Goal: Task Accomplishment & Management: Manage account settings

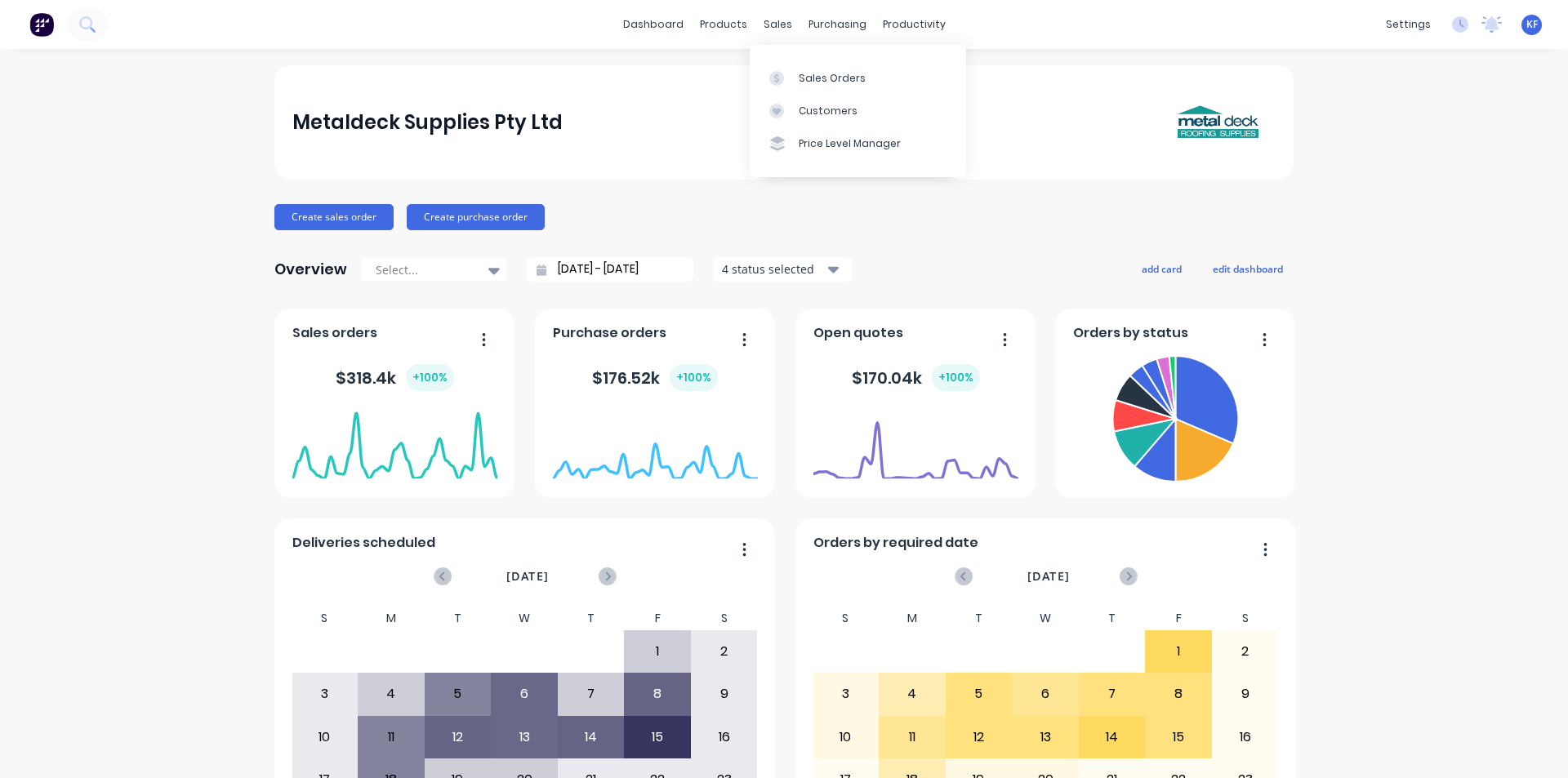
drag, startPoint x: 783, startPoint y: 32, endPoint x: 791, endPoint y: 42, distance: 12.8
click at [784, 33] on div "sales" at bounding box center [777, 25] width 45 height 25
click at [826, 97] on link "Customers" at bounding box center [858, 111] width 216 height 32
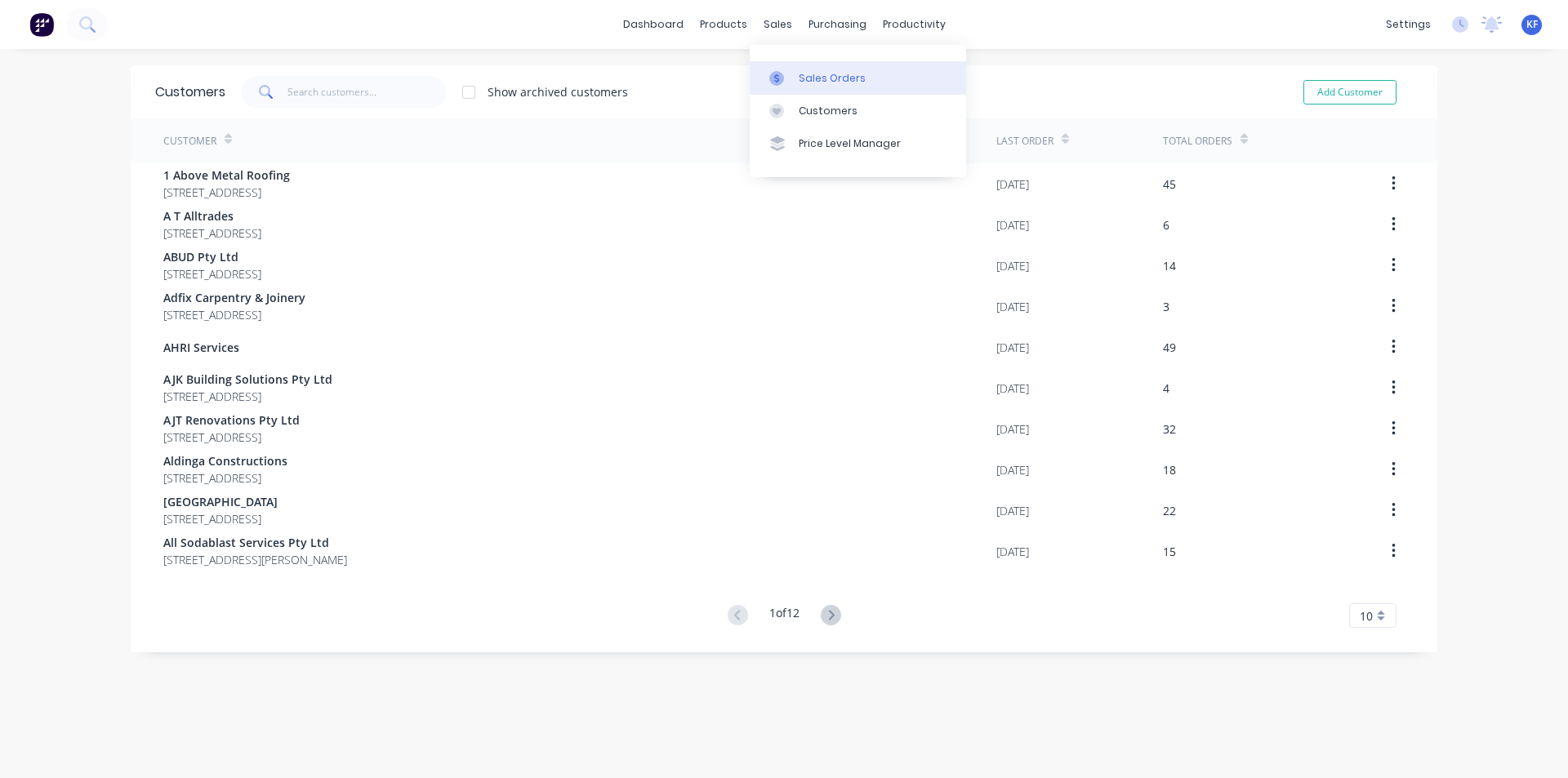
drag, startPoint x: 810, startPoint y: 76, endPoint x: 768, endPoint y: 90, distance: 44.3
click at [810, 76] on div "Sales Orders" at bounding box center [832, 77] width 67 height 14
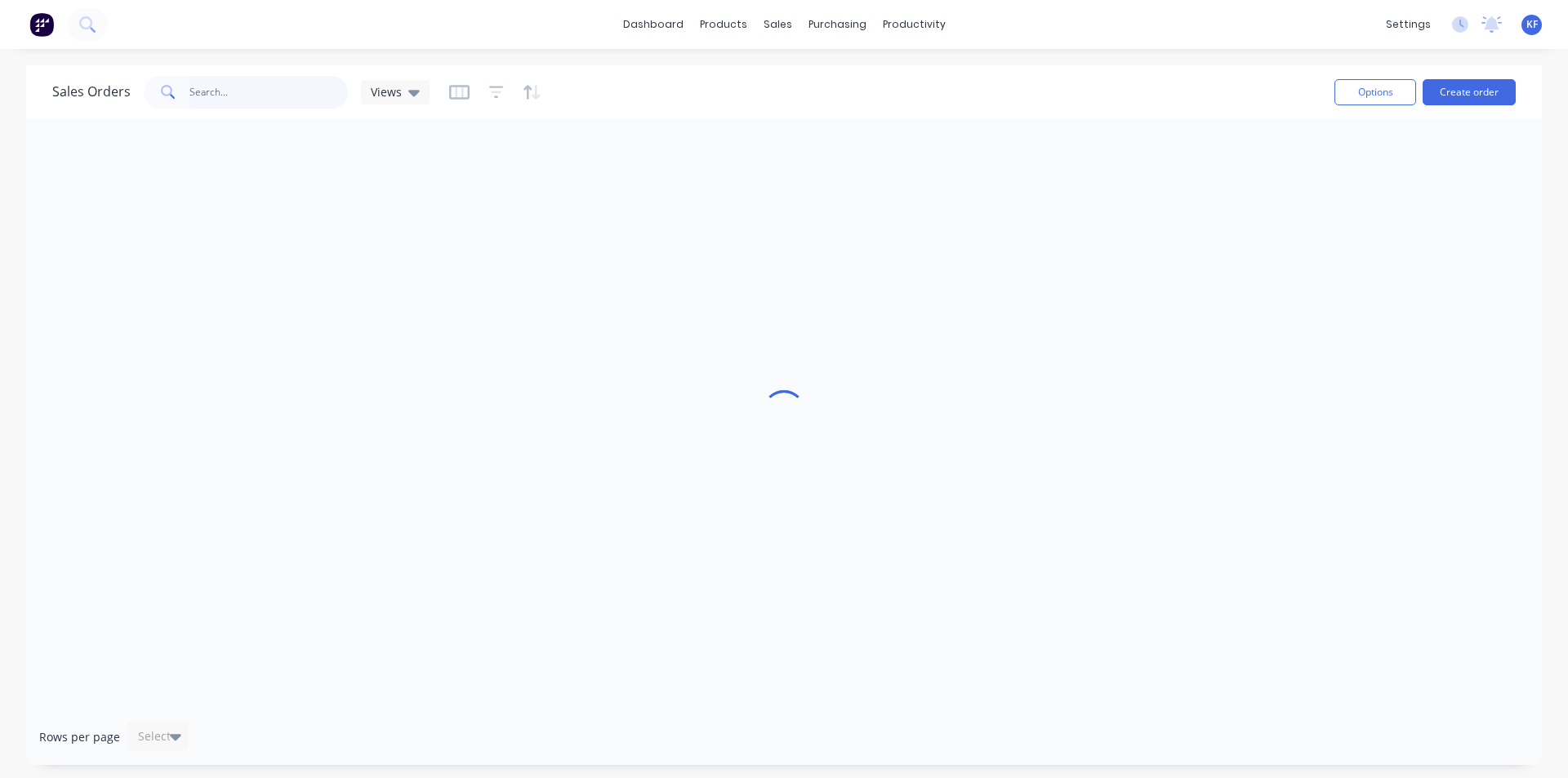
click at [307, 93] on input "text" at bounding box center [269, 92] width 160 height 32
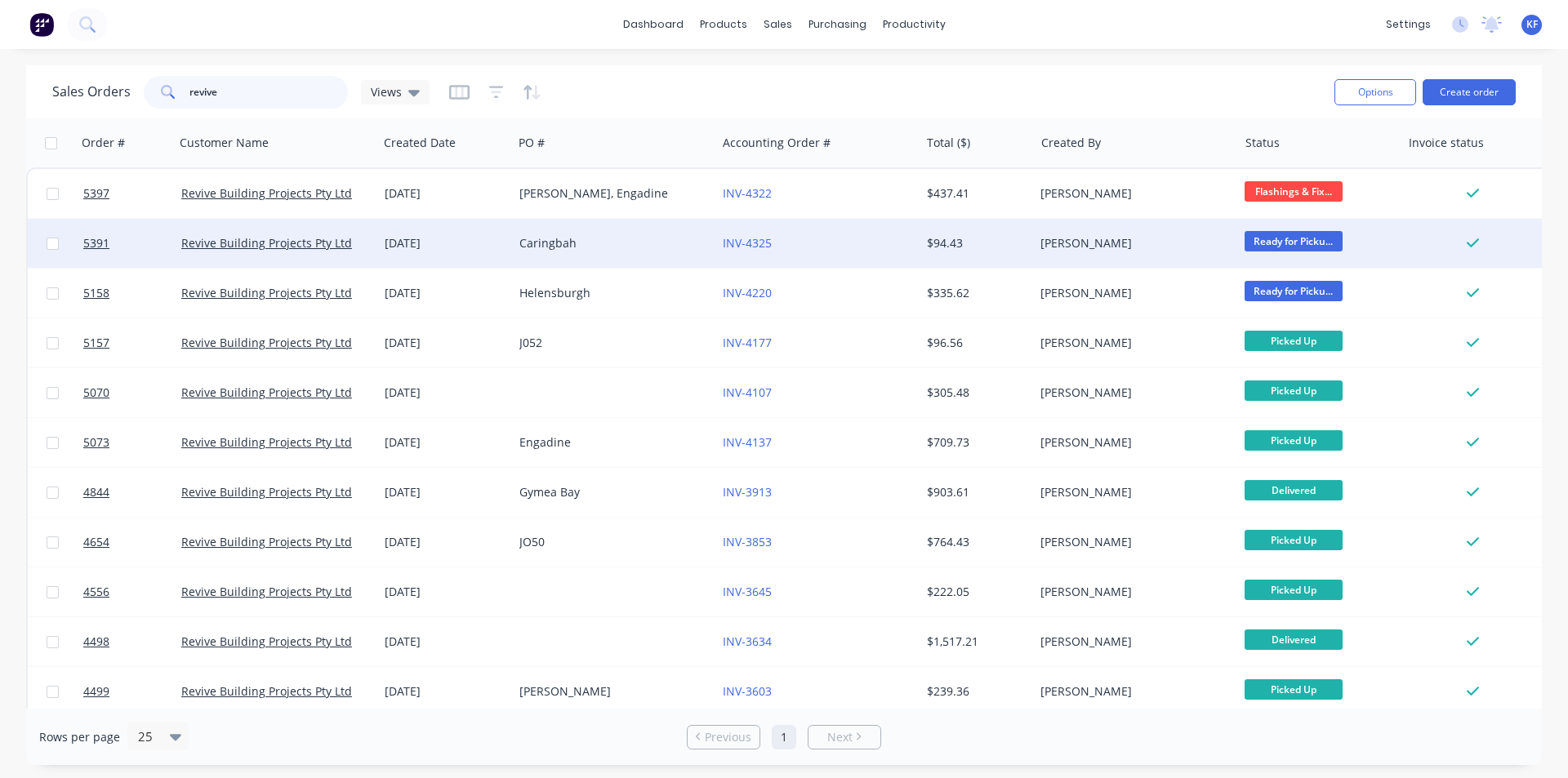
type input "revive"
click at [860, 236] on div "INV-4325" at bounding box center [814, 243] width 182 height 16
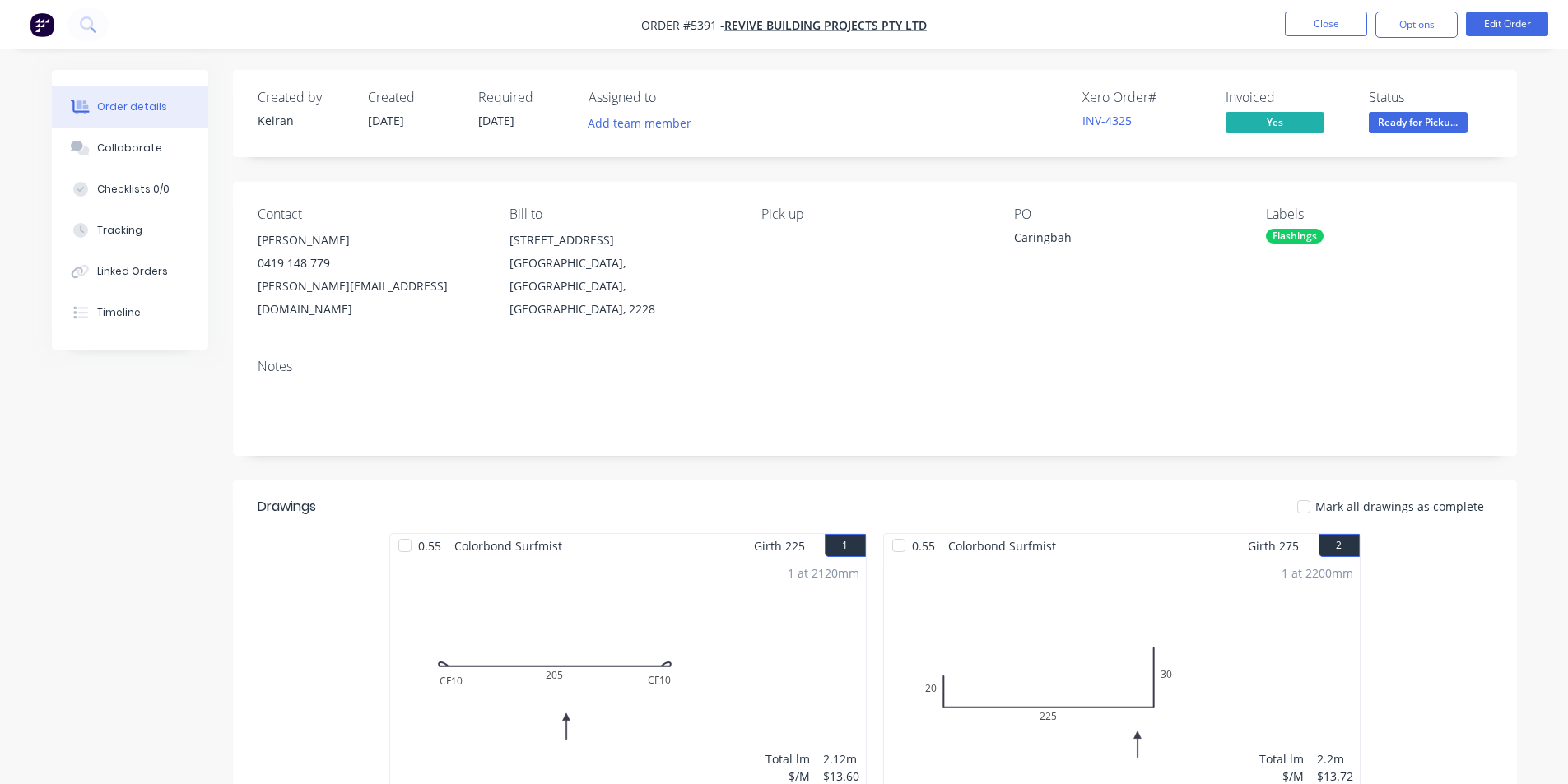
click at [1408, 129] on span "Ready for Picku..." at bounding box center [1419, 121] width 99 height 20
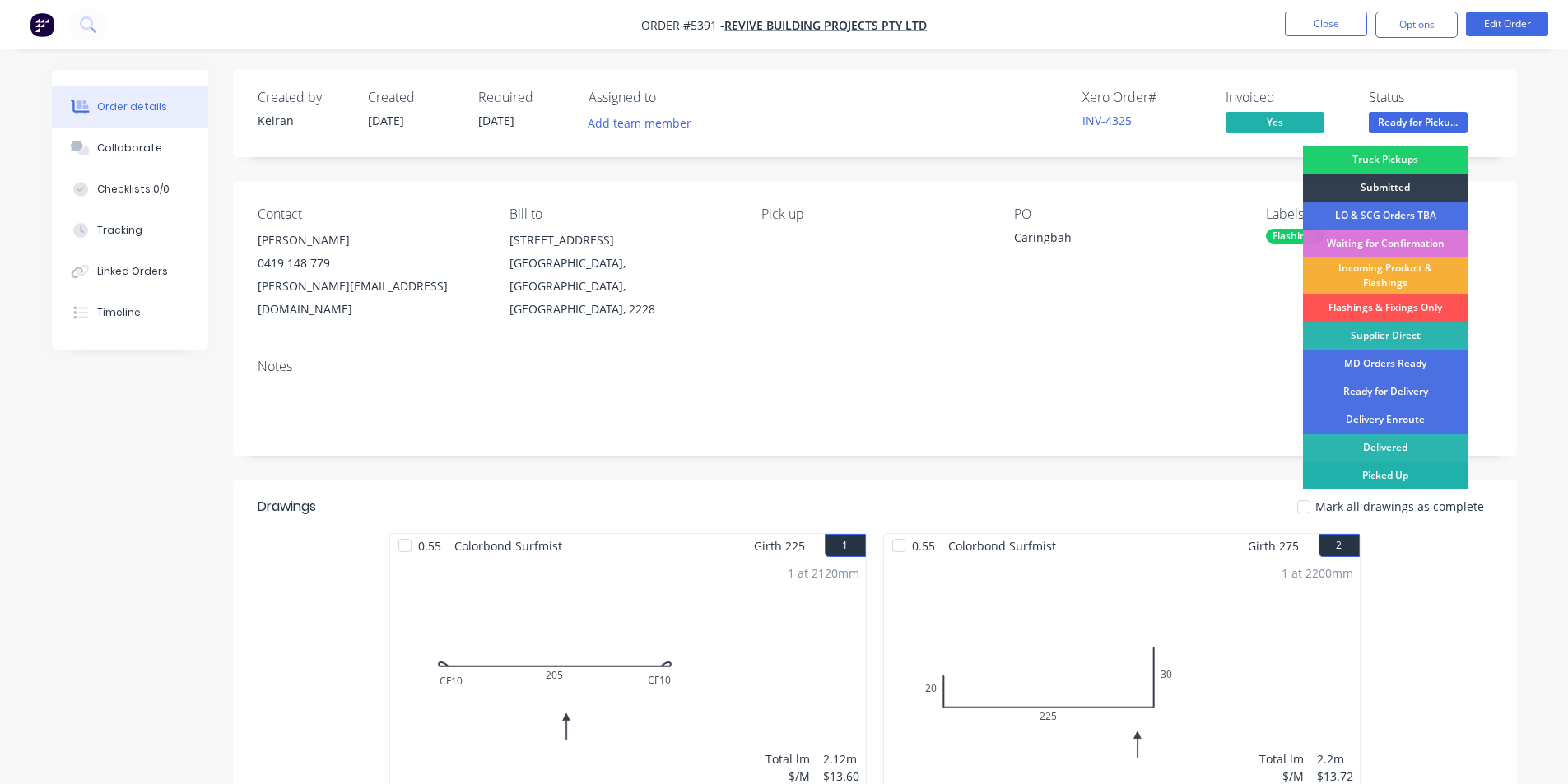
click at [1415, 474] on div "Picked Up" at bounding box center [1385, 475] width 165 height 28
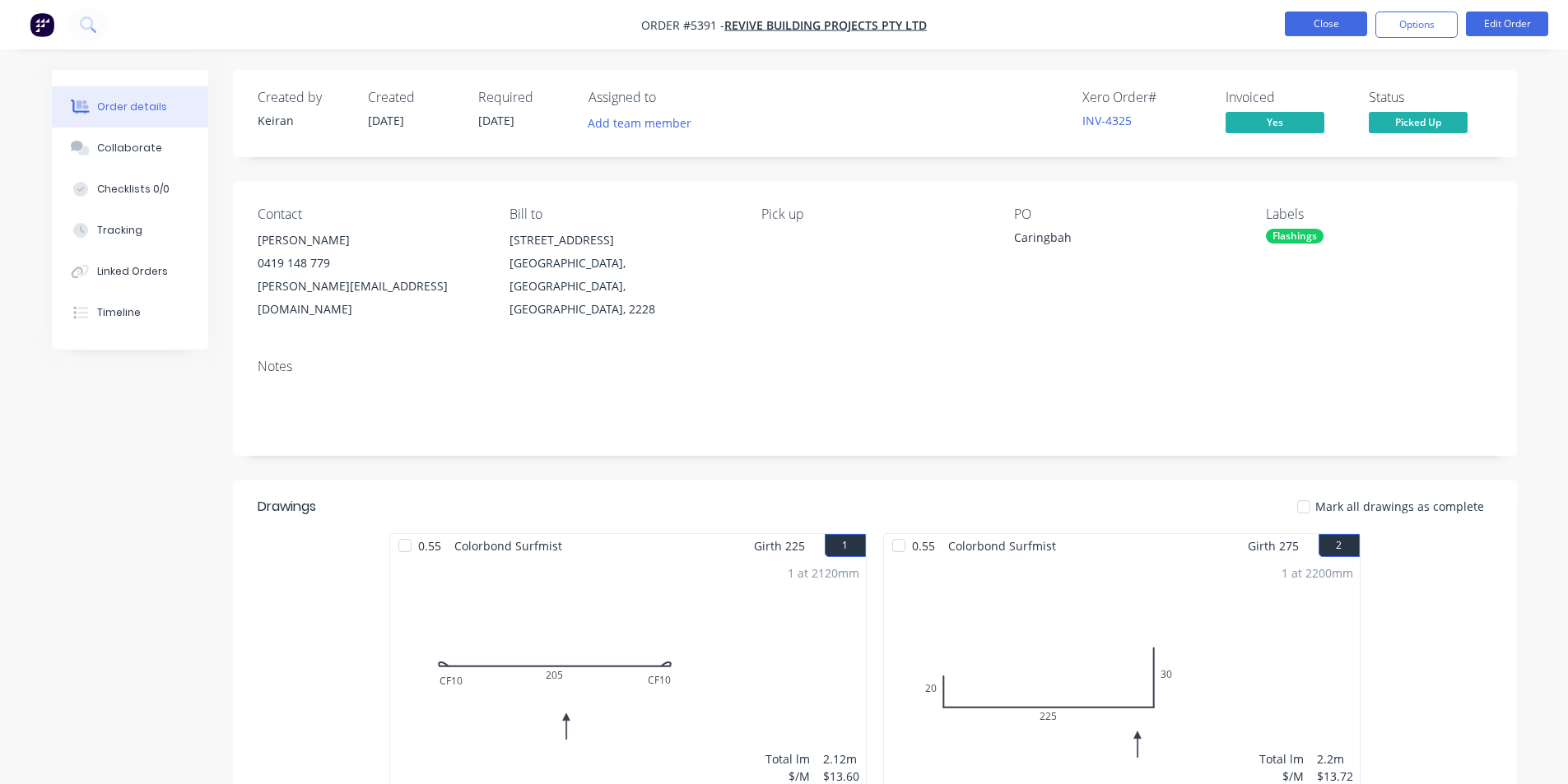
click at [1296, 17] on button "Close" at bounding box center [1325, 24] width 82 height 25
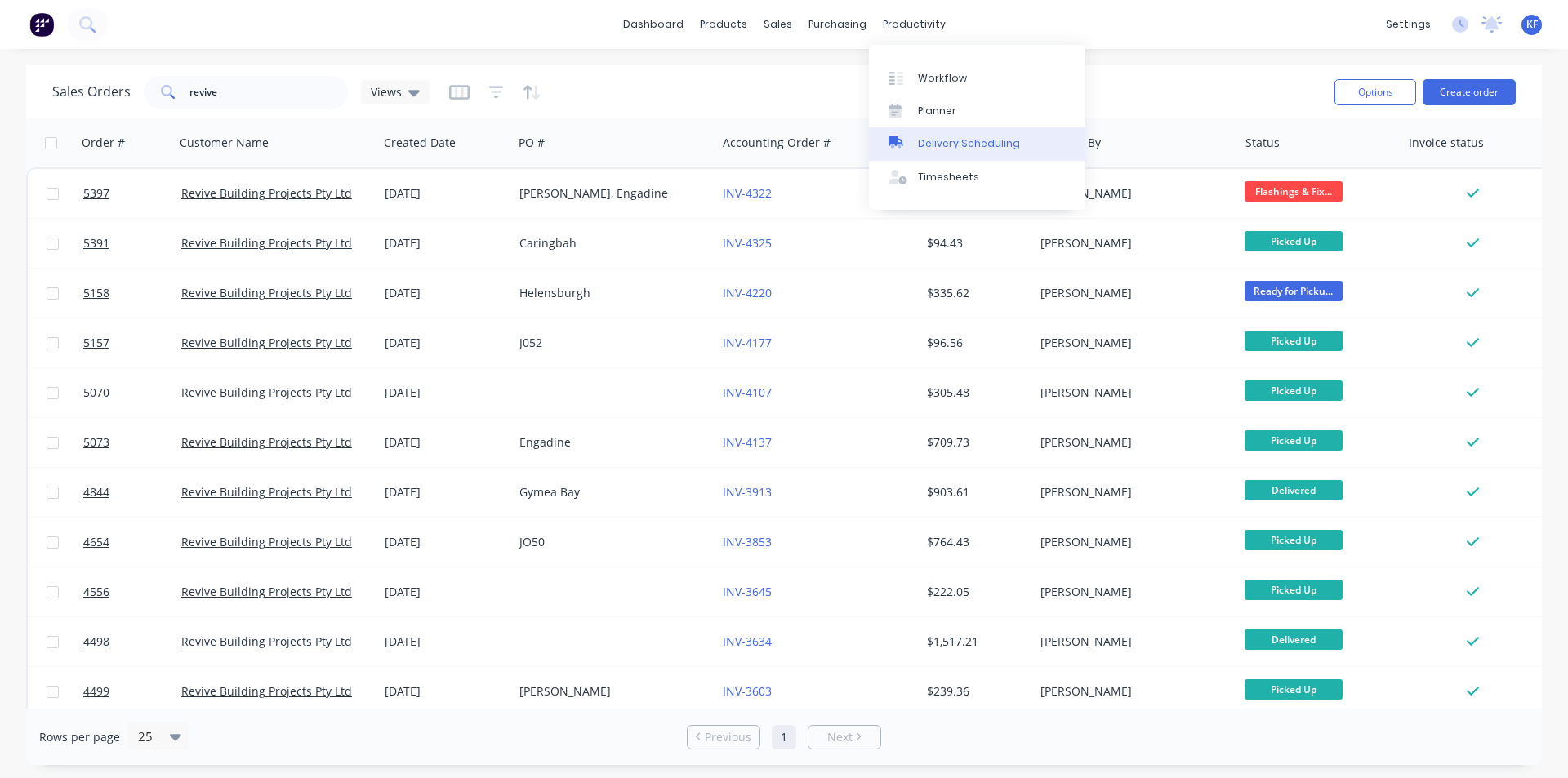
click at [954, 137] on div "Delivery Scheduling" at bounding box center [969, 143] width 102 height 14
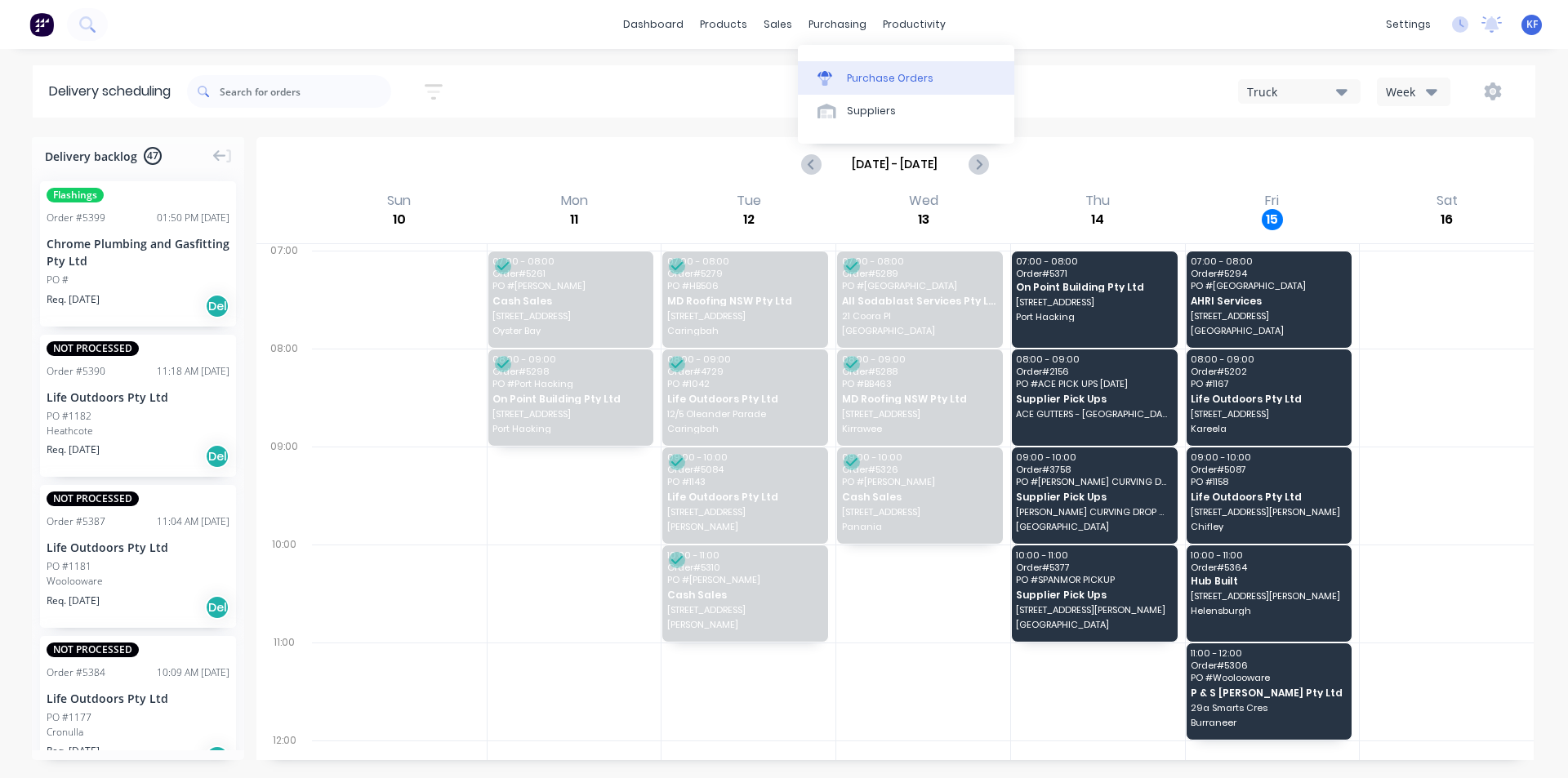
click at [857, 61] on link "Purchase Orders" at bounding box center [906, 77] width 216 height 32
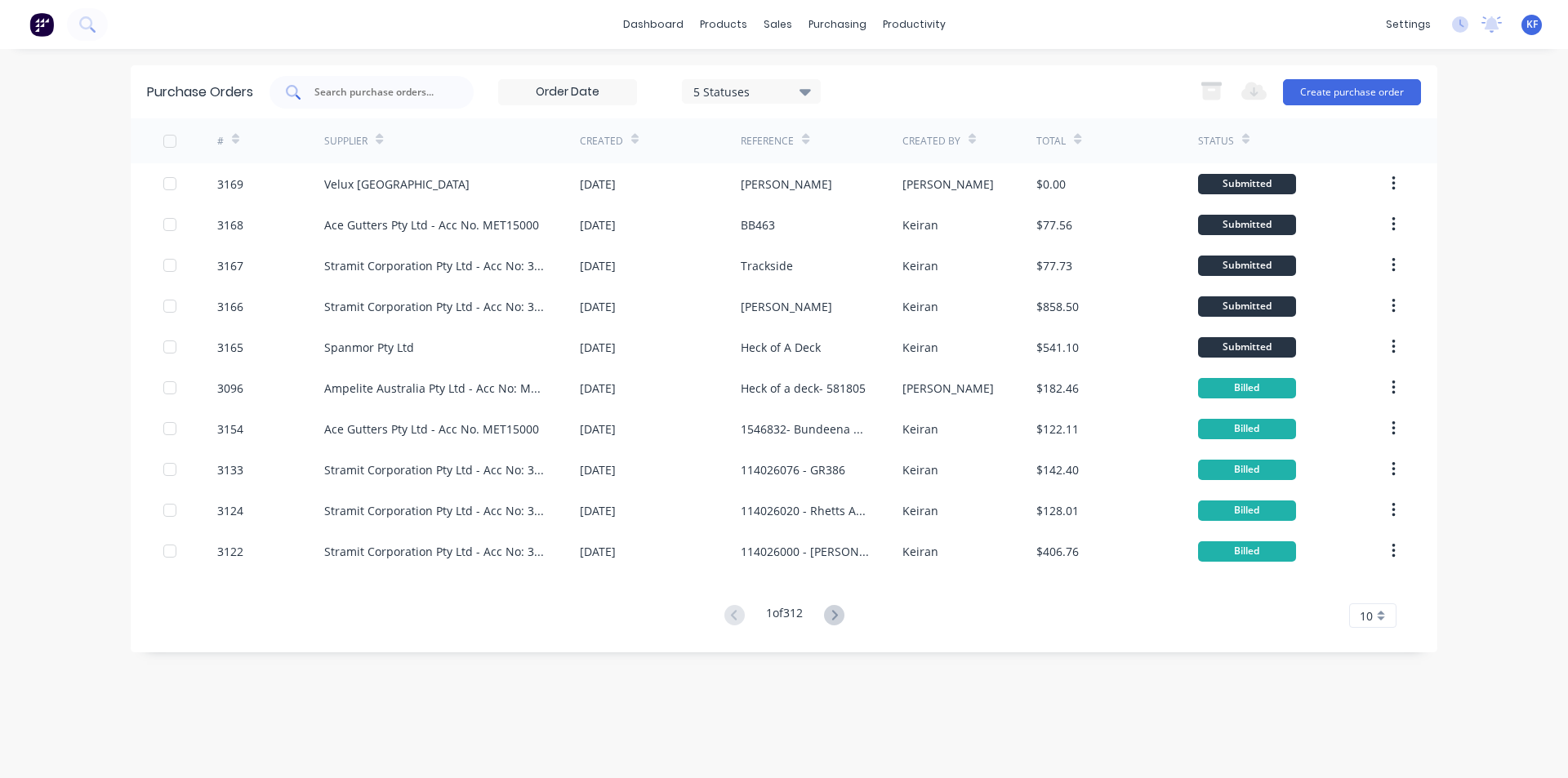
click at [401, 103] on div at bounding box center [372, 92] width 205 height 32
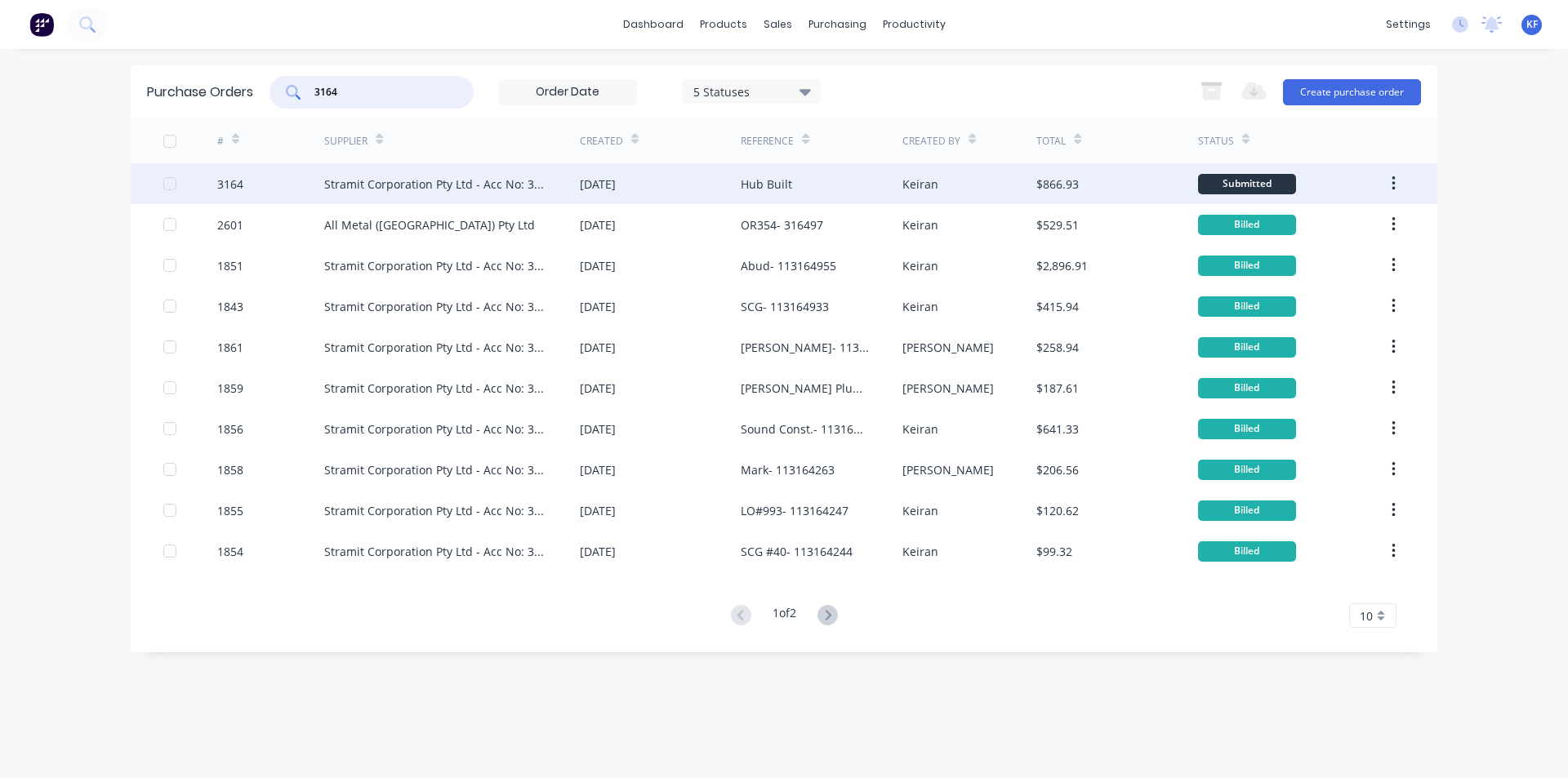
type input "3164"
click at [726, 192] on div "[DATE]" at bounding box center [661, 184] width 161 height 41
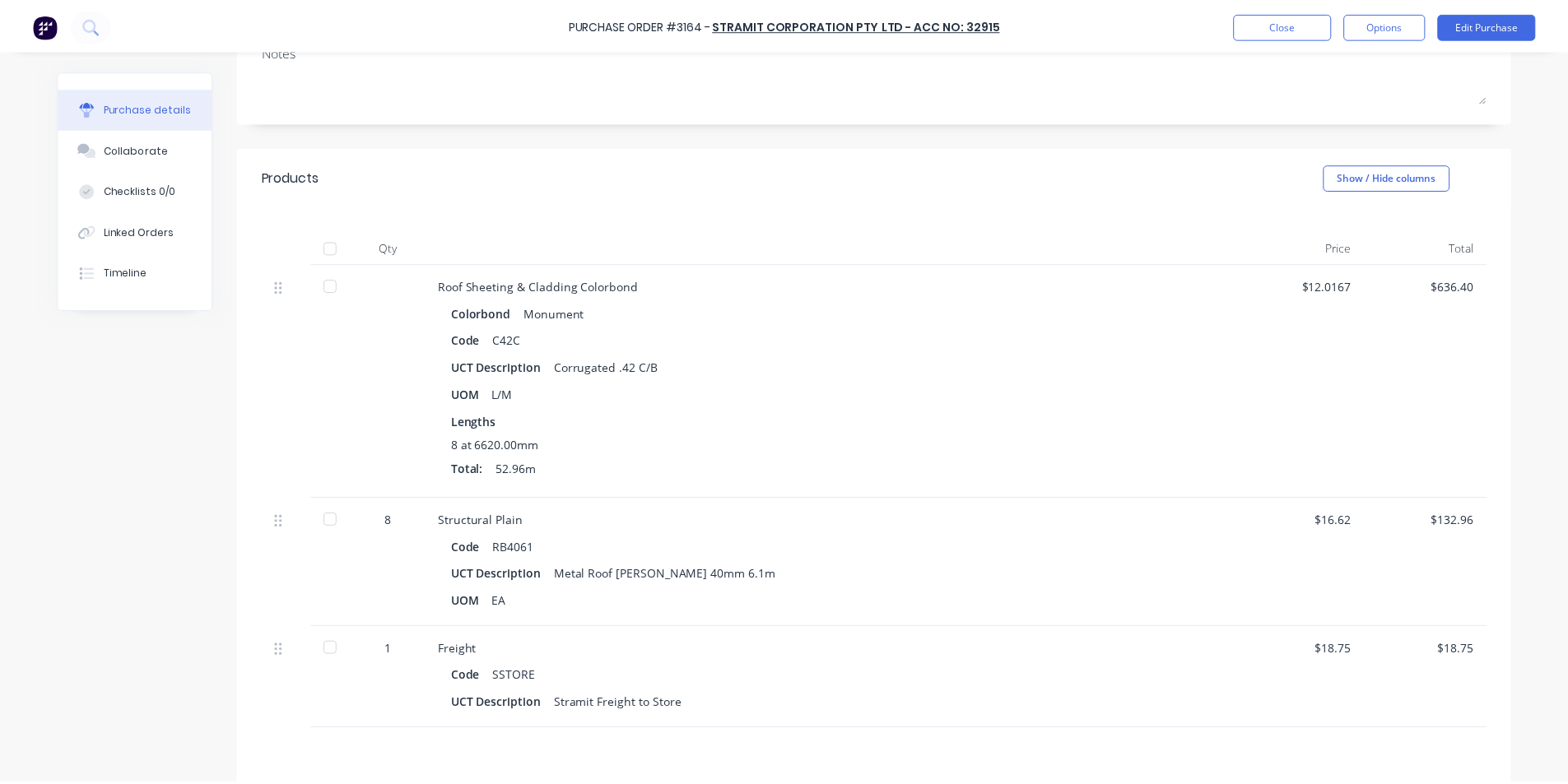
scroll to position [411, 0]
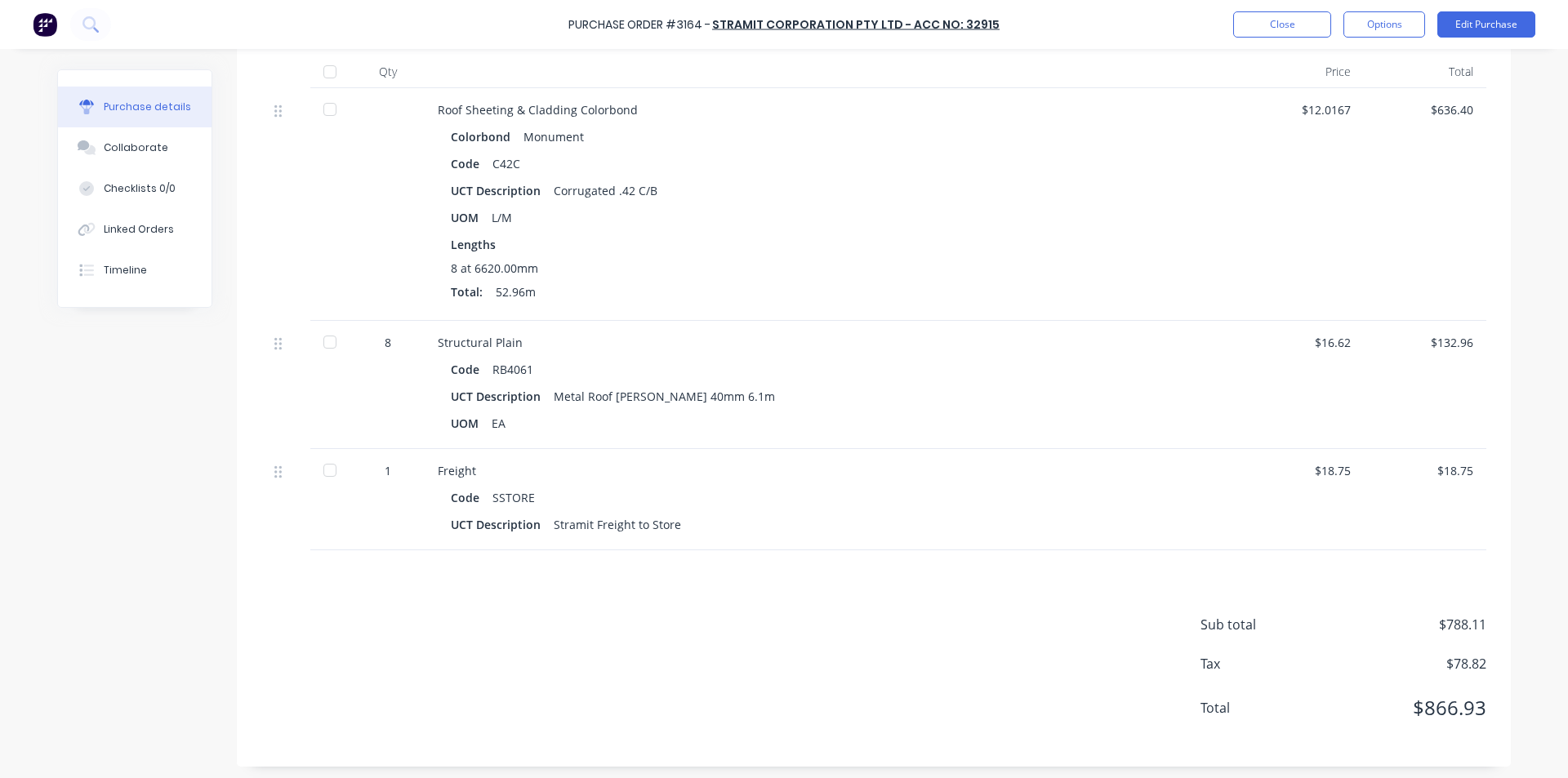
click at [1301, 41] on div "Purchase Order #3164 - Stramit Corporation Pty Ltd - Acc No: 32915 Close Option…" at bounding box center [784, 24] width 1568 height 49
click at [1301, 35] on button "Close" at bounding box center [1282, 24] width 98 height 26
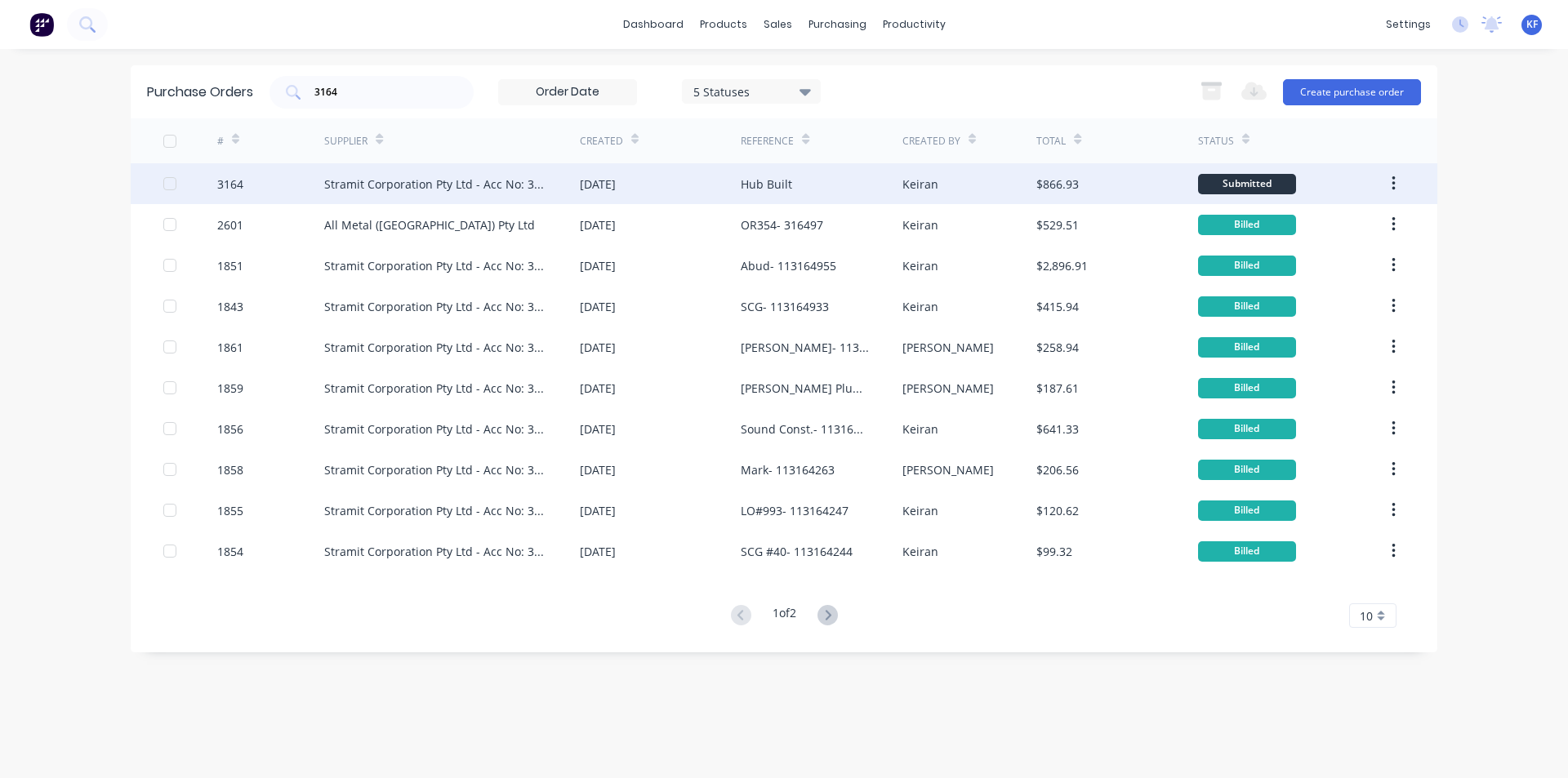
click at [743, 187] on div "Hub Built" at bounding box center [767, 184] width 52 height 17
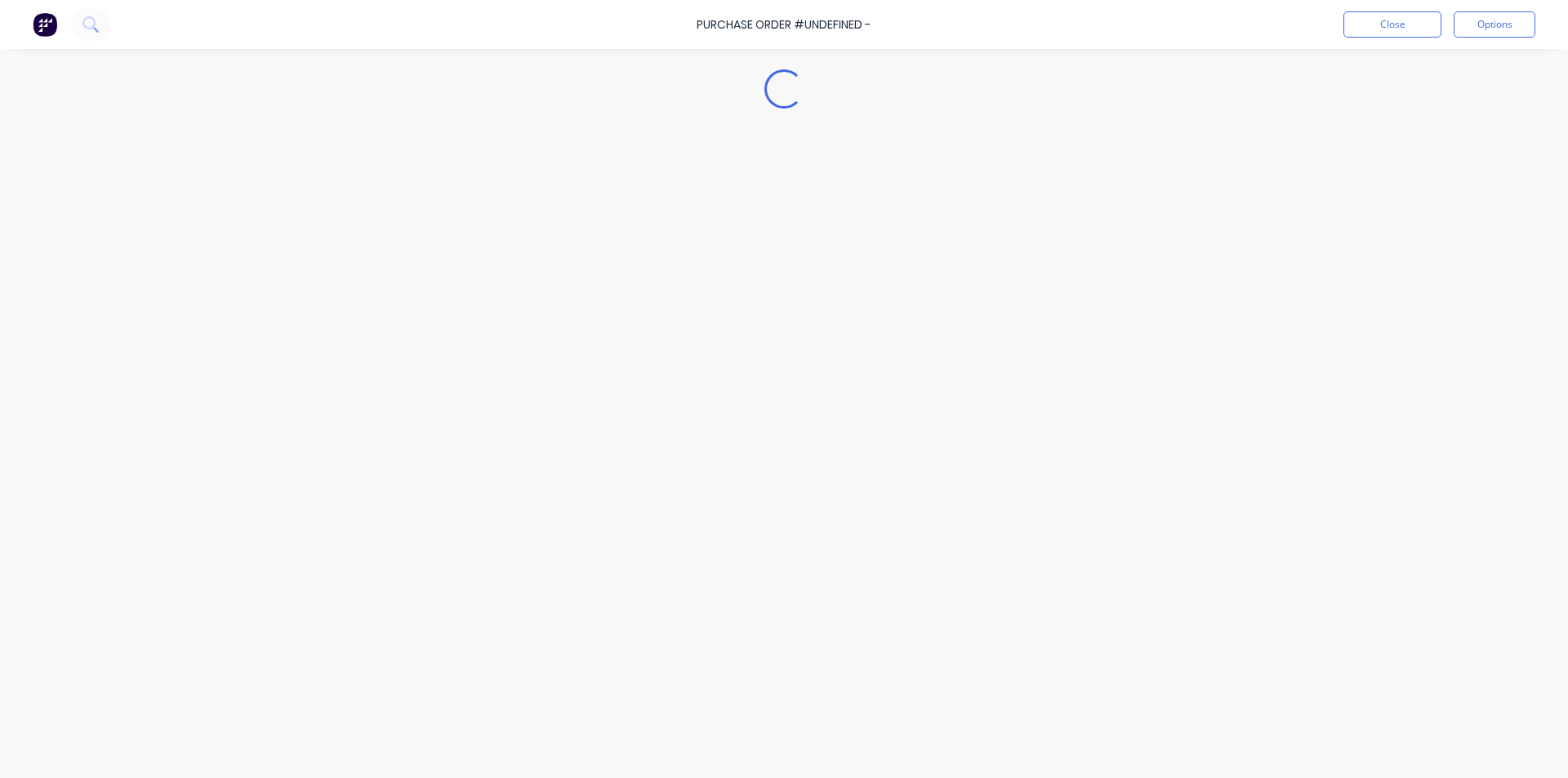
type textarea "x"
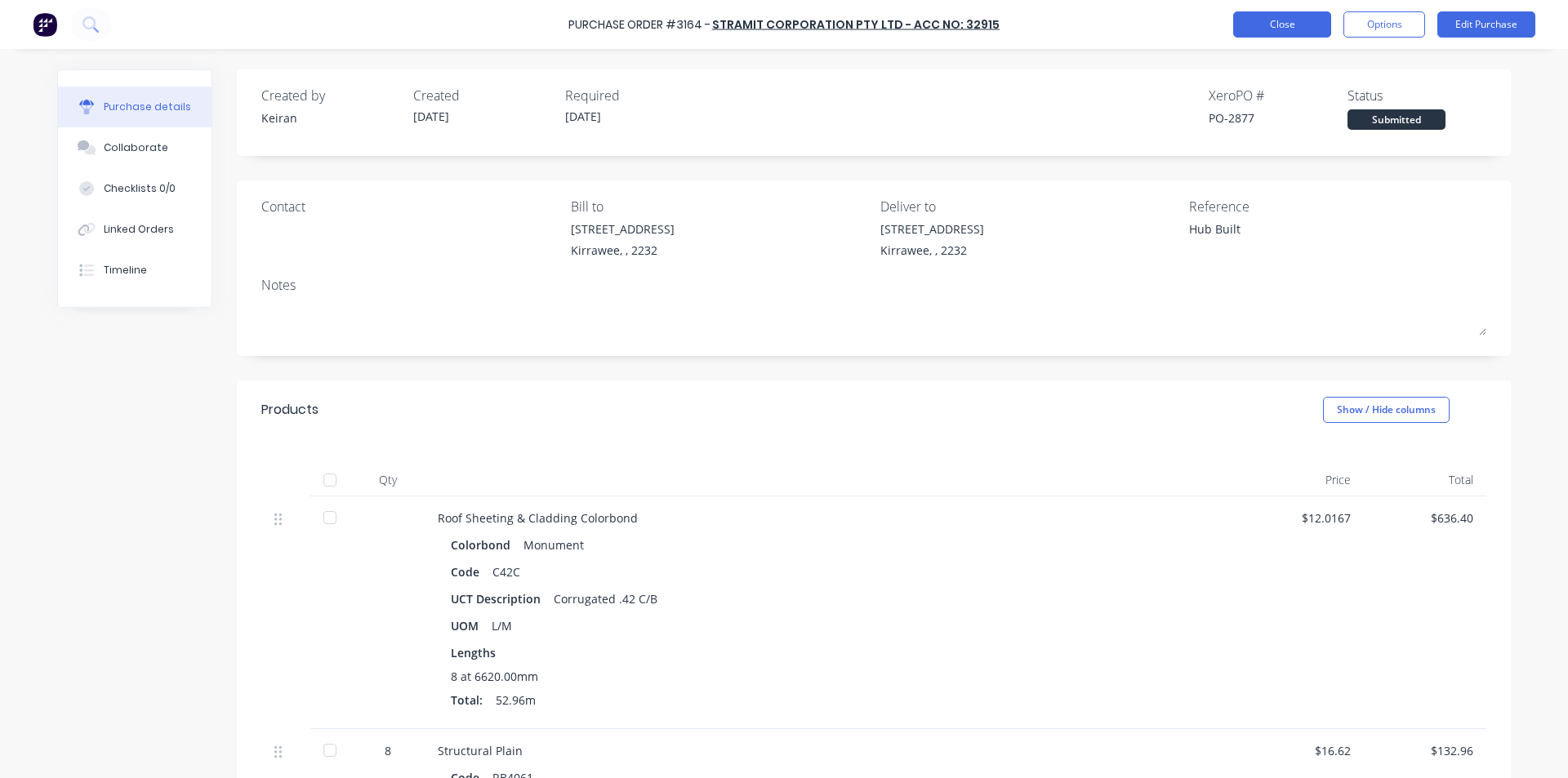
click at [1303, 32] on button "Close" at bounding box center [1282, 24] width 98 height 26
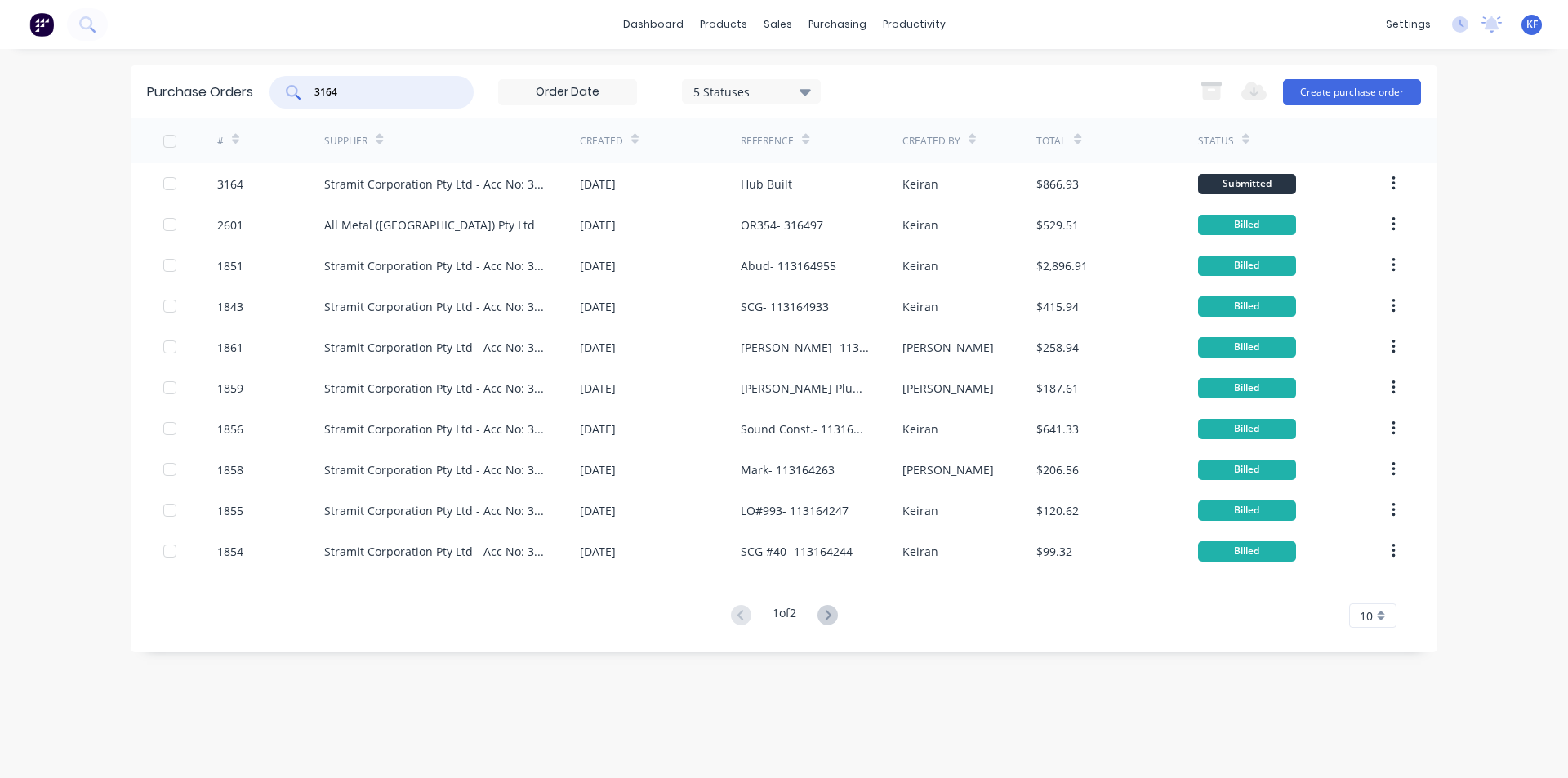
drag, startPoint x: 356, startPoint y: 94, endPoint x: 282, endPoint y: 74, distance: 76.7
click at [285, 76] on div "3164 5 Statuses 5 Statuses" at bounding box center [545, 92] width 552 height 32
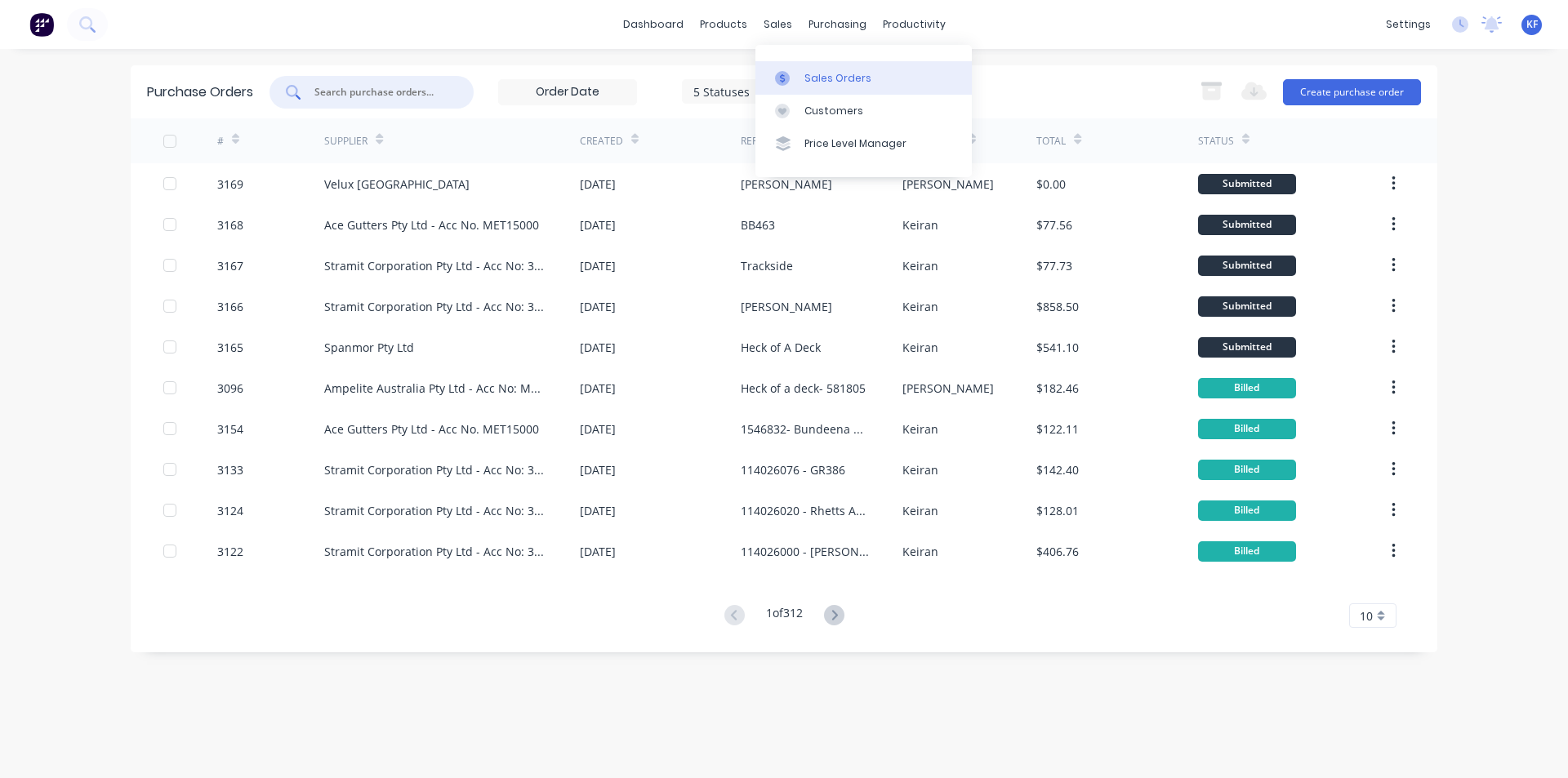
click at [811, 76] on div "Sales Orders" at bounding box center [838, 77] width 67 height 14
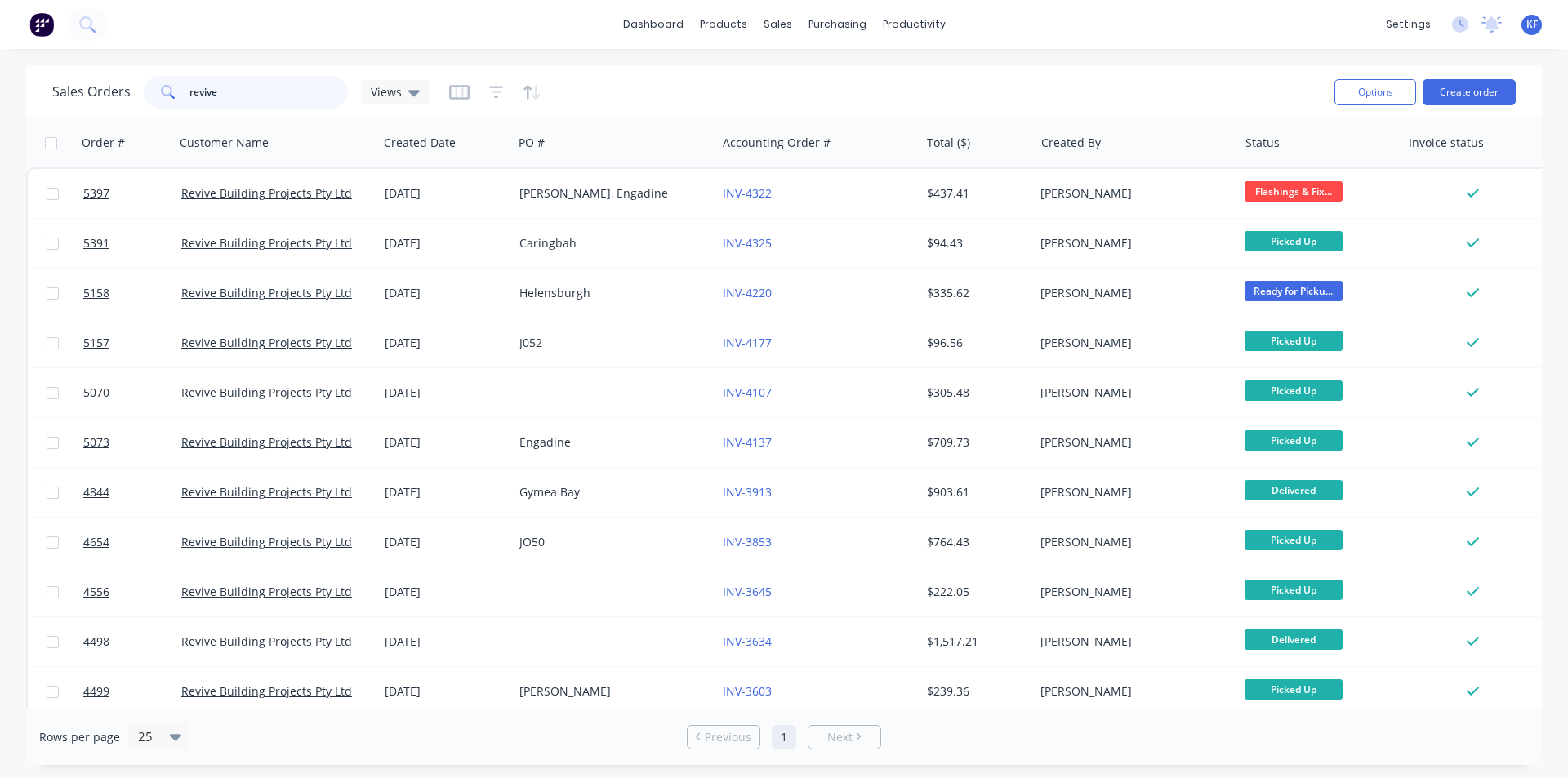
drag, startPoint x: 222, startPoint y: 89, endPoint x: 182, endPoint y: 87, distance: 40.0
click at [182, 87] on div "revive" at bounding box center [246, 92] width 205 height 32
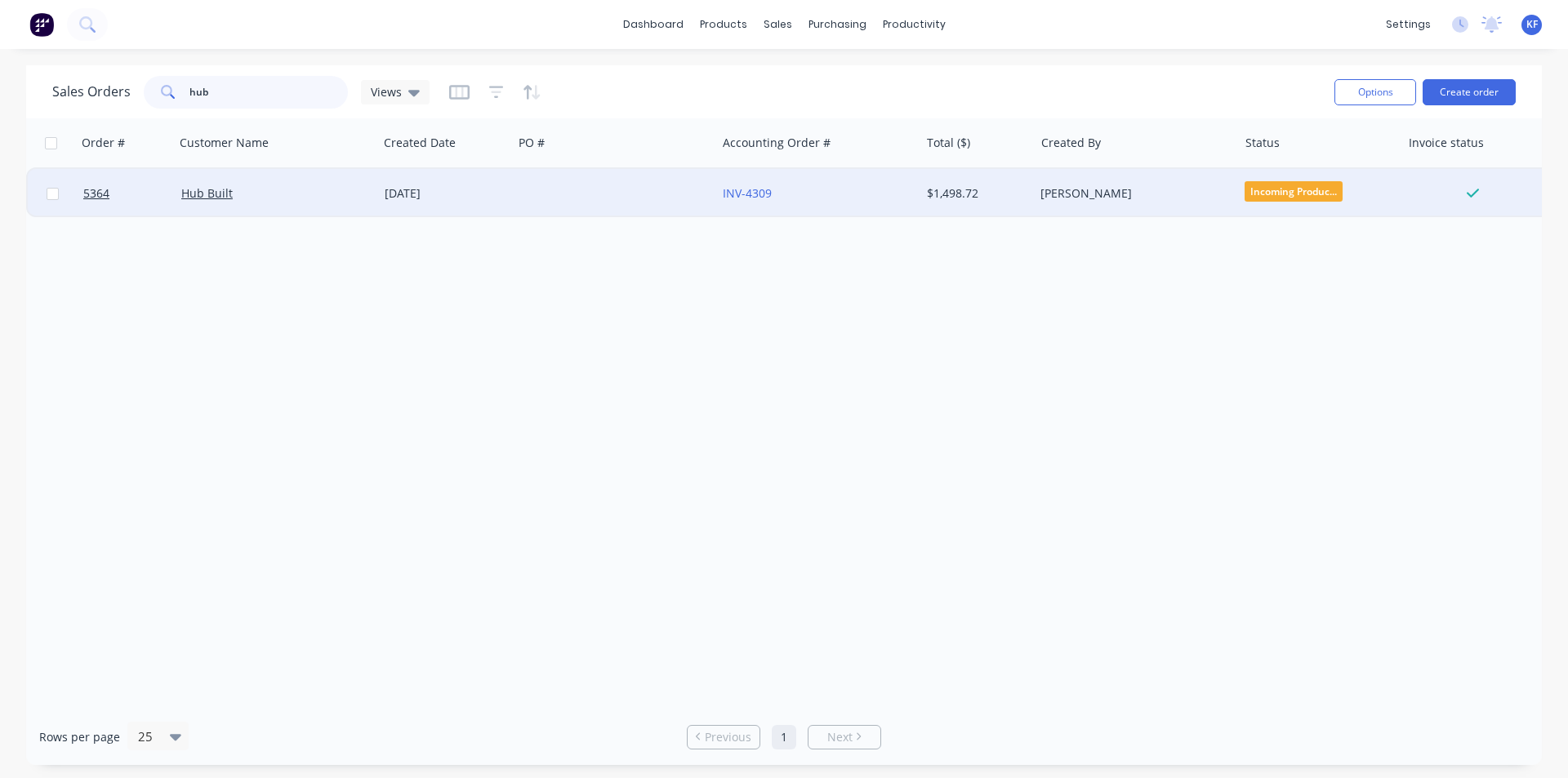
type input "hub"
click at [620, 201] on div at bounding box center [614, 193] width 204 height 49
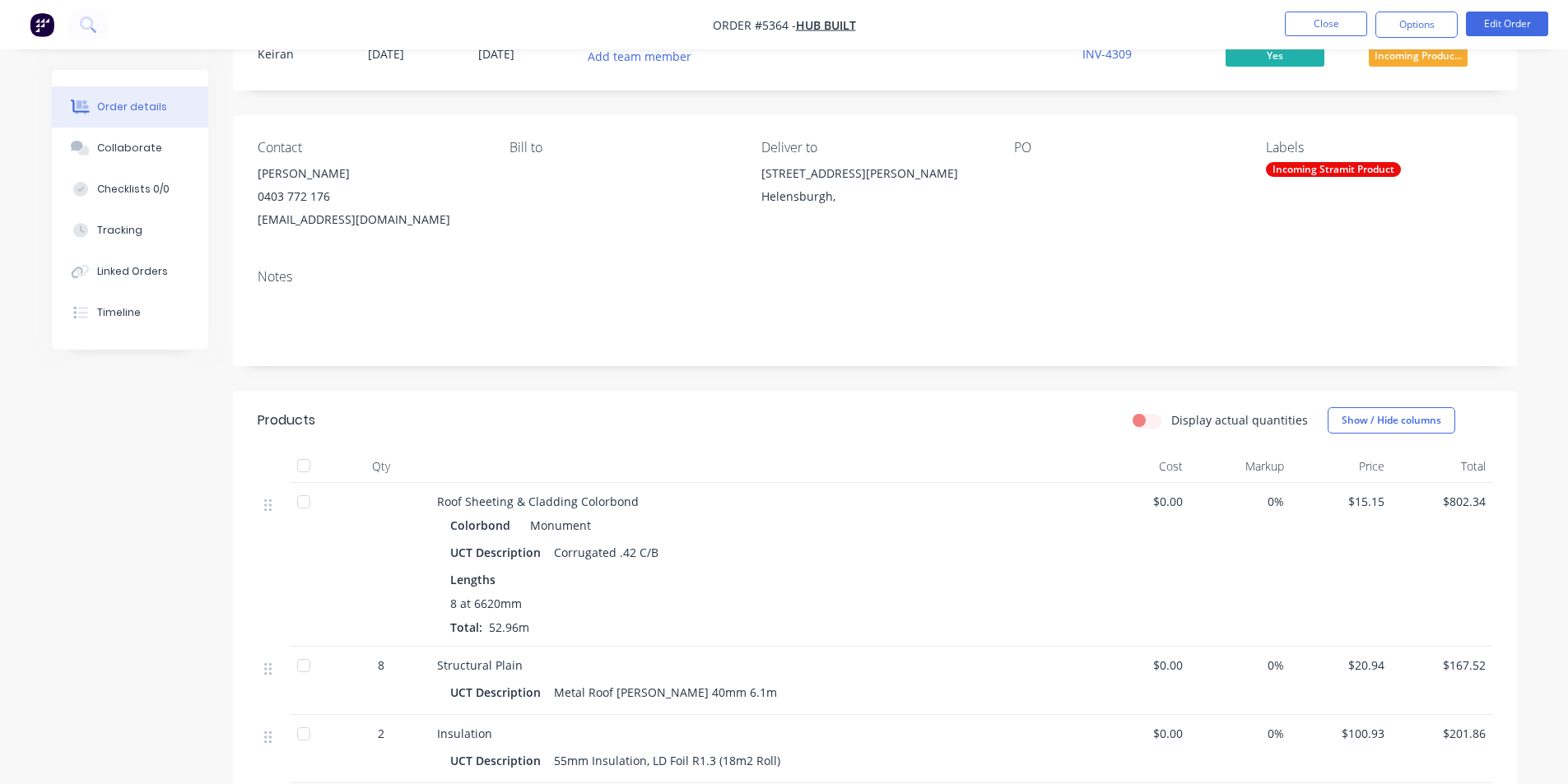
scroll to position [42, 0]
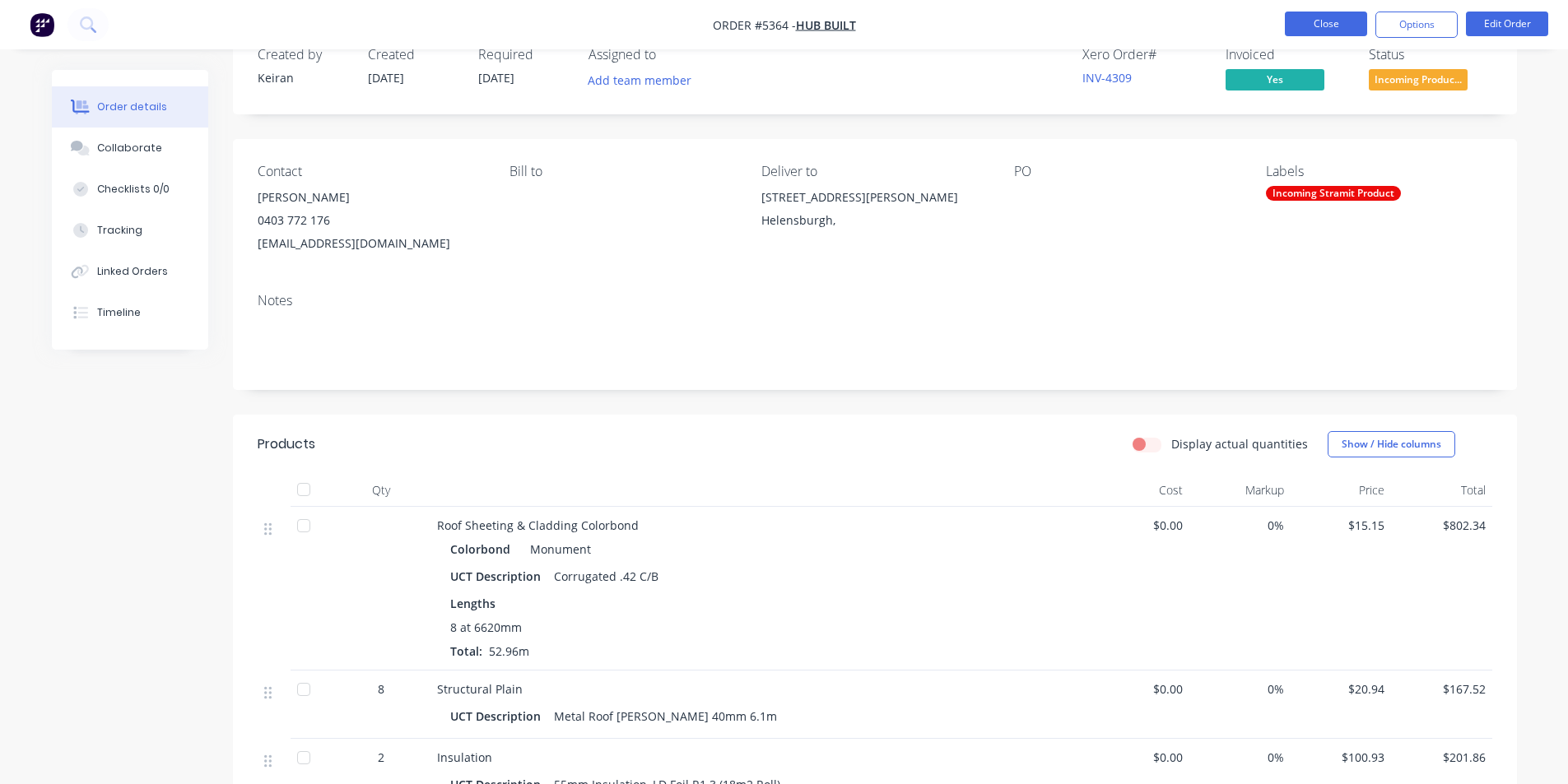
click at [1314, 24] on button "Close" at bounding box center [1325, 24] width 82 height 25
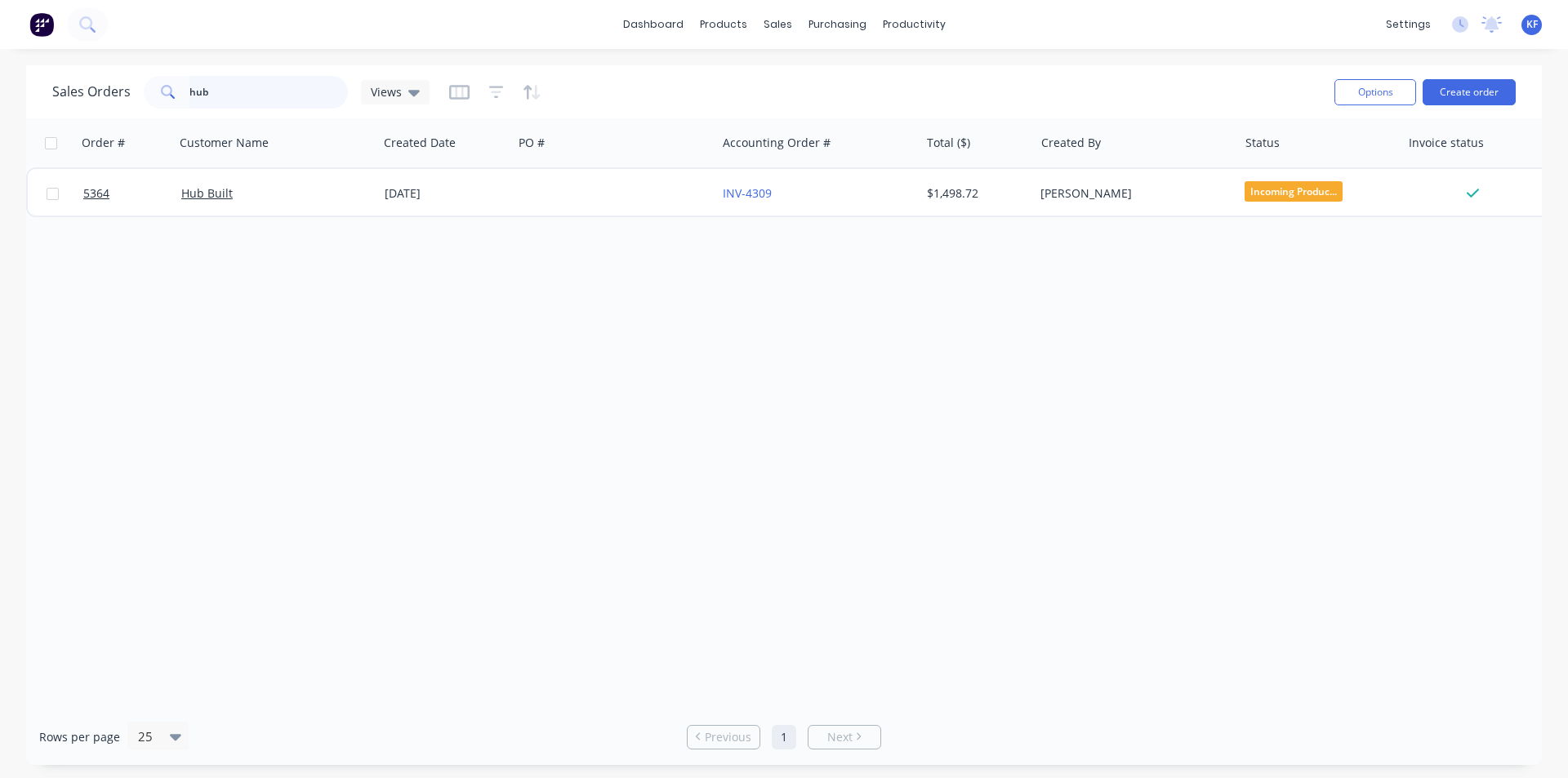
drag, startPoint x: 272, startPoint y: 85, endPoint x: 31, endPoint y: 36, distance: 245.9
click at [68, 54] on div "dashboard products sales purchasing productivity dashboard products Product Cat…" at bounding box center [784, 389] width 1568 height 778
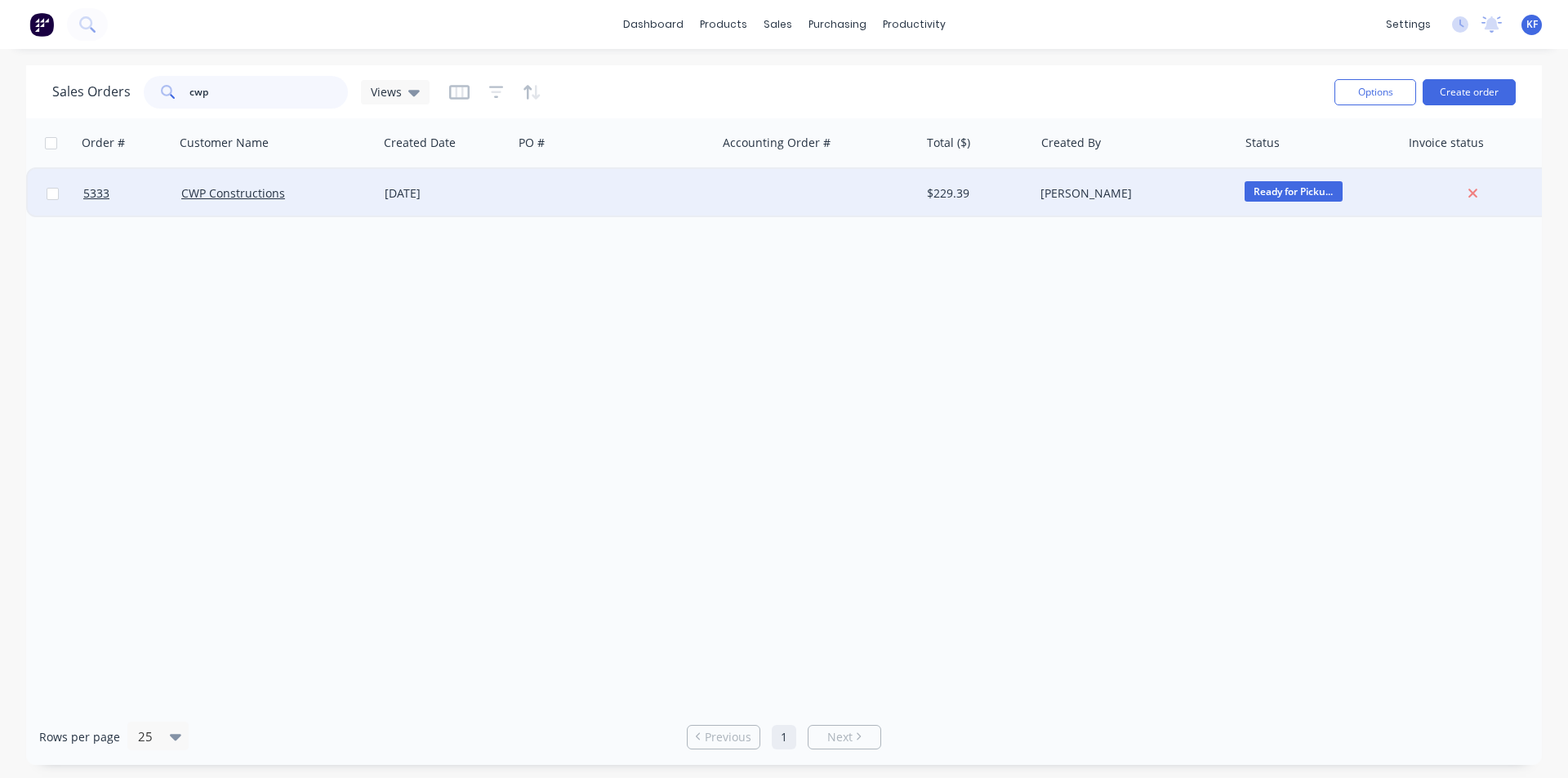
type input "cwp"
click at [753, 208] on div at bounding box center [817, 193] width 204 height 49
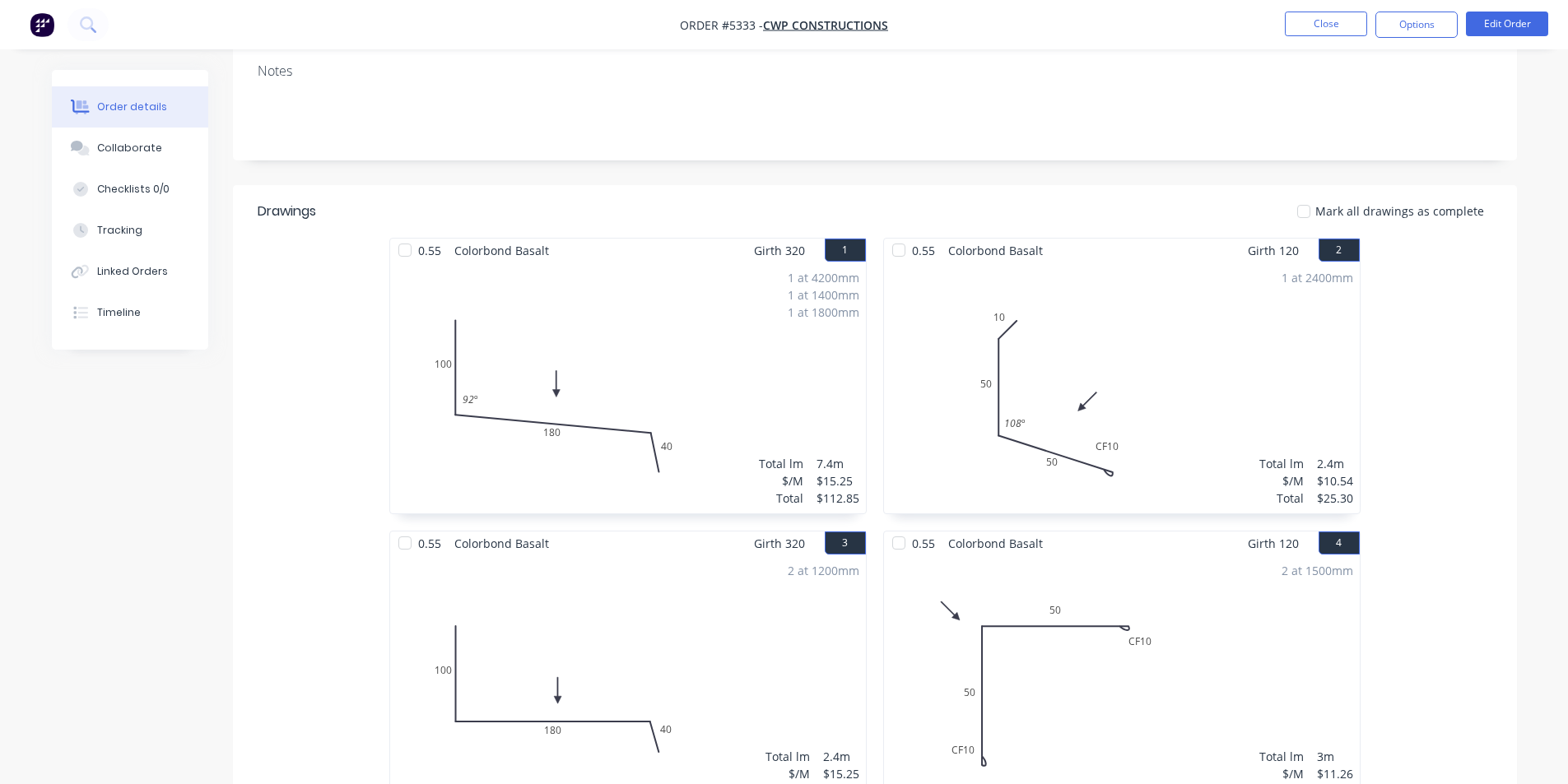
scroll to position [177, 0]
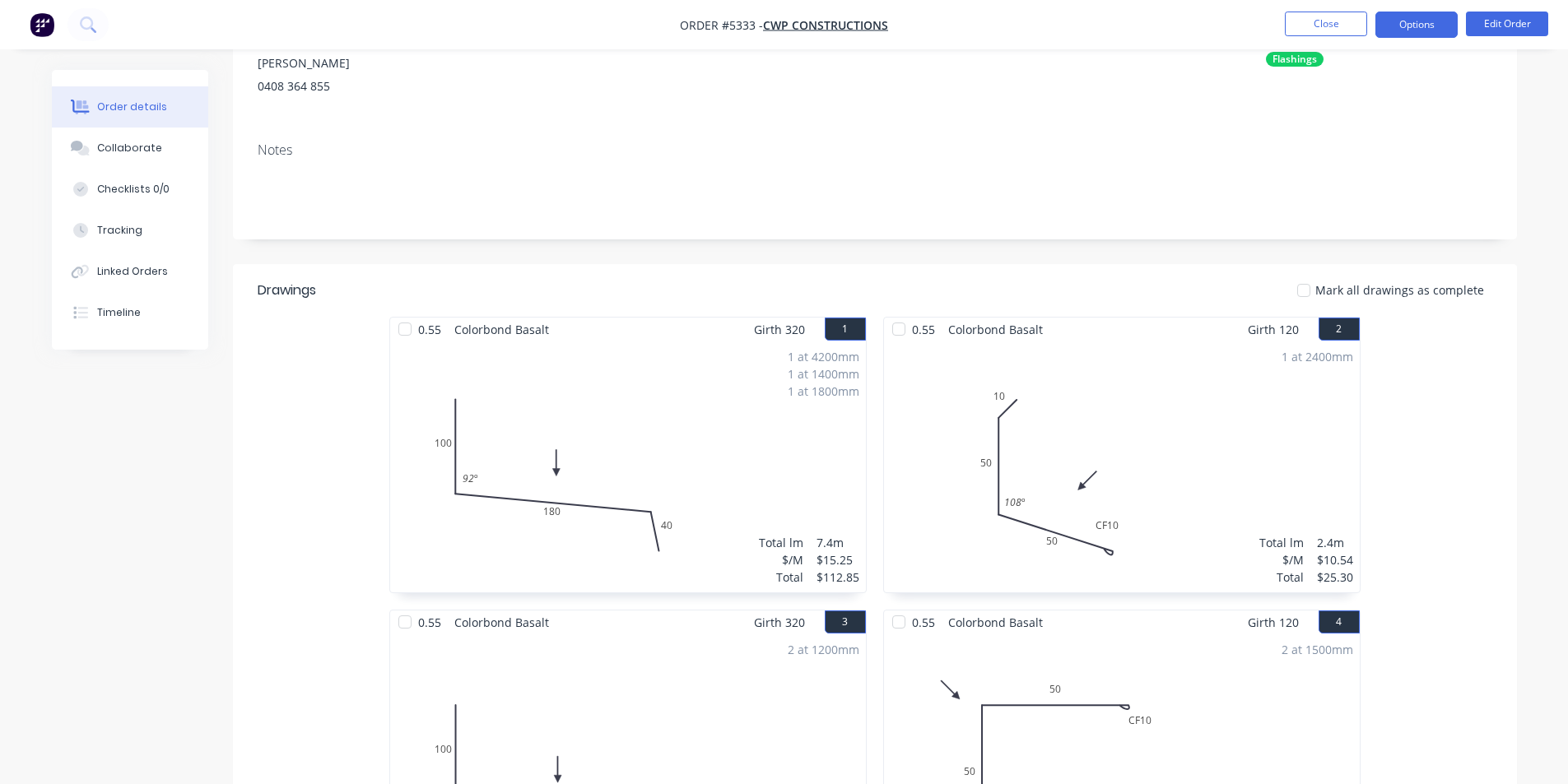
click at [1439, 17] on button "Options" at bounding box center [1416, 24] width 82 height 26
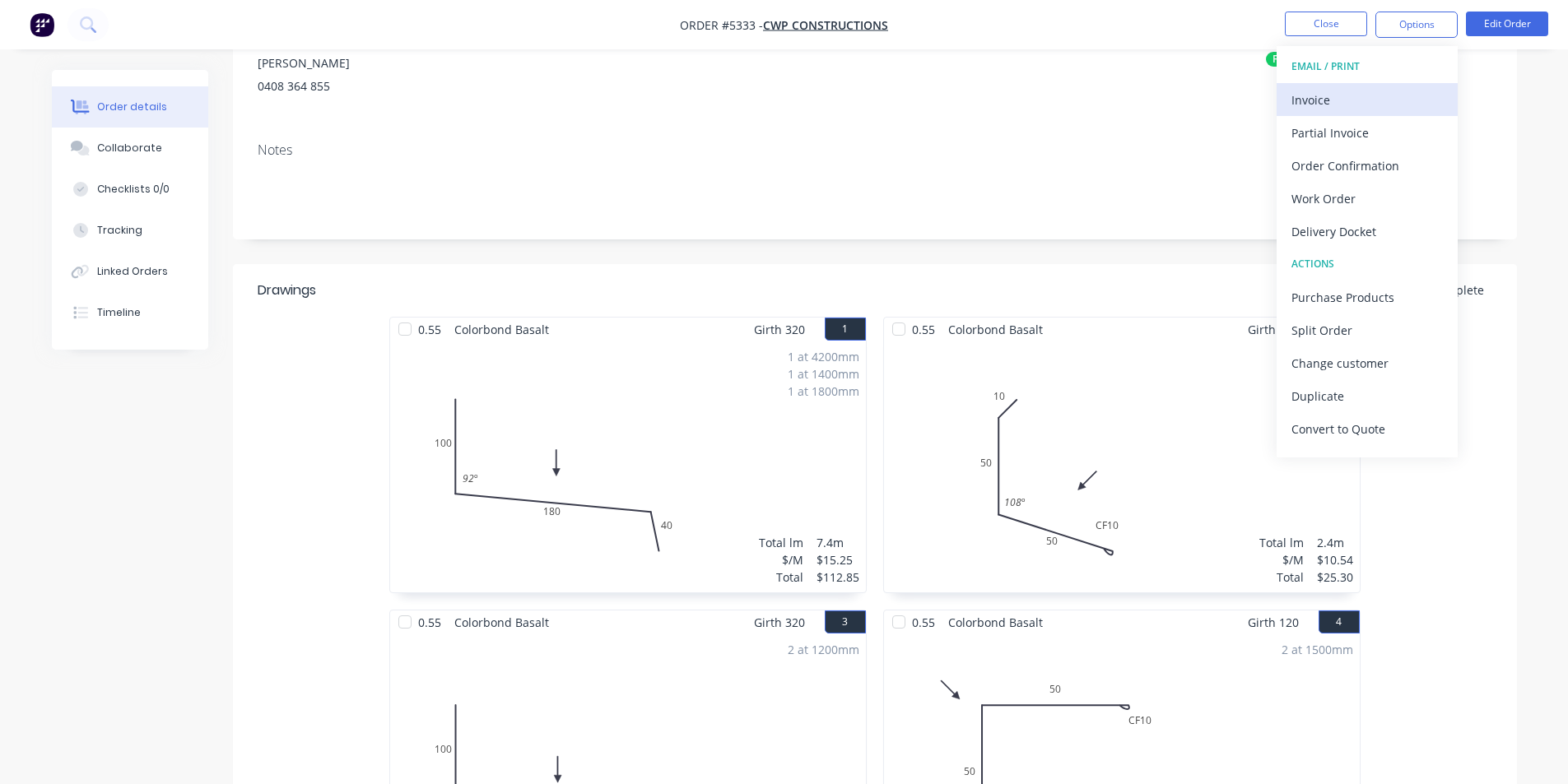
click at [1372, 90] on div "Invoice" at bounding box center [1367, 99] width 151 height 24
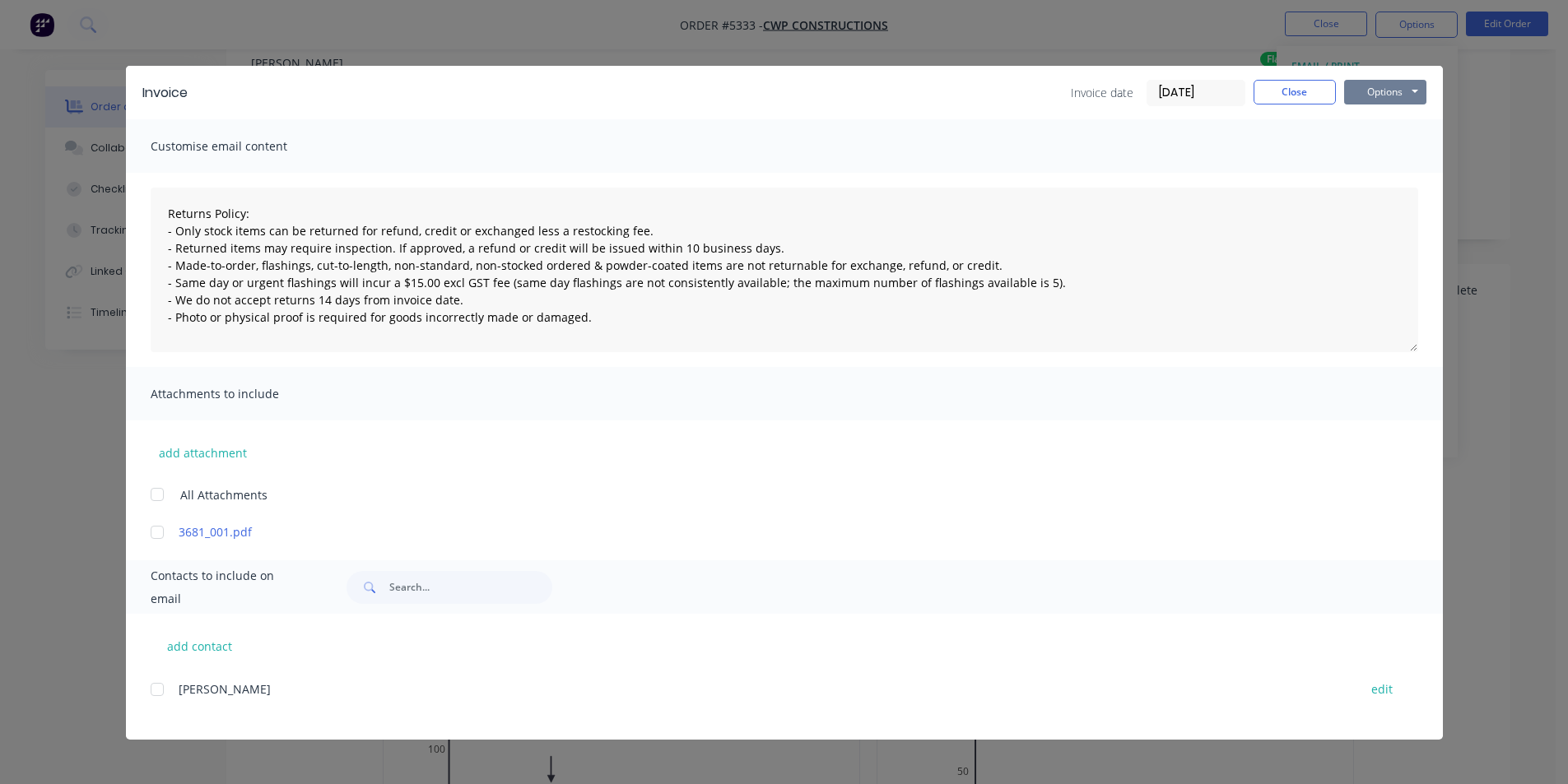
click at [1386, 90] on button "Options" at bounding box center [1385, 92] width 82 height 25
click at [1382, 150] on button "Print" at bounding box center [1396, 148] width 105 height 27
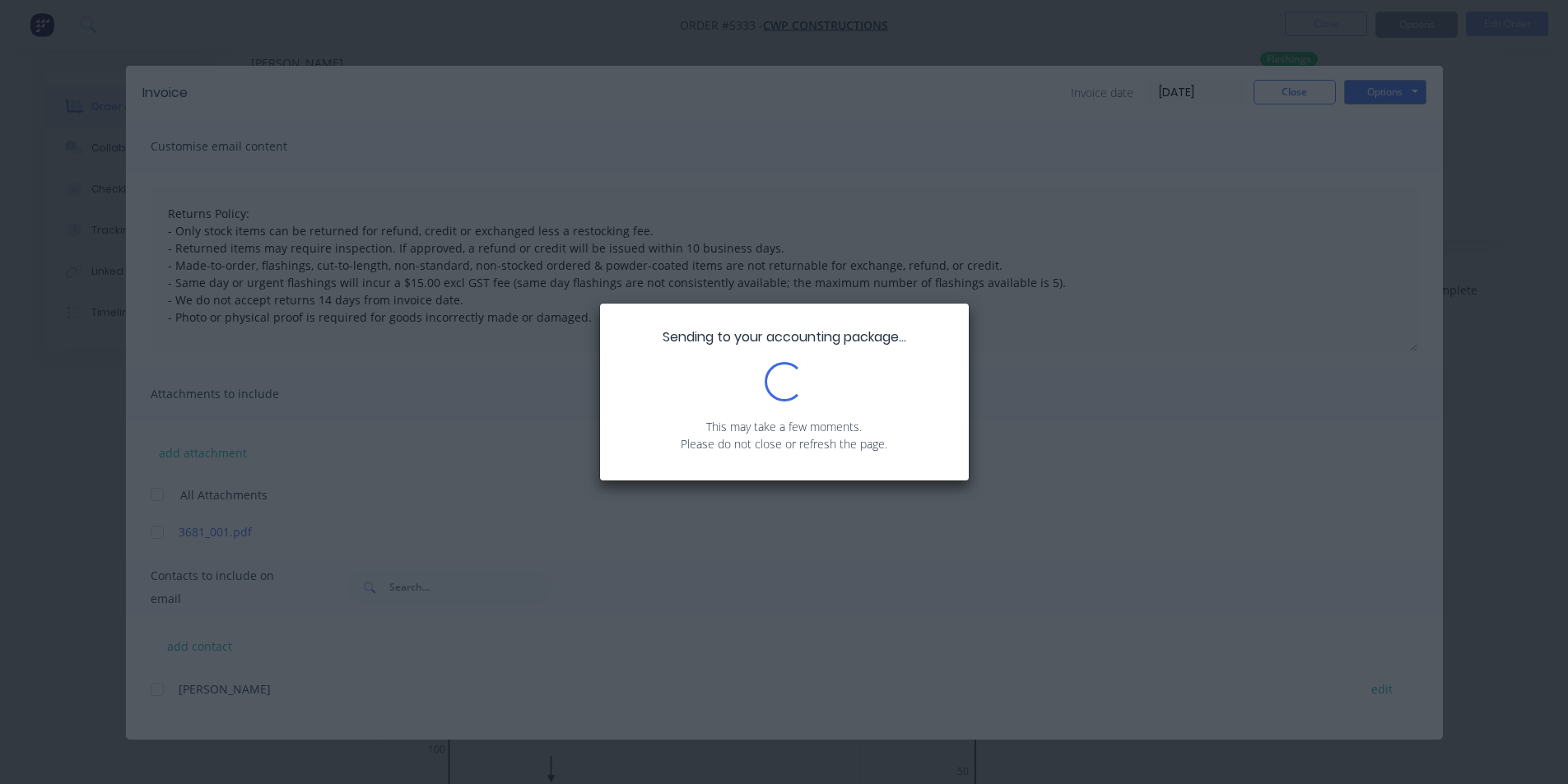
type textarea "Returns Policy: - Only stock items can be returned for refund, credit or exchan…"
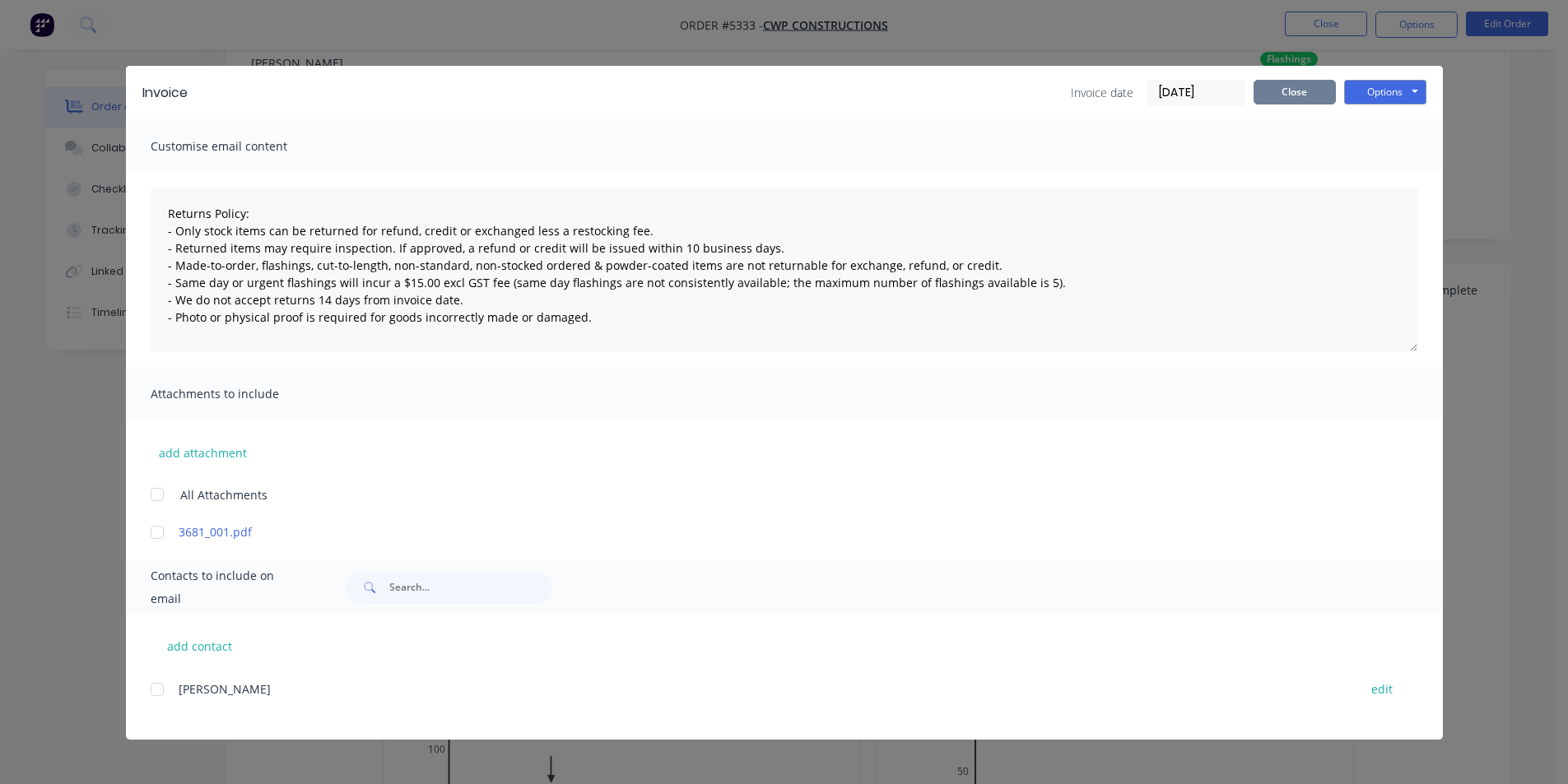
click at [1301, 103] on button "Close" at bounding box center [1294, 92] width 82 height 25
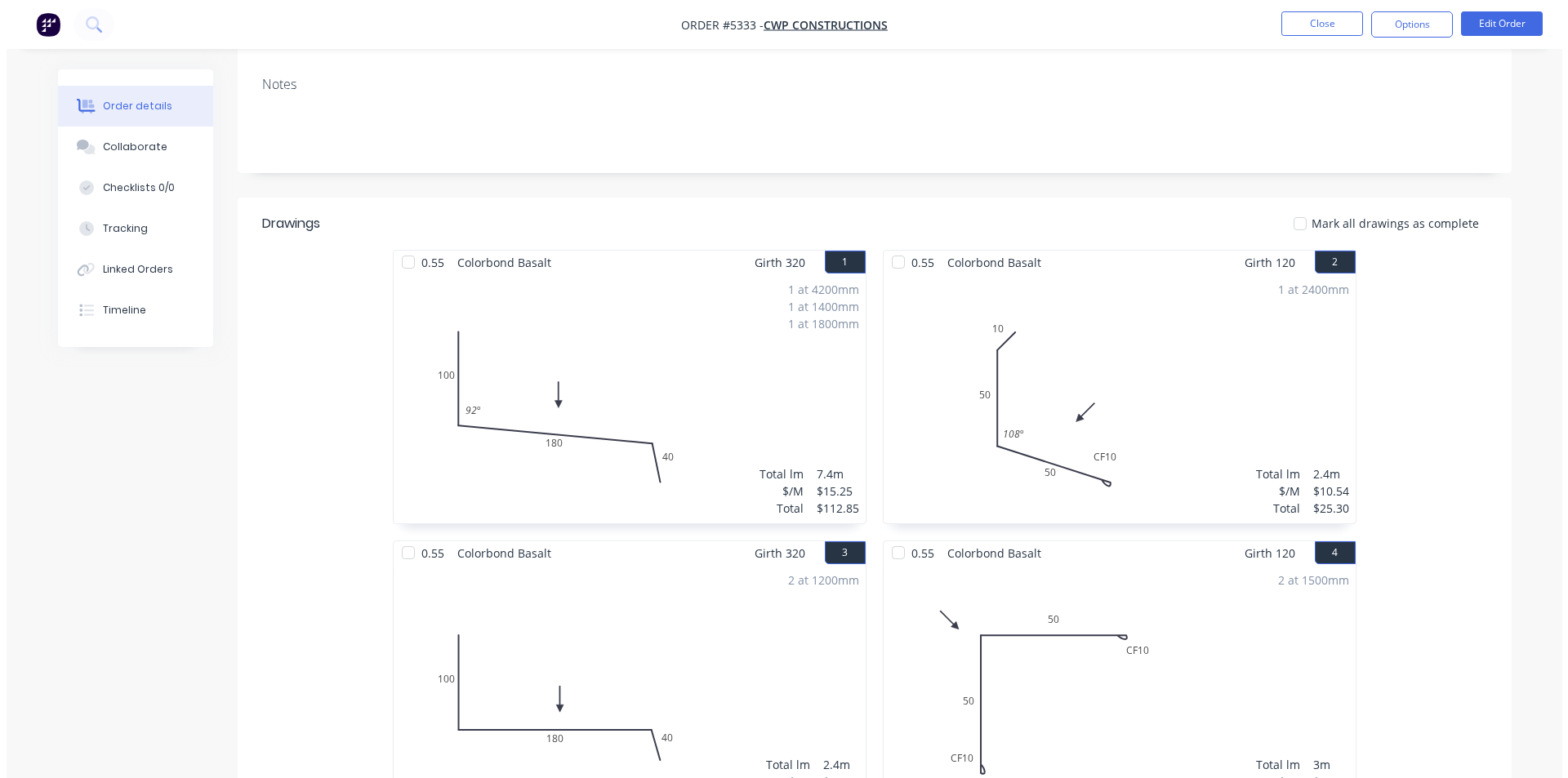
scroll to position [0, 0]
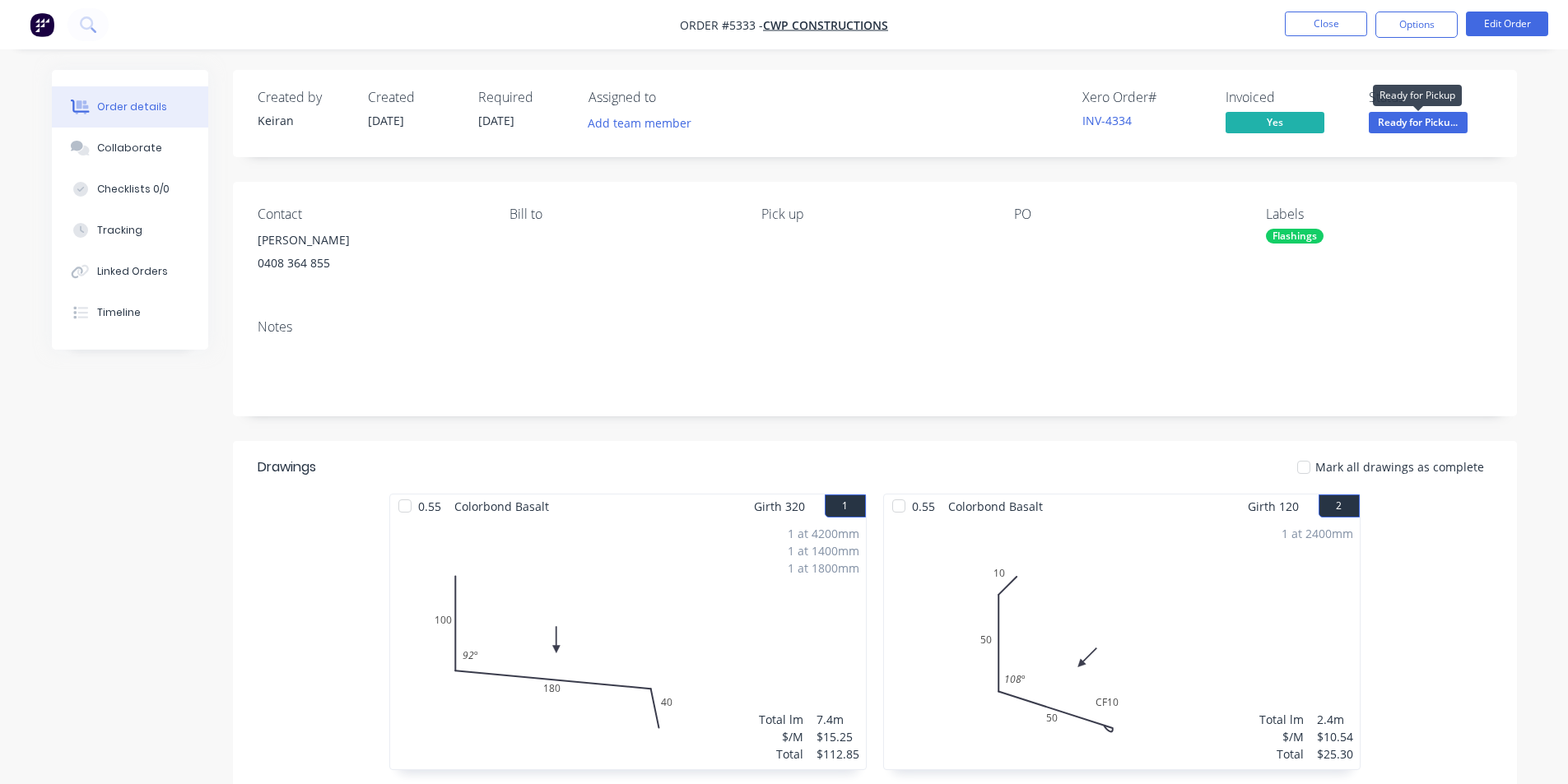
click at [1428, 129] on span "Ready for Picku..." at bounding box center [1419, 121] width 99 height 20
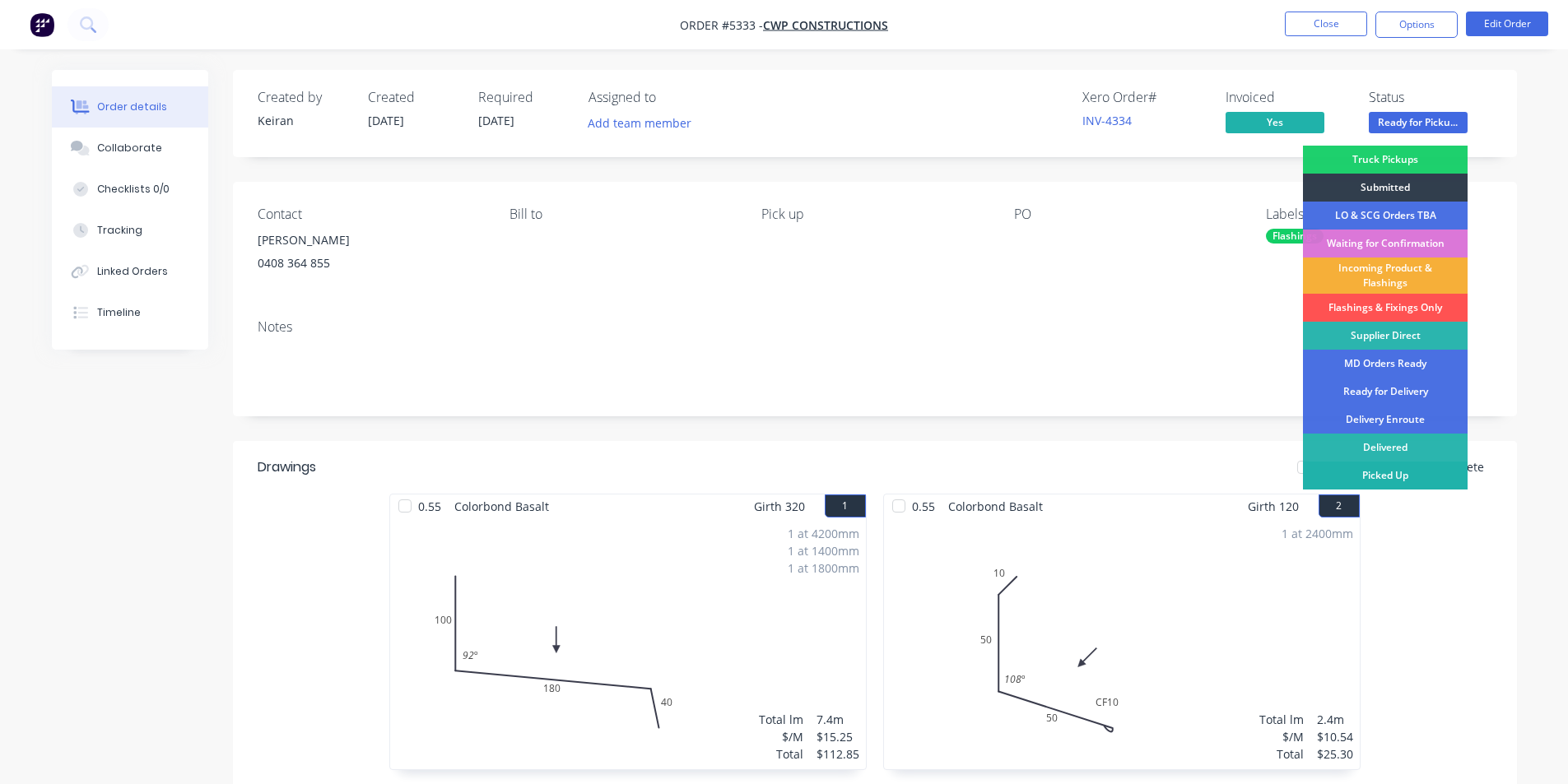
click at [1384, 485] on div "Picked Up" at bounding box center [1385, 475] width 165 height 28
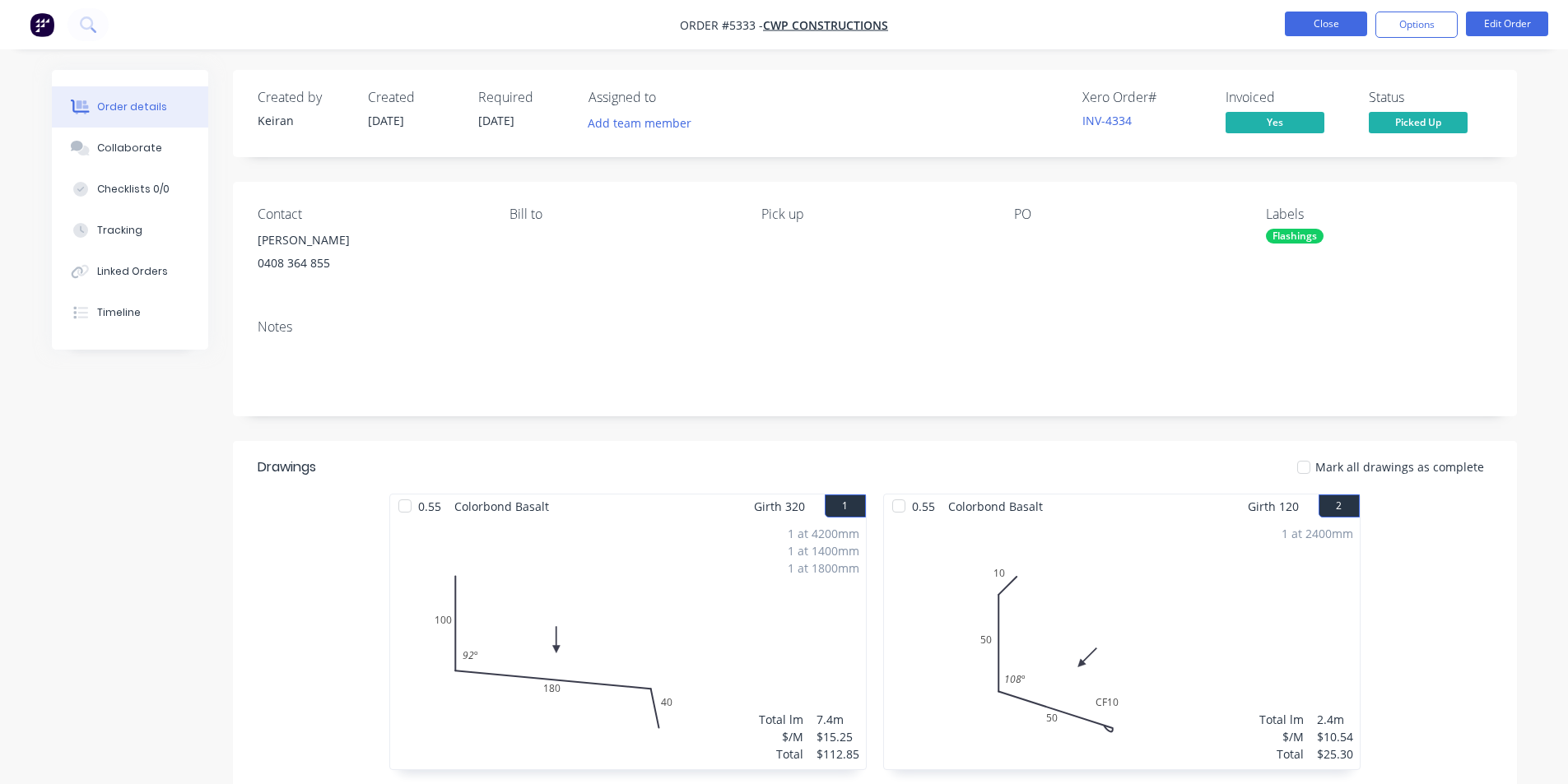
click at [1324, 27] on button "Close" at bounding box center [1325, 24] width 82 height 25
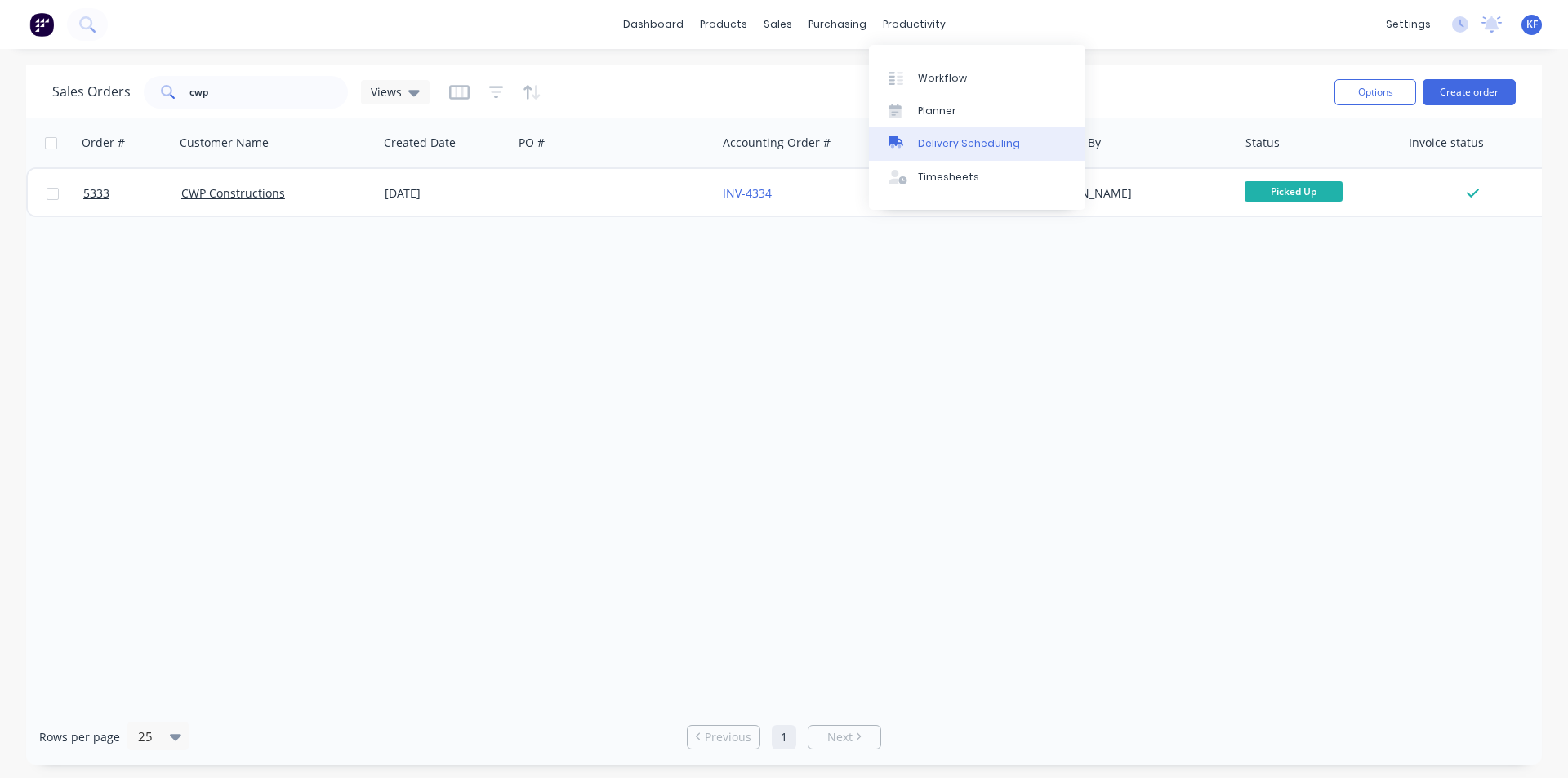
click at [951, 135] on link "Delivery Scheduling" at bounding box center [977, 143] width 216 height 32
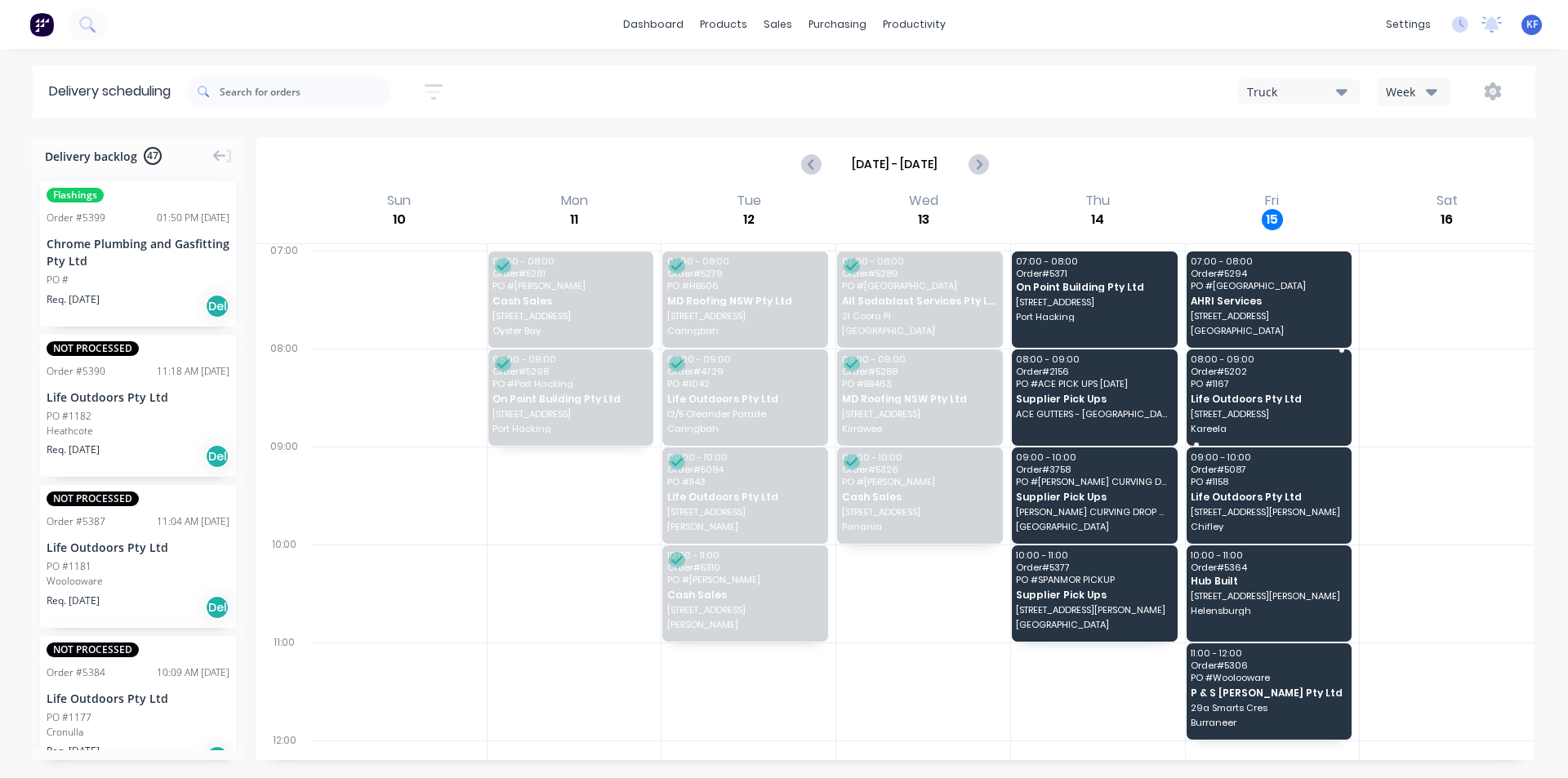
click at [1237, 409] on span "[STREET_ADDRESS]" at bounding box center [1268, 414] width 155 height 10
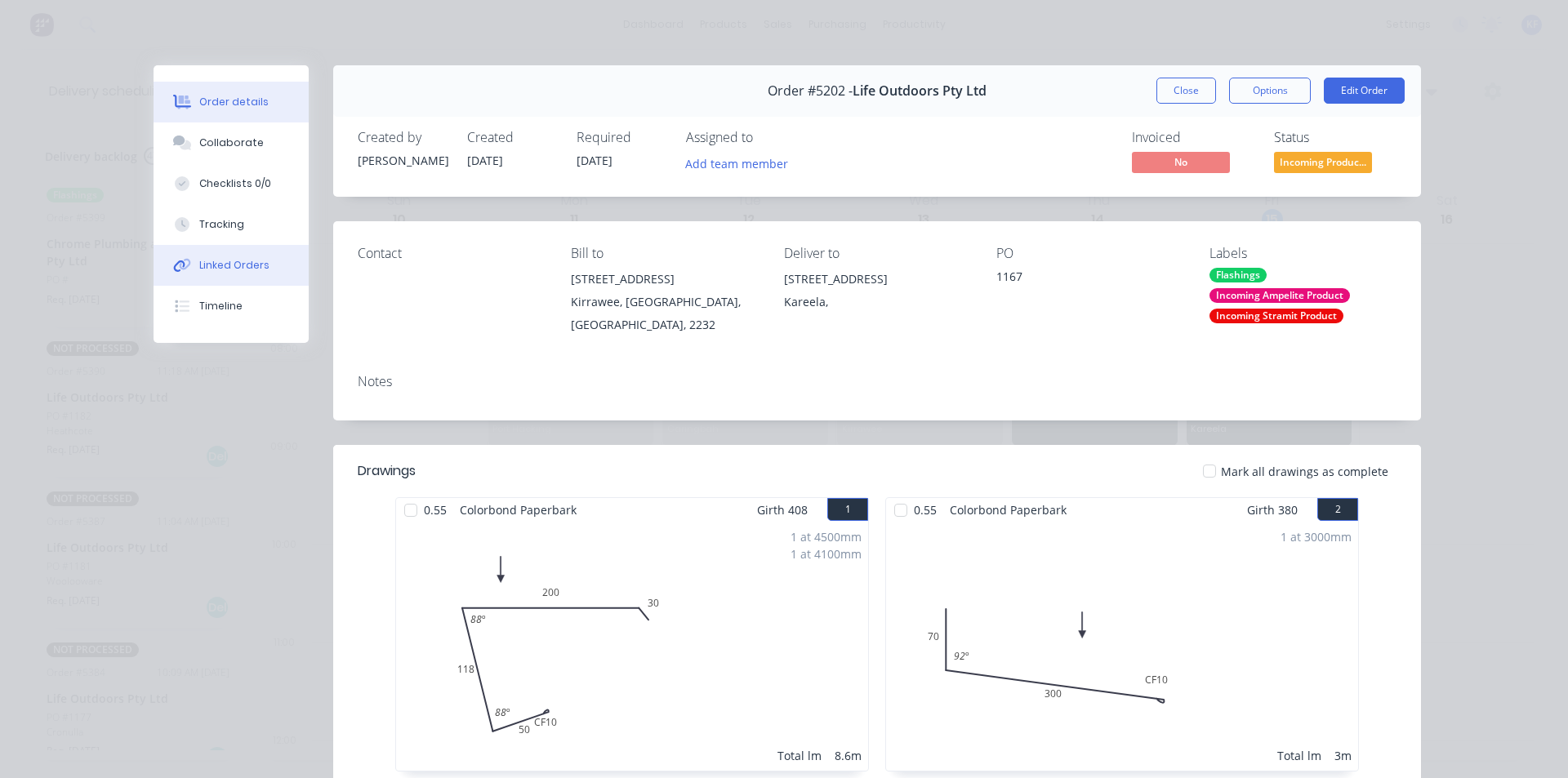
click at [216, 255] on button "Linked Orders" at bounding box center [231, 265] width 155 height 41
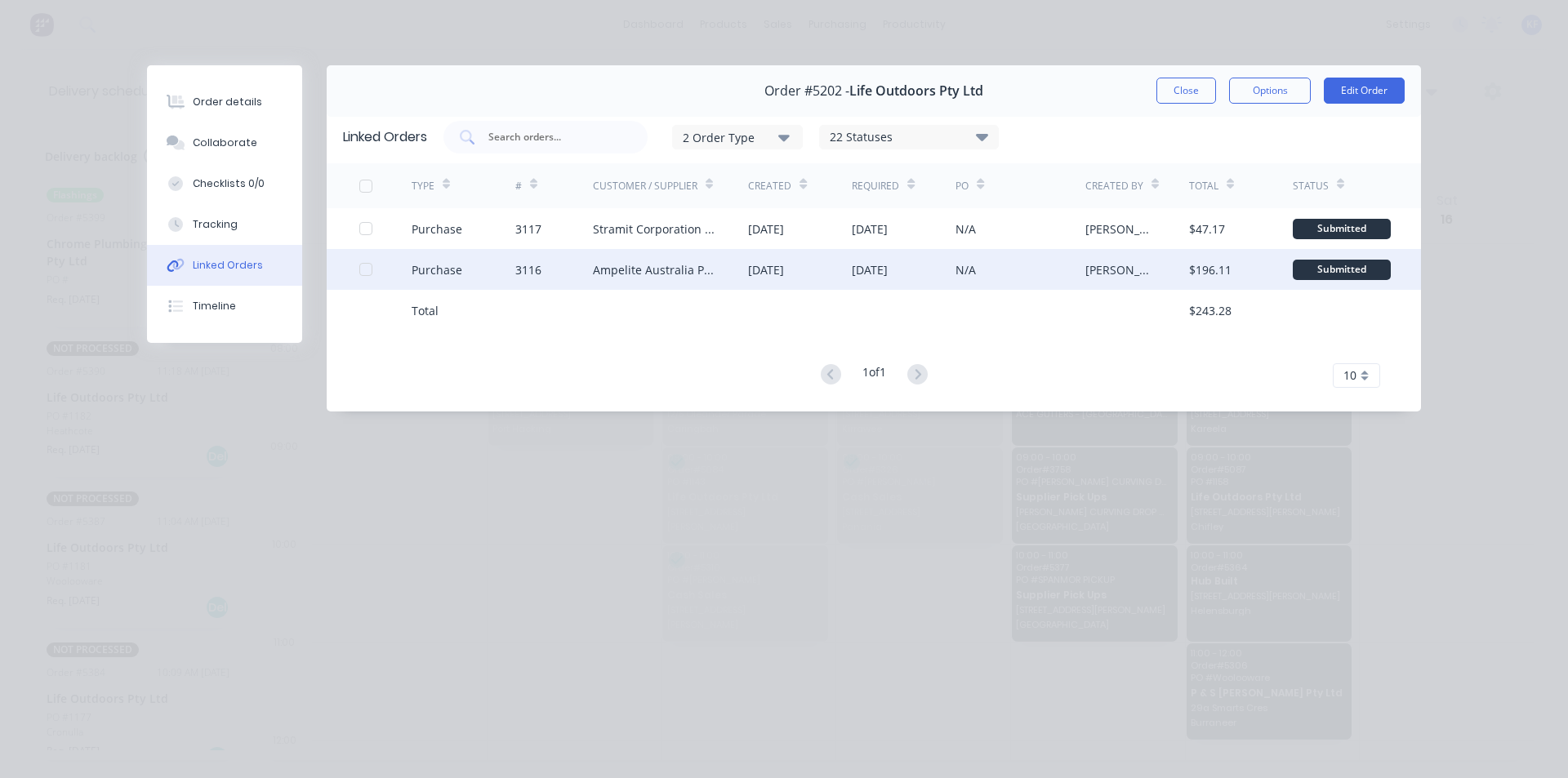
click at [591, 265] on div "3116" at bounding box center [554, 270] width 77 height 41
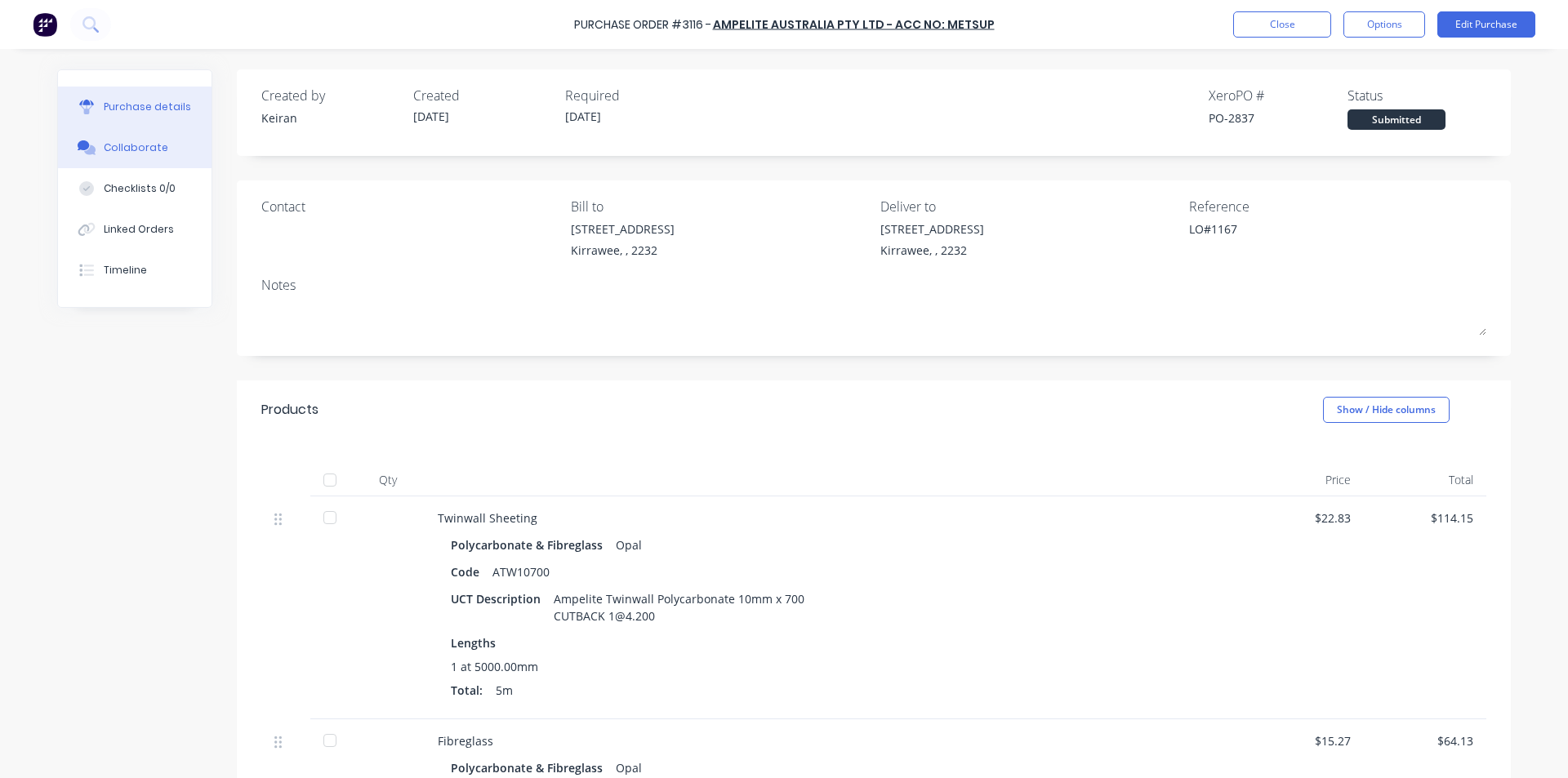
click at [125, 151] on div "Collaborate" at bounding box center [135, 147] width 64 height 14
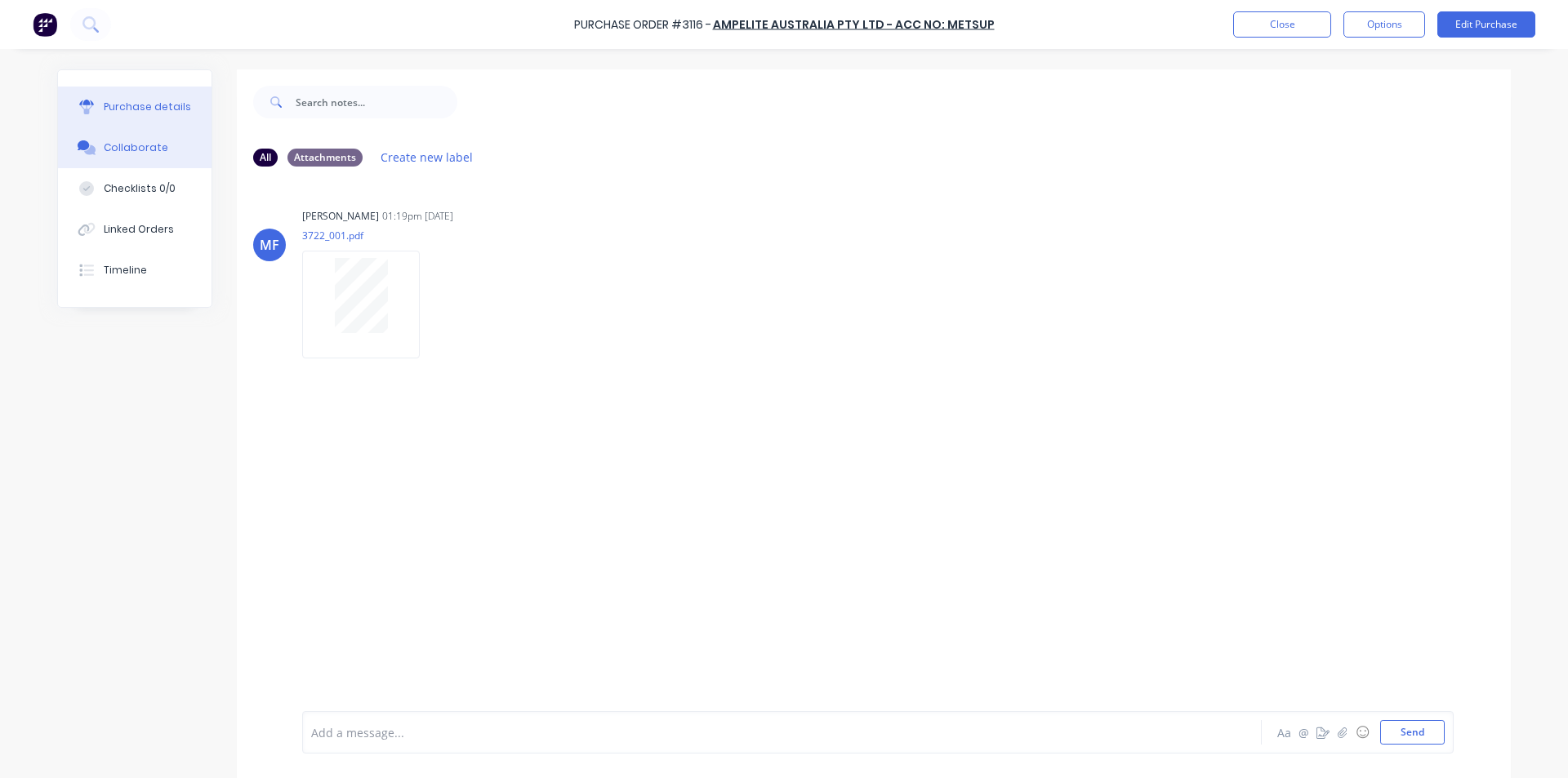
click at [125, 96] on button "Purchase details" at bounding box center [135, 107] width 154 height 41
type textarea "x"
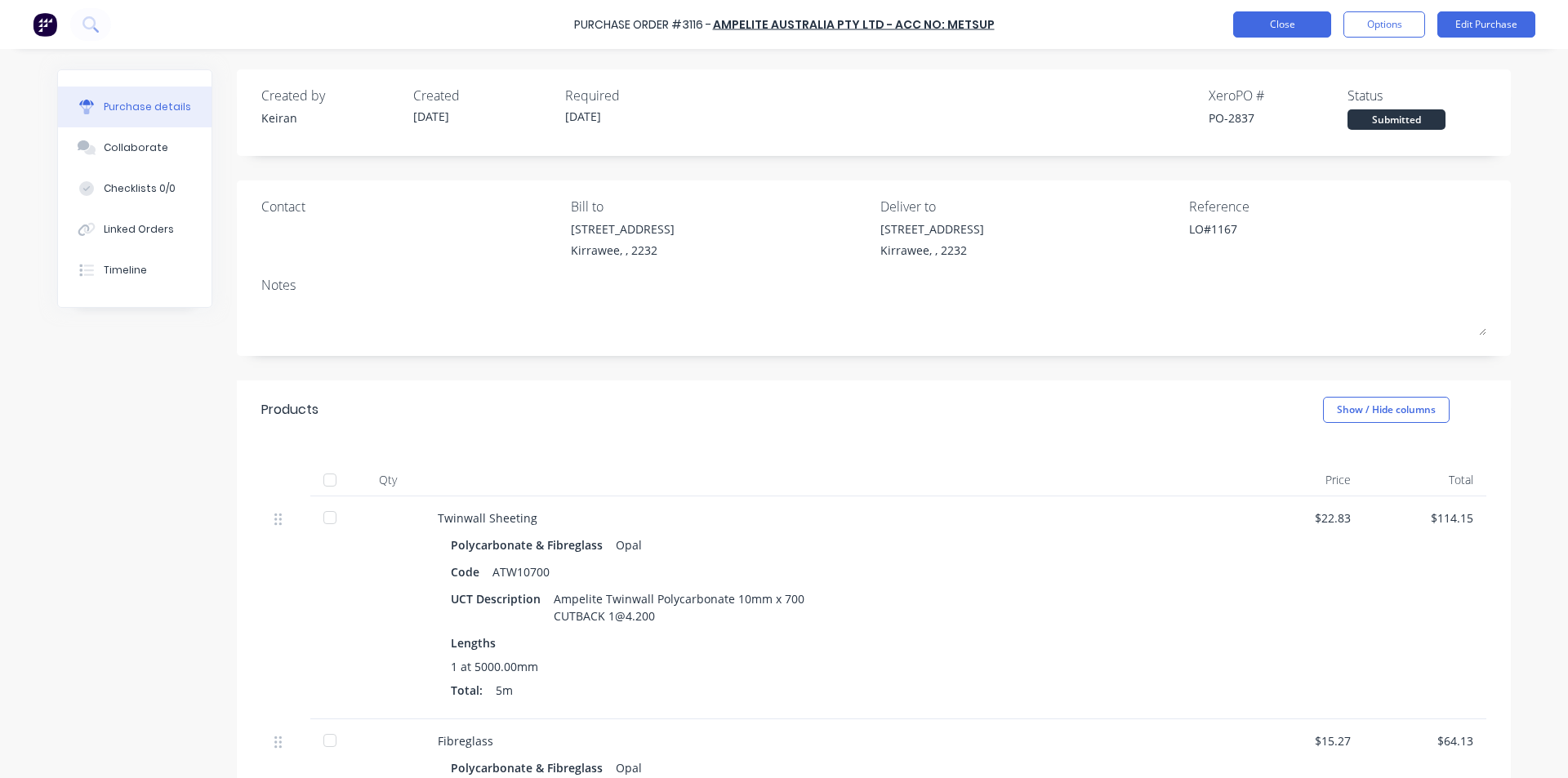
click at [1295, 20] on button "Close" at bounding box center [1282, 24] width 98 height 26
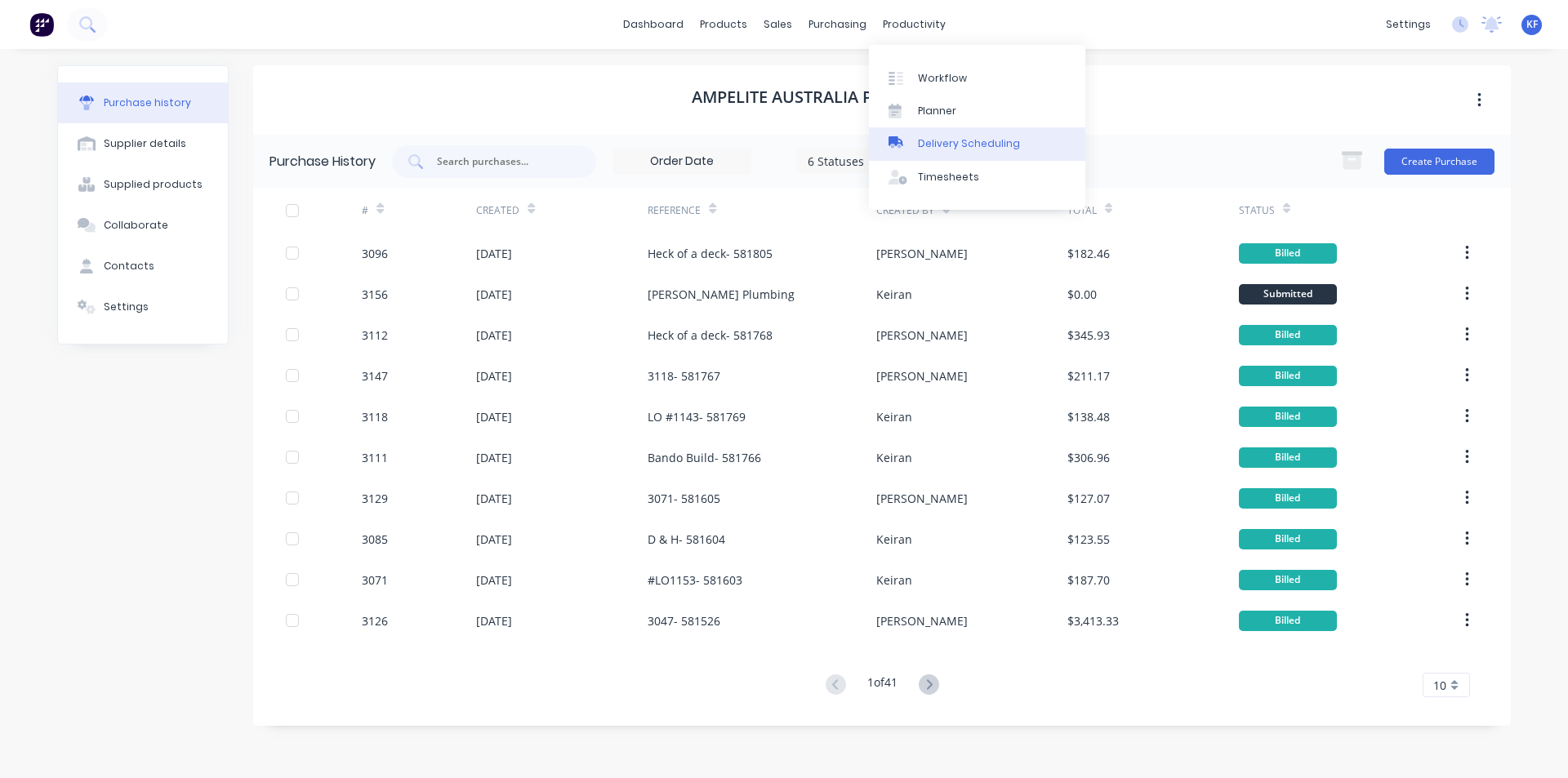
click at [996, 135] on link "Delivery Scheduling" at bounding box center [977, 143] width 216 height 32
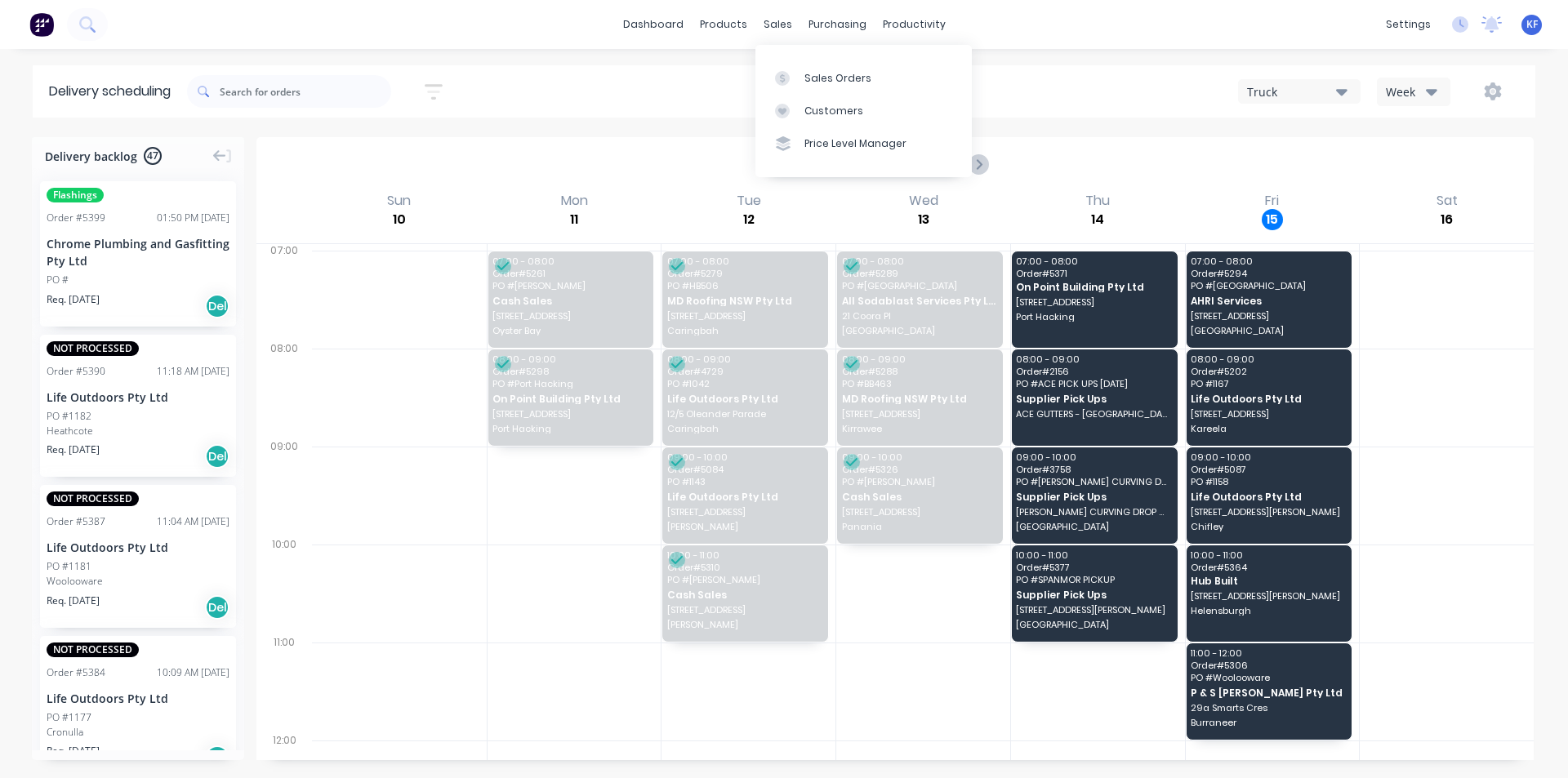
click at [787, 36] on div "sales" at bounding box center [777, 25] width 45 height 25
click at [813, 72] on div "Sales Orders" at bounding box center [838, 77] width 67 height 14
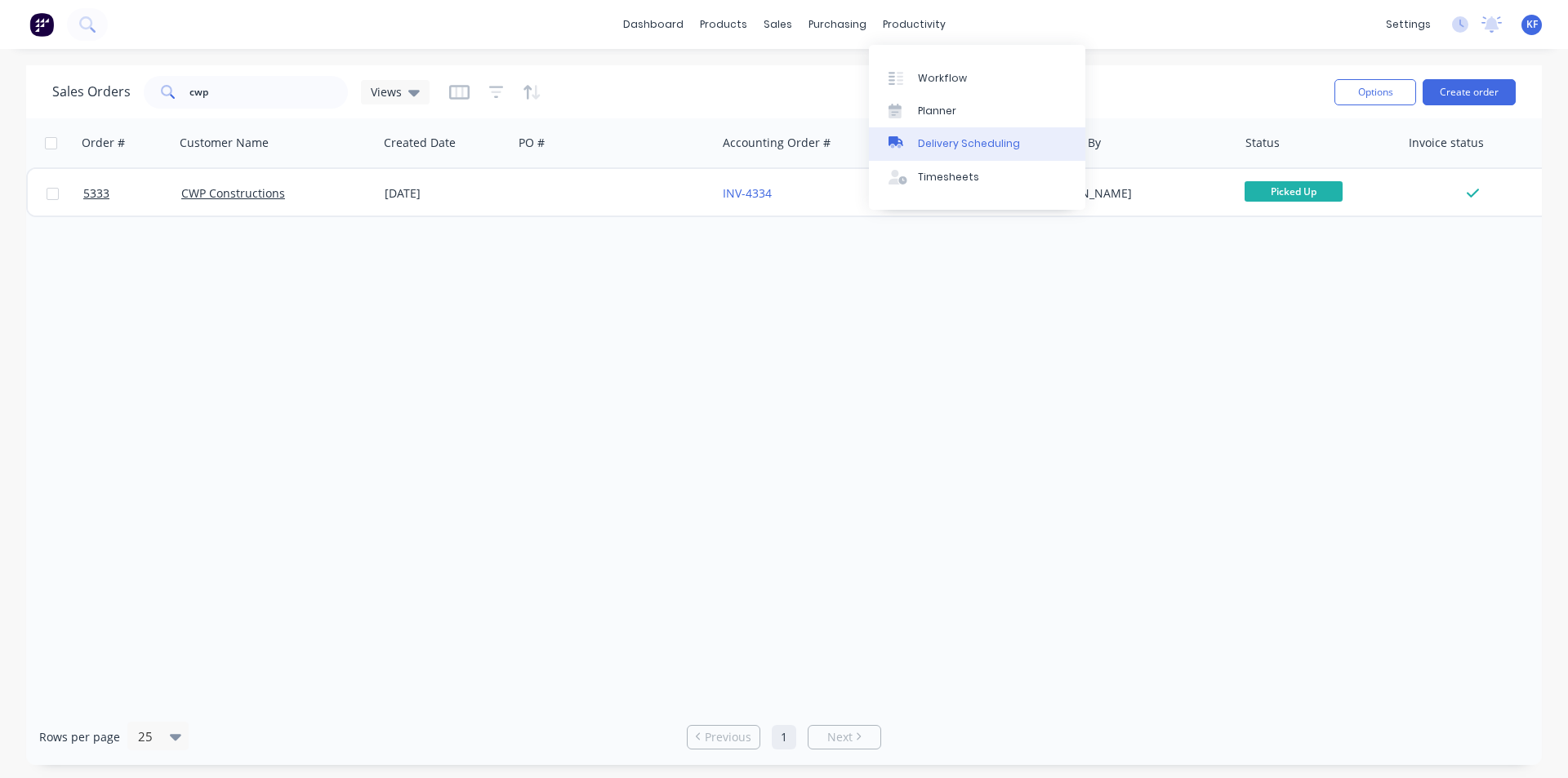
click at [949, 128] on link "Delivery Scheduling" at bounding box center [977, 143] width 216 height 32
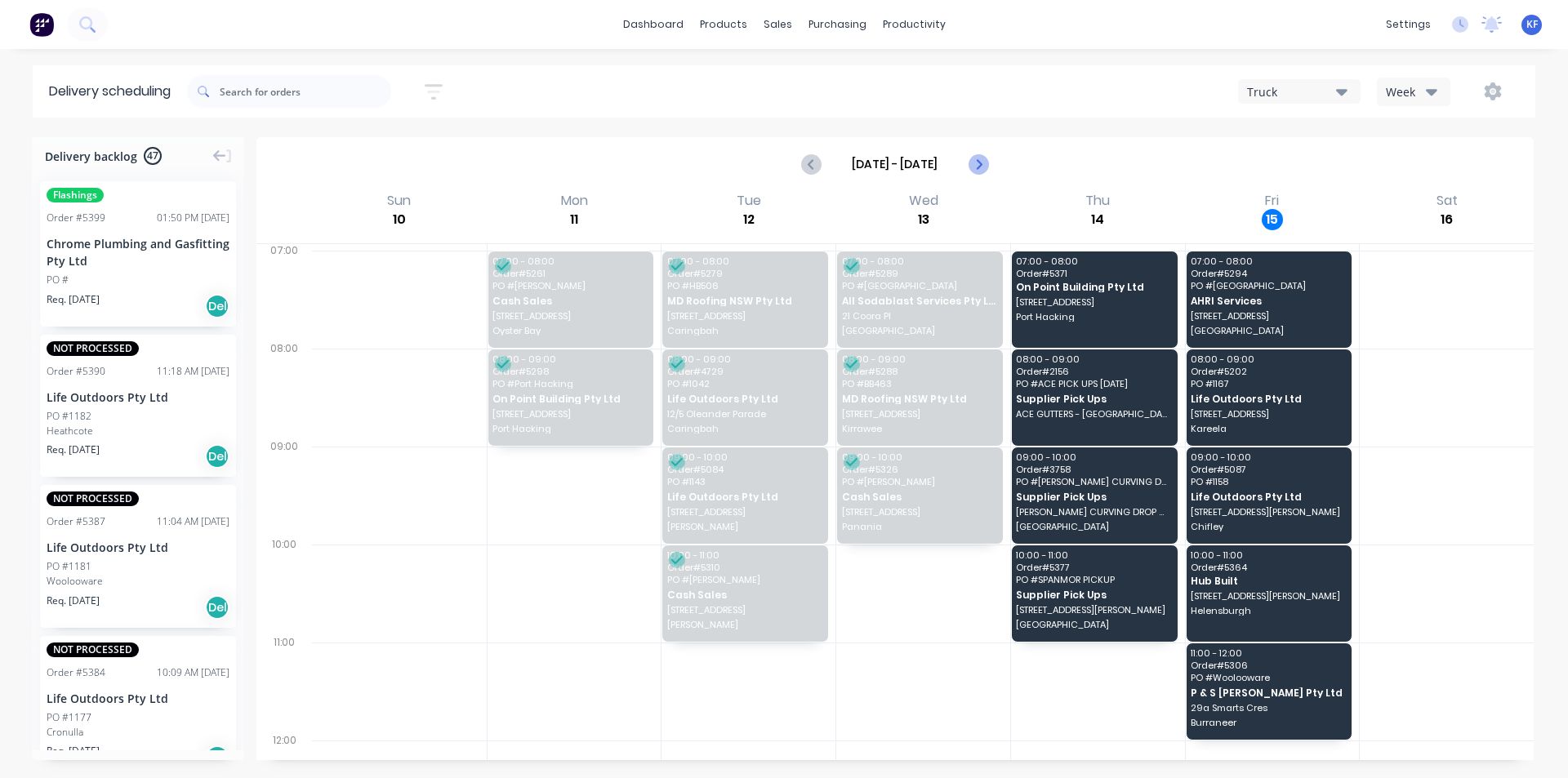
click at [982, 160] on icon "Next page" at bounding box center [977, 163] width 20 height 20
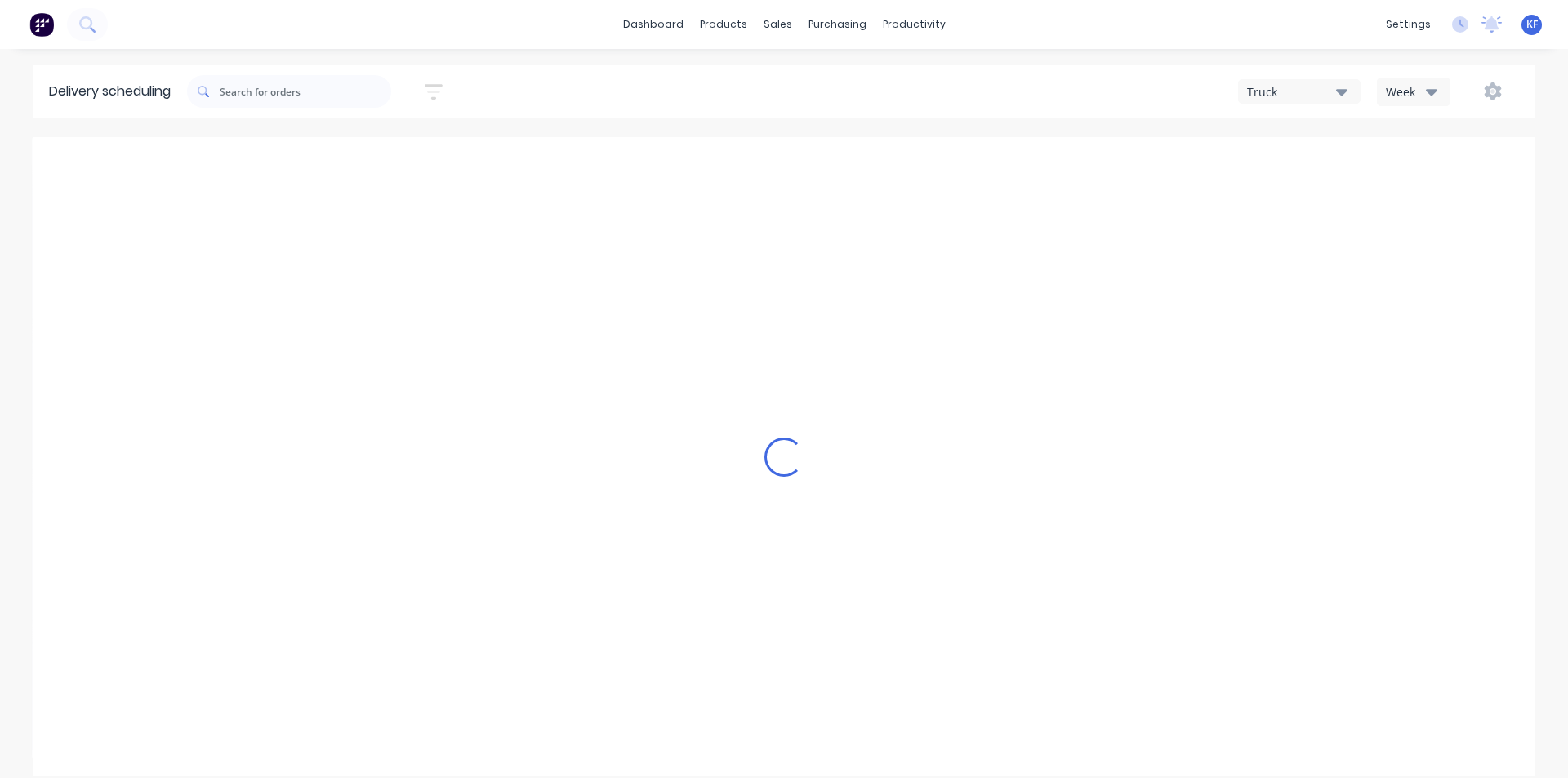
type input "[DATE] - [DATE]"
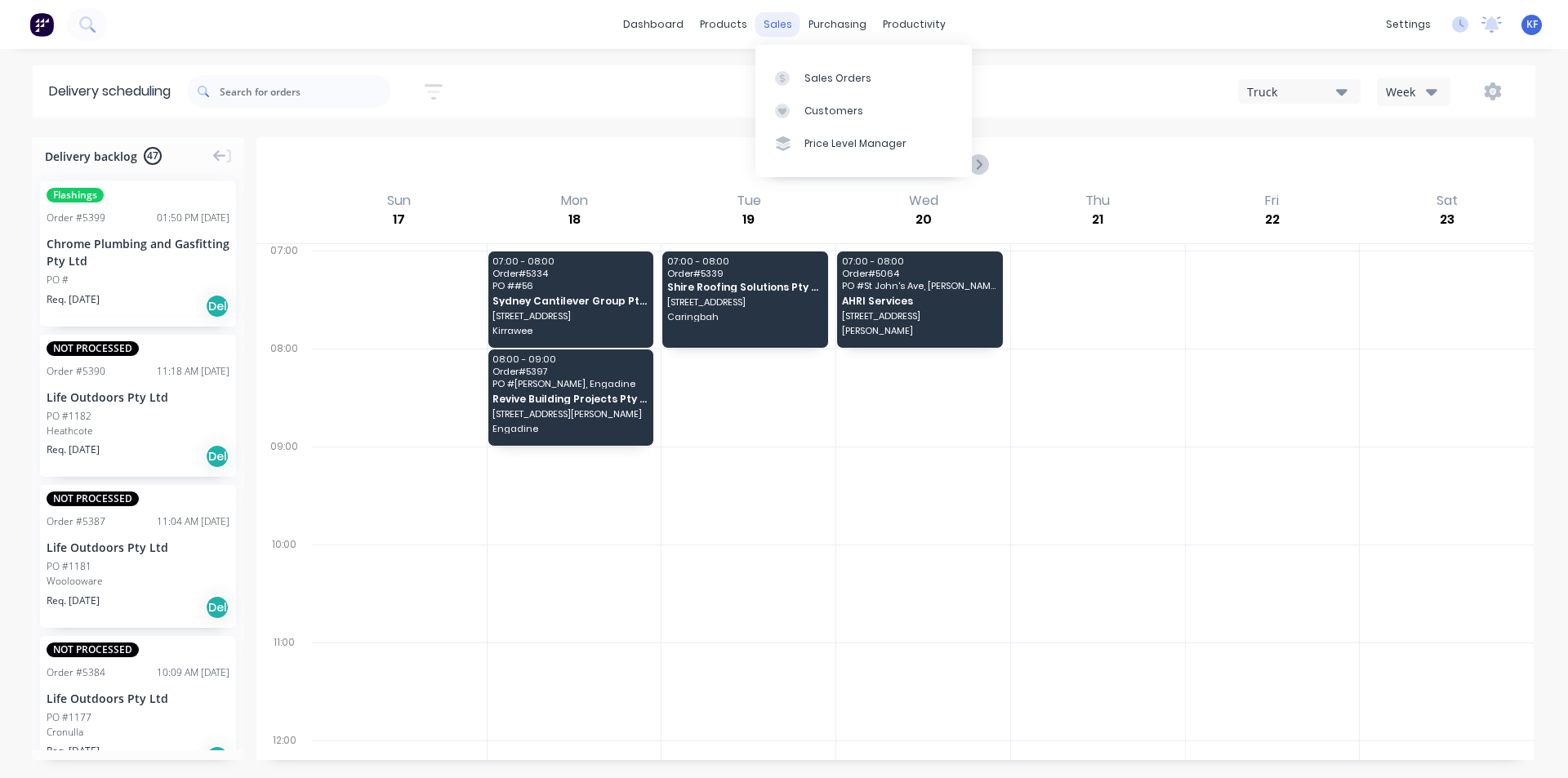
click at [779, 23] on div "sales" at bounding box center [777, 25] width 45 height 25
click at [800, 48] on div "Sales Orders Customers Price Level Manager" at bounding box center [863, 111] width 216 height 132
click at [808, 65] on link "Sales Orders" at bounding box center [863, 77] width 216 height 32
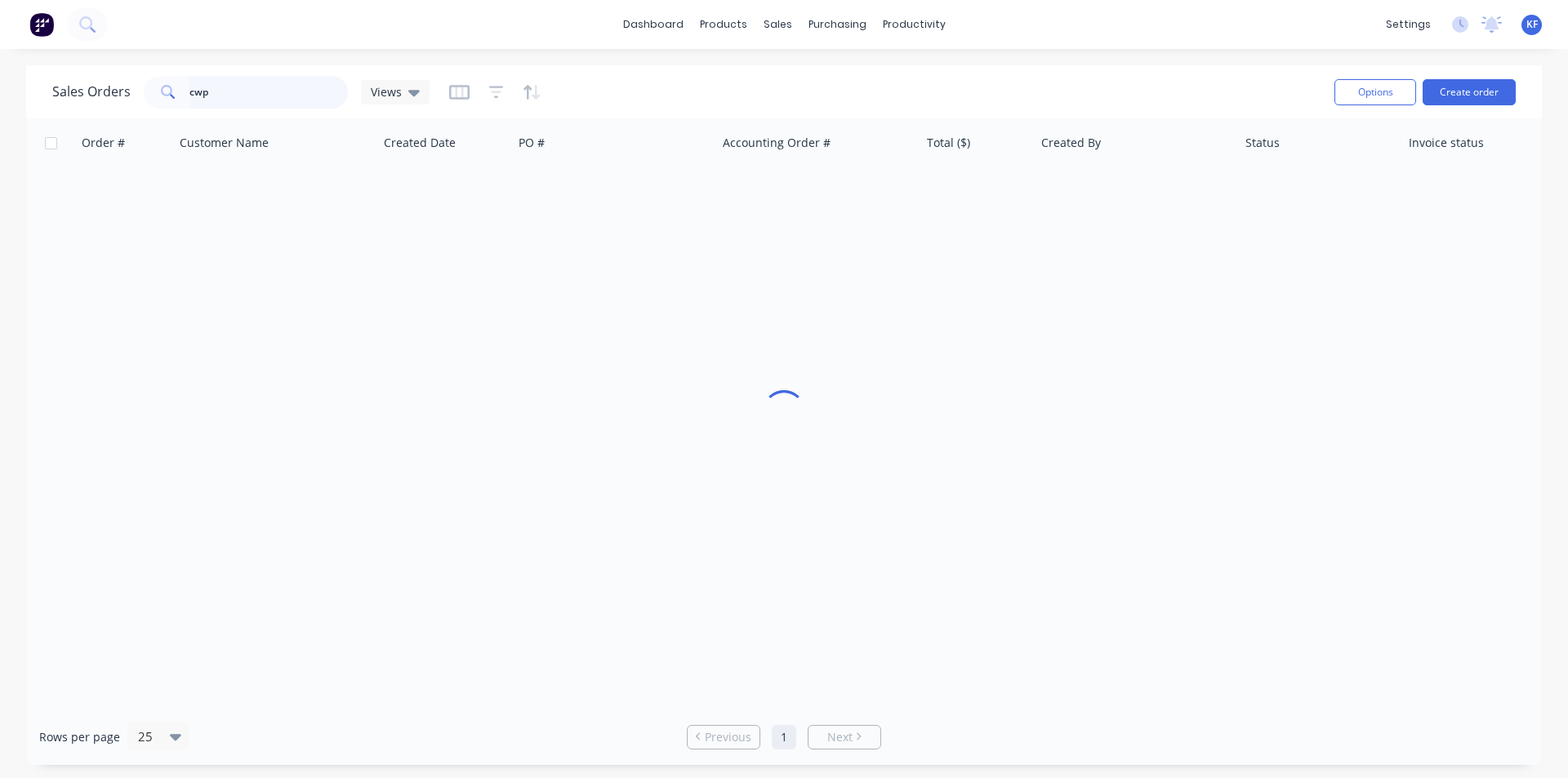
drag, startPoint x: 303, startPoint y: 99, endPoint x: 106, endPoint y: 89, distance: 197.3
click at [106, 89] on div "Sales Orders cwp Views" at bounding box center [241, 92] width 378 height 32
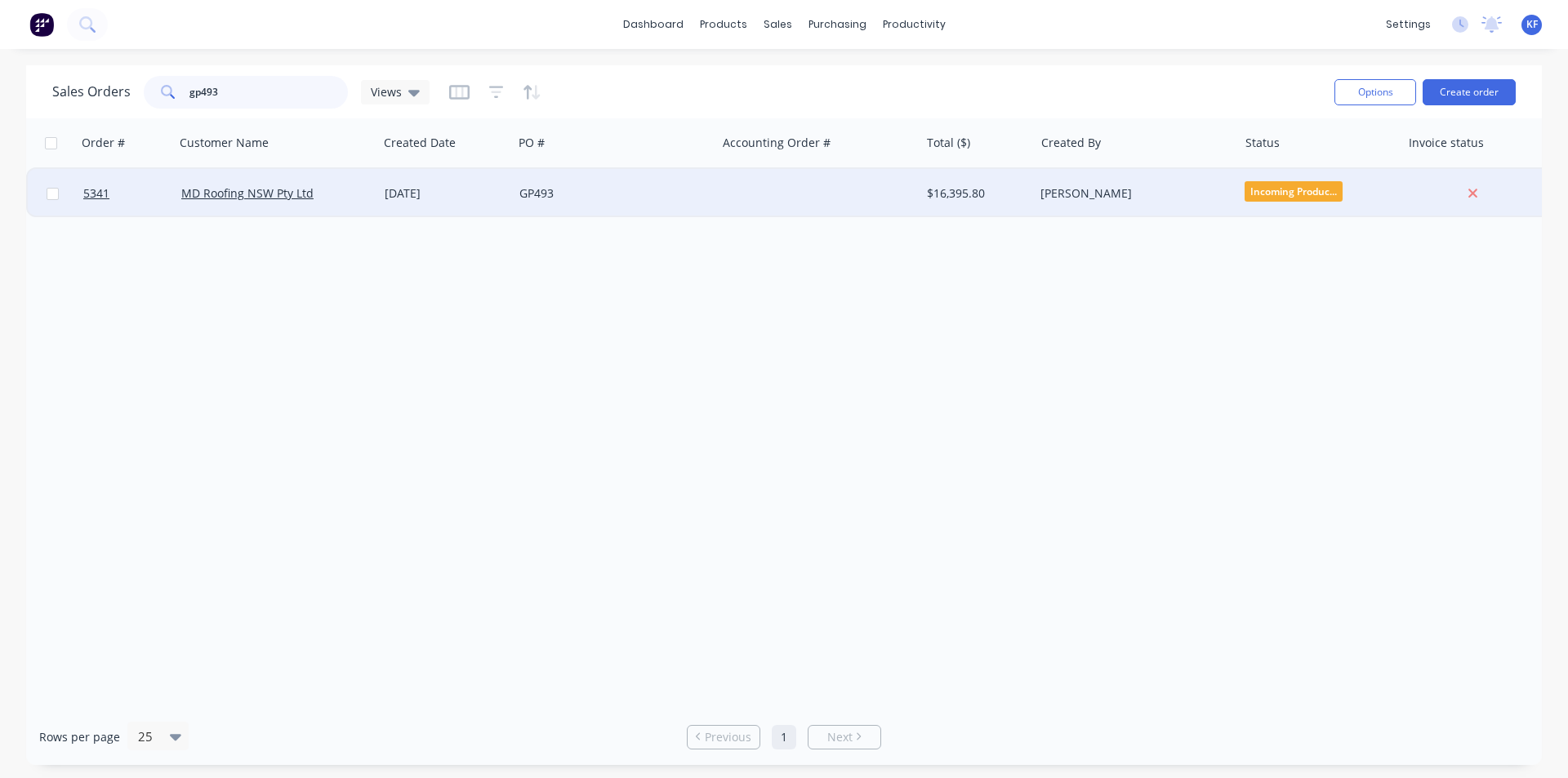
type input "gp493"
click at [643, 208] on div "GP493" at bounding box center [614, 193] width 204 height 49
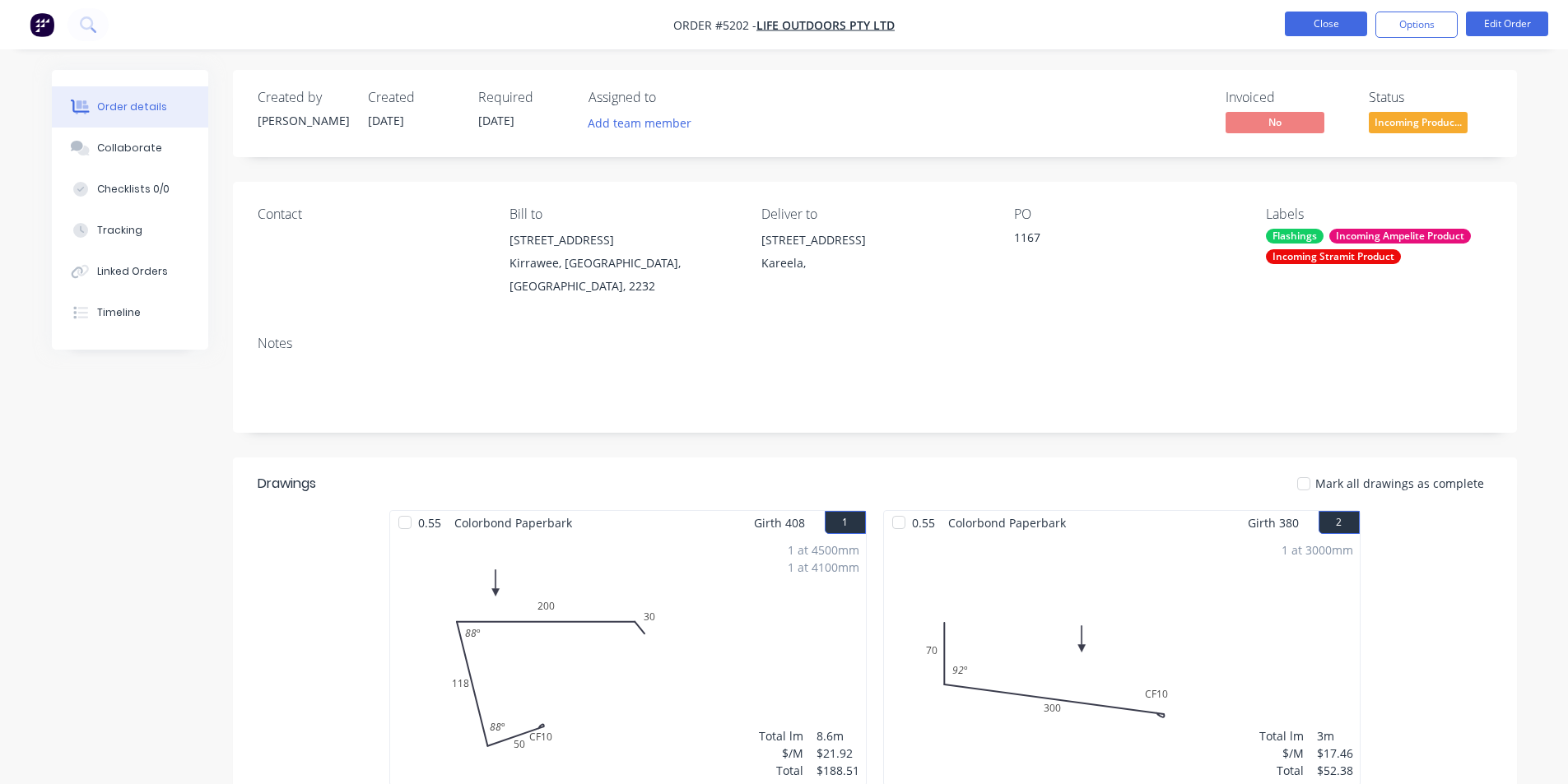
click at [1307, 26] on button "Close" at bounding box center [1325, 24] width 82 height 25
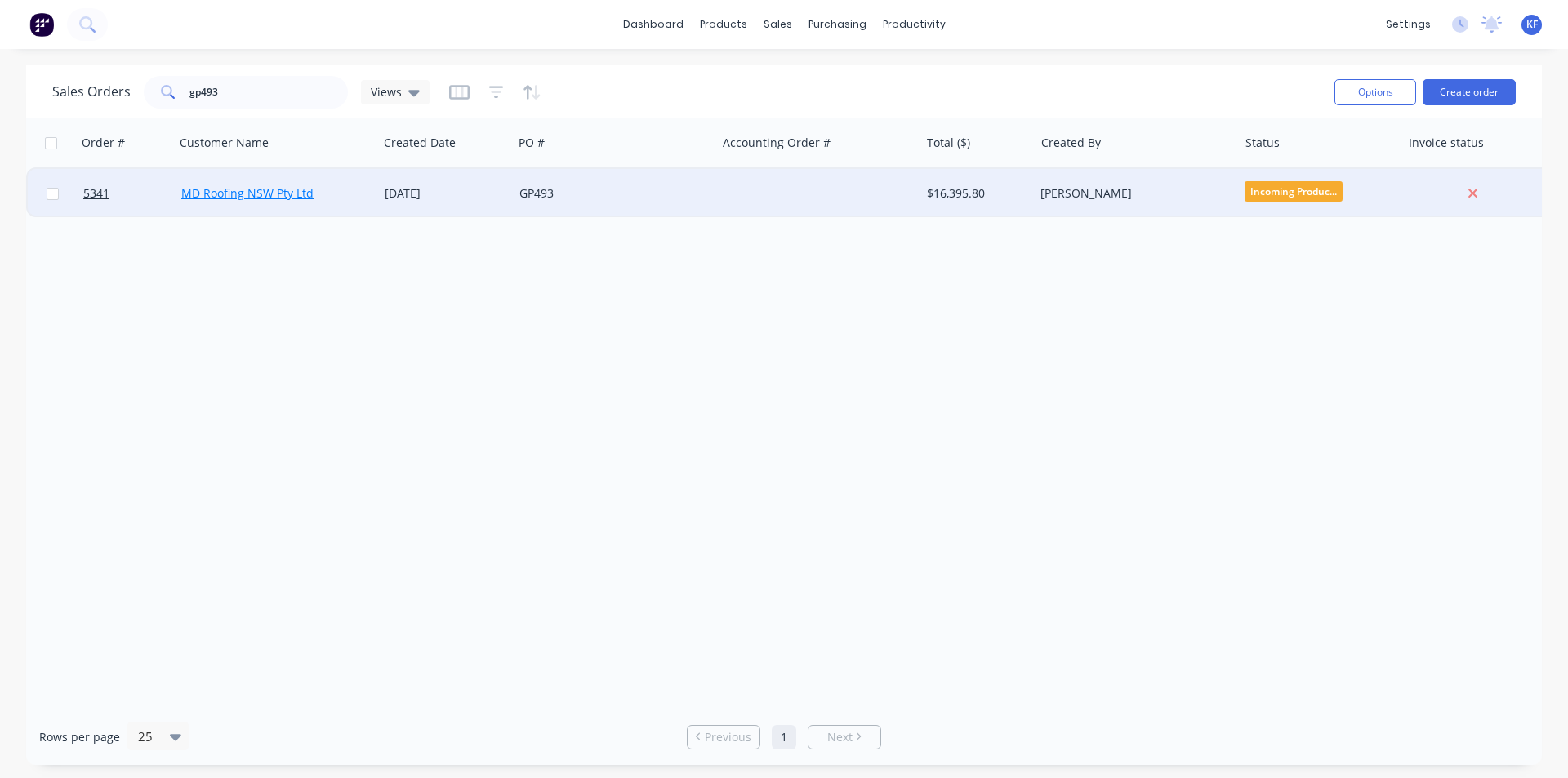
click at [263, 196] on div "MD Roofing NSW Pty Ltd" at bounding box center [276, 193] width 204 height 49
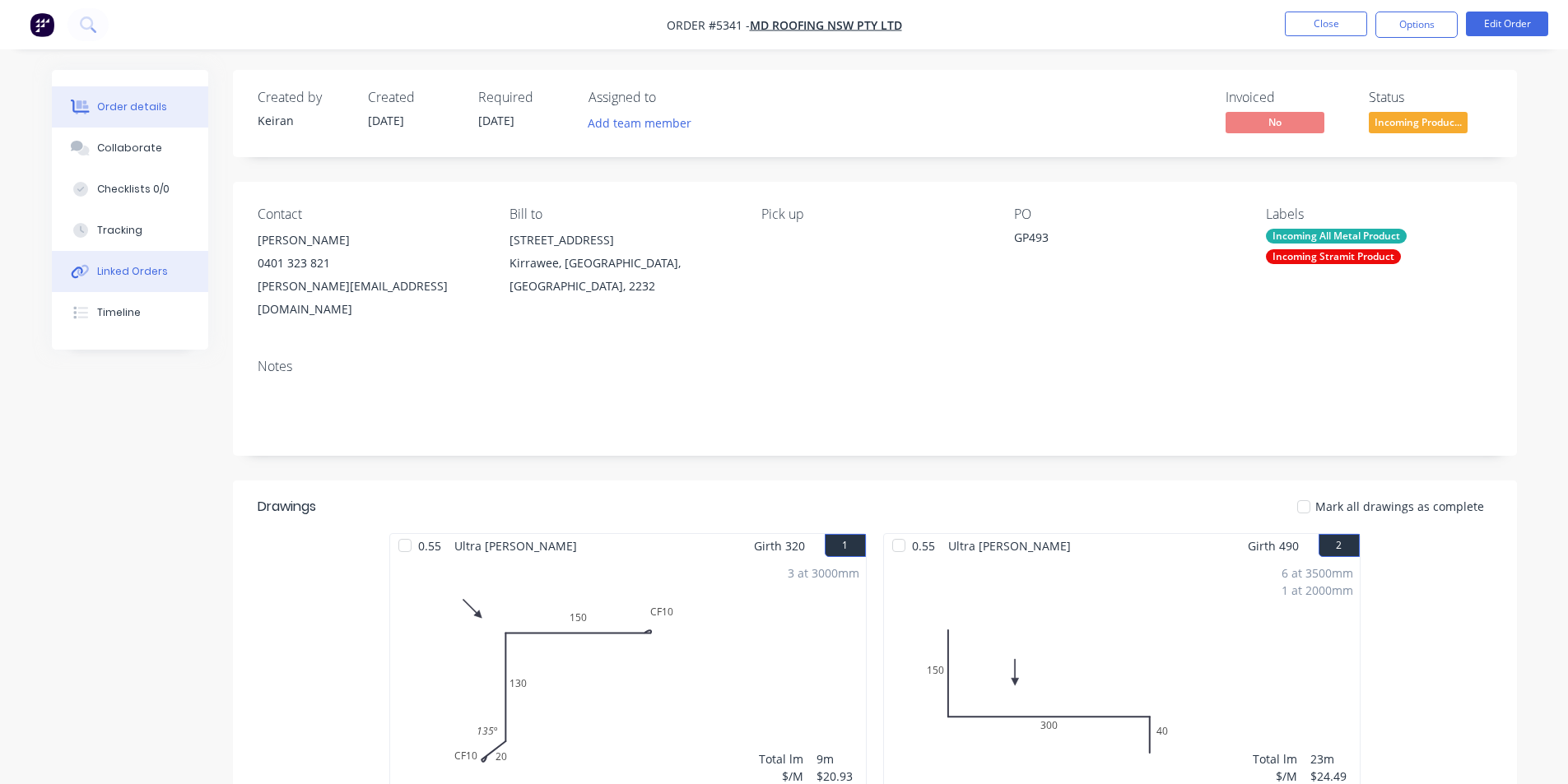
click at [144, 273] on div "Linked Orders" at bounding box center [132, 271] width 70 height 14
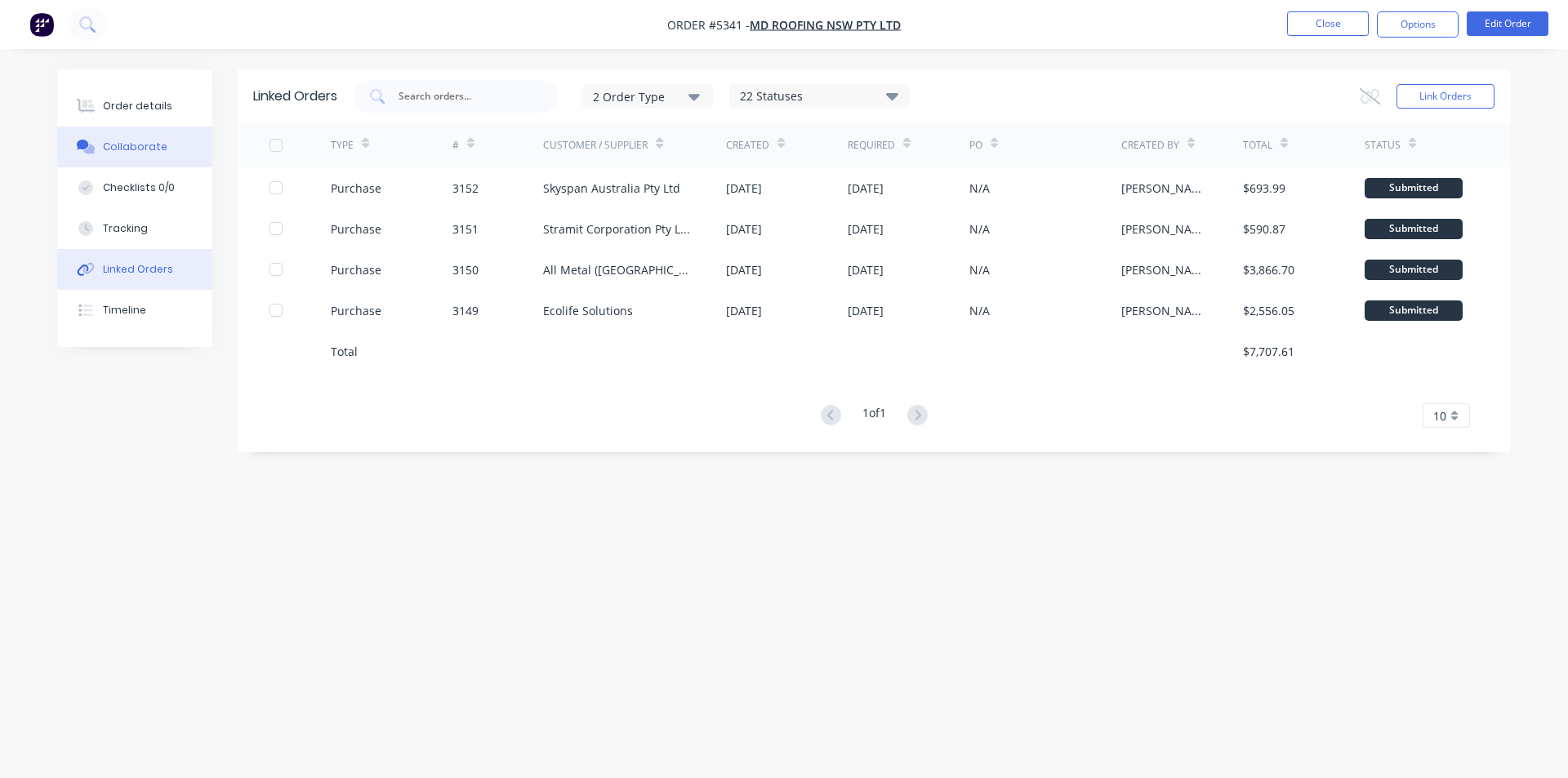
click at [120, 165] on button "Collaborate" at bounding box center [135, 146] width 155 height 41
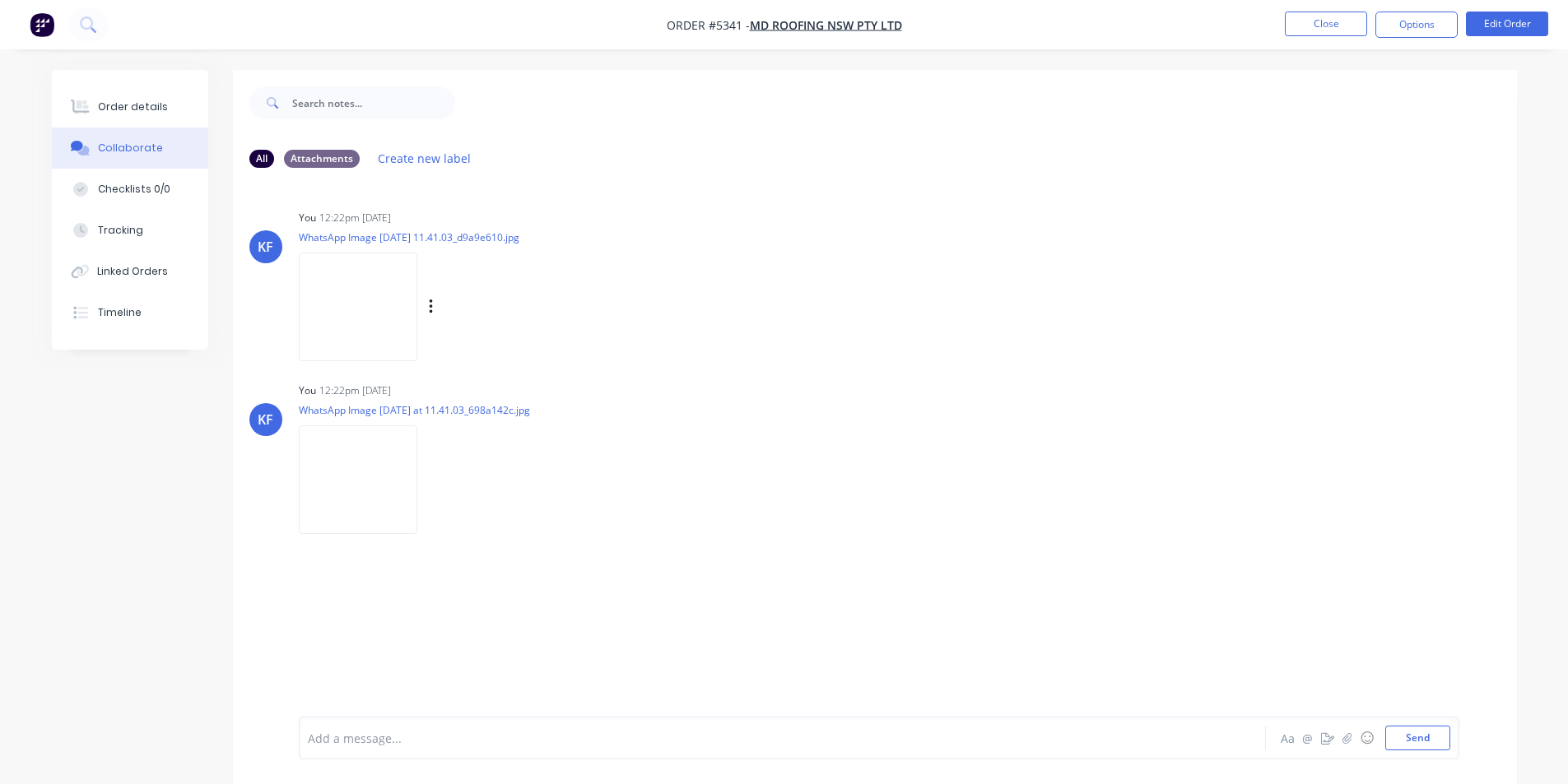
click at [347, 309] on img at bounding box center [358, 306] width 119 height 108
click at [1300, 29] on button "Close" at bounding box center [1325, 24] width 82 height 25
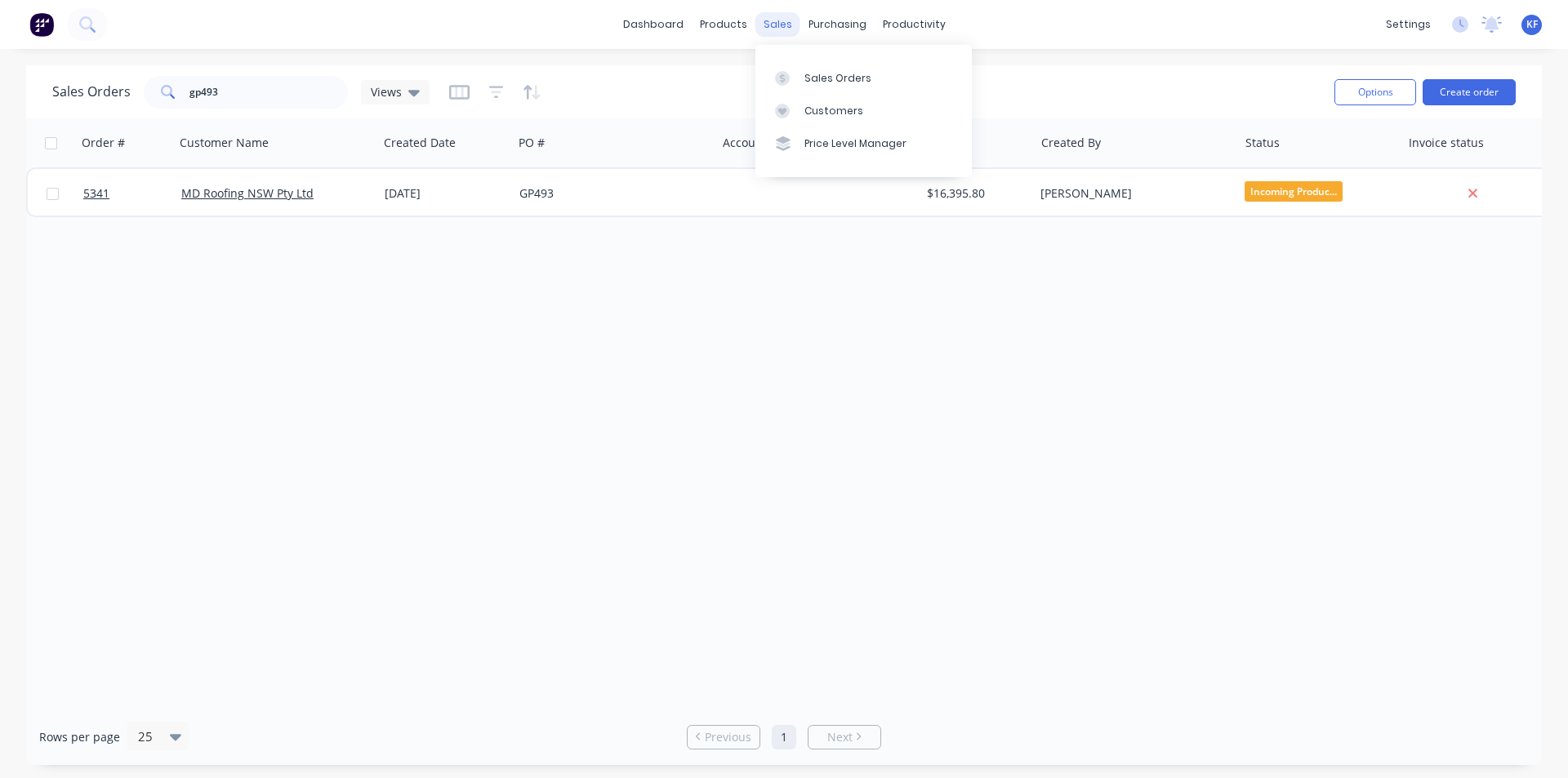
click at [778, 26] on div "sales" at bounding box center [777, 25] width 45 height 25
click at [806, 73] on div "Sales Orders" at bounding box center [838, 77] width 67 height 14
click at [949, 133] on link "Delivery Scheduling" at bounding box center [977, 143] width 216 height 32
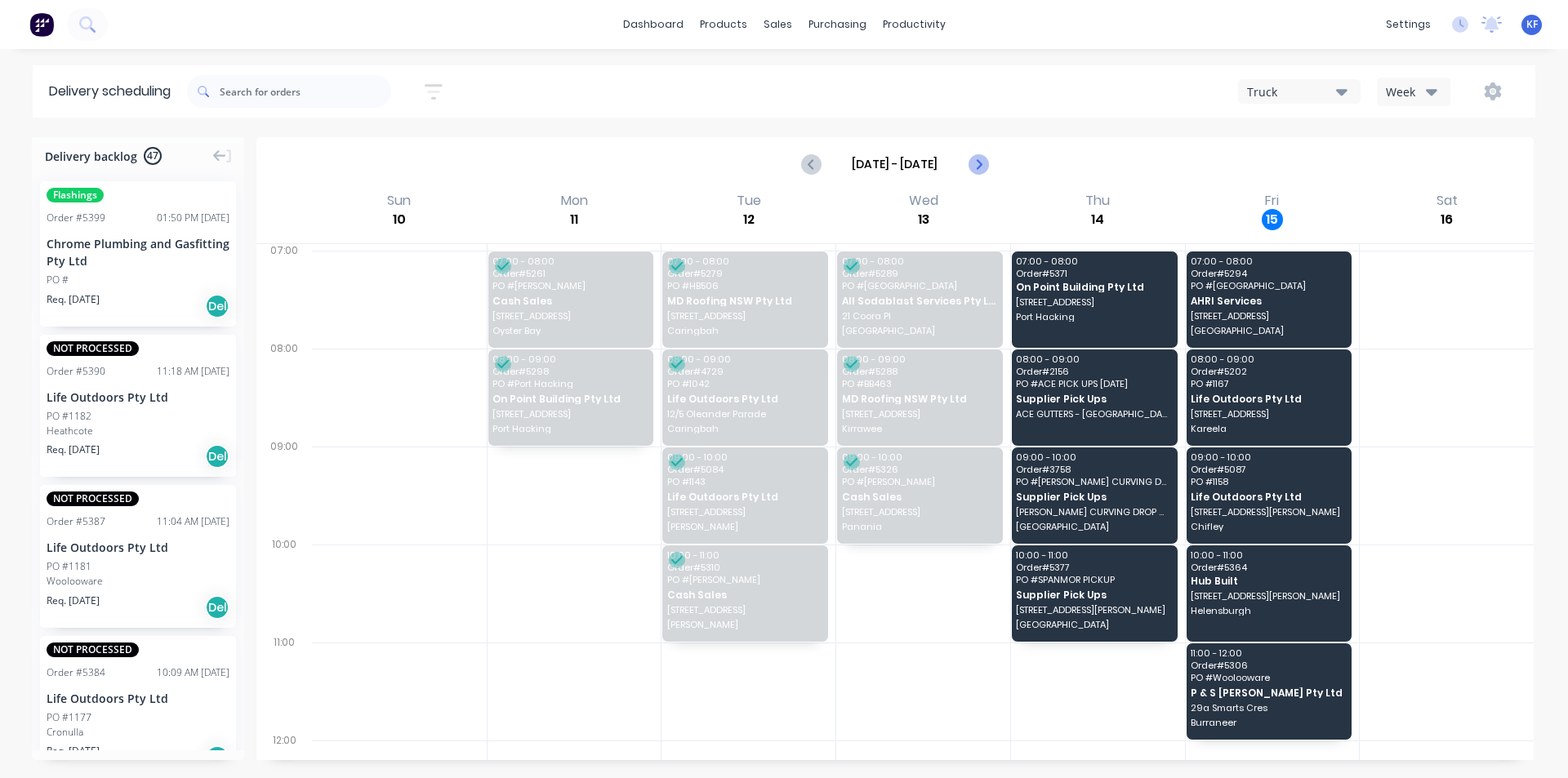
click at [971, 165] on icon "Next page" at bounding box center [977, 163] width 20 height 20
type input "[DATE] - [DATE]"
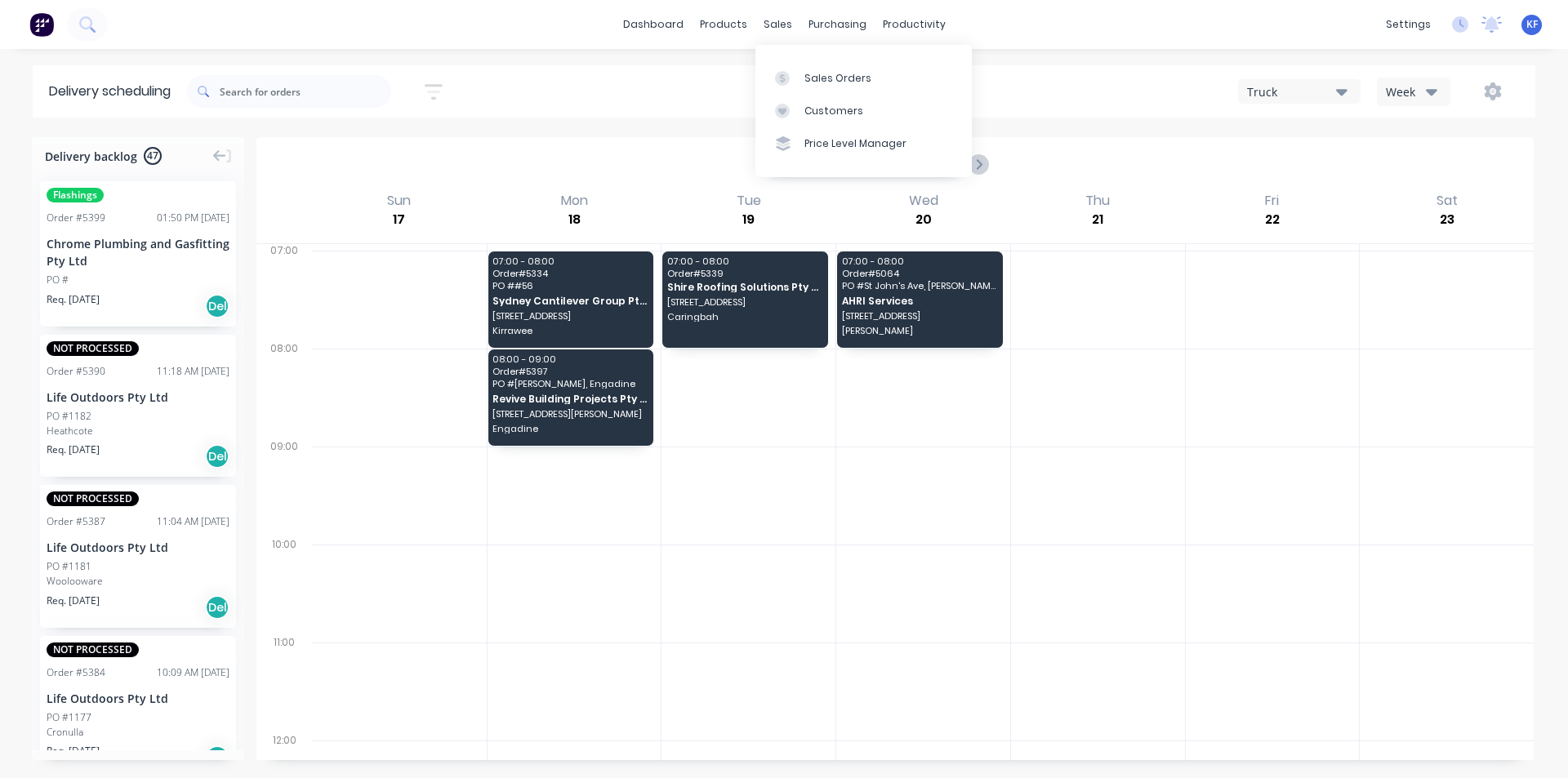
drag, startPoint x: 788, startPoint y: 20, endPoint x: 796, endPoint y: 44, distance: 25.3
click at [790, 26] on div "sales" at bounding box center [777, 25] width 45 height 25
click at [825, 92] on link "Sales Orders" at bounding box center [863, 77] width 216 height 32
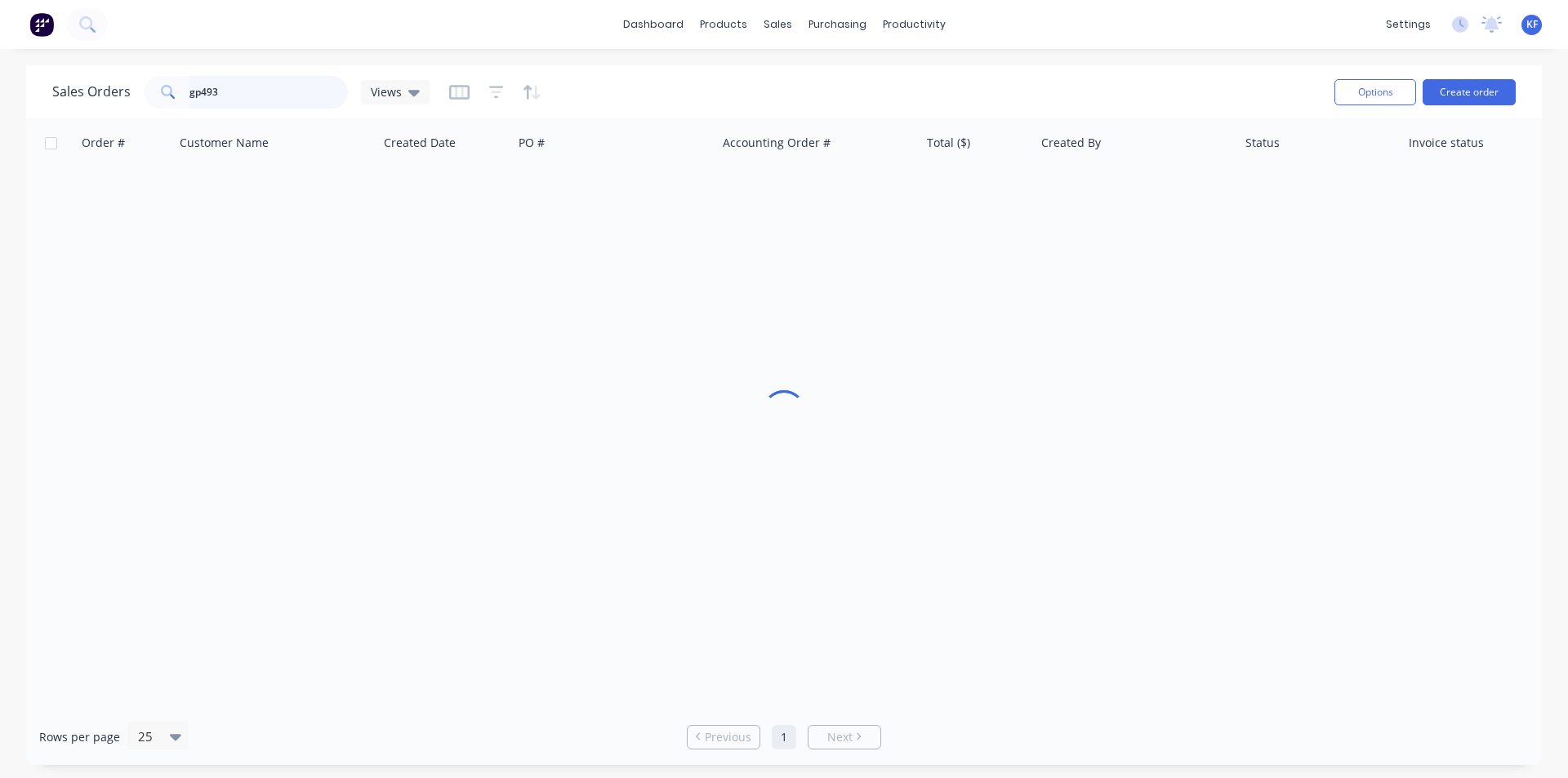
click at [290, 87] on input "gp493" at bounding box center [269, 92] width 160 height 32
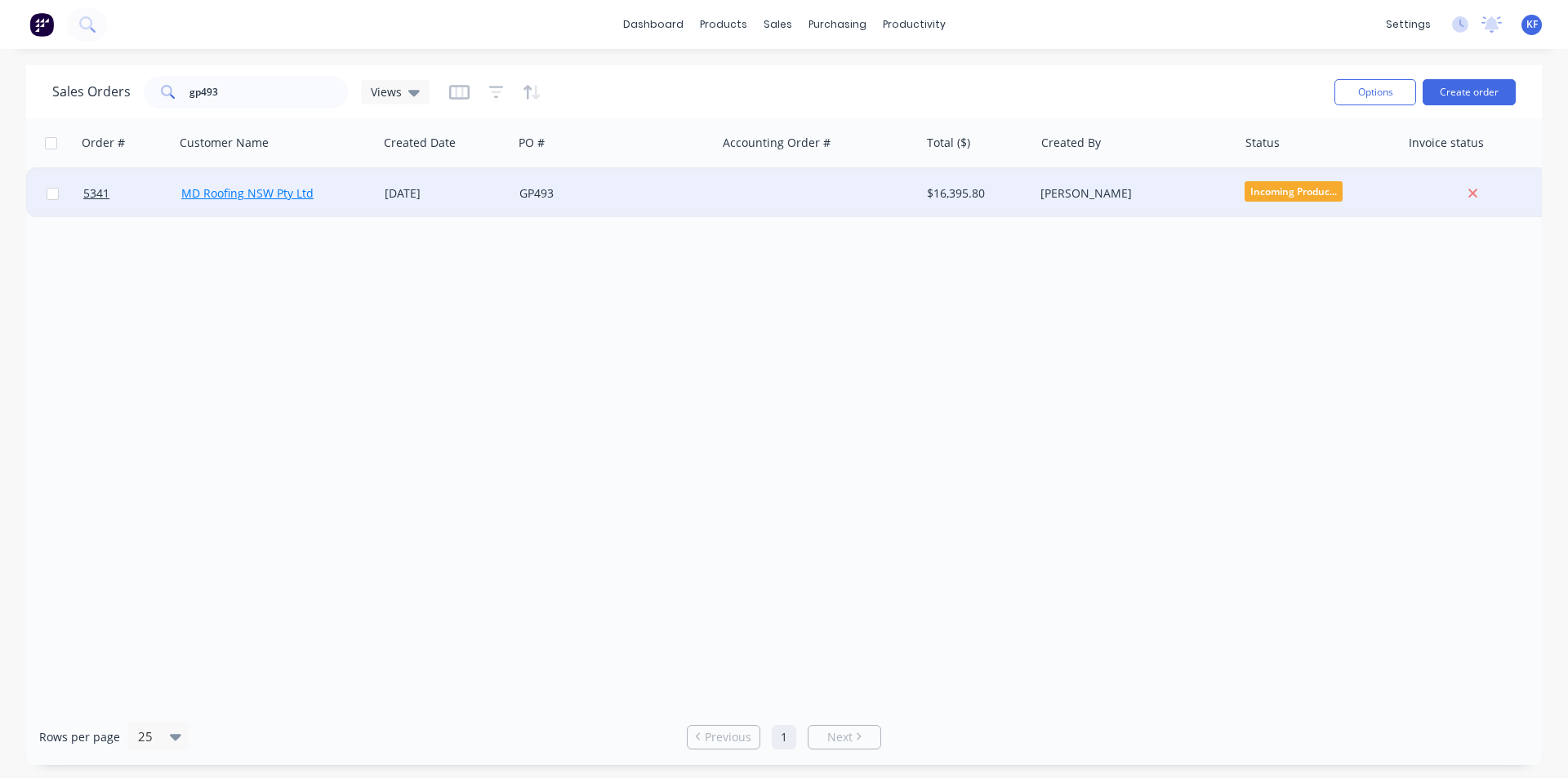
click at [283, 189] on link "MD Roofing NSW Pty Ltd" at bounding box center [248, 193] width 132 height 15
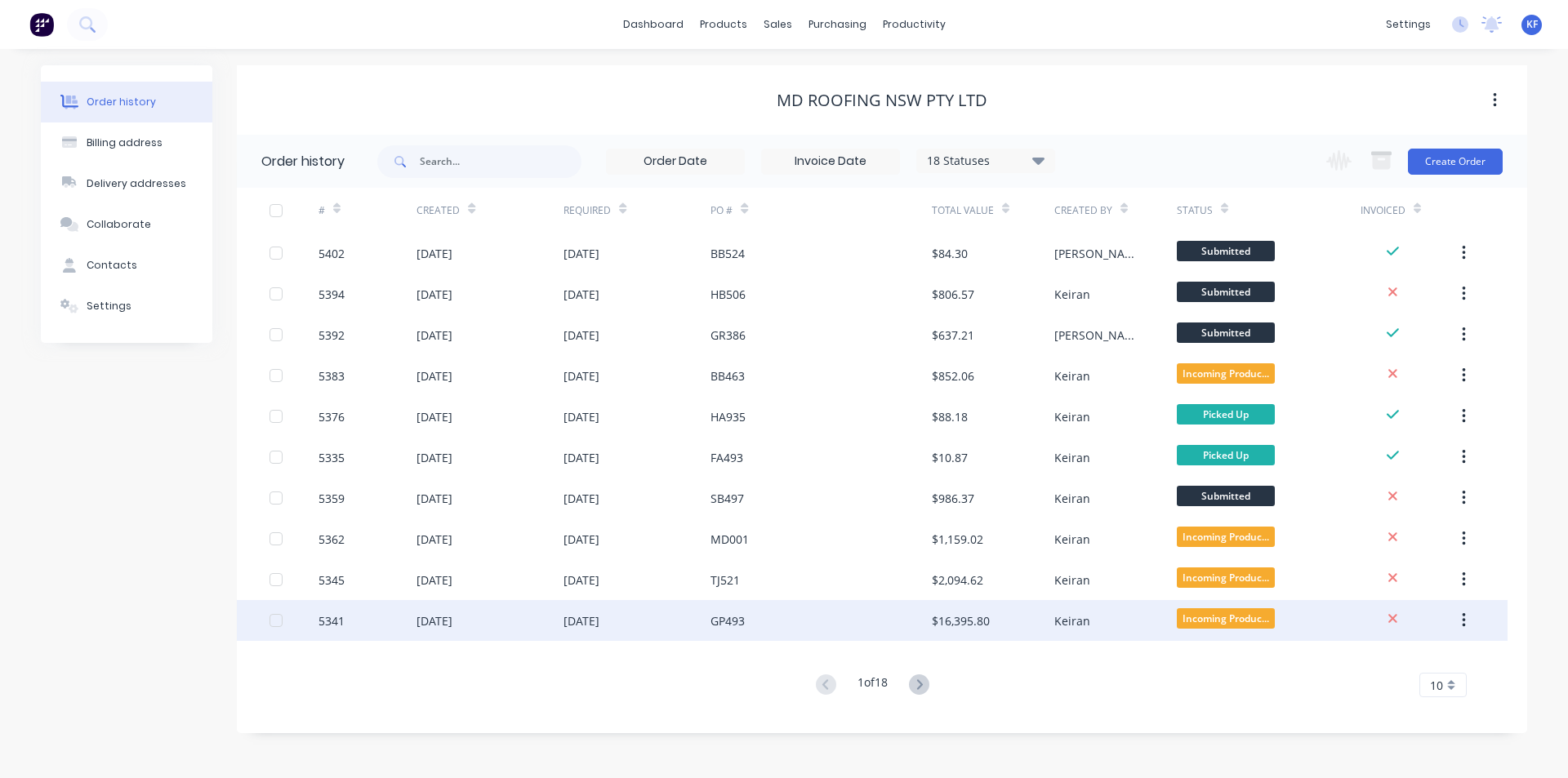
click at [692, 625] on div "[DATE]" at bounding box center [637, 620] width 147 height 41
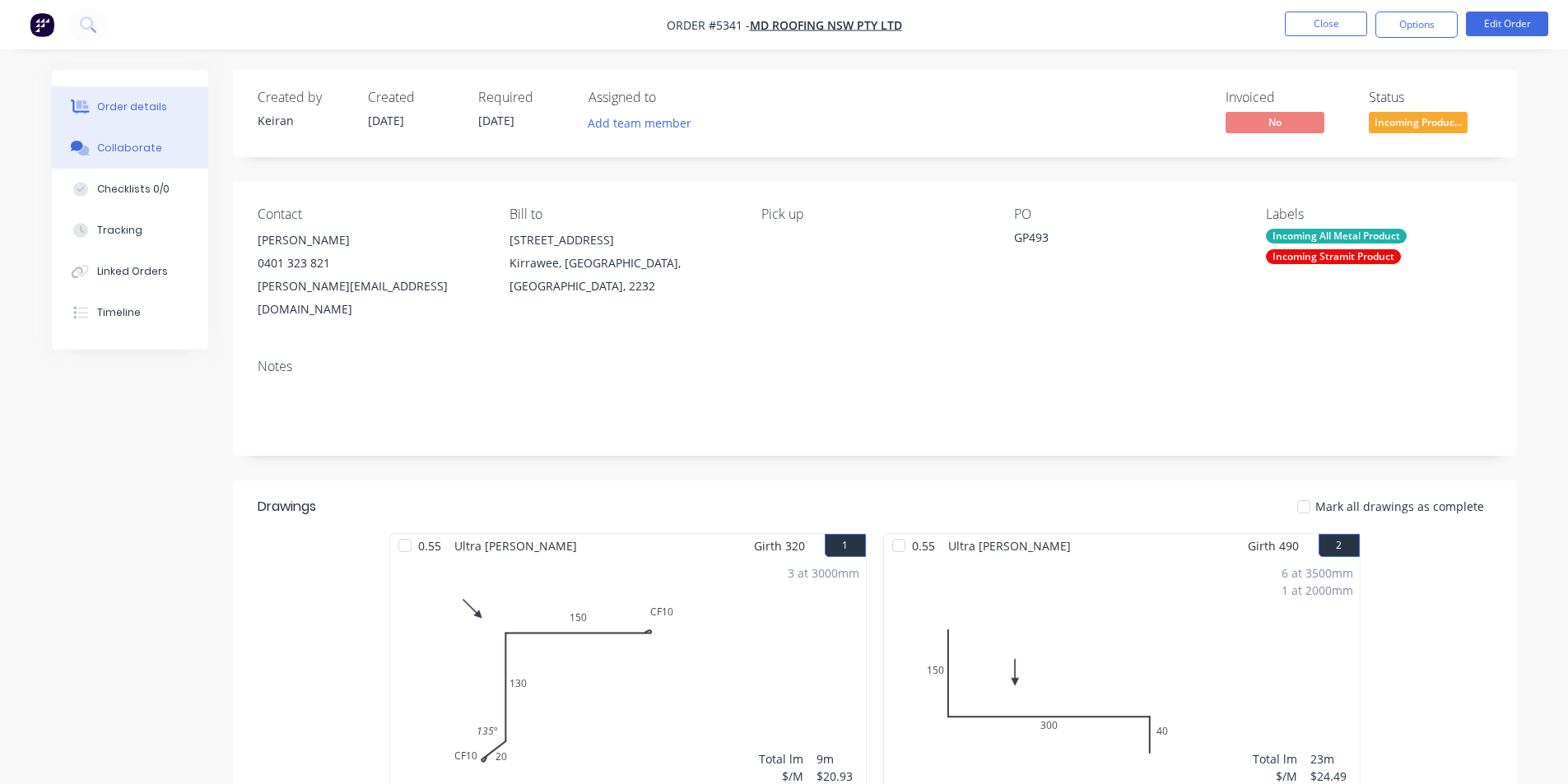
click at [138, 145] on div "Collaborate" at bounding box center [129, 147] width 65 height 14
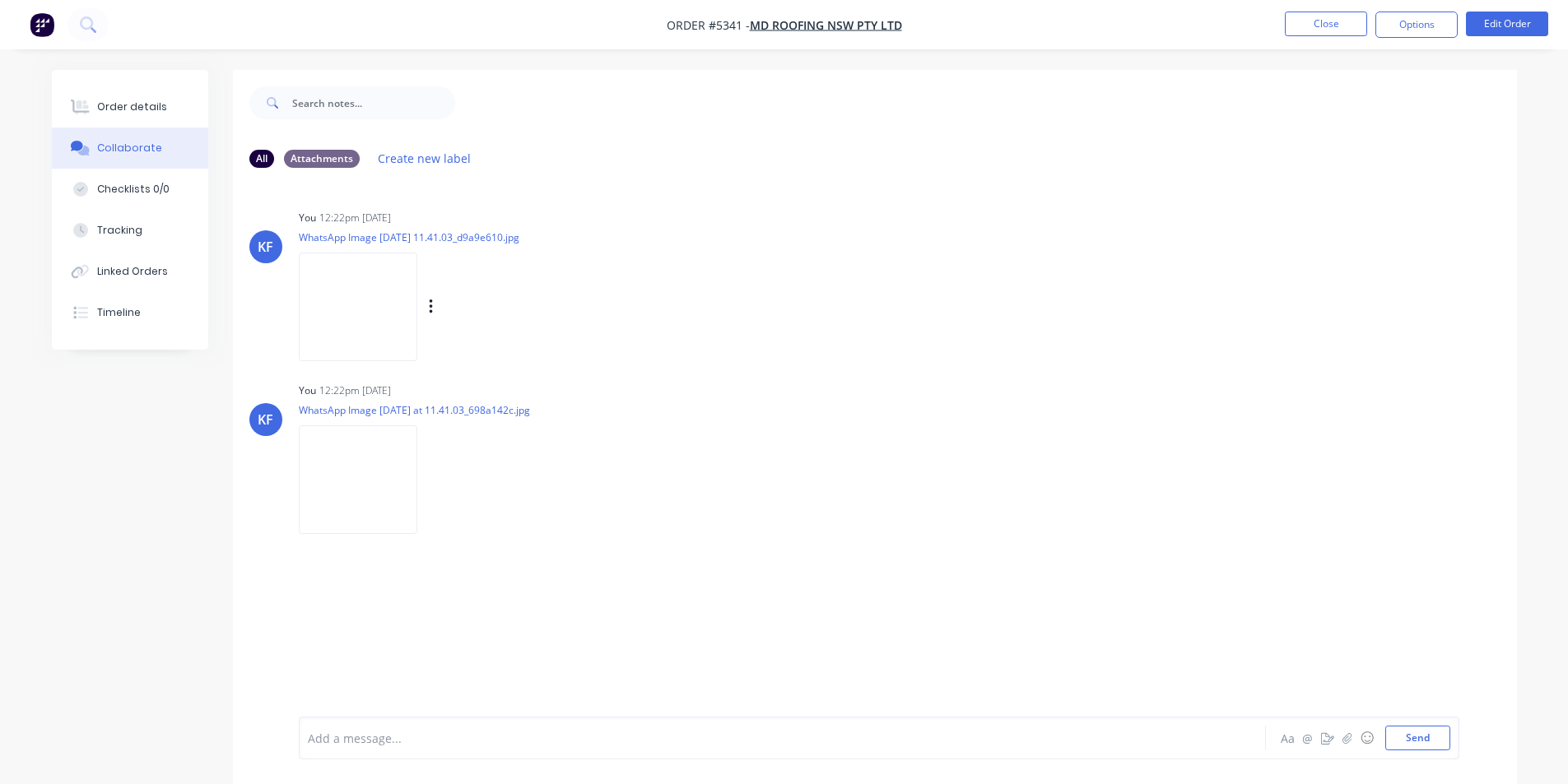
click at [343, 280] on img at bounding box center [358, 306] width 119 height 108
click at [1331, 45] on nav "Order #5341 - MD Roofing NSW Pty Ltd Close Options Edit Order" at bounding box center [784, 24] width 1568 height 49
click at [1328, 25] on button "Close" at bounding box center [1325, 24] width 82 height 25
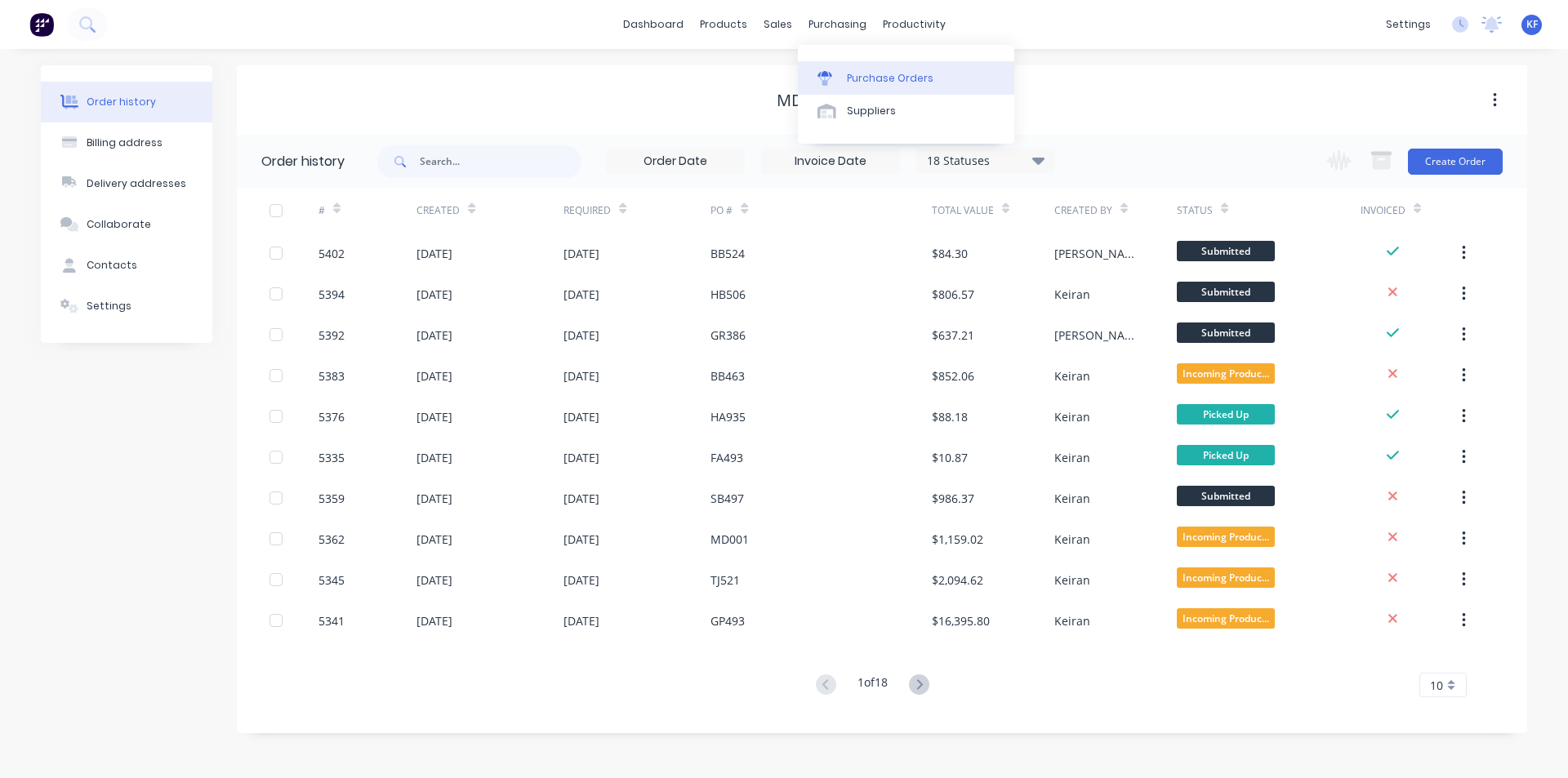
drag, startPoint x: 842, startPoint y: 20, endPoint x: 888, endPoint y: 84, distance: 78.8
click at [843, 25] on div "purchasing" at bounding box center [838, 25] width 75 height 25
click at [889, 84] on div "Purchase Orders" at bounding box center [890, 77] width 87 height 14
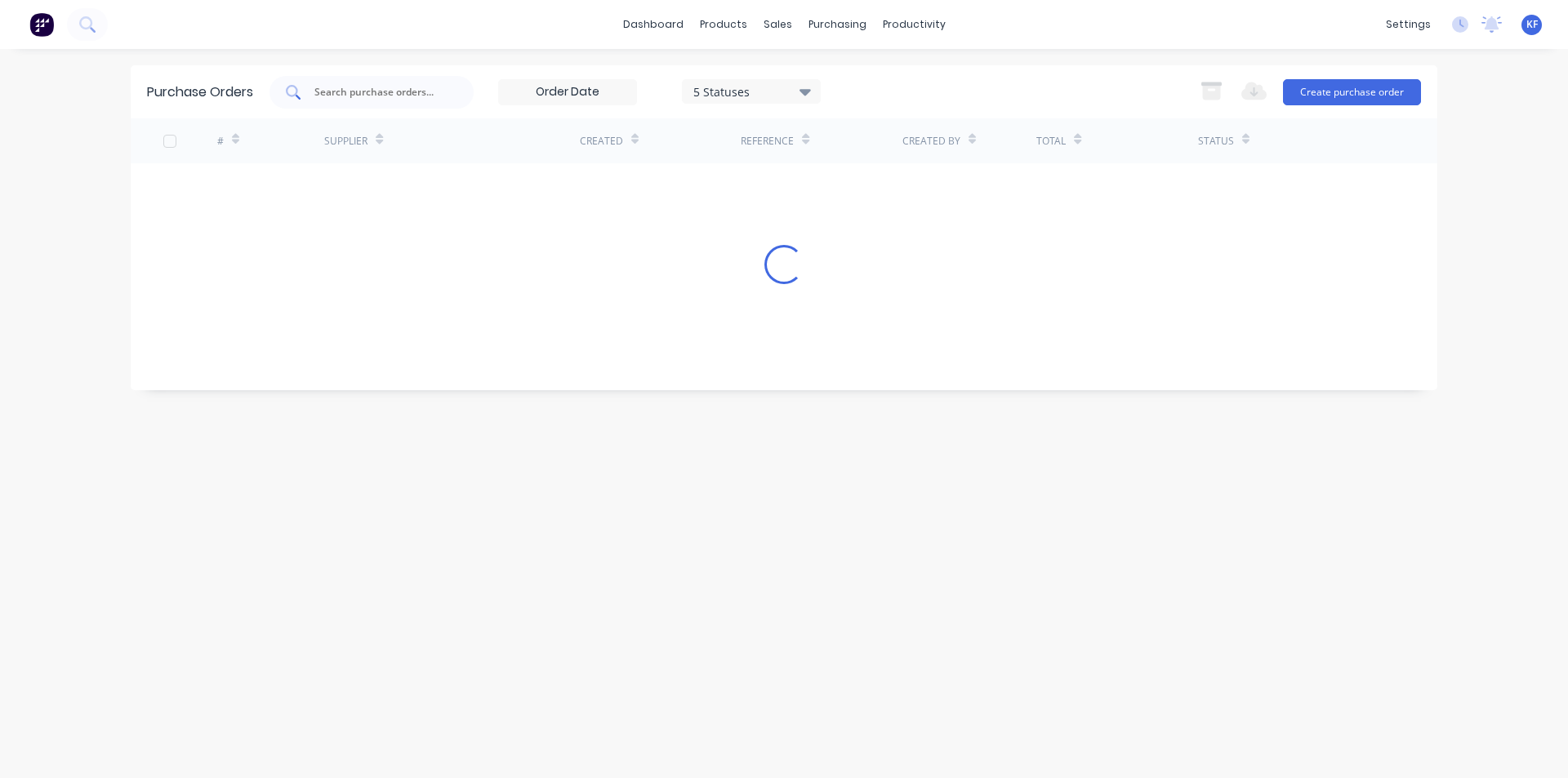
click at [403, 106] on div at bounding box center [372, 92] width 205 height 32
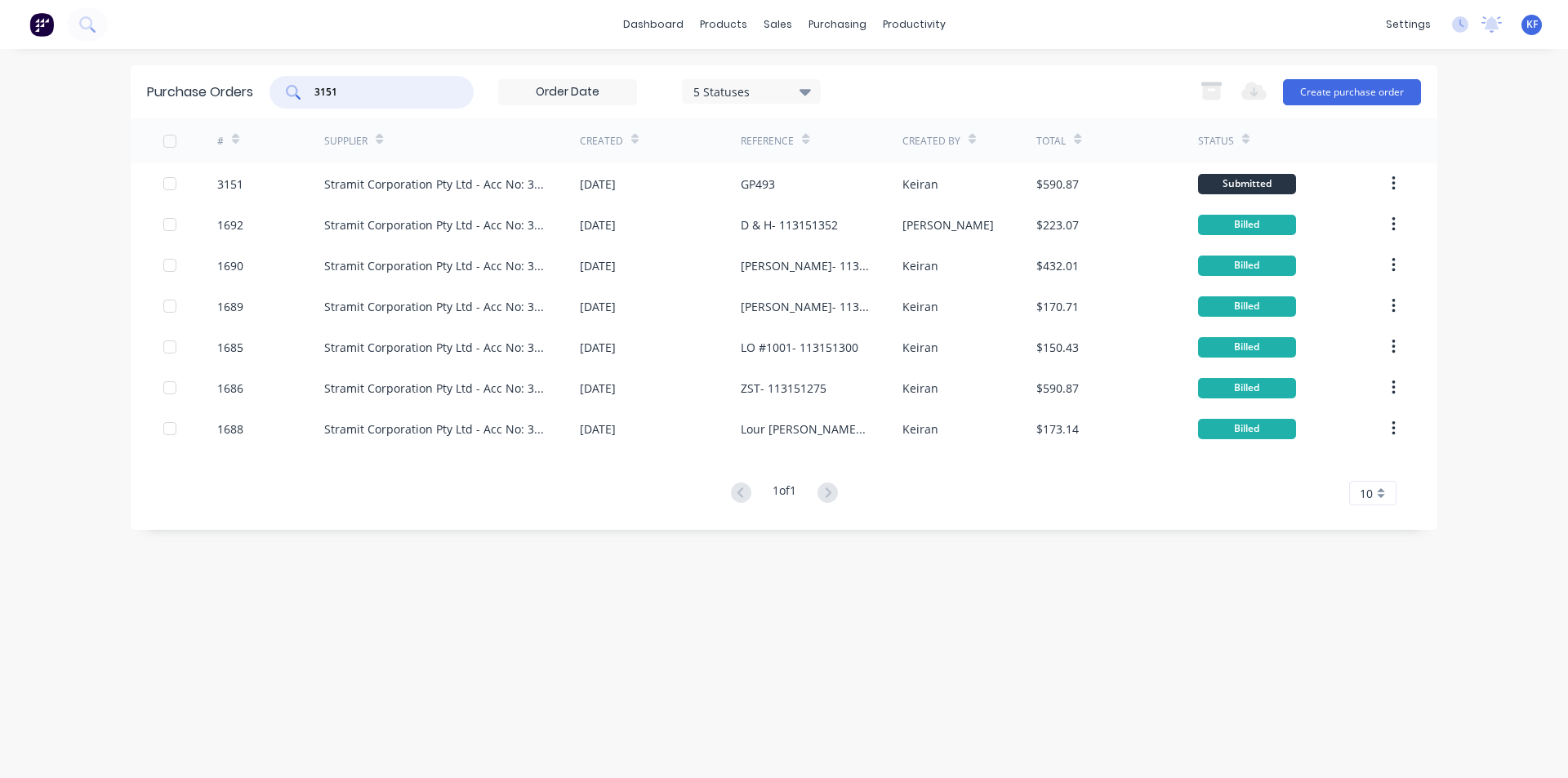
type input "3151"
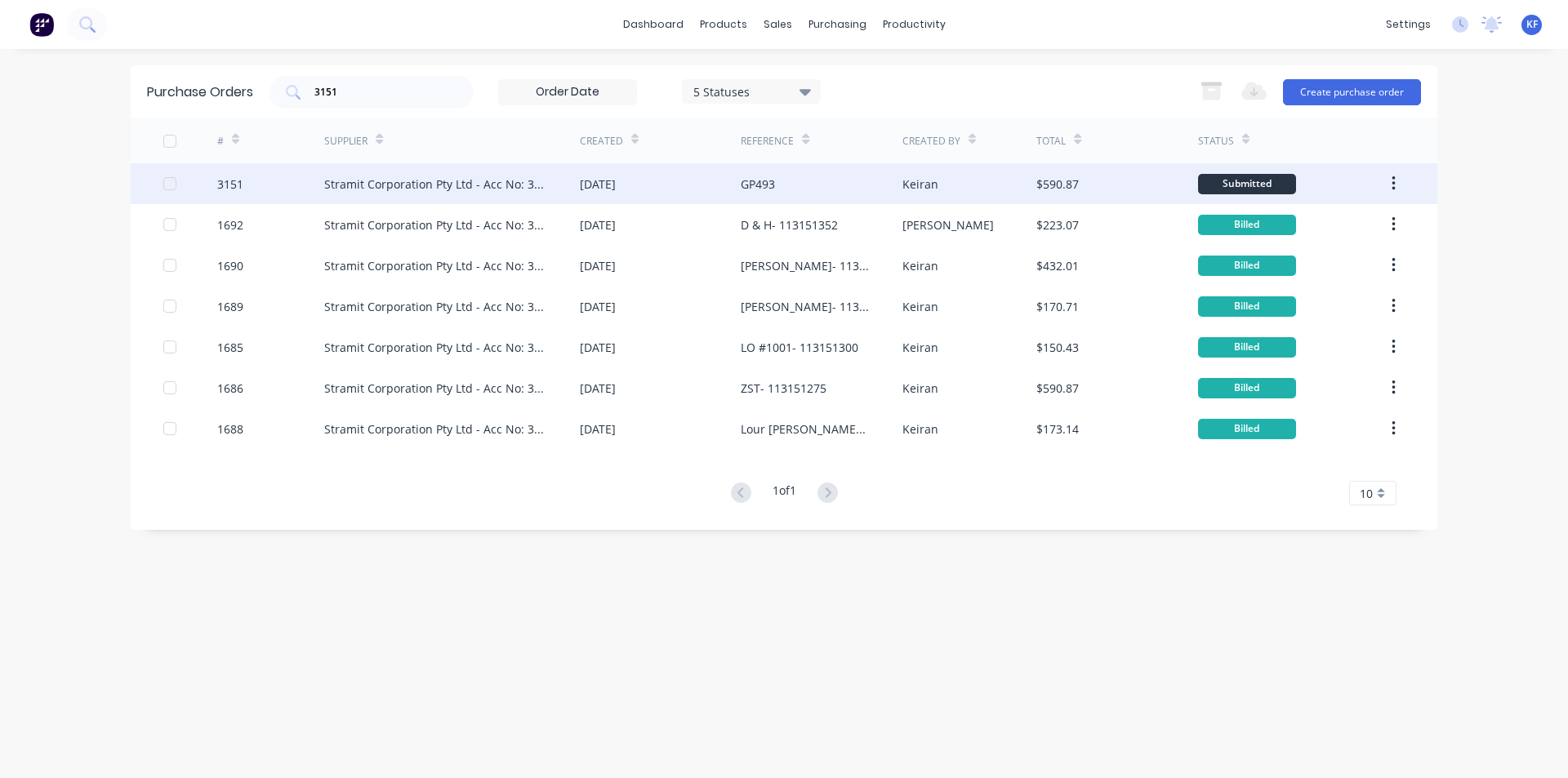
click at [440, 190] on div "Stramit Corporation Pty Ltd - Acc No: 32915" at bounding box center [435, 184] width 223 height 17
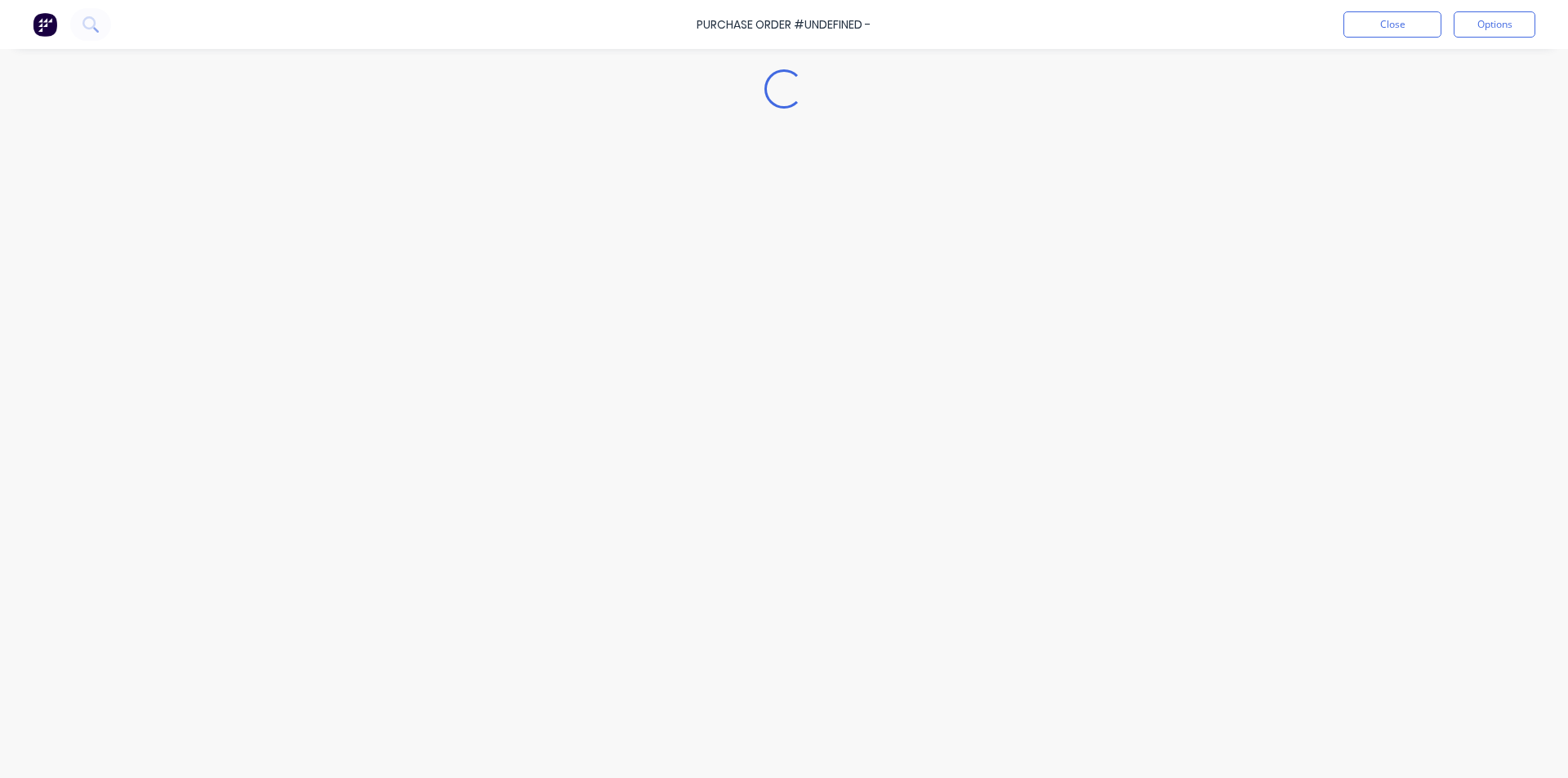
type textarea "x"
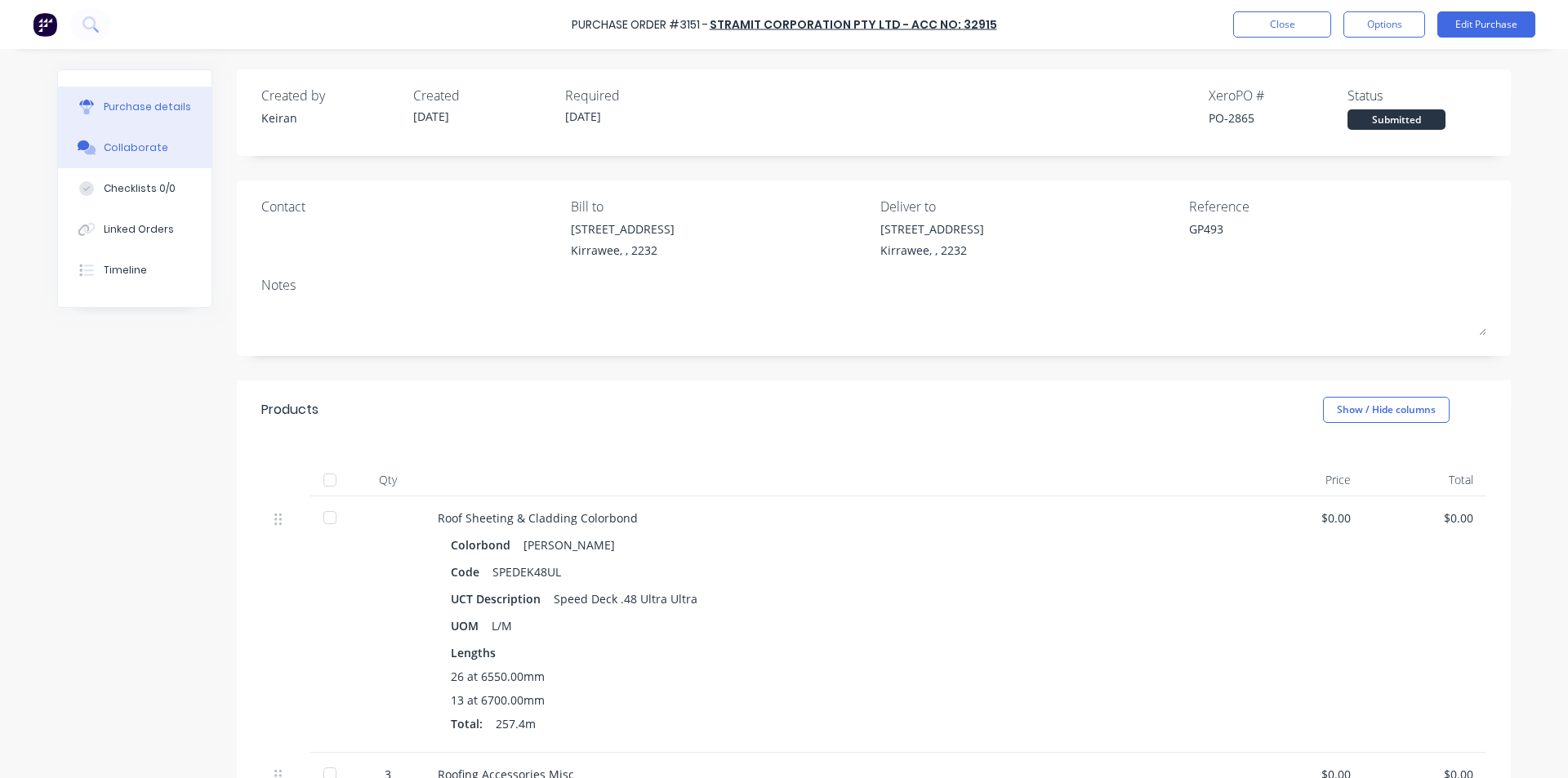
click at [154, 129] on button "Collaborate" at bounding box center [135, 147] width 154 height 41
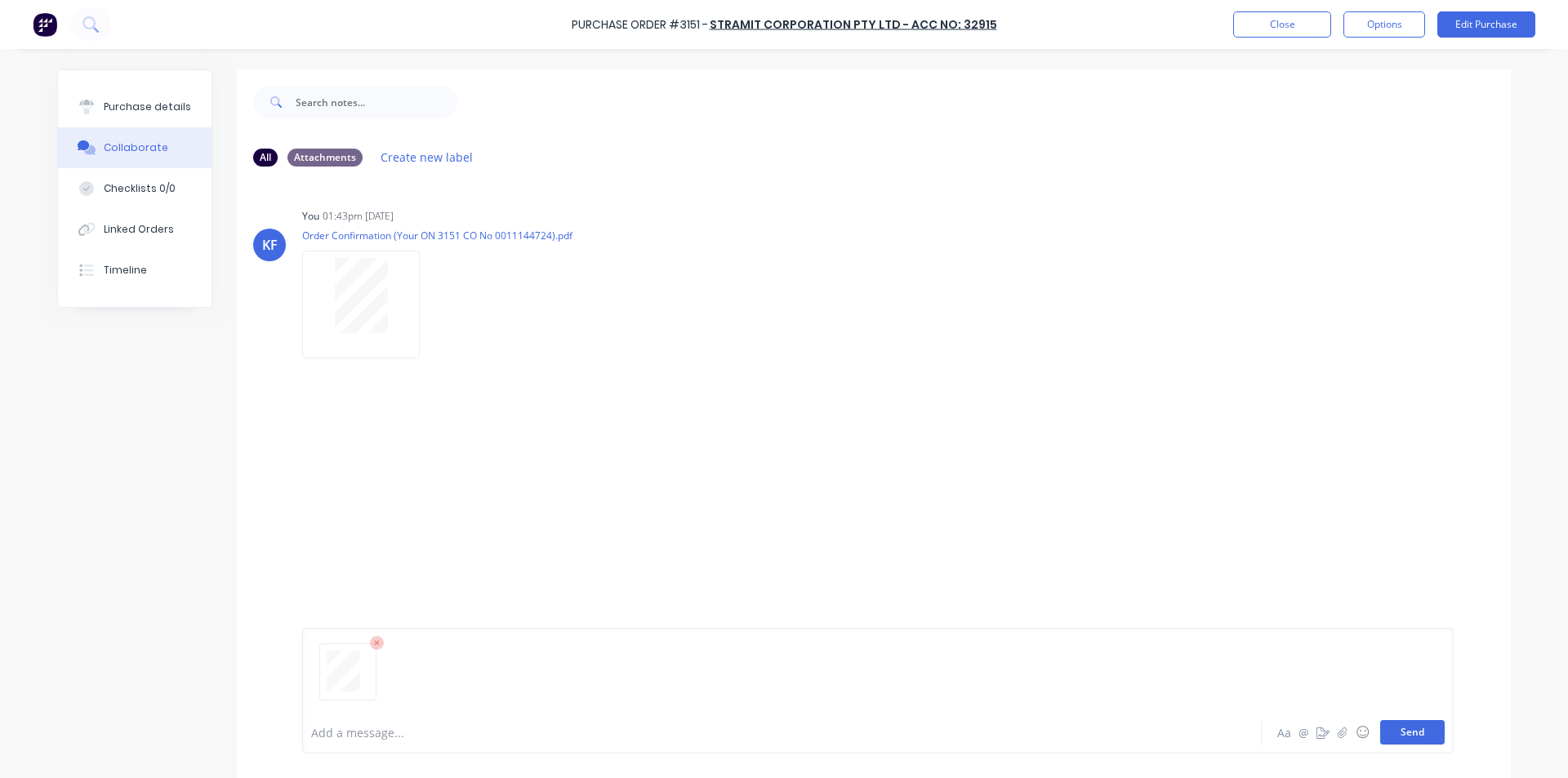
click at [1428, 736] on button "Send" at bounding box center [1412, 732] width 64 height 25
click at [1308, 29] on button "Close" at bounding box center [1282, 24] width 98 height 26
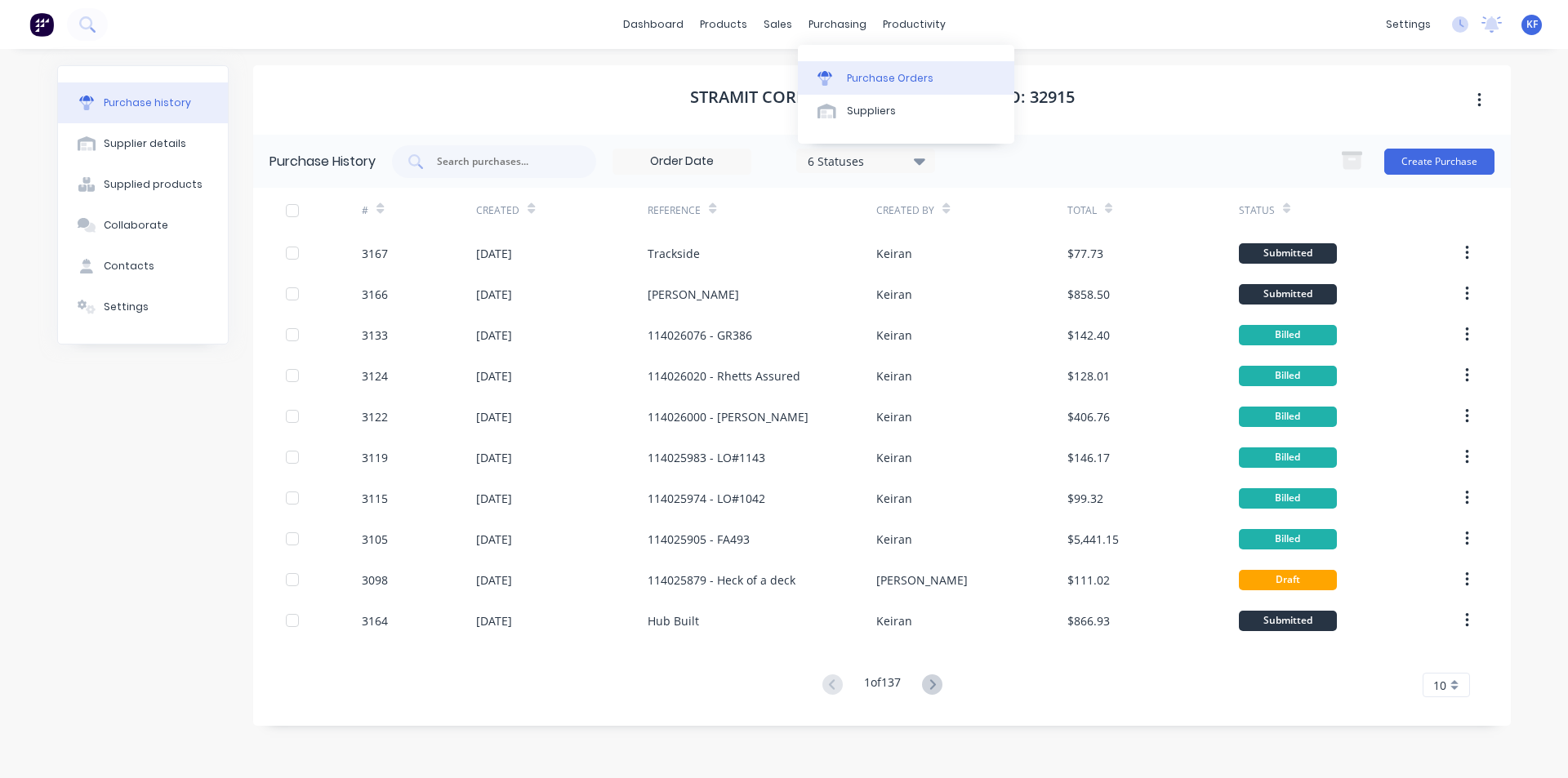
click at [860, 73] on div "Purchase Orders" at bounding box center [890, 77] width 87 height 14
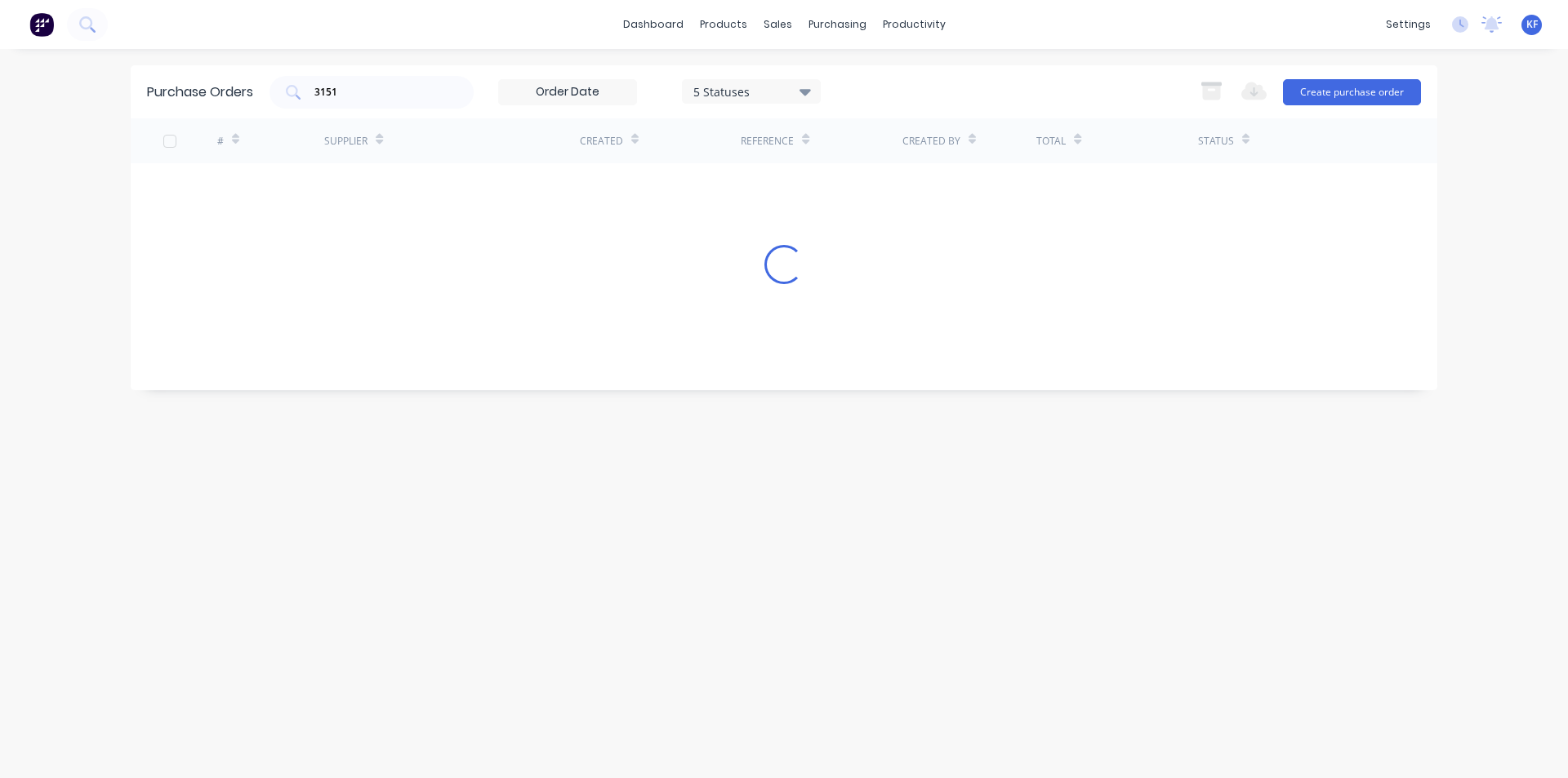
drag, startPoint x: 401, startPoint y: 80, endPoint x: 227, endPoint y: 76, distance: 174.0
click at [227, 76] on div "Purchase Orders 3151 5 Statuses 5 Statuses Export to Excel (XLSX) Create purcha…" at bounding box center [784, 92] width 1307 height 54
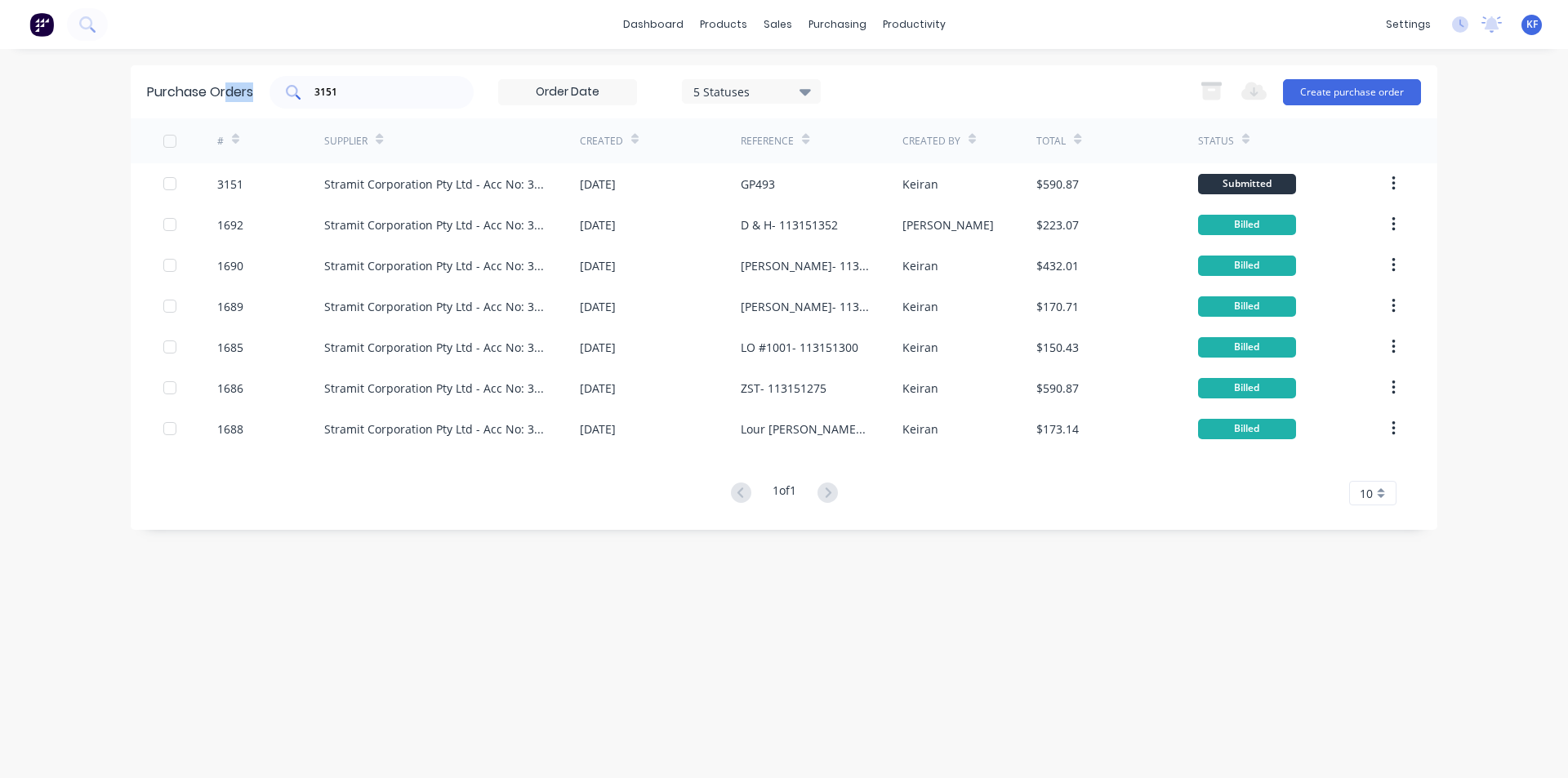
click at [349, 101] on div "3151" at bounding box center [372, 92] width 205 height 32
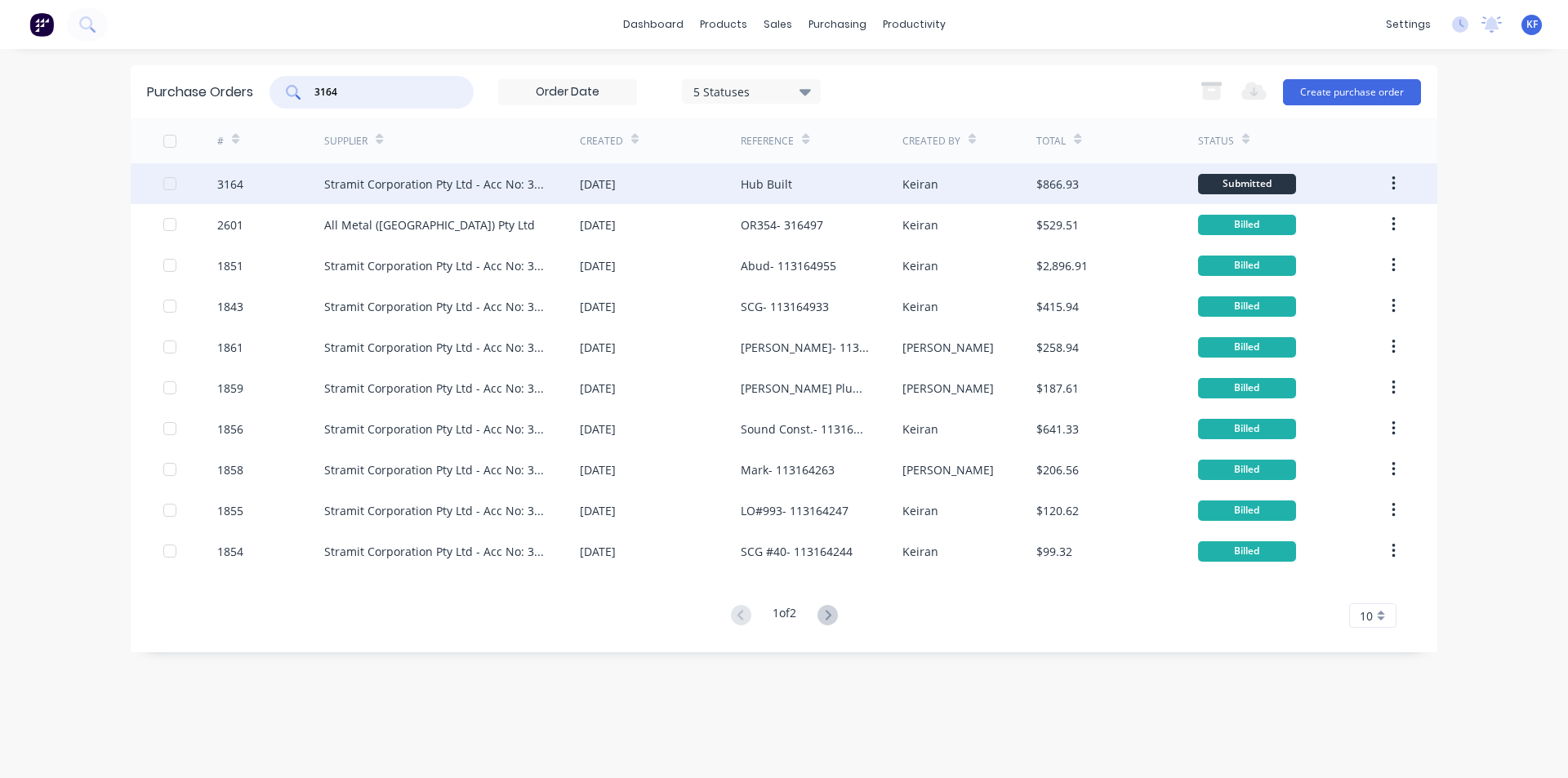
type input "3164"
click at [604, 202] on div "[DATE]" at bounding box center [661, 184] width 161 height 41
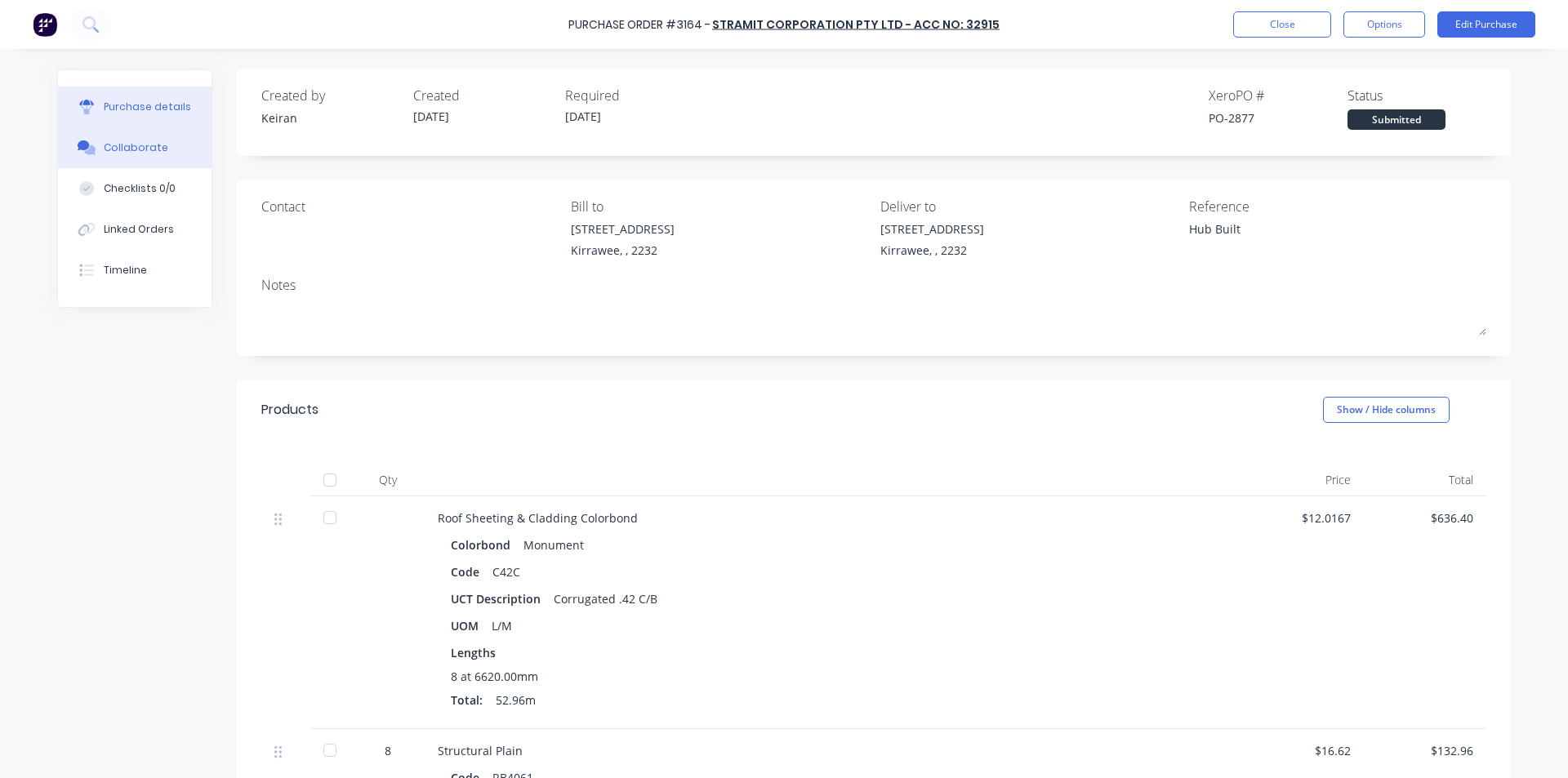
click at [149, 146] on div "Collaborate" at bounding box center [135, 147] width 64 height 14
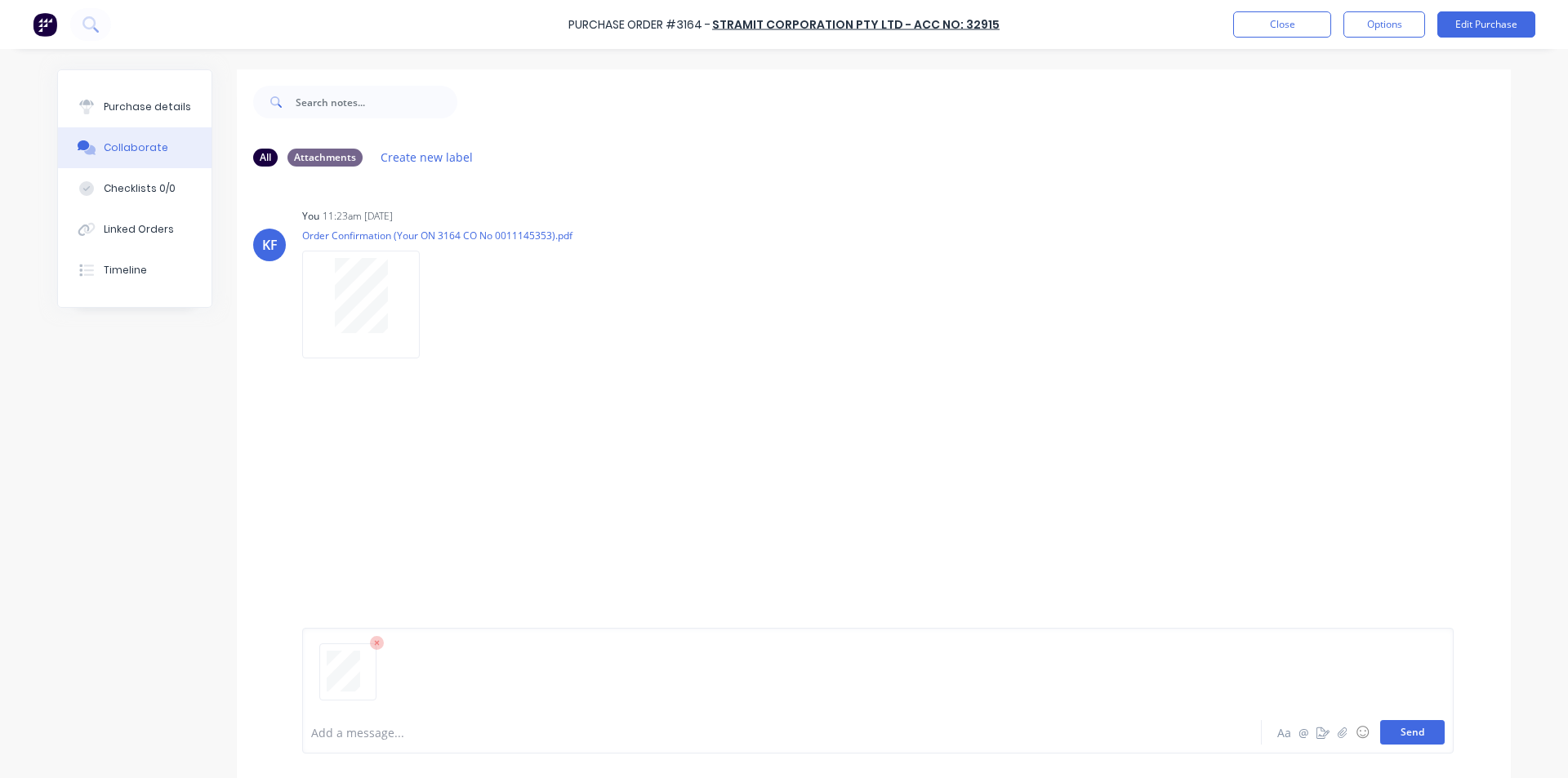
click at [1431, 737] on button "Send" at bounding box center [1412, 732] width 64 height 25
click at [86, 102] on icon at bounding box center [86, 102] width 14 height 6
type textarea "x"
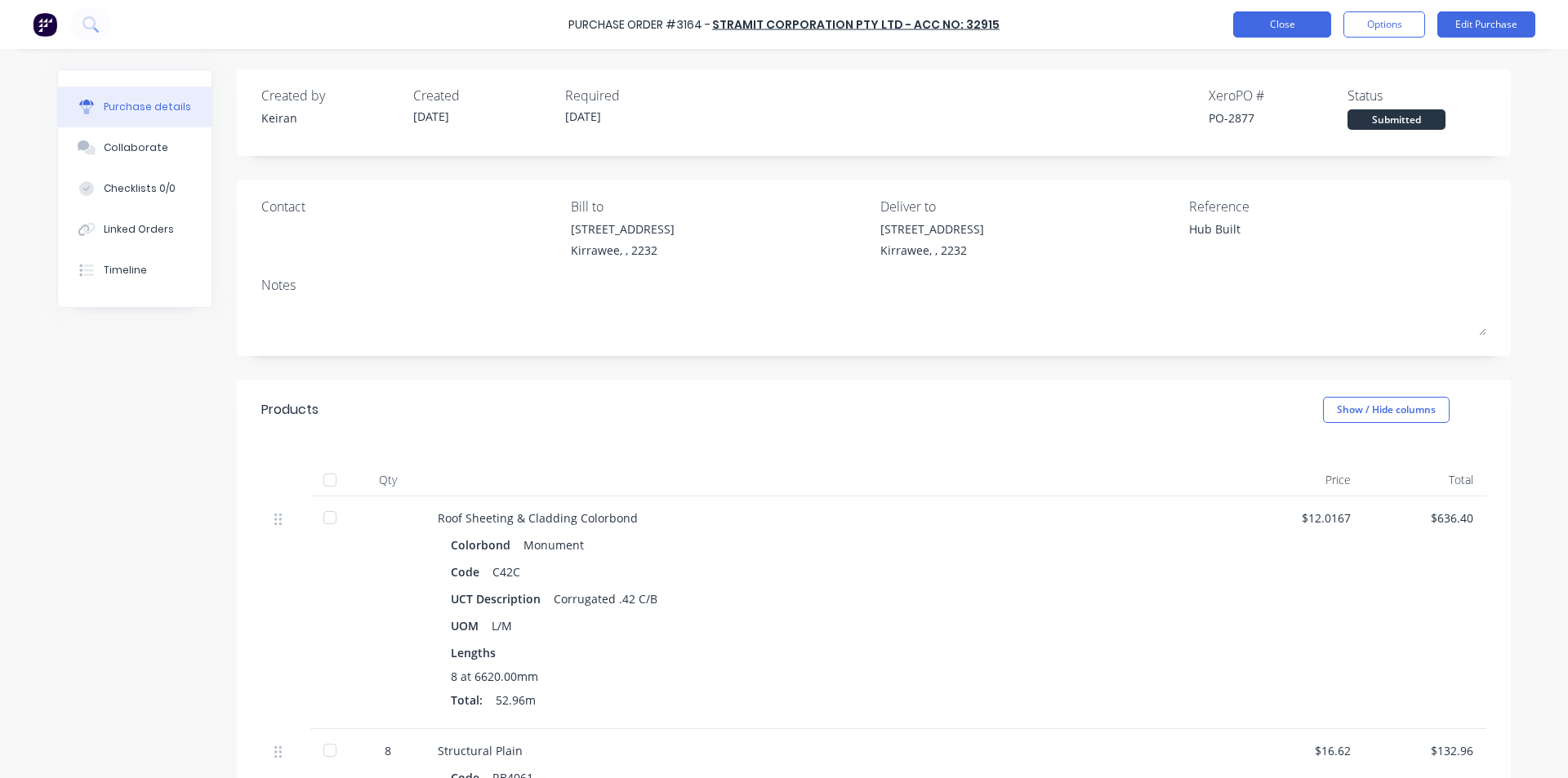
click at [1303, 26] on button "Close" at bounding box center [1282, 24] width 98 height 26
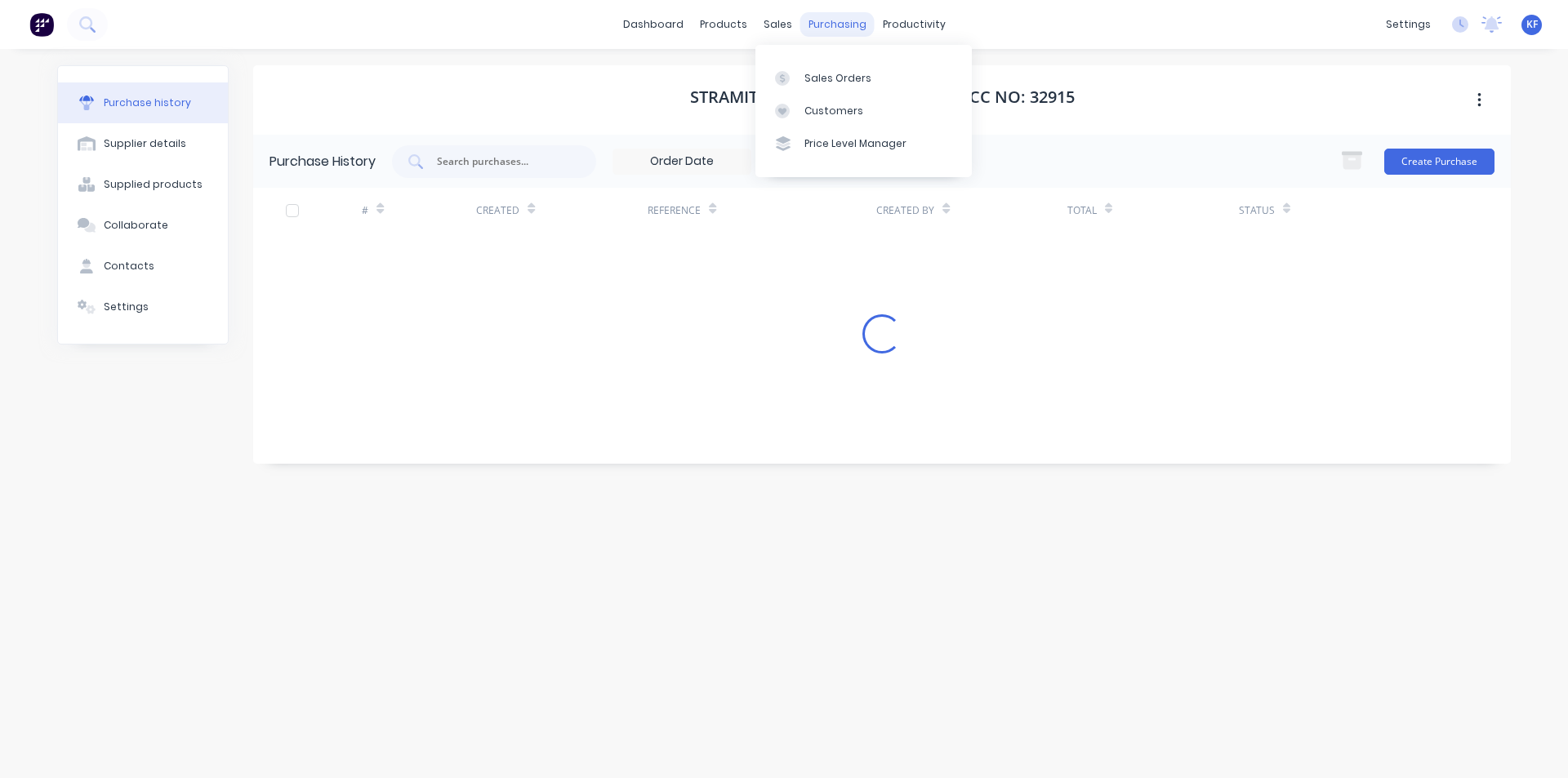
click at [136, 40] on div "Purchase Orders" at bounding box center [92, 32] width 87 height 14
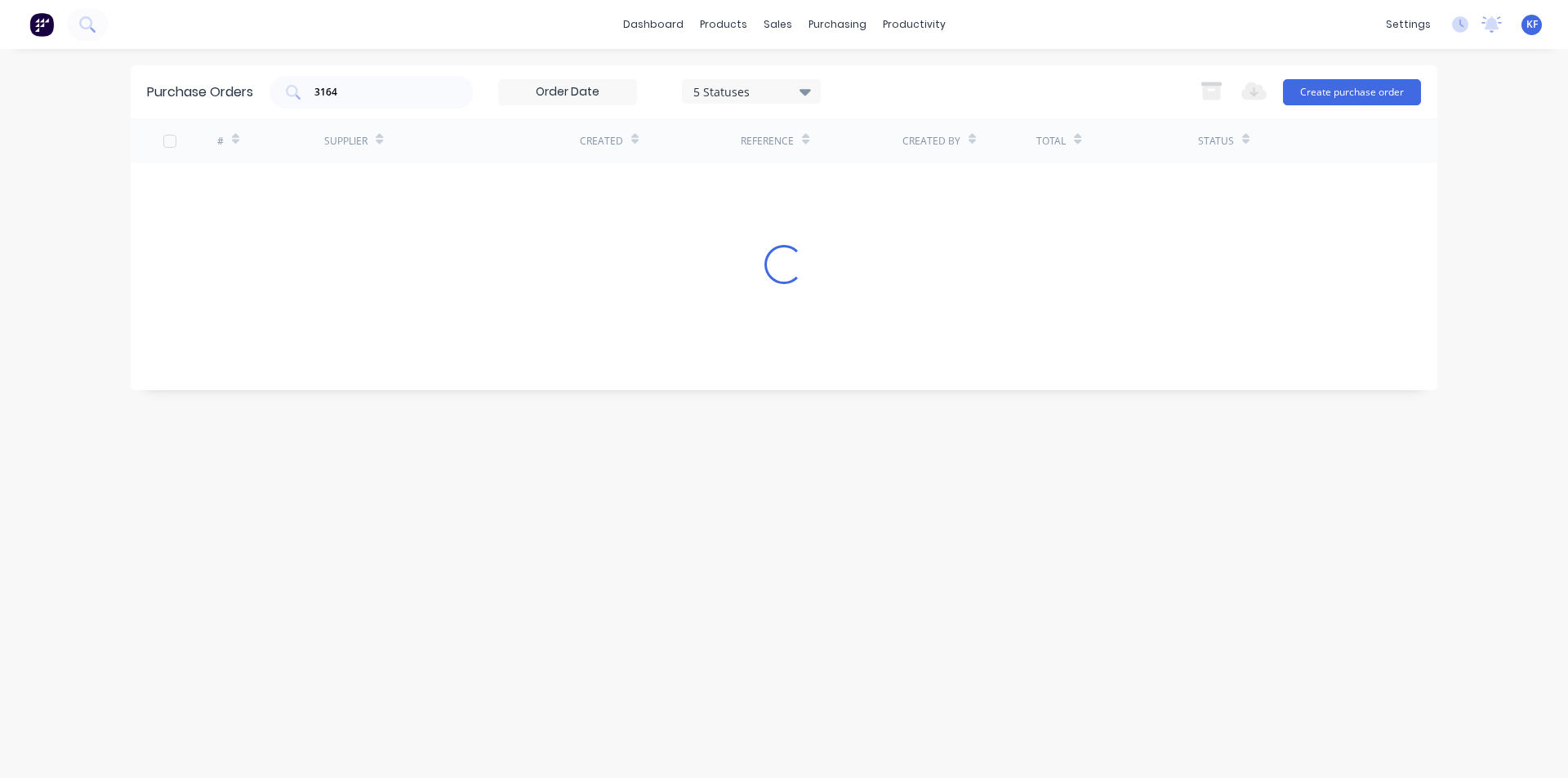
click at [281, 73] on div "Purchase Orders 3164 5 Statuses 5 Statuses Export to Excel (XLSX) Create purcha…" at bounding box center [784, 92] width 1307 height 54
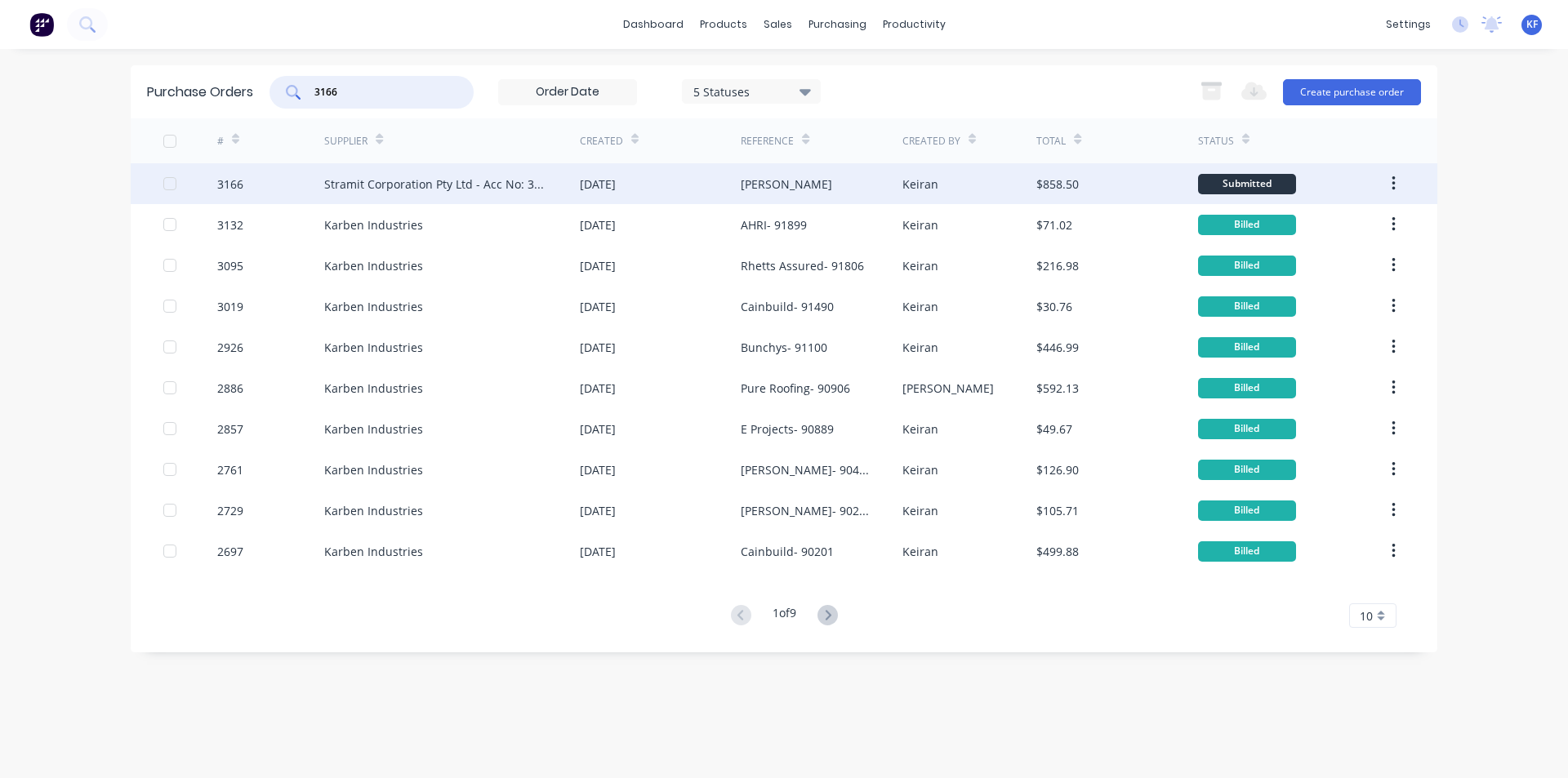
type input "3166"
click at [698, 199] on div "[DATE]" at bounding box center [661, 184] width 161 height 41
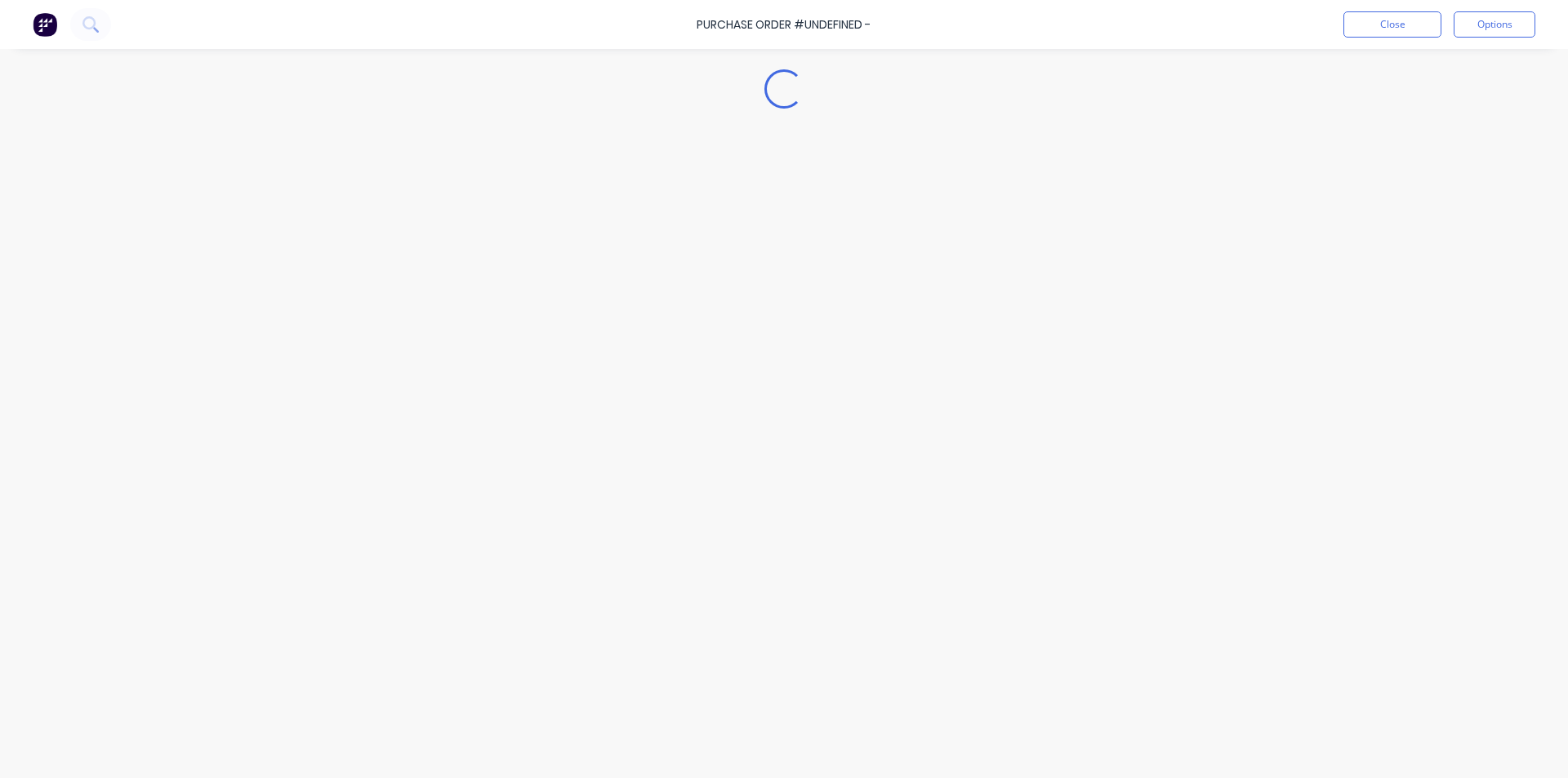
type textarea "x"
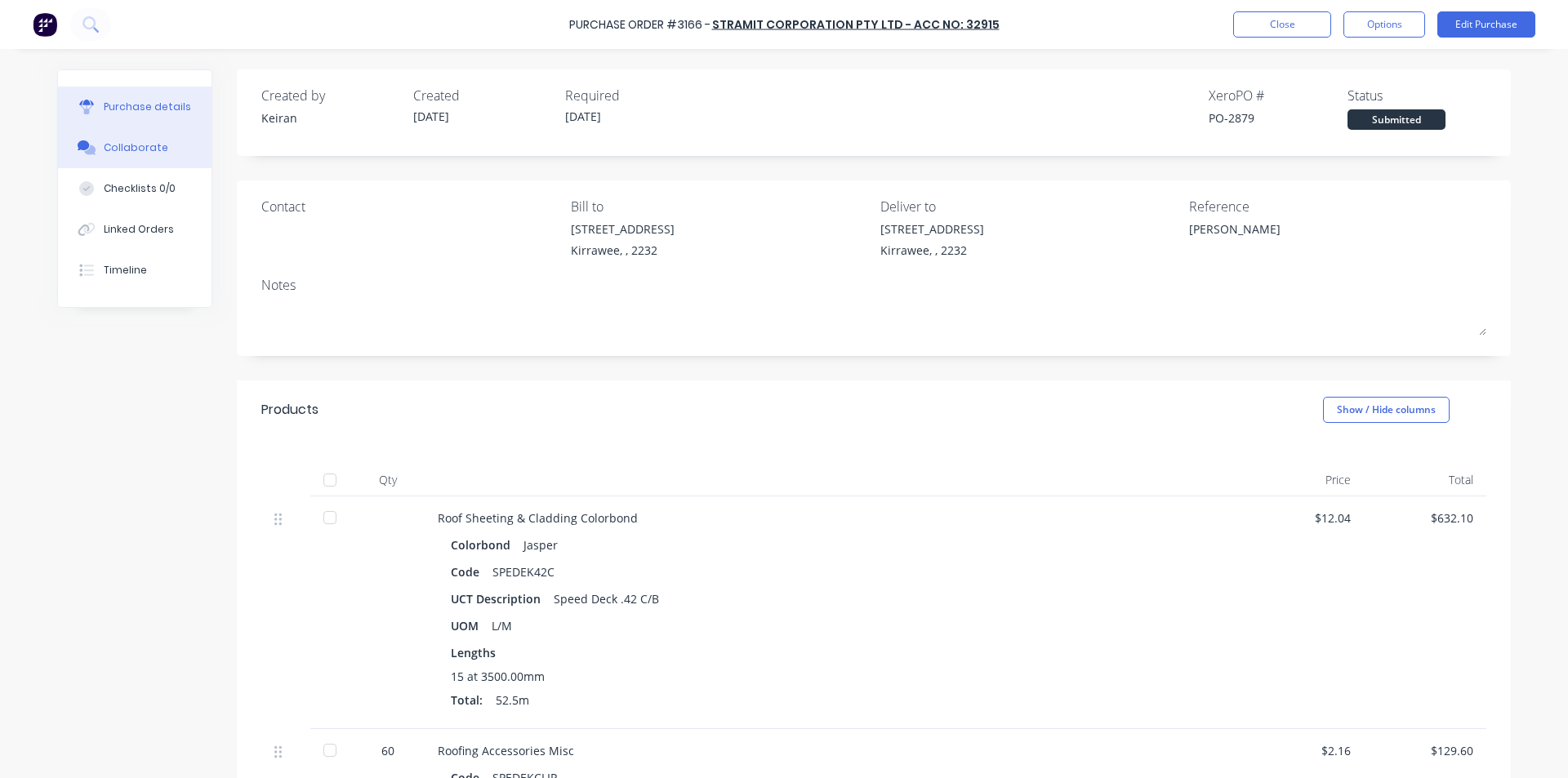
click at [163, 138] on button "Collaborate" at bounding box center [135, 147] width 154 height 41
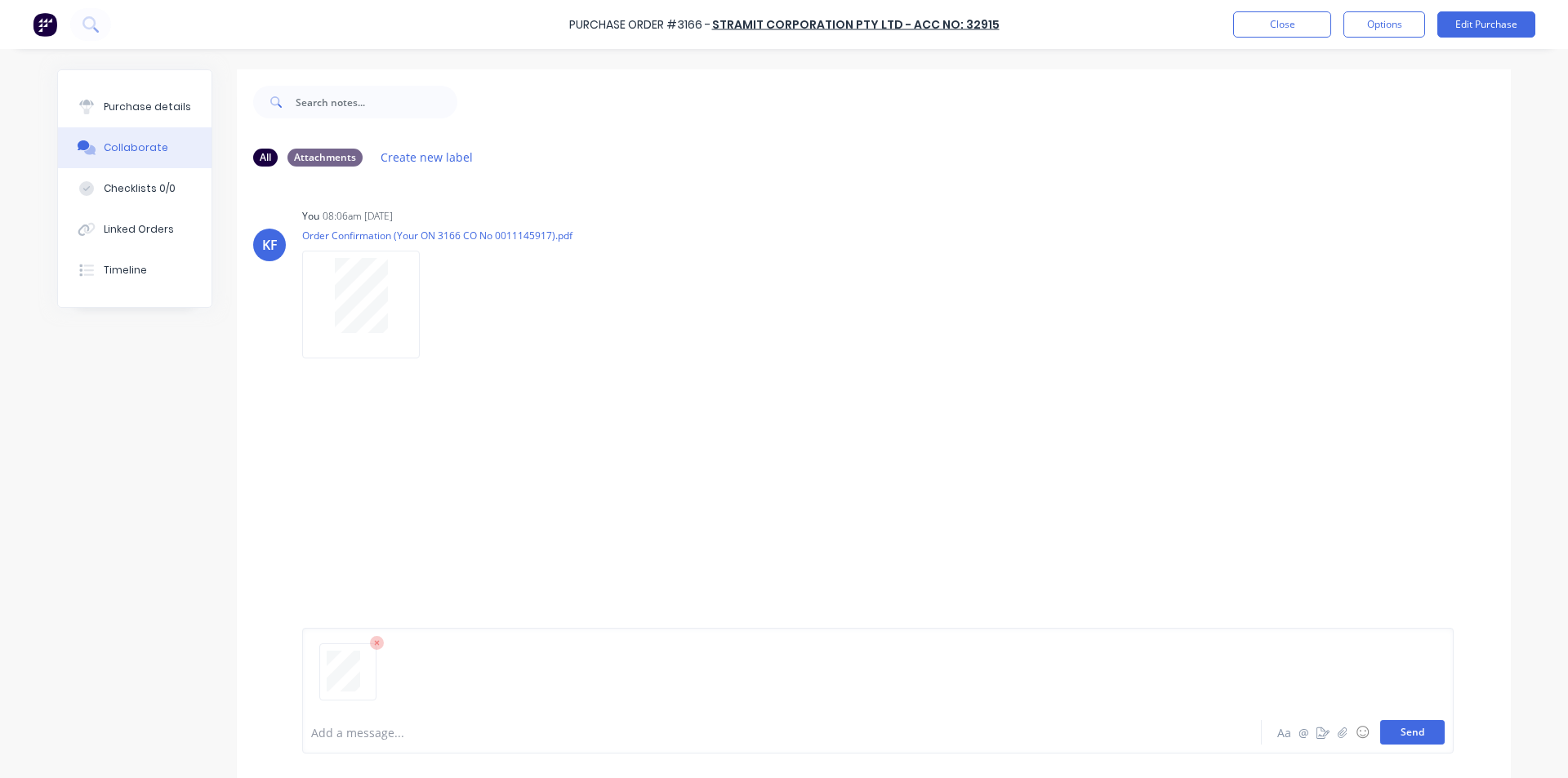
click at [1423, 735] on button "Send" at bounding box center [1412, 732] width 64 height 25
click at [1240, 17] on button "Close" at bounding box center [1282, 24] width 98 height 26
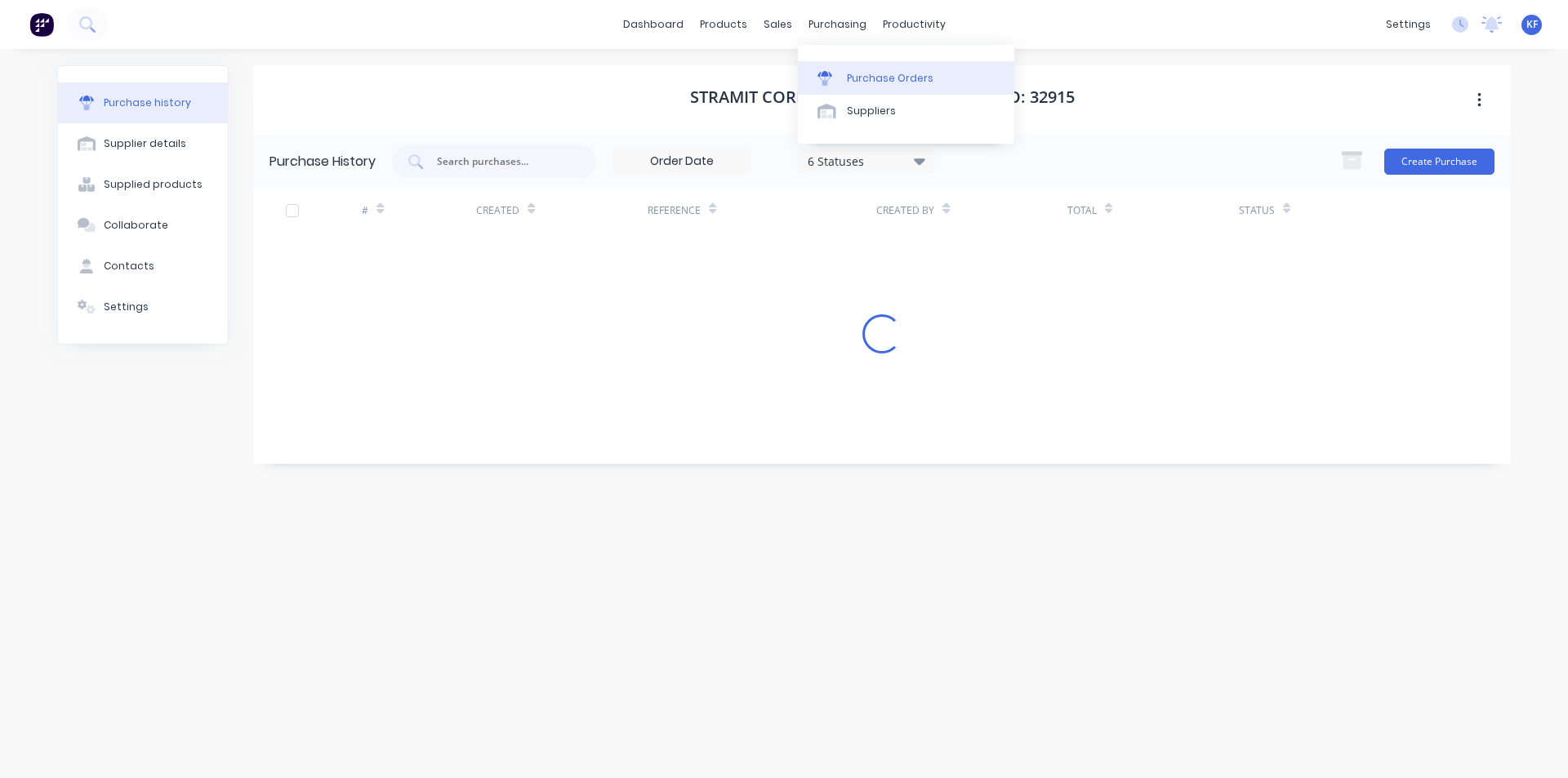
drag, startPoint x: 832, startPoint y: 31, endPoint x: 859, endPoint y: 79, distance: 55.1
click at [833, 32] on div "purchasing" at bounding box center [838, 25] width 75 height 25
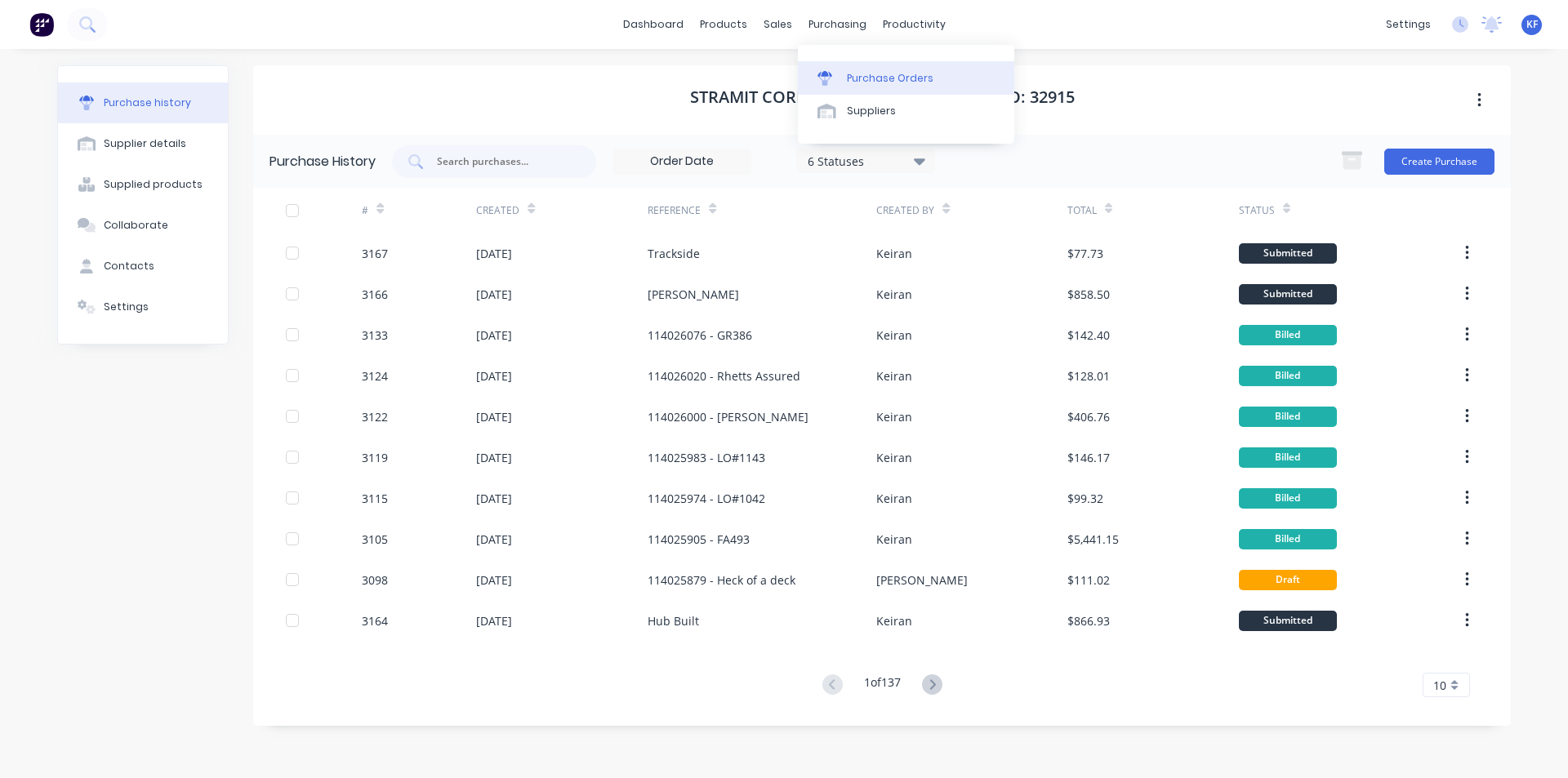
click at [859, 79] on div "Purchase Orders" at bounding box center [890, 77] width 87 height 14
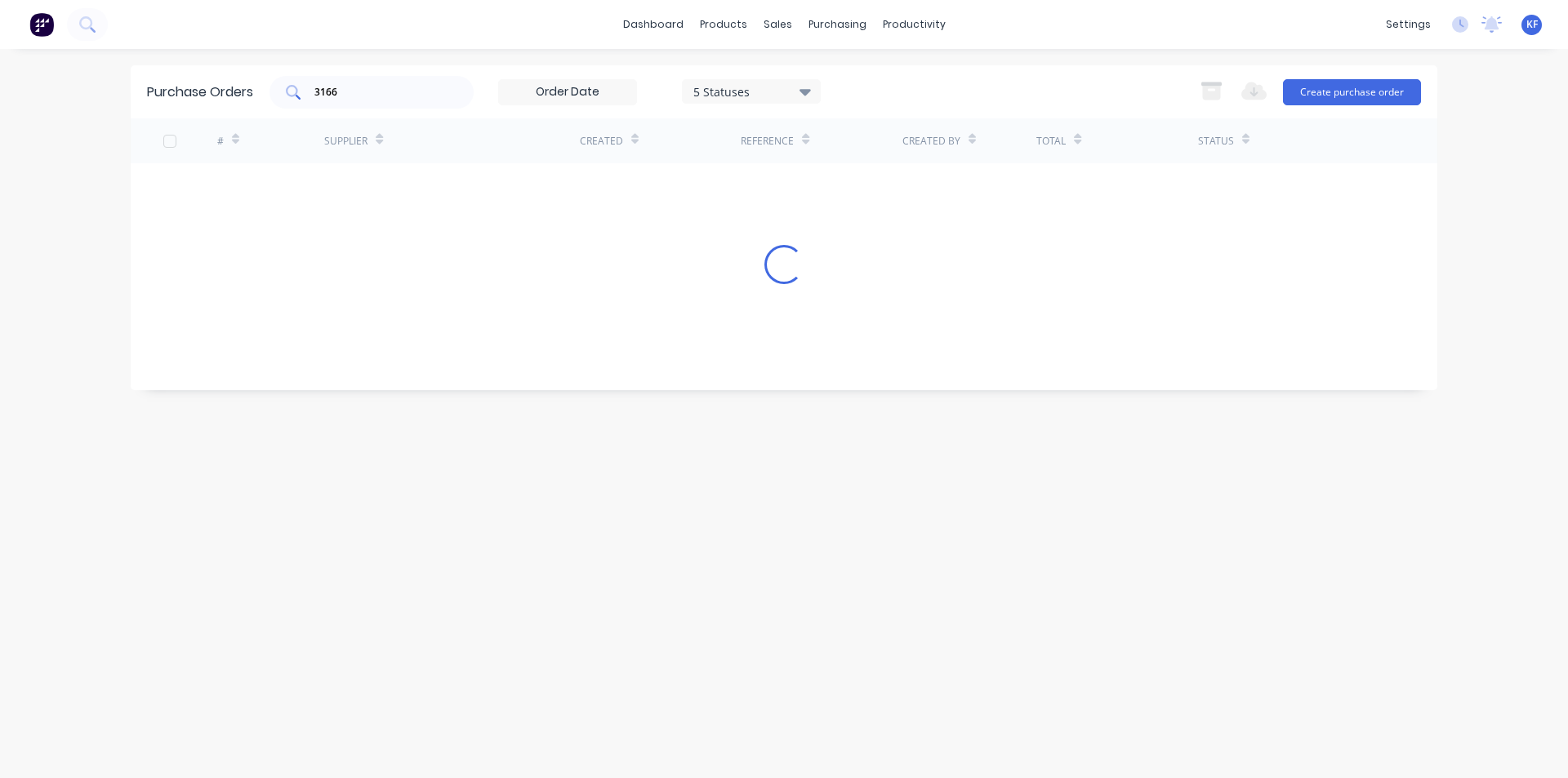
click at [283, 92] on div "3166" at bounding box center [372, 92] width 205 height 32
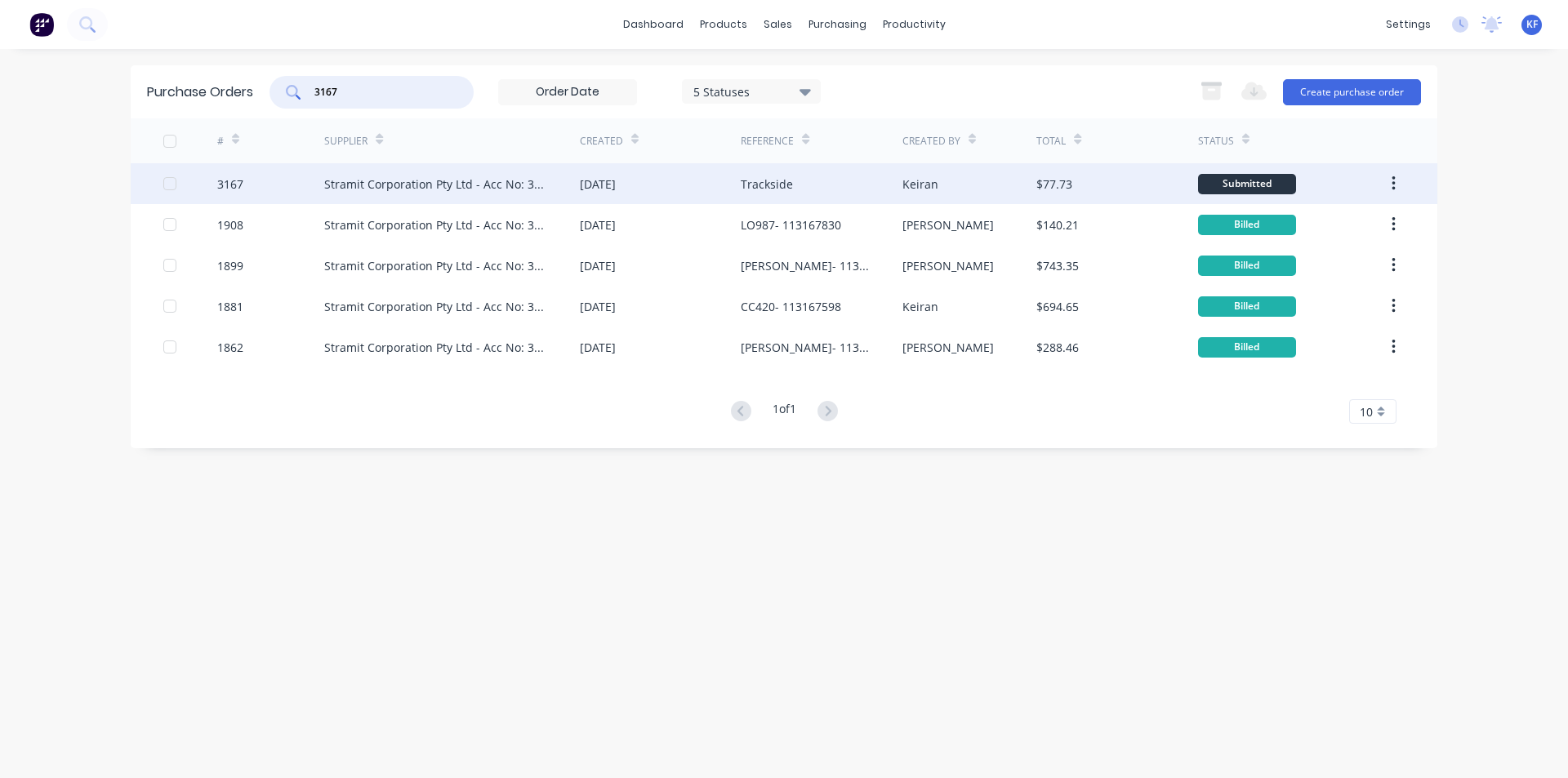
type input "3167"
click at [785, 185] on div "Trackside" at bounding box center [767, 184] width 53 height 17
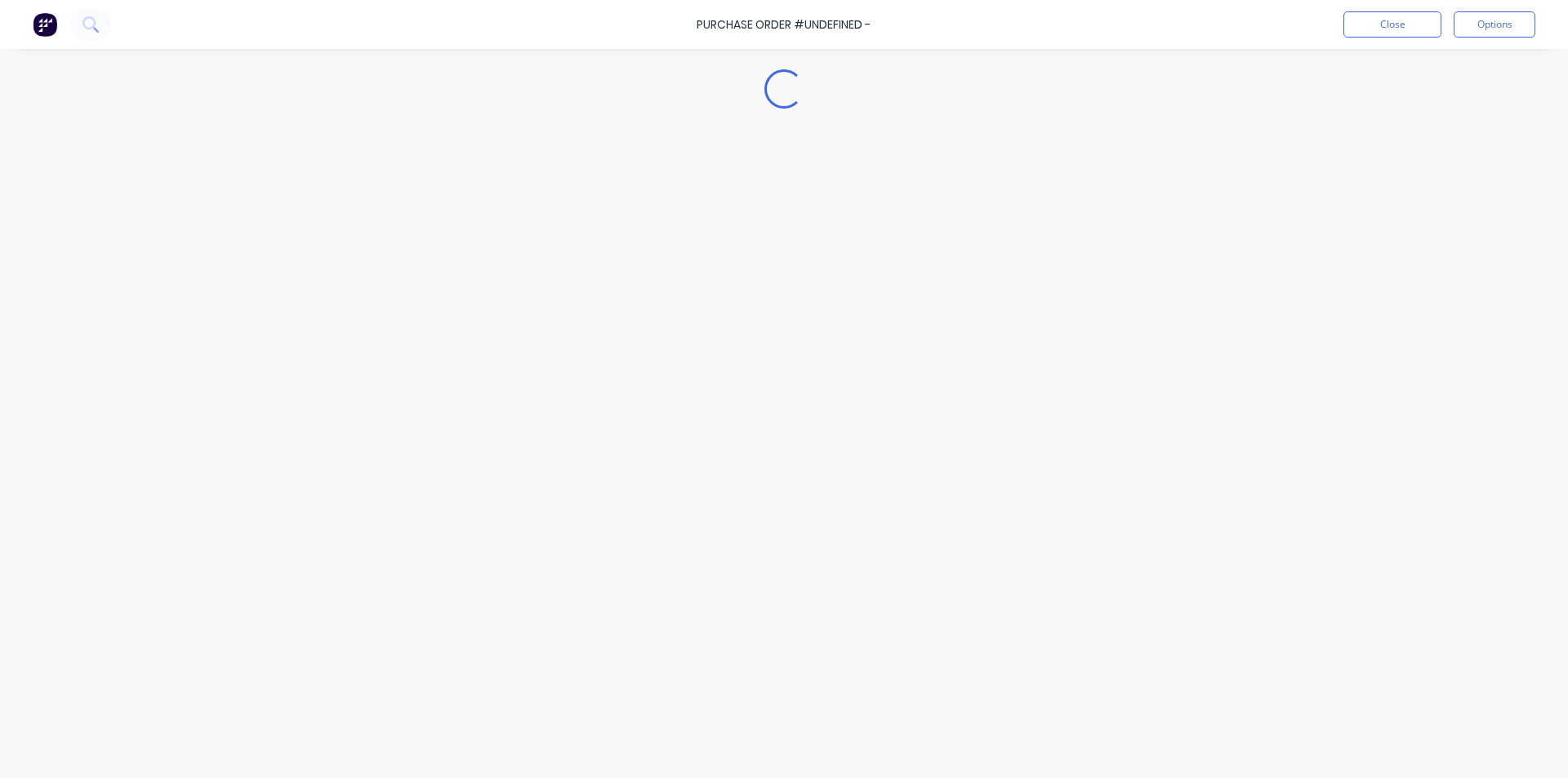
type textarea "x"
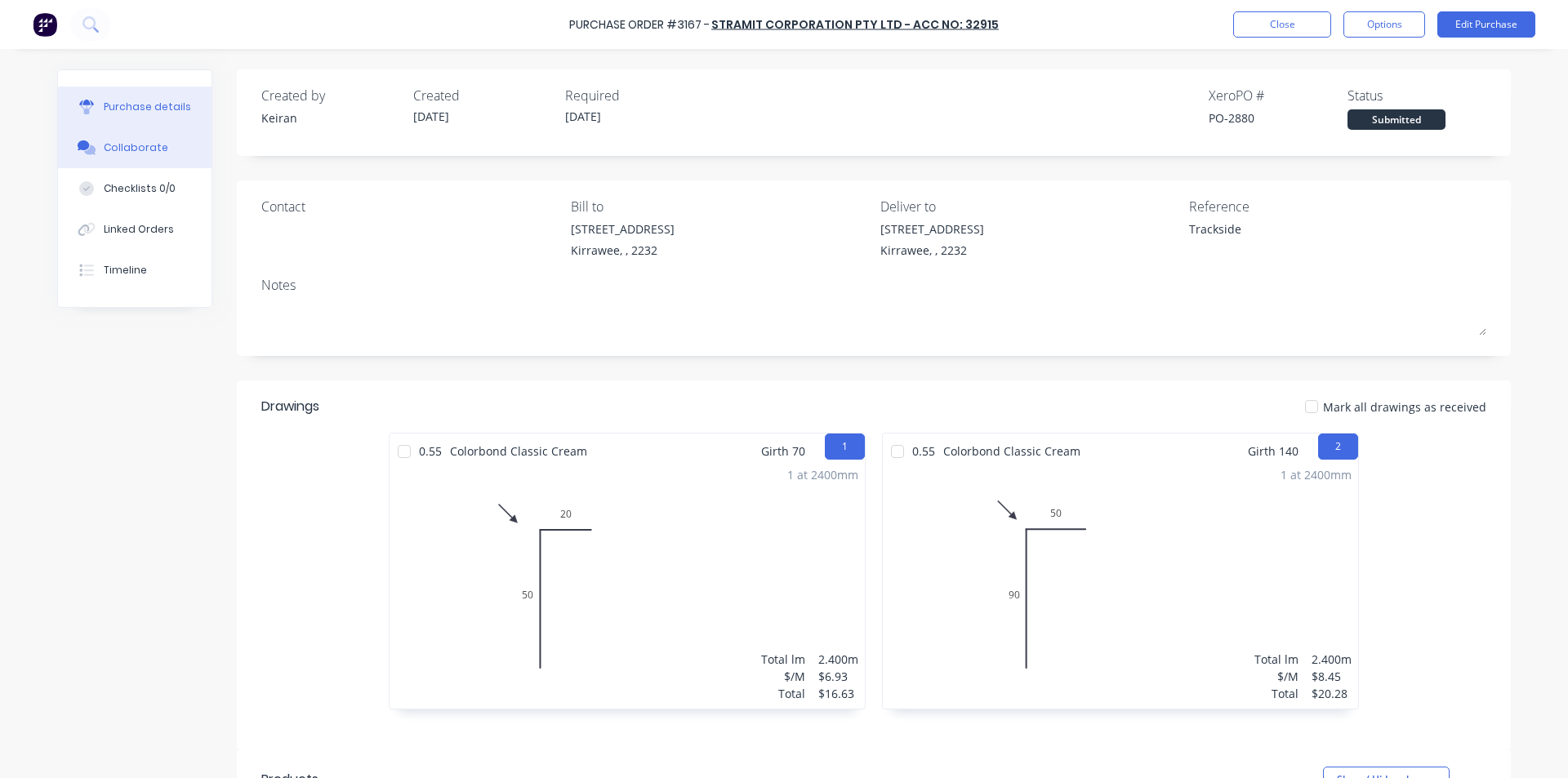
click at [156, 140] on button "Collaborate" at bounding box center [135, 147] width 154 height 41
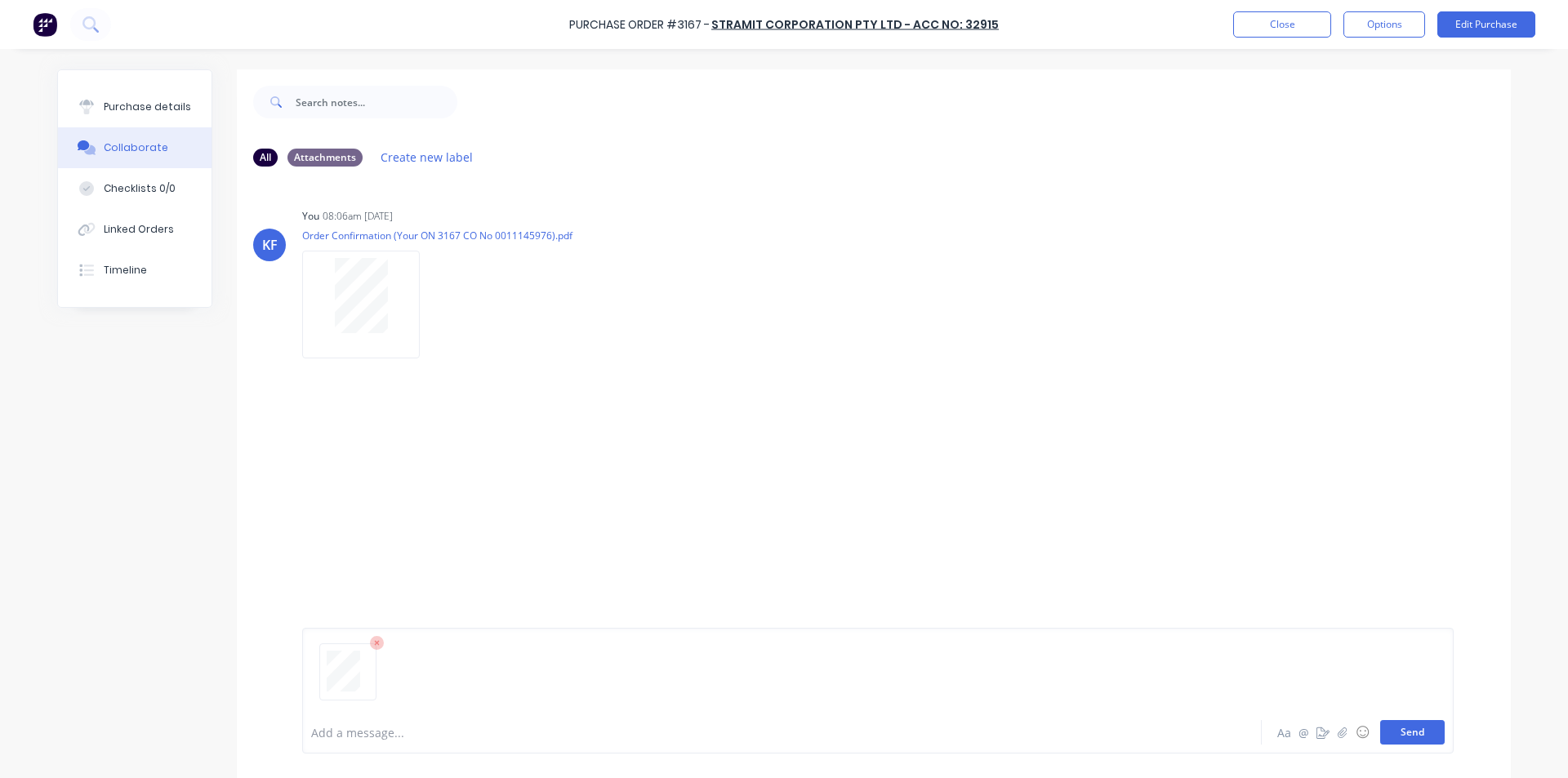
click at [1389, 742] on button "Send" at bounding box center [1412, 732] width 64 height 25
click at [129, 238] on button "Linked Orders" at bounding box center [135, 229] width 154 height 41
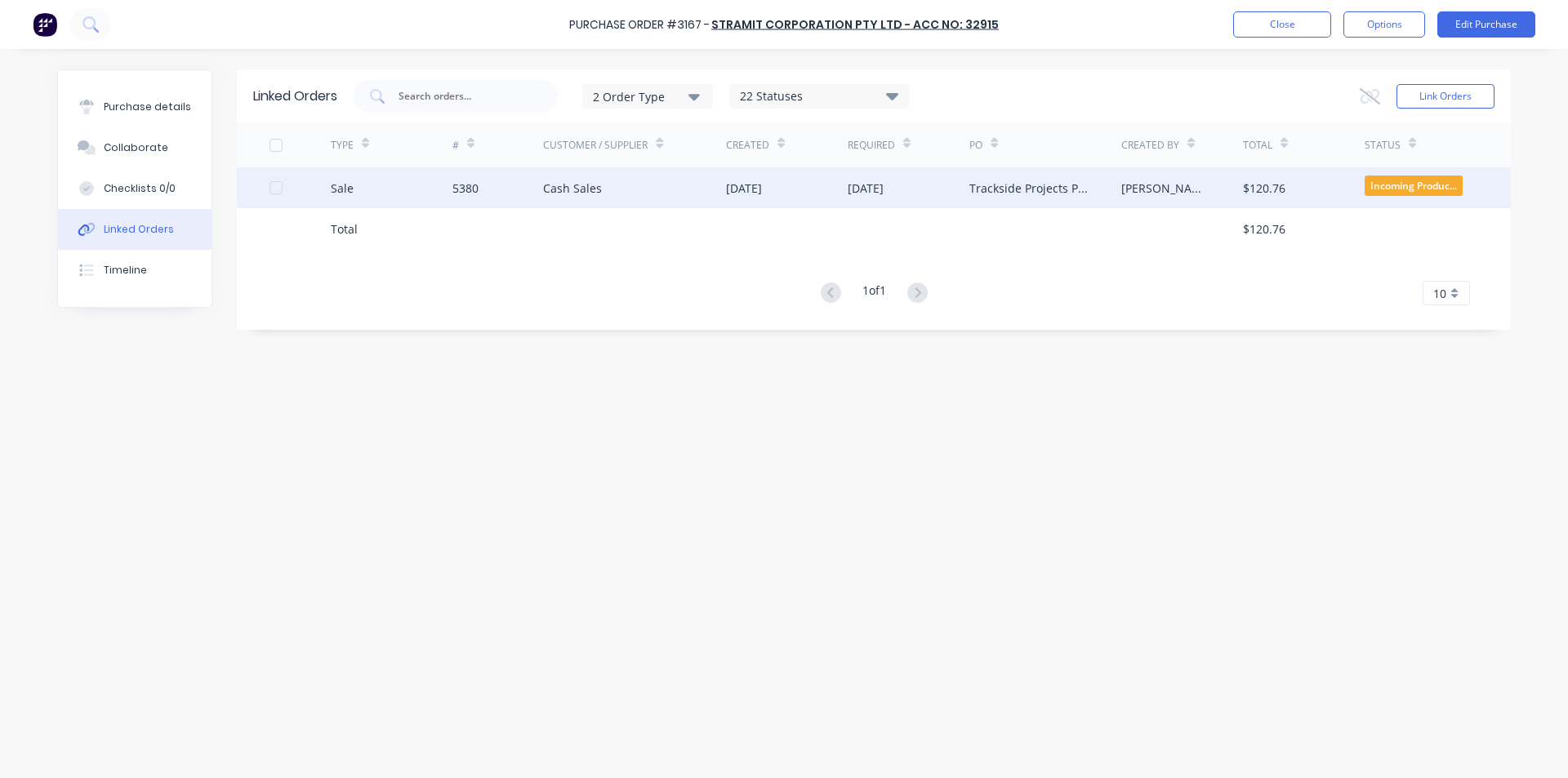
click at [672, 191] on div "Cash Sales" at bounding box center [634, 187] width 183 height 41
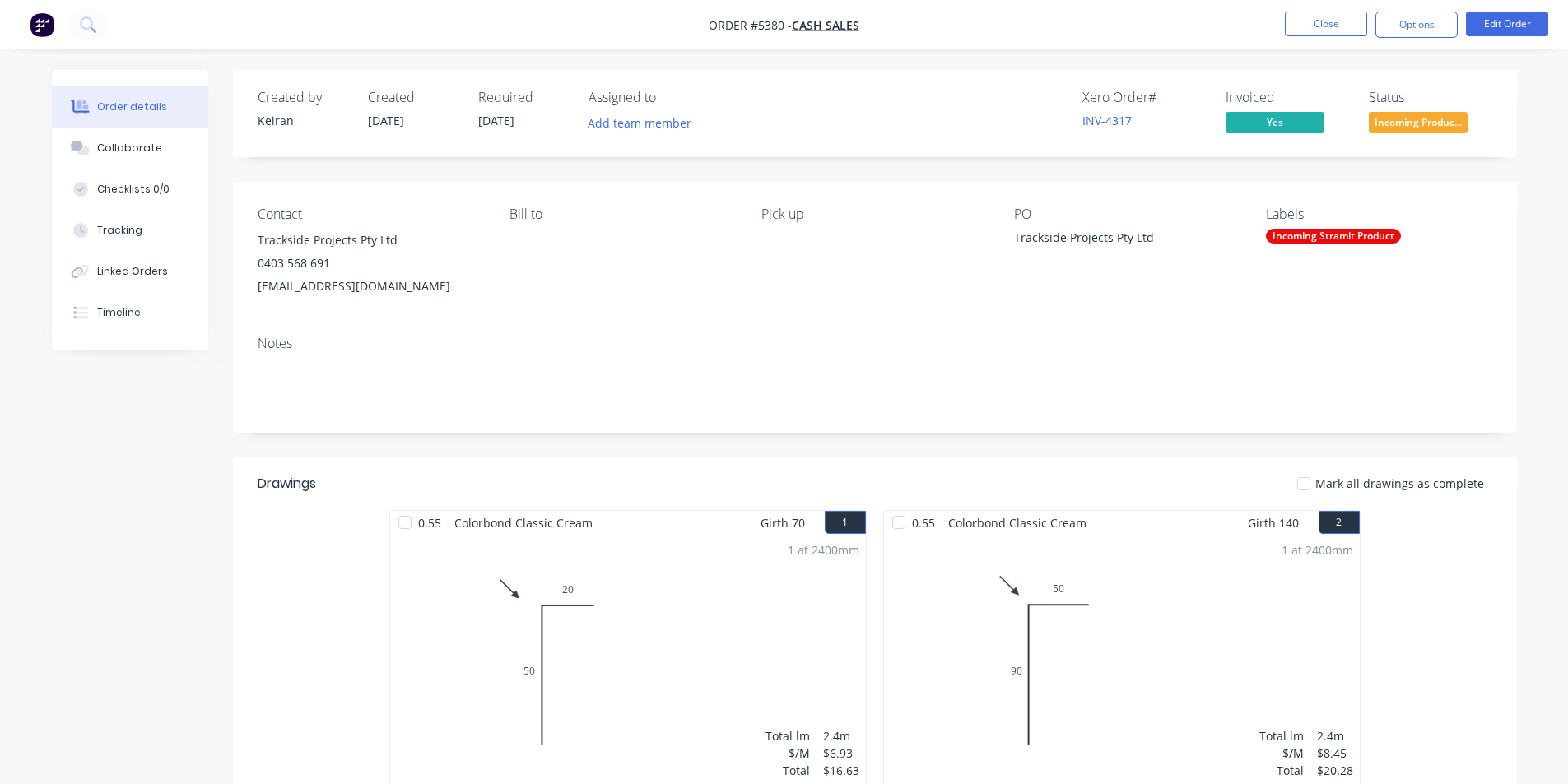
click at [1435, 134] on button "Incoming Produc..." at bounding box center [1419, 124] width 99 height 25
click at [1409, 121] on span "Incoming Produc..." at bounding box center [1419, 121] width 99 height 20
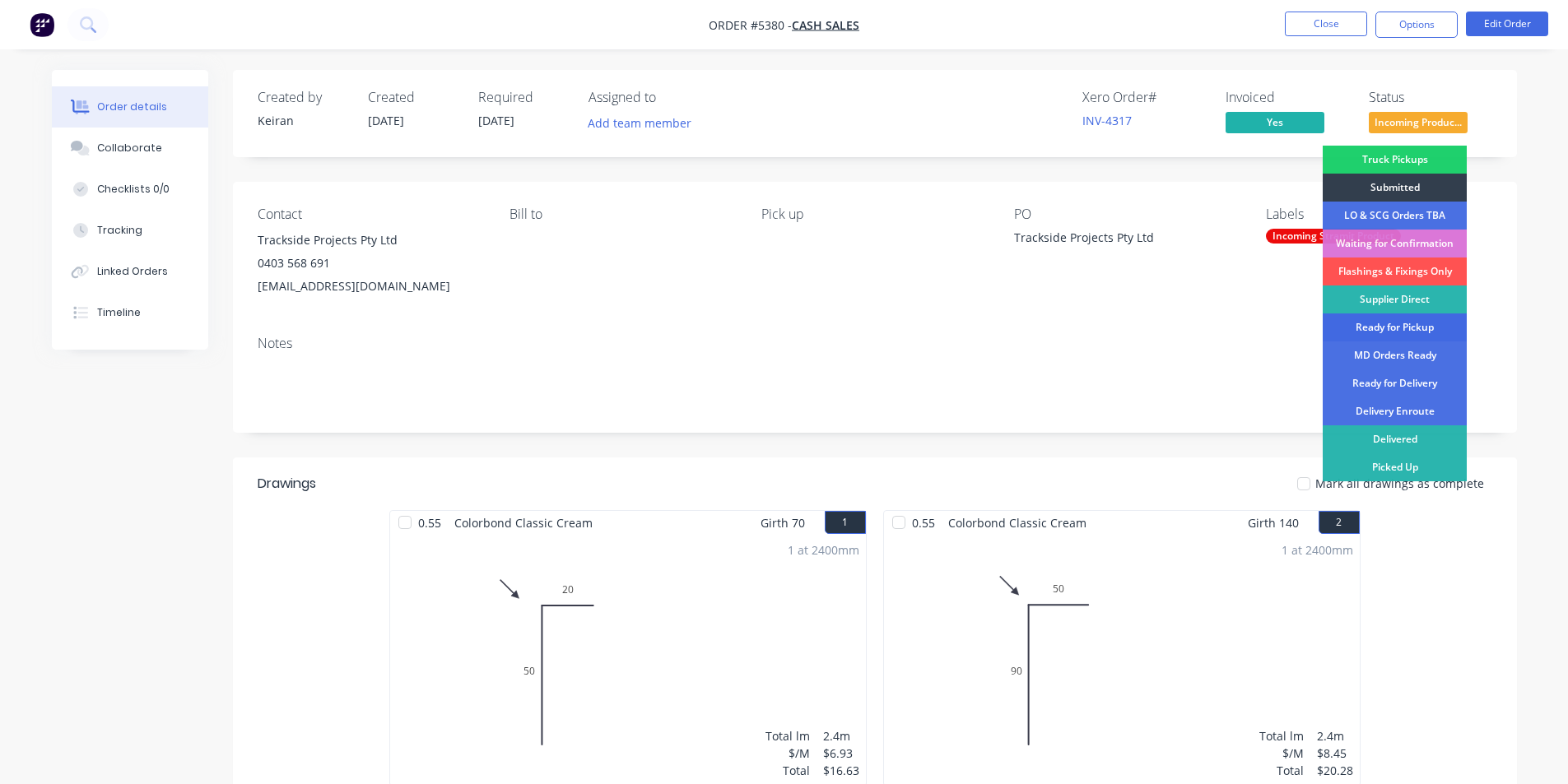
click at [1388, 328] on div "Ready for Pickup" at bounding box center [1395, 327] width 144 height 28
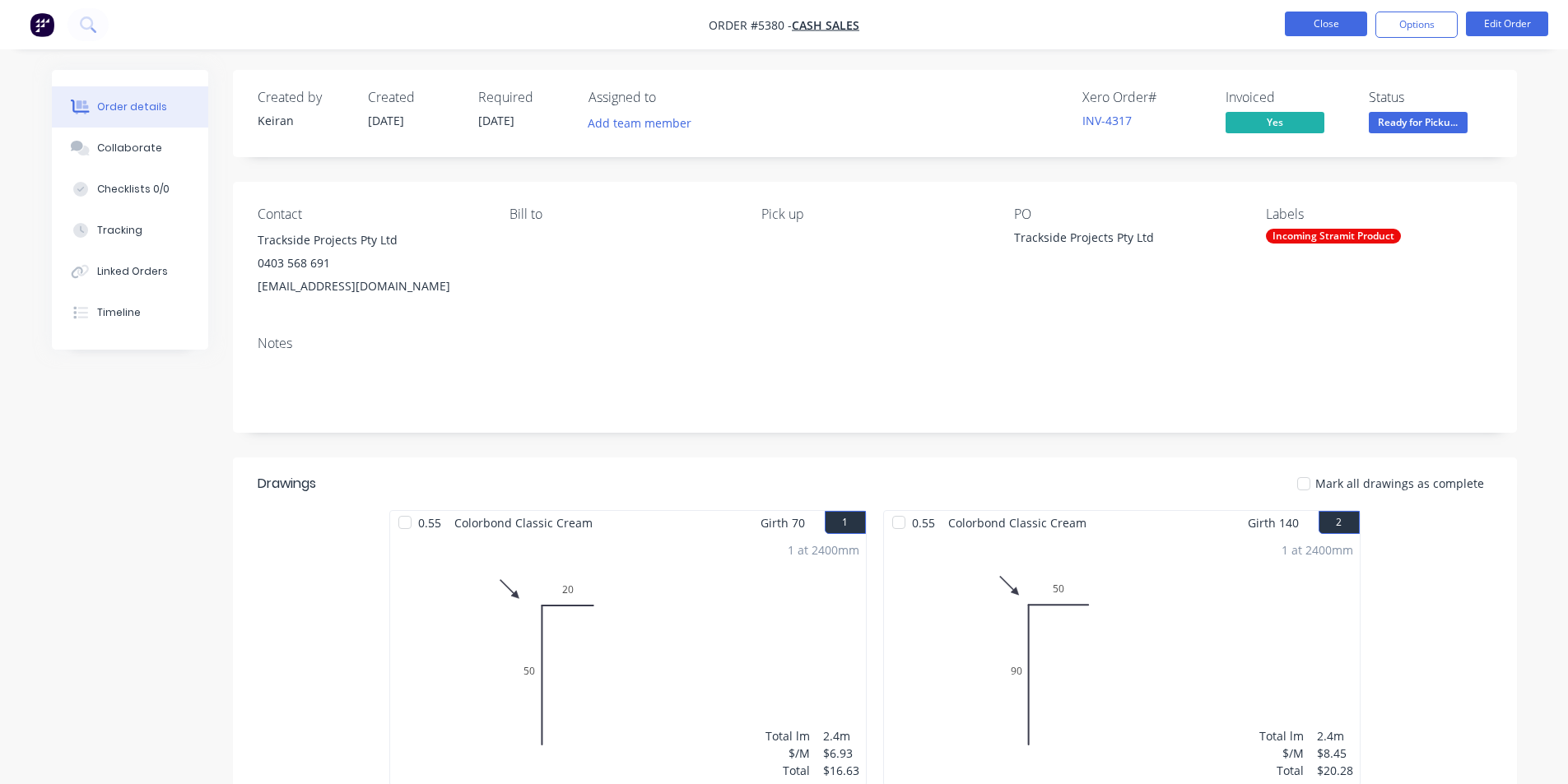
click at [1320, 25] on button "Close" at bounding box center [1325, 24] width 82 height 25
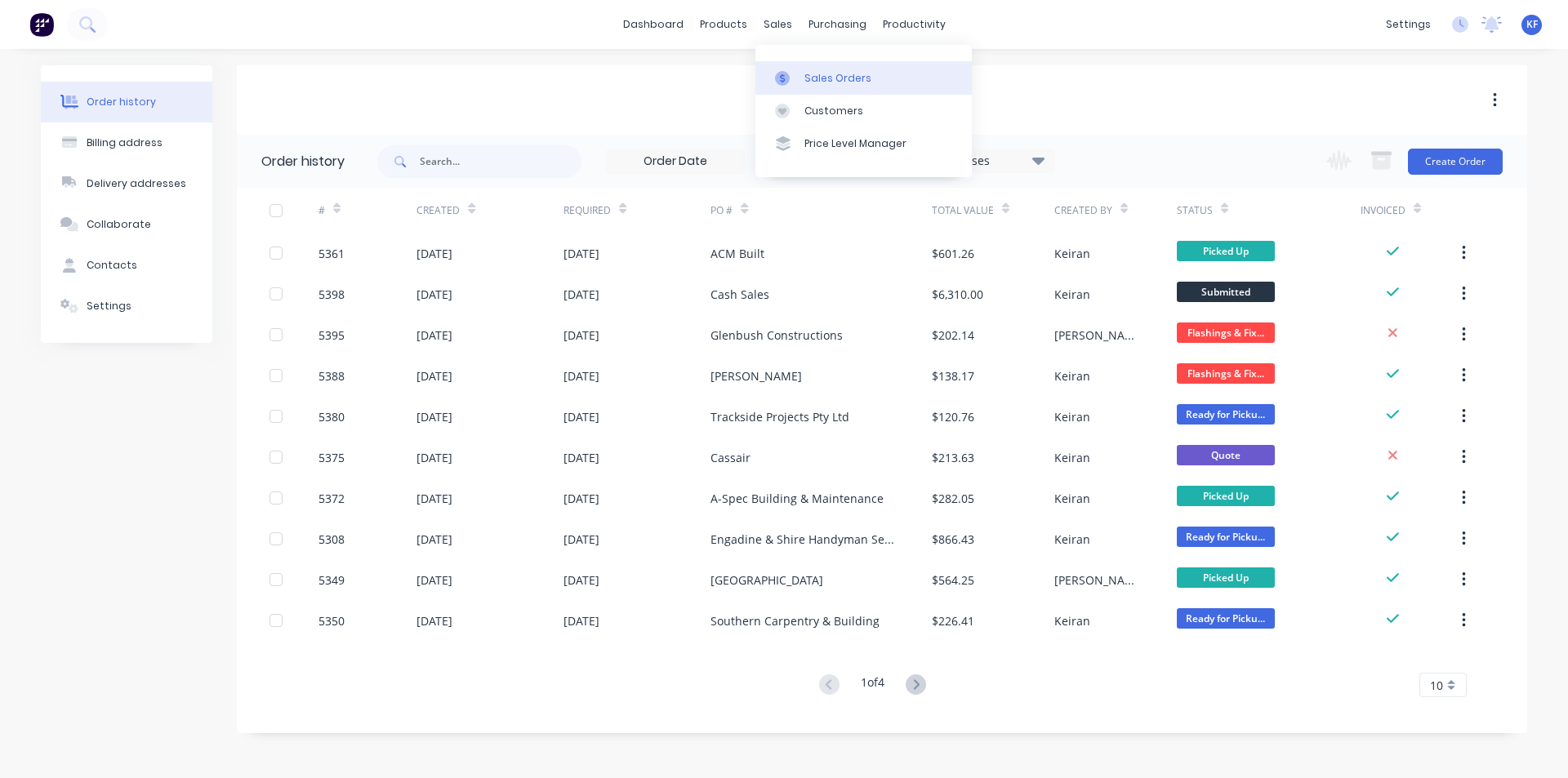
drag, startPoint x: 782, startPoint y: 35, endPoint x: 811, endPoint y: 61, distance: 38.9
click at [782, 35] on div "sales" at bounding box center [777, 25] width 45 height 25
click at [817, 68] on link "Sales Orders" at bounding box center [863, 77] width 216 height 32
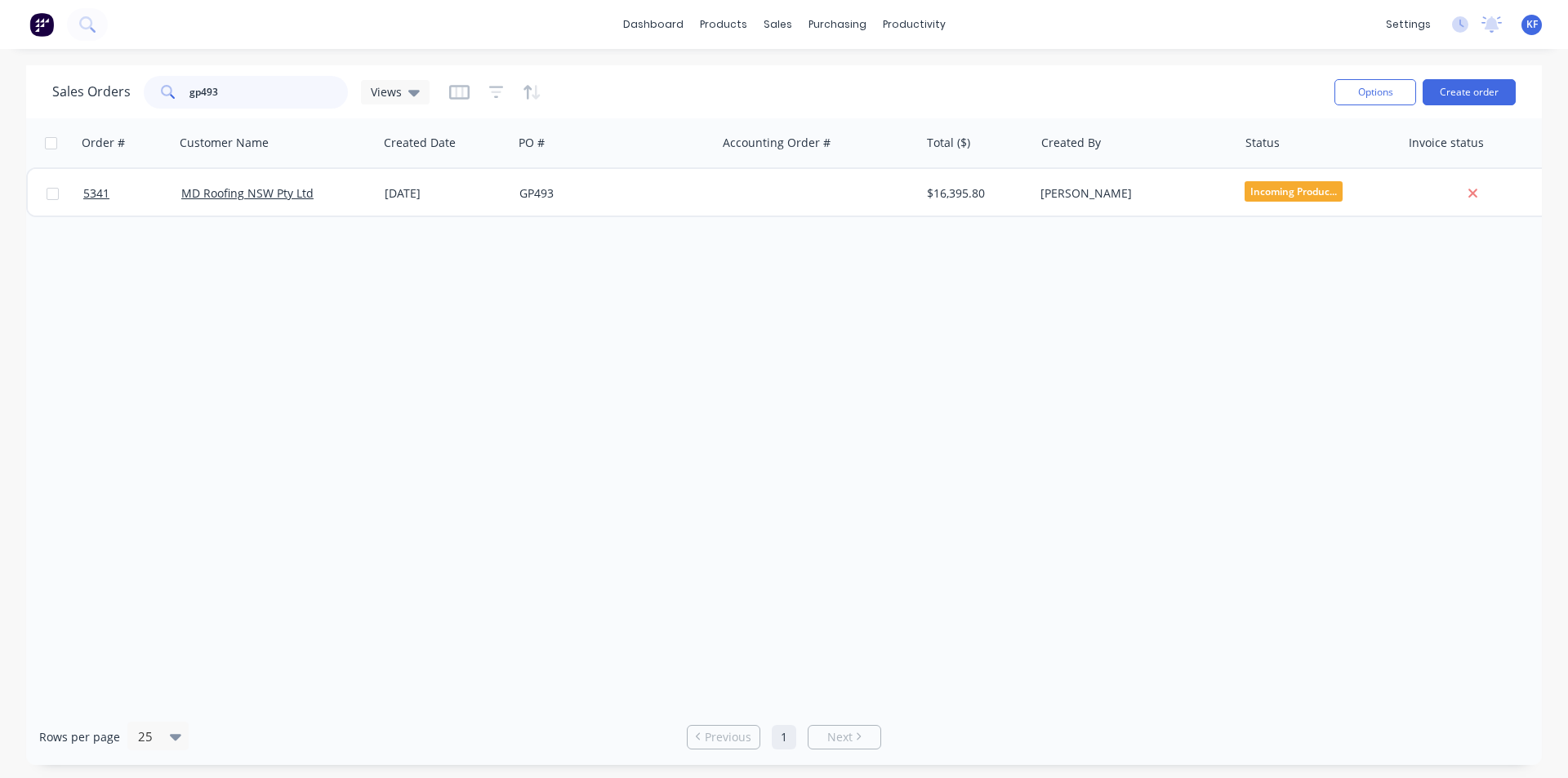
drag, startPoint x: 227, startPoint y: 98, endPoint x: 127, endPoint y: 94, distance: 100.1
click at [129, 93] on div "Sales Orders gp493 Views" at bounding box center [241, 92] width 378 height 32
type input "[PERSON_NAME]"
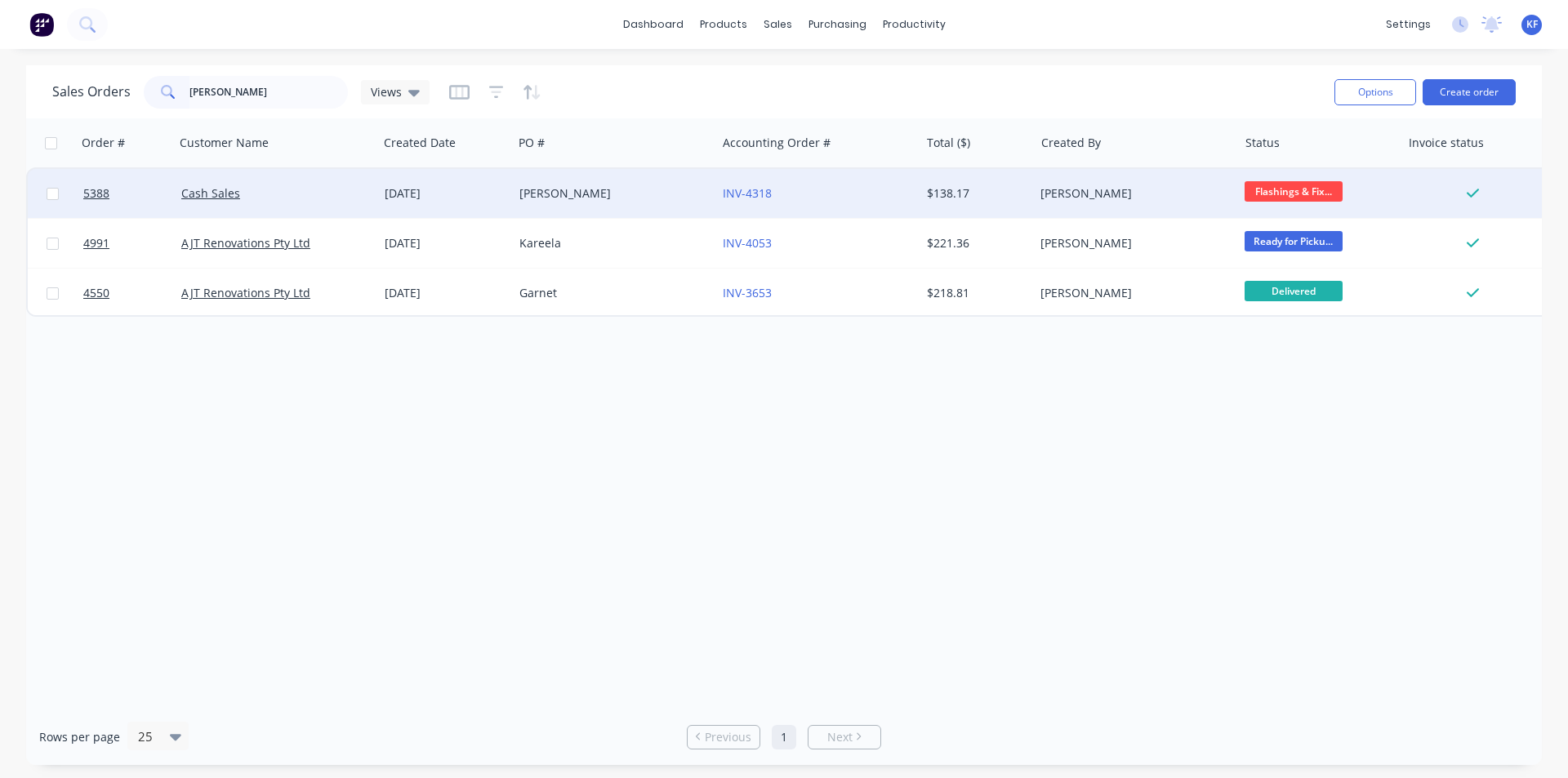
click at [664, 193] on div "[PERSON_NAME]" at bounding box center [610, 193] width 182 height 16
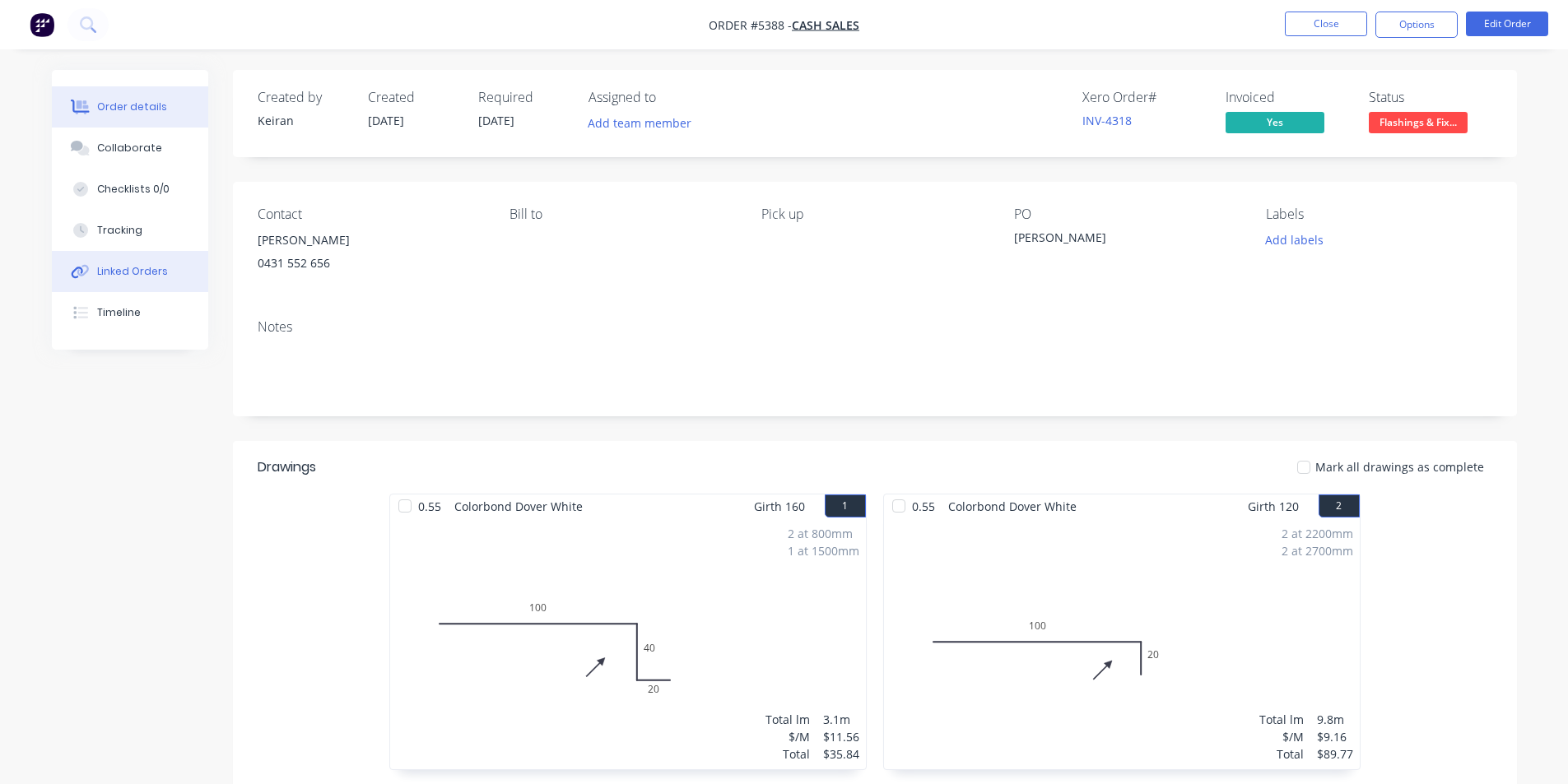
click at [122, 268] on div "Linked Orders" at bounding box center [132, 271] width 70 height 14
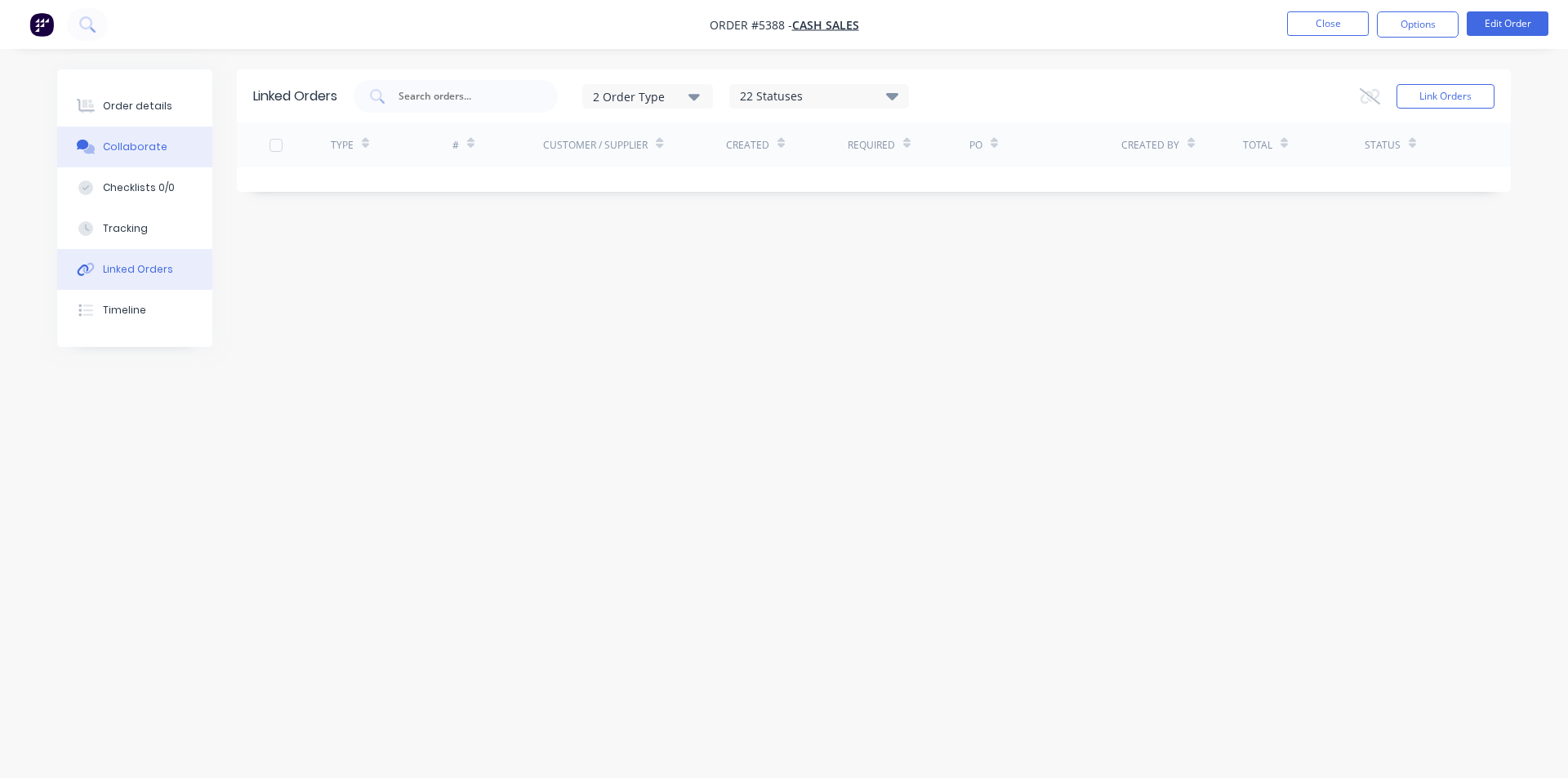
click at [122, 149] on div "Collaborate" at bounding box center [135, 146] width 64 height 14
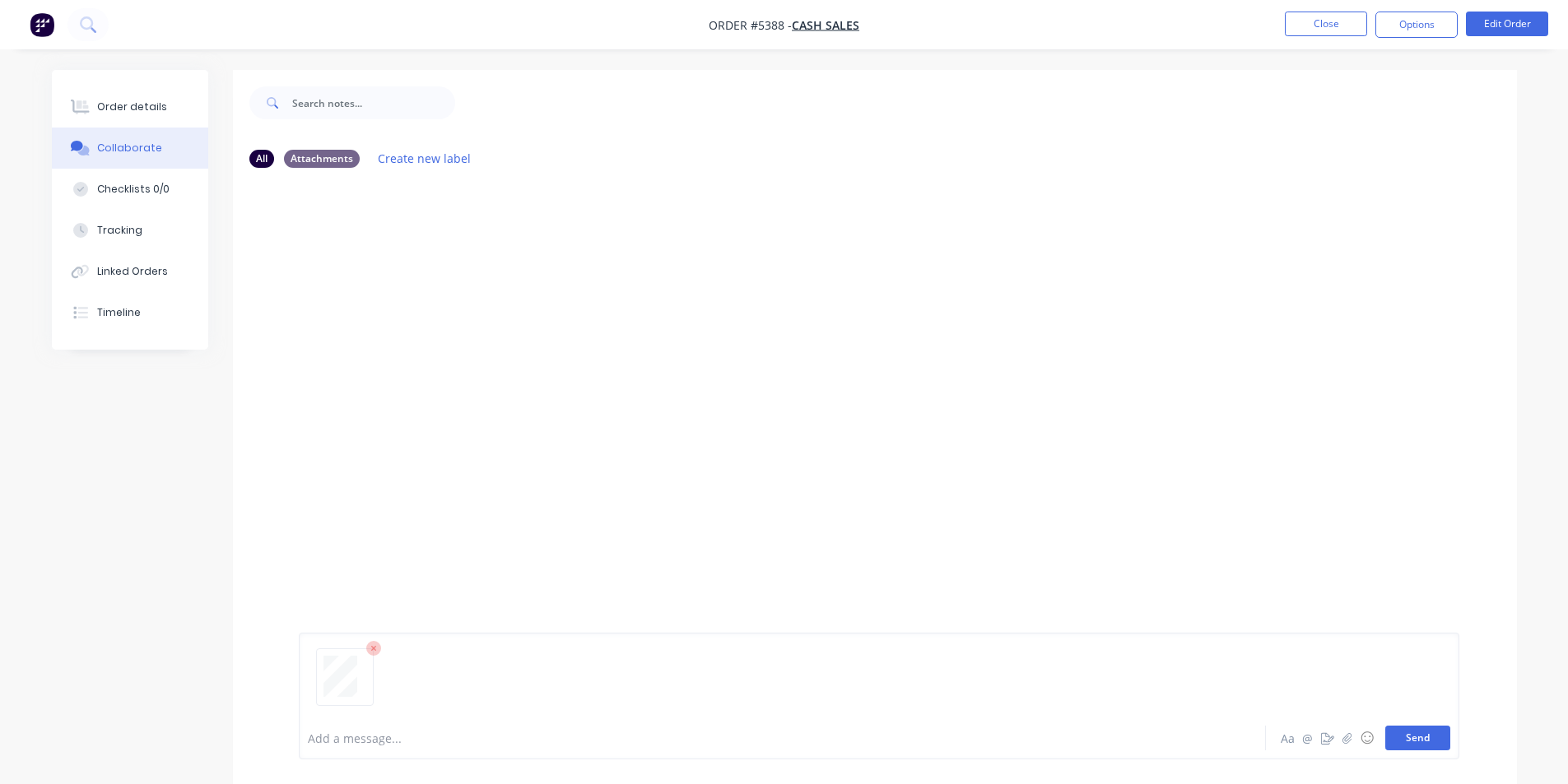
click at [1427, 736] on button "Send" at bounding box center [1418, 738] width 65 height 25
click at [120, 269] on div "Linked Orders" at bounding box center [132, 271] width 70 height 14
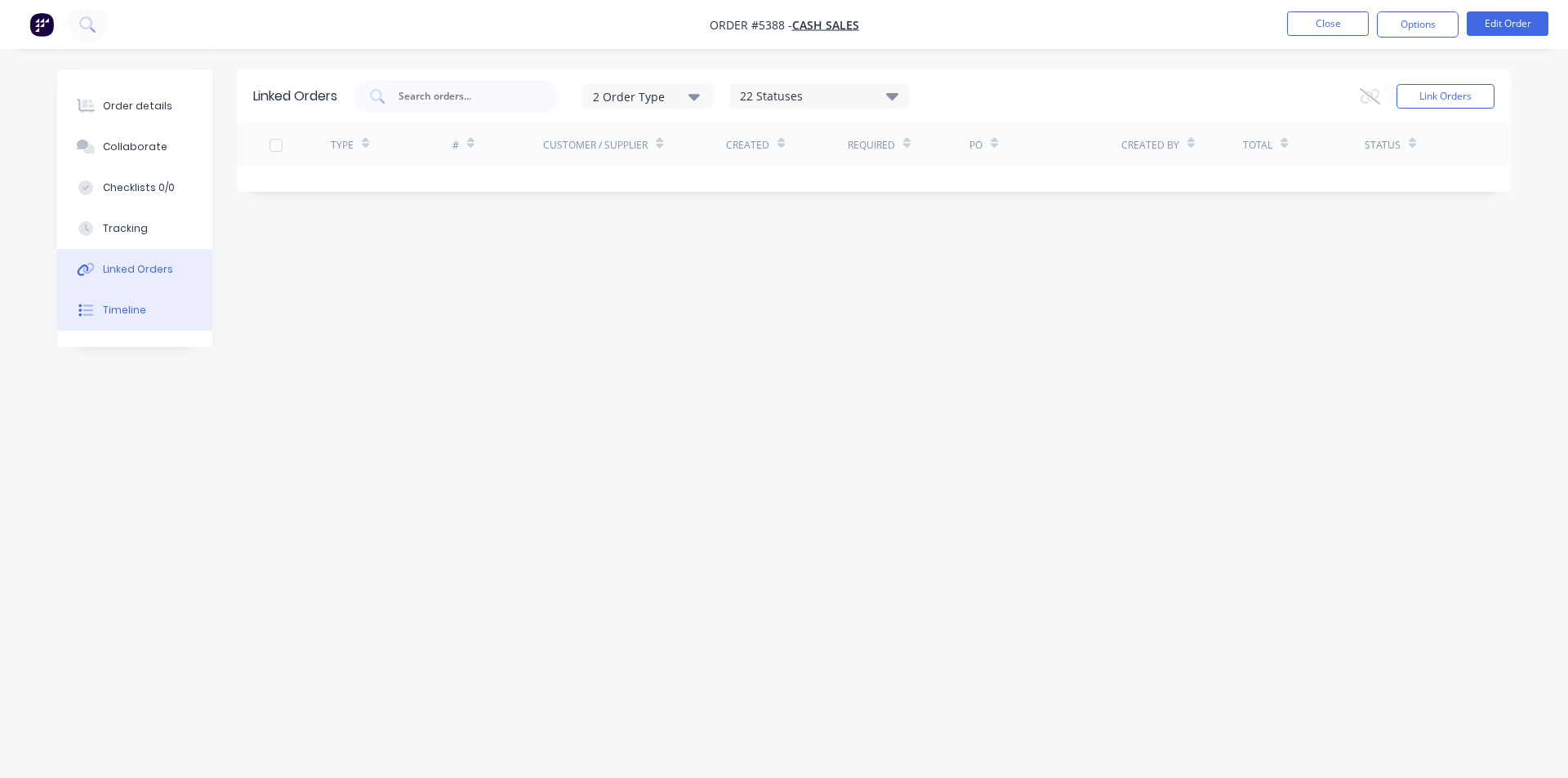
click at [126, 293] on button "Timeline" at bounding box center [135, 310] width 155 height 41
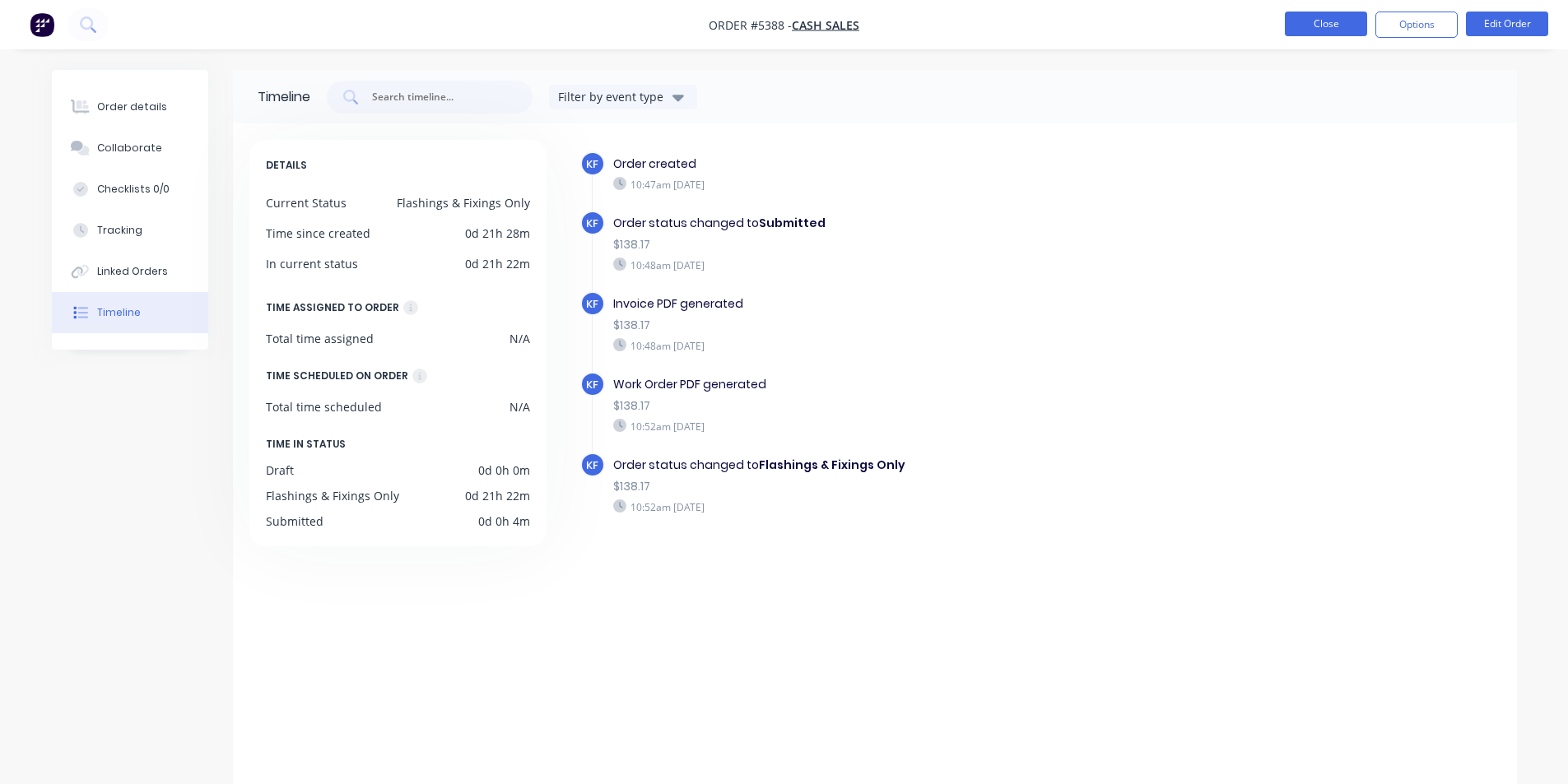
click at [1295, 24] on button "Close" at bounding box center [1325, 24] width 82 height 25
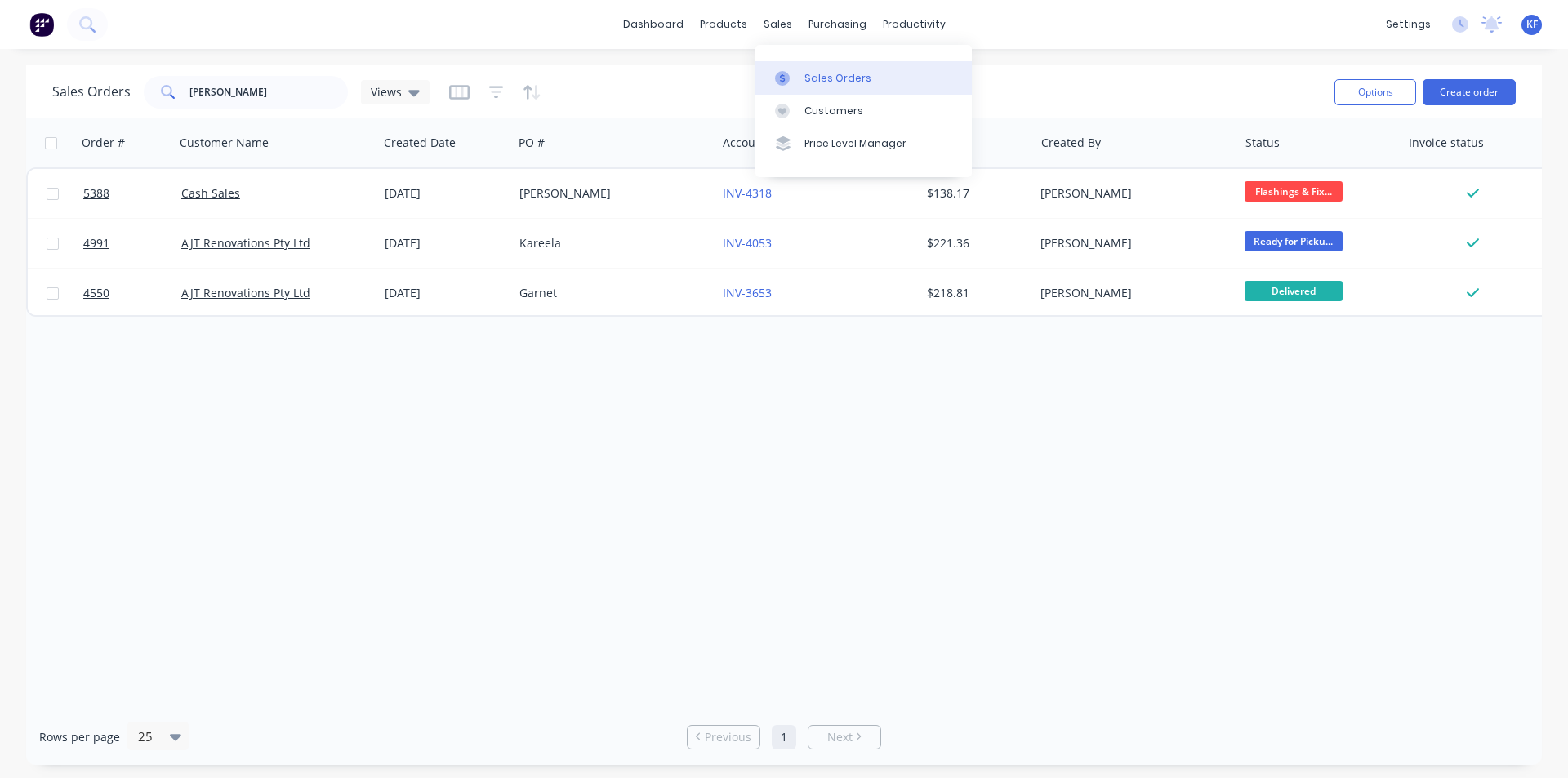
click at [814, 64] on link "Sales Orders" at bounding box center [863, 77] width 216 height 32
click at [1454, 95] on button "Create order" at bounding box center [1469, 92] width 93 height 26
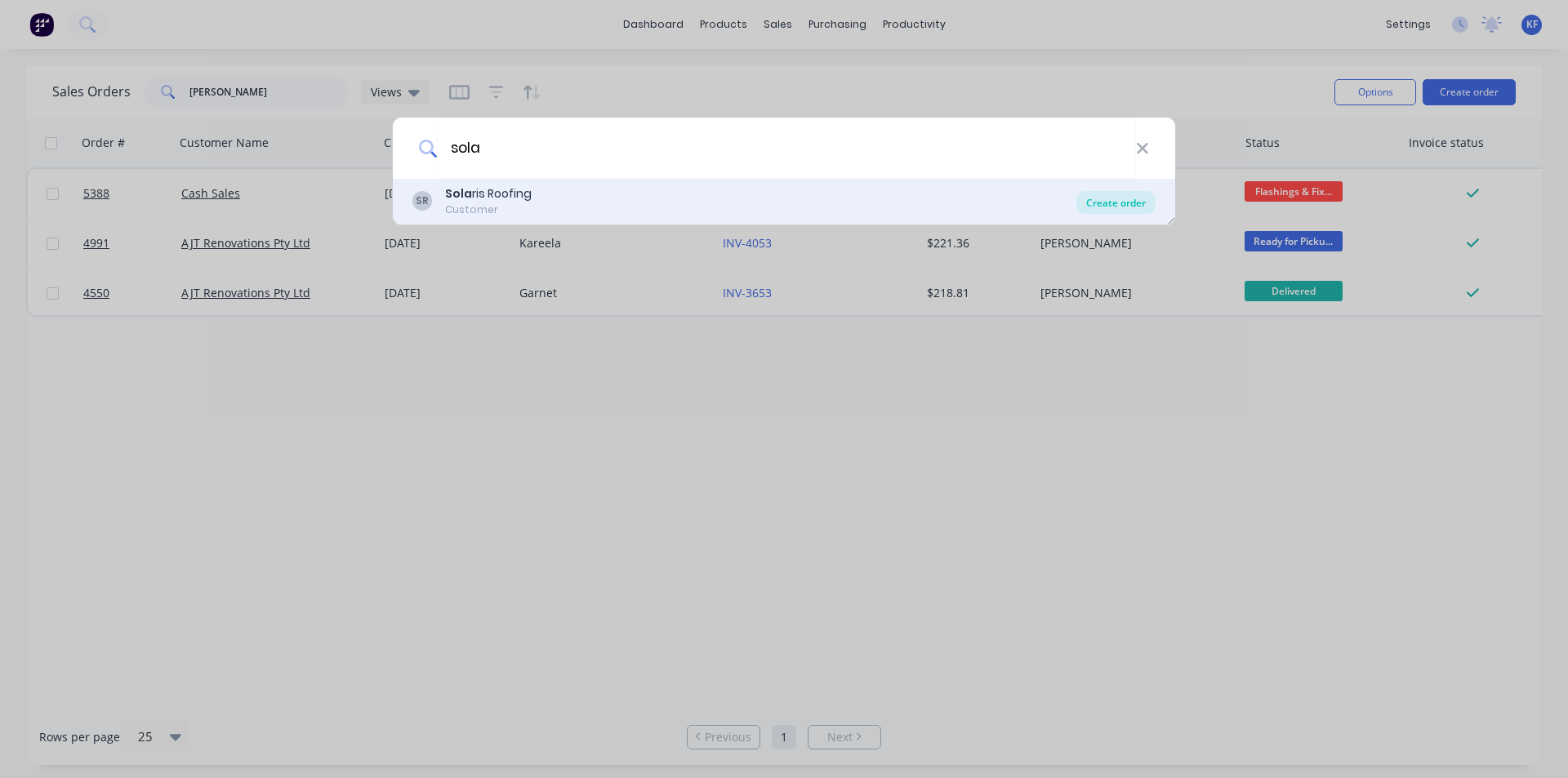
type input "sola"
click at [1151, 199] on div "Create order" at bounding box center [1116, 203] width 79 height 23
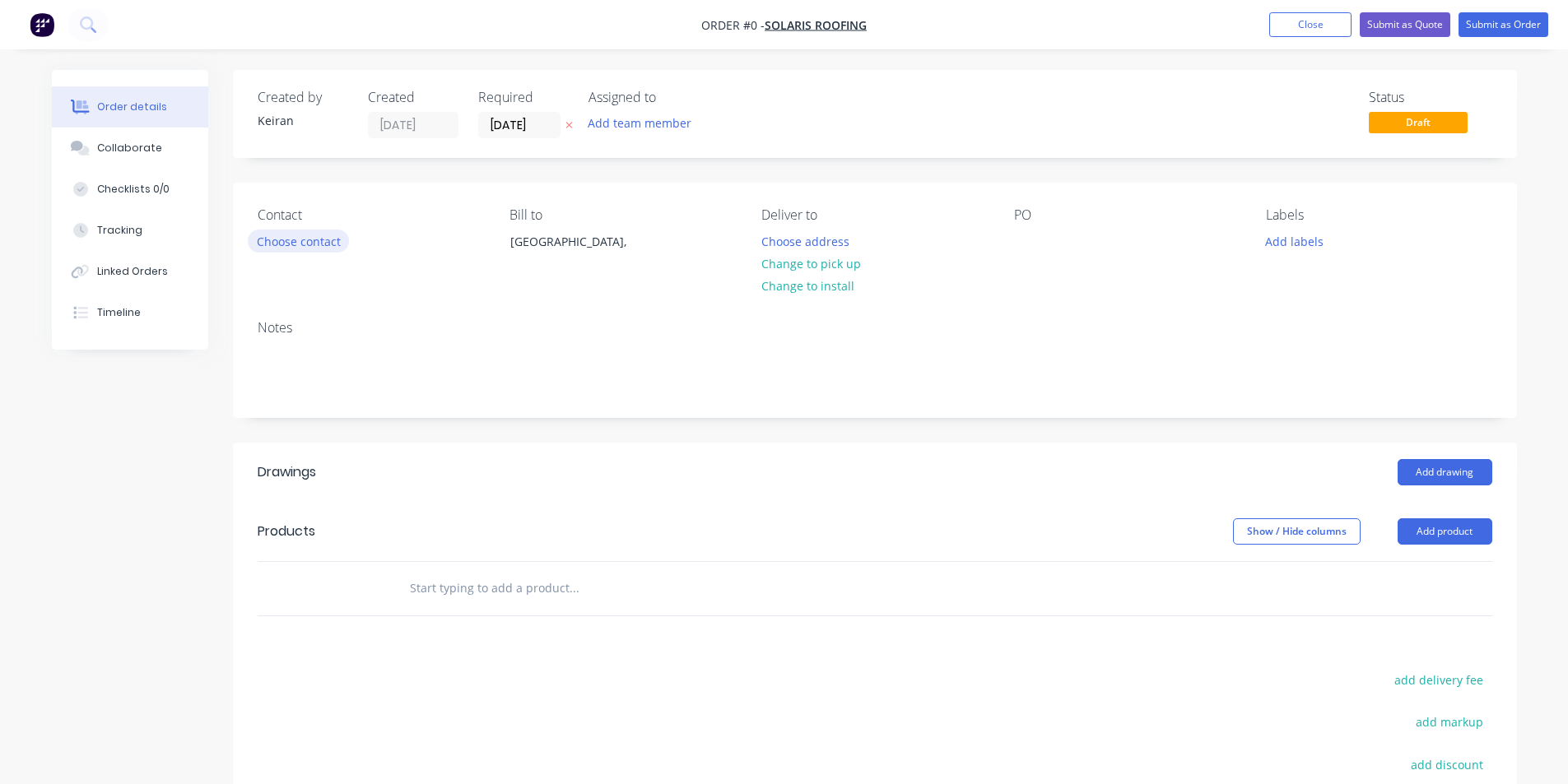
click at [269, 243] on button "Choose contact" at bounding box center [298, 240] width 101 height 22
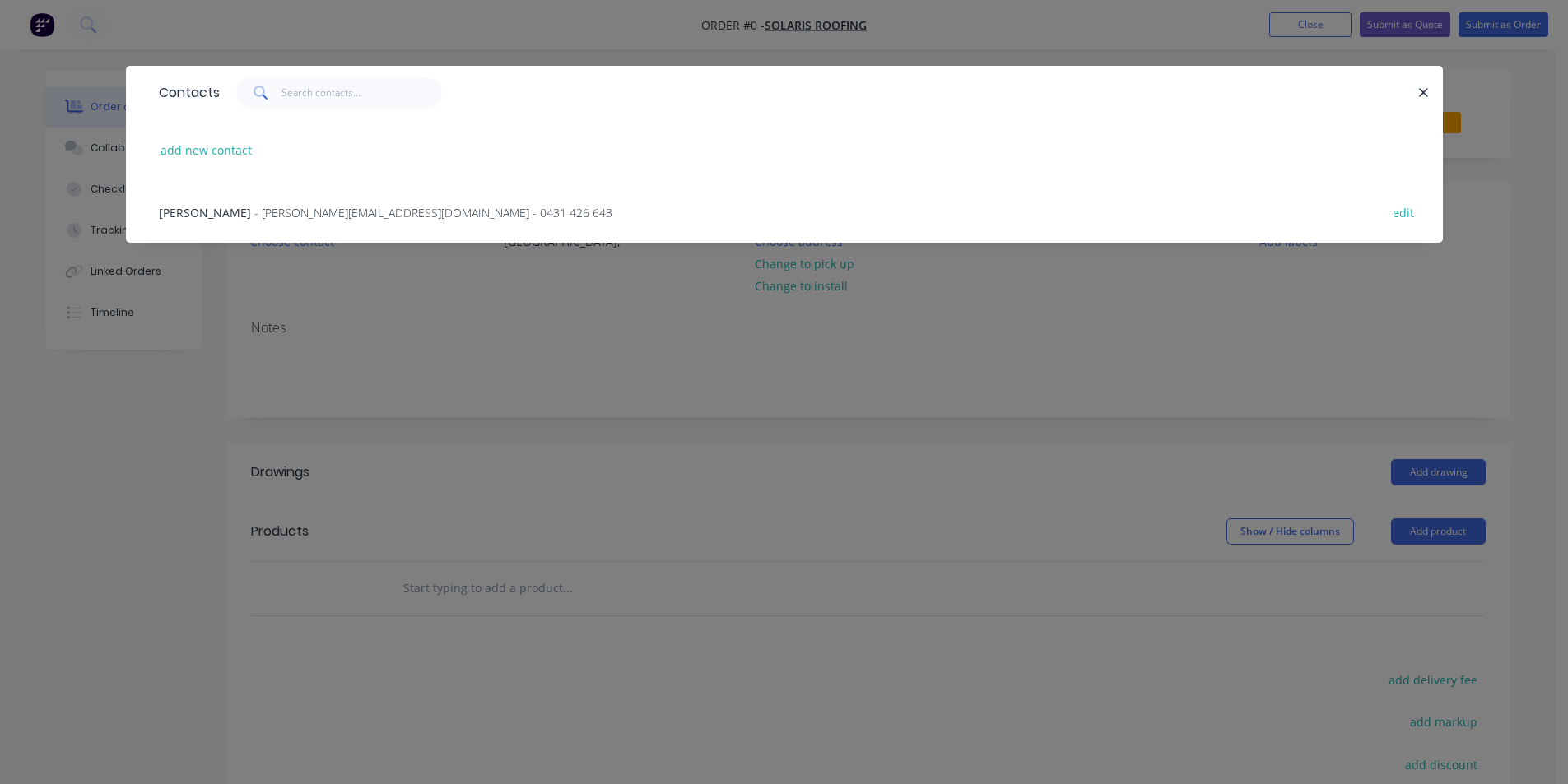
click at [278, 214] on span "- [PERSON_NAME][EMAIL_ADDRESS][DOMAIN_NAME] - 0431 426 643" at bounding box center [434, 213] width 359 height 15
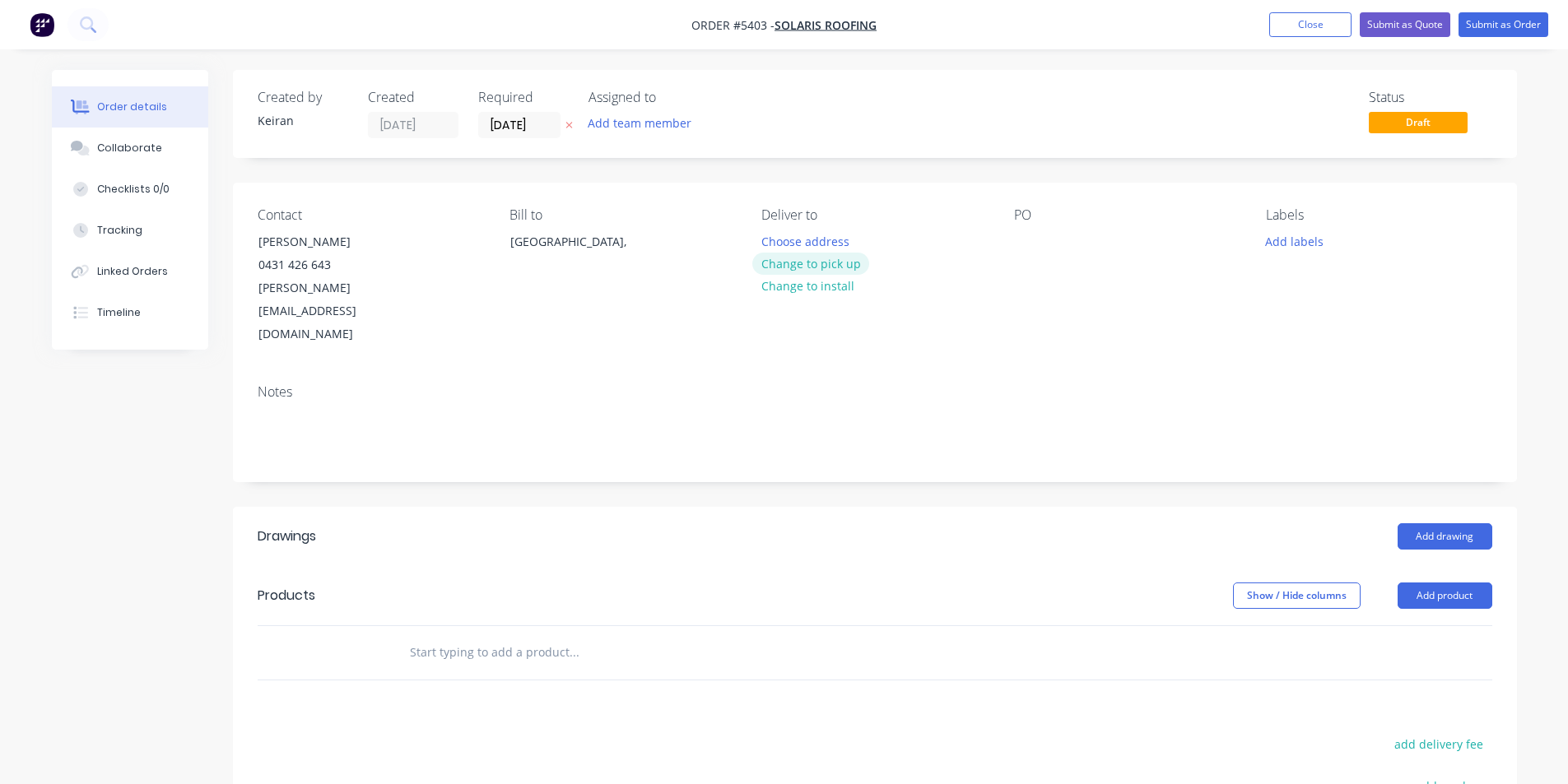
click at [850, 265] on button "Change to pick up" at bounding box center [811, 263] width 117 height 22
click at [526, 127] on input "[DATE]" at bounding box center [519, 125] width 81 height 25
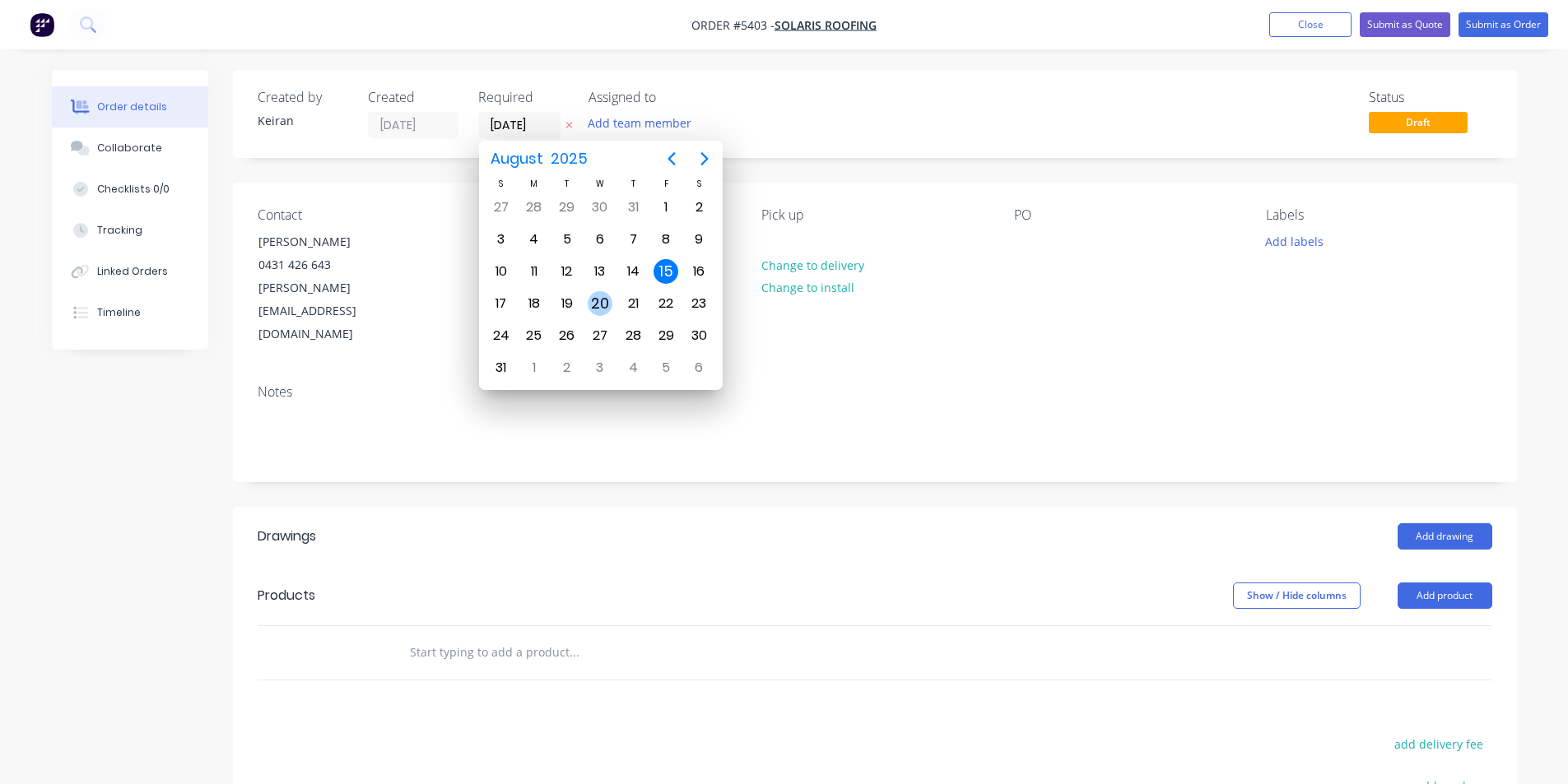
click at [599, 302] on div "20" at bounding box center [600, 303] width 25 height 25
type input "[DATE]"
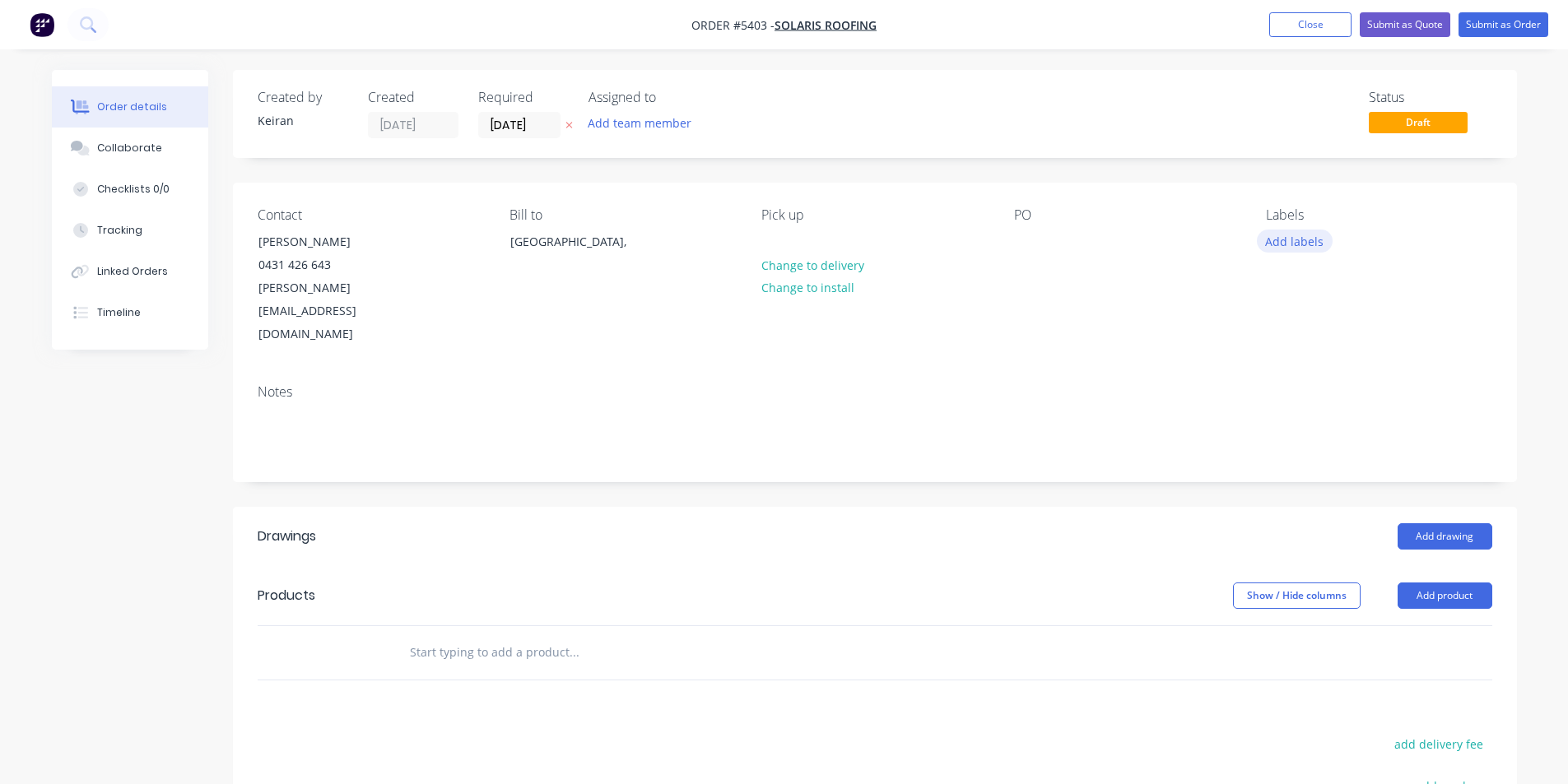
click at [1293, 241] on button "Add labels" at bounding box center [1294, 240] width 76 height 22
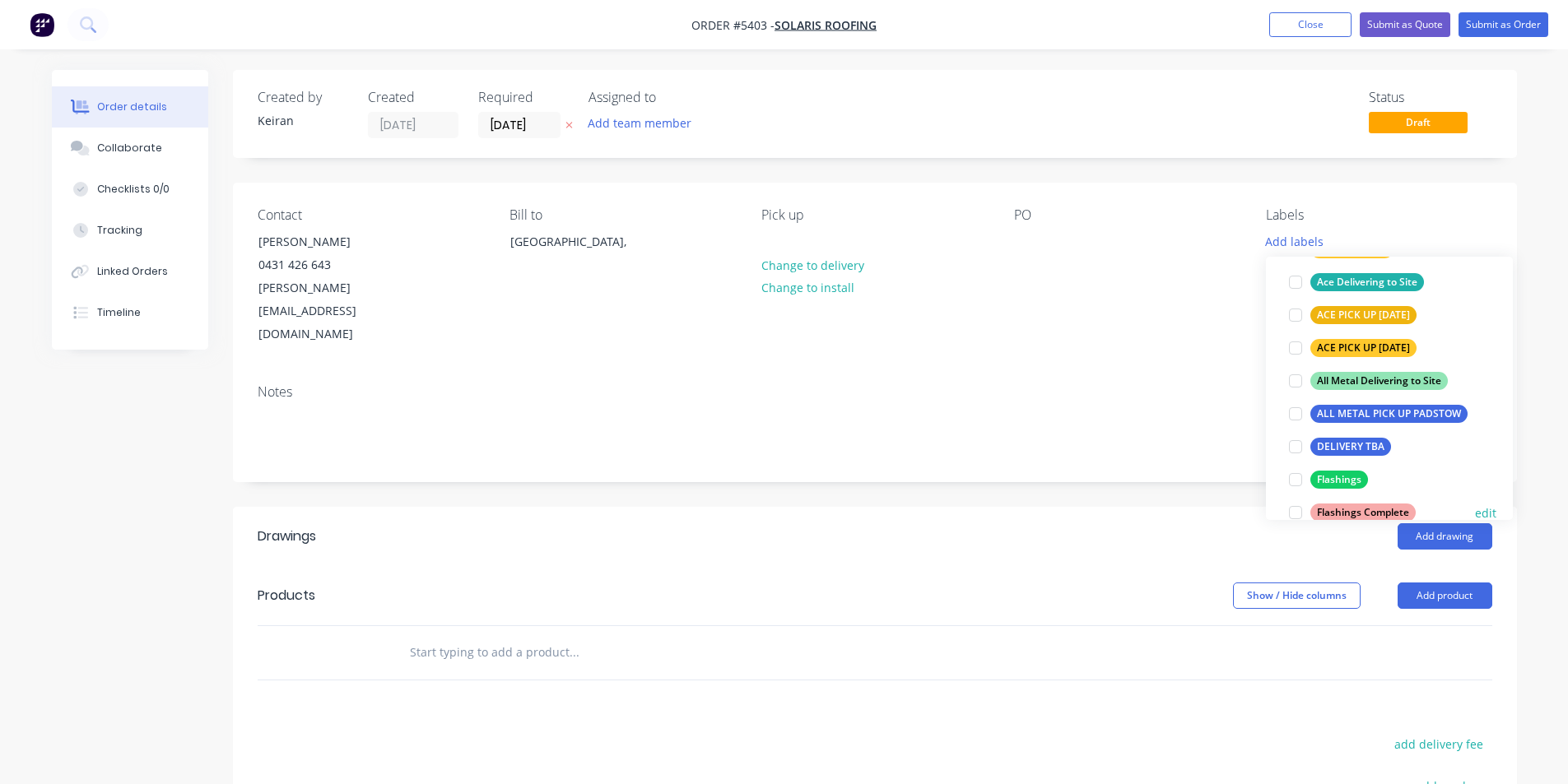
scroll to position [247, 0]
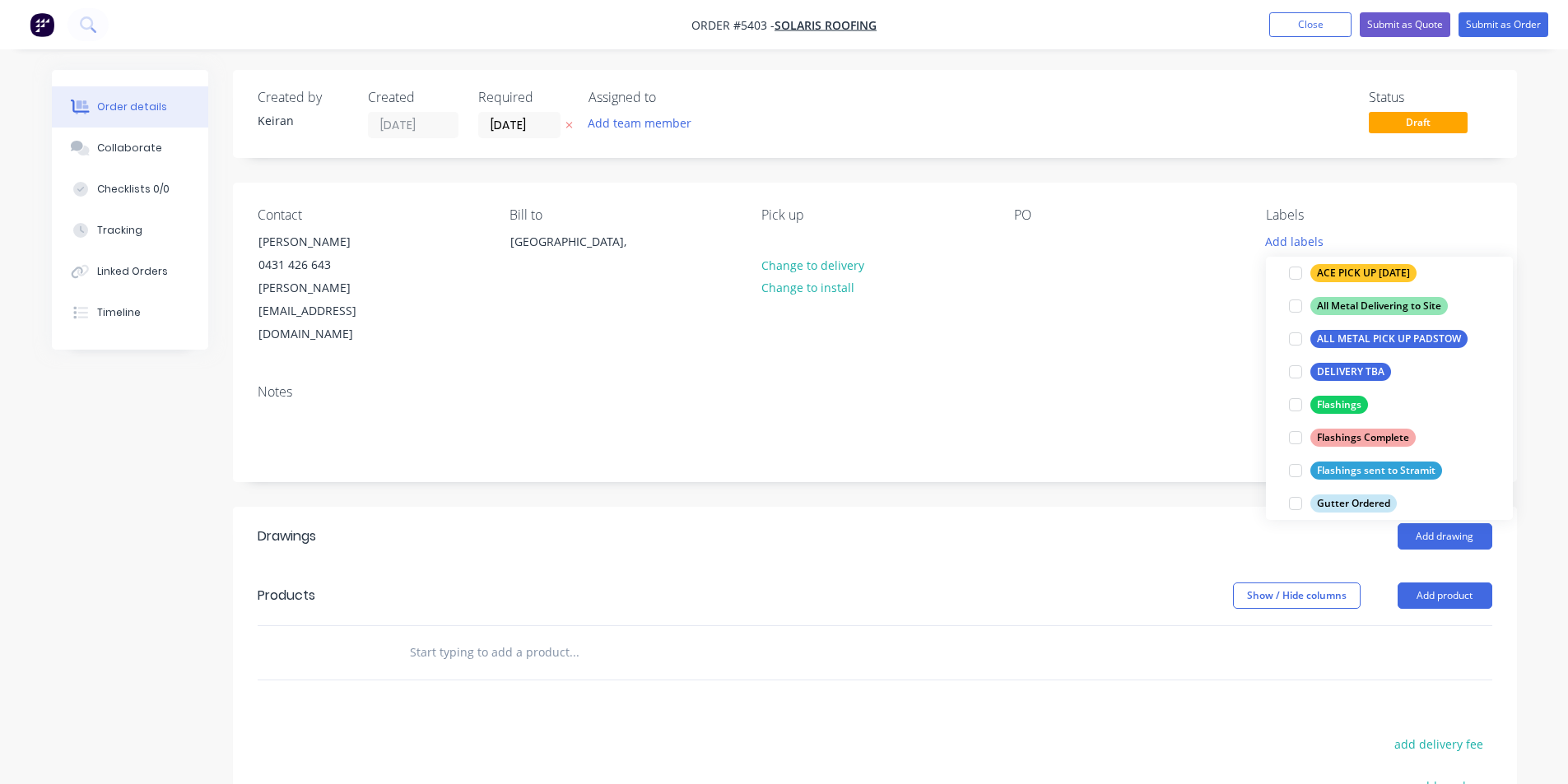
drag, startPoint x: 1292, startPoint y: 405, endPoint x: 1296, endPoint y: 415, distance: 10.8
click at [1292, 404] on div at bounding box center [1296, 405] width 33 height 33
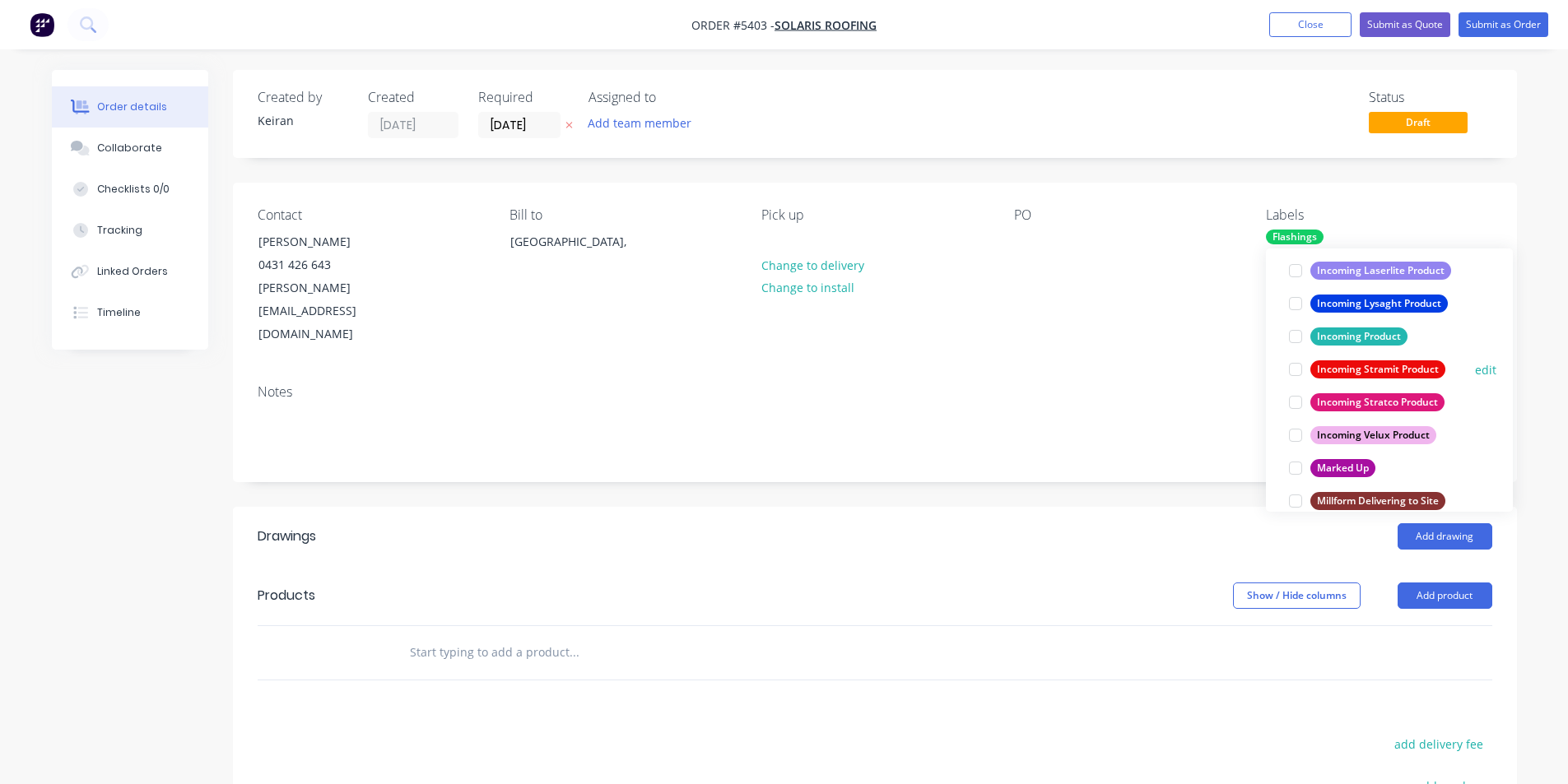
scroll to position [823, 0]
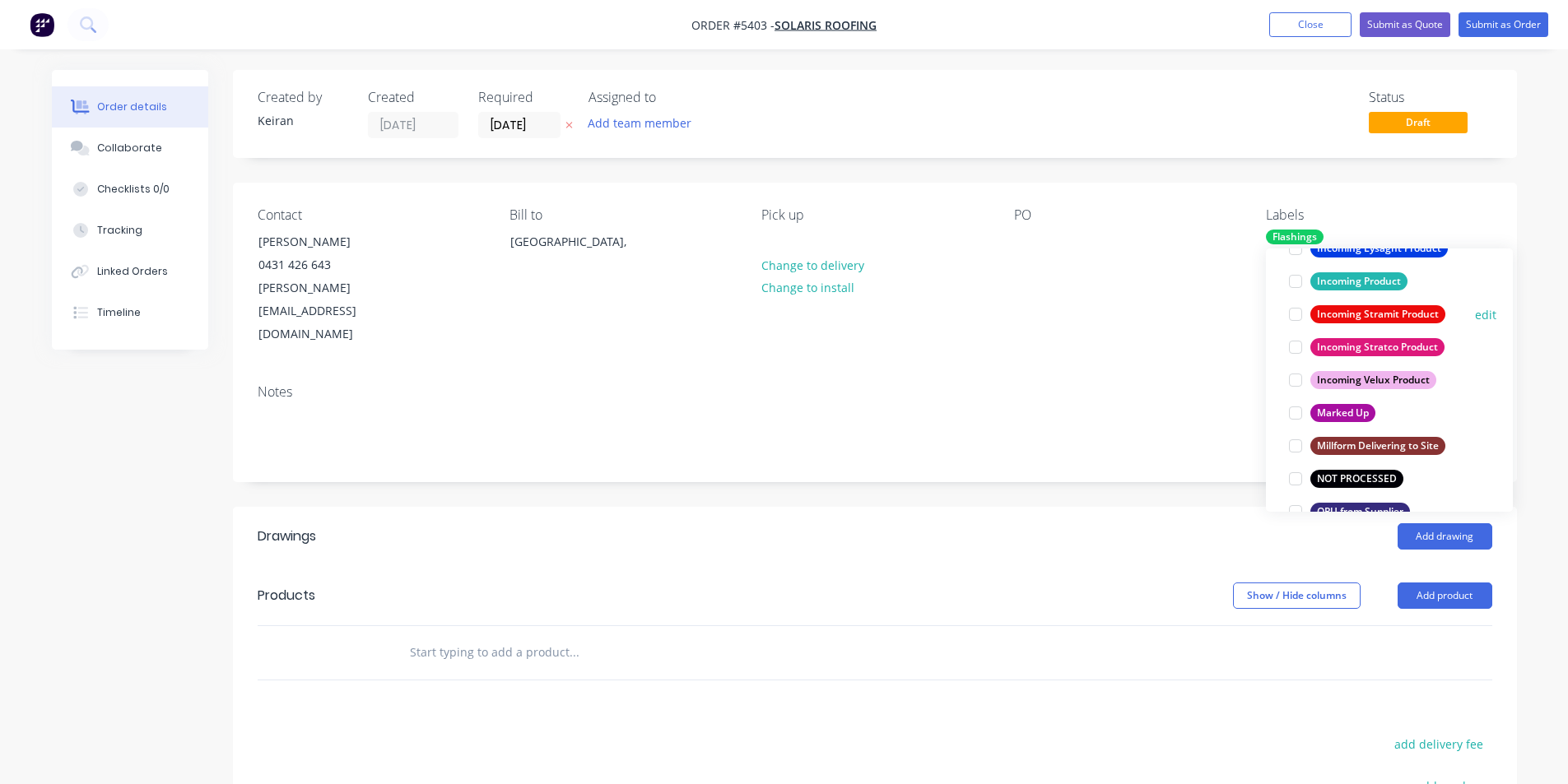
click at [1291, 317] on div at bounding box center [1296, 314] width 33 height 33
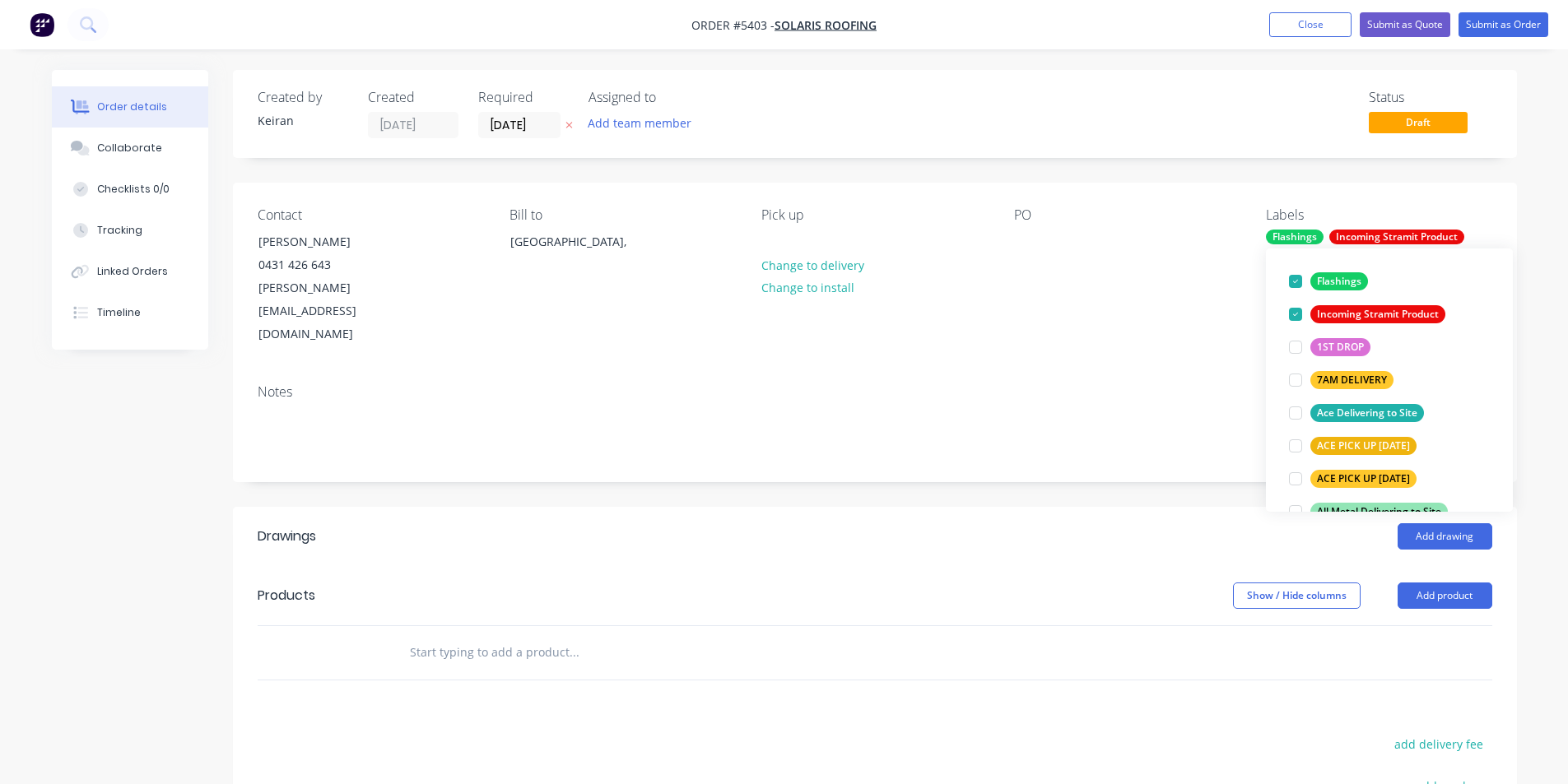
click at [1127, 658] on div "Drawings Add drawing Products Show / Hide columns Add product add delivery fee …" at bounding box center [875, 791] width 1285 height 568
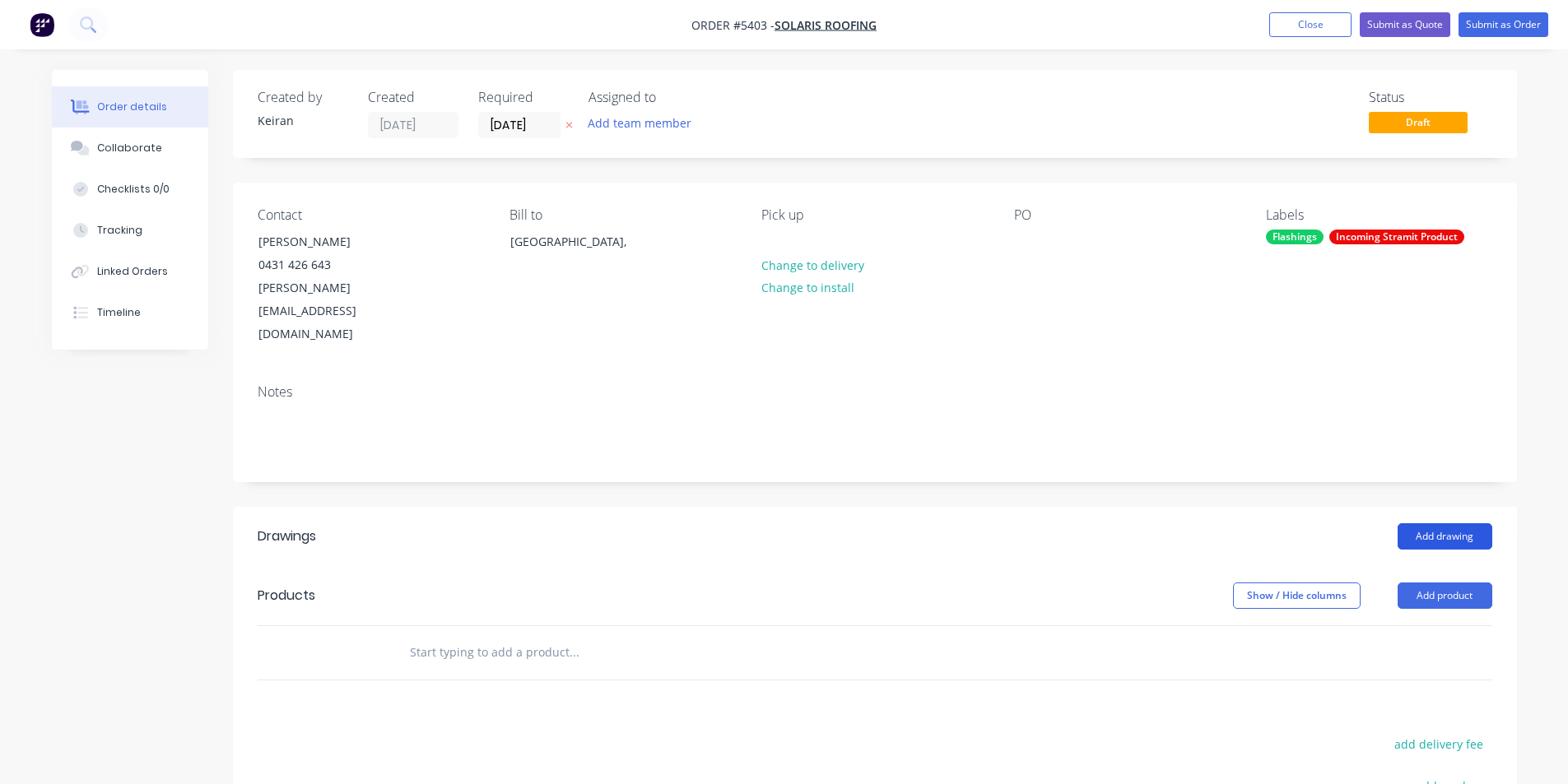
click at [1416, 523] on button "Add drawing" at bounding box center [1446, 536] width 94 height 26
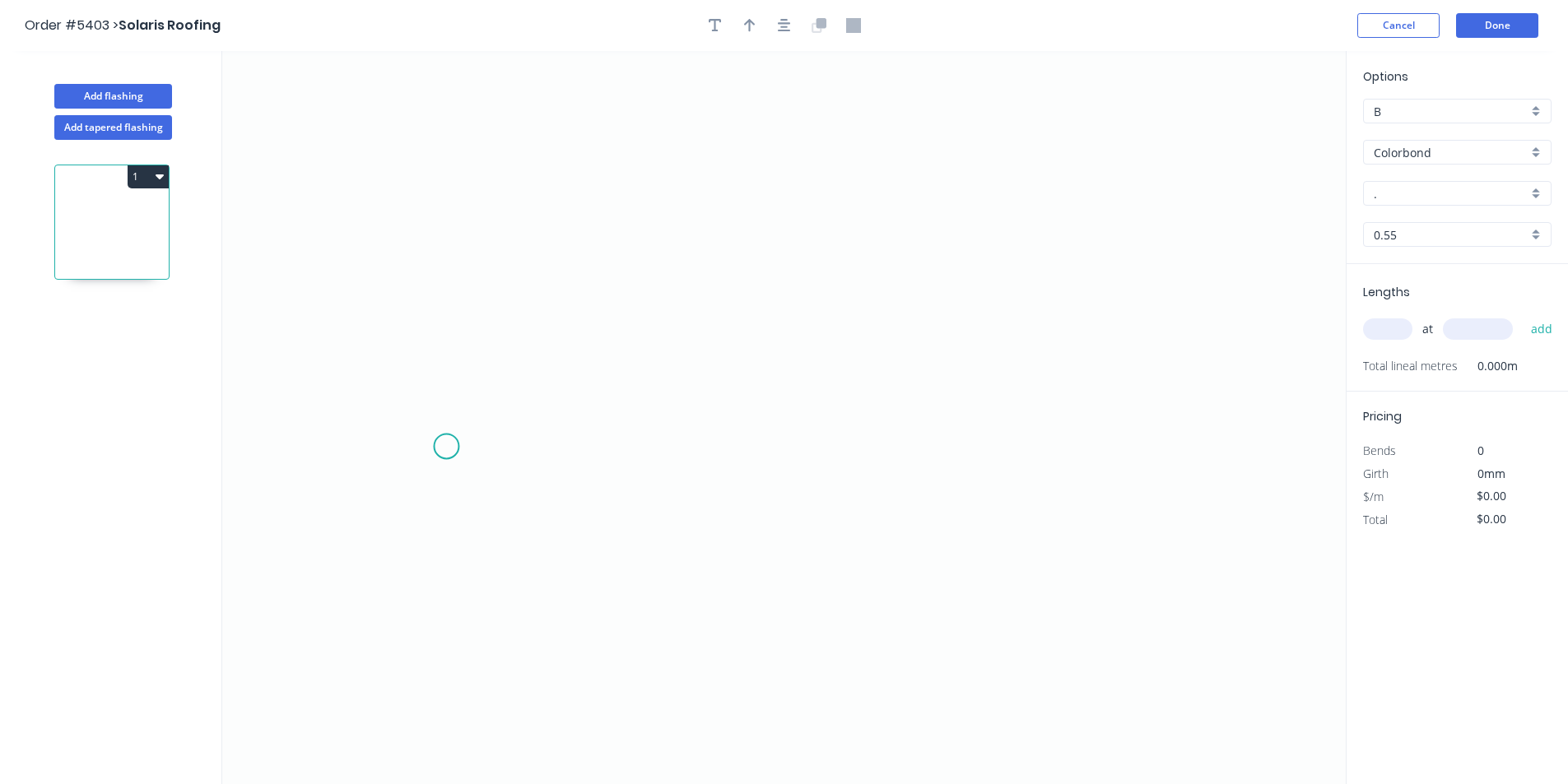
click at [446, 447] on icon "0" at bounding box center [784, 417] width 1124 height 733
click at [467, 374] on icon "0" at bounding box center [784, 417] width 1124 height 733
click at [828, 274] on icon "0 ?" at bounding box center [784, 417] width 1124 height 733
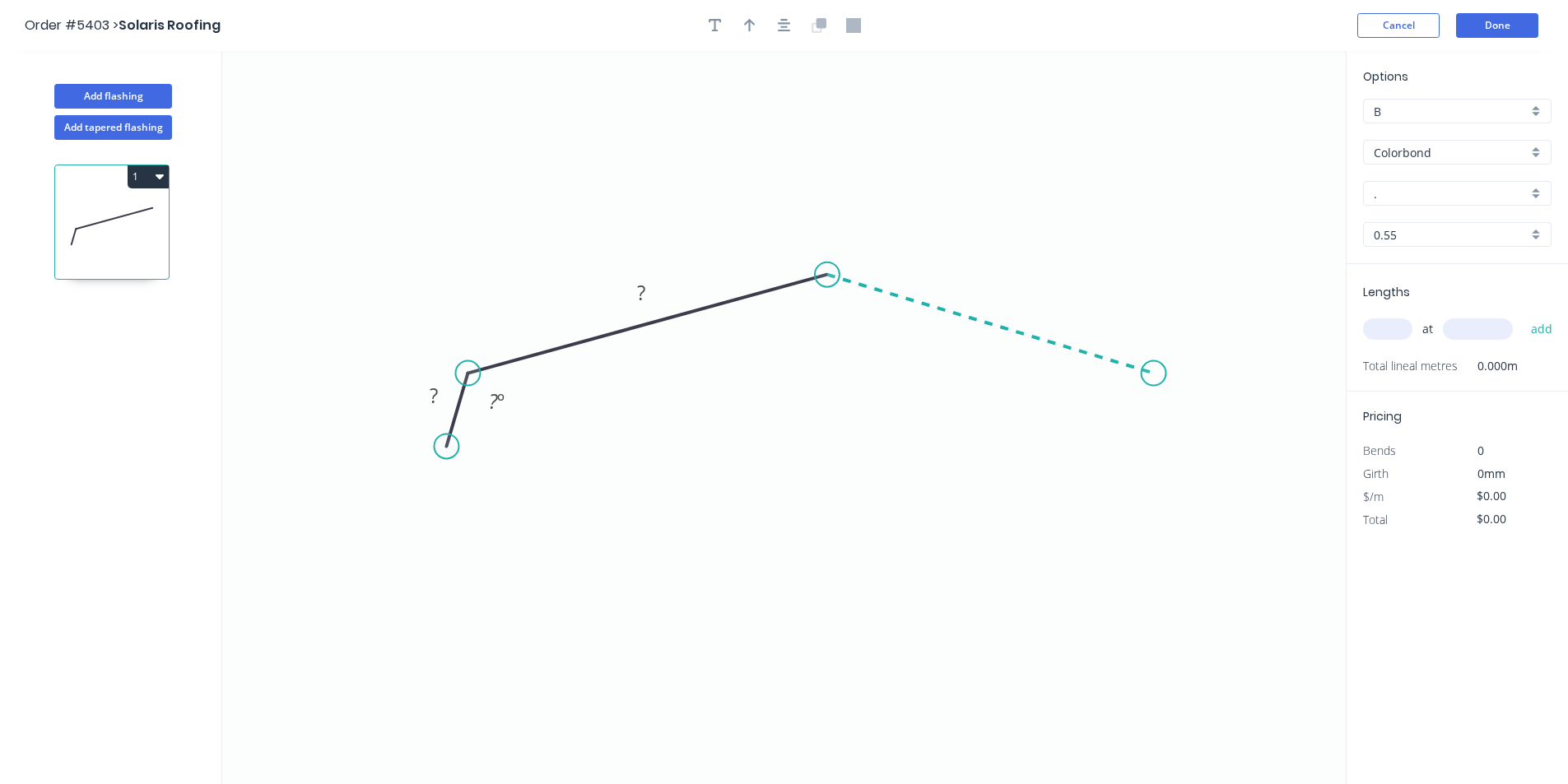
click at [1155, 374] on icon "0 ? ? ? º" at bounding box center [784, 417] width 1124 height 733
click at [1195, 451] on icon "0 ? ? ? ? º ? º" at bounding box center [784, 417] width 1124 height 733
drag, startPoint x: 444, startPoint y: 453, endPoint x: 441, endPoint y: 460, distance: 7.6
click at [441, 460] on circle at bounding box center [441, 460] width 25 height 25
click at [432, 418] on rect at bounding box center [431, 402] width 54 height 34
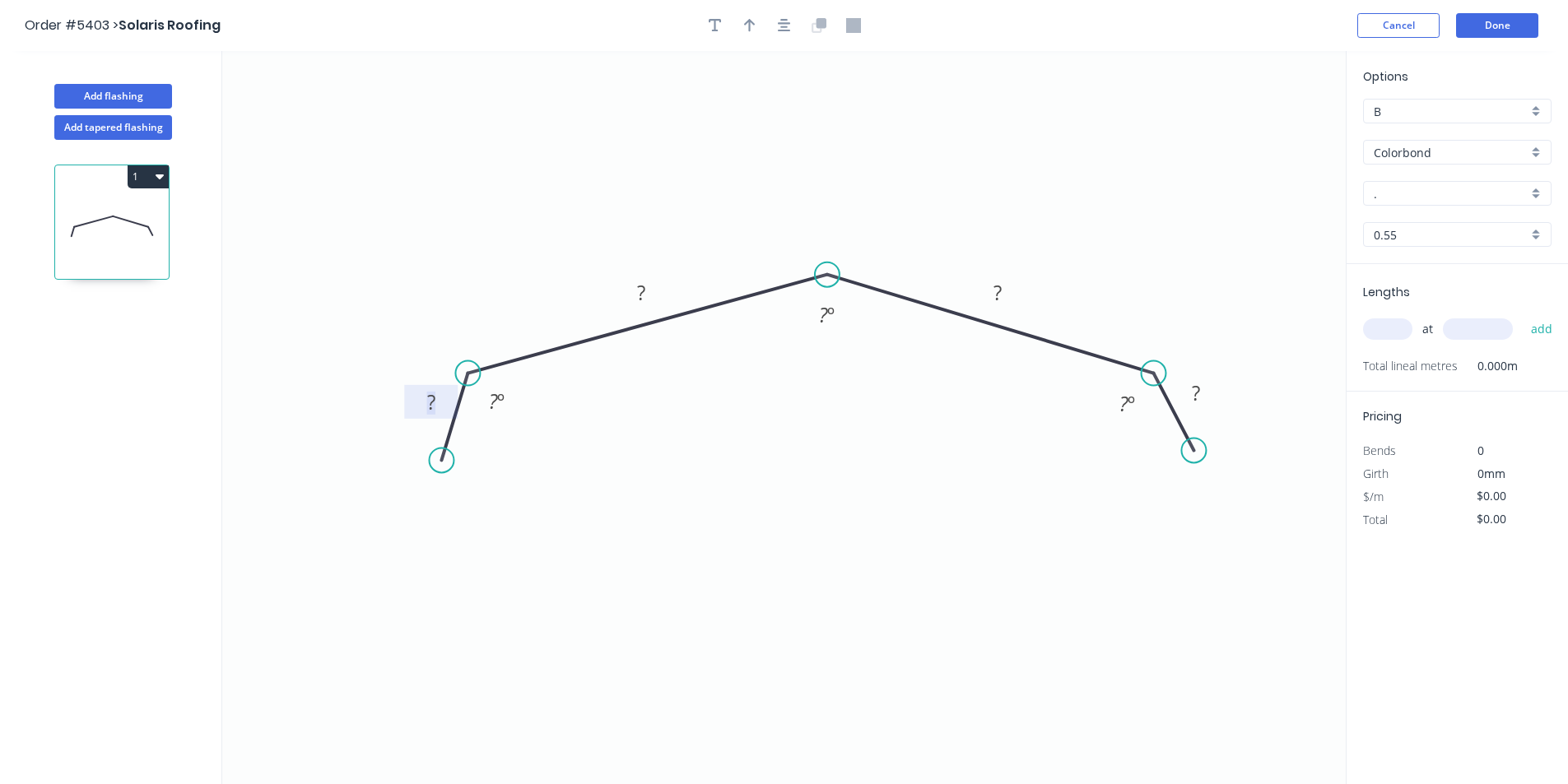
click at [434, 395] on tspan "?" at bounding box center [431, 402] width 9 height 27
drag, startPoint x: 522, startPoint y: 455, endPoint x: 809, endPoint y: 437, distance: 287.6
click at [524, 455] on div "Hide angle" at bounding box center [569, 457] width 166 height 34
type input "$17.46"
click at [1163, 461] on div "Hide angle" at bounding box center [1219, 463] width 166 height 34
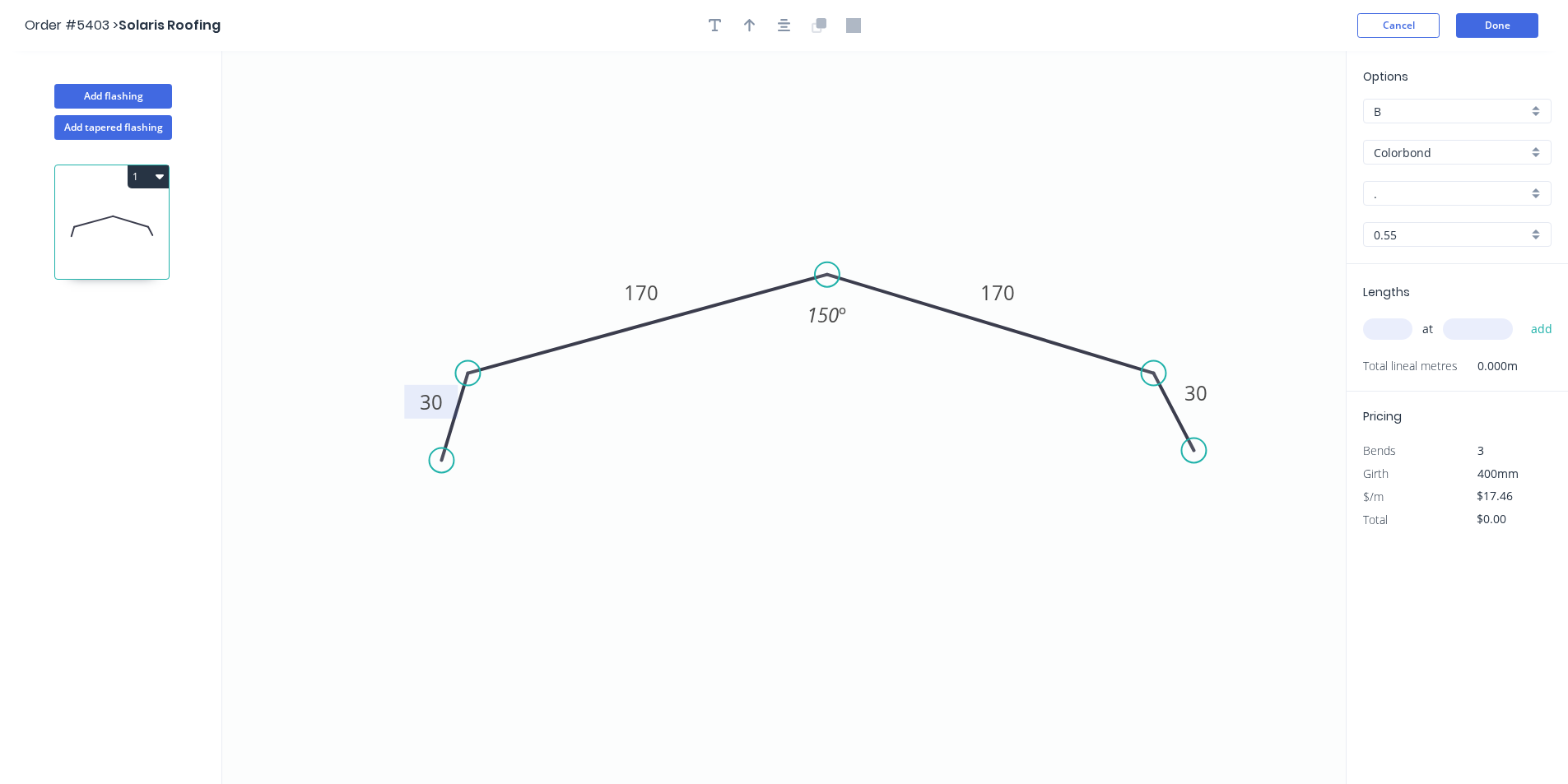
click at [801, 21] on div at bounding box center [784, 26] width 173 height 25
click at [790, 22] on icon "button" at bounding box center [784, 25] width 13 height 14
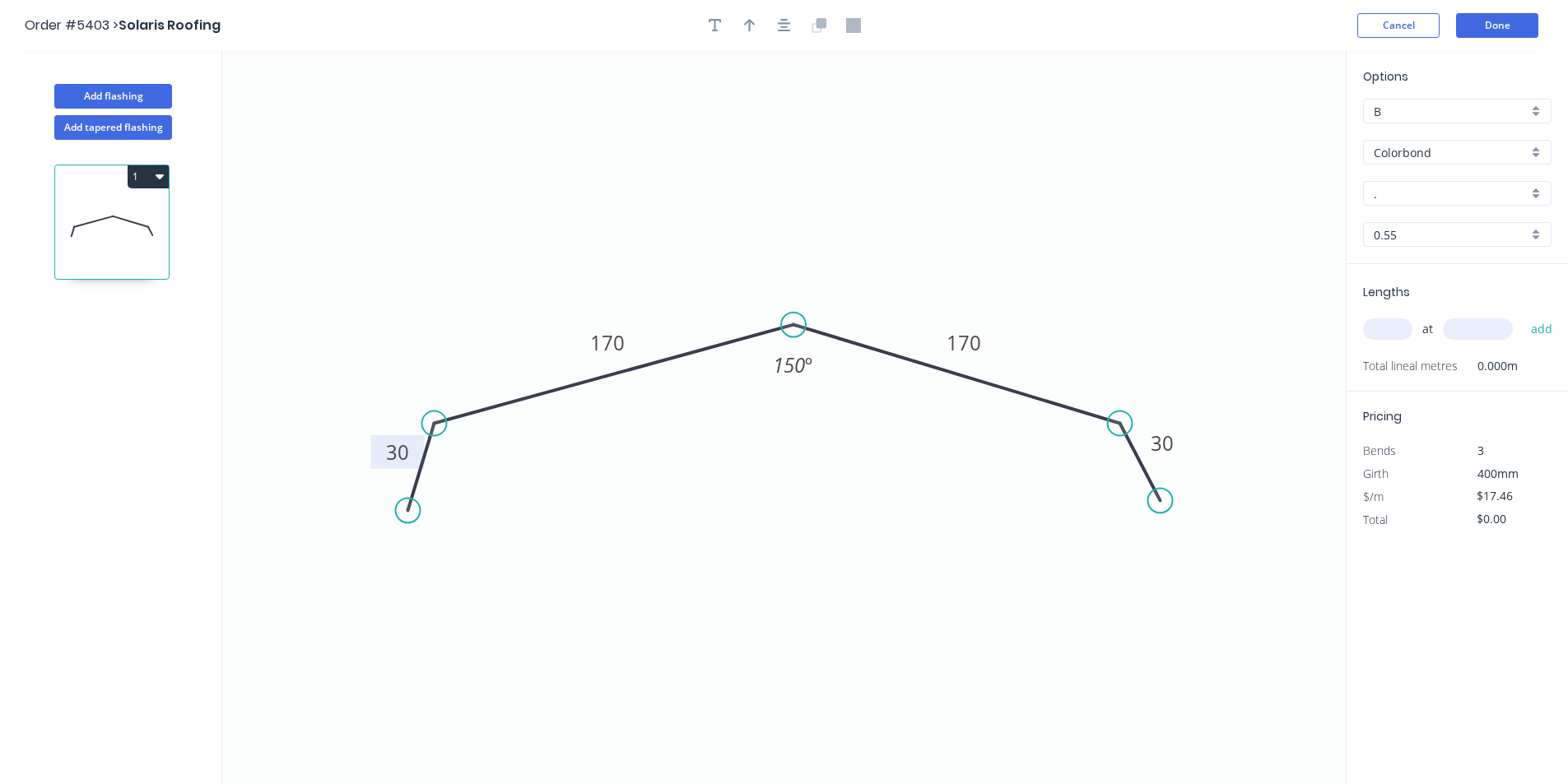
drag, startPoint x: 747, startPoint y: 20, endPoint x: 1216, endPoint y: 89, distance: 474.0
click at [748, 20] on icon "button" at bounding box center [750, 25] width 12 height 14
drag, startPoint x: 1264, startPoint y: 130, endPoint x: 942, endPoint y: 234, distance: 338.4
click at [954, 212] on icon at bounding box center [961, 185] width 14 height 53
click at [1442, 194] on input "." at bounding box center [1451, 194] width 154 height 17
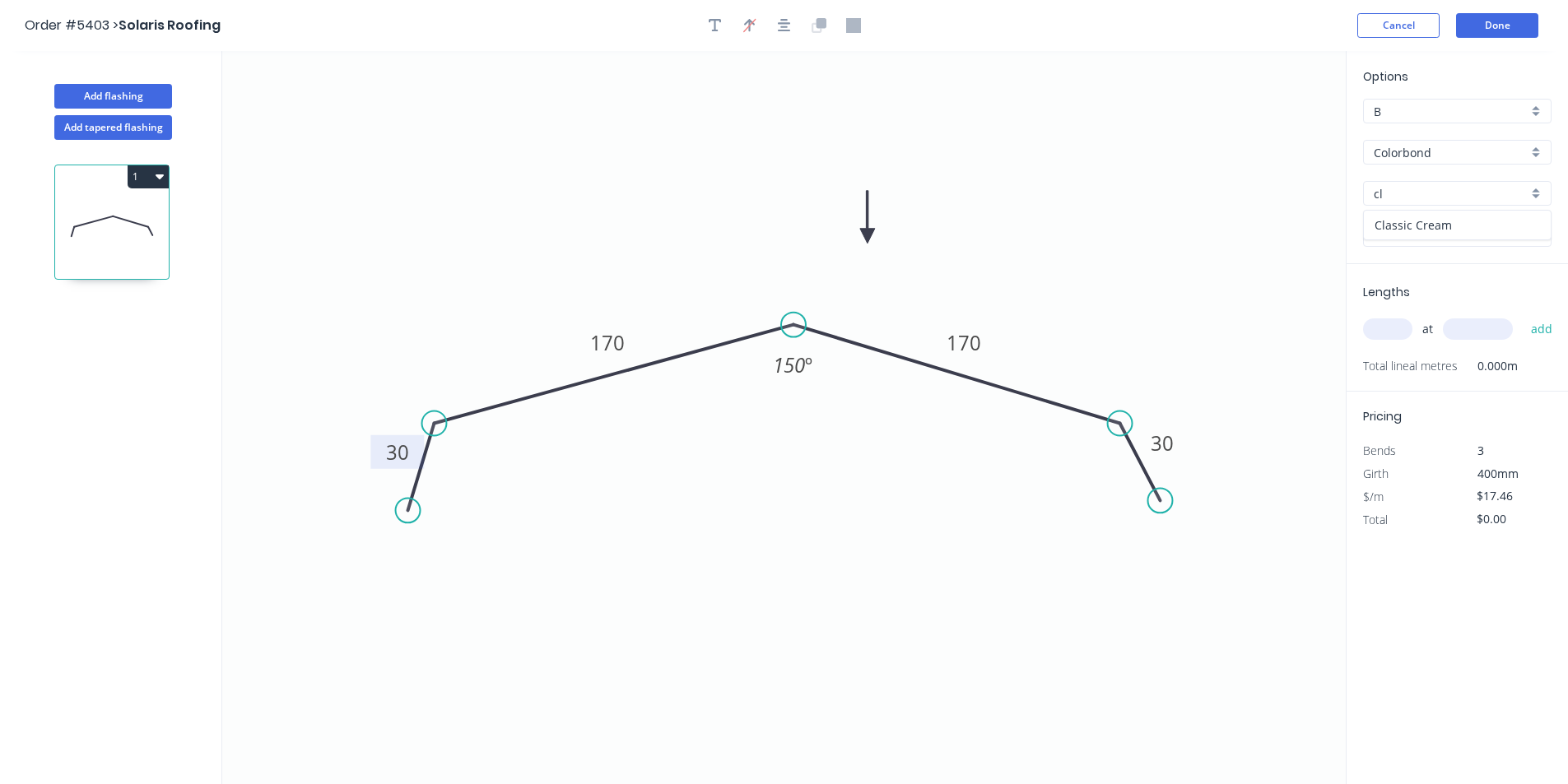
click at [1461, 223] on div "Classic Cream" at bounding box center [1457, 225] width 187 height 29
type input "Classic Cream"
click at [1414, 320] on div "at add" at bounding box center [1459, 328] width 192 height 28
click at [1398, 324] on input "text" at bounding box center [1388, 329] width 49 height 21
type input "1"
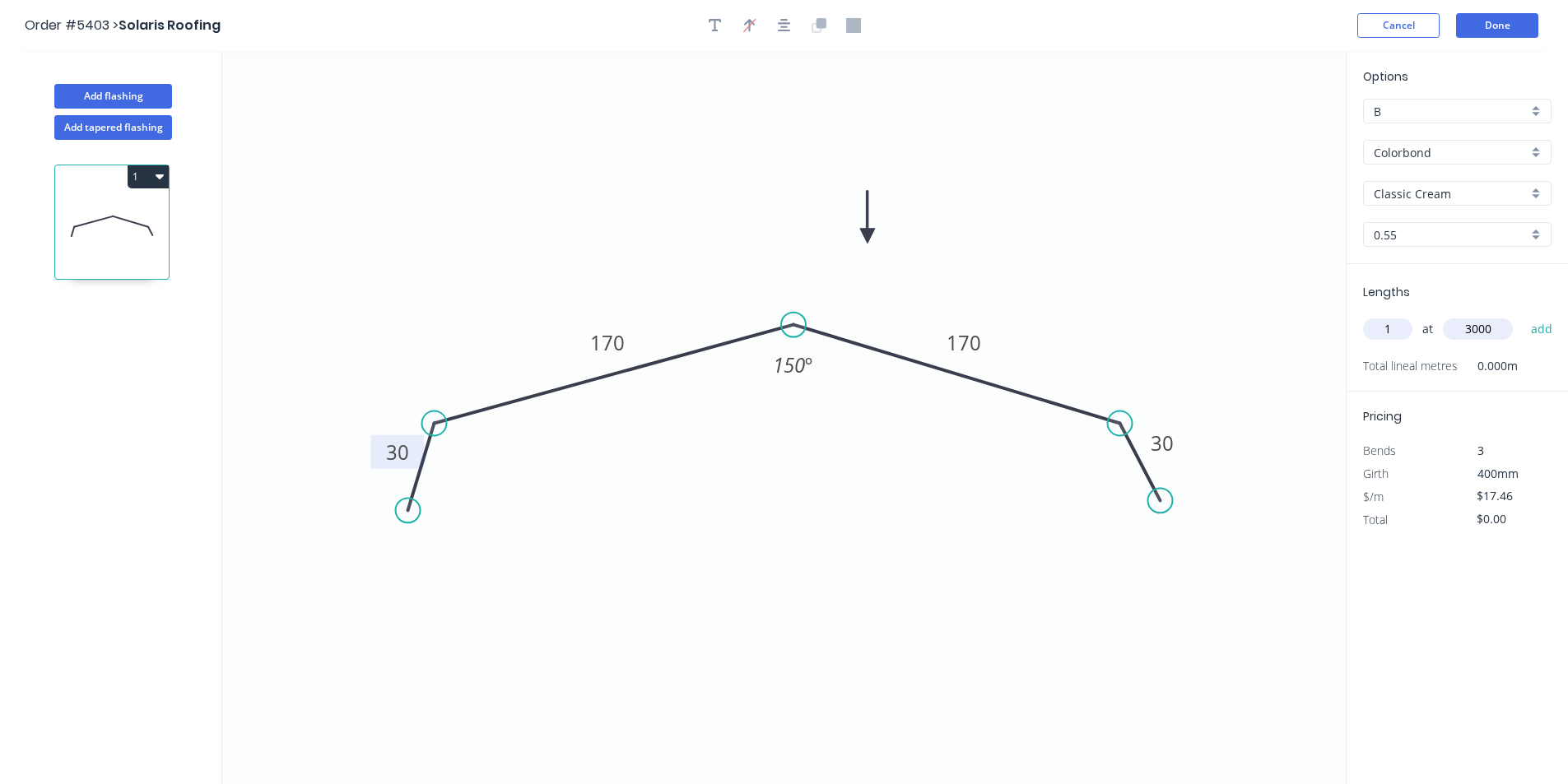
type input "3000"
click at [1523, 315] on button "add" at bounding box center [1542, 328] width 39 height 28
type input "$52.38"
click at [103, 99] on button "Add flashing" at bounding box center [113, 96] width 118 height 25
type input "$0.00"
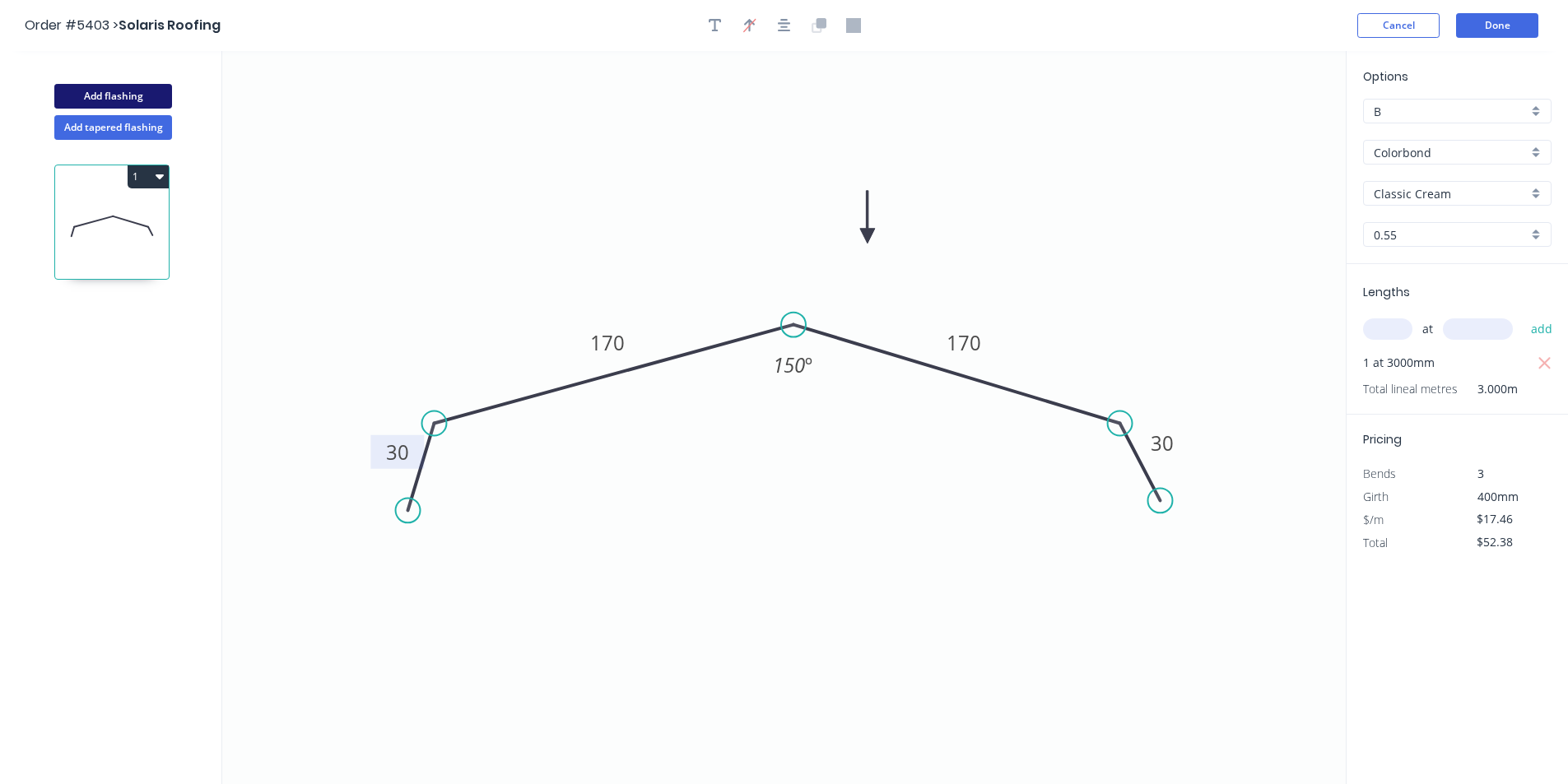
type input "$0.00"
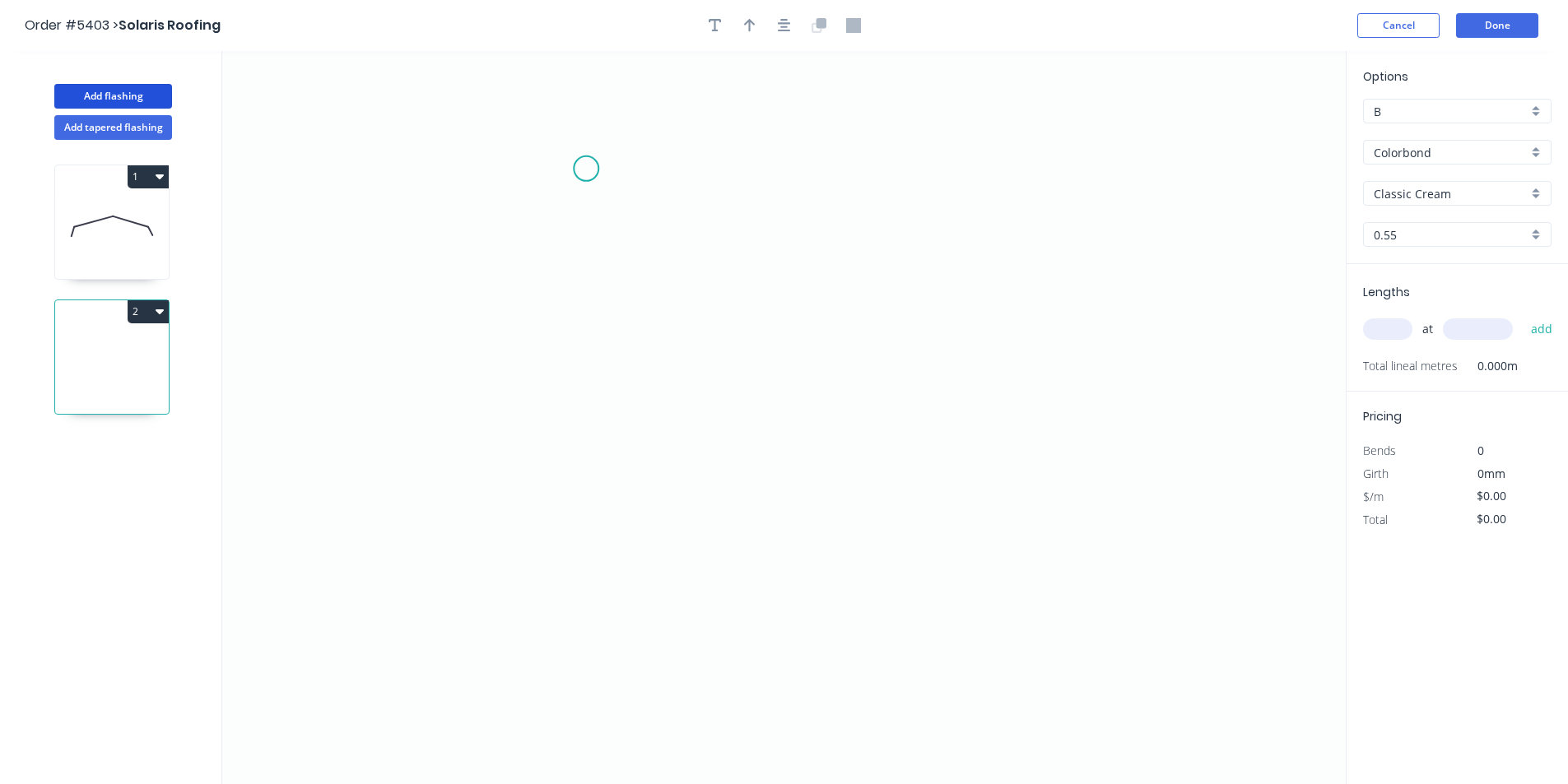
click at [586, 169] on icon "0" at bounding box center [784, 417] width 1124 height 733
click at [554, 199] on icon "0" at bounding box center [784, 417] width 1124 height 733
click at [561, 510] on icon "0 ?" at bounding box center [784, 417] width 1124 height 733
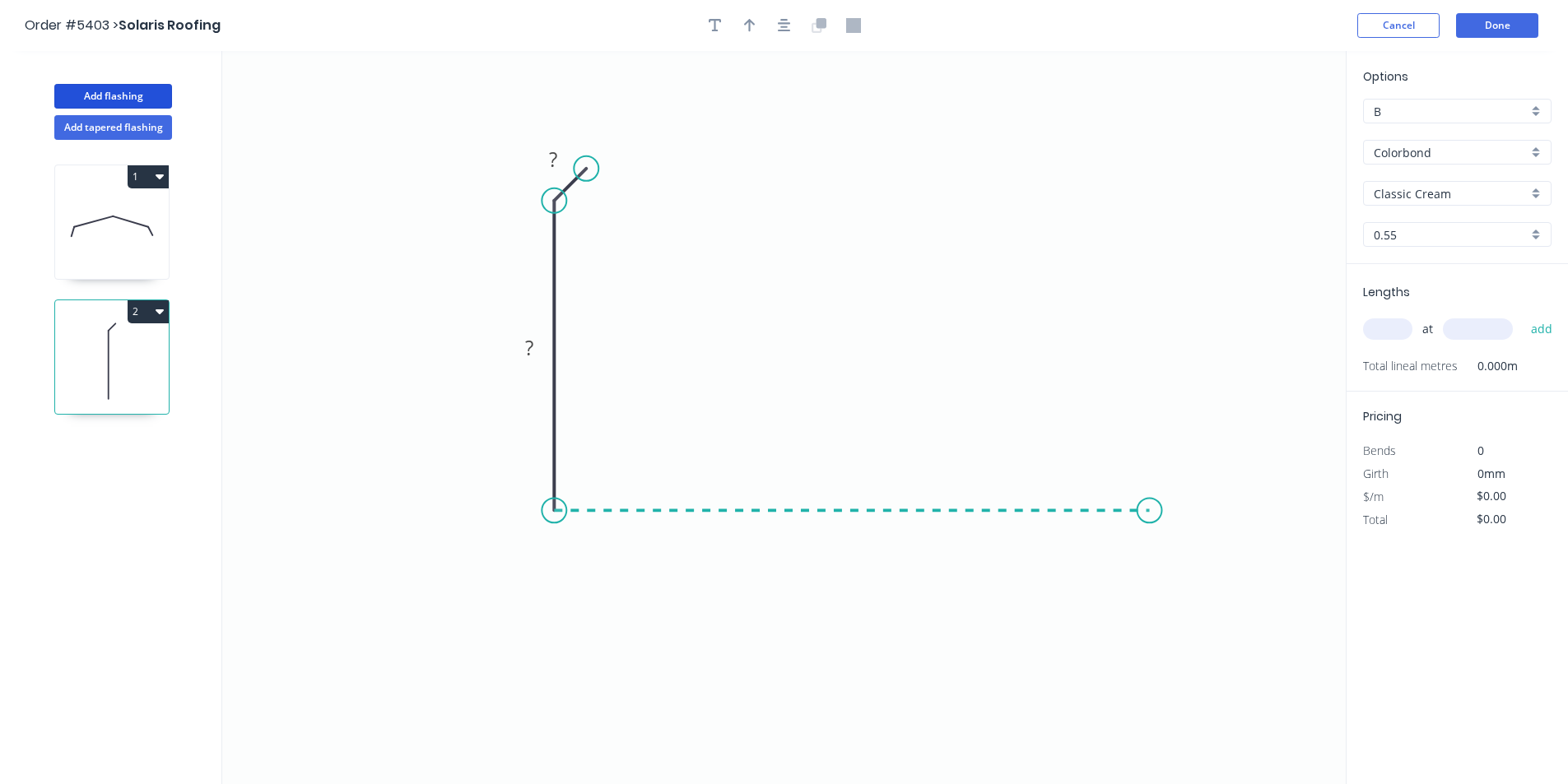
click at [1150, 512] on icon "0 ? ?" at bounding box center [784, 417] width 1124 height 733
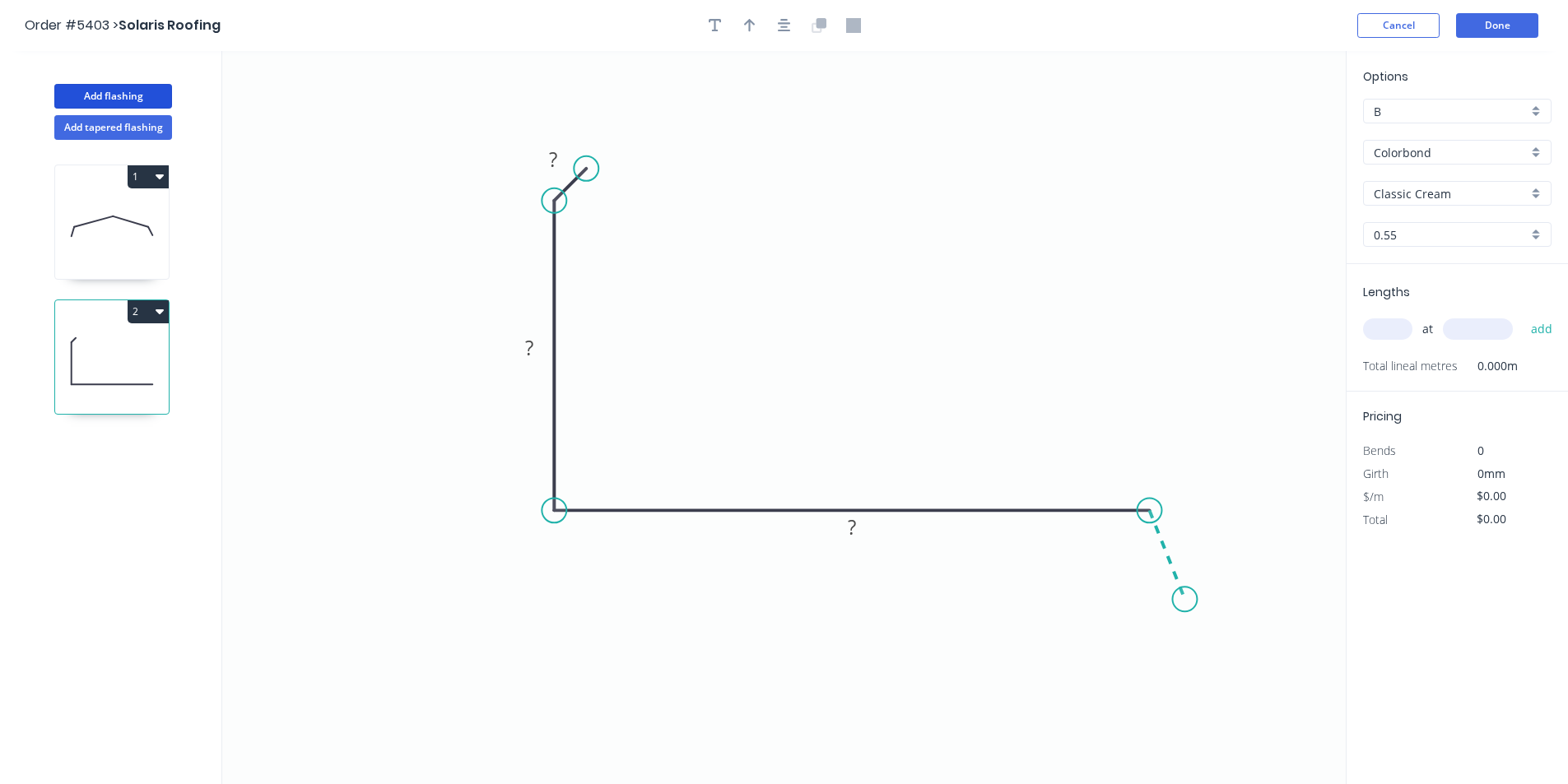
click at [1185, 600] on icon "0 ? ? ?" at bounding box center [784, 417] width 1124 height 733
click at [1185, 600] on circle at bounding box center [1184, 599] width 25 height 25
click at [556, 161] on tspan "?" at bounding box center [553, 159] width 9 height 27
click at [1162, 589] on div "Hide angle" at bounding box center [1206, 595] width 166 height 34
type input "$17.46"
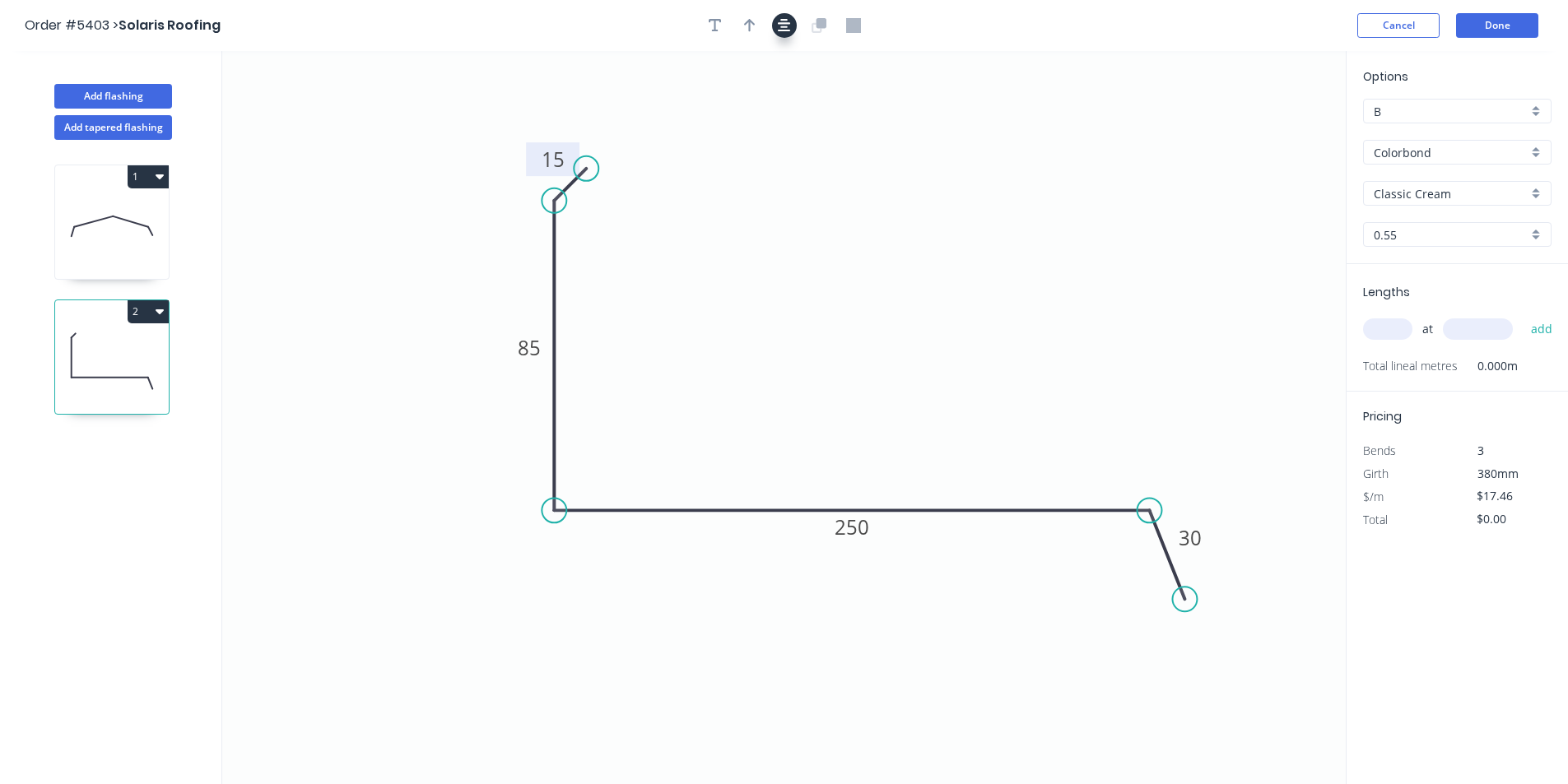
drag, startPoint x: 788, startPoint y: 32, endPoint x: 773, endPoint y: 36, distance: 15.5
click at [788, 32] on icon "button" at bounding box center [784, 25] width 13 height 14
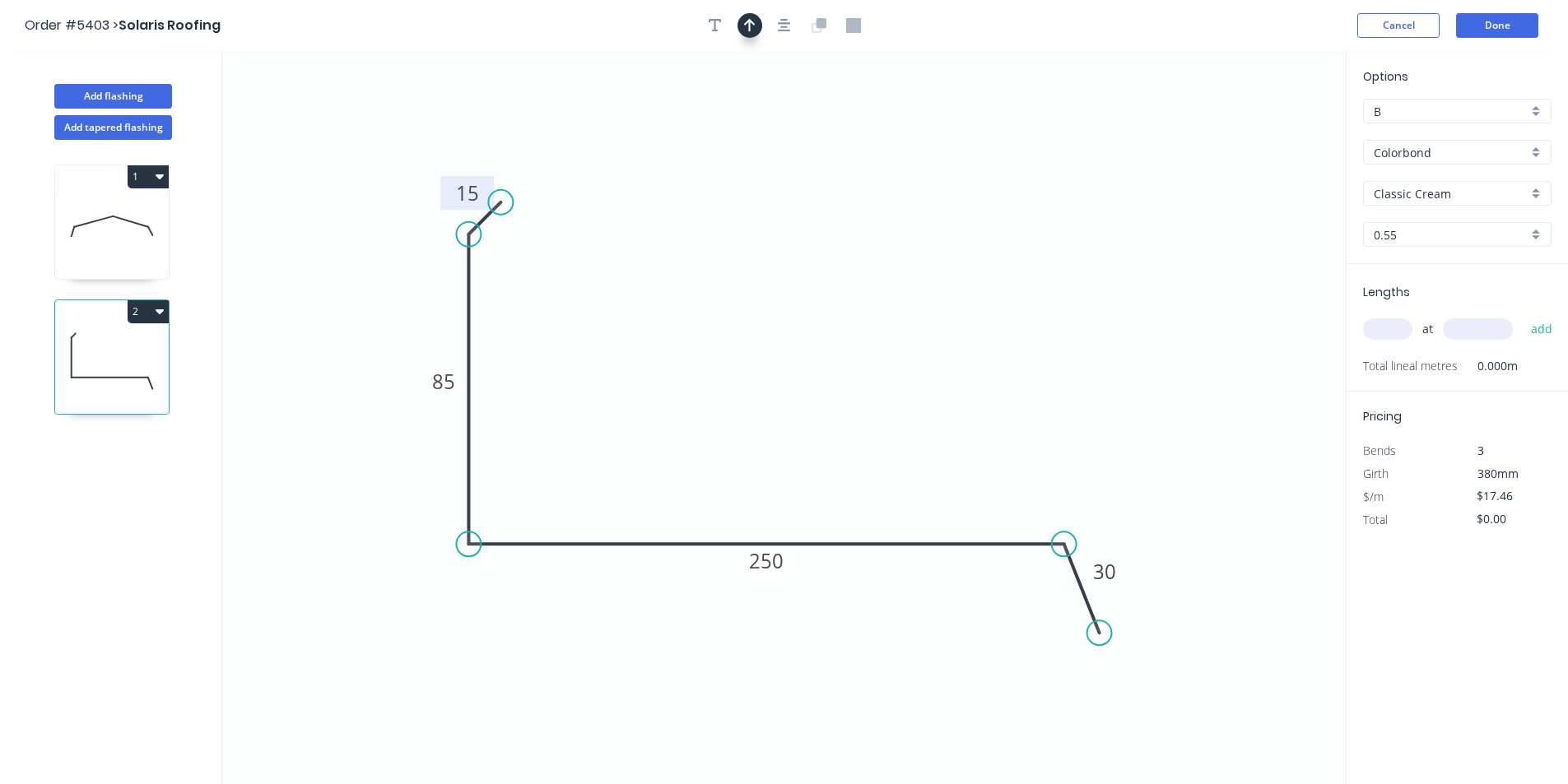
click at [757, 24] on button "button" at bounding box center [750, 26] width 25 height 25
drag, startPoint x: 1263, startPoint y: 129, endPoint x: 730, endPoint y: 406, distance: 600.7
click at [730, 397] on icon at bounding box center [734, 370] width 14 height 53
click at [1410, 327] on input "text" at bounding box center [1388, 329] width 49 height 21
type input "3"
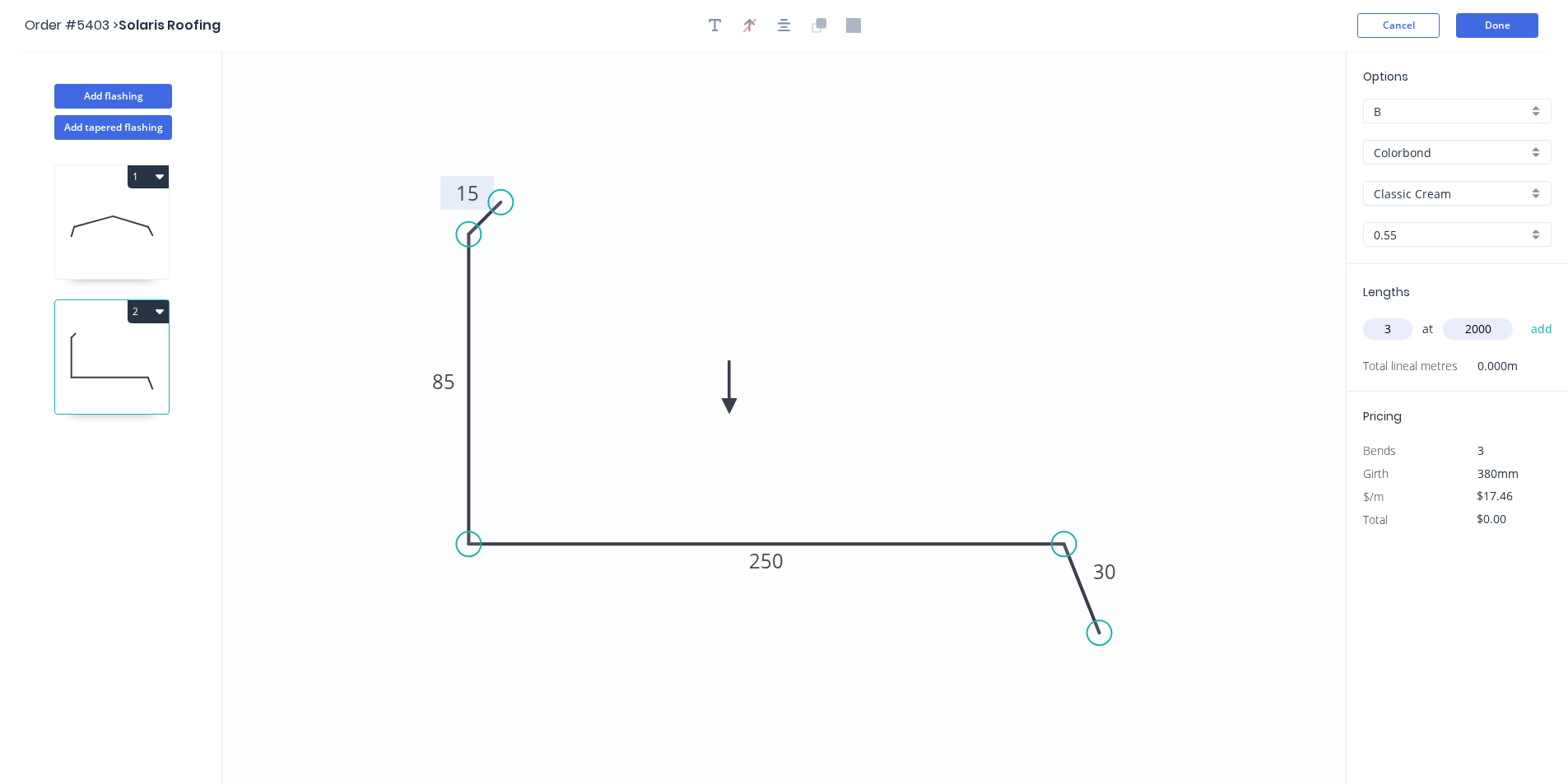
type input "2000"
click at [1523, 315] on button "add" at bounding box center [1542, 328] width 39 height 28
type input "$104.76"
click at [134, 99] on button "Add flashing" at bounding box center [113, 96] width 118 height 25
type input "$0.00"
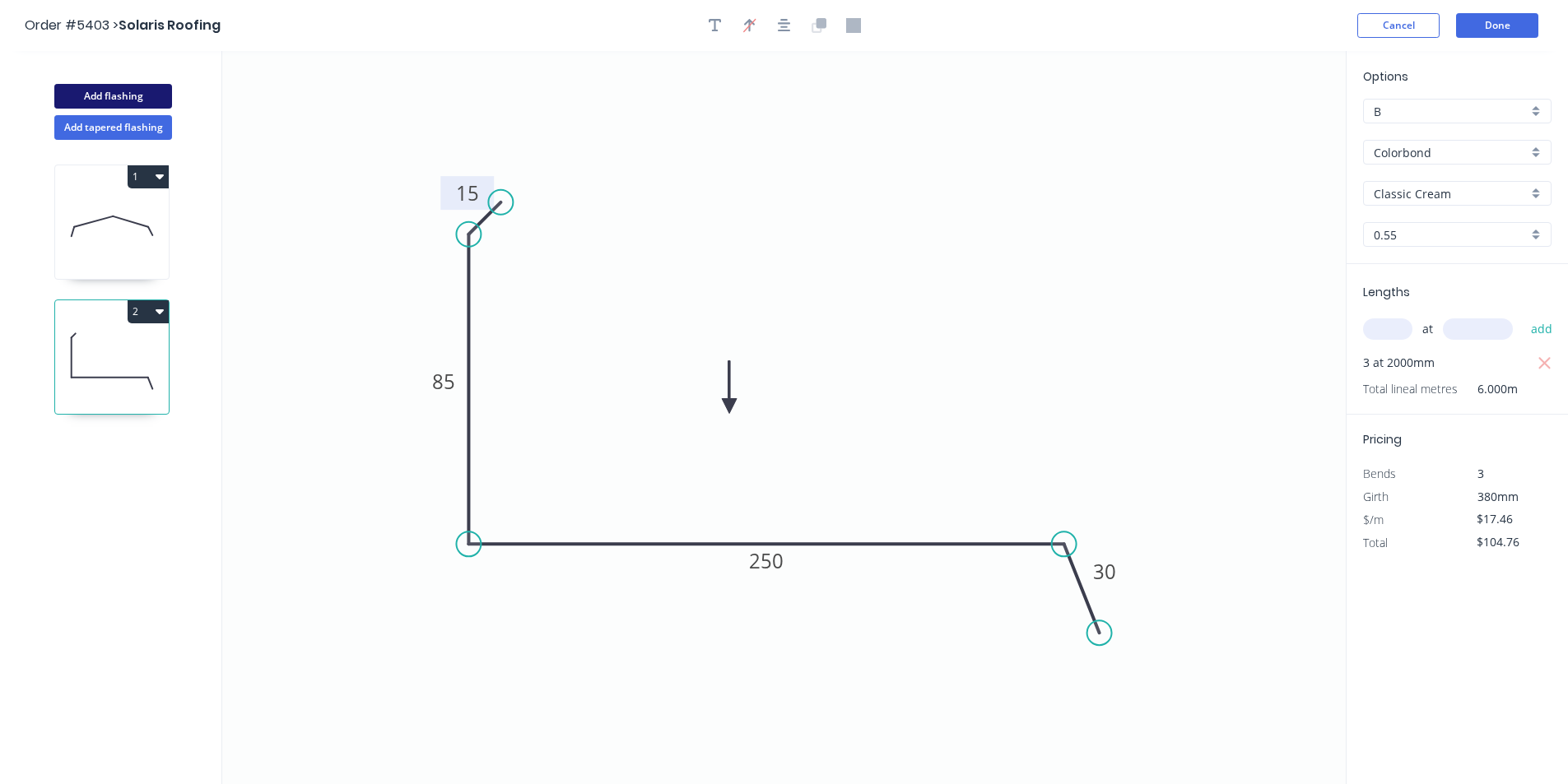
type input "$0.00"
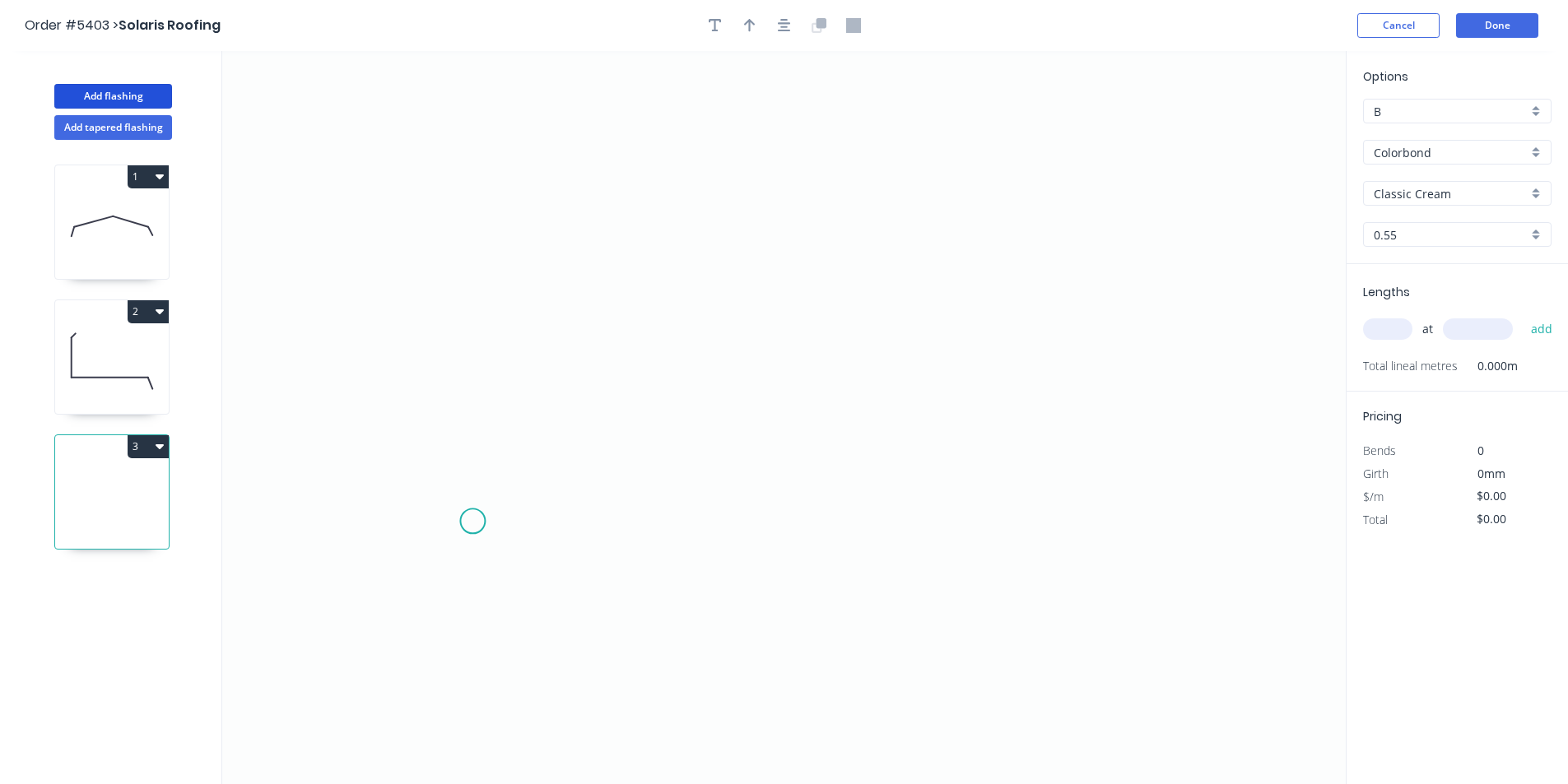
click at [472, 514] on icon "0" at bounding box center [784, 417] width 1124 height 733
click at [466, 222] on icon "0" at bounding box center [784, 417] width 1124 height 733
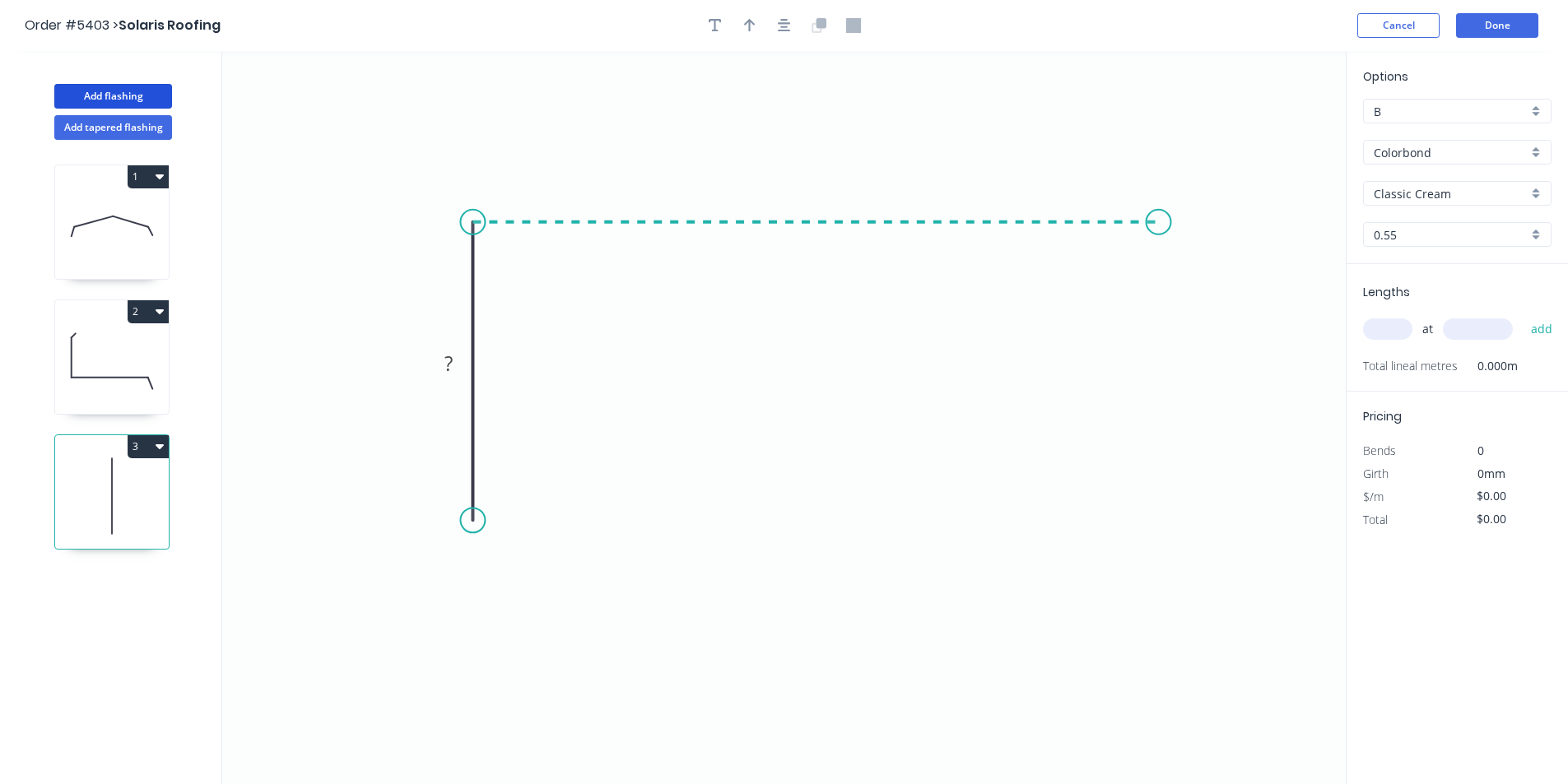
click at [1159, 231] on icon "0 ?" at bounding box center [784, 417] width 1124 height 733
click at [1195, 301] on icon "0 ? ?" at bounding box center [784, 417] width 1124 height 733
drag, startPoint x: 477, startPoint y: 517, endPoint x: 499, endPoint y: 505, distance: 25.1
click at [477, 517] on circle at bounding box center [473, 520] width 25 height 25
click at [470, 523] on circle at bounding box center [473, 520] width 25 height 25
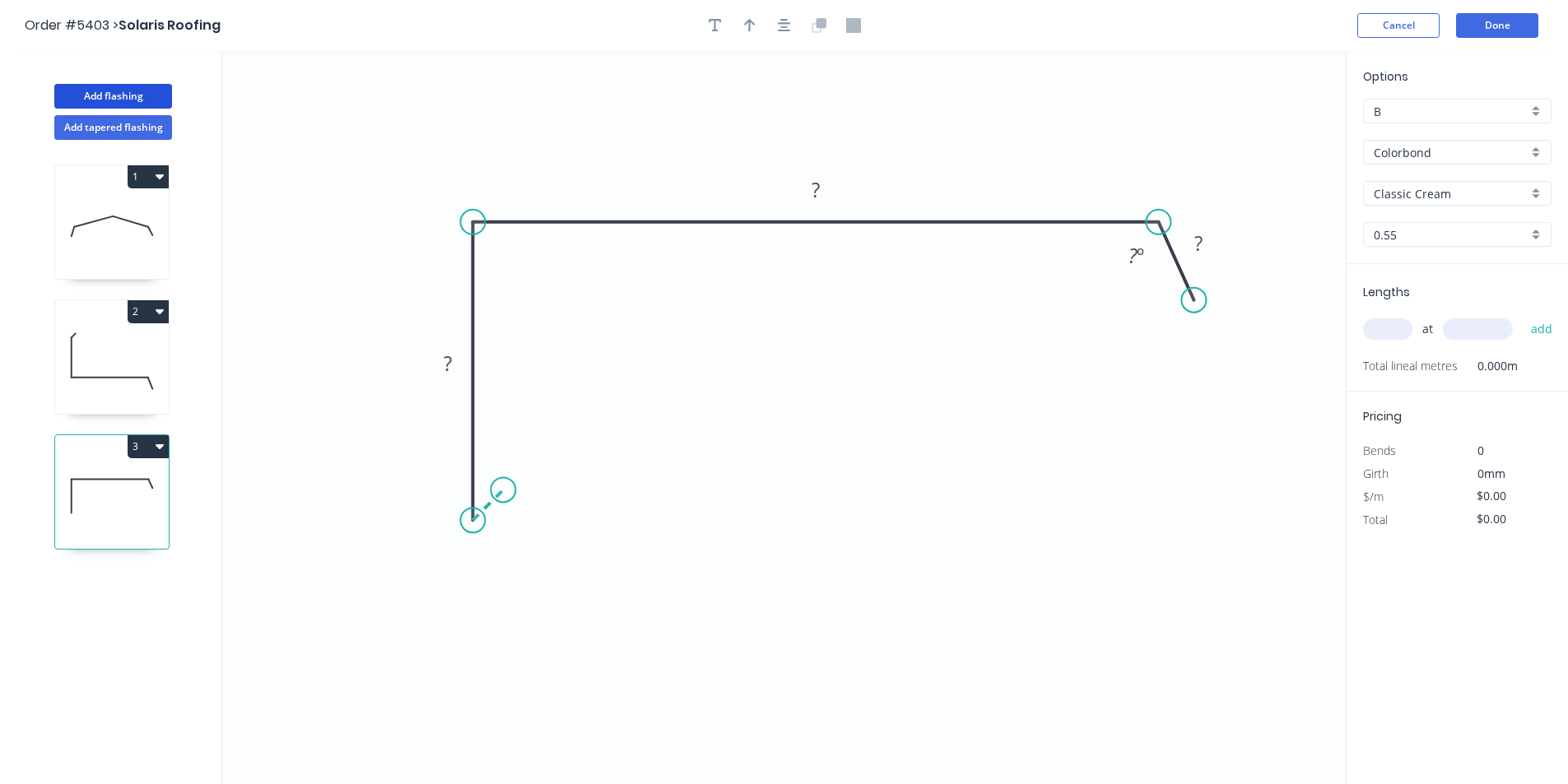
click at [503, 489] on icon "0 ? ? ? ? º" at bounding box center [784, 417] width 1124 height 733
click at [508, 511] on tspan "?" at bounding box center [505, 514] width 9 height 27
click at [1152, 299] on div "Hide angle" at bounding box center [1215, 310] width 166 height 34
type input "$20.52"
click at [783, 30] on icon "button" at bounding box center [784, 25] width 13 height 14
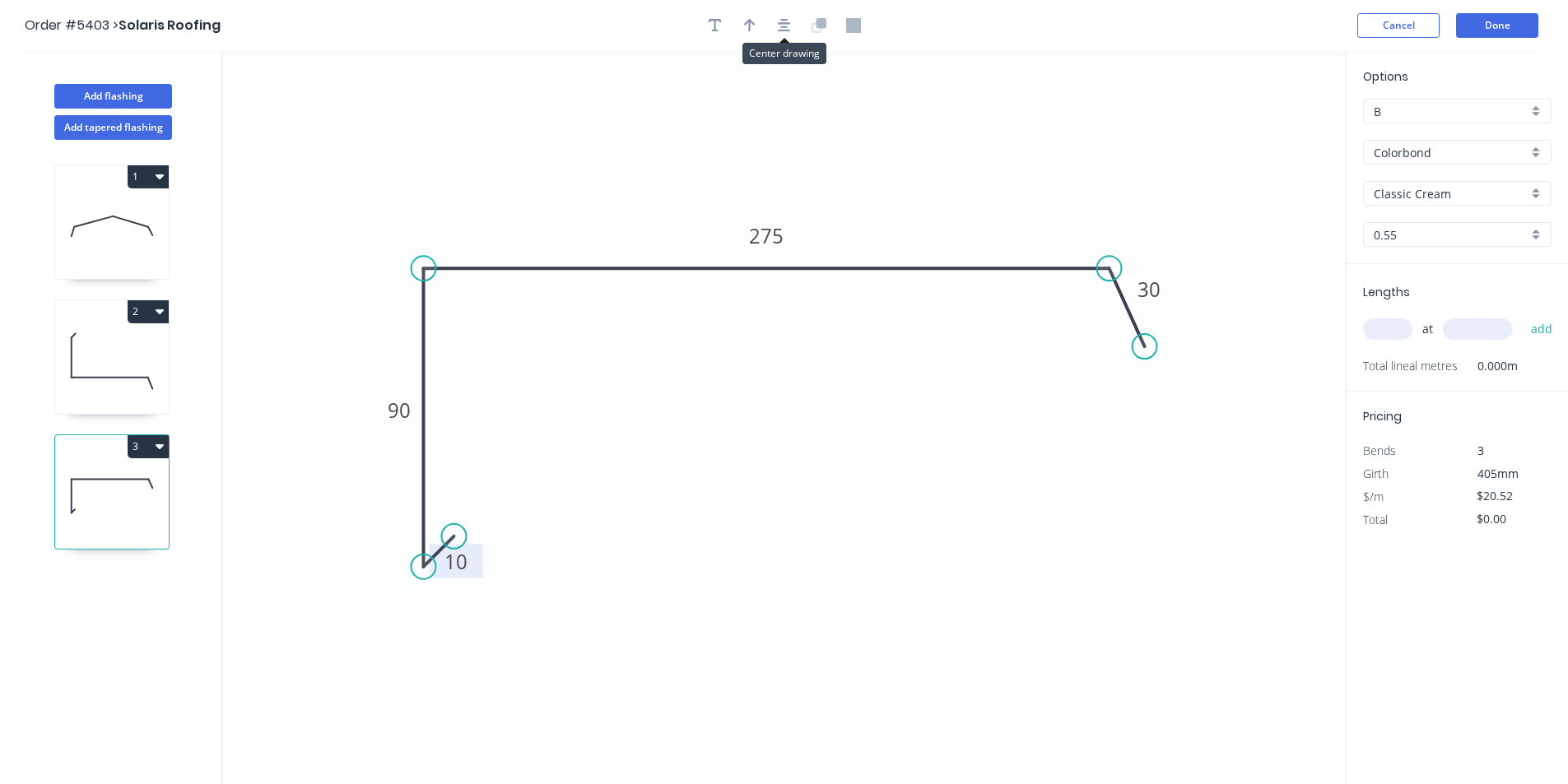
drag, startPoint x: 757, startPoint y: 29, endPoint x: 768, endPoint y: 32, distance: 11.4
click at [757, 28] on button "button" at bounding box center [750, 26] width 25 height 25
drag, startPoint x: 1262, startPoint y: 133, endPoint x: 1302, endPoint y: 259, distance: 132.2
click at [957, 188] on icon at bounding box center [964, 169] width 14 height 53
click at [1393, 333] on input "text" at bounding box center [1388, 329] width 49 height 21
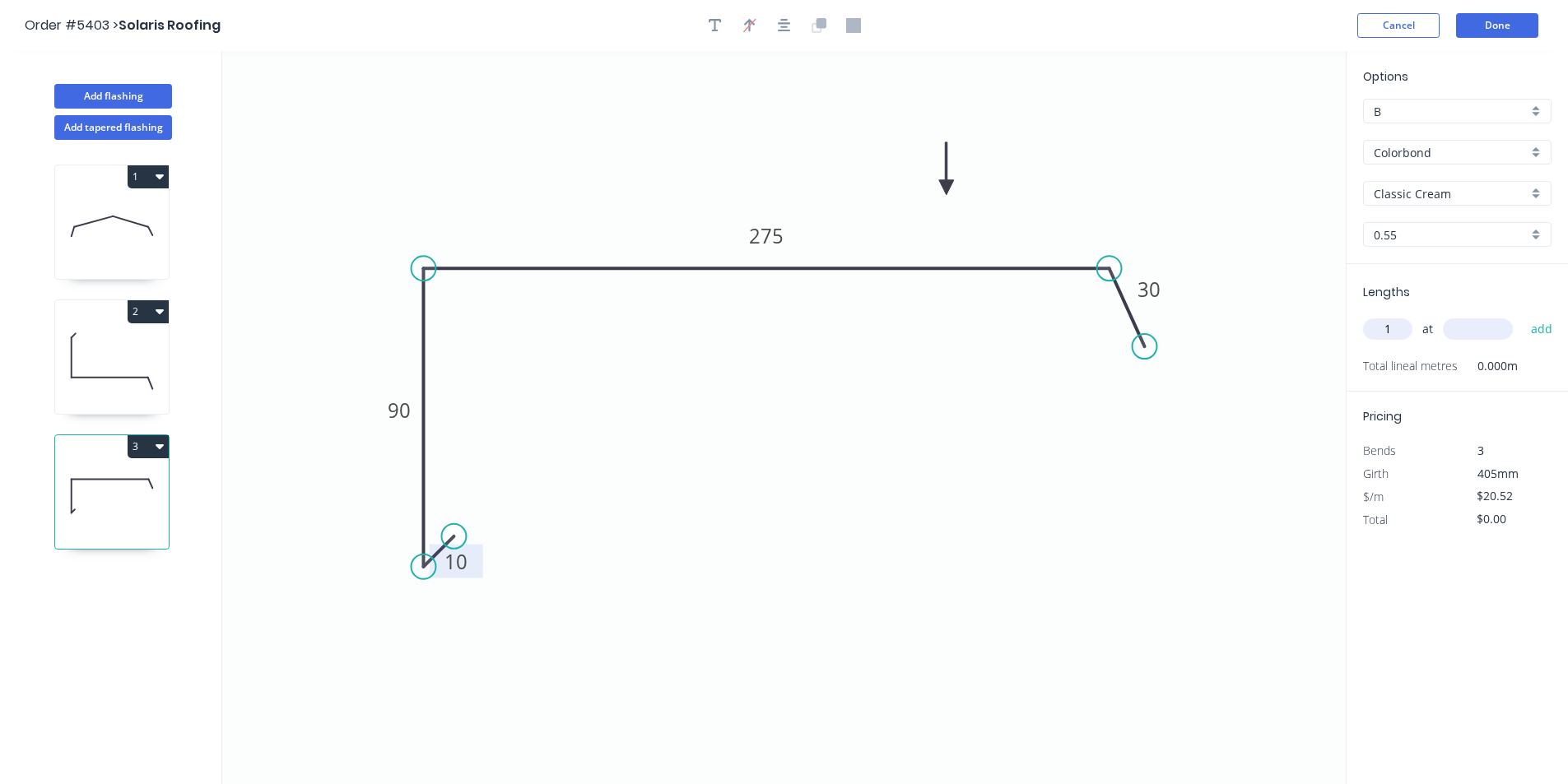
type input "1"
type input "1000"
click at [1523, 315] on button "add" at bounding box center [1542, 328] width 39 height 28
type input "$20.52"
click at [100, 366] on icon at bounding box center [112, 360] width 114 height 105
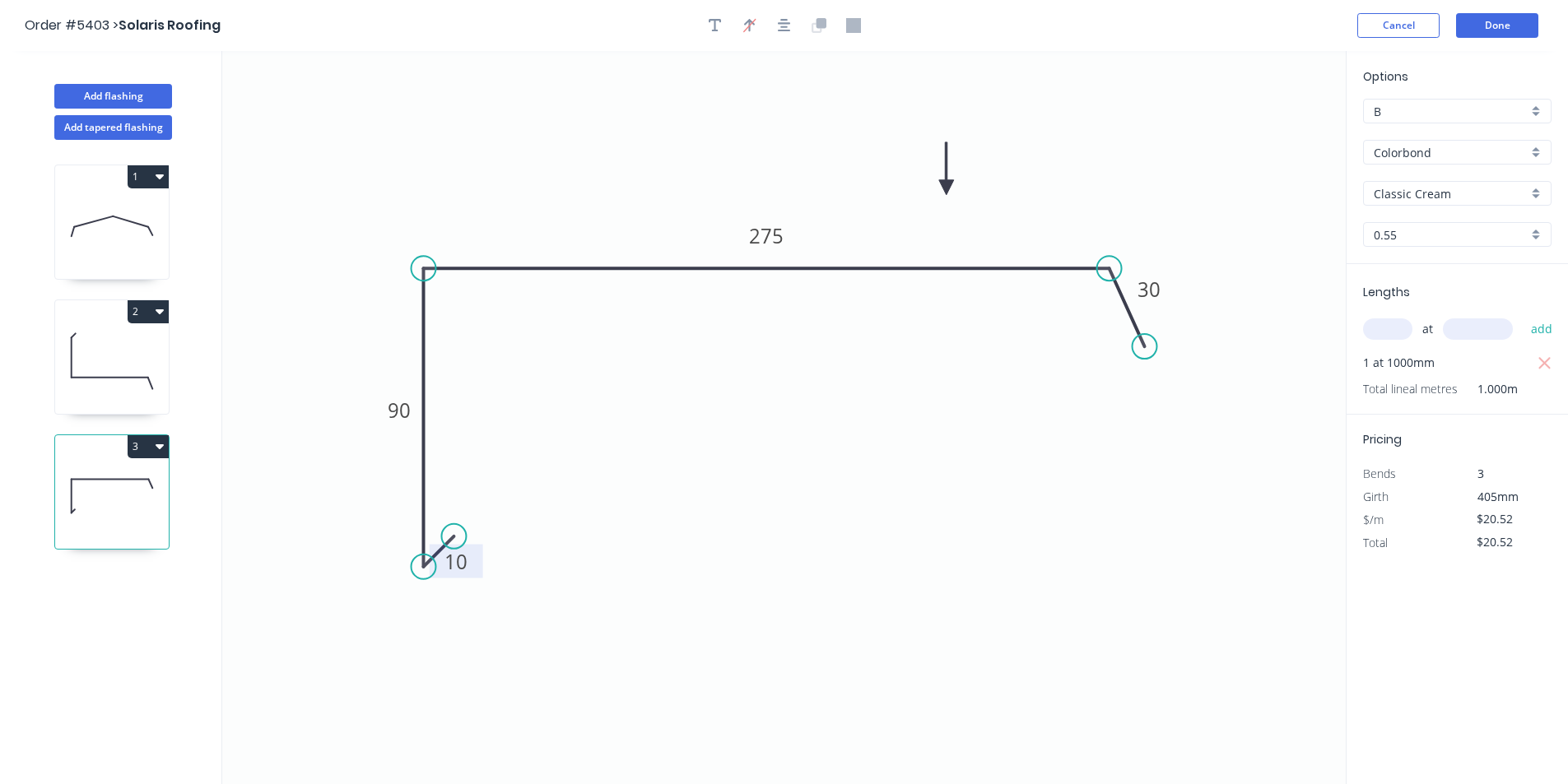
type input "$17.46"
type input "$104.76"
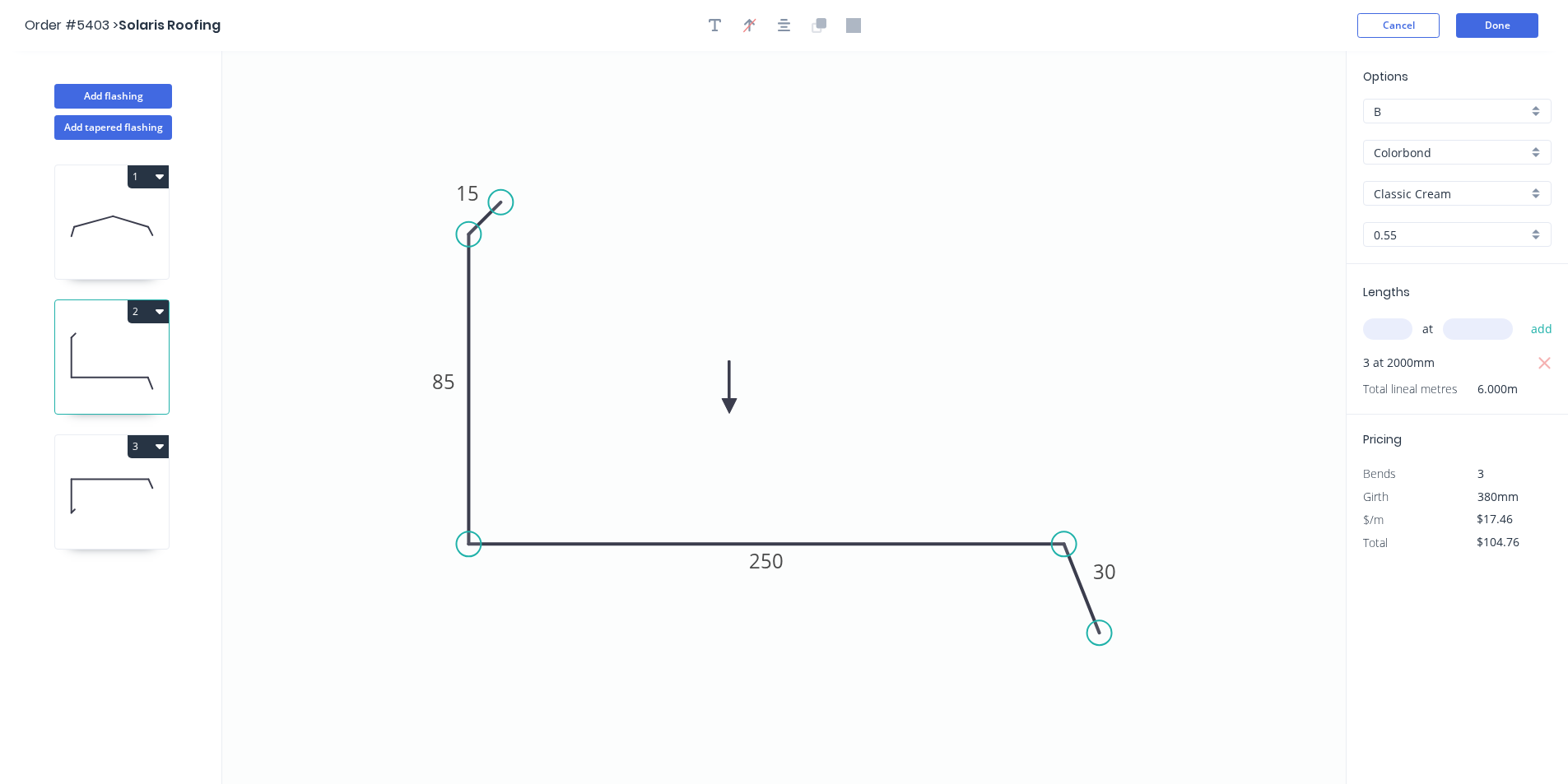
click at [1524, 13] on header "Order #5403 > Solaris Roofing Cancel Done" at bounding box center [784, 25] width 1568 height 51
click at [1513, 26] on button "Done" at bounding box center [1497, 26] width 82 height 25
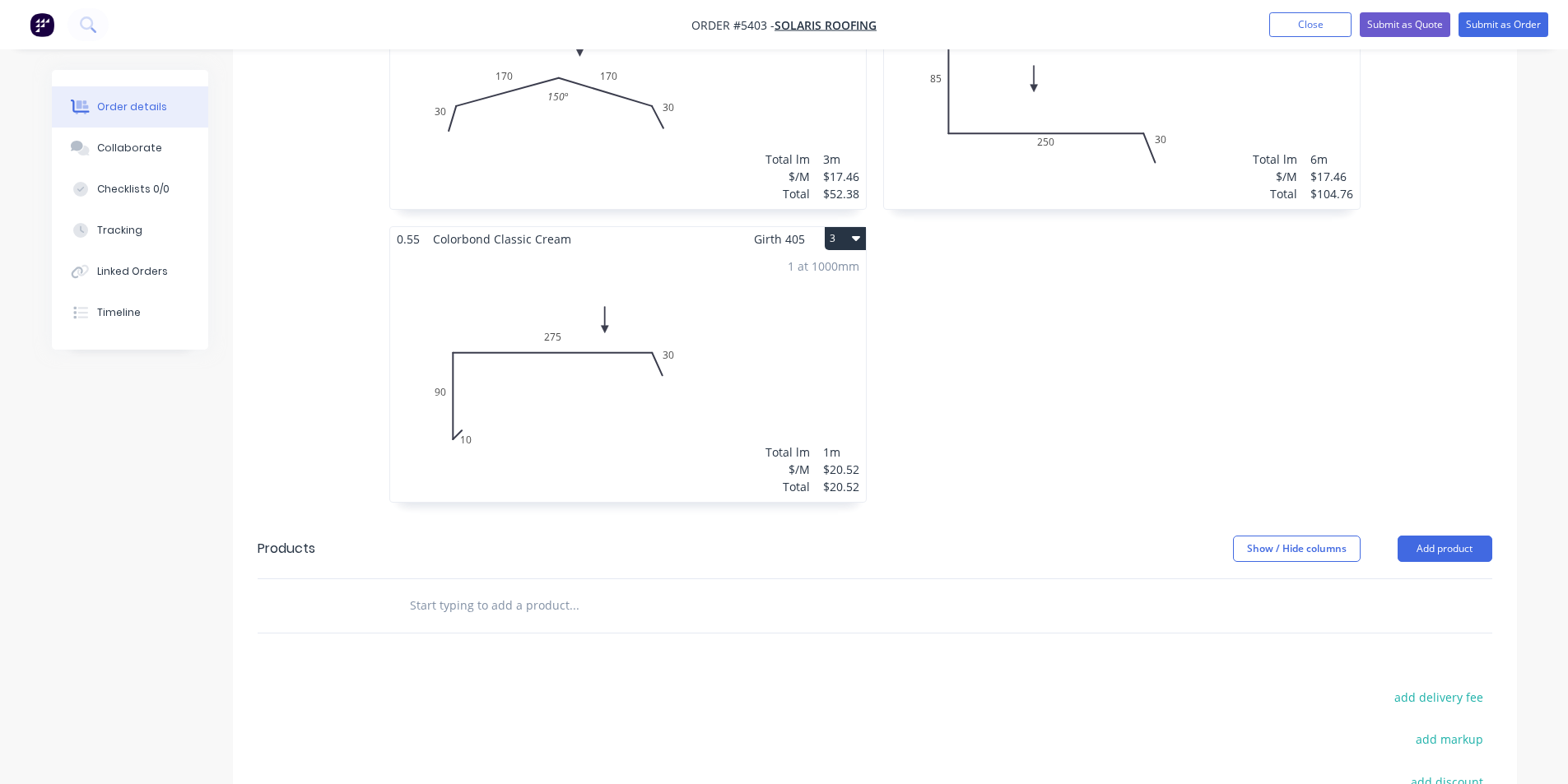
scroll to position [658, 0]
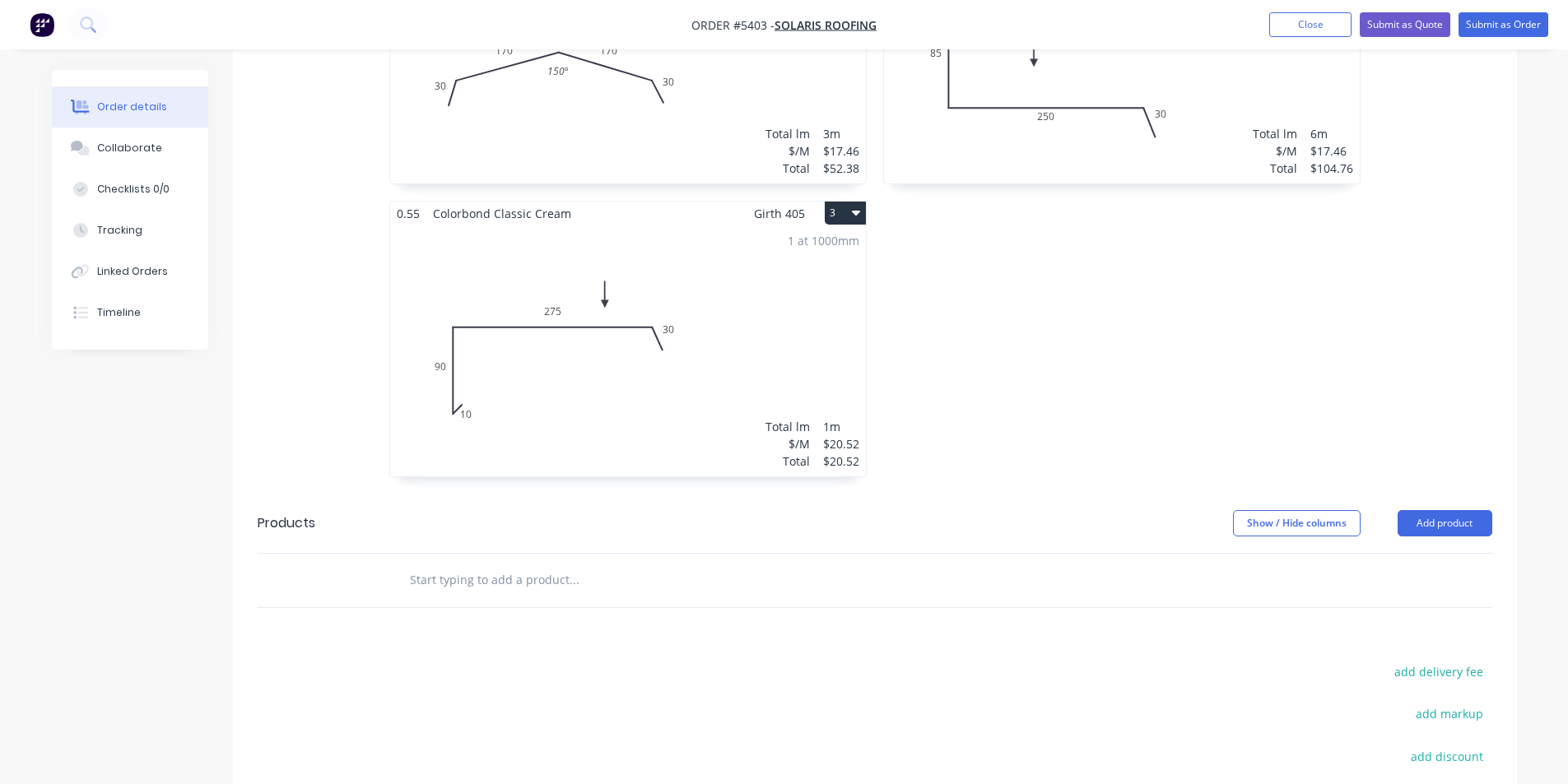
click at [599, 563] on input "text" at bounding box center [574, 580] width 330 height 33
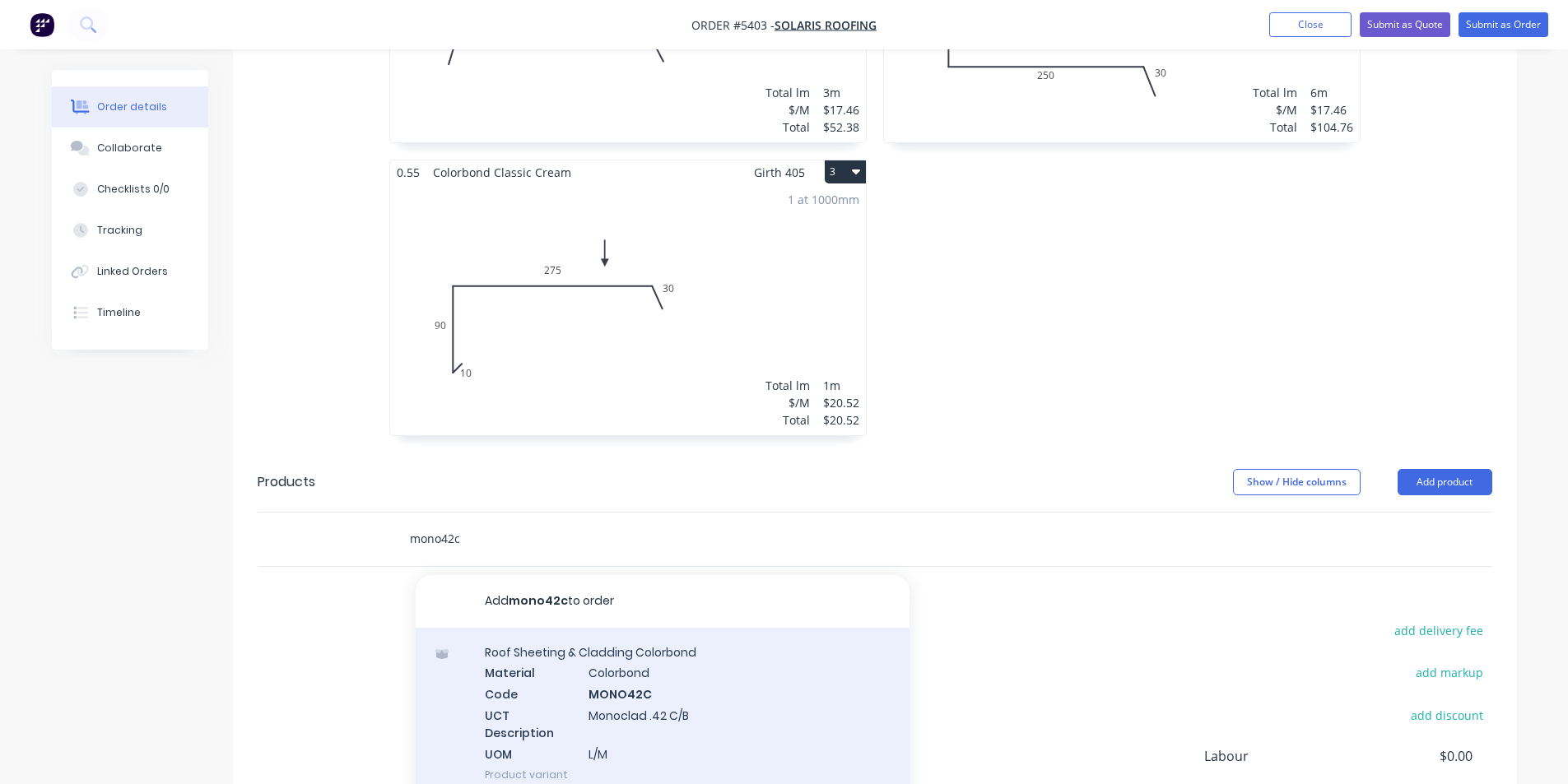
scroll to position [741, 0]
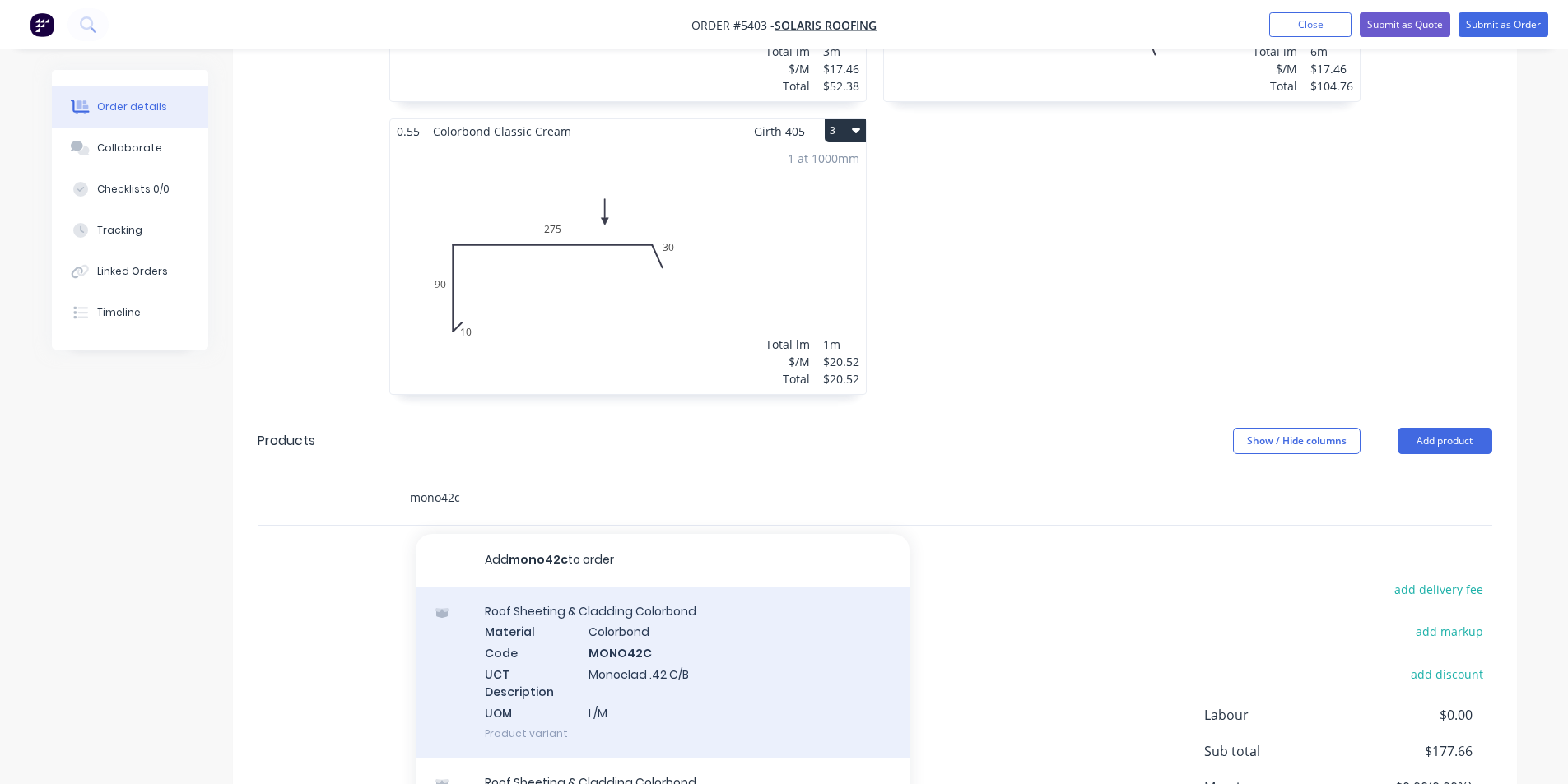
type input "mono42c"
click at [683, 640] on div "Roof Sheeting & Cladding Colorbond Material Colorbond Code MONO42C UCT Descript…" at bounding box center [662, 672] width 494 height 171
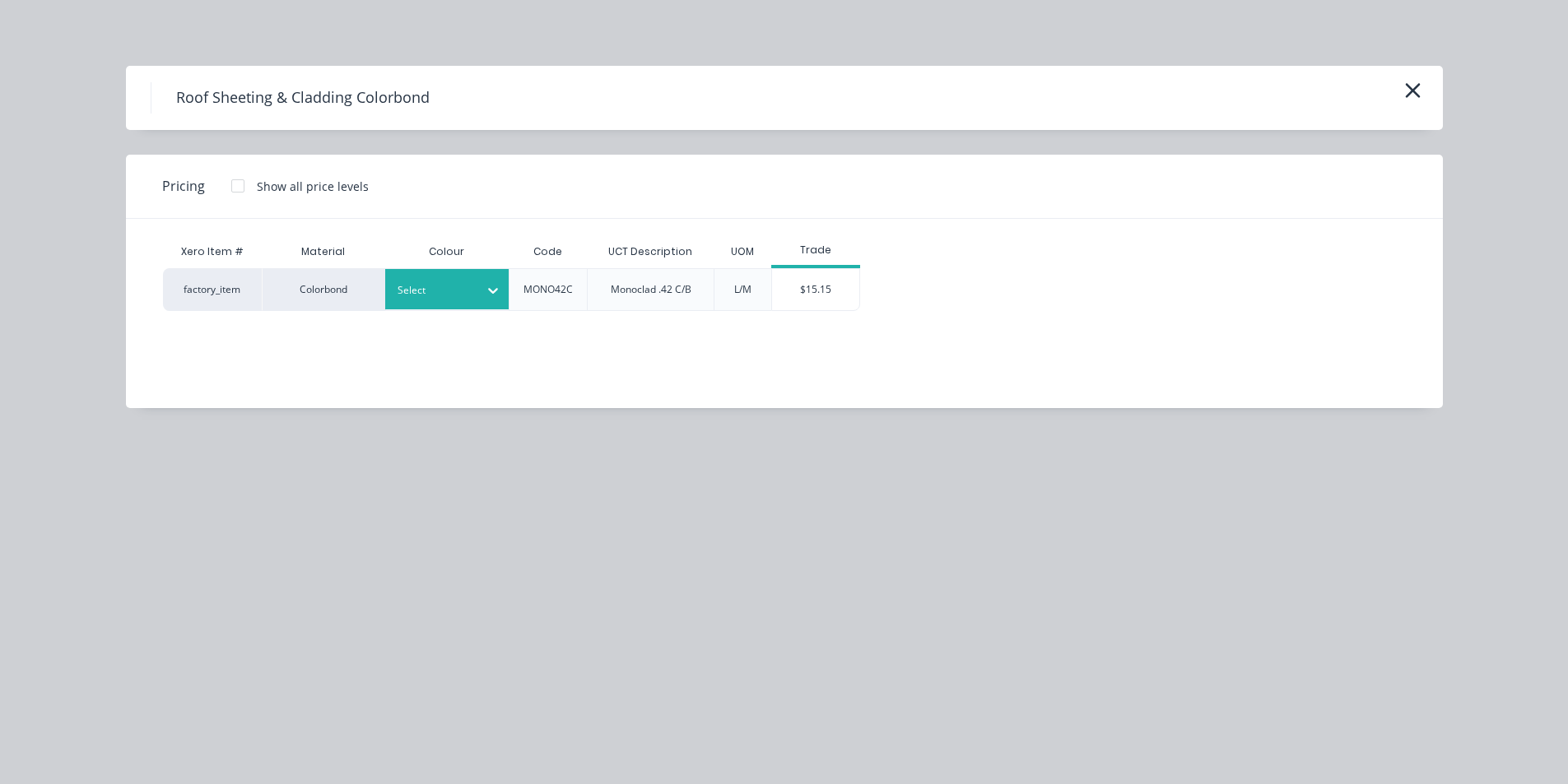
click at [465, 285] on div at bounding box center [435, 290] width 74 height 18
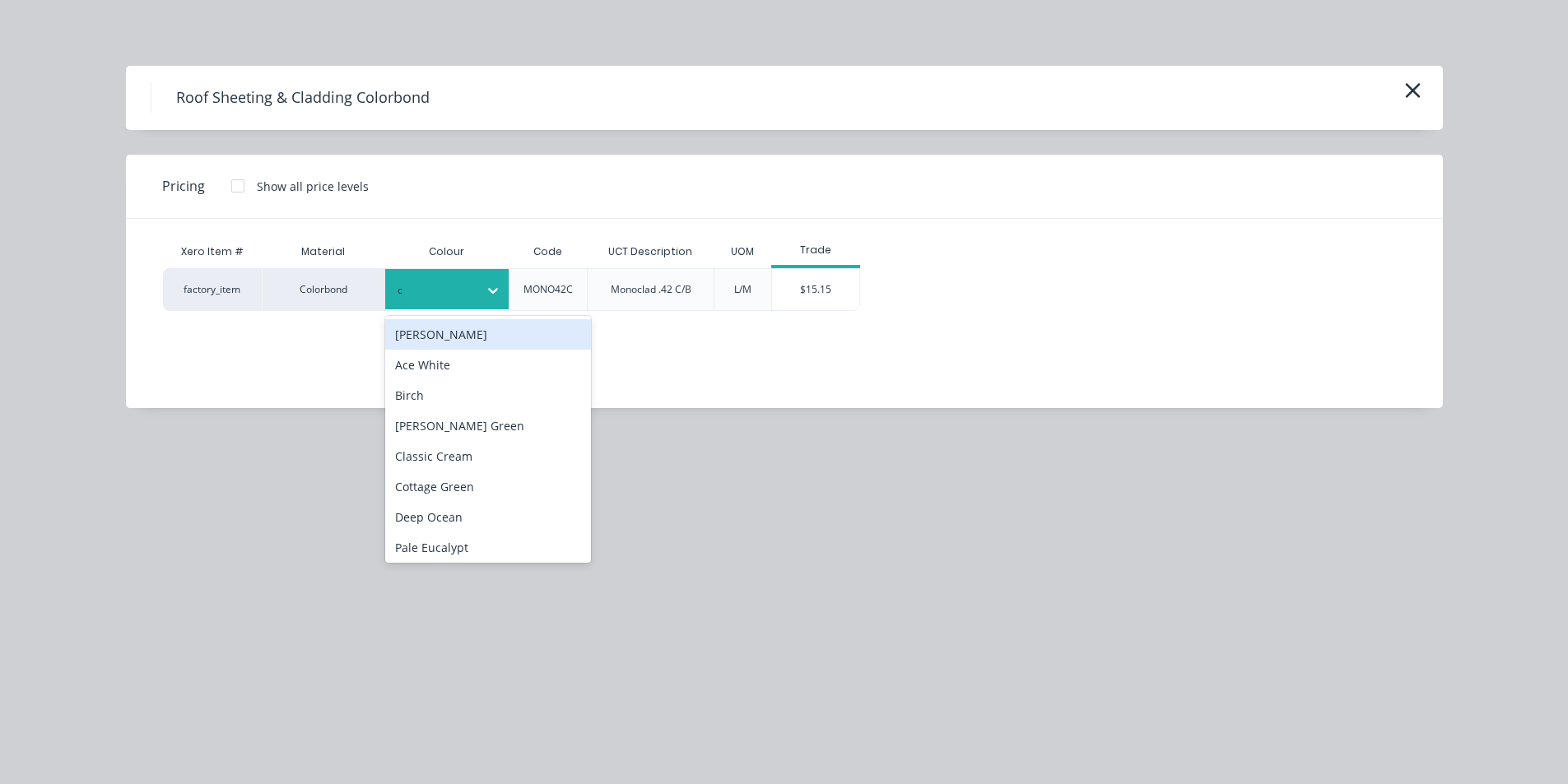
type input "cl"
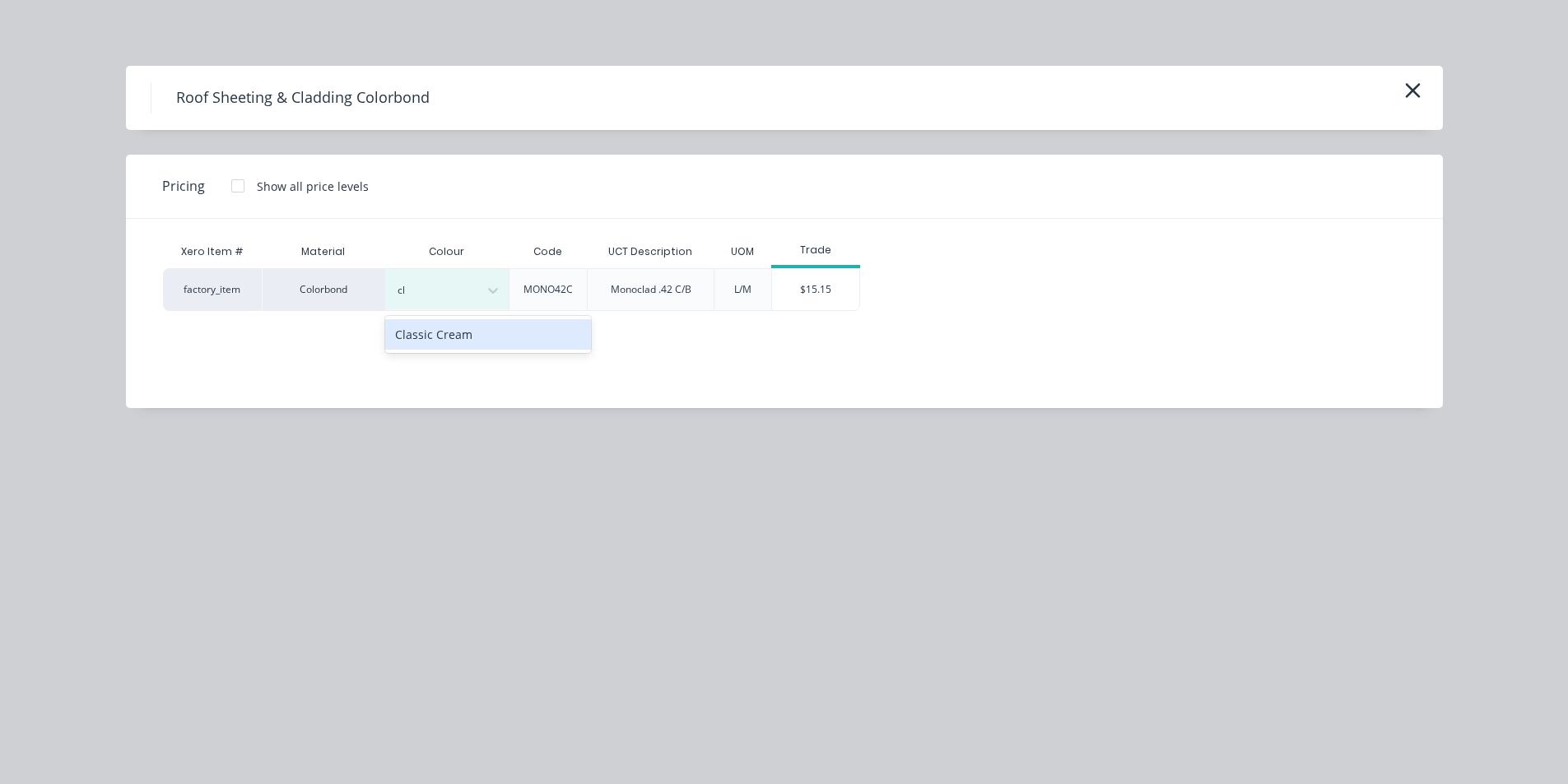
click at [447, 342] on div "Classic Cream" at bounding box center [489, 334] width 206 height 31
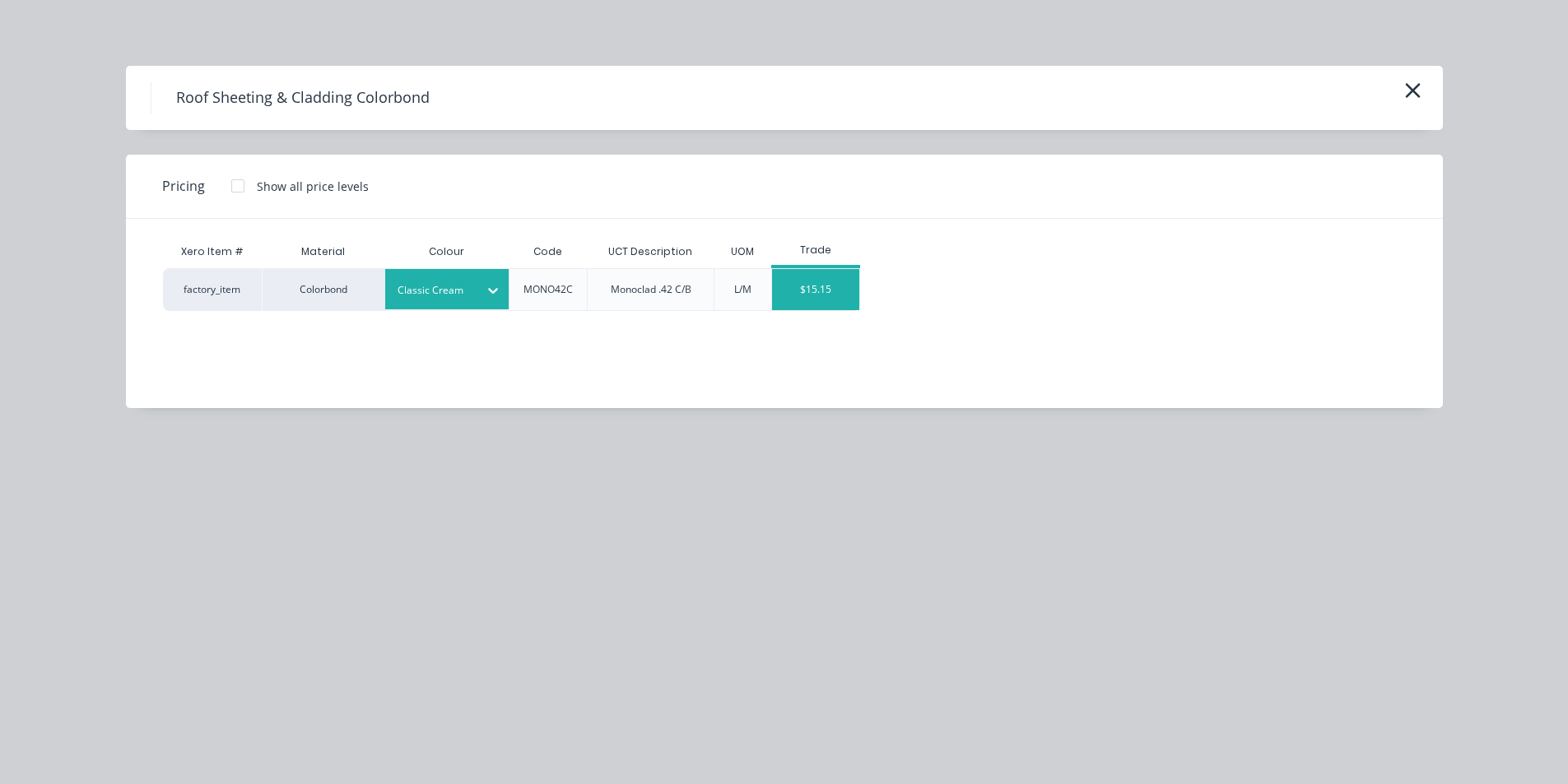
click at [807, 308] on div "$15.15" at bounding box center [815, 289] width 88 height 41
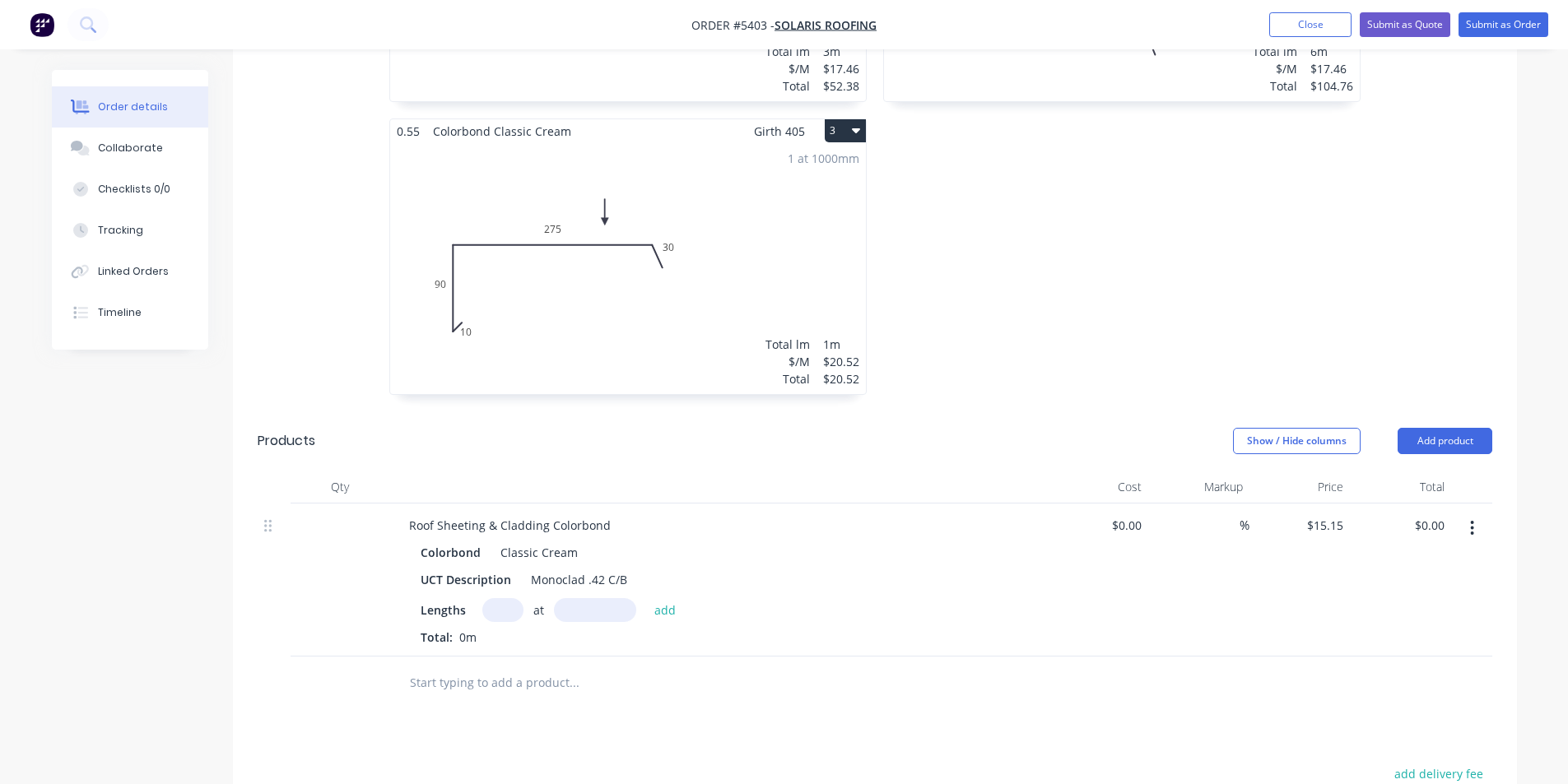
click at [507, 598] on input "text" at bounding box center [503, 610] width 41 height 24
type input "6"
type input "1865"
click at [647, 598] on button "add" at bounding box center [666, 609] width 39 height 22
type input "$169.53"
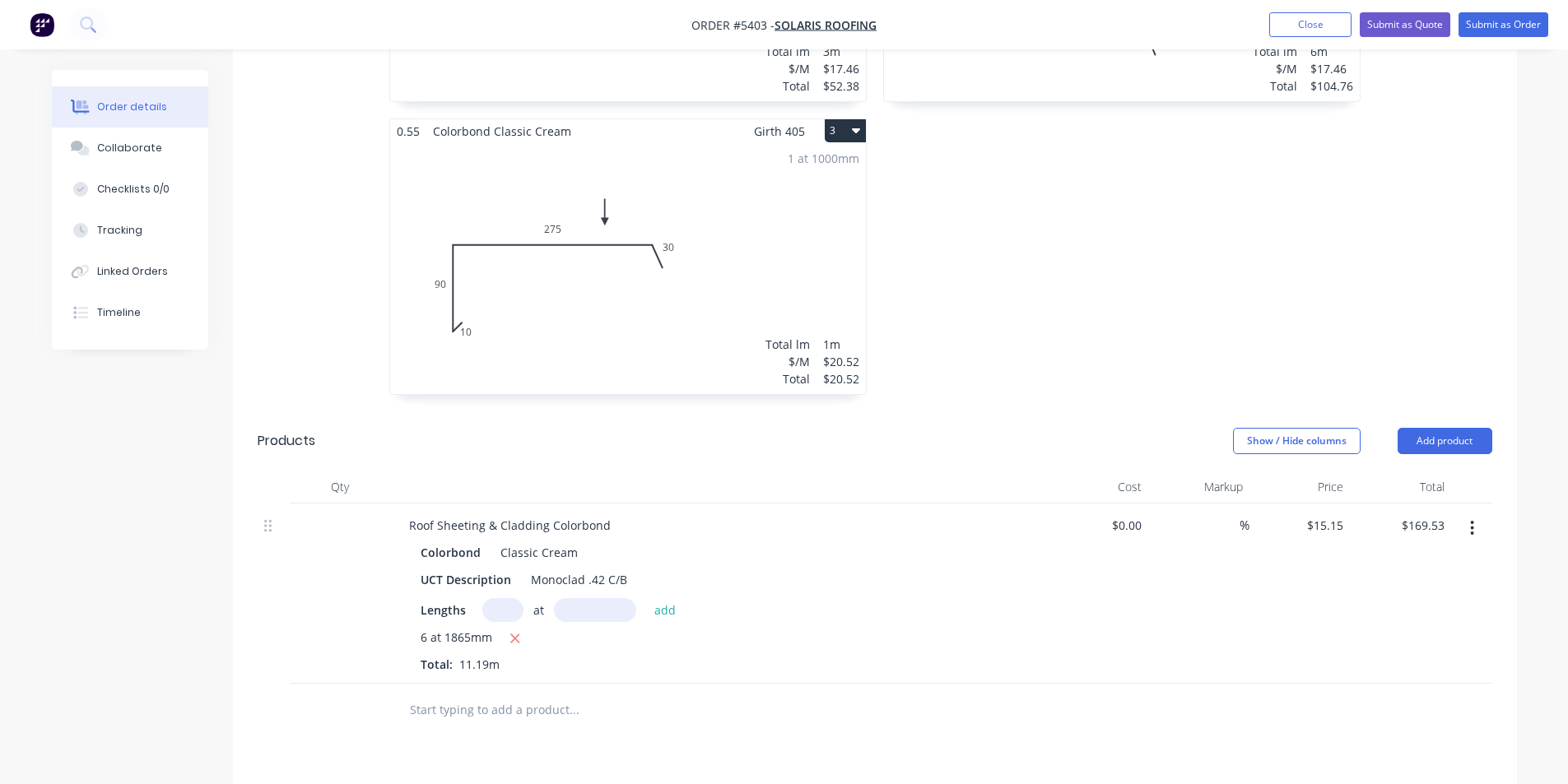
click at [561, 693] on input "text" at bounding box center [574, 710] width 330 height 33
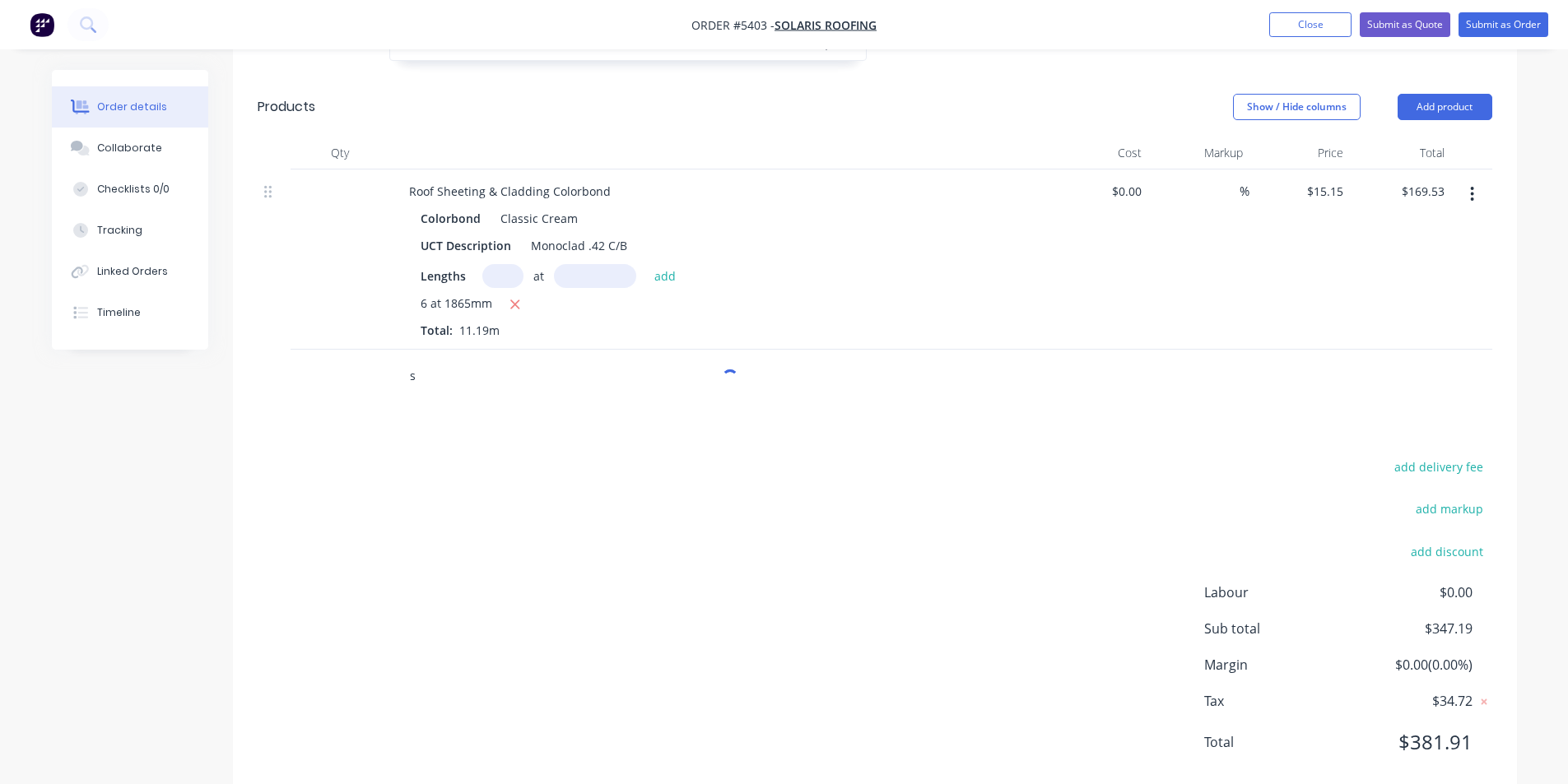
scroll to position [1090, 0]
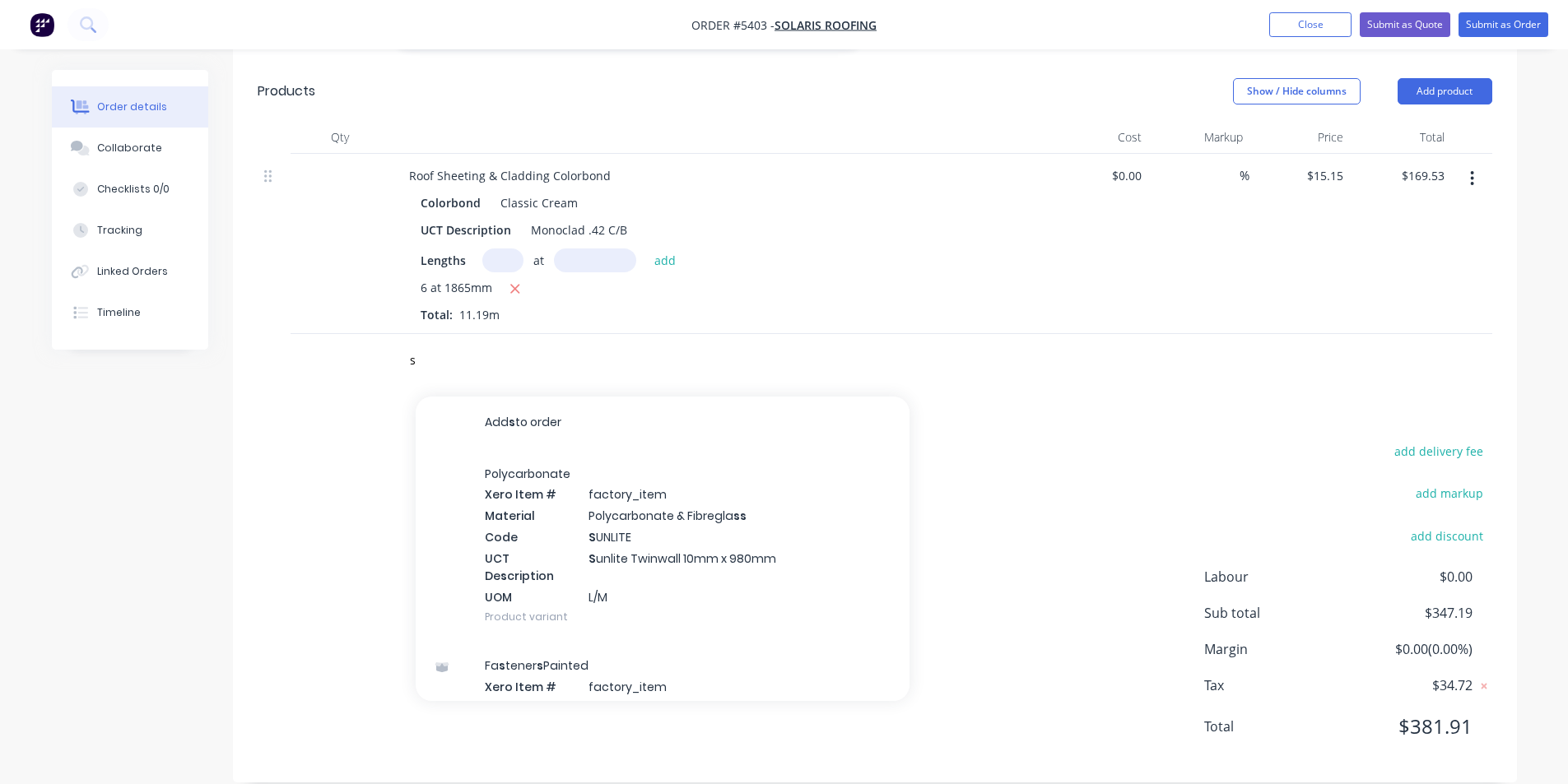
click at [441, 500] on div "Polycarbonate Xero Item # factory_item Material Polycarbonate & Fibregla s s Co…" at bounding box center [662, 545] width 494 height 193
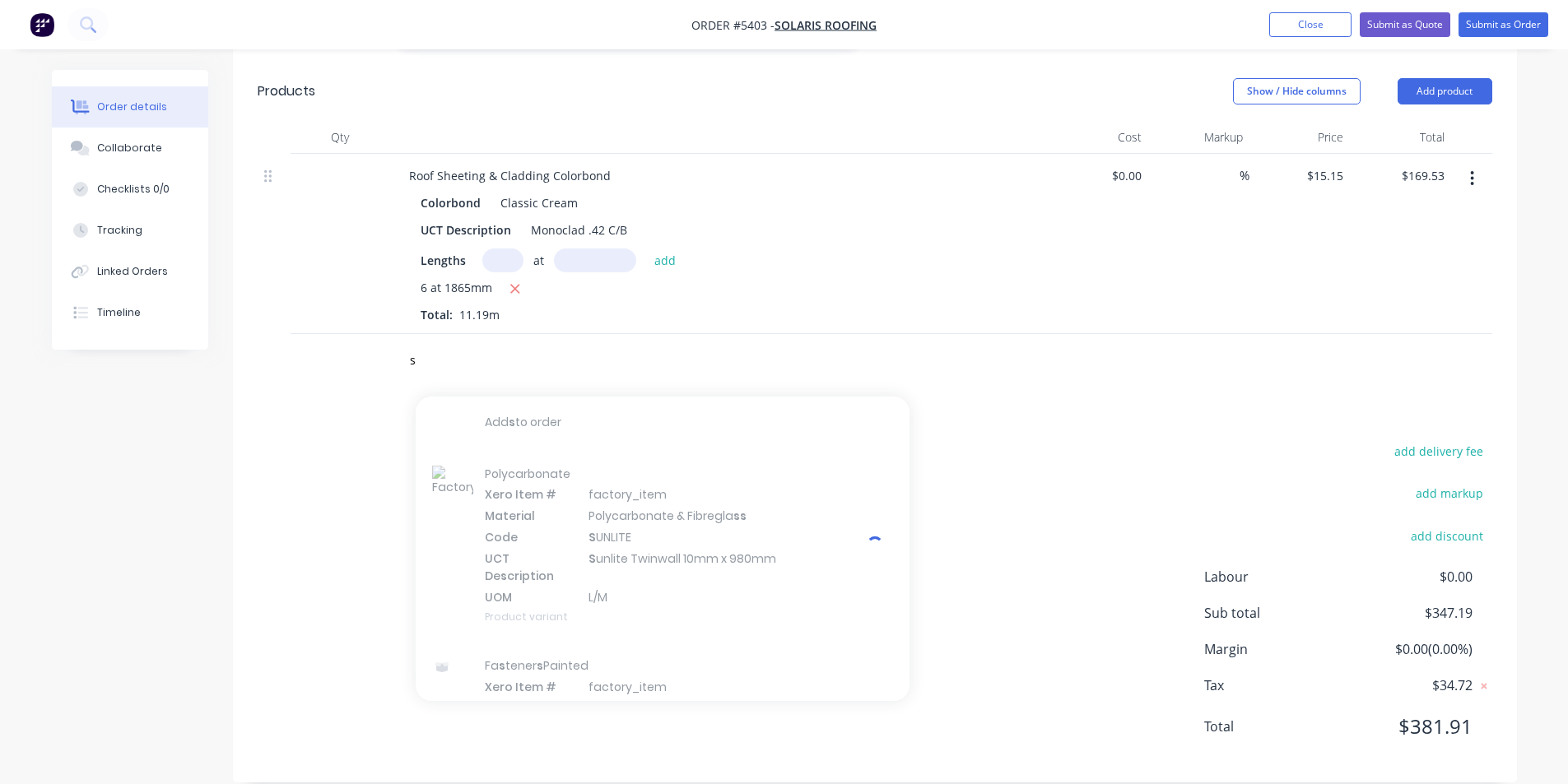
scroll to position [926, 0]
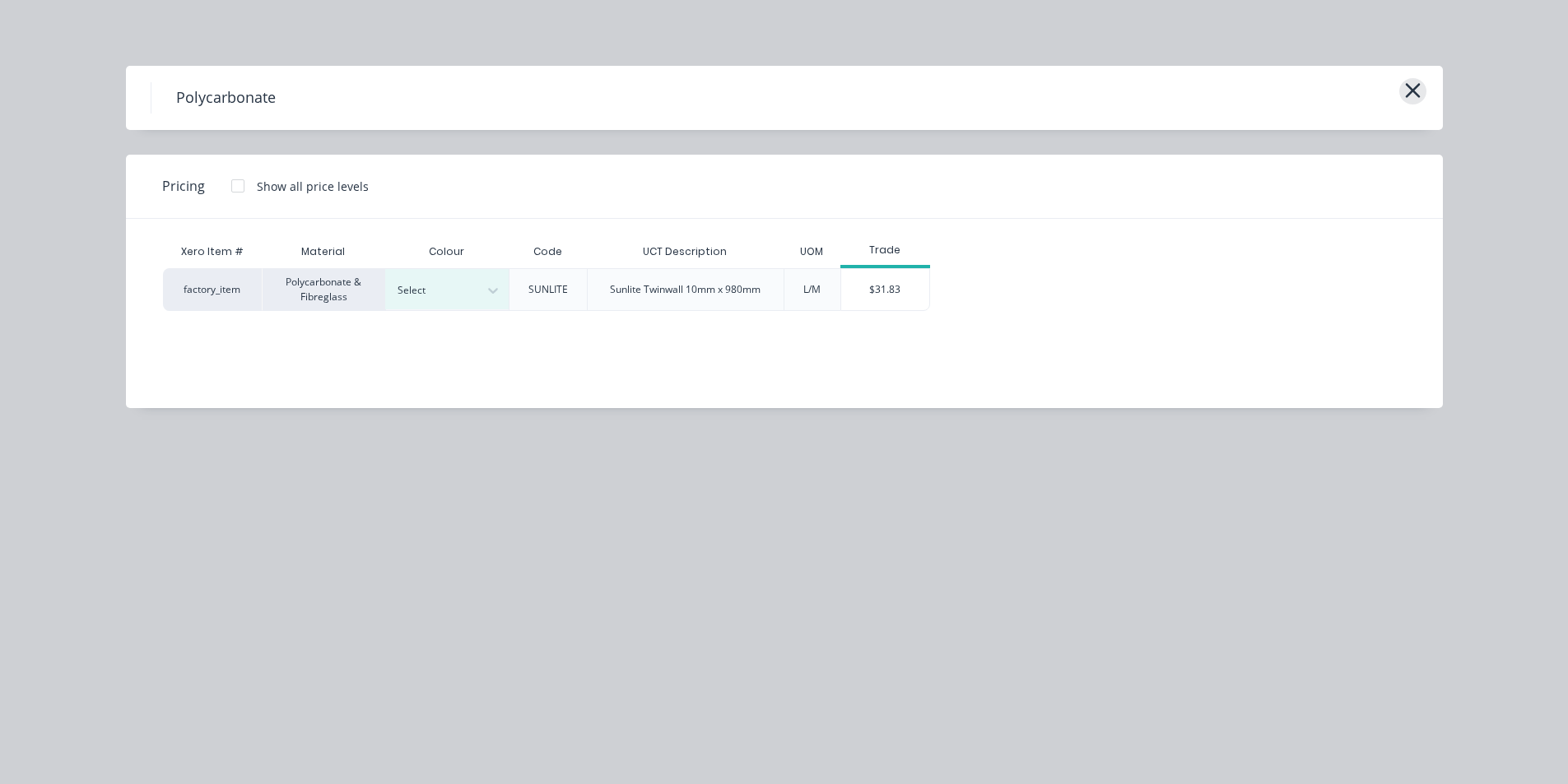
click at [1410, 87] on icon "button" at bounding box center [1413, 91] width 17 height 23
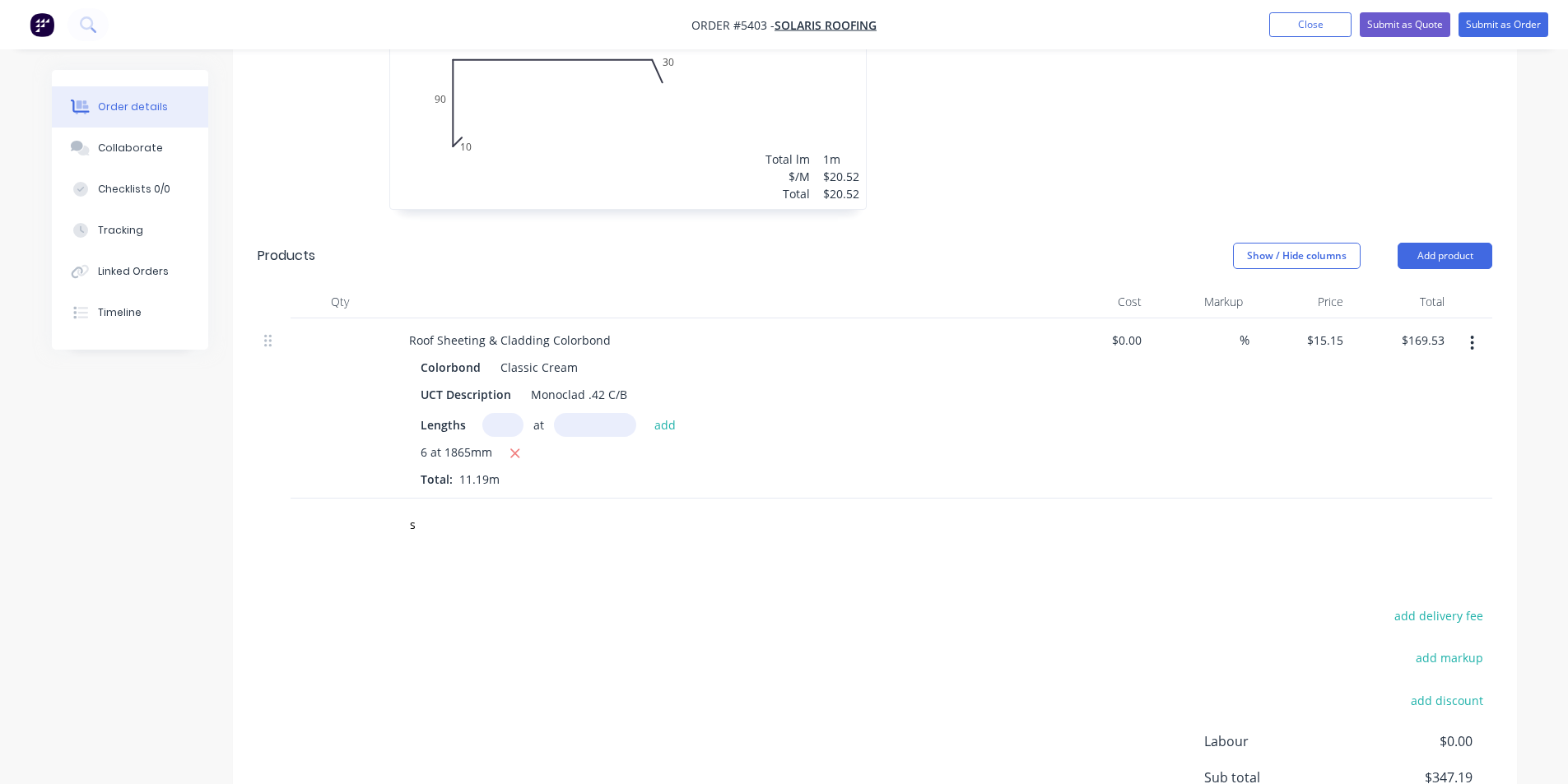
click at [439, 522] on div "s" at bounding box center [685, 526] width 593 height 54
click at [431, 509] on input "s" at bounding box center [574, 525] width 330 height 33
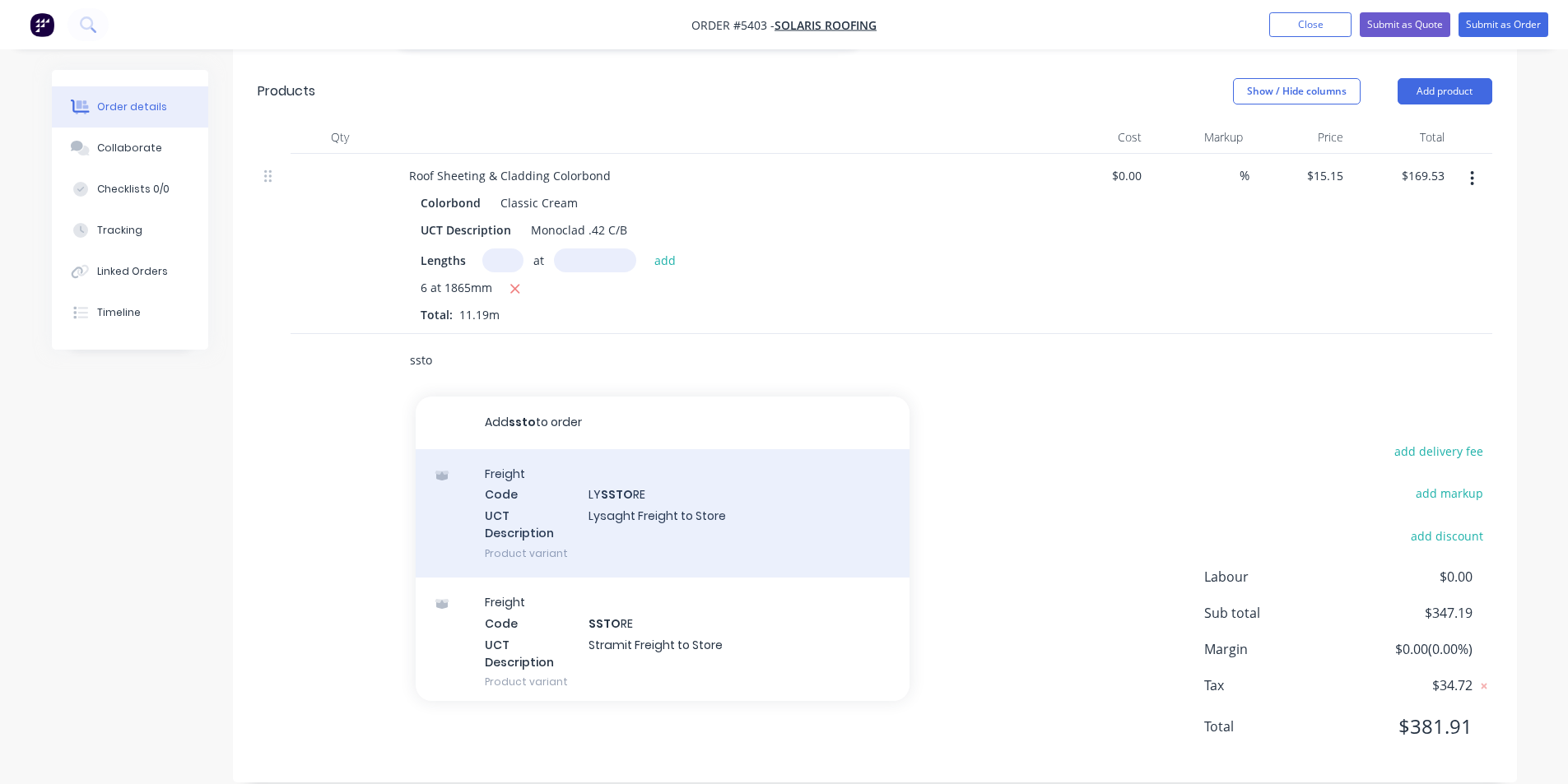
scroll to position [74, 0]
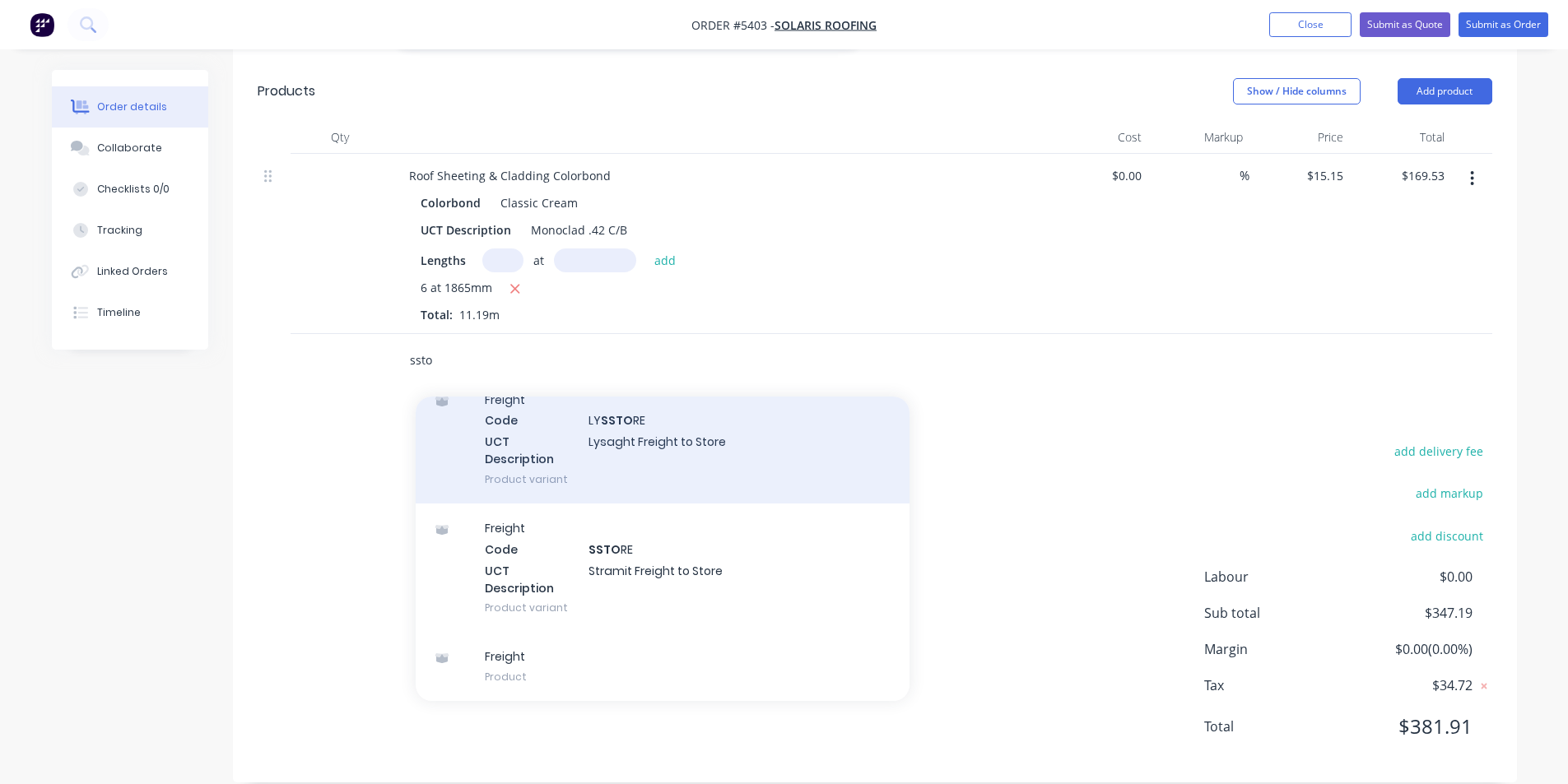
type input "ssto"
click at [746, 532] on div "Freight Code SSTO RE UCT Description Stramit Freight to Store Product variant" at bounding box center [662, 567] width 494 height 128
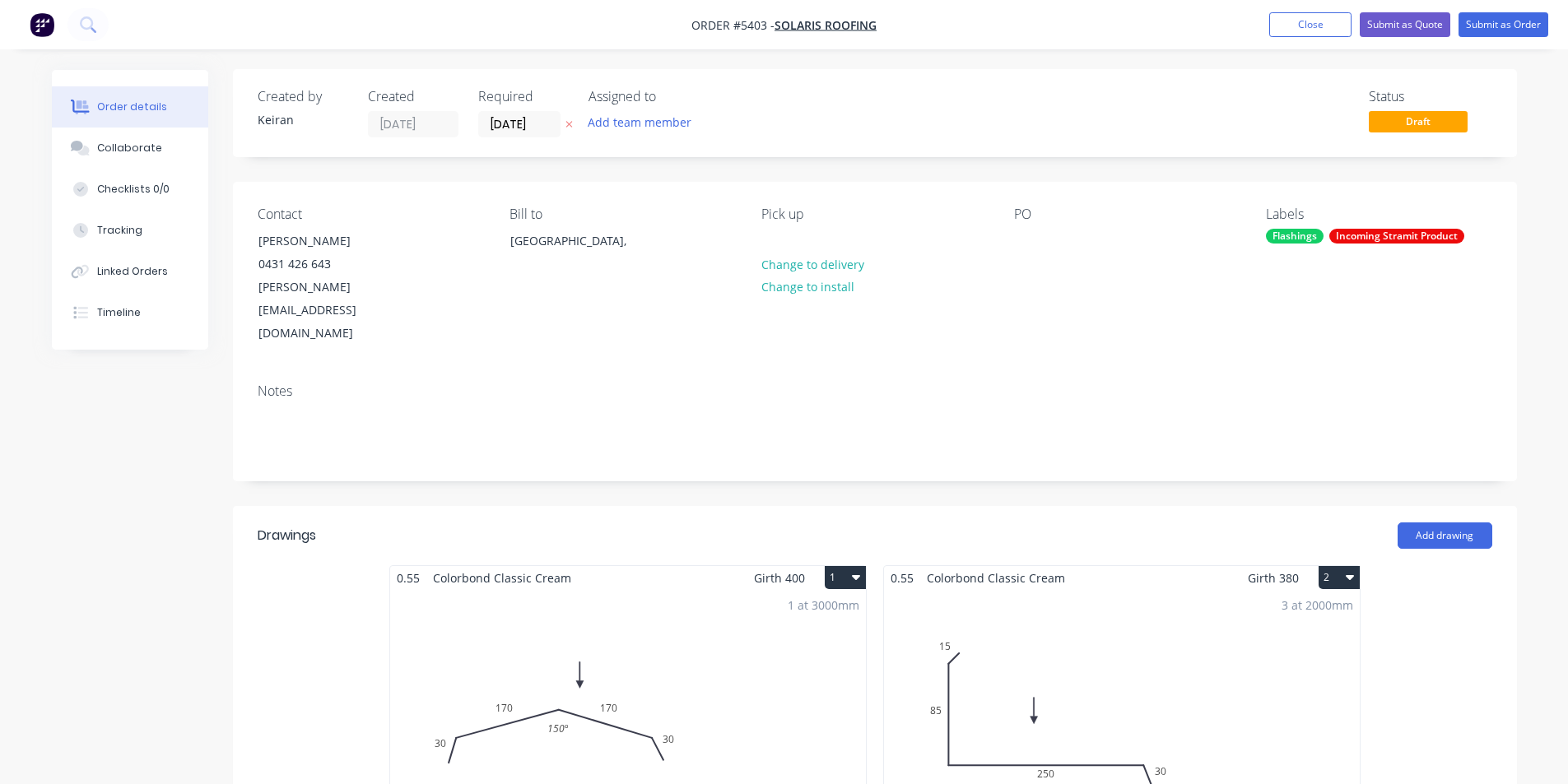
scroll to position [0, 0]
click at [1502, 25] on button "Submit as Order" at bounding box center [1503, 25] width 90 height 25
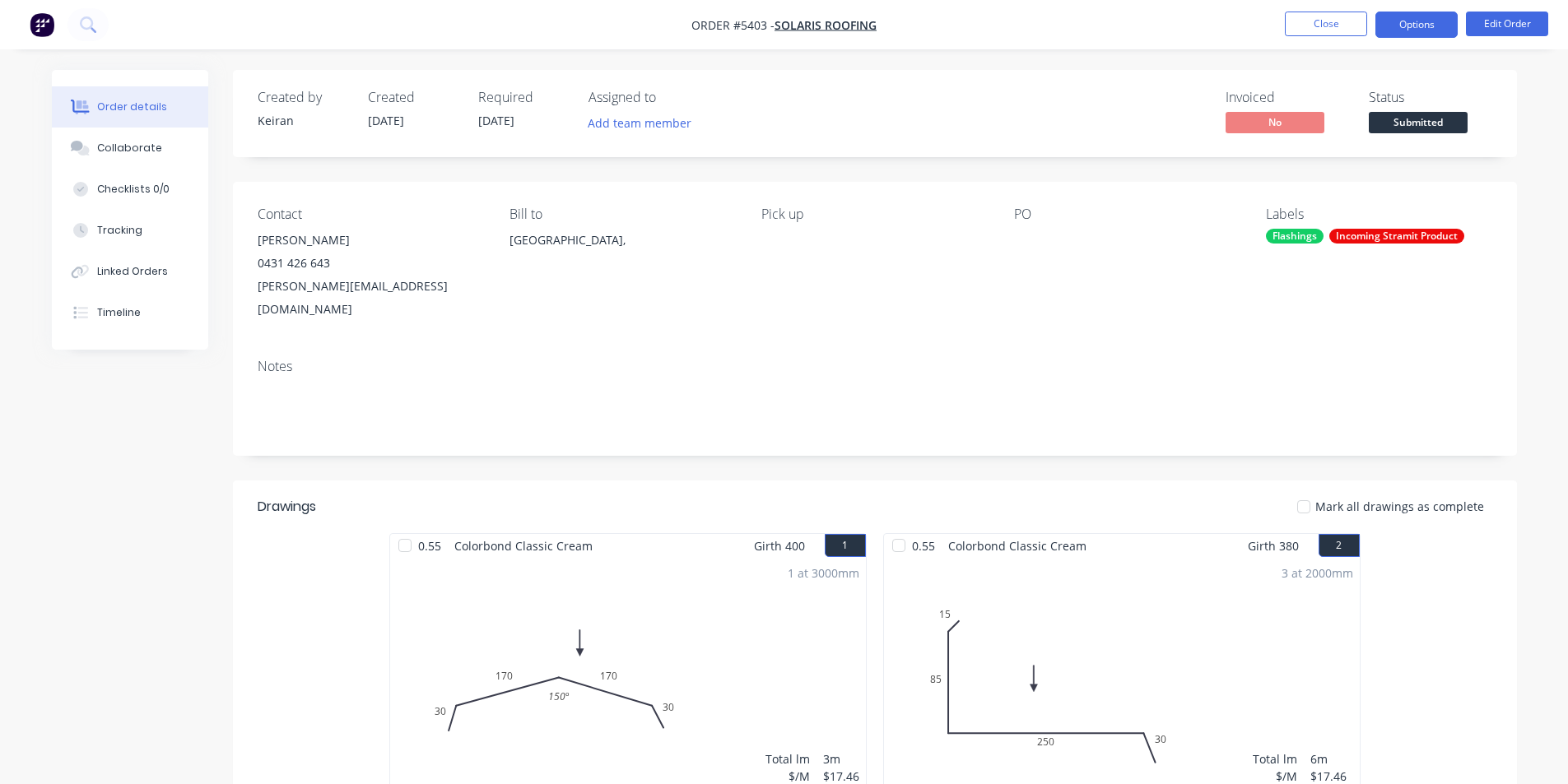
click at [1428, 33] on button "Options" at bounding box center [1416, 24] width 82 height 26
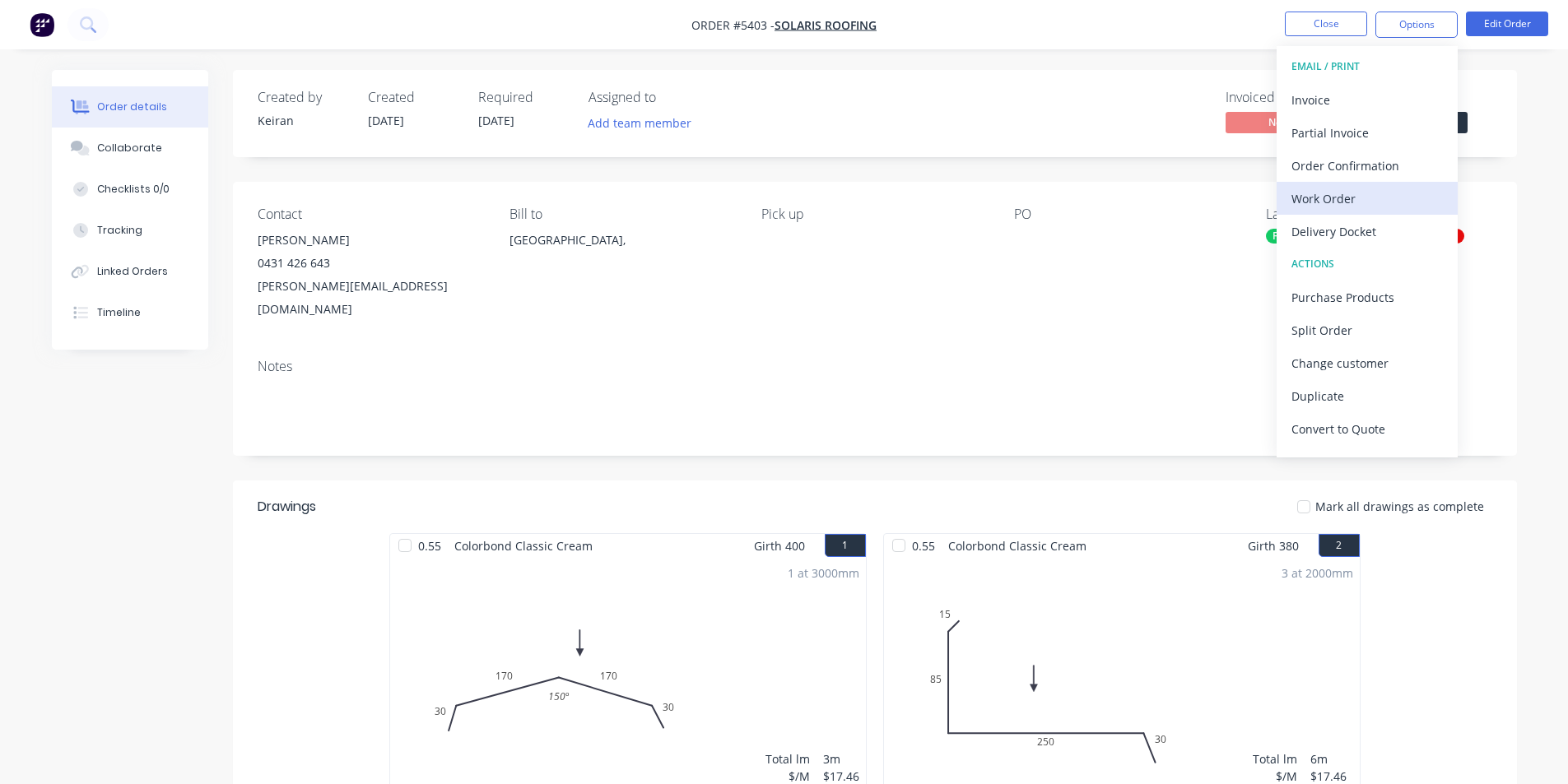
click at [1330, 212] on button "Work Order" at bounding box center [1368, 198] width 181 height 33
click at [1329, 213] on button "Custom" at bounding box center [1368, 198] width 181 height 33
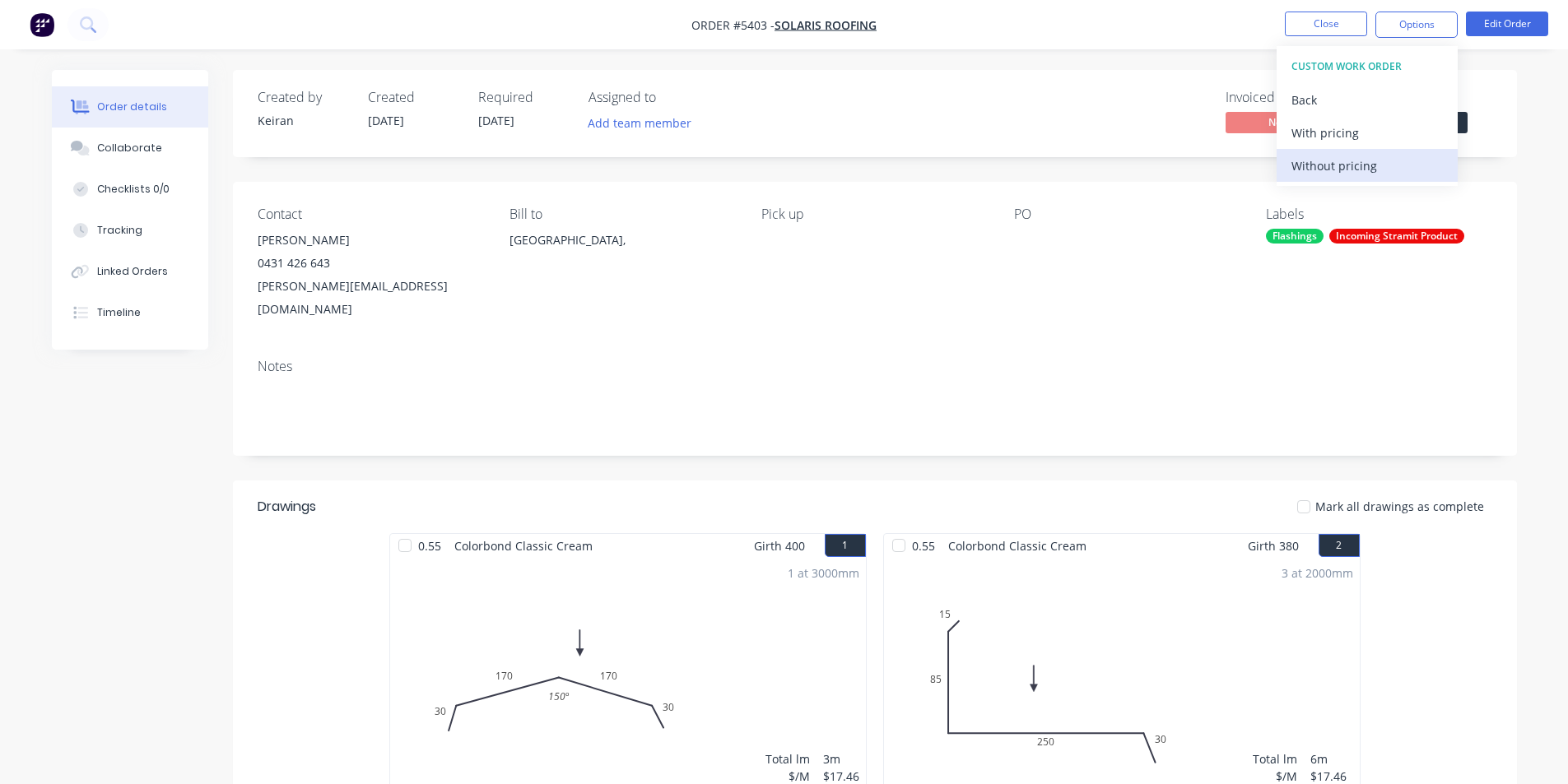
click at [1336, 177] on div "Without pricing" at bounding box center [1367, 166] width 151 height 24
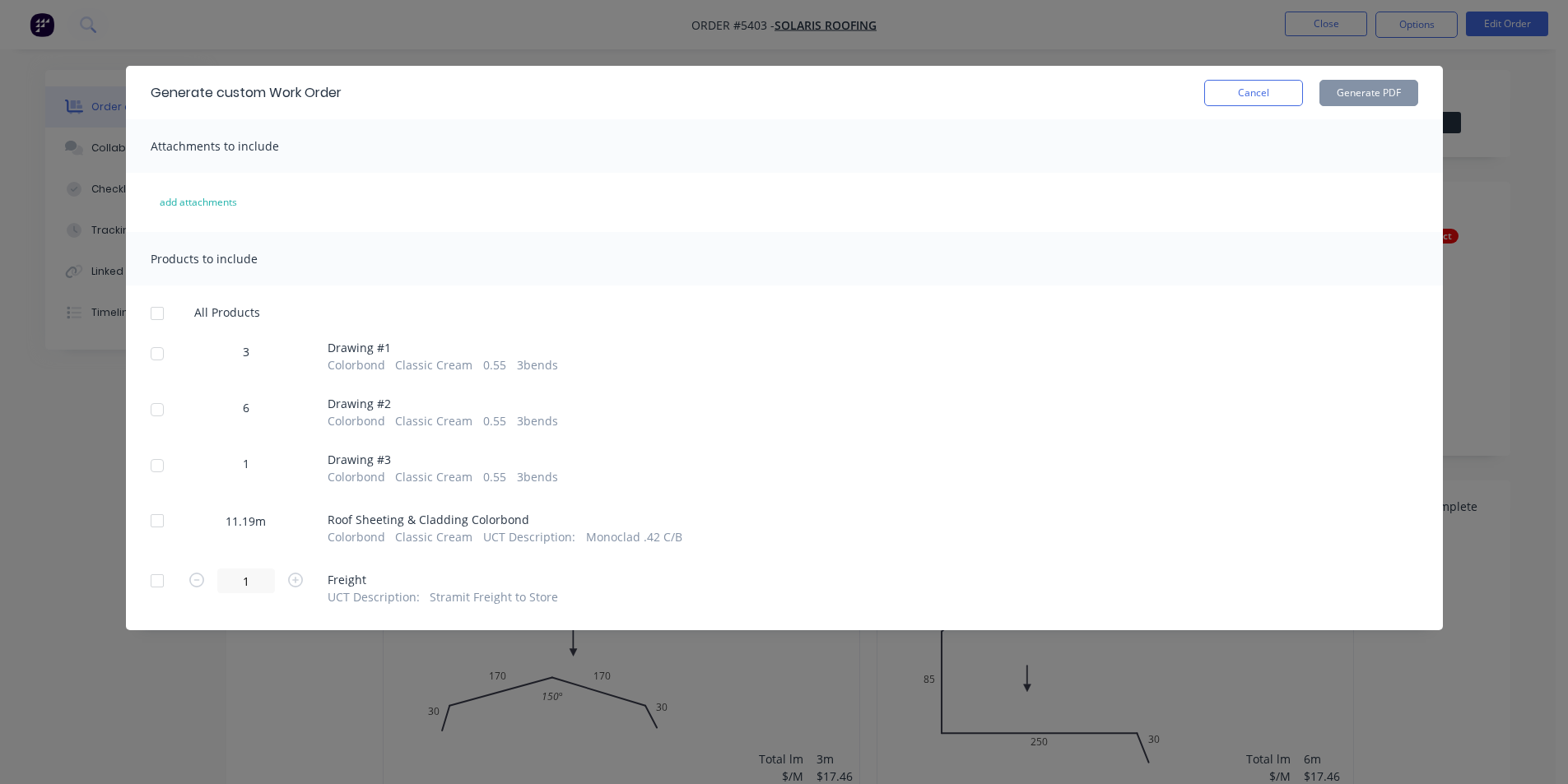
click at [157, 353] on div at bounding box center [157, 353] width 33 height 33
drag, startPoint x: 161, startPoint y: 404, endPoint x: 161, endPoint y: 460, distance: 56.0
click at [161, 404] on div at bounding box center [157, 409] width 33 height 33
click at [157, 471] on div at bounding box center [157, 465] width 33 height 33
click at [1366, 102] on button "Generate PDF" at bounding box center [1369, 92] width 99 height 26
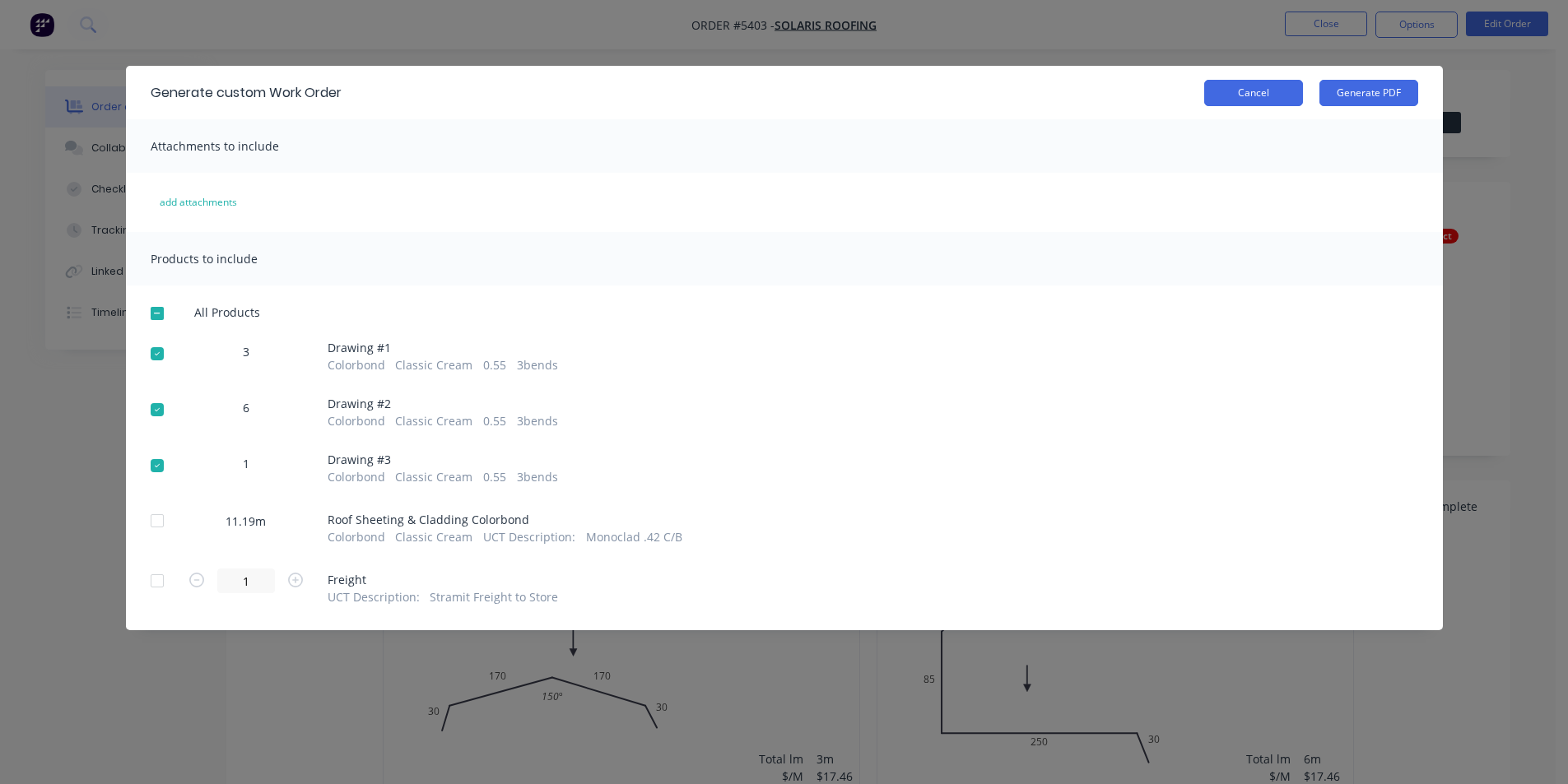
click at [1238, 81] on button "Cancel" at bounding box center [1254, 92] width 99 height 26
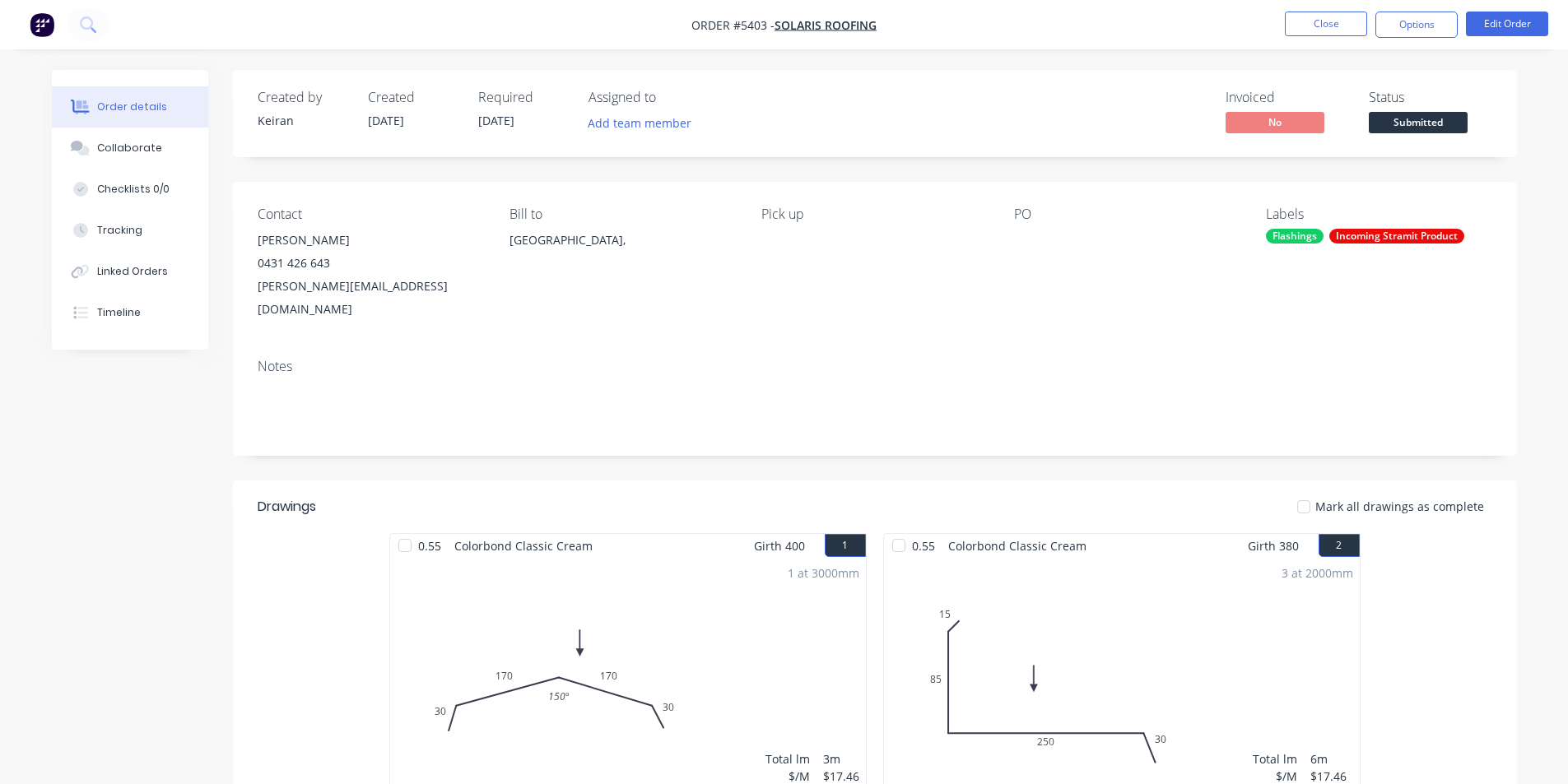
drag, startPoint x: 1403, startPoint y: 28, endPoint x: 1395, endPoint y: 45, distance: 18.8
click at [1404, 28] on button "Options" at bounding box center [1416, 24] width 82 height 26
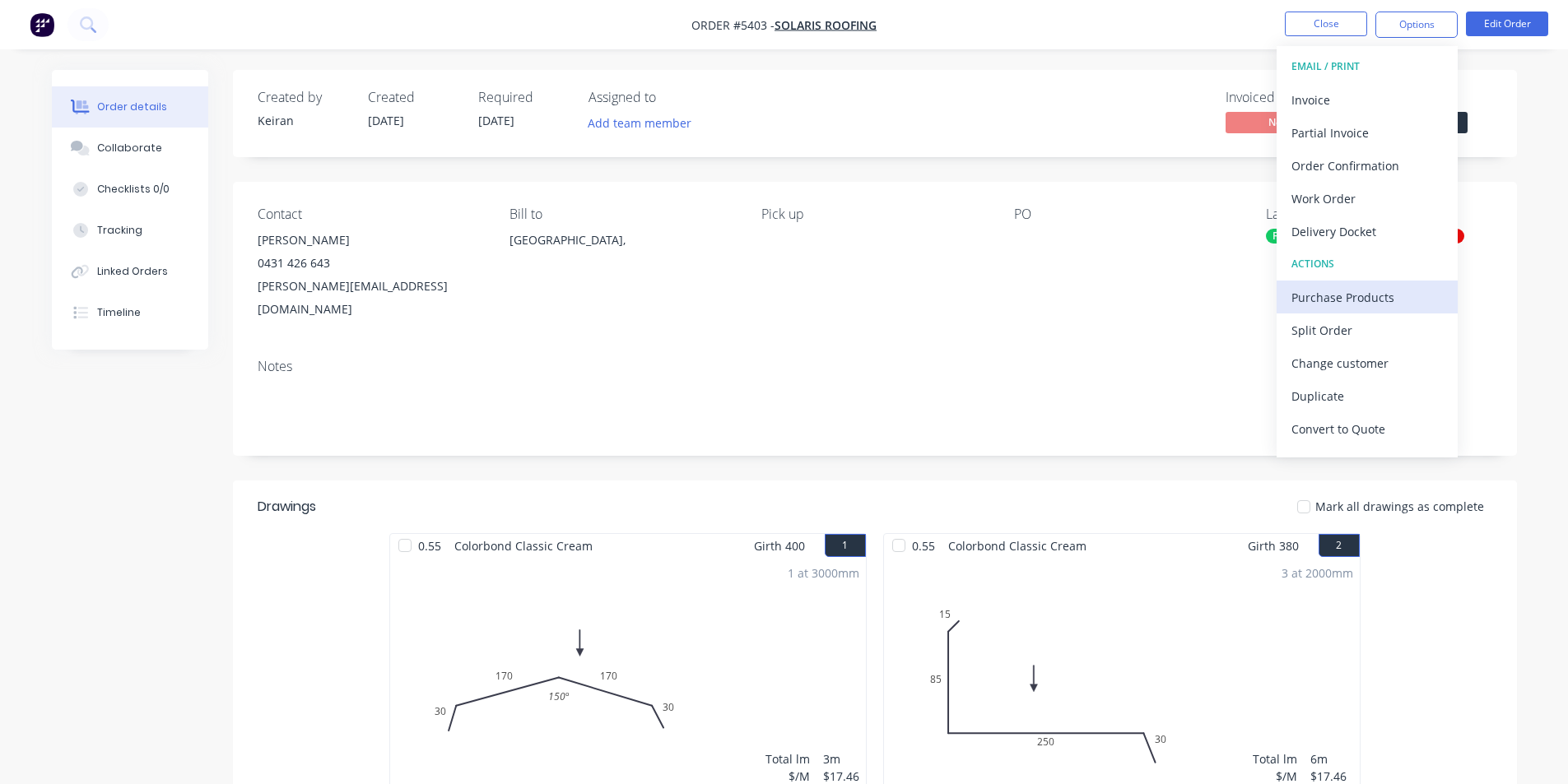
click at [1361, 295] on div "Purchase Products" at bounding box center [1367, 297] width 151 height 24
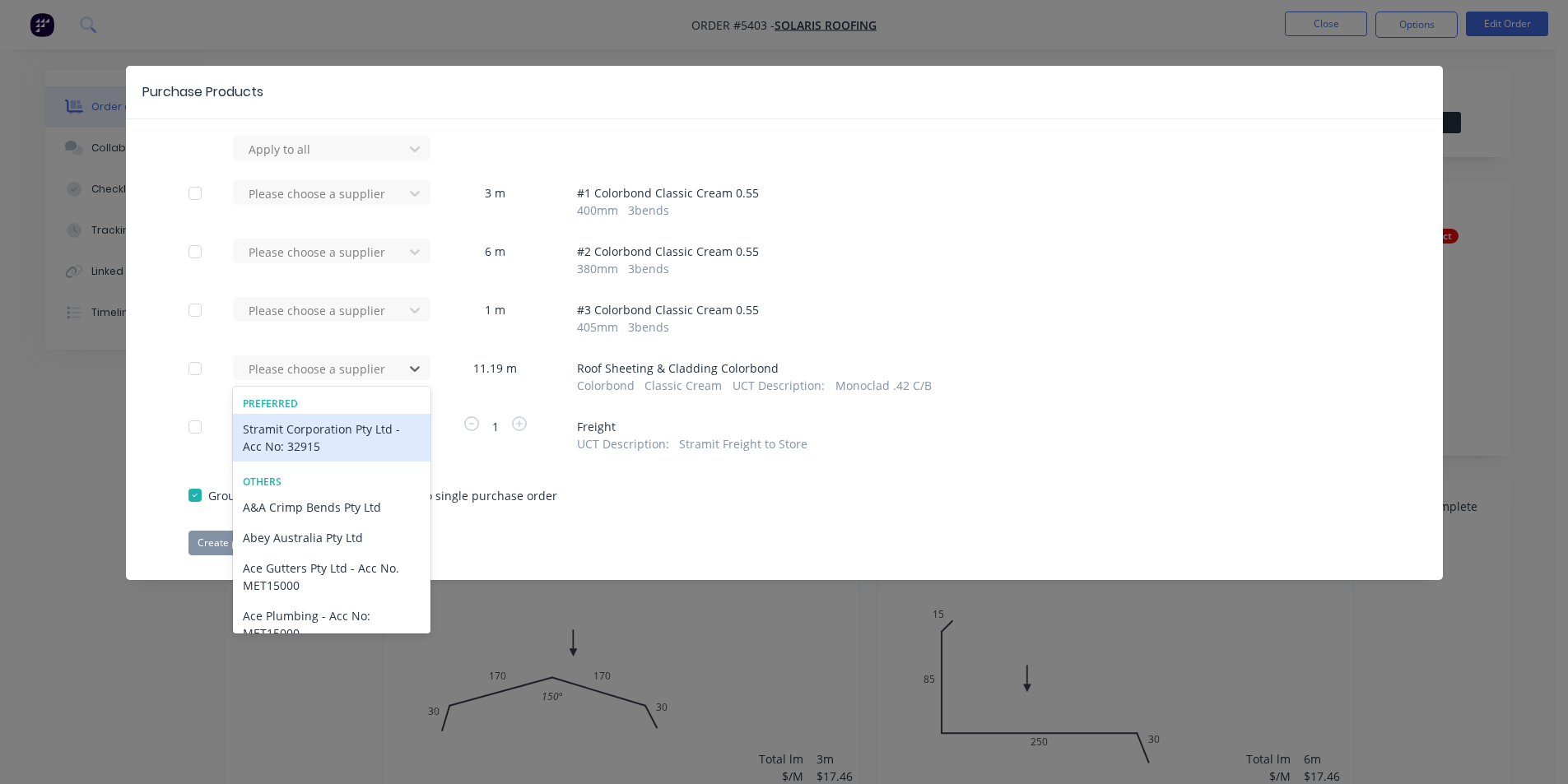
drag, startPoint x: 402, startPoint y: 373, endPoint x: 355, endPoint y: 422, distance: 67.9
click at [401, 373] on div at bounding box center [414, 368] width 30 height 26
click at [355, 423] on div "Stramit Corporation Pty Ltd - Acc No: 32915" at bounding box center [332, 438] width 198 height 48
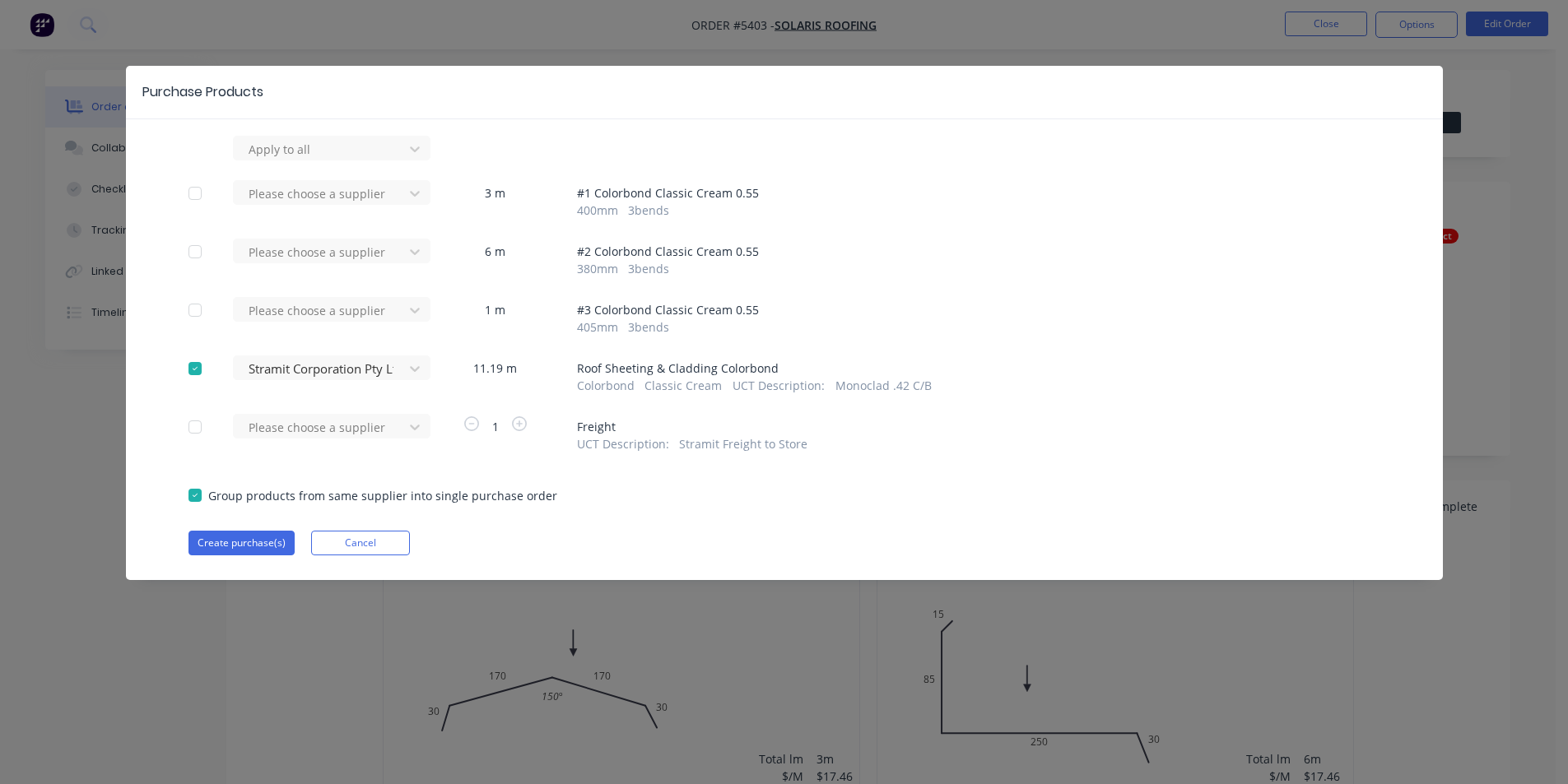
click at [357, 439] on div "Please choose a supplier" at bounding box center [324, 433] width 181 height 39
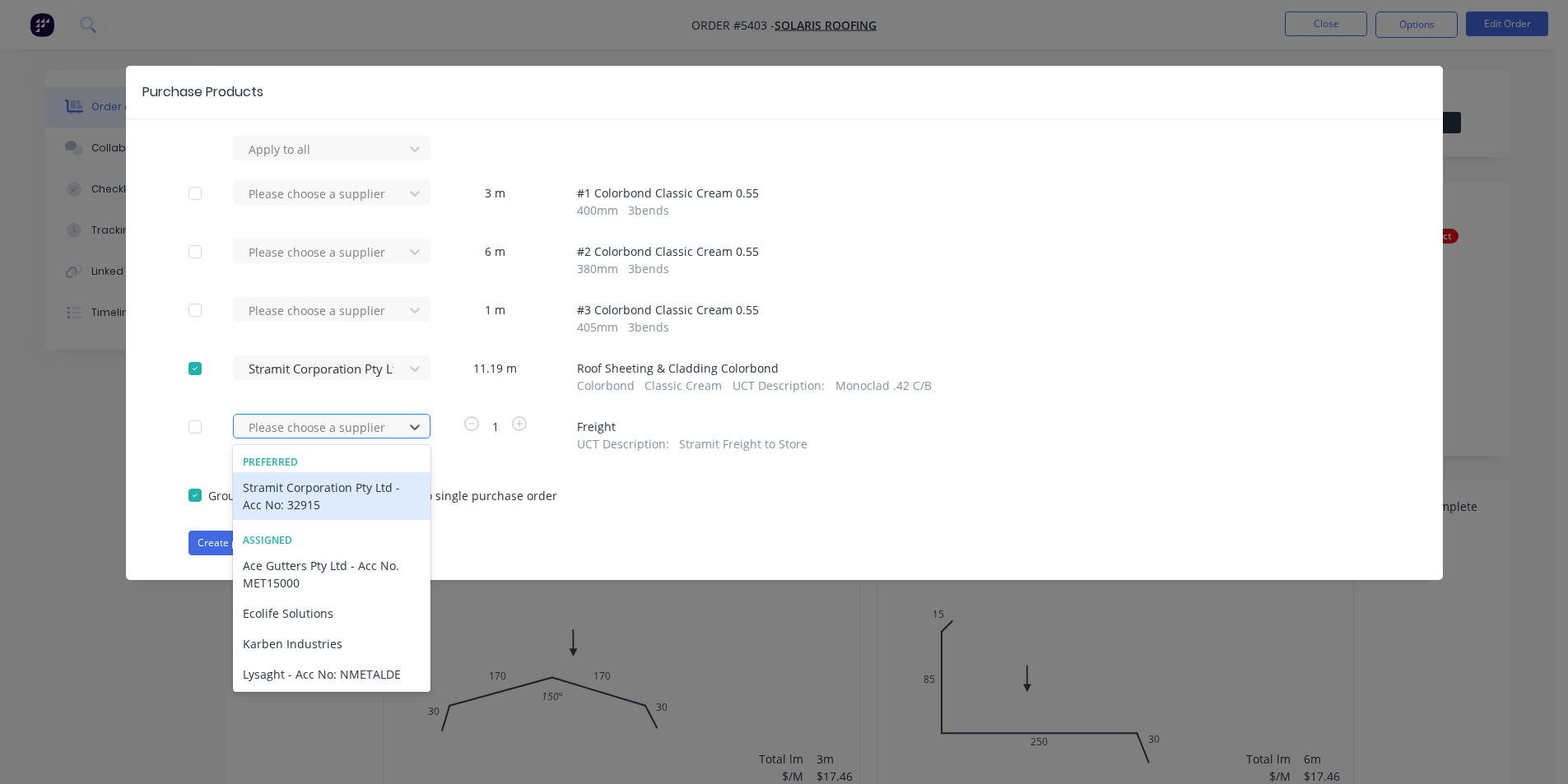
click at [333, 431] on div at bounding box center [321, 427] width 148 height 20
click at [311, 492] on div "Stramit Corporation Pty Ltd - Acc No: 32915" at bounding box center [332, 496] width 198 height 48
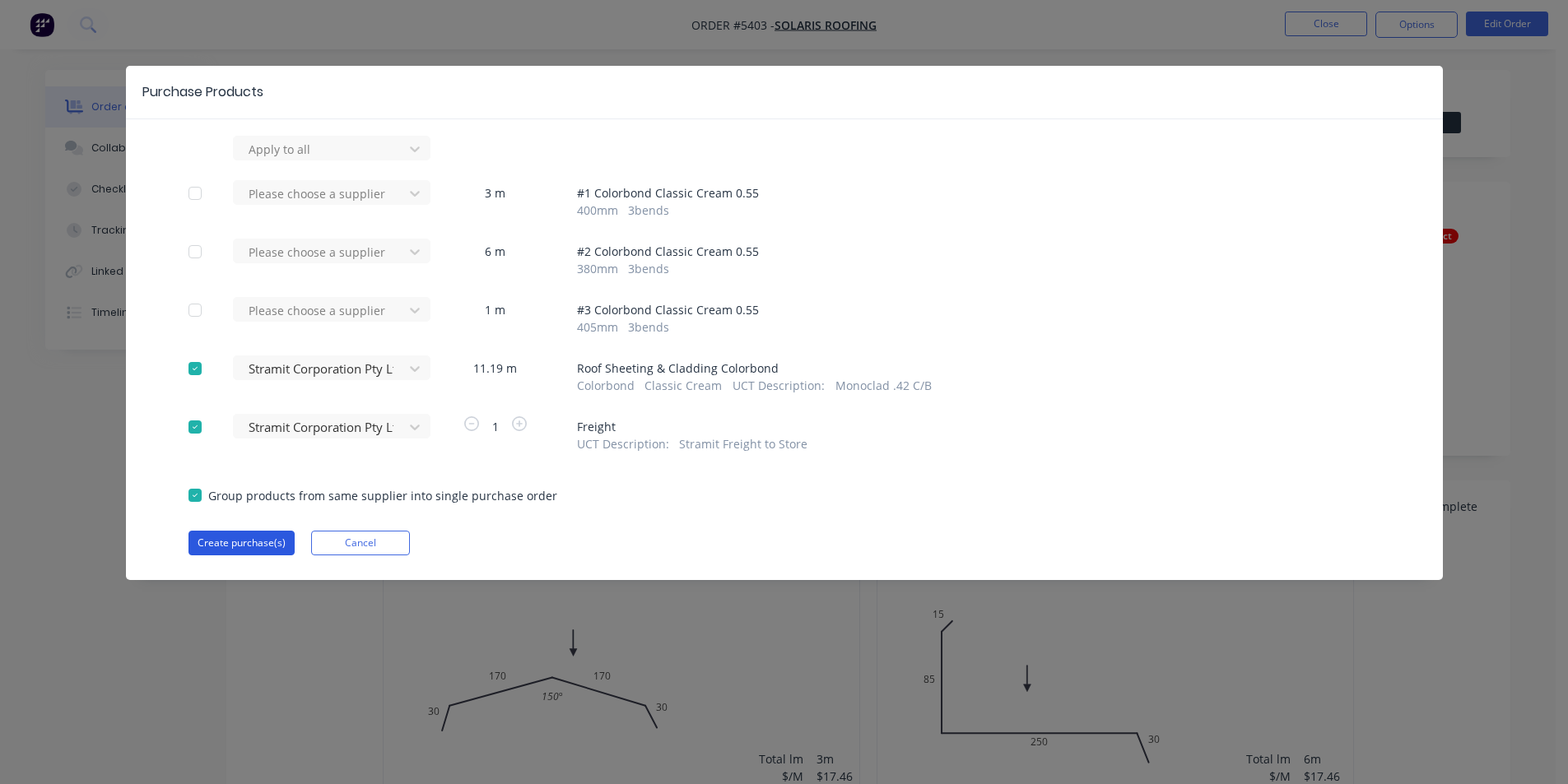
click at [272, 545] on button "Create purchase(s)" at bounding box center [242, 543] width 106 height 25
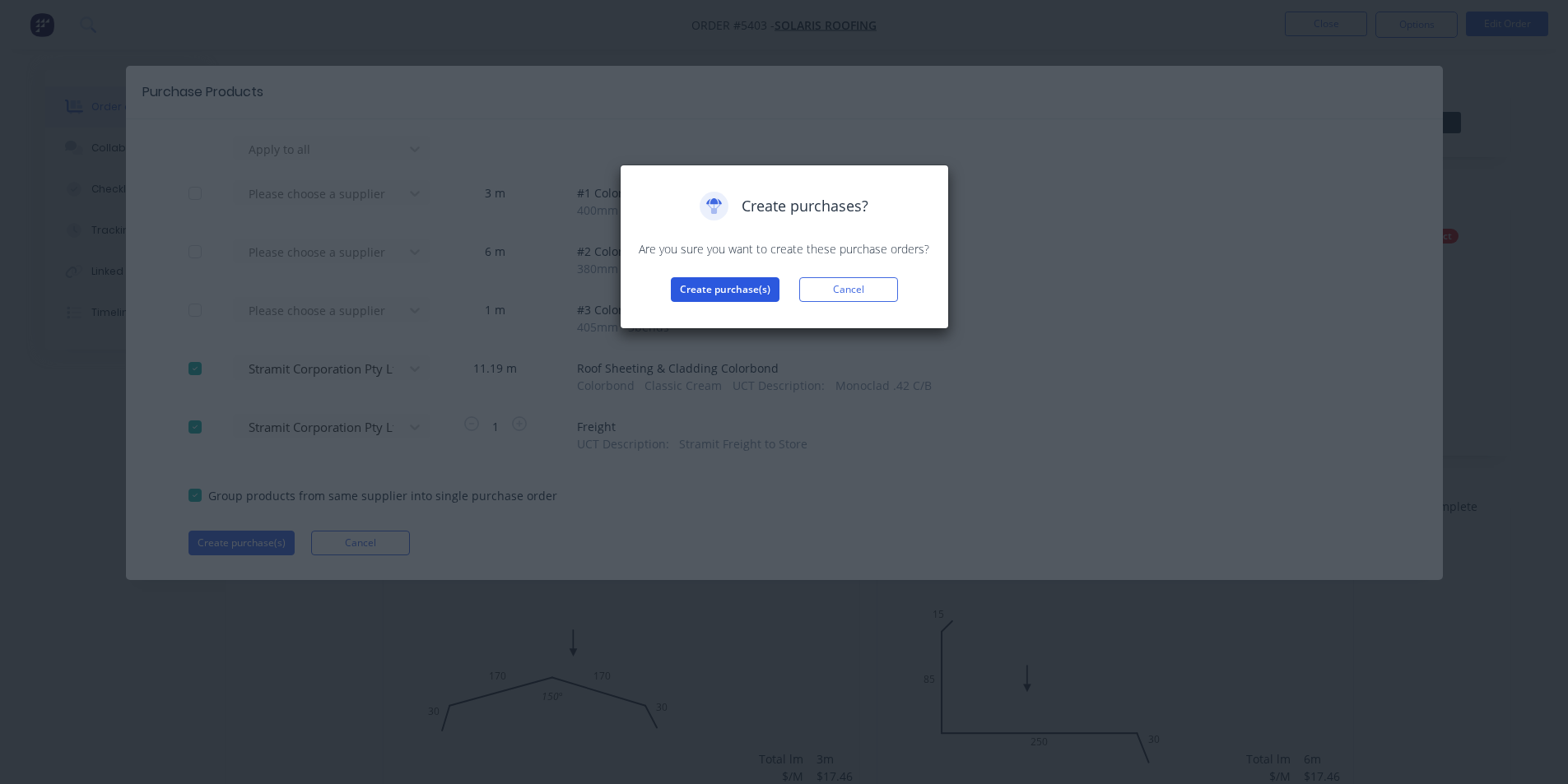
click at [728, 299] on button "Create purchase(s)" at bounding box center [725, 290] width 109 height 25
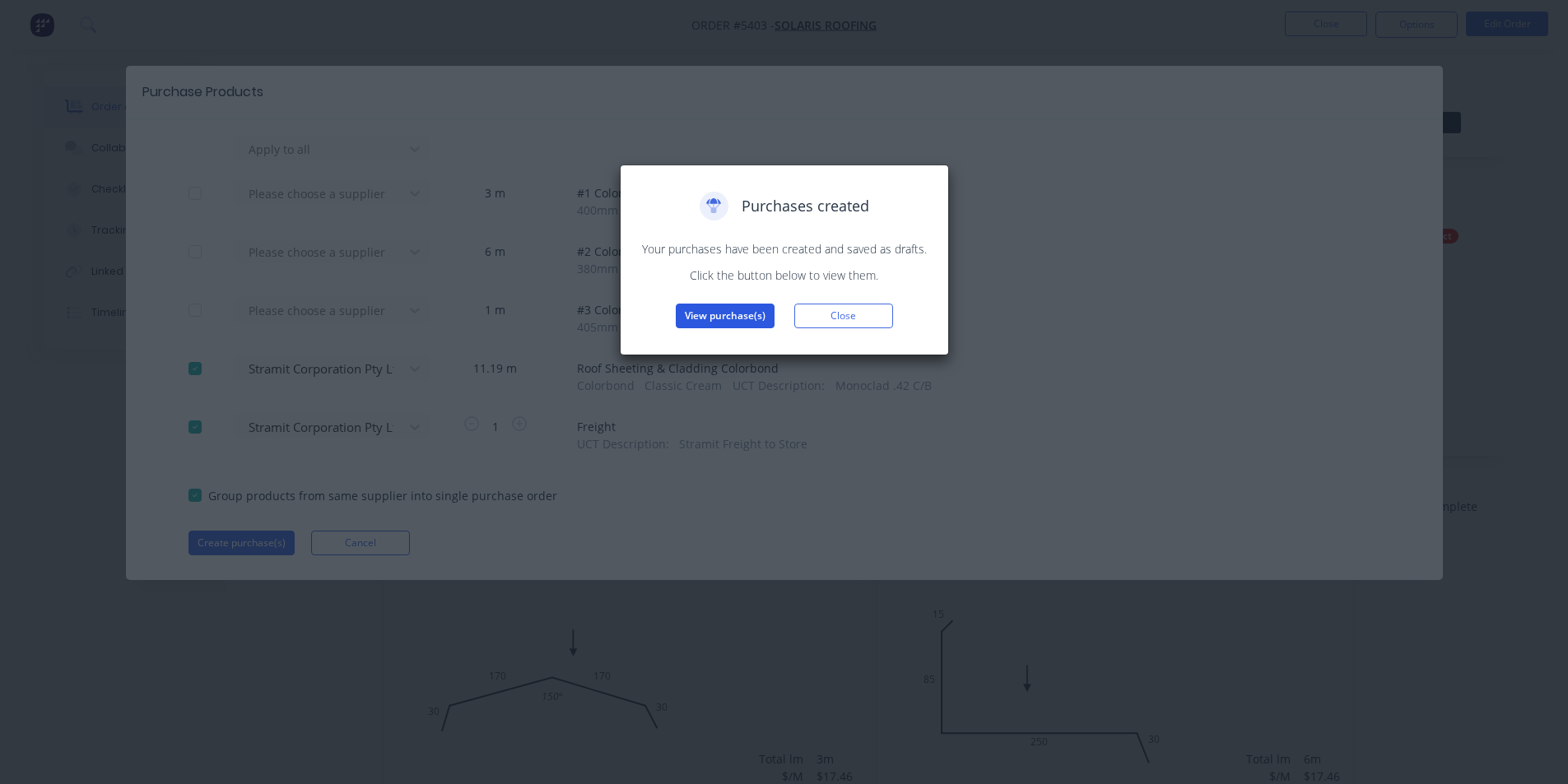
click at [726, 317] on button "View purchase(s)" at bounding box center [725, 316] width 99 height 25
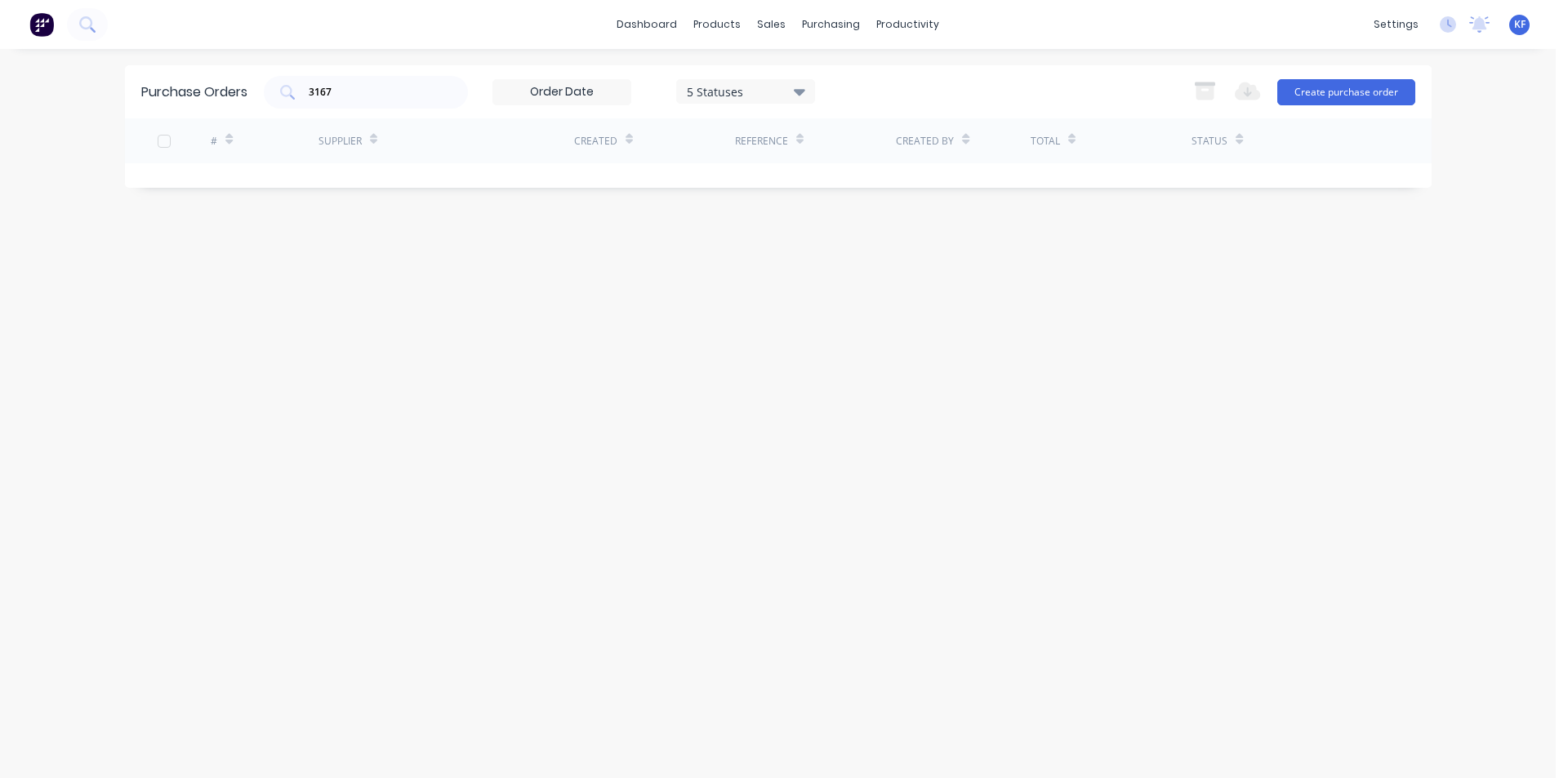
click at [183, 74] on div "Purchase Orders 3167 5 Statuses 5 Statuses Export to Excel (XLSX) Create purcha…" at bounding box center [778, 92] width 1307 height 54
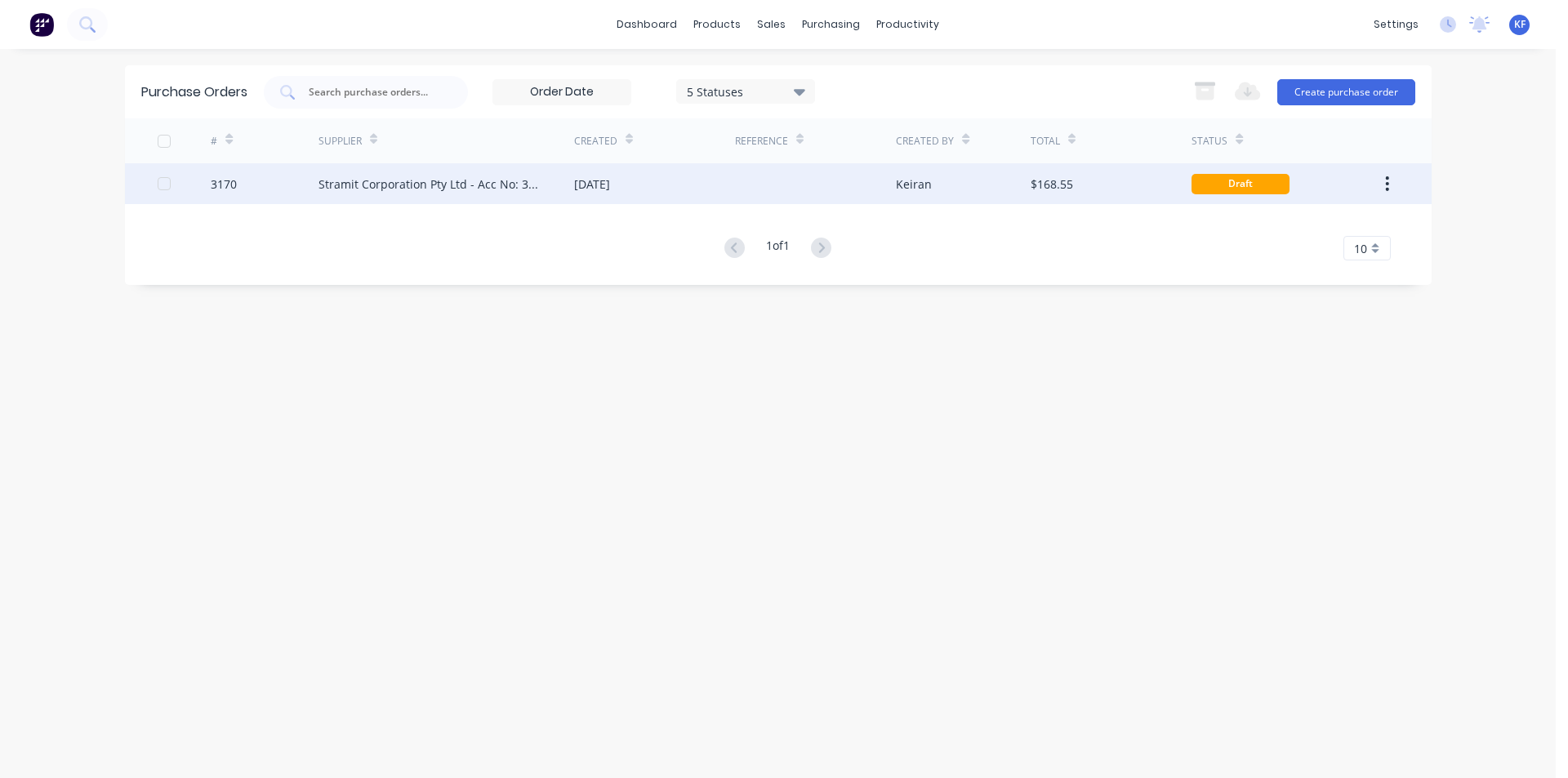
click at [599, 189] on div "[DATE]" at bounding box center [593, 184] width 36 height 17
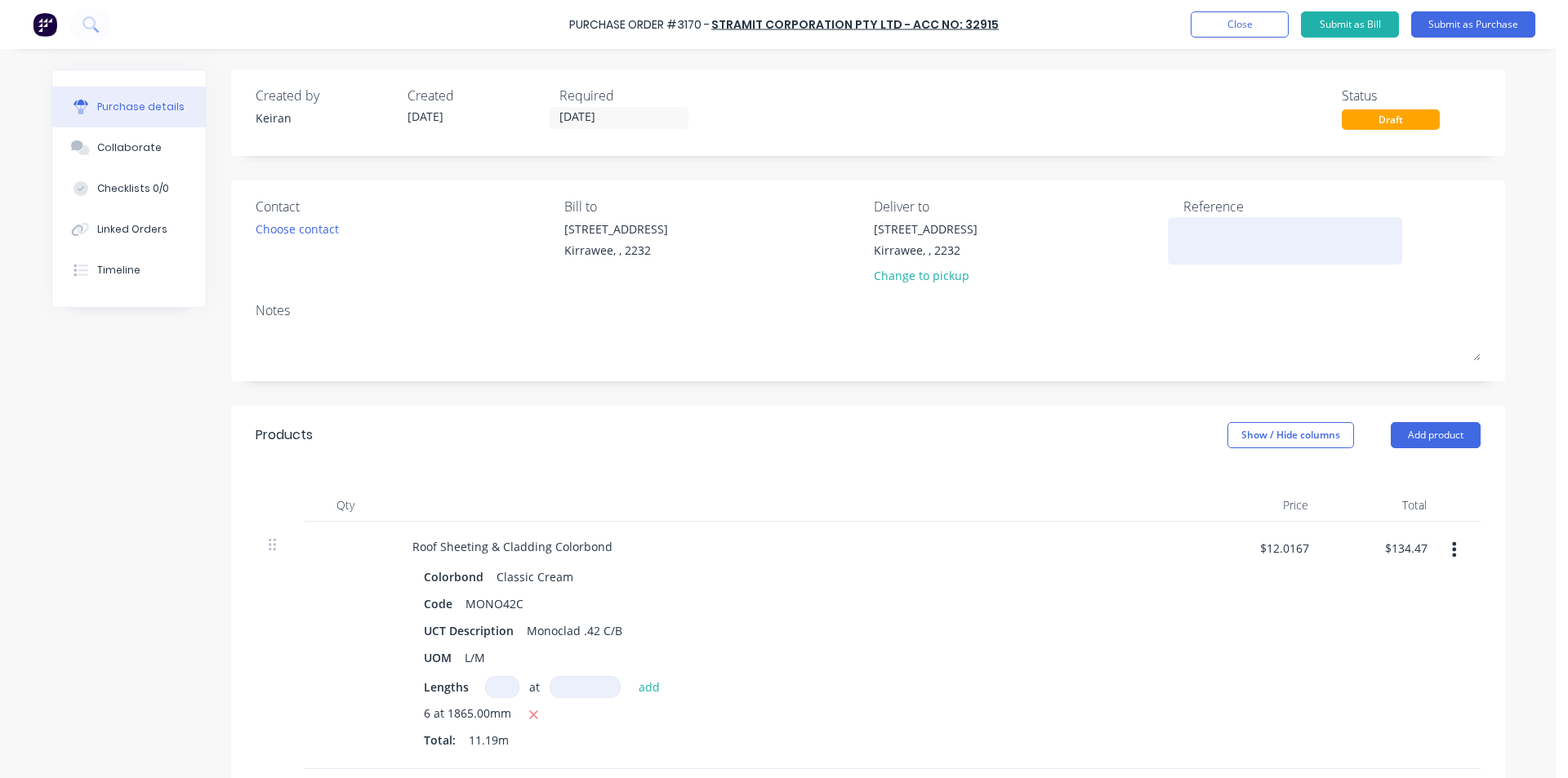
click at [1204, 226] on textarea at bounding box center [1286, 239] width 205 height 36
type textarea "x"
type textarea "S"
type textarea "x"
type textarea "So"
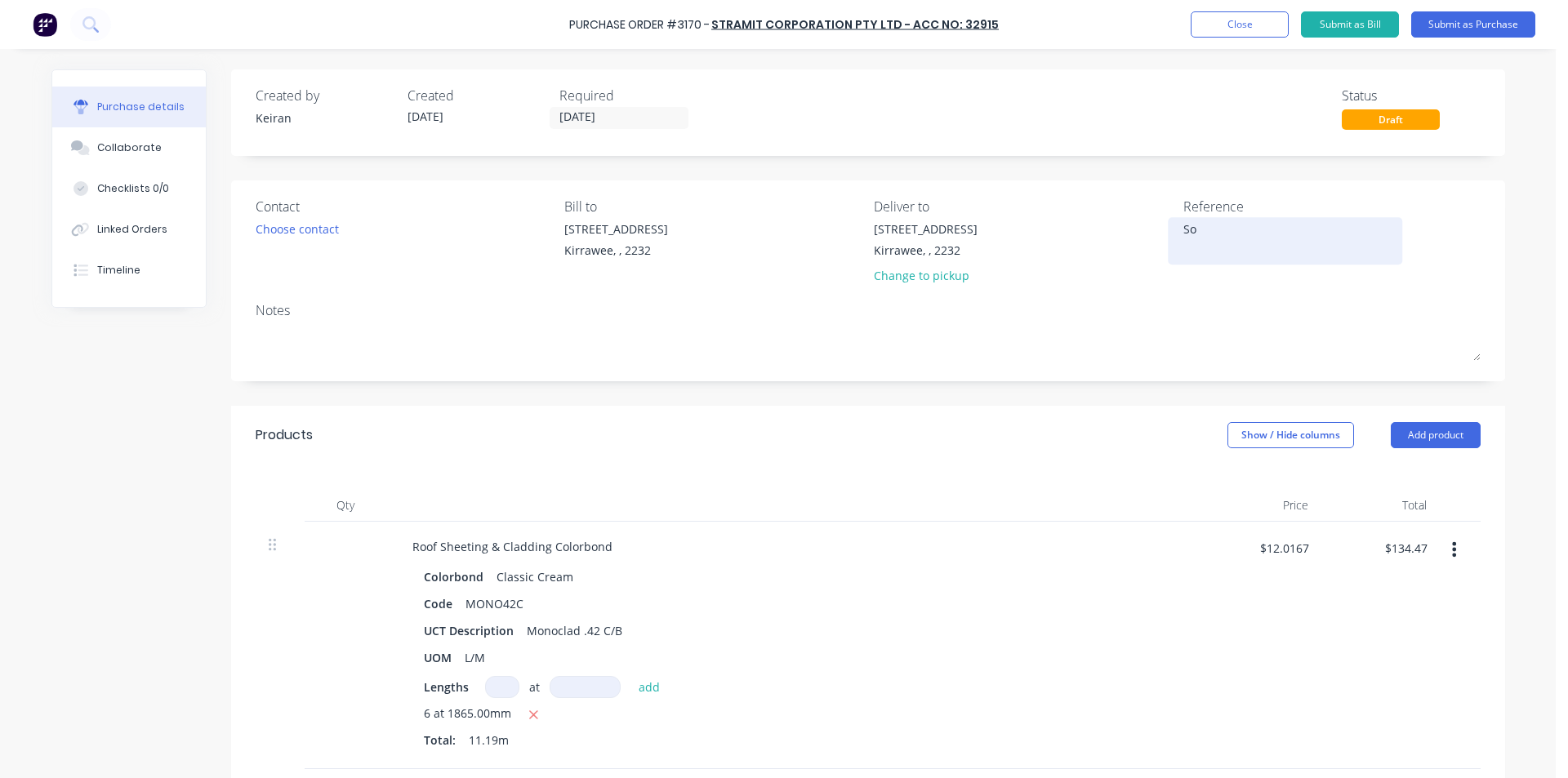
type textarea "x"
type textarea "Sol"
type textarea "x"
type textarea "Sola"
type textarea "x"
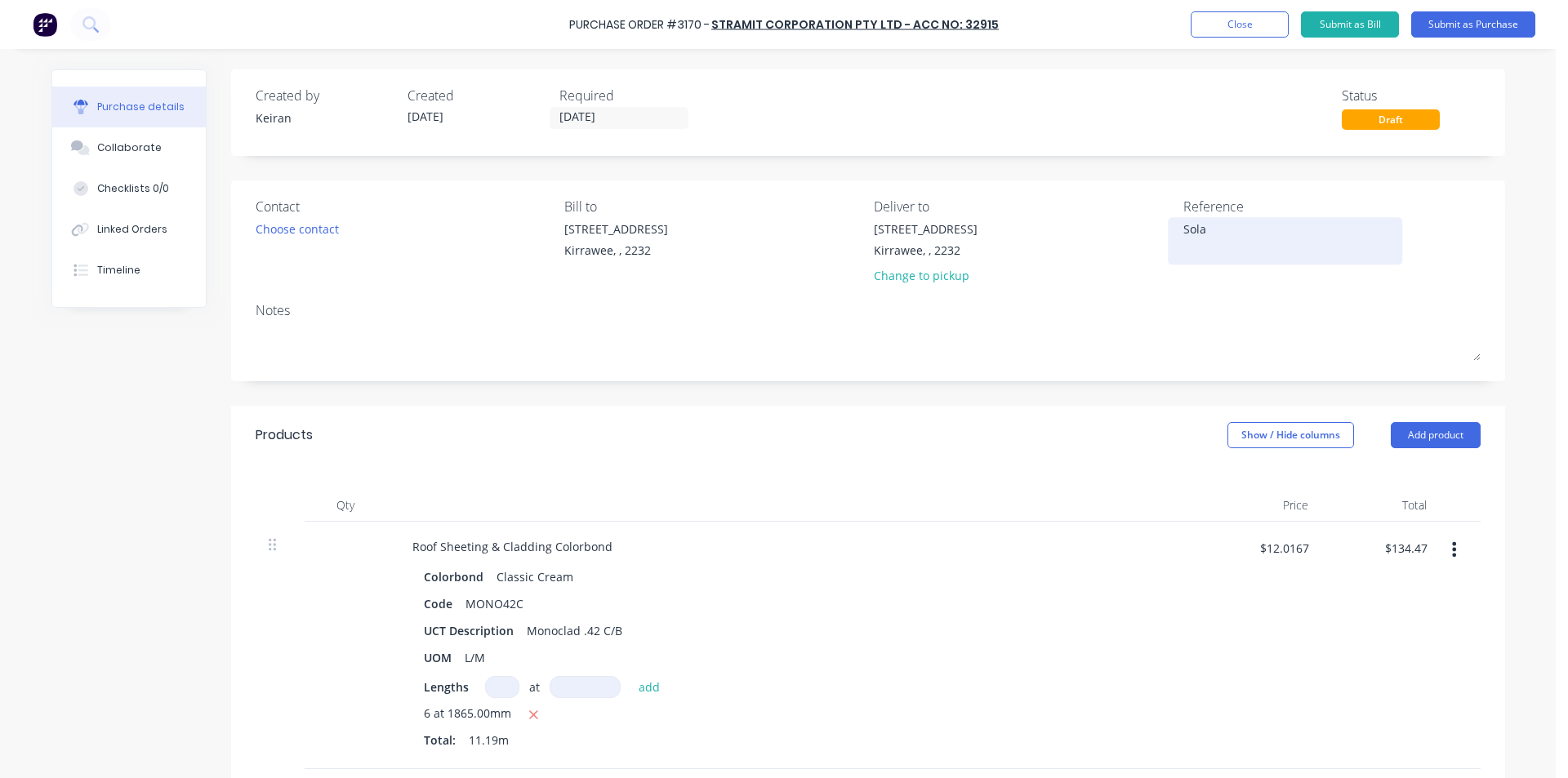
type textarea "Solar"
type textarea "x"
type textarea "[PERSON_NAME]"
type textarea "x"
type textarea "Solaris"
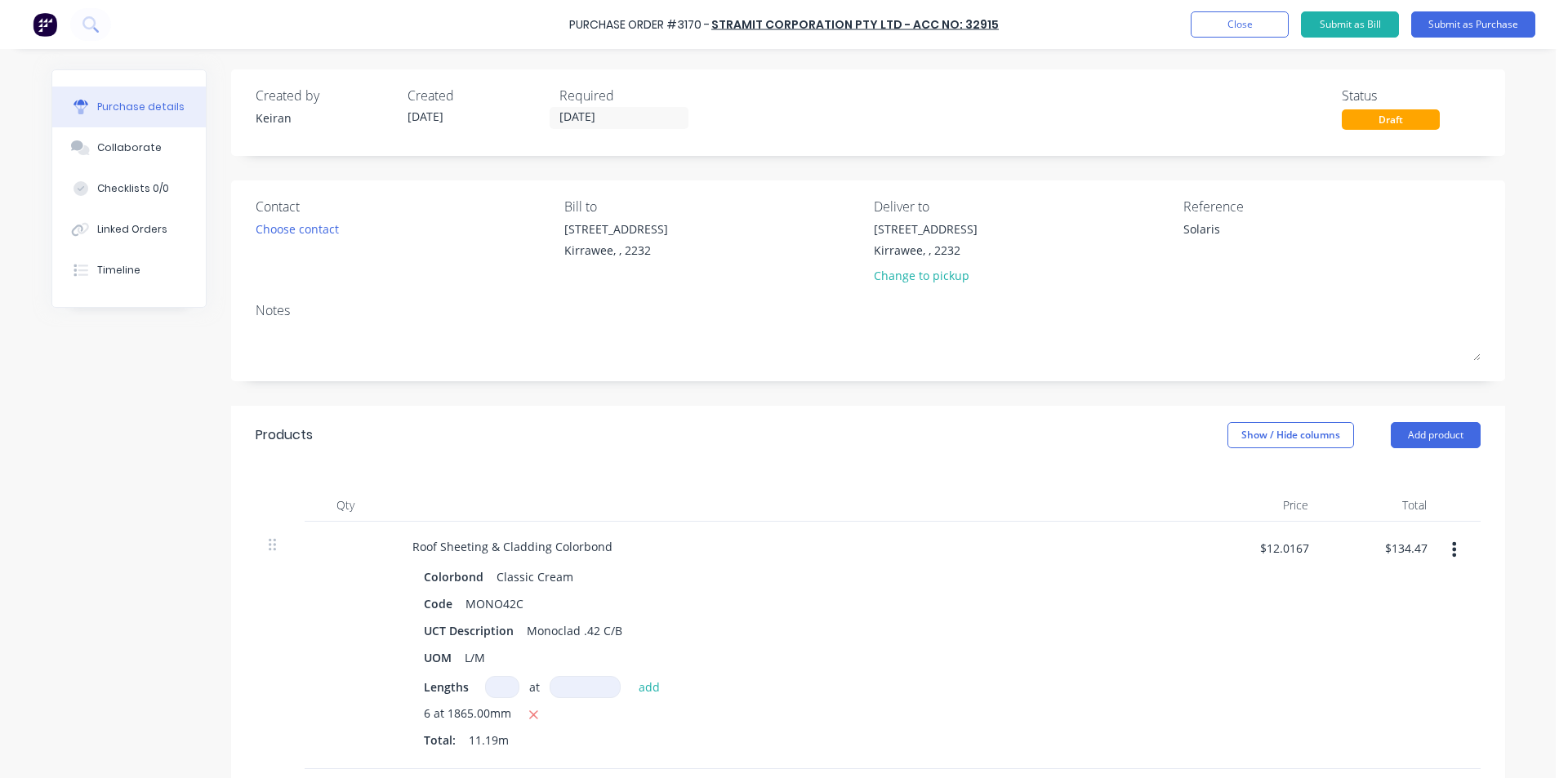
type textarea "x"
type textarea "Solaris"
click at [616, 105] on div "Required [DATE]" at bounding box center [628, 108] width 139 height 44
click at [612, 121] on input "[DATE]" at bounding box center [620, 118] width 138 height 20
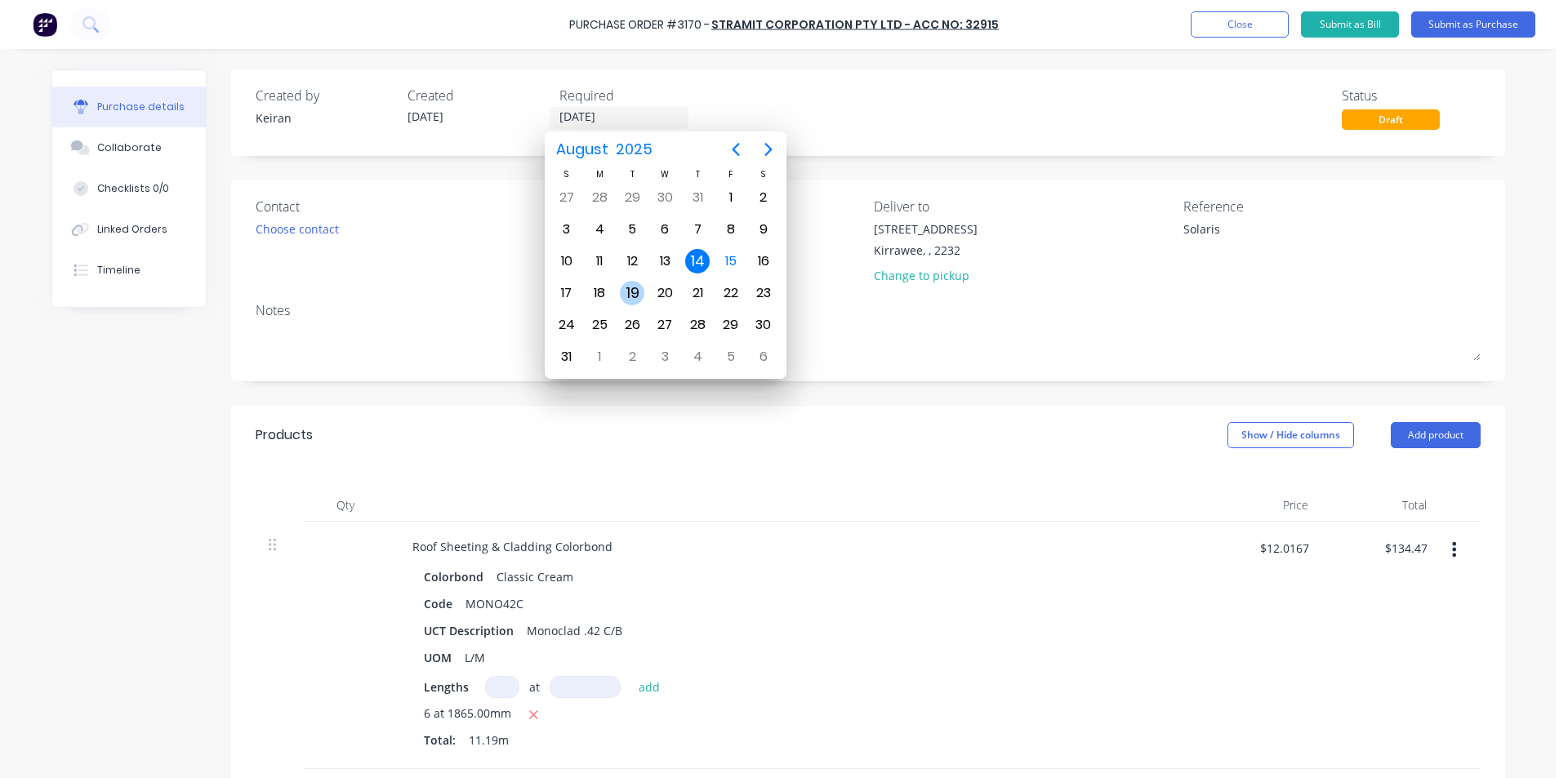
click at [632, 299] on div "19" at bounding box center [632, 293] width 25 height 25
type textarea "x"
type input "[DATE]"
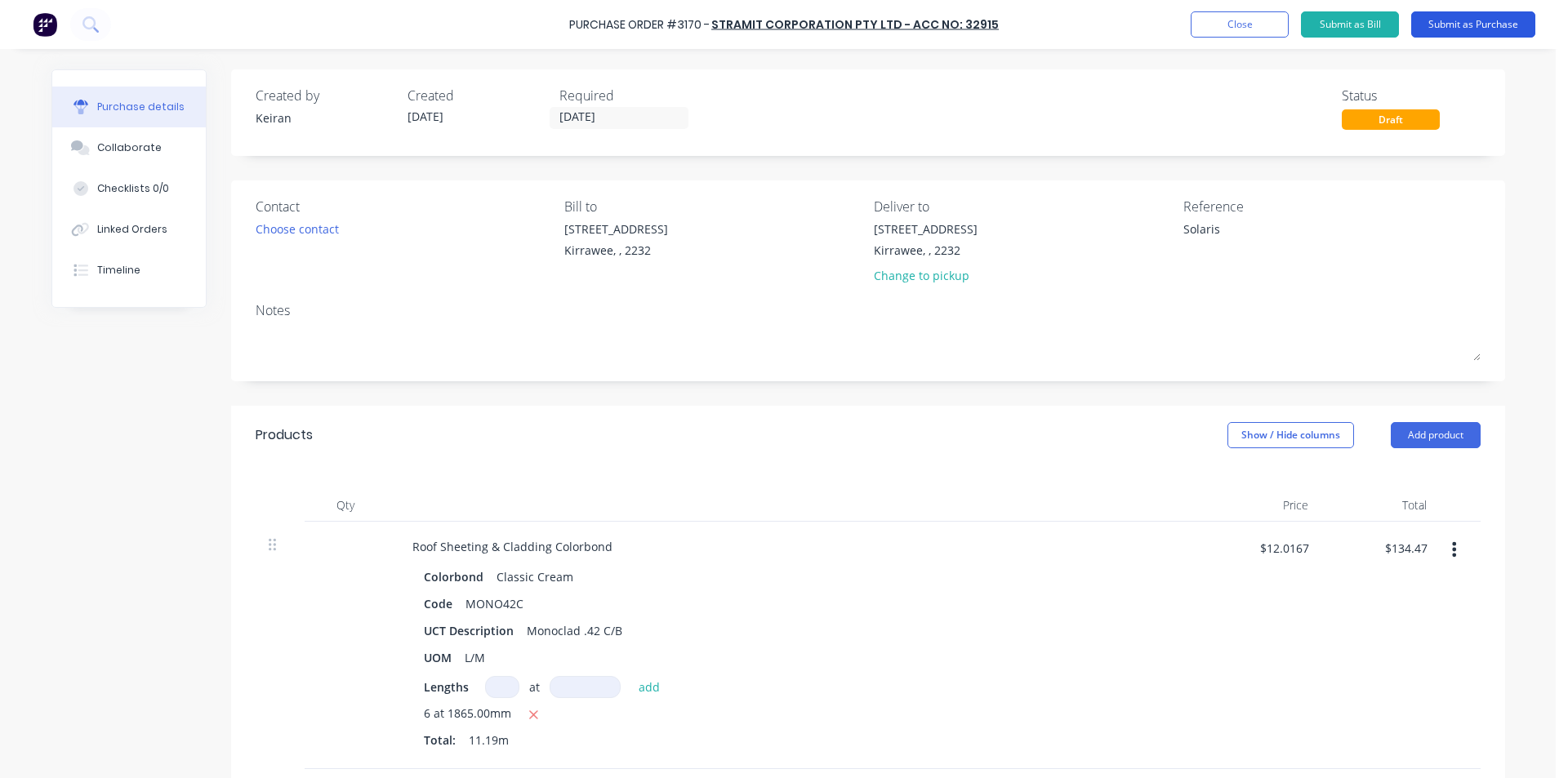
click at [1440, 20] on button "Submit as Purchase" at bounding box center [1473, 24] width 124 height 26
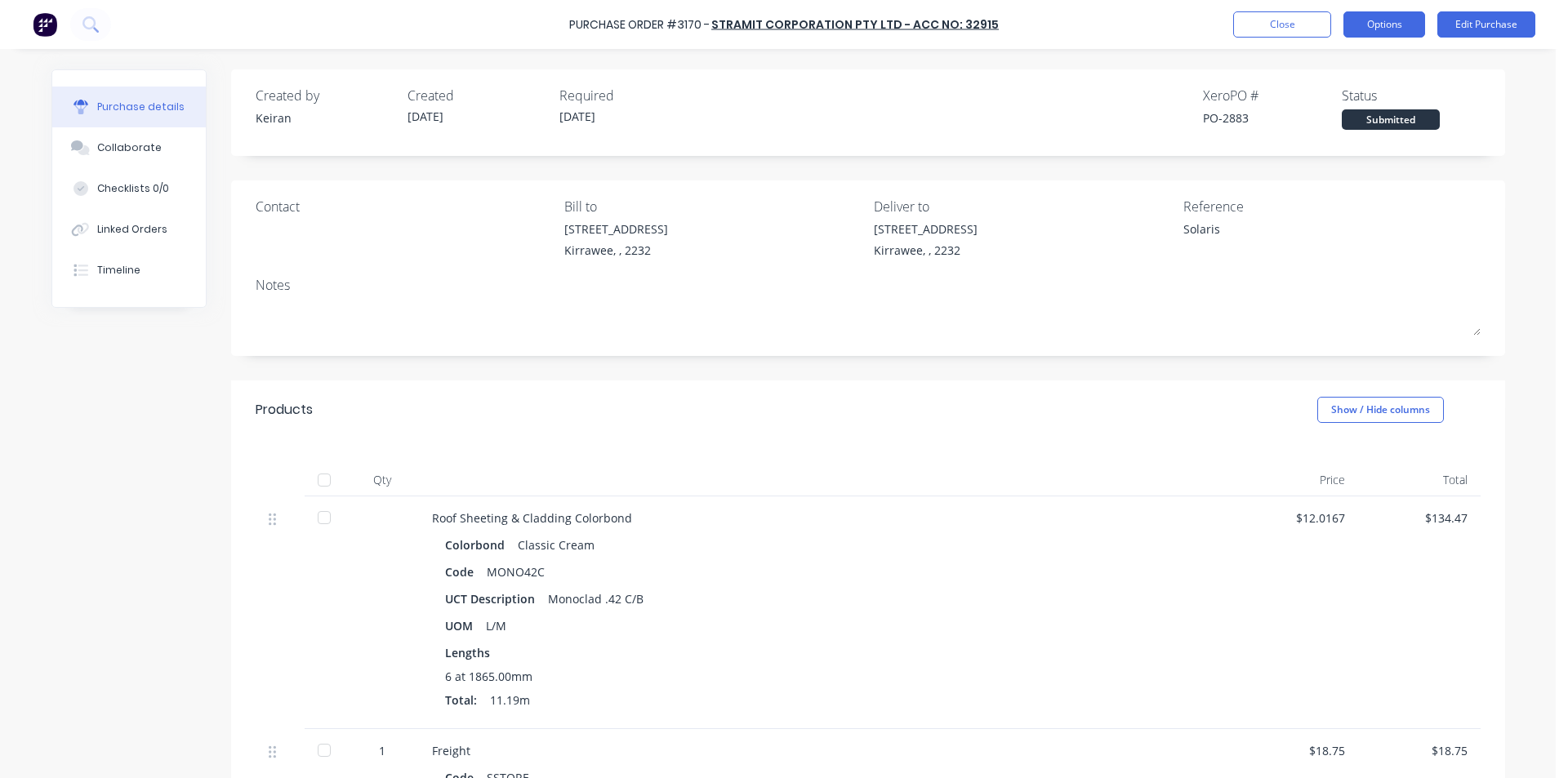
click at [1365, 27] on button "Options" at bounding box center [1383, 24] width 81 height 26
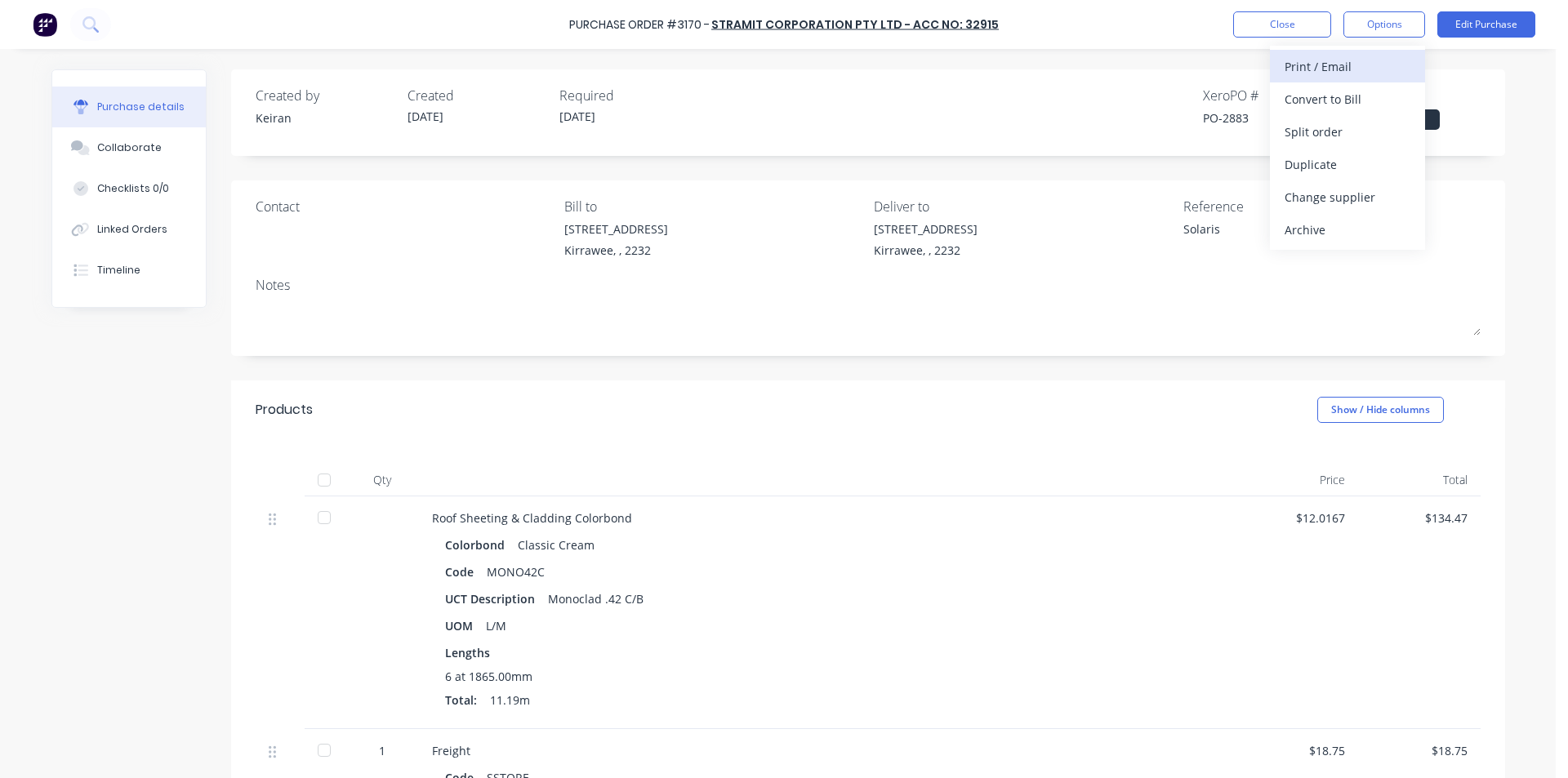
click at [1331, 76] on div "Print / Email" at bounding box center [1348, 66] width 126 height 24
click at [1326, 127] on div "Without pricing" at bounding box center [1348, 132] width 126 height 24
type textarea "x"
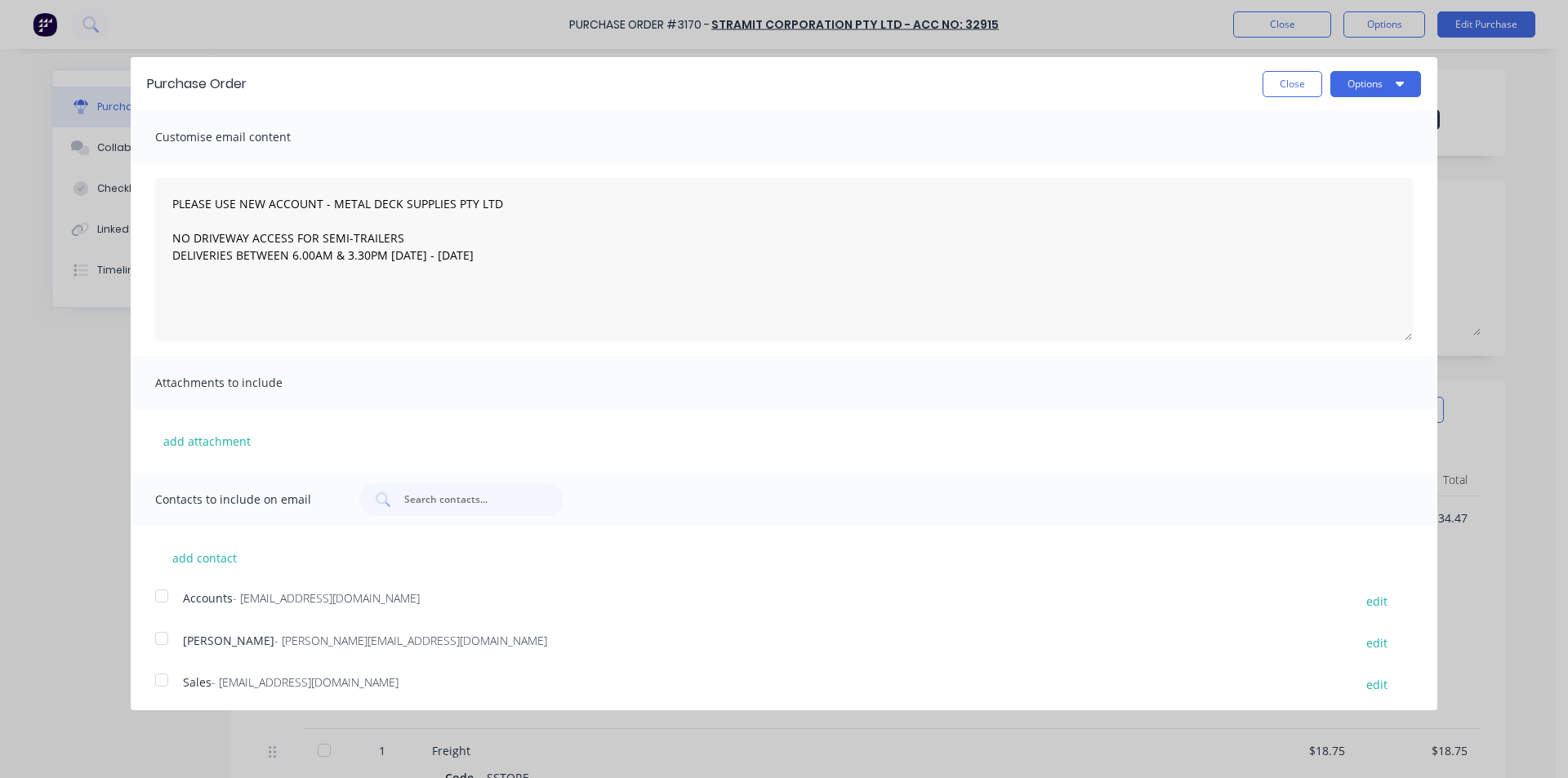
click at [161, 681] on div at bounding box center [162, 681] width 33 height 32
type textarea "PLEASE USE NEW ACCOUNT - METAL DECK SUPPLIES PTY LTD NO DRIVEWAY ACCESS FOR SEM…"
click at [1364, 90] on button "Options" at bounding box center [1376, 83] width 91 height 26
click at [1356, 142] on button "Email" at bounding box center [1343, 159] width 155 height 32
type textarea "x"
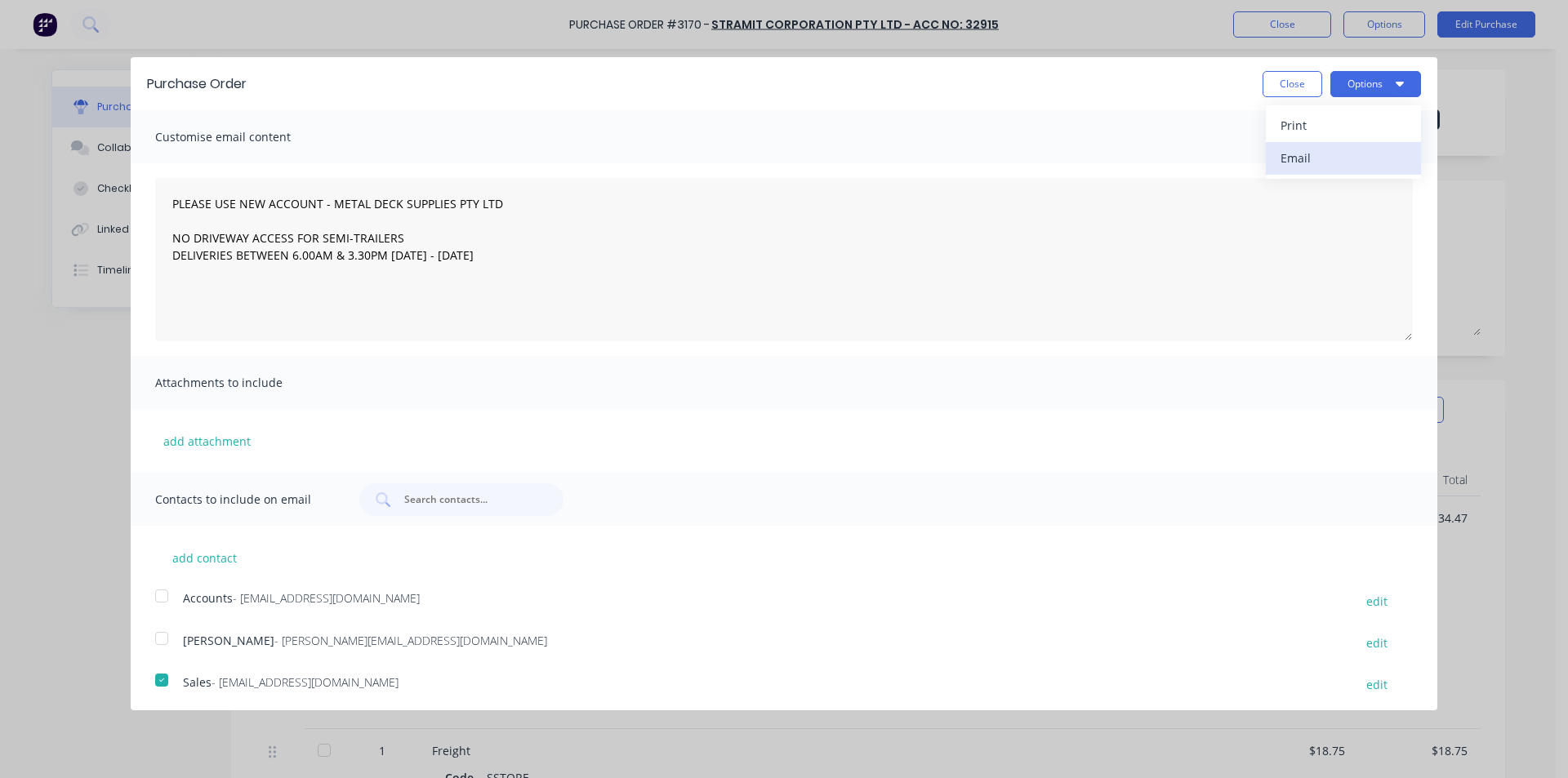
type textarea "PLEASE USE NEW ACCOUNT - METAL DECK SUPPLIES PTY LTD NO DRIVEWAY ACCESS FOR SEM…"
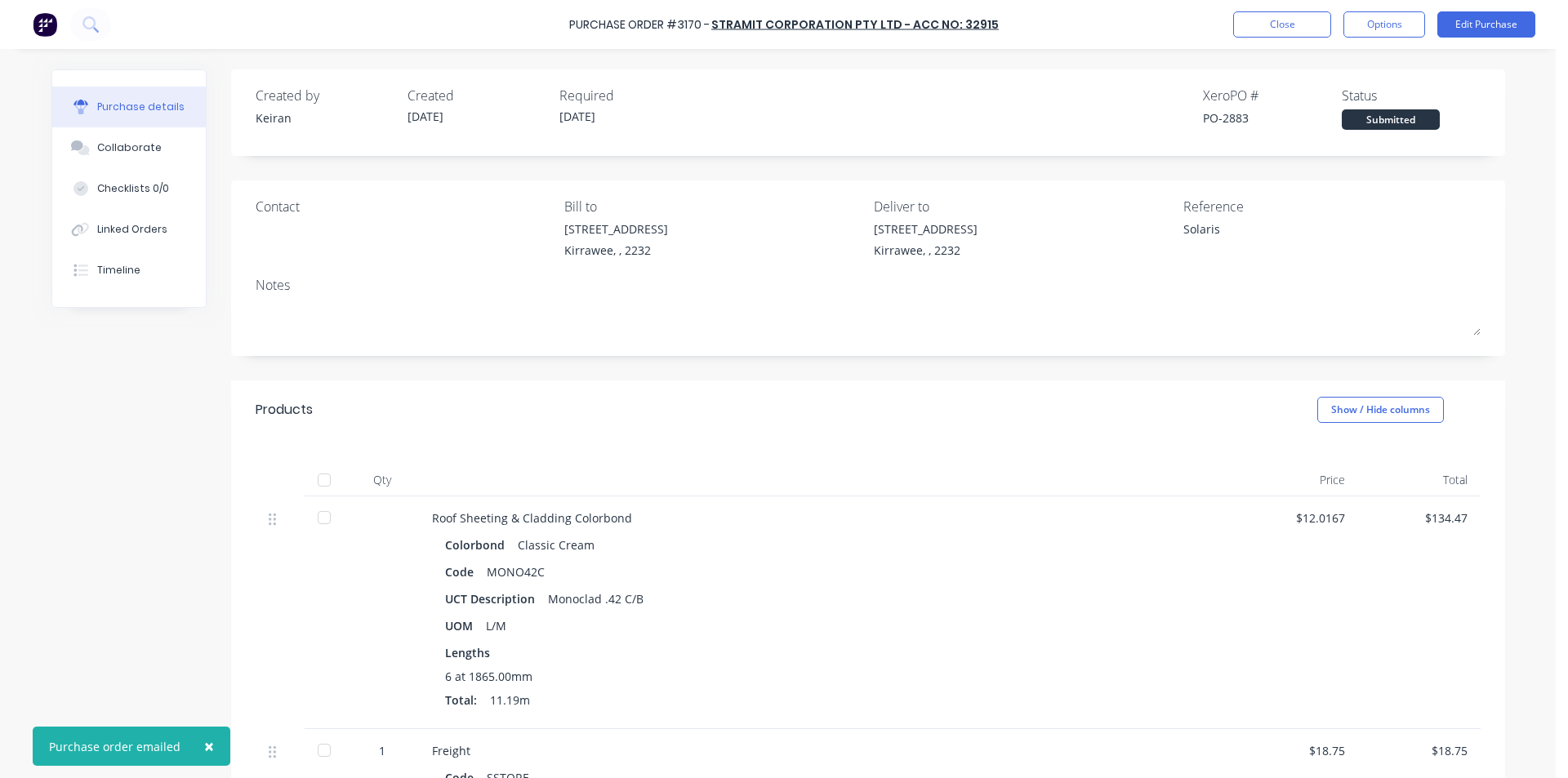
type textarea "x"
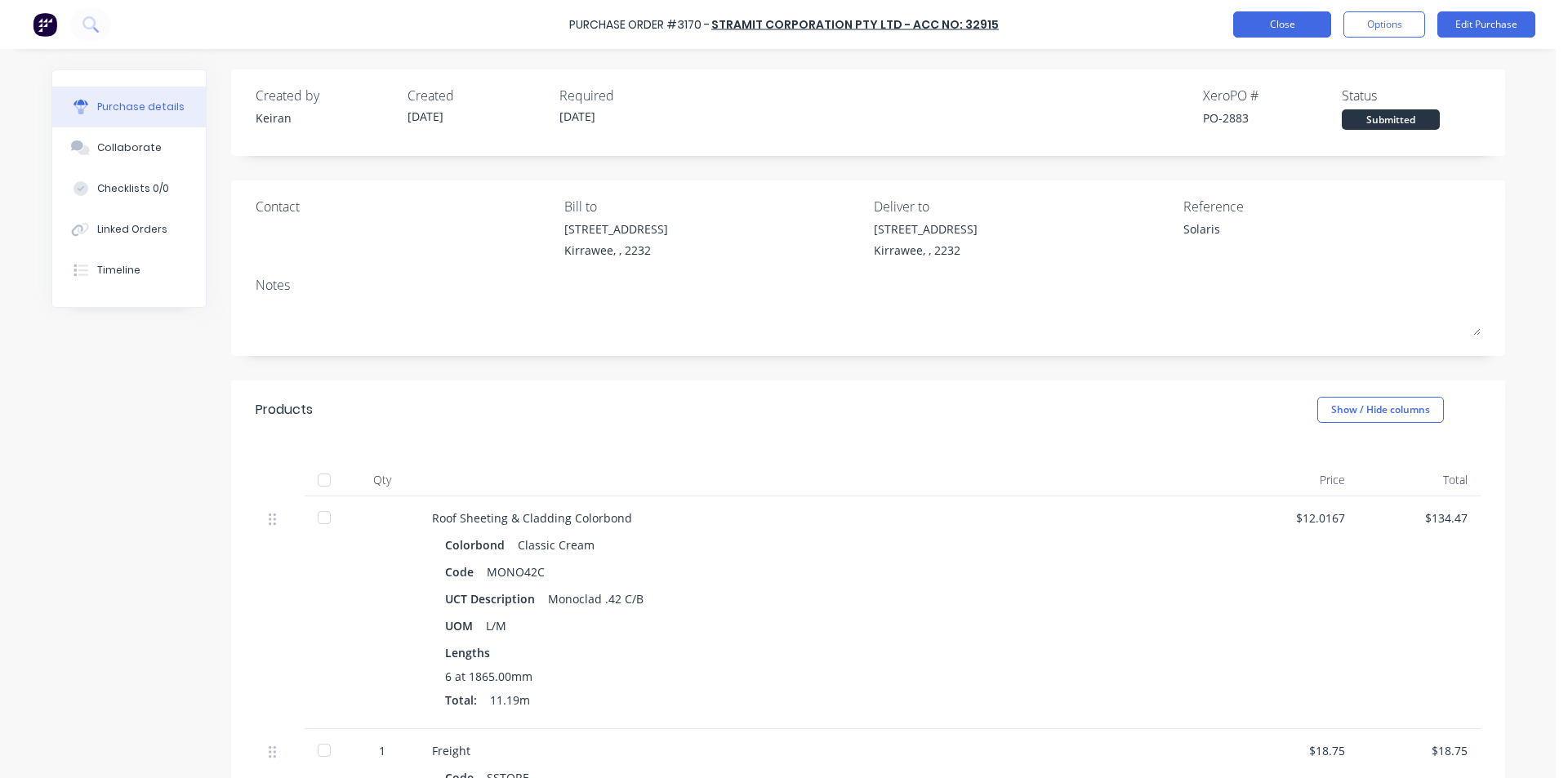
drag, startPoint x: 1355, startPoint y: 142, endPoint x: 1272, endPoint y: 35, distance: 135.4
click at [1272, 35] on button "Close" at bounding box center [1282, 24] width 98 height 26
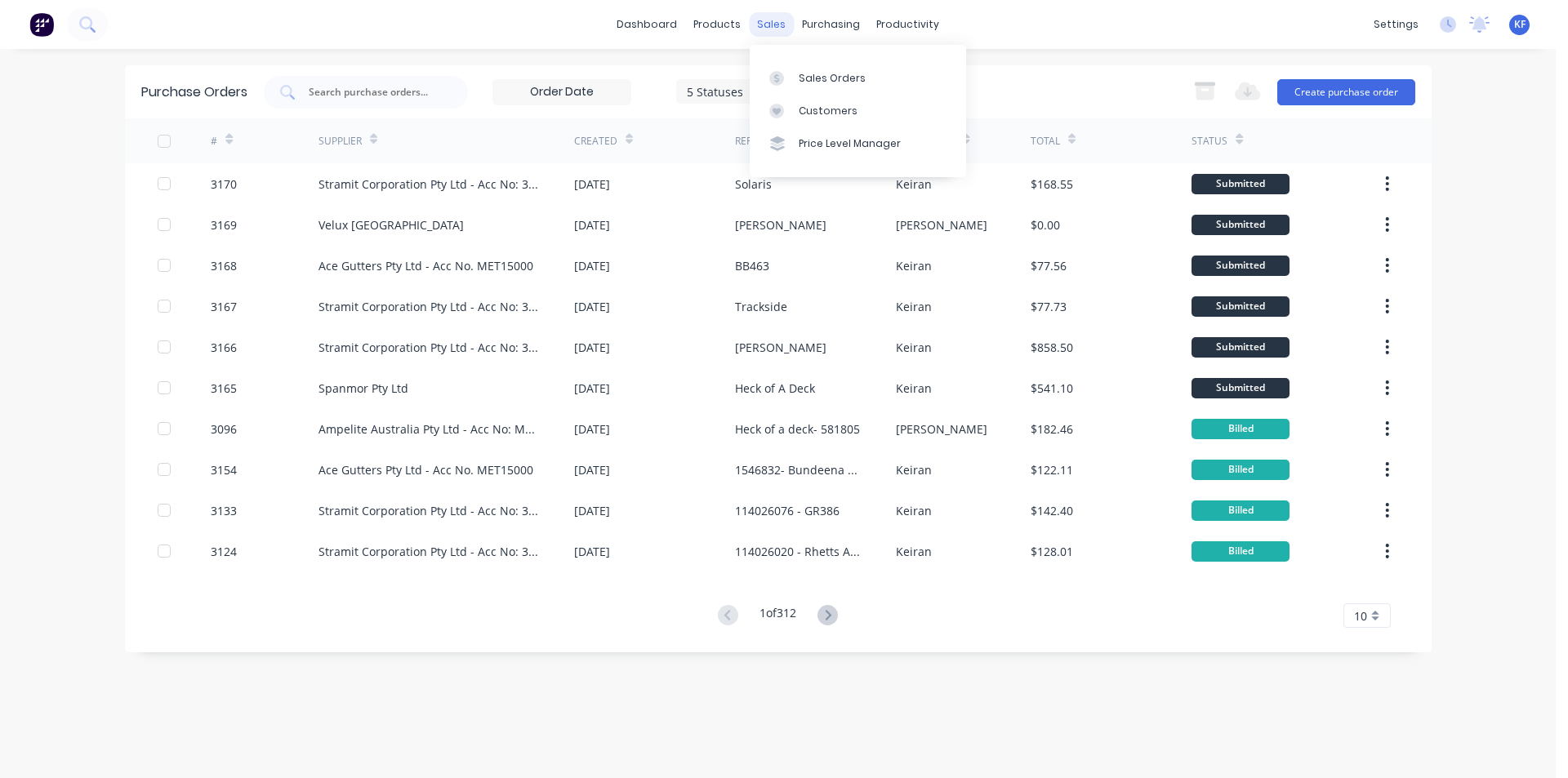
click at [763, 21] on div "sales" at bounding box center [771, 25] width 45 height 25
click at [807, 77] on div "Sales Orders" at bounding box center [832, 77] width 67 height 14
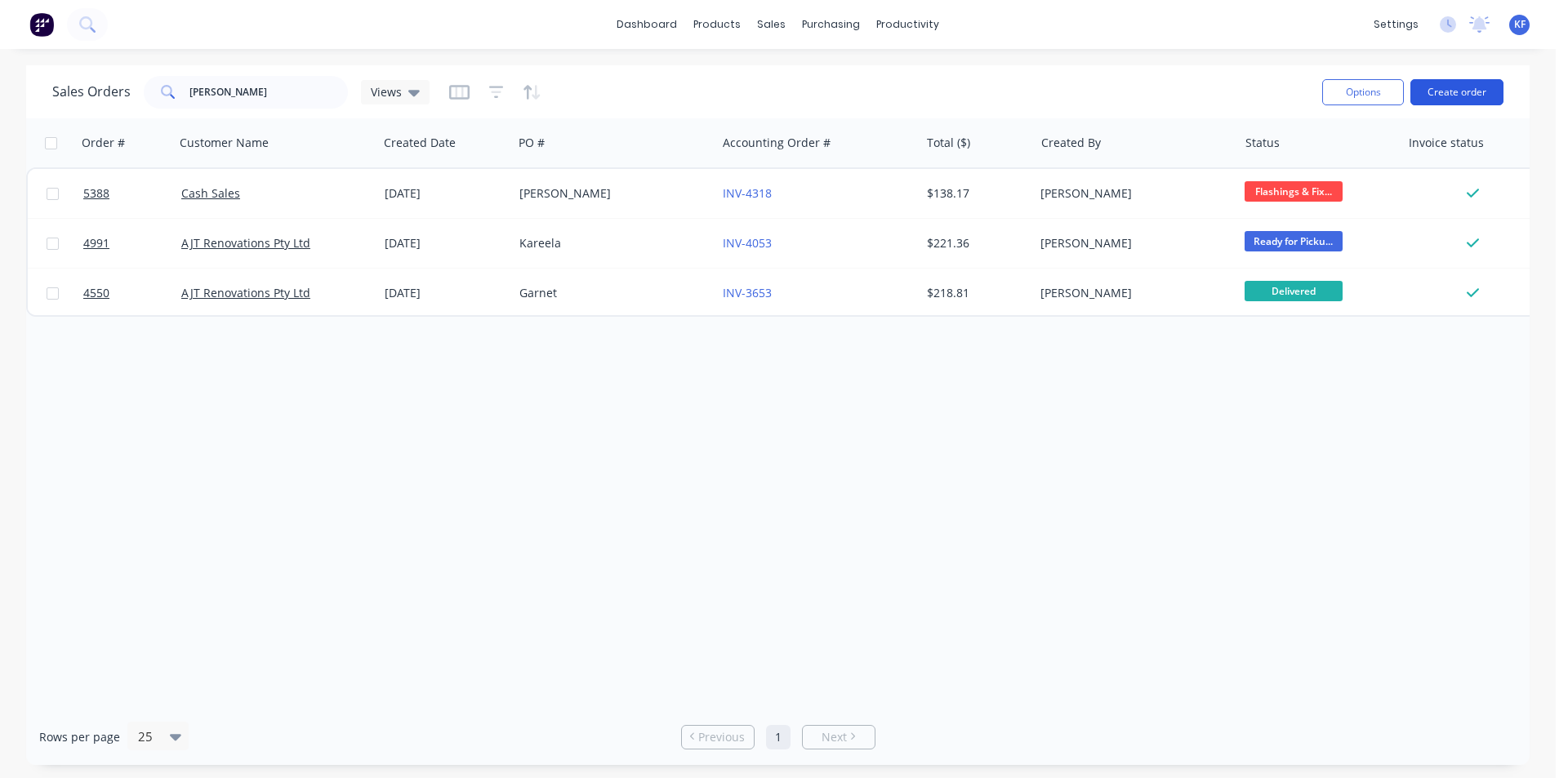
click at [1476, 102] on button "Create order" at bounding box center [1456, 92] width 93 height 26
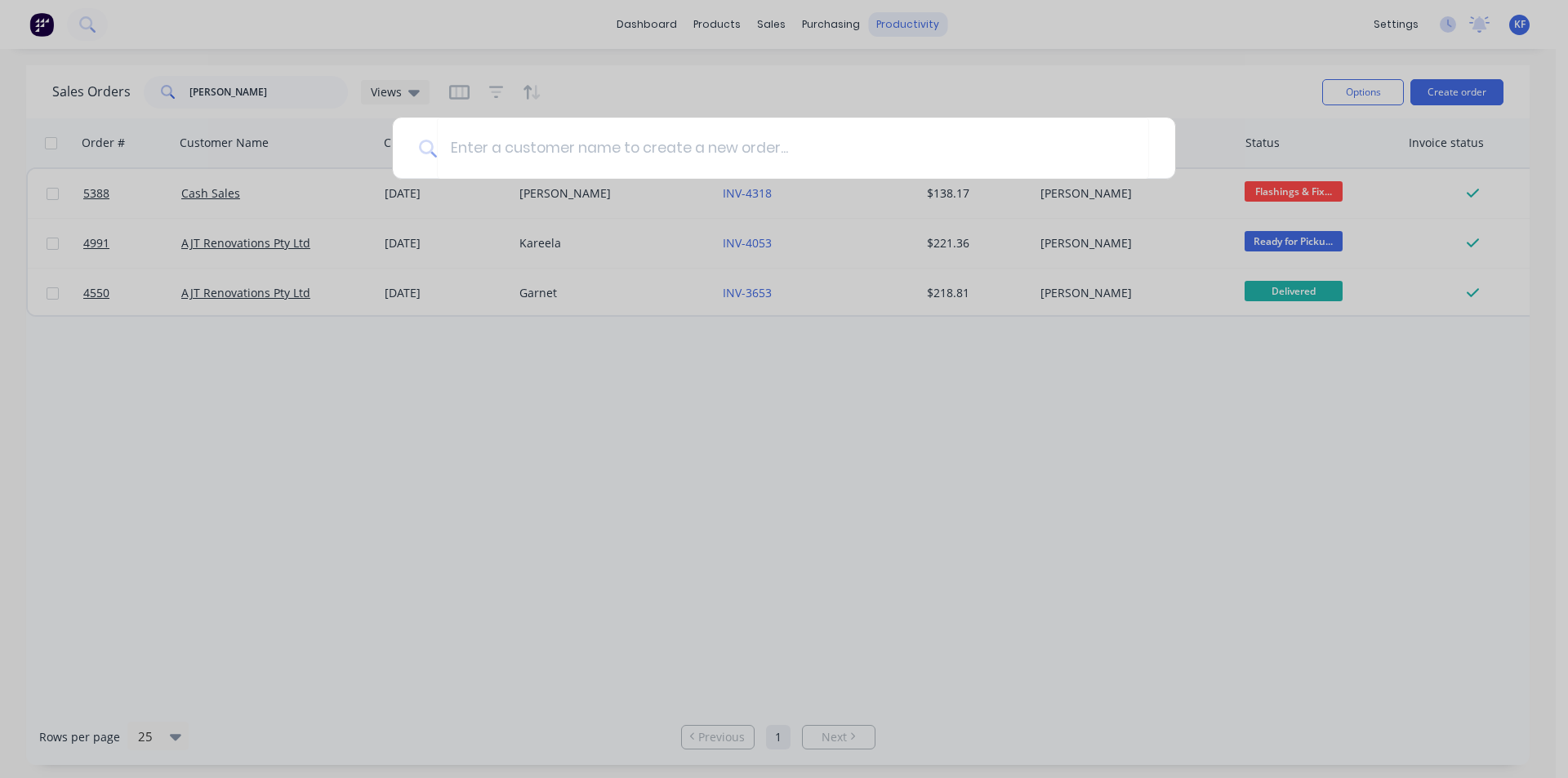
click at [902, 18] on div at bounding box center [784, 389] width 1568 height 778
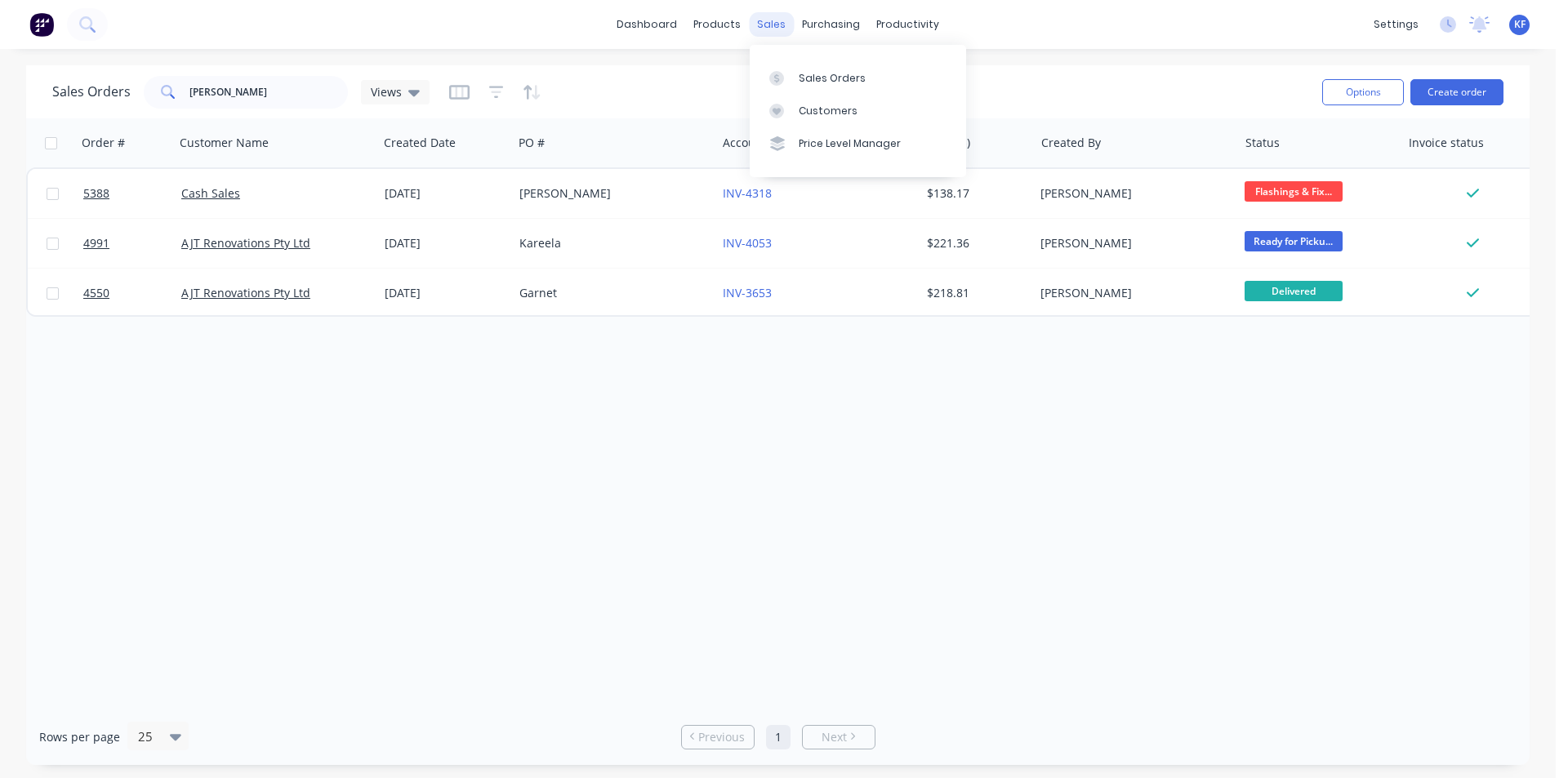
click at [753, 30] on div "sales" at bounding box center [771, 25] width 45 height 25
click at [795, 76] on link "Sales Orders" at bounding box center [858, 77] width 216 height 32
drag, startPoint x: 245, startPoint y: 93, endPoint x: 44, endPoint y: 76, distance: 201.7
click at [100, 81] on div "Sales Orders [PERSON_NAME] Views" at bounding box center [241, 92] width 378 height 32
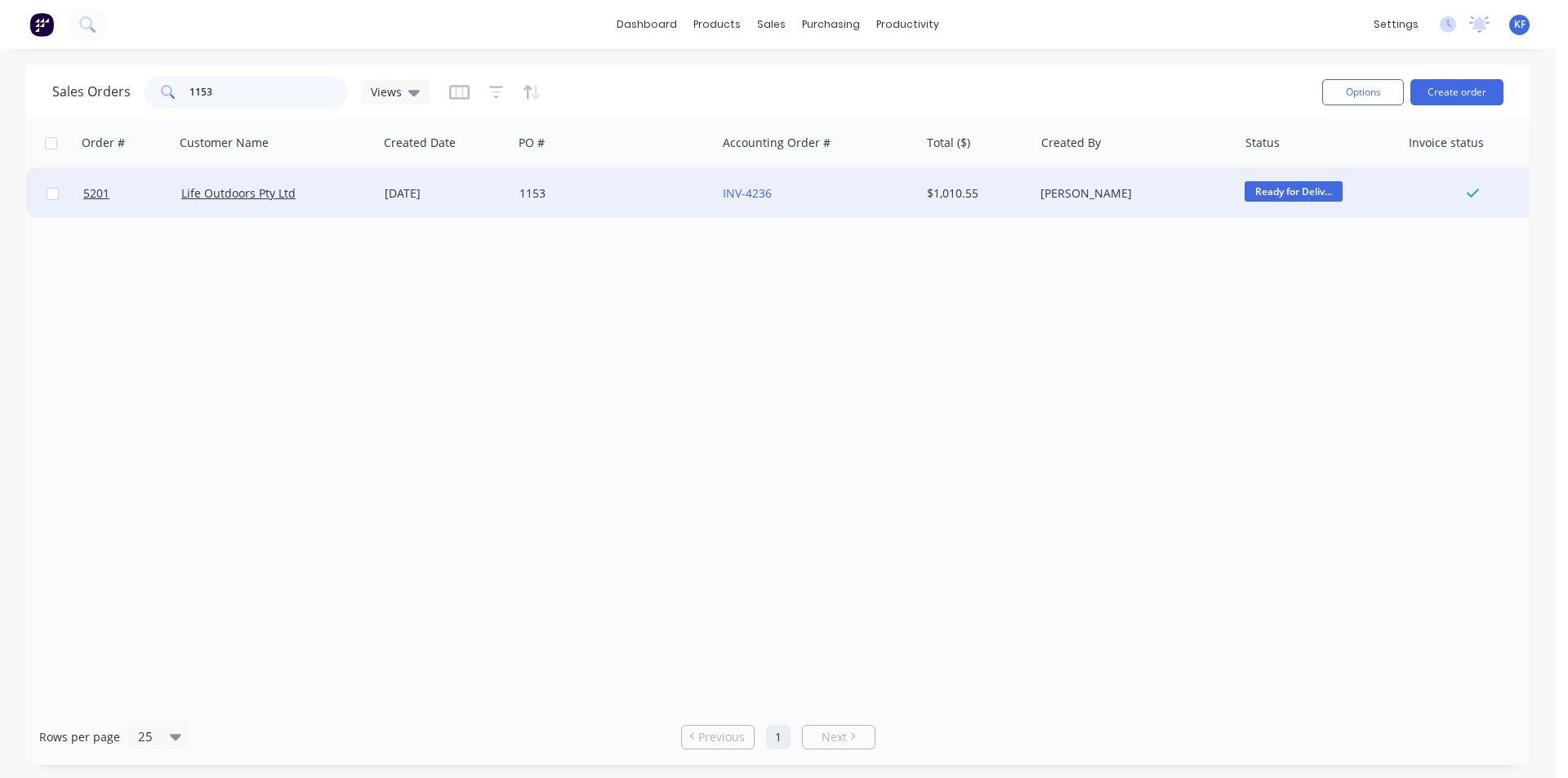
type input "1153"
click at [604, 208] on div "1153" at bounding box center [614, 193] width 204 height 49
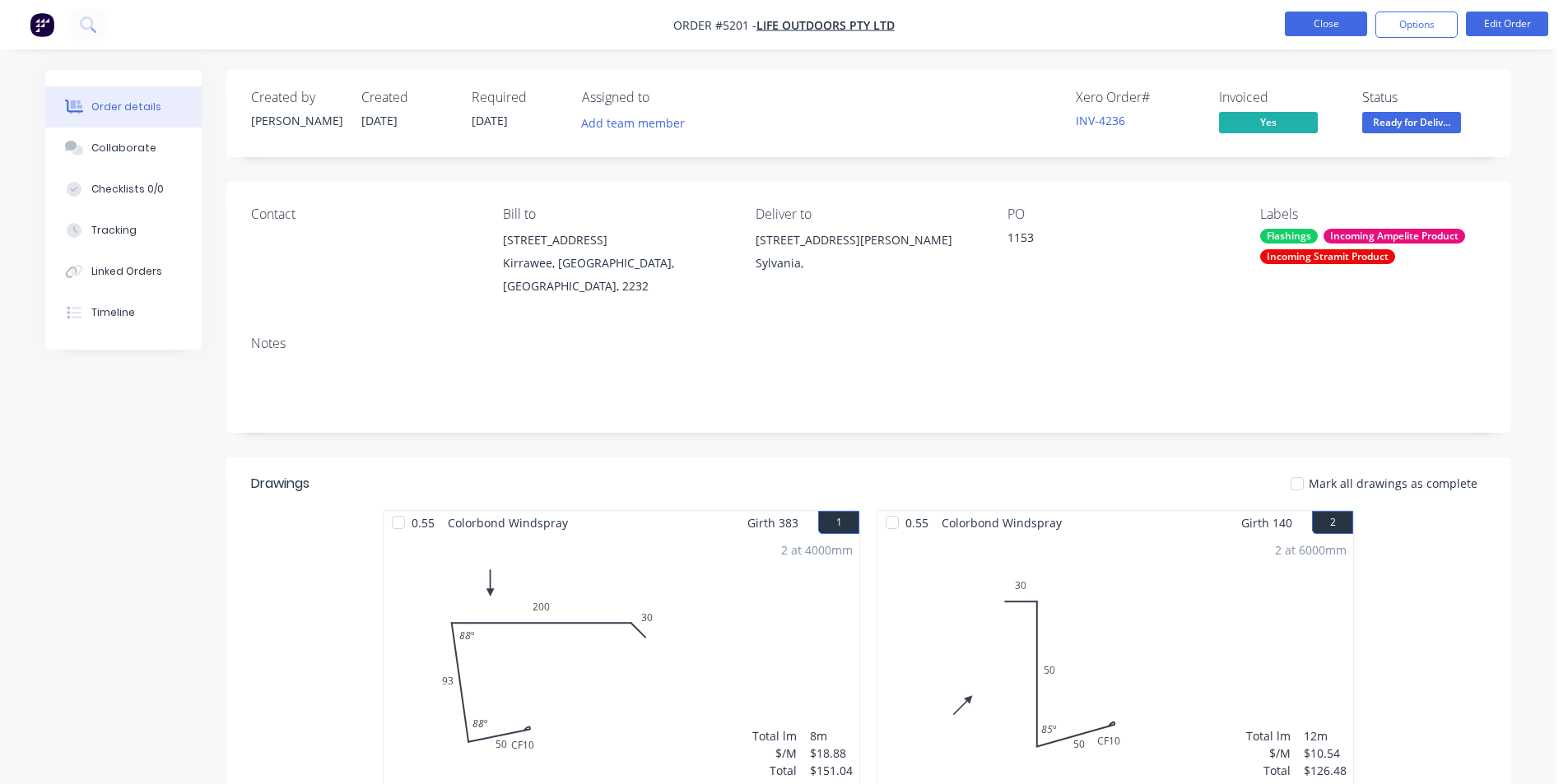
click at [1335, 20] on button "Close" at bounding box center [1325, 24] width 82 height 25
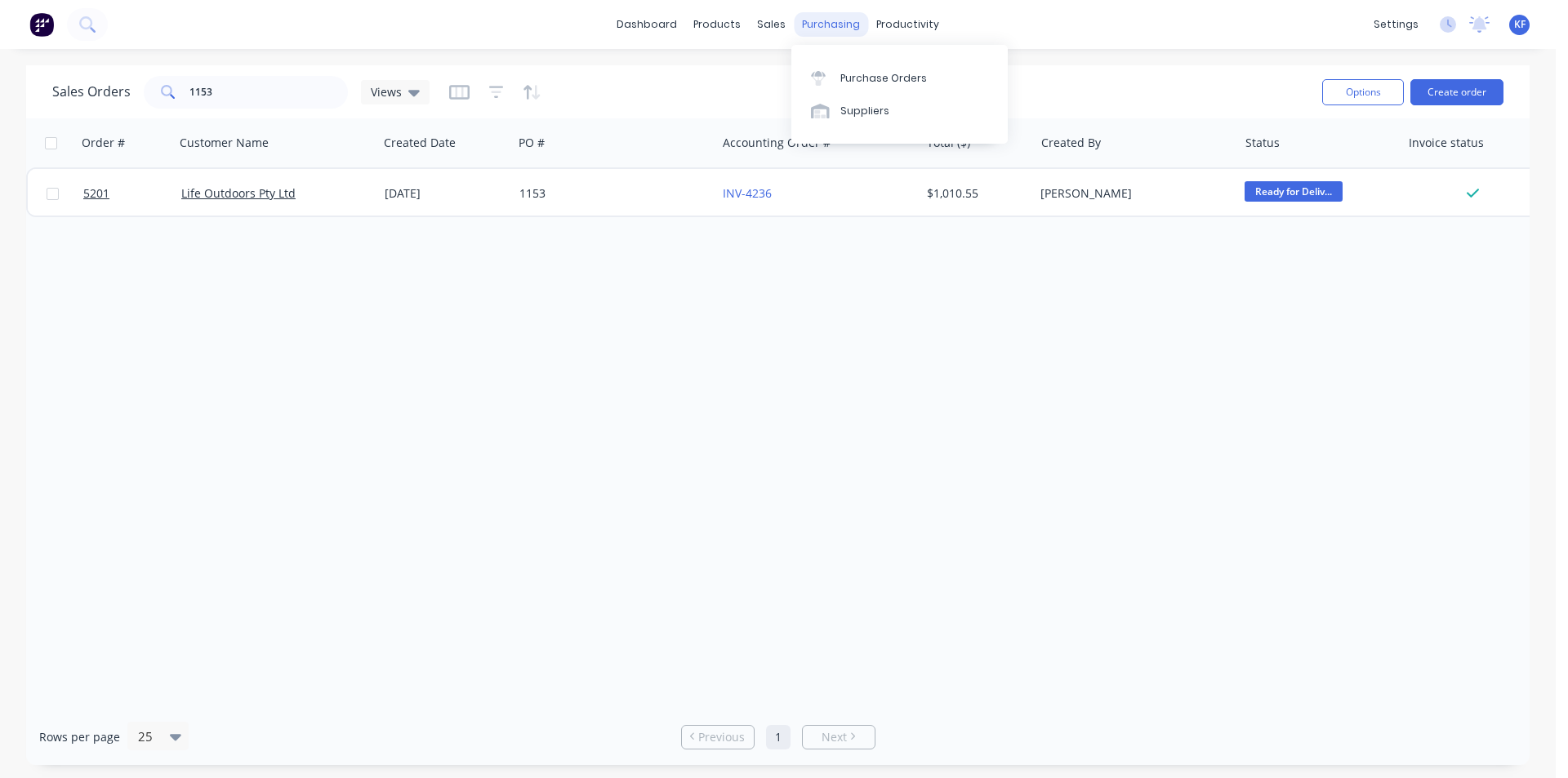
click at [818, 32] on div "purchasing" at bounding box center [831, 25] width 75 height 25
click at [836, 56] on div "Purchase Orders Suppliers" at bounding box center [900, 94] width 216 height 98
click at [838, 69] on link "Purchase Orders" at bounding box center [900, 77] width 216 height 32
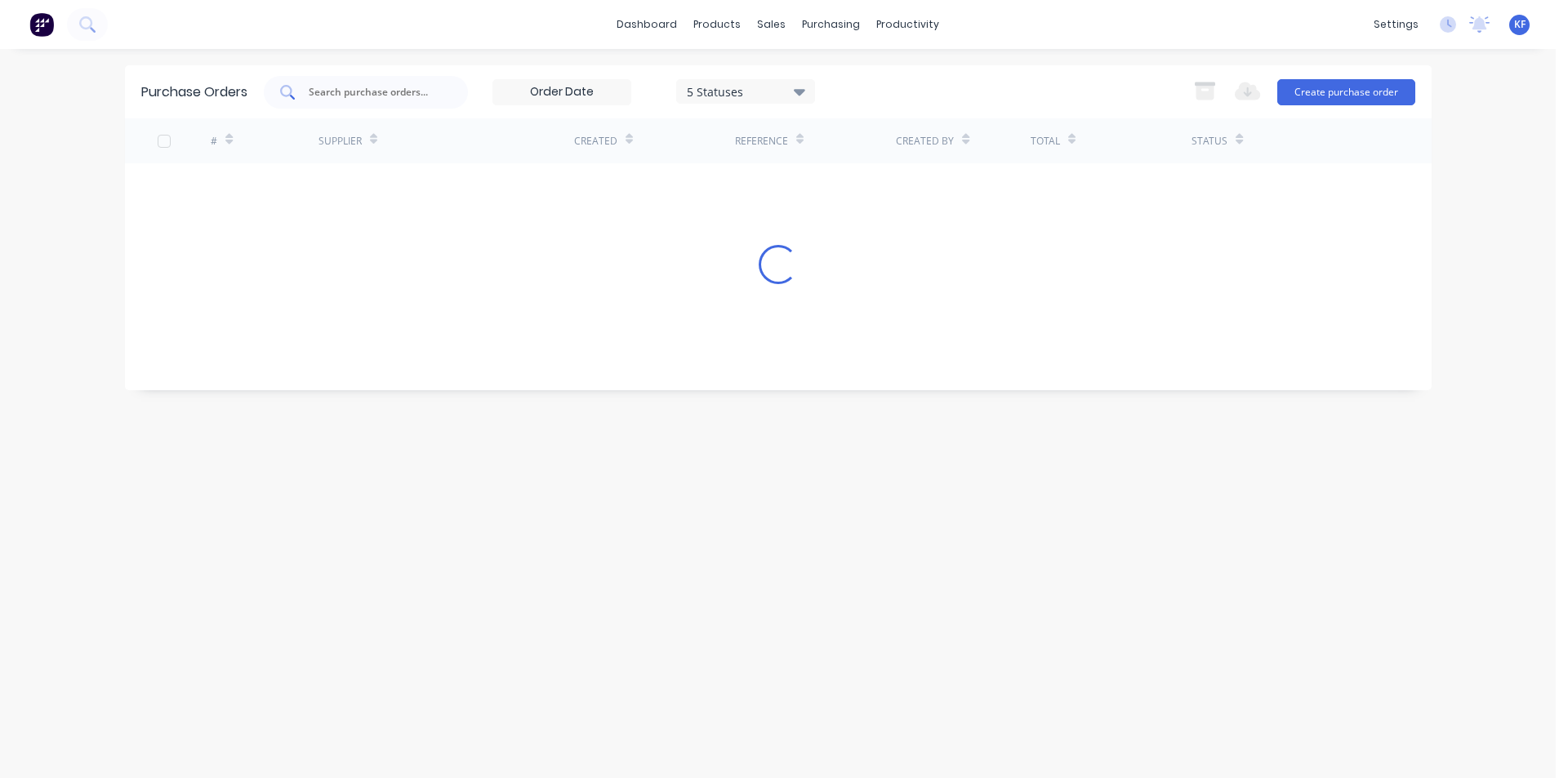
click at [407, 97] on input "text" at bounding box center [375, 92] width 136 height 16
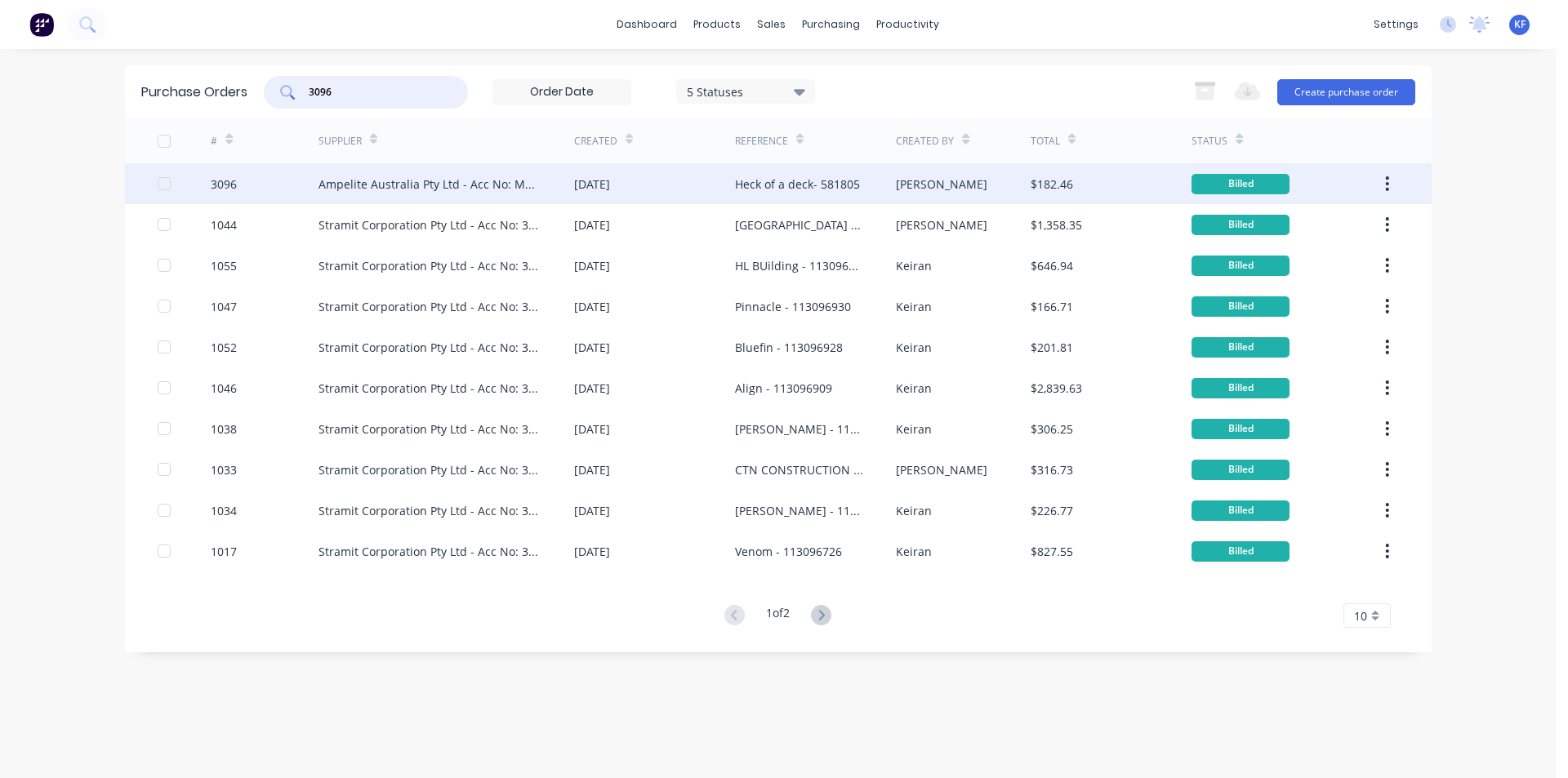
type input "3096"
click at [440, 190] on div "Ampelite Australia Pty Ltd - Acc No: METSUP" at bounding box center [429, 184] width 223 height 17
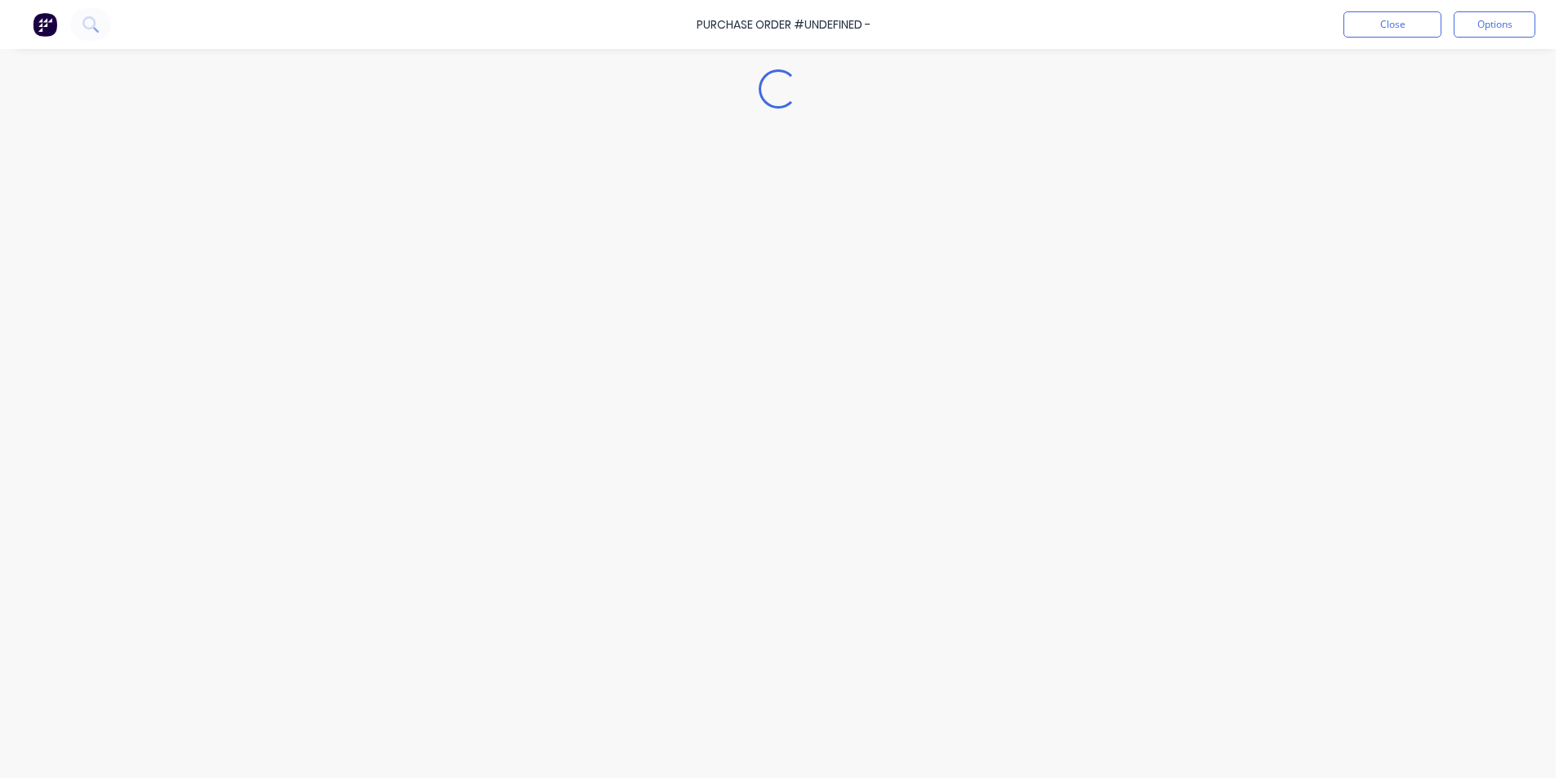
type textarea "x"
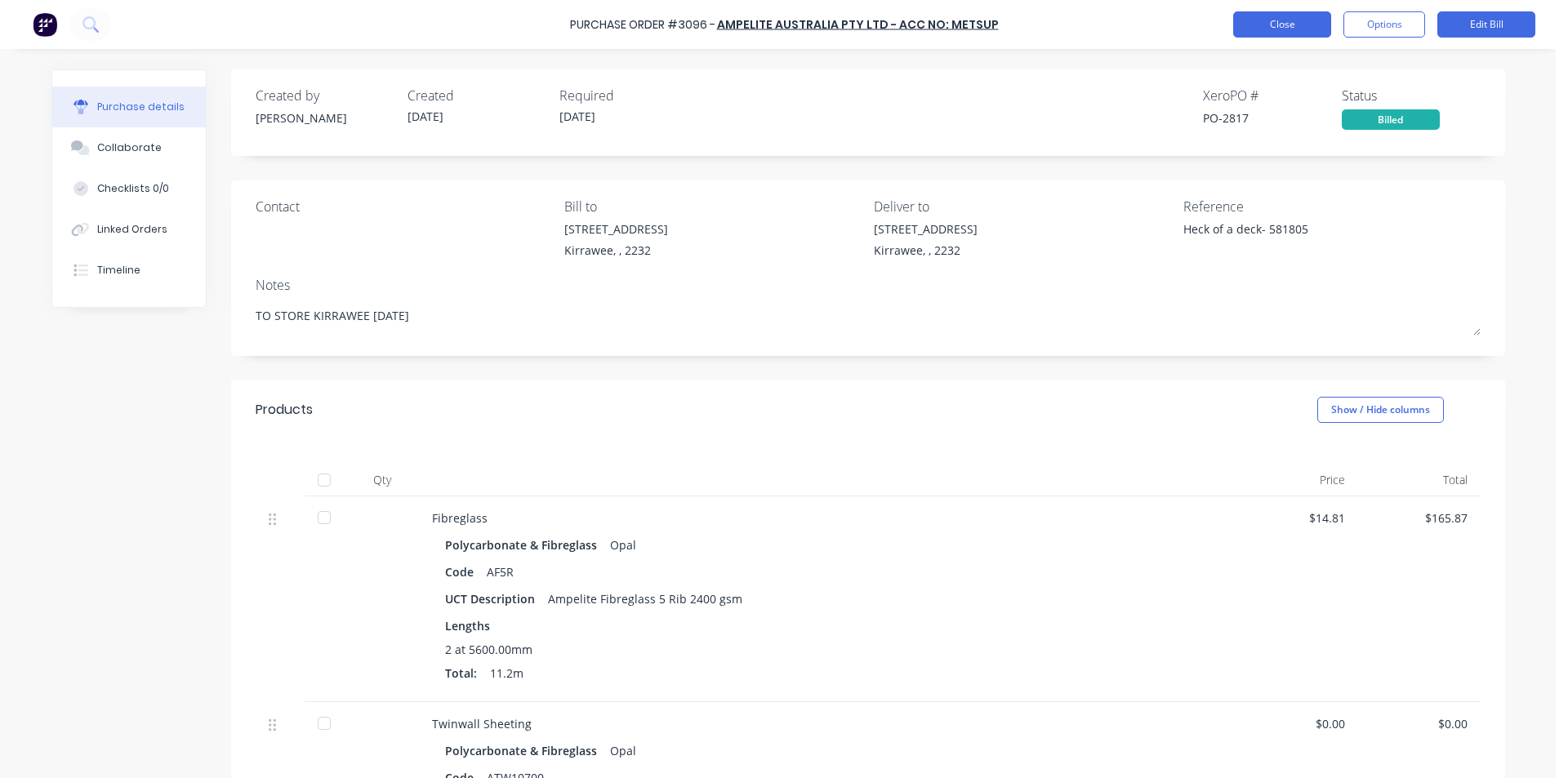
click at [1277, 32] on button "Close" at bounding box center [1282, 24] width 98 height 26
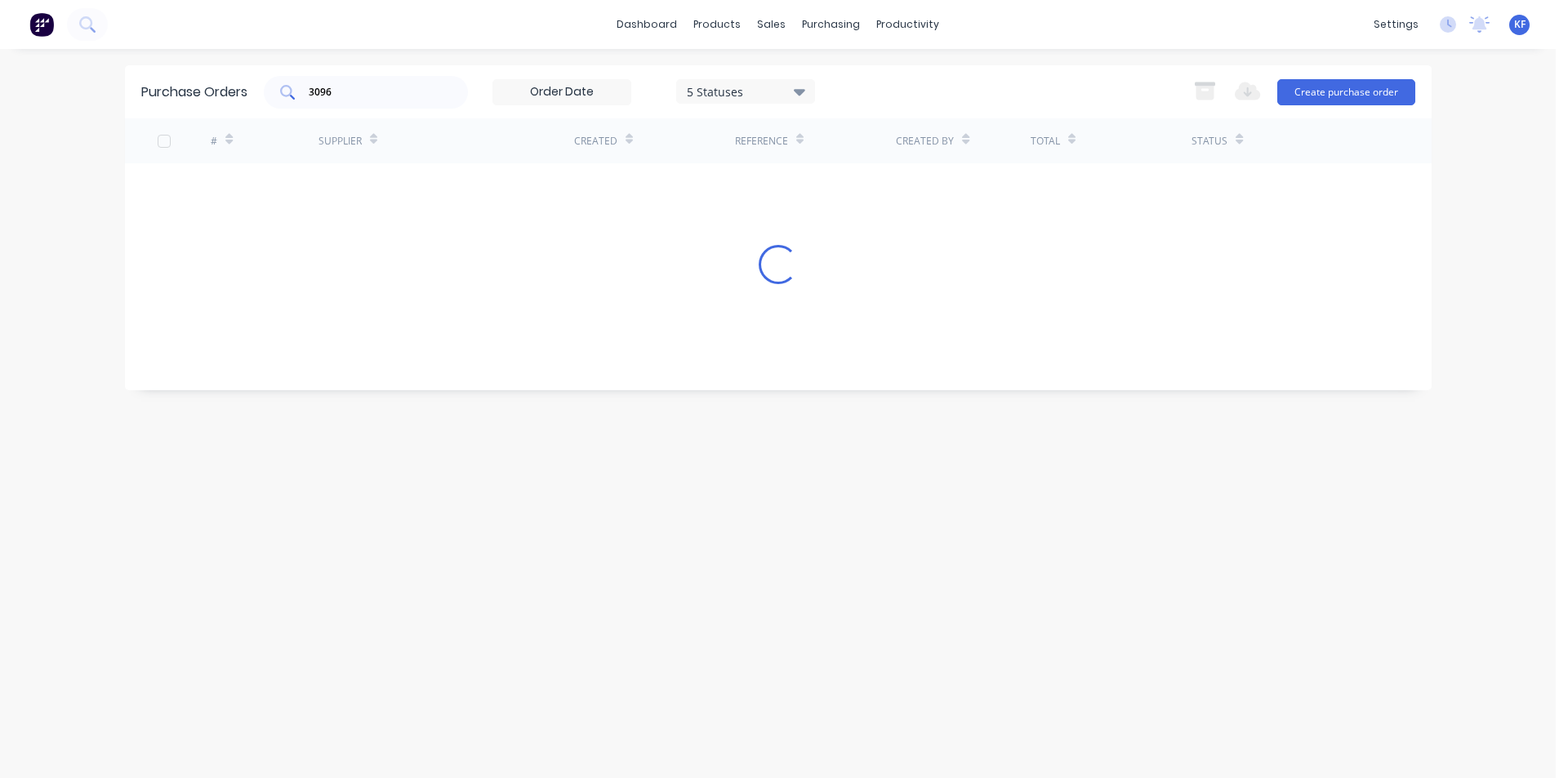
drag, startPoint x: 341, startPoint y: 94, endPoint x: 313, endPoint y: 79, distance: 31.8
click at [320, 82] on div "3096" at bounding box center [366, 92] width 205 height 32
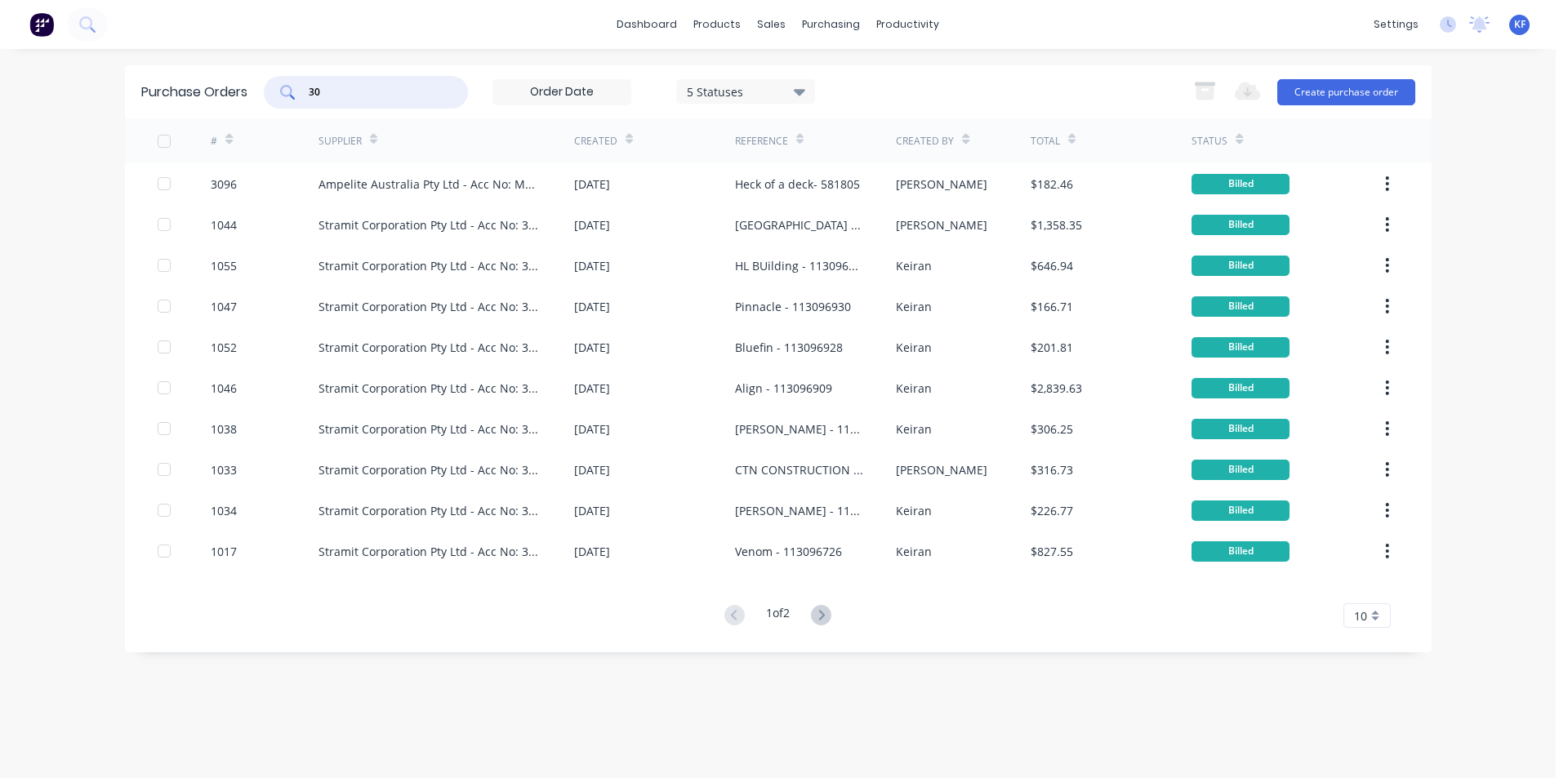
type input "3"
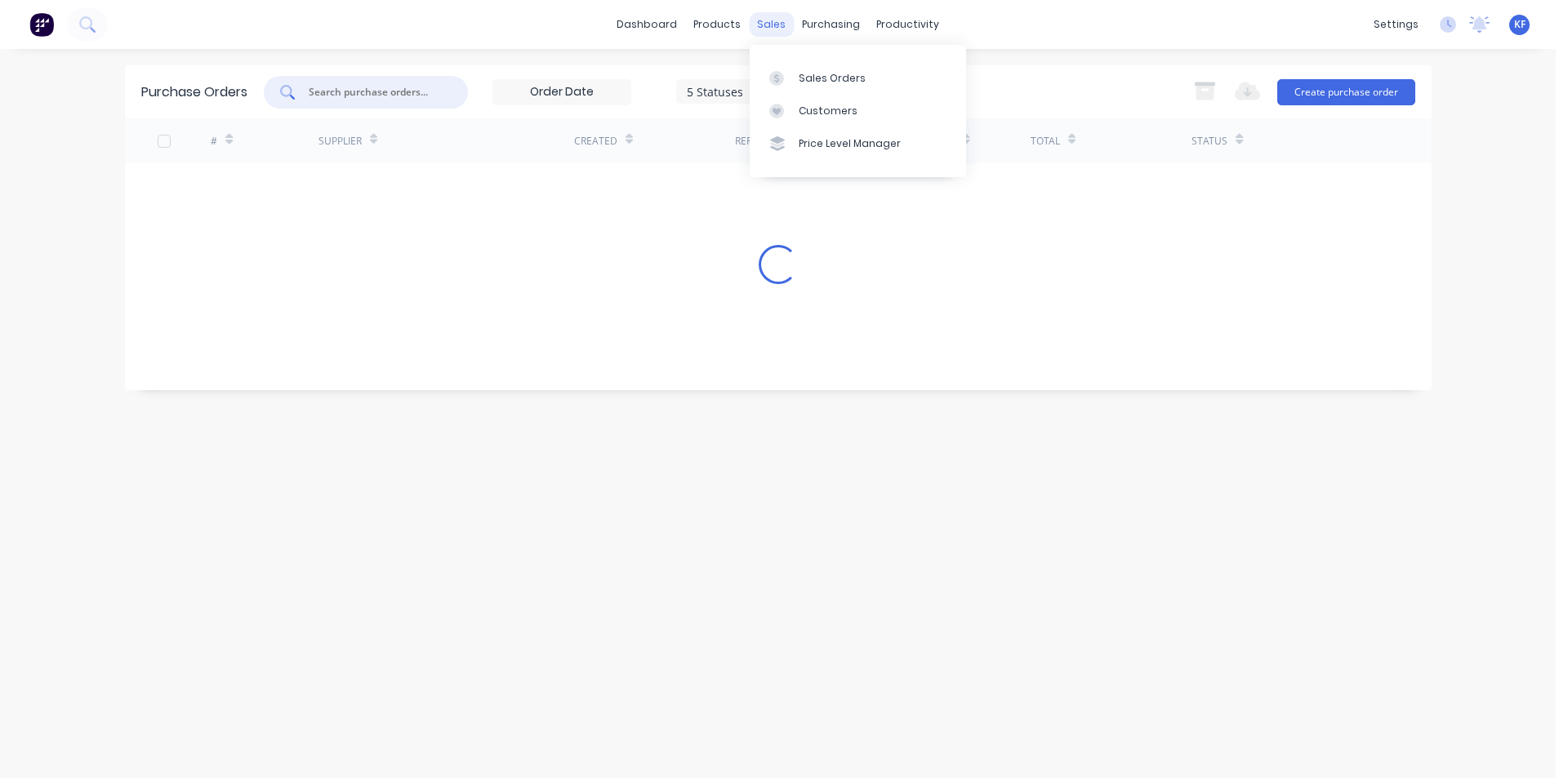
click at [777, 29] on div "sales" at bounding box center [771, 25] width 45 height 25
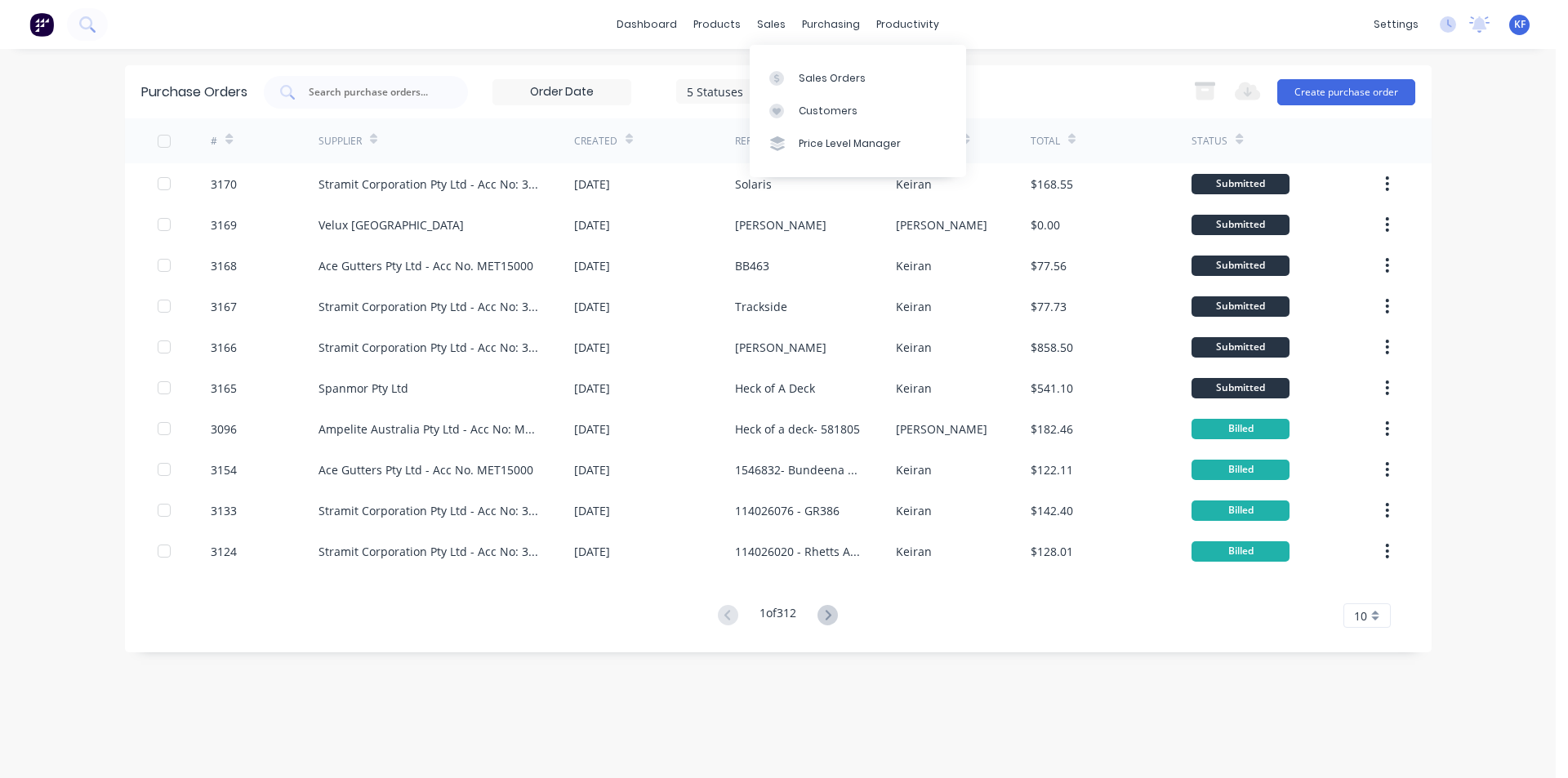
click at [795, 59] on div "Sales Orders Customers Price Level Manager" at bounding box center [858, 111] width 216 height 132
click at [383, 96] on input "text" at bounding box center [375, 92] width 136 height 16
click at [769, 19] on div "sales" at bounding box center [771, 25] width 45 height 25
click at [804, 88] on link "Sales Orders" at bounding box center [858, 77] width 216 height 32
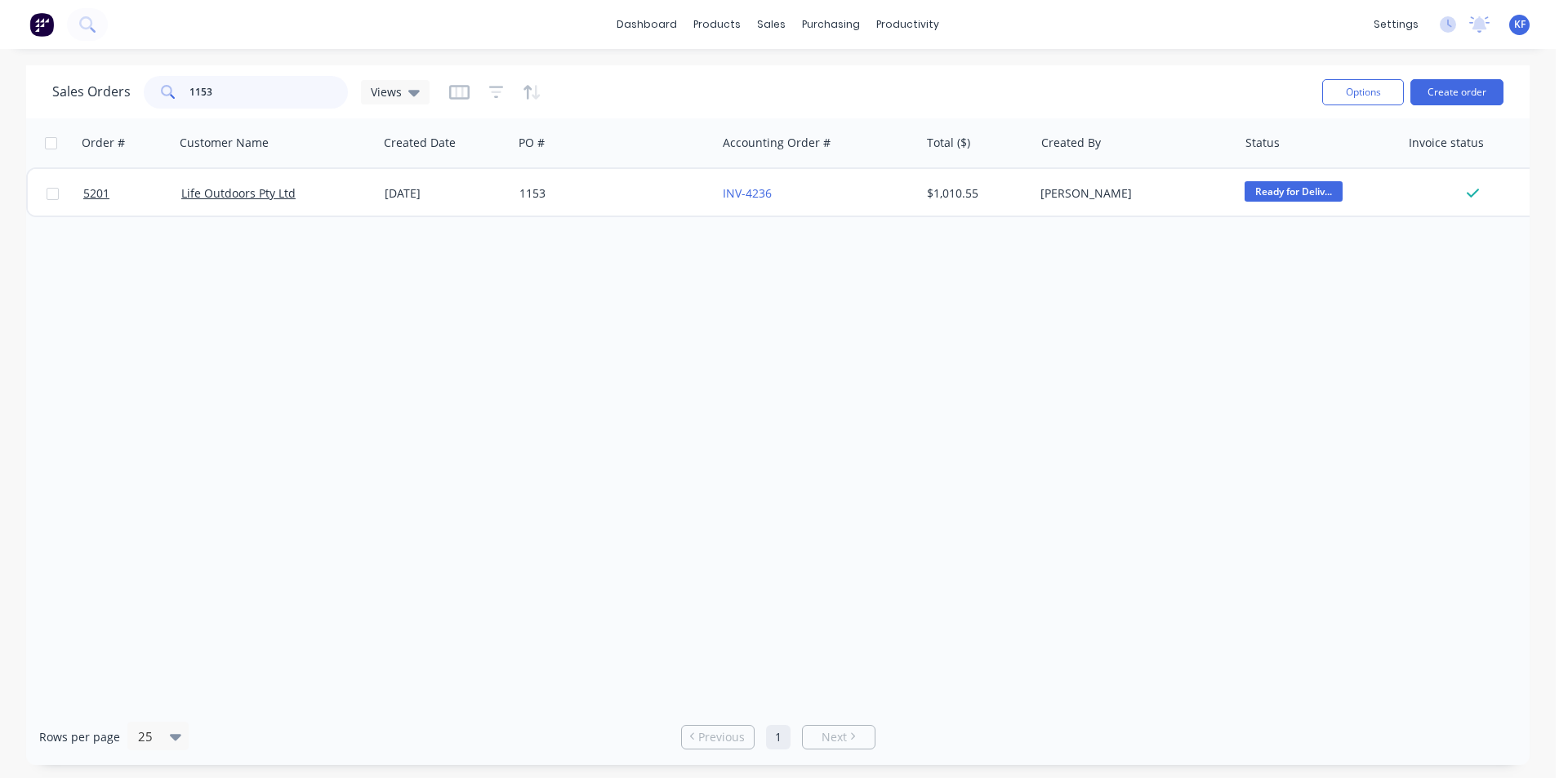
click at [253, 94] on input "1153" at bounding box center [269, 92] width 160 height 32
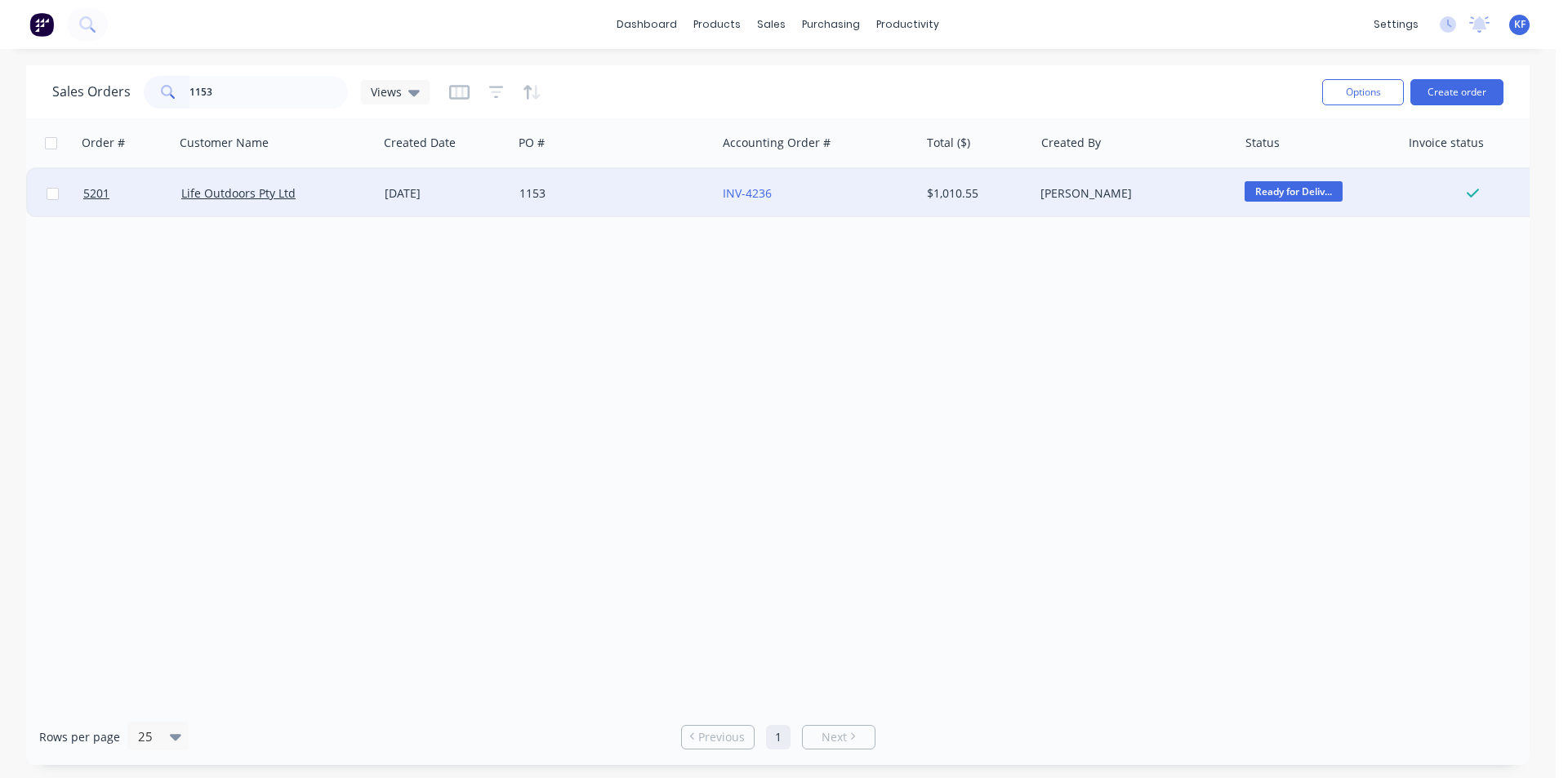
click at [446, 195] on div "[DATE]" at bounding box center [445, 193] width 121 height 16
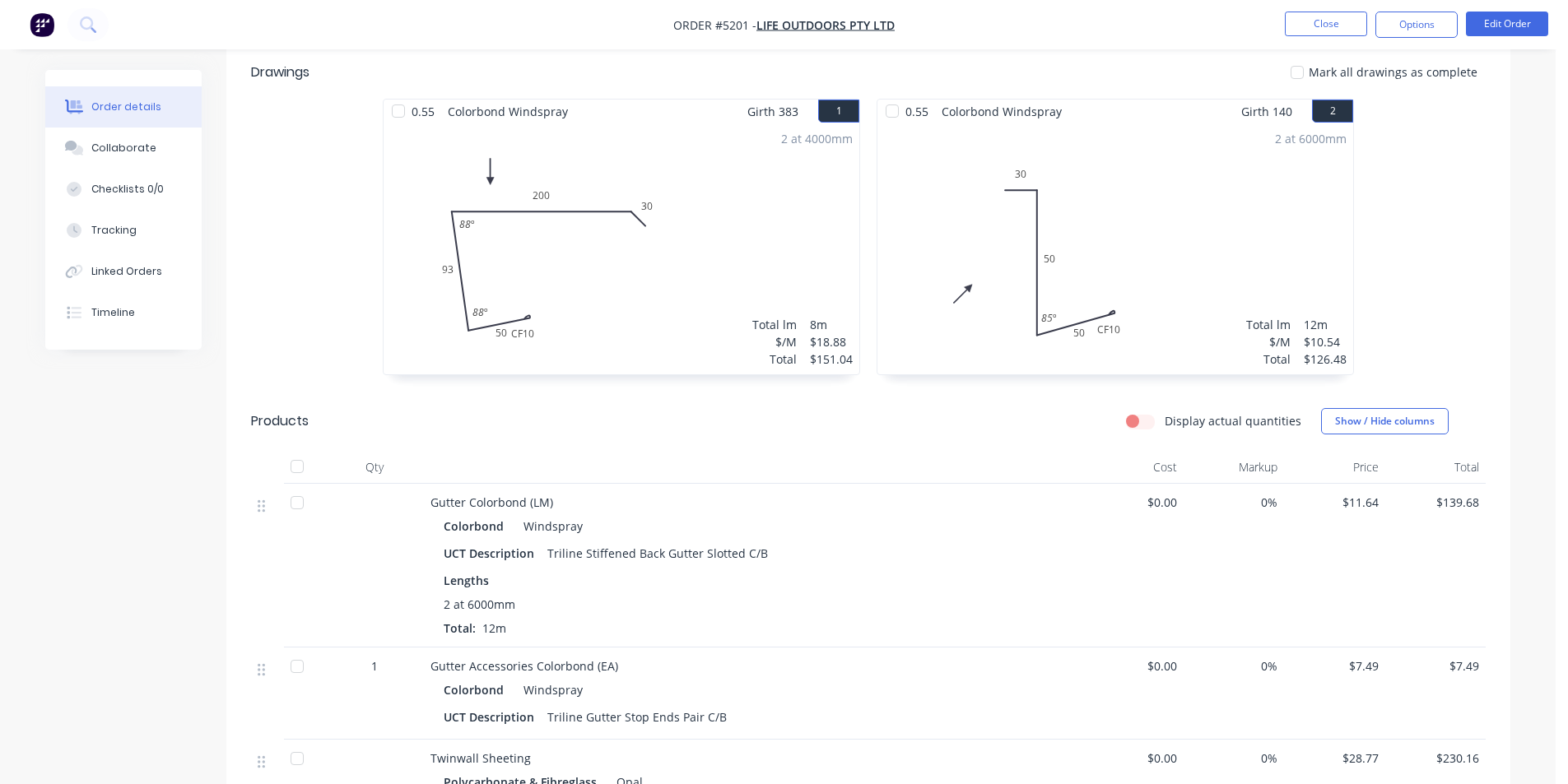
scroll to position [905, 0]
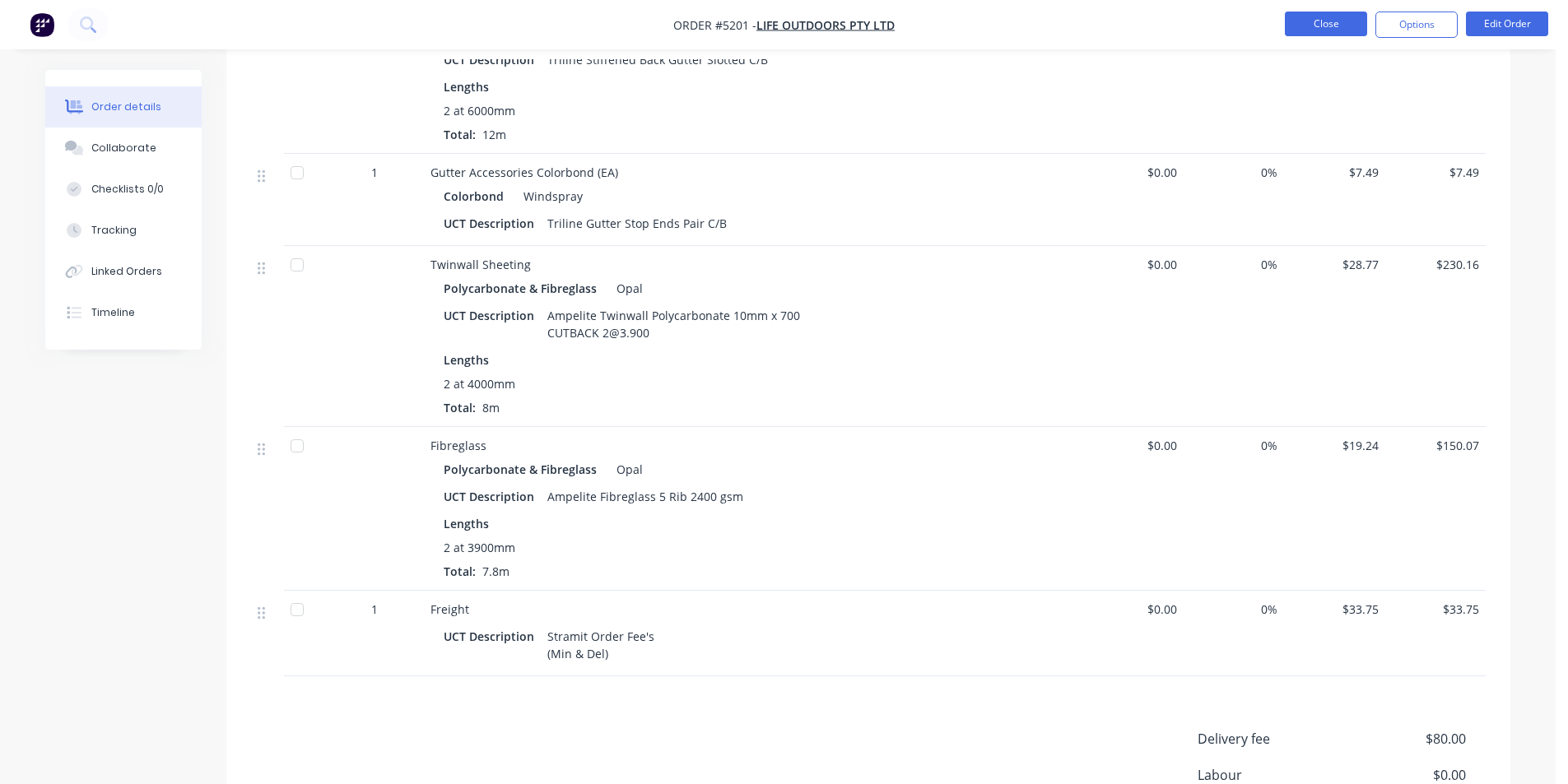
click at [1338, 31] on button "Close" at bounding box center [1325, 24] width 82 height 25
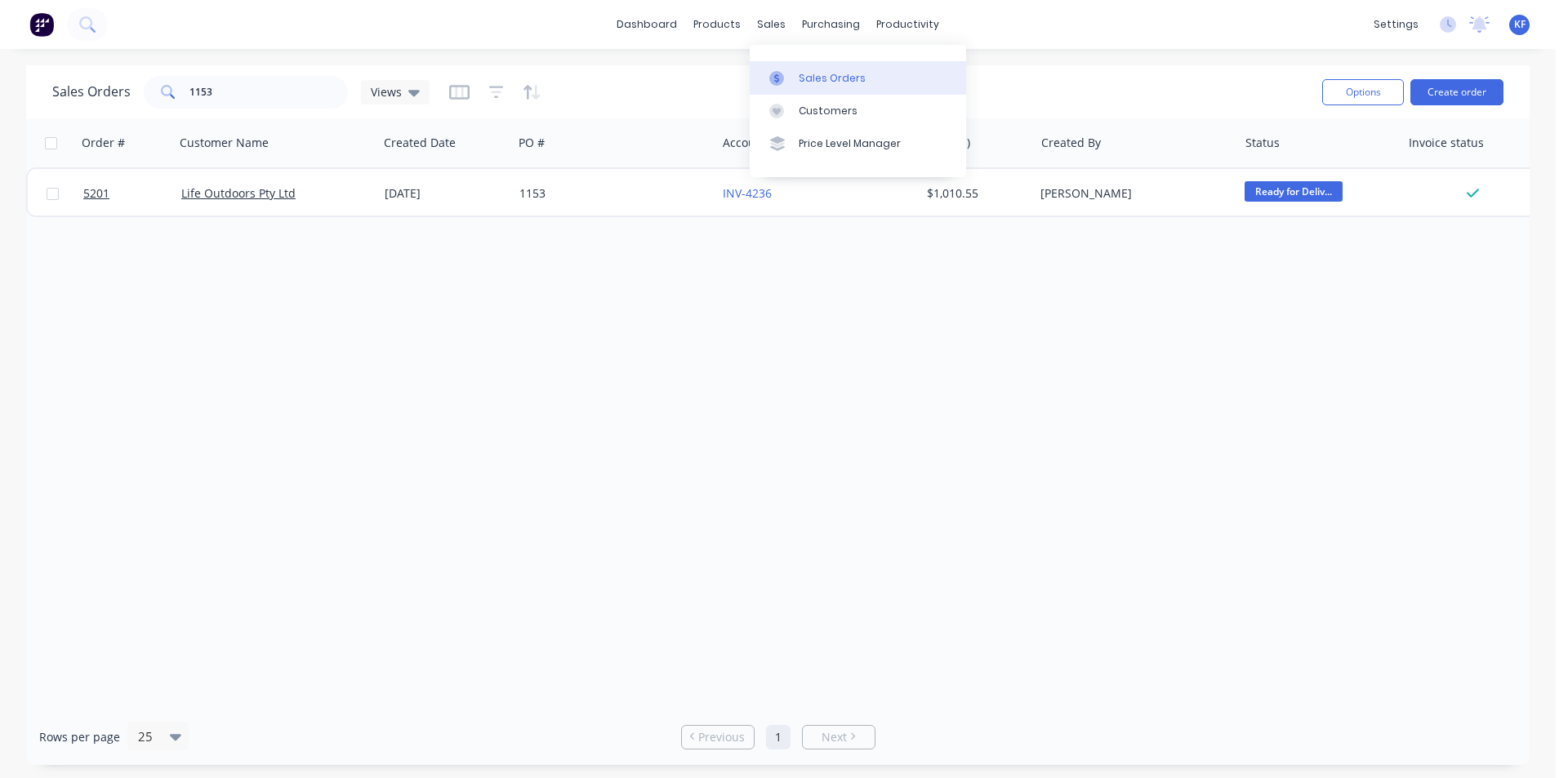
click at [798, 81] on link "Sales Orders" at bounding box center [858, 77] width 216 height 32
click at [1446, 91] on button "Create order" at bounding box center [1456, 92] width 93 height 26
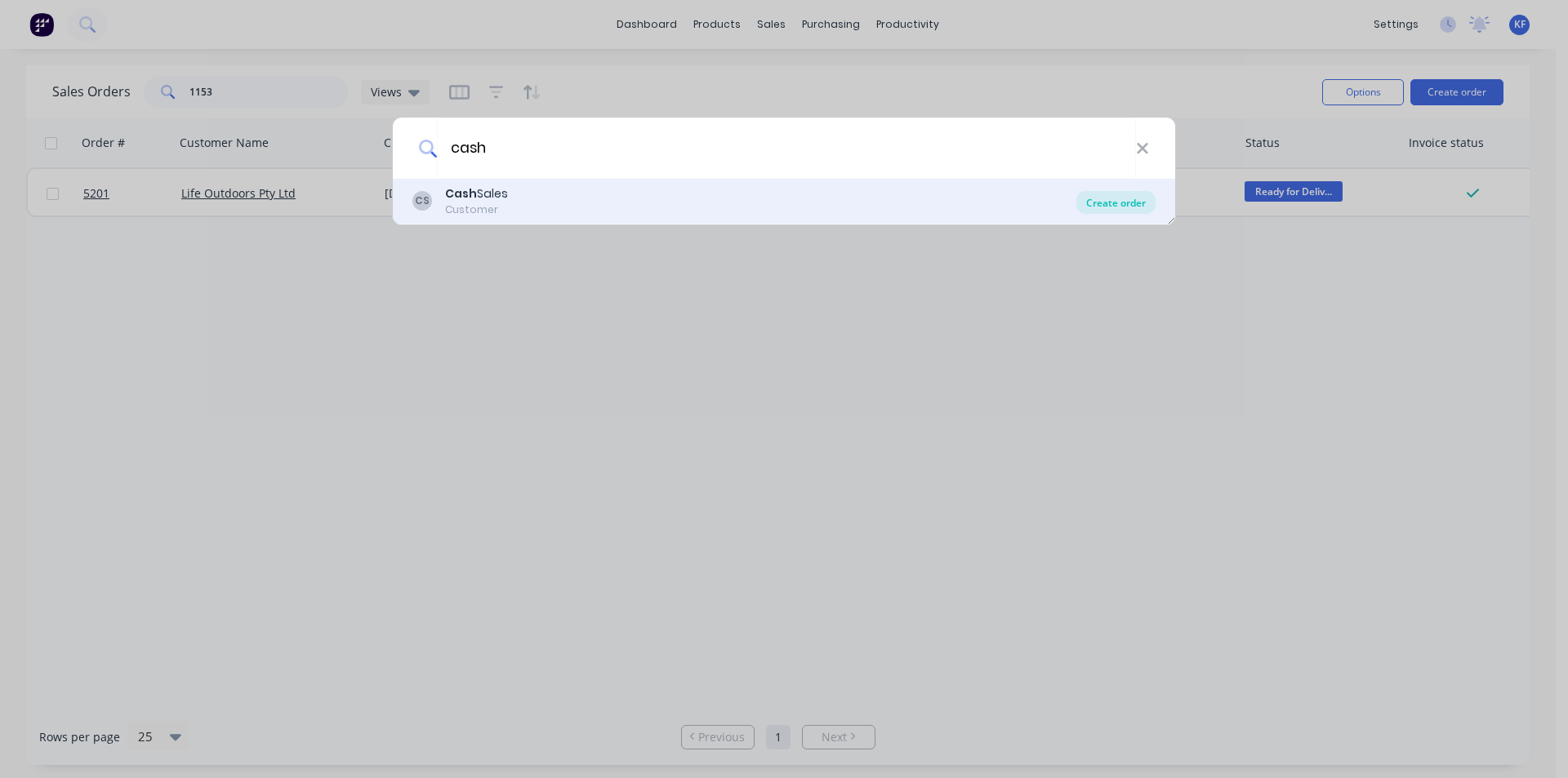
type input "cash"
click at [1150, 204] on div "Create order" at bounding box center [1116, 203] width 79 height 23
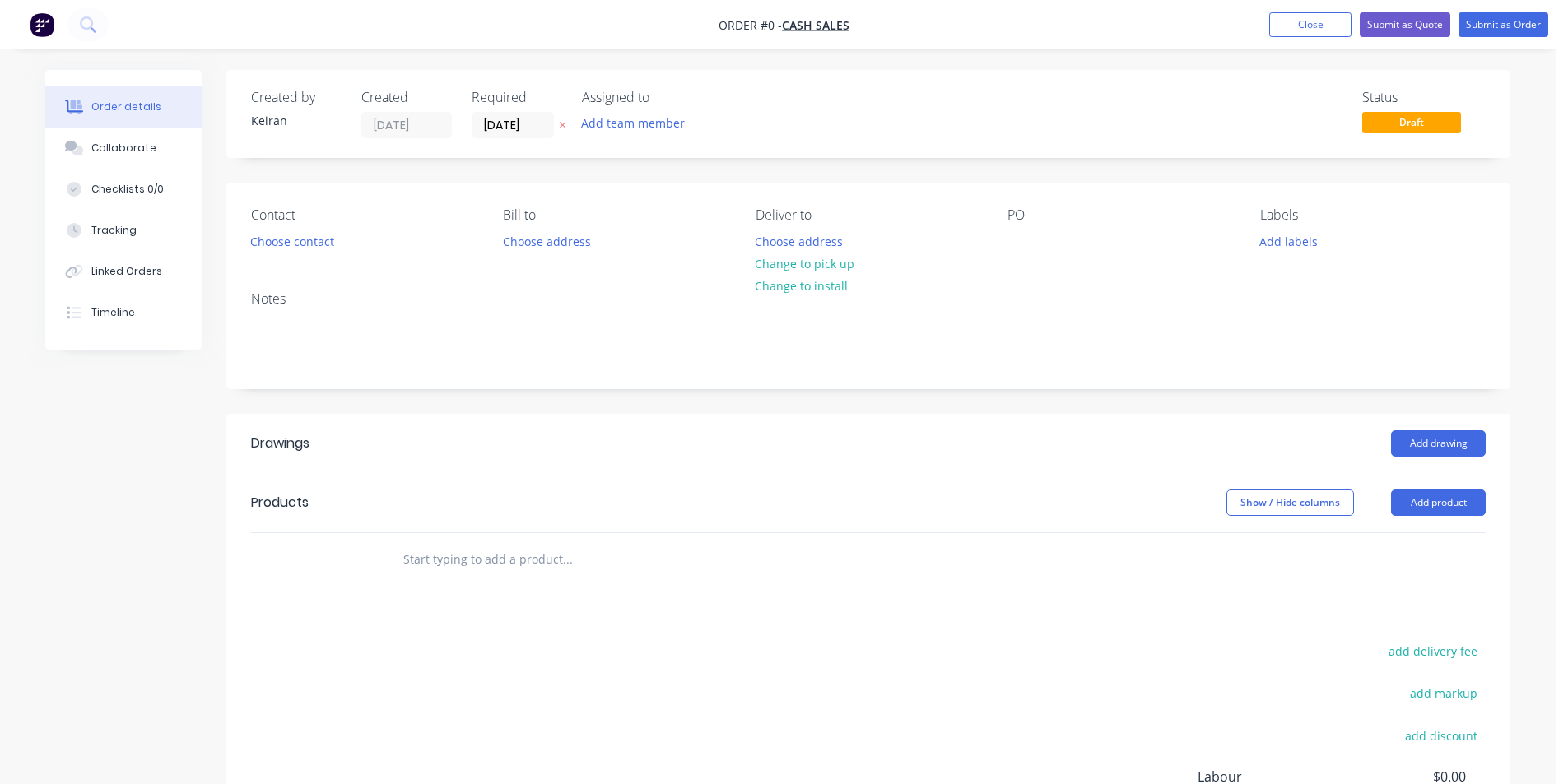
click at [582, 566] on input "text" at bounding box center [568, 560] width 330 height 33
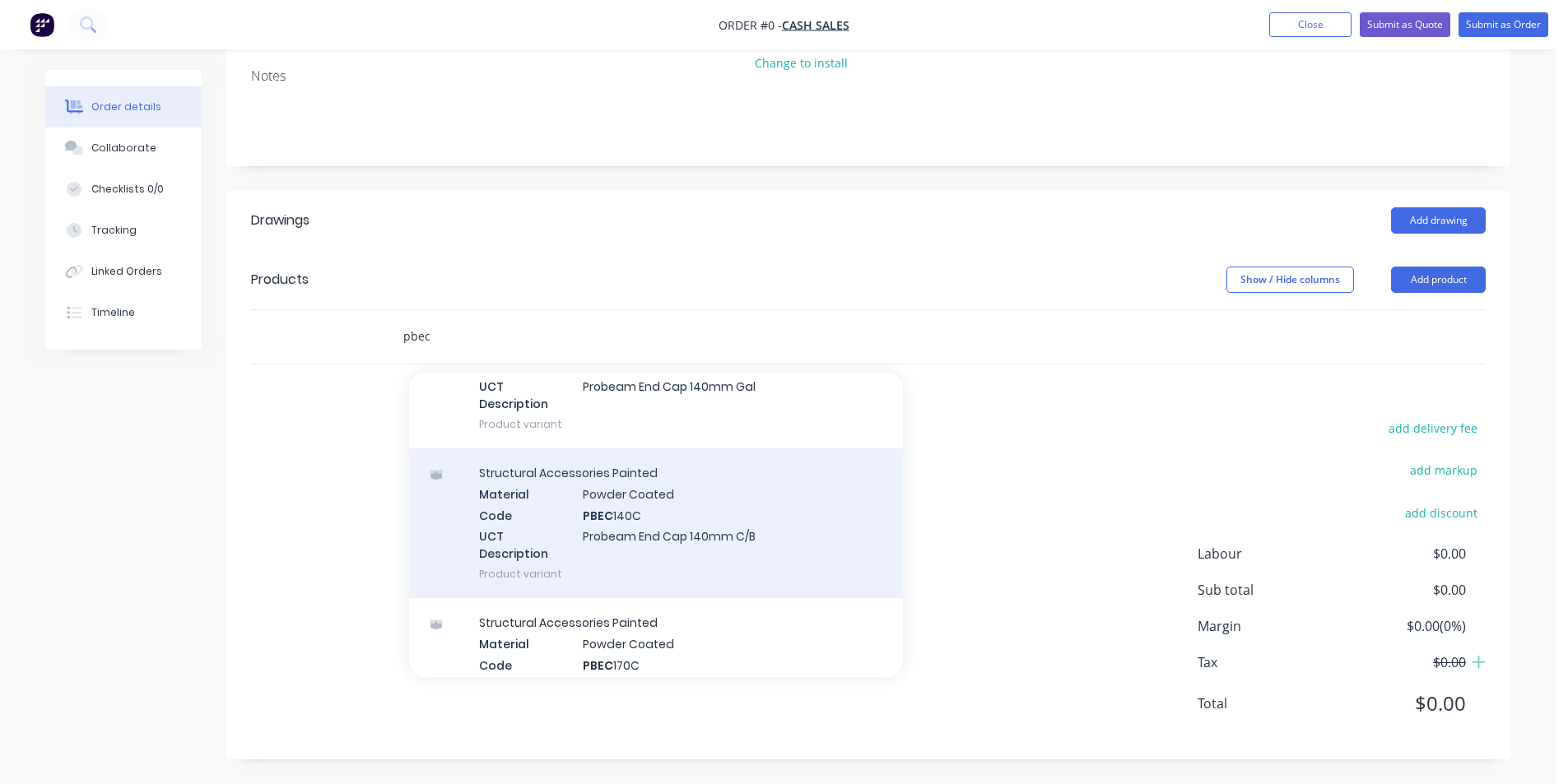
scroll to position [314, 0]
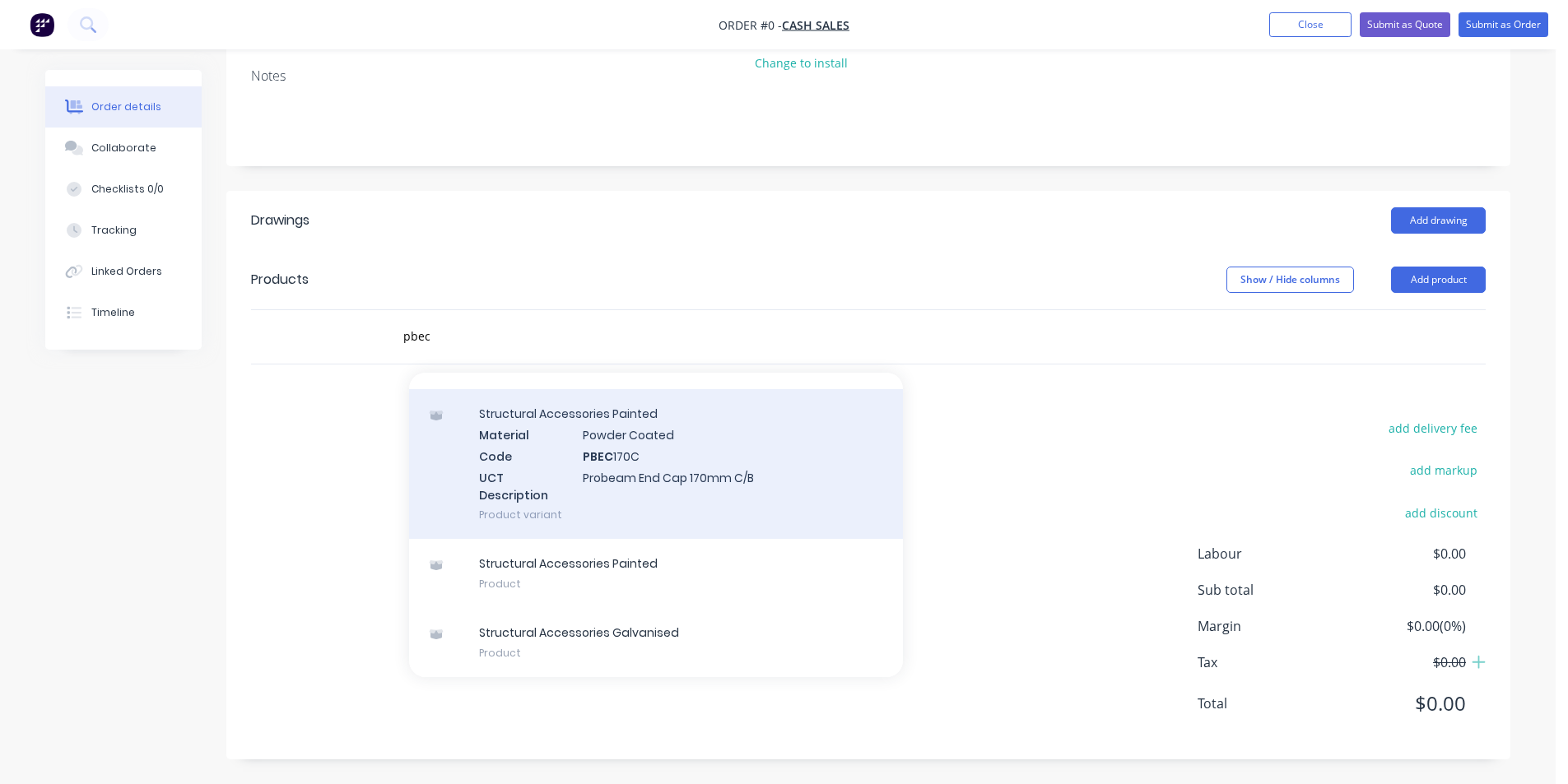
click at [710, 491] on div "Structural Accessories Painted Material Powder Coated Code PBEC 170C UCT Descri…" at bounding box center [656, 463] width 494 height 149
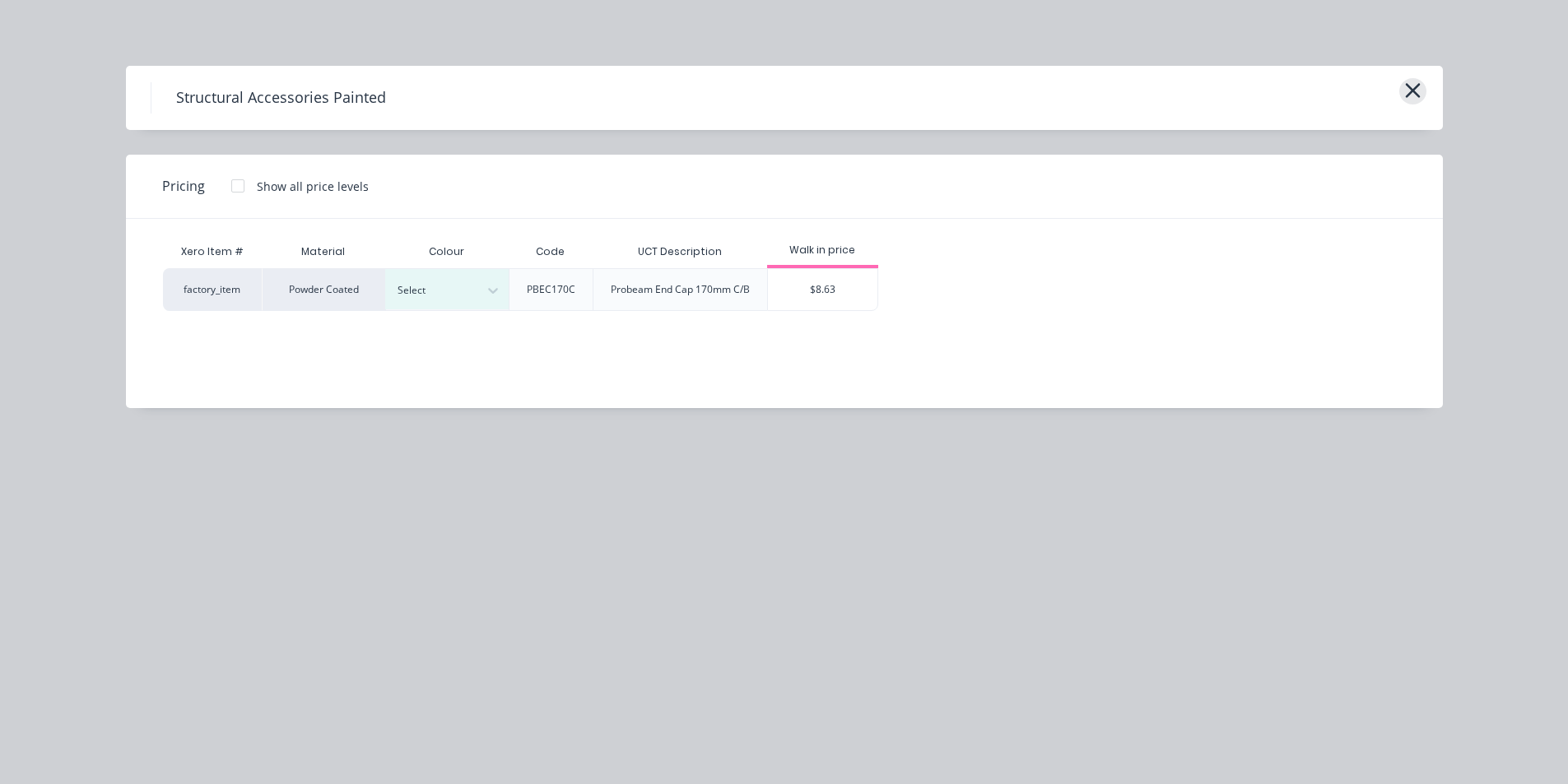
click at [1421, 92] on button "button" at bounding box center [1413, 91] width 27 height 26
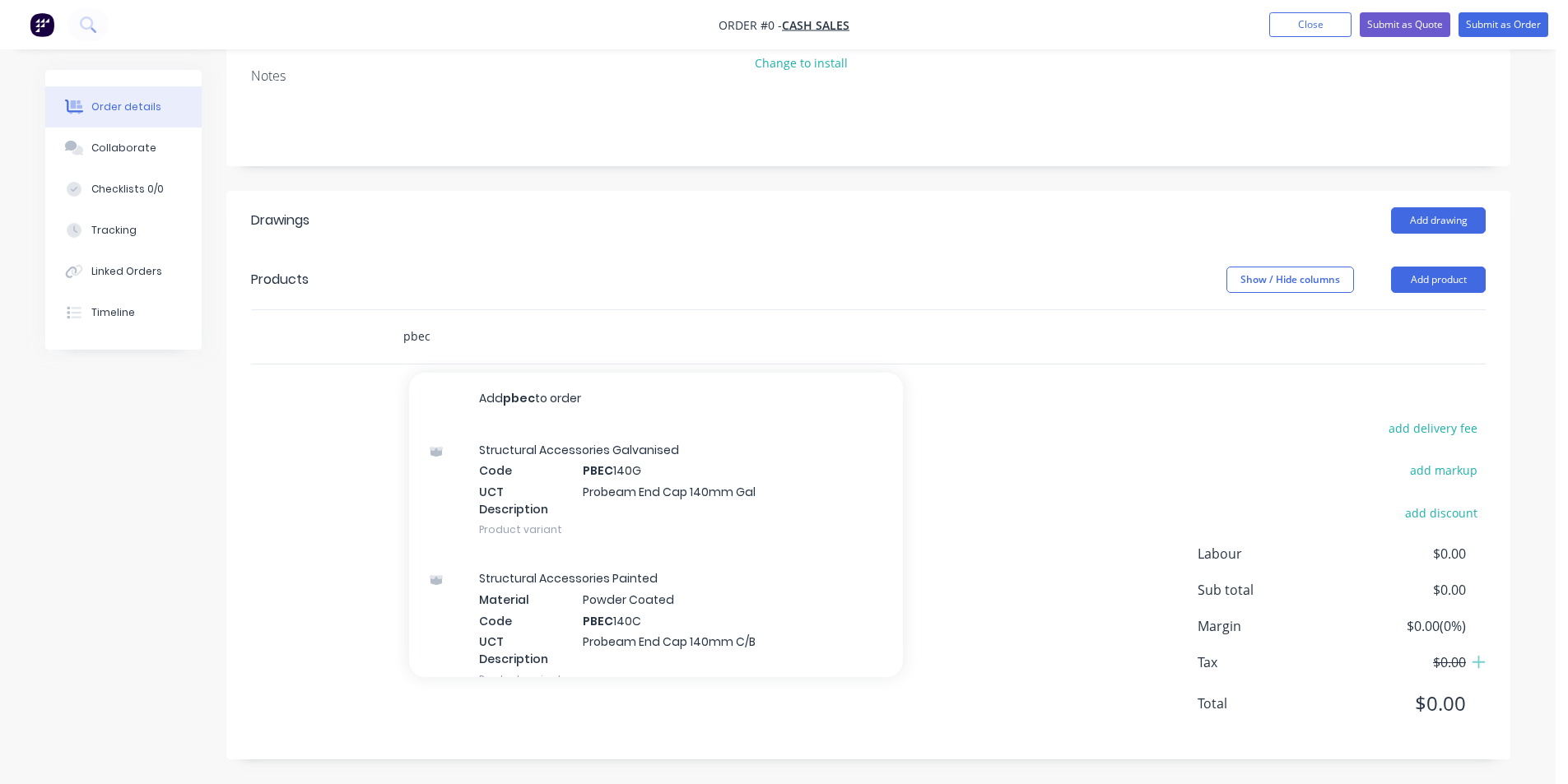
click at [449, 344] on input "pbec" at bounding box center [568, 336] width 330 height 33
drag, startPoint x: 421, startPoint y: 332, endPoint x: 399, endPoint y: 325, distance: 23.1
click at [399, 325] on div "pbec Add pbec to order Structural Accessories Galvanised Code PBEC 140G UCT Des…" at bounding box center [636, 336] width 494 height 33
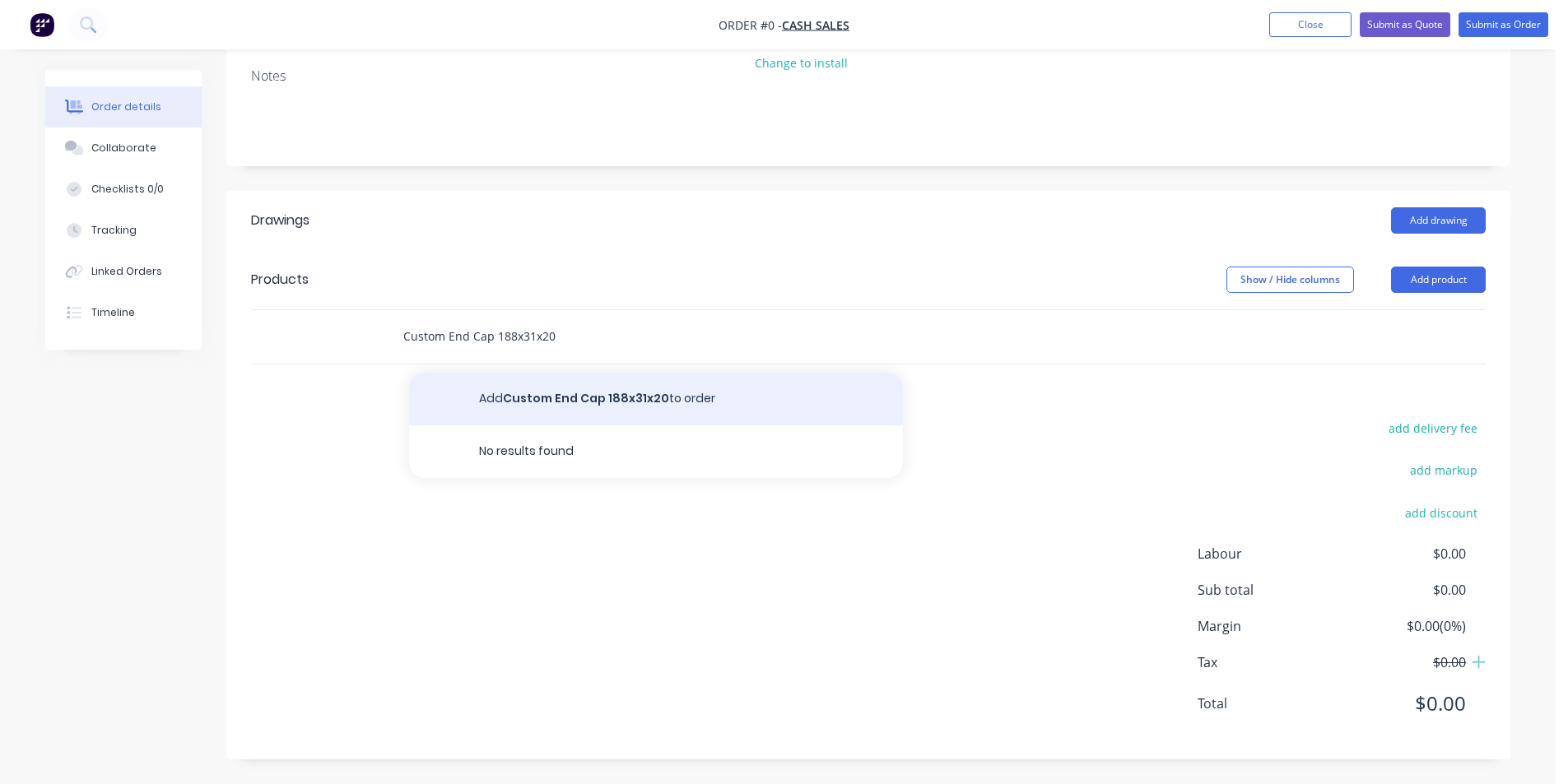
type input "Custom End Cap 188x31x20"
click at [550, 409] on button "Add Custom End Cap 188x31x20 to order" at bounding box center [656, 399] width 494 height 53
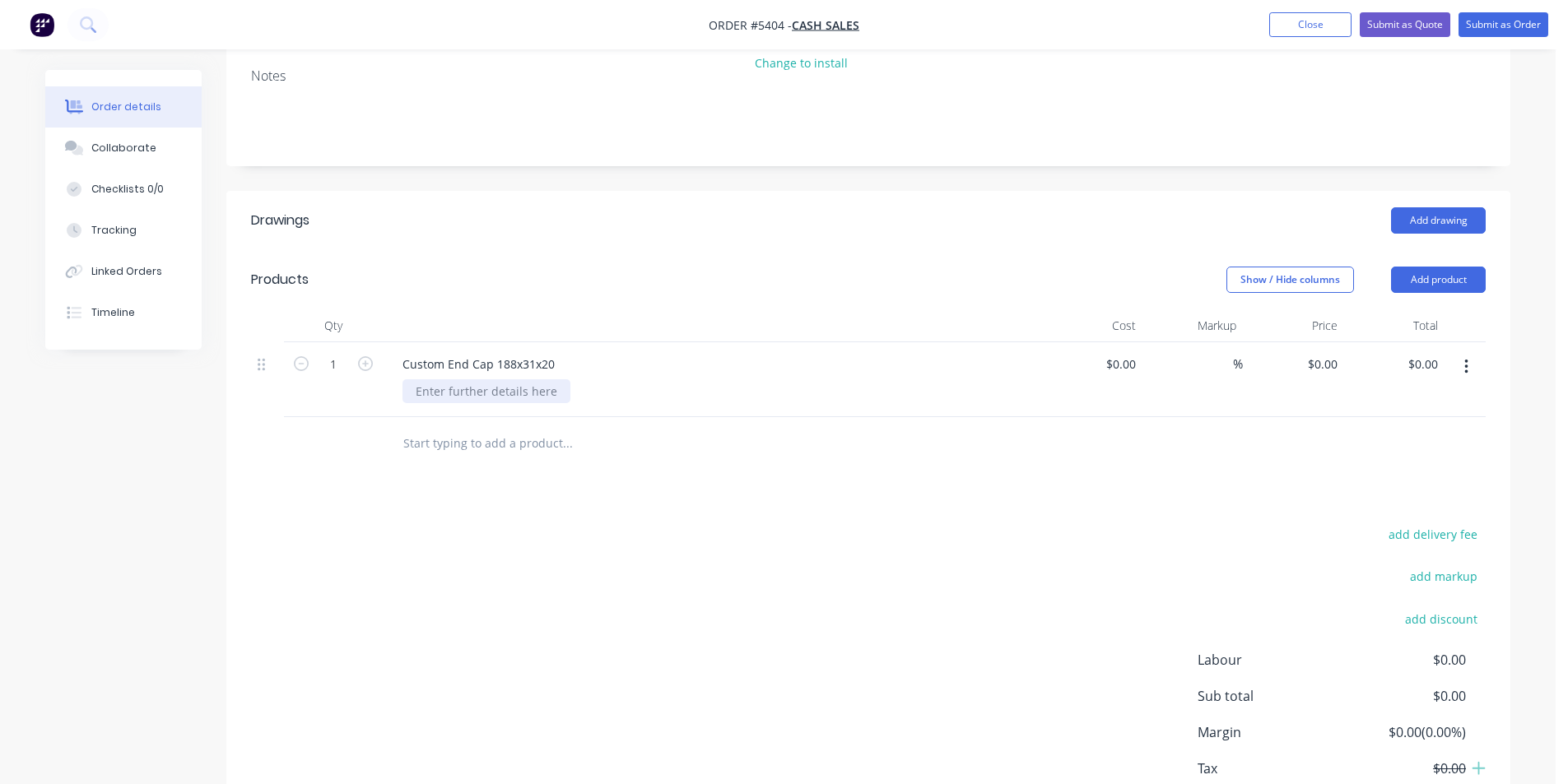
click at [522, 388] on div at bounding box center [487, 391] width 168 height 24
click at [1465, 361] on icon "button" at bounding box center [1467, 367] width 4 height 18
drag, startPoint x: 1418, startPoint y: 407, endPoint x: 1409, endPoint y: 437, distance: 31.3
click at [1409, 437] on div "Save to catalogue Duplicate Exclude from tax [GEOGRAPHIC_DATA]" at bounding box center [1408, 458] width 156 height 140
click at [1409, 437] on div "Duplicate" at bounding box center [1408, 443] width 127 height 24
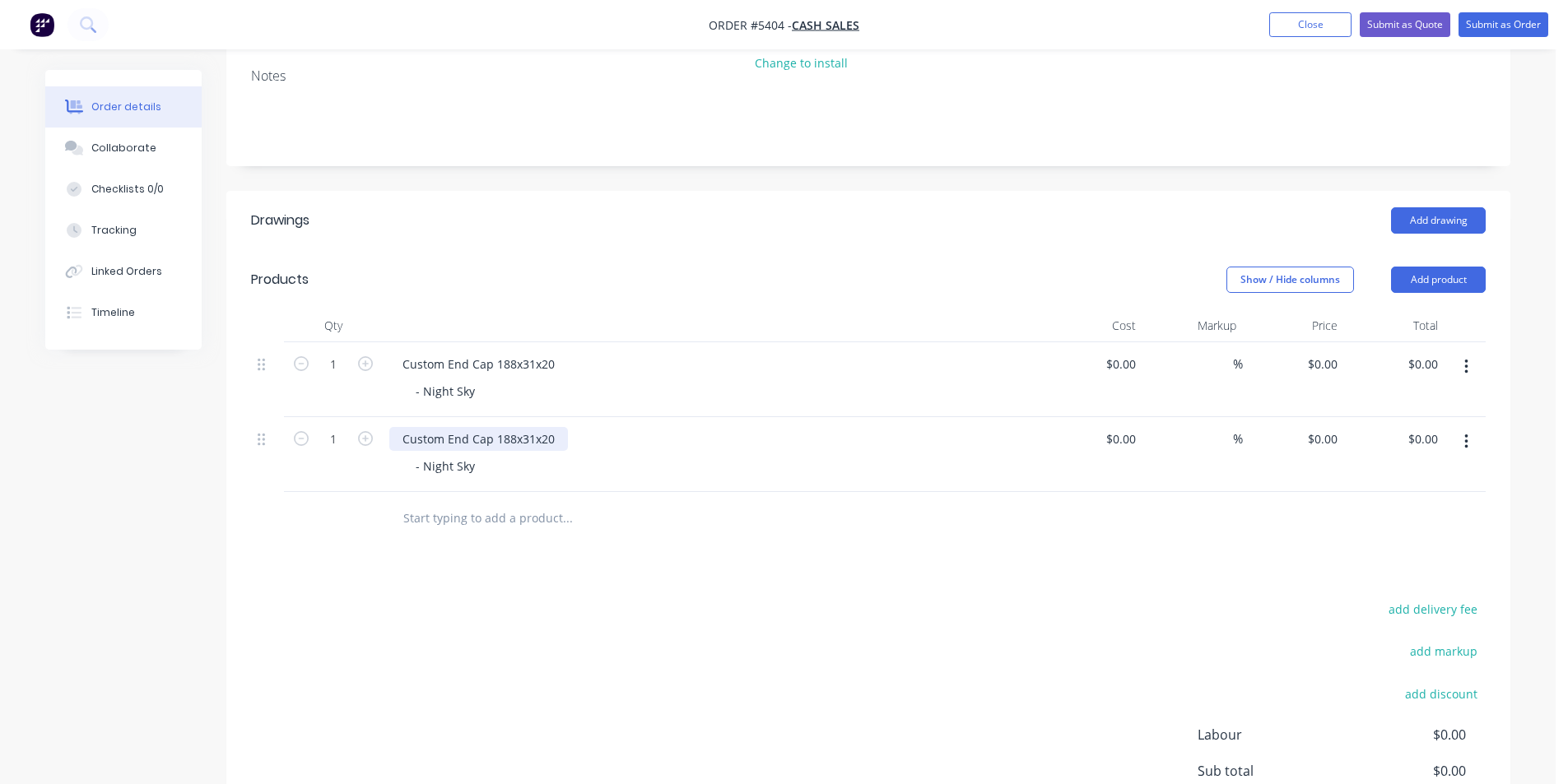
click at [511, 441] on div "Custom End Cap 188x31x20" at bounding box center [478, 438] width 178 height 24
click at [651, 533] on input "text" at bounding box center [568, 518] width 330 height 33
click at [1272, 31] on button "Close" at bounding box center [1310, 25] width 82 height 25
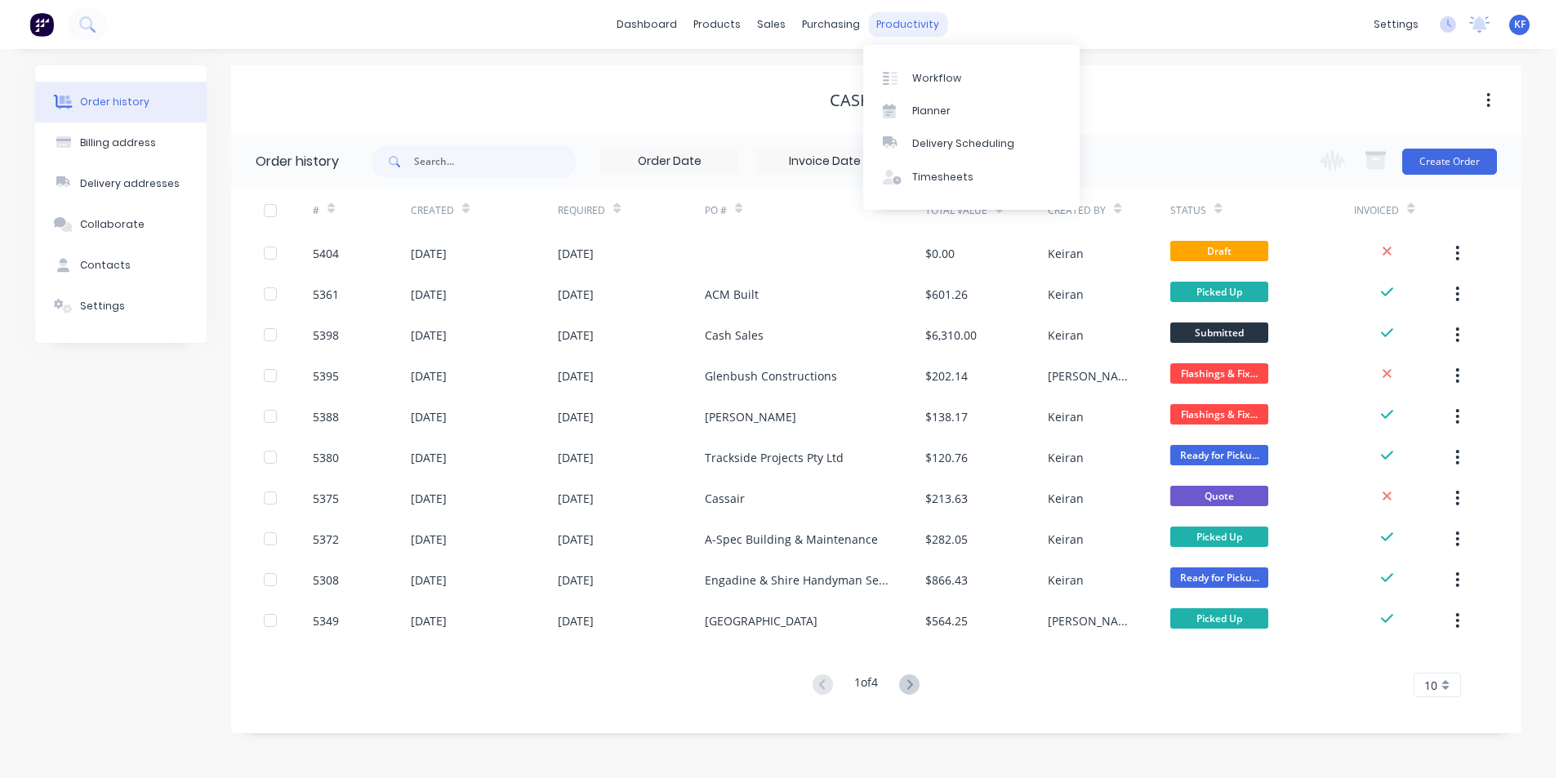
click at [897, 35] on div "productivity" at bounding box center [907, 25] width 79 height 25
click at [936, 134] on link "Delivery Scheduling" at bounding box center [971, 143] width 216 height 32
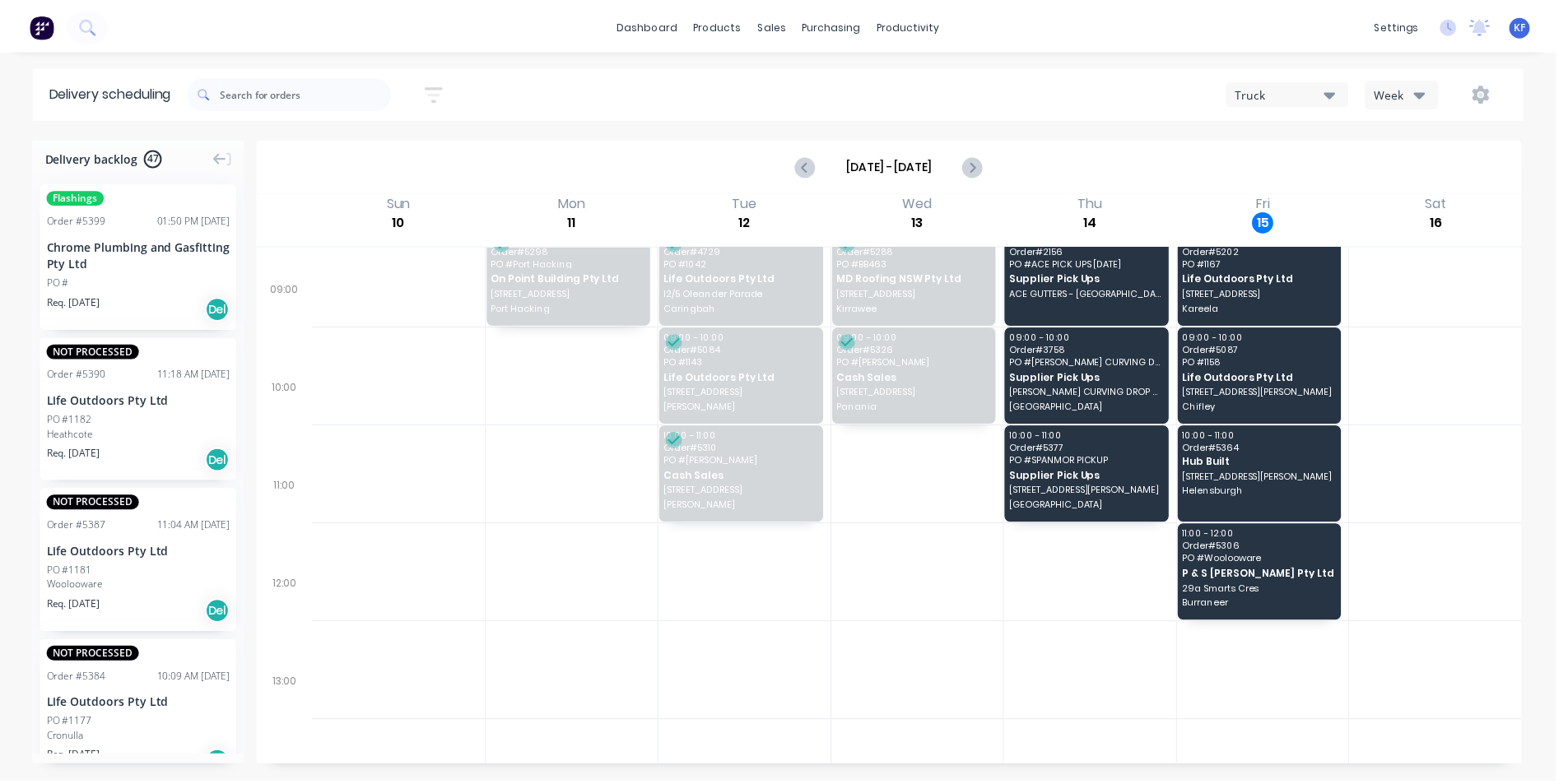
scroll to position [165, 0]
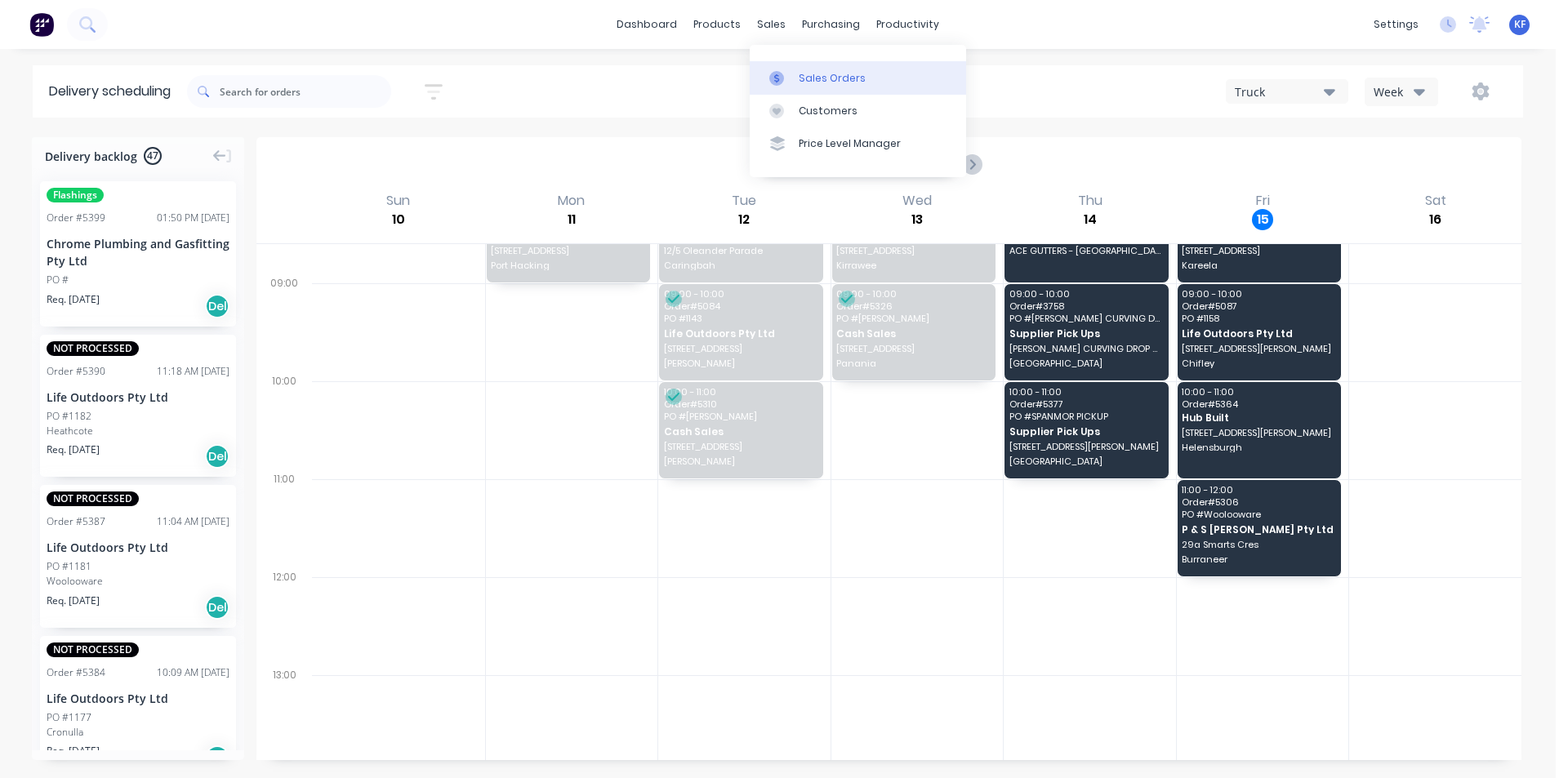
click at [794, 71] on link "Sales Orders" at bounding box center [858, 77] width 216 height 32
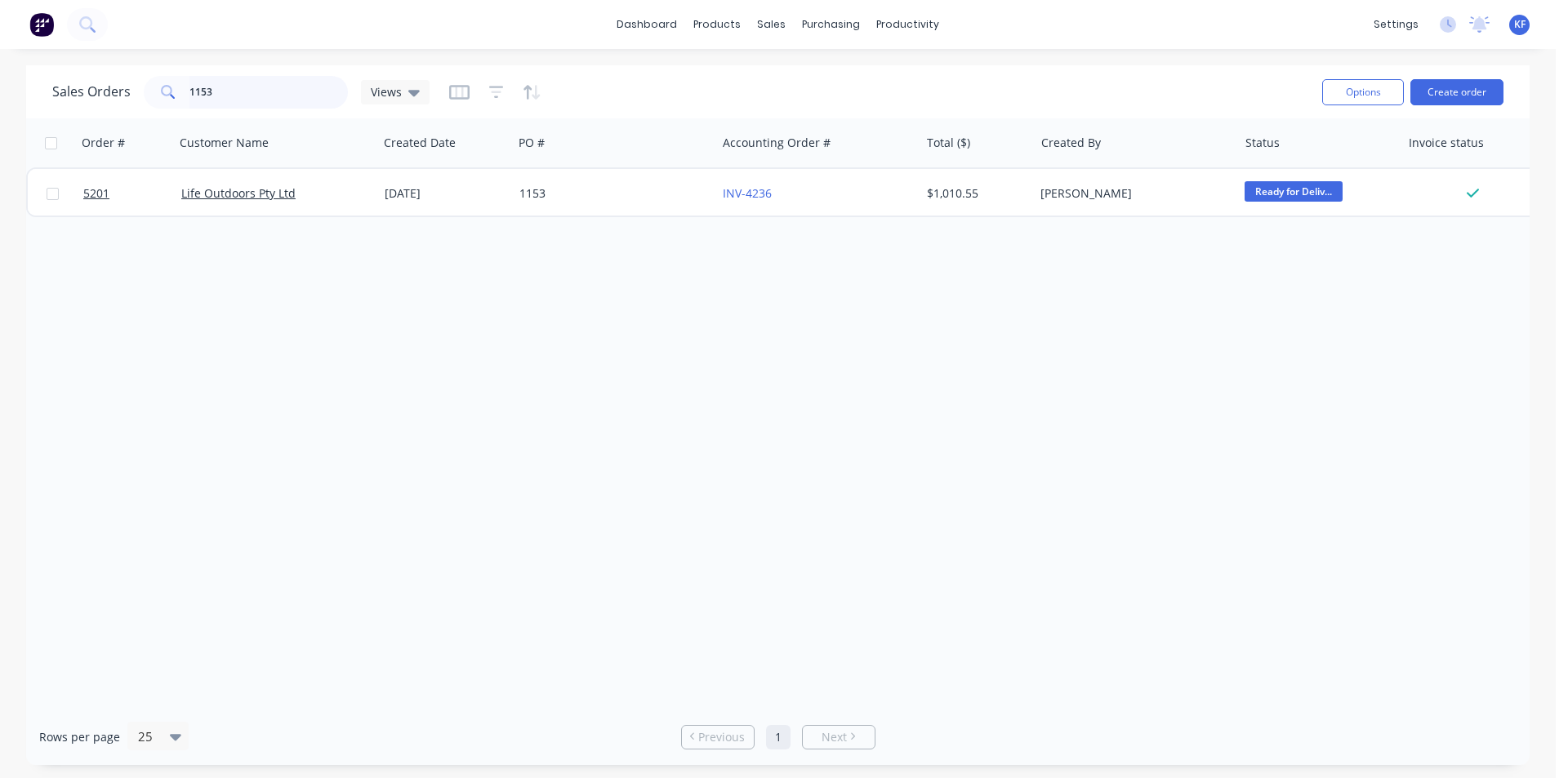
drag, startPoint x: 255, startPoint y: 85, endPoint x: 126, endPoint y: 92, distance: 129.2
click at [128, 92] on div "Sales Orders 1153 Views" at bounding box center [241, 92] width 378 height 32
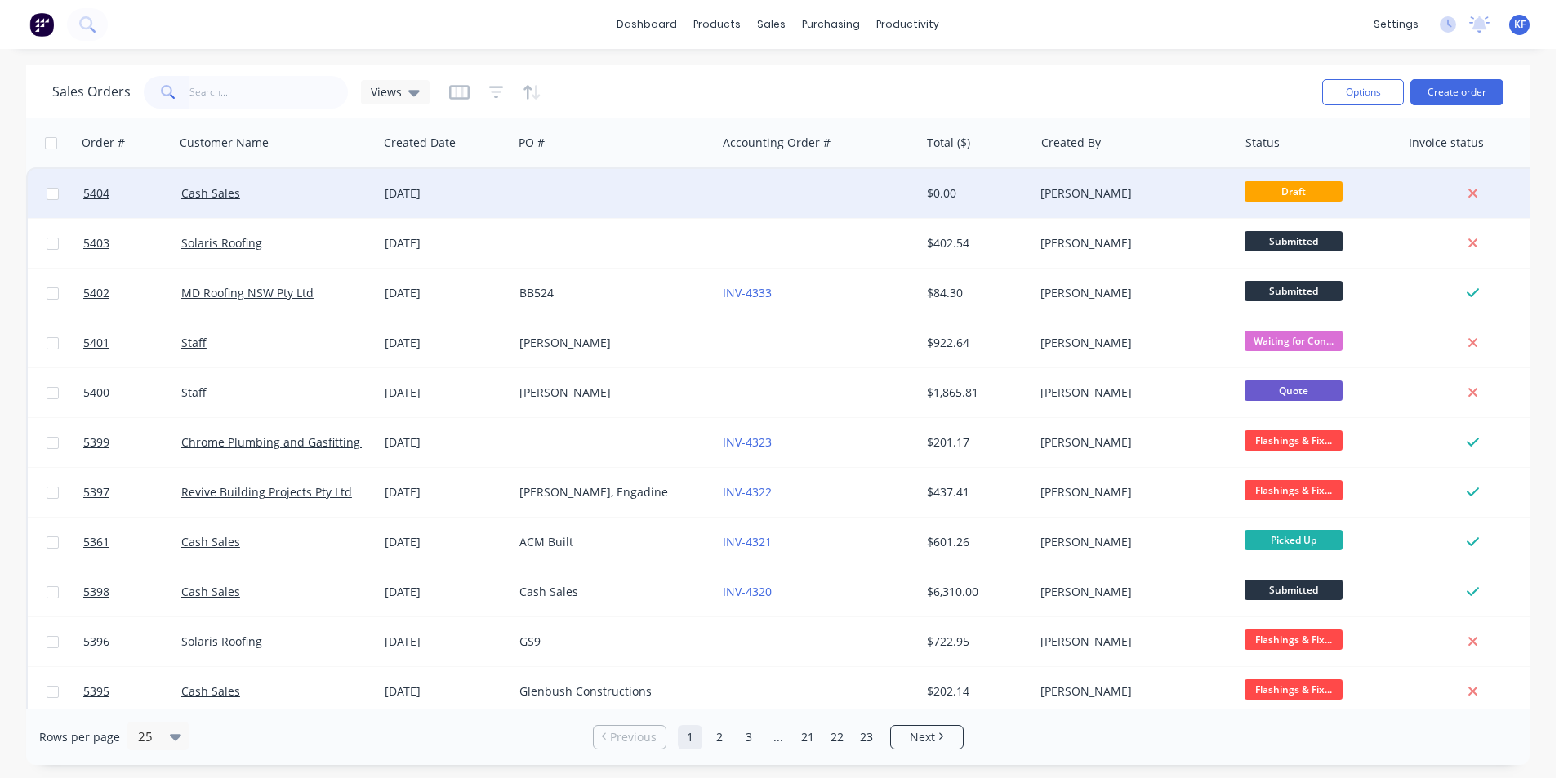
click at [620, 204] on div at bounding box center [614, 193] width 204 height 49
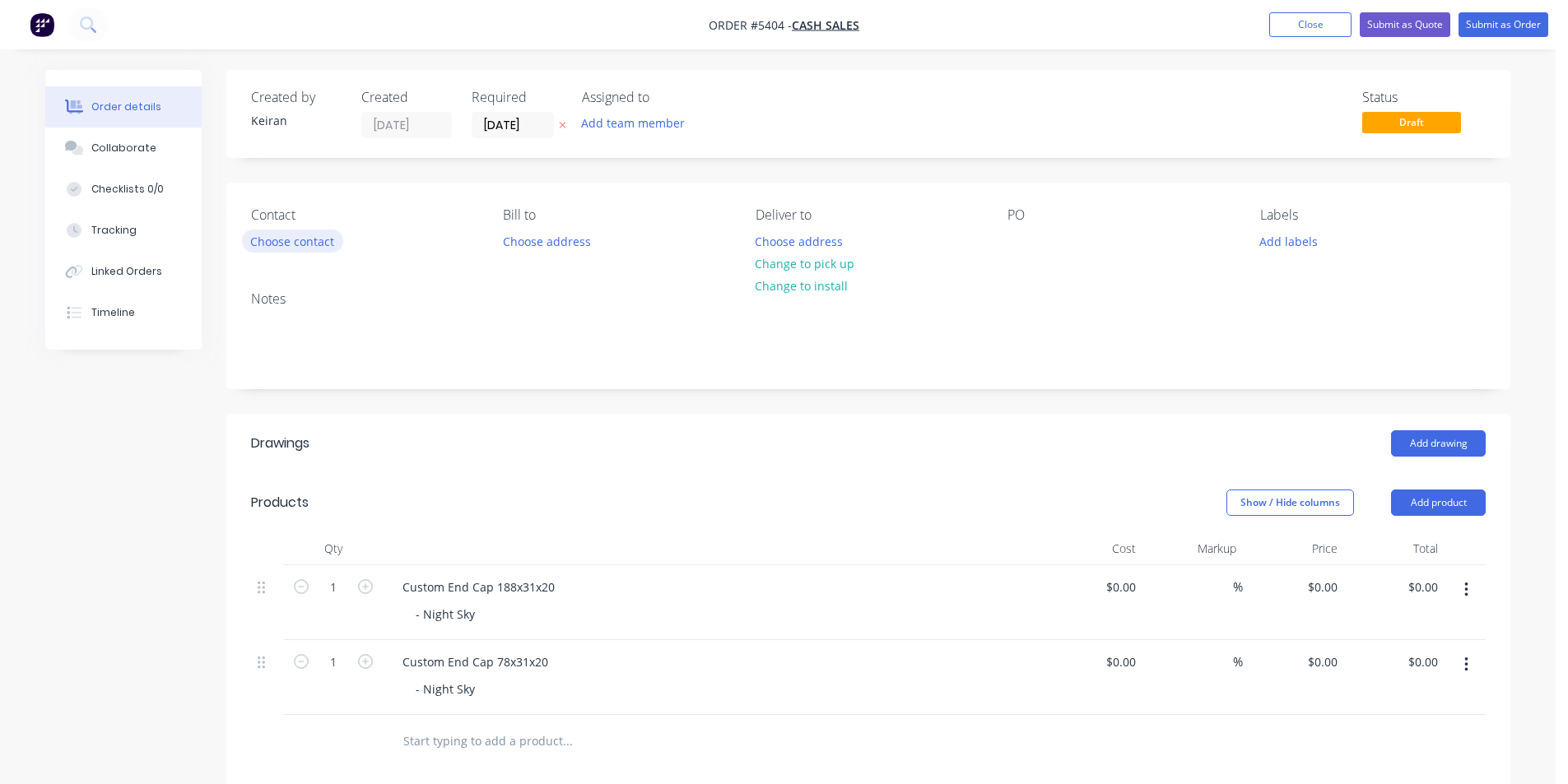
click at [309, 248] on button "Choose contact" at bounding box center [292, 240] width 101 height 22
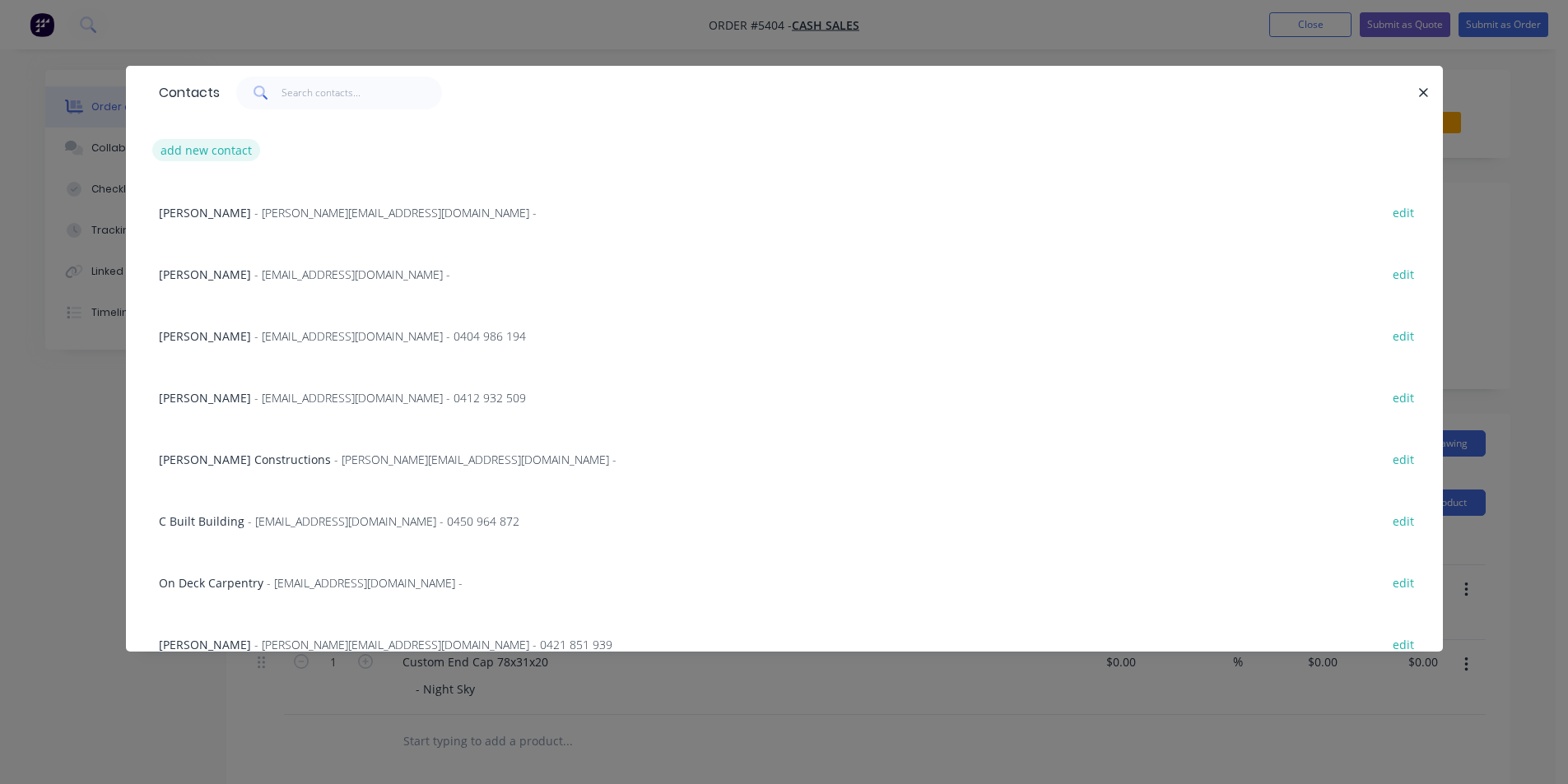
click at [225, 148] on button "add new contact" at bounding box center [206, 149] width 109 height 22
select select "AU"
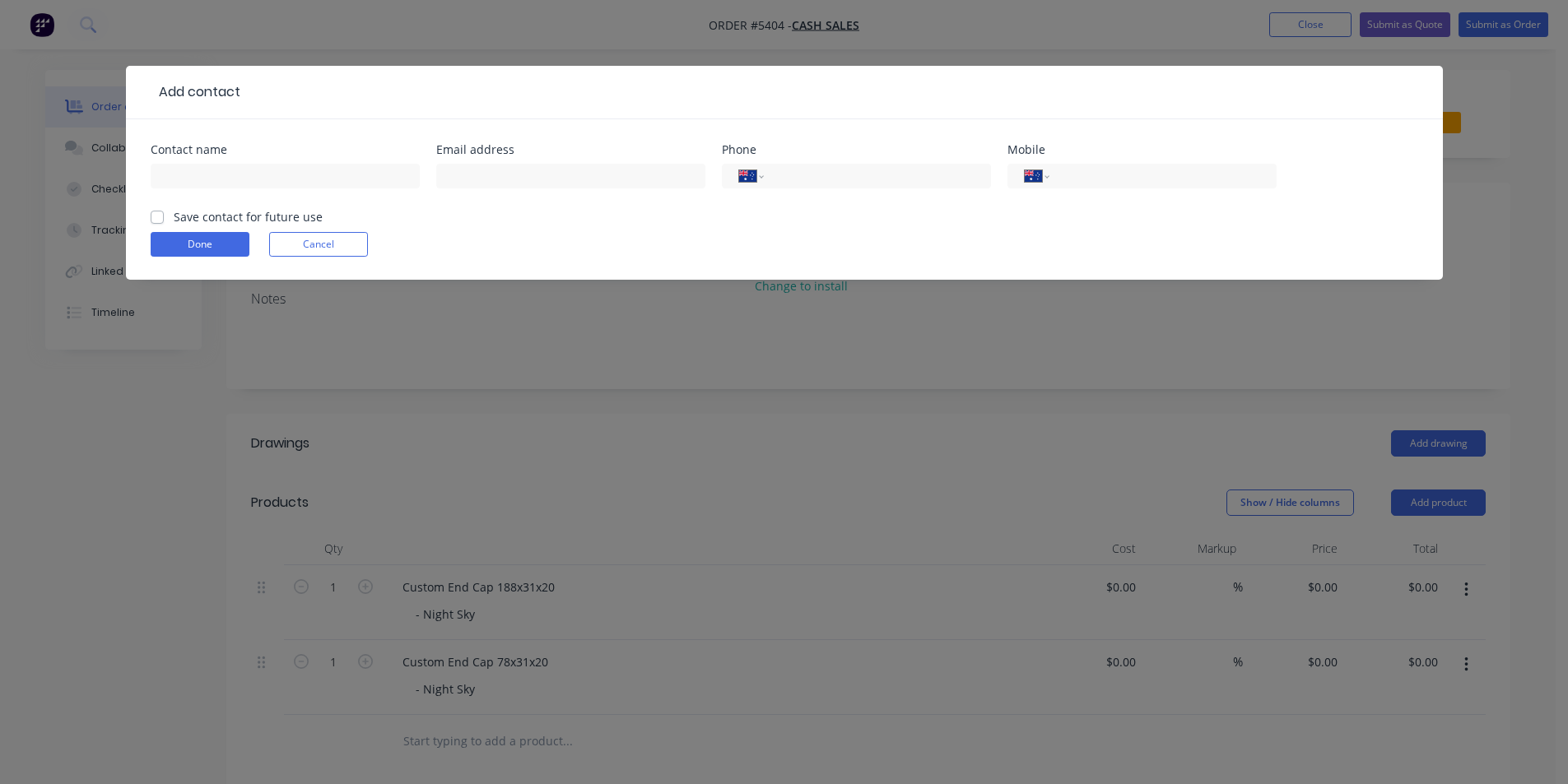
click at [226, 160] on div at bounding box center [284, 184] width 269 height 48
click at [230, 181] on input "text" at bounding box center [284, 176] width 269 height 25
type input "EJK Constructions"
type input "0434 826 681"
click at [544, 193] on div at bounding box center [571, 184] width 269 height 48
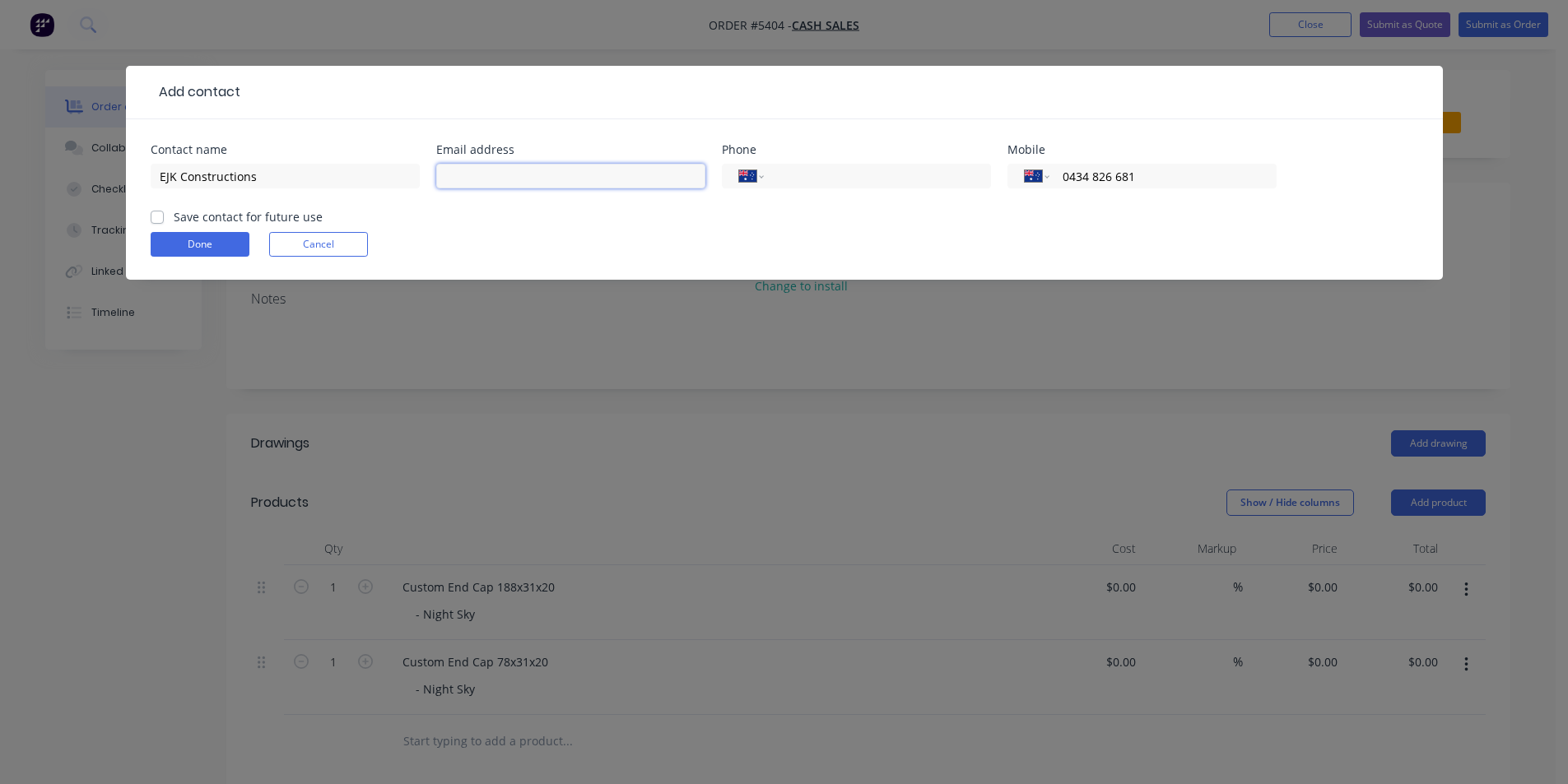
click at [545, 184] on input "text" at bounding box center [571, 176] width 269 height 25
type input "[EMAIL_ADDRESS][DOMAIN_NAME]"
click at [217, 244] on button "Done" at bounding box center [199, 245] width 99 height 25
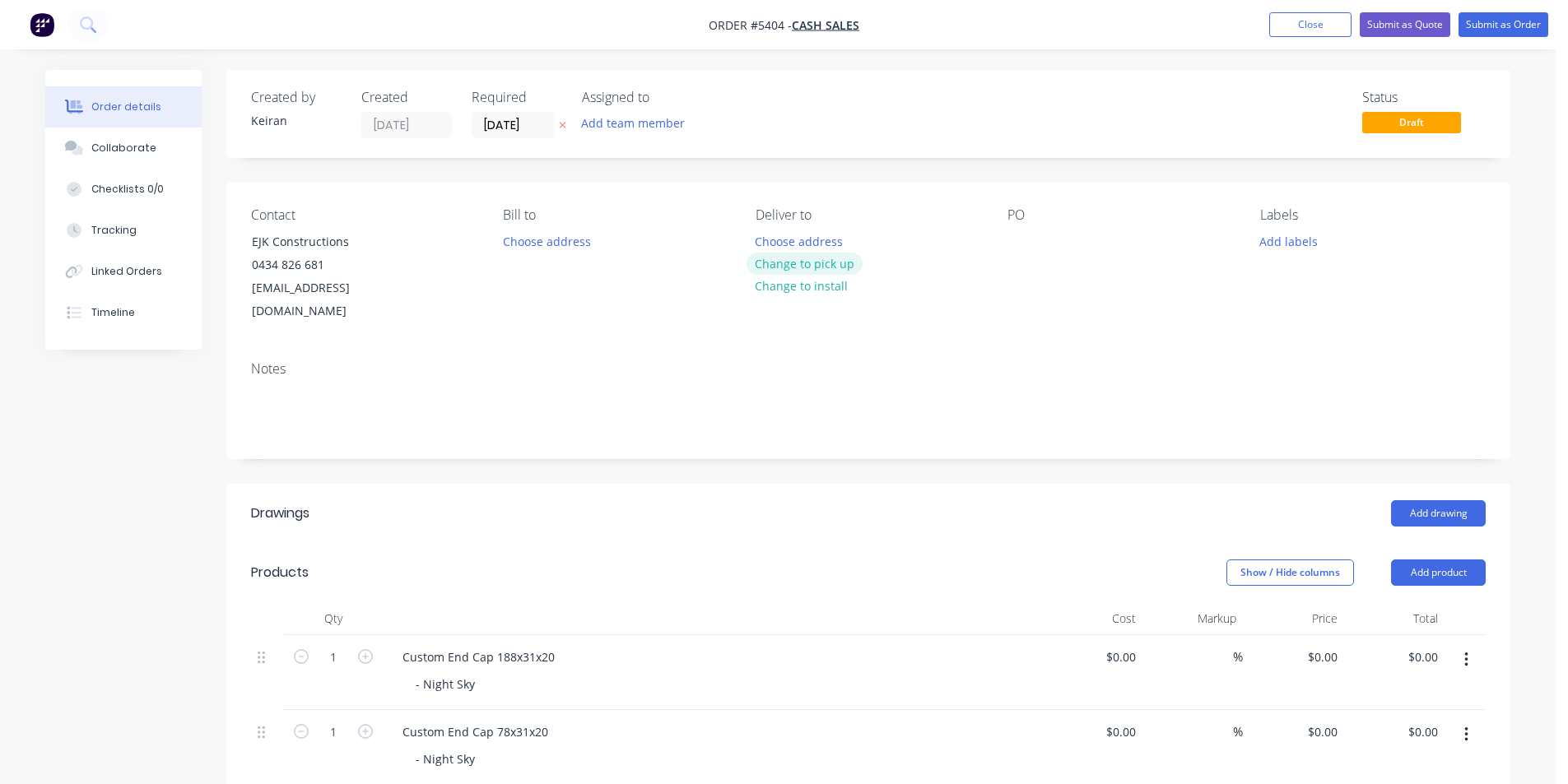
click at [847, 267] on button "Change to pick up" at bounding box center [805, 263] width 117 height 22
click at [1037, 243] on div "PO" at bounding box center [1121, 265] width 226 height 116
click at [1021, 240] on div at bounding box center [1021, 241] width 26 height 24
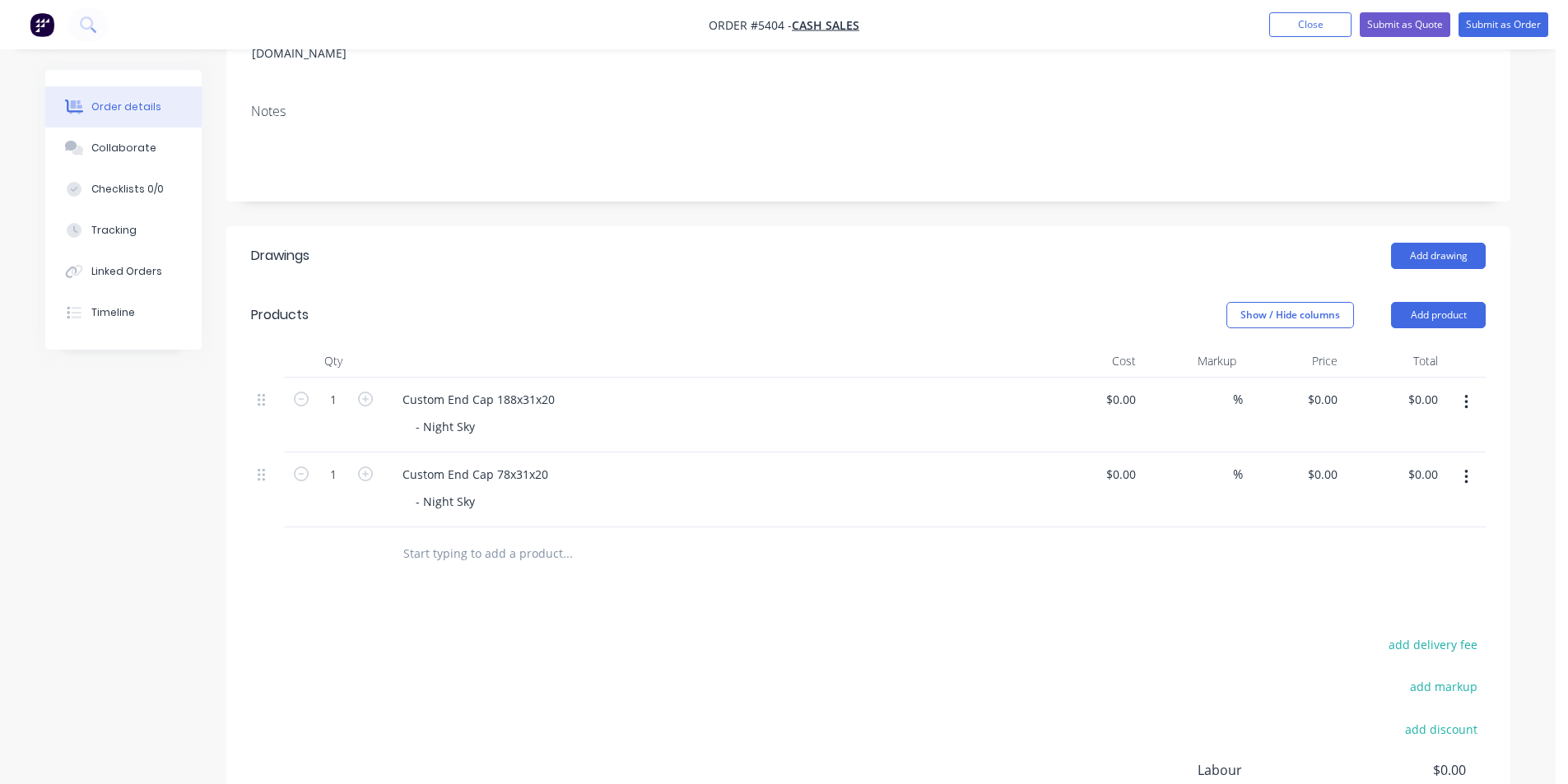
scroll to position [329, 0]
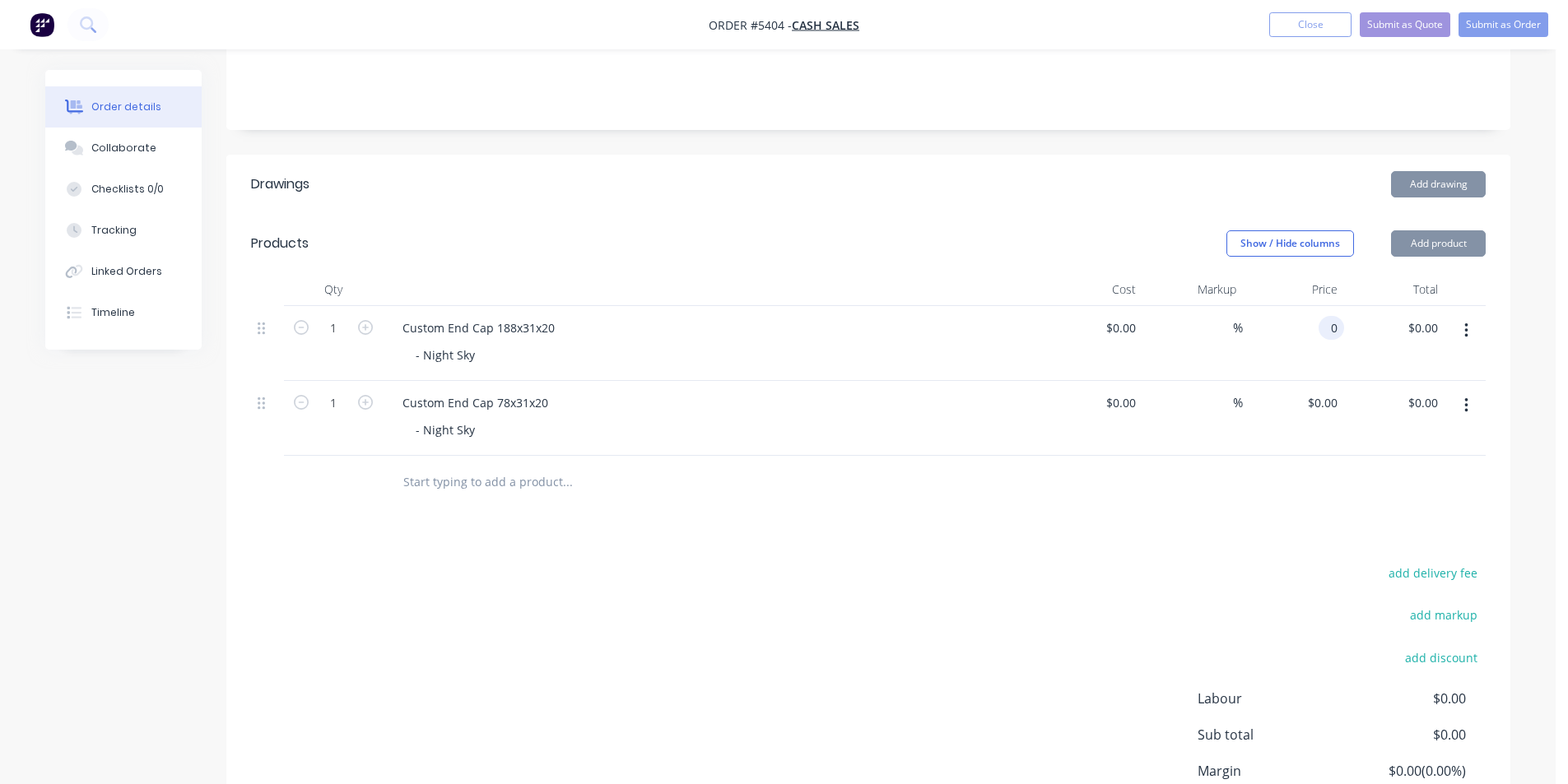
click at [1327, 316] on input "0" at bounding box center [1335, 327] width 19 height 24
type input "$8.50"
click at [1325, 391] on input "0" at bounding box center [1325, 403] width 38 height 24
type input "$12.50"
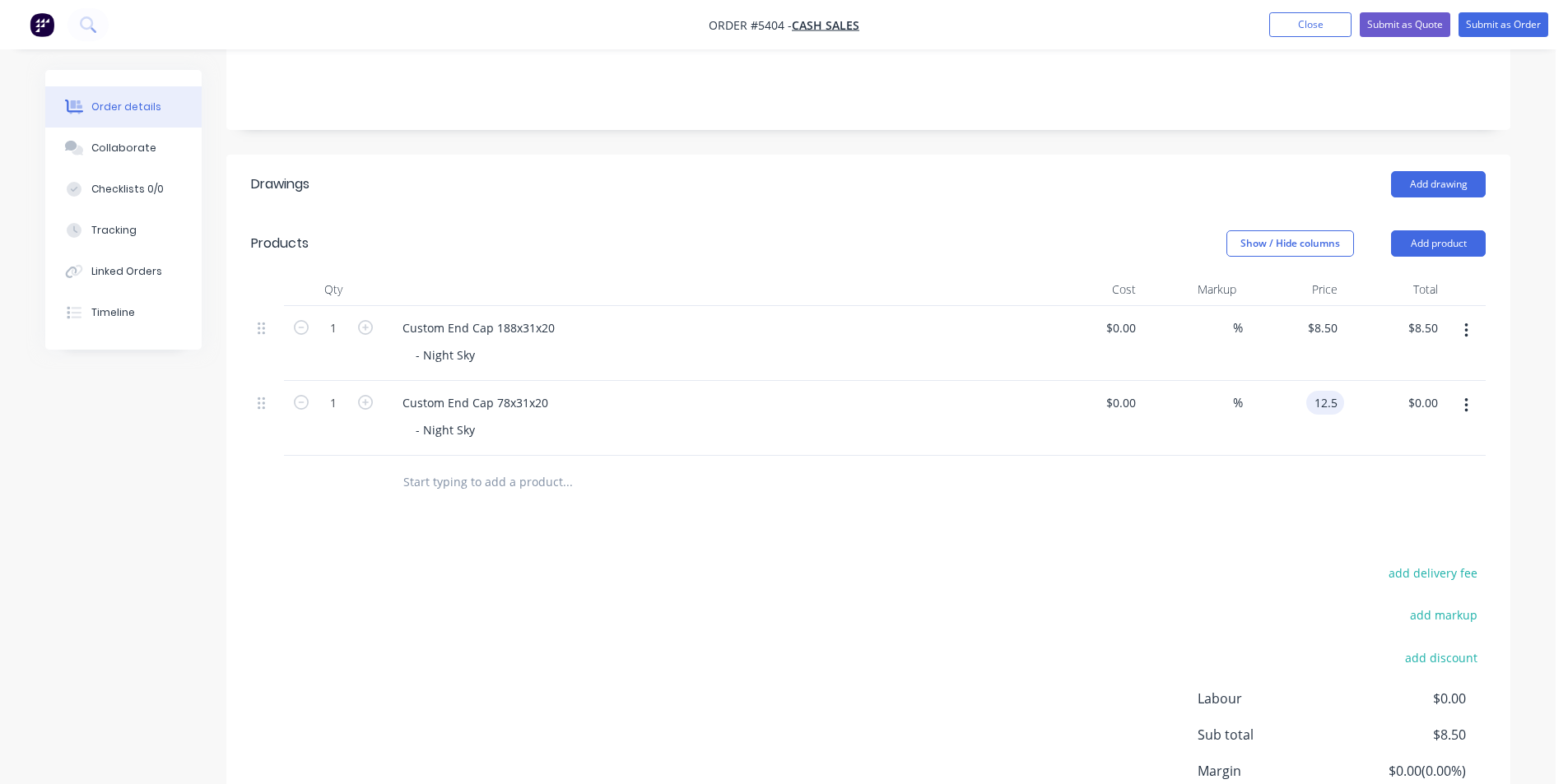
type input "$12.50"
click at [1171, 629] on div "add delivery fee add markup add discount Labour $0.00 Sub total $8.50 Margin $0…" at bounding box center [868, 720] width 1235 height 318
click at [343, 316] on input "1" at bounding box center [333, 328] width 42 height 25
type input "15"
type input "$127.50"
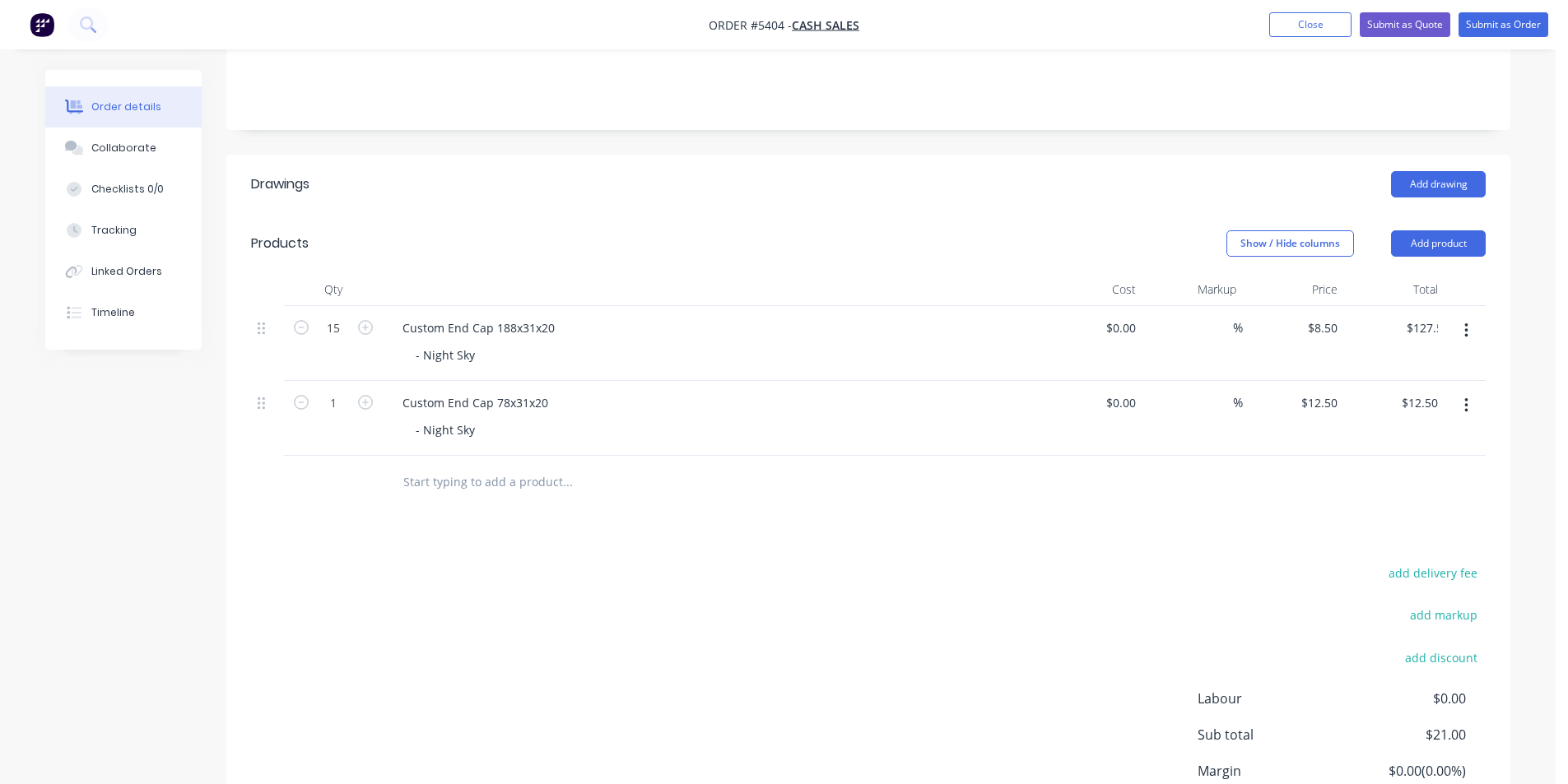
click at [876, 579] on div "add delivery fee add markup add discount Labour $0.00 Sub total $21.00 Margin $…" at bounding box center [868, 720] width 1235 height 318
click at [333, 341] on input "1" at bounding box center [333, 328] width 42 height 25
type input "15"
type input "$187.50"
click at [920, 562] on div "add delivery fee add markup add discount Labour $0.00 Sub total $315.00 Margin …" at bounding box center [868, 720] width 1235 height 318
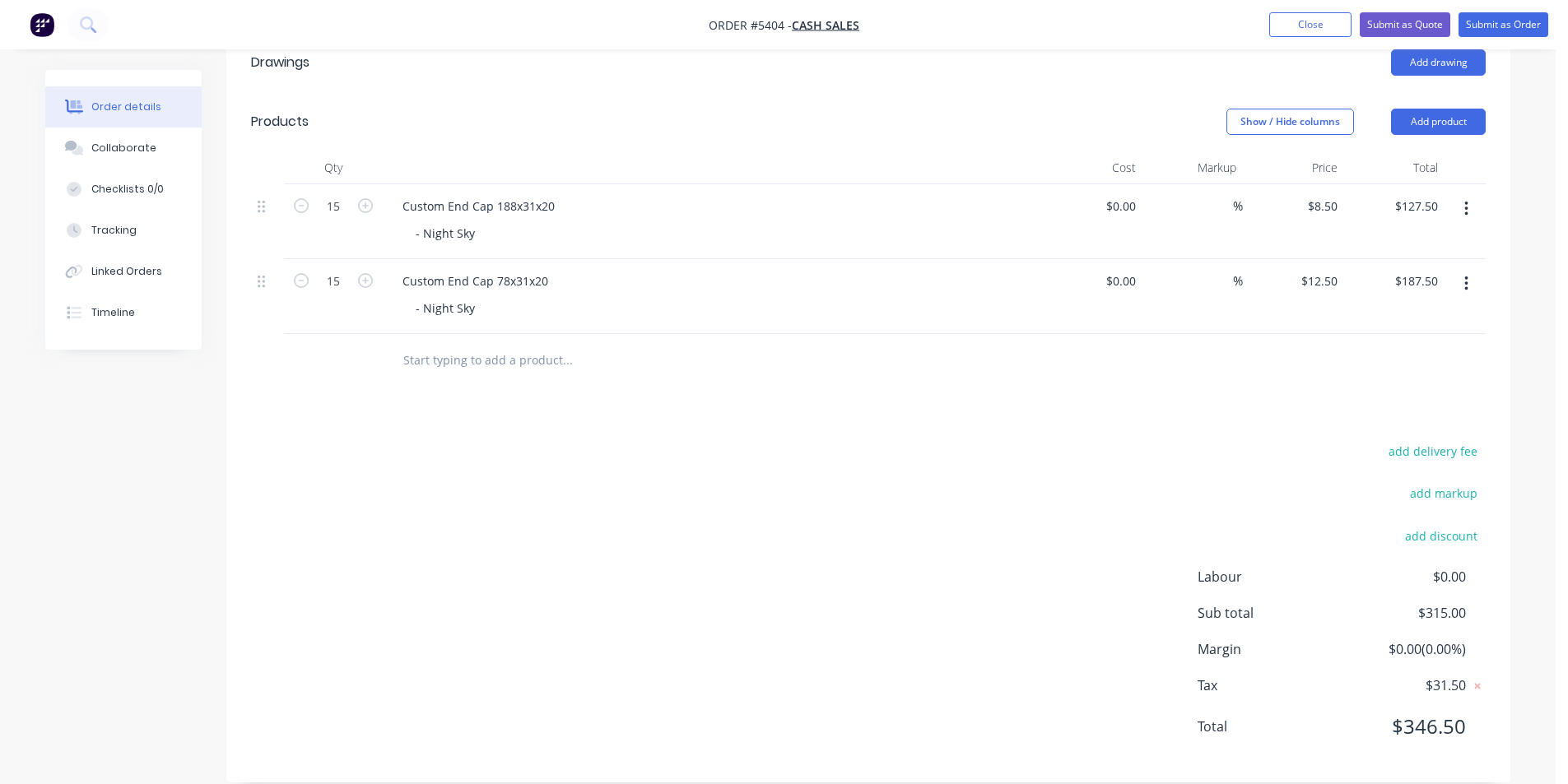
scroll to position [121, 0]
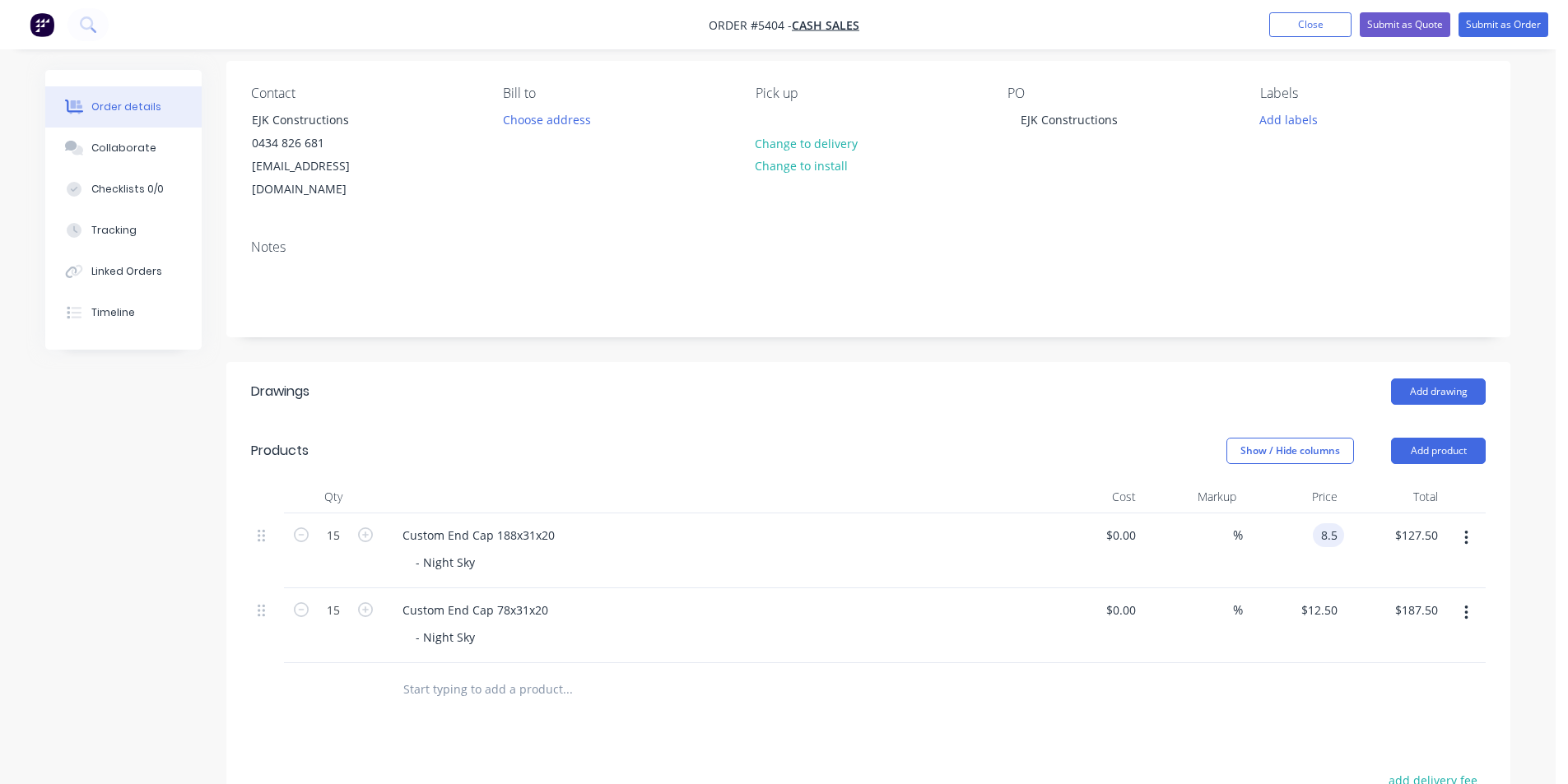
click at [1324, 523] on input "8.5" at bounding box center [1332, 535] width 25 height 24
type input "$12.50"
type input "$187.50"
click at [1327, 598] on input "12.5" at bounding box center [1322, 610] width 44 height 24
type input "$15.50"
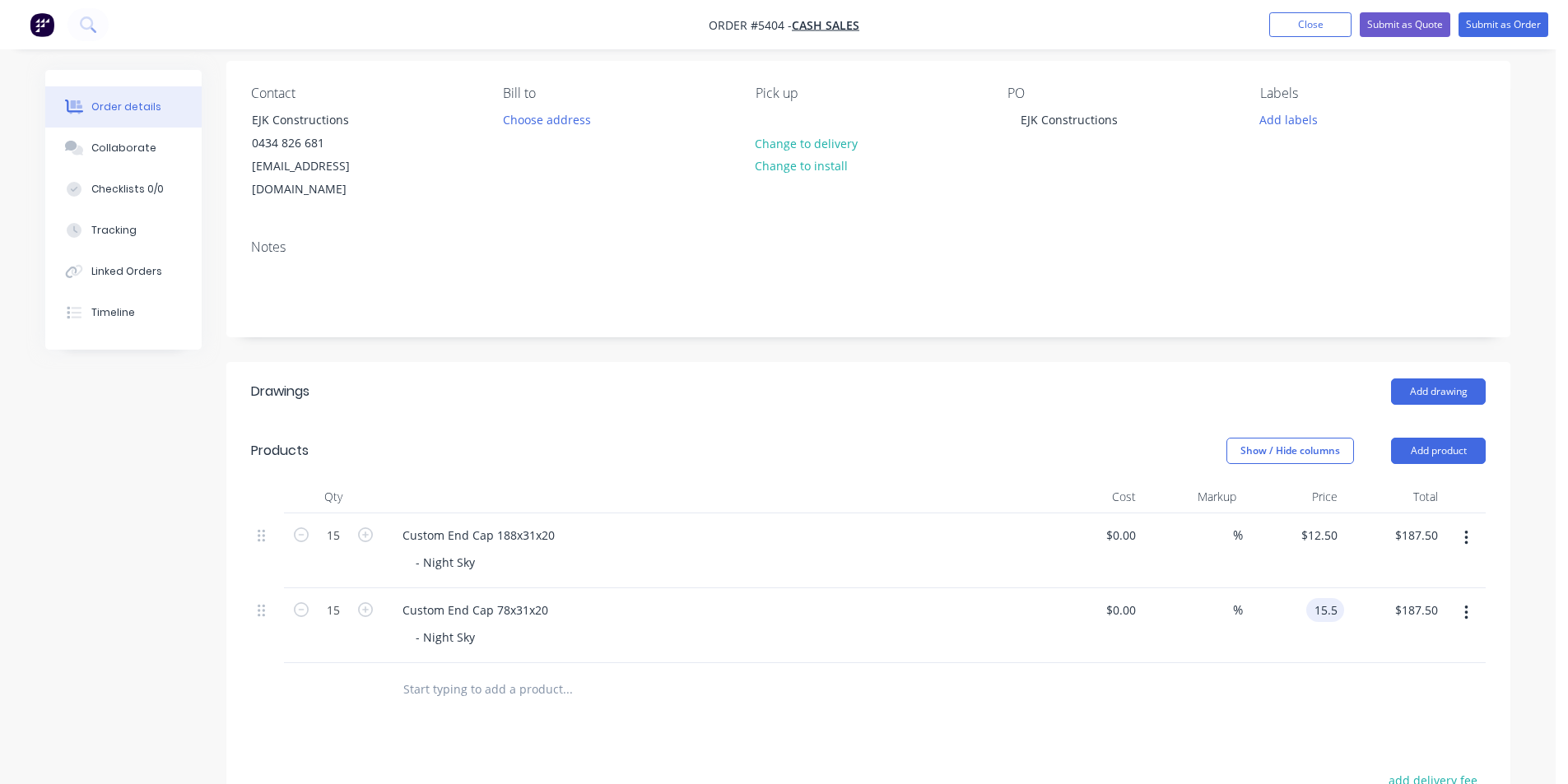
type input "$232.50"
click at [1363, 741] on div "Drawings Add drawing Products Show / Hide columns Add product Qty Cost Markup P…" at bounding box center [868, 737] width 1285 height 749
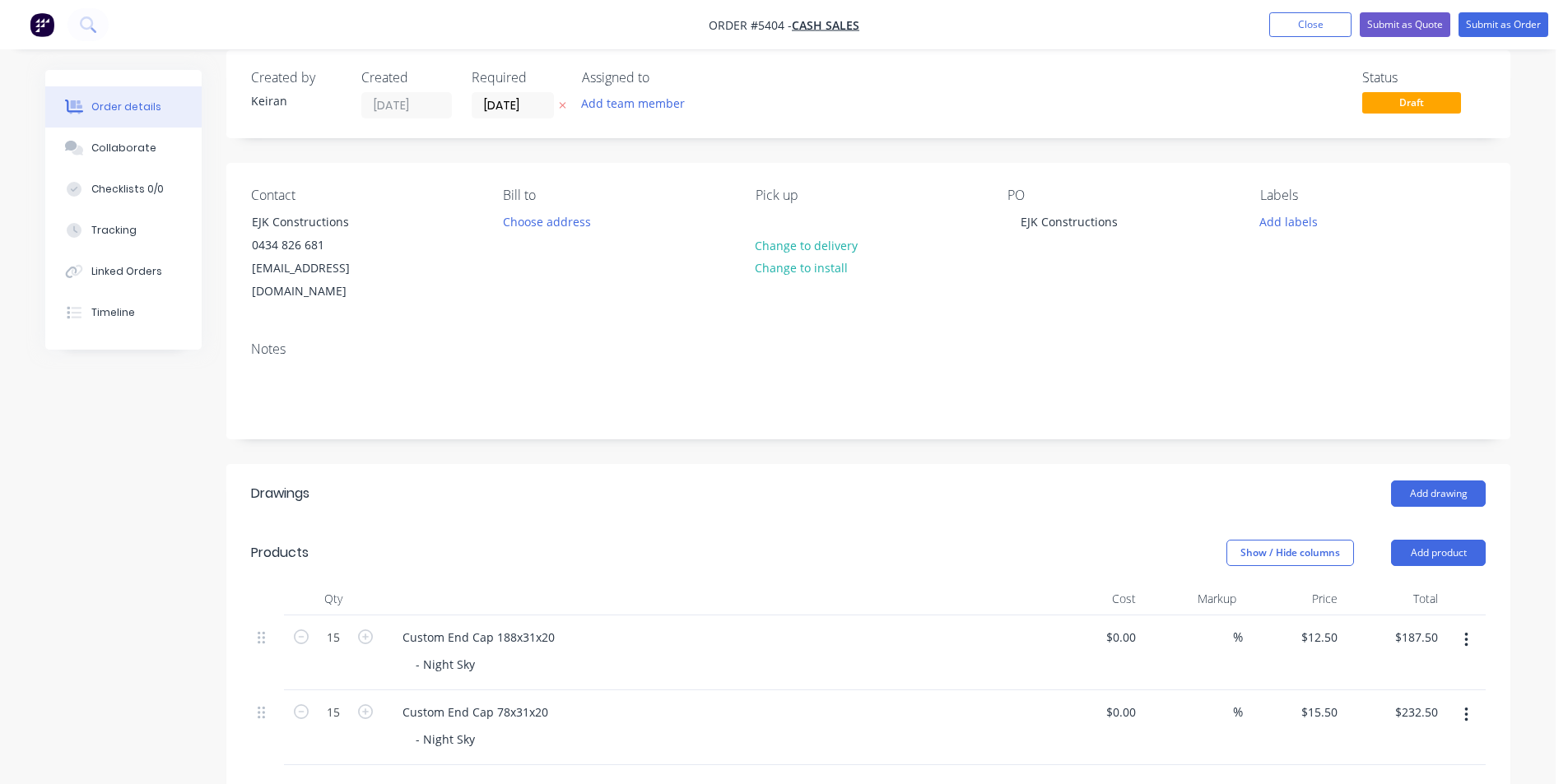
scroll to position [0, 0]
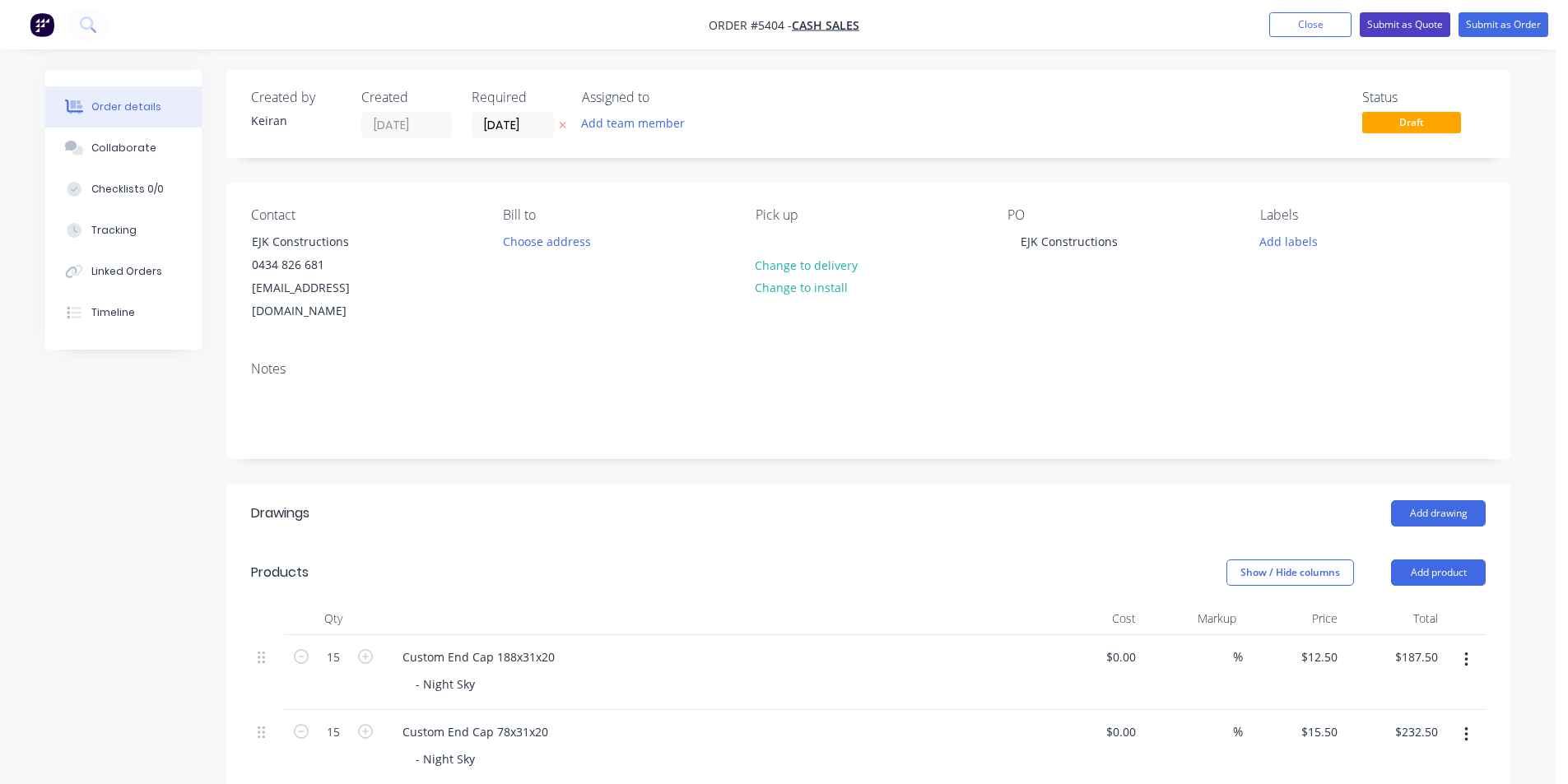
click at [1386, 21] on button "Submit as Quote" at bounding box center [1405, 25] width 91 height 25
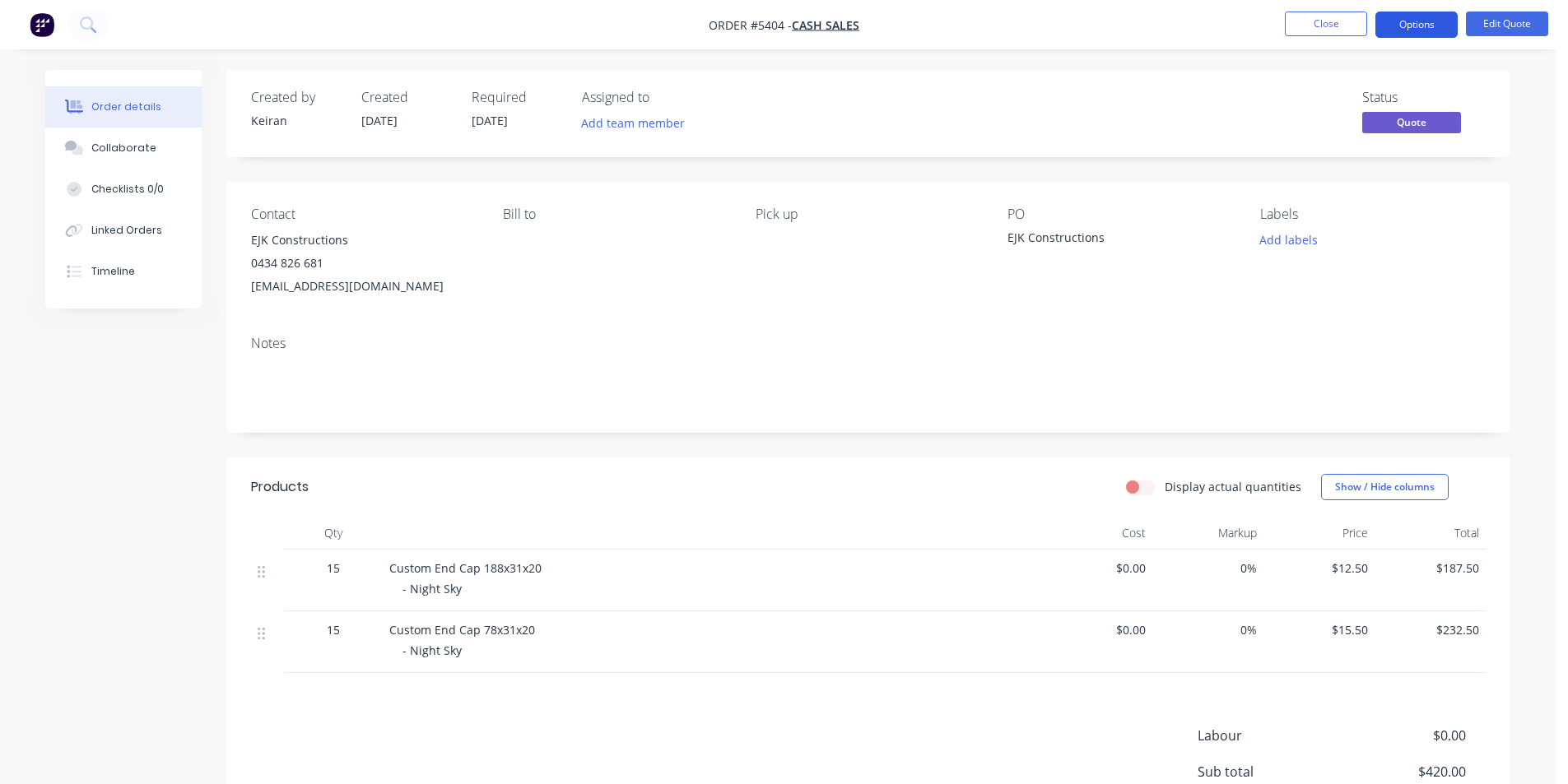
click at [1392, 30] on button "Options" at bounding box center [1416, 24] width 82 height 26
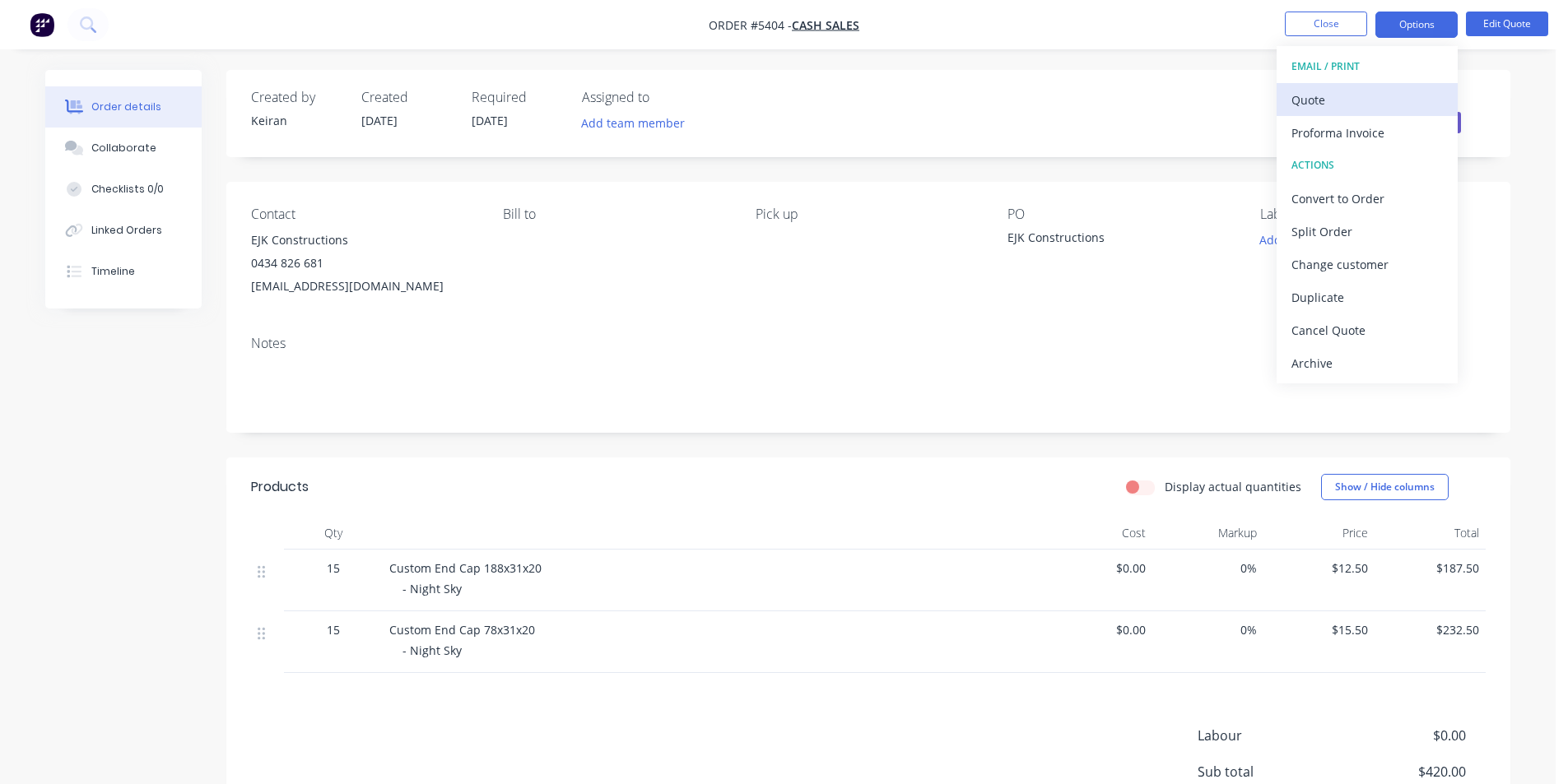
click at [1343, 104] on div "Quote" at bounding box center [1367, 99] width 151 height 24
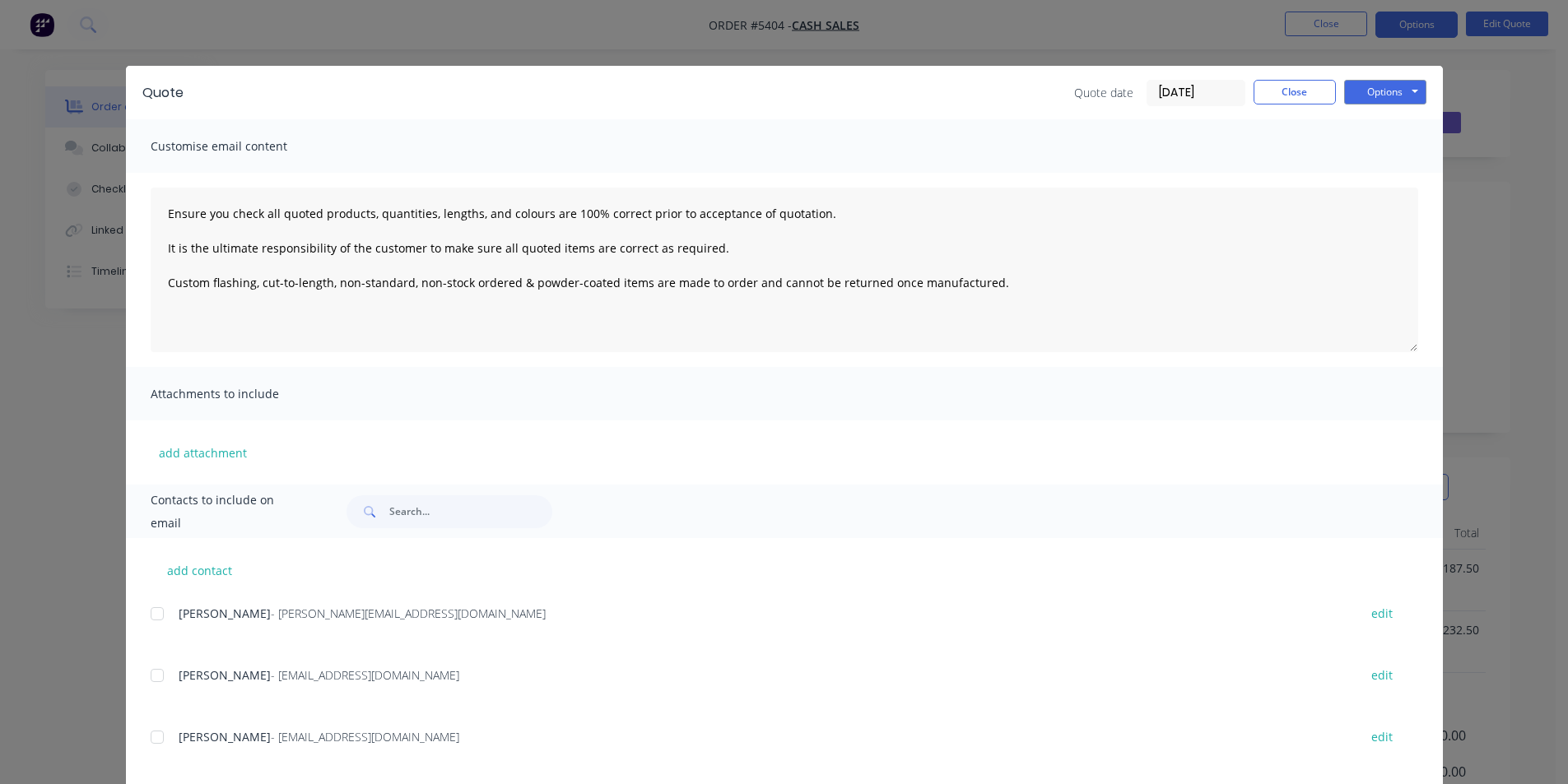
click at [1266, 107] on div "Quote Quote date [DATE] Close Options Preview Print Email" at bounding box center [784, 92] width 1317 height 54
click at [1268, 99] on button "Close" at bounding box center [1294, 92] width 82 height 25
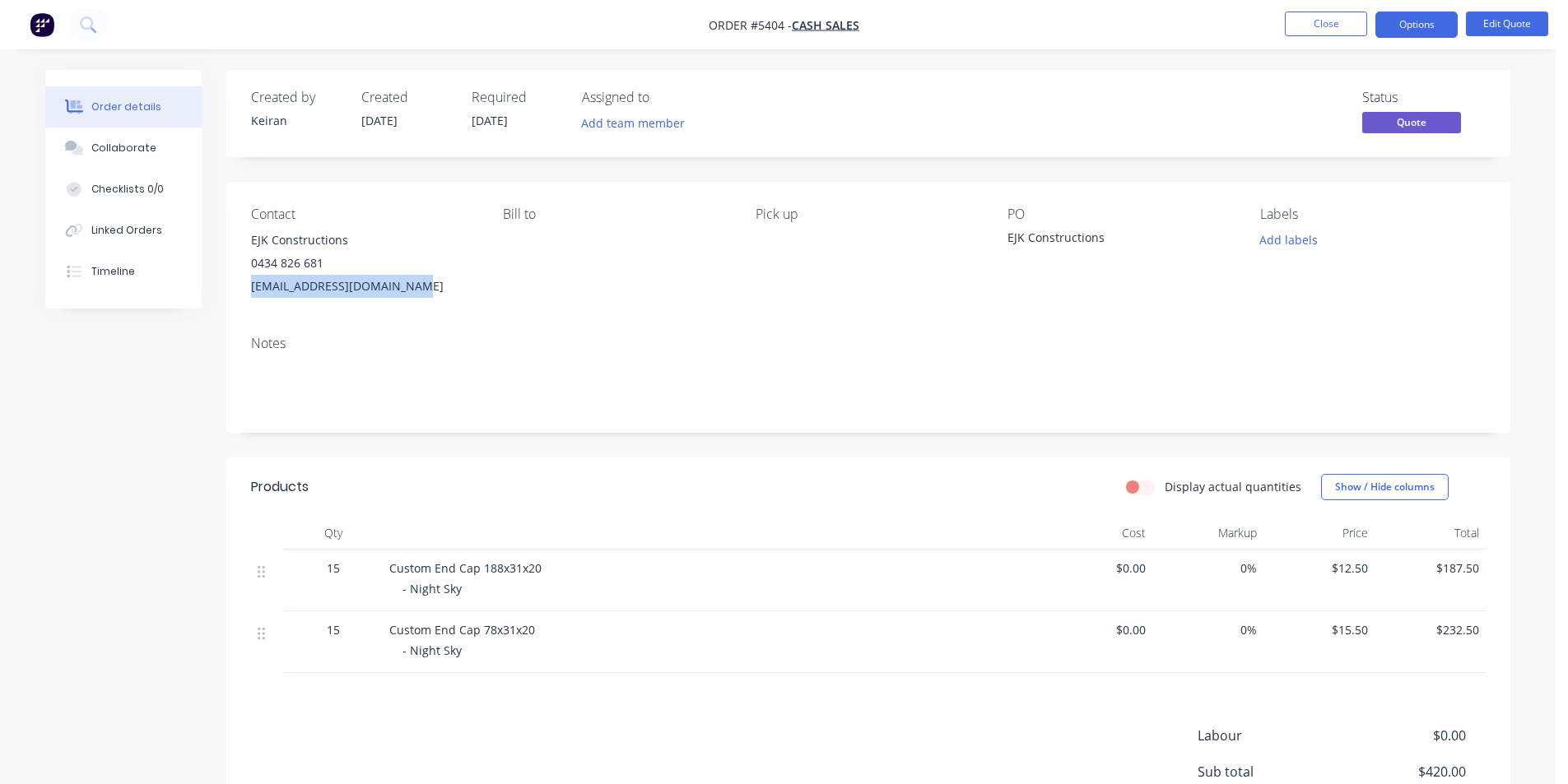
drag, startPoint x: 398, startPoint y: 291, endPoint x: 247, endPoint y: 289, distance: 151.0
click at [247, 289] on div "Contact EJK Constructions 0434 826 681 [EMAIL_ADDRESS][DOMAIN_NAME] [PERSON_NAM…" at bounding box center [868, 252] width 1285 height 141
copy div "[EMAIL_ADDRESS][DOMAIN_NAME]"
click at [1385, 26] on button "Options" at bounding box center [1416, 24] width 82 height 26
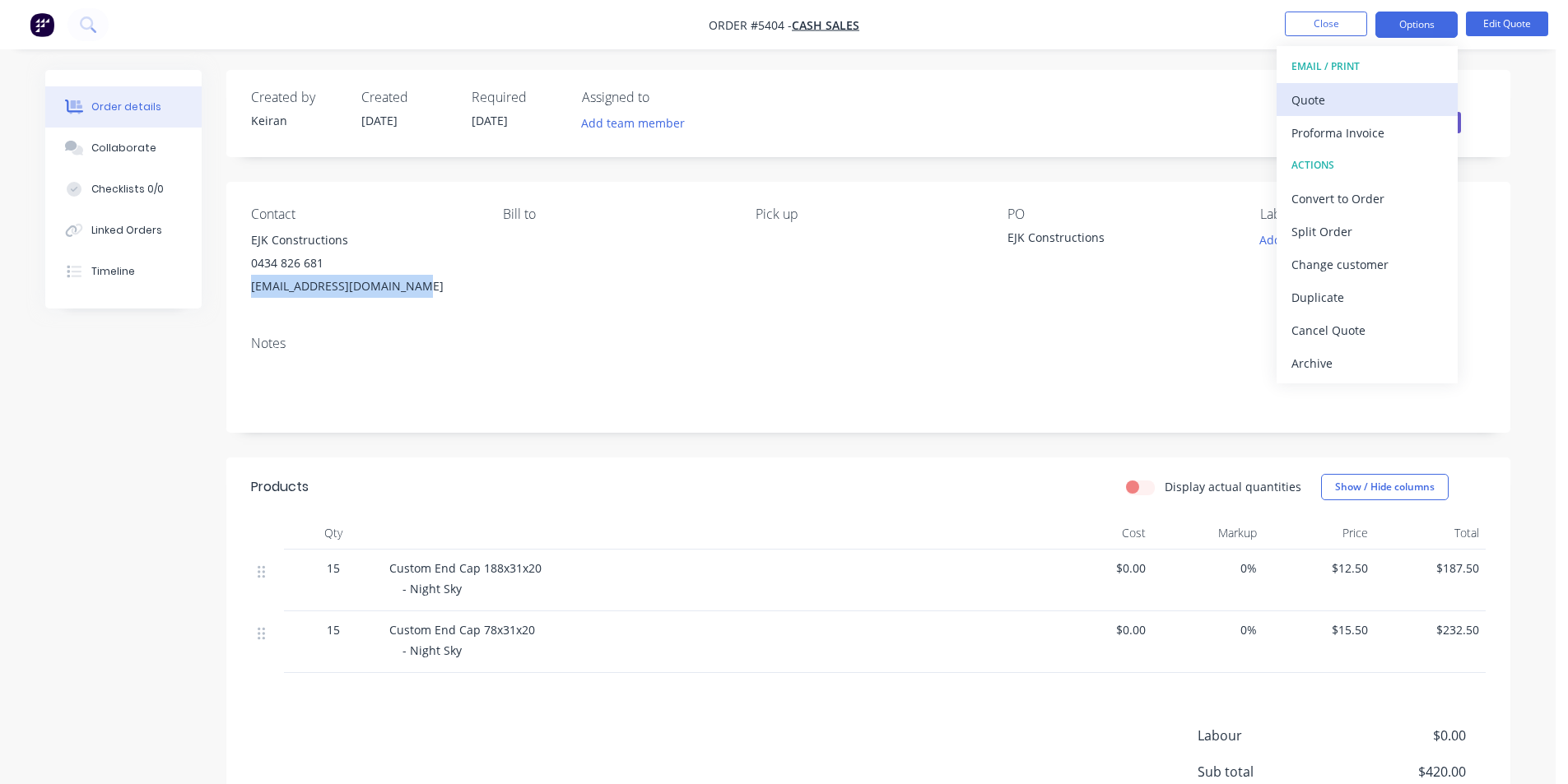
click at [1330, 111] on div "Quote" at bounding box center [1367, 99] width 151 height 24
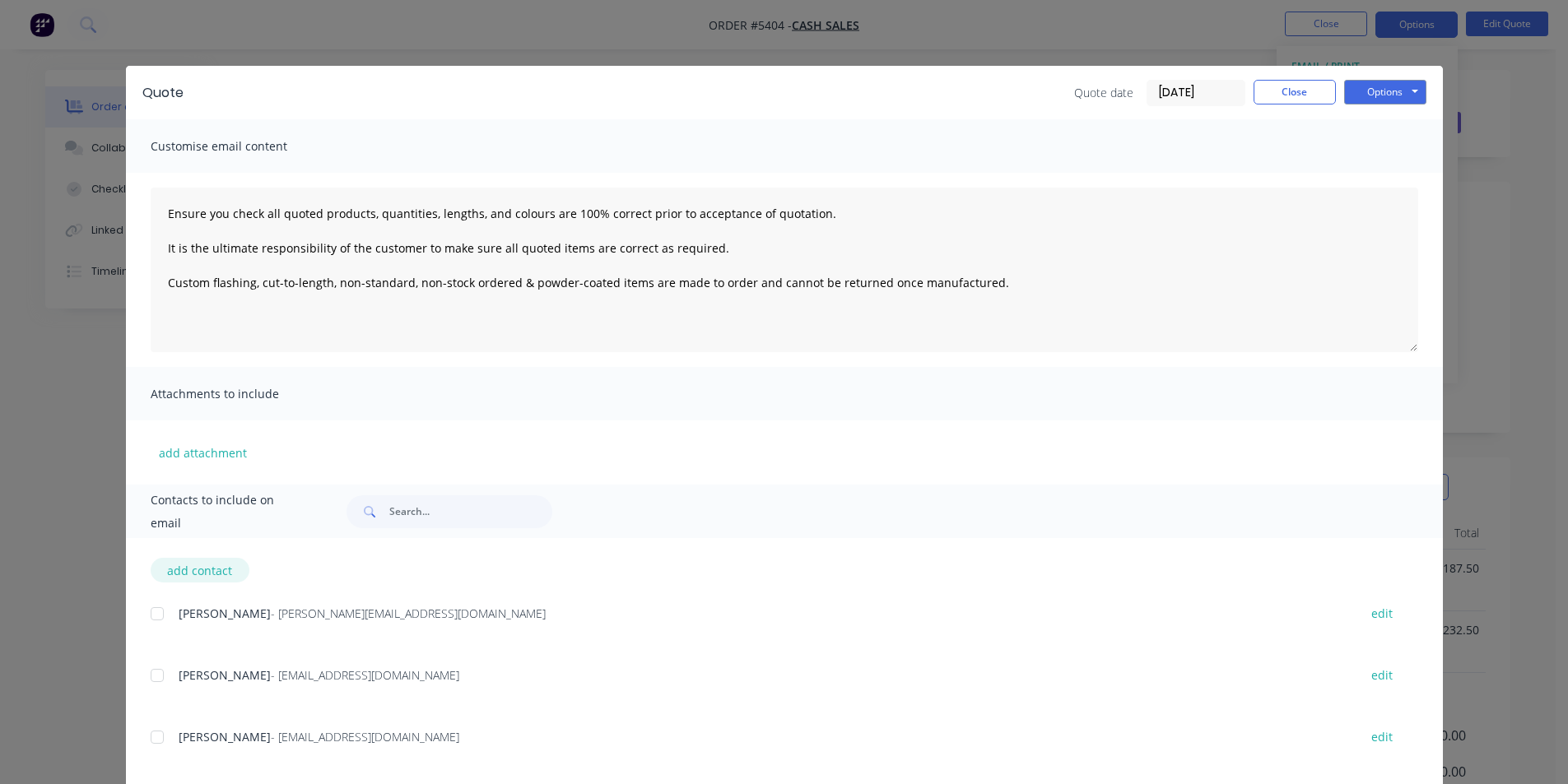
click at [204, 572] on button "add contact" at bounding box center [199, 570] width 99 height 25
type textarea "Ensure you check all quoted products, quantities, lengths, and colours are 100%…"
select select "AU"
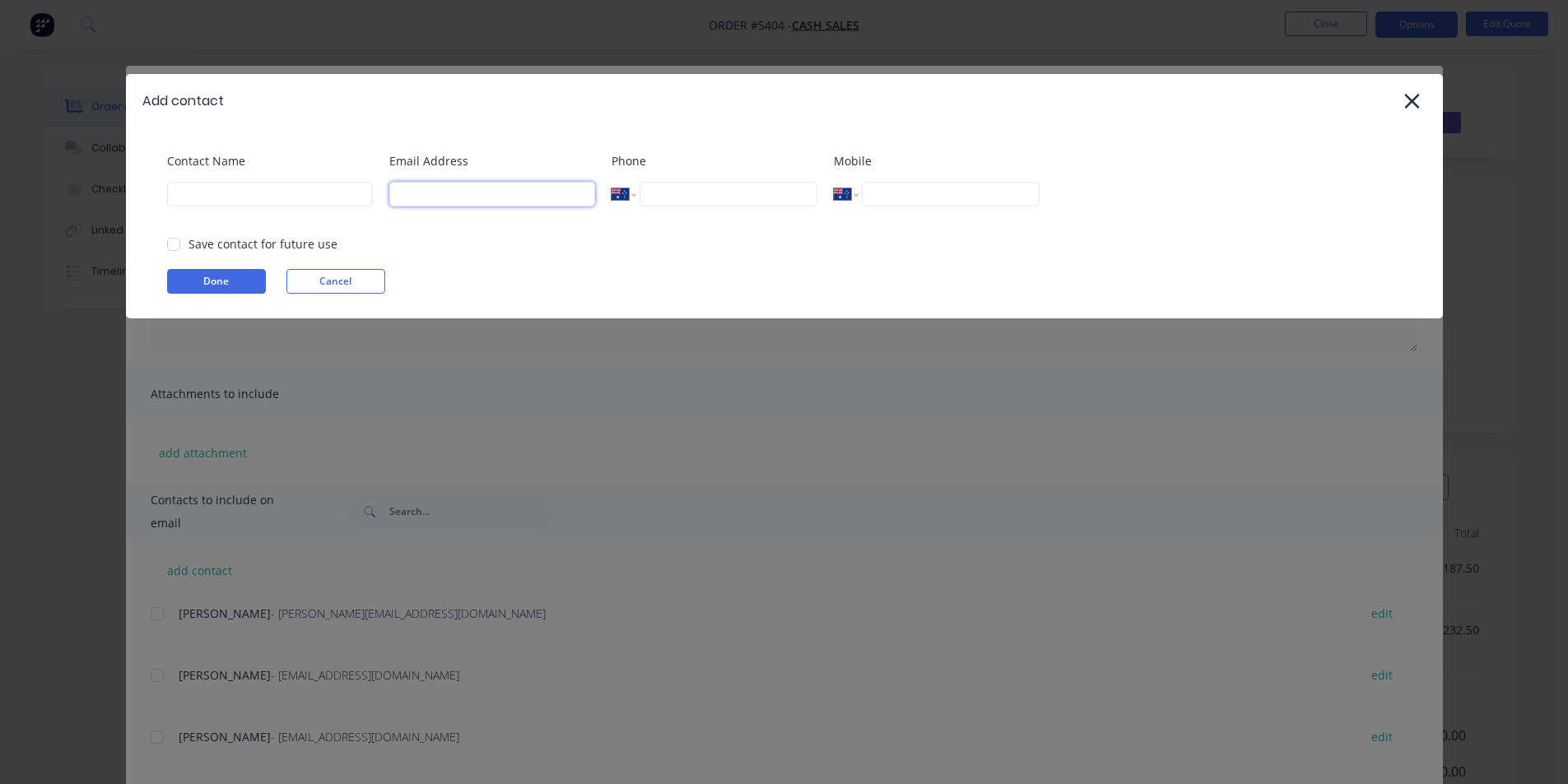
click at [451, 193] on input at bounding box center [492, 195] width 206 height 25
paste input "[EMAIL_ADDRESS][DOMAIN_NAME]"
type input "[EMAIL_ADDRESS][DOMAIN_NAME]"
click at [253, 201] on input at bounding box center [270, 195] width 206 height 25
type input "EJK Constructions"
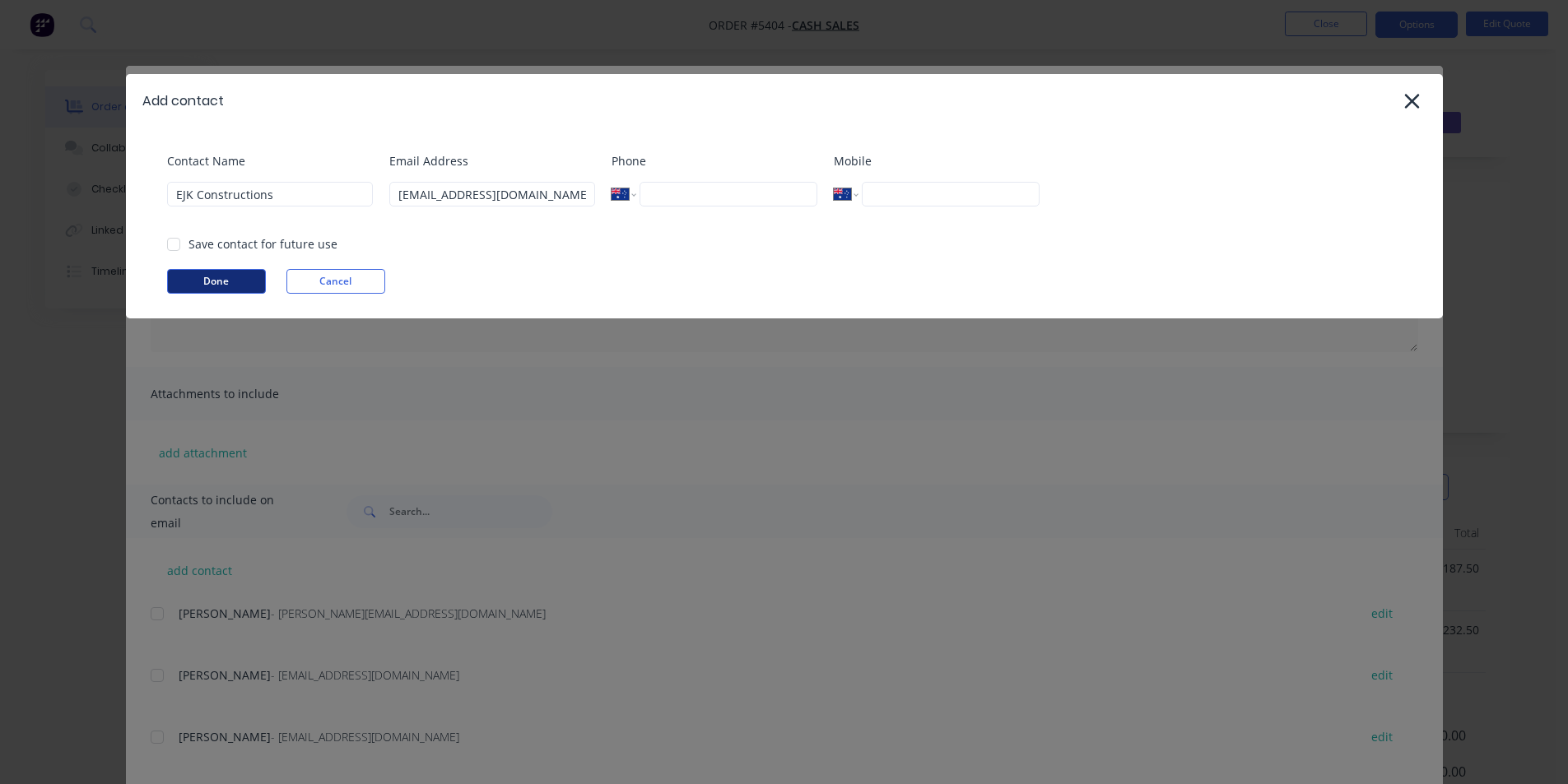
click at [221, 290] on button "Done" at bounding box center [216, 281] width 99 height 25
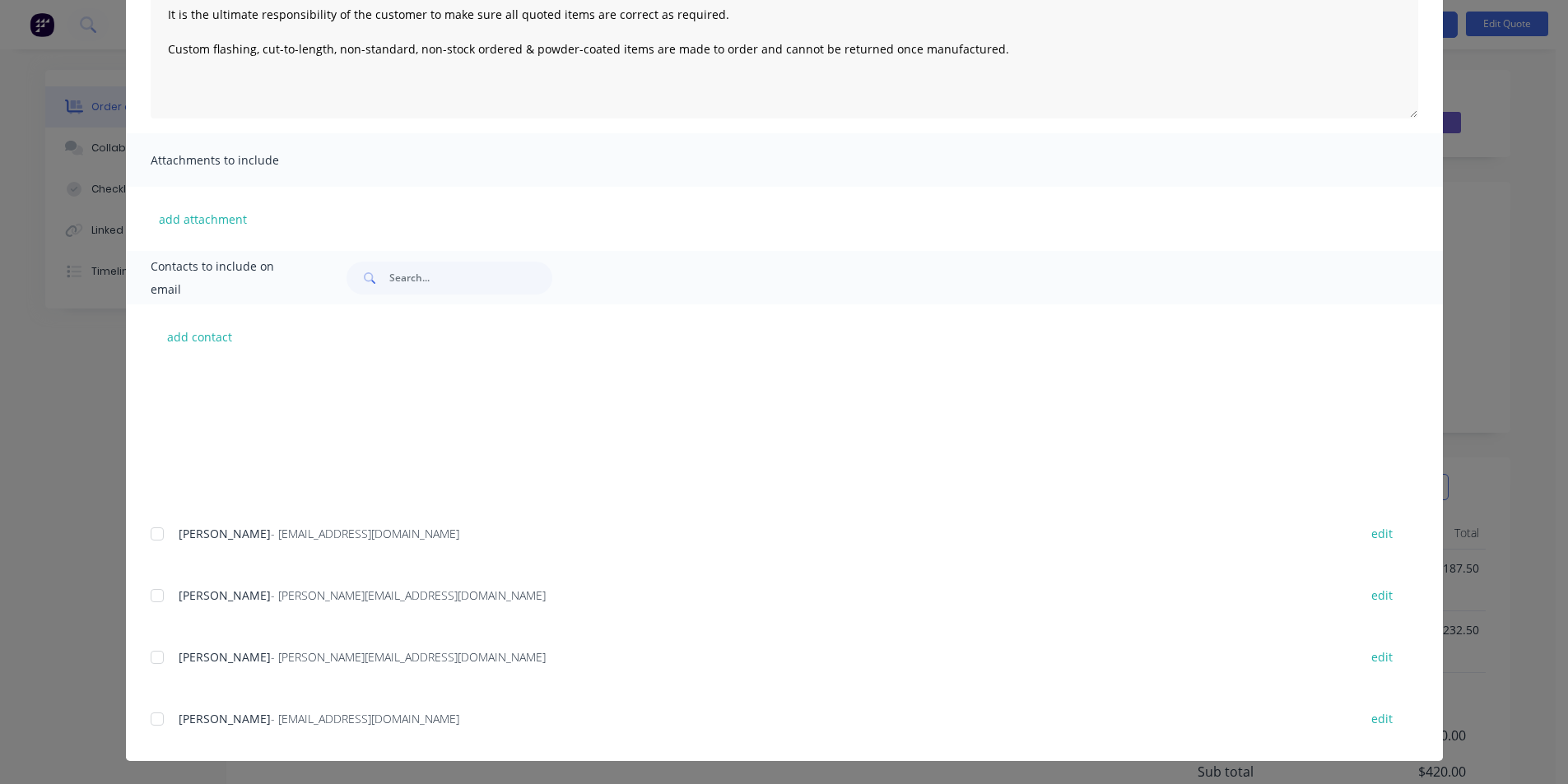
scroll to position [3557, 0]
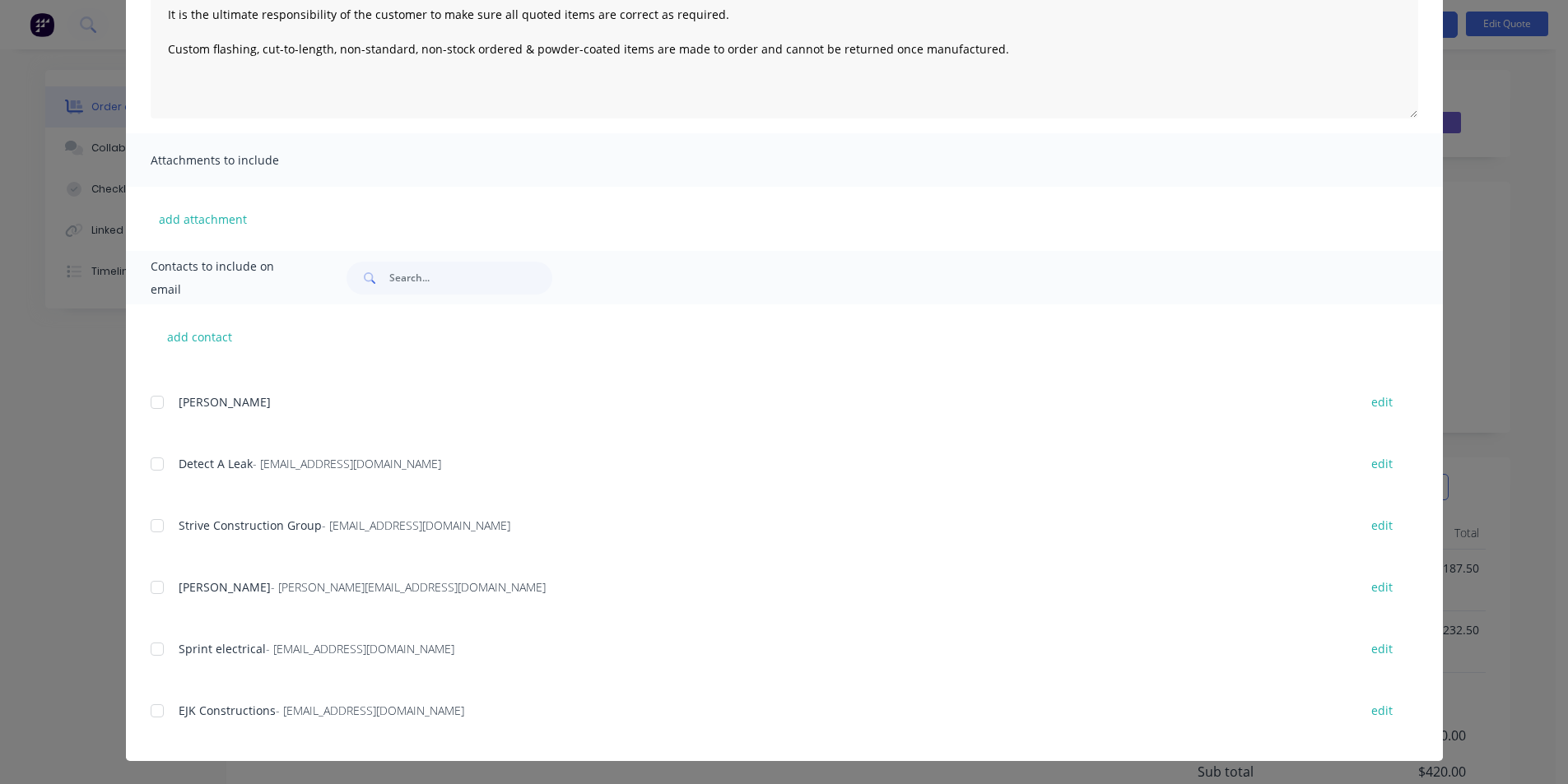
click at [152, 712] on div at bounding box center [157, 711] width 33 height 33
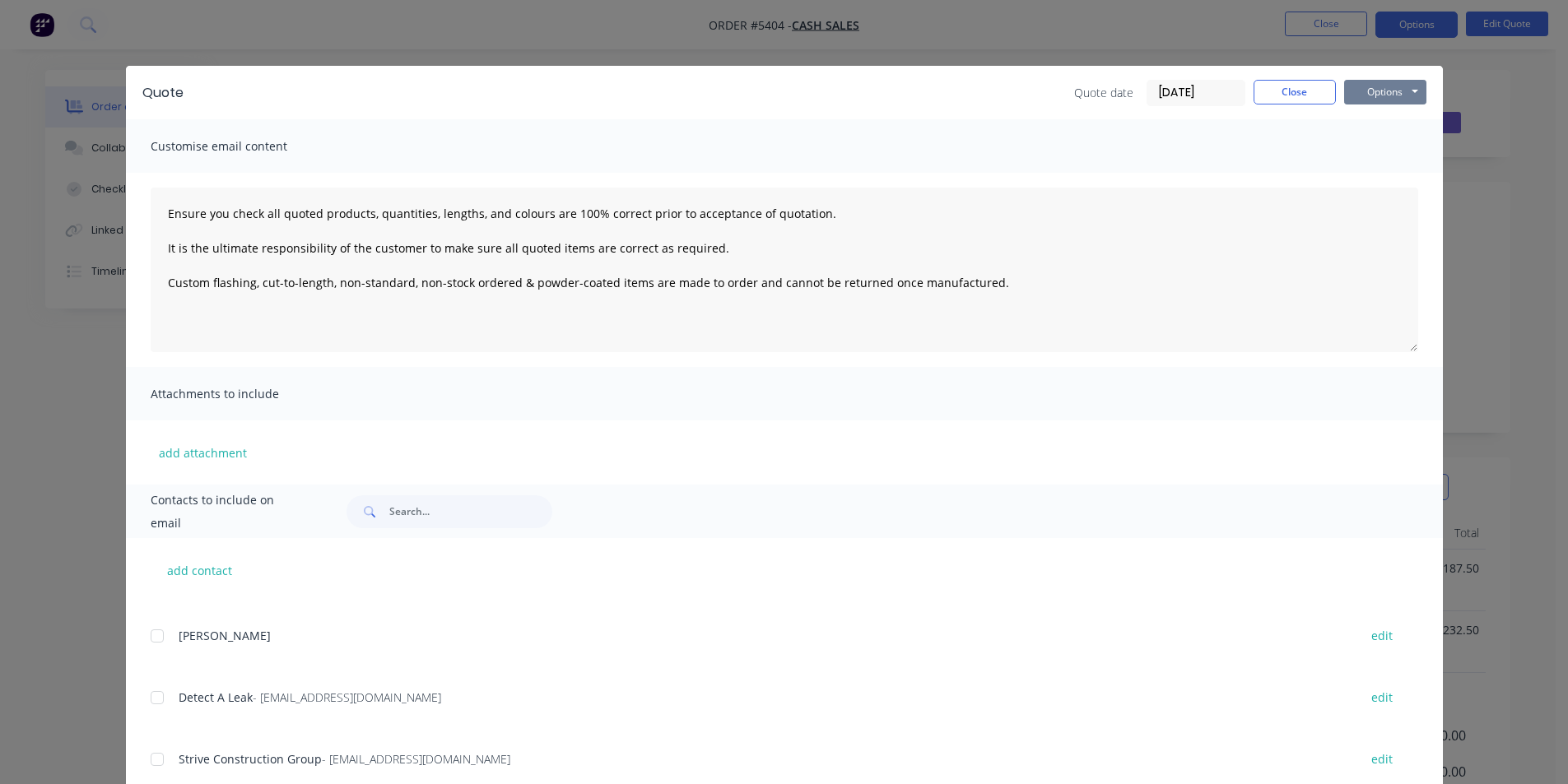
click at [1392, 93] on button "Options" at bounding box center [1385, 92] width 82 height 25
click at [1372, 170] on button "Email" at bounding box center [1396, 175] width 105 height 27
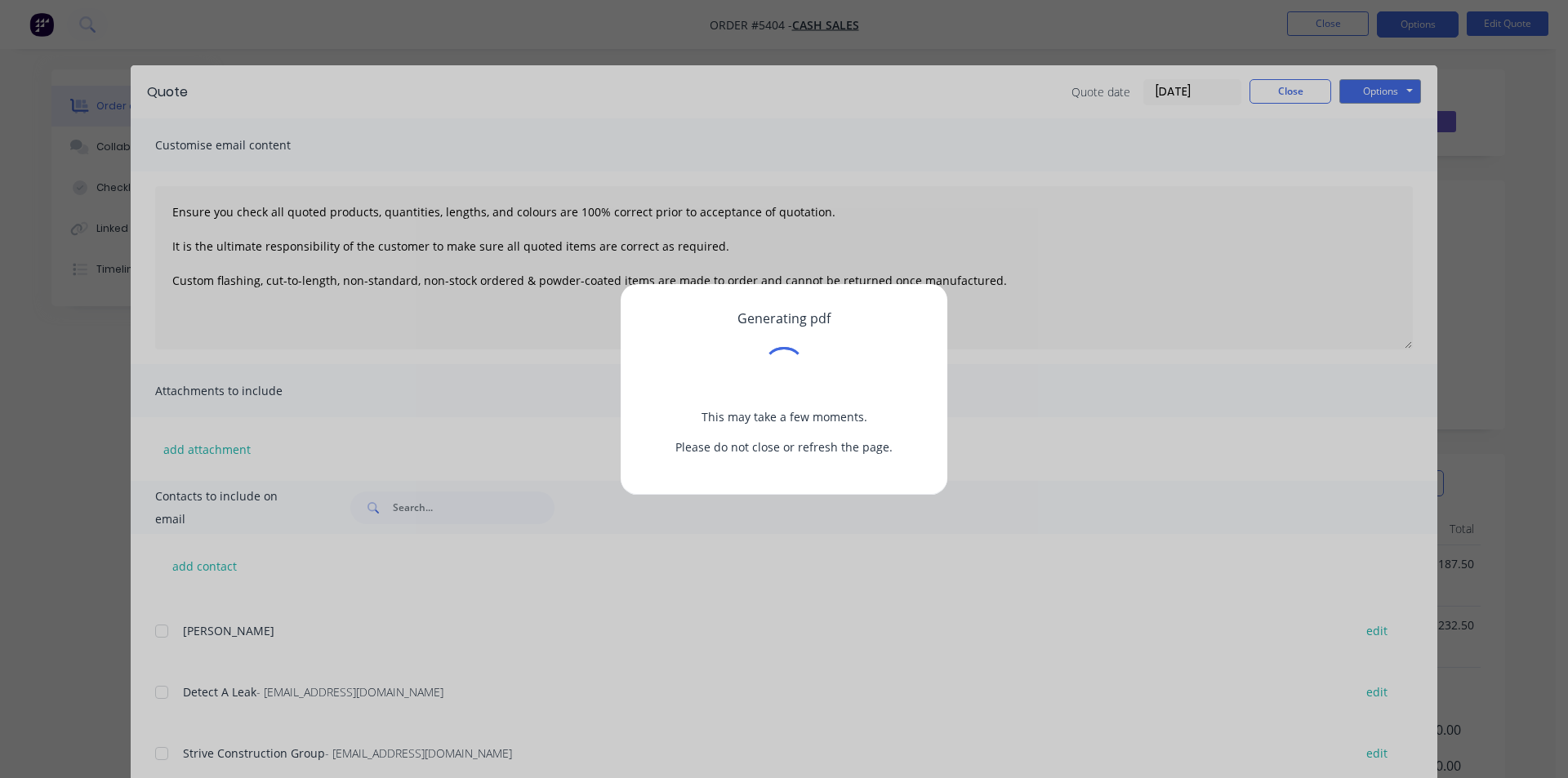
type textarea "Ensure you check all quoted products, quantities, lengths, and colours are 100%…"
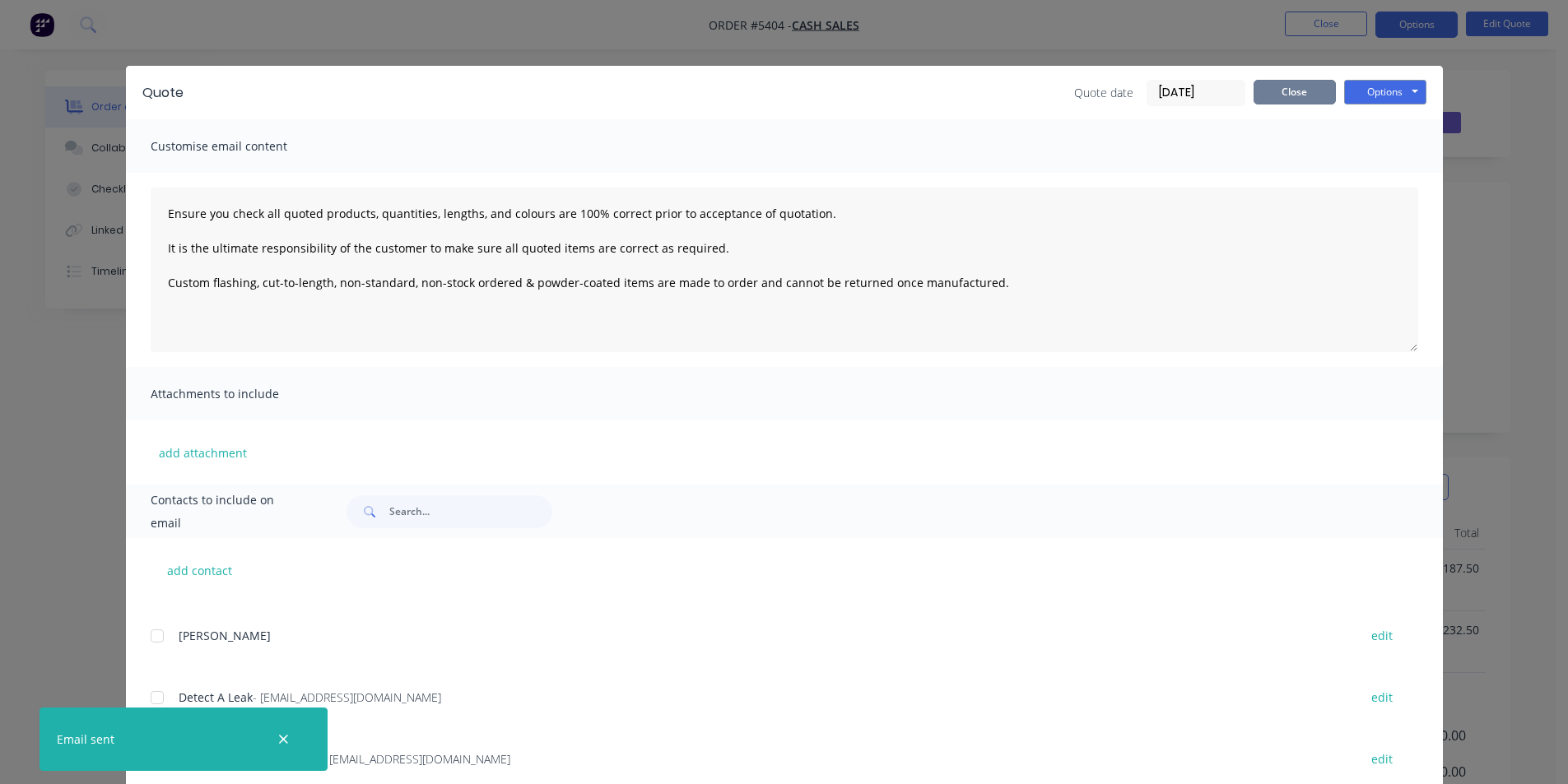
click at [1298, 93] on button "Close" at bounding box center [1294, 92] width 82 height 25
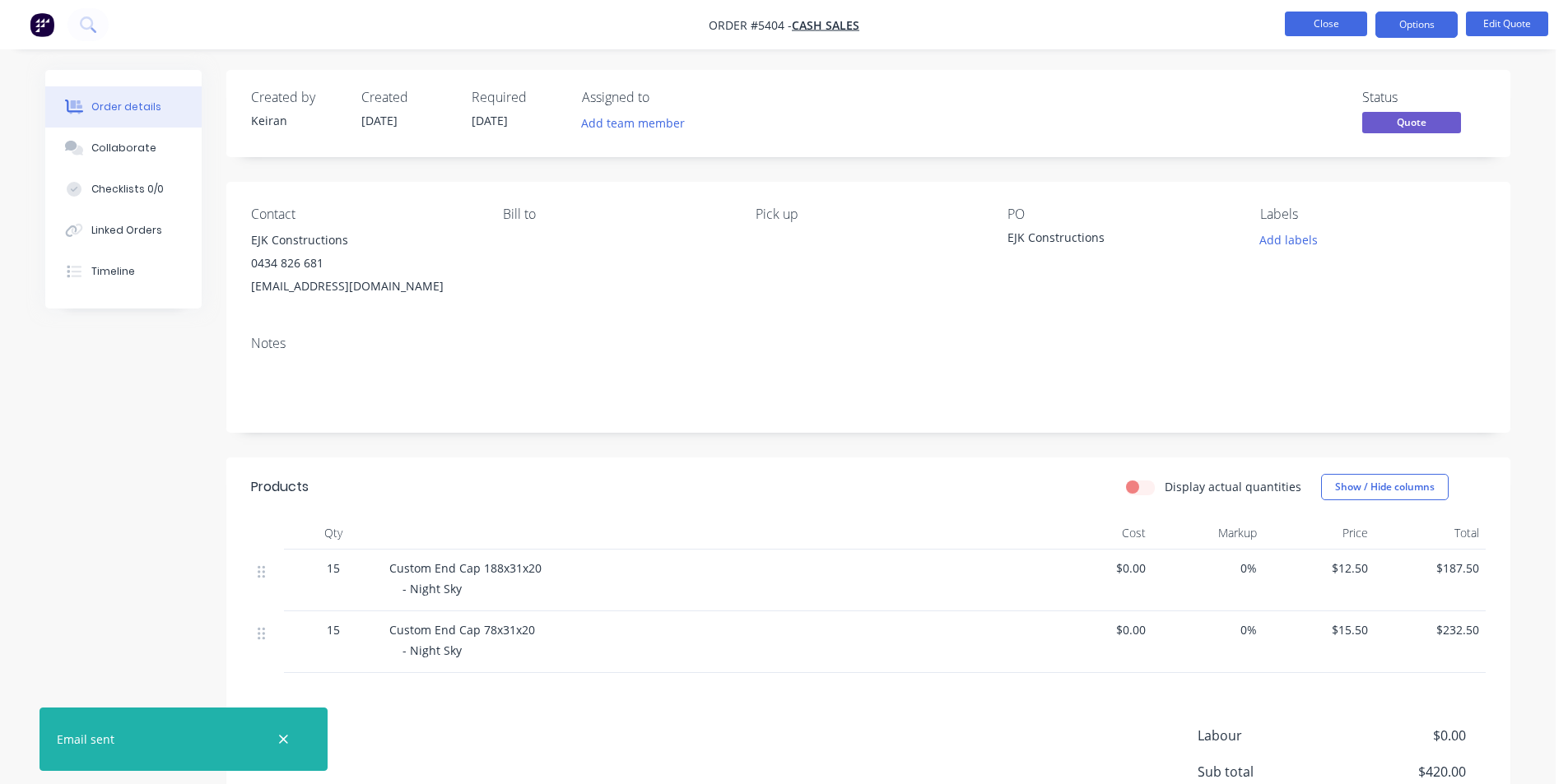
click at [1316, 15] on button "Close" at bounding box center [1325, 24] width 82 height 25
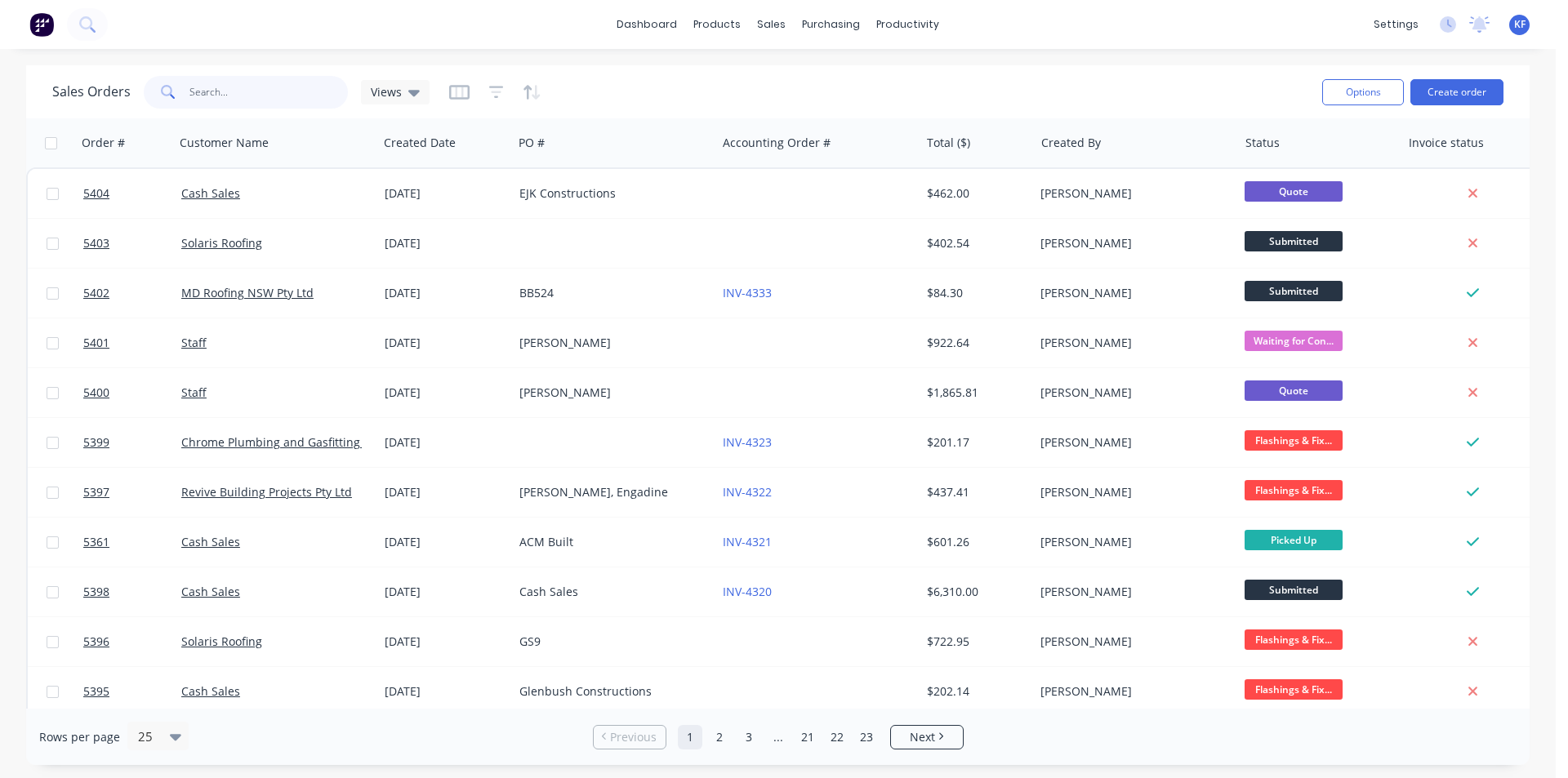
click at [210, 86] on input "text" at bounding box center [269, 92] width 160 height 32
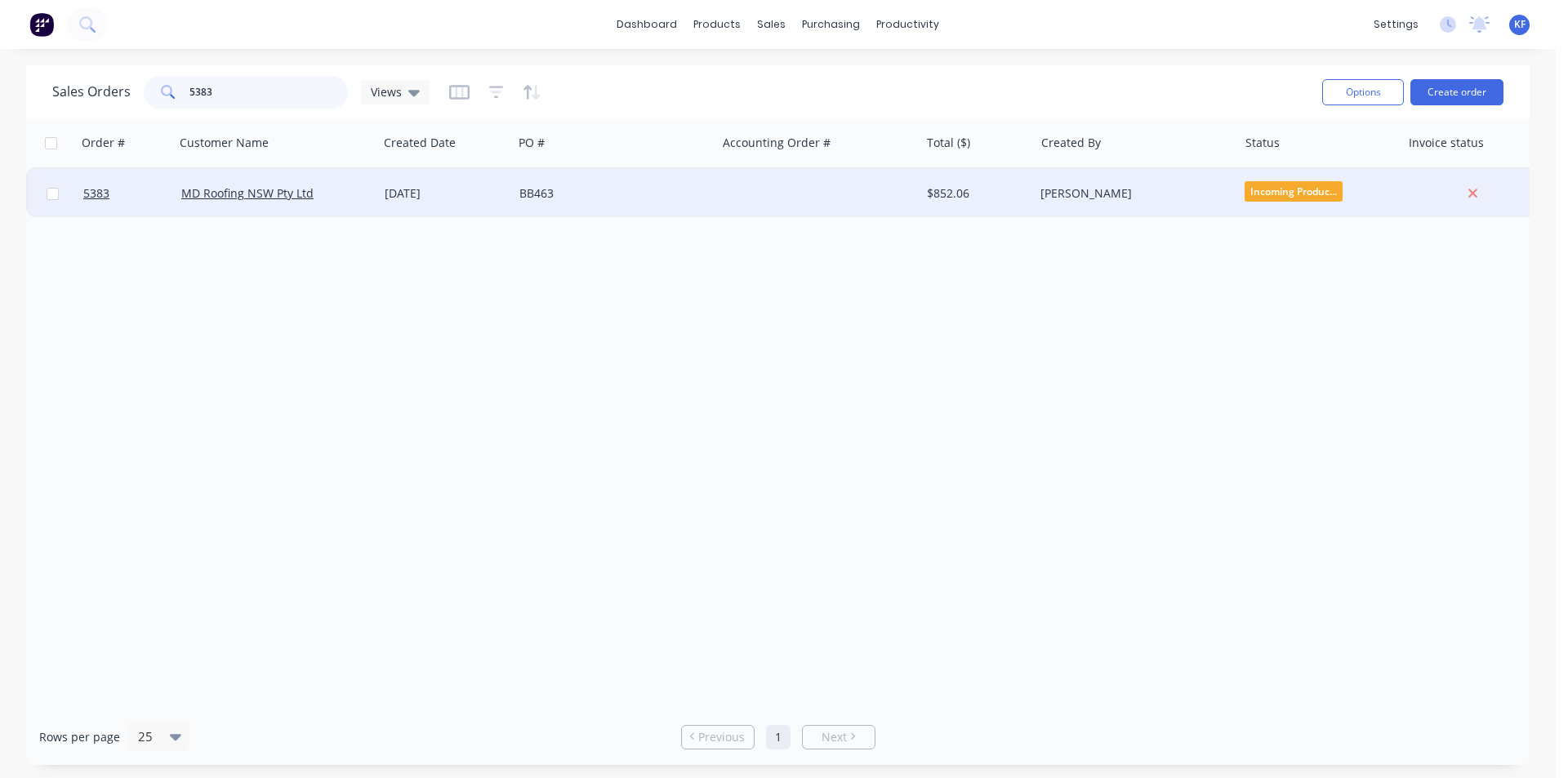
type input "5383"
click at [761, 203] on div at bounding box center [817, 193] width 204 height 49
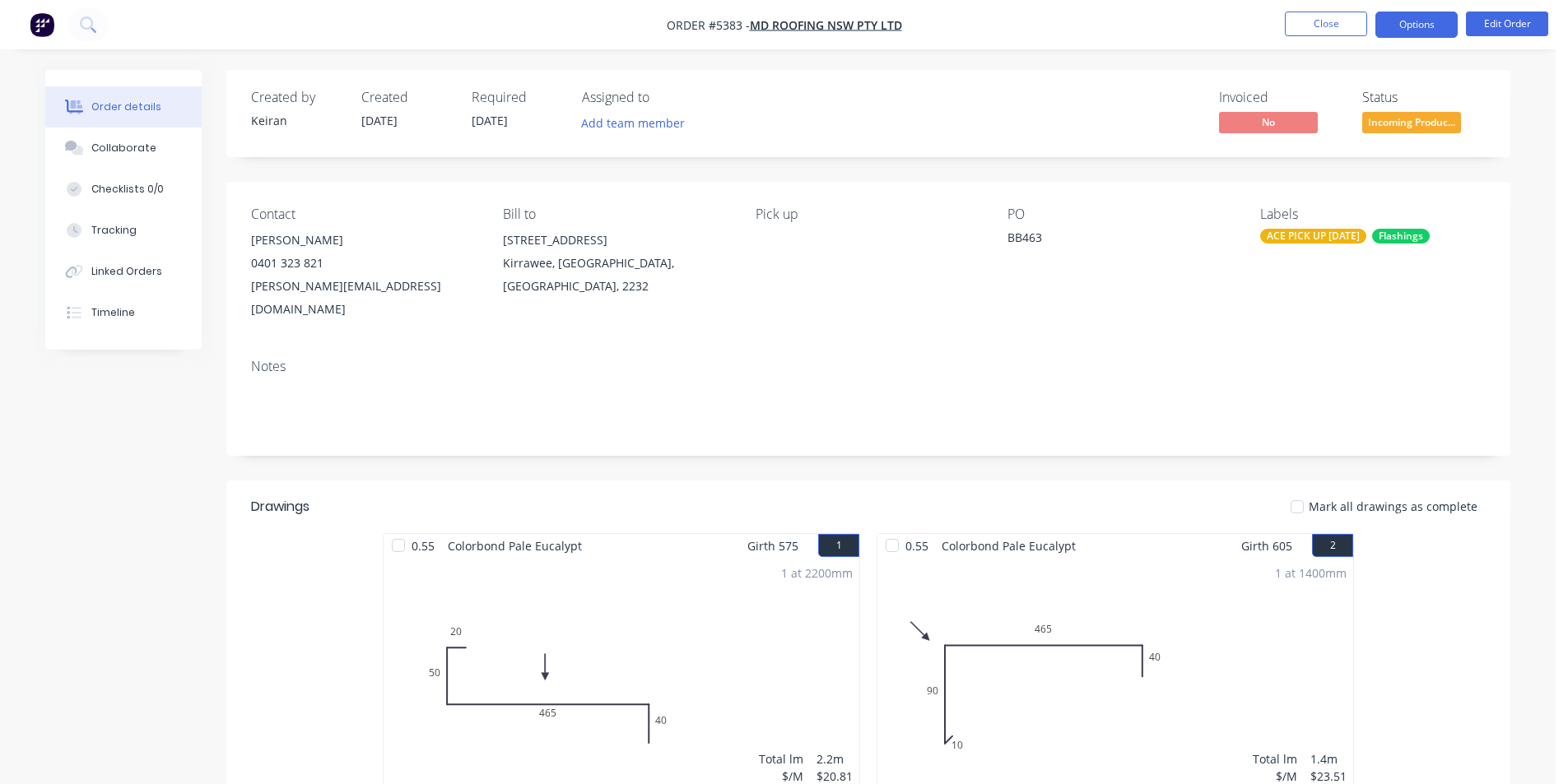
click at [1447, 18] on button "Options" at bounding box center [1416, 24] width 82 height 26
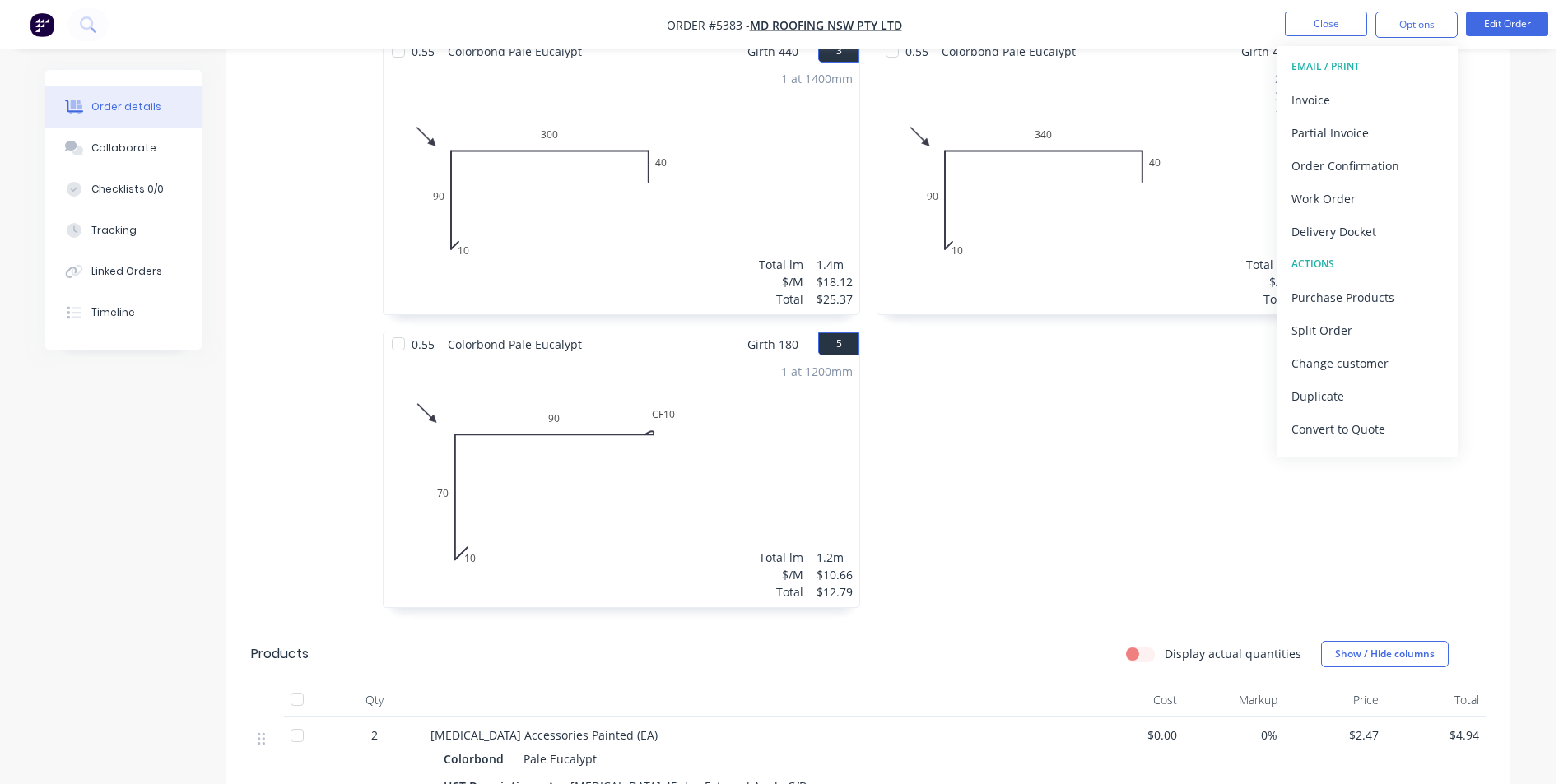
scroll to position [607, 0]
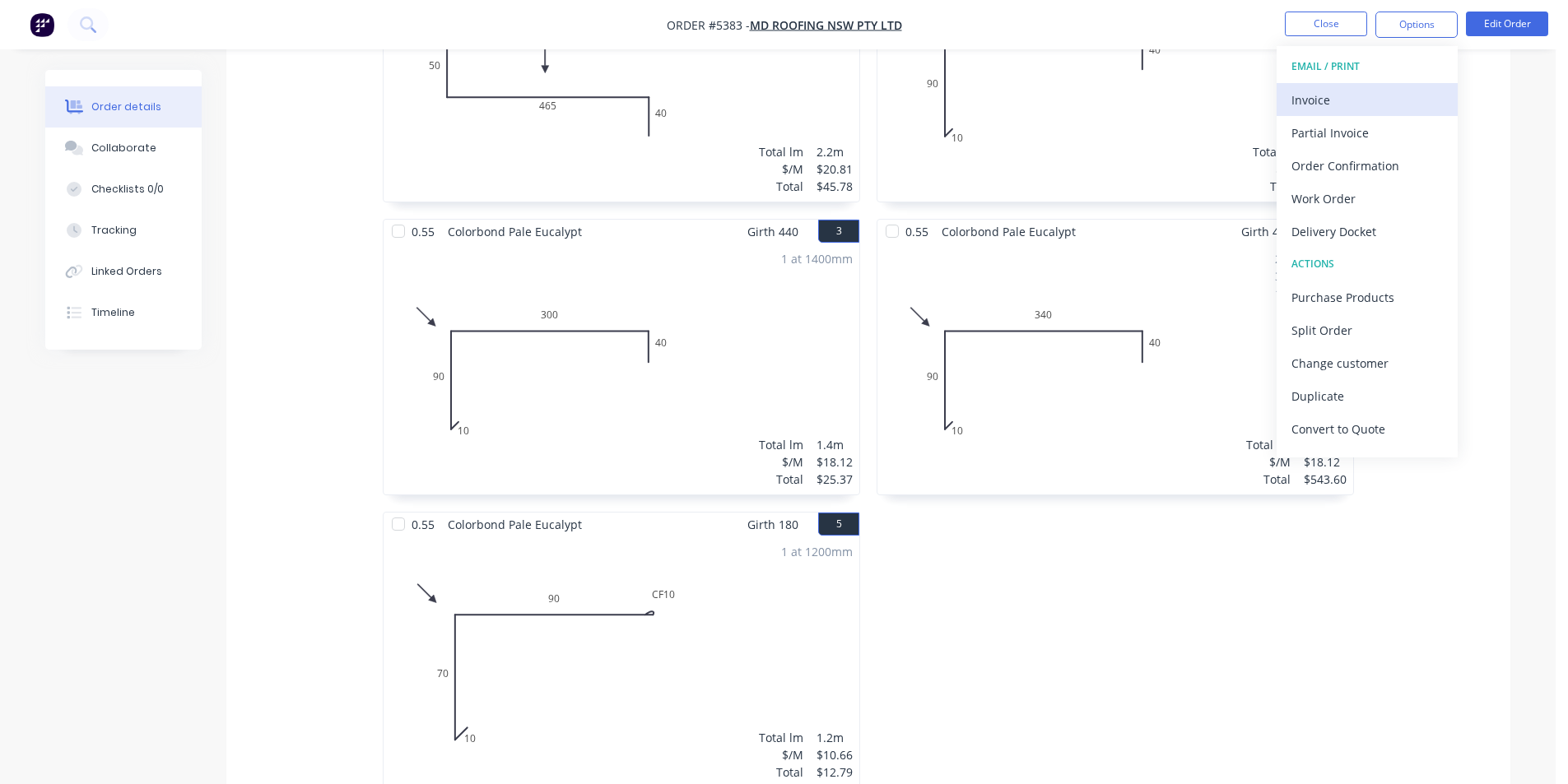
click at [1285, 106] on button "Invoice" at bounding box center [1368, 99] width 181 height 33
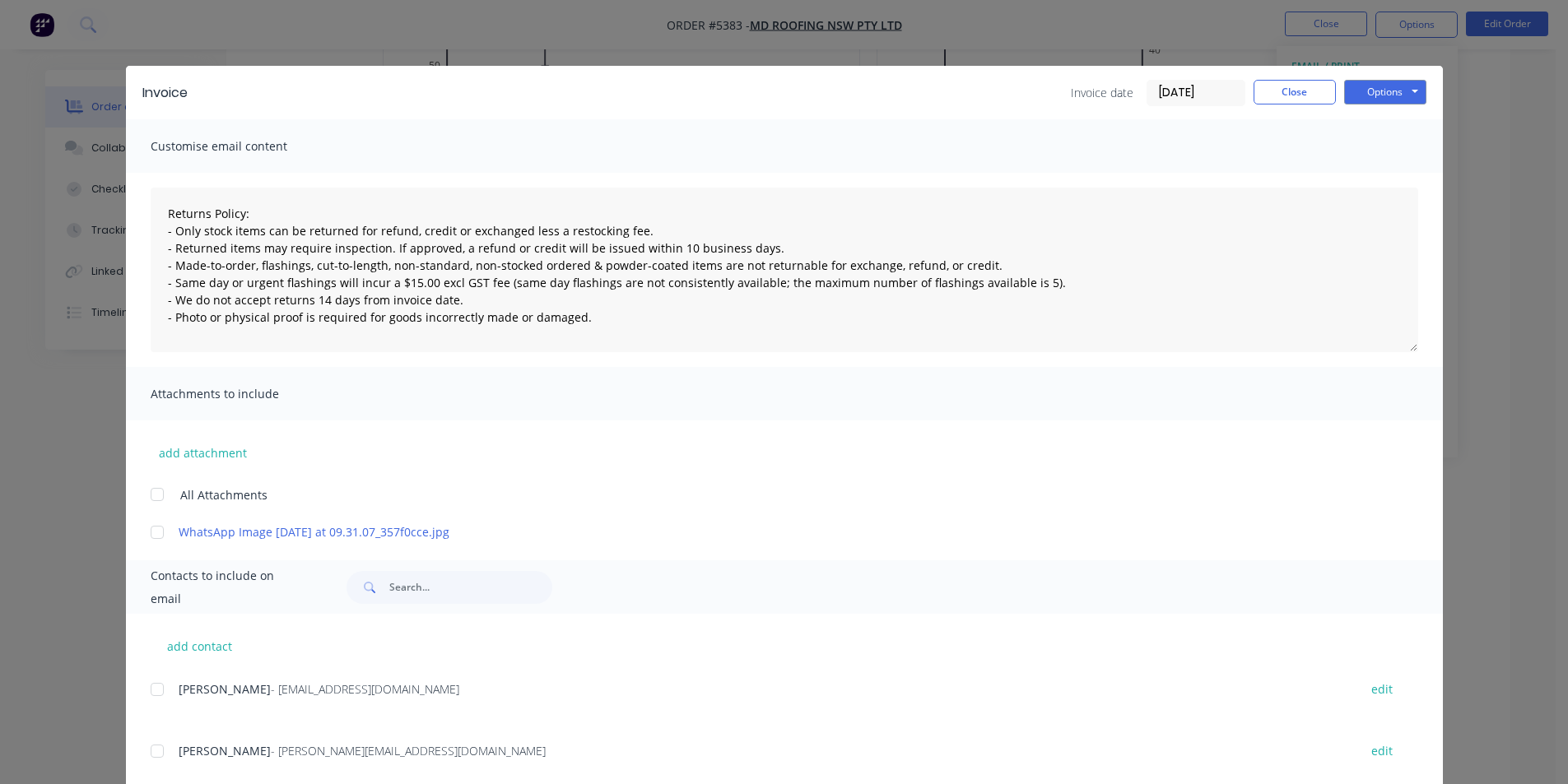
click at [146, 696] on div at bounding box center [157, 690] width 33 height 33
click at [1381, 90] on button "Options" at bounding box center [1385, 92] width 82 height 25
click at [1356, 172] on button "Email" at bounding box center [1396, 175] width 105 height 27
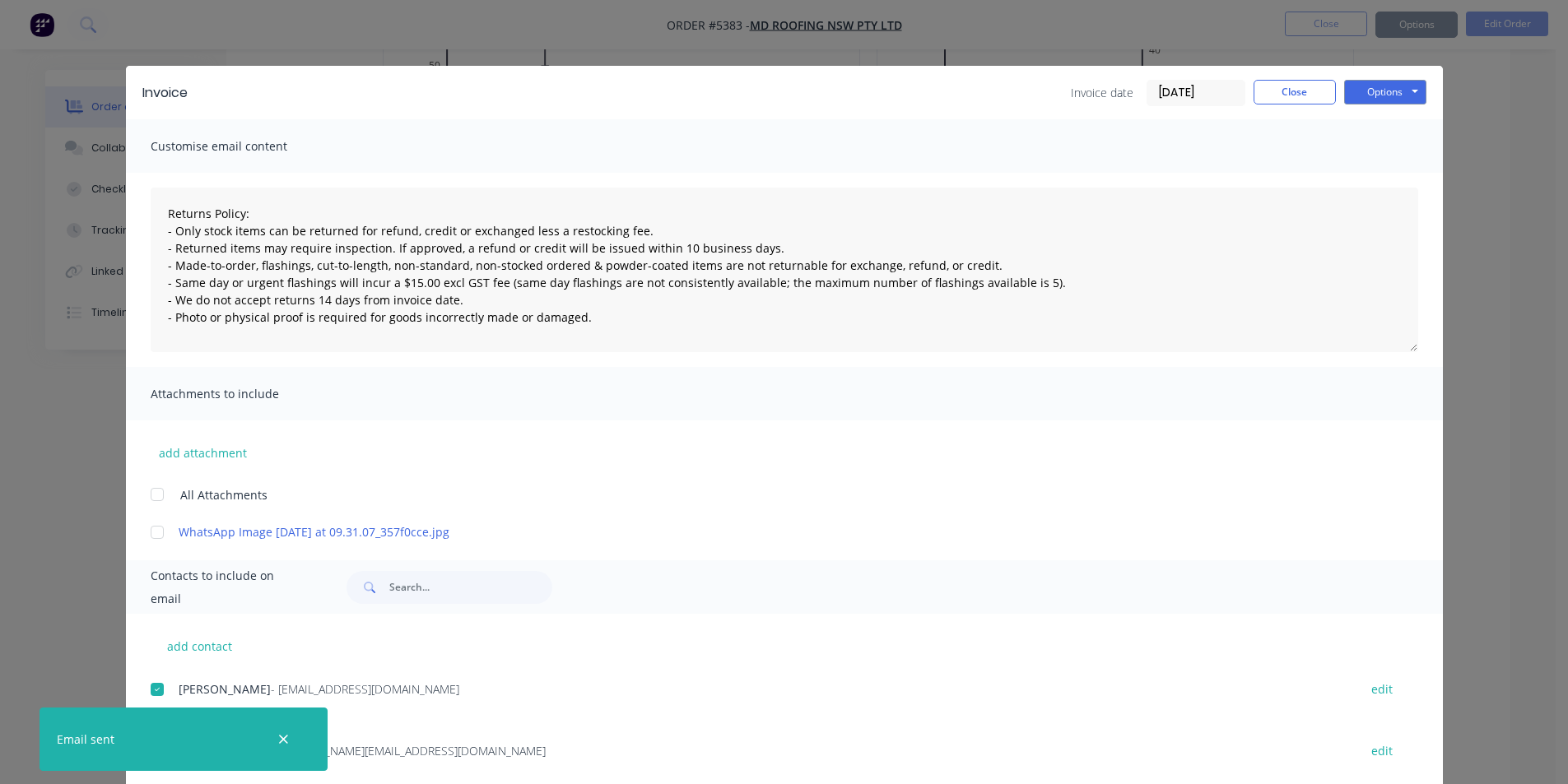
type textarea "Returns Policy: - Only stock items can be returned for refund, credit or exchan…"
click at [1283, 88] on button "Close" at bounding box center [1294, 92] width 82 height 25
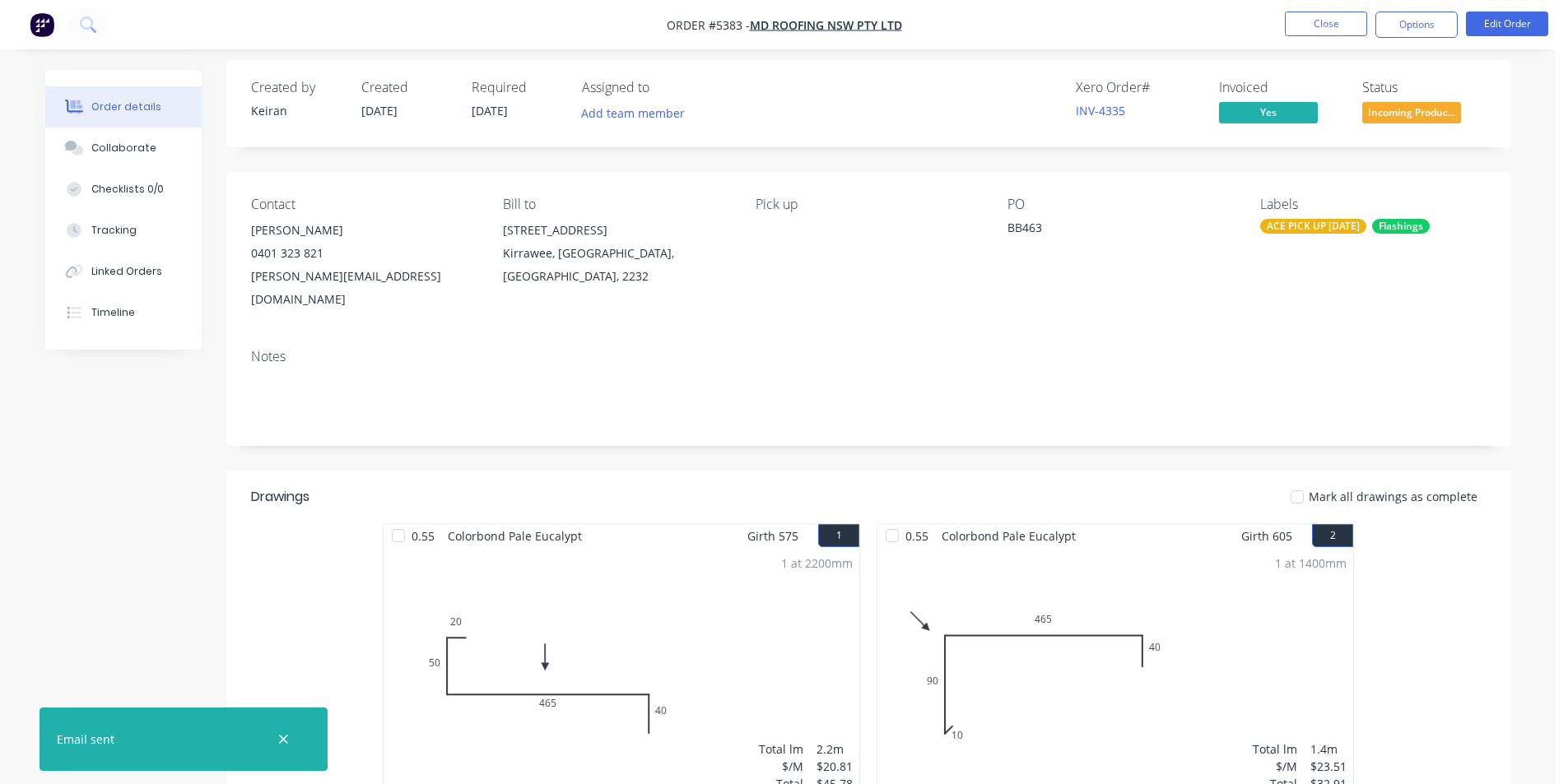
scroll to position [0, 0]
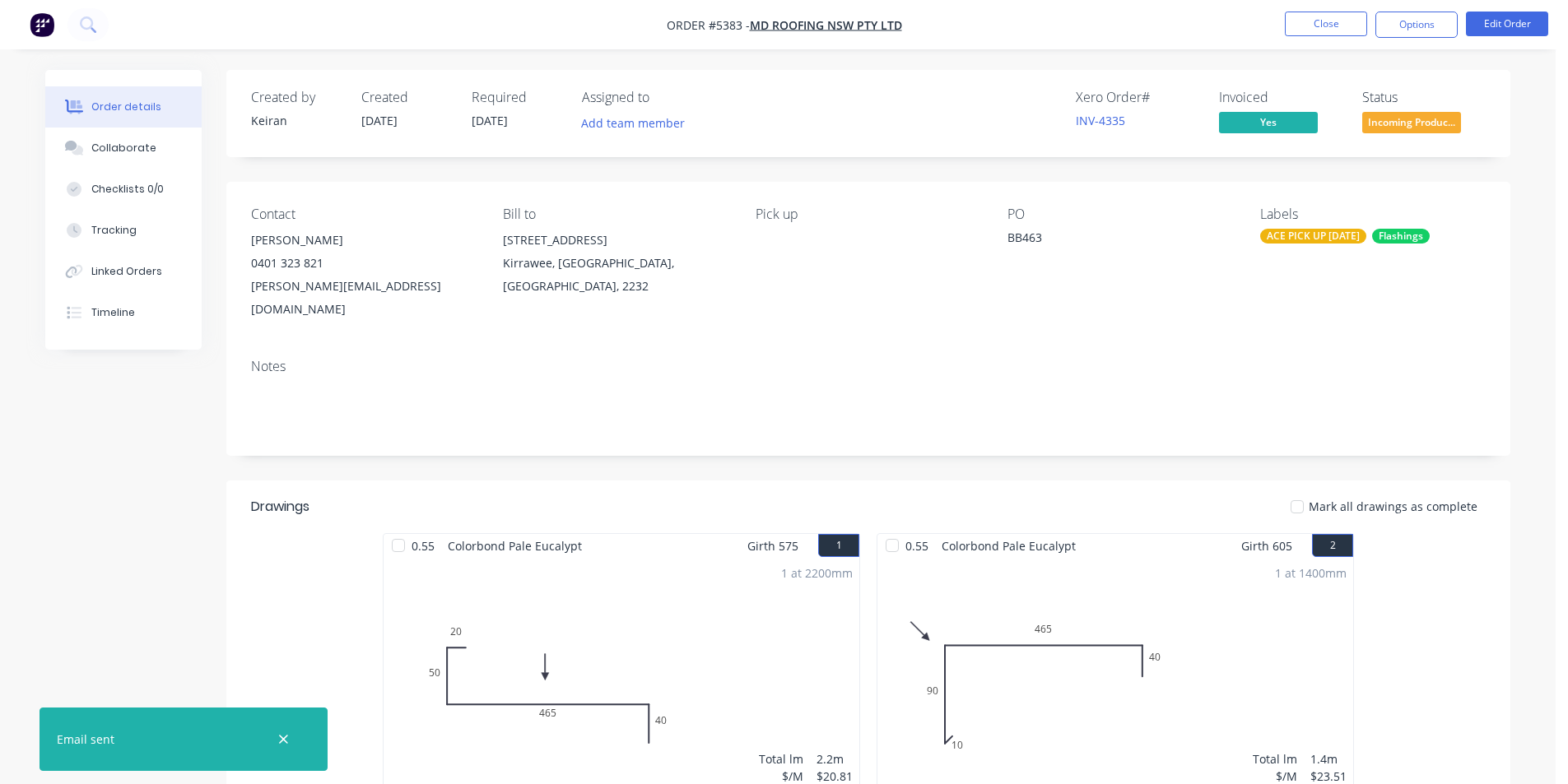
click at [1405, 115] on span "Incoming Produc..." at bounding box center [1412, 121] width 99 height 20
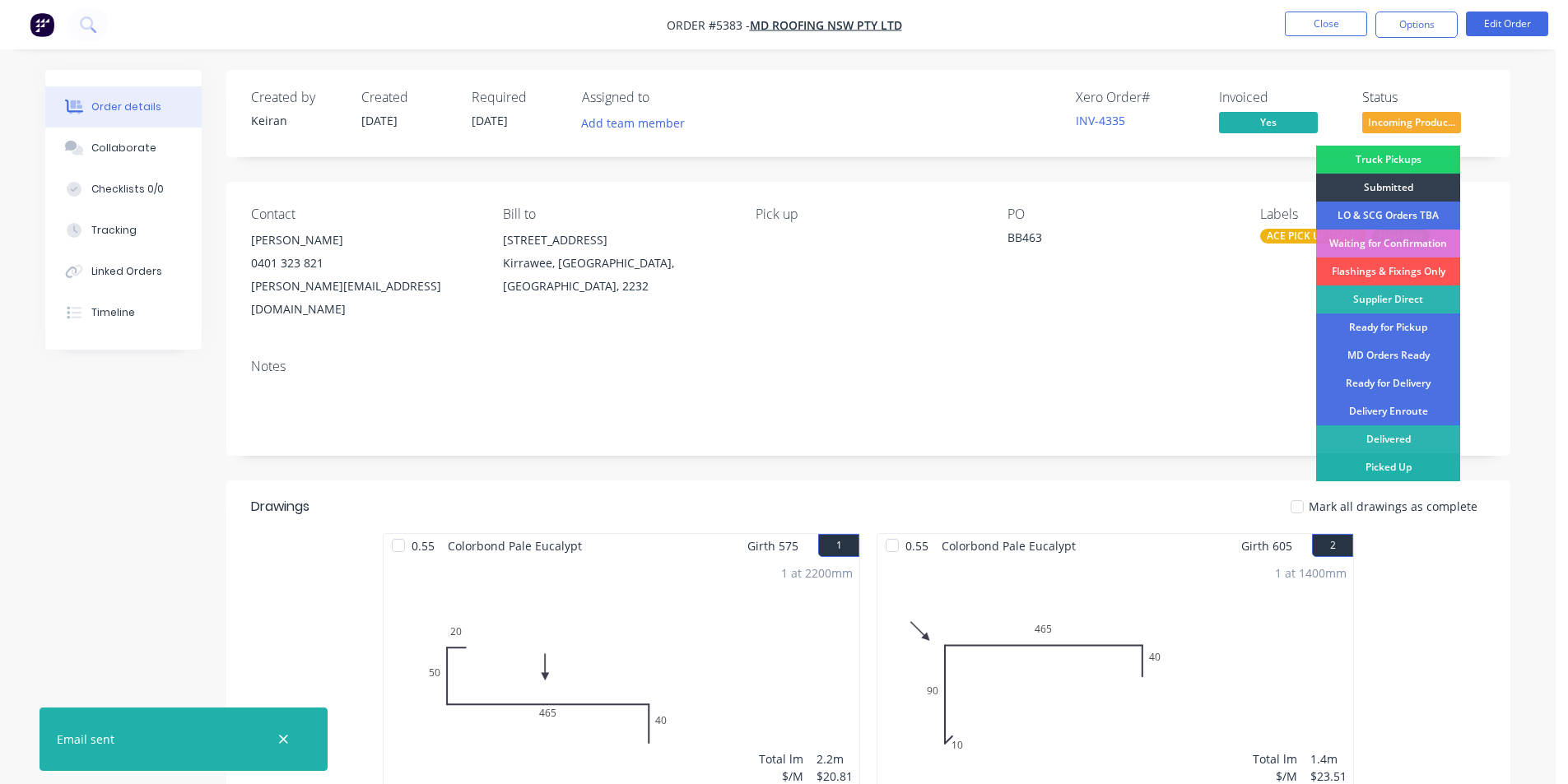
click at [1387, 466] on div "Picked Up" at bounding box center [1388, 467] width 144 height 28
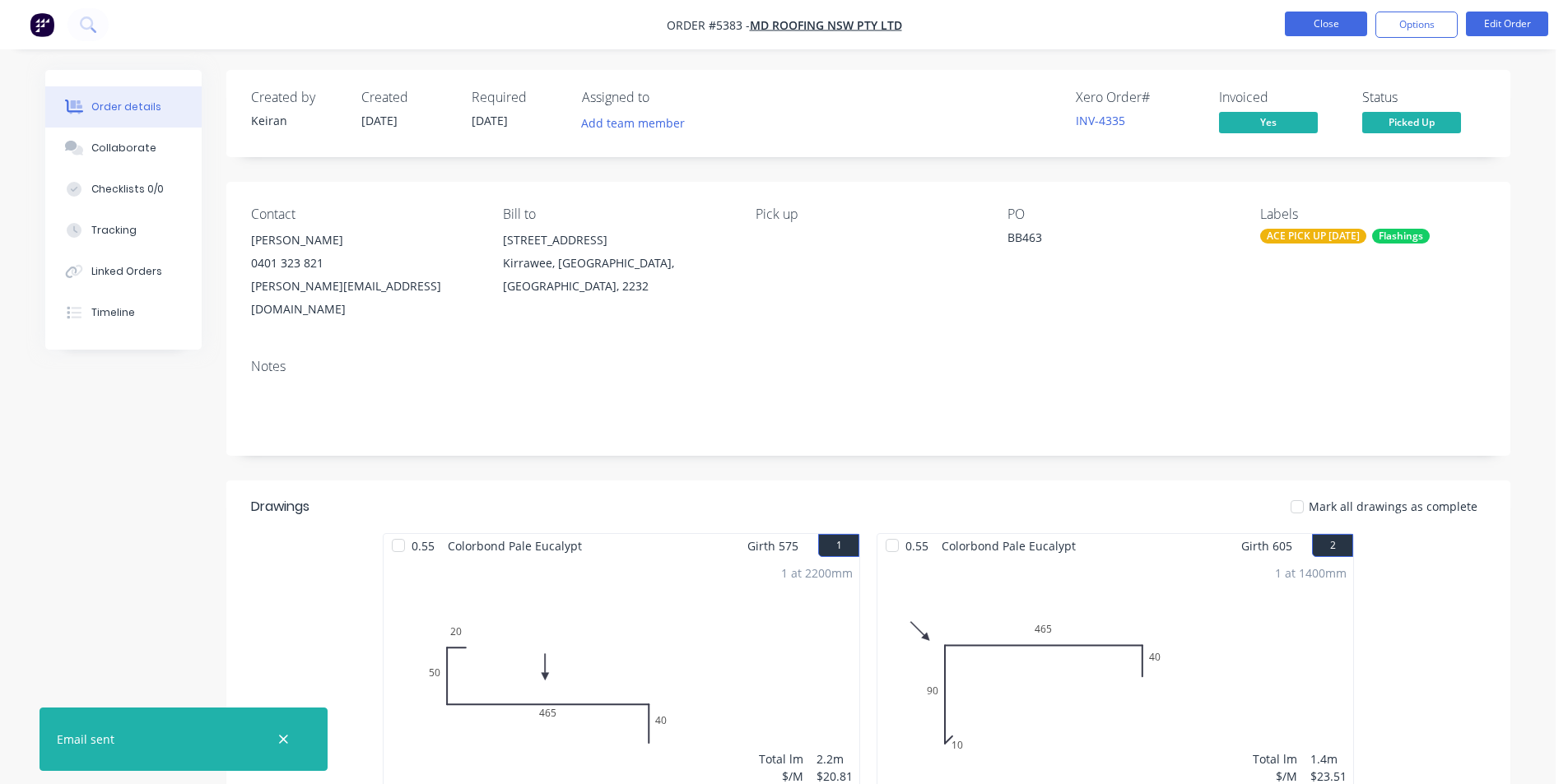
click at [1307, 35] on button "Close" at bounding box center [1325, 24] width 82 height 25
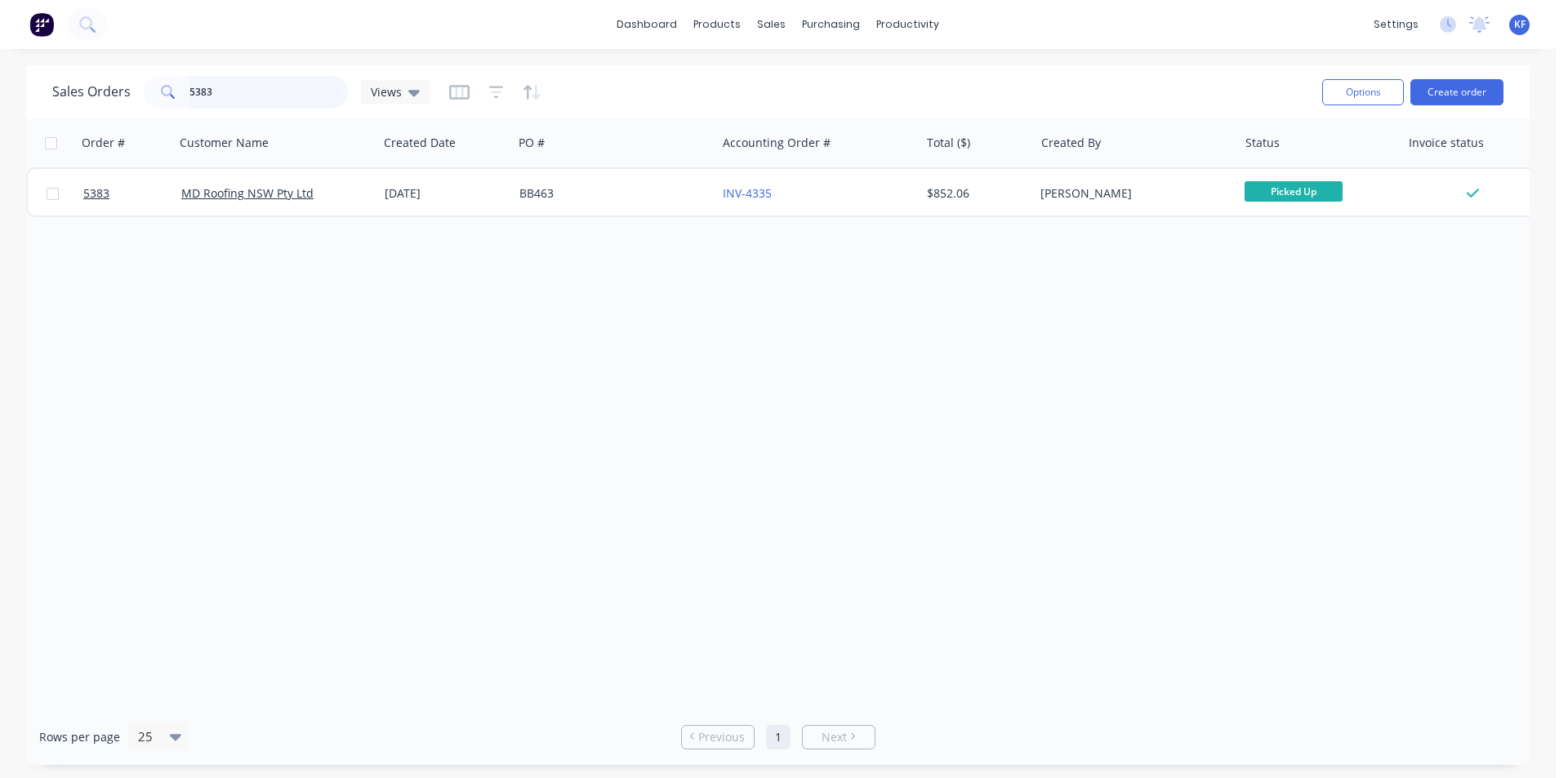
drag, startPoint x: 239, startPoint y: 98, endPoint x: 132, endPoint y: 70, distance: 110.6
click at [158, 81] on div "5383" at bounding box center [246, 92] width 205 height 32
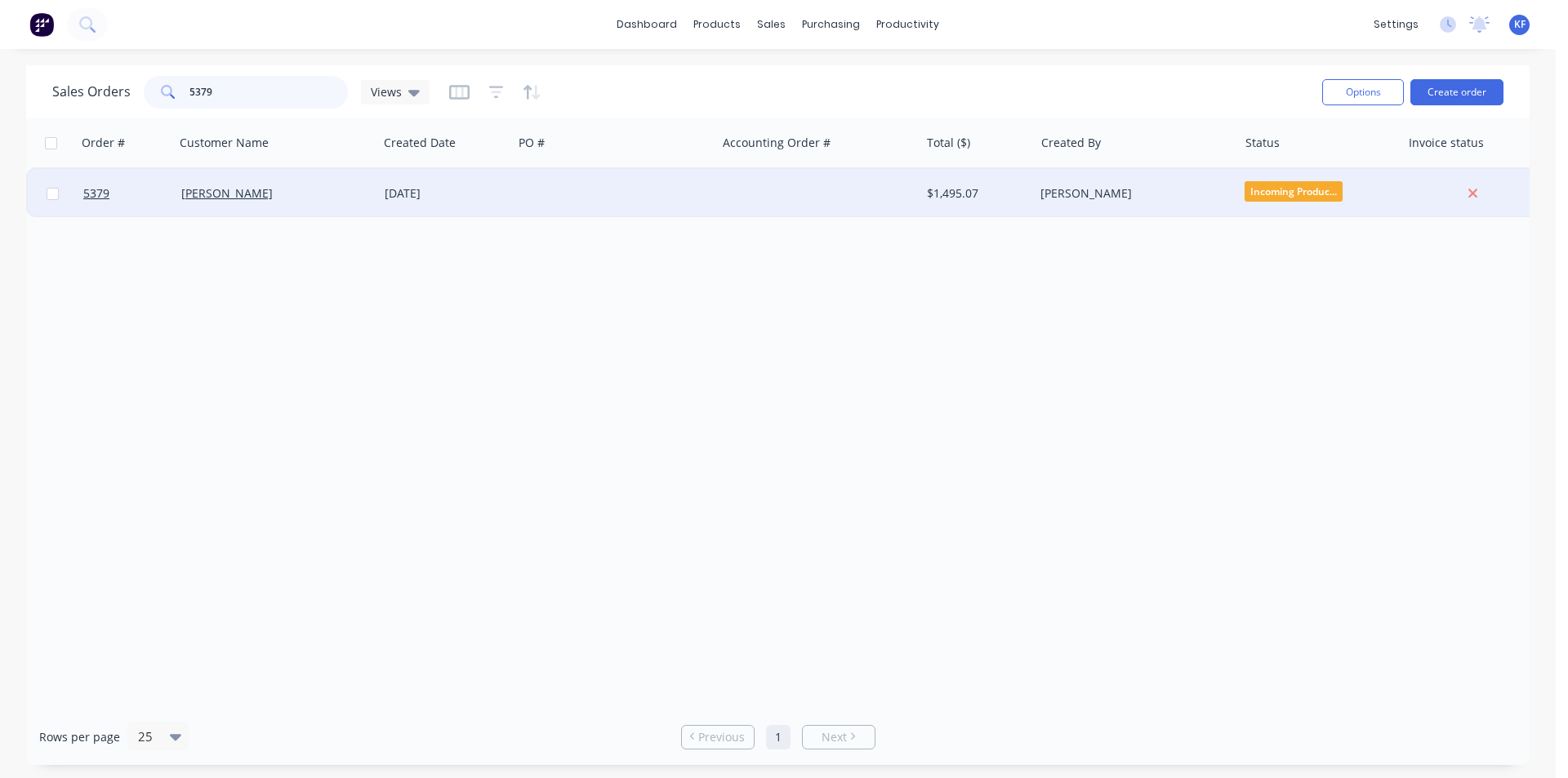
type input "5379"
click at [851, 196] on div at bounding box center [817, 193] width 204 height 49
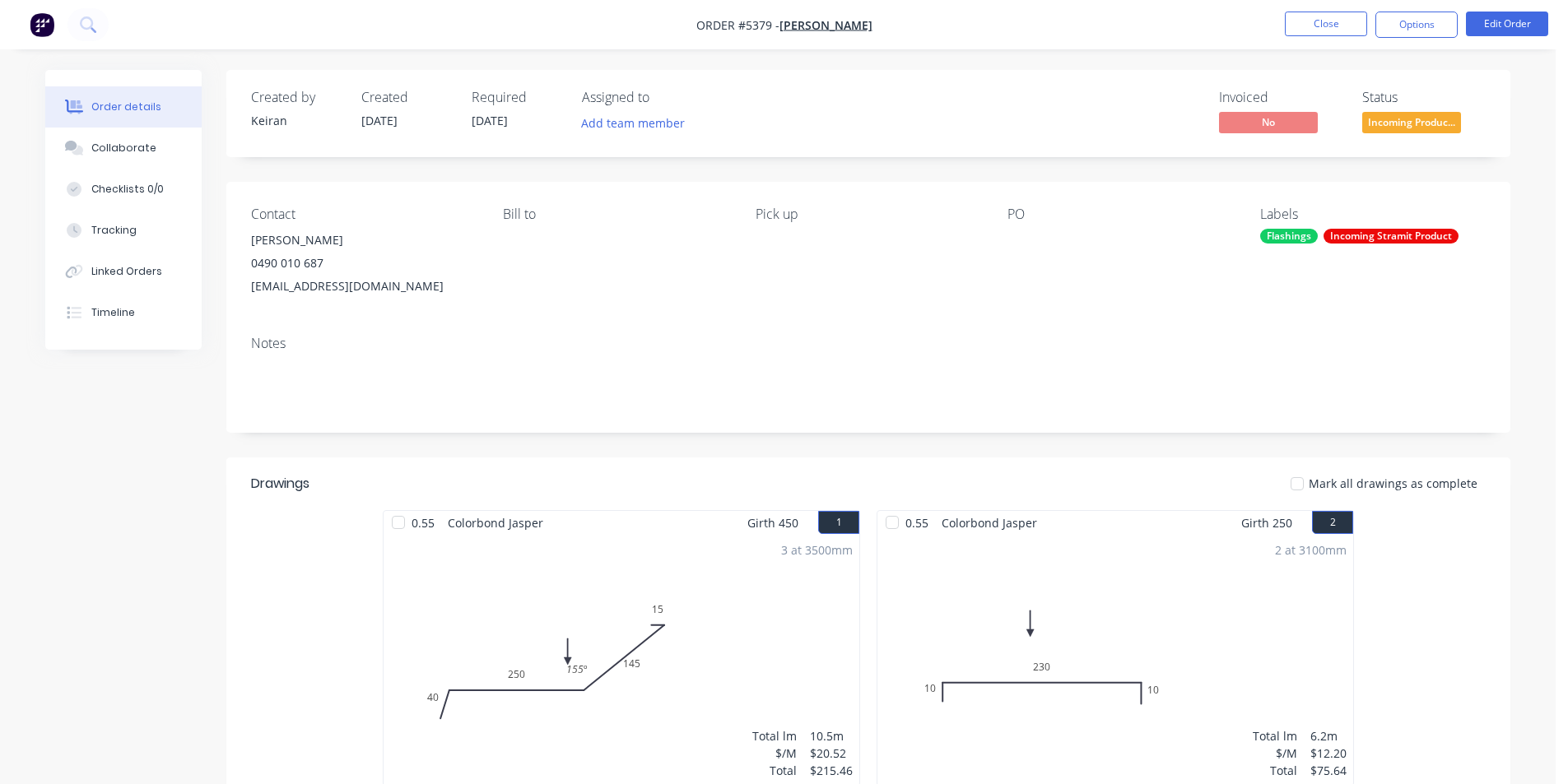
click at [1447, 121] on span "Incoming Produc..." at bounding box center [1412, 121] width 99 height 20
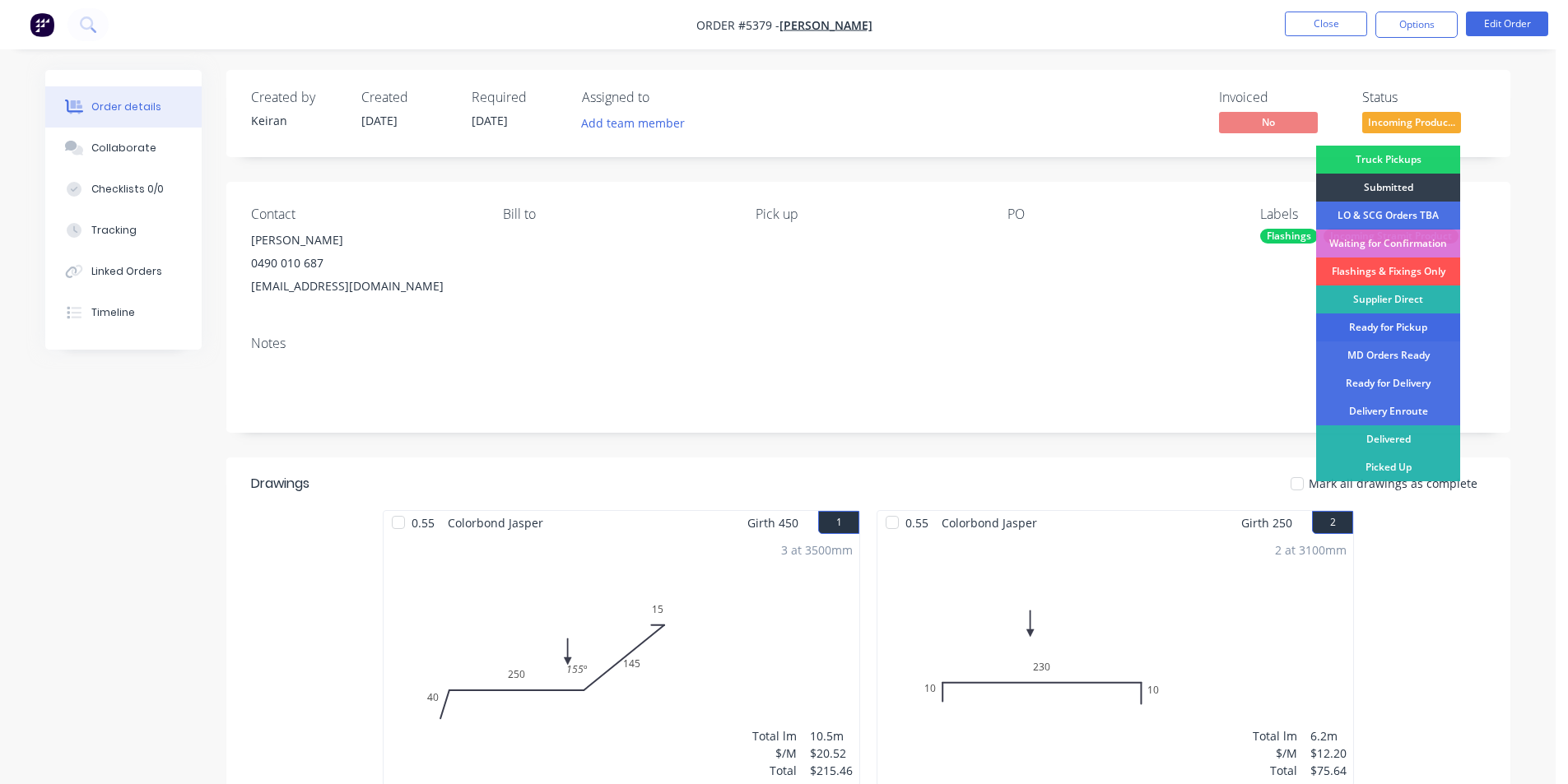
click at [1402, 329] on div "Ready for Pickup" at bounding box center [1388, 327] width 144 height 28
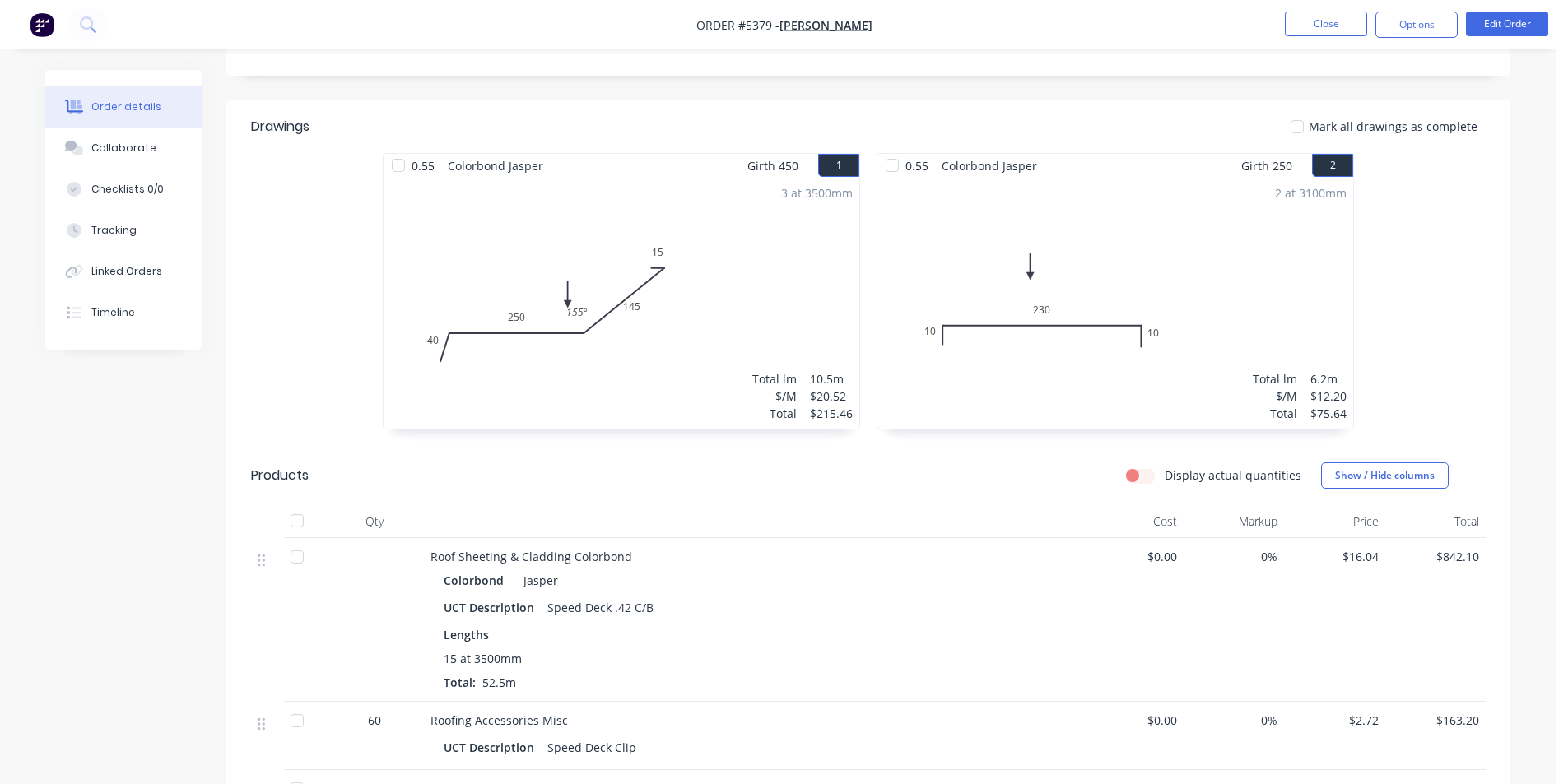
scroll to position [329, 0]
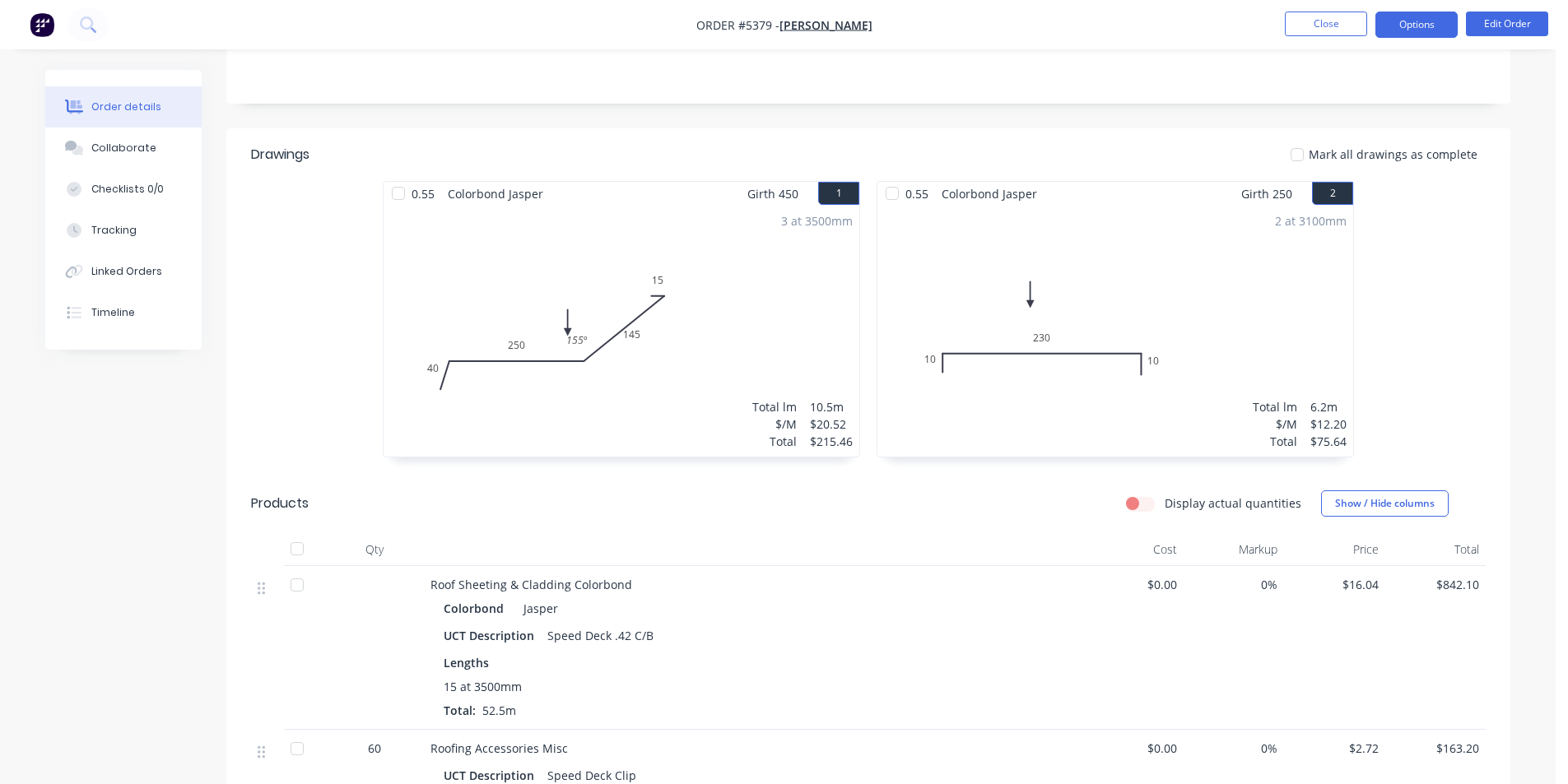
click at [1405, 31] on button "Options" at bounding box center [1416, 24] width 82 height 26
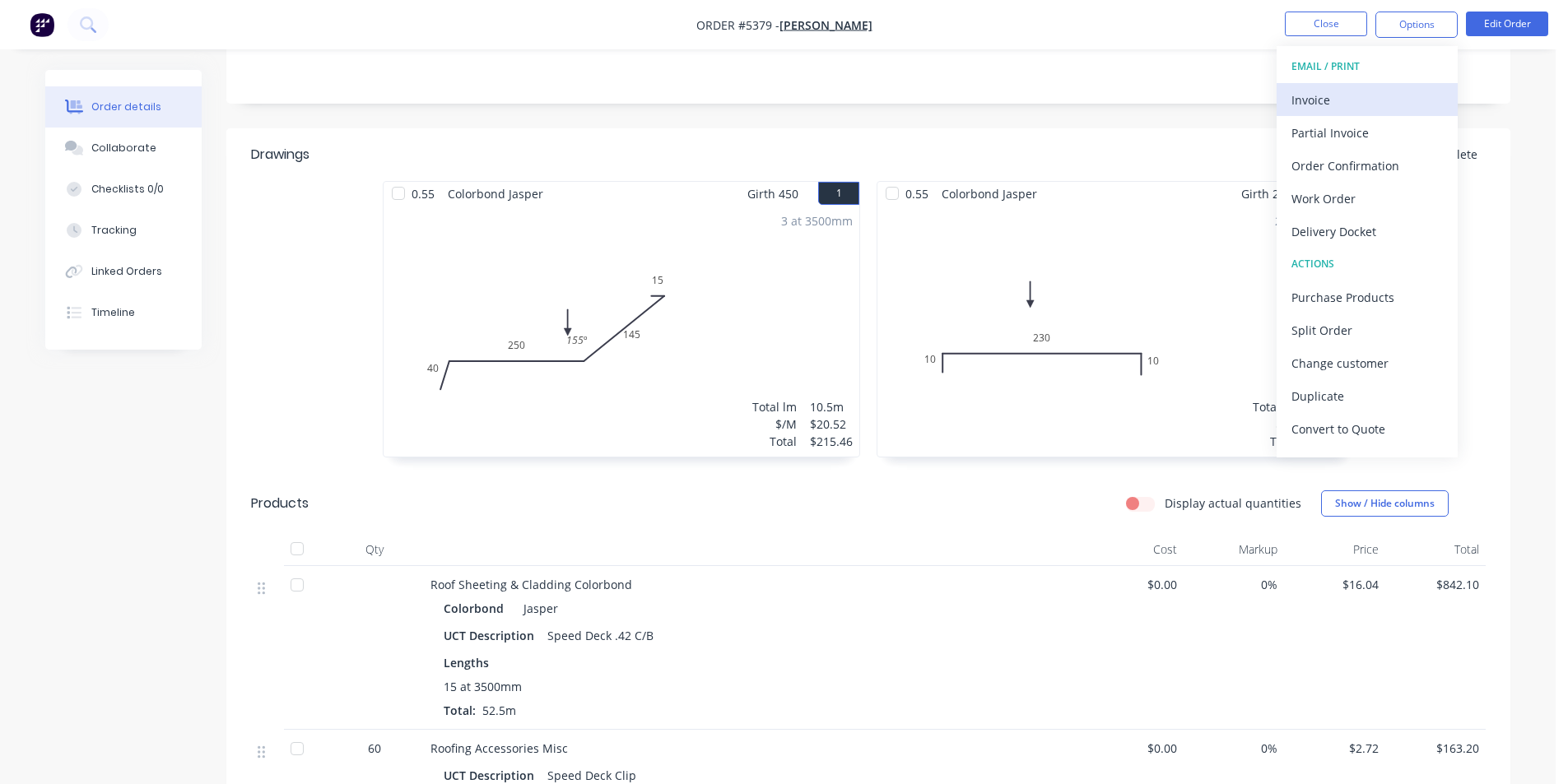
click at [1361, 91] on div "Invoice" at bounding box center [1367, 99] width 151 height 24
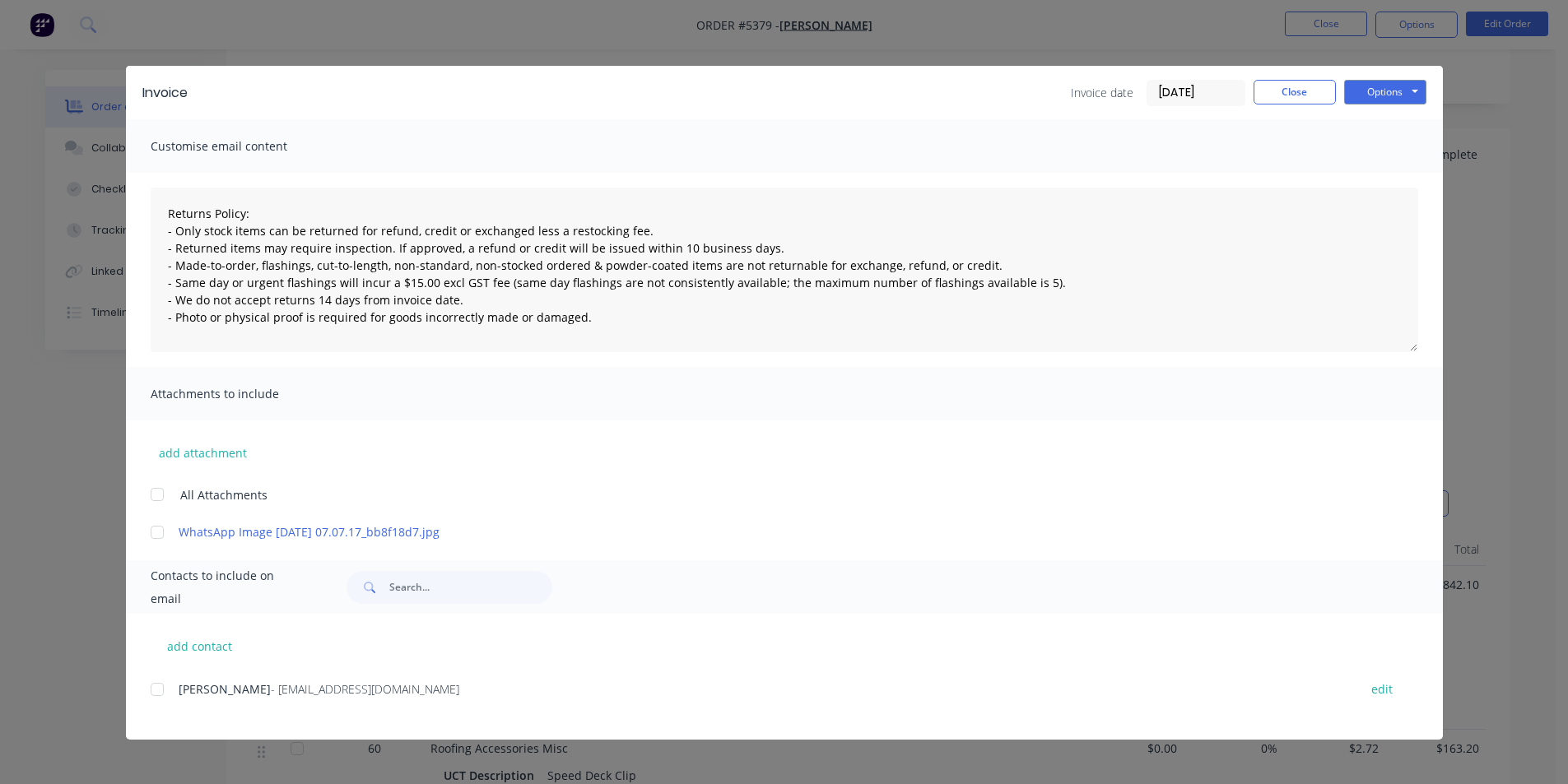
click at [154, 688] on div at bounding box center [157, 690] width 33 height 33
click at [1380, 91] on button "Options" at bounding box center [1385, 92] width 82 height 25
click at [1384, 172] on button "Email" at bounding box center [1396, 175] width 105 height 27
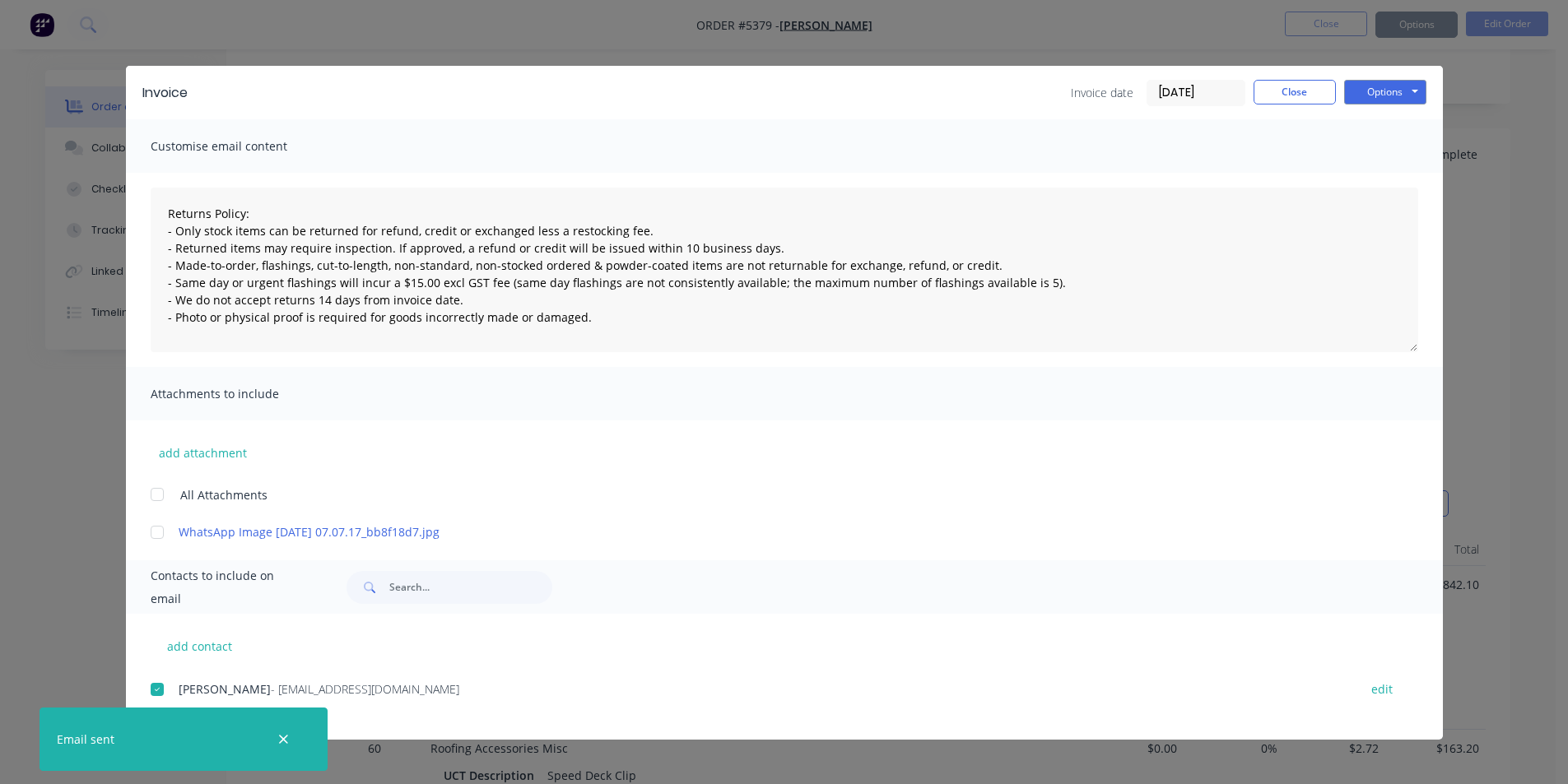
type textarea "Returns Policy: - Only stock items can be returned for refund, credit or exchan…"
click at [1280, 101] on button "Close" at bounding box center [1294, 92] width 82 height 25
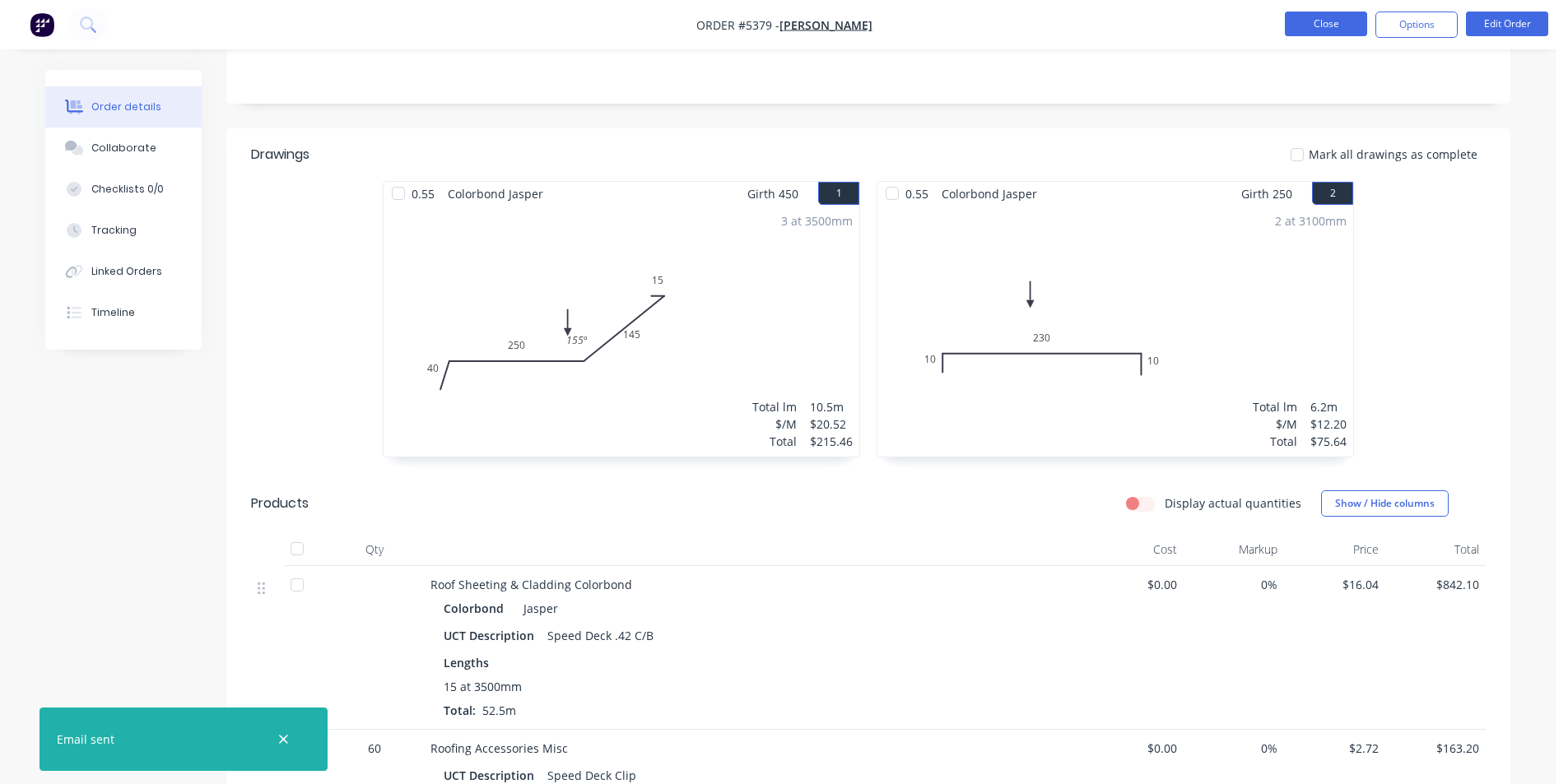
click at [1309, 20] on button "Close" at bounding box center [1325, 24] width 82 height 25
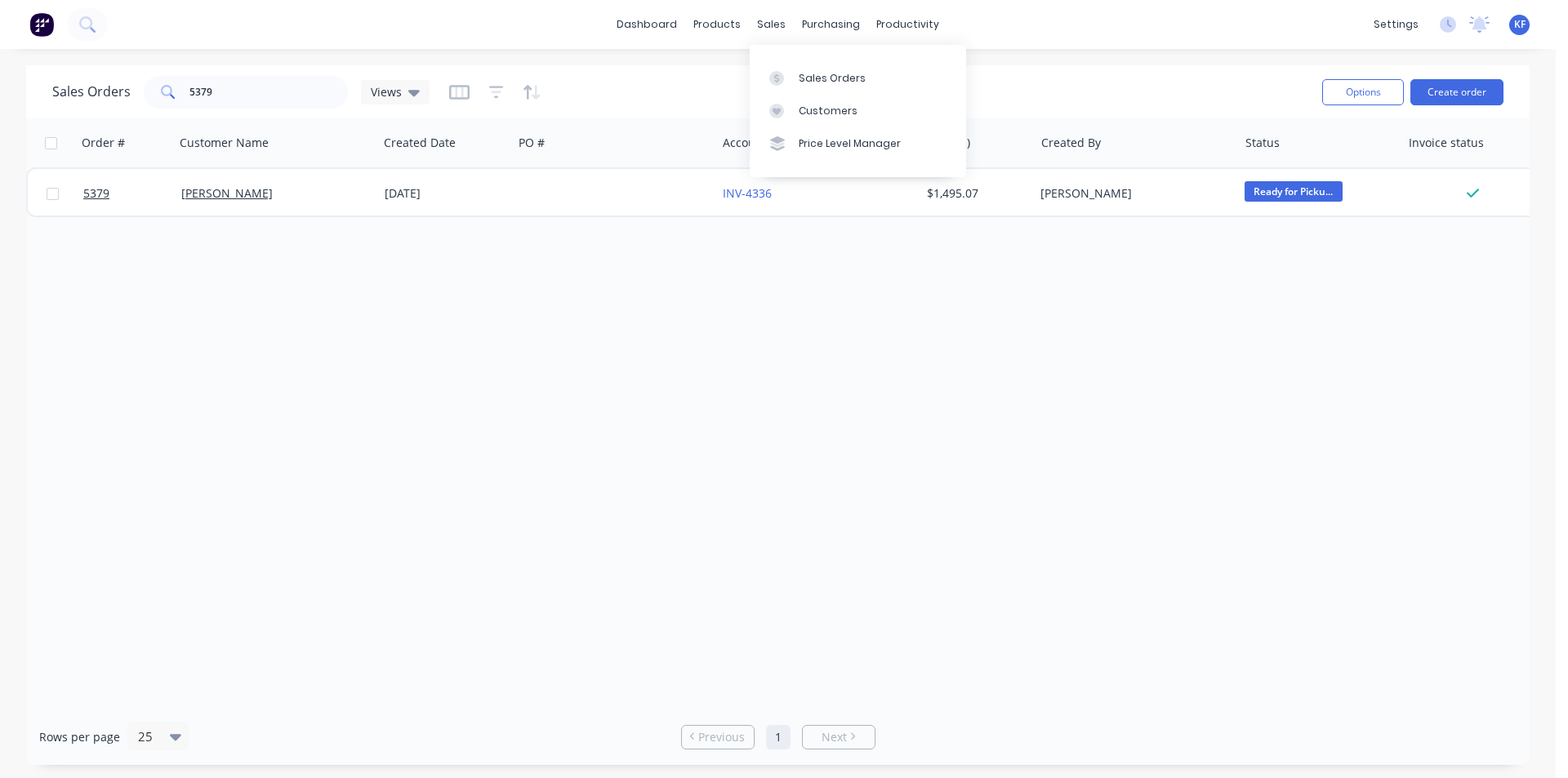
drag, startPoint x: 795, startPoint y: 72, endPoint x: 558, endPoint y: 78, distance: 237.1
click at [796, 72] on link "Sales Orders" at bounding box center [858, 77] width 216 height 32
drag, startPoint x: 173, startPoint y: 87, endPoint x: 133, endPoint y: 81, distance: 40.4
click at [133, 81] on div "Sales Orders 5379 Views" at bounding box center [241, 92] width 378 height 32
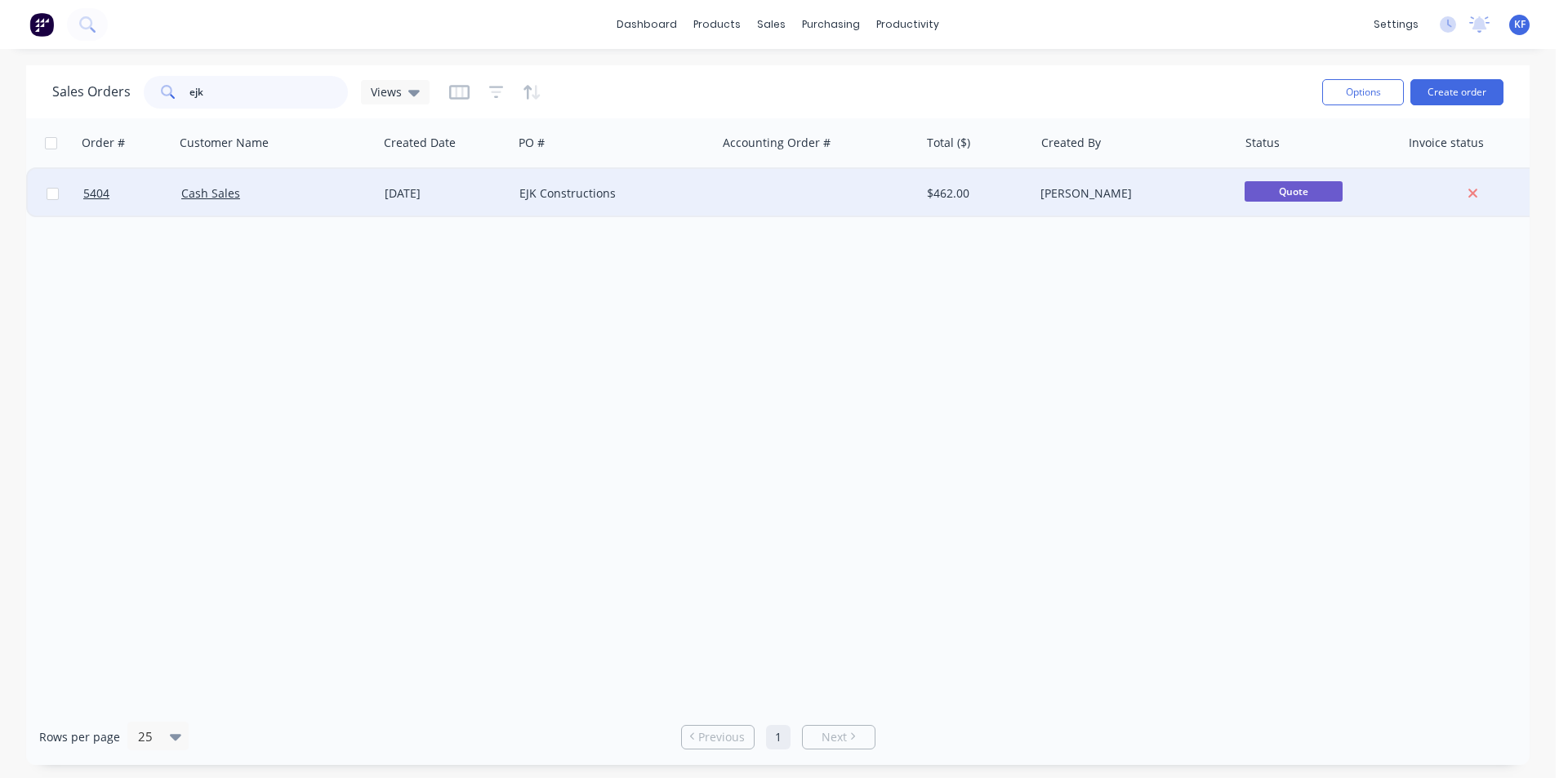
type input "ejk"
click at [404, 191] on div "[DATE]" at bounding box center [445, 193] width 121 height 16
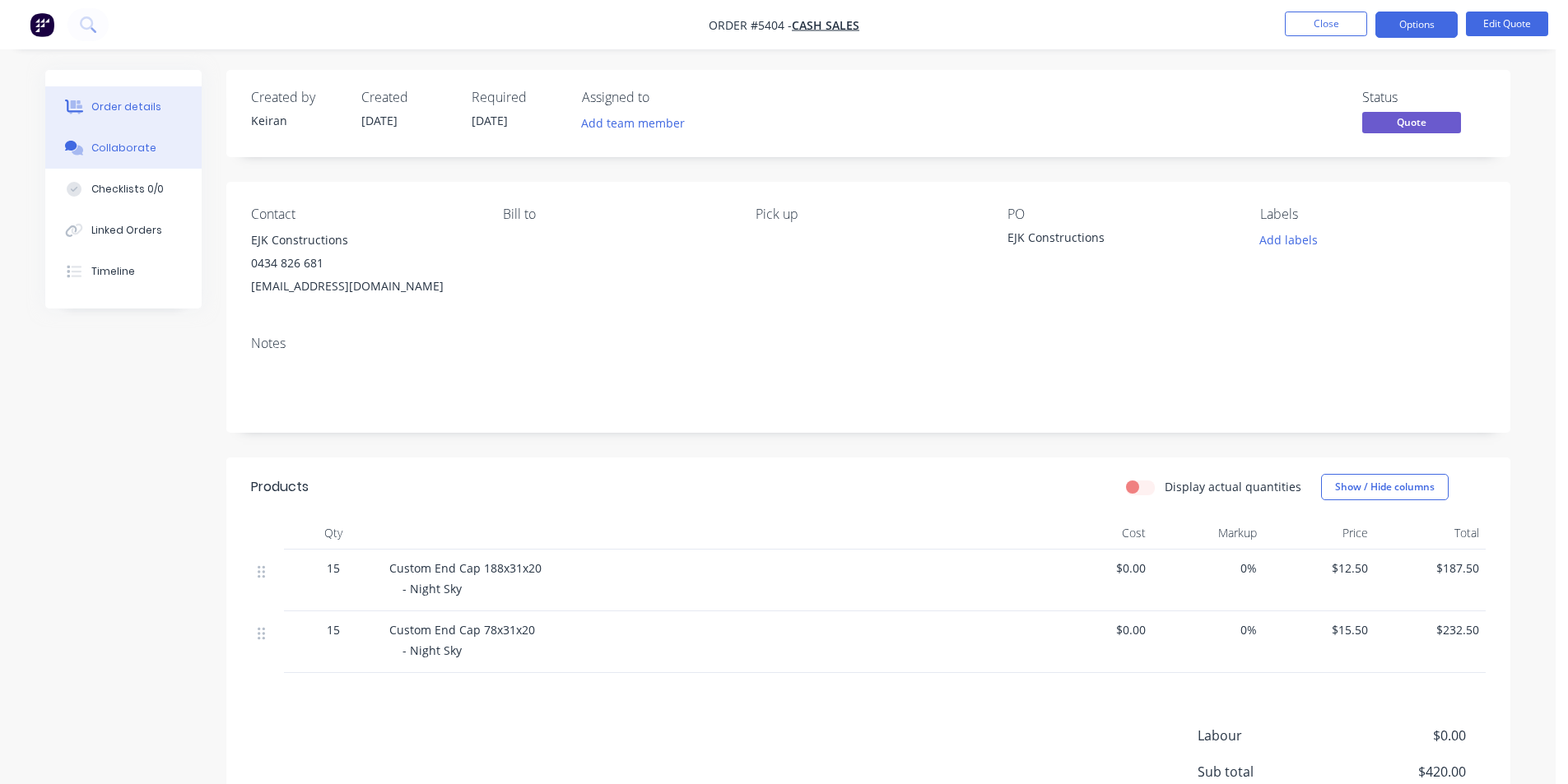
click at [110, 157] on button "Collaborate" at bounding box center [123, 147] width 156 height 41
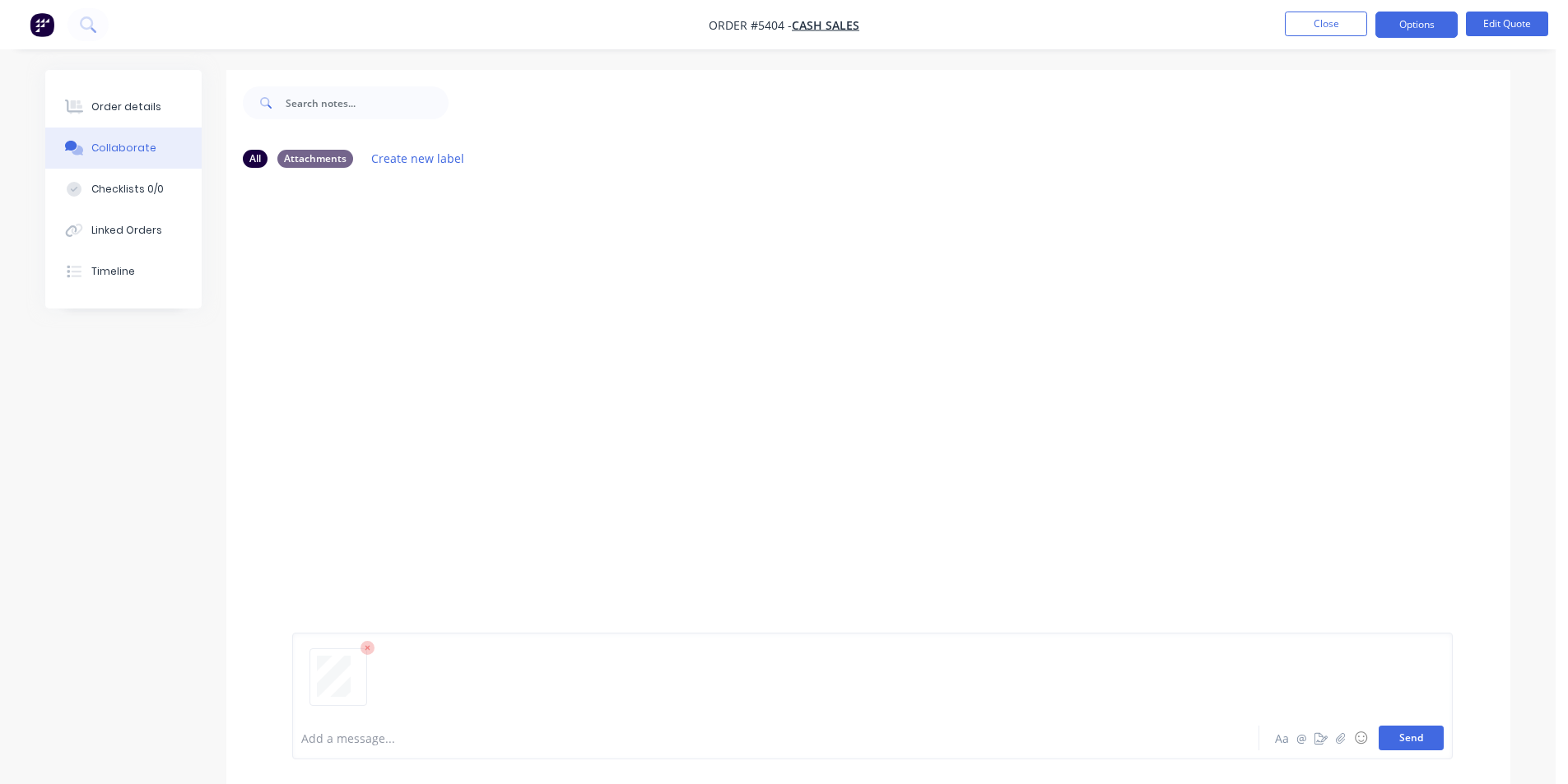
click at [1415, 741] on button "Send" at bounding box center [1411, 738] width 65 height 25
drag, startPoint x: 1327, startPoint y: 49, endPoint x: 1315, endPoint y: 31, distance: 21.6
click at [1324, 48] on div "Order #5404 - Cash Sales Close Options Edit Quote Order details Collaborate Che…" at bounding box center [778, 405] width 1556 height 809
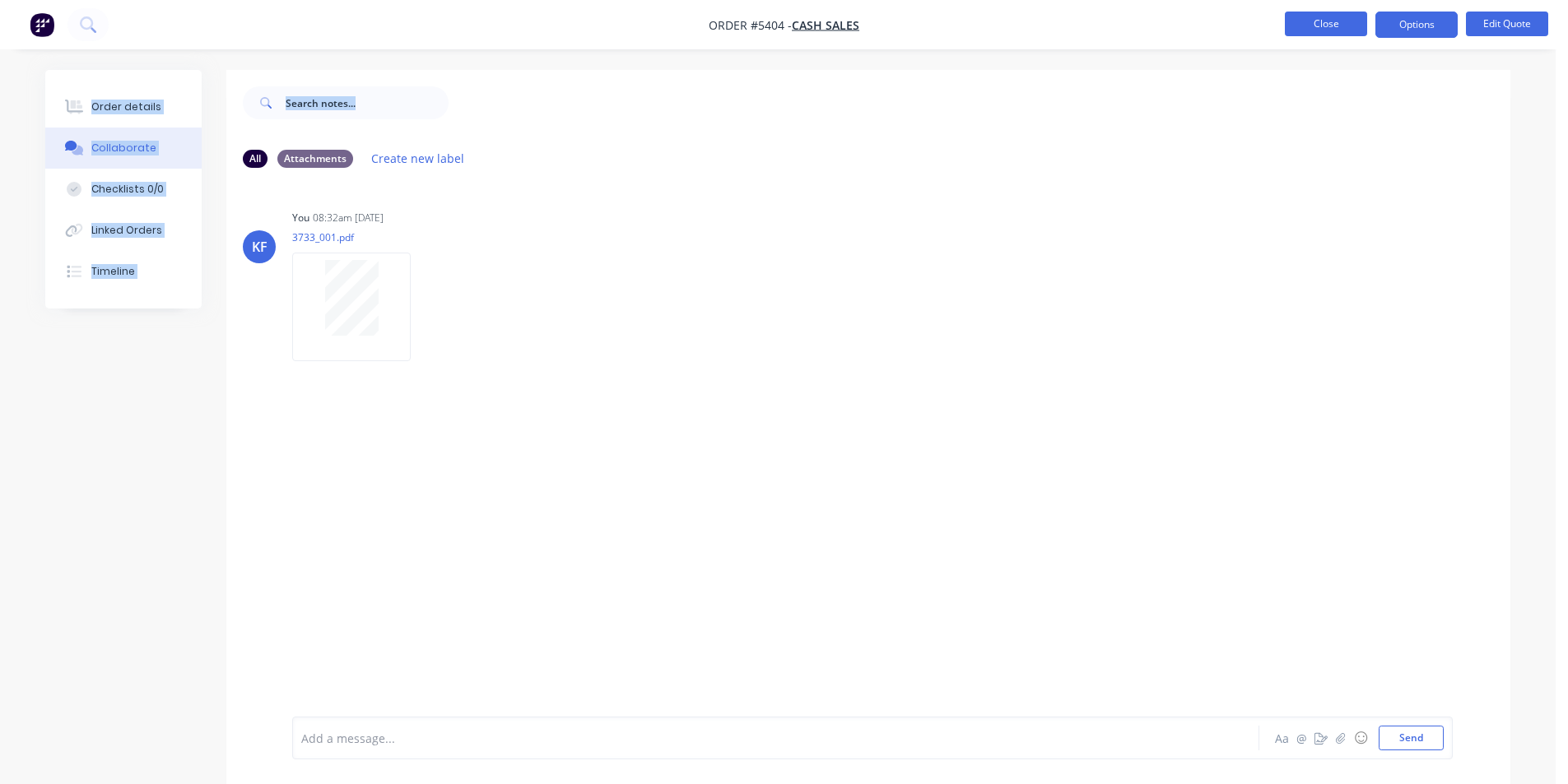
click at [1315, 31] on button "Close" at bounding box center [1325, 24] width 82 height 25
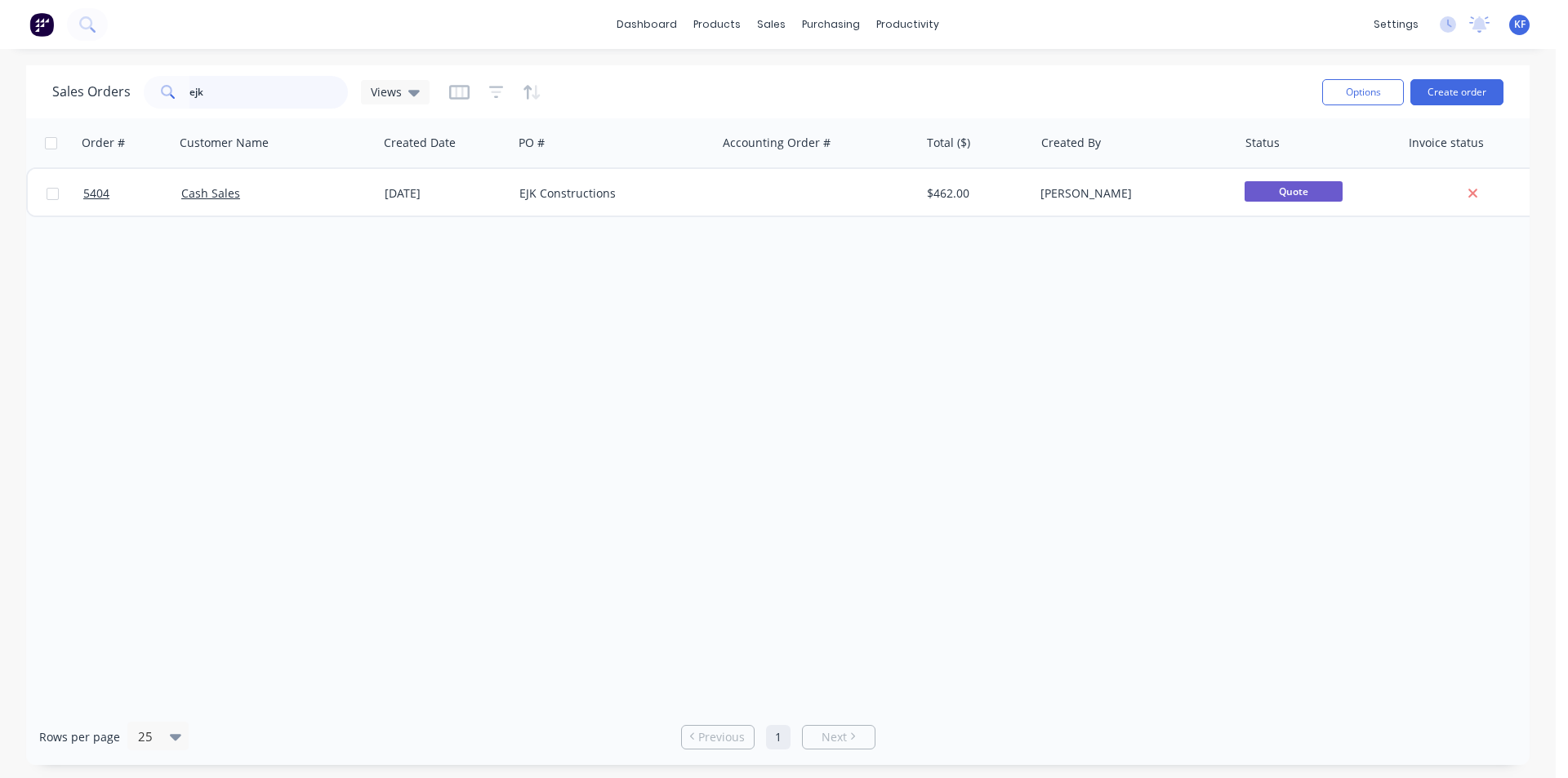
click at [174, 87] on div "ejk" at bounding box center [246, 92] width 205 height 32
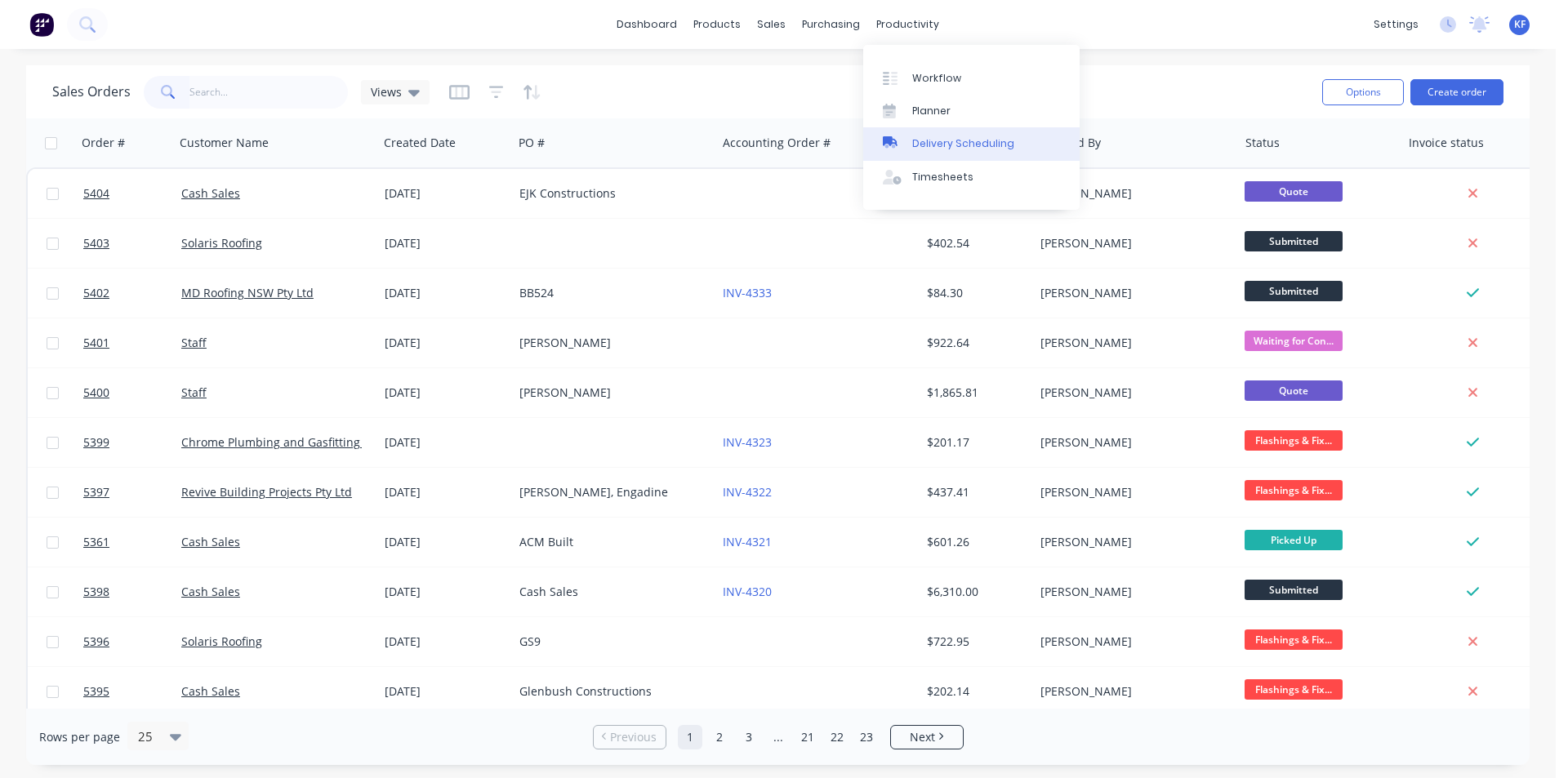
click at [960, 145] on div "Delivery Scheduling" at bounding box center [963, 143] width 102 height 14
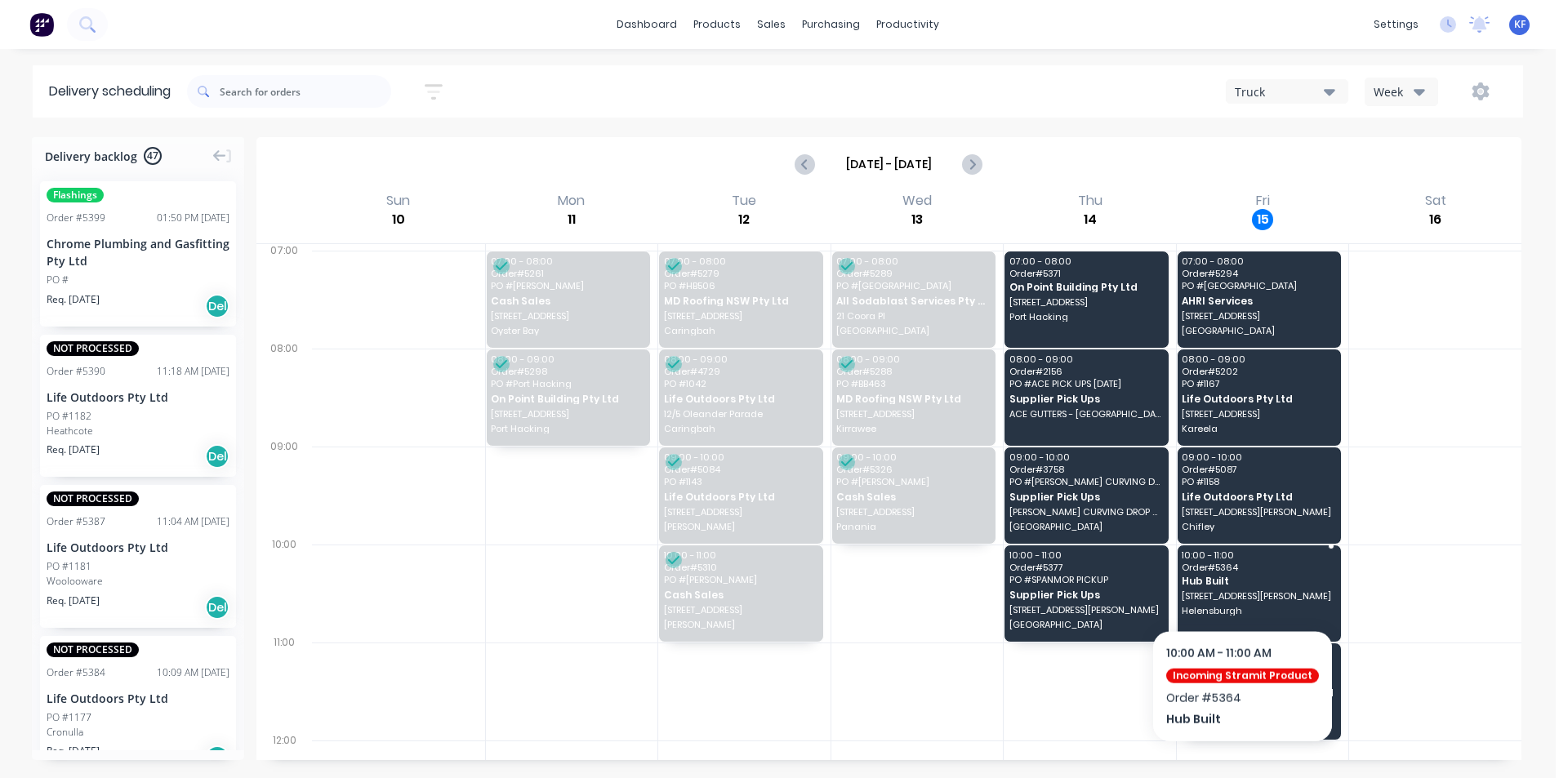
click at [1237, 587] on div "10:00 - 11:00 Order # 5364 Hub Built [STREET_ADDRESS][PERSON_NAME]" at bounding box center [1260, 594] width 164 height 97
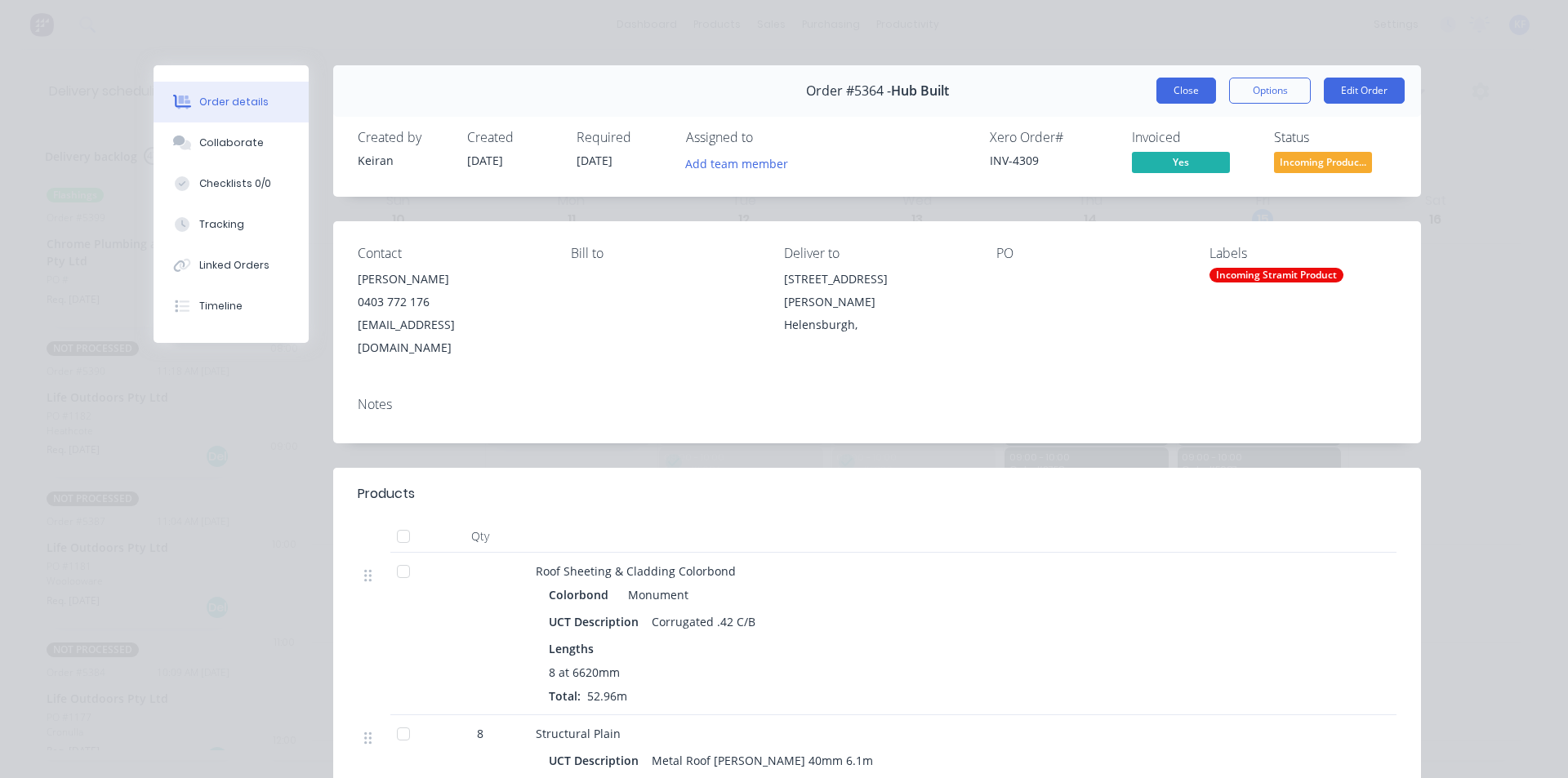
click at [1186, 89] on button "Close" at bounding box center [1187, 90] width 59 height 26
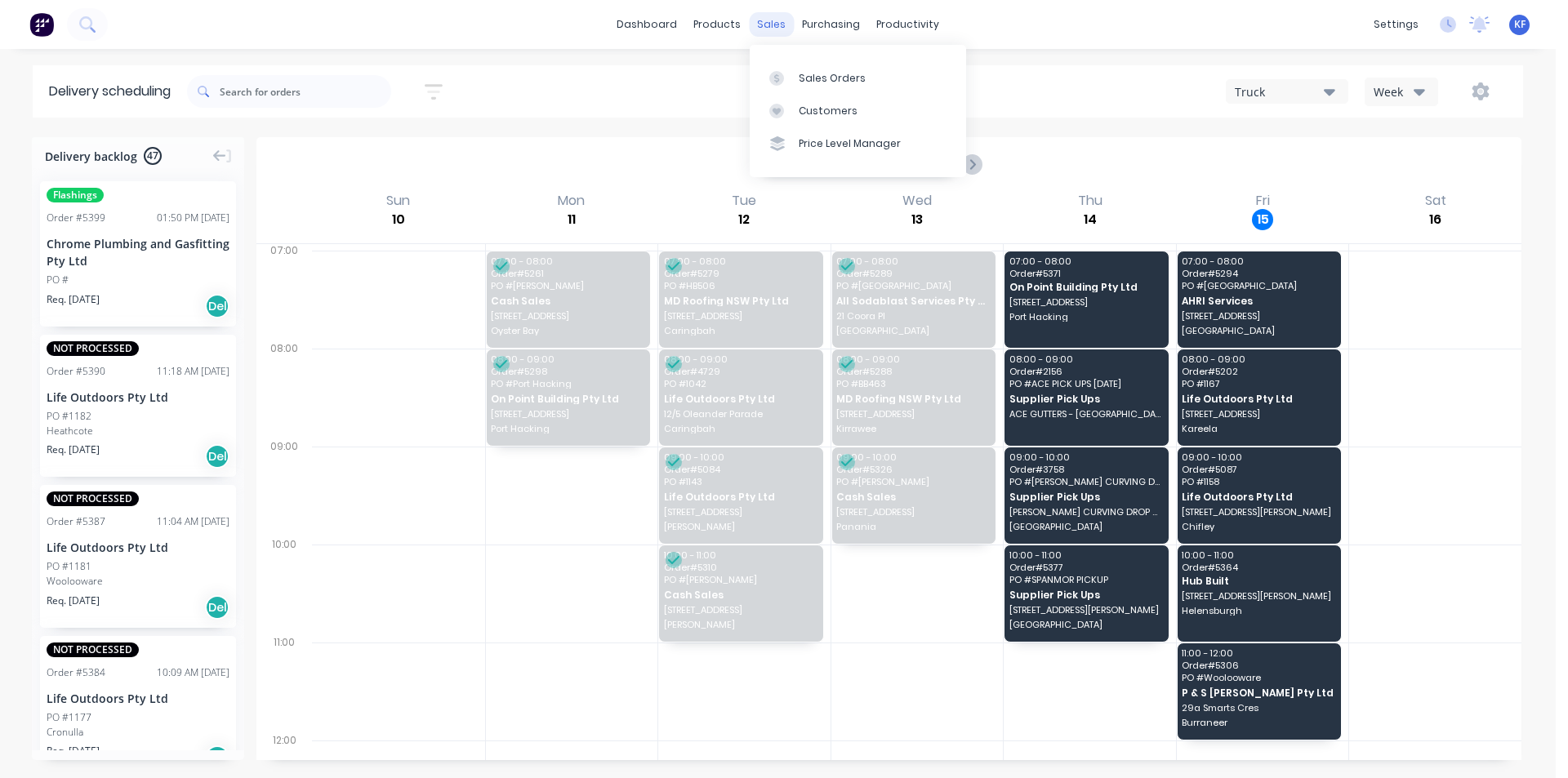
click at [784, 18] on div "sales" at bounding box center [771, 25] width 45 height 25
click at [804, 62] on link "Sales Orders" at bounding box center [858, 77] width 216 height 32
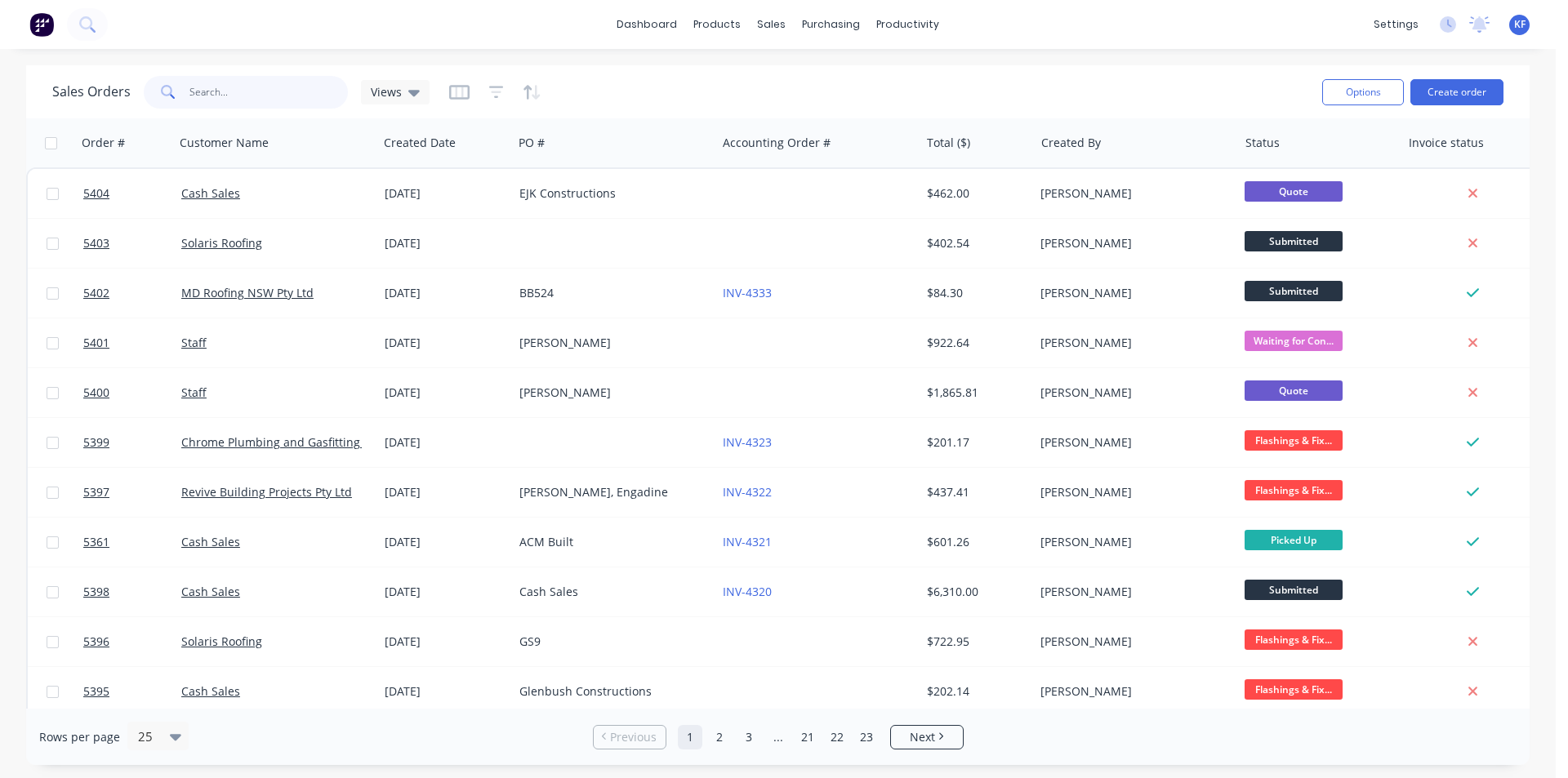
click at [255, 76] on input "text" at bounding box center [269, 92] width 160 height 32
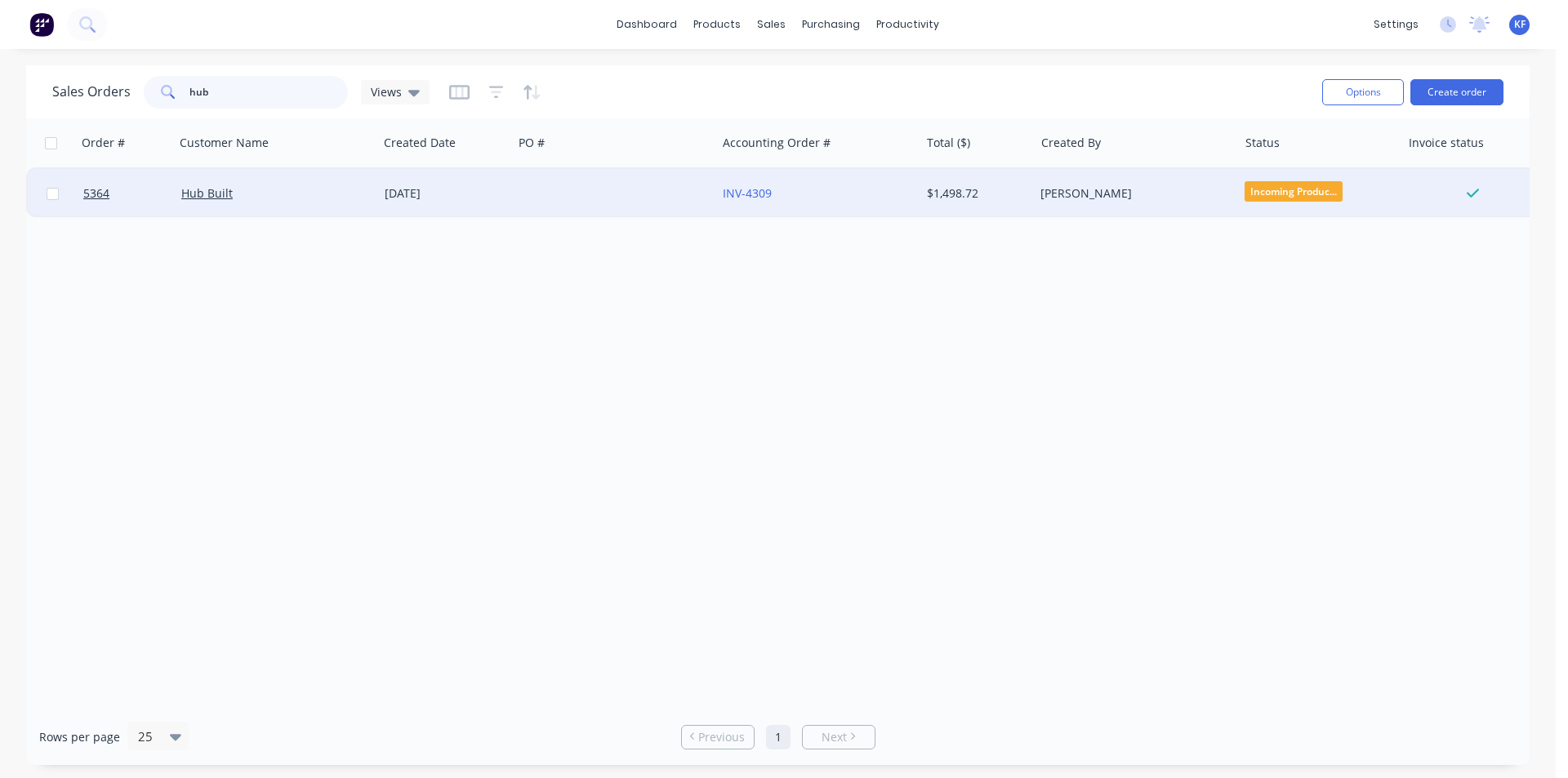
type input "hub"
click at [608, 187] on div at bounding box center [614, 193] width 204 height 49
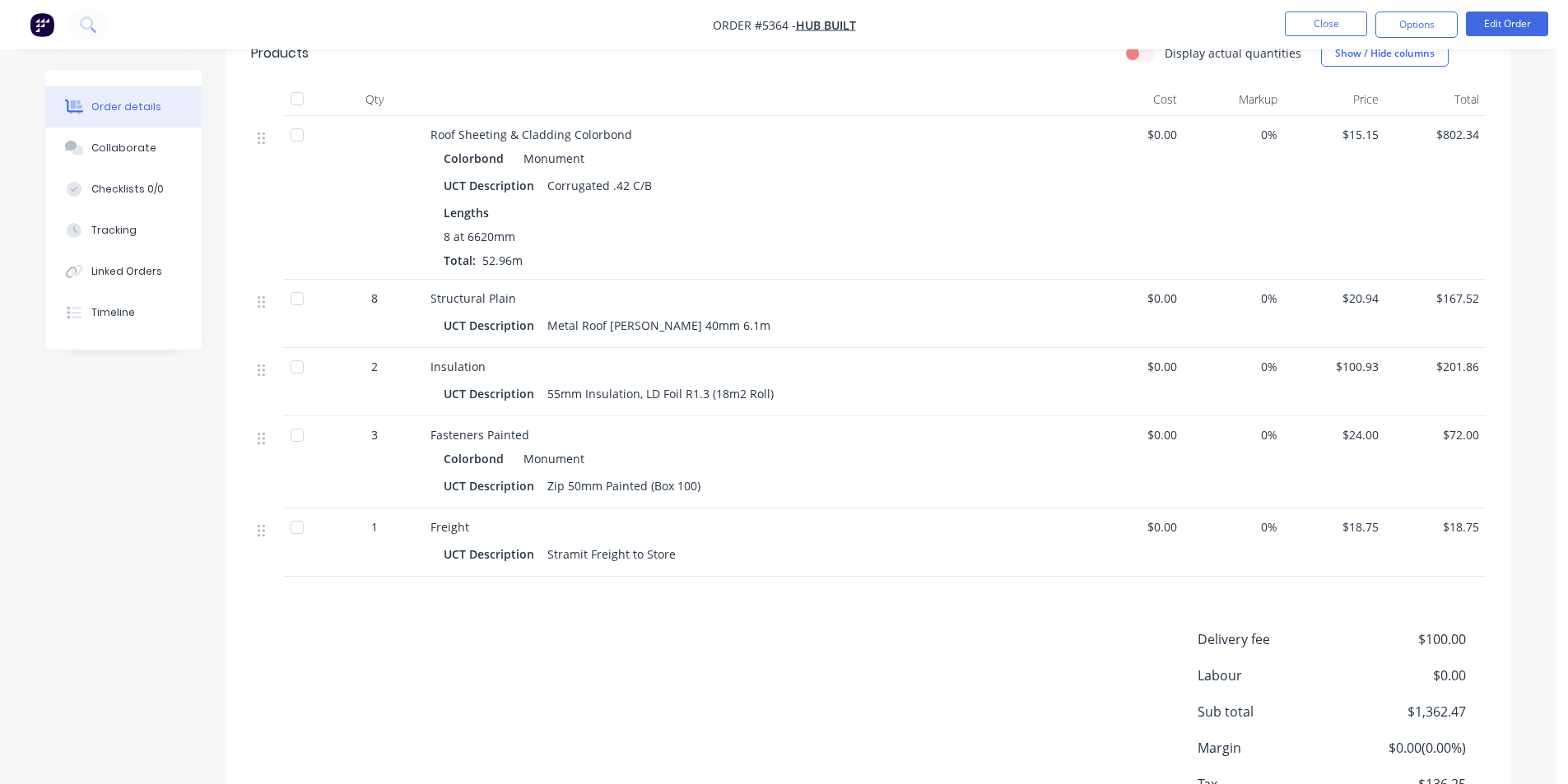
scroll to position [556, 0]
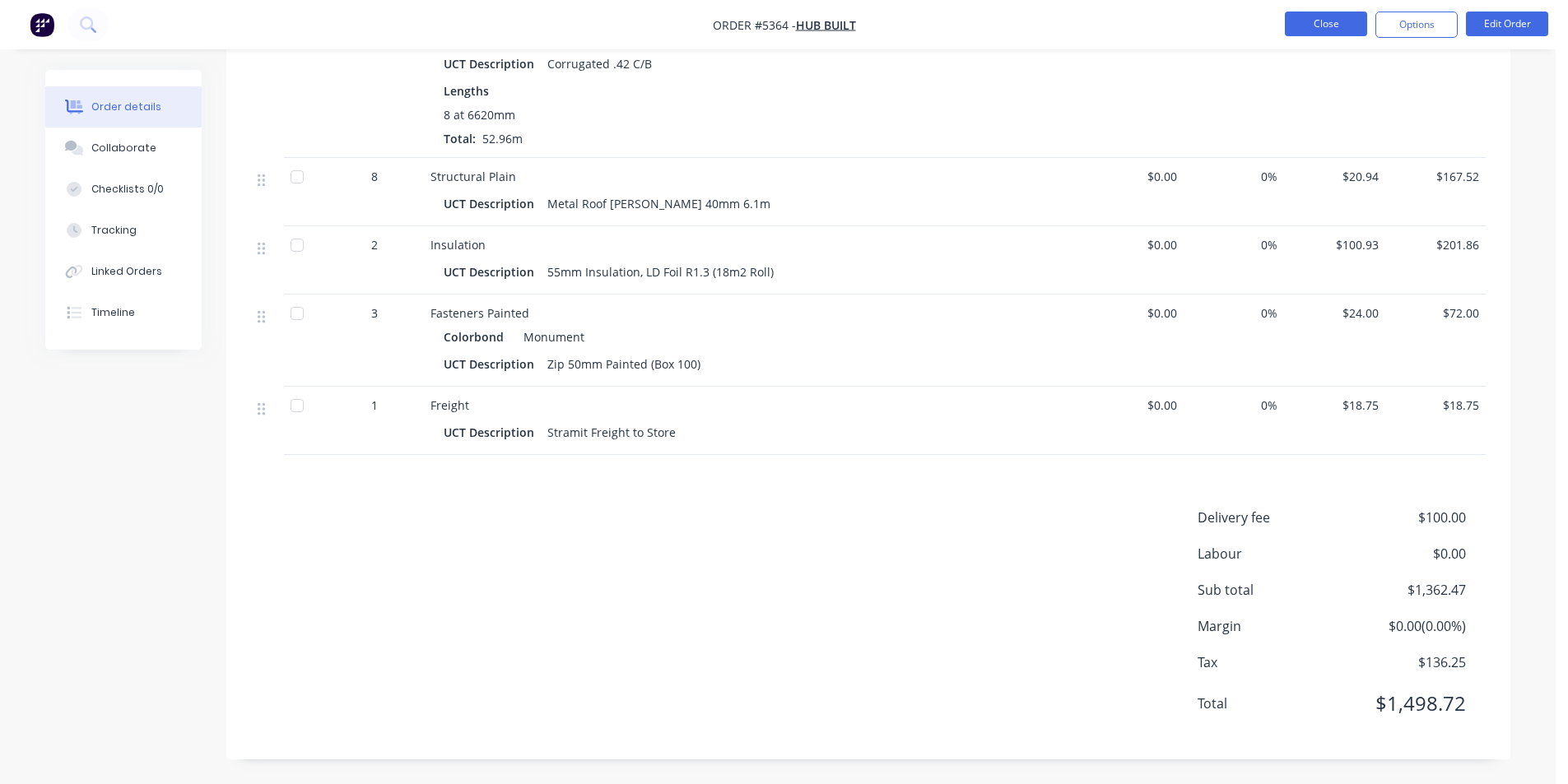
click at [1342, 31] on button "Close" at bounding box center [1325, 24] width 82 height 25
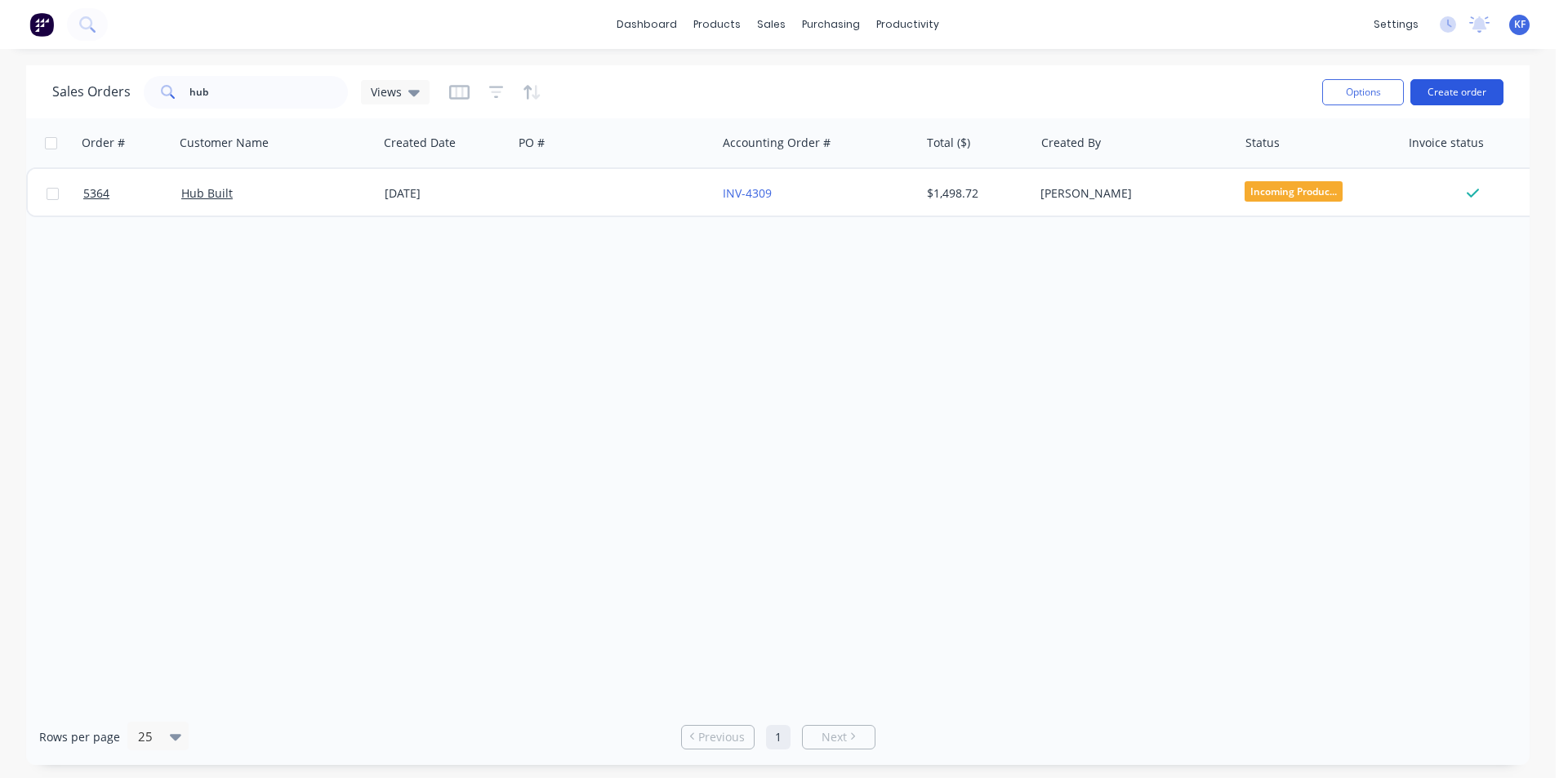
click at [1460, 91] on button "Create order" at bounding box center [1456, 92] width 93 height 26
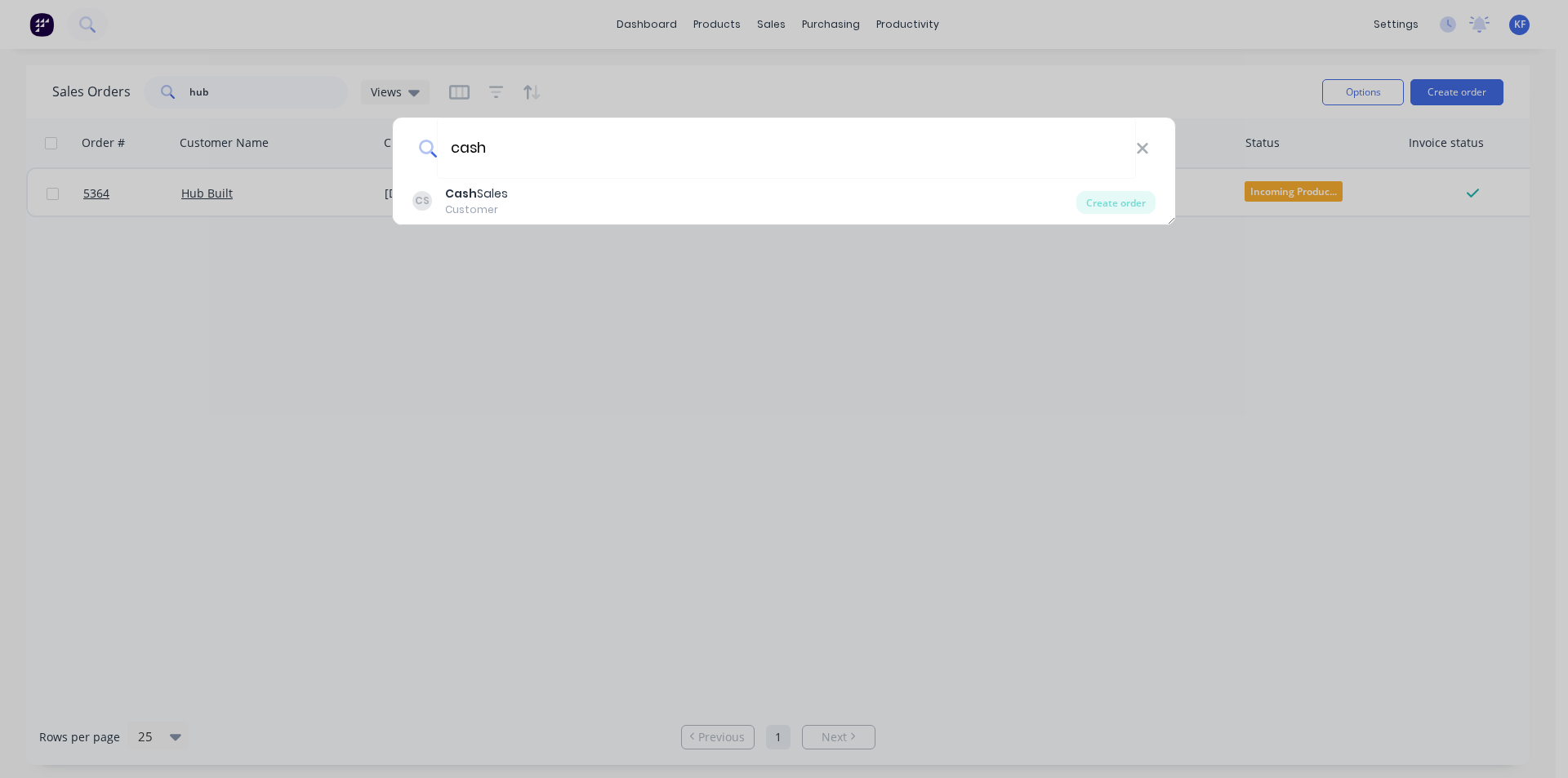
type input "cash"
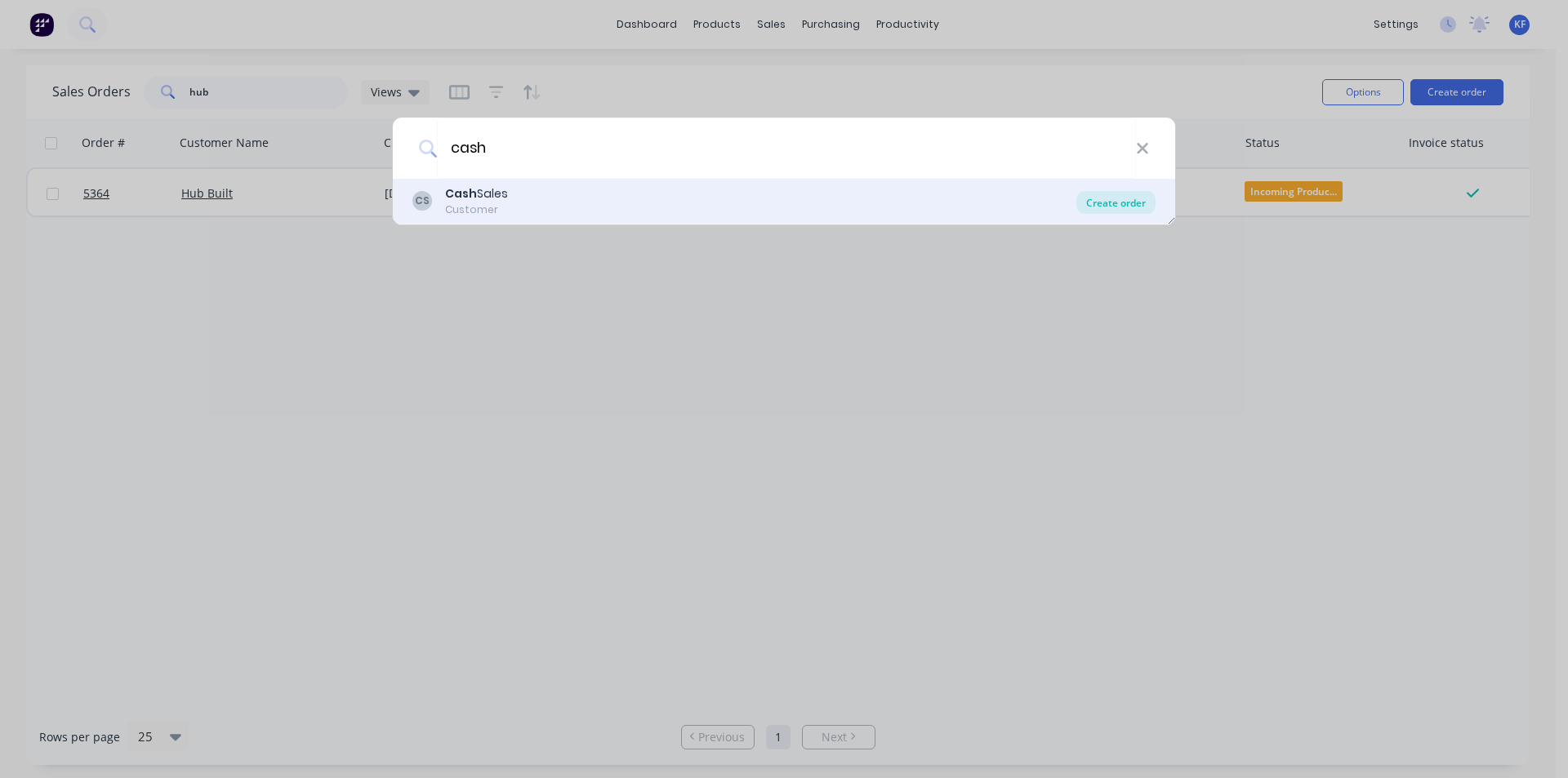
click at [1129, 200] on div "Create order" at bounding box center [1116, 203] width 79 height 23
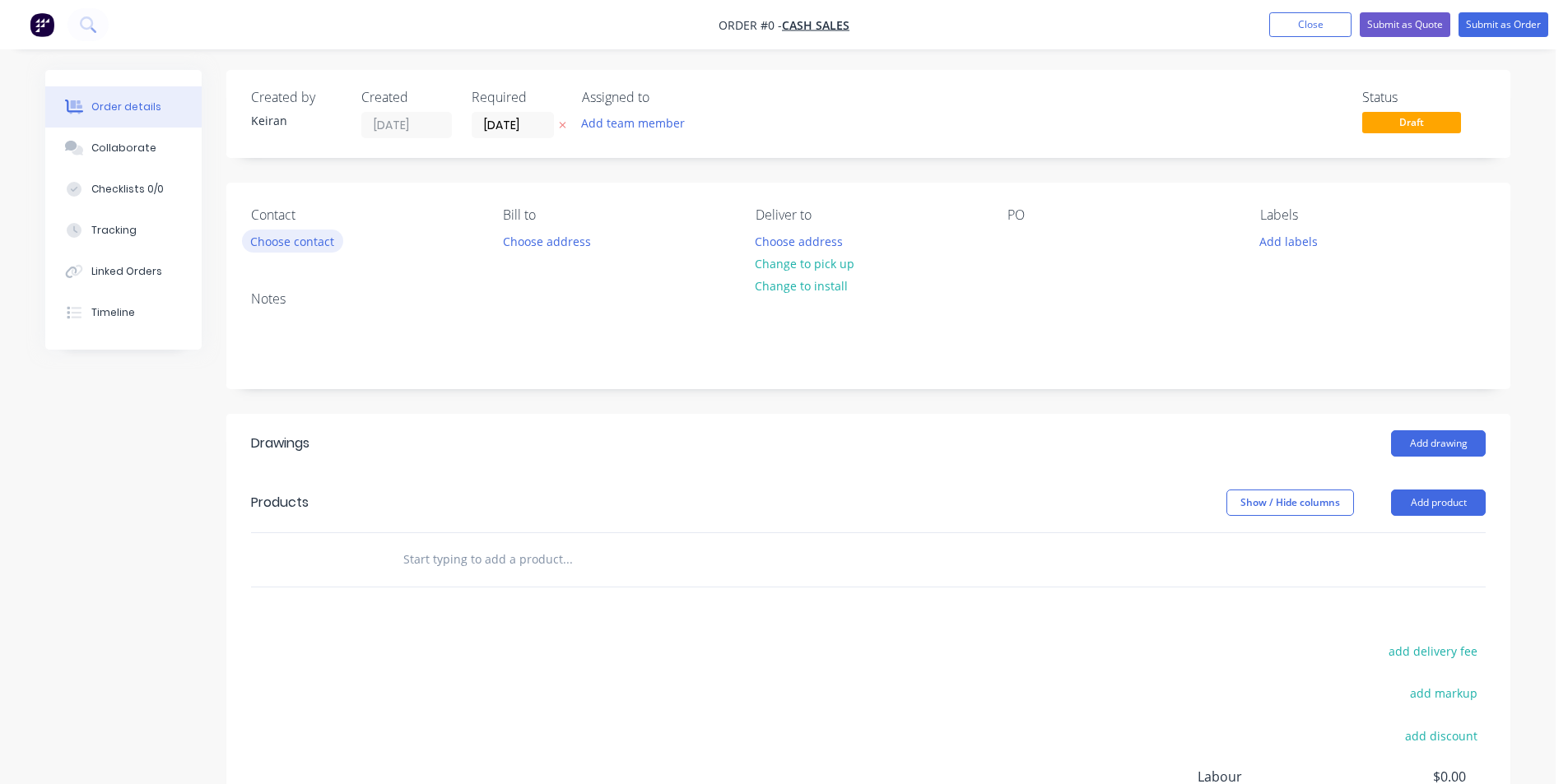
click at [325, 238] on button "Choose contact" at bounding box center [292, 240] width 101 height 22
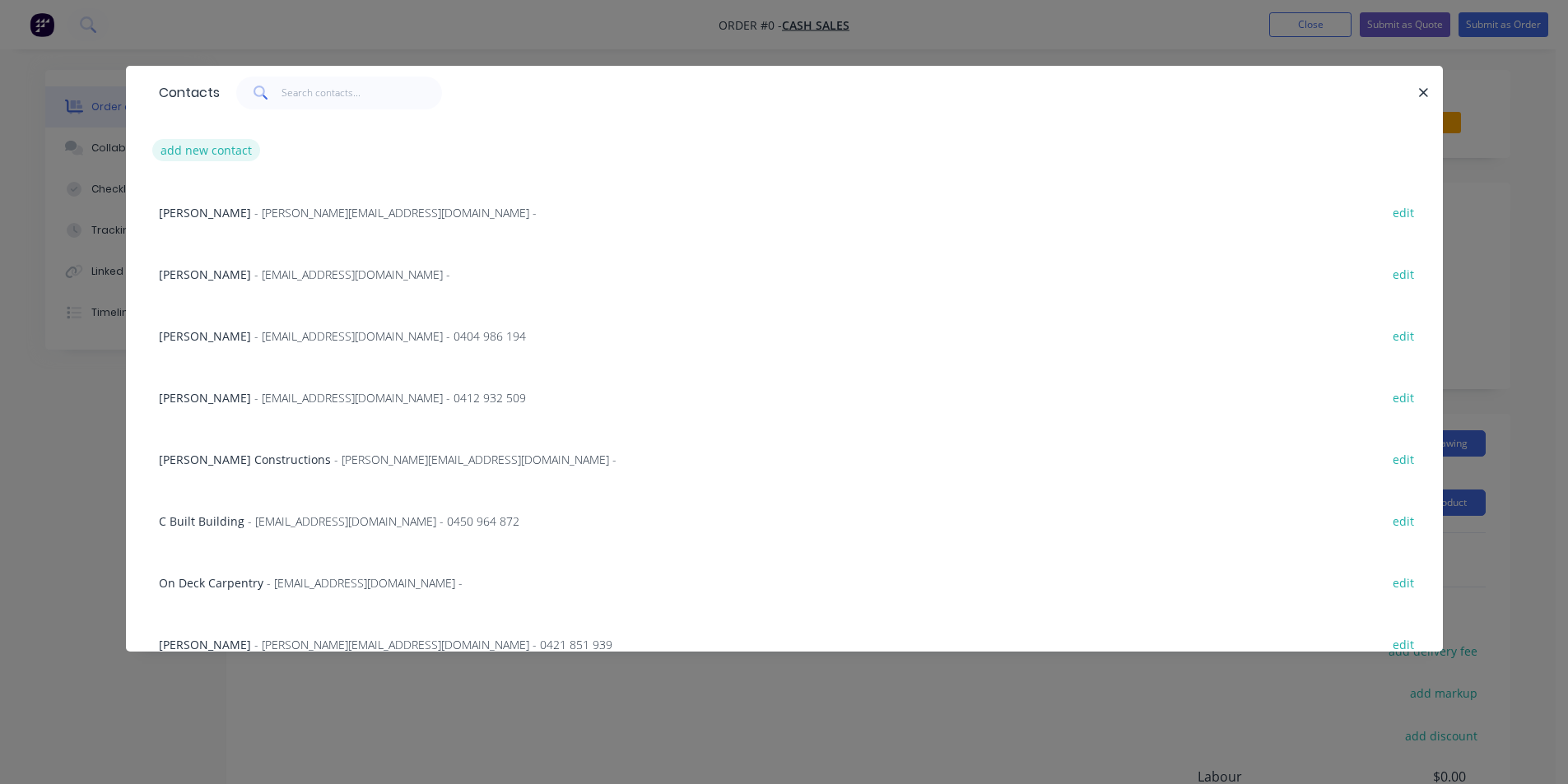
click at [231, 147] on button "add new contact" at bounding box center [206, 149] width 109 height 22
select select "AU"
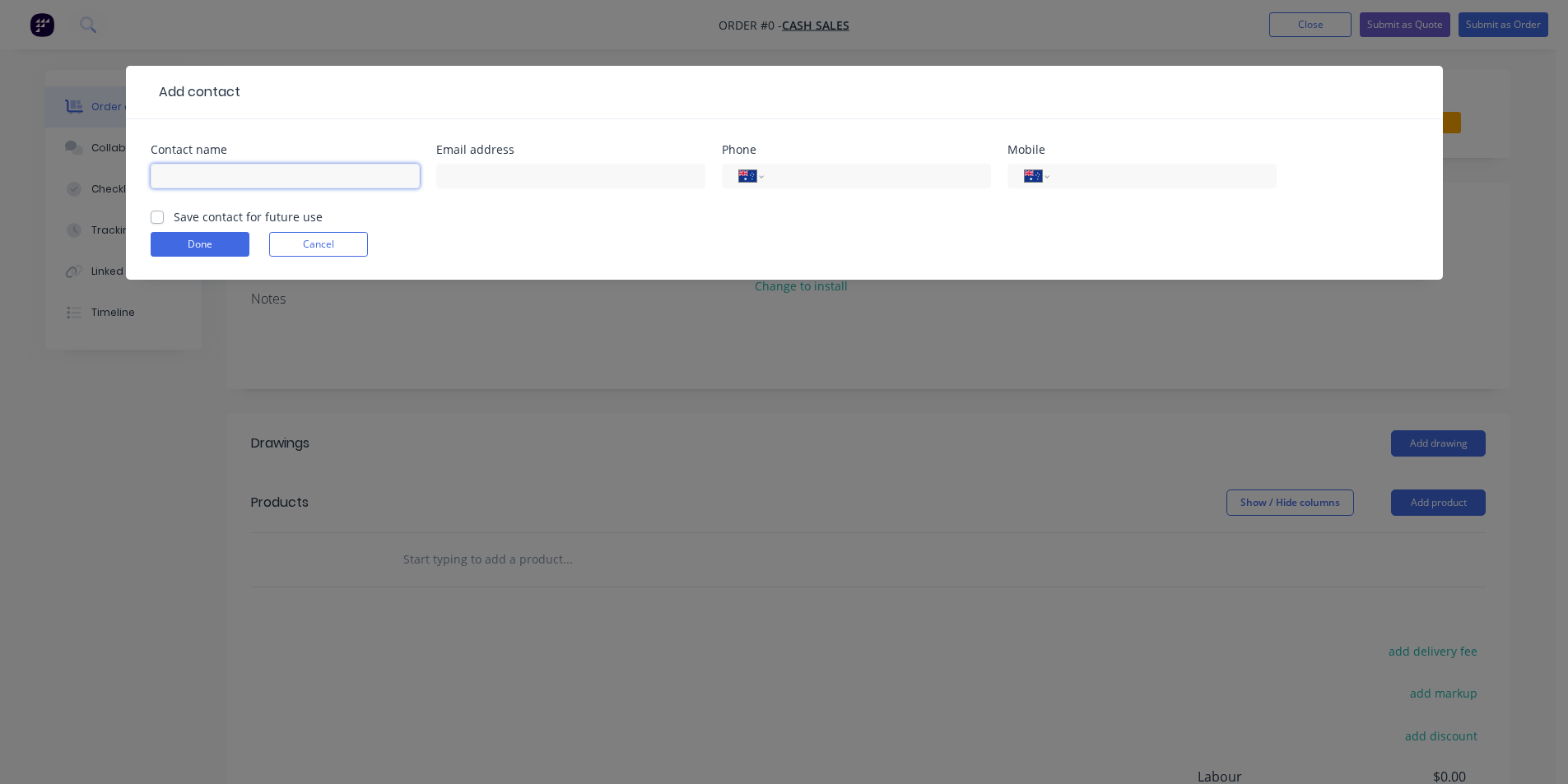
click at [234, 176] on input "text" at bounding box center [284, 176] width 269 height 25
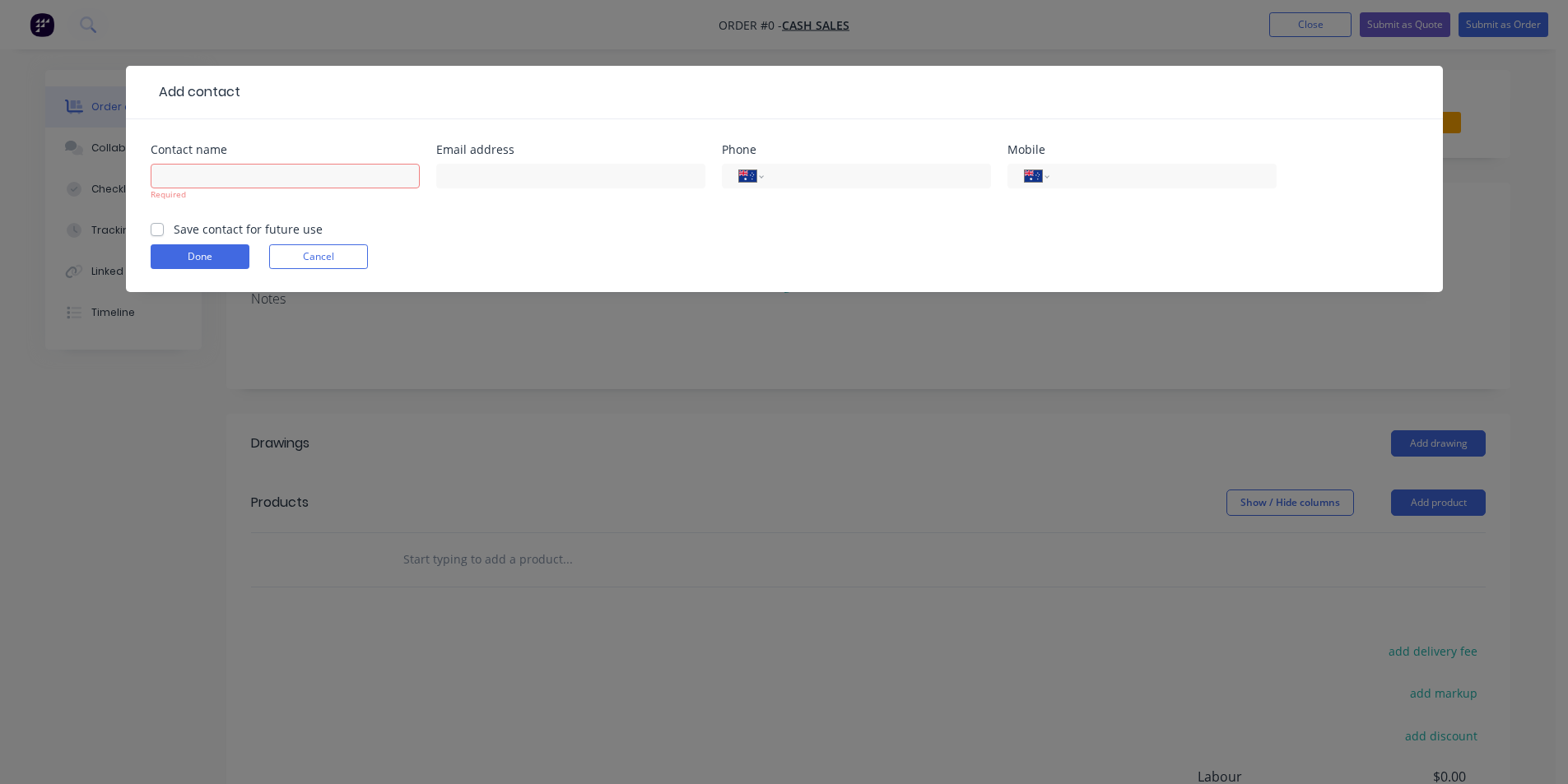
drag, startPoint x: 702, startPoint y: 354, endPoint x: 1076, endPoint y: 206, distance: 402.2
click at [704, 353] on div "Add contact Contact name Required Email address Phone International [GEOGRAPHIC…" at bounding box center [784, 392] width 1568 height 784
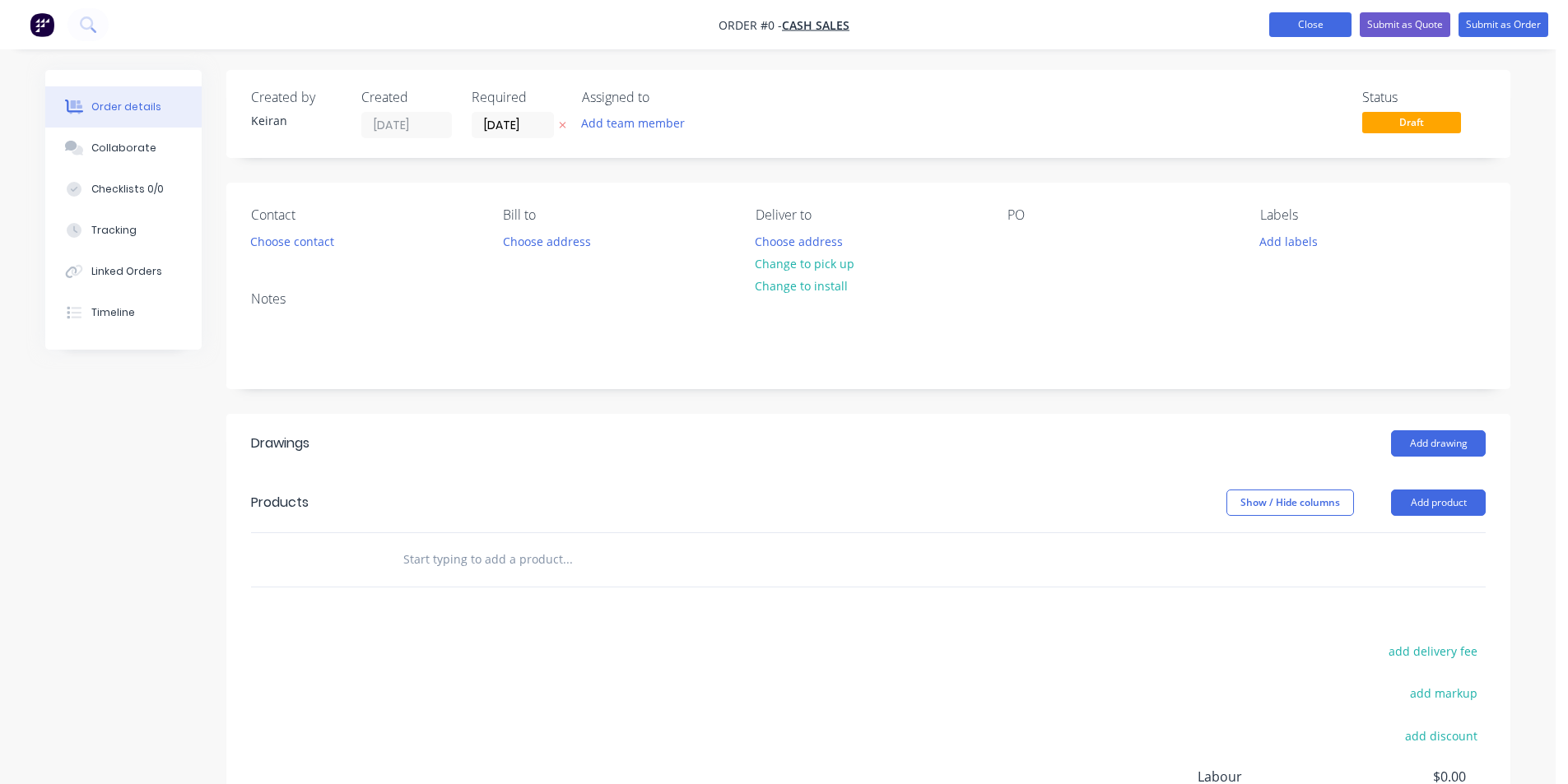
click at [1300, 25] on button "Close" at bounding box center [1310, 25] width 82 height 25
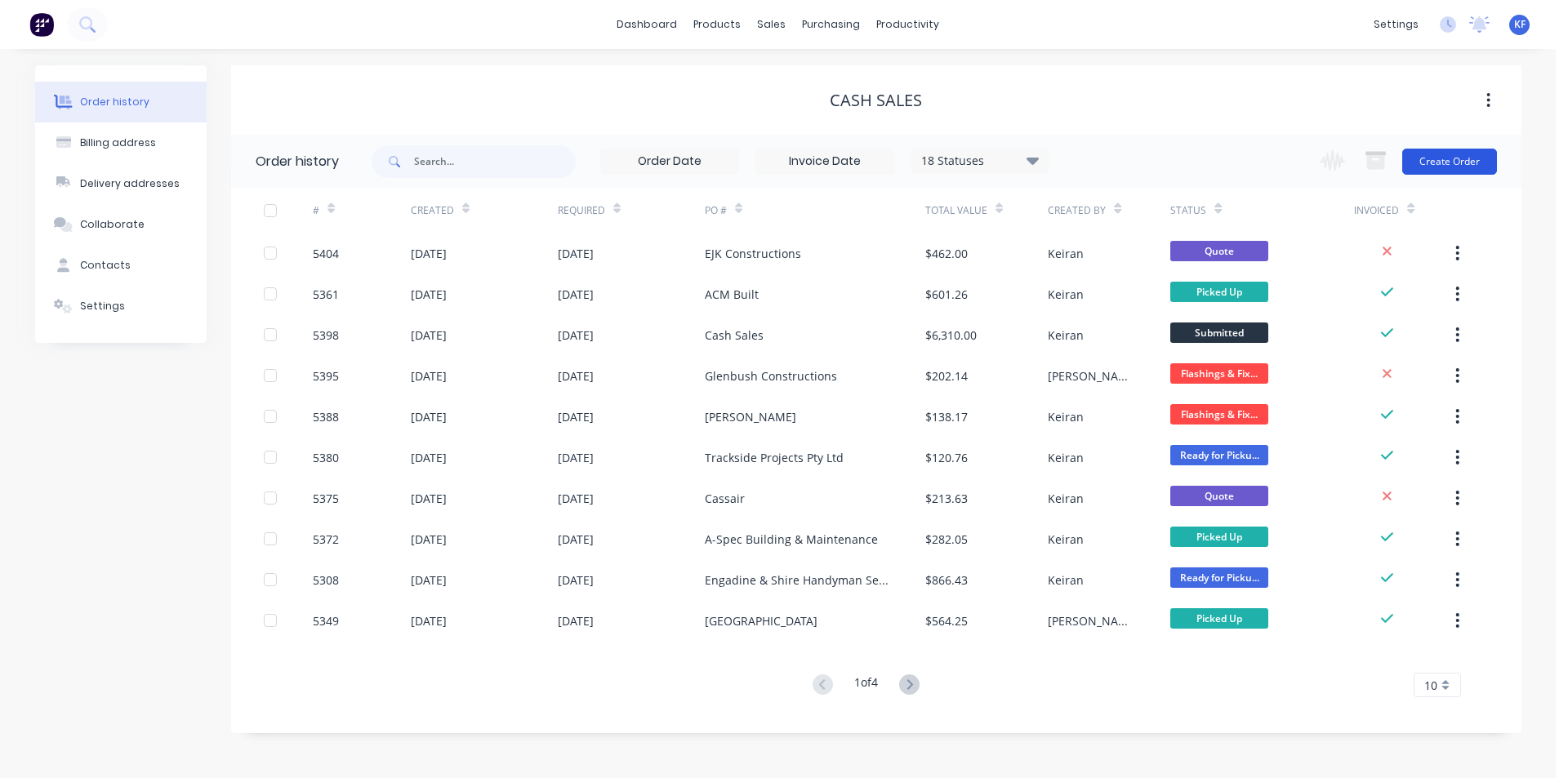
click at [1431, 162] on button "Create Order" at bounding box center [1449, 161] width 95 height 26
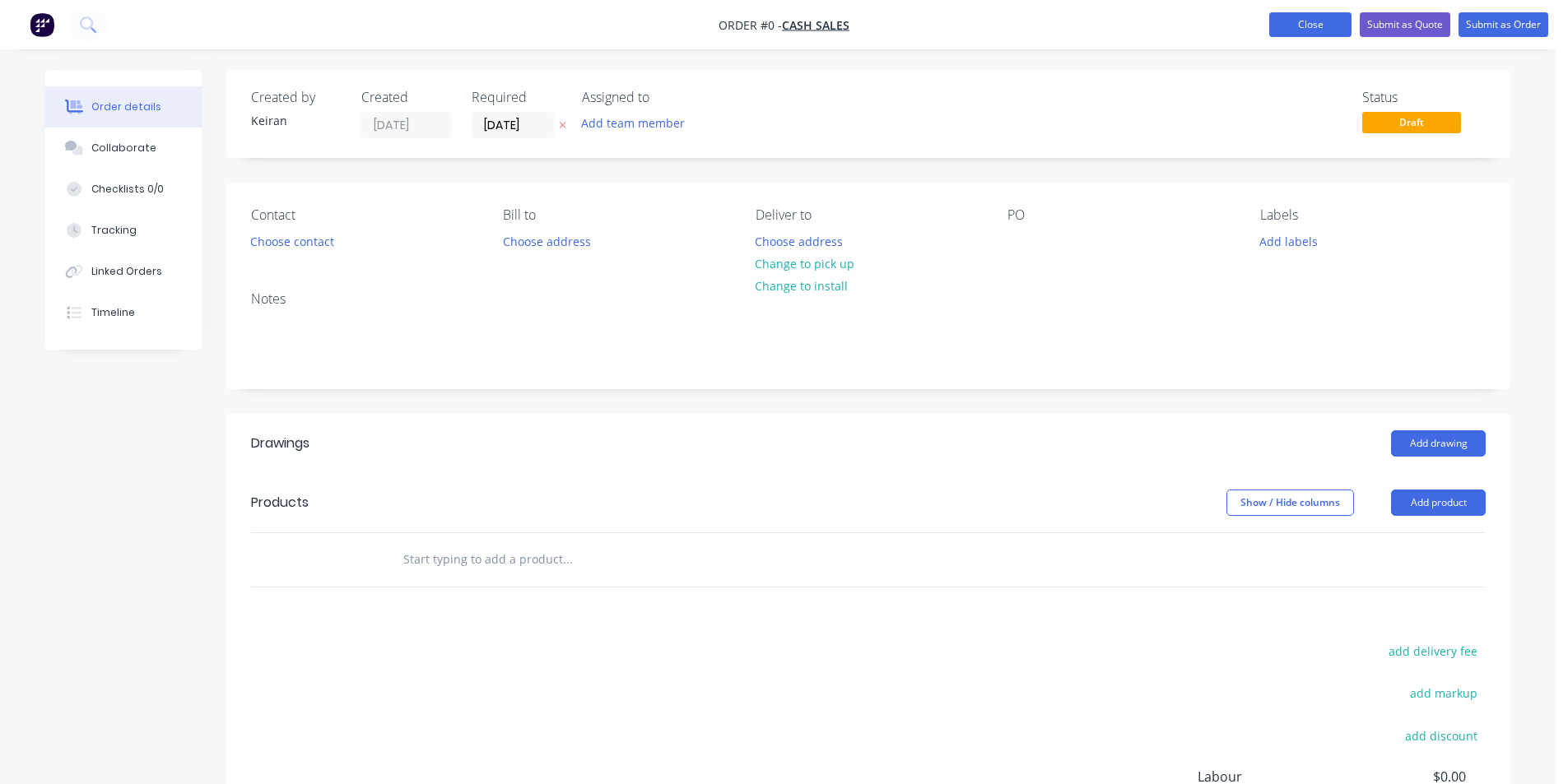
click at [1330, 13] on button "Close" at bounding box center [1310, 25] width 82 height 25
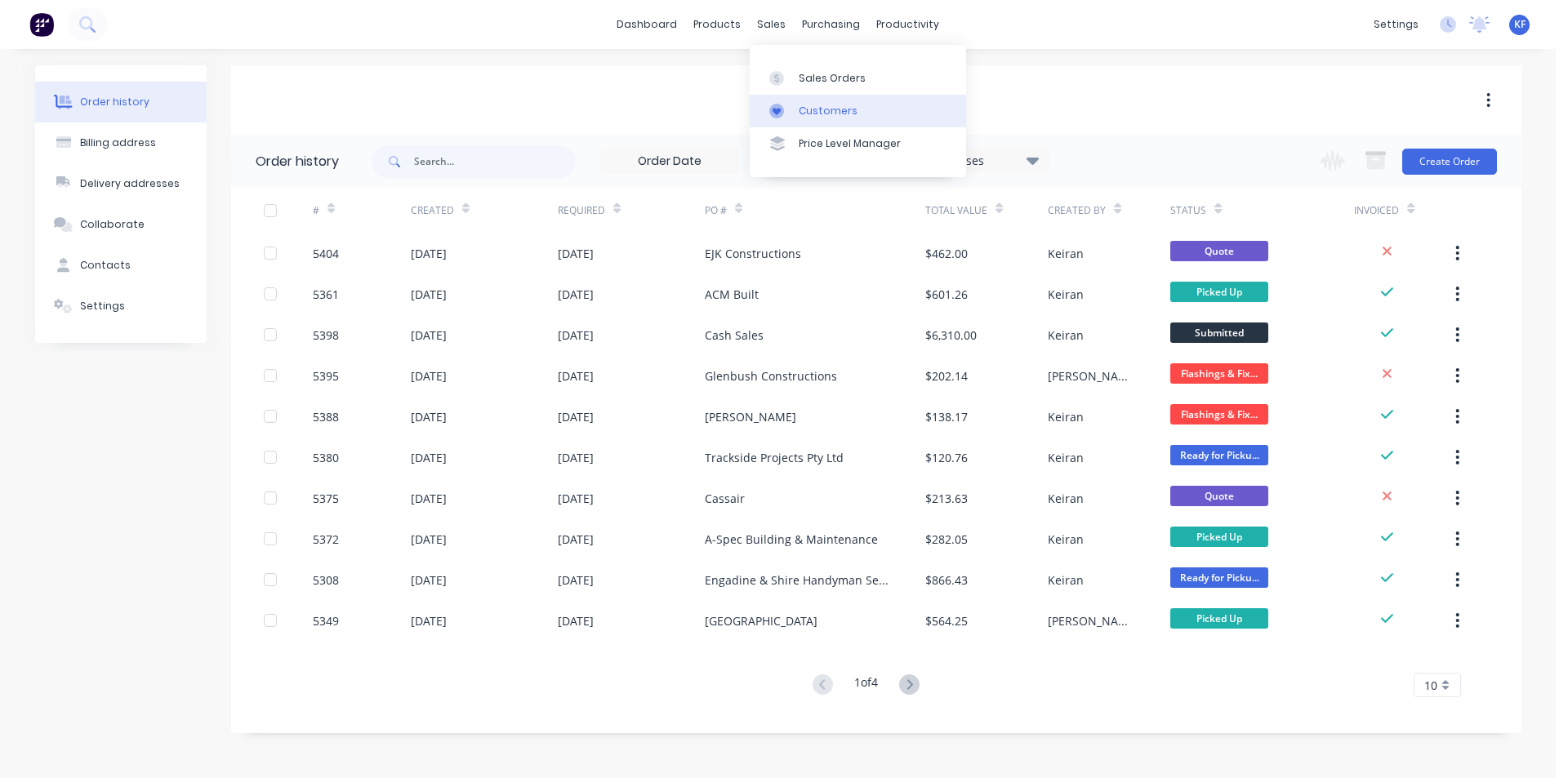
click at [810, 114] on div "Customers" at bounding box center [828, 110] width 59 height 14
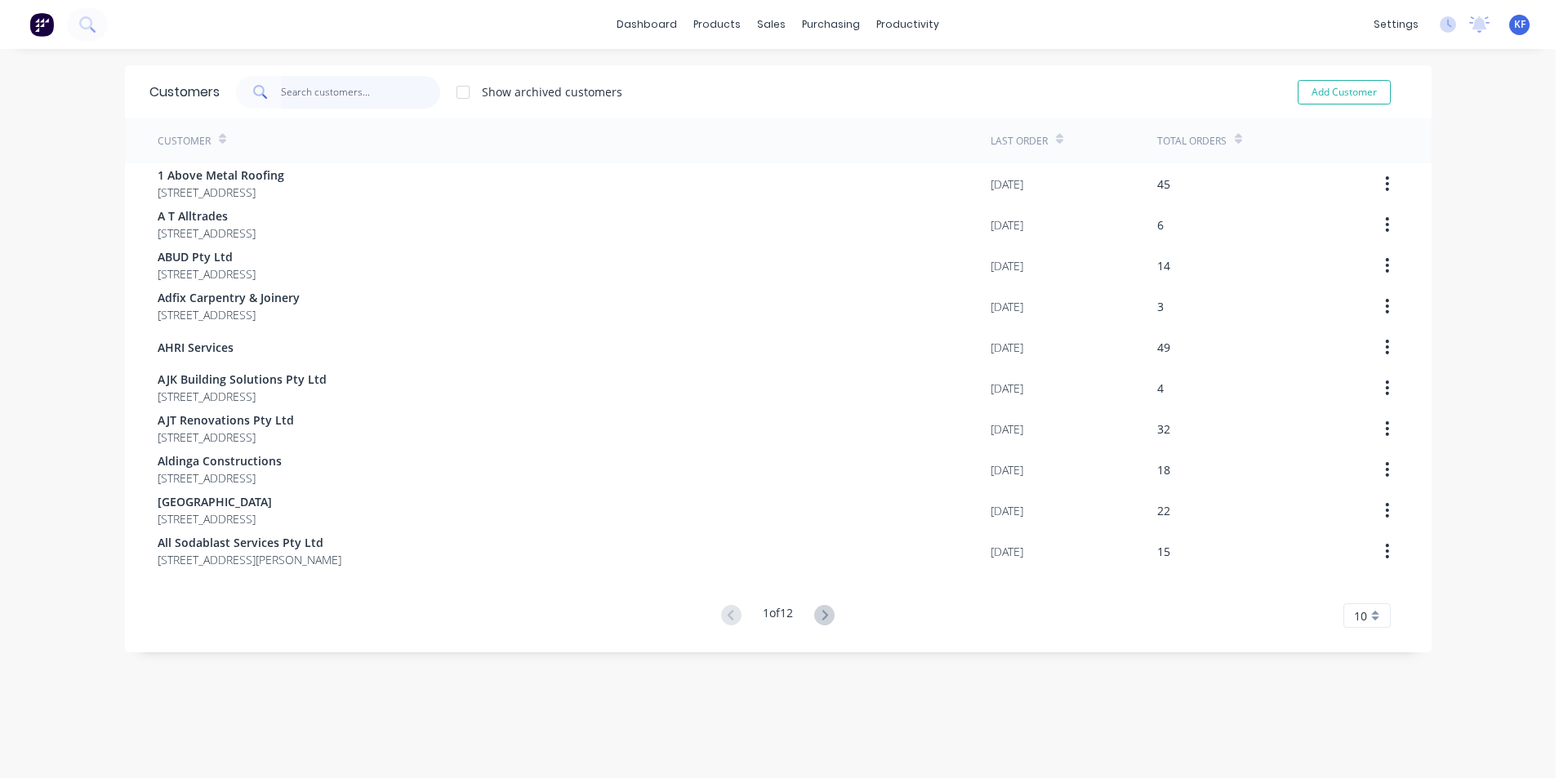
click at [356, 100] on input "text" at bounding box center [360, 92] width 160 height 32
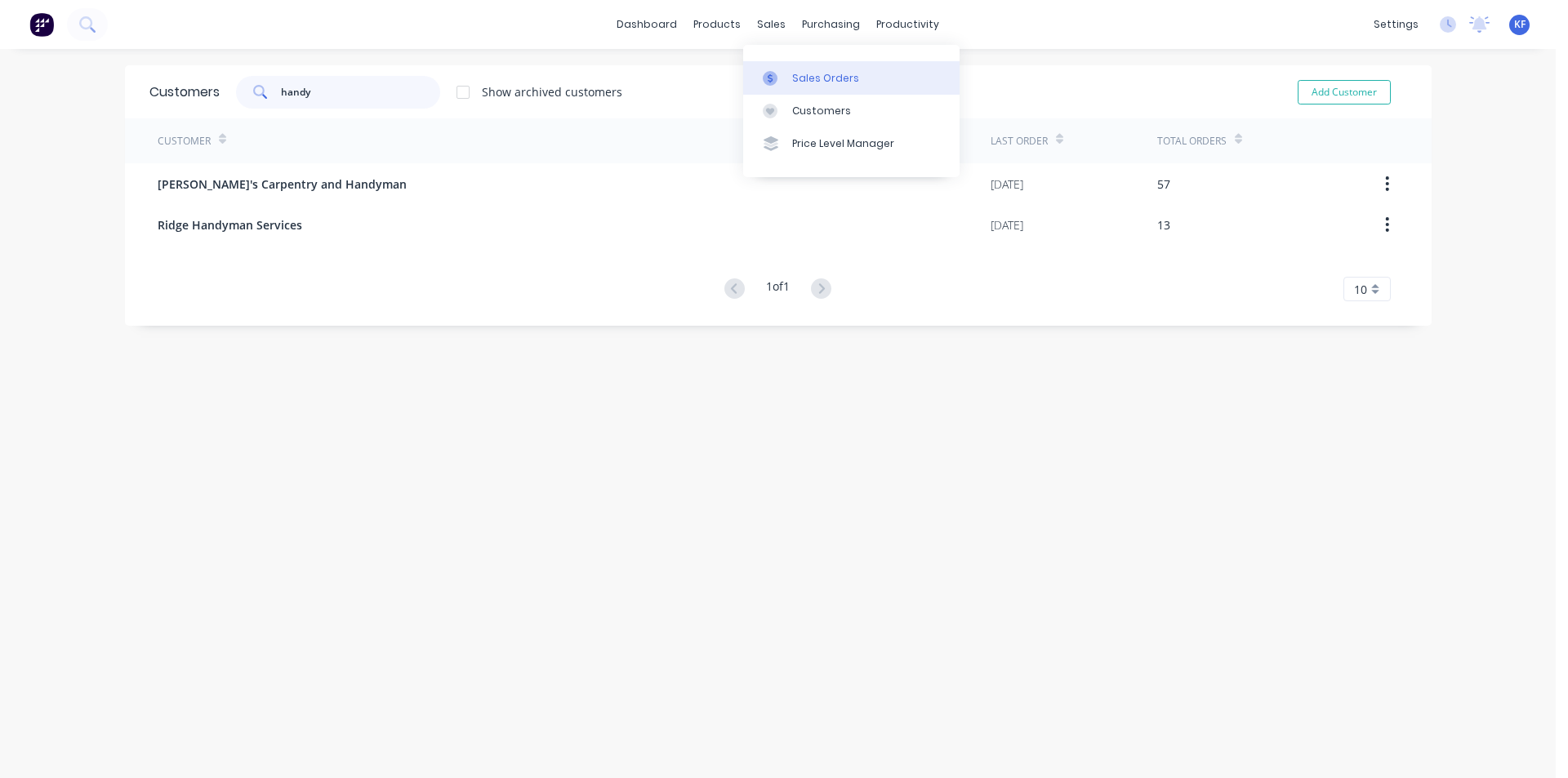
type input "handy"
click at [815, 81] on div "Sales Orders" at bounding box center [826, 77] width 67 height 14
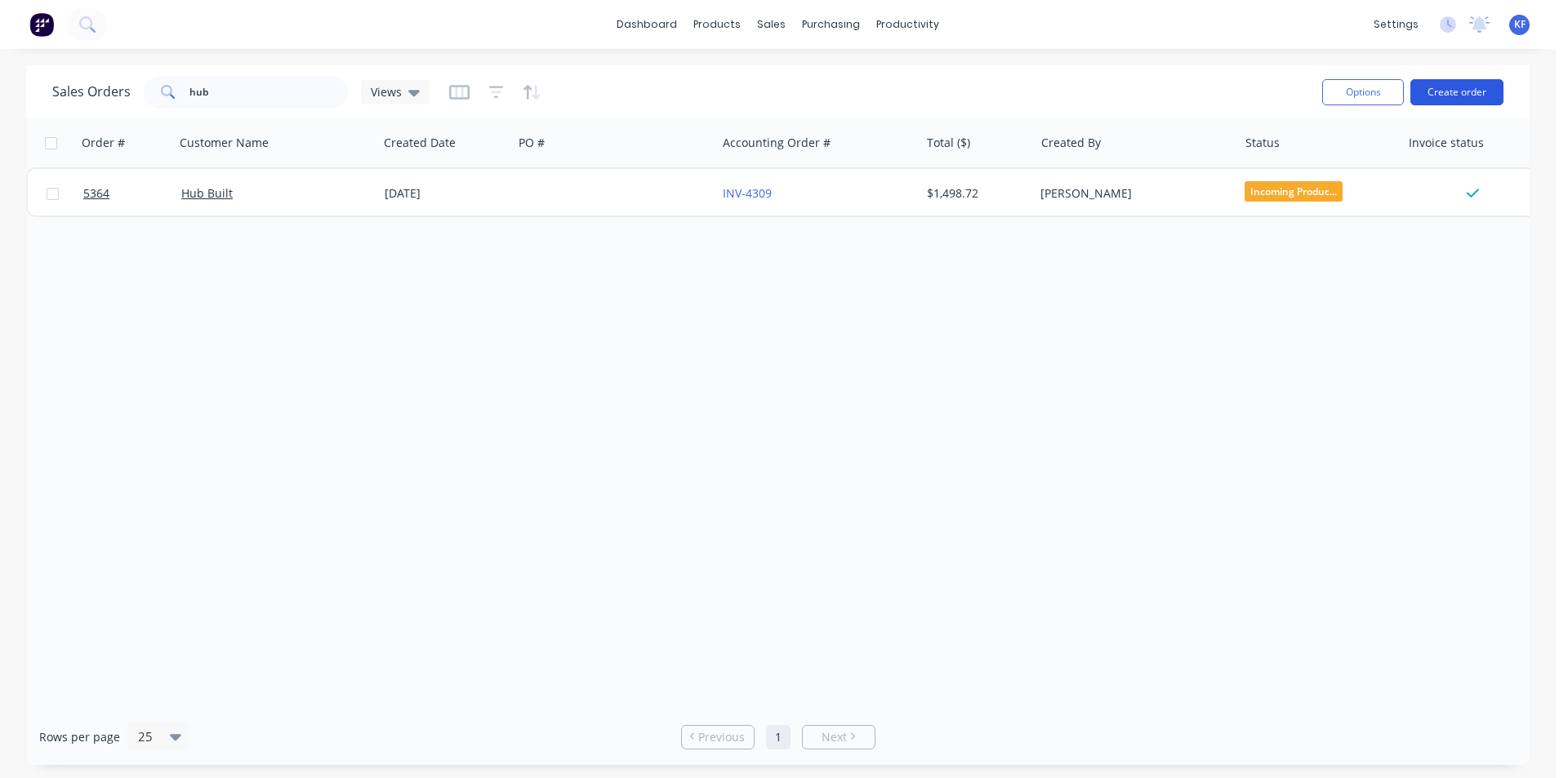
click at [1457, 104] on button "Create order" at bounding box center [1456, 92] width 93 height 26
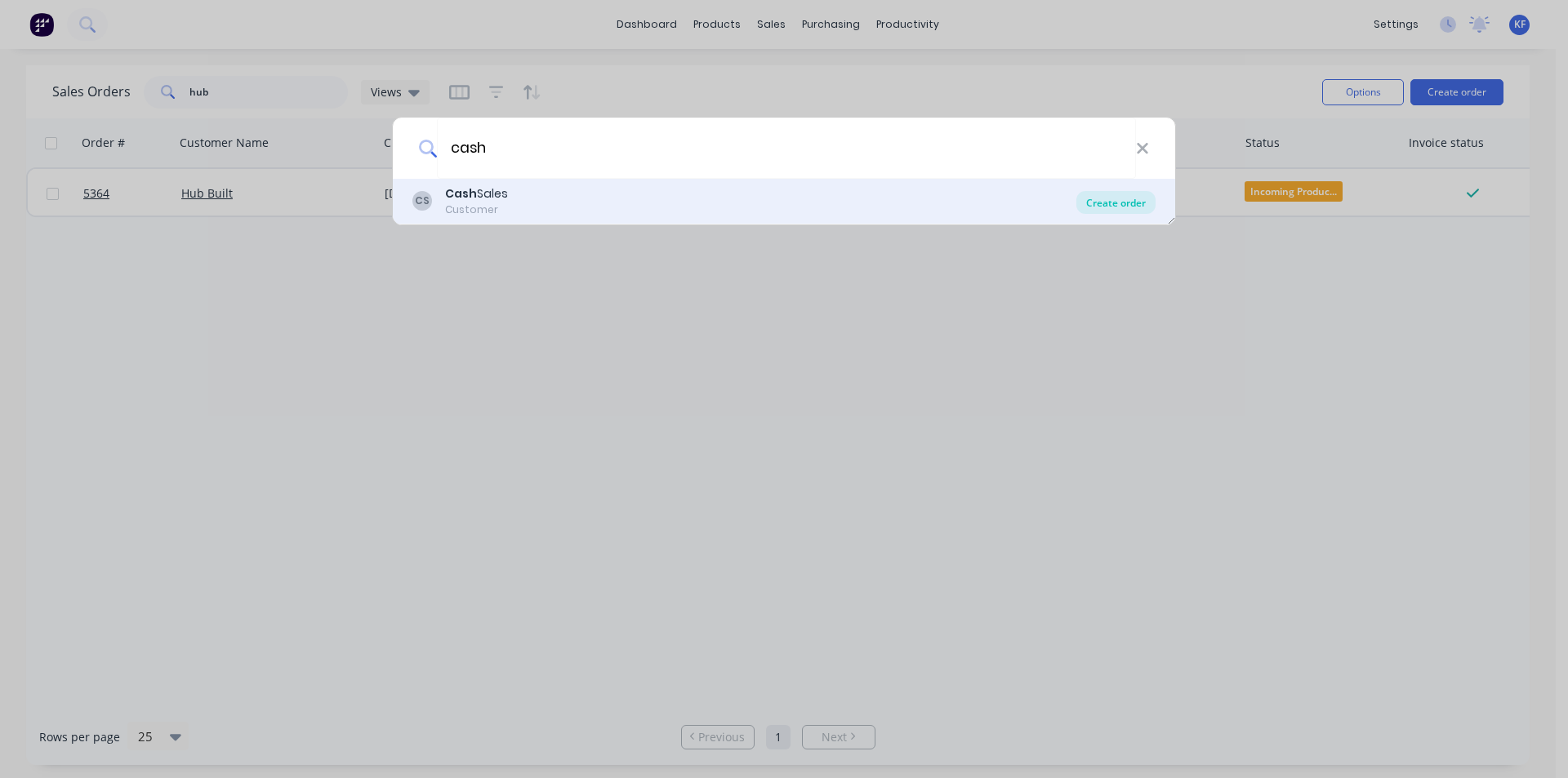
type input "cash"
click at [1128, 210] on div "Create order" at bounding box center [1116, 203] width 79 height 23
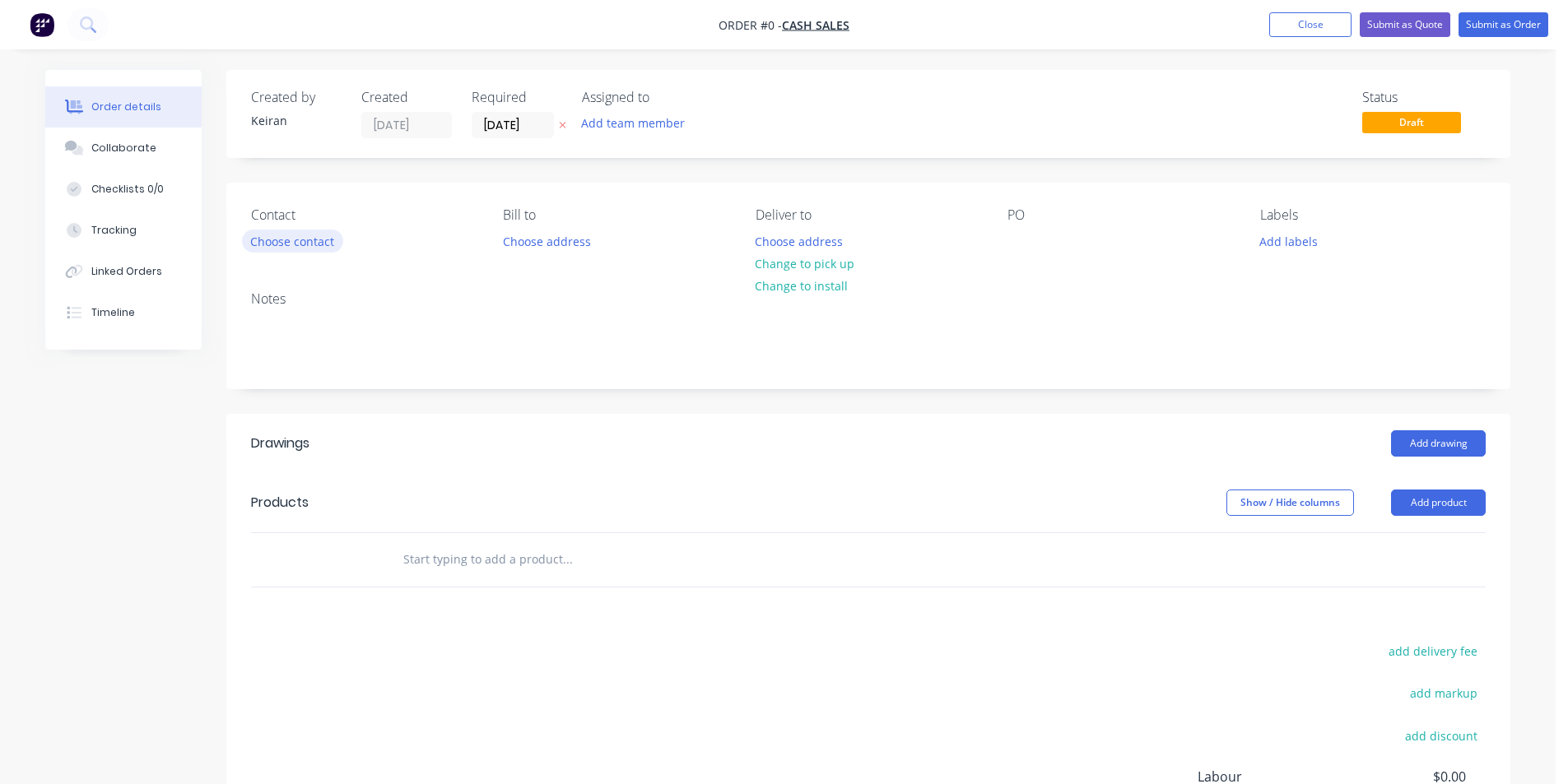
click at [293, 240] on button "Choose contact" at bounding box center [292, 240] width 101 height 22
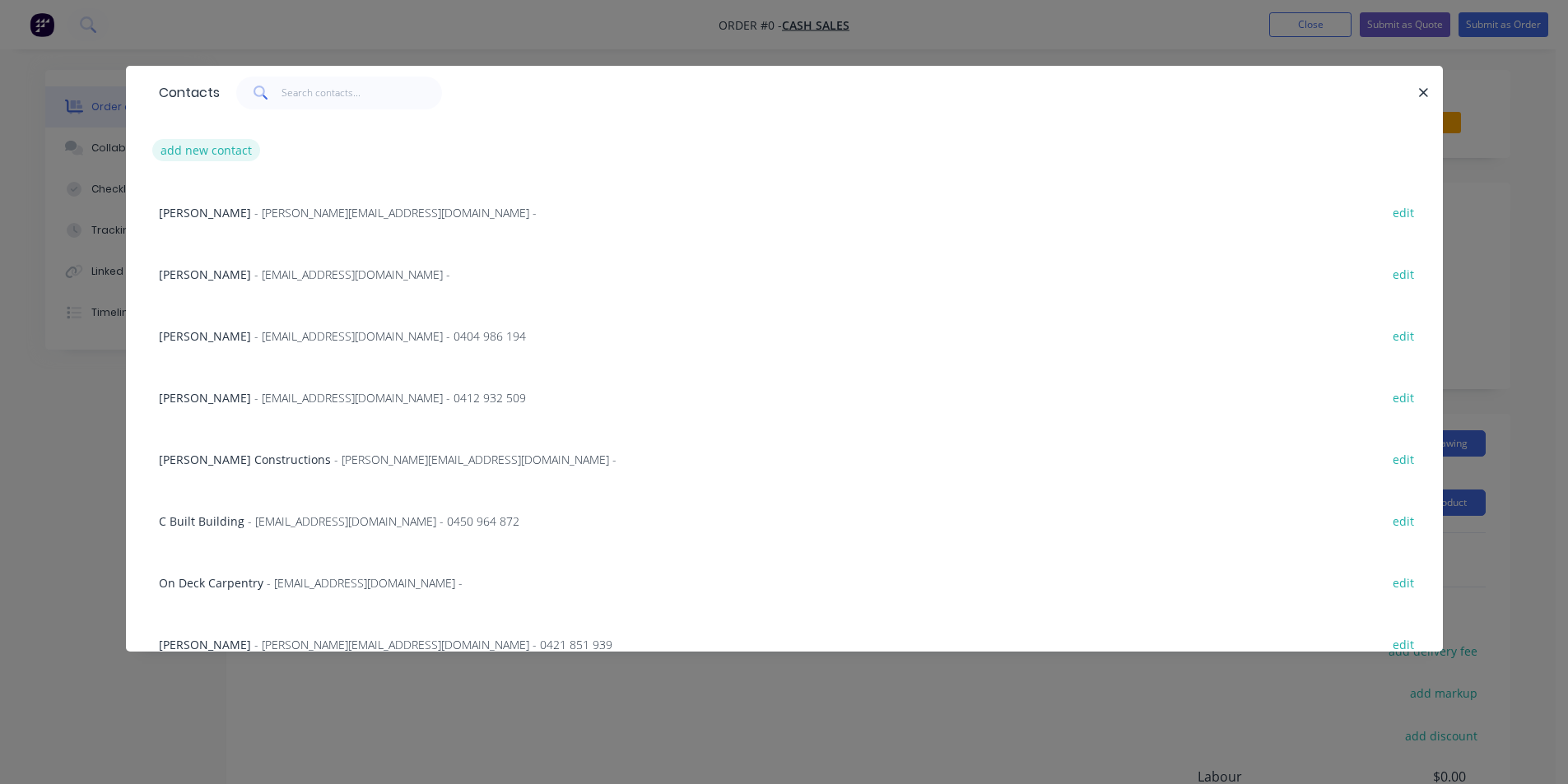
click at [244, 155] on button "add new contact" at bounding box center [206, 149] width 109 height 22
select select "AU"
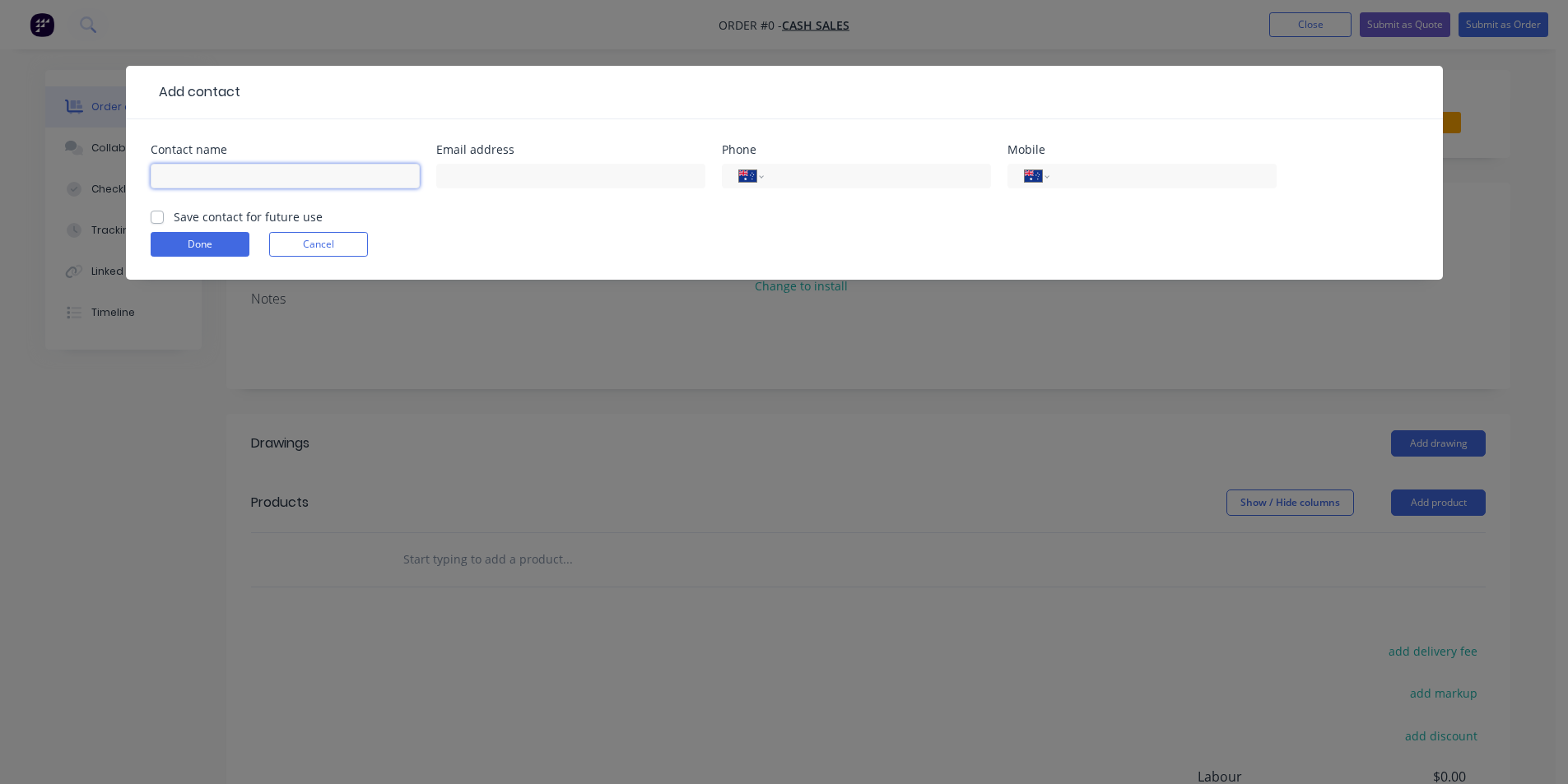
drag, startPoint x: 244, startPoint y: 155, endPoint x: 245, endPoint y: 167, distance: 12.0
click at [245, 167] on input "text" at bounding box center [284, 176] width 269 height 25
drag, startPoint x: 244, startPoint y: 176, endPoint x: 117, endPoint y: 166, distance: 127.4
click at [119, 166] on div "Add contact Contact name [PERSON_NAME] Email address Phone International [GEOGR…" at bounding box center [784, 392] width 1568 height 784
type input "H"
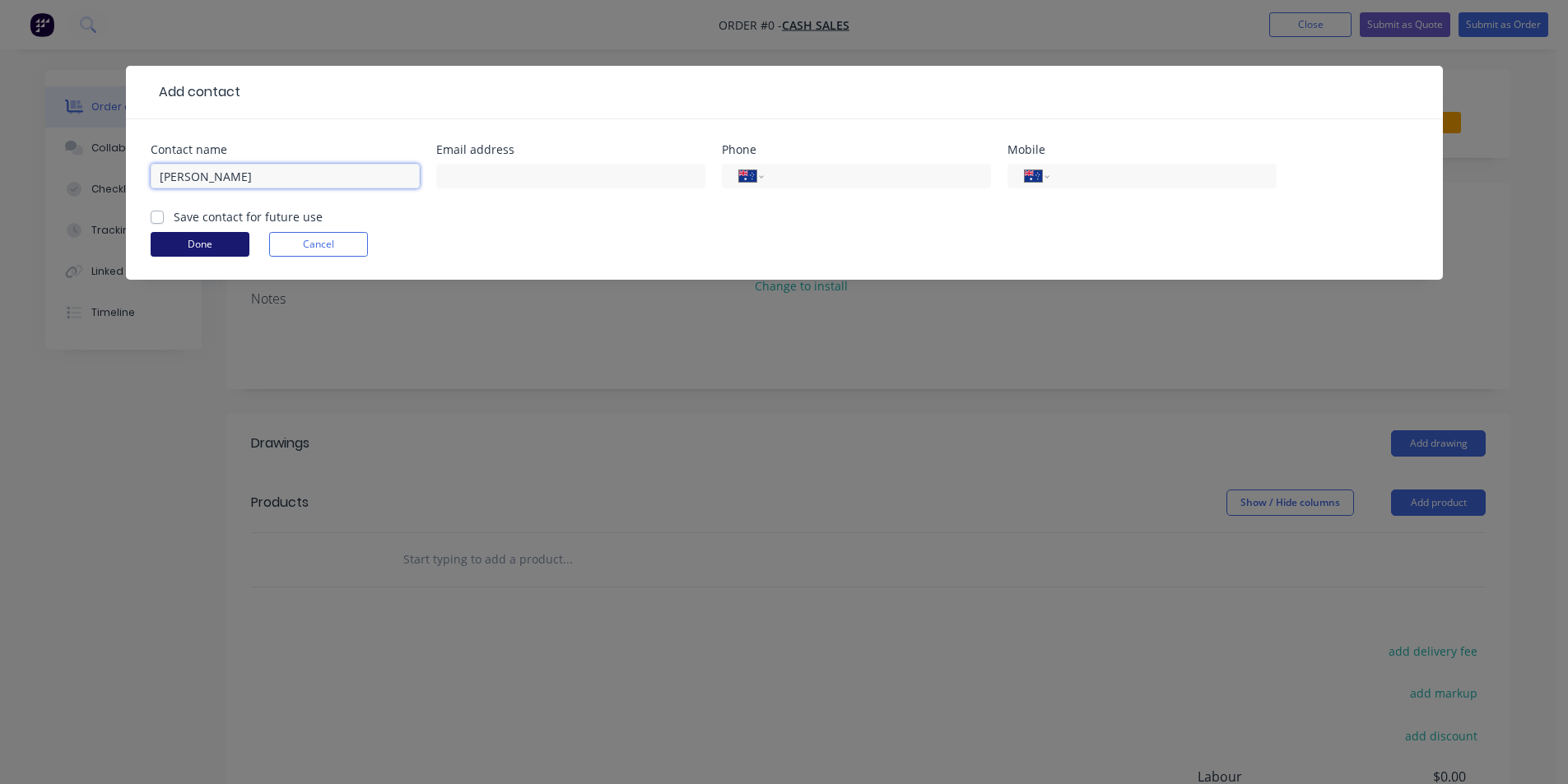
type input "[PERSON_NAME]"
click at [188, 251] on button "Done" at bounding box center [199, 245] width 99 height 25
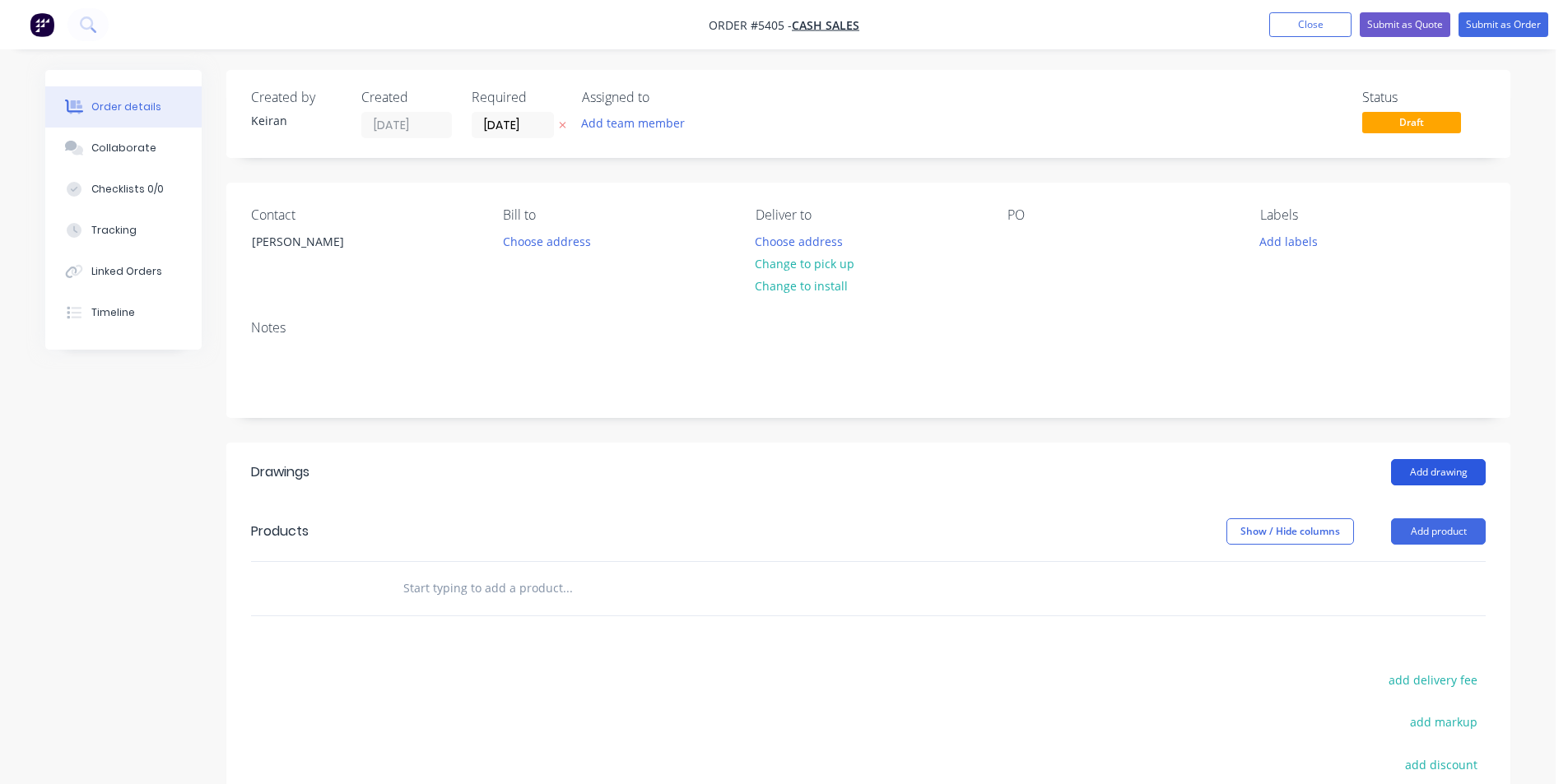
click at [1417, 465] on button "Add drawing" at bounding box center [1439, 472] width 94 height 26
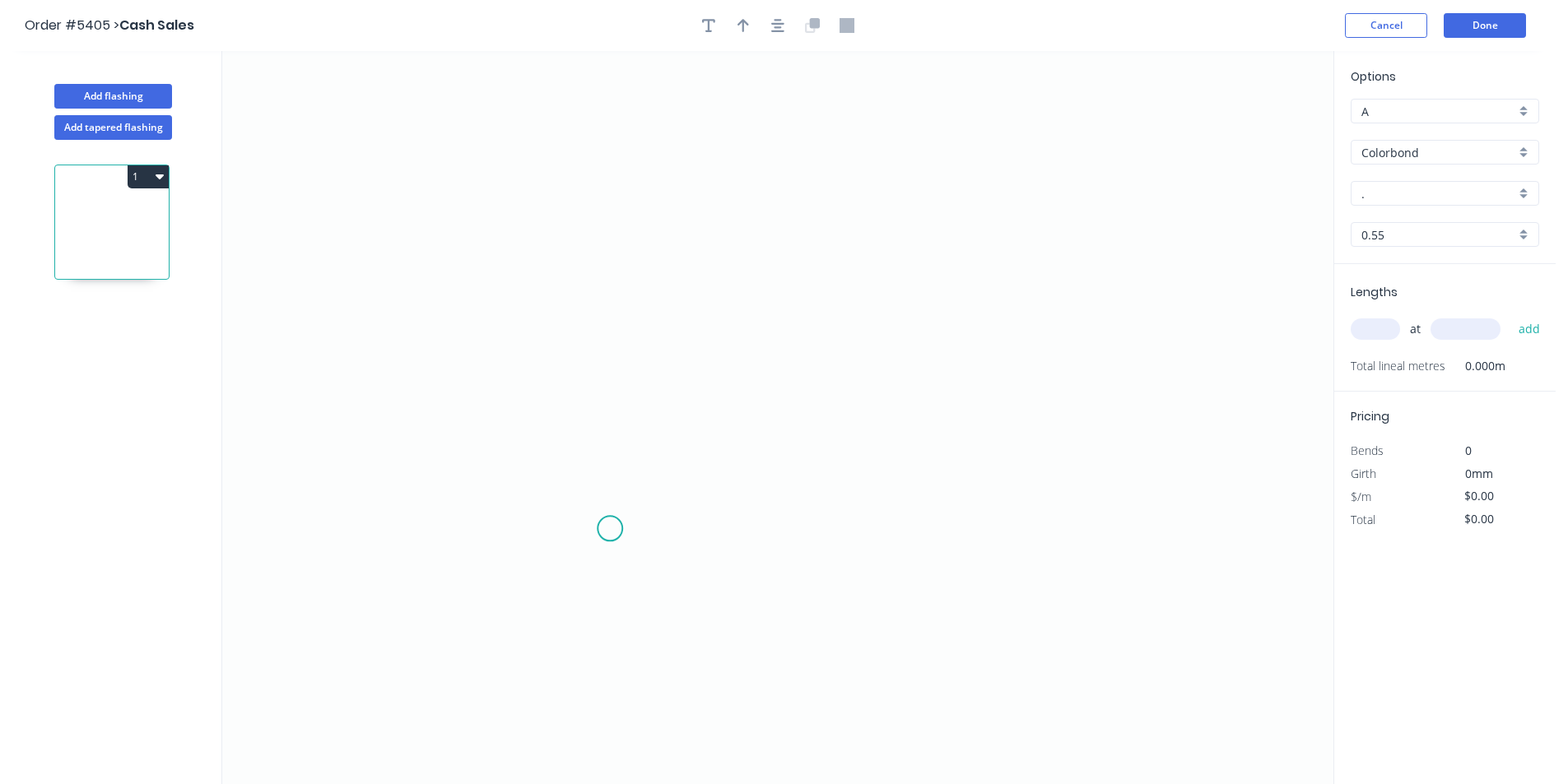
click at [610, 528] on icon "0" at bounding box center [778, 417] width 1111 height 733
click at [628, 292] on icon "0" at bounding box center [778, 417] width 1111 height 733
click at [923, 268] on icon "0 ?" at bounding box center [778, 417] width 1111 height 733
drag, startPoint x: 609, startPoint y: 521, endPoint x: 603, endPoint y: 553, distance: 32.6
click at [610, 562] on circle at bounding box center [610, 556] width 25 height 25
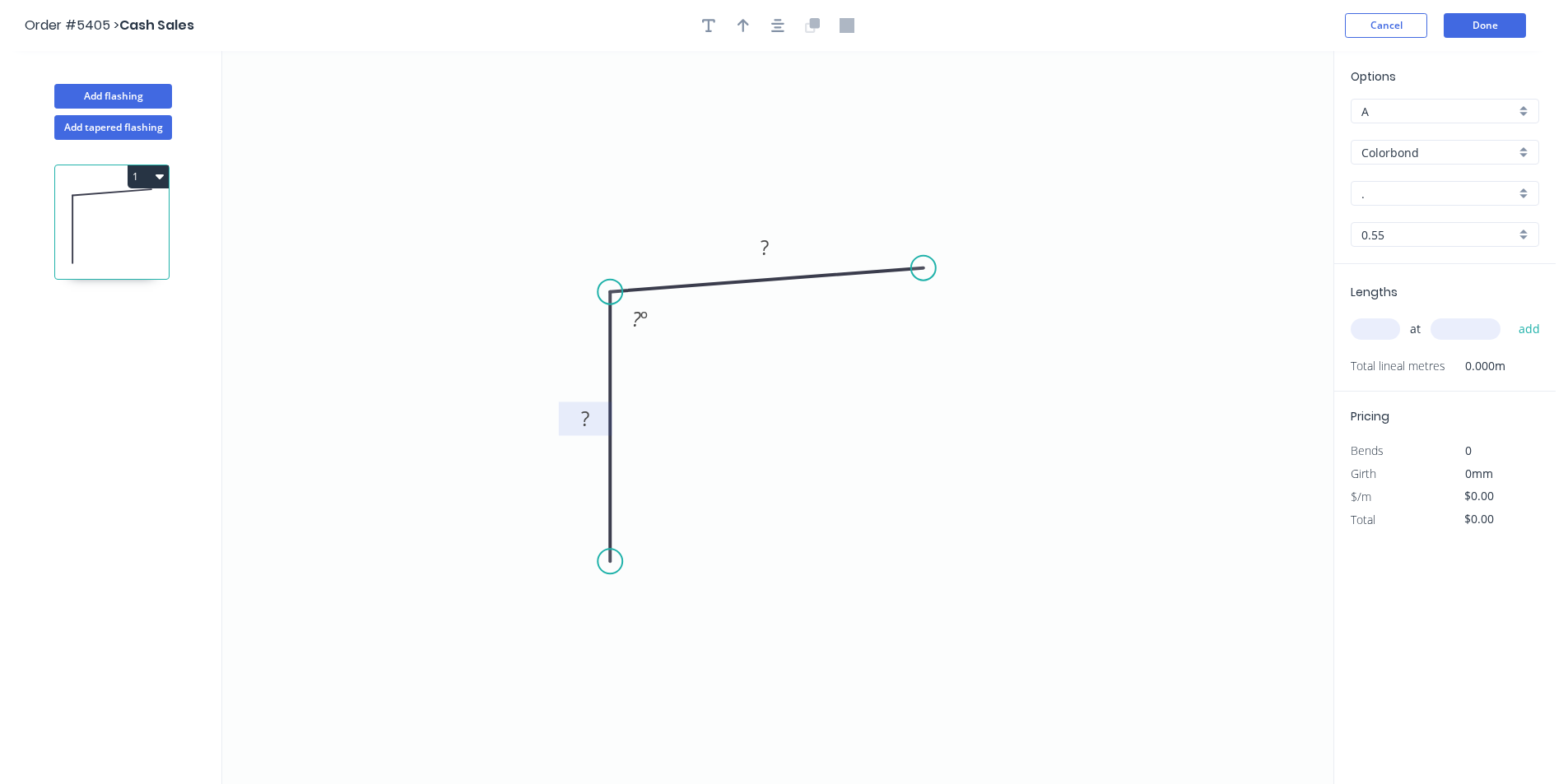
click at [582, 420] on tspan "?" at bounding box center [585, 418] width 9 height 27
click at [741, 22] on icon "button" at bounding box center [743, 26] width 12 height 13
type input "$7.51"
click at [1251, 129] on icon at bounding box center [1250, 114] width 14 height 53
click at [1251, 128] on icon at bounding box center [1250, 114] width 14 height 53
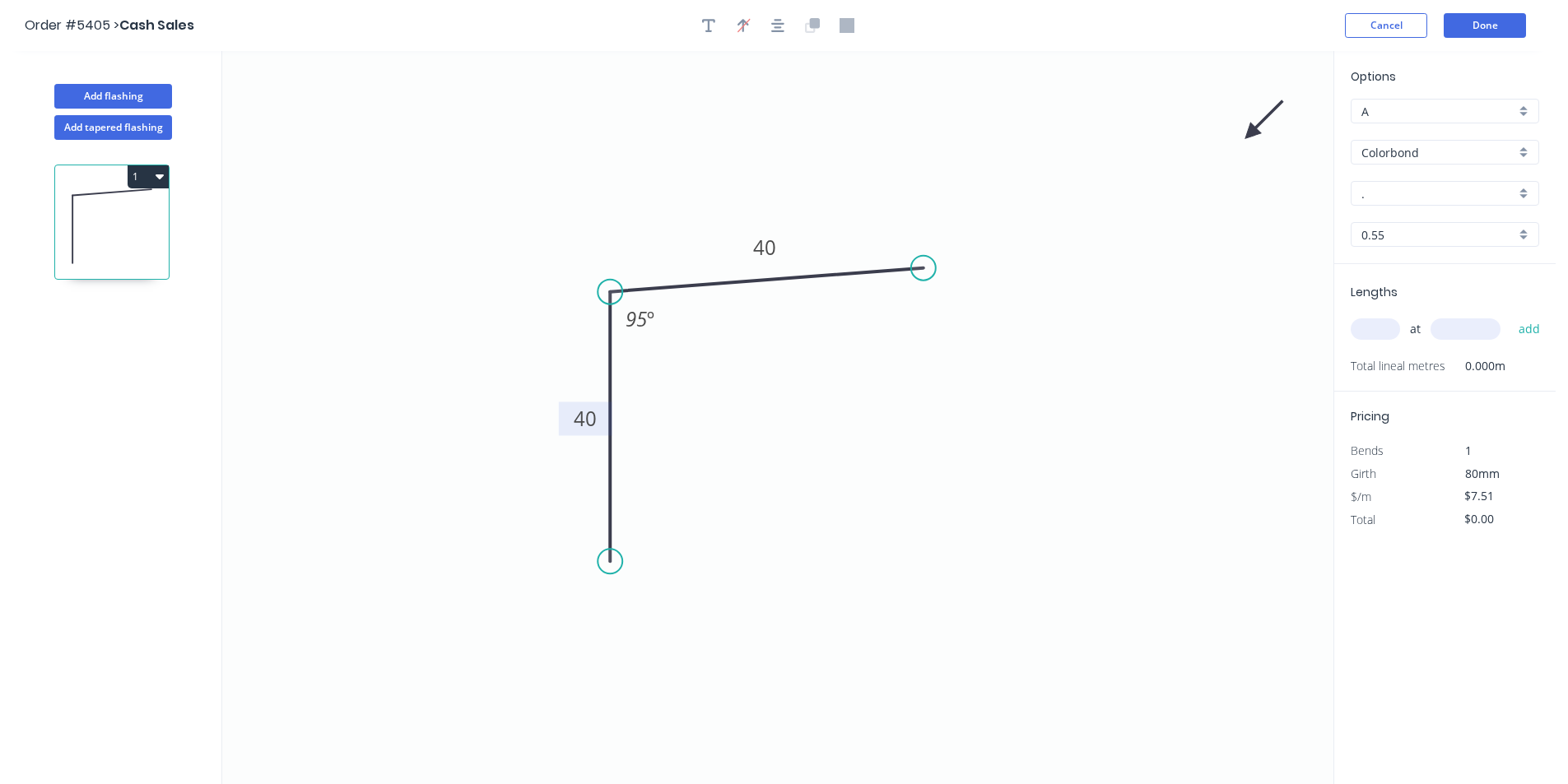
click at [1251, 128] on icon at bounding box center [1264, 120] width 48 height 48
drag, startPoint x: 1251, startPoint y: 128, endPoint x: 1290, endPoint y: 152, distance: 45.8
click at [890, 294] on icon "0 40 40 95 º" at bounding box center [778, 417] width 1111 height 733
drag, startPoint x: 1169, startPoint y: 204, endPoint x: 775, endPoint y: 340, distance: 416.8
click at [786, 340] on icon at bounding box center [812, 339] width 53 height 14
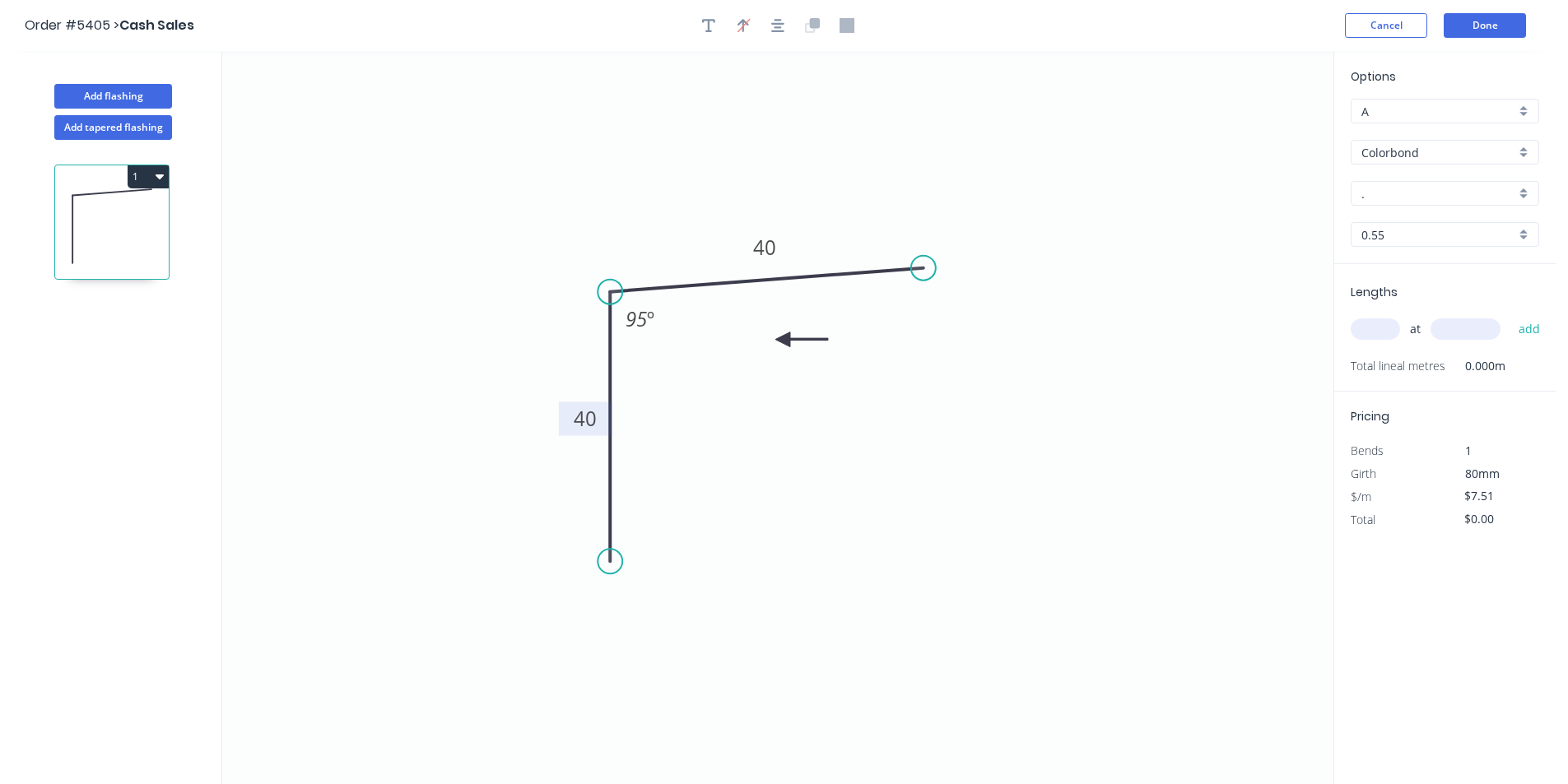
click at [775, 340] on icon "0 40 40 95 º" at bounding box center [778, 417] width 1111 height 733
click at [784, 342] on icon at bounding box center [802, 339] width 53 height 14
drag, startPoint x: 785, startPoint y: 343, endPoint x: 712, endPoint y: 361, distance: 75.2
click at [712, 361] on icon at bounding box center [731, 360] width 53 height 14
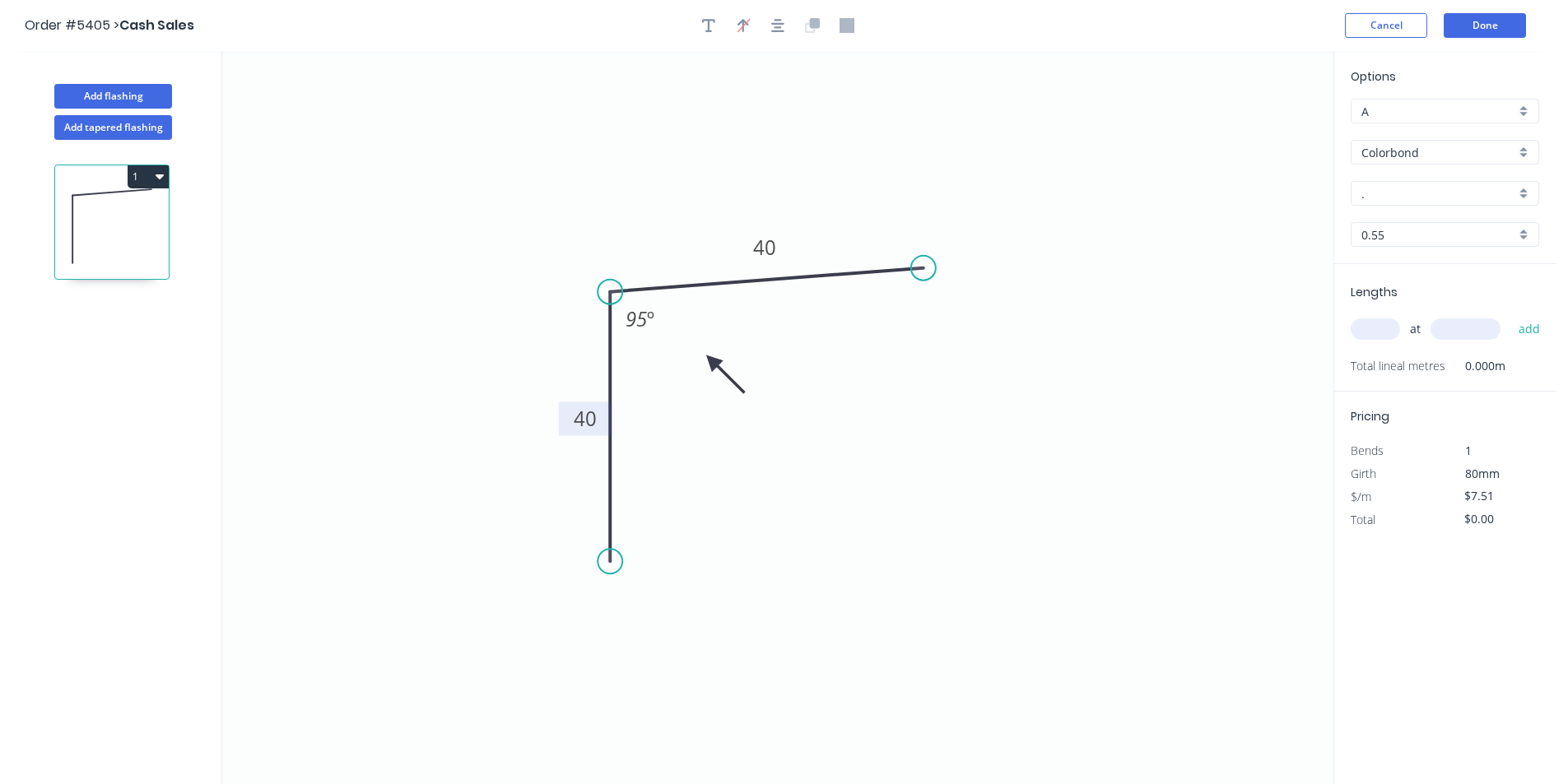
click at [1411, 193] on input "." at bounding box center [1439, 194] width 154 height 17
drag, startPoint x: 1373, startPoint y: 213, endPoint x: 1372, endPoint y: 279, distance: 66.0
click at [1376, 218] on div "[PERSON_NAME]" at bounding box center [1446, 225] width 187 height 29
type input "[PERSON_NAME]"
click at [1374, 332] on input "text" at bounding box center [1375, 329] width 49 height 21
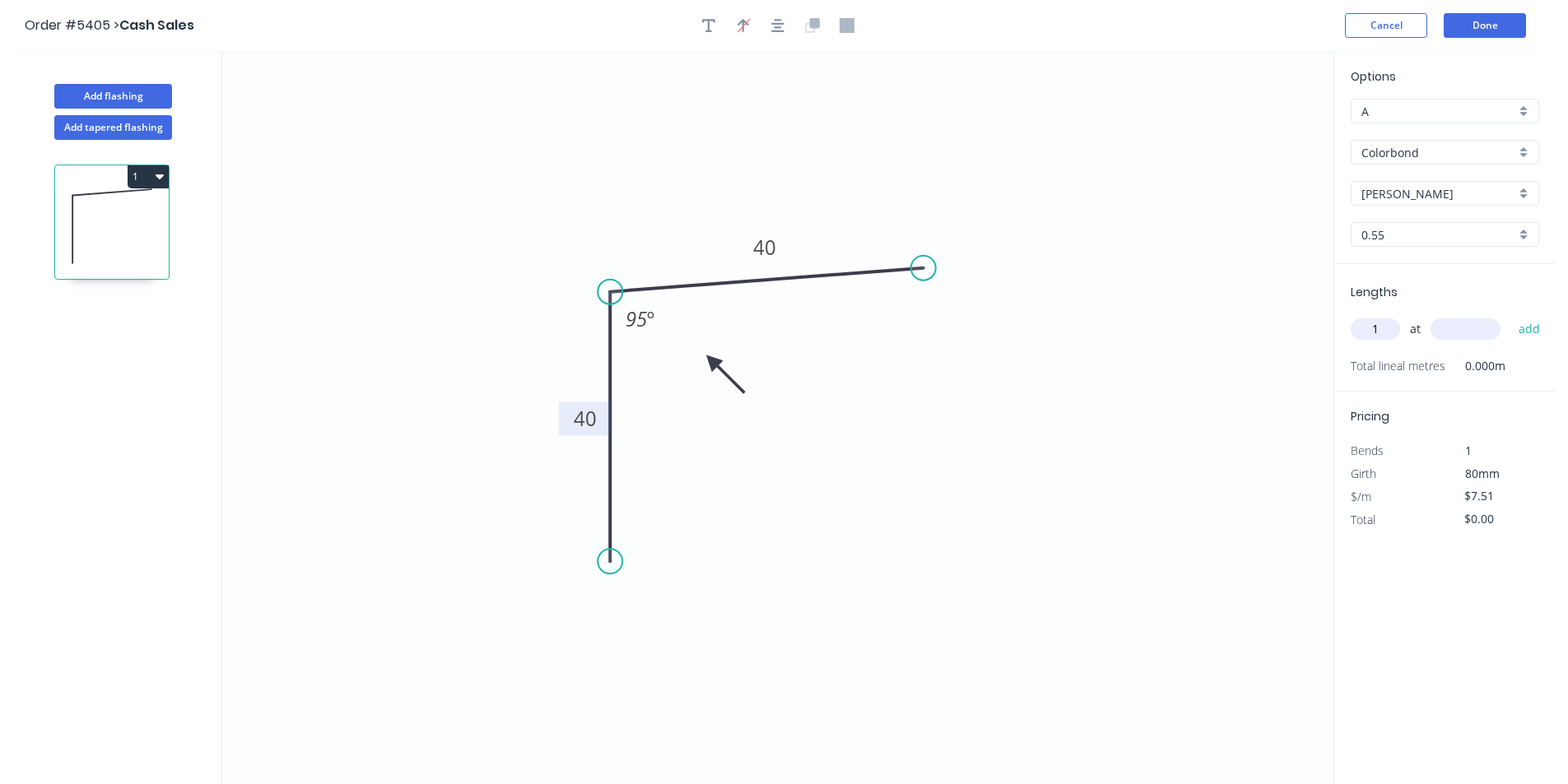
type input "1"
type input "3200"
click at [1511, 315] on button "add" at bounding box center [1530, 328] width 39 height 28
type input "$24.03"
click at [1457, 35] on button "Done" at bounding box center [1484, 26] width 82 height 25
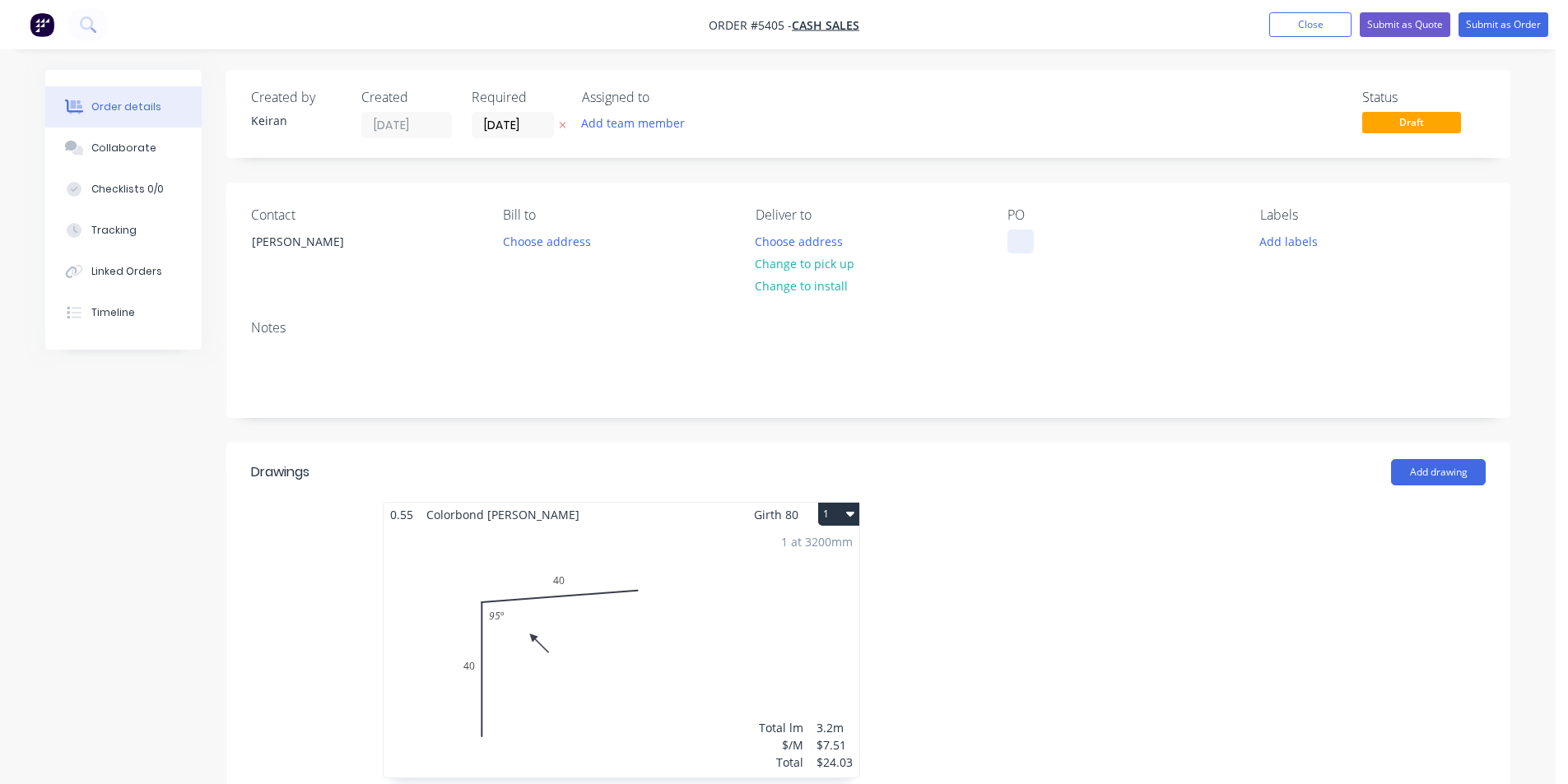
click at [1020, 240] on div at bounding box center [1021, 241] width 26 height 24
click at [832, 271] on button "Change to pick up" at bounding box center [805, 263] width 117 height 22
click at [485, 123] on input "[DATE]" at bounding box center [513, 125] width 81 height 25
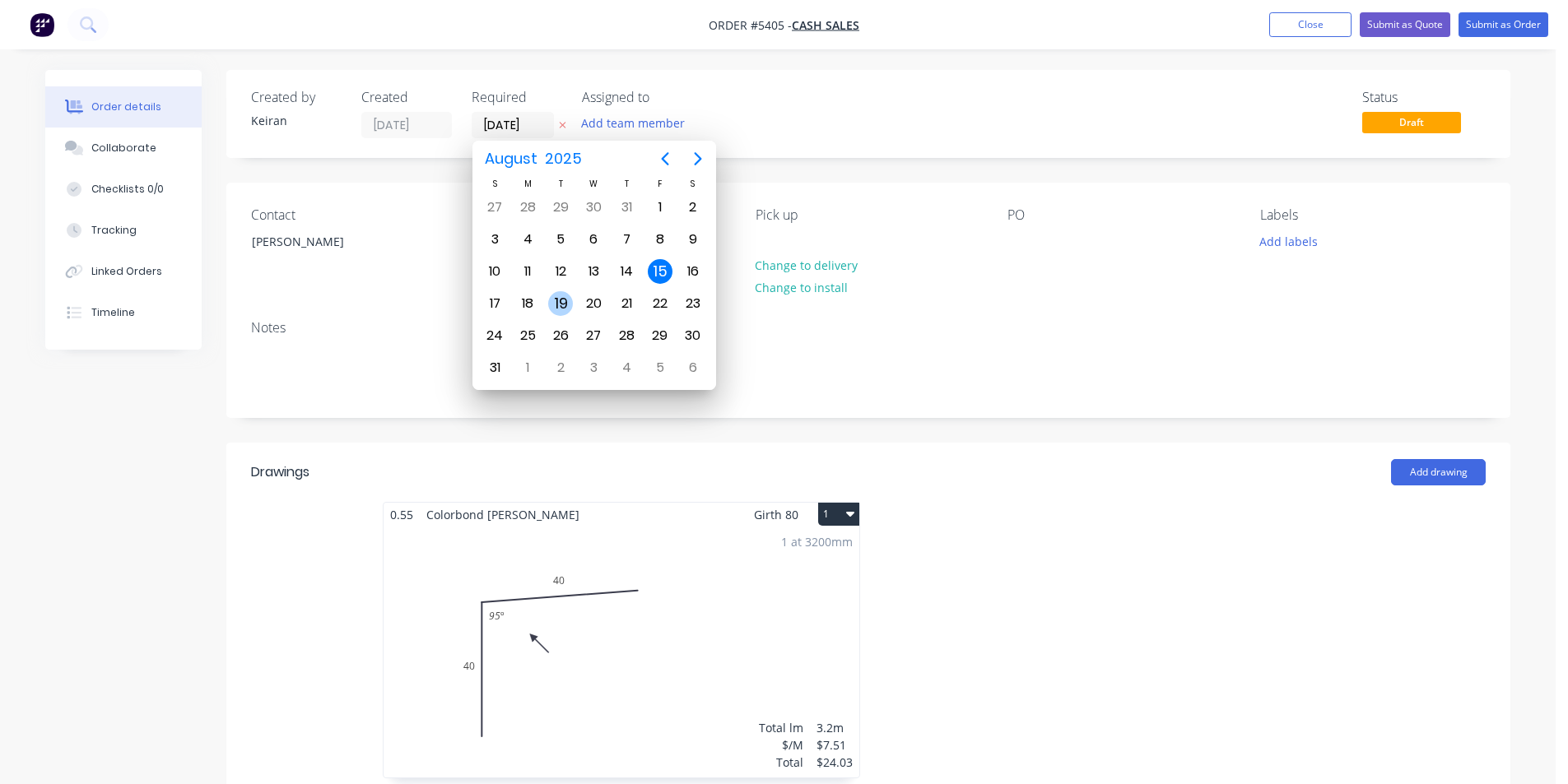
click at [556, 305] on div "19" at bounding box center [561, 303] width 25 height 25
type input "[DATE]"
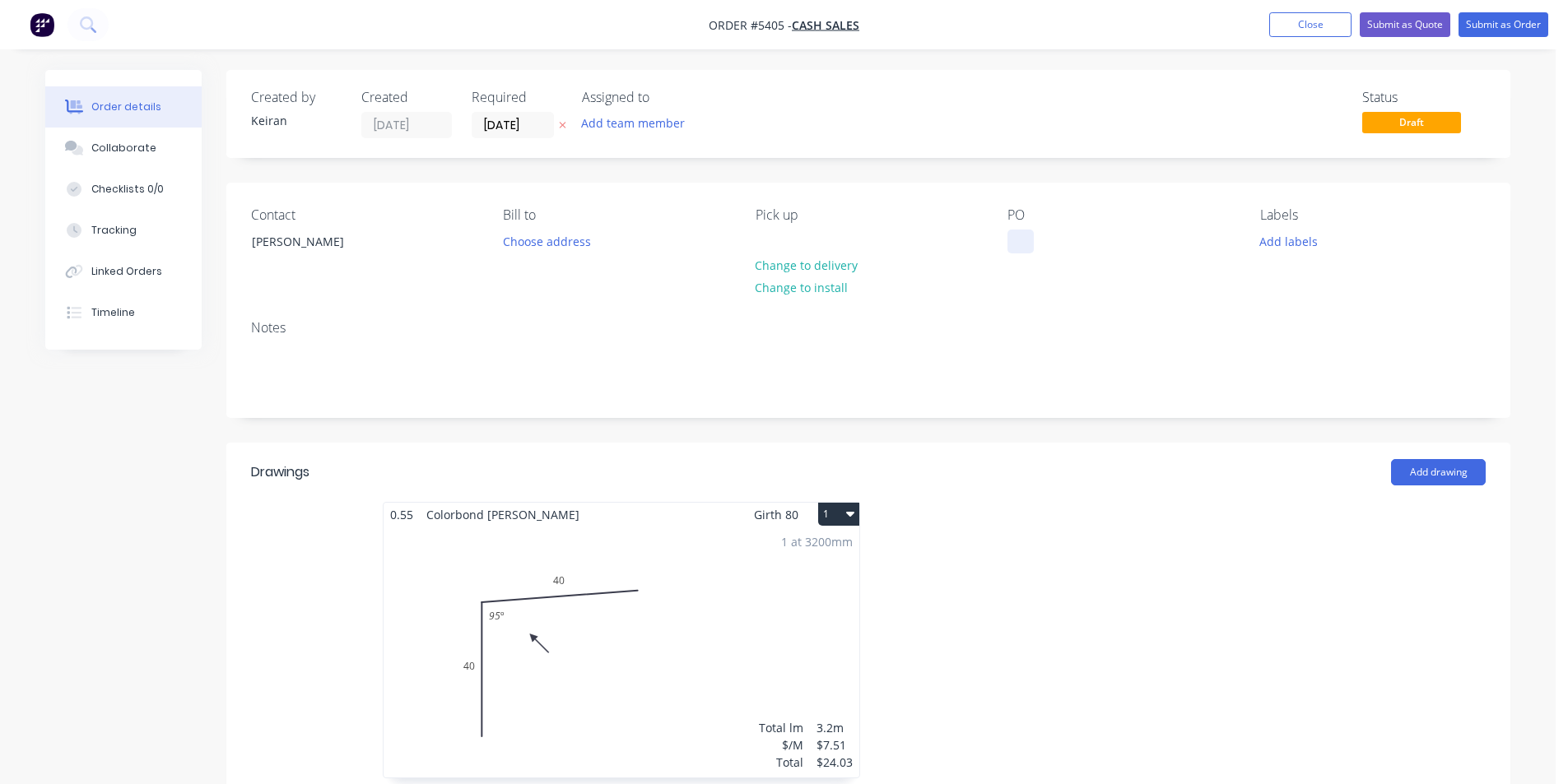
click at [1013, 238] on div at bounding box center [1021, 241] width 26 height 24
click at [1489, 33] on button "Submit as Order" at bounding box center [1503, 25] width 90 height 25
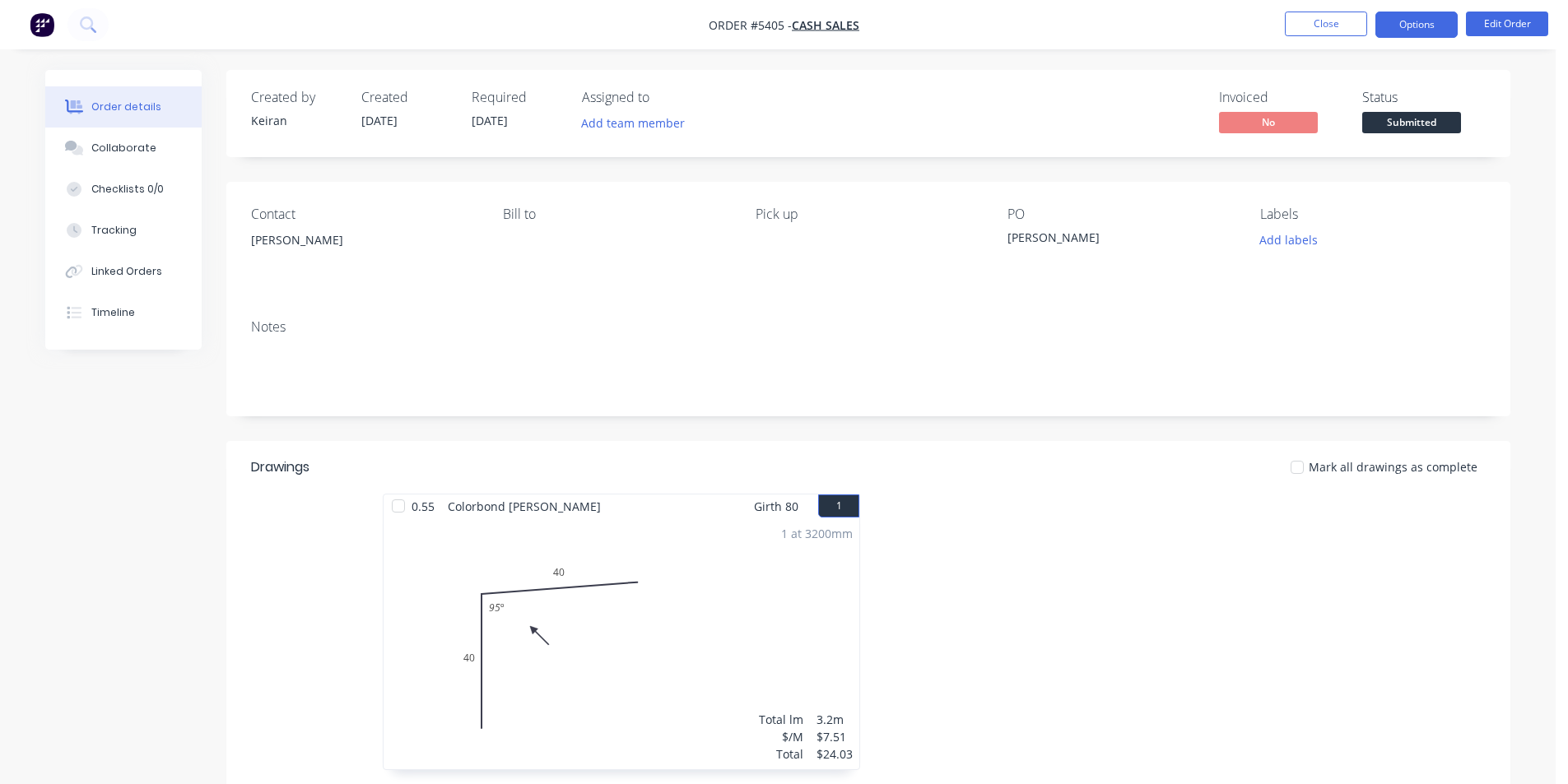
click at [1438, 31] on button "Options" at bounding box center [1416, 24] width 82 height 26
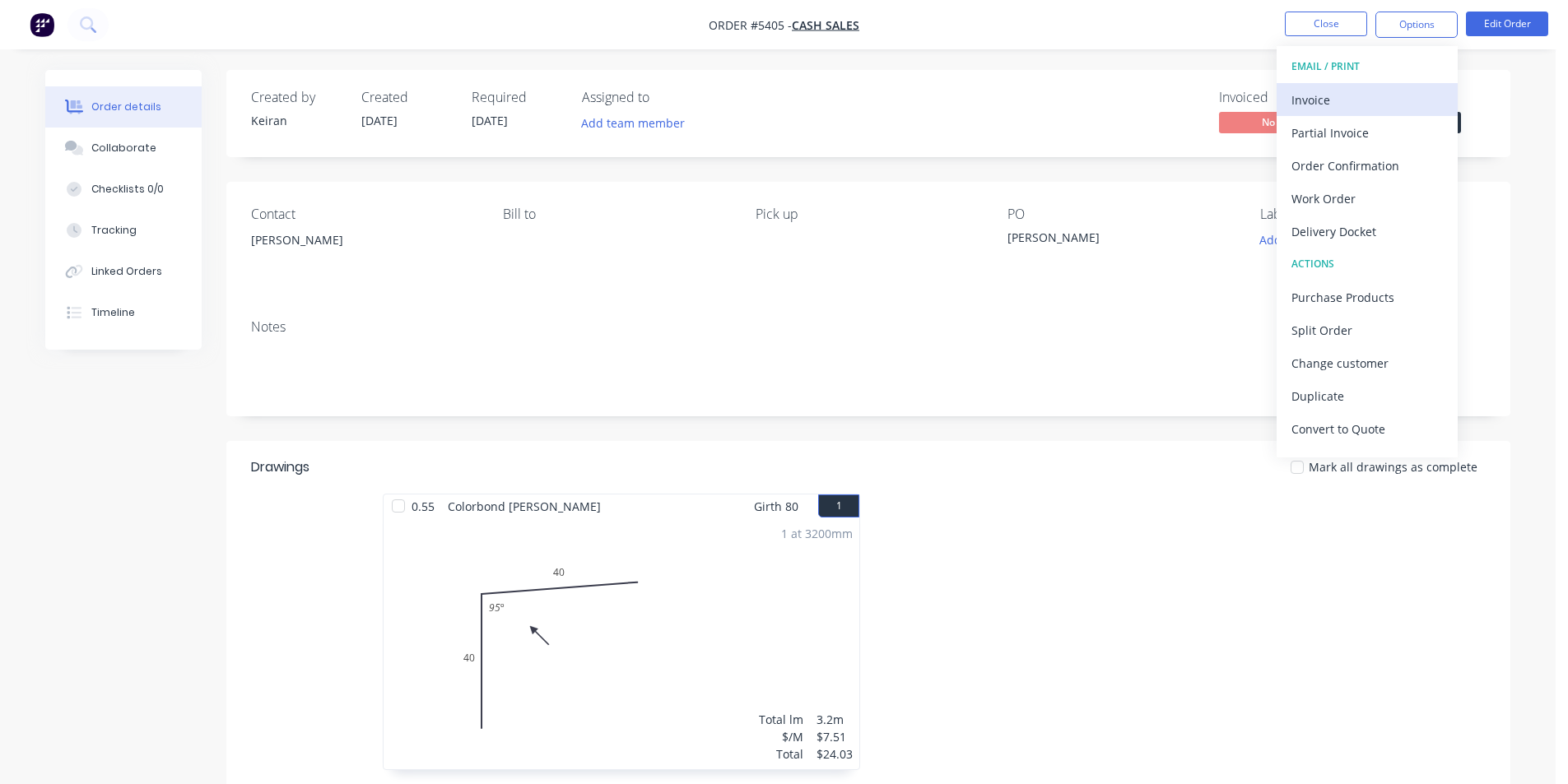
click at [1398, 93] on div "Invoice" at bounding box center [1367, 99] width 151 height 24
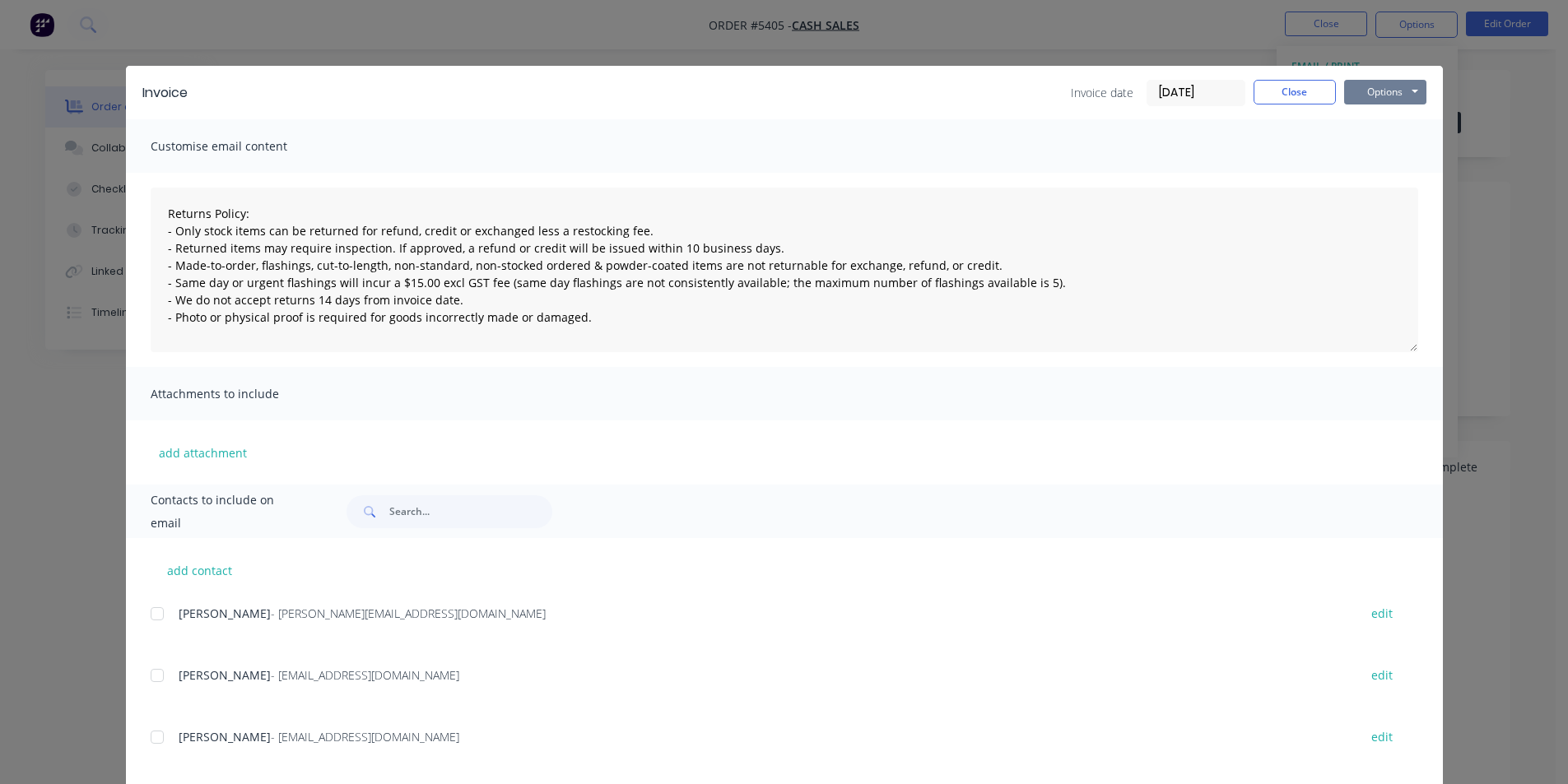
click at [1399, 93] on button "Options" at bounding box center [1385, 92] width 82 height 25
click at [1389, 145] on button "Print" at bounding box center [1396, 148] width 105 height 27
click at [1262, 93] on button "Close" at bounding box center [1294, 92] width 82 height 25
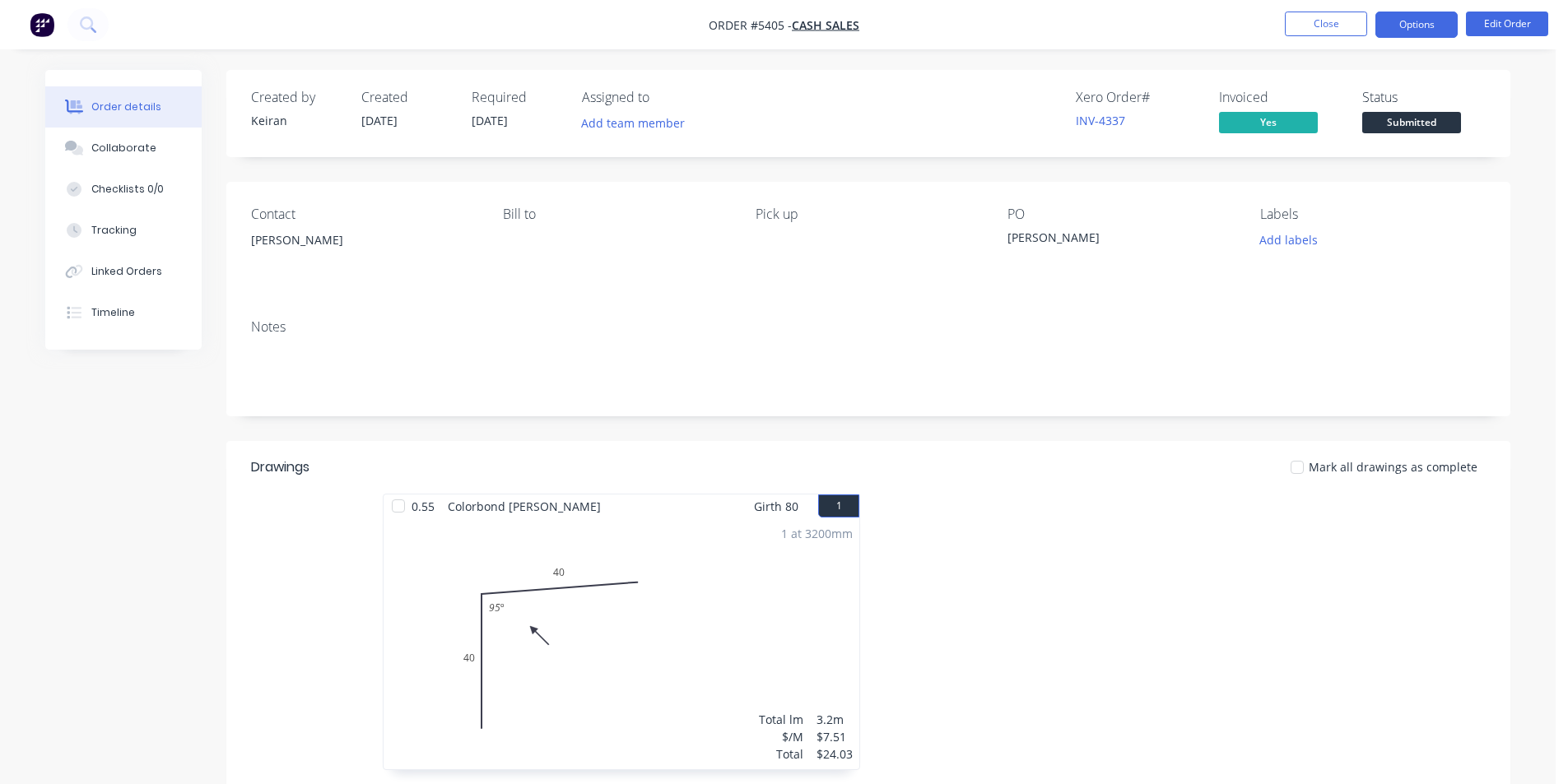
click at [1399, 27] on button "Options" at bounding box center [1416, 24] width 82 height 26
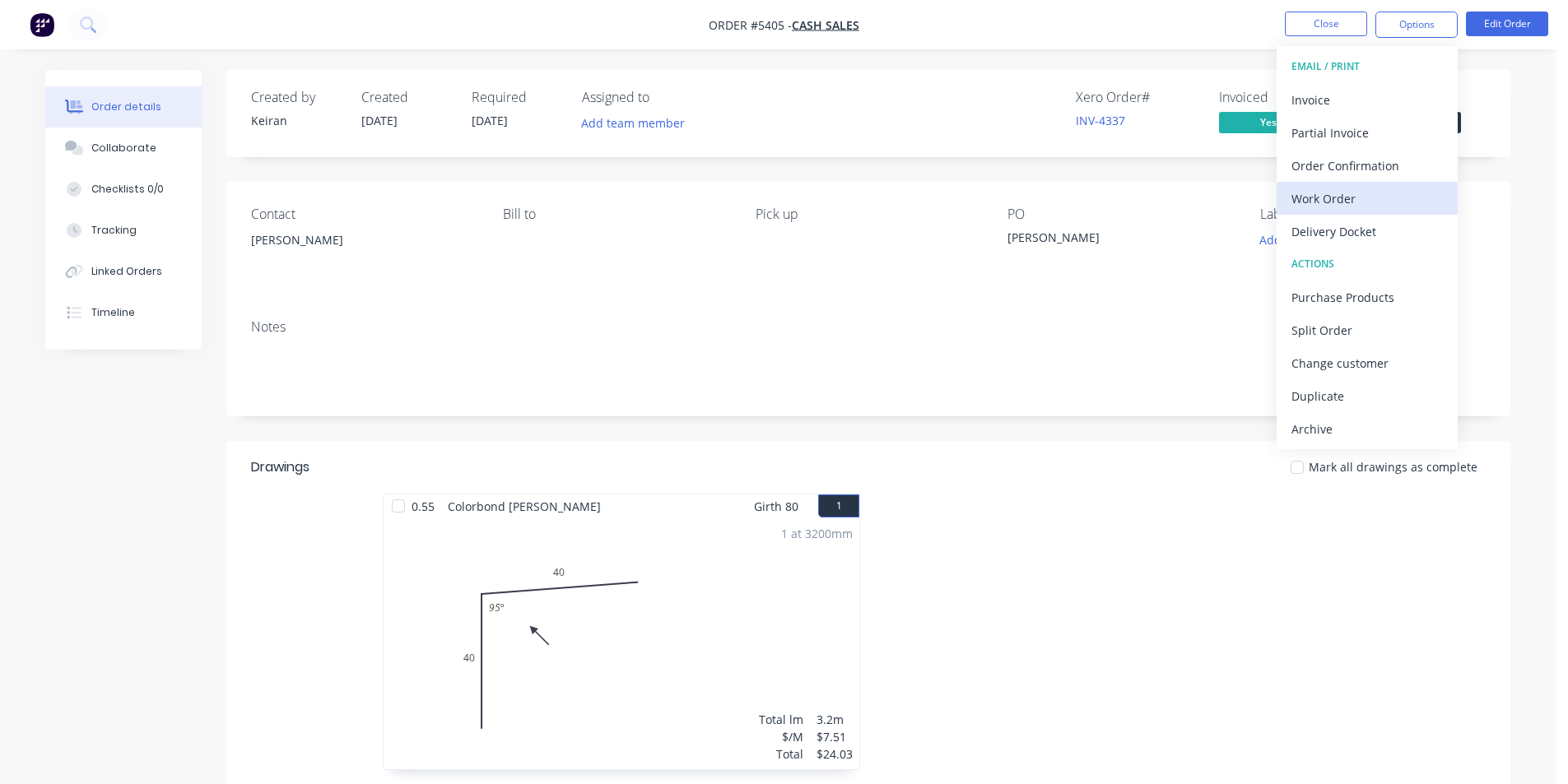
click at [1341, 199] on div "Work Order" at bounding box center [1367, 198] width 151 height 24
click at [1341, 199] on div "Custom" at bounding box center [1367, 198] width 151 height 24
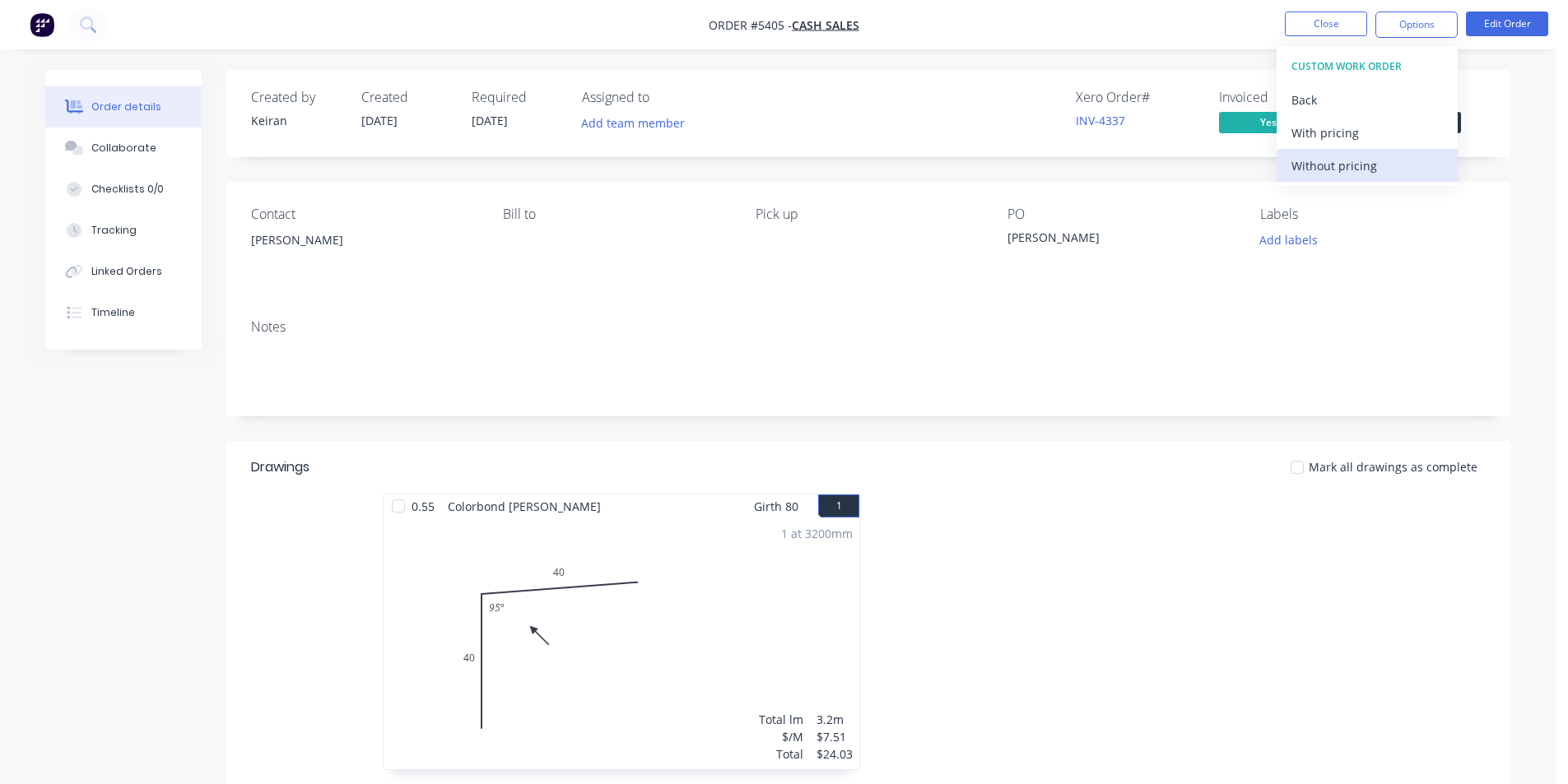
click at [1337, 172] on div "Without pricing" at bounding box center [1367, 166] width 151 height 24
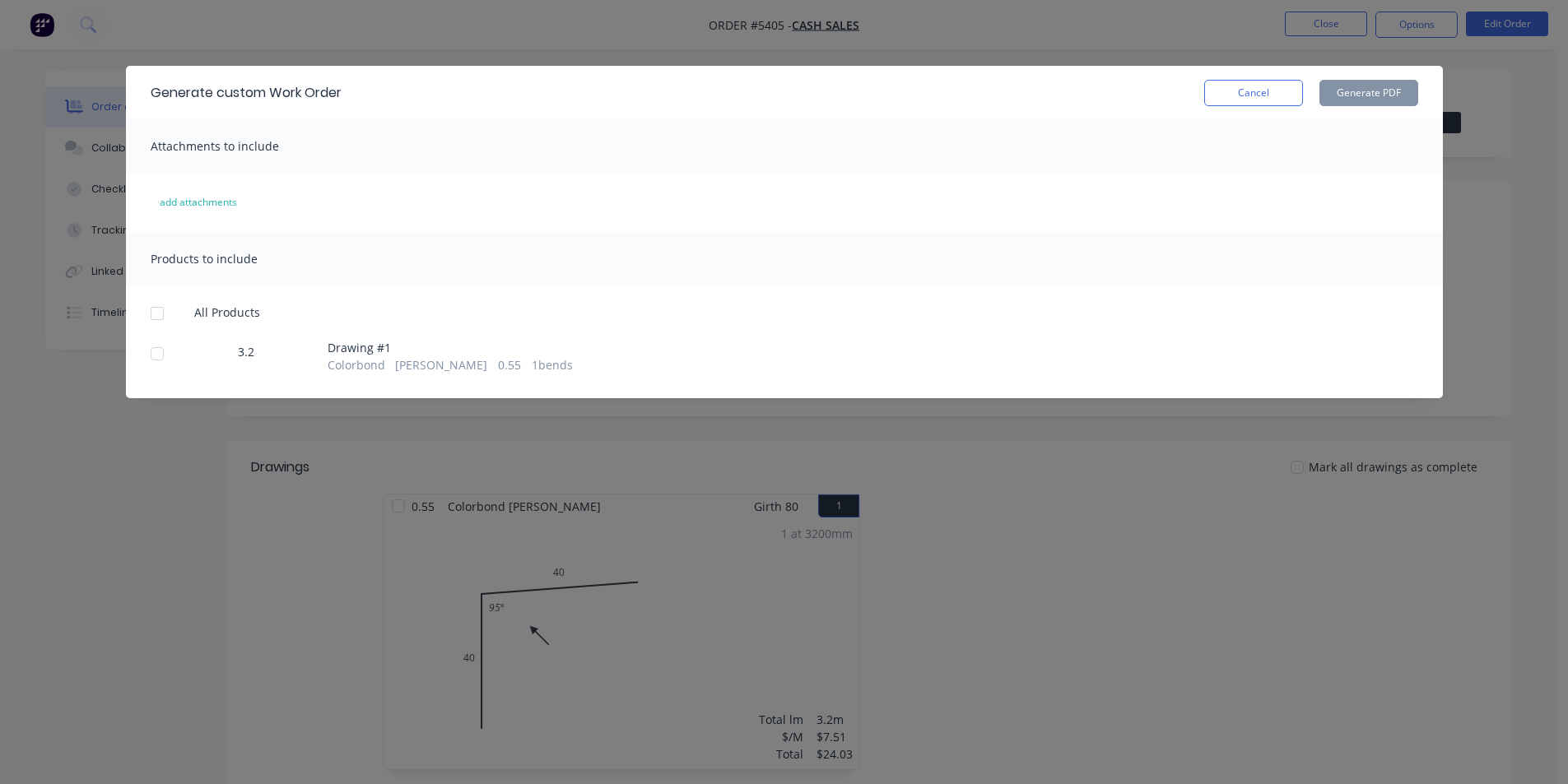
click at [165, 360] on div at bounding box center [157, 353] width 33 height 33
click at [1369, 80] on button "Generate PDF" at bounding box center [1369, 92] width 99 height 26
click at [1257, 88] on button "Cancel" at bounding box center [1254, 92] width 99 height 26
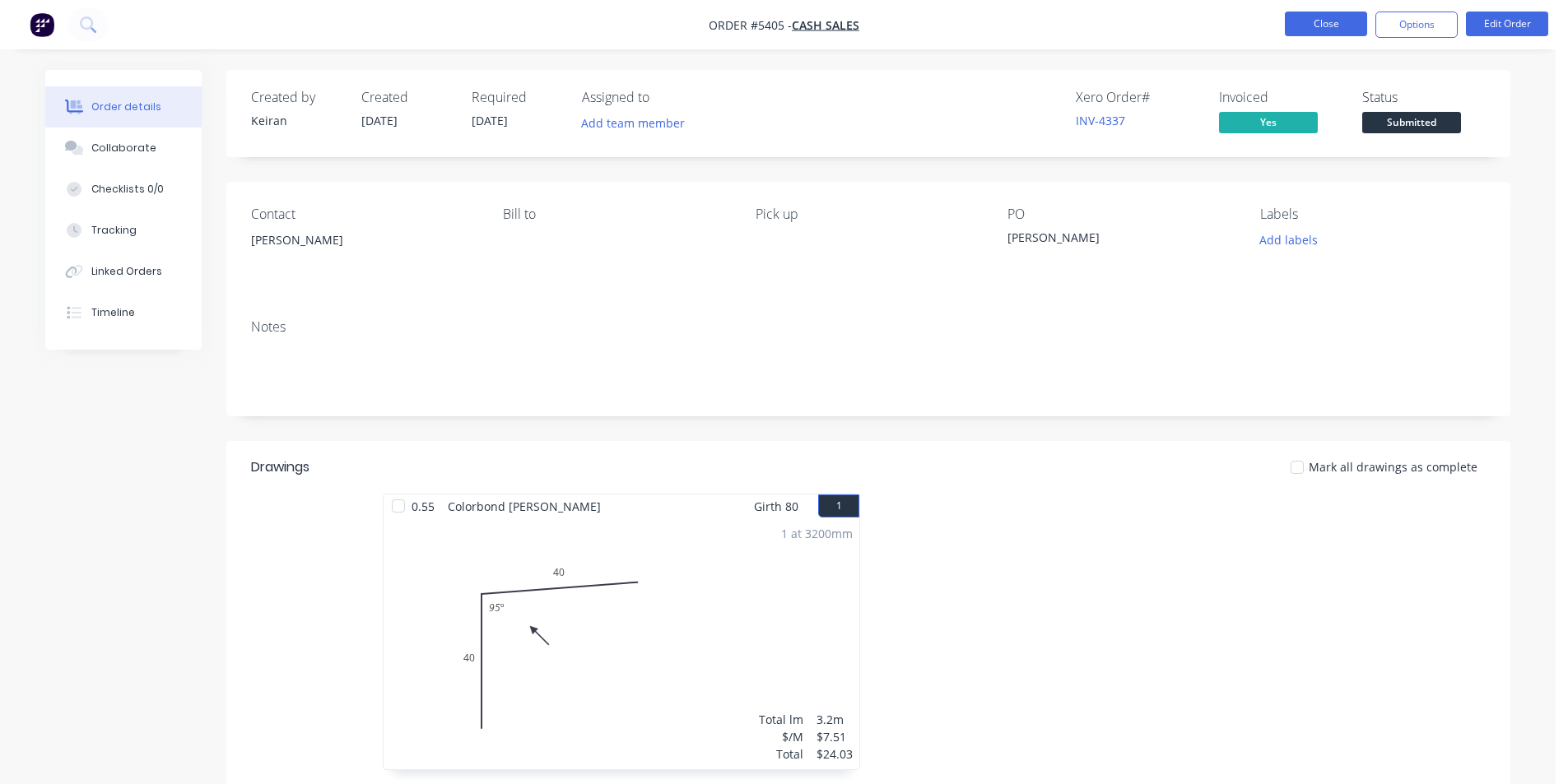
click at [1331, 18] on button "Close" at bounding box center [1325, 24] width 82 height 25
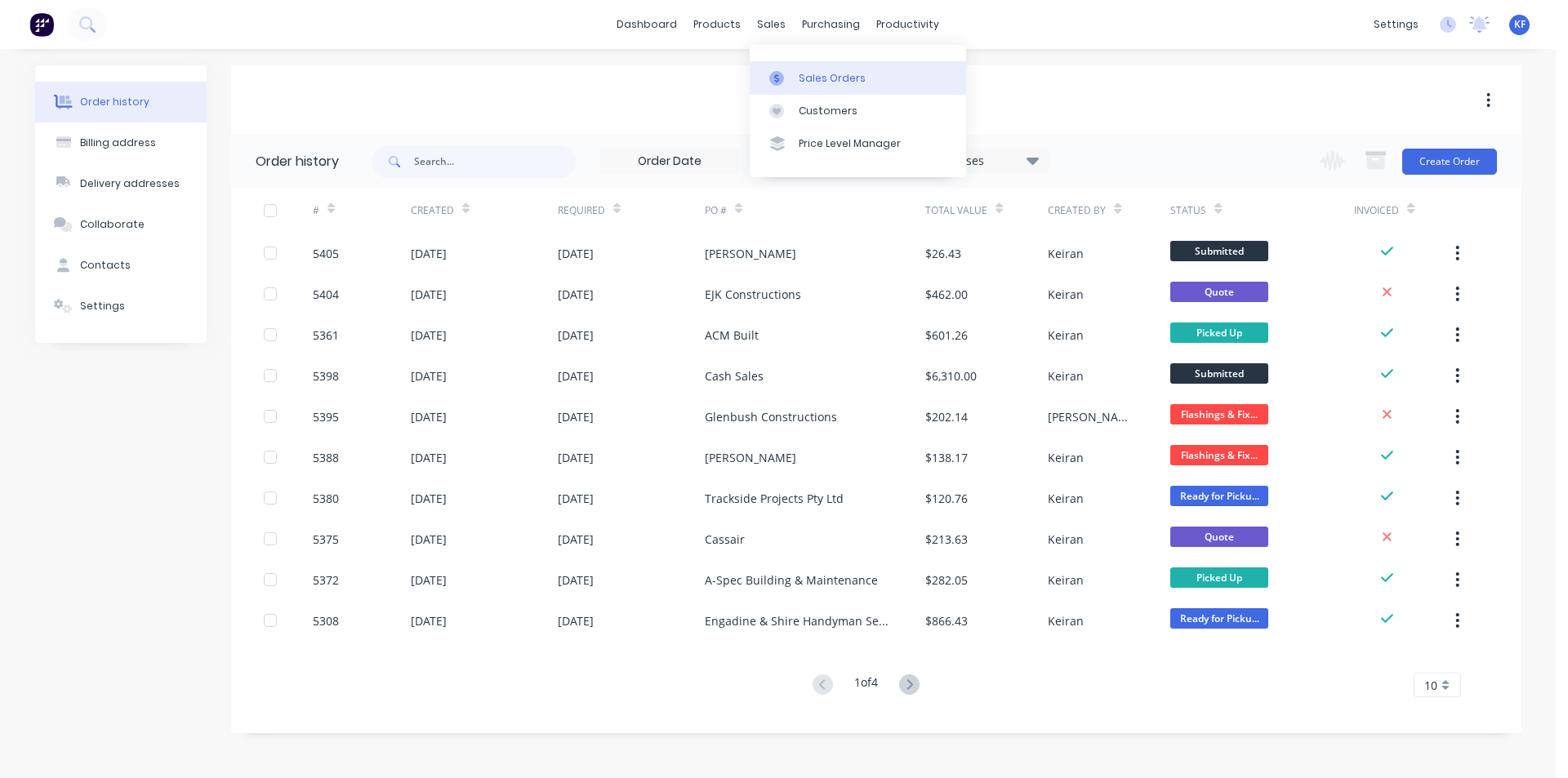
click at [784, 30] on div "sales" at bounding box center [771, 25] width 45 height 25
click at [810, 68] on link "Sales Orders" at bounding box center [858, 77] width 216 height 32
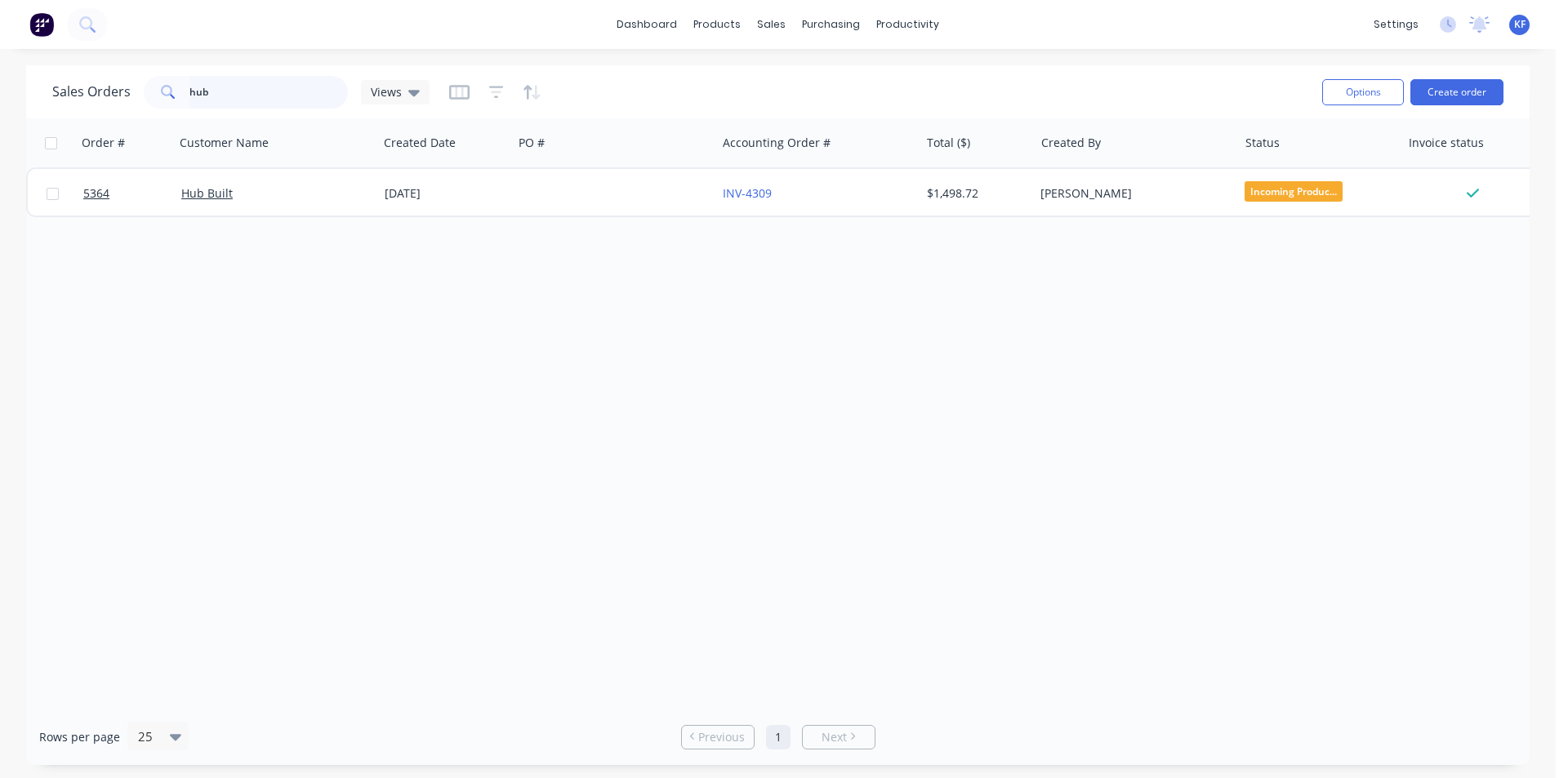
click at [22, 85] on div "Sales Orders hub Views Options Create order Order # Customer Name Created Date …" at bounding box center [777, 415] width 1556 height 700
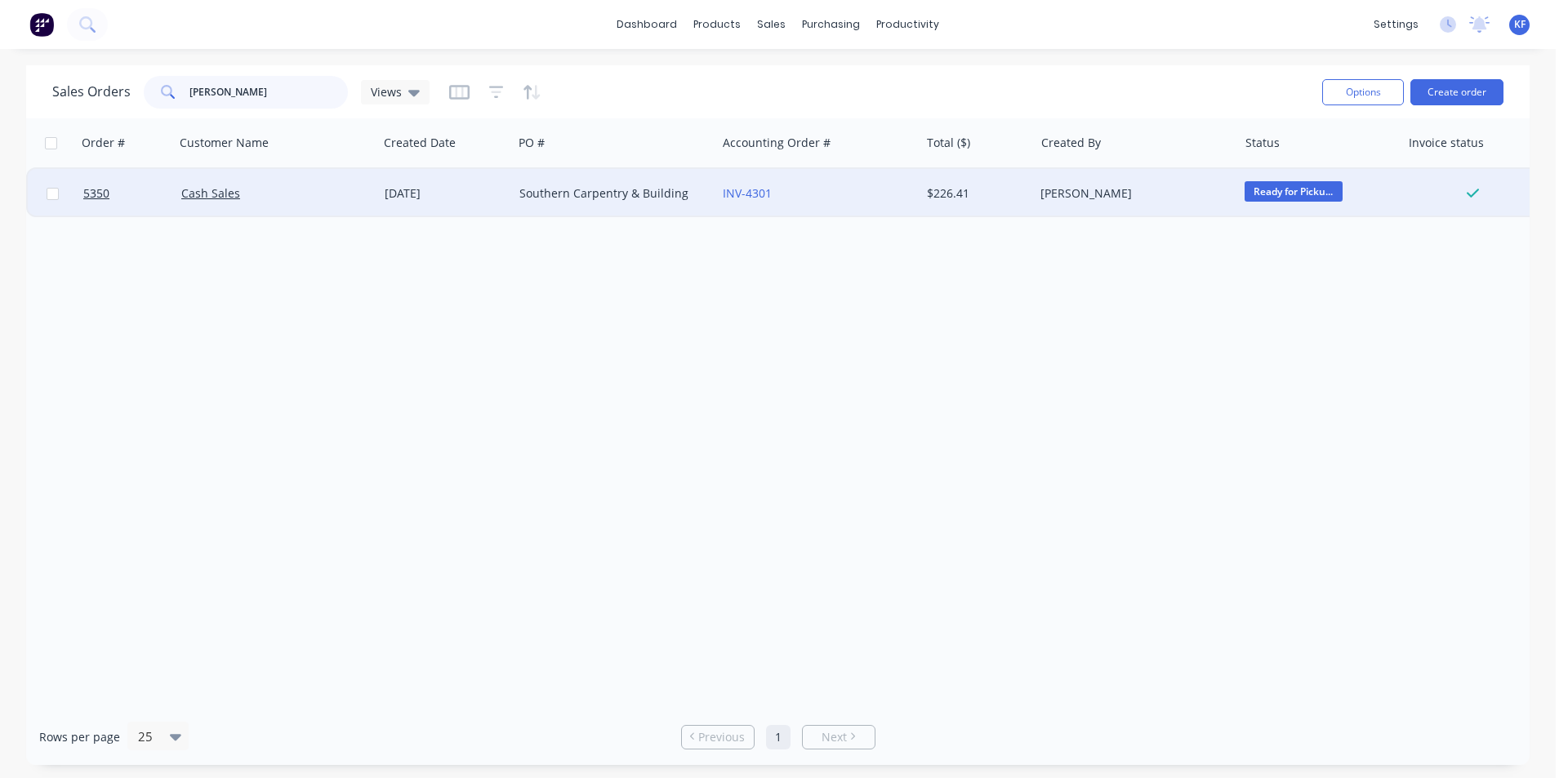
type input "[PERSON_NAME]"
click at [838, 205] on div "INV-4301" at bounding box center [817, 193] width 204 height 49
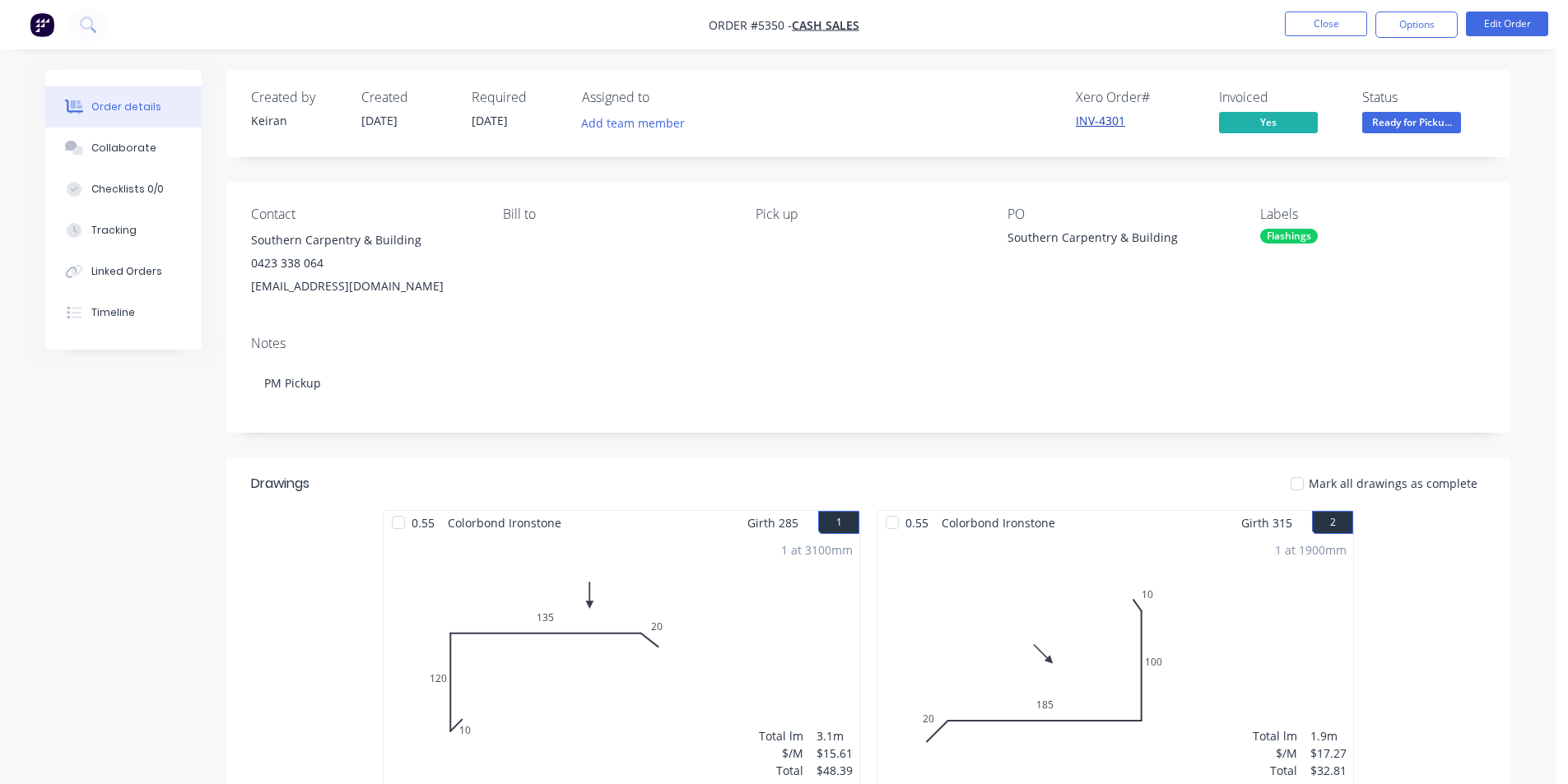
click at [1106, 122] on link "INV-4301" at bounding box center [1101, 120] width 49 height 15
click at [1312, 28] on button "Close" at bounding box center [1325, 24] width 82 height 25
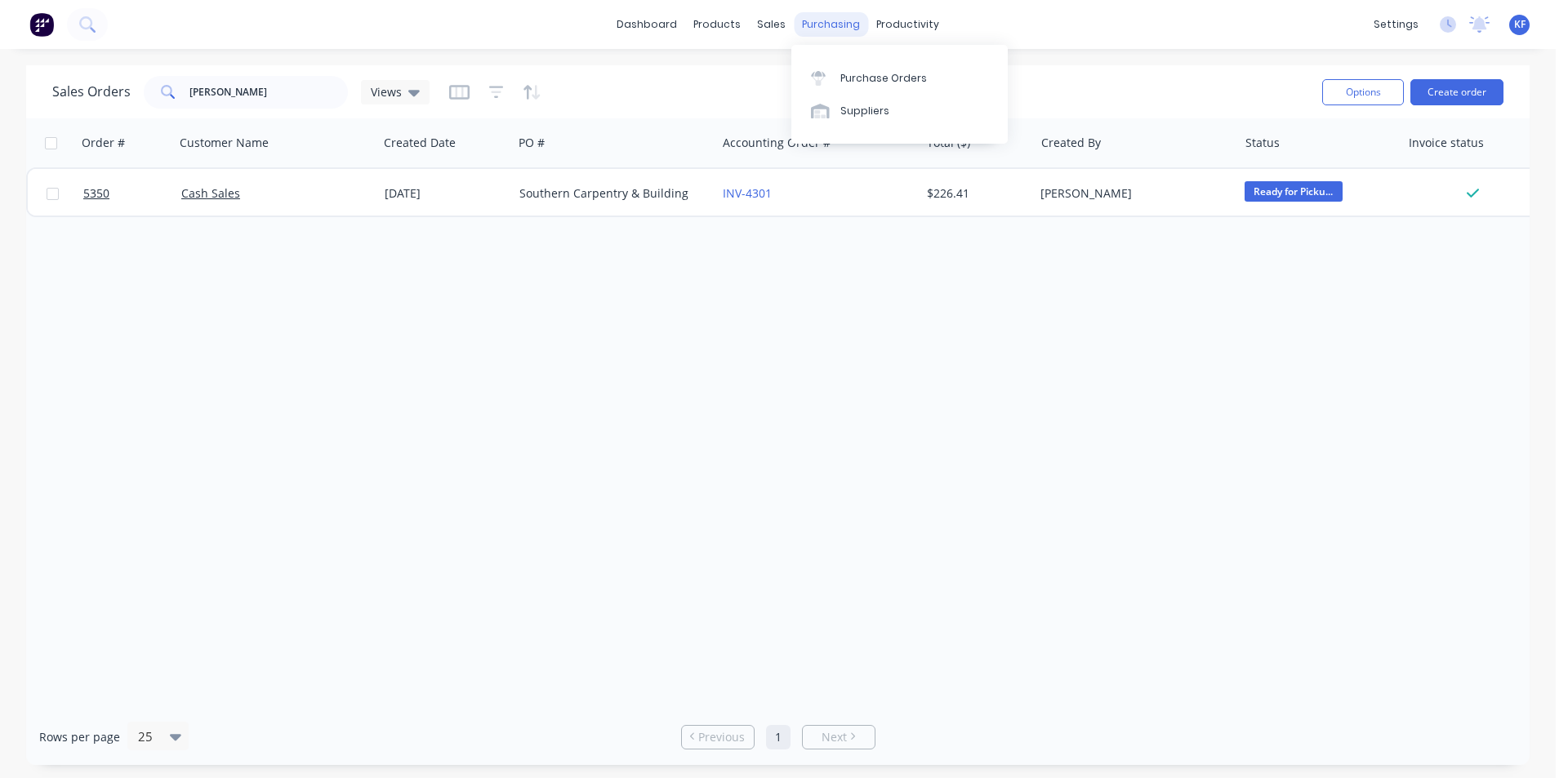
click at [845, 30] on div "purchasing" at bounding box center [831, 25] width 75 height 25
click at [865, 69] on link "Purchase Orders" at bounding box center [900, 77] width 216 height 32
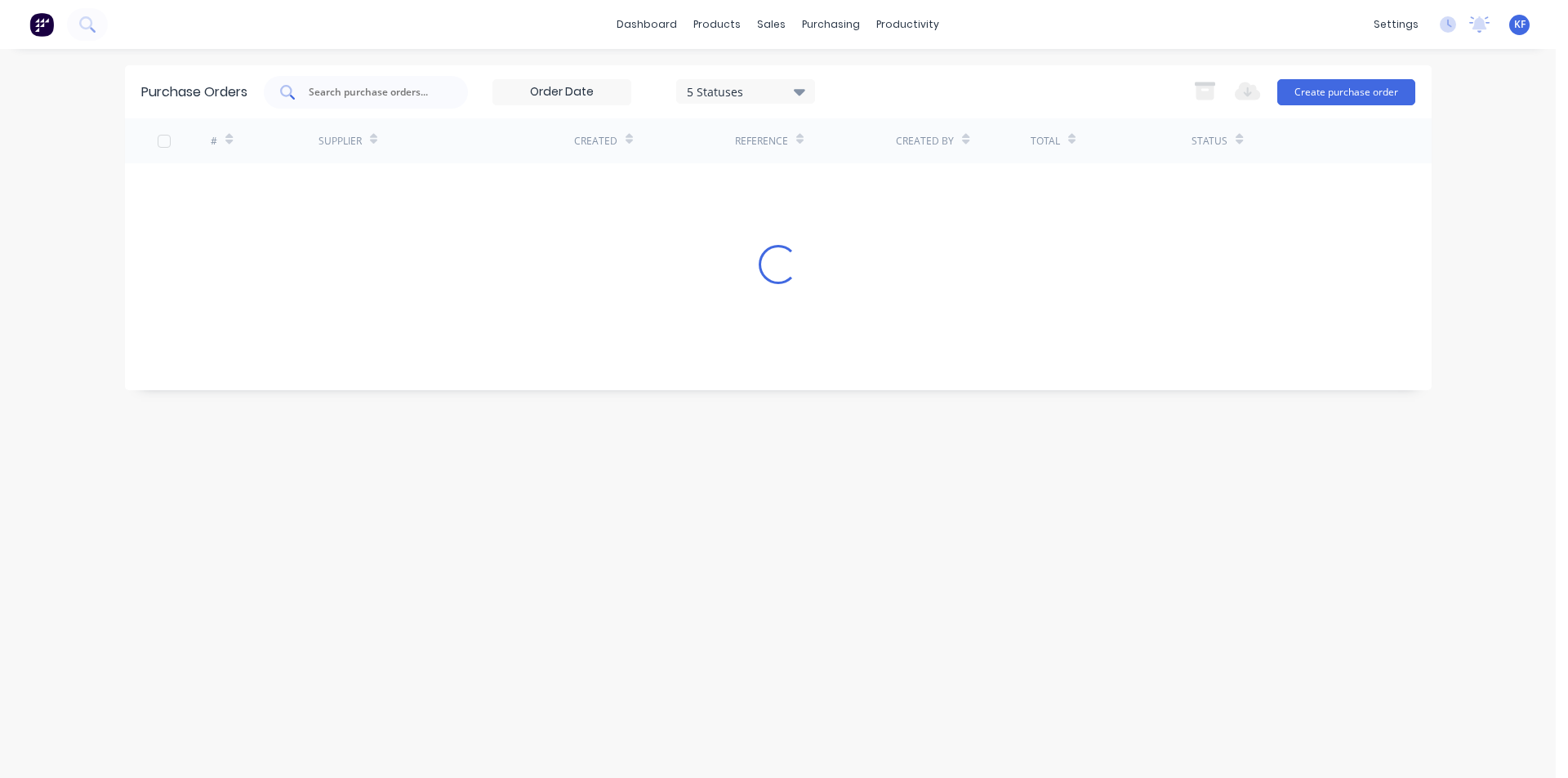
click at [343, 88] on input "text" at bounding box center [375, 92] width 136 height 16
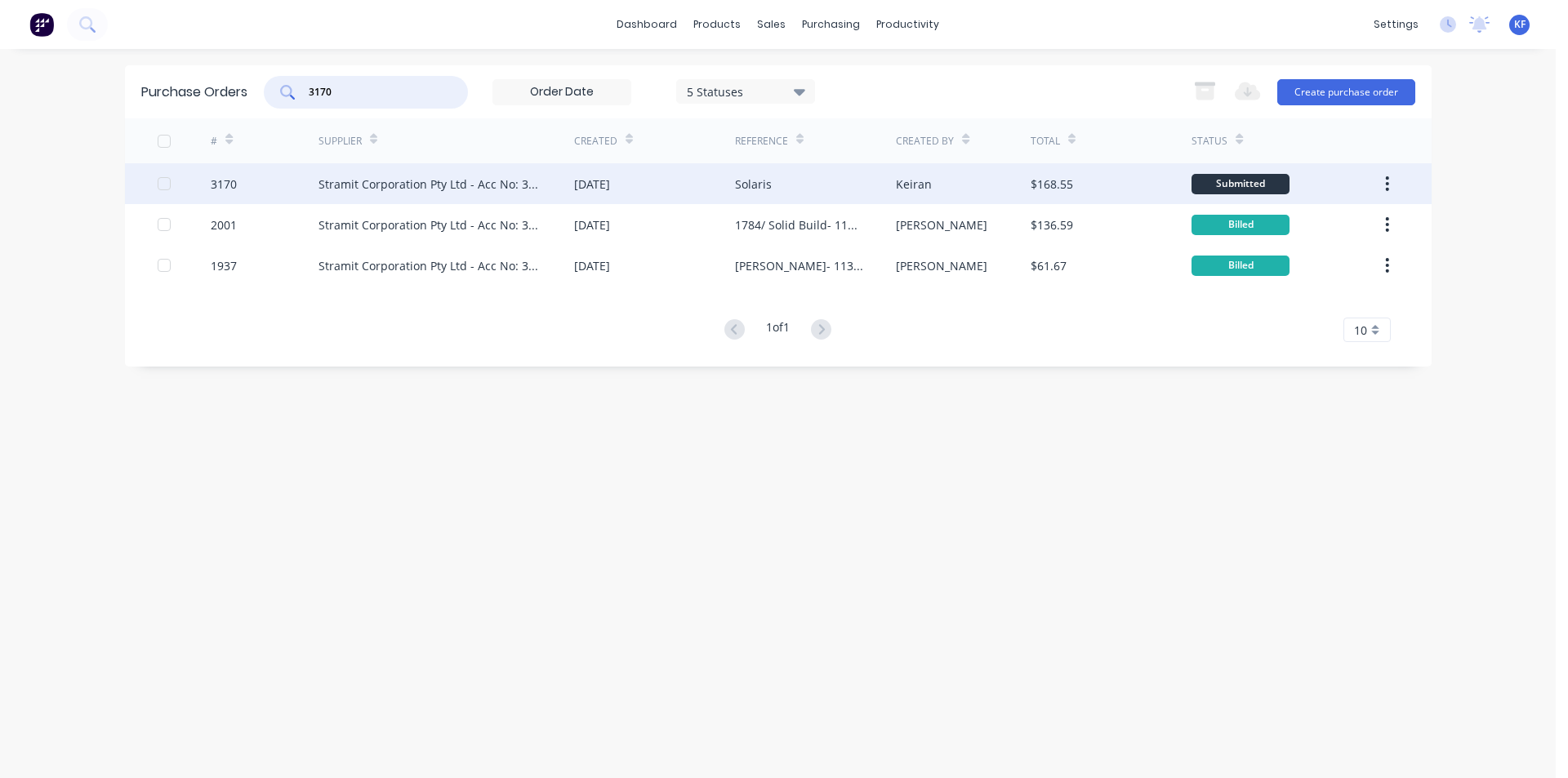
type input "3170"
click at [407, 187] on div "Stramit Corporation Pty Ltd - Acc No: 32915" at bounding box center [429, 184] width 223 height 17
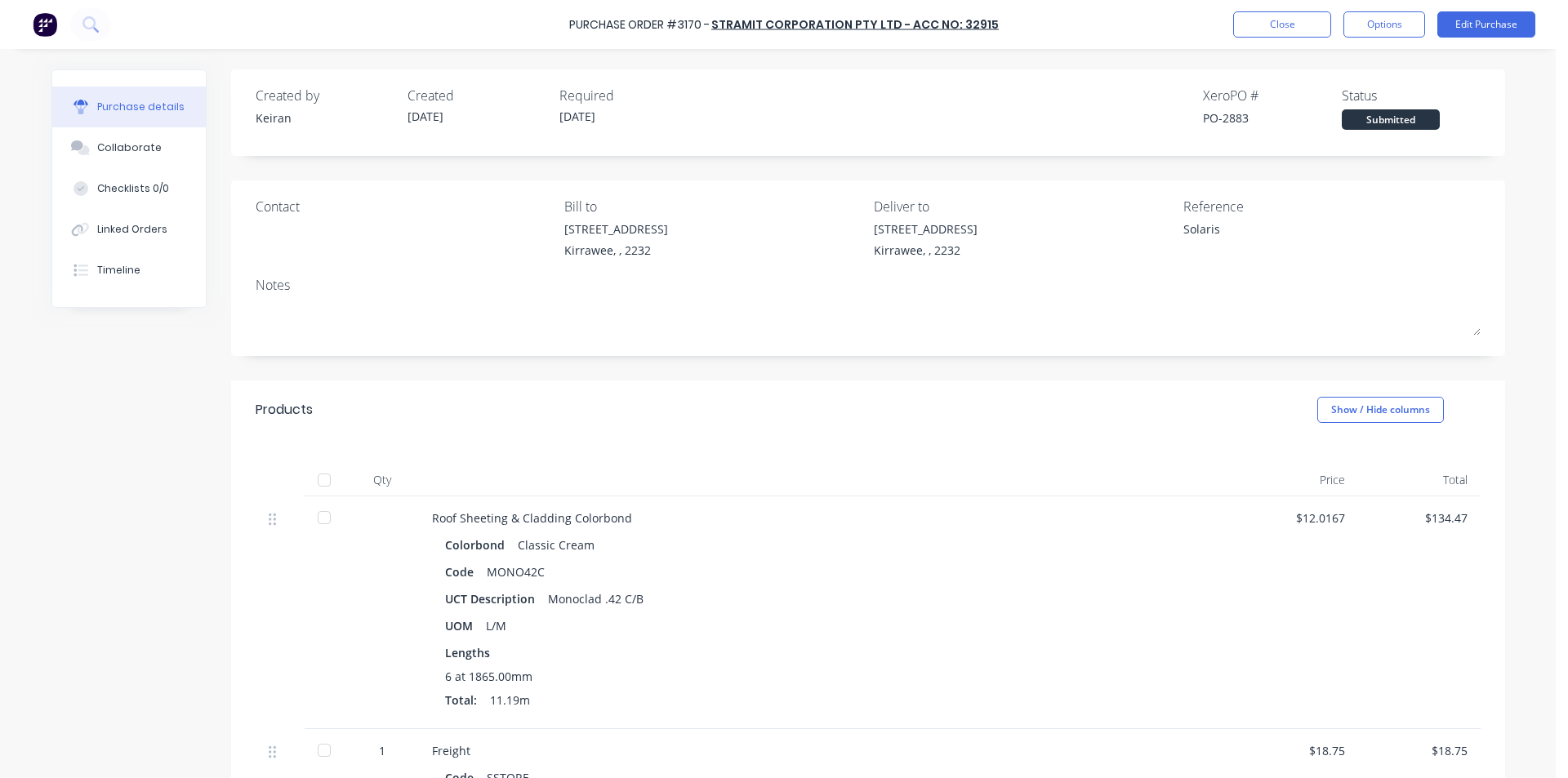
click at [126, 140] on button "Collaborate" at bounding box center [129, 147] width 154 height 41
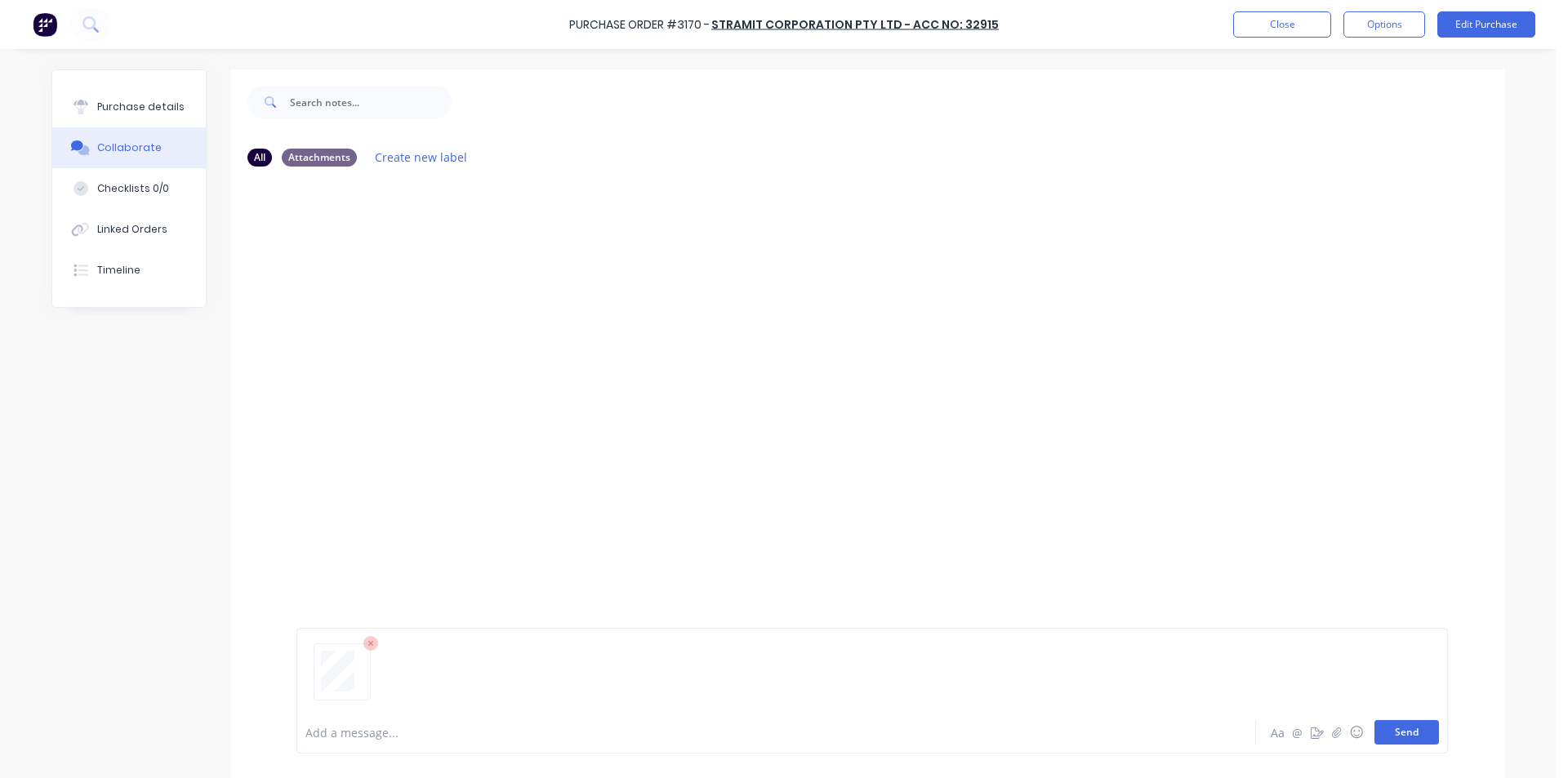
click at [1396, 744] on button "Send" at bounding box center [1406, 732] width 64 height 25
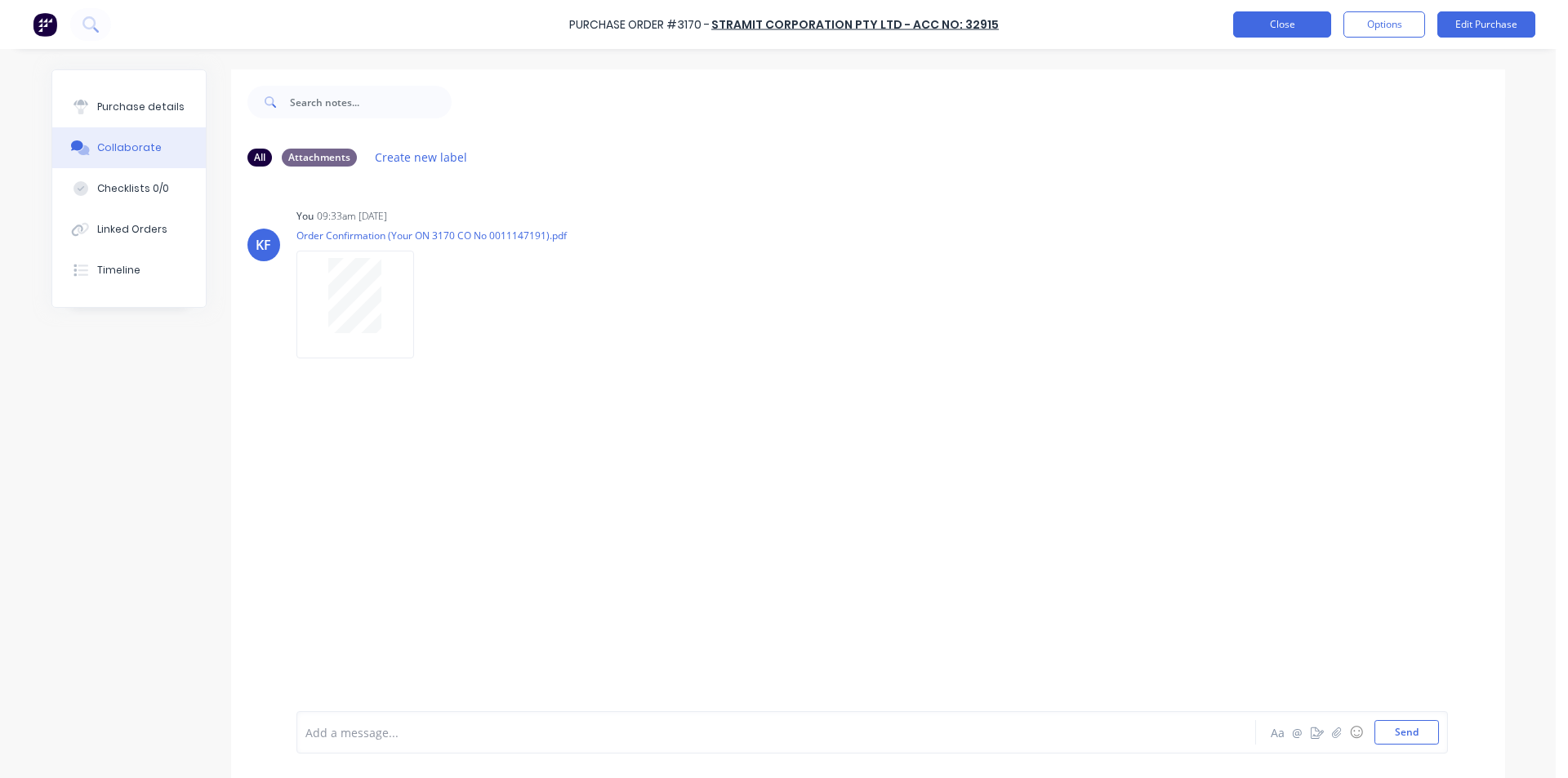
click at [1304, 18] on button "Close" at bounding box center [1282, 24] width 98 height 26
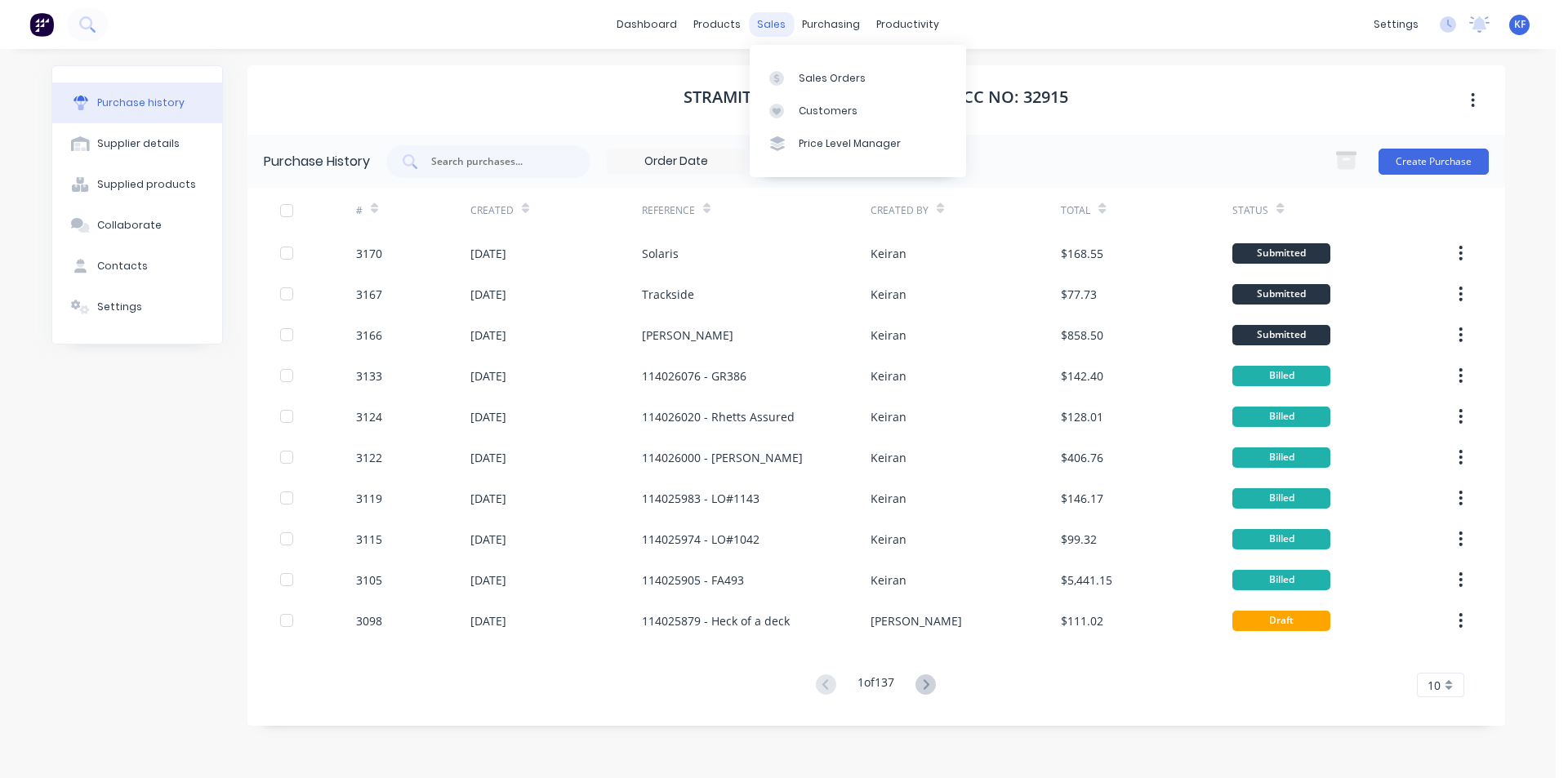
click at [778, 27] on div "sales" at bounding box center [771, 25] width 45 height 25
click at [801, 69] on link "Sales Orders" at bounding box center [858, 77] width 216 height 32
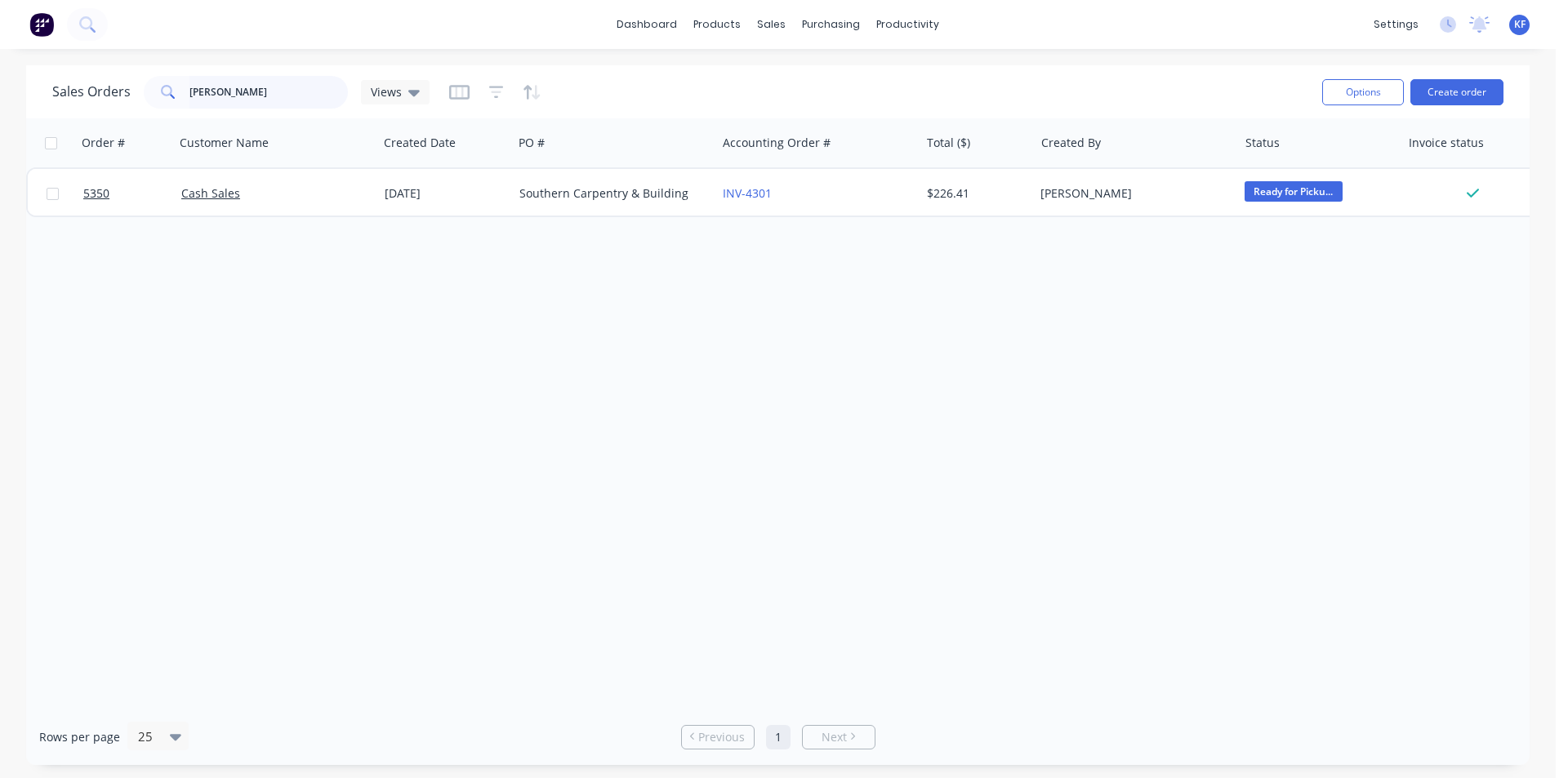
drag, startPoint x: 269, startPoint y: 98, endPoint x: 92, endPoint y: 98, distance: 177.0
click at [92, 98] on div "Sales Orders [PERSON_NAME] Views" at bounding box center [241, 92] width 378 height 32
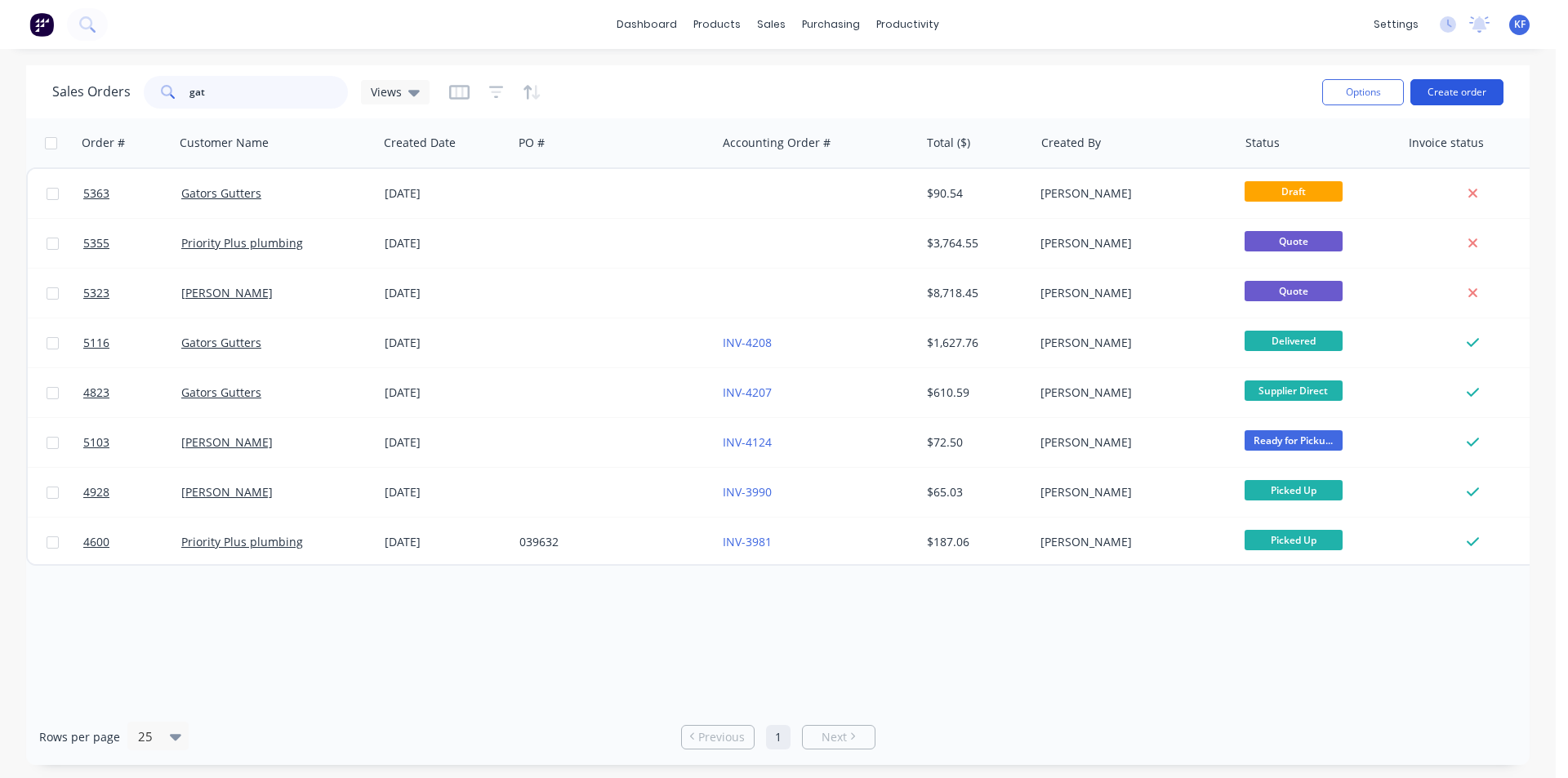
type input "gat"
click at [1432, 97] on button "Create order" at bounding box center [1456, 92] width 93 height 26
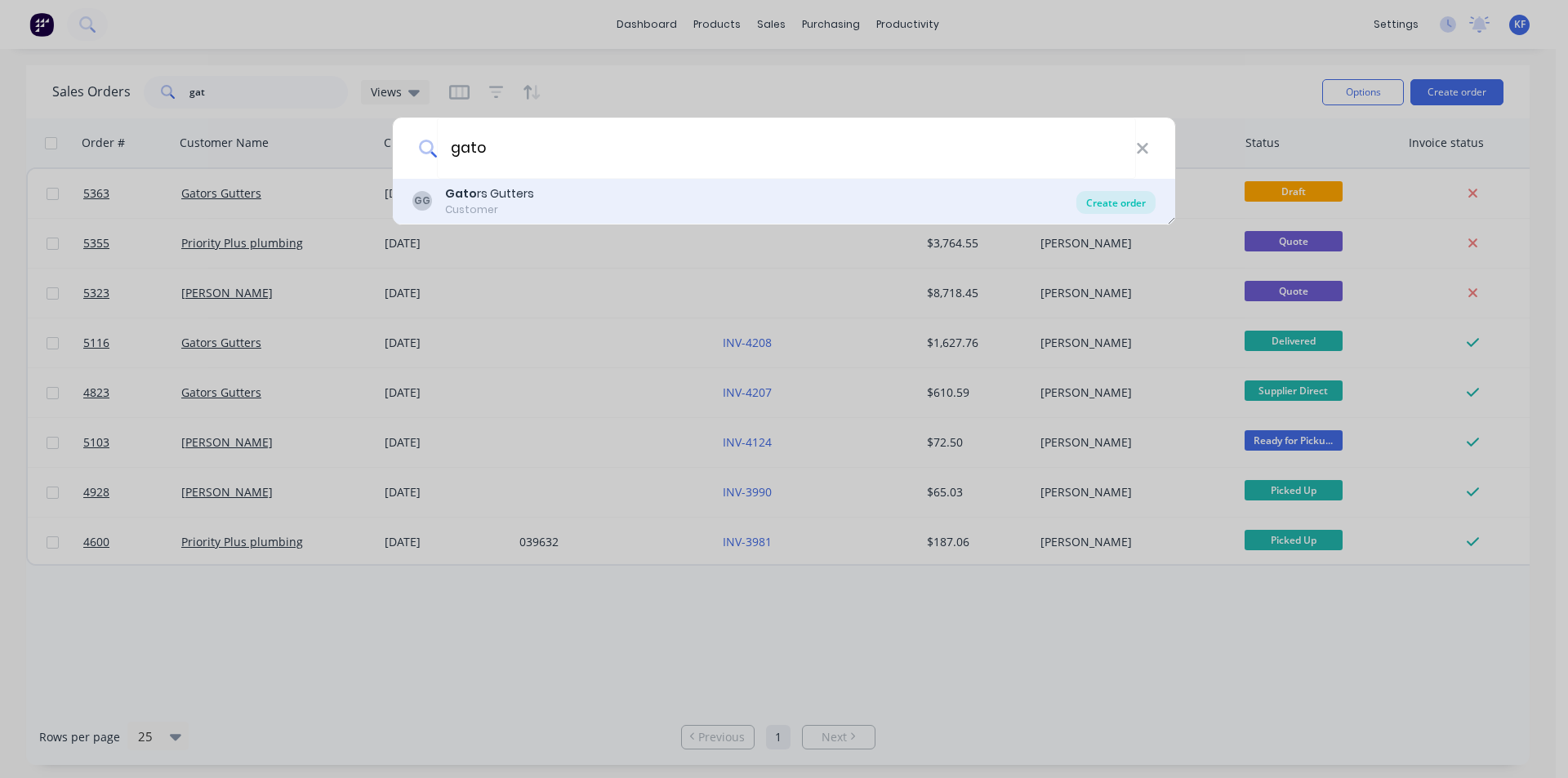
type input "gato"
click at [1109, 204] on div "Create order" at bounding box center [1116, 203] width 79 height 23
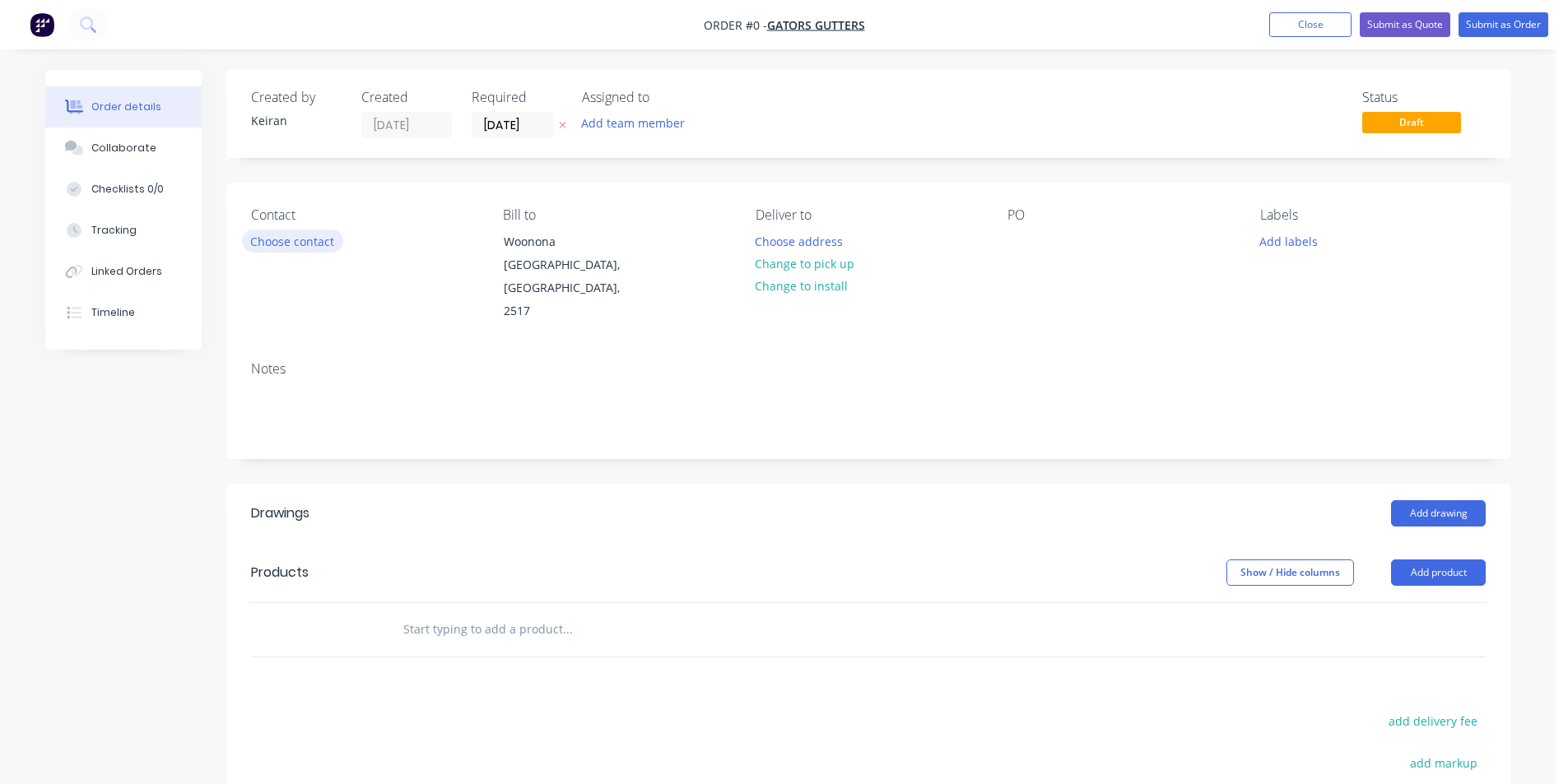
click at [310, 235] on button "Choose contact" at bounding box center [292, 240] width 101 height 22
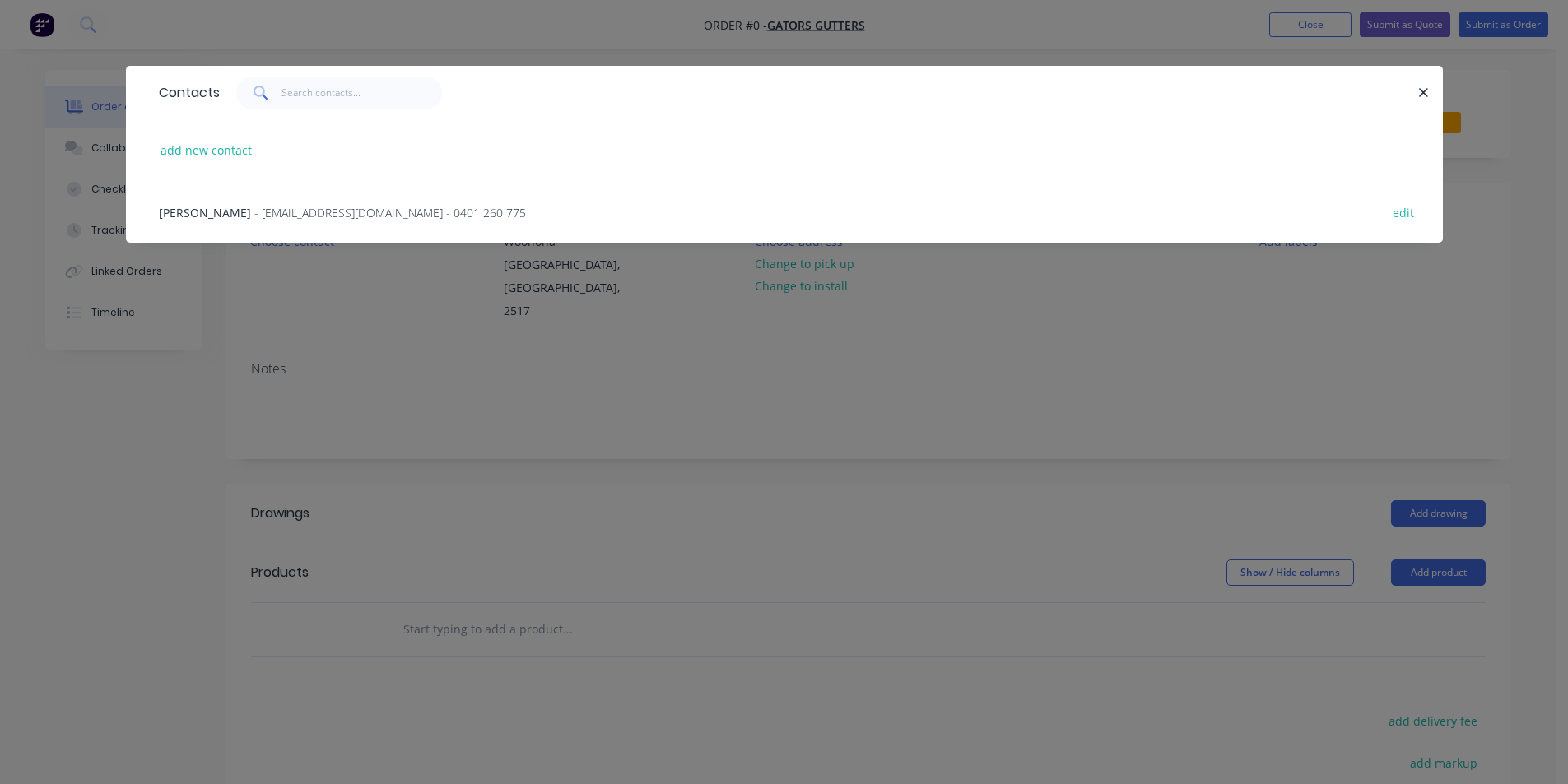
click at [278, 205] on span "- [EMAIL_ADDRESS][DOMAIN_NAME] - 0401 260 775" at bounding box center [390, 213] width 272 height 15
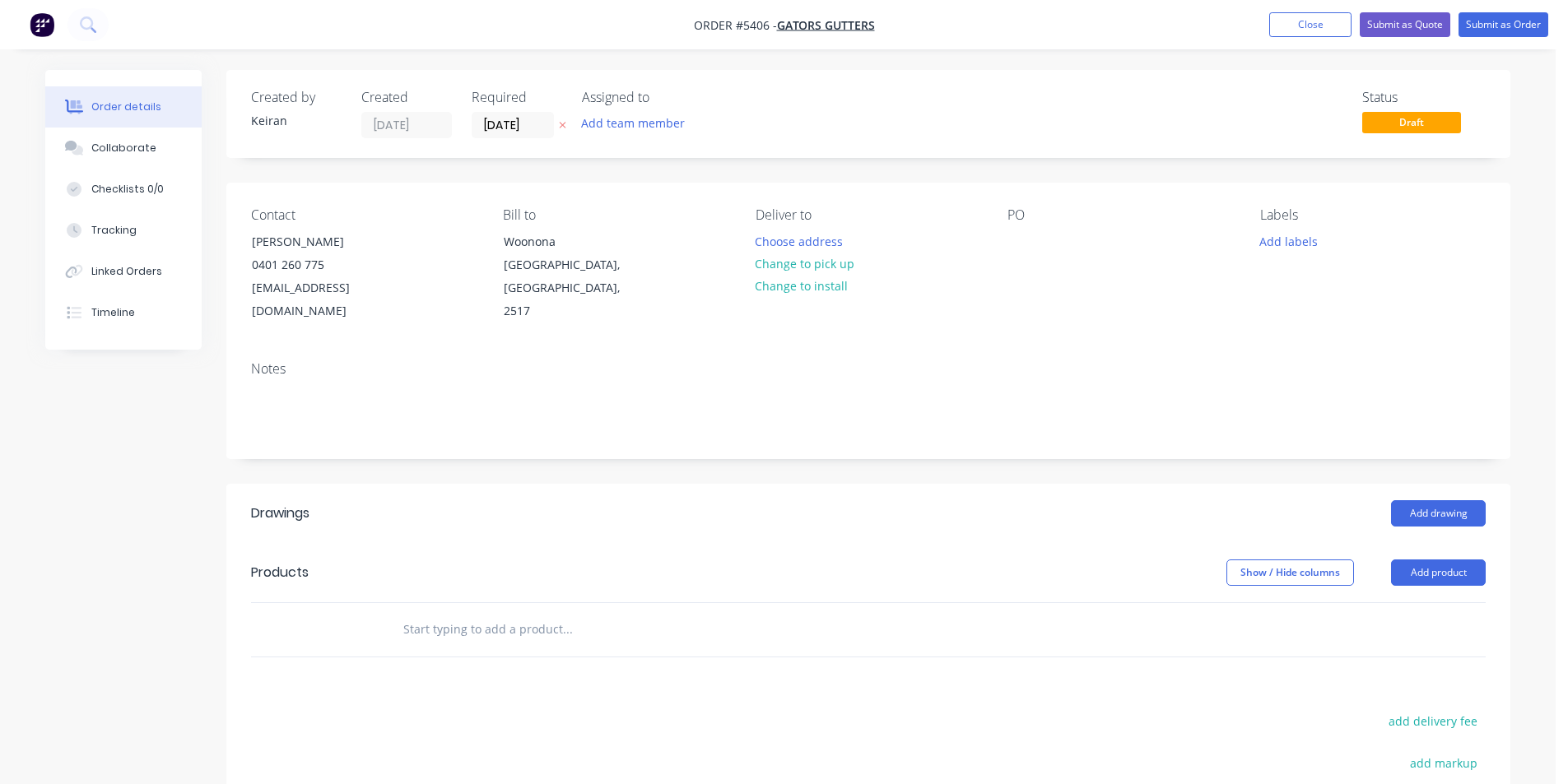
click at [545, 613] on input "text" at bounding box center [568, 629] width 330 height 33
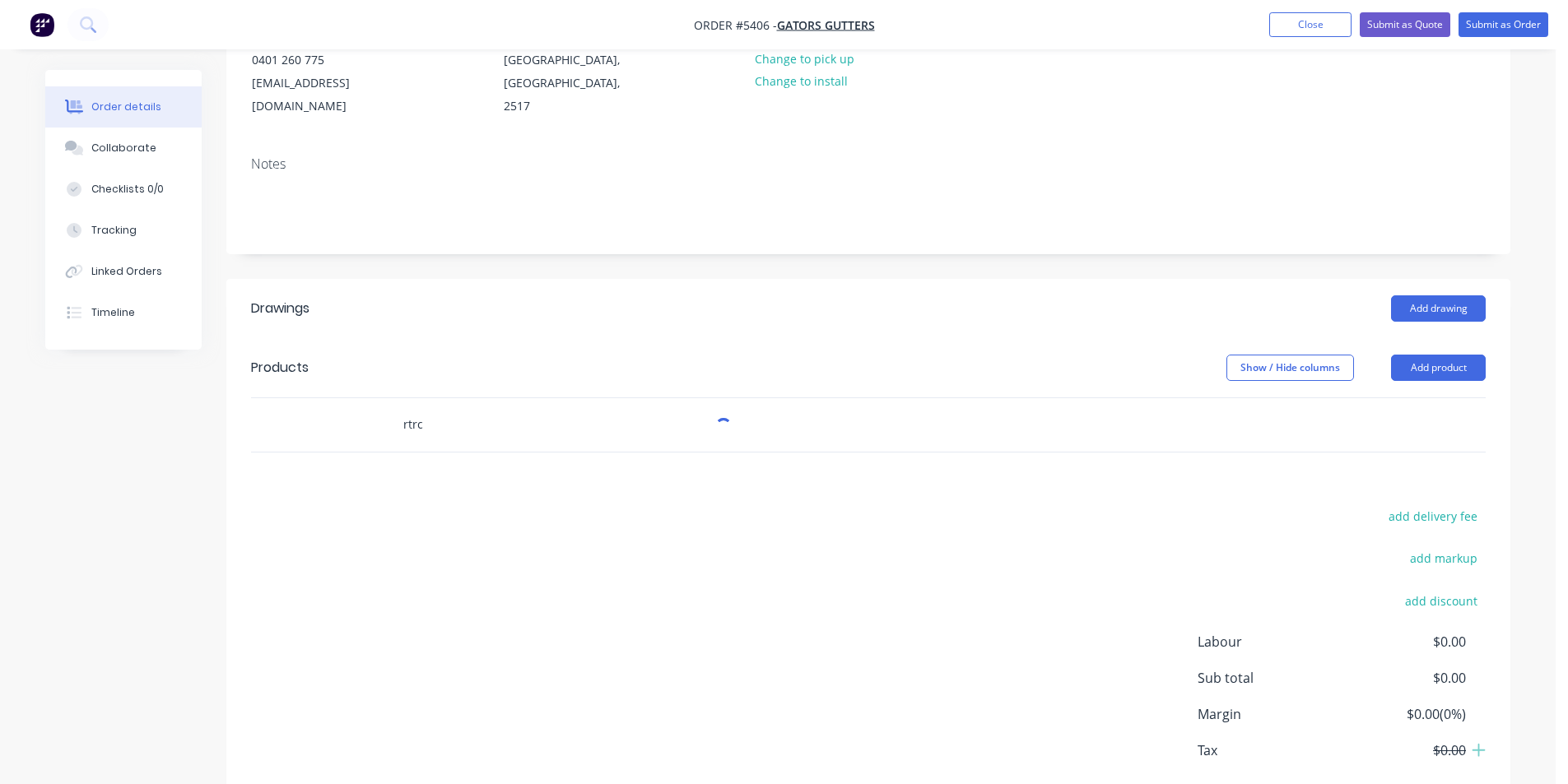
scroll to position [270, 0]
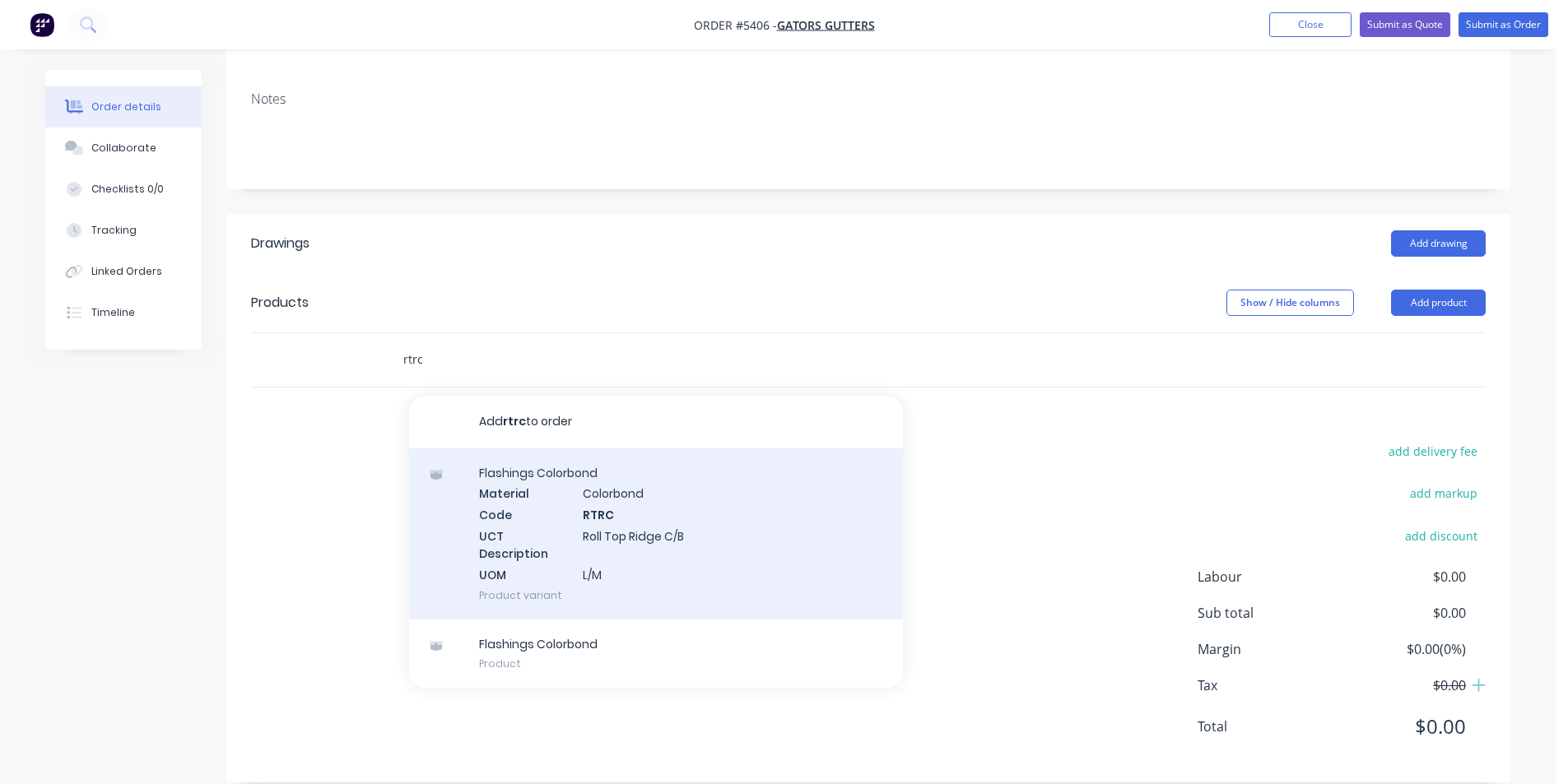
type input "rtrc"
click at [585, 544] on div "Flashings Colorbond Material Colorbond Code RTRC UCT Description Roll Top Ridge…" at bounding box center [656, 535] width 494 height 171
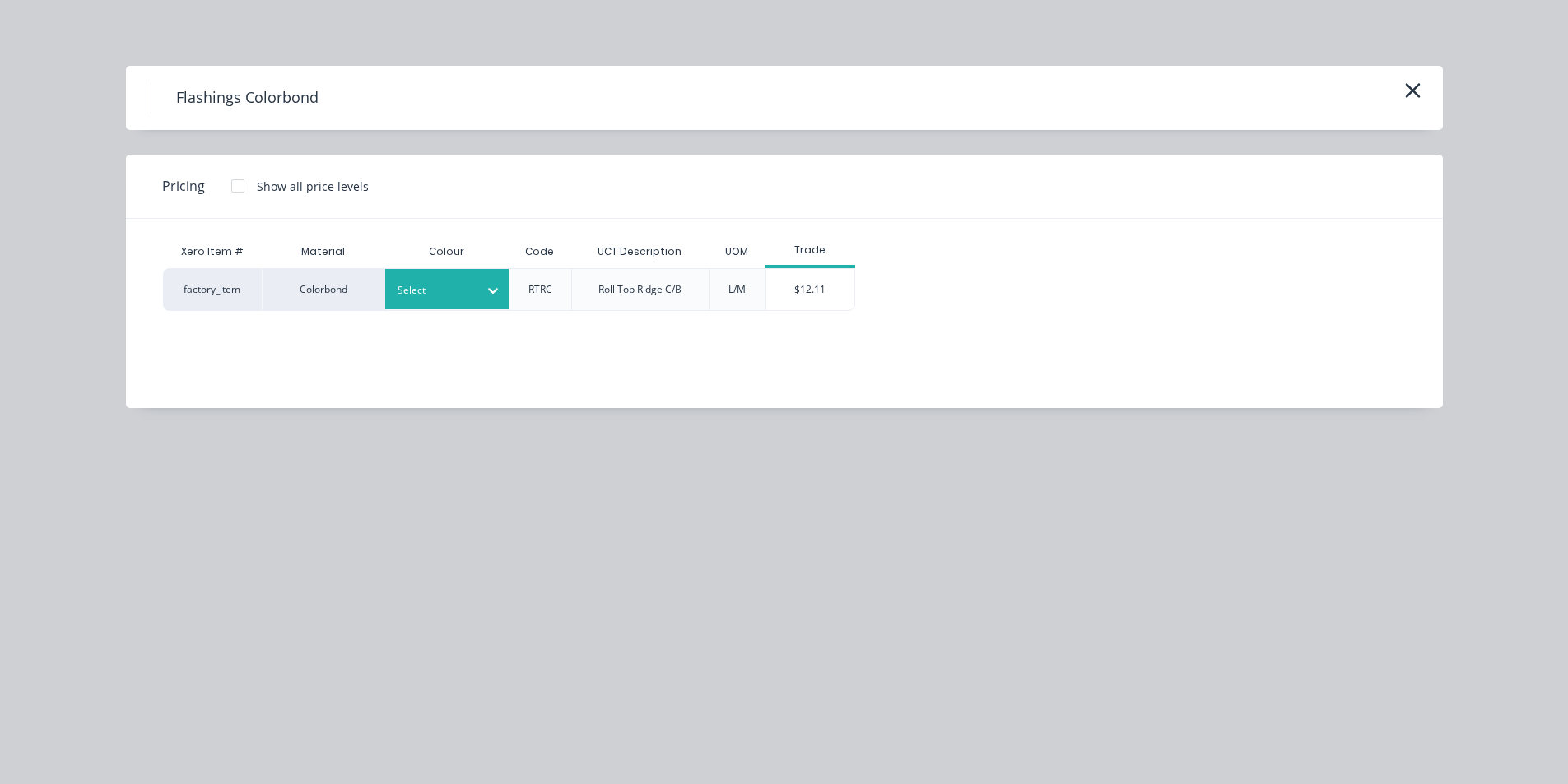
click at [481, 288] on div at bounding box center [492, 290] width 30 height 26
type input "mon"
drag, startPoint x: 517, startPoint y: 358, endPoint x: 727, endPoint y: 328, distance: 212.1
click at [206, 555] on div "Monument" at bounding box center [103, 570] width 206 height 31
click at [792, 289] on div "$12.11" at bounding box center [810, 289] width 88 height 41
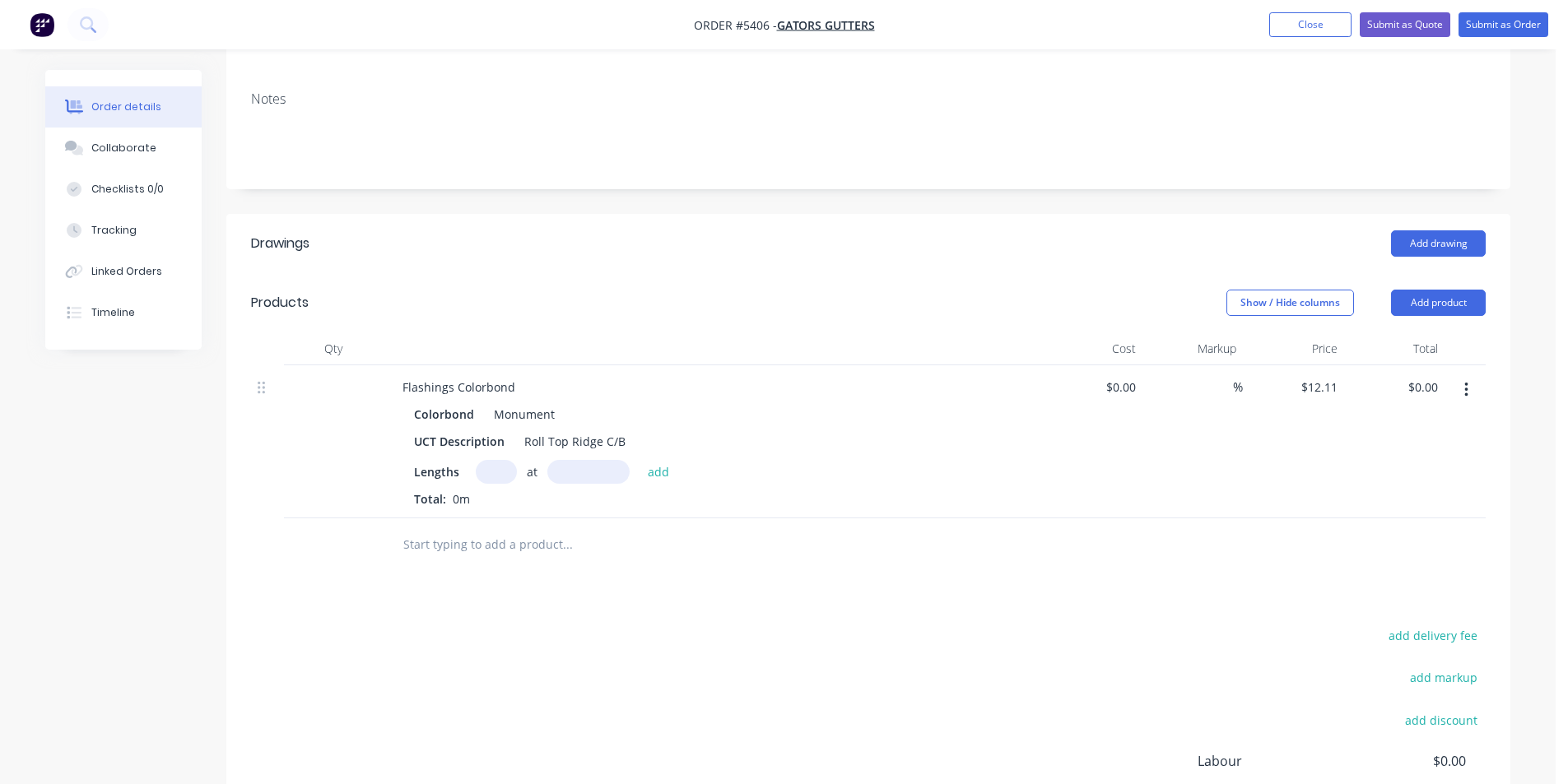
click at [511, 460] on input "text" at bounding box center [496, 472] width 41 height 24
type input "2"
type input "5000"
click at [640, 460] on button "add" at bounding box center [659, 471] width 39 height 22
type input "$121.10"
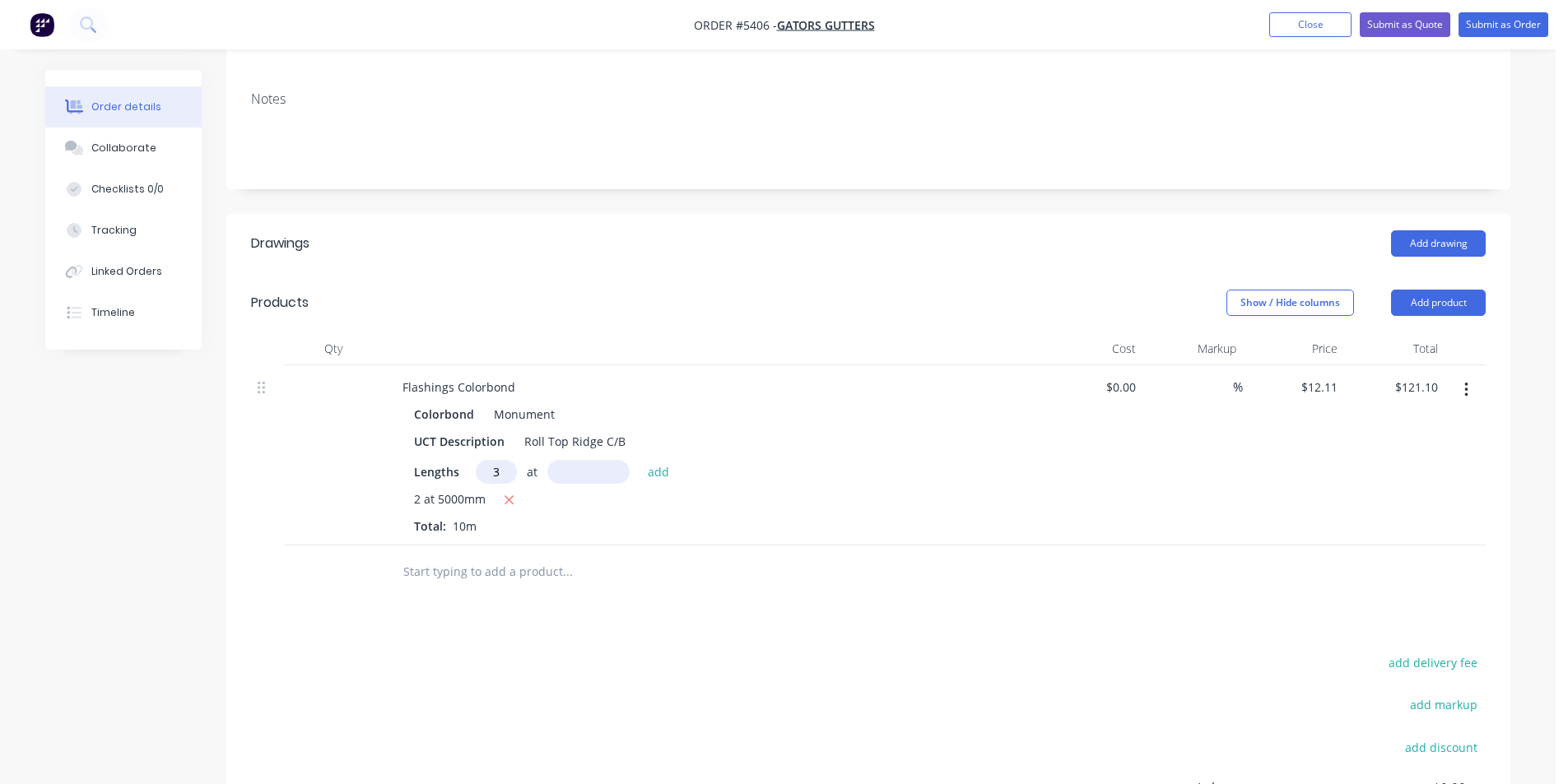
type input "3"
type input "6000"
click at [640, 460] on button "add" at bounding box center [659, 471] width 39 height 22
type input "$339.08"
type input "3"
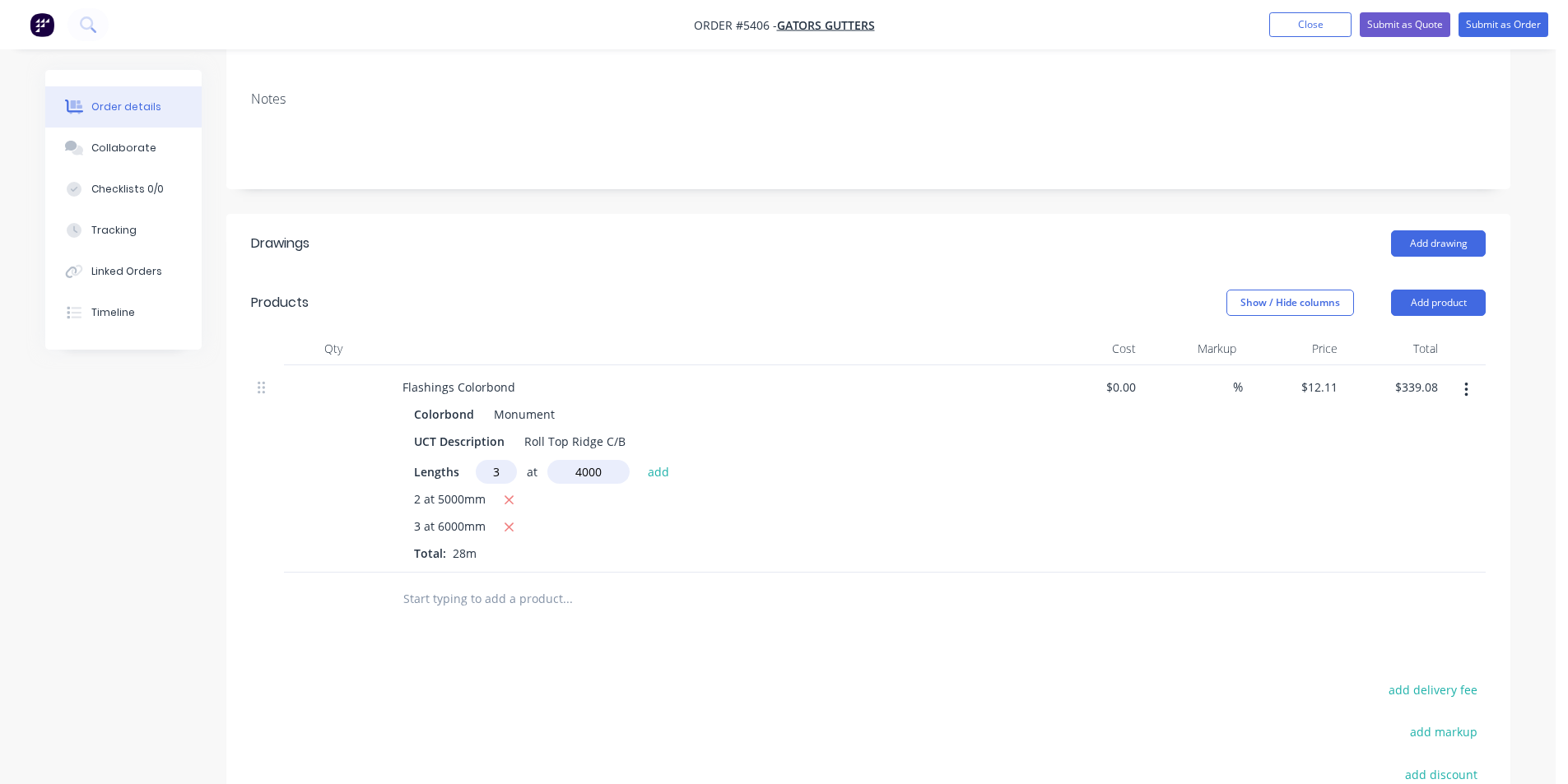
type input "4000"
click at [640, 460] on button "add" at bounding box center [659, 471] width 39 height 22
type input "$484.40"
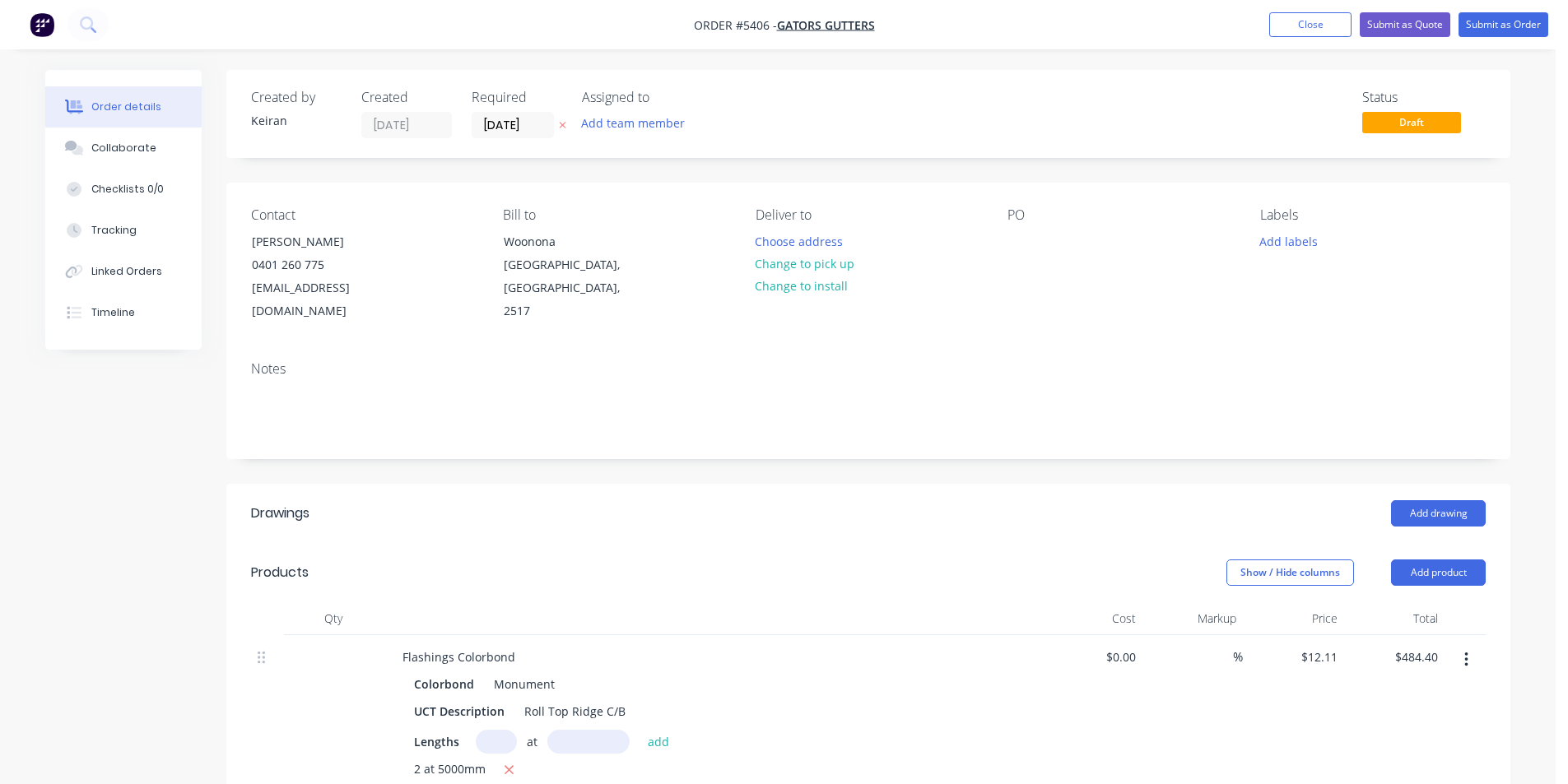
scroll to position [270, 0]
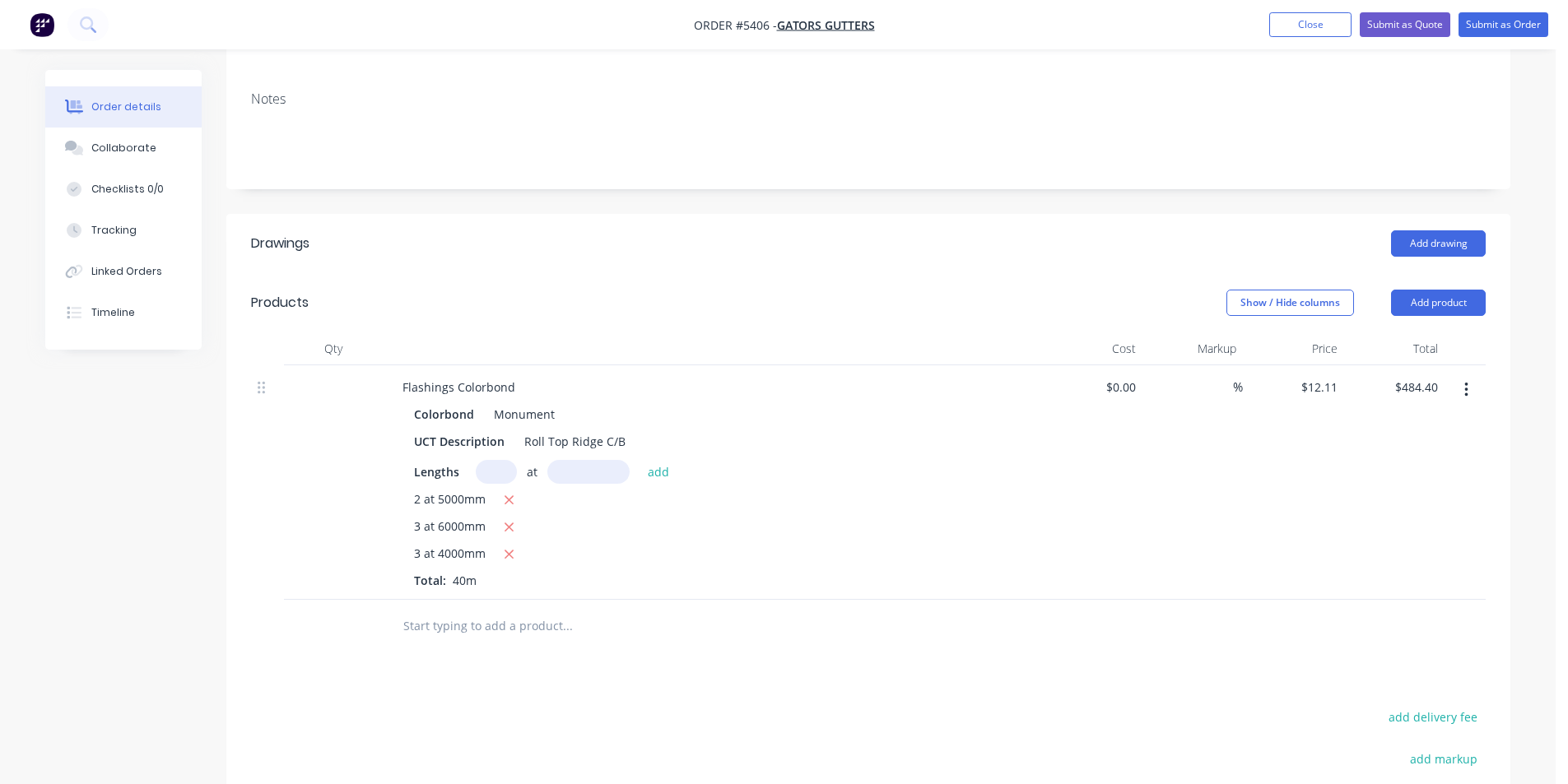
click at [527, 610] on input "text" at bounding box center [568, 626] width 330 height 33
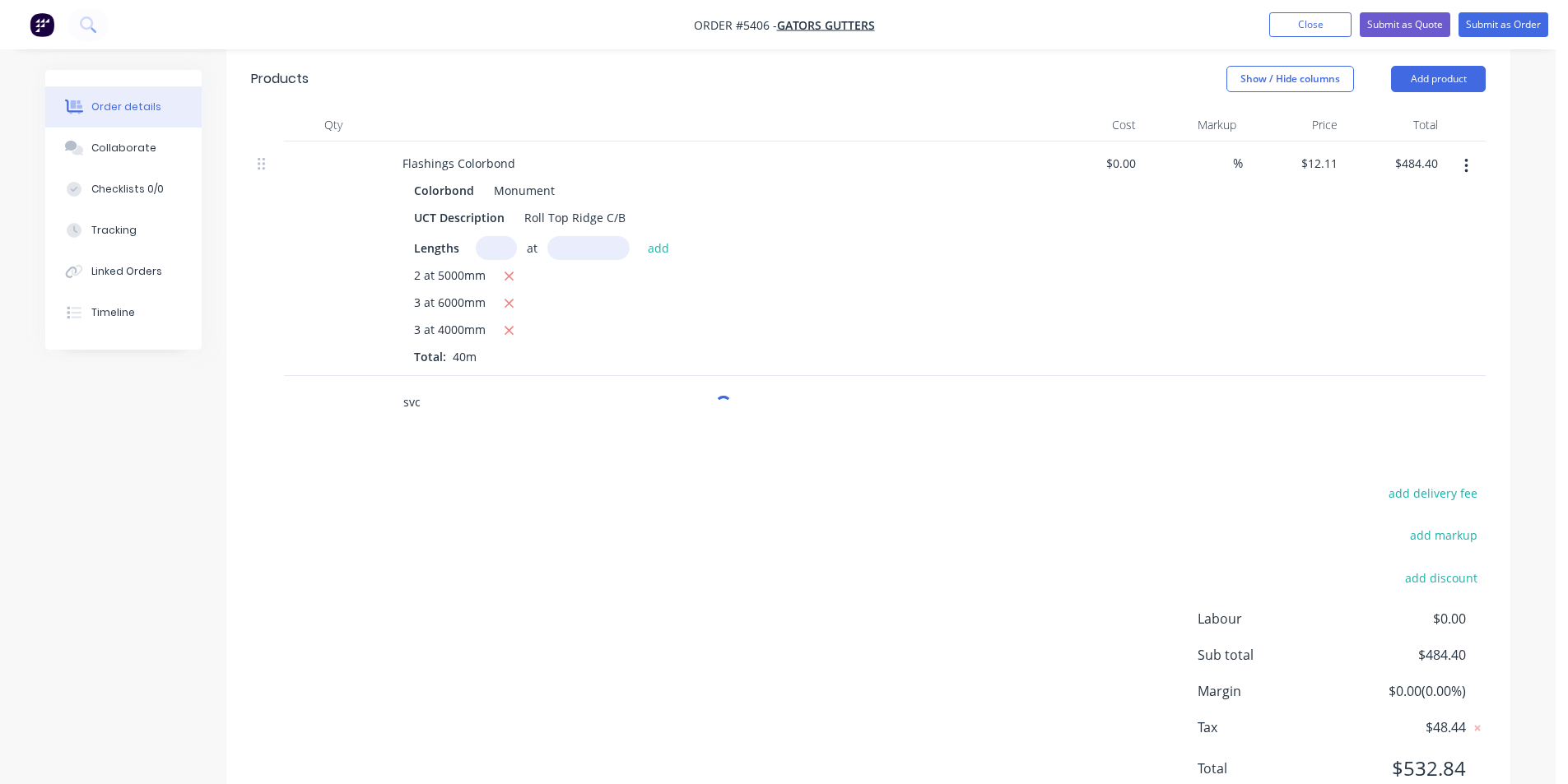
scroll to position [536, 0]
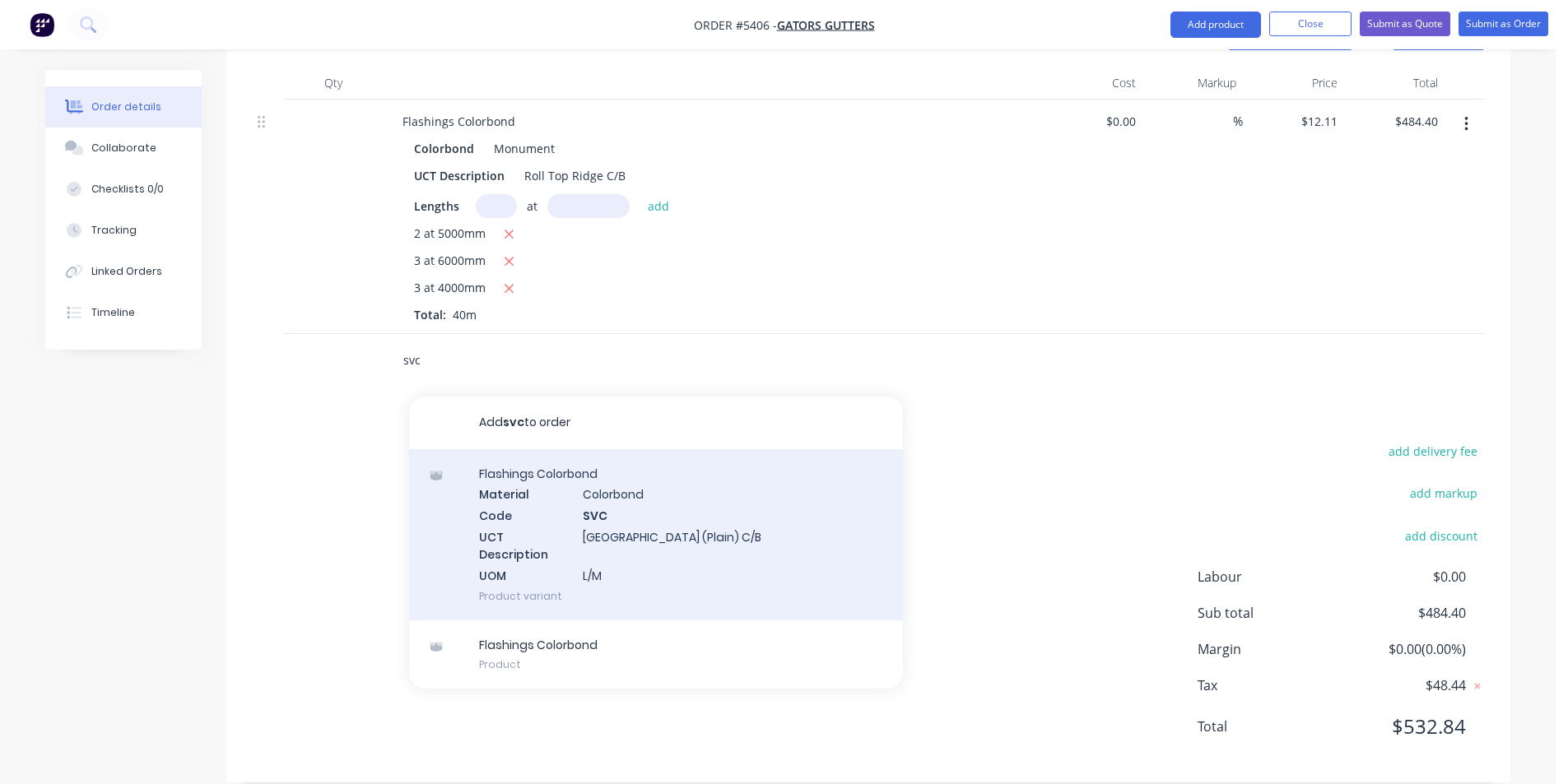
type input "svc"
click at [598, 534] on div "Flashings Colorbond Material Colorbond Code SVC UCT Description Stramit Valley …" at bounding box center [656, 535] width 494 height 171
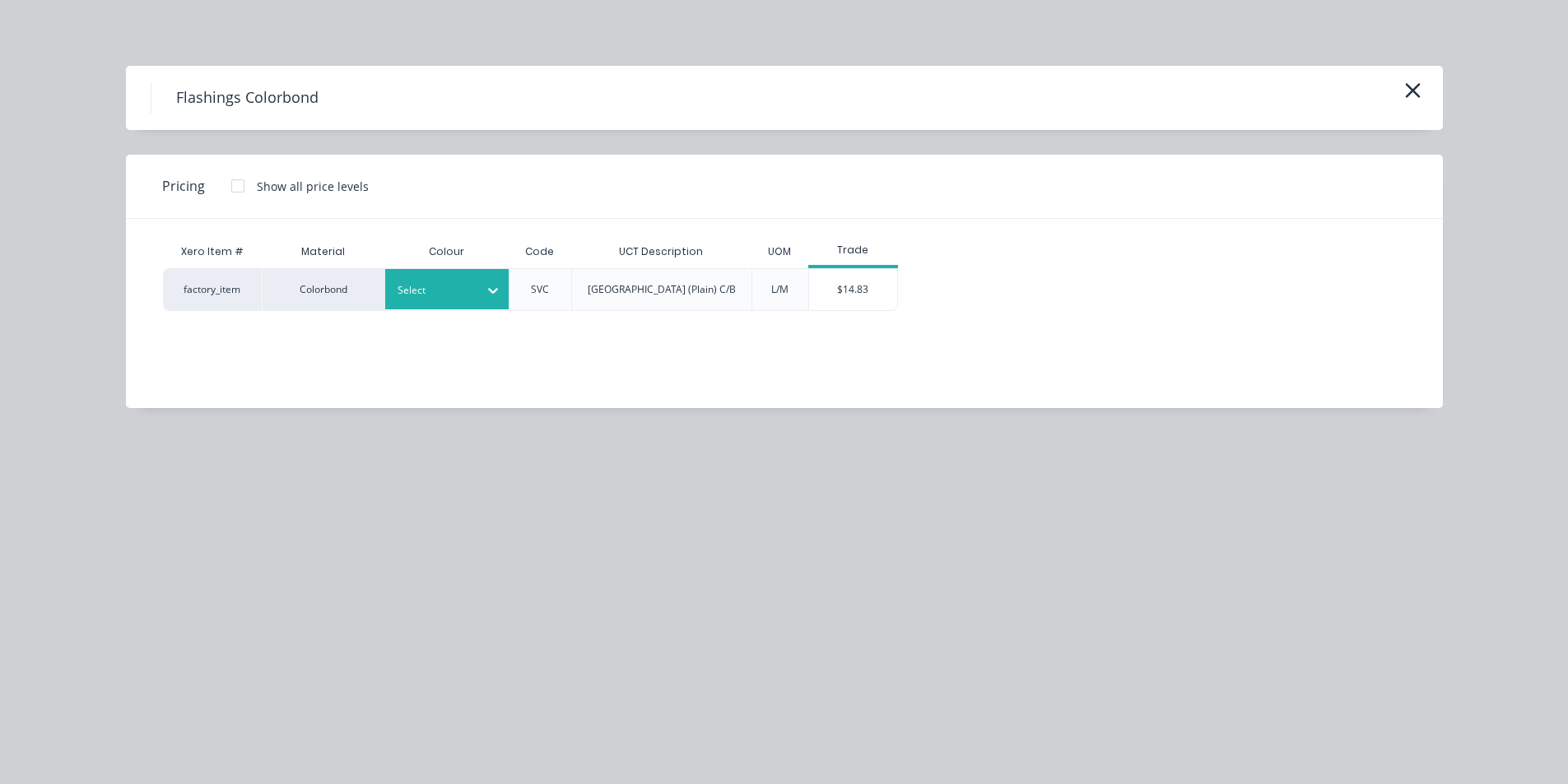
click at [432, 275] on div "Select" at bounding box center [447, 289] width 123 height 40
type input "mon"
click at [206, 319] on div "Monument" at bounding box center [103, 304] width 206 height 31
click at [859, 276] on div "$14.83" at bounding box center [853, 289] width 88 height 41
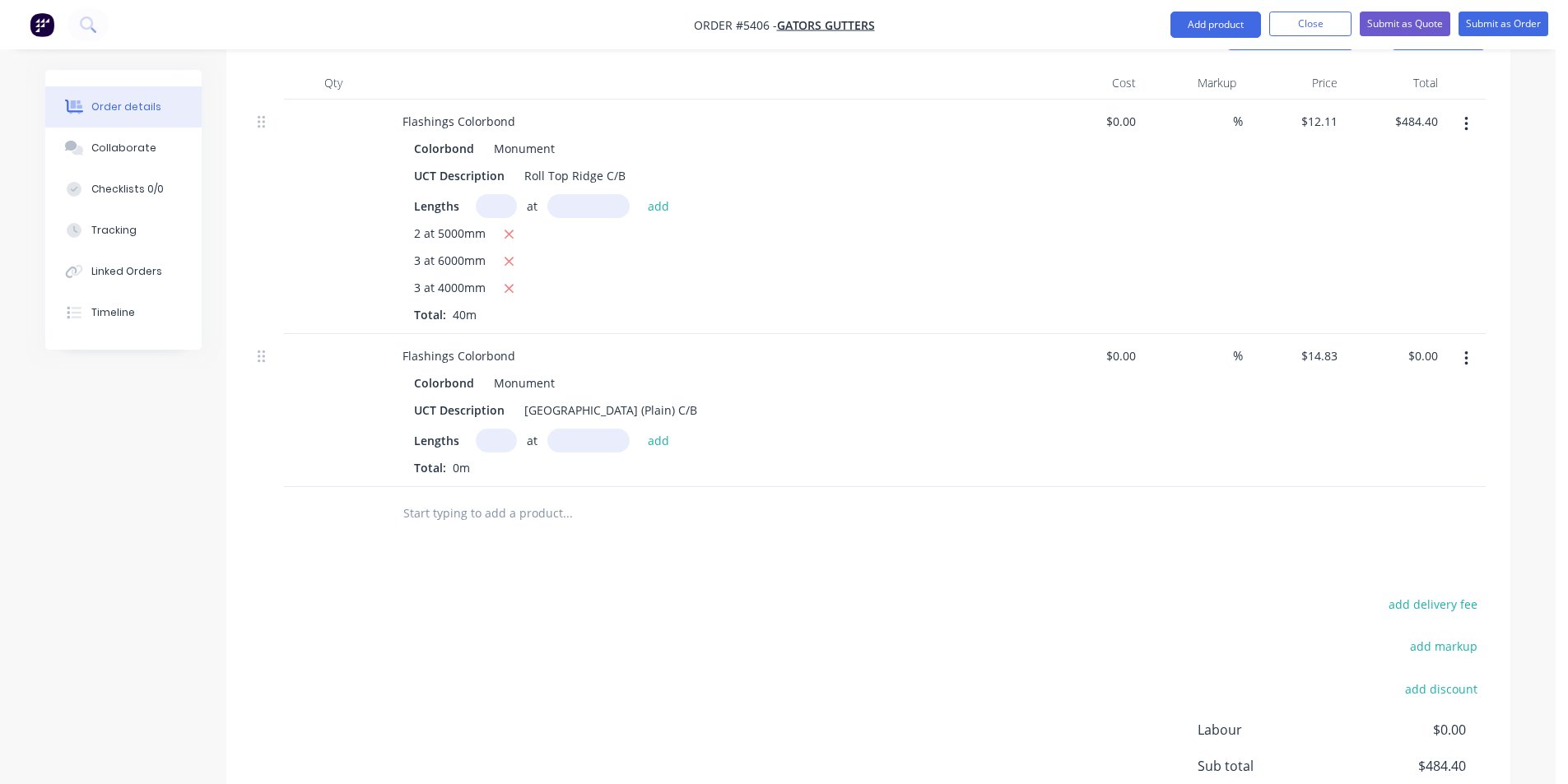
click at [491, 431] on div "Lengths at add Total: 0m" at bounding box center [712, 453] width 596 height 48
click at [495, 429] on input "text" at bounding box center [496, 440] width 41 height 24
type input "1"
type input "5500"
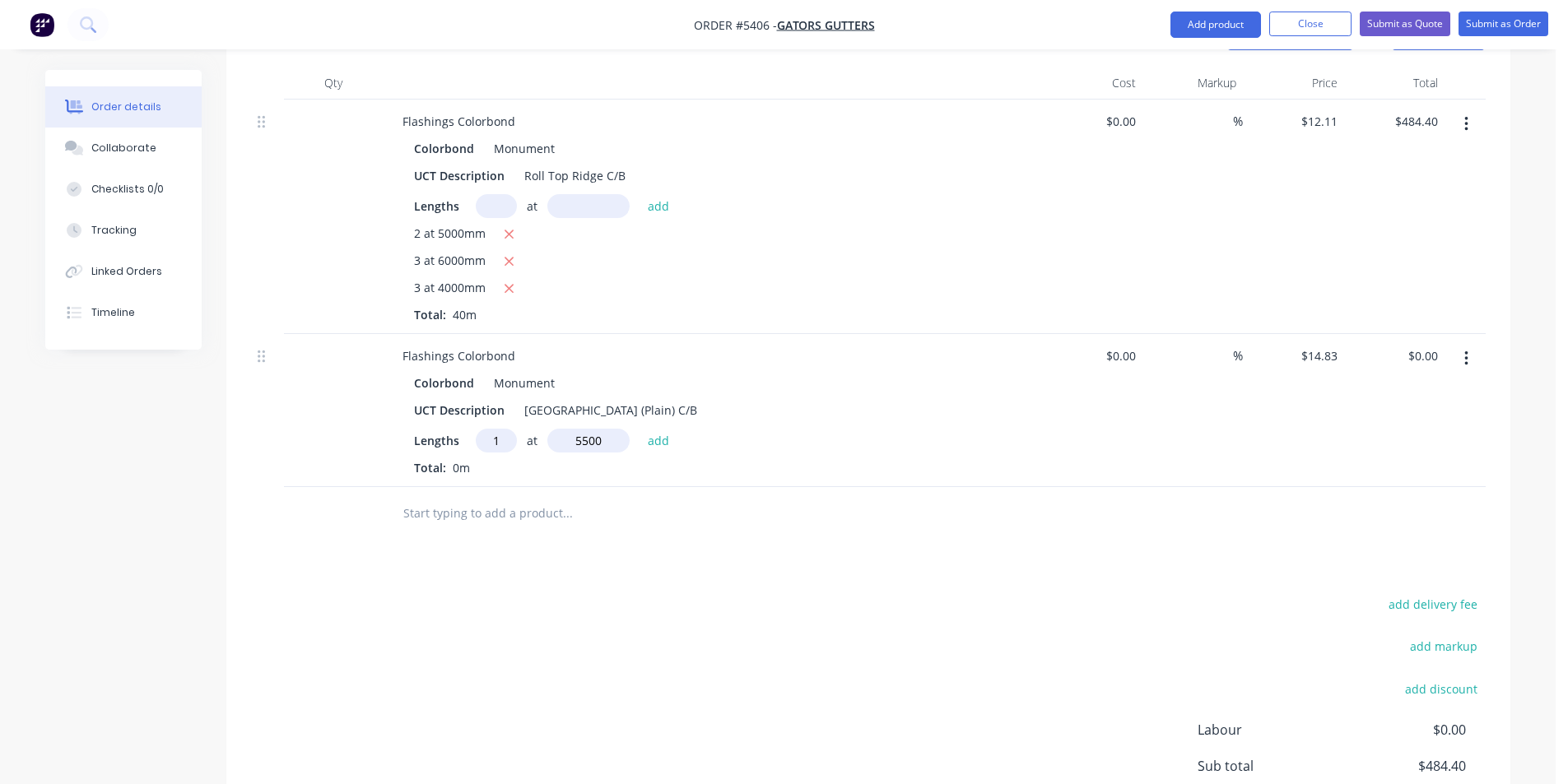
click at [640, 429] on button "add" at bounding box center [659, 439] width 39 height 22
type input "$81.57"
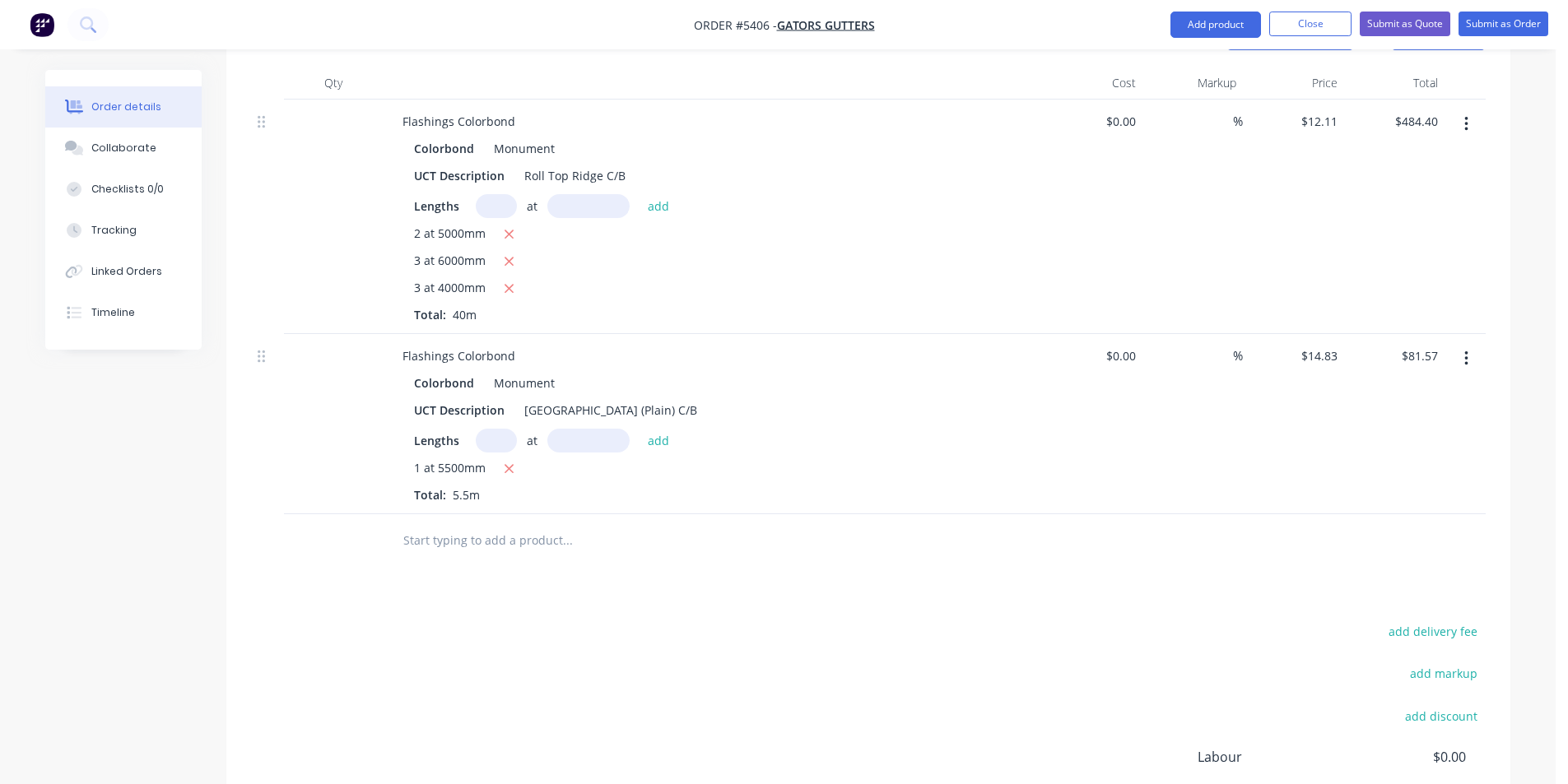
click at [632, 524] on input "text" at bounding box center [568, 540] width 330 height 33
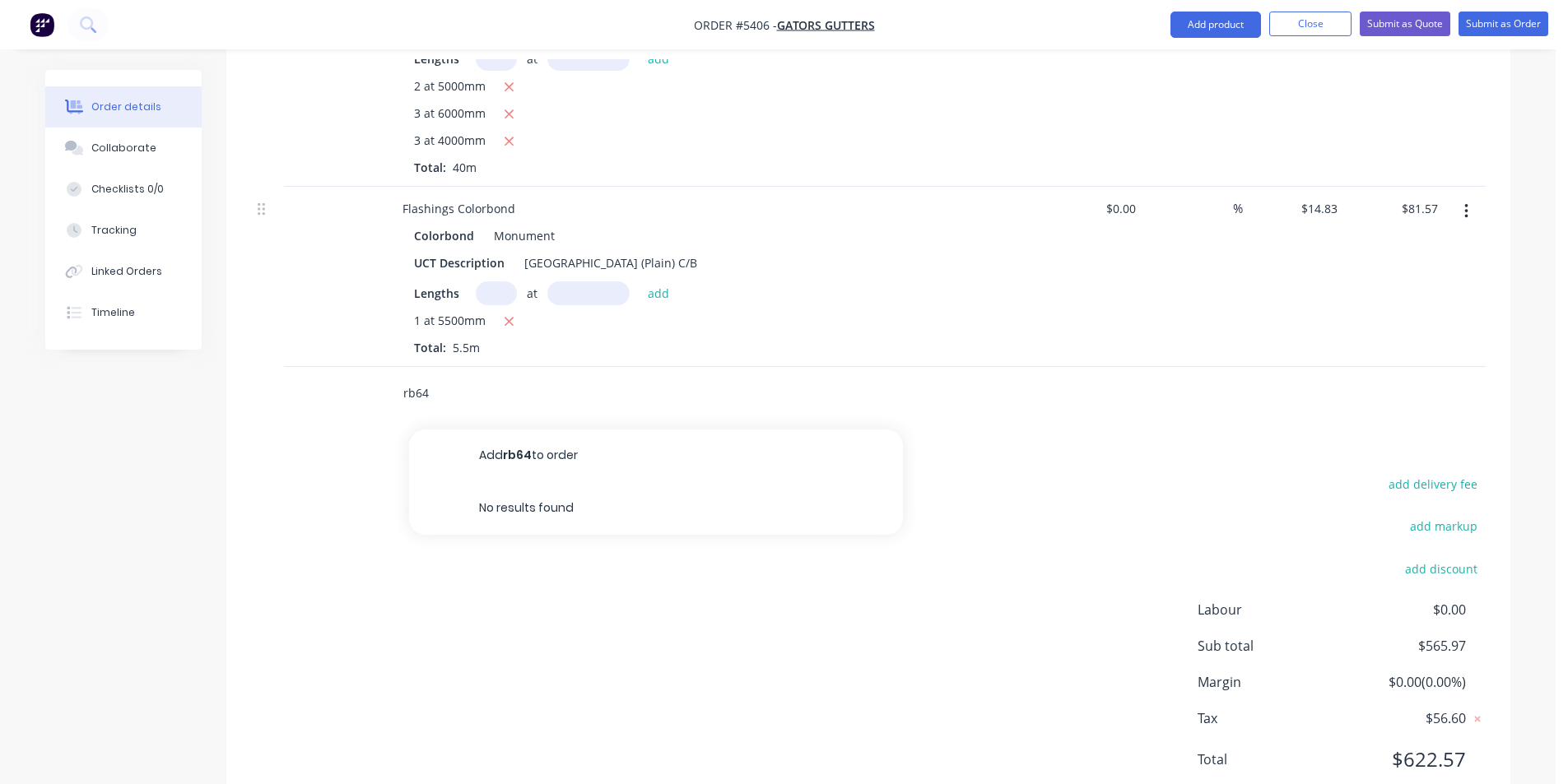
scroll to position [700, 0]
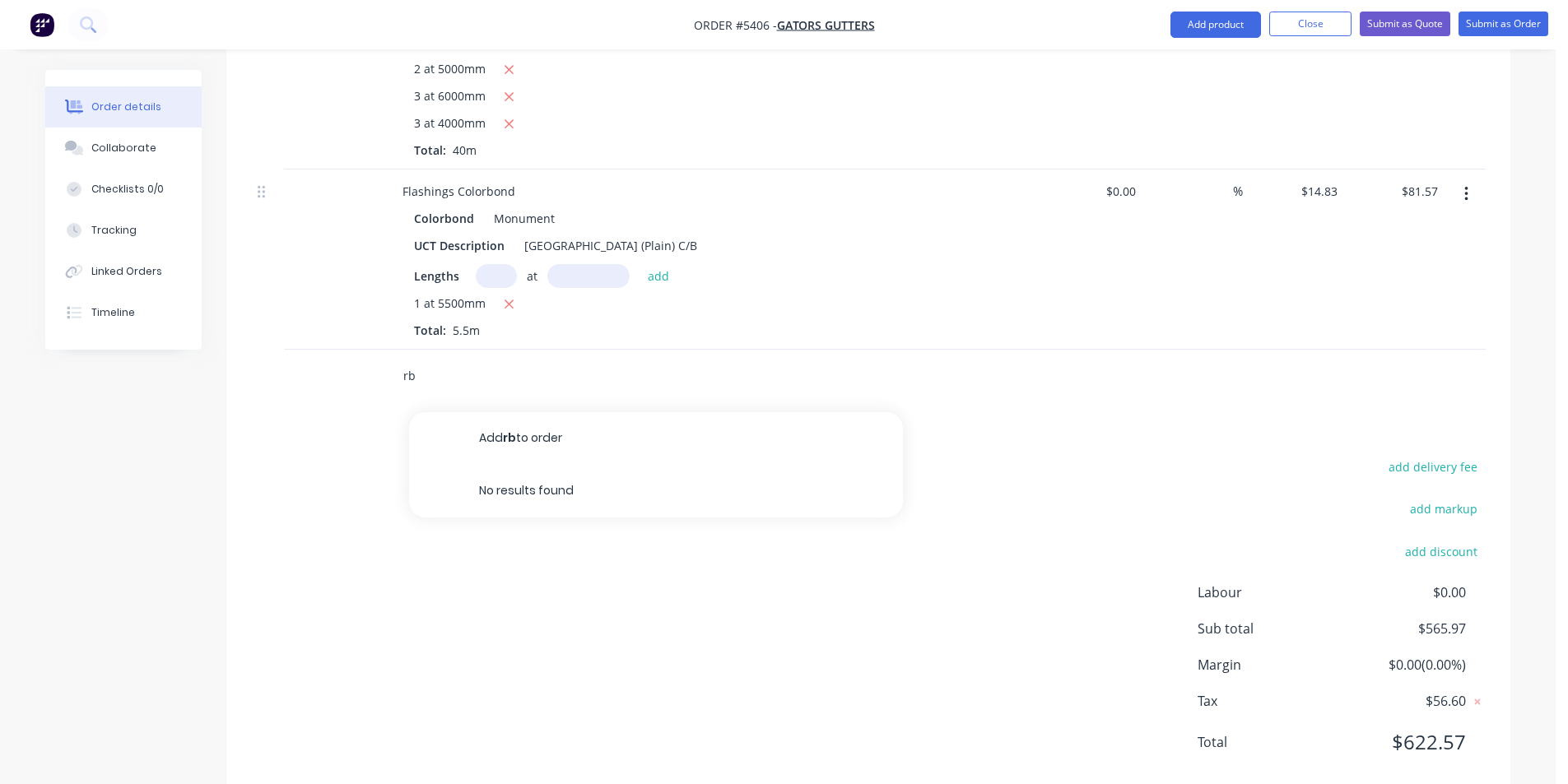
type input "r"
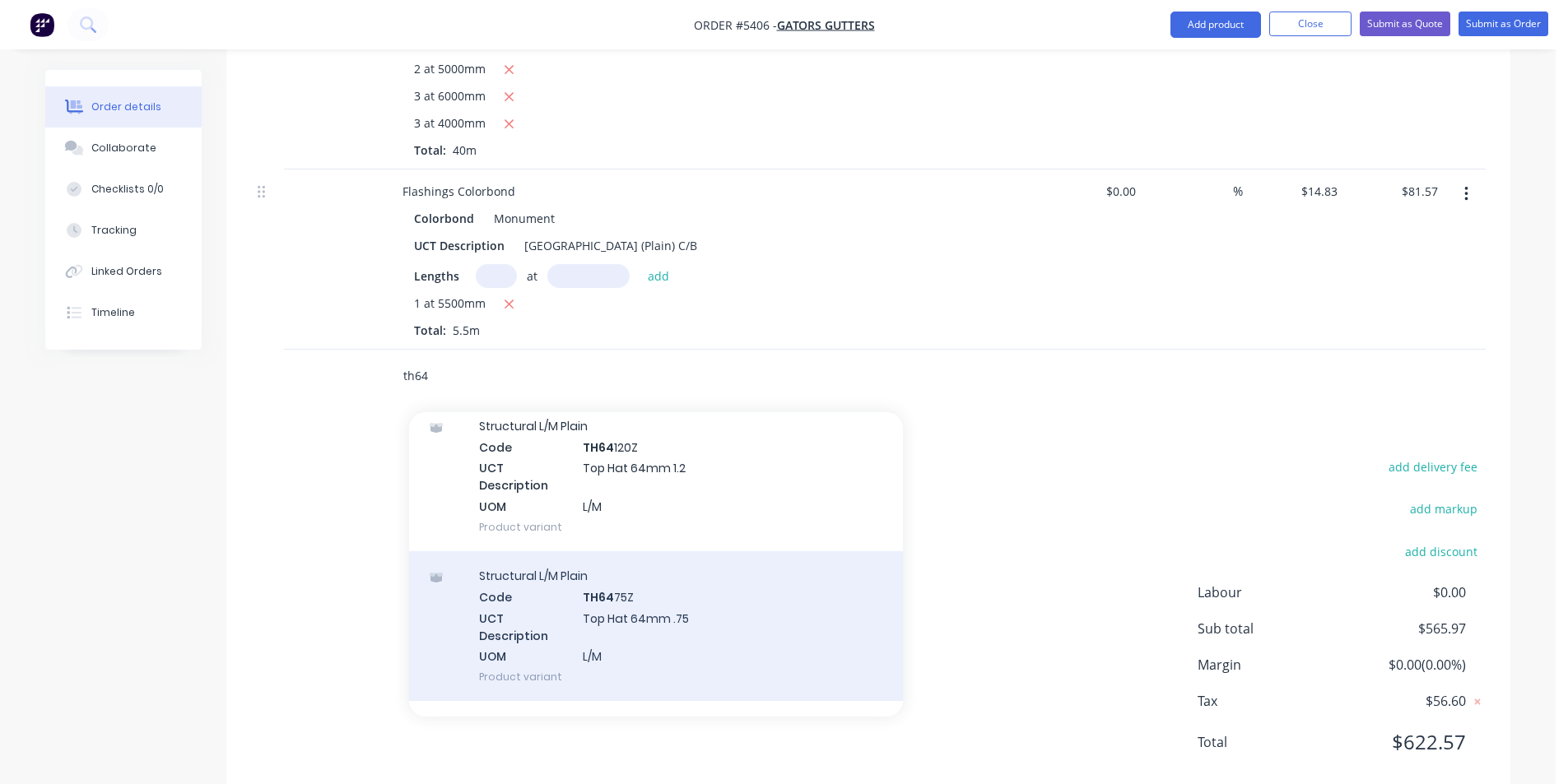
scroll to position [267, 0]
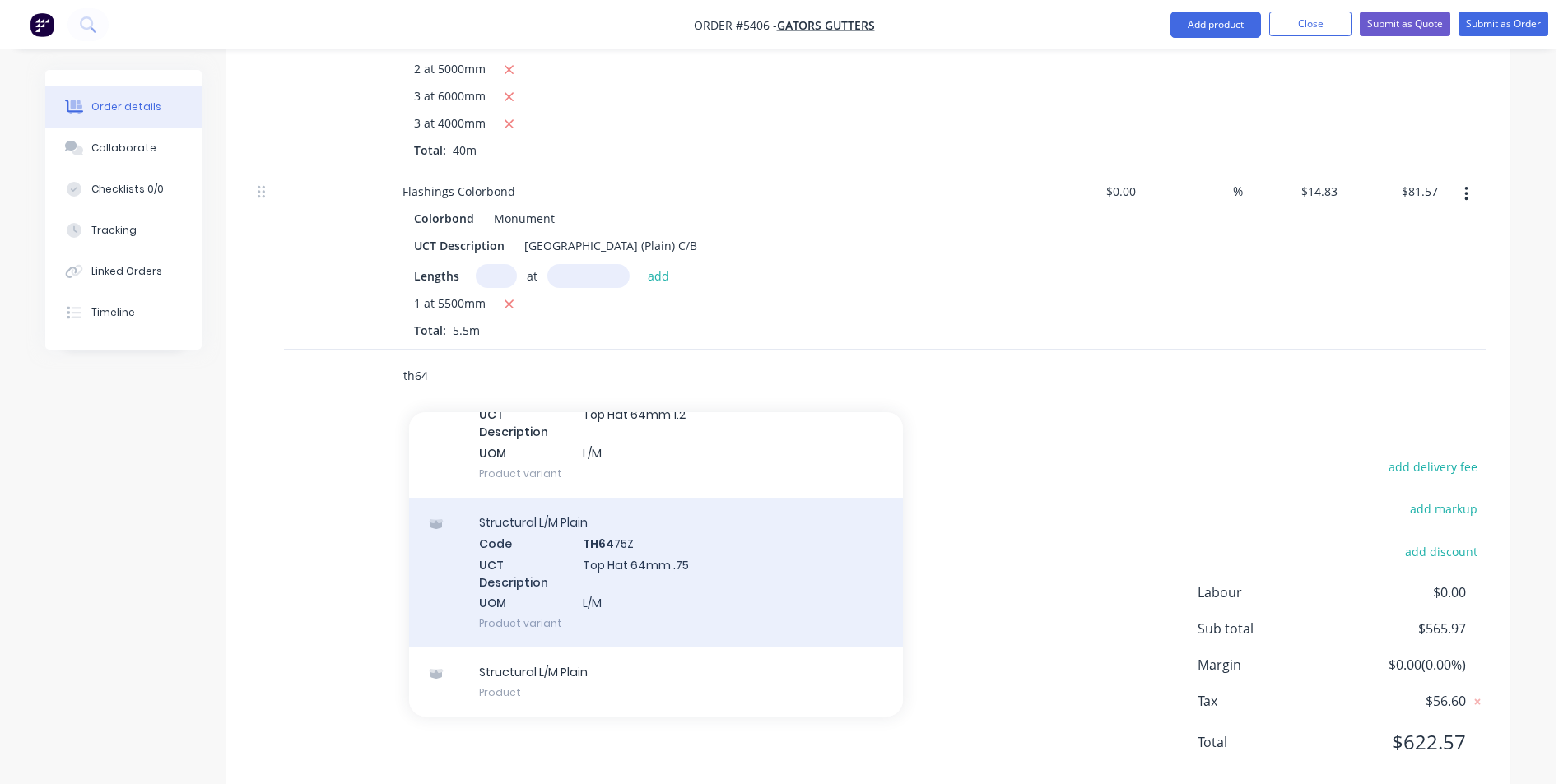
type input "th64"
click at [711, 549] on div "Structural L/M Plain Code TH64 75Z UCT Description Top Hat 64mm .75 UOM L/M Pro…" at bounding box center [656, 572] width 494 height 149
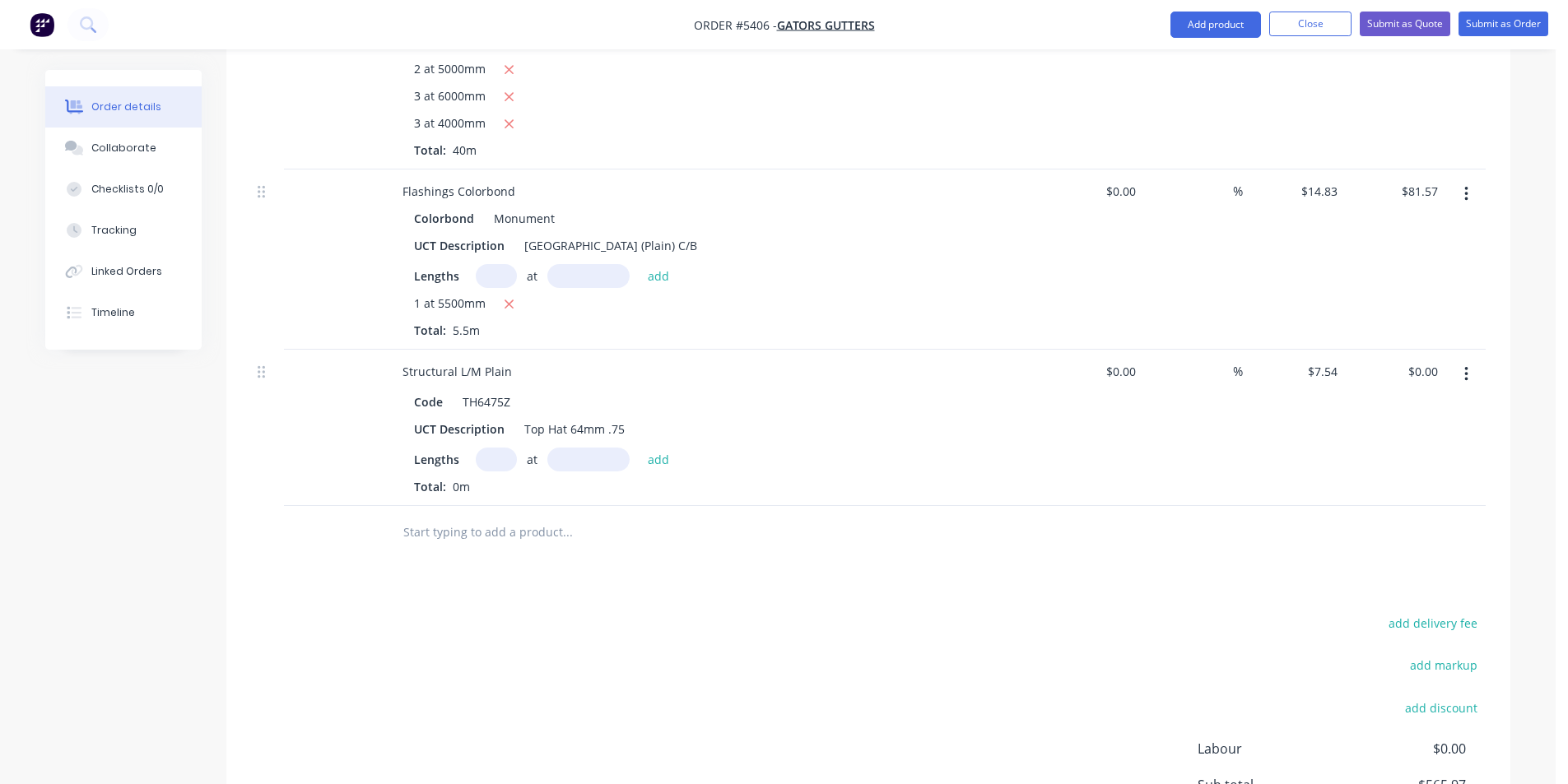
click at [511, 451] on div "Lengths at add Total: 0m" at bounding box center [712, 472] width 596 height 48
click at [500, 448] on input "text" at bounding box center [496, 459] width 41 height 24
type input "50"
type input "7500"
click at [640, 448] on button "add" at bounding box center [659, 458] width 39 height 22
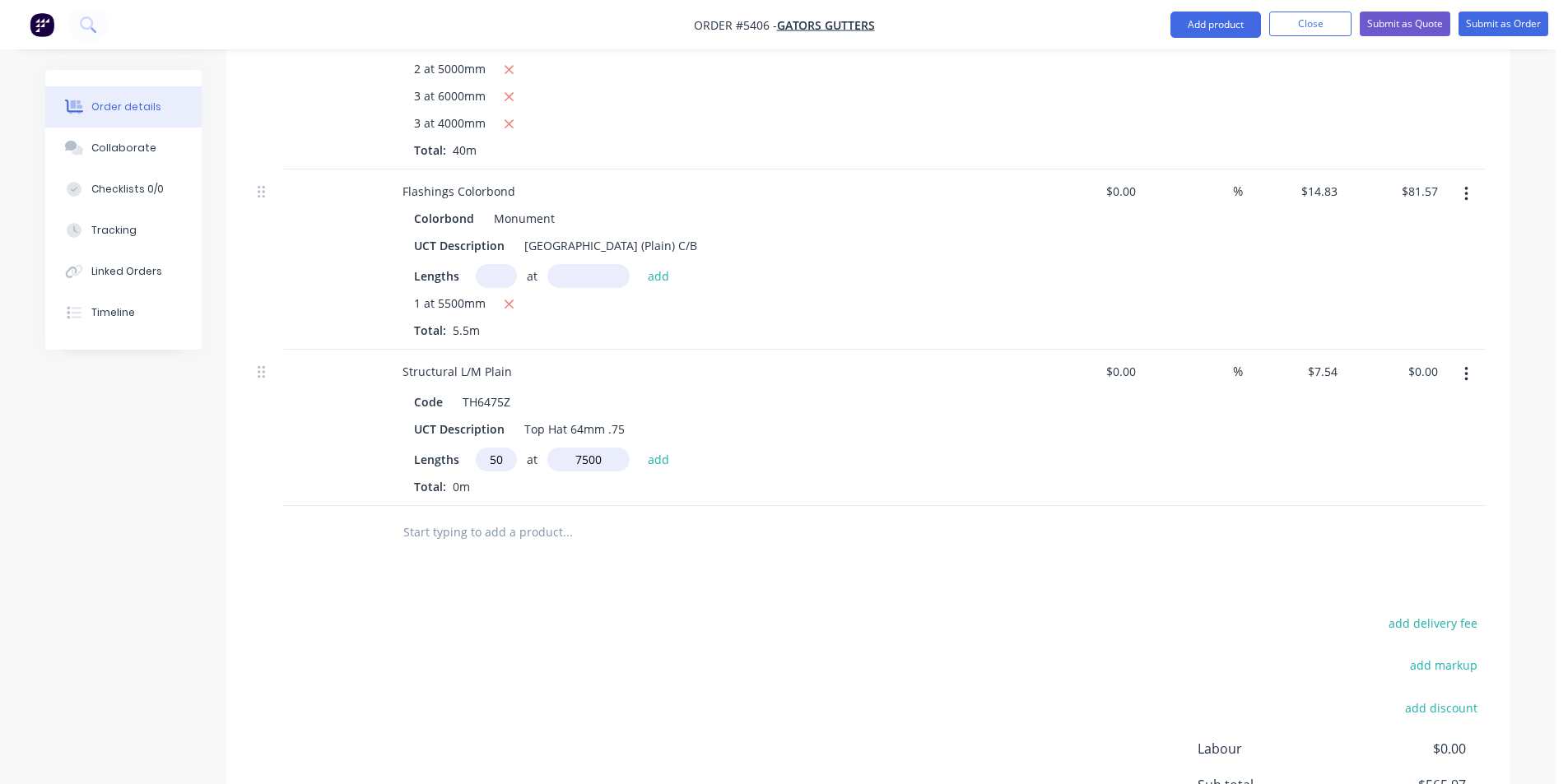
type input "$2,827.50"
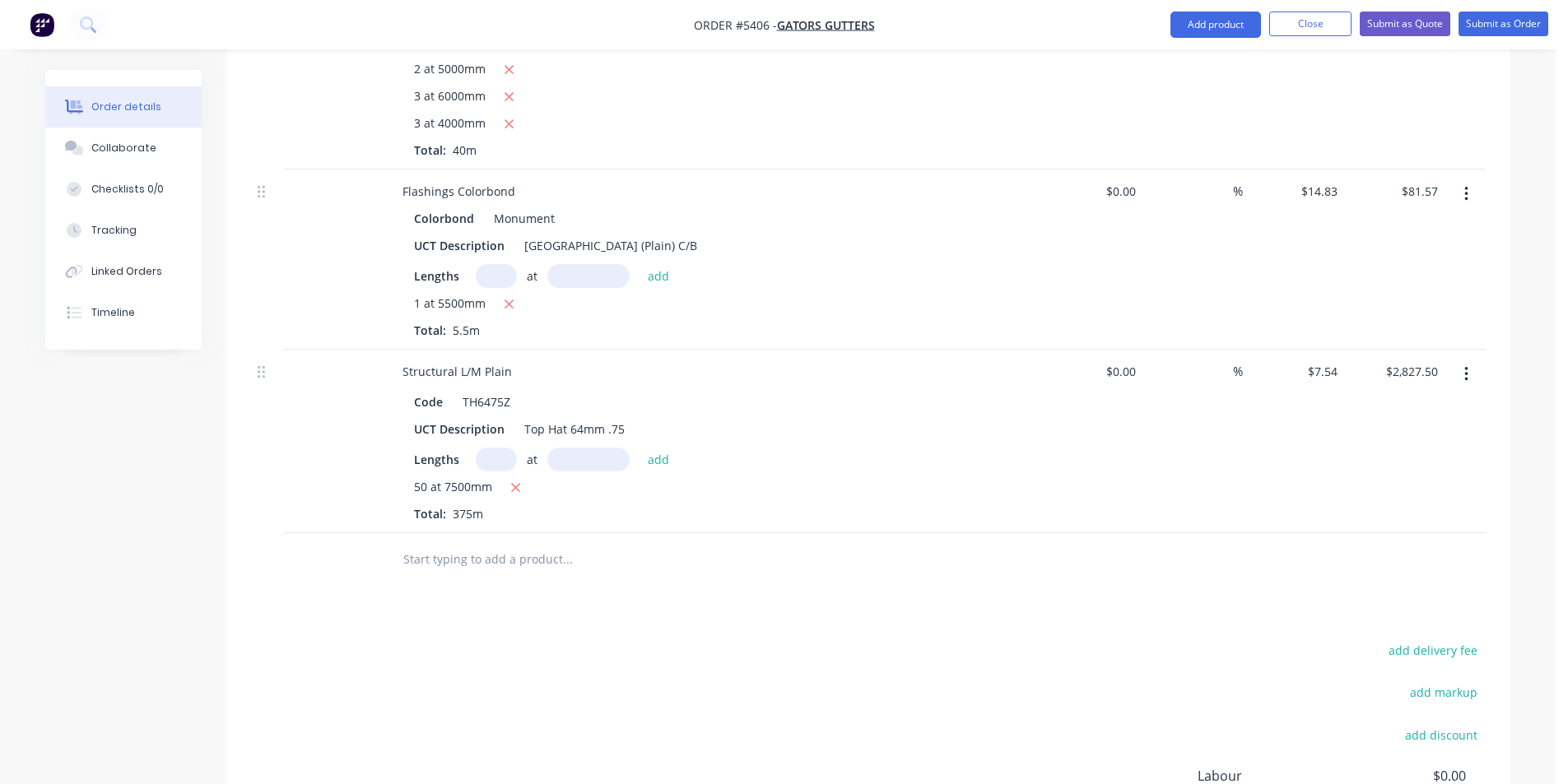
click at [522, 543] on input "text" at bounding box center [568, 560] width 330 height 33
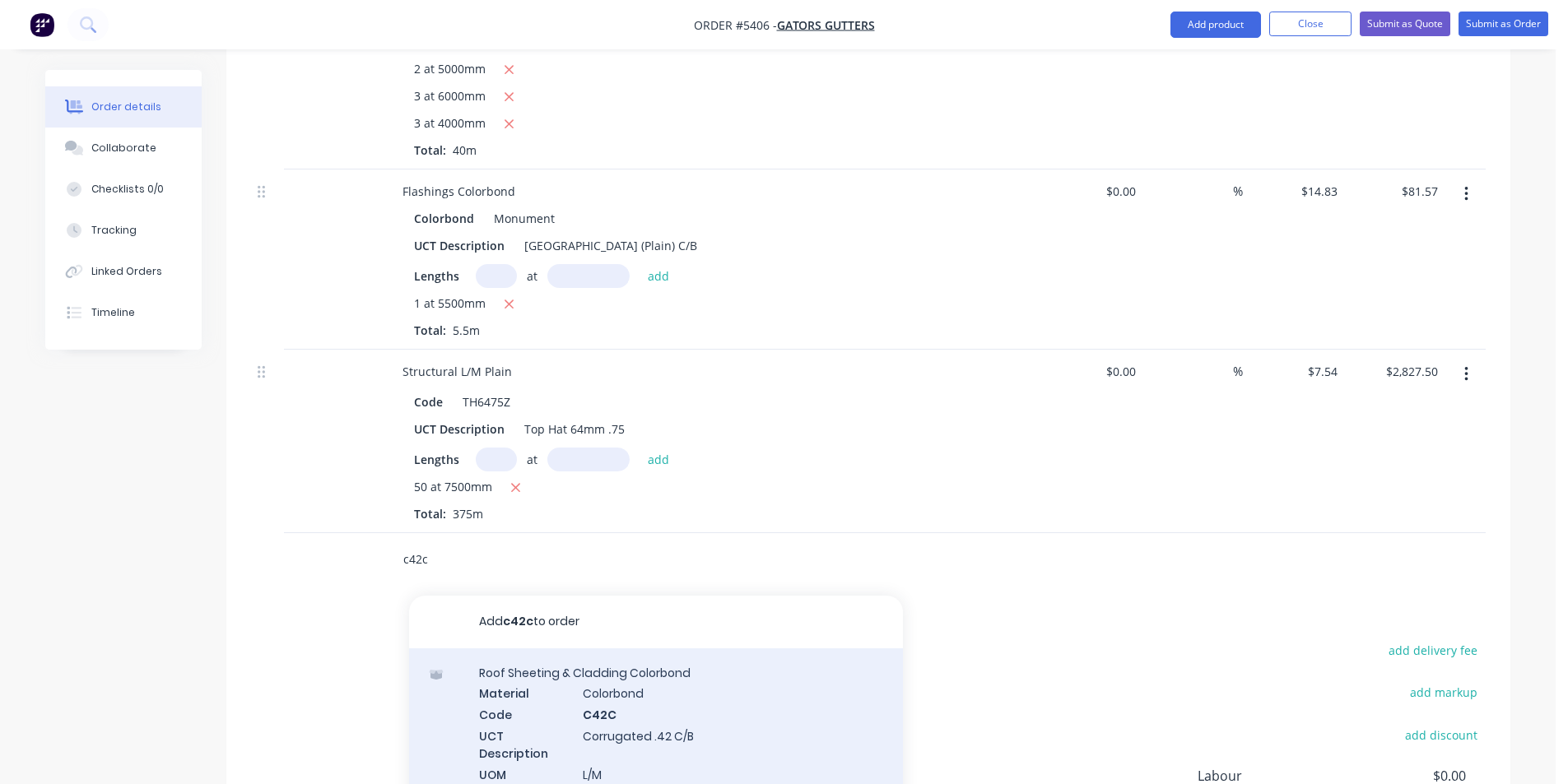
type input "c42c"
click at [709, 682] on div "Roof Sheeting & Cladding Colorbond Material Colorbond Code C42C UCT Description…" at bounding box center [656, 734] width 494 height 171
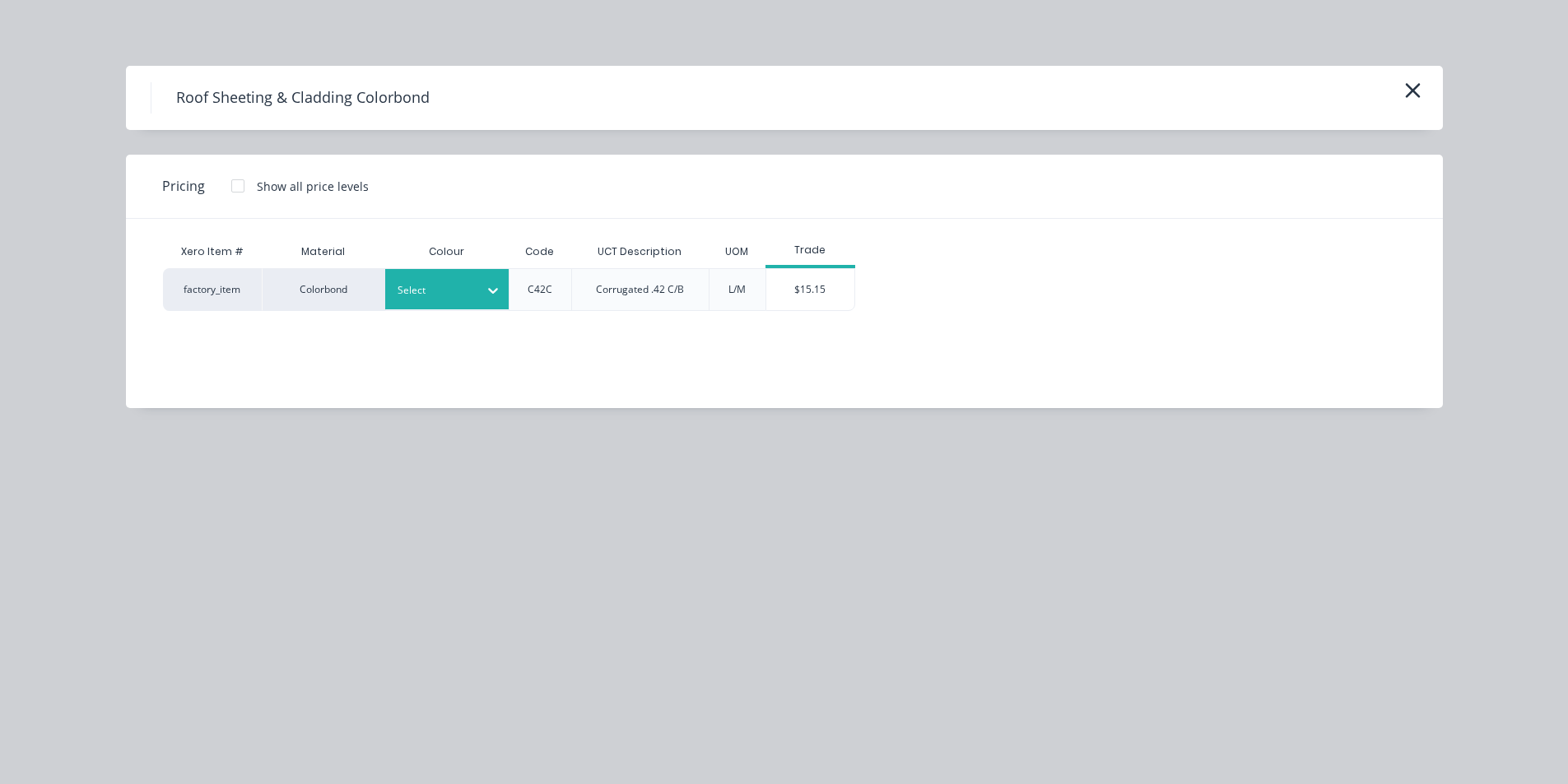
click at [479, 288] on div at bounding box center [492, 290] width 30 height 26
type input "mo"
click at [206, 185] on div "Monument" at bounding box center [103, 170] width 206 height 31
click at [850, 279] on div "$15.15" at bounding box center [810, 289] width 88 height 41
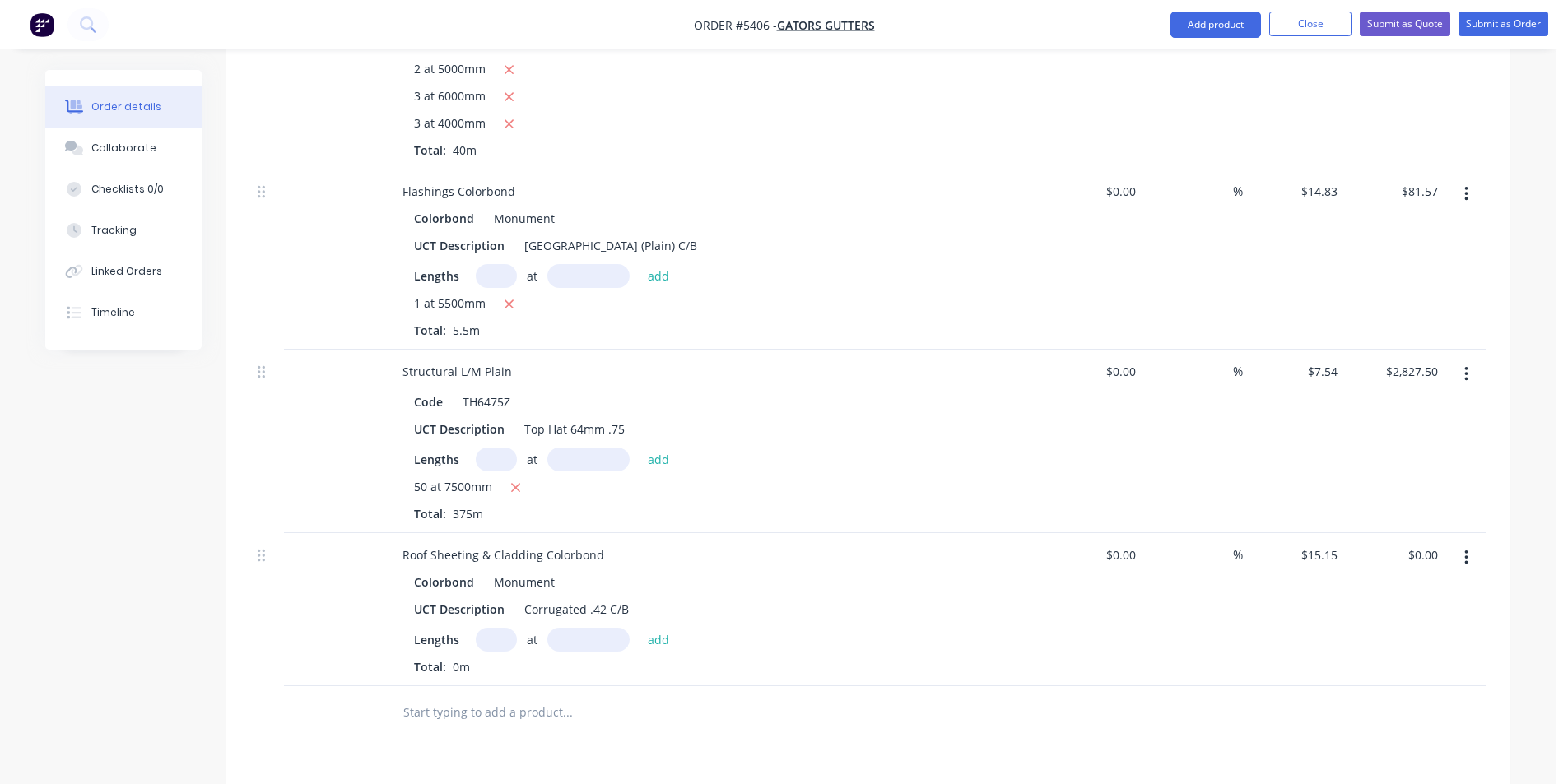
click at [494, 628] on input "text" at bounding box center [496, 640] width 41 height 24
type input "70"
type input "6700"
click at [640, 628] on button "add" at bounding box center [659, 639] width 39 height 22
type input "$7,105.35"
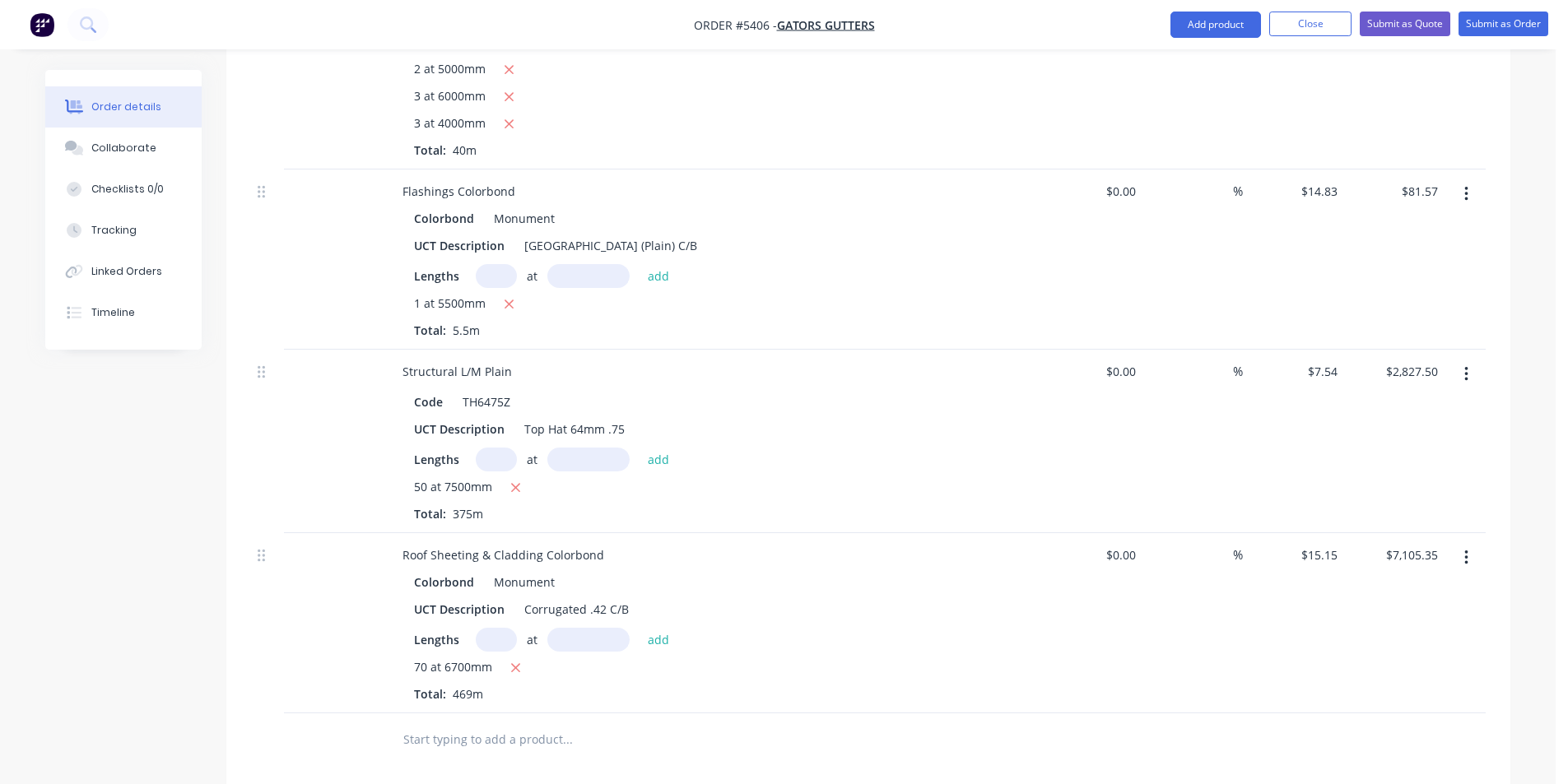
click at [511, 723] on input "text" at bounding box center [568, 740] width 330 height 33
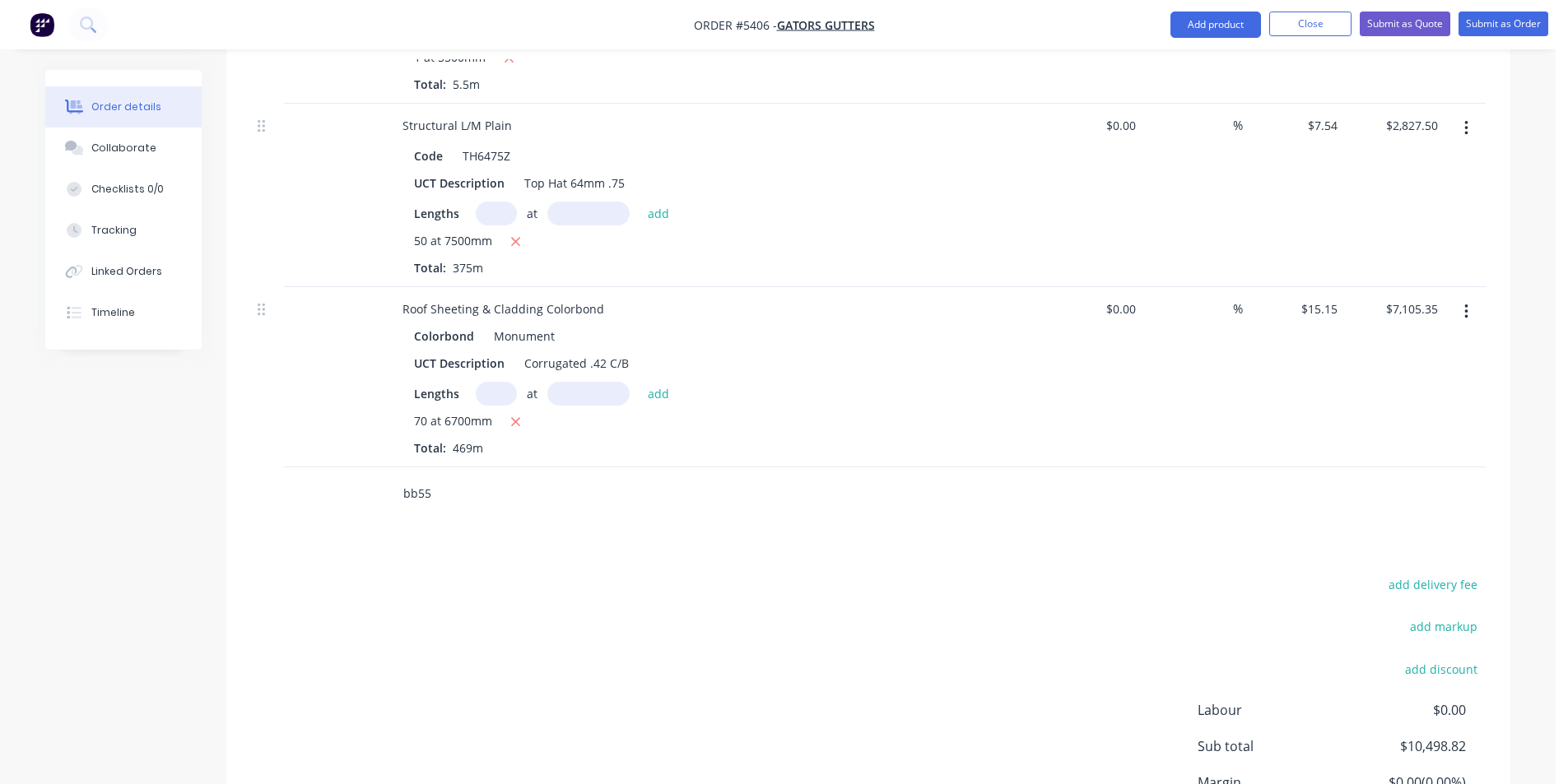
scroll to position [947, 0]
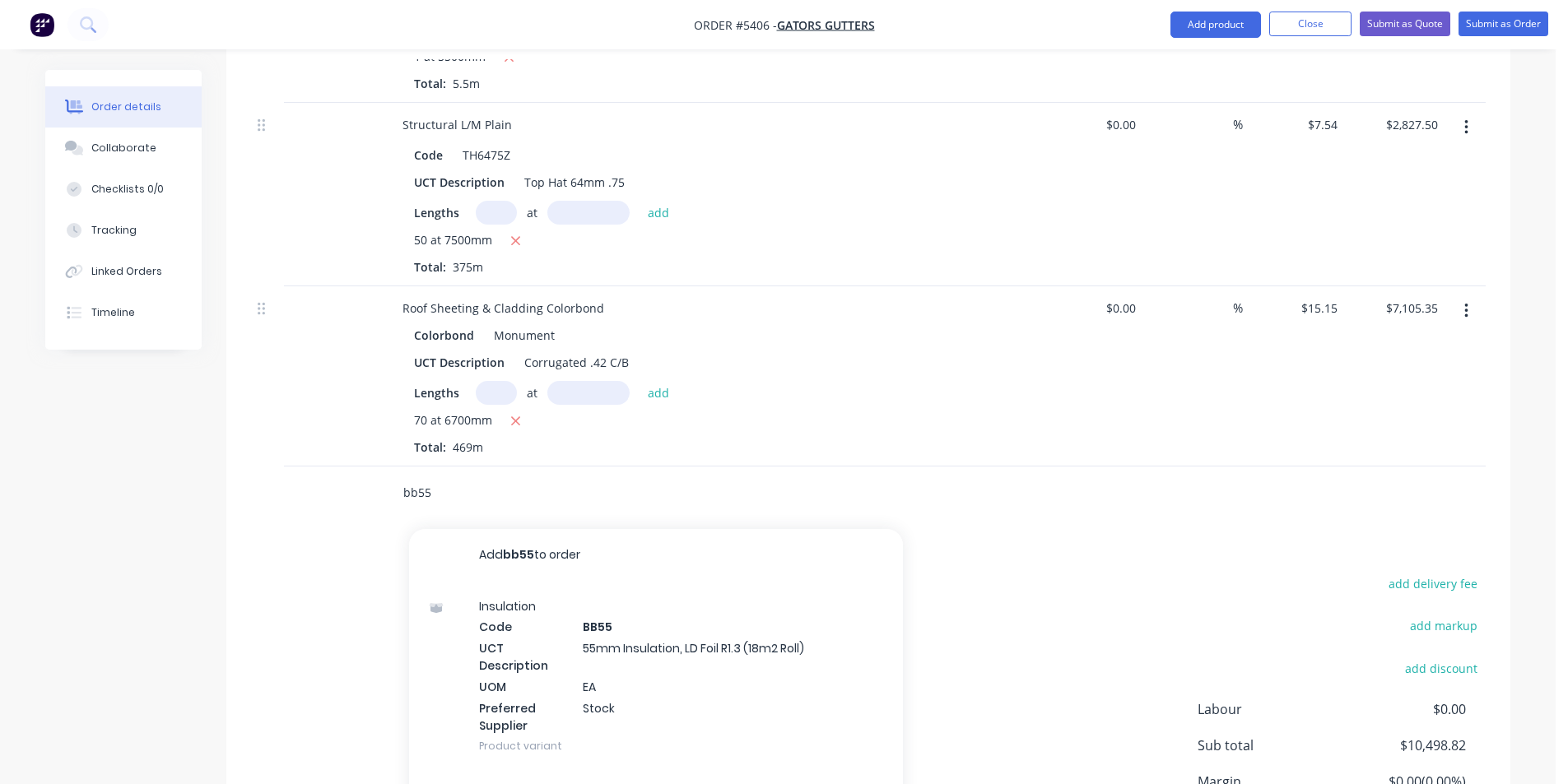
type input "bb55"
click at [494, 711] on div "Insulation Code BB55 UCT Description 55mm Insulation, LD Foil R1.3 (18m2 Roll) …" at bounding box center [656, 676] width 494 height 189
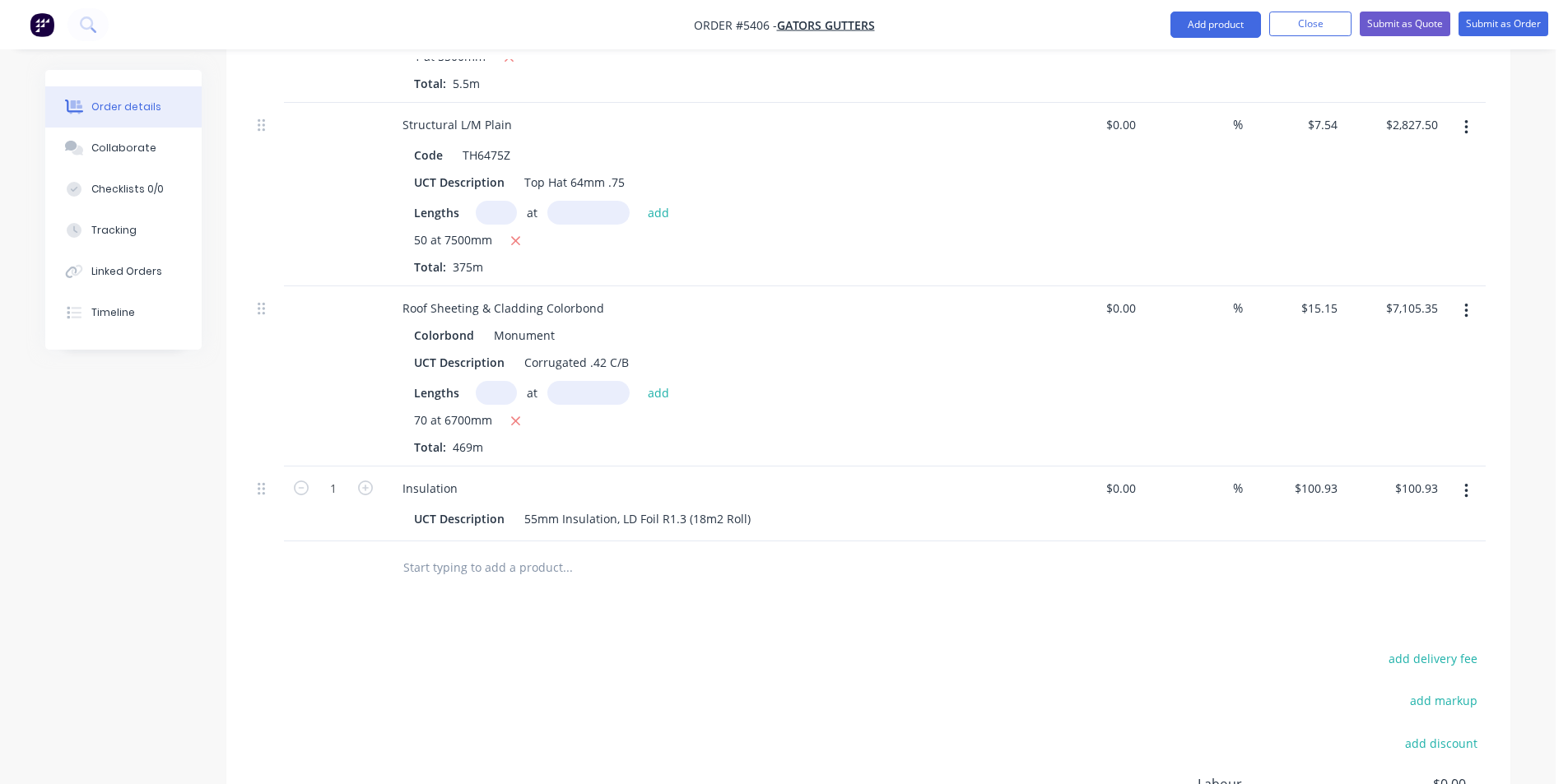
click at [340, 475] on div "1" at bounding box center [333, 487] width 42 height 25
click at [338, 477] on input "1" at bounding box center [333, 489] width 42 height 25
type input "16"
type input "$1,614.88"
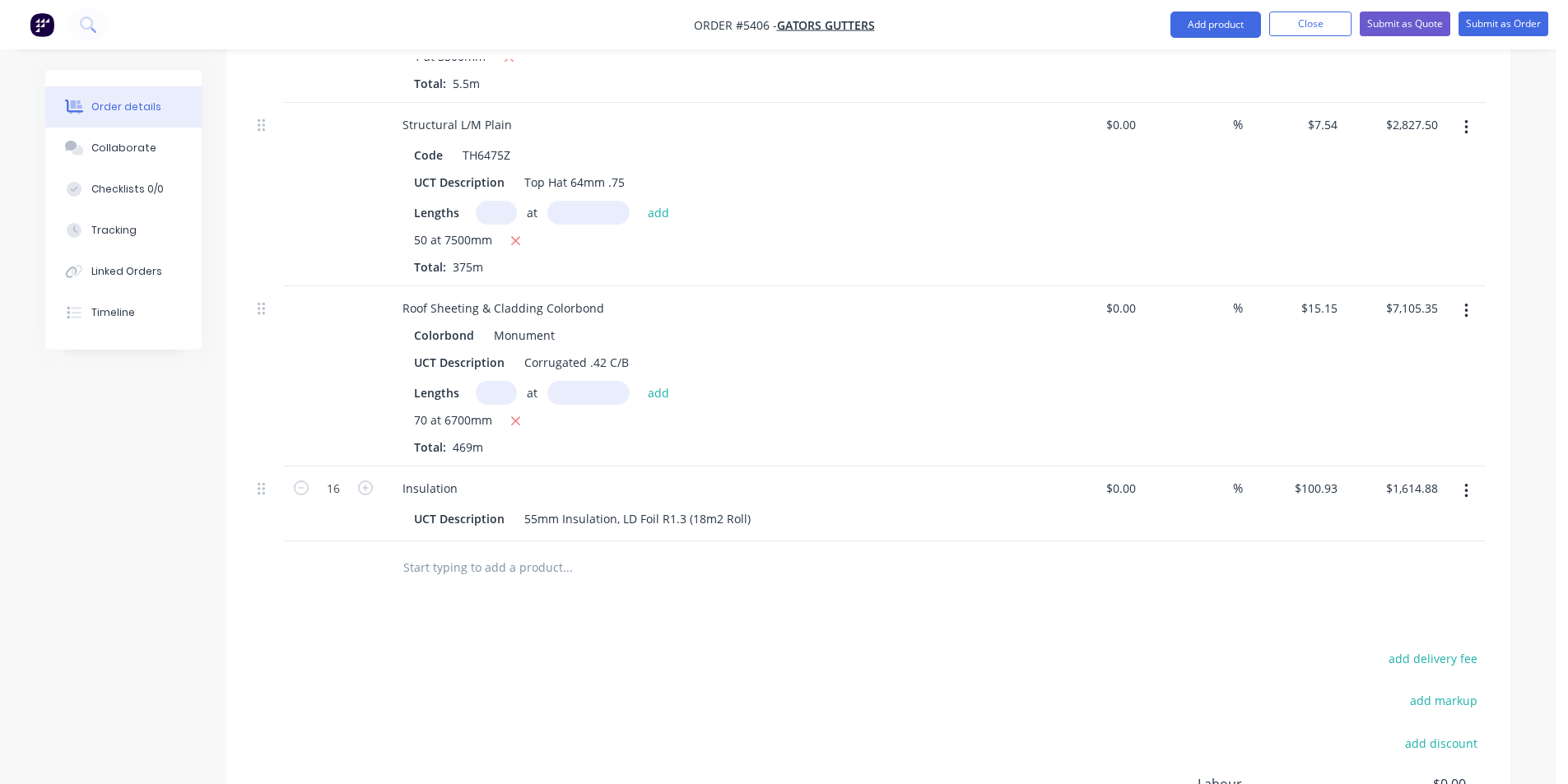
click at [497, 551] on input "text" at bounding box center [568, 567] width 330 height 33
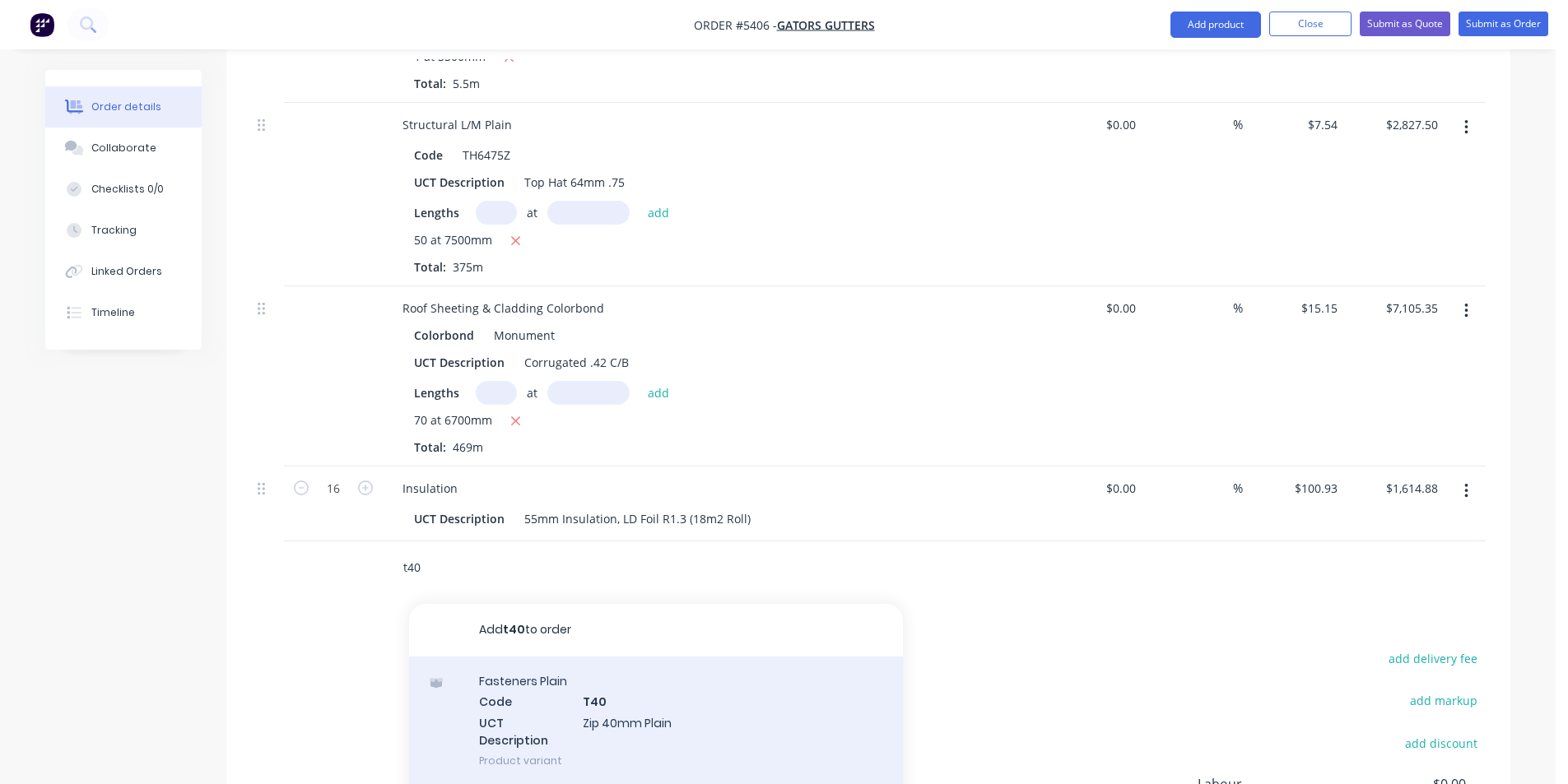
scroll to position [1030, 0]
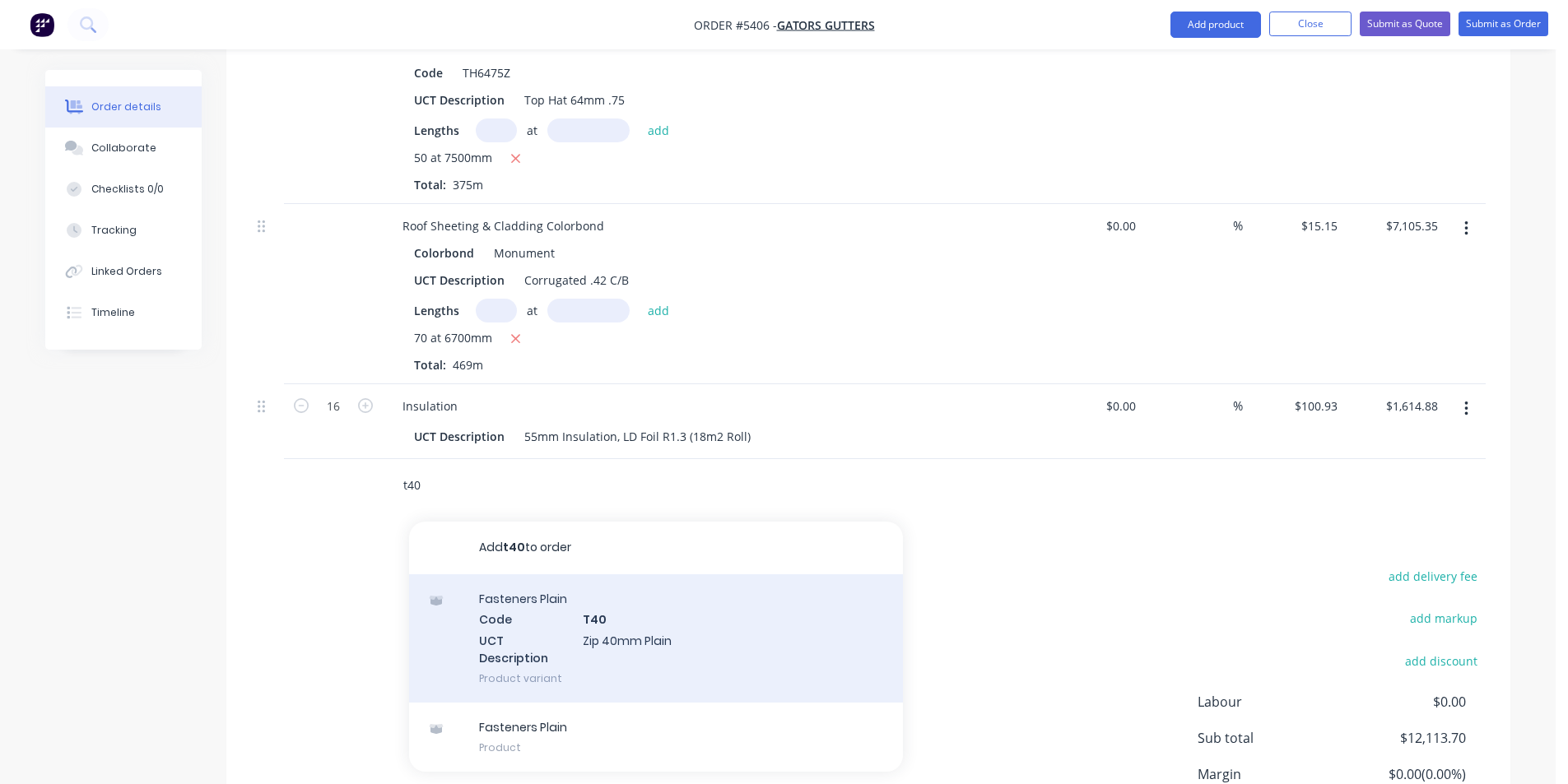
type input "t40"
click at [702, 633] on div "Fasteners Plain Code T40 UCT Description Zip 40mm Plain Product variant" at bounding box center [656, 638] width 494 height 128
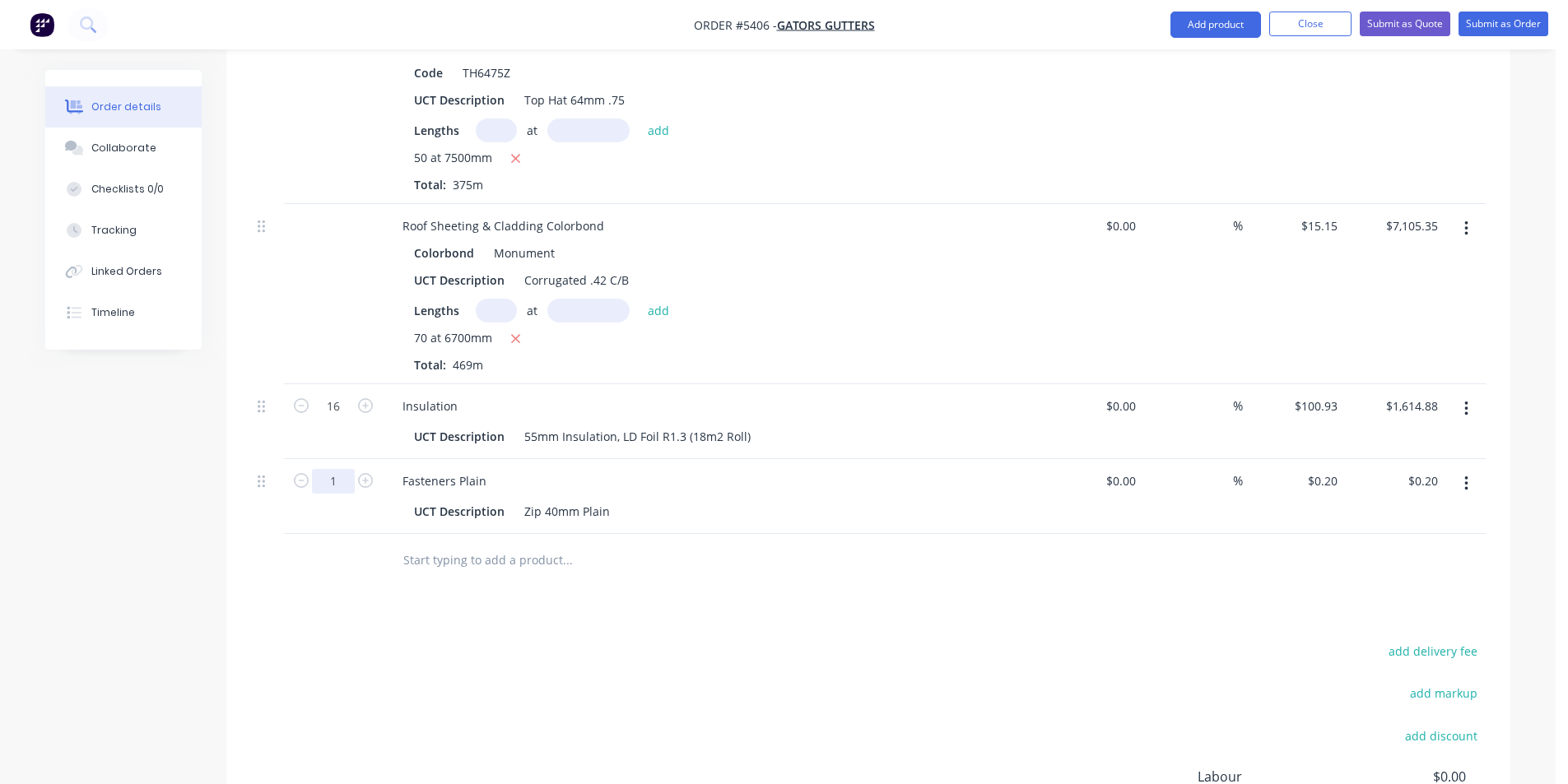
click at [333, 419] on input "1" at bounding box center [333, 406] width 42 height 25
type input "1000"
type input "$200.00"
click at [471, 544] on input "text" at bounding box center [568, 561] width 330 height 33
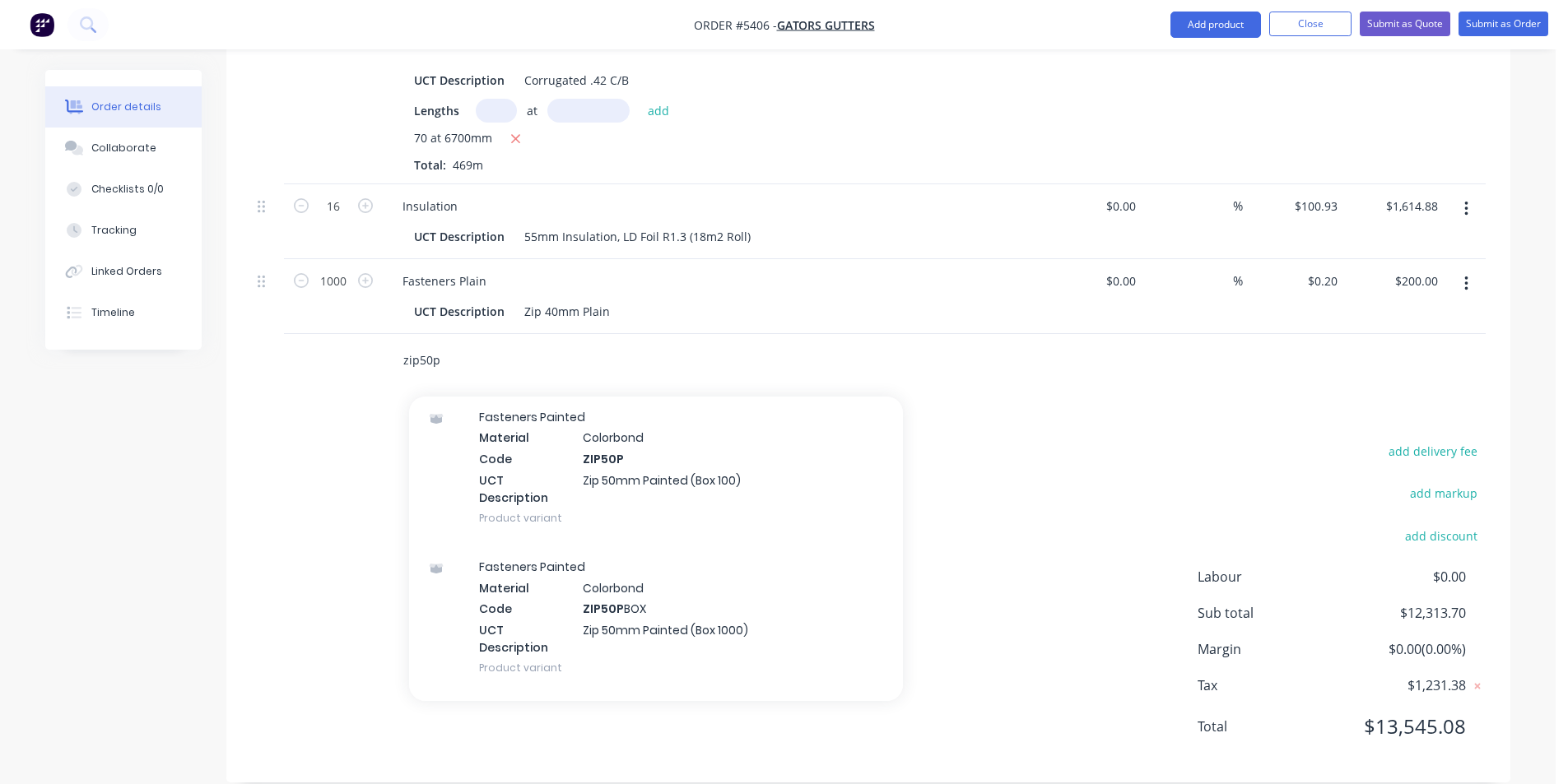
scroll to position [576, 0]
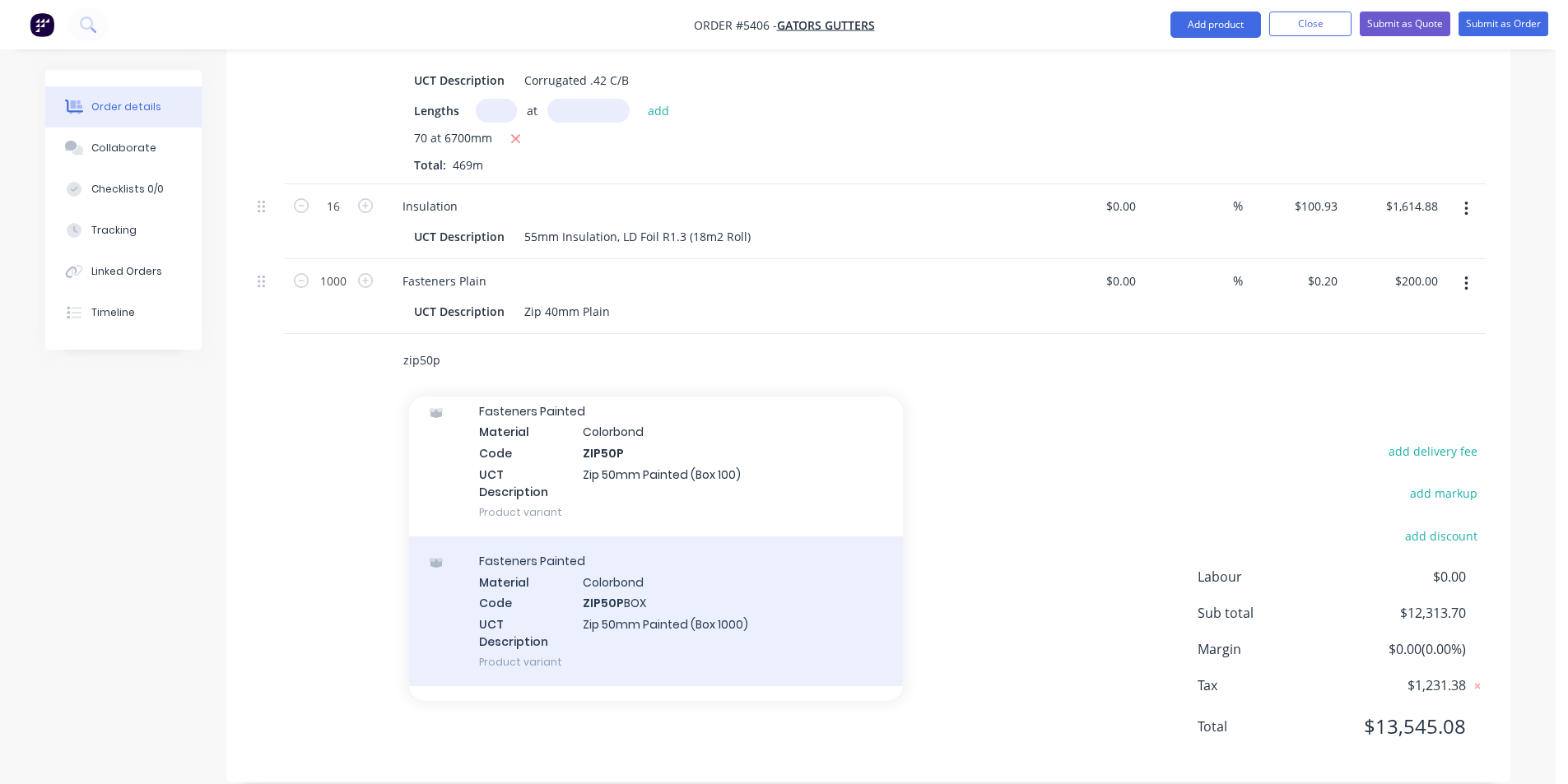
type input "zip50p"
click at [708, 570] on div "Fasteners Painted Material Colorbond Code ZIP50P BOX UCT Description Zip 50mm P…" at bounding box center [656, 611] width 494 height 149
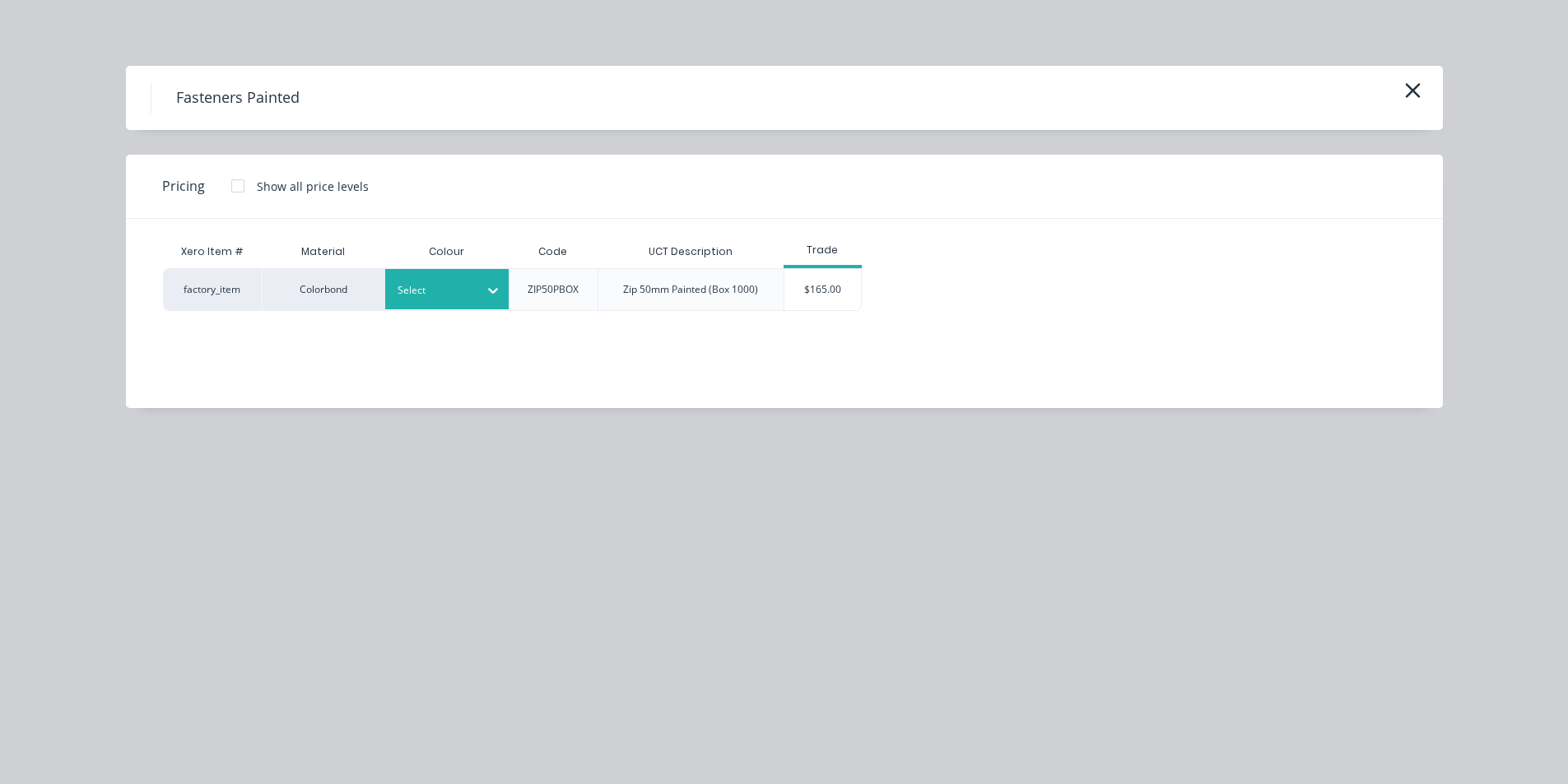
click at [444, 293] on div at bounding box center [435, 290] width 74 height 18
type input "mon"
click at [786, 289] on div "$165.00" at bounding box center [823, 289] width 77 height 41
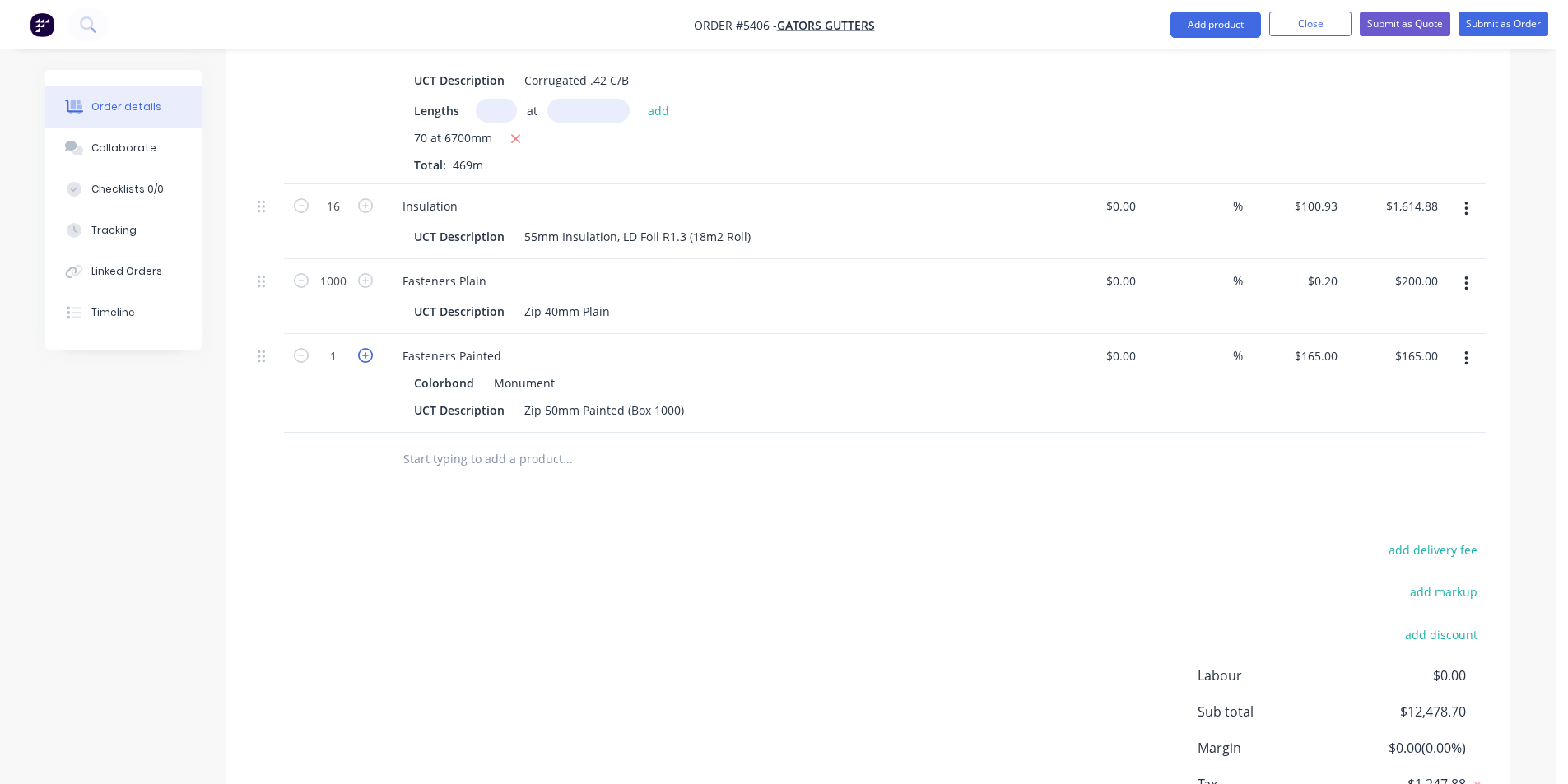
click at [359, 348] on icon "button" at bounding box center [365, 354] width 14 height 14
type input "2"
type input "$330.00"
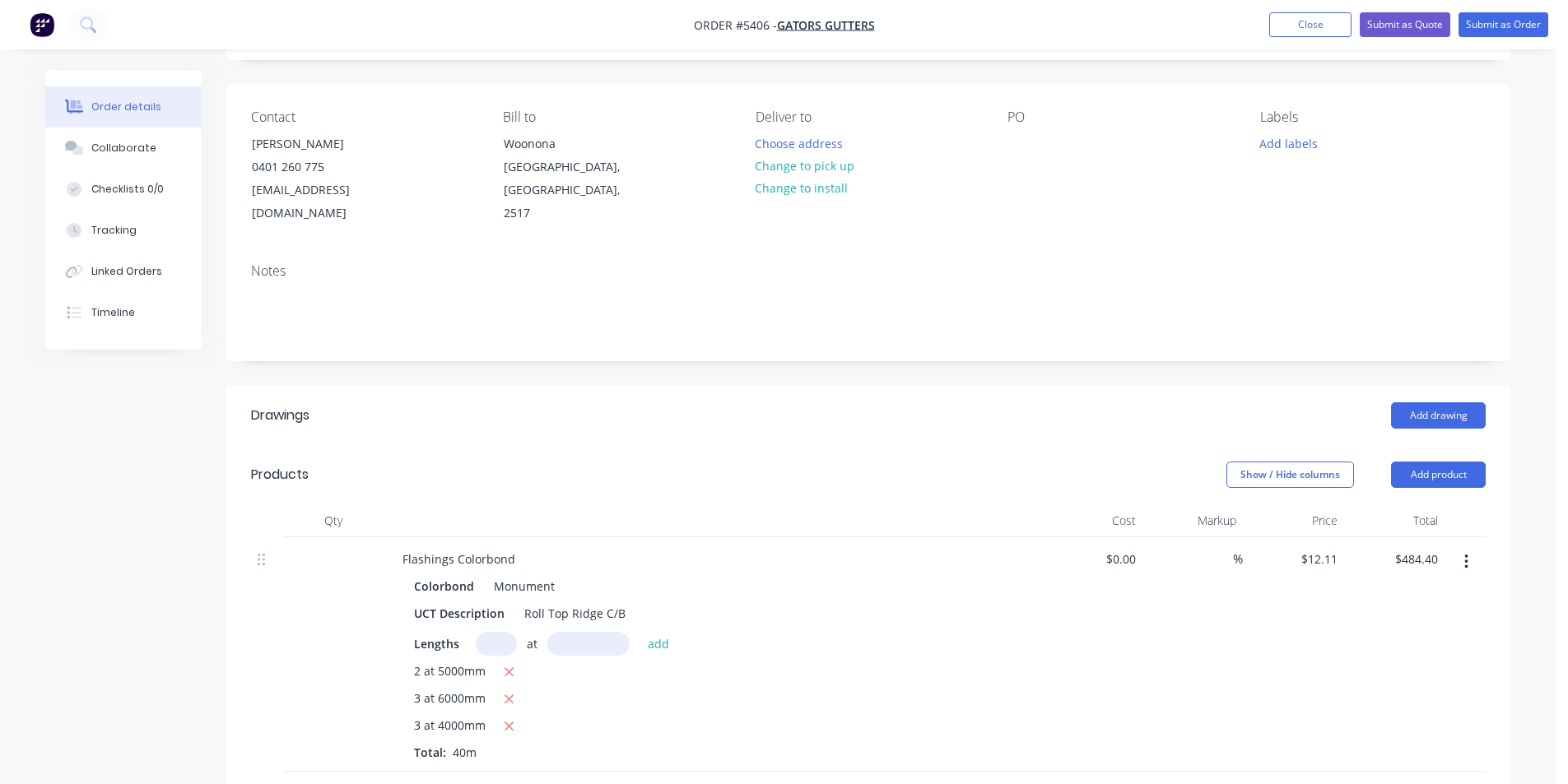
scroll to position [0, 0]
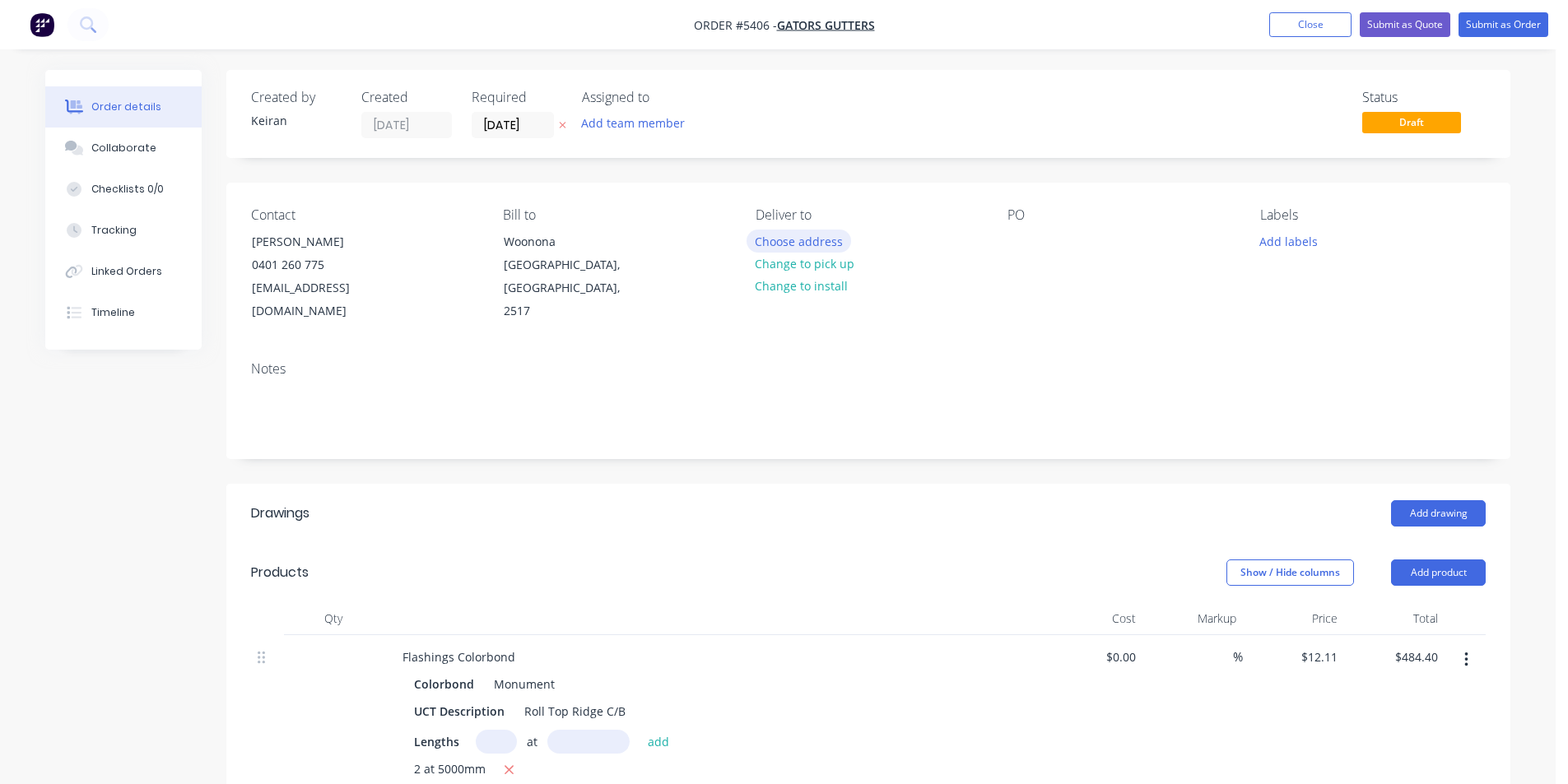
click at [801, 235] on button "Choose address" at bounding box center [799, 240] width 105 height 22
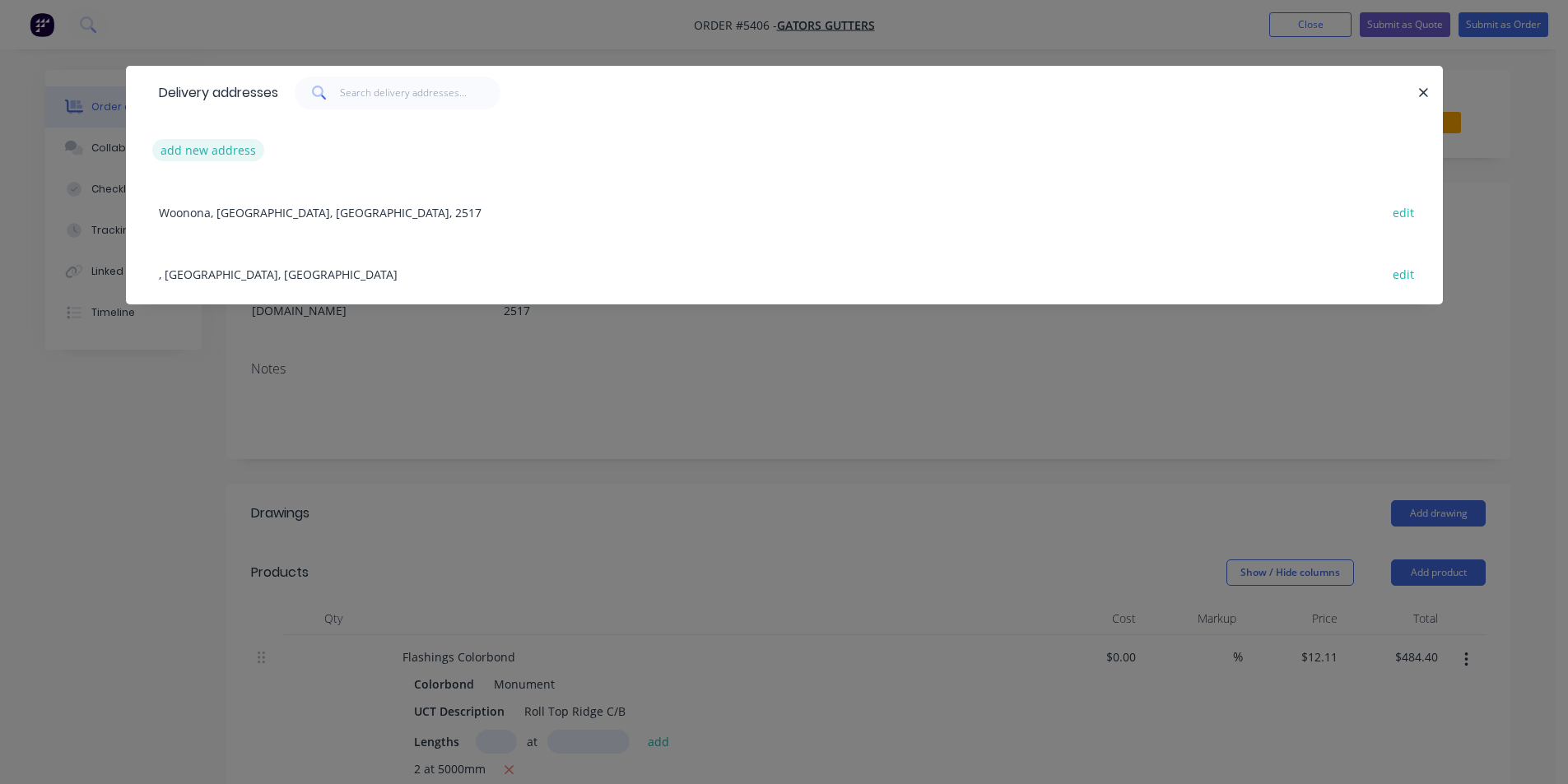
click at [199, 160] on button "add new address" at bounding box center [208, 149] width 113 height 22
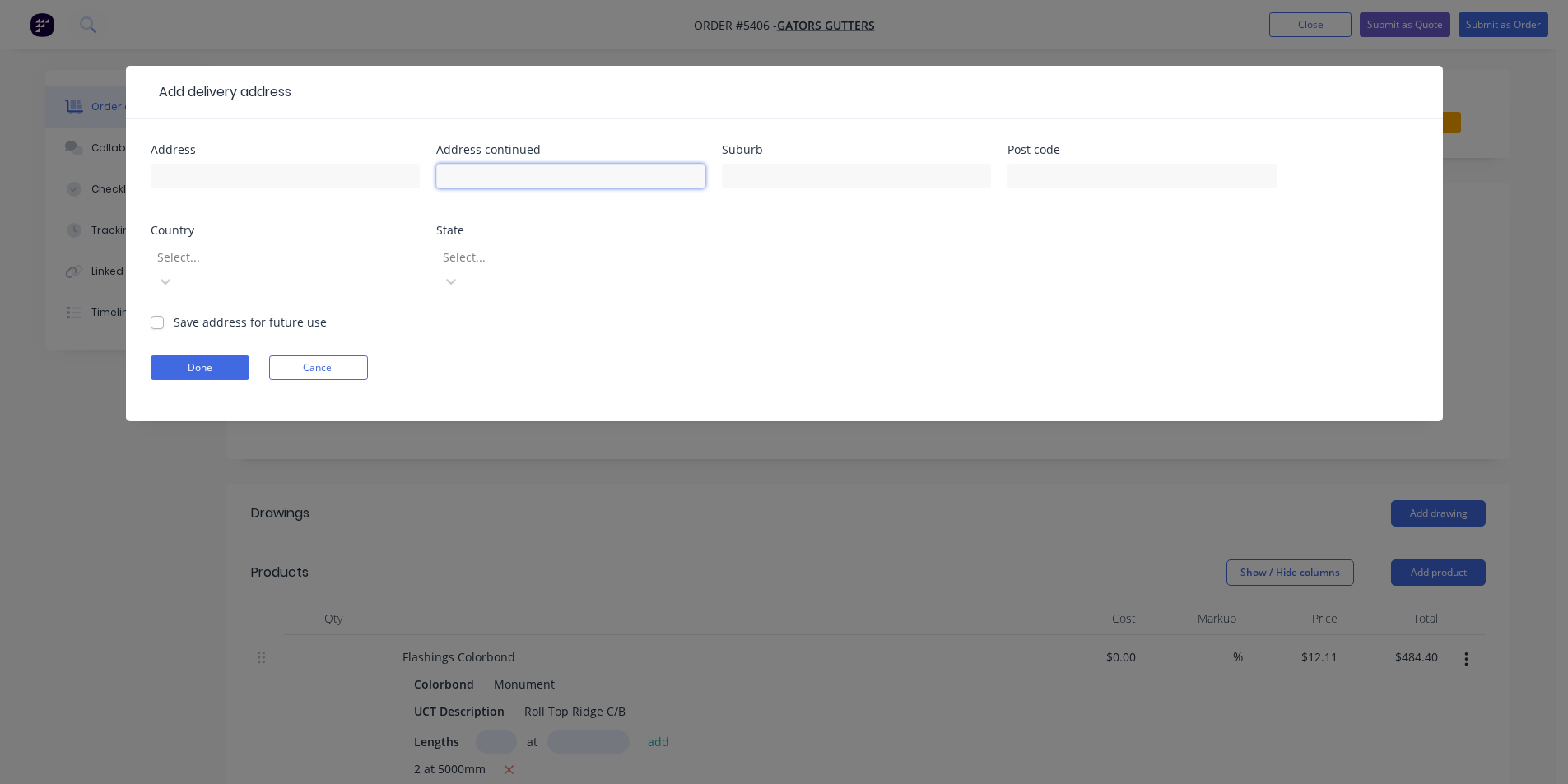
click at [496, 182] on input "text" at bounding box center [571, 176] width 269 height 25
click at [355, 183] on input "text" at bounding box center [284, 176] width 269 height 25
type input "49B Tarrawanna Rd"
type input "Corrimal"
click at [239, 329] on form "Address 49B Tarrawanna Rd Address continued Suburb Corrimal Post code Country S…" at bounding box center [784, 282] width 1268 height 277
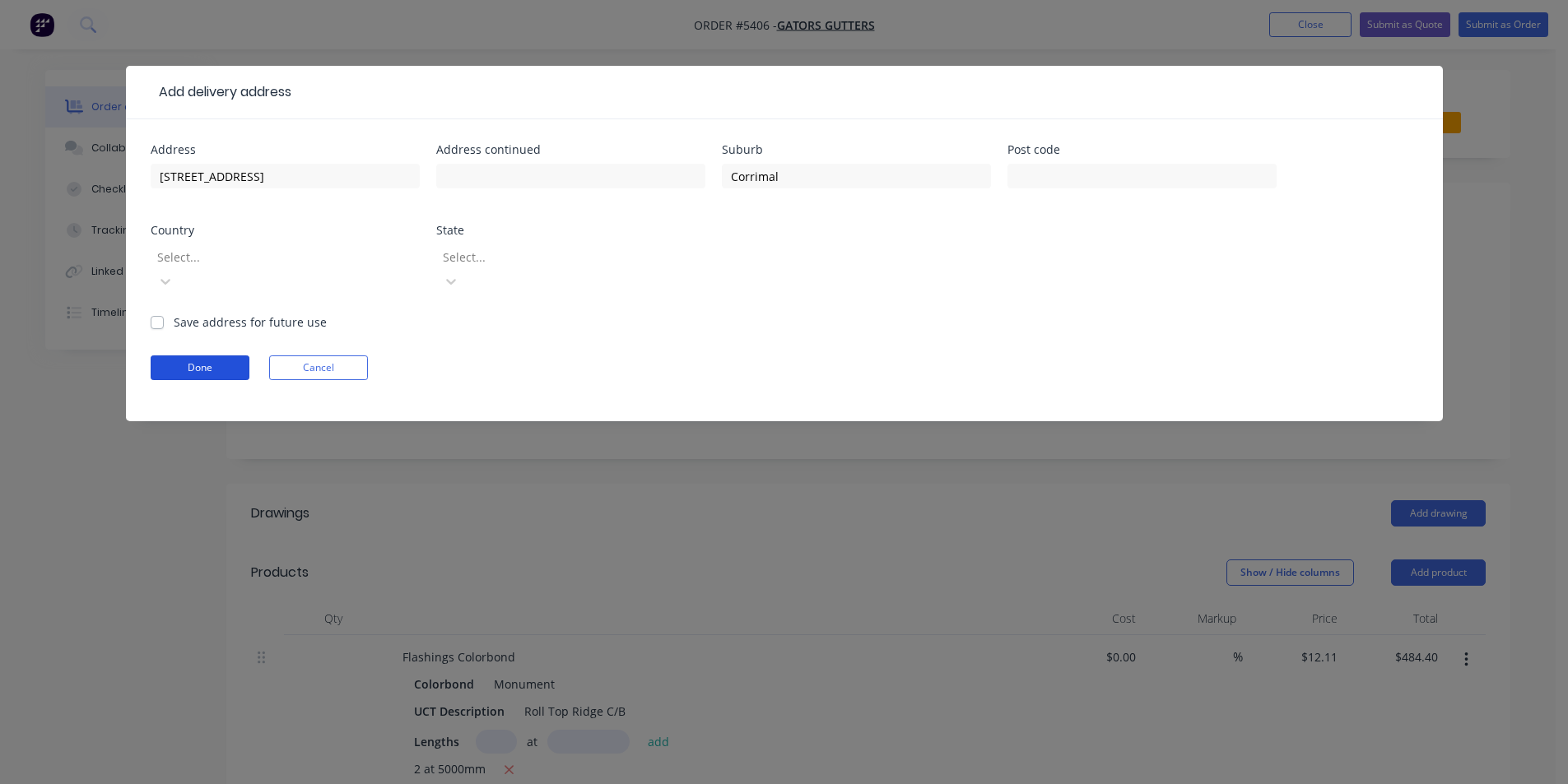
click at [236, 355] on button "Done" at bounding box center [199, 368] width 99 height 25
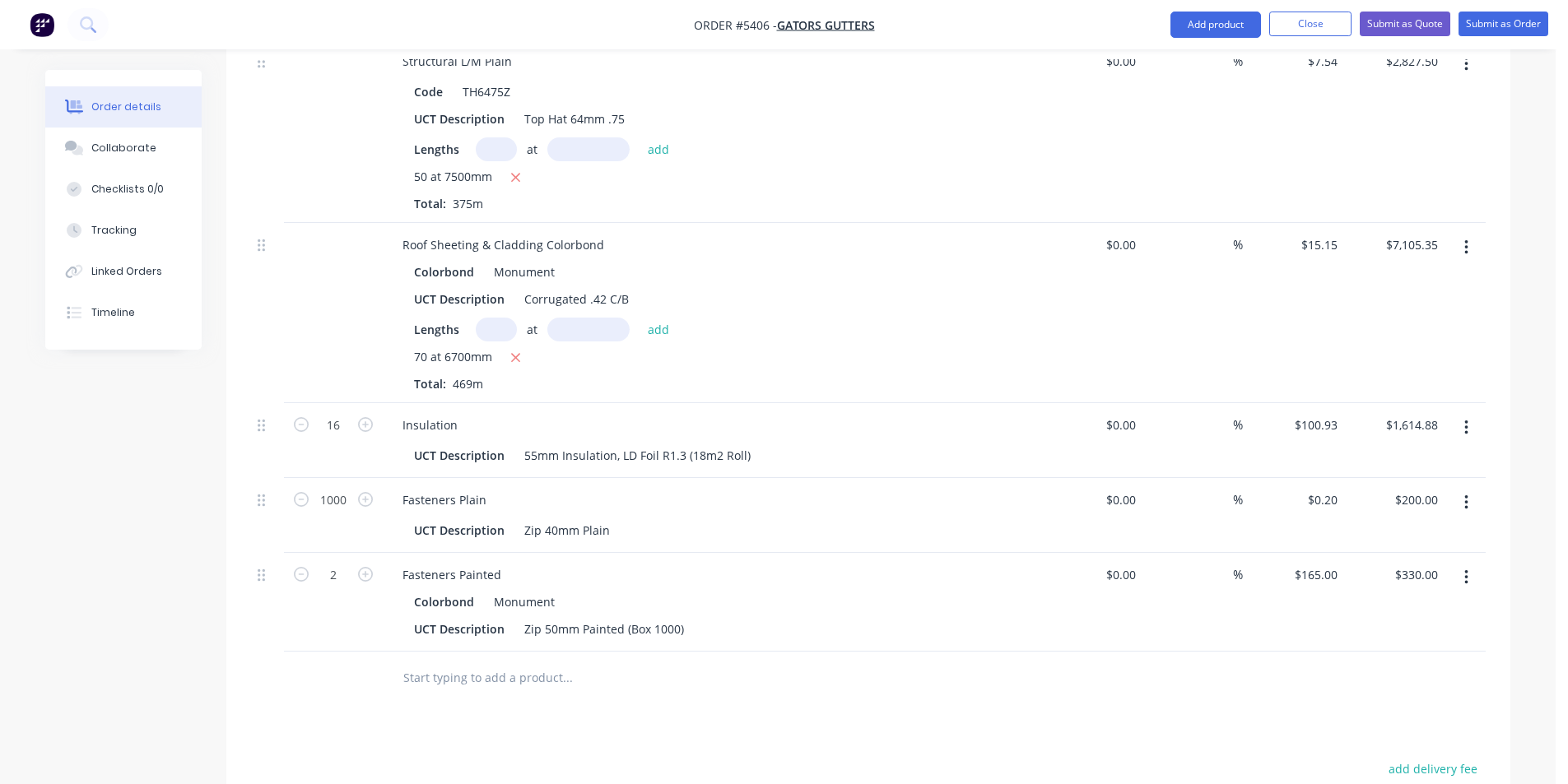
scroll to position [1234, 0]
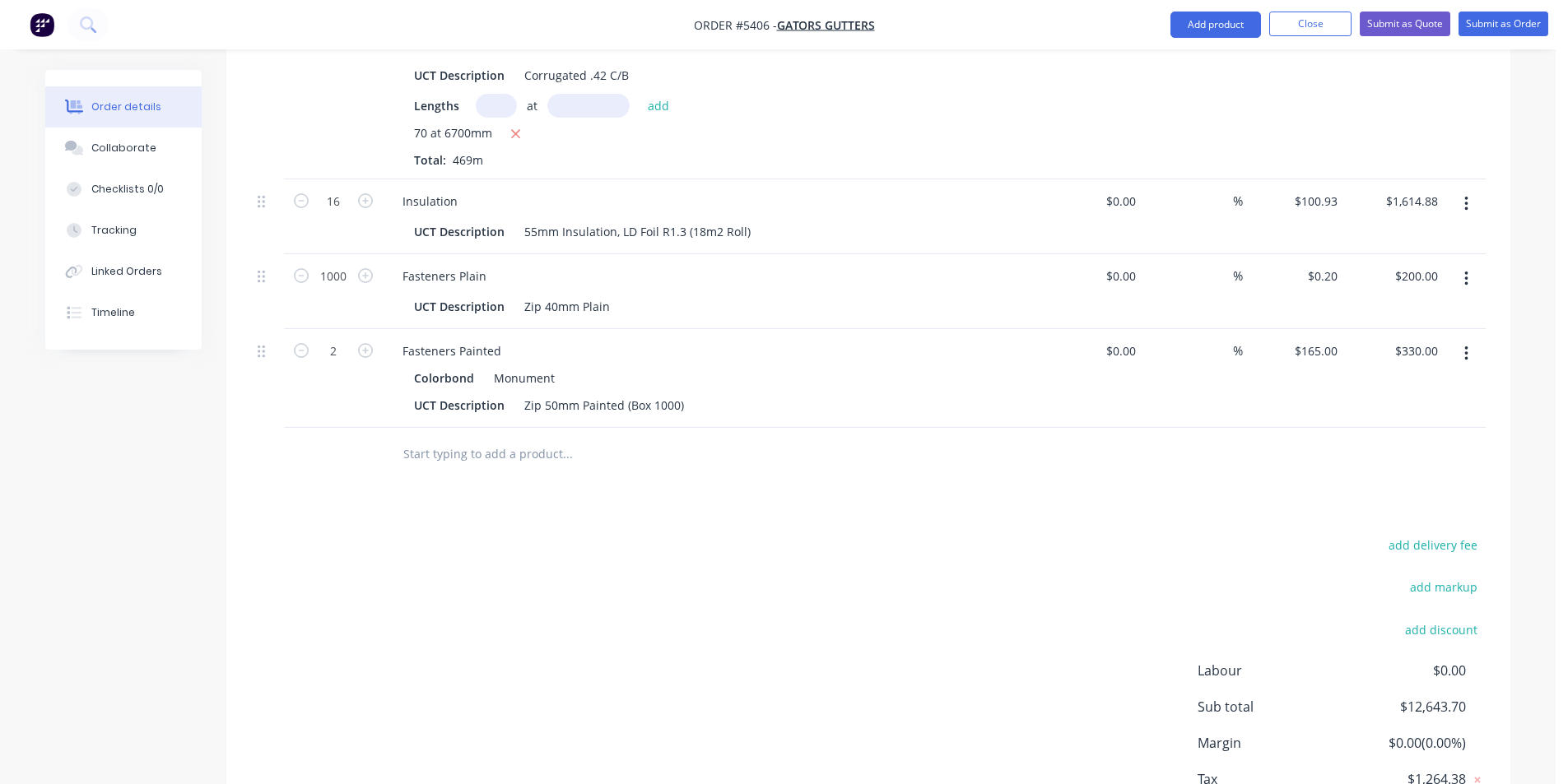
click at [509, 437] on input "text" at bounding box center [568, 454] width 330 height 33
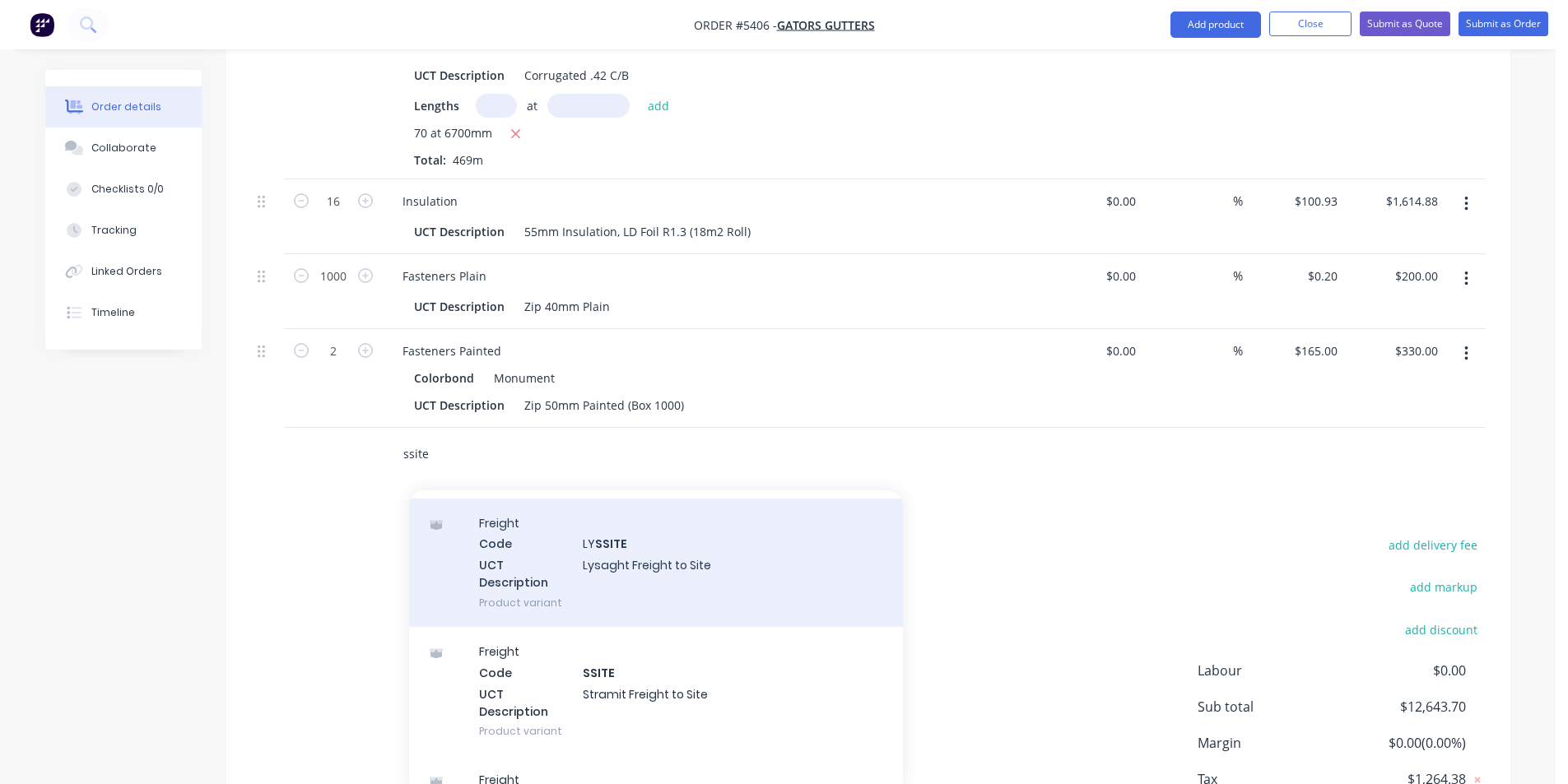
scroll to position [74, 0]
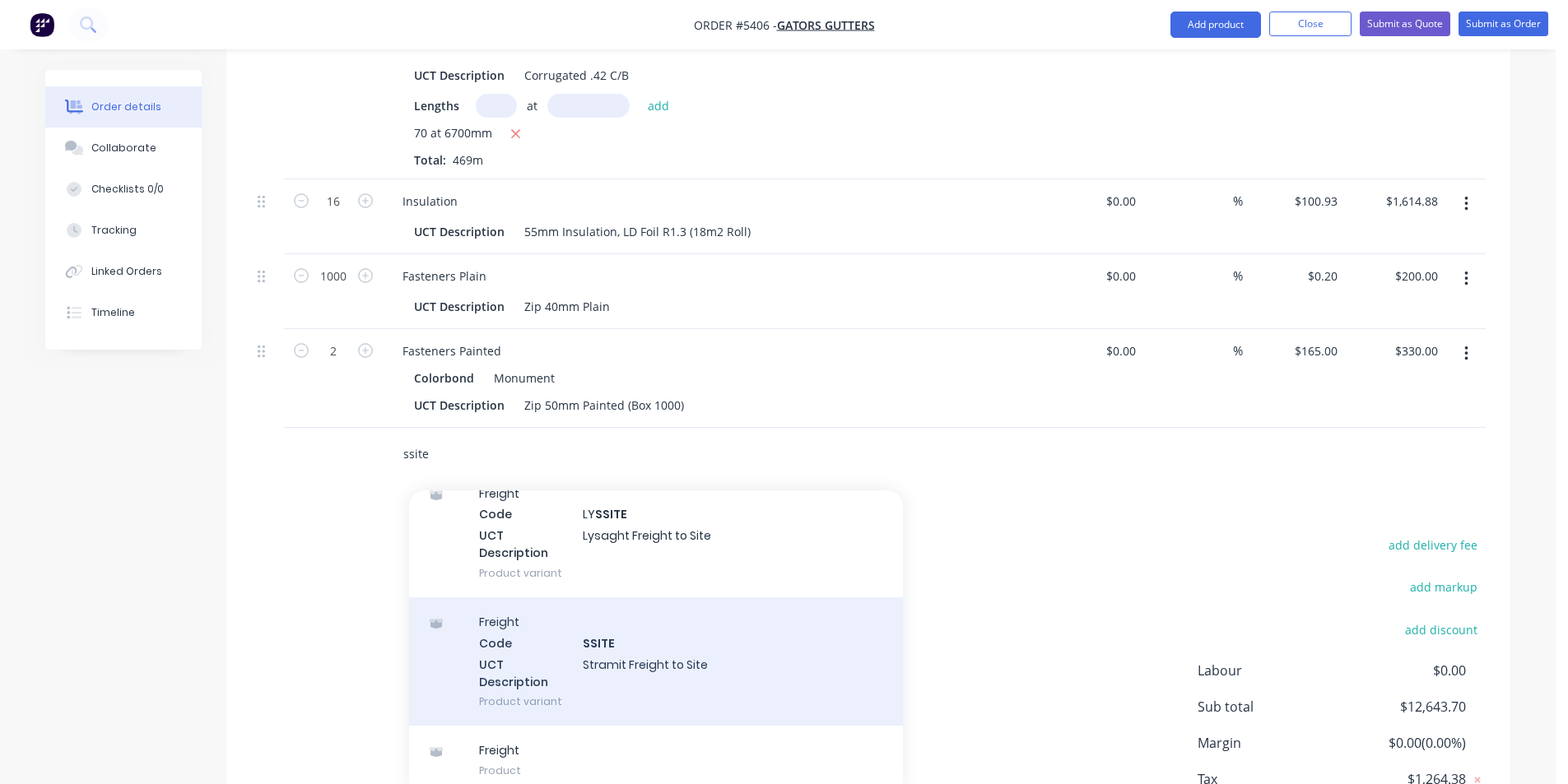
type input "ssite"
click at [667, 652] on div "Freight Code SSITE UCT Description Stramit Freight to Site Product variant" at bounding box center [656, 661] width 494 height 128
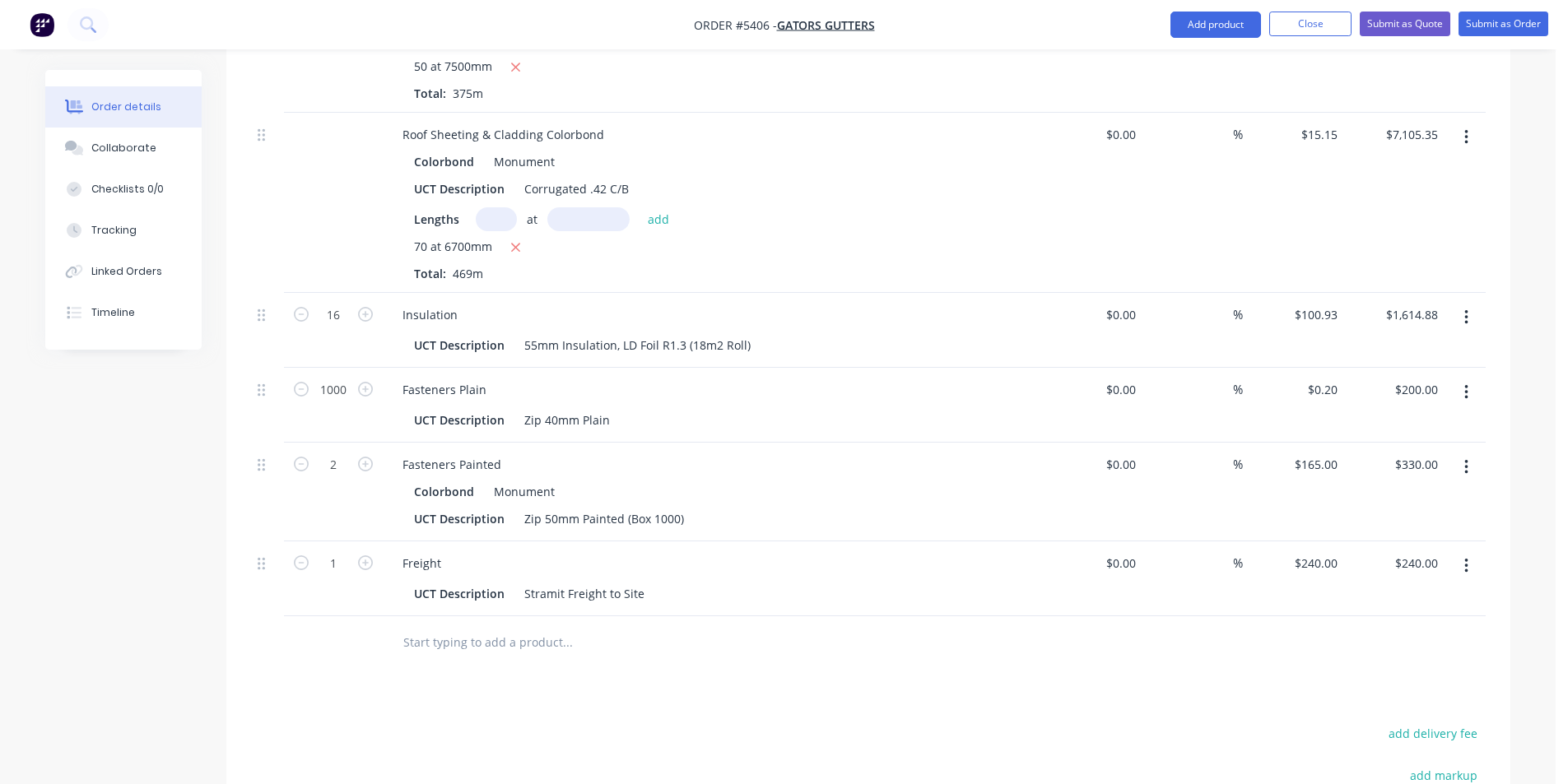
scroll to position [905, 0]
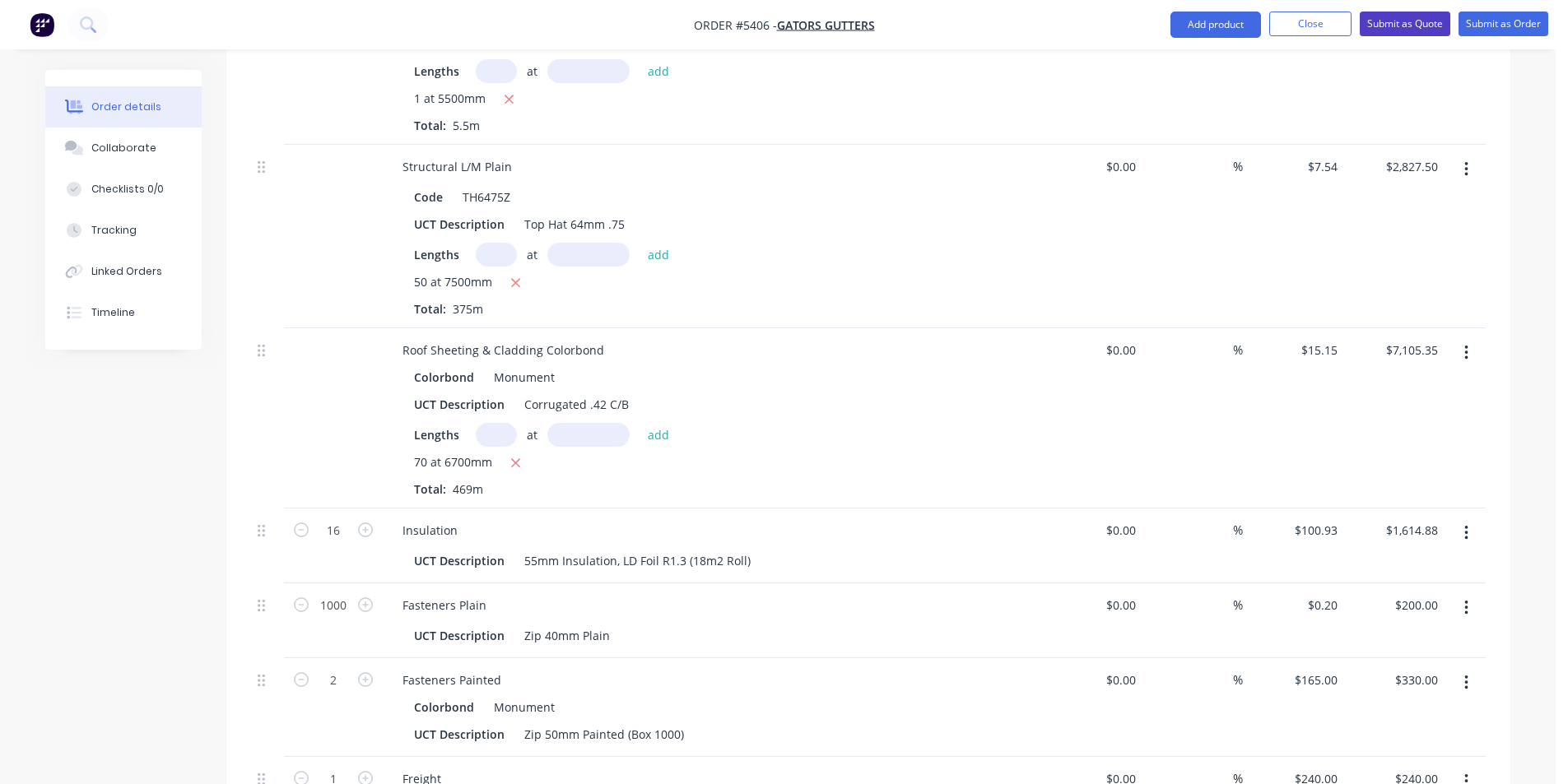
click at [1414, 31] on button "Submit as Quote" at bounding box center [1405, 24] width 91 height 25
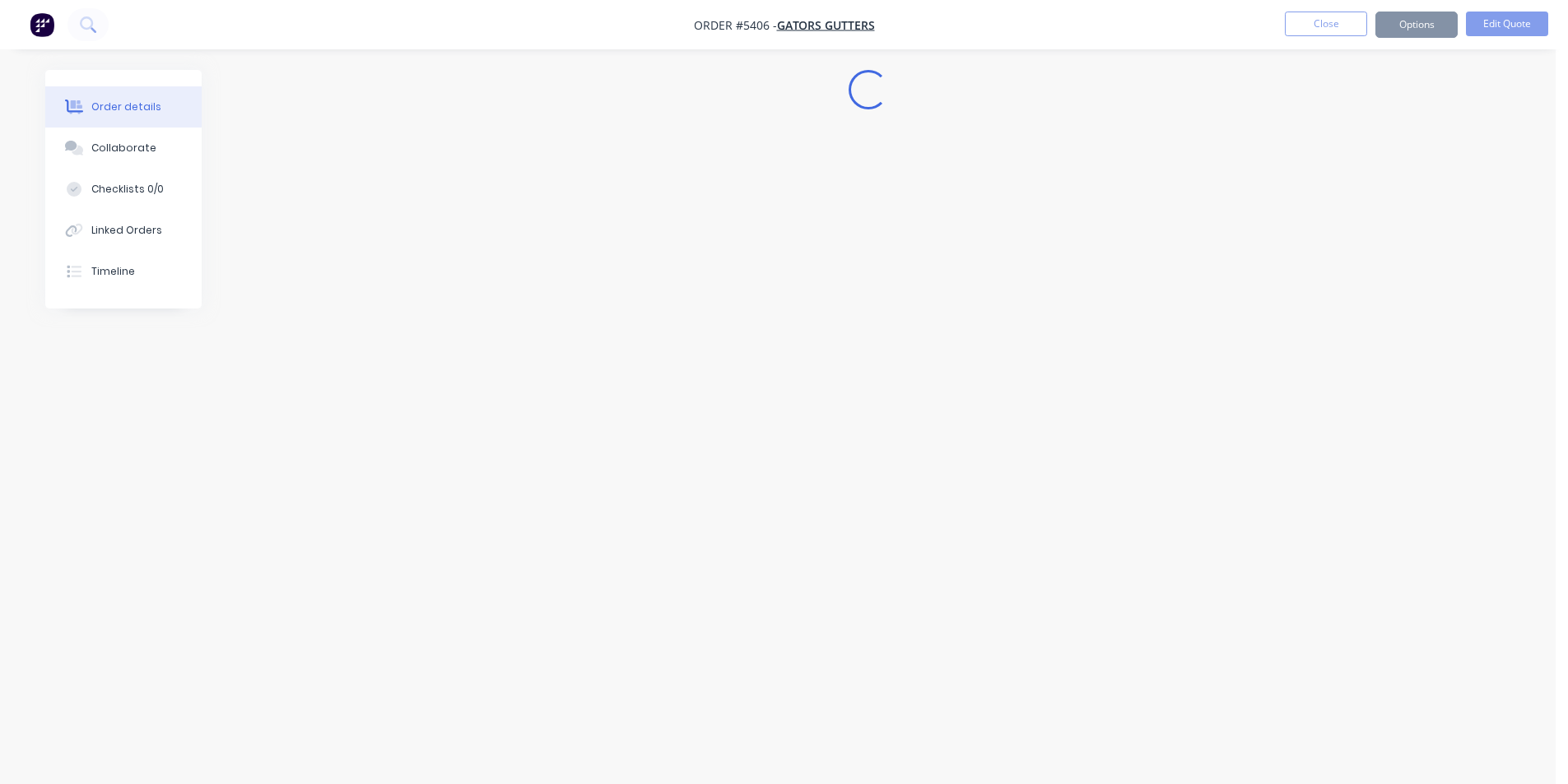
scroll to position [0, 0]
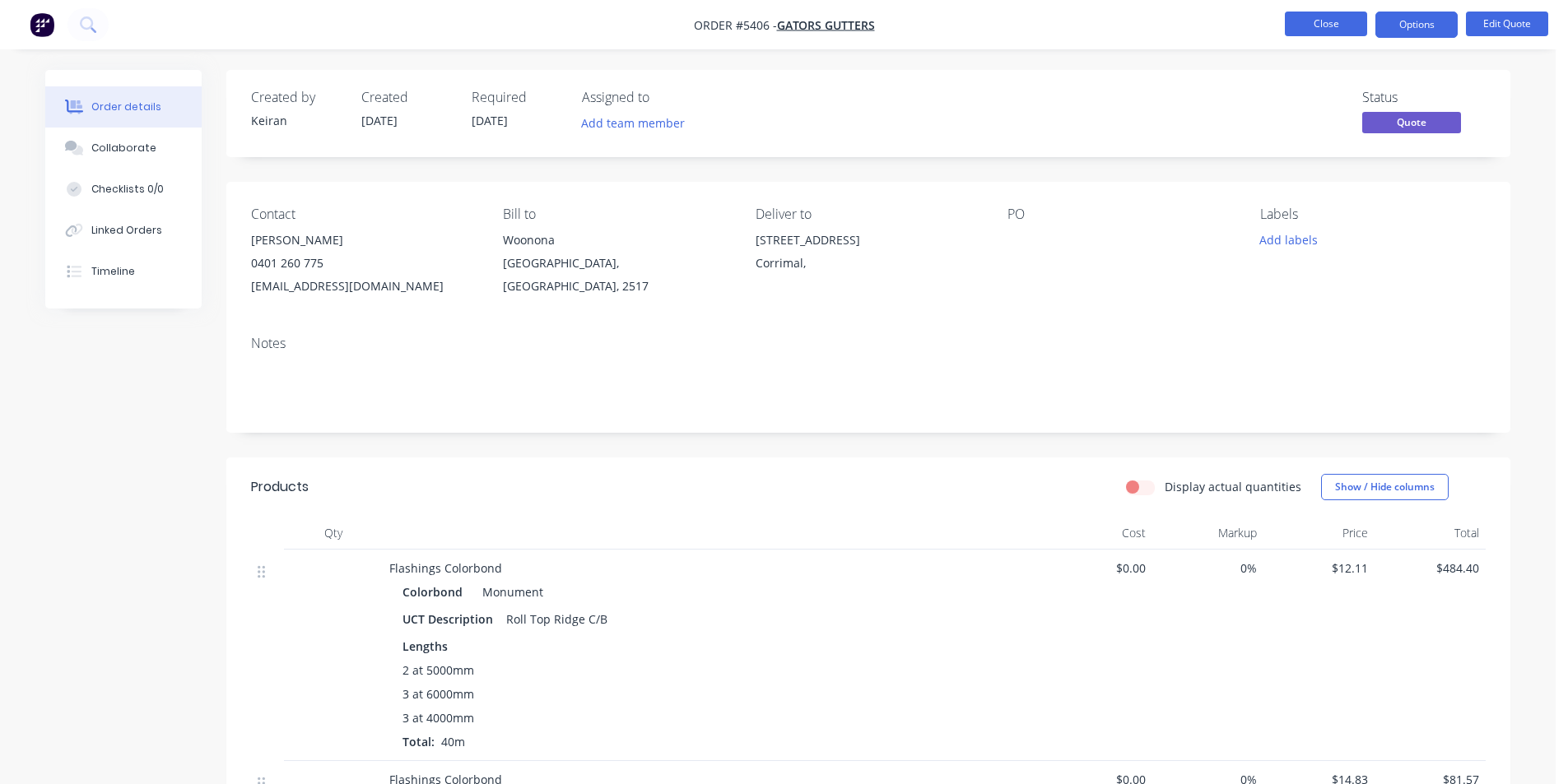
click at [1310, 35] on button "Close" at bounding box center [1325, 24] width 82 height 25
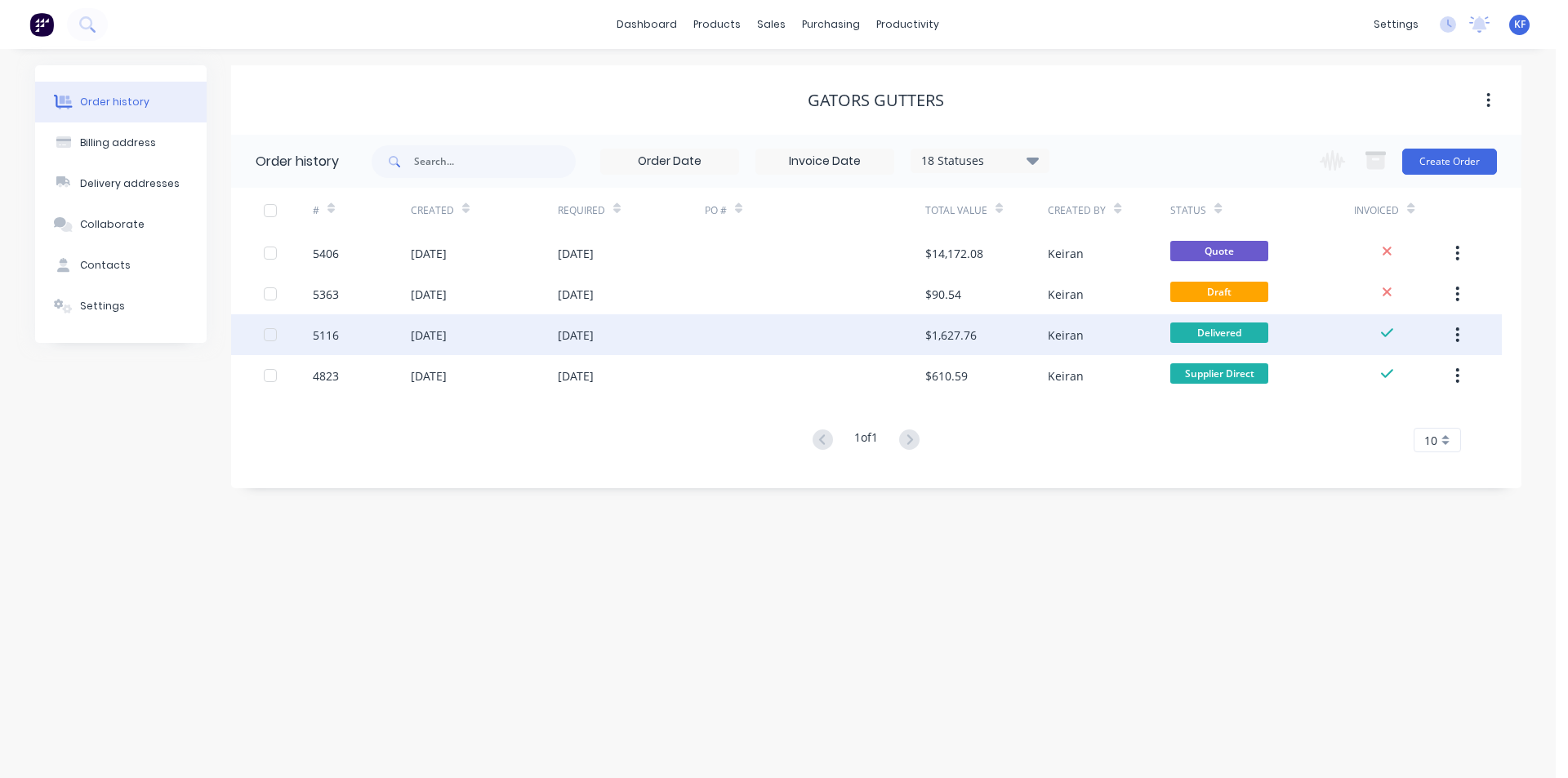
click at [763, 348] on div at bounding box center [815, 335] width 221 height 41
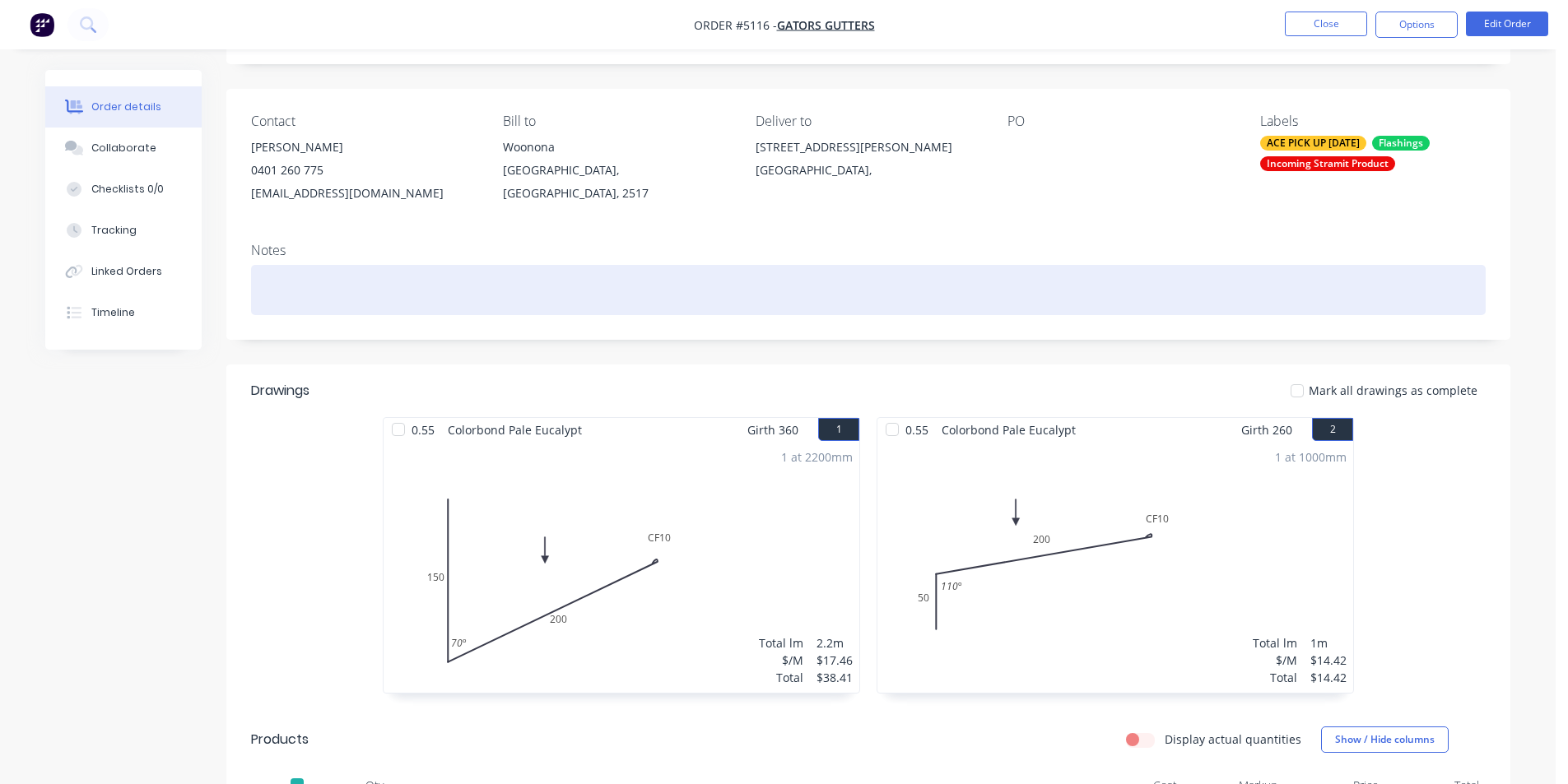
scroll to position [411, 0]
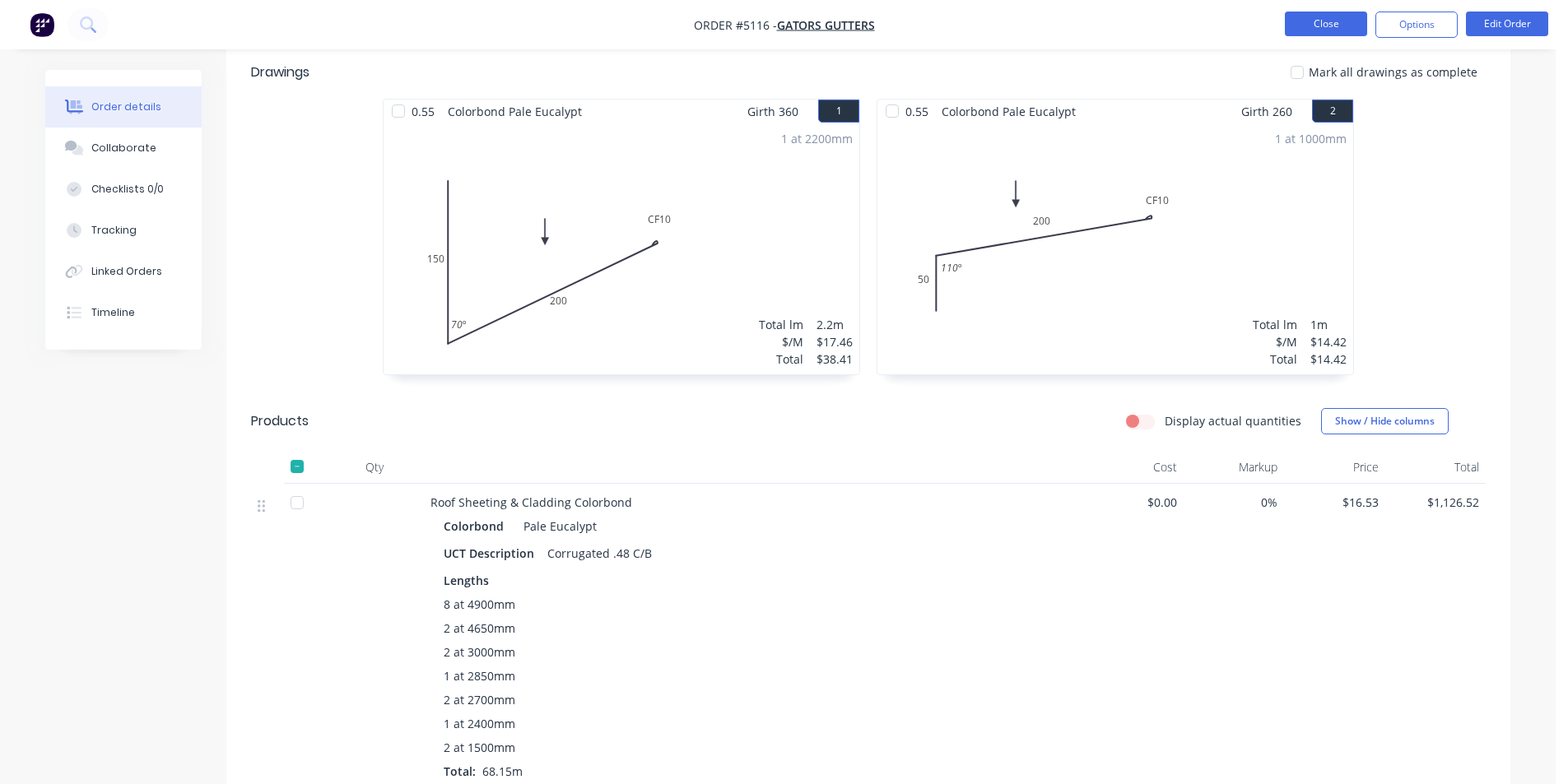
click at [1299, 31] on button "Close" at bounding box center [1325, 24] width 82 height 25
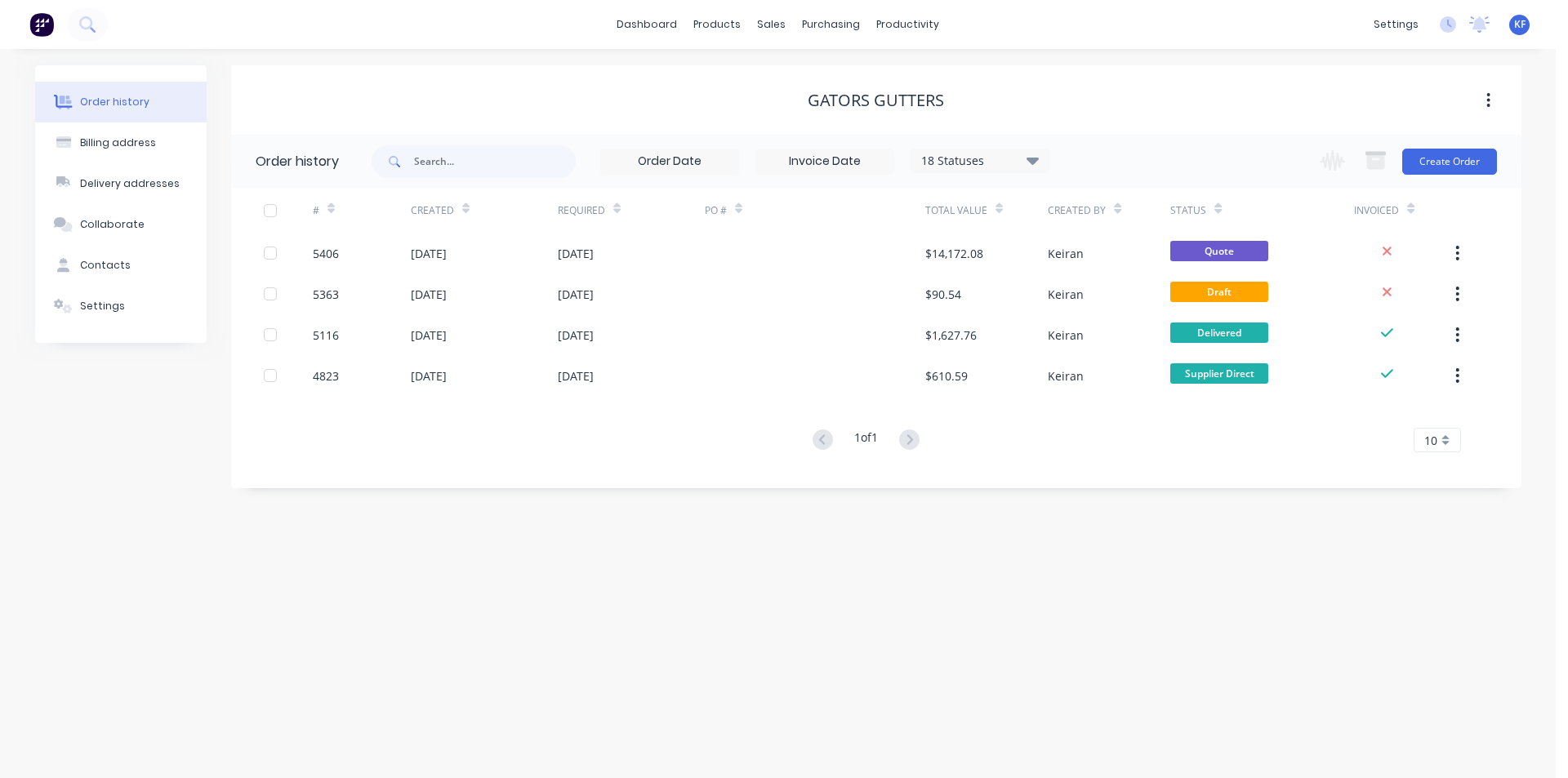
drag, startPoint x: 1016, startPoint y: 162, endPoint x: 1016, endPoint y: 176, distance: 14.0
click at [1016, 162] on div "18 Statuses" at bounding box center [980, 161] width 138 height 18
click at [1115, 381] on label at bounding box center [1115, 381] width 0 height 0
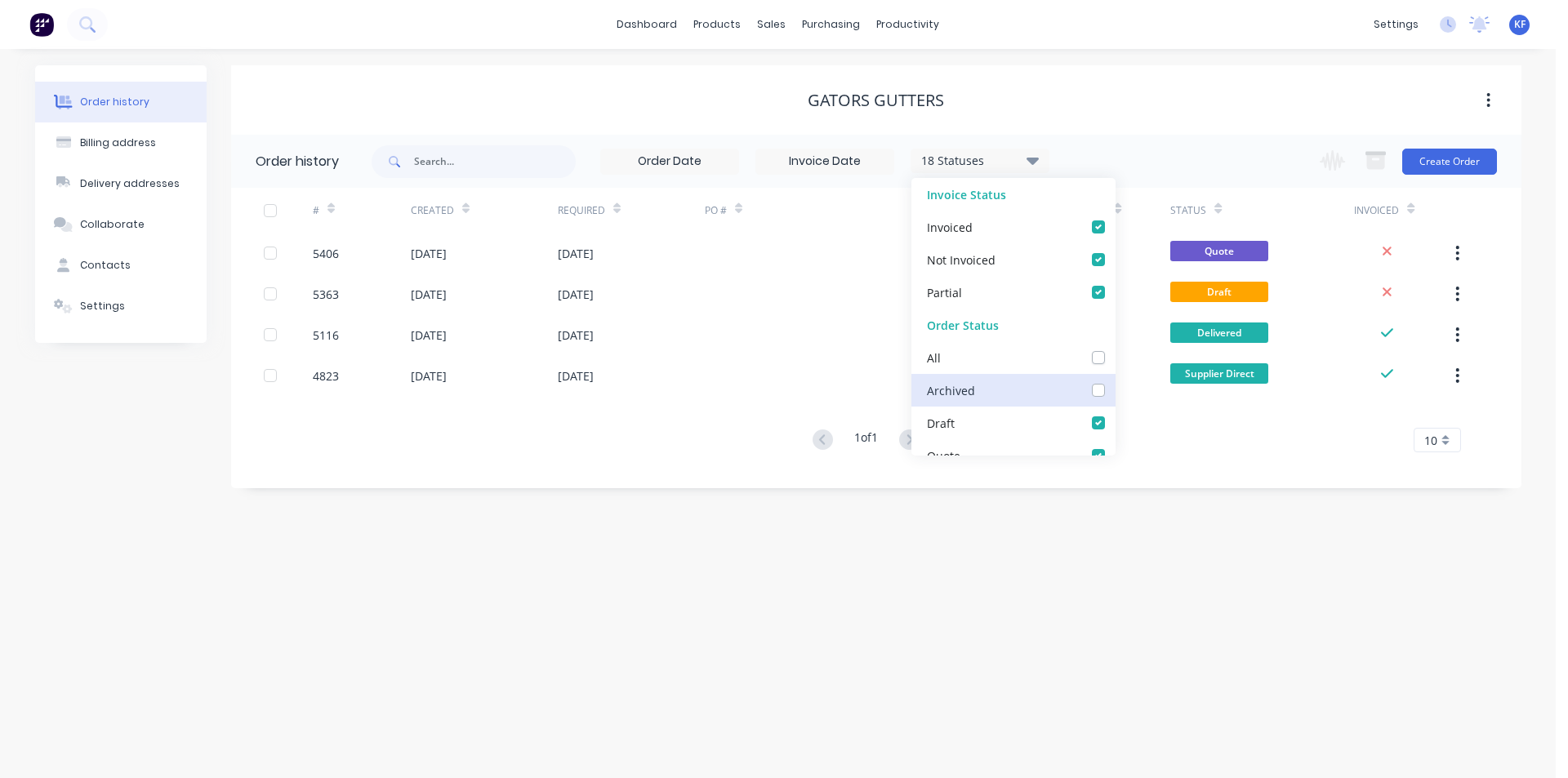
click at [1115, 391] on input "checkbox" at bounding box center [1122, 389] width 13 height 15
checkbox input "true"
click at [907, 580] on div "Order history Billing address Delivery addresses Collaborate Contacts Settings …" at bounding box center [777, 413] width 1556 height 729
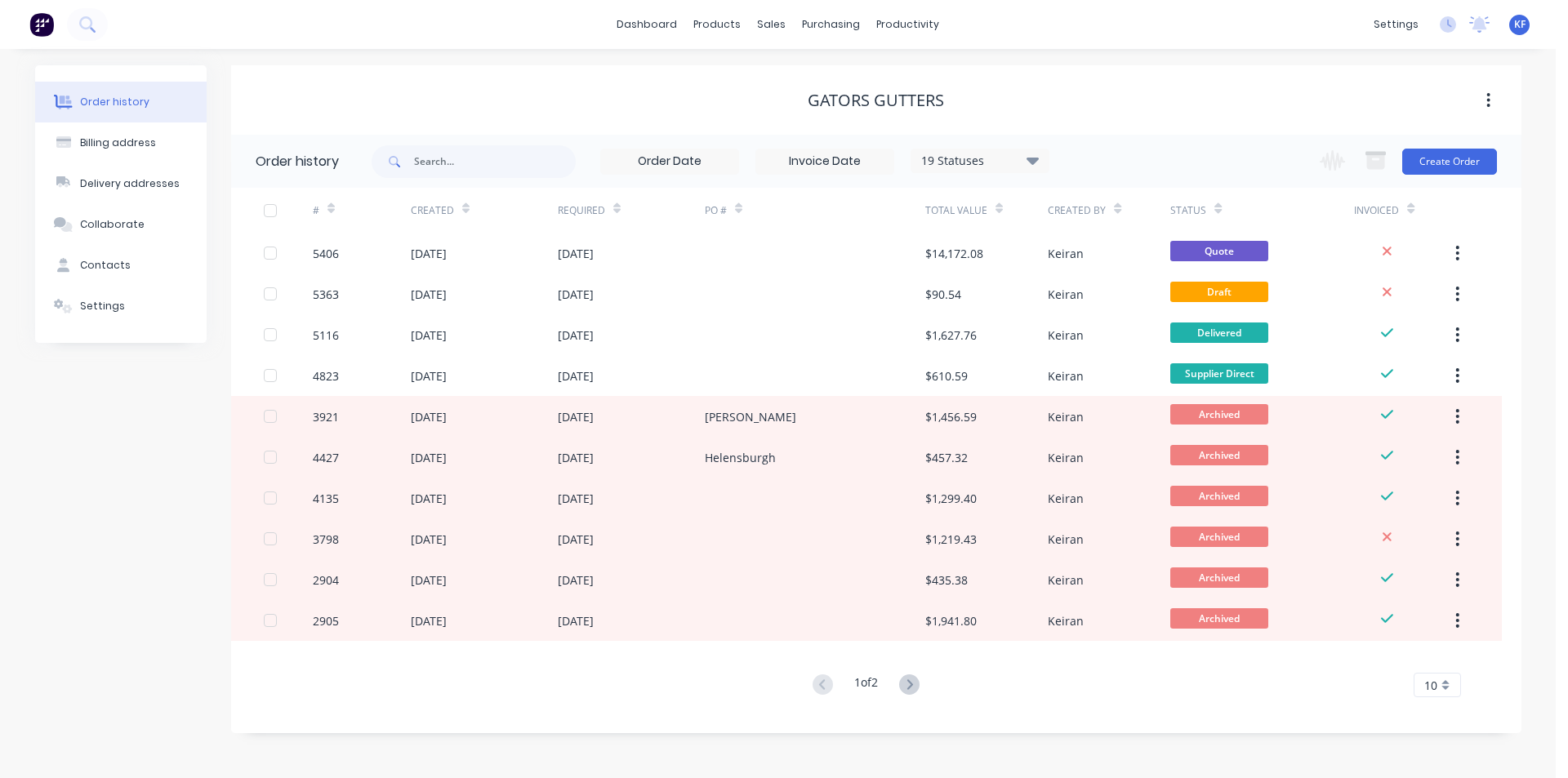
click at [913, 692] on icon at bounding box center [909, 684] width 20 height 20
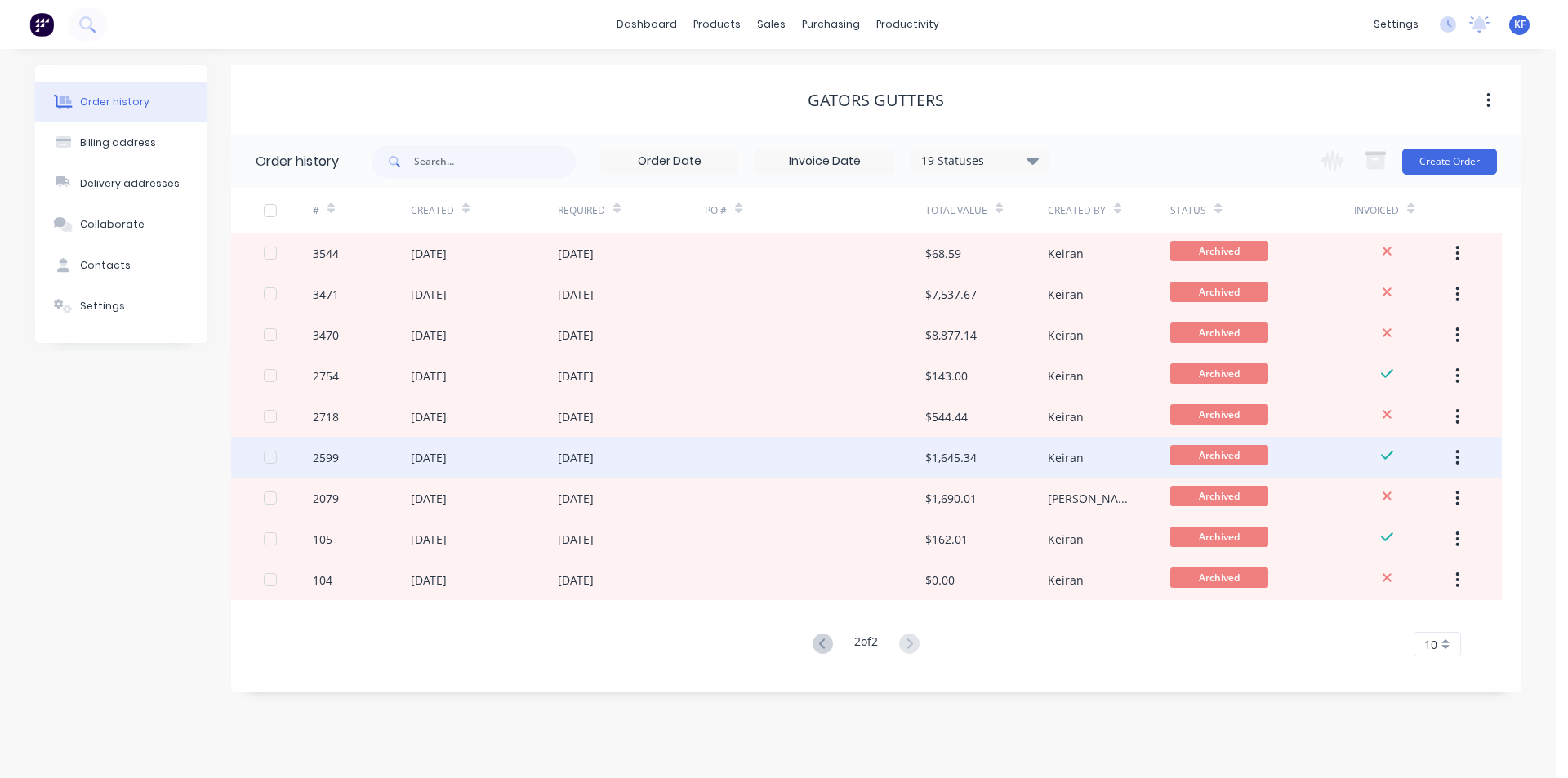
click at [751, 467] on div at bounding box center [815, 457] width 221 height 41
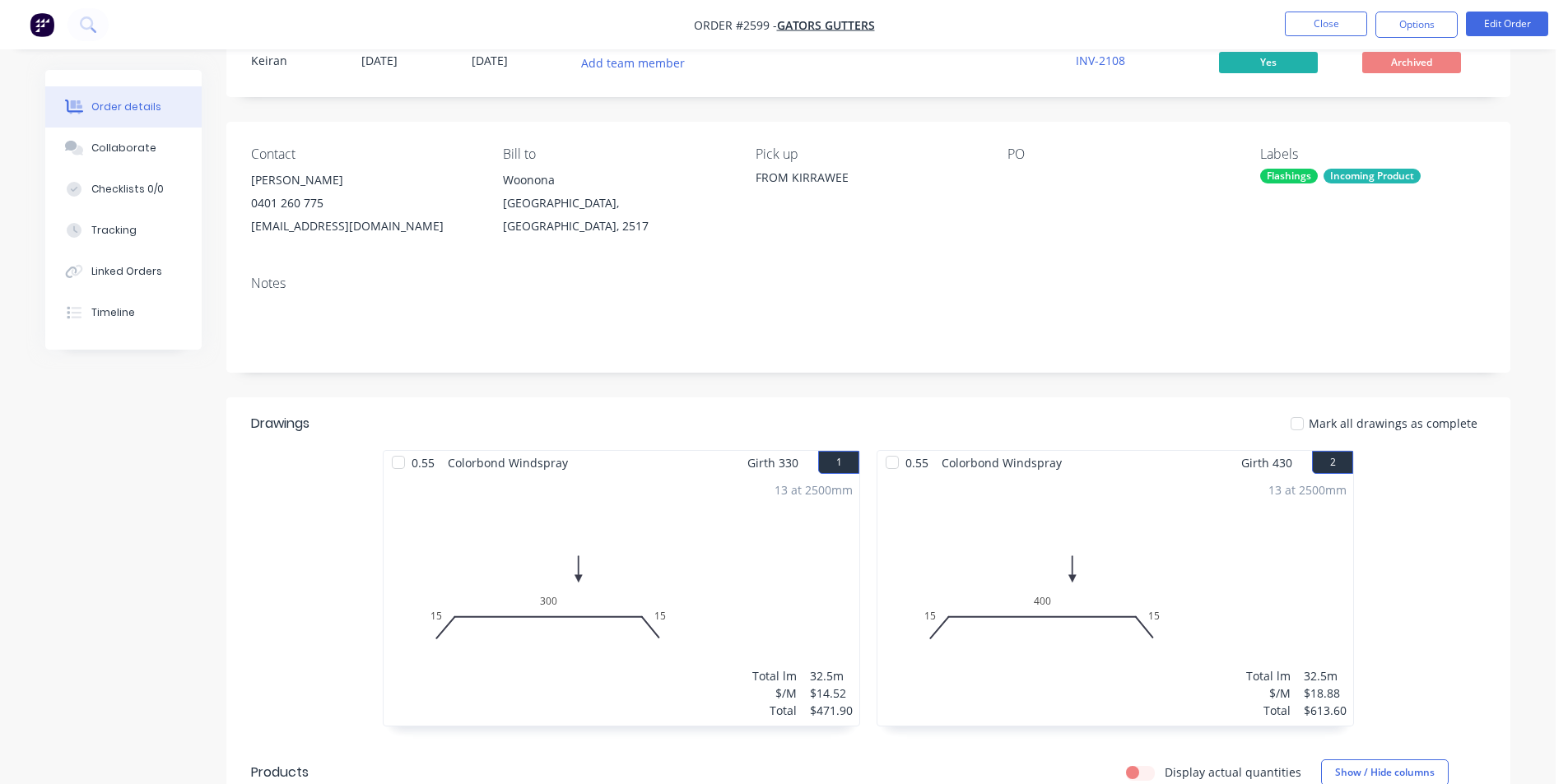
scroll to position [57, 0]
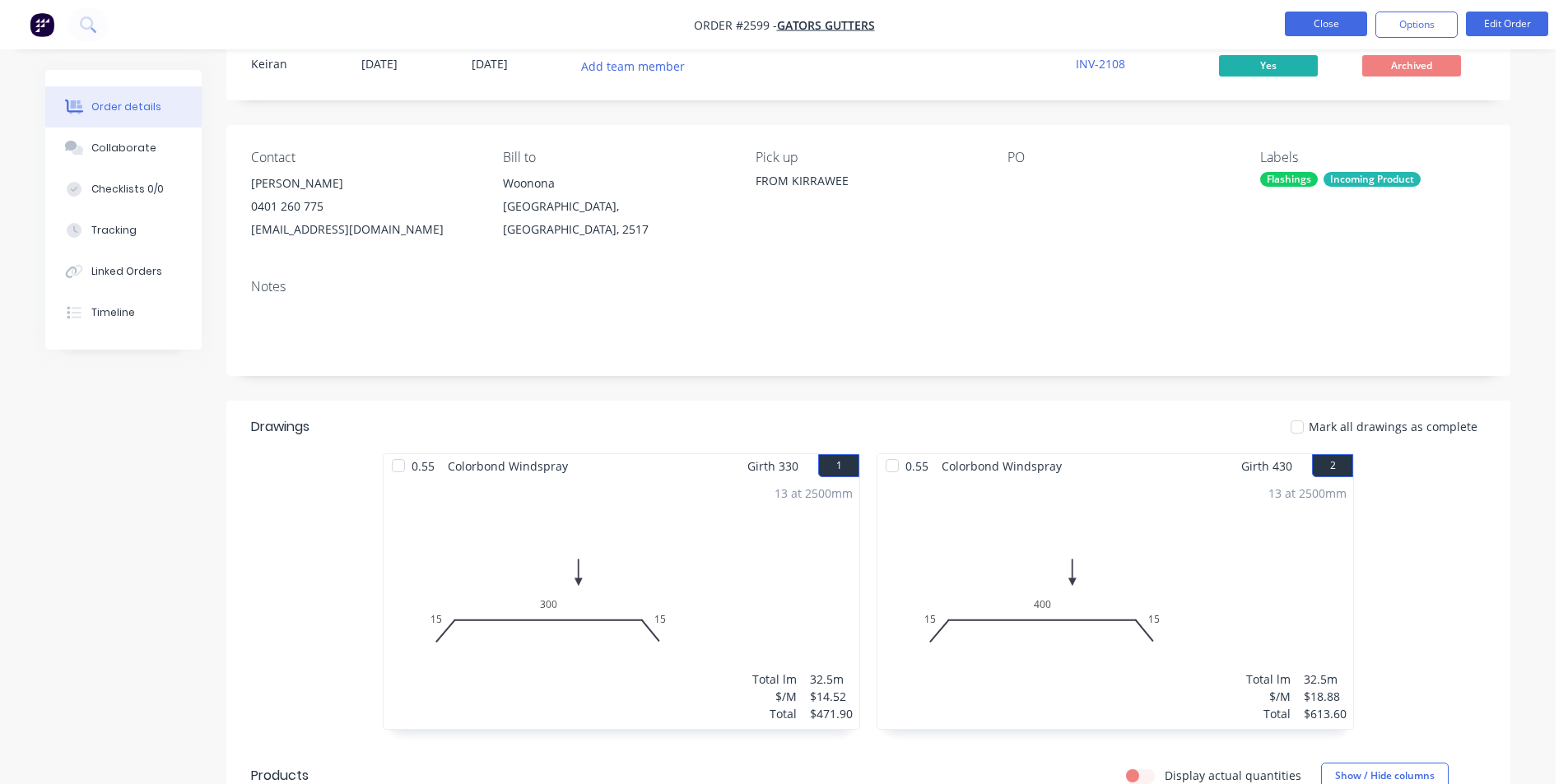
click at [1297, 29] on button "Close" at bounding box center [1325, 24] width 82 height 25
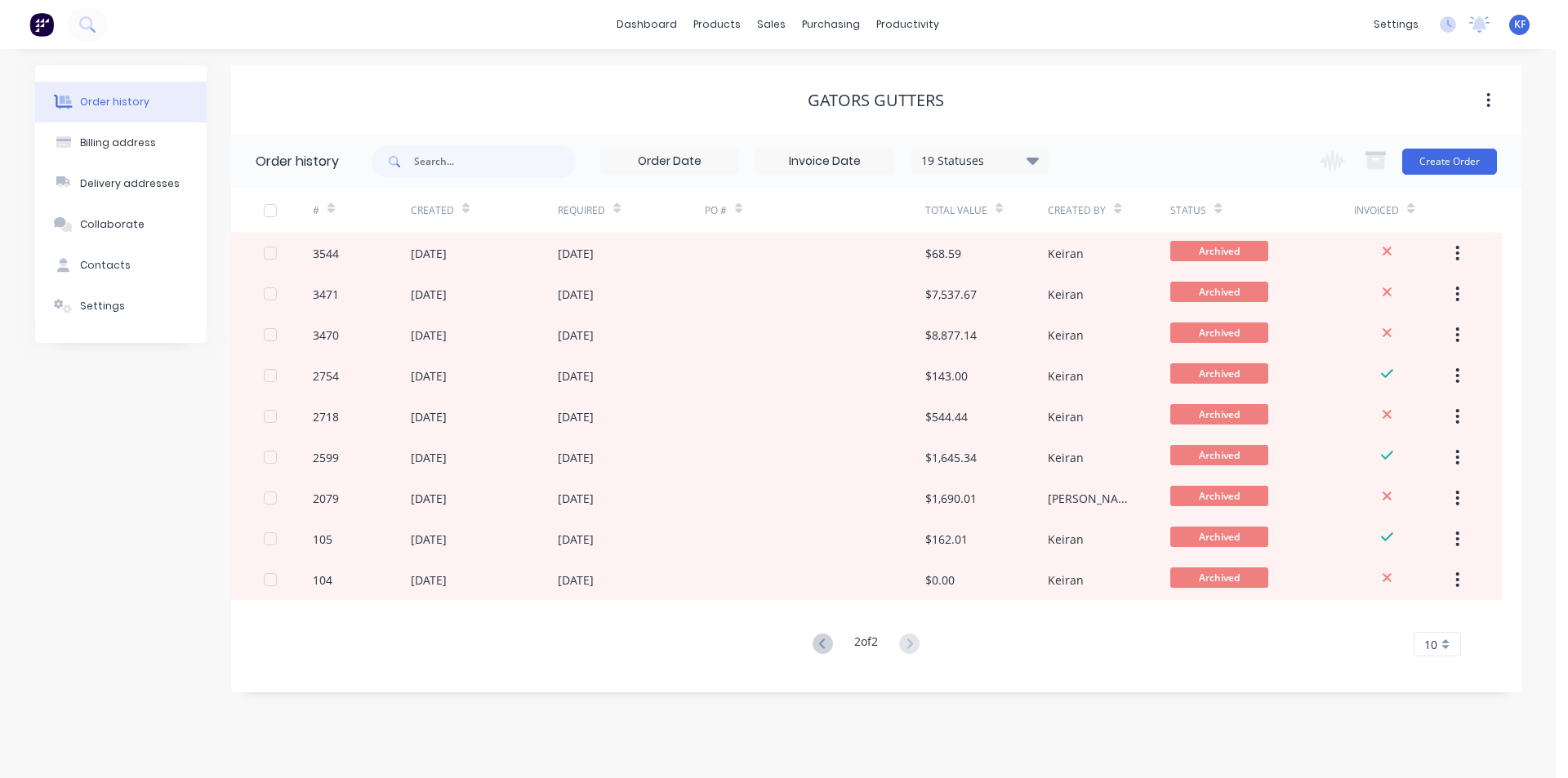
click at [1010, 148] on div "19 Statuses Invoice Status Invoiced Not Invoiced Partial Order Status All Archi…" at bounding box center [979, 161] width 139 height 25
click at [808, 641] on button at bounding box center [823, 644] width 31 height 24
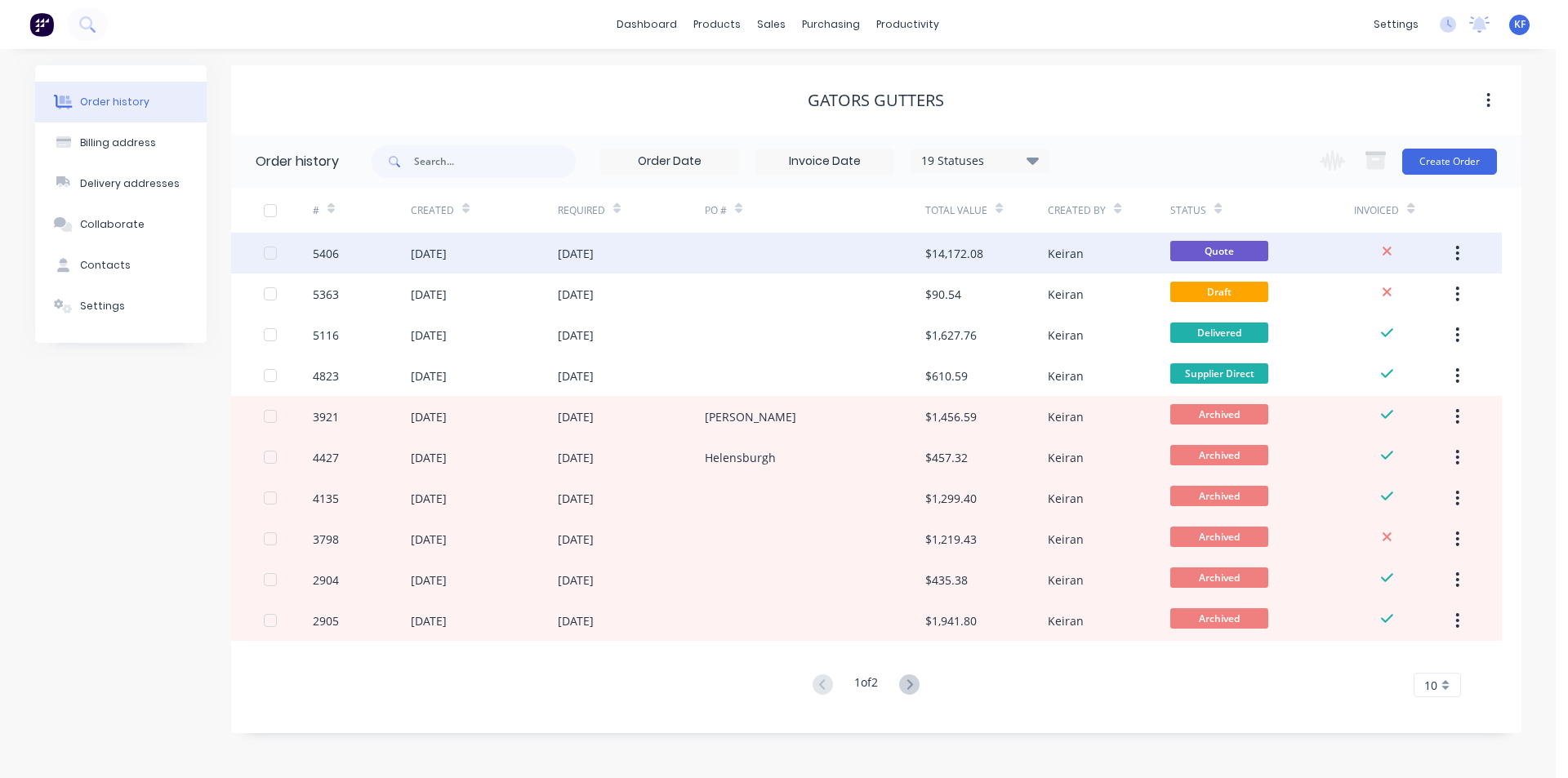
click at [830, 260] on div at bounding box center [815, 252] width 221 height 41
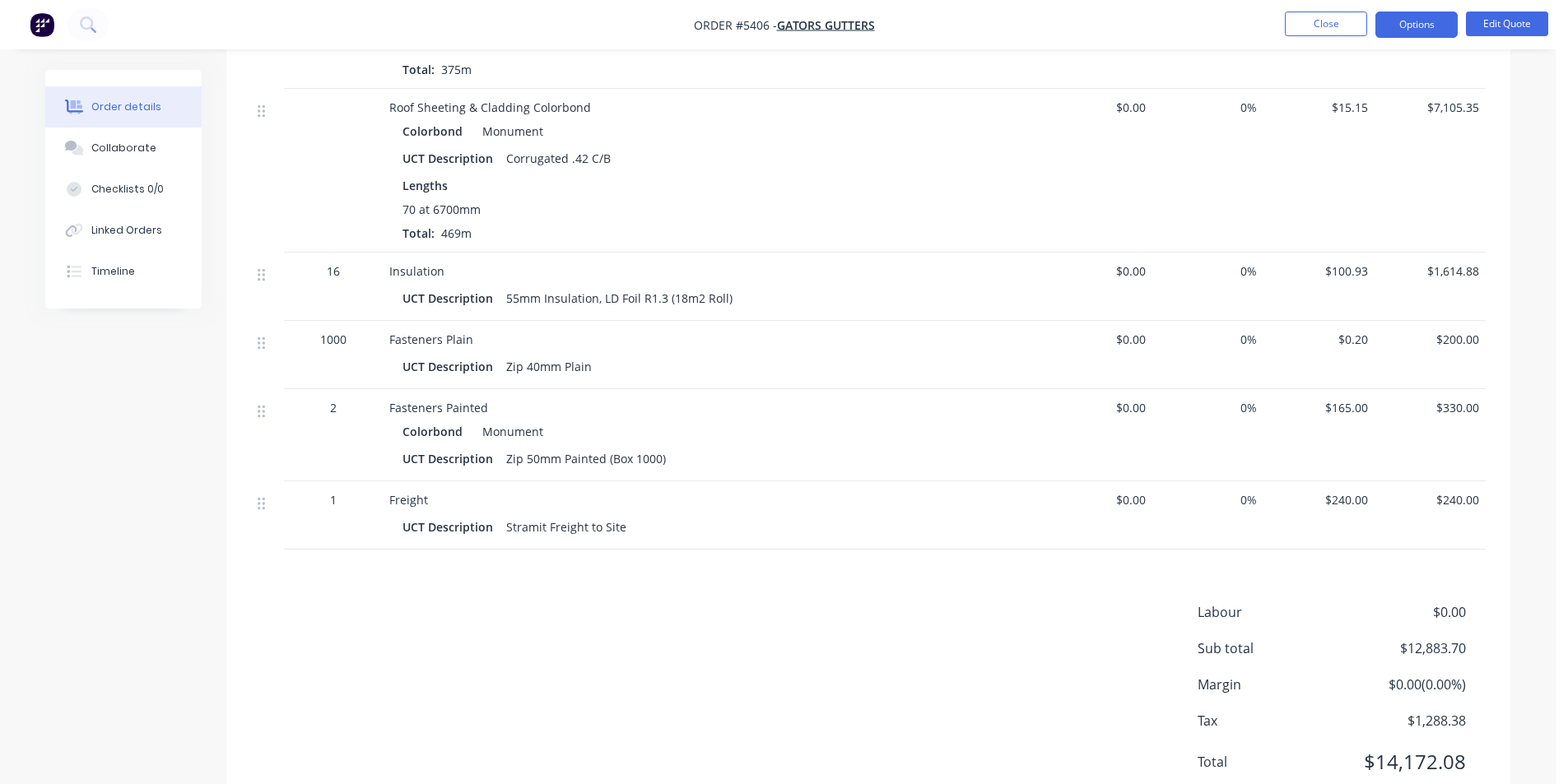
scroll to position [980, 0]
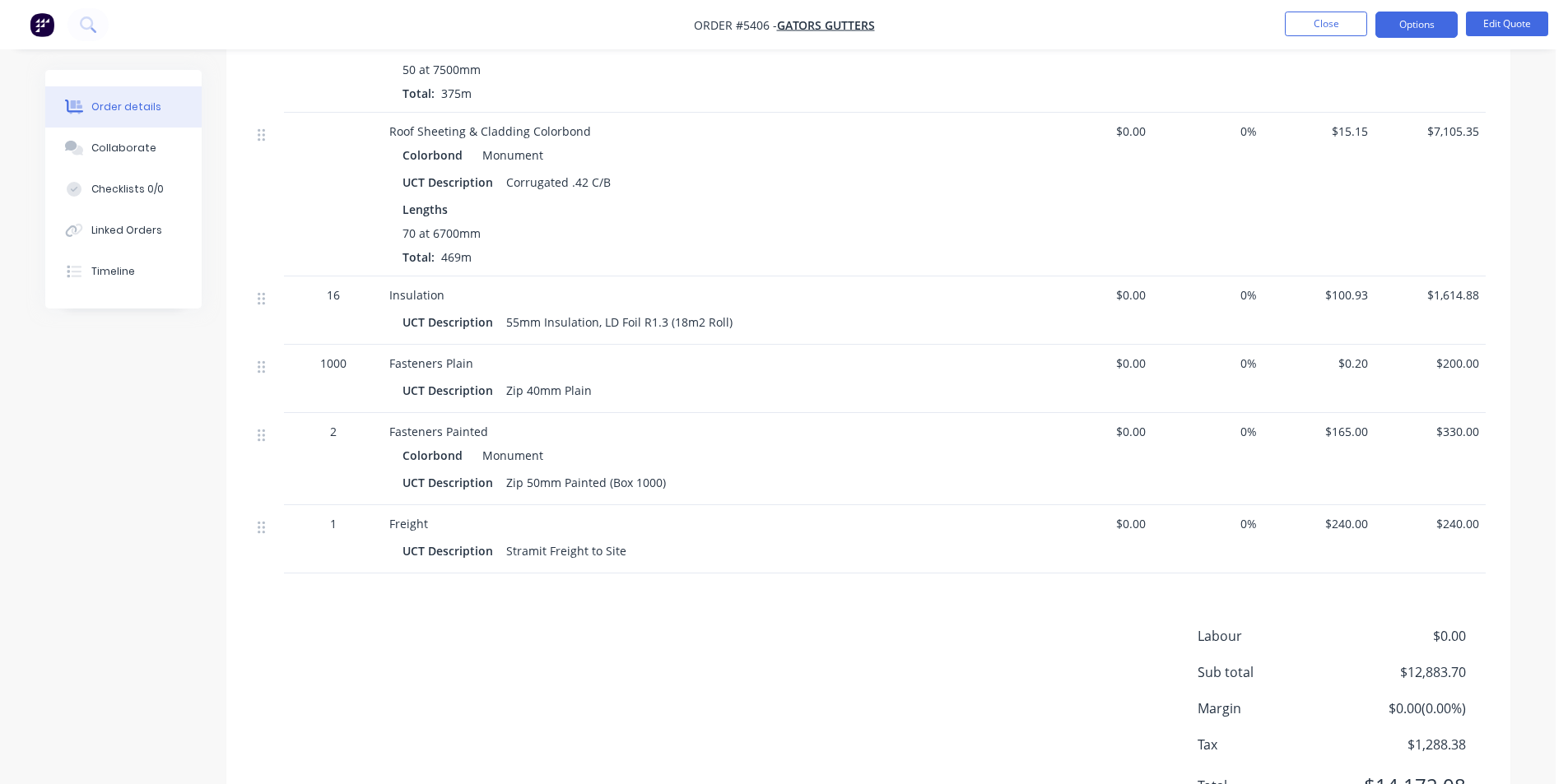
click at [1495, 39] on nav "Order #5406 - Gators Gutters Close Options Edit Quote" at bounding box center [784, 24] width 1568 height 49
click at [1494, 31] on button "Edit Quote" at bounding box center [1506, 24] width 82 height 25
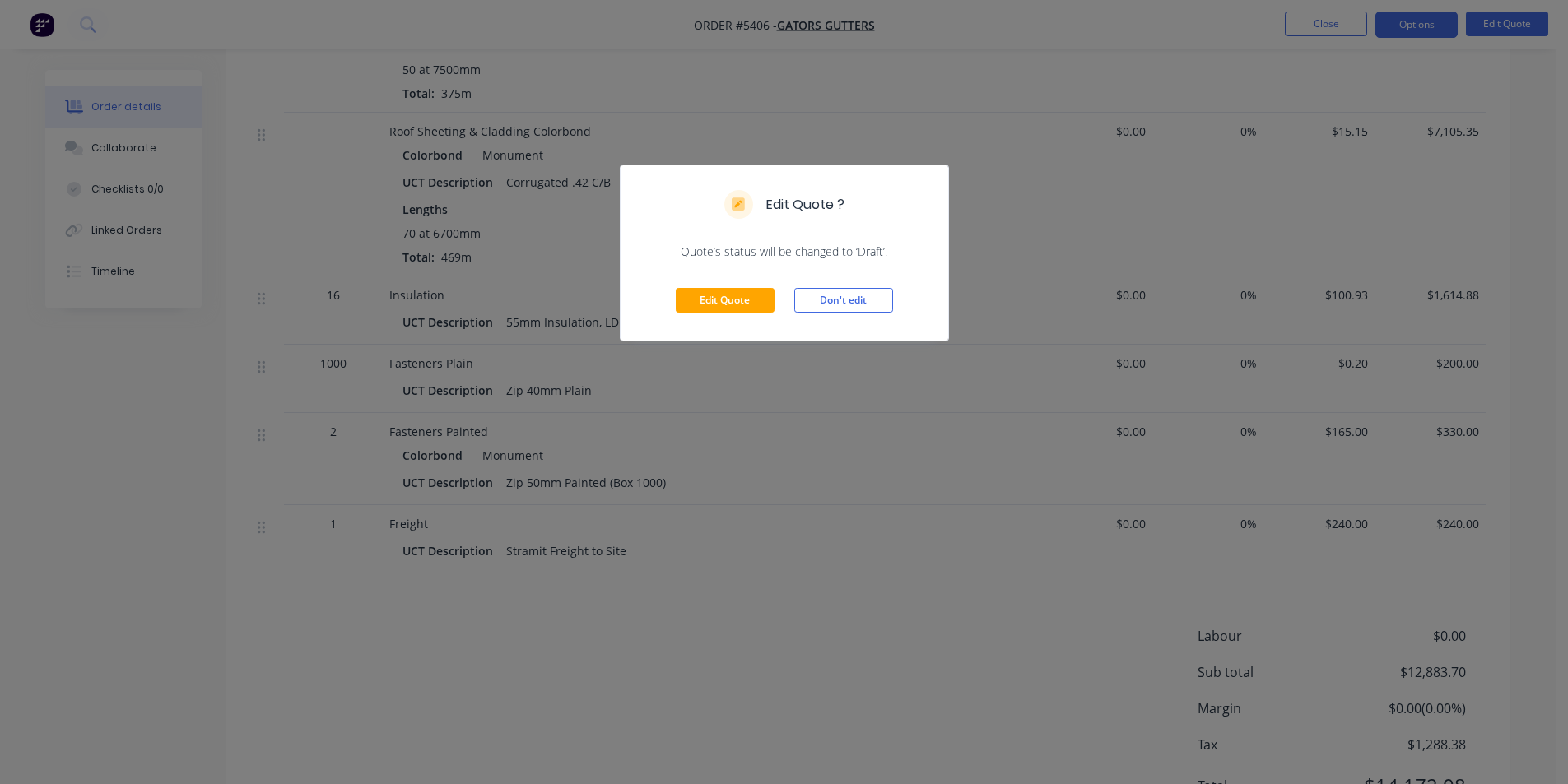
click at [743, 317] on div "Edit Quote Don't edit" at bounding box center [784, 301] width 328 height 81
click at [737, 307] on button "Edit Quote" at bounding box center [725, 301] width 99 height 25
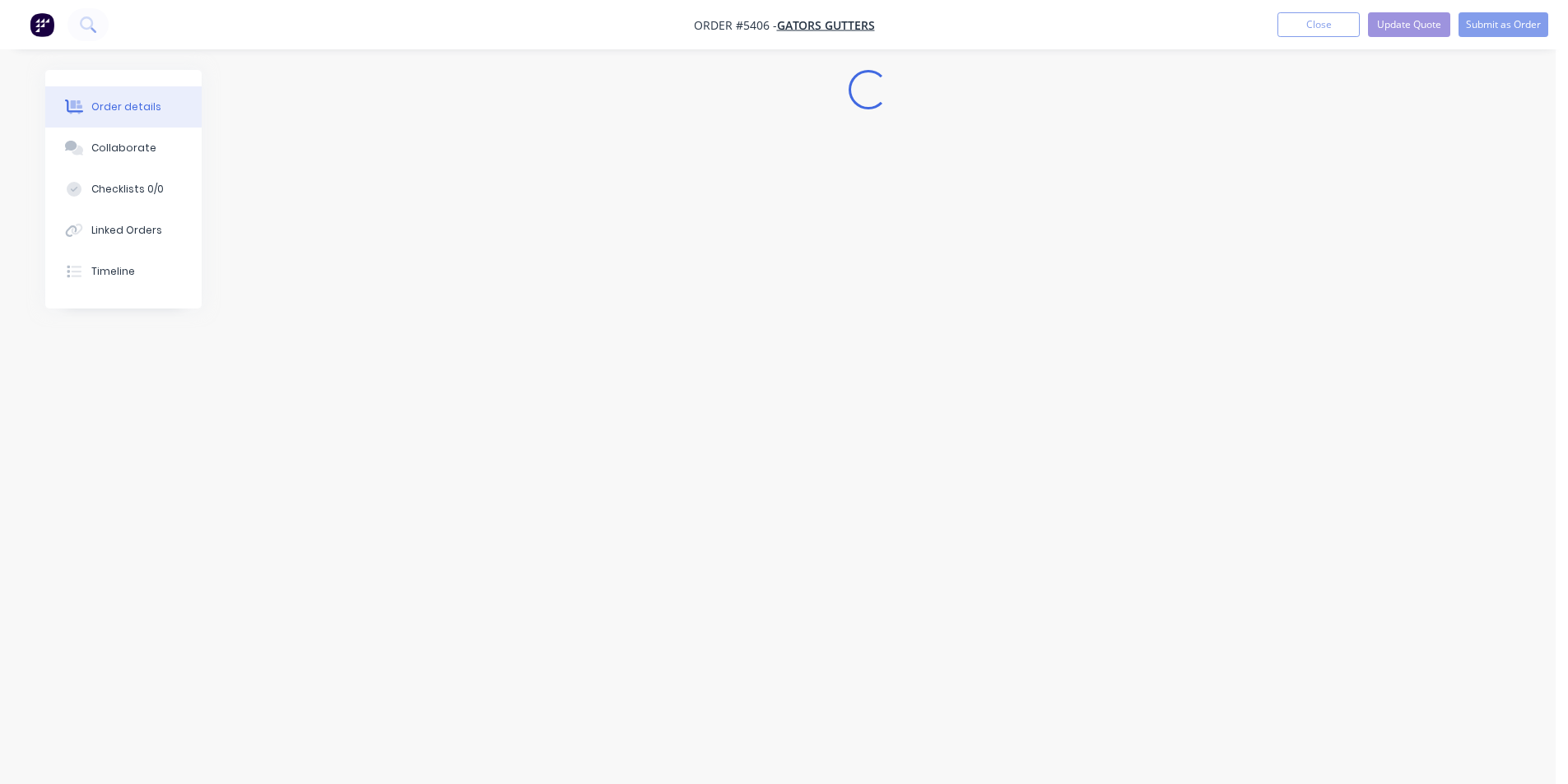
scroll to position [0, 0]
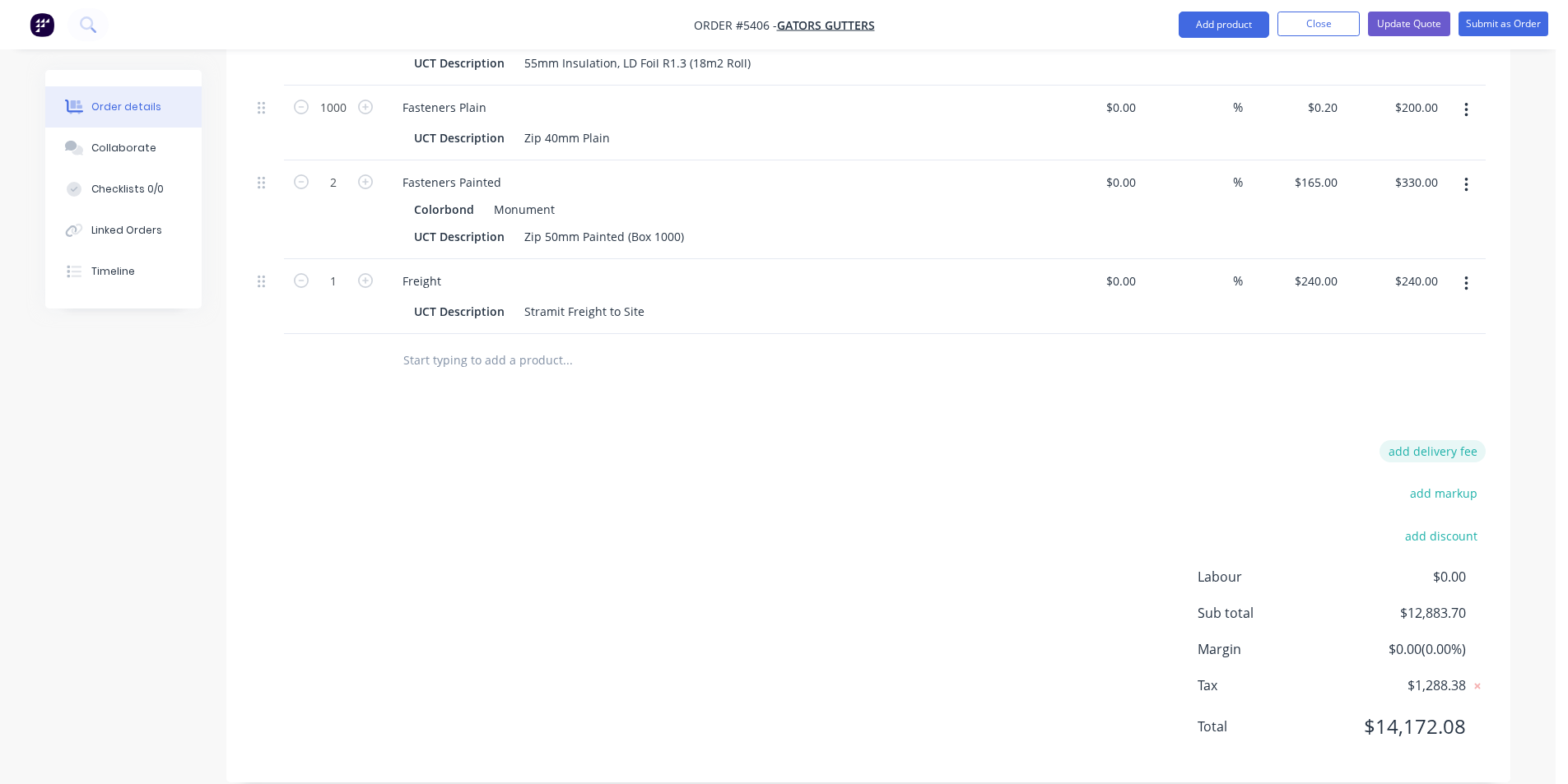
click at [1448, 440] on button "add delivery fee" at bounding box center [1433, 451] width 106 height 22
click at [1426, 445] on input at bounding box center [1422, 457] width 74 height 25
type input "150"
click input "submit" at bounding box center [0, 0] width 0 height 0
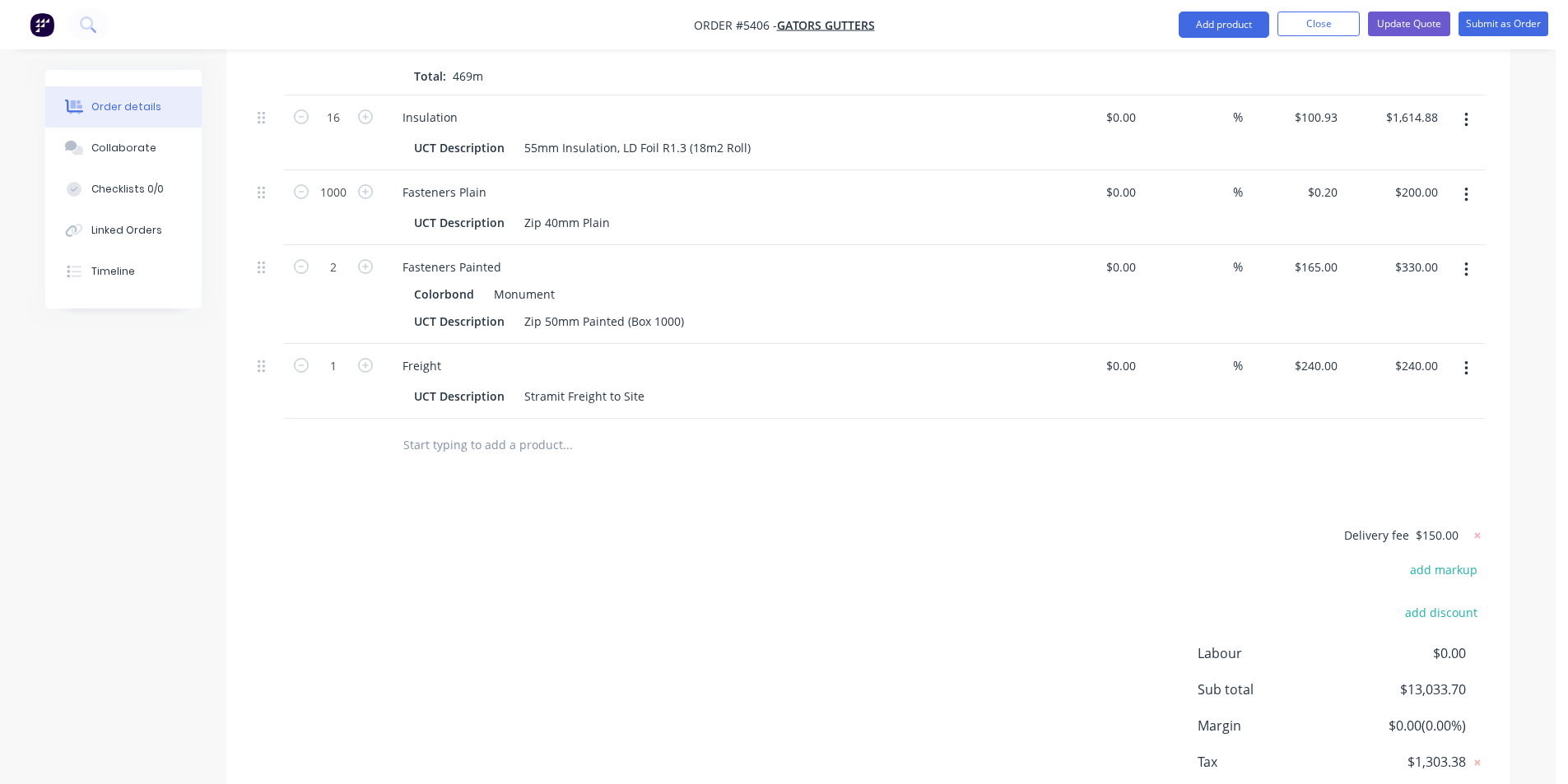
scroll to position [1230, 0]
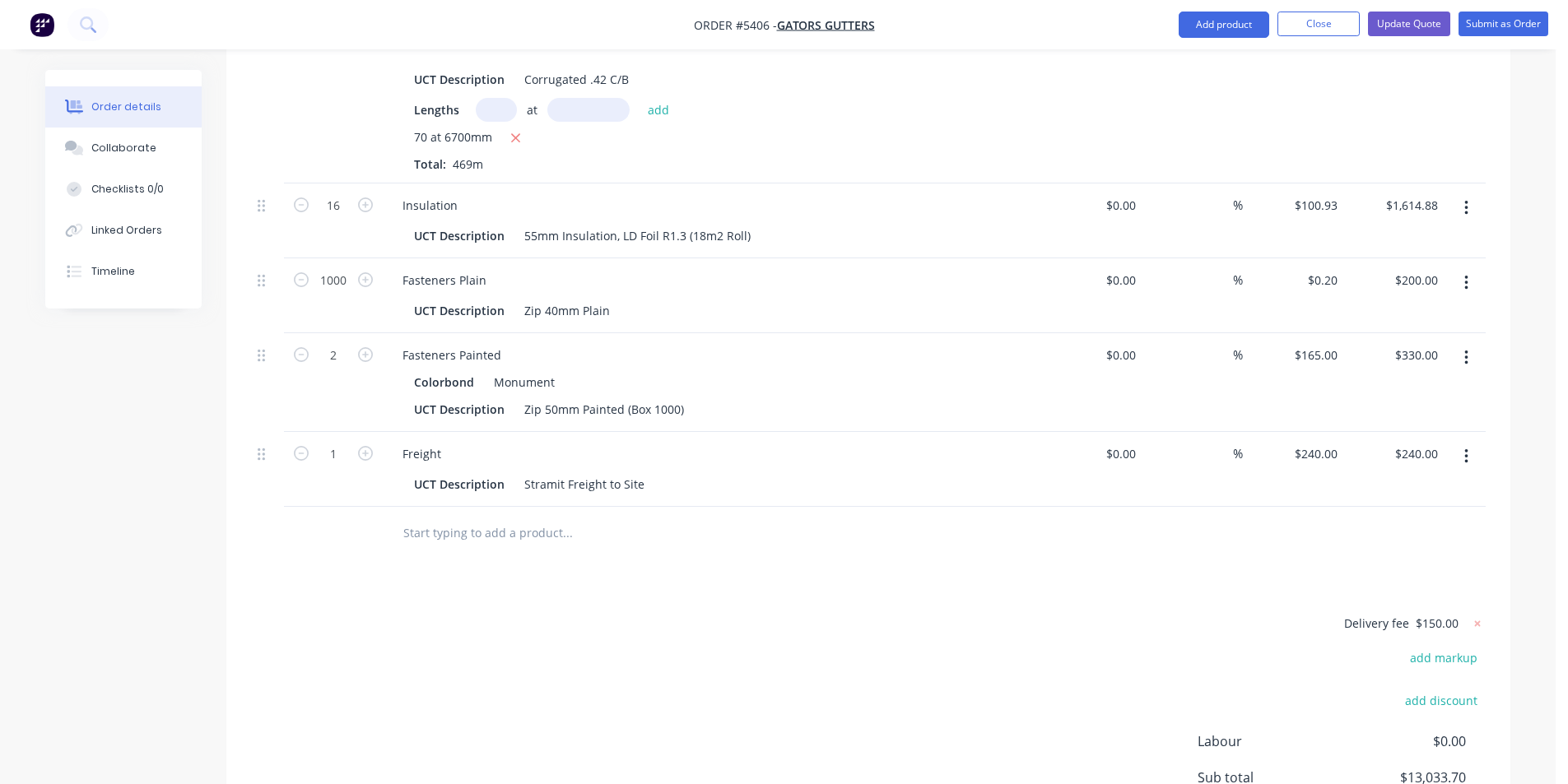
click at [1404, 9] on nav "Order #5406 - Gators Gutters Add product Close Update Quote Submit as Order" at bounding box center [784, 24] width 1568 height 49
click at [1408, 18] on button "Update Quote" at bounding box center [1409, 24] width 82 height 25
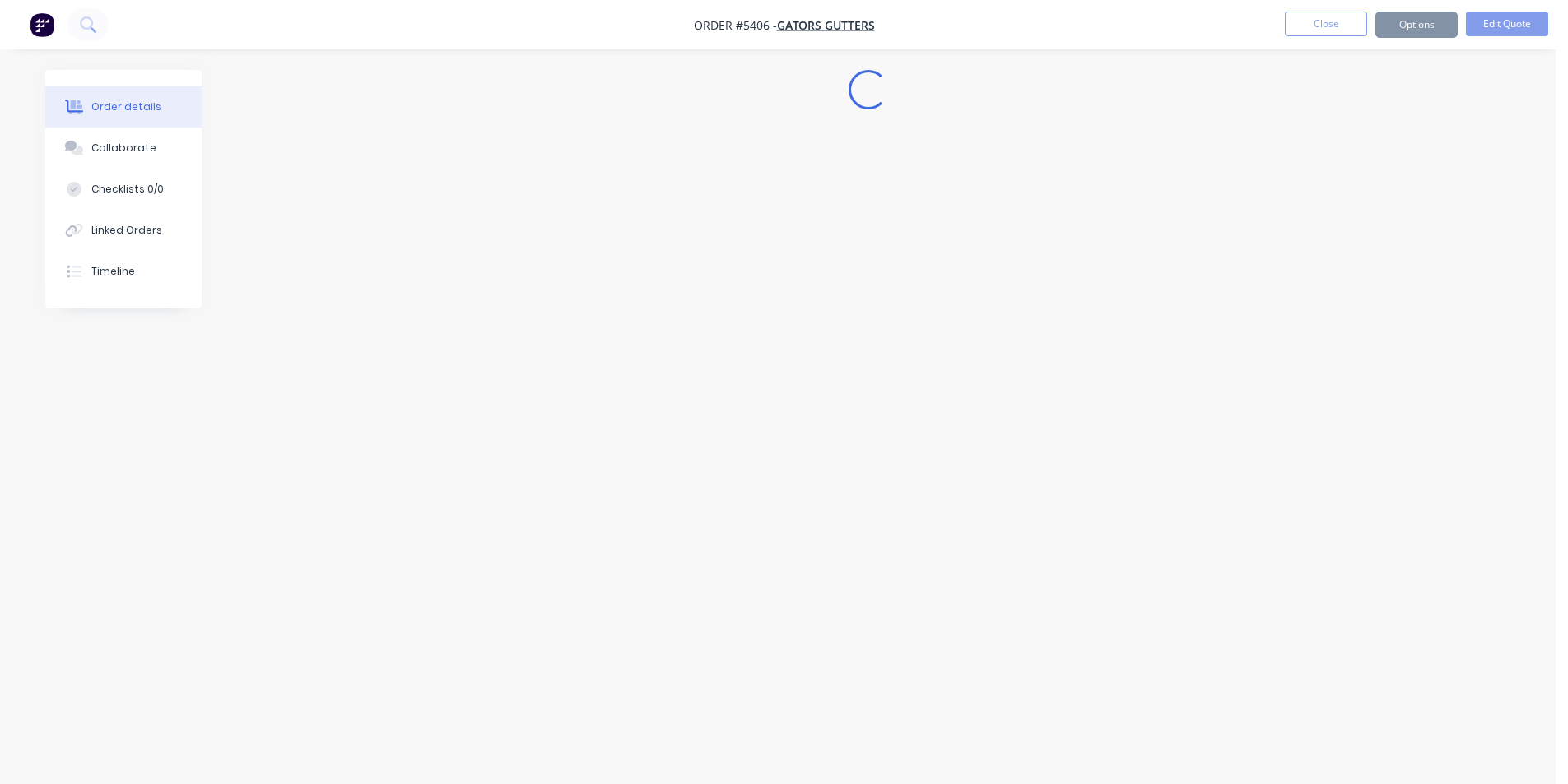
scroll to position [0, 0]
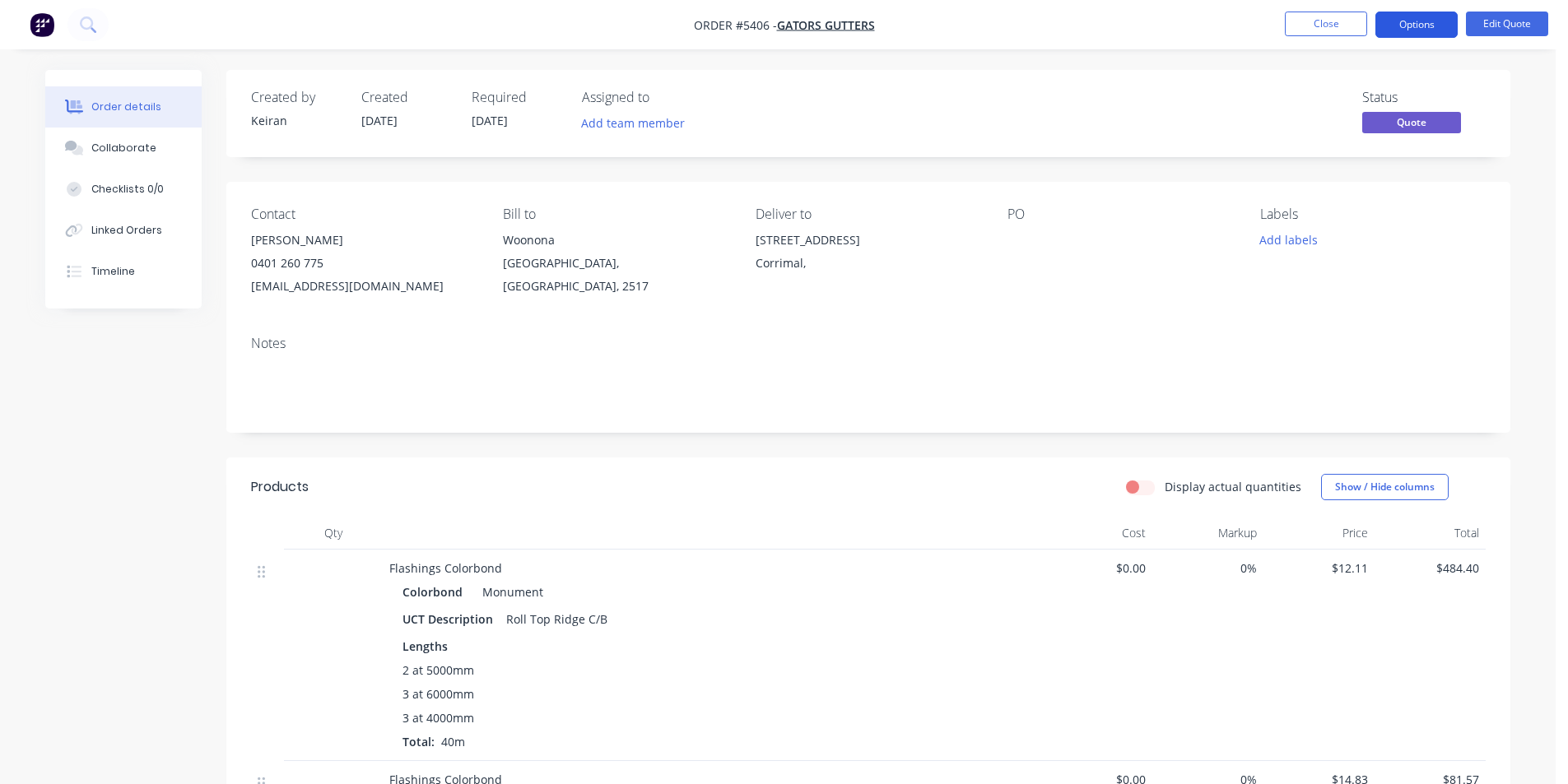
click at [1395, 30] on button "Options" at bounding box center [1416, 24] width 82 height 26
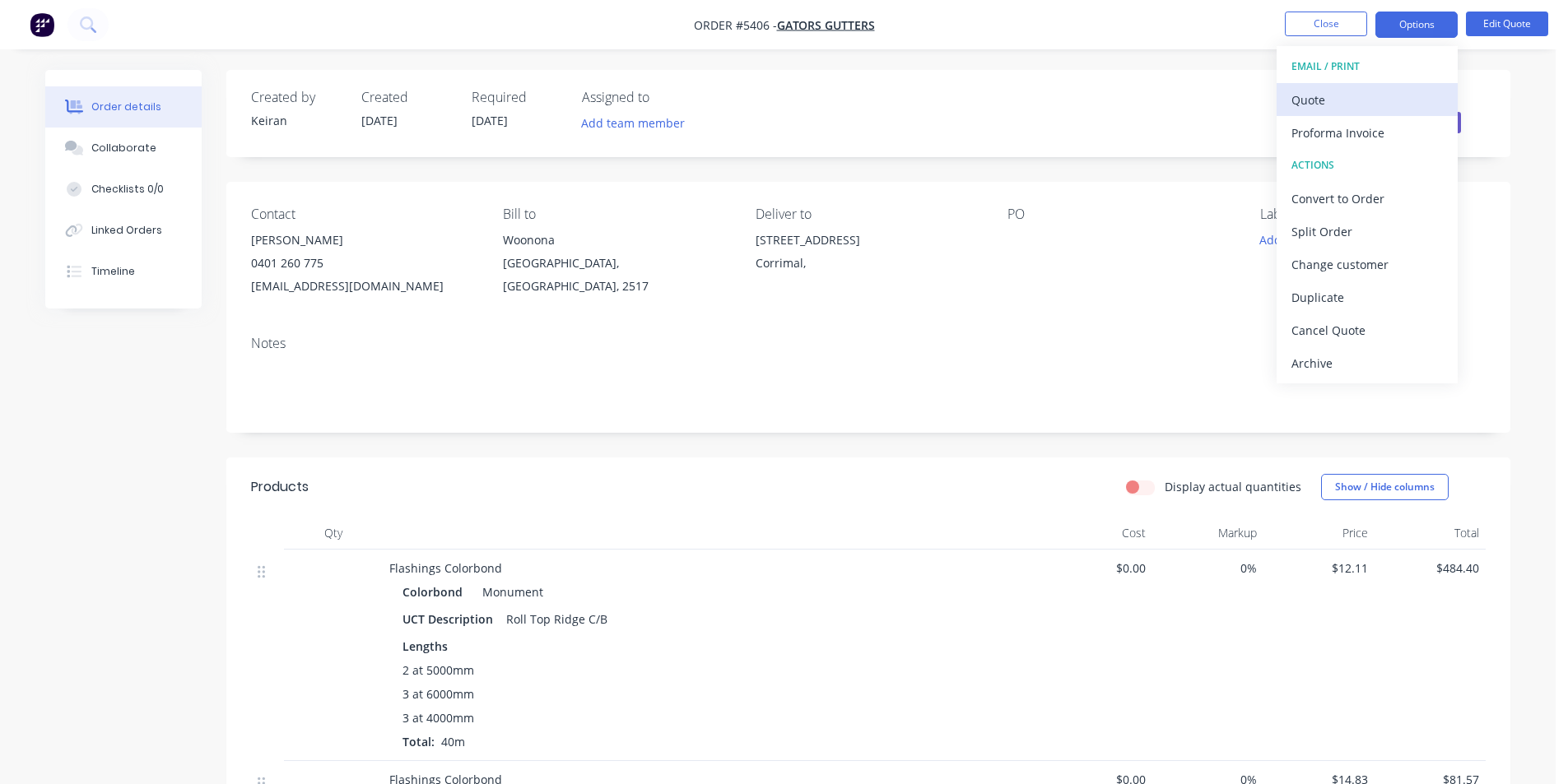
click at [1359, 97] on div "Quote" at bounding box center [1367, 99] width 151 height 24
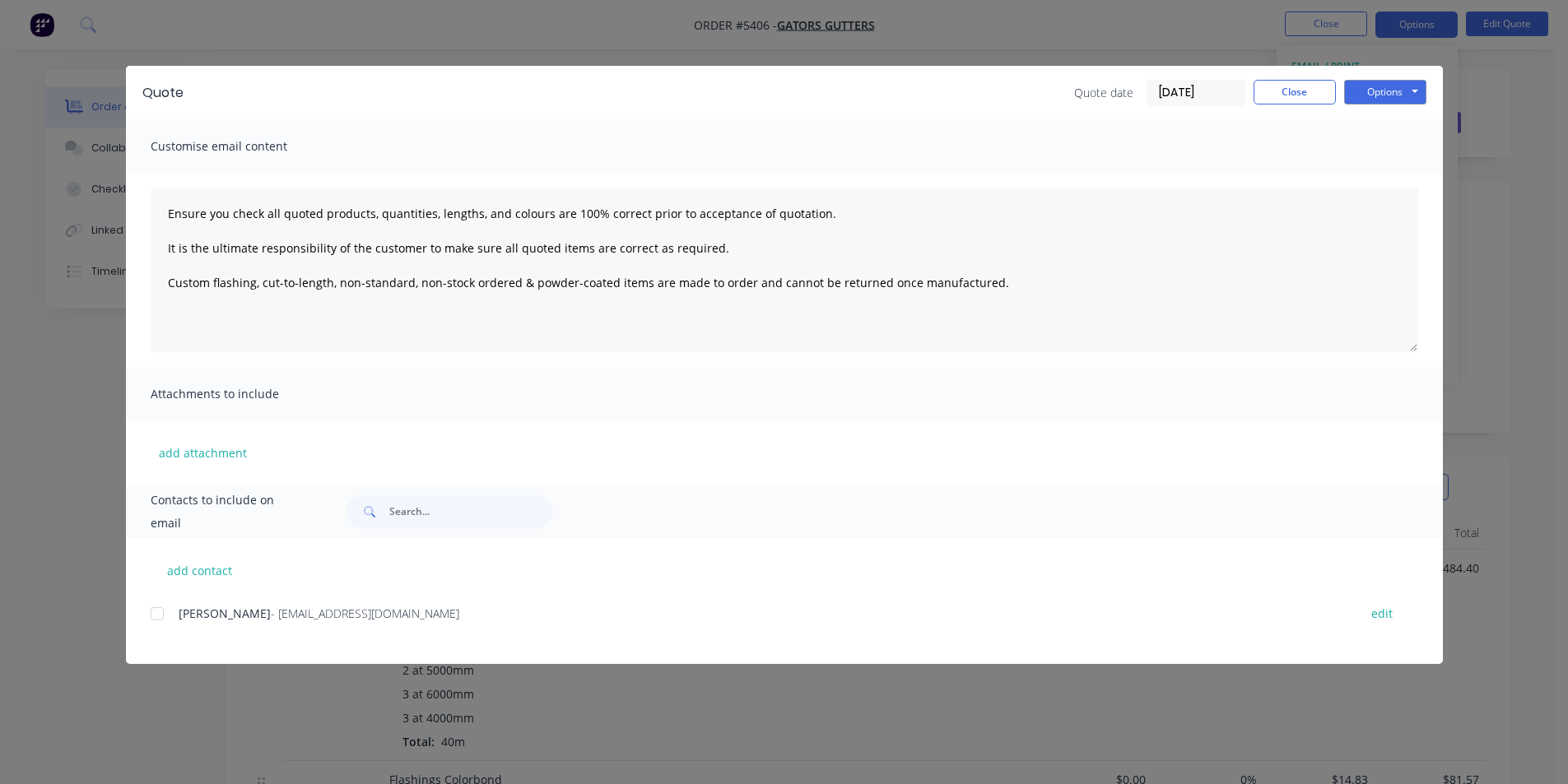
click at [212, 584] on div "add contact Aaron Wallace - gatorsgutters@gmail.com edit" at bounding box center [784, 601] width 1317 height 126
click at [198, 565] on button "add contact" at bounding box center [199, 570] width 99 height 25
type textarea "Ensure you check all quoted products, quantities, lengths, and colours are 100%…"
select select "AU"
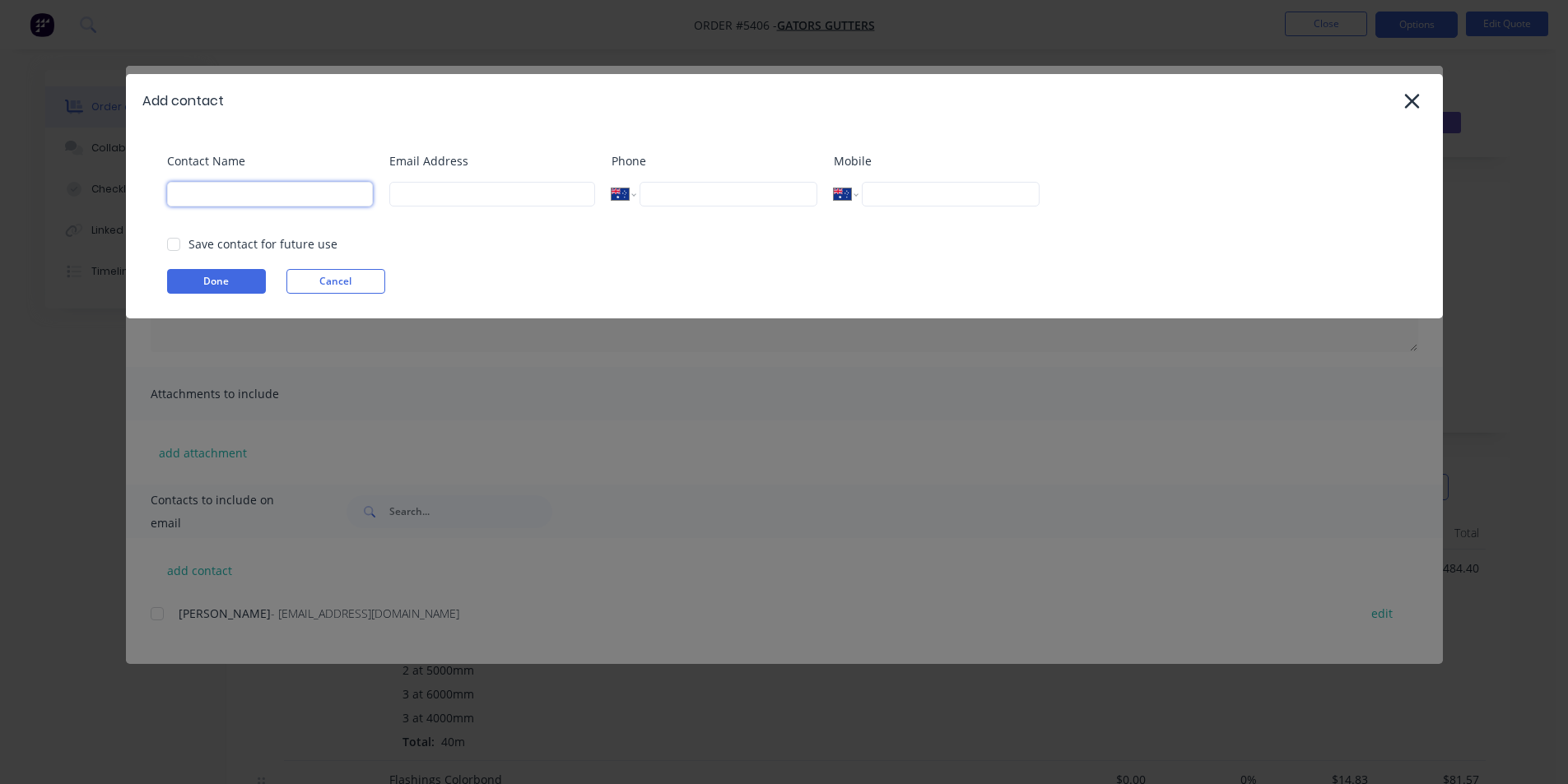
click at [236, 196] on input at bounding box center [270, 195] width 206 height 25
type input "Keiran J Fenwick"
type input "0438 350 301"
click at [426, 203] on input at bounding box center [492, 195] width 206 height 25
type input "keiran@metaldeck.com.au"
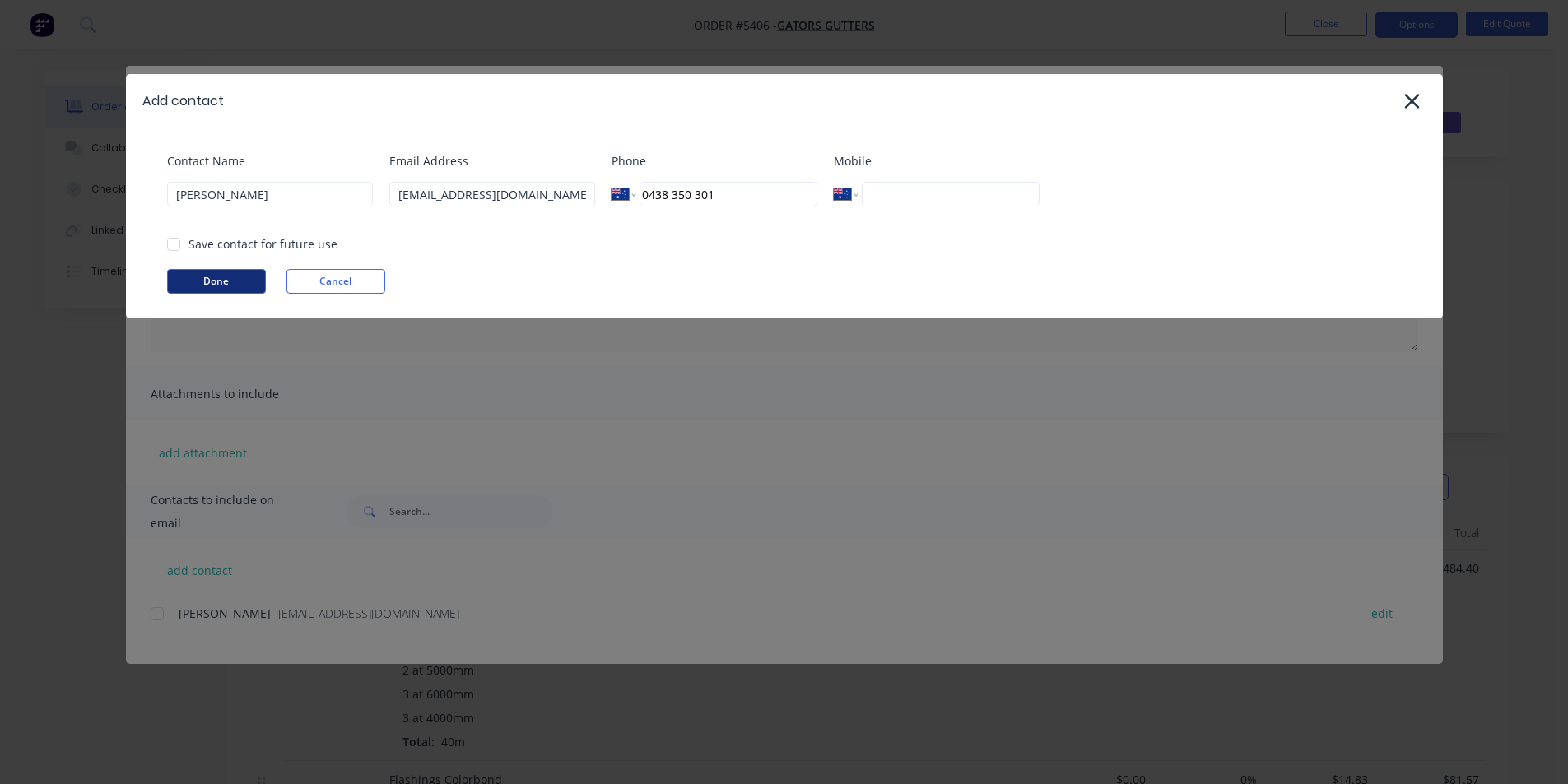
click at [225, 291] on button "Done" at bounding box center [216, 281] width 99 height 25
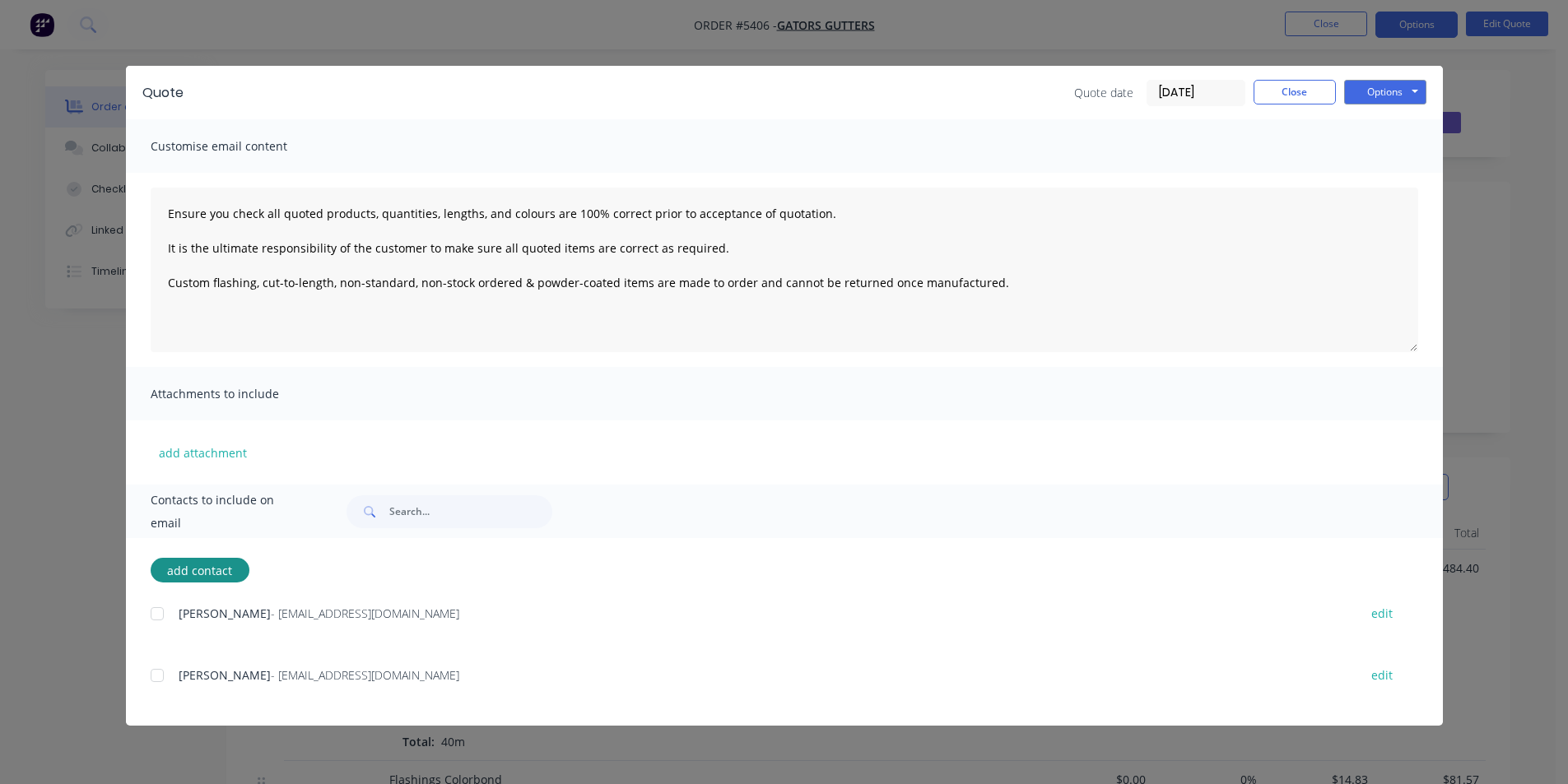
click at [161, 688] on div at bounding box center [157, 675] width 33 height 33
click at [1387, 91] on button "Options" at bounding box center [1385, 92] width 82 height 25
click at [1395, 170] on button "Email" at bounding box center [1396, 175] width 105 height 27
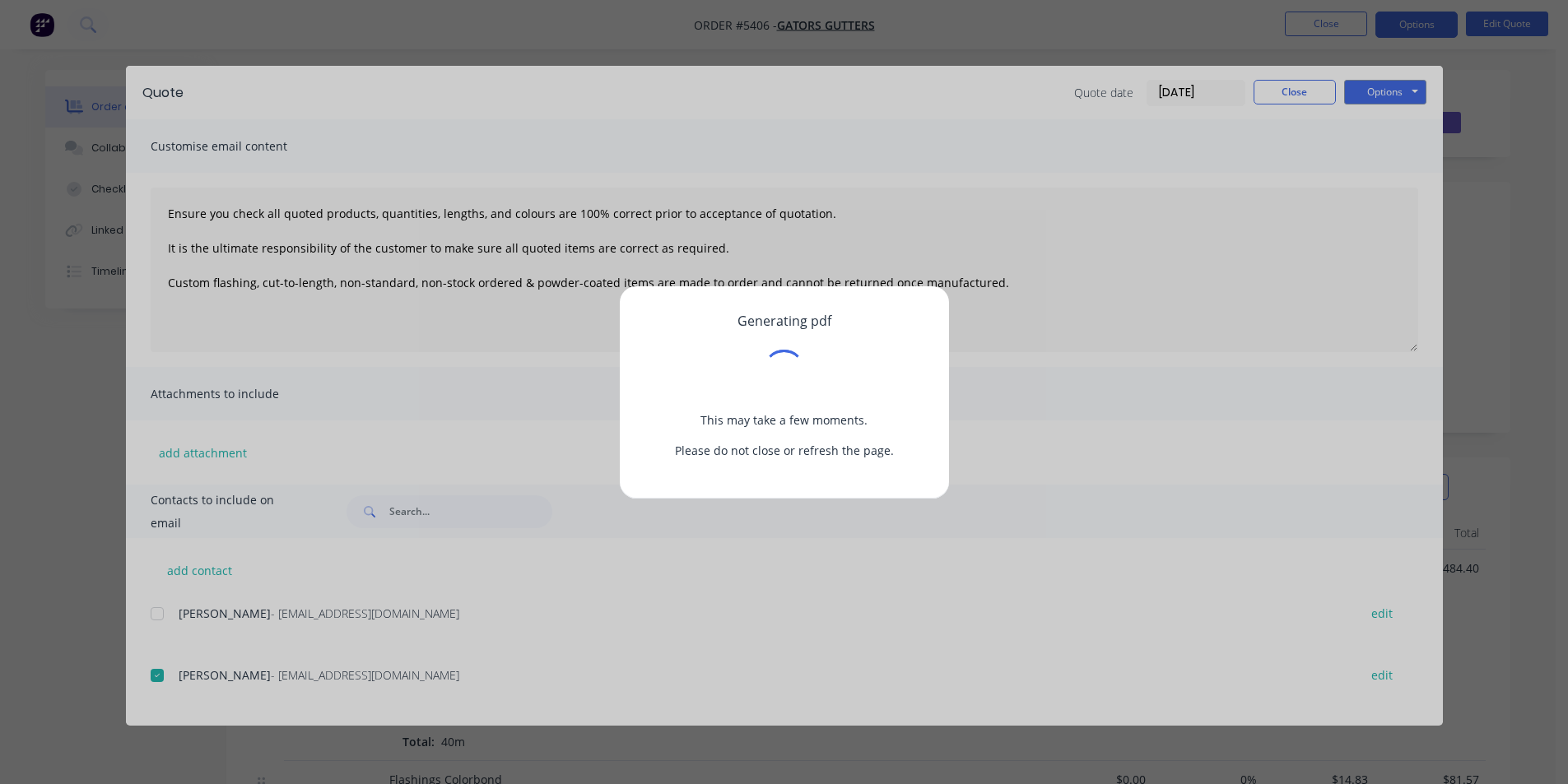
type textarea "Ensure you check all quoted products, quantities, lengths, and colours are 100%…"
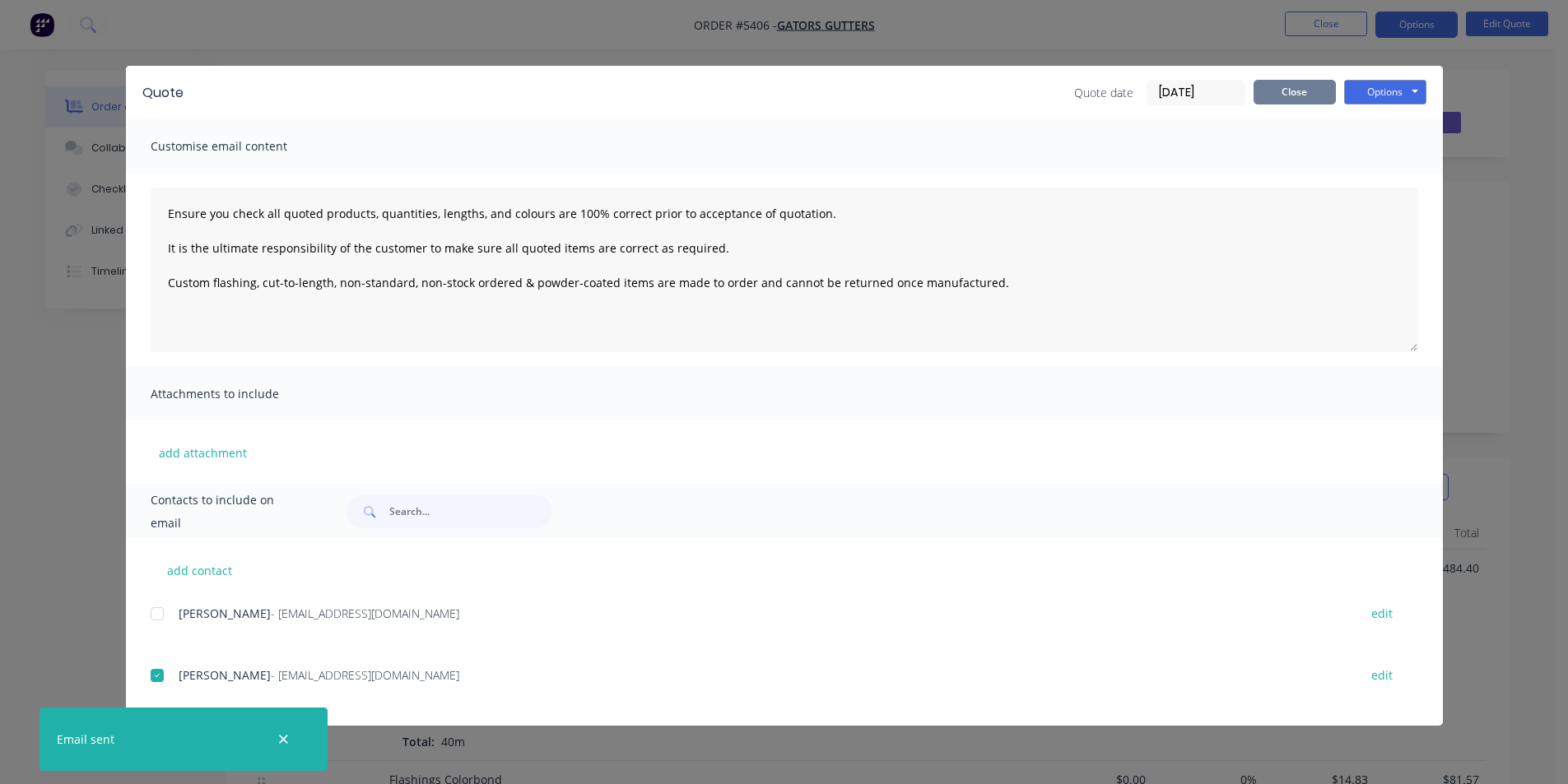
click at [1291, 103] on button "Close" at bounding box center [1294, 92] width 82 height 25
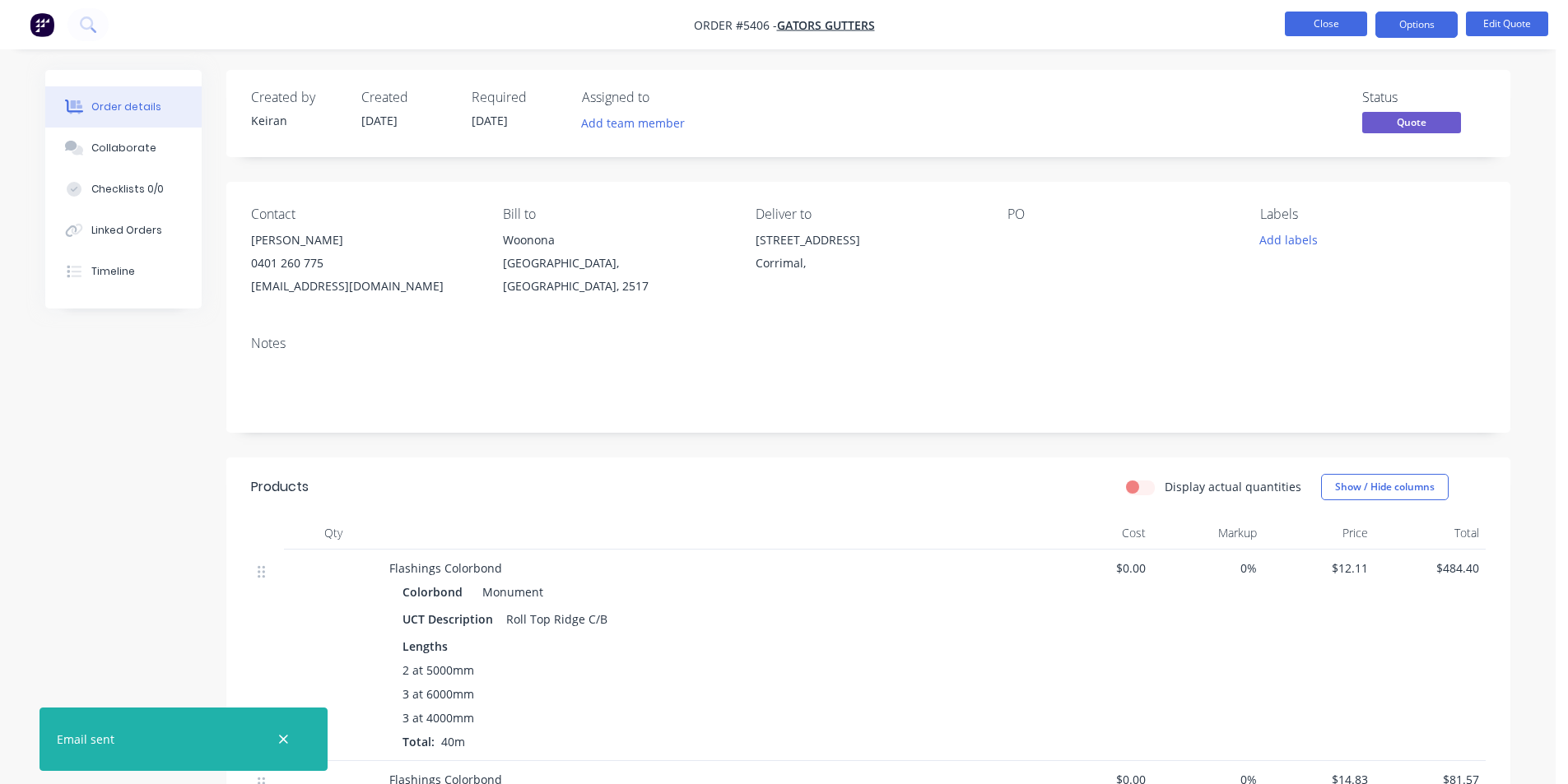
click at [1345, 36] on li "Close" at bounding box center [1325, 24] width 82 height 26
click at [115, 284] on button "Timeline" at bounding box center [123, 272] width 156 height 41
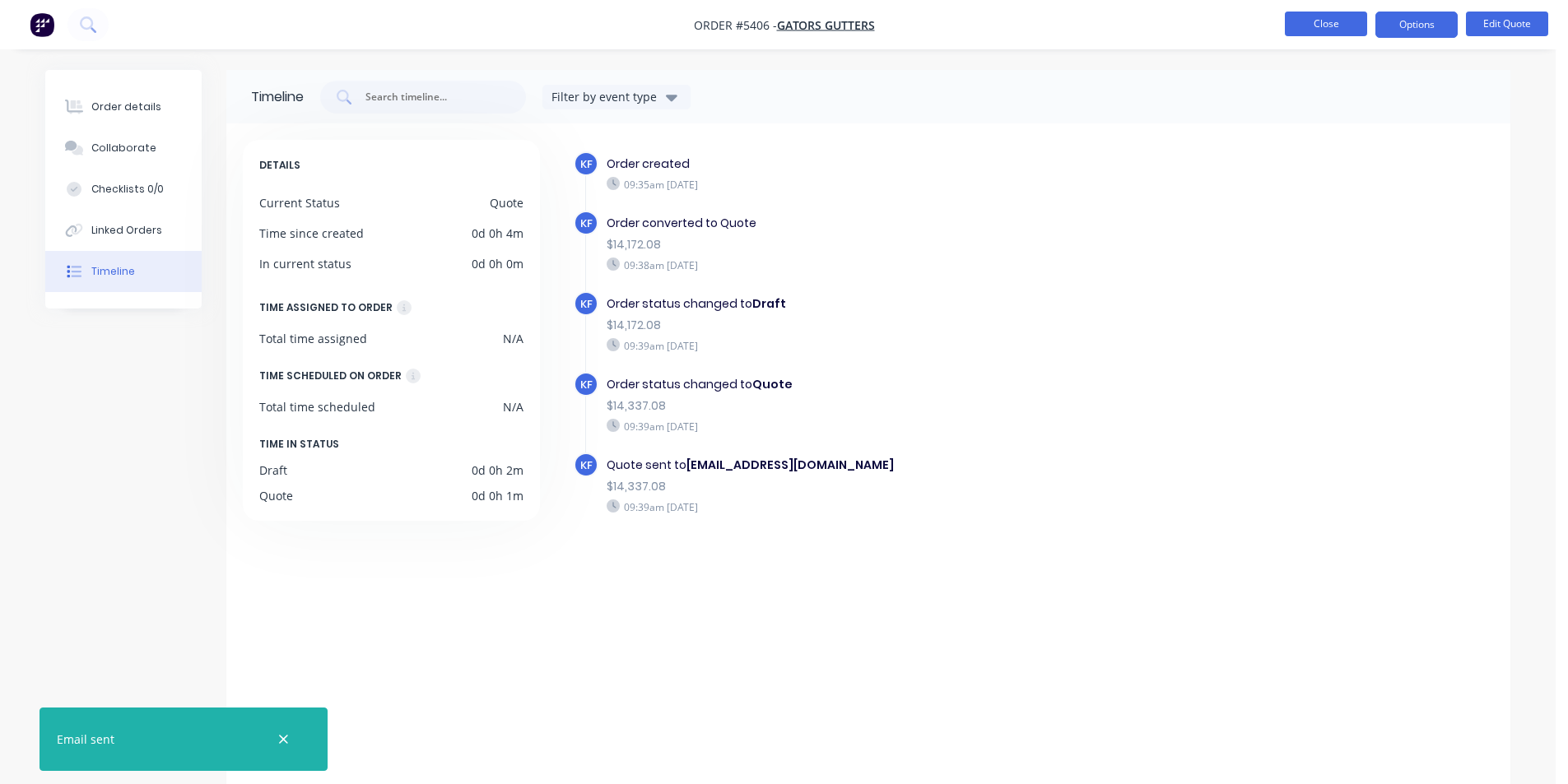
click at [1324, 33] on button "Close" at bounding box center [1325, 24] width 82 height 25
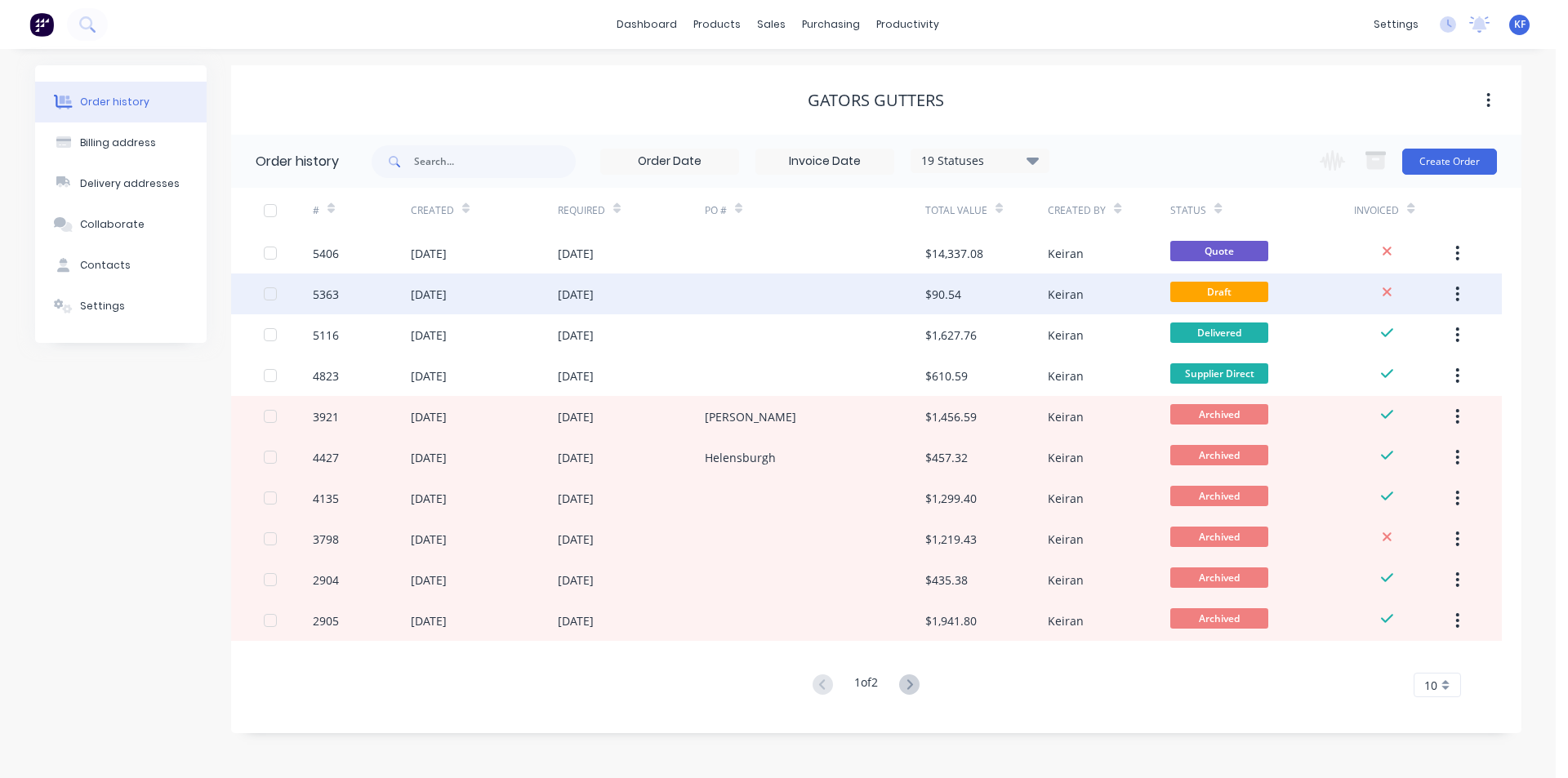
click at [909, 311] on div at bounding box center [815, 293] width 221 height 41
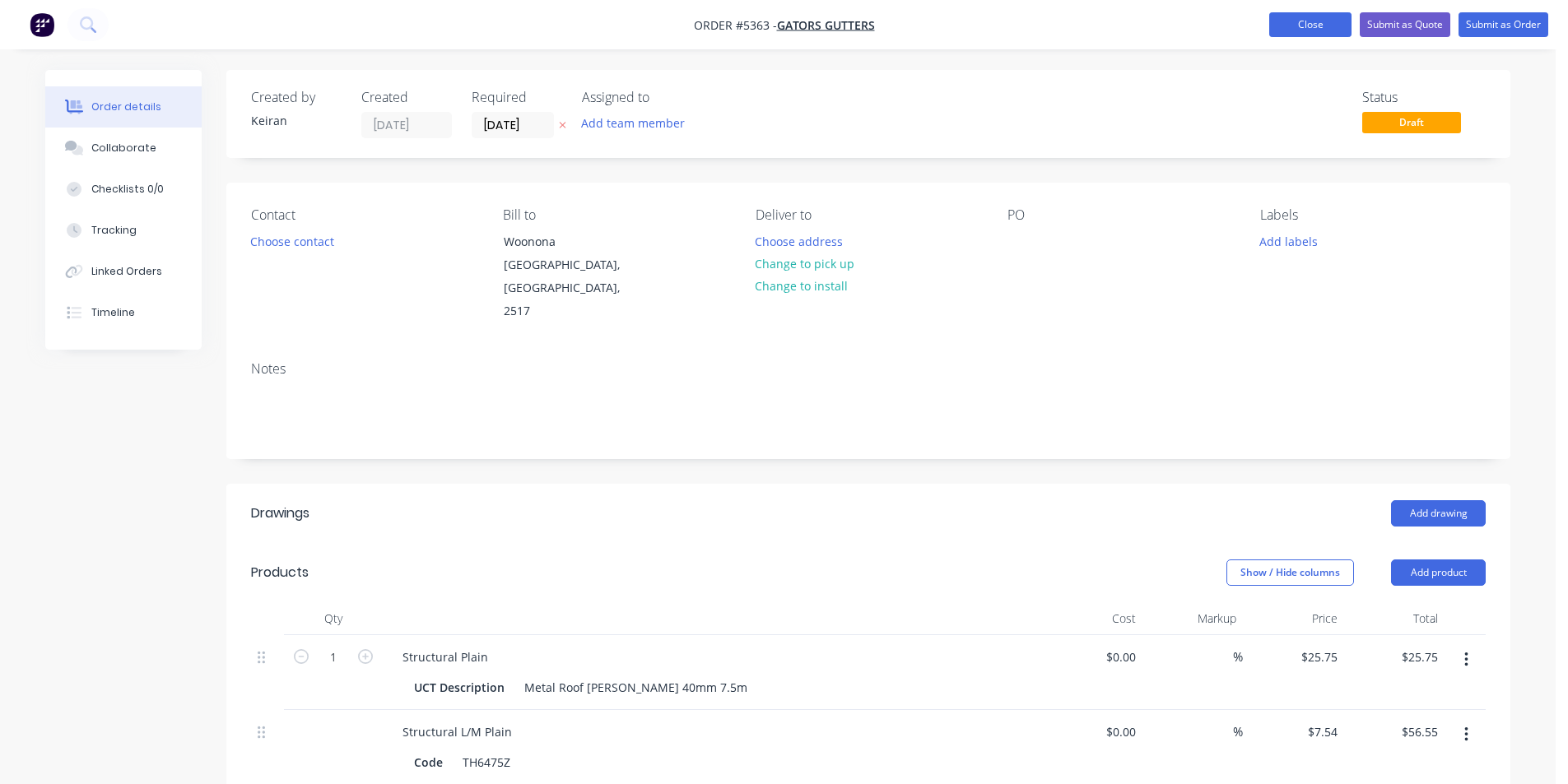
click at [1330, 26] on button "Close" at bounding box center [1310, 25] width 82 height 25
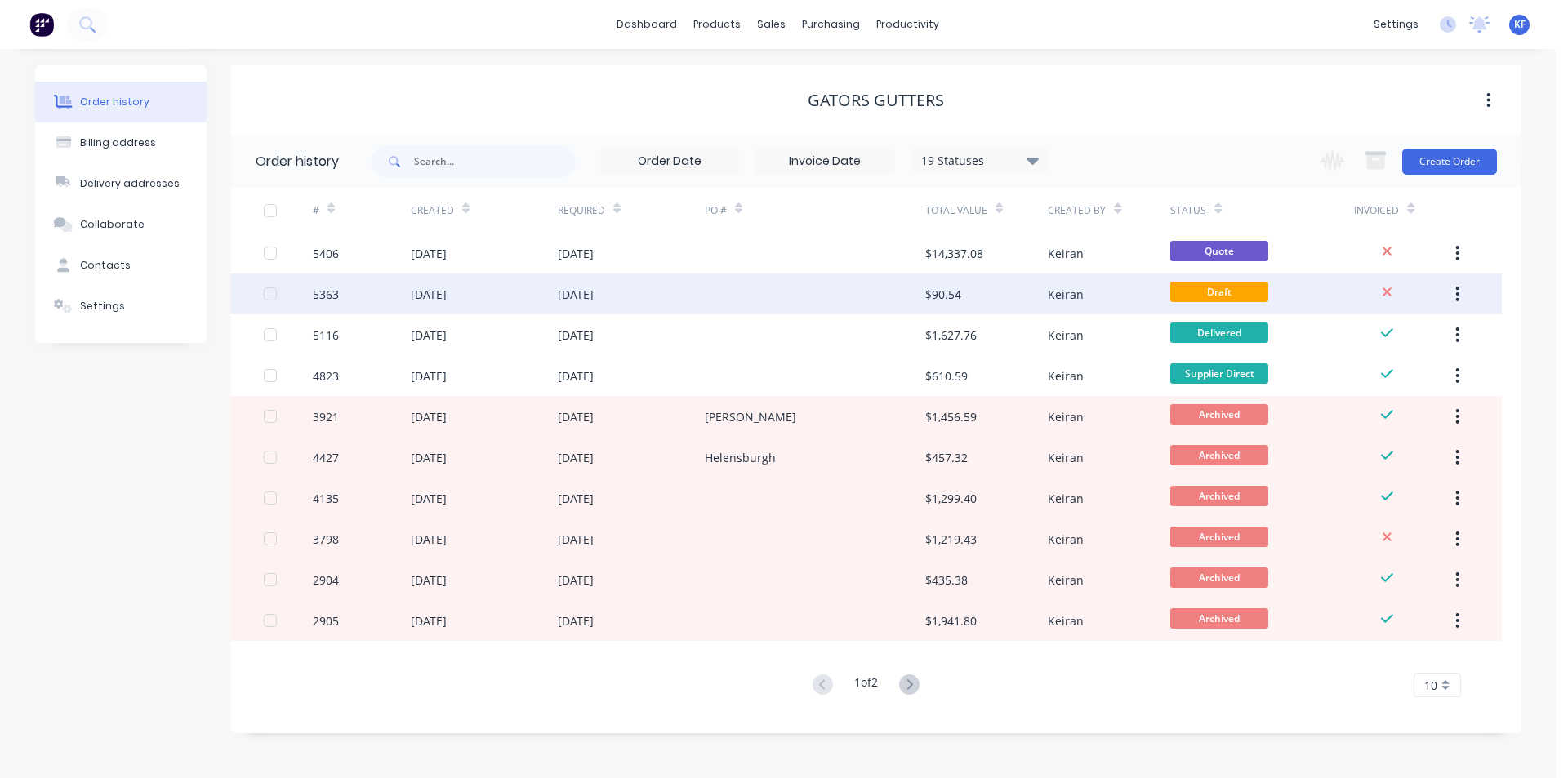
drag, startPoint x: 1448, startPoint y: 297, endPoint x: 1061, endPoint y: 291, distance: 387.0
click at [1061, 291] on div "Keiran" at bounding box center [1066, 294] width 36 height 17
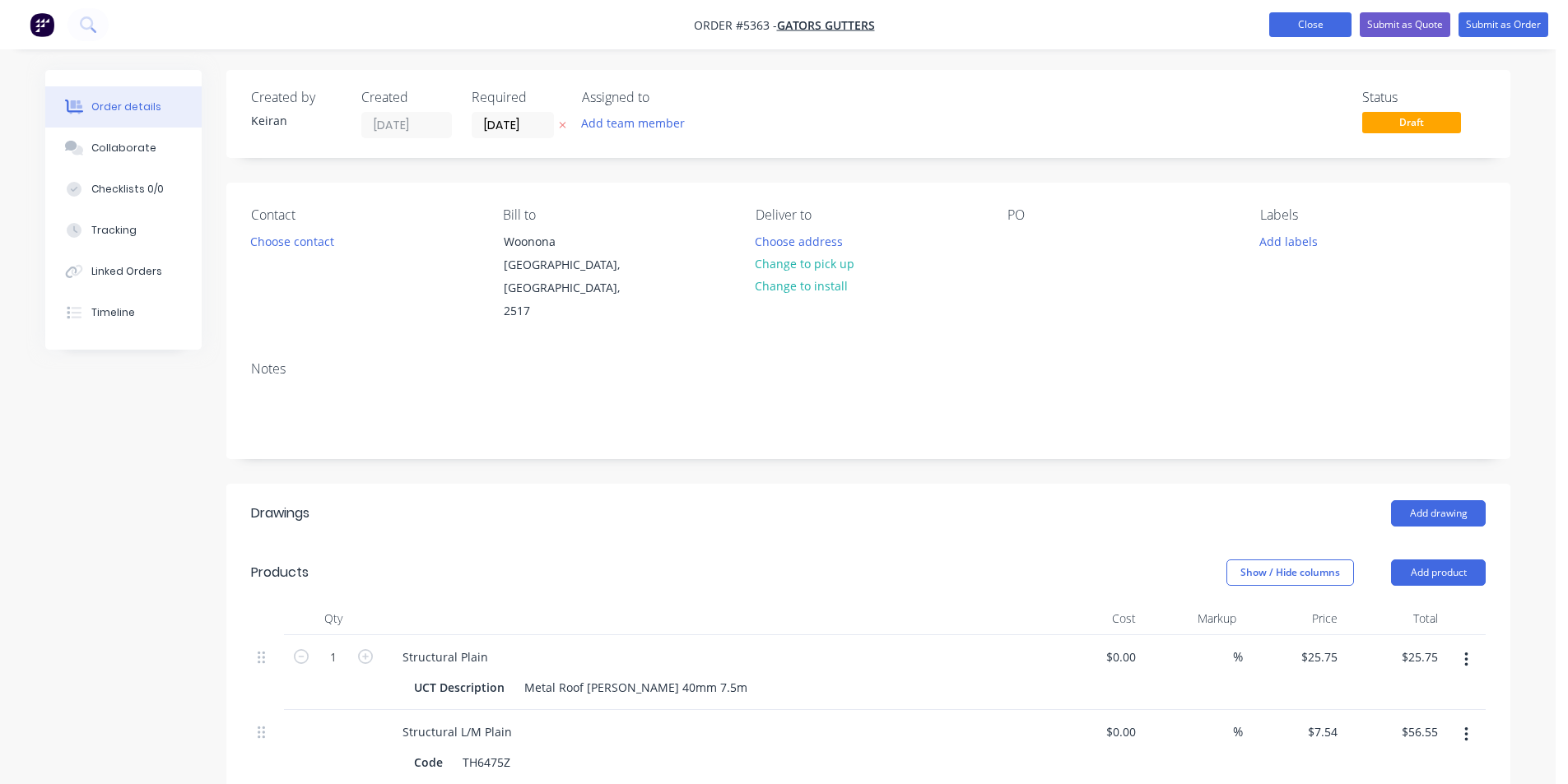
click at [1311, 36] on nav "Order #5363 - Gators Gutters Add product Close Submit as Quote Submit as Order" at bounding box center [784, 24] width 1568 height 49
click at [1306, 30] on button "Close" at bounding box center [1310, 25] width 82 height 25
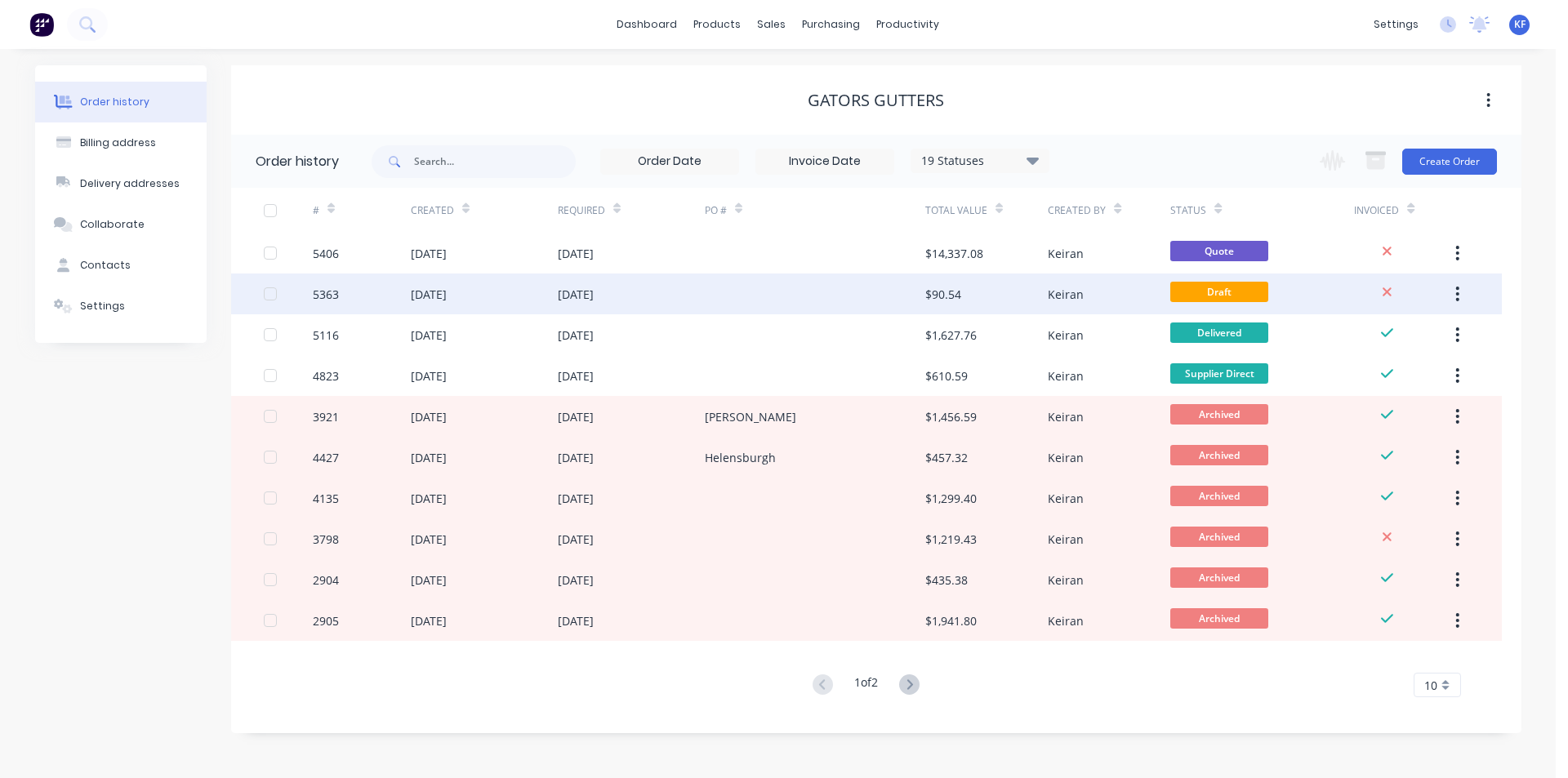
drag, startPoint x: 1460, startPoint y: 289, endPoint x: 1102, endPoint y: 294, distance: 358.0
click at [1102, 294] on div "Keiran" at bounding box center [1109, 293] width 122 height 41
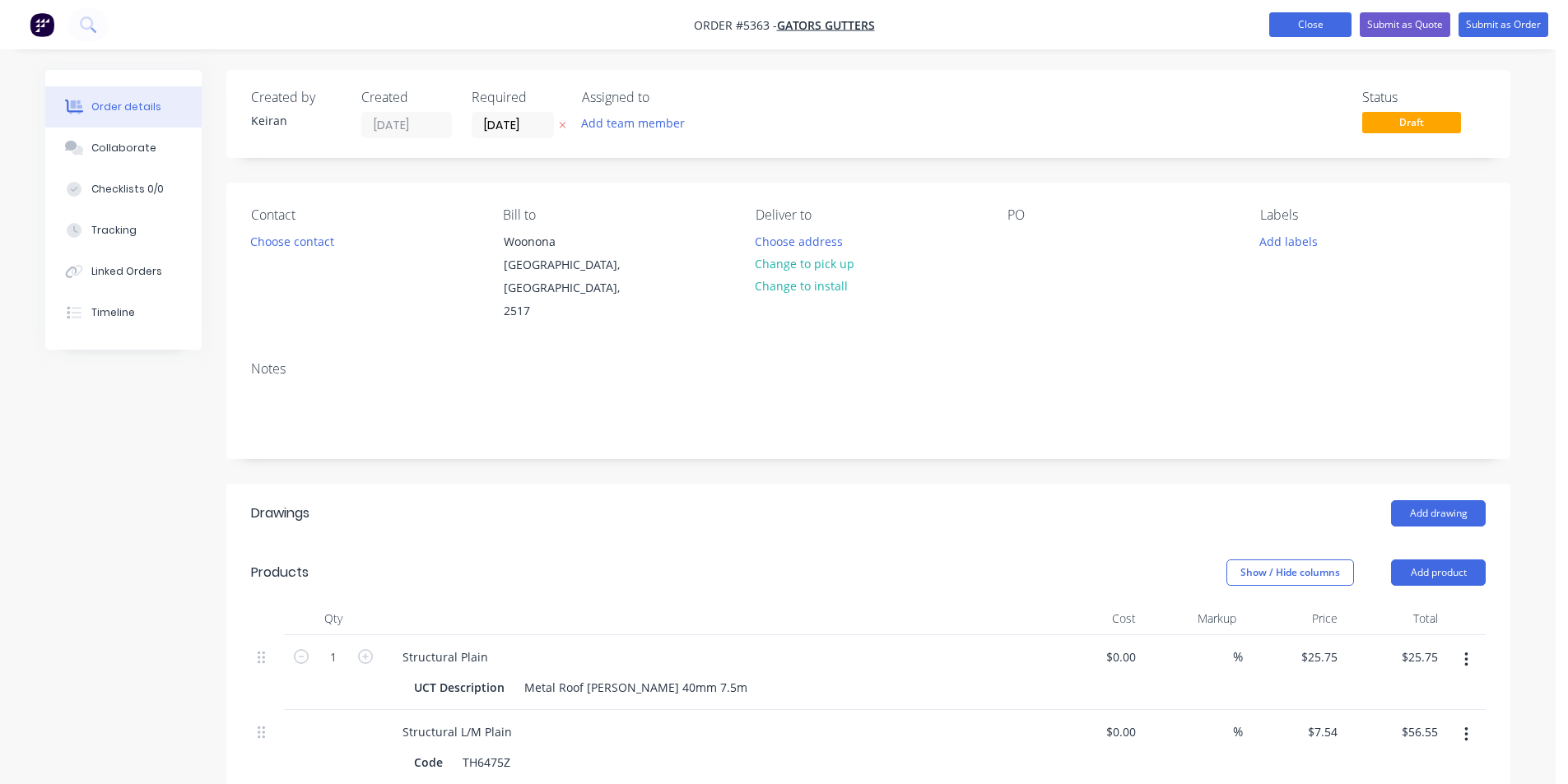
click at [1298, 20] on button "Close" at bounding box center [1310, 25] width 82 height 25
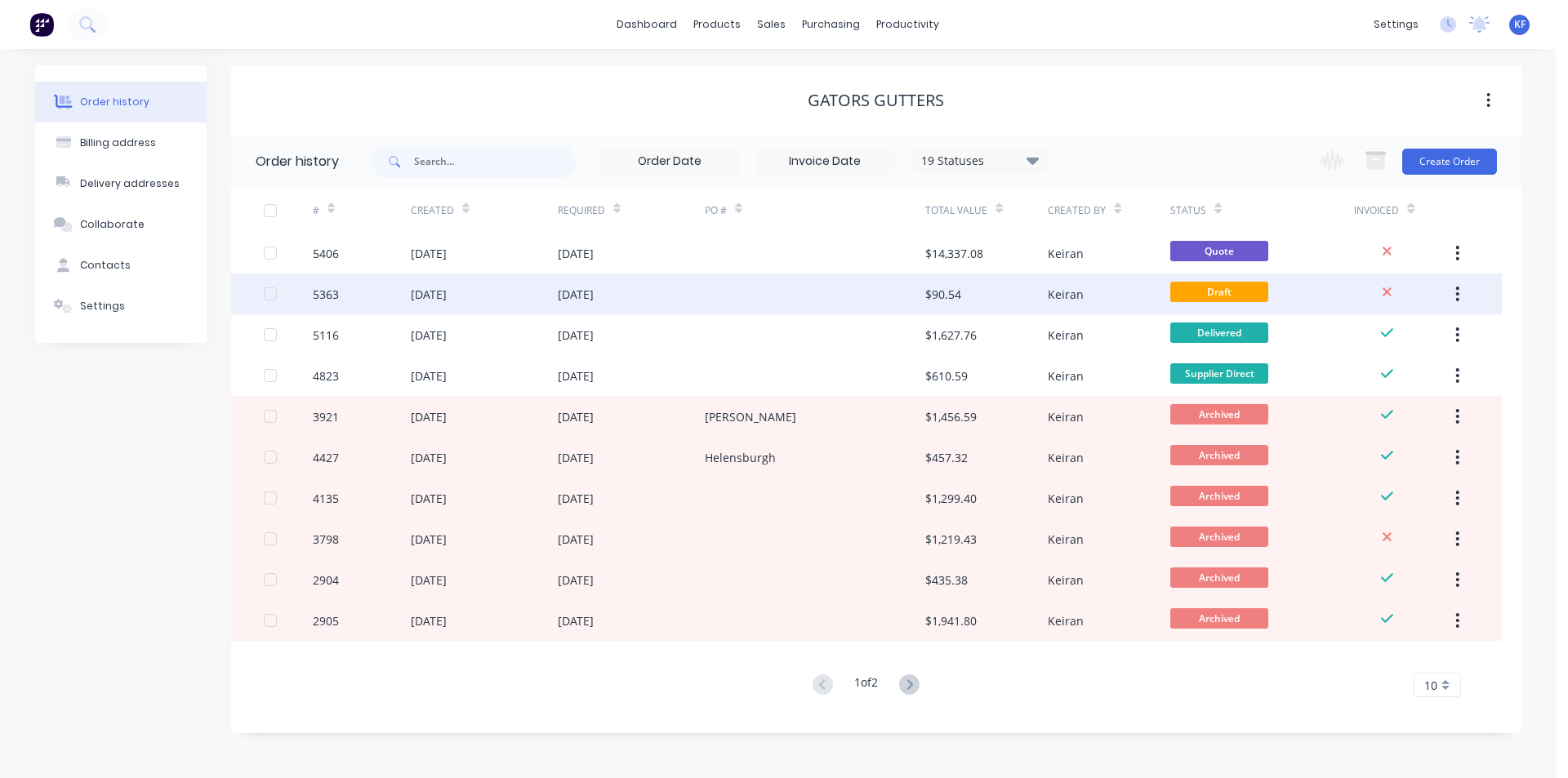
click at [1458, 299] on icon "button" at bounding box center [1457, 293] width 3 height 14
click at [1432, 335] on div "Archive" at bounding box center [1400, 336] width 126 height 24
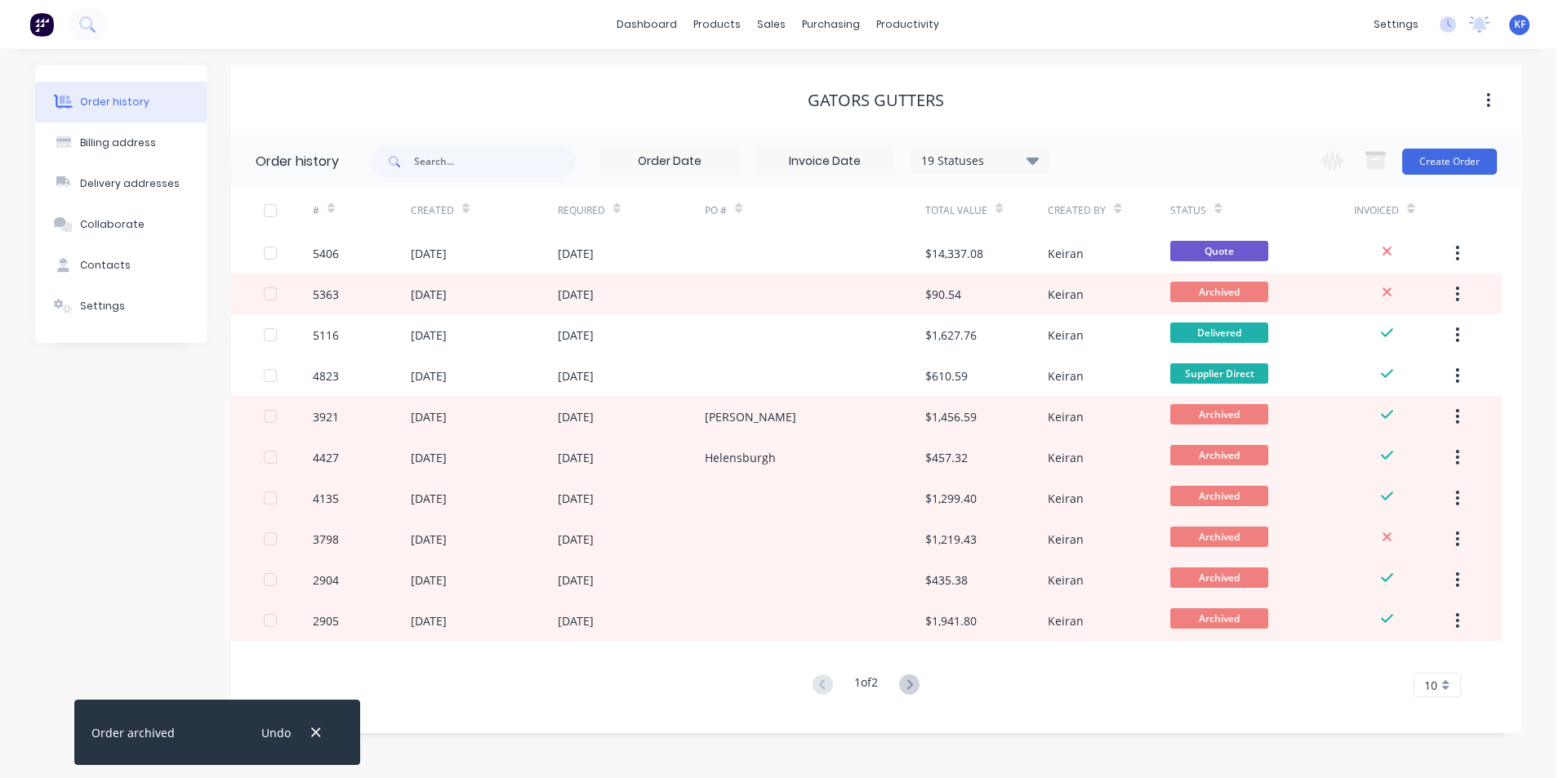
click at [310, 731] on button "button" at bounding box center [316, 732] width 20 height 22
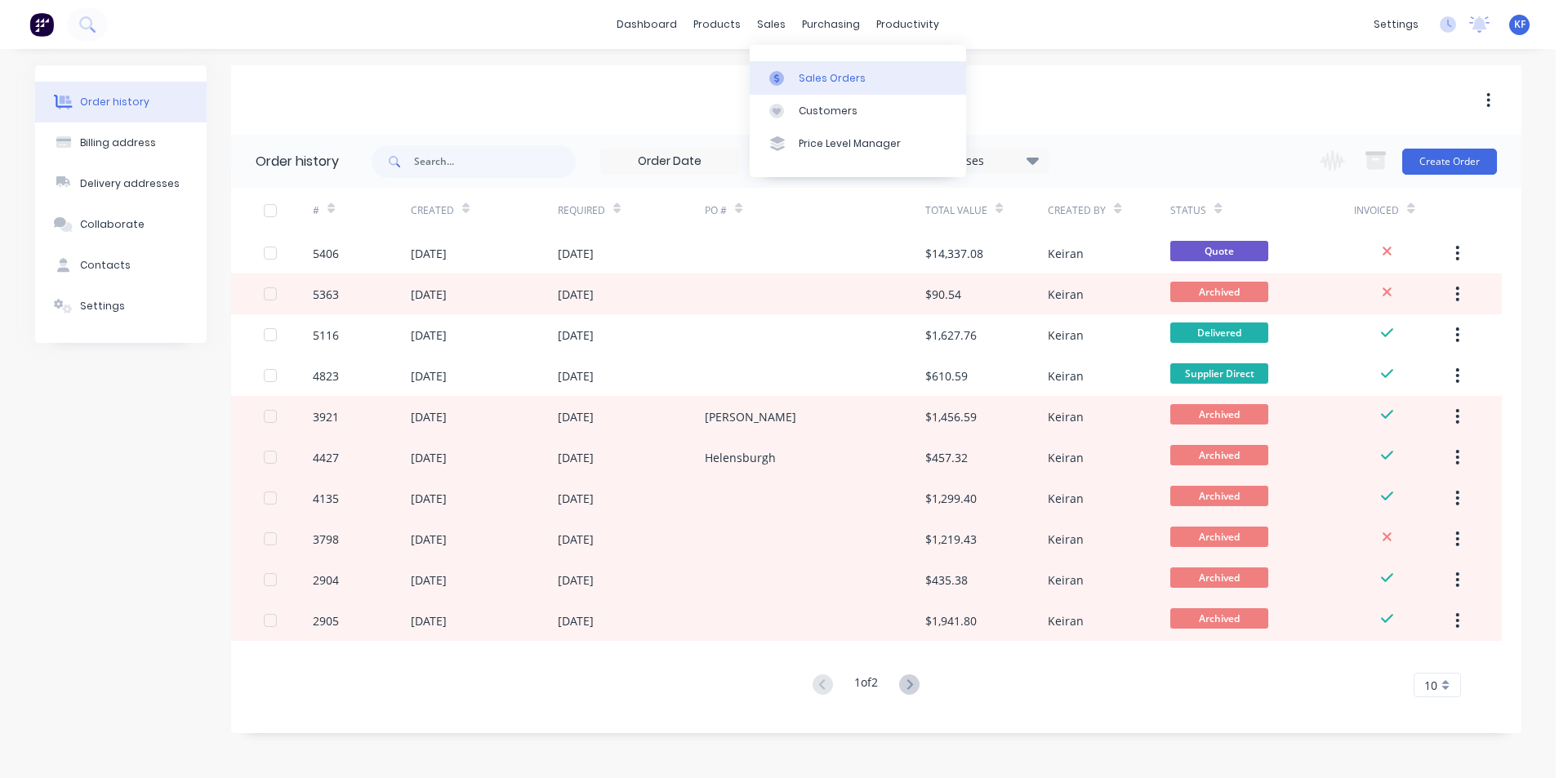
click at [810, 68] on link "Sales Orders" at bounding box center [858, 77] width 216 height 32
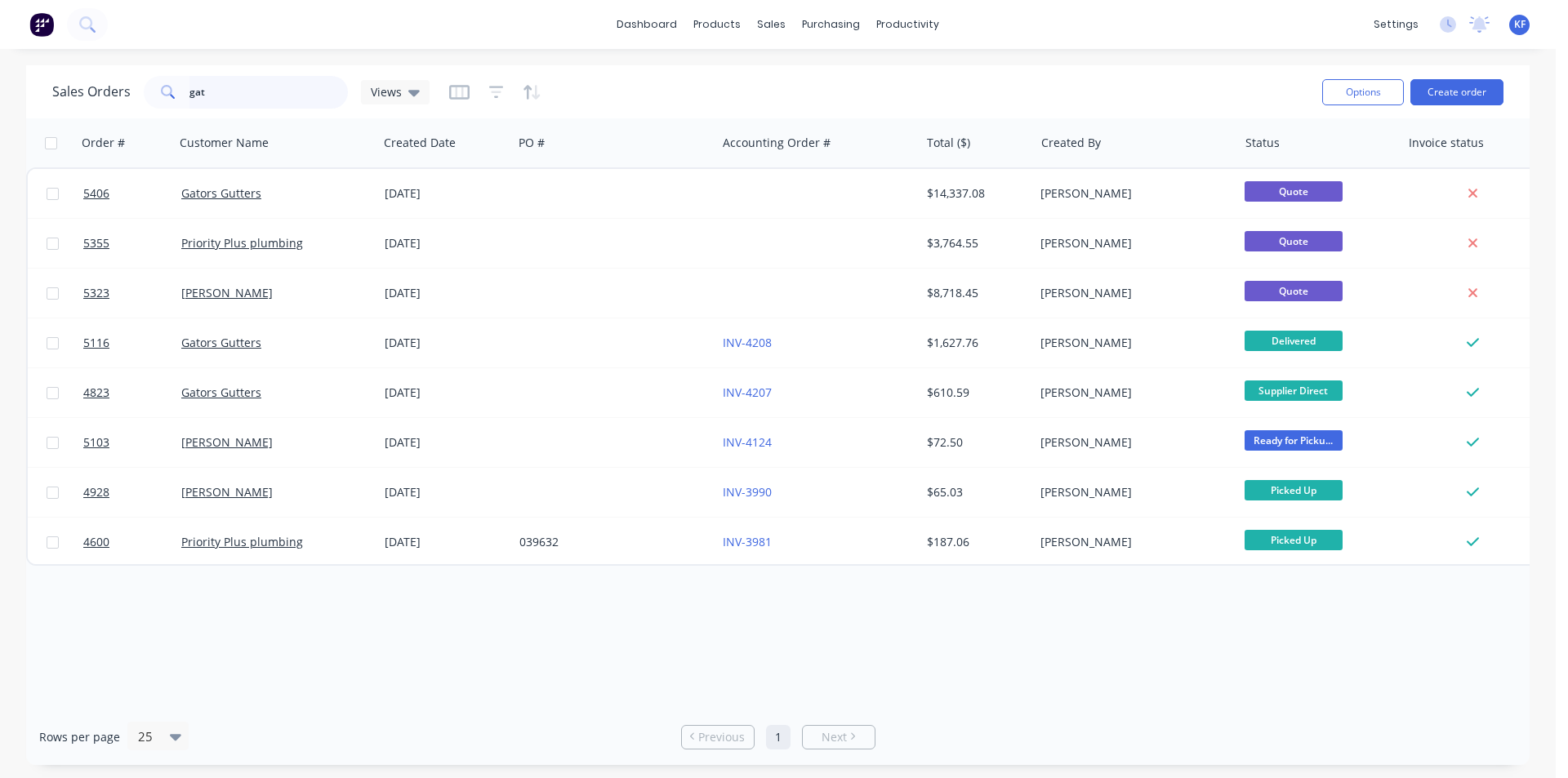
drag, startPoint x: 264, startPoint y: 95, endPoint x: 201, endPoint y: 87, distance: 63.5
click at [205, 89] on input "gat" at bounding box center [269, 92] width 160 height 32
type input "g"
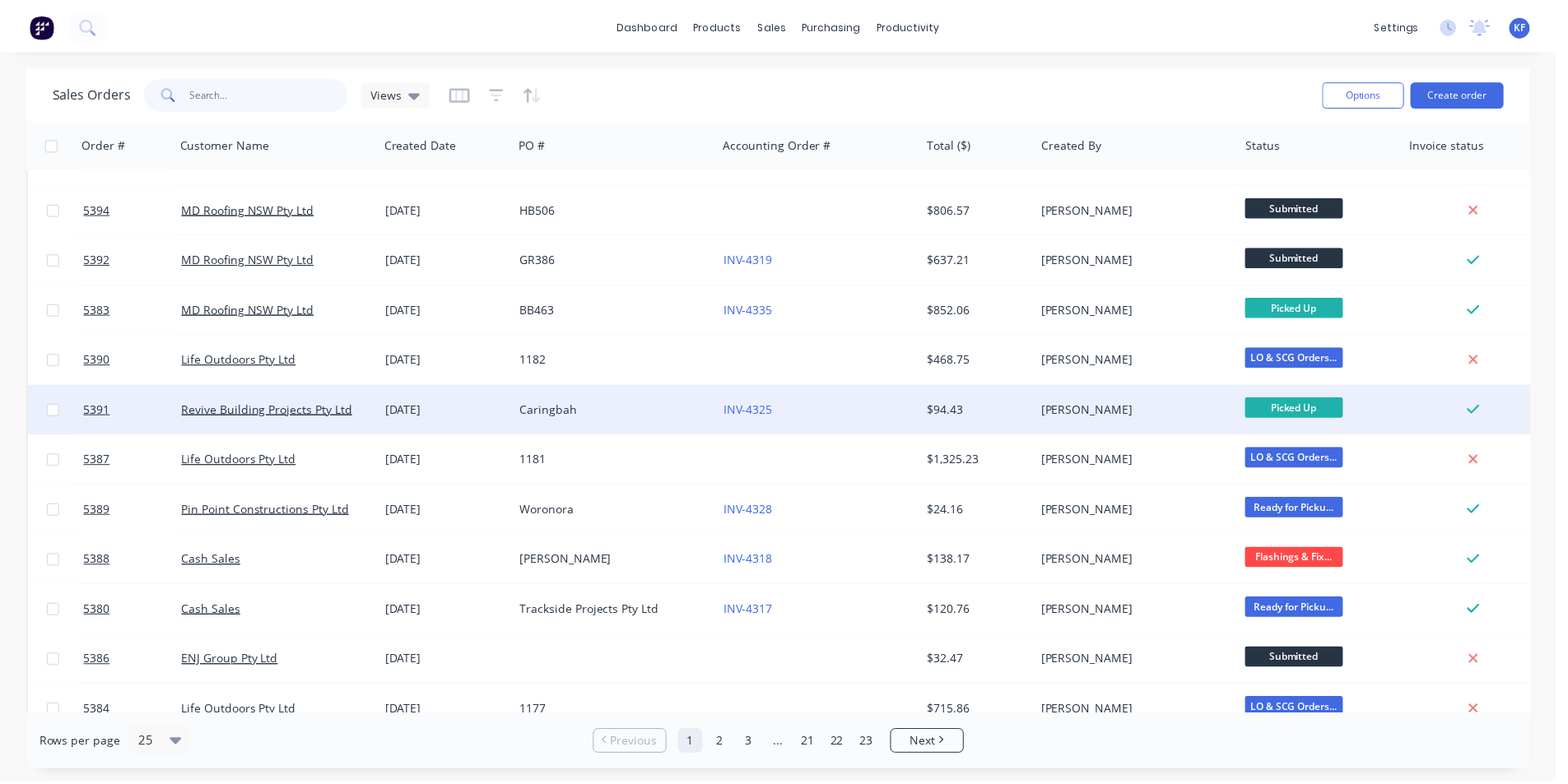
scroll to position [718, 0]
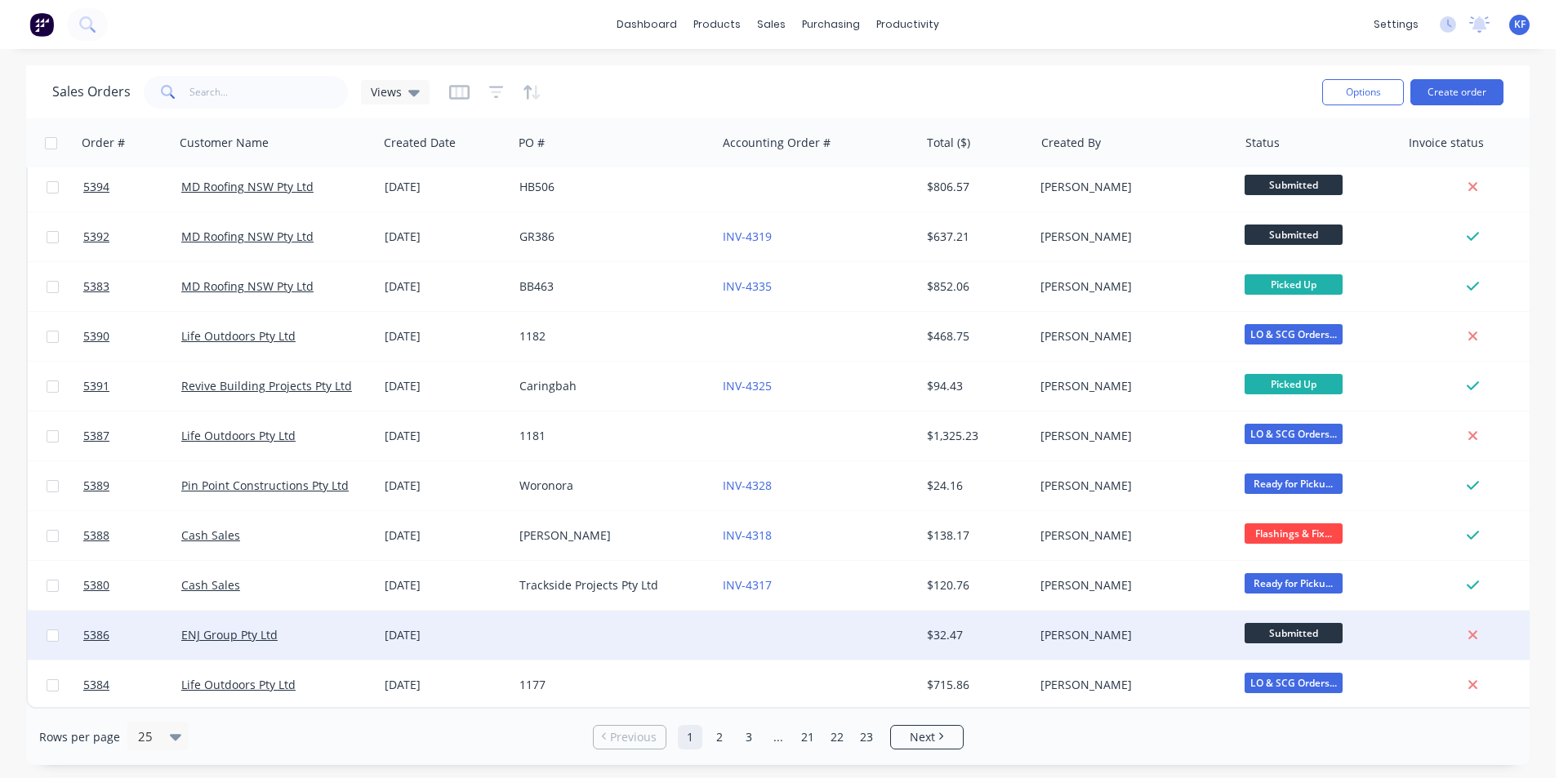
click at [765, 632] on div at bounding box center [817, 635] width 204 height 49
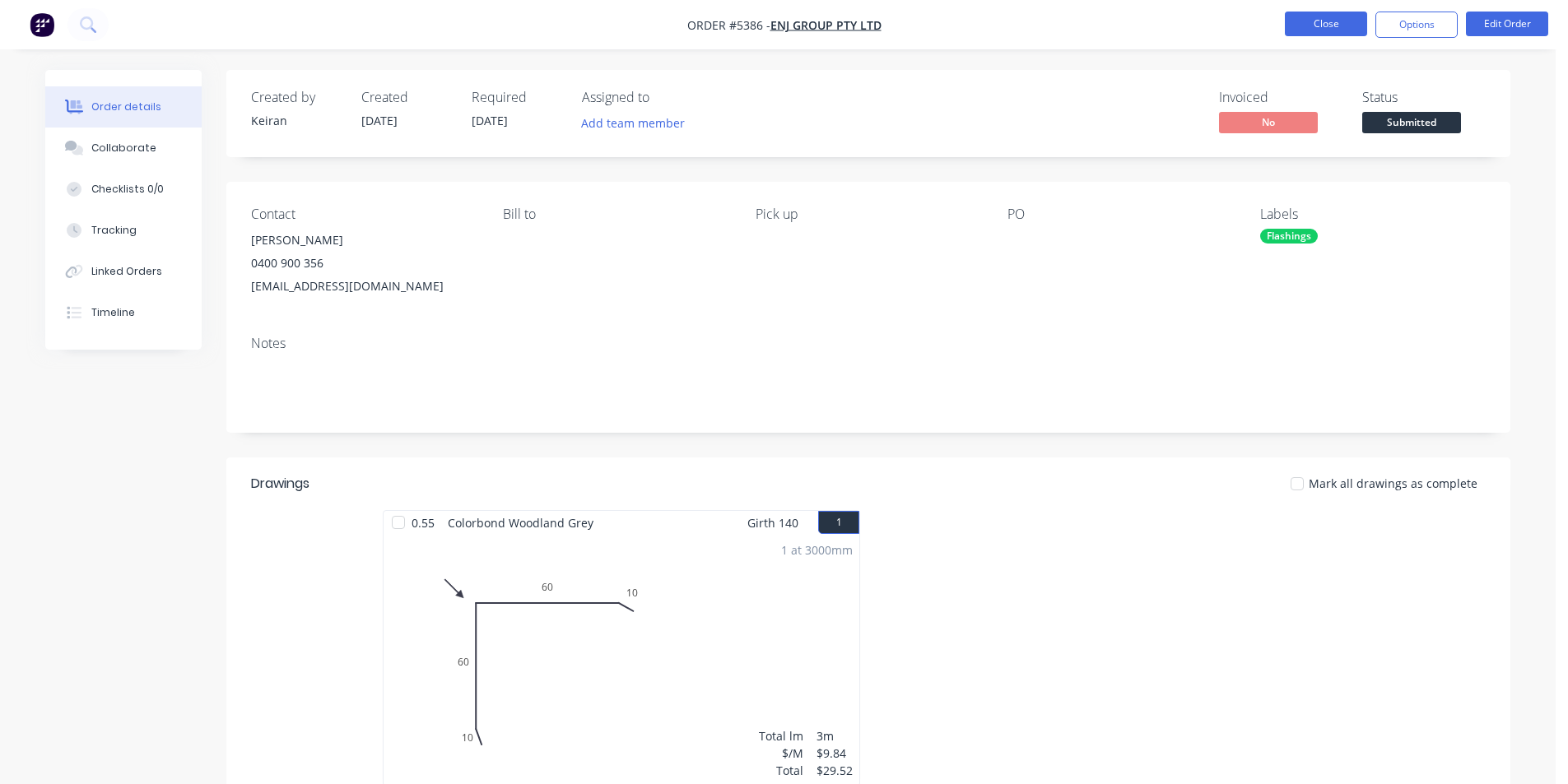
click at [1311, 34] on button "Close" at bounding box center [1325, 24] width 82 height 25
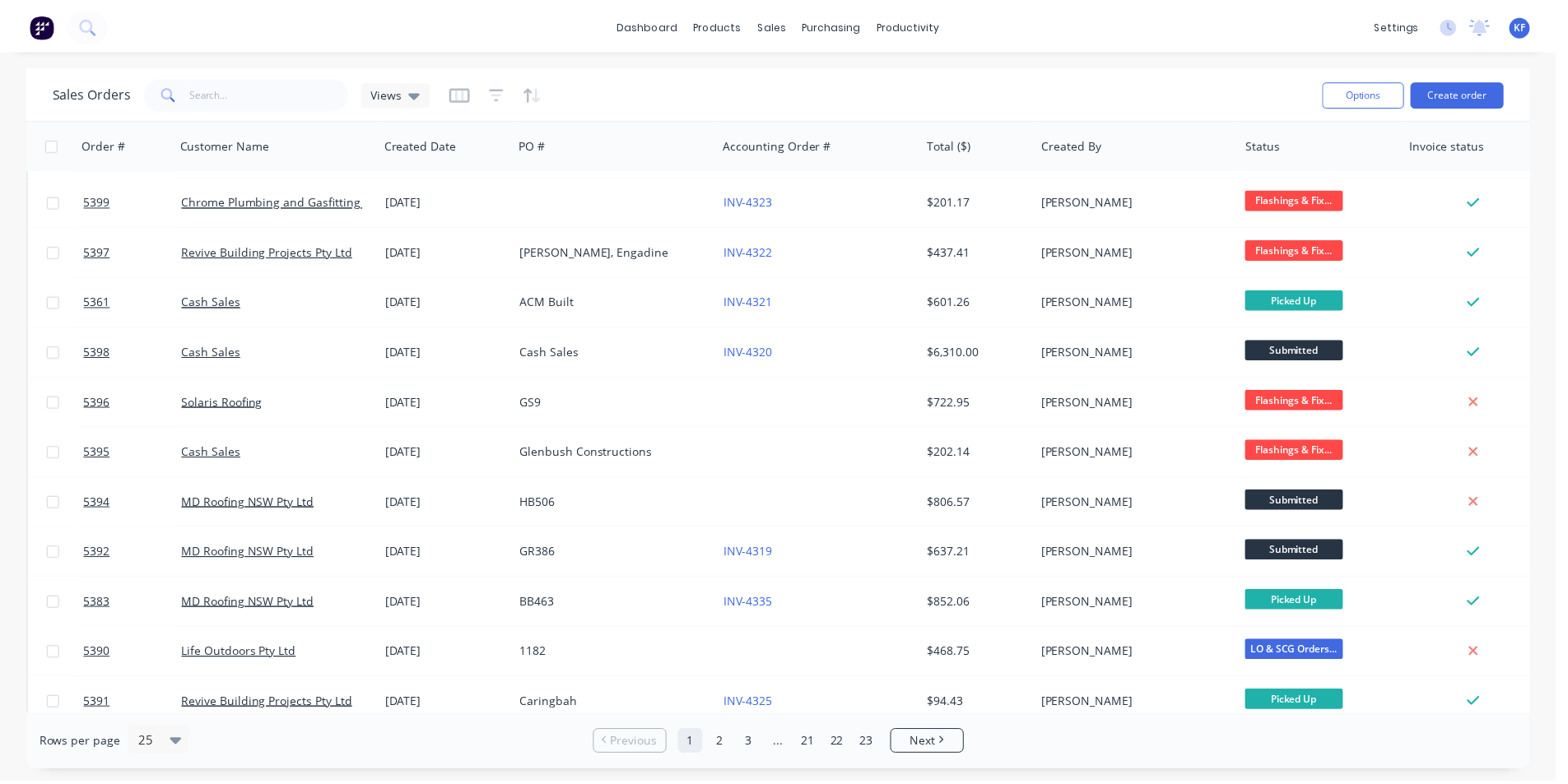
scroll to position [411, 0]
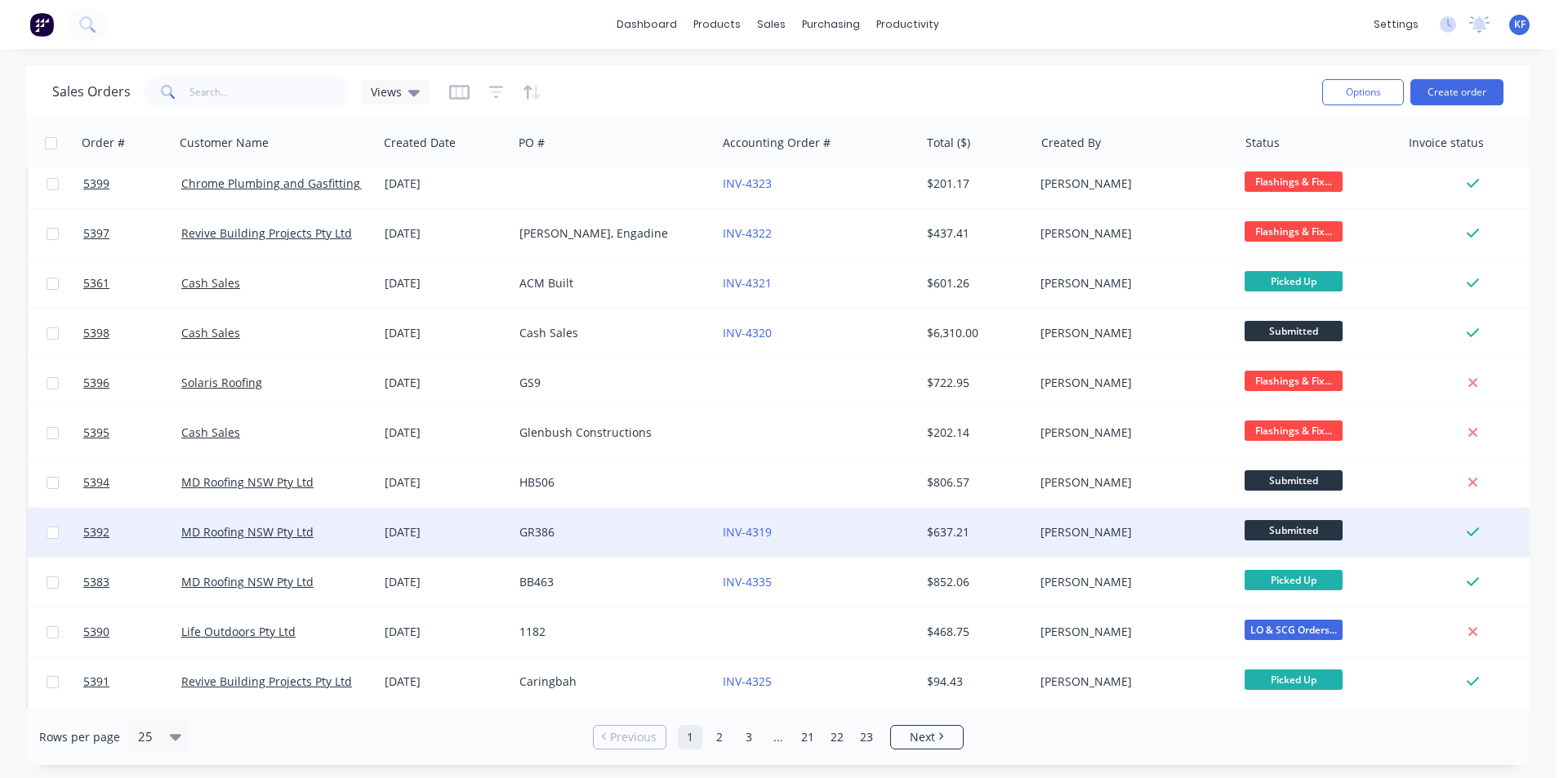
click at [609, 535] on div "GR386" at bounding box center [610, 531] width 182 height 16
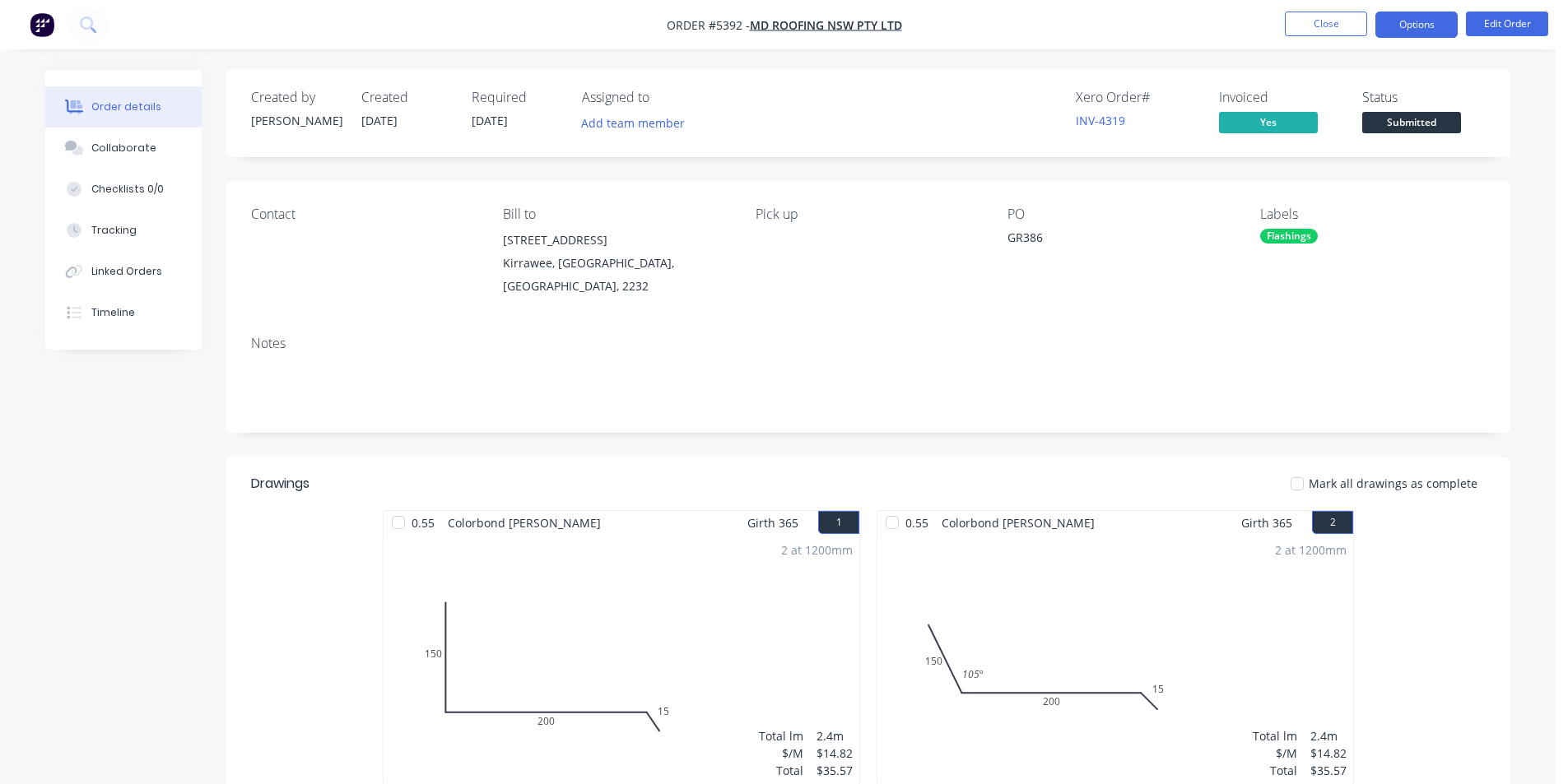
click at [1426, 29] on button "Options" at bounding box center [1416, 24] width 82 height 26
drag, startPoint x: 1196, startPoint y: 24, endPoint x: 1396, endPoint y: 106, distance: 216.2
click at [1208, 28] on nav "Order #5392 - MD Roofing NSW Pty Ltd Close Options Edit Order" at bounding box center [784, 24] width 1568 height 49
click at [1421, 121] on span "Submitted" at bounding box center [1412, 121] width 99 height 20
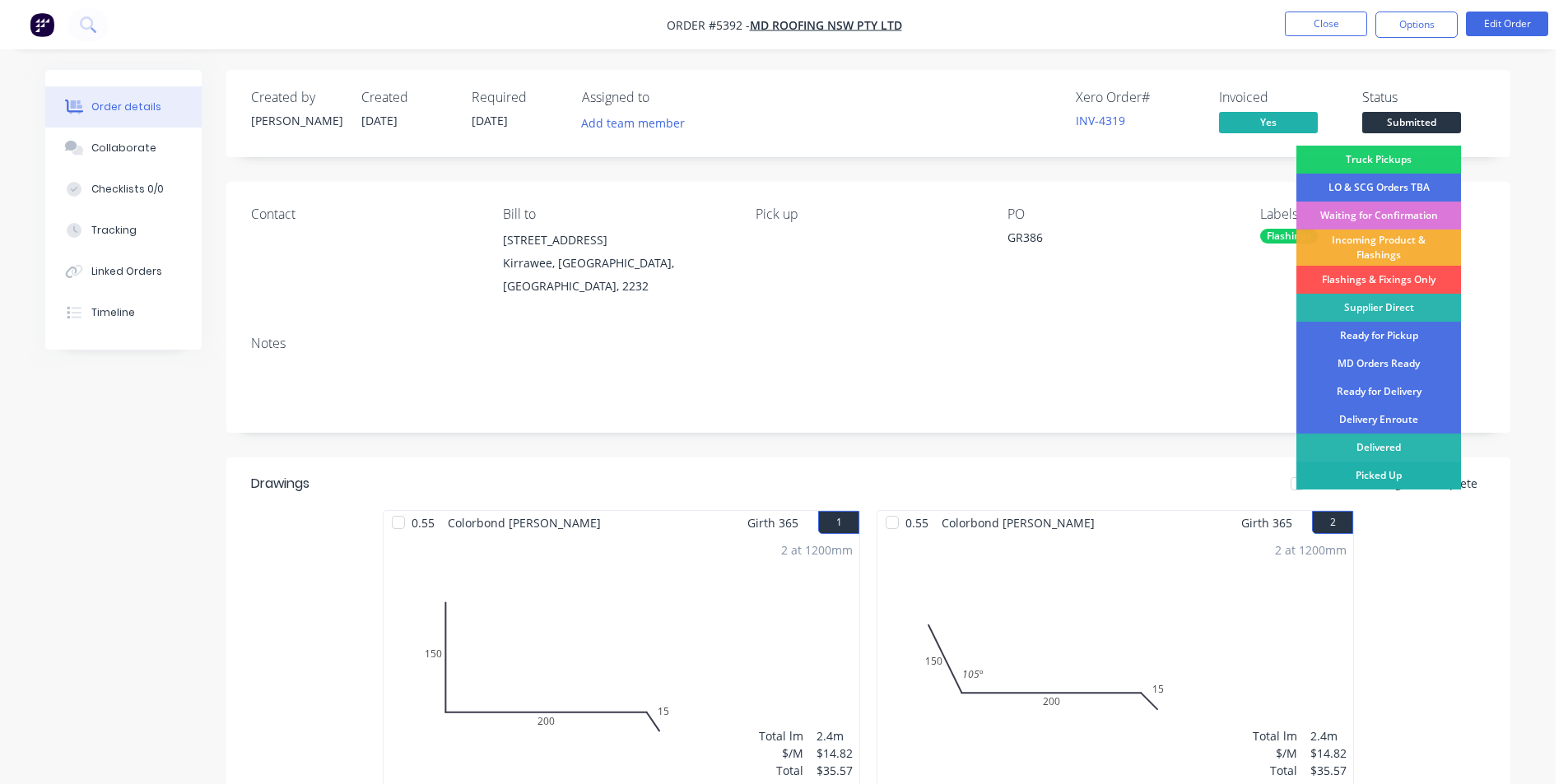
click at [1391, 475] on div "Picked Up" at bounding box center [1378, 475] width 165 height 28
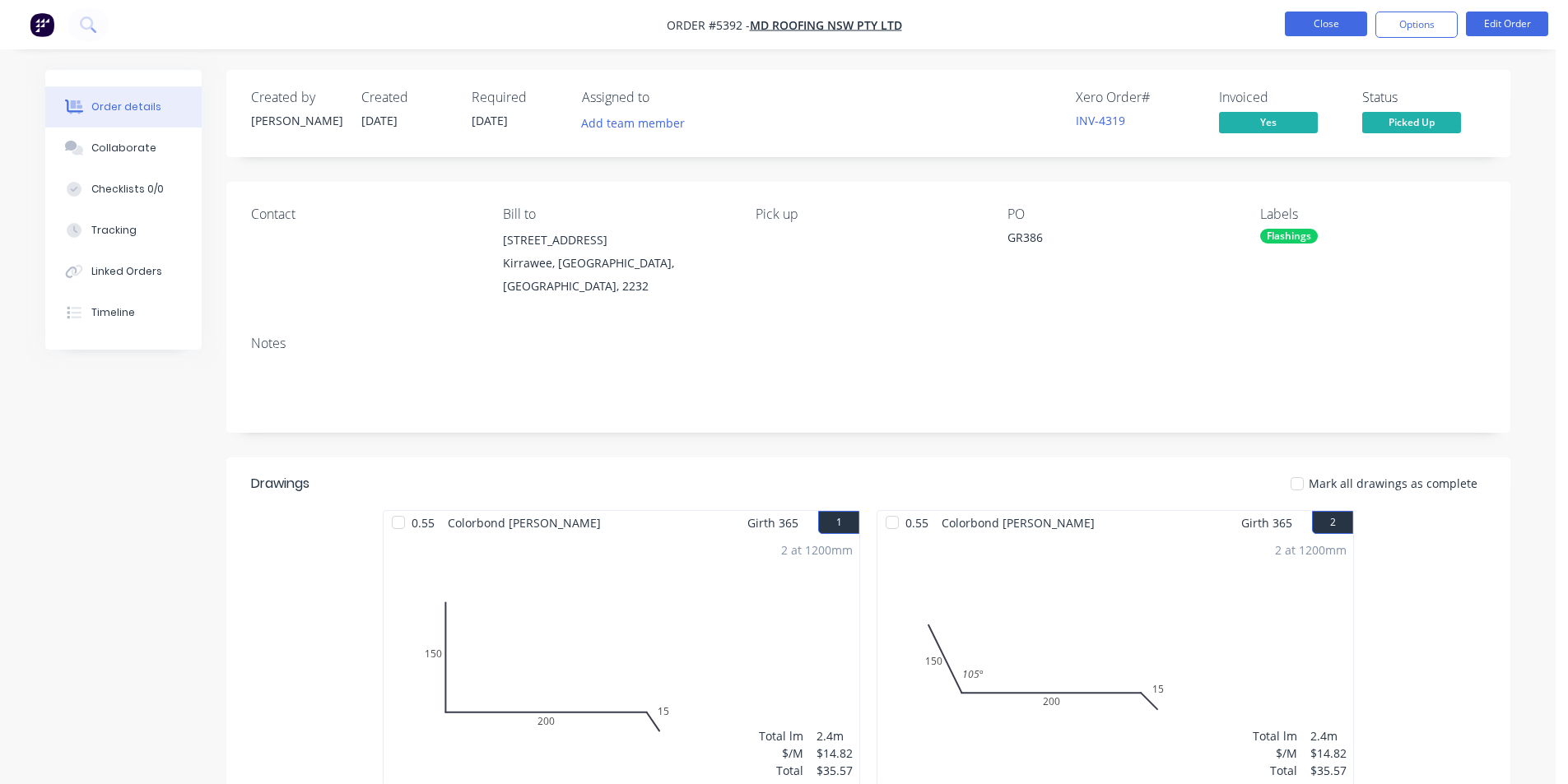
click at [1326, 33] on button "Close" at bounding box center [1325, 24] width 82 height 25
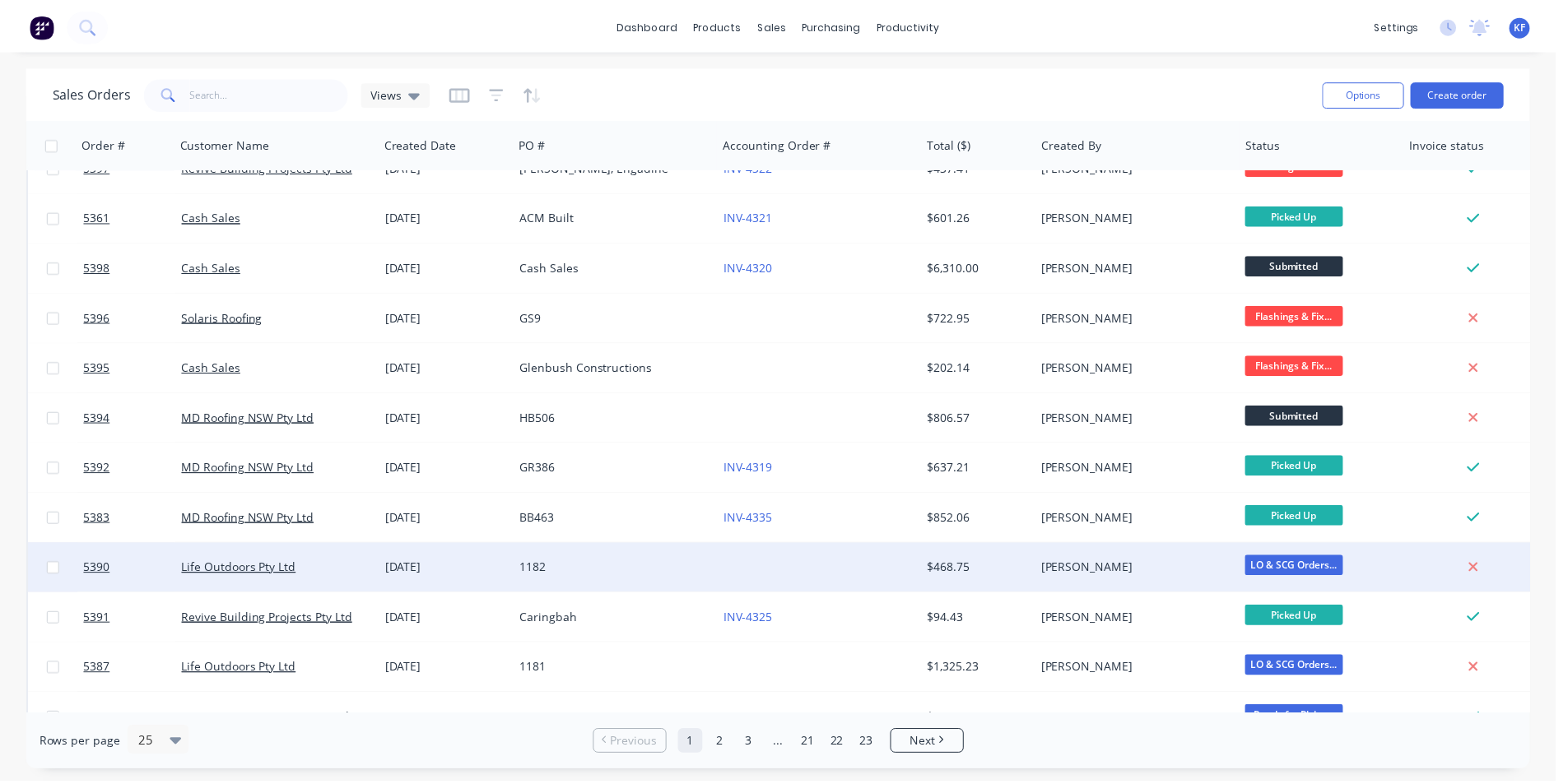
scroll to position [471, 0]
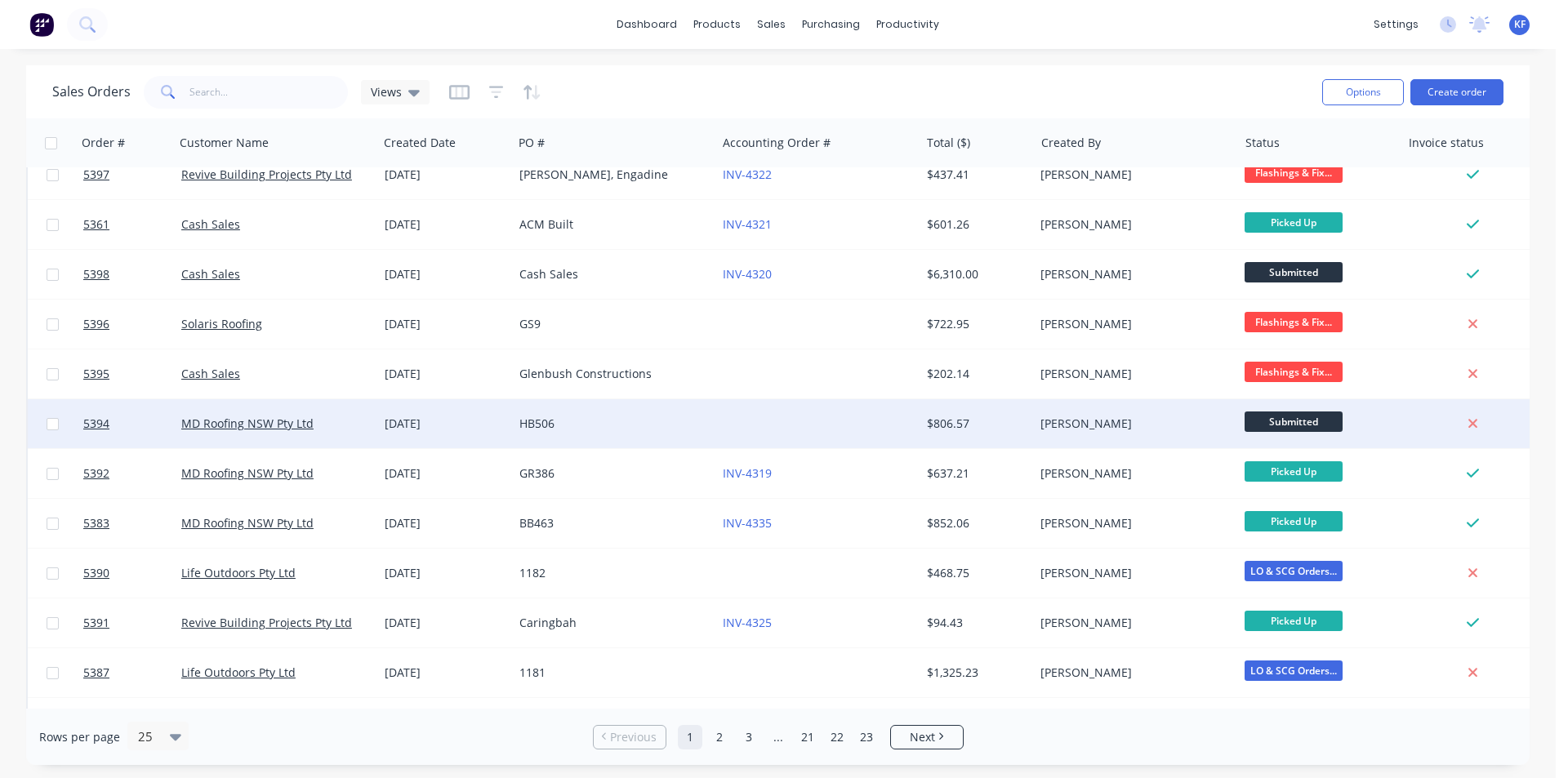
click at [1153, 421] on div "[PERSON_NAME]" at bounding box center [1131, 423] width 182 height 16
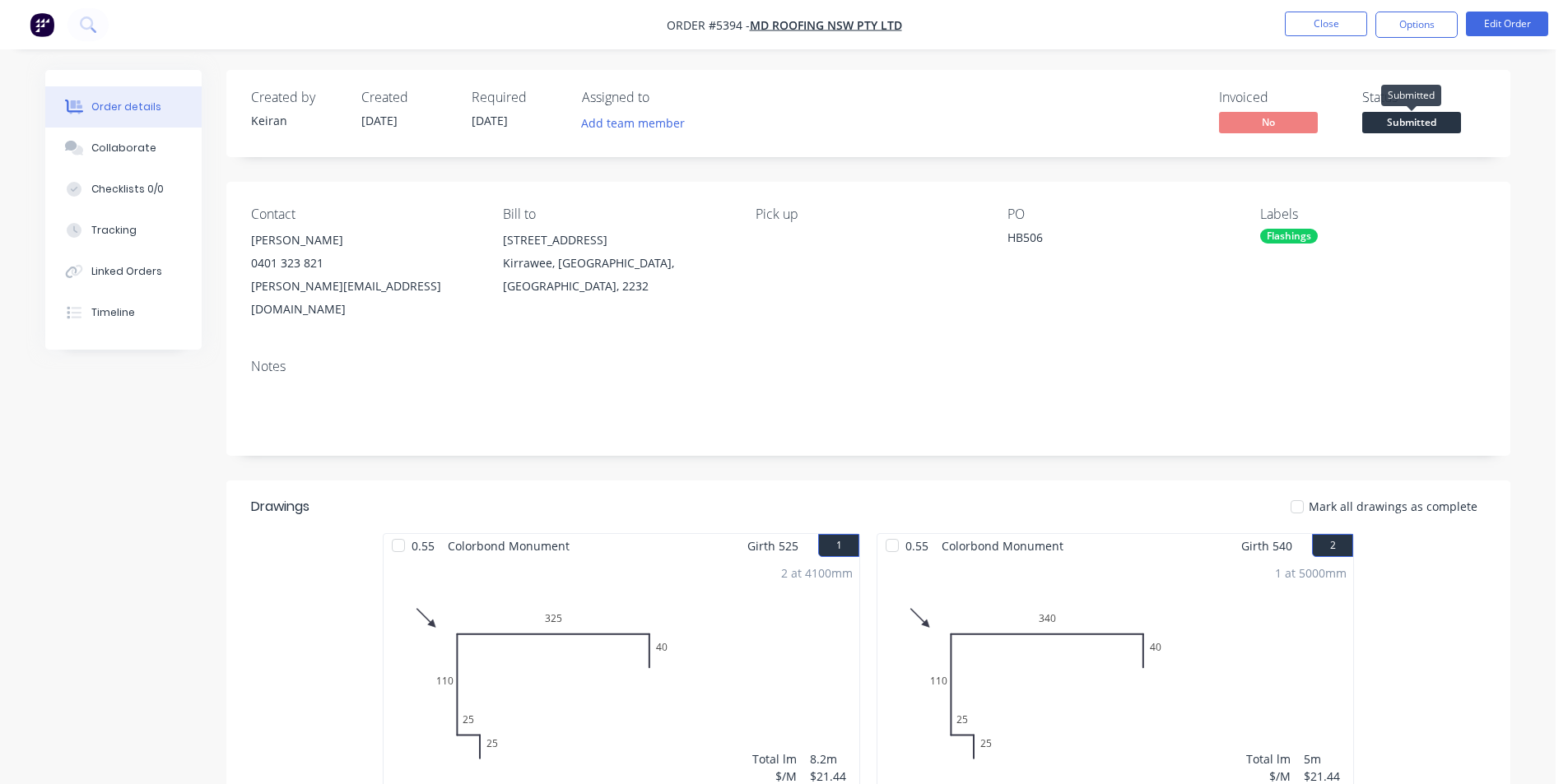
click at [1393, 119] on span "Submitted" at bounding box center [1412, 121] width 99 height 20
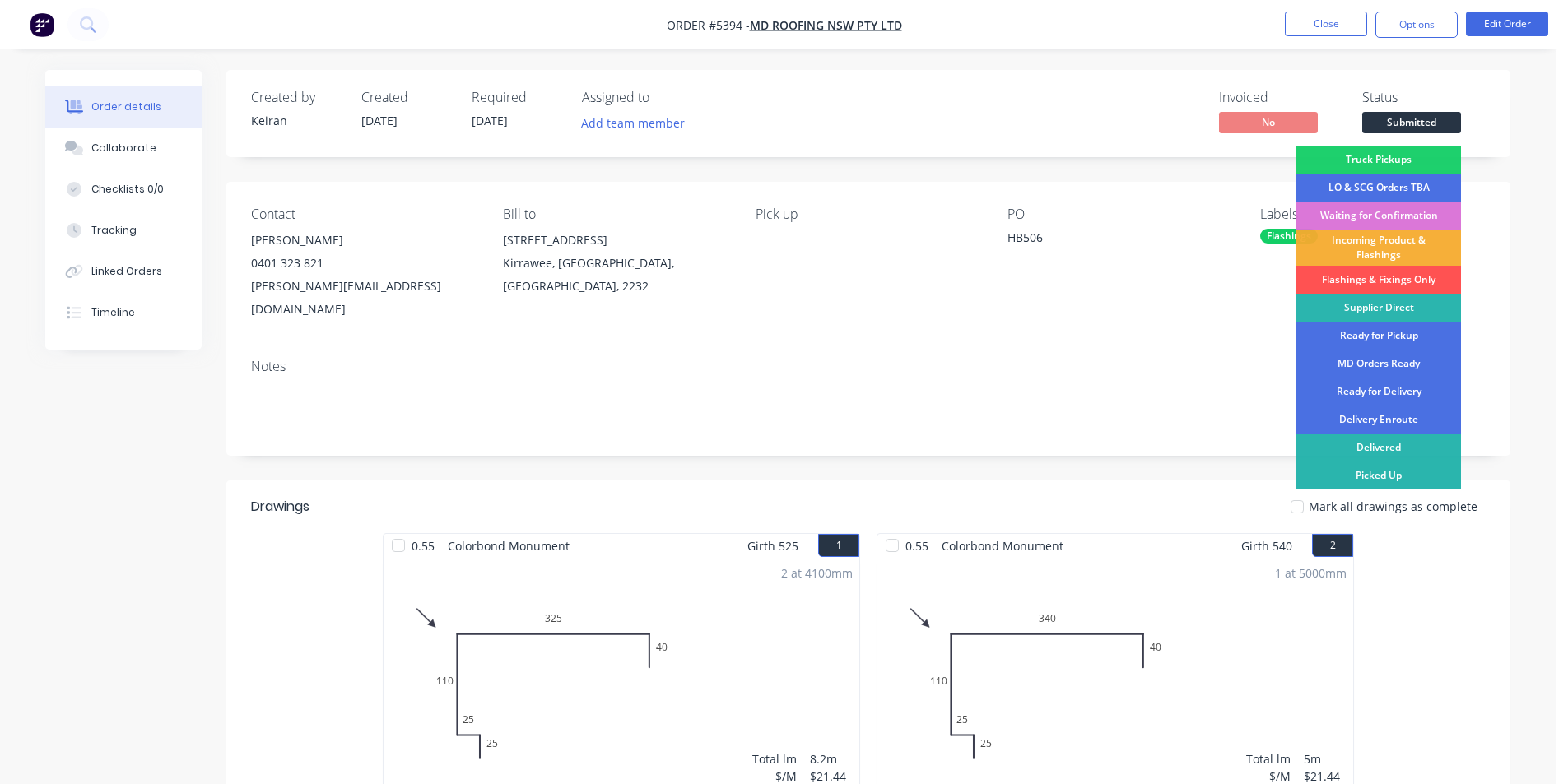
click at [1393, 279] on div "Flashings & Fixings Only" at bounding box center [1378, 279] width 165 height 28
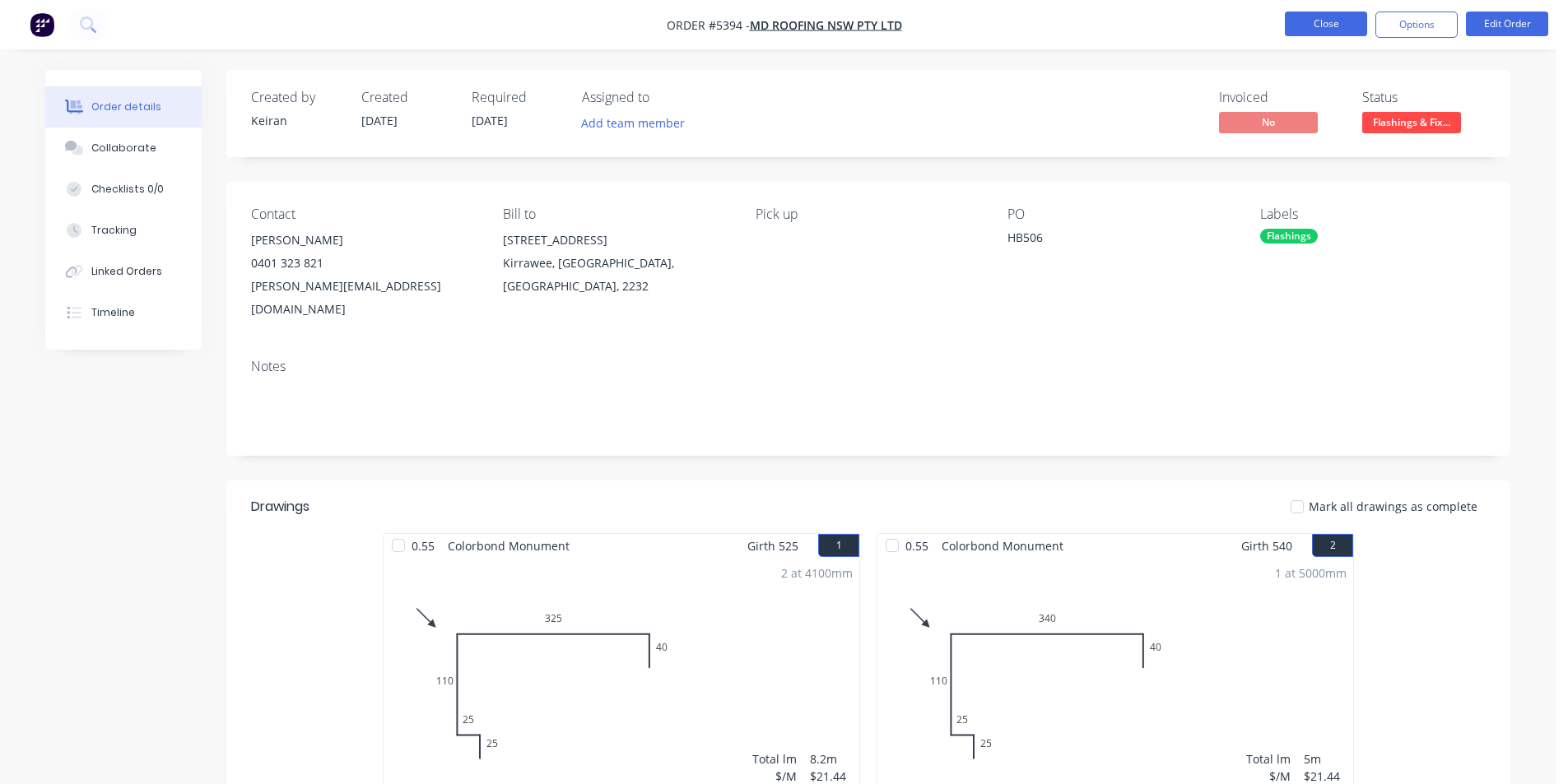
click at [1340, 29] on button "Close" at bounding box center [1325, 24] width 82 height 25
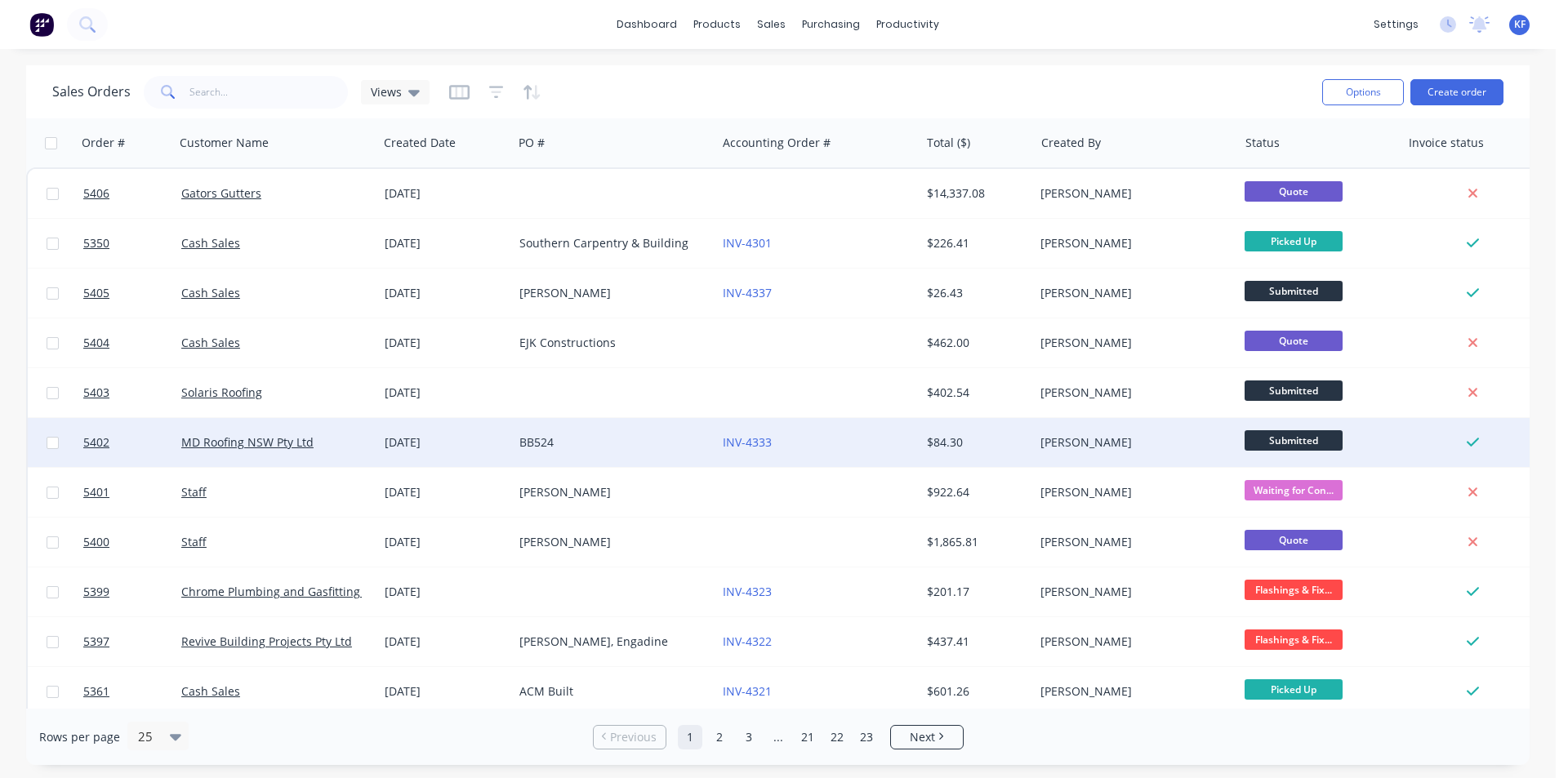
click at [1186, 445] on div "[PERSON_NAME]" at bounding box center [1131, 442] width 182 height 16
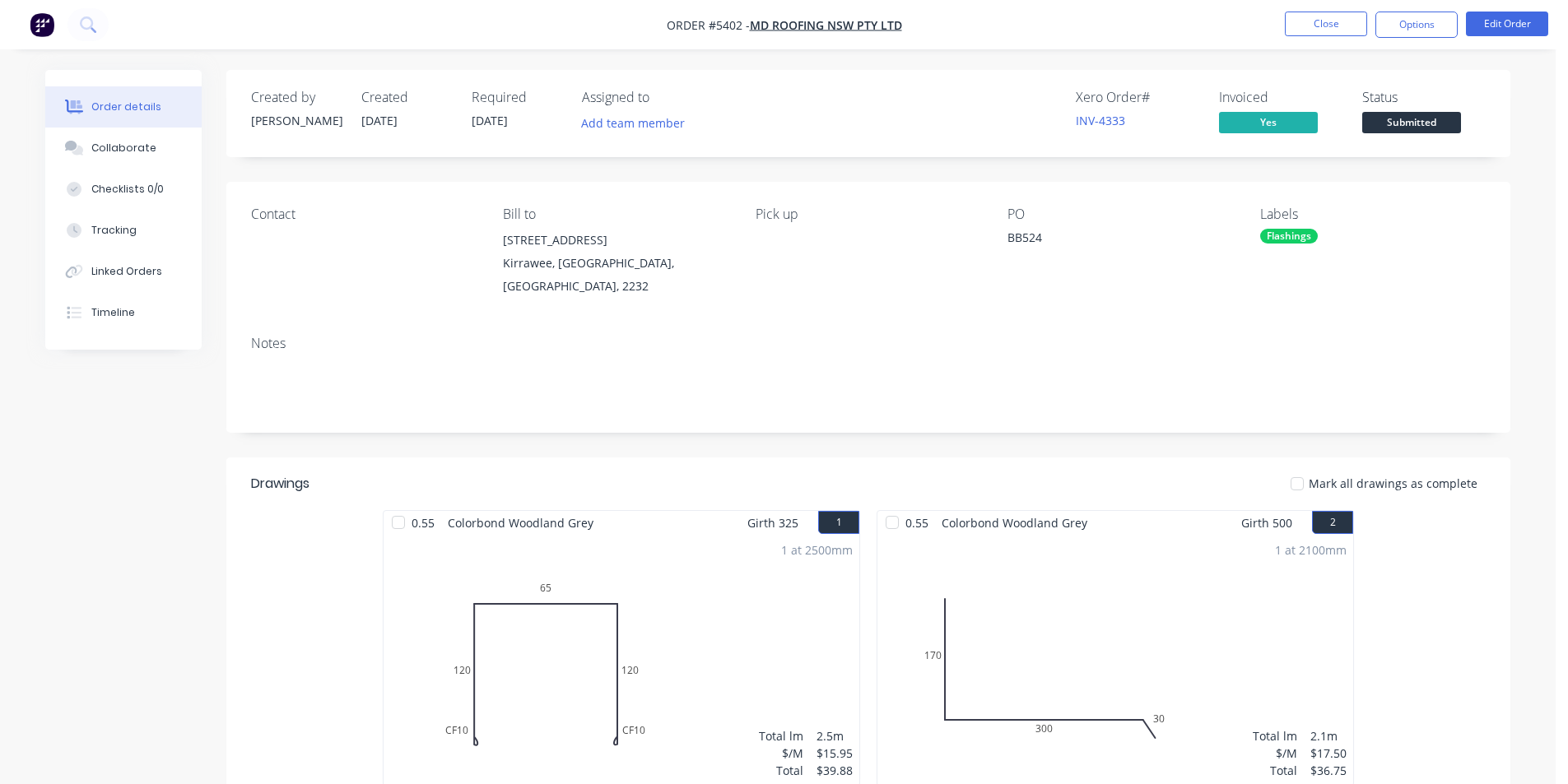
click at [1399, 124] on span "Submitted" at bounding box center [1412, 121] width 99 height 20
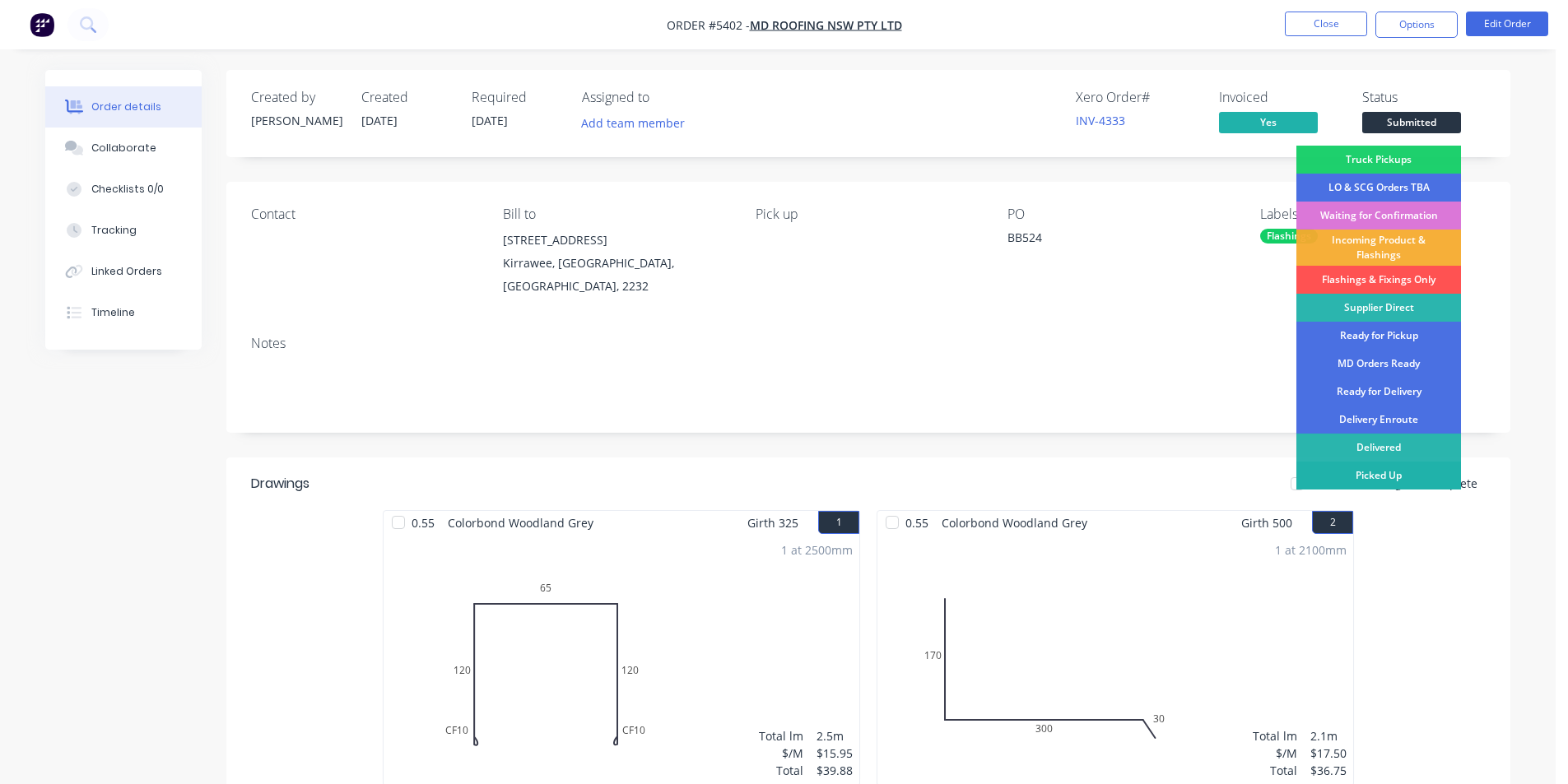
click at [1393, 479] on div "Picked Up" at bounding box center [1378, 475] width 165 height 28
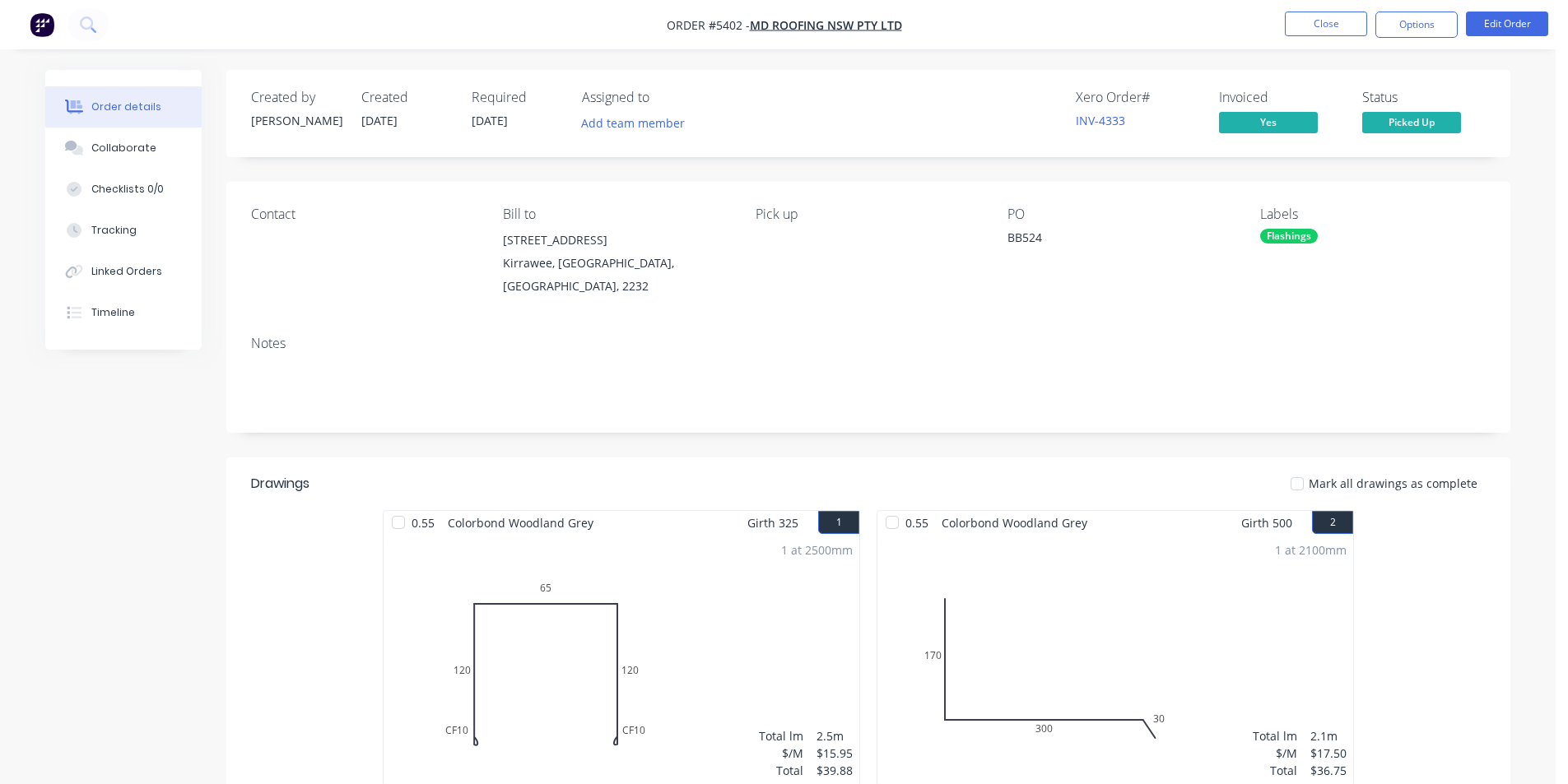
click at [1313, 37] on li "Close" at bounding box center [1325, 24] width 82 height 26
click at [1314, 29] on button "Close" at bounding box center [1325, 24] width 82 height 25
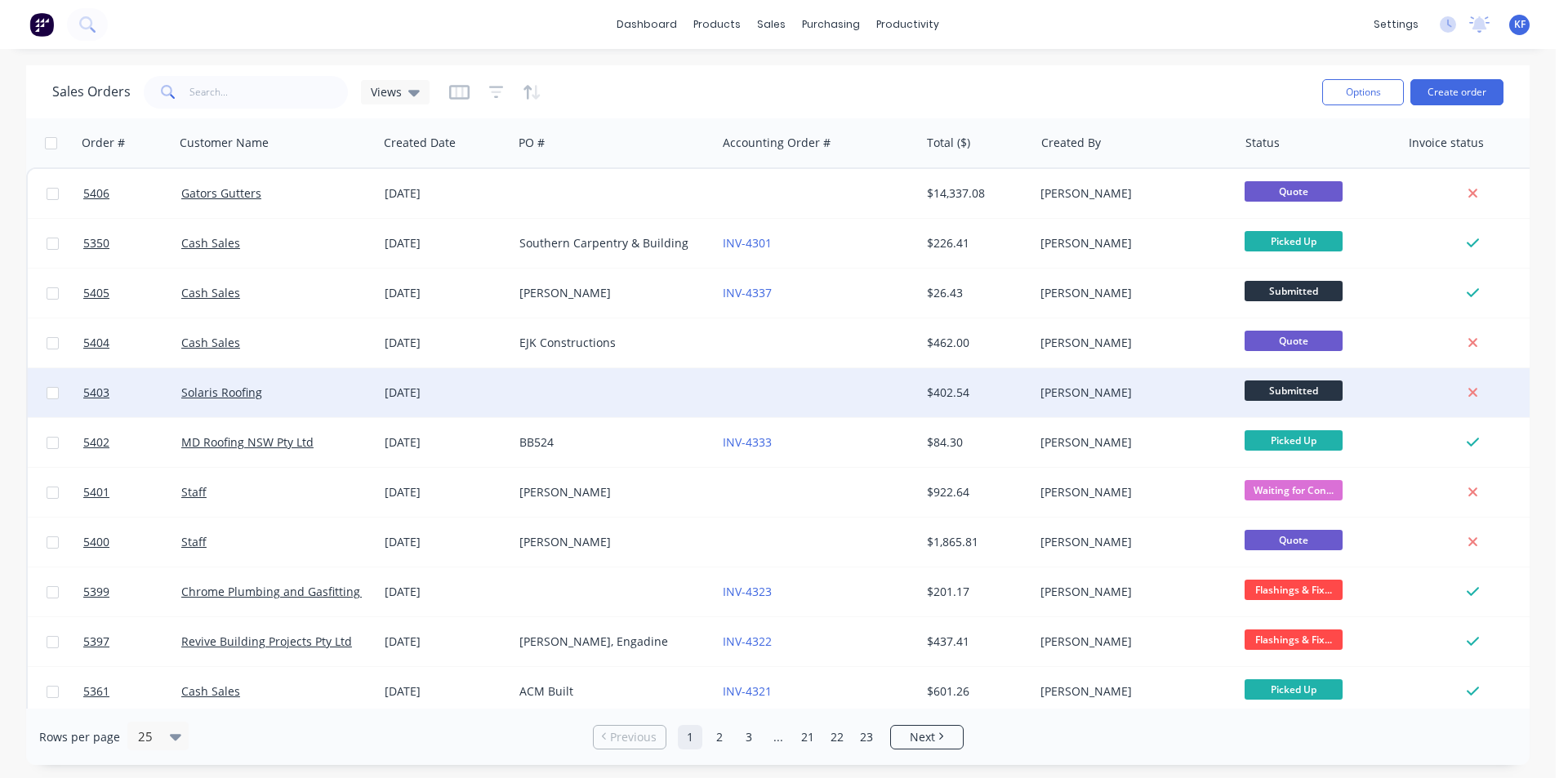
click at [1128, 395] on div "[PERSON_NAME]" at bounding box center [1131, 392] width 182 height 16
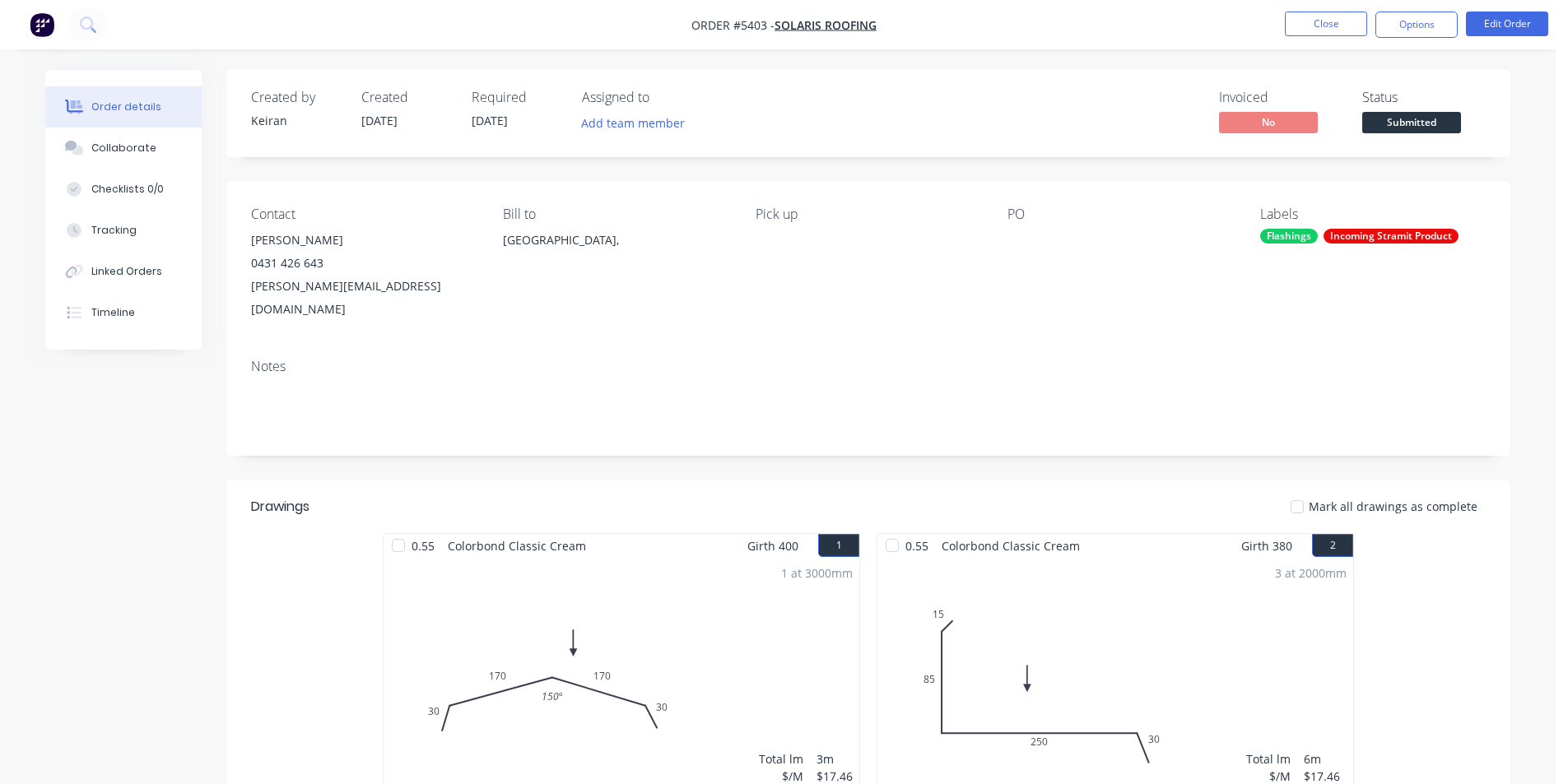
click at [1422, 120] on span "Submitted" at bounding box center [1412, 121] width 99 height 20
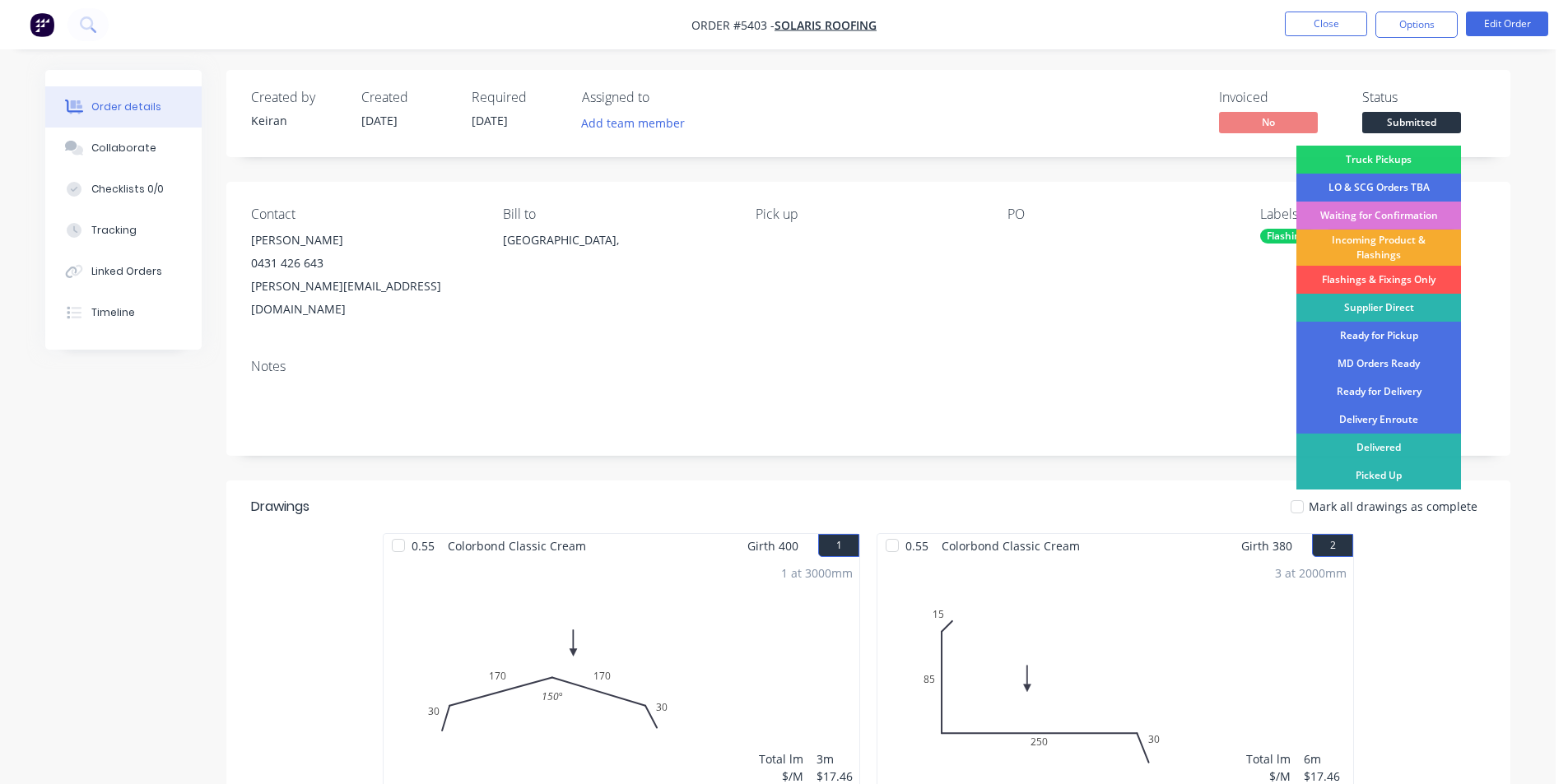
click at [1383, 252] on div "Incoming Product & Flashings" at bounding box center [1378, 248] width 165 height 37
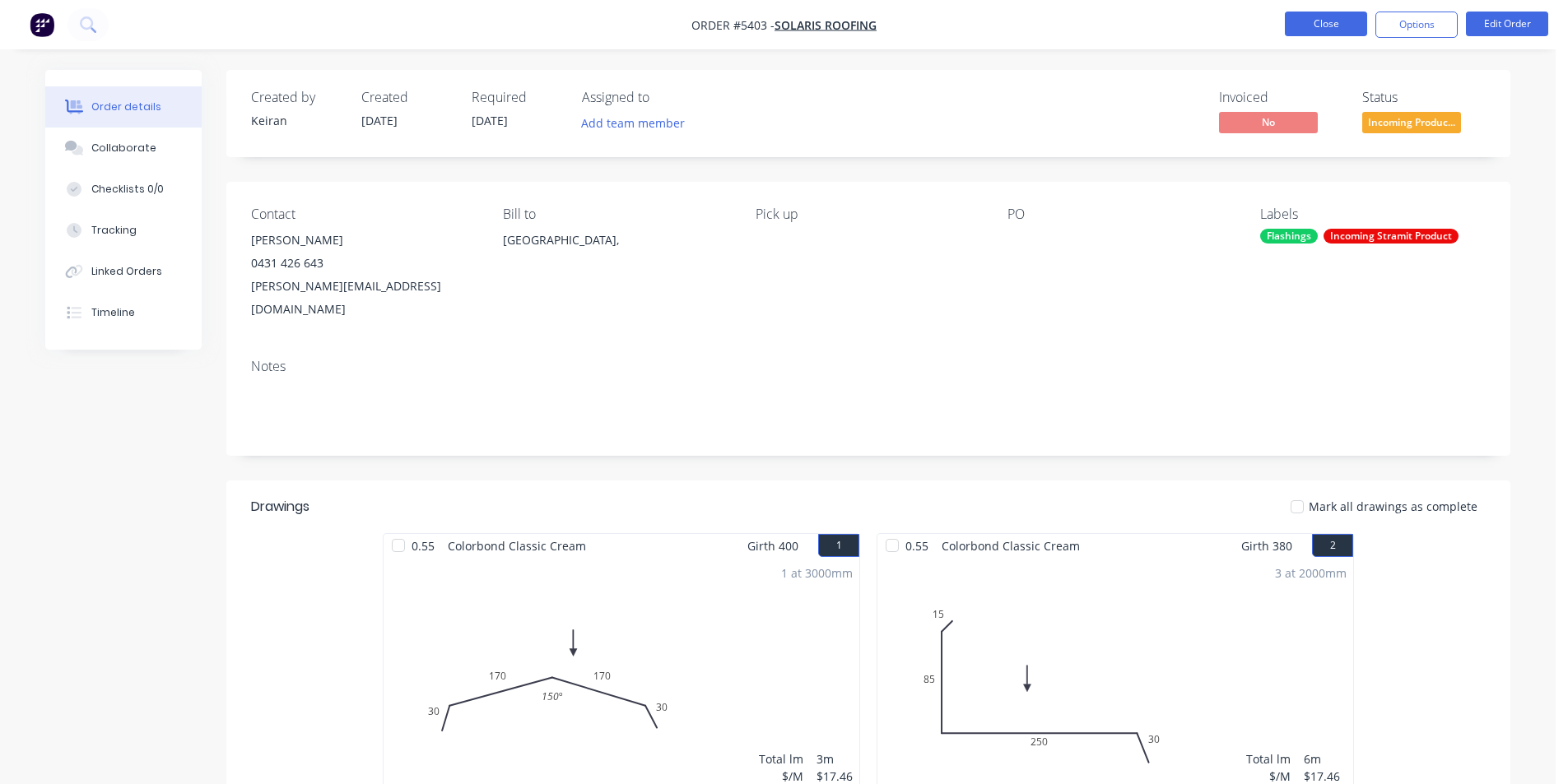
click at [1339, 25] on button "Close" at bounding box center [1325, 24] width 82 height 25
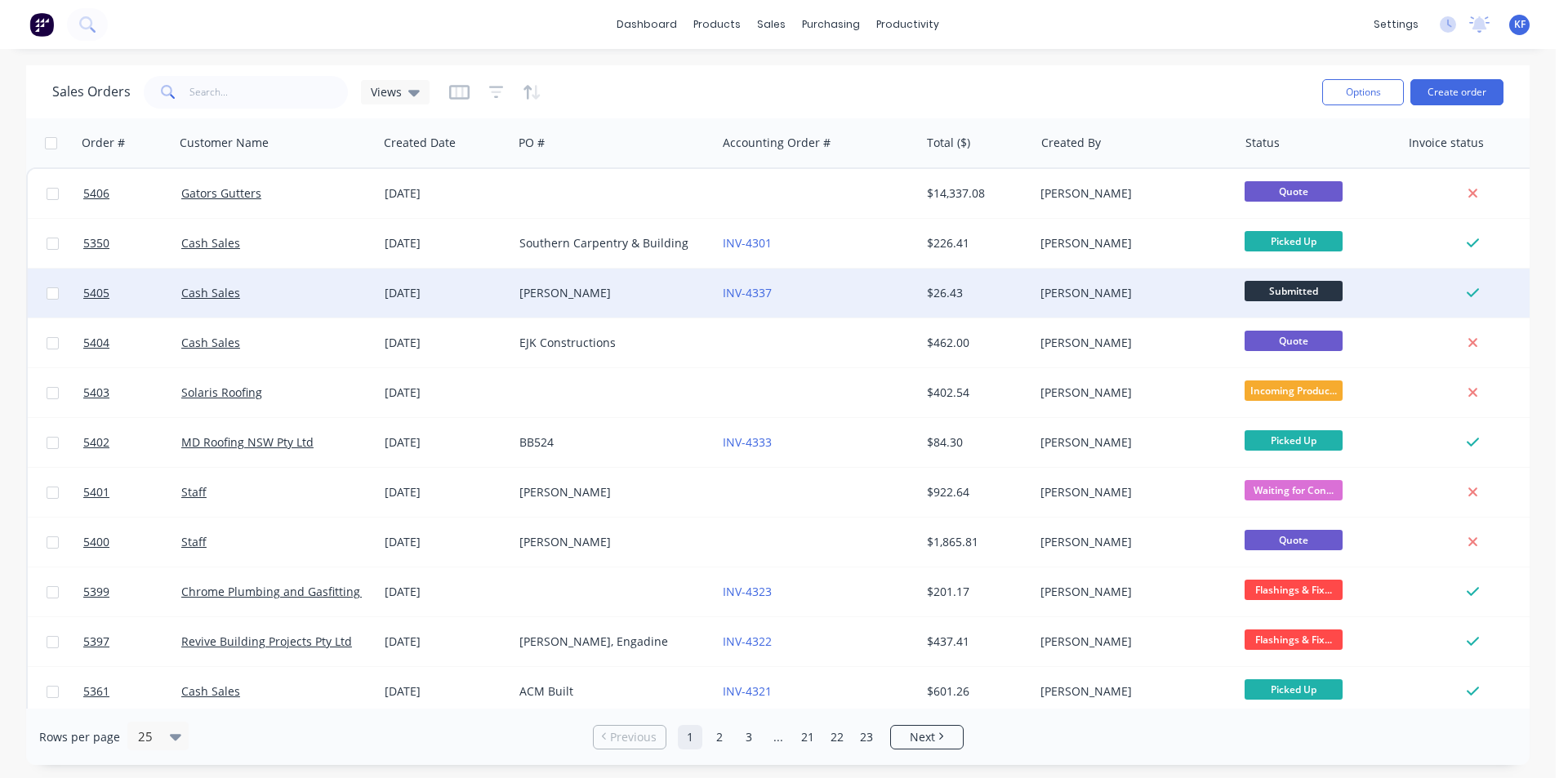
click at [1166, 296] on div "[PERSON_NAME]" at bounding box center [1131, 292] width 182 height 16
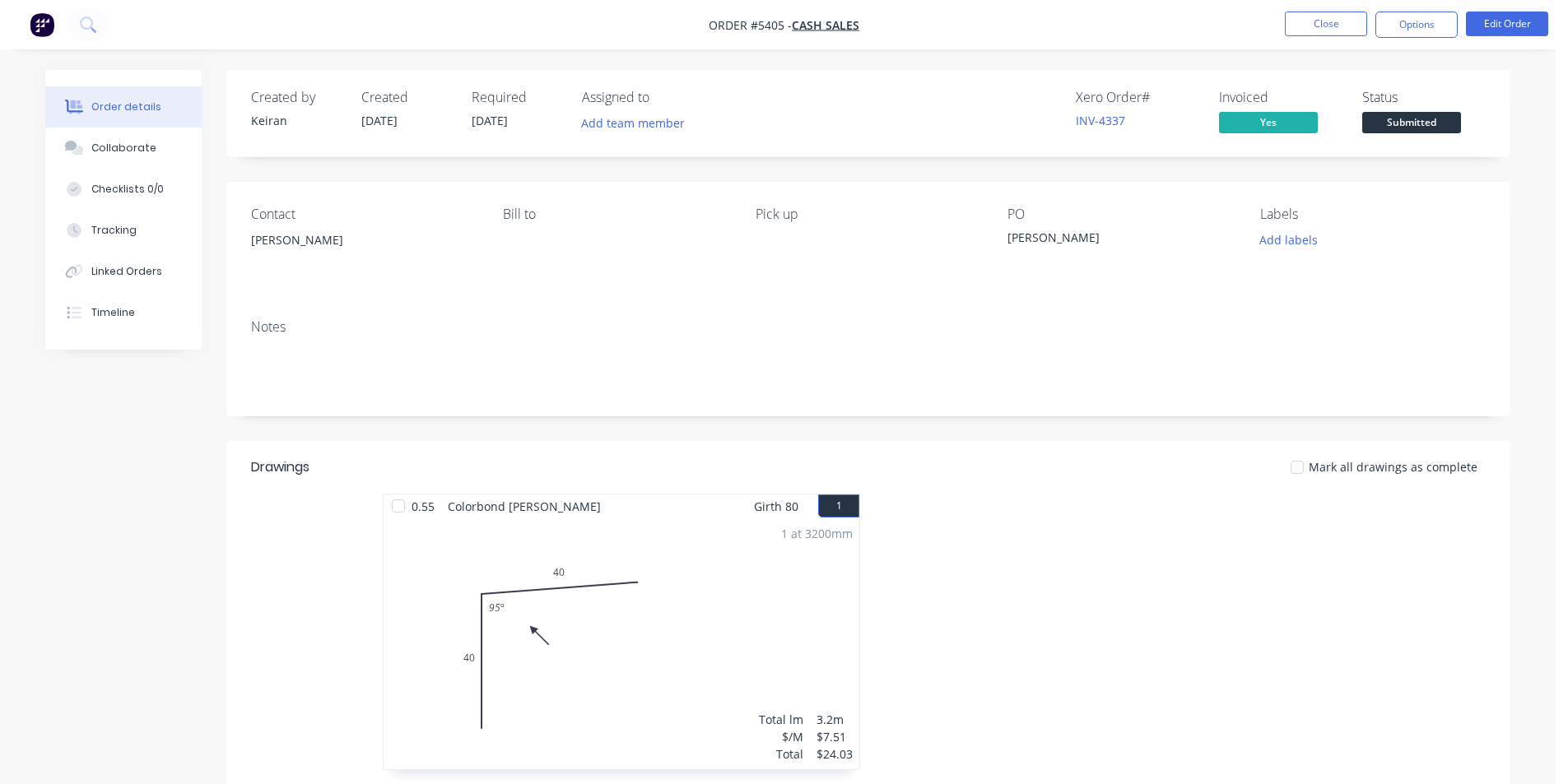
click at [1412, 135] on button "Submitted" at bounding box center [1412, 124] width 99 height 25
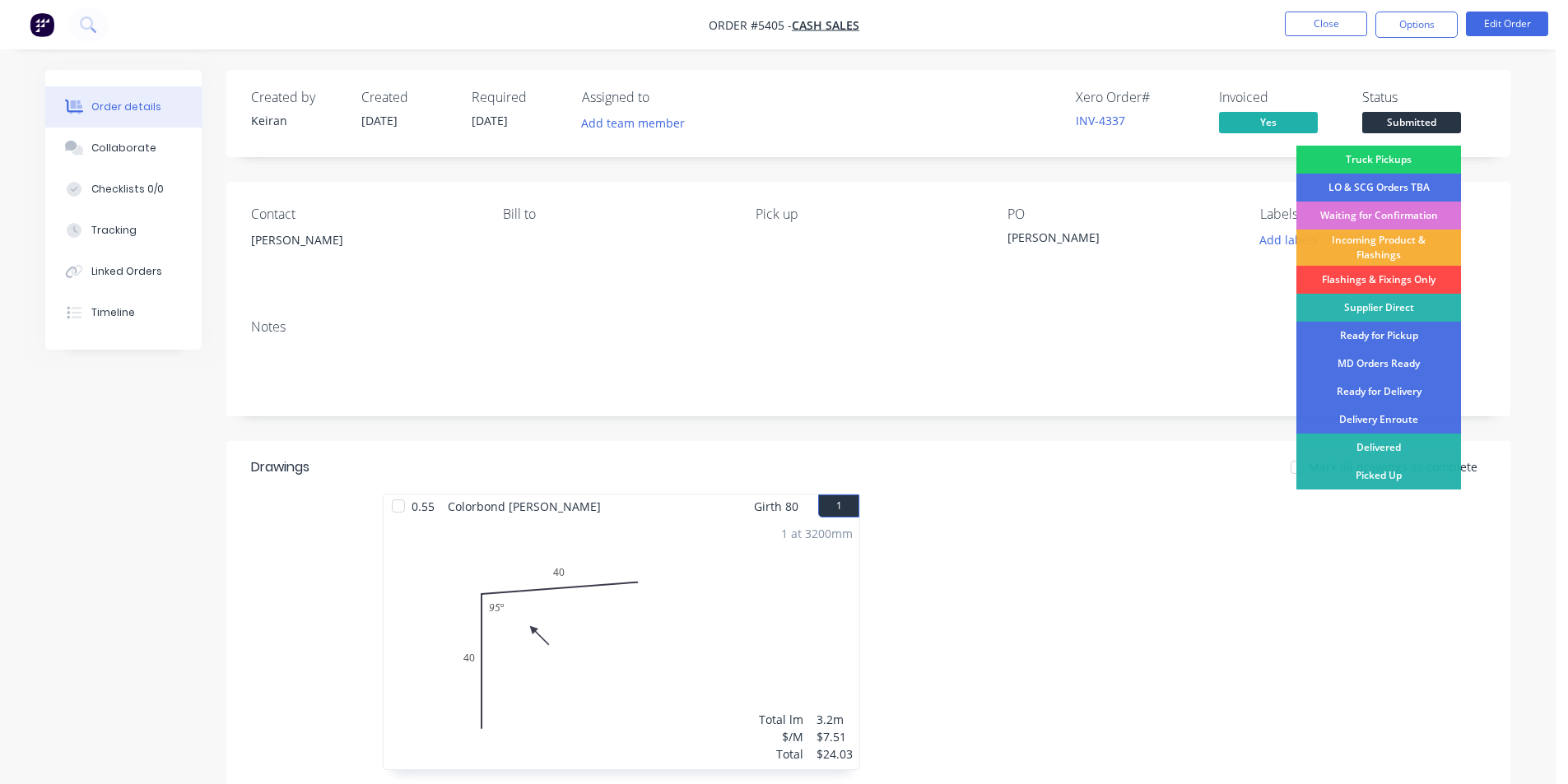
click at [1392, 279] on div "Flashings & Fixings Only" at bounding box center [1378, 279] width 165 height 28
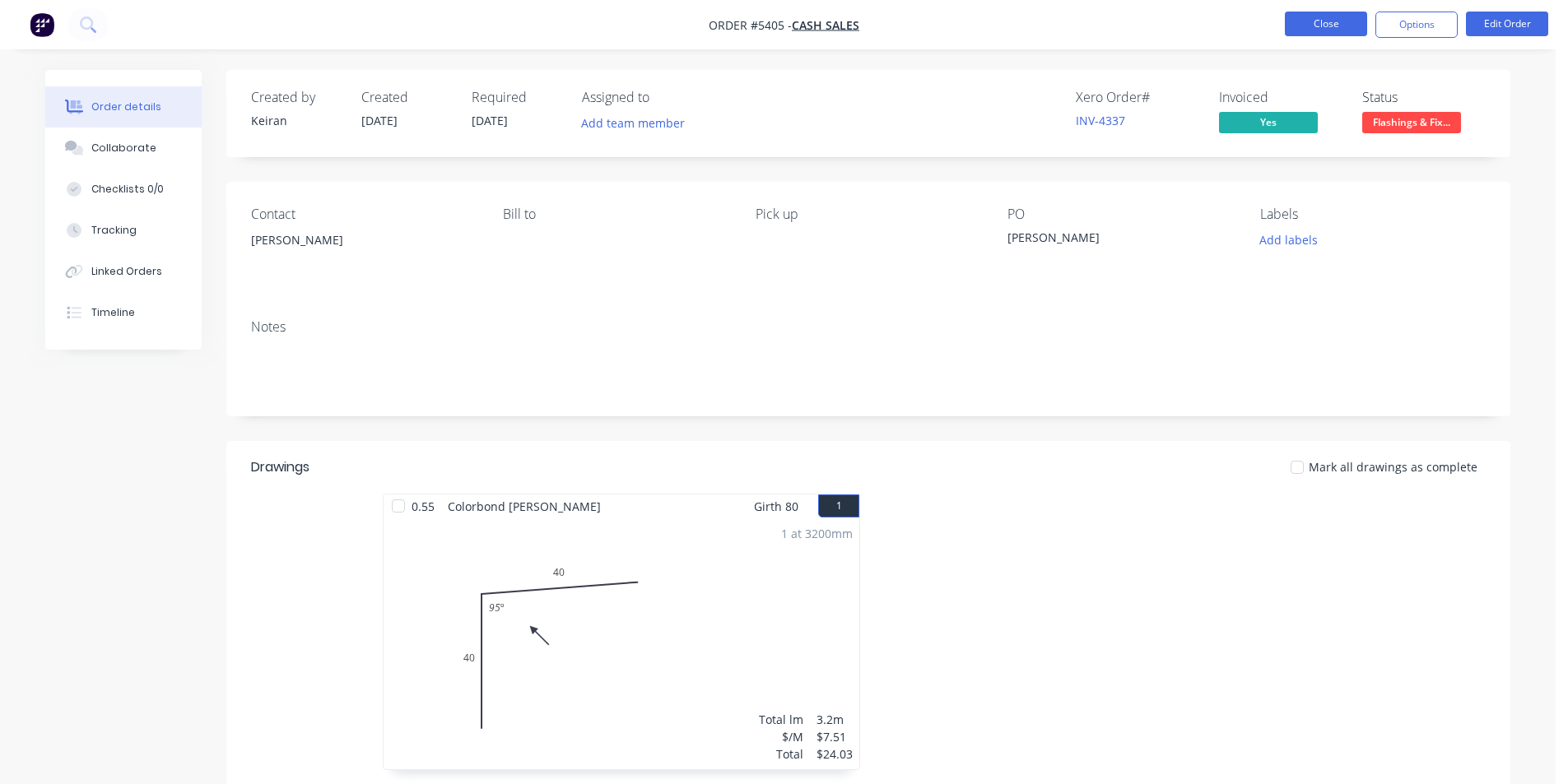
click at [1306, 21] on button "Close" at bounding box center [1325, 24] width 82 height 25
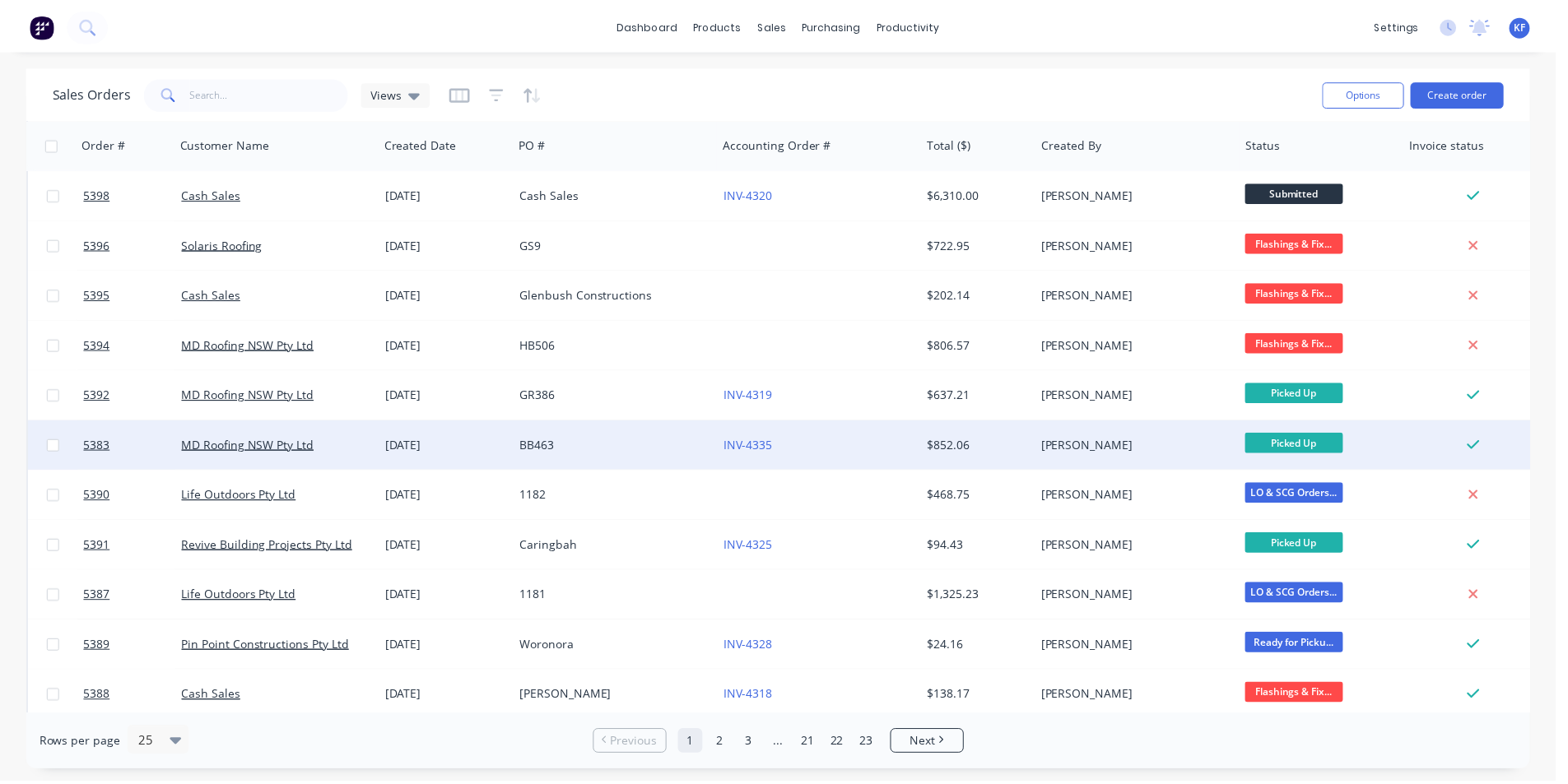
scroll to position [471, 0]
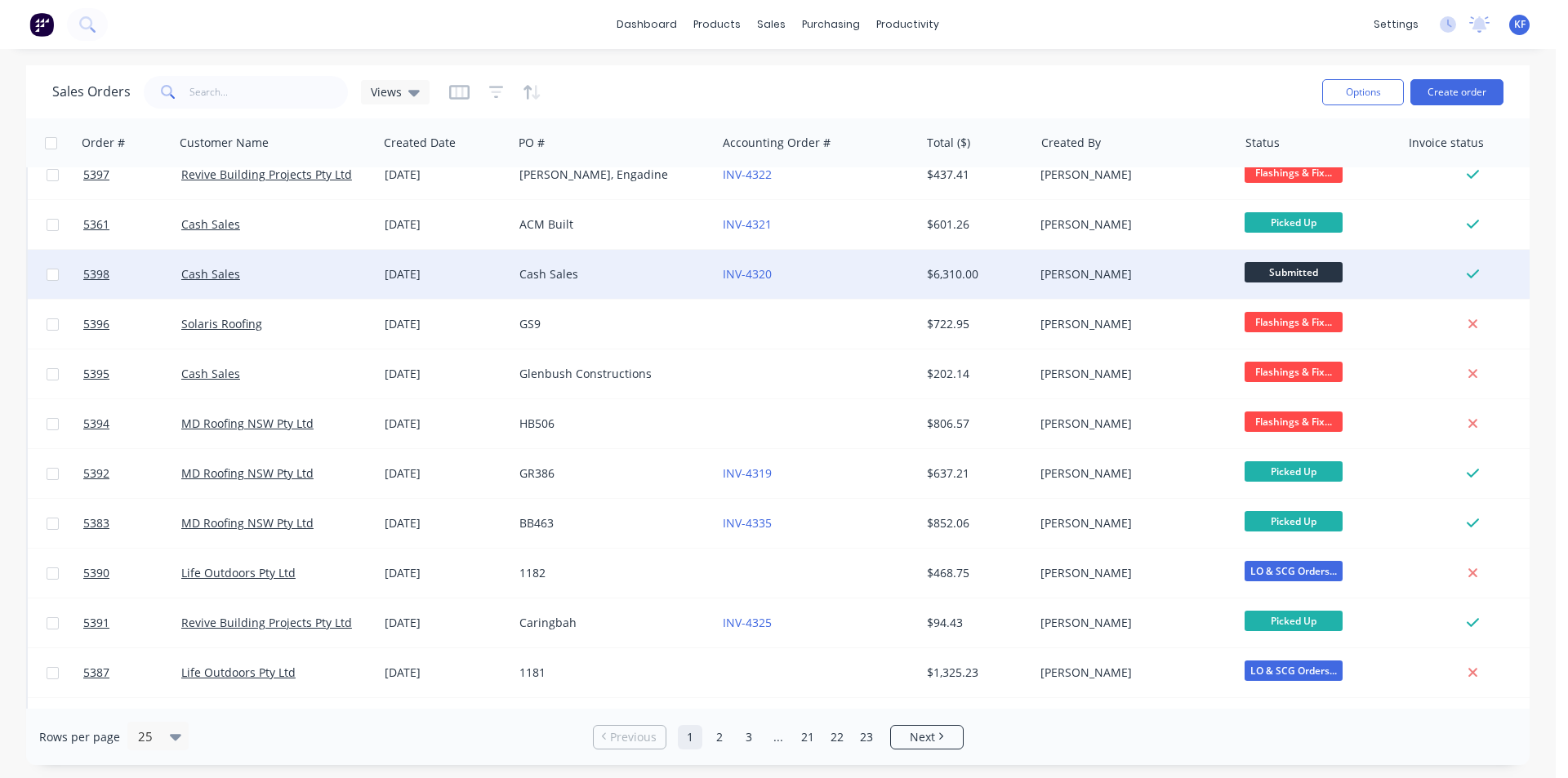
click at [1169, 279] on div "[PERSON_NAME]" at bounding box center [1131, 273] width 182 height 16
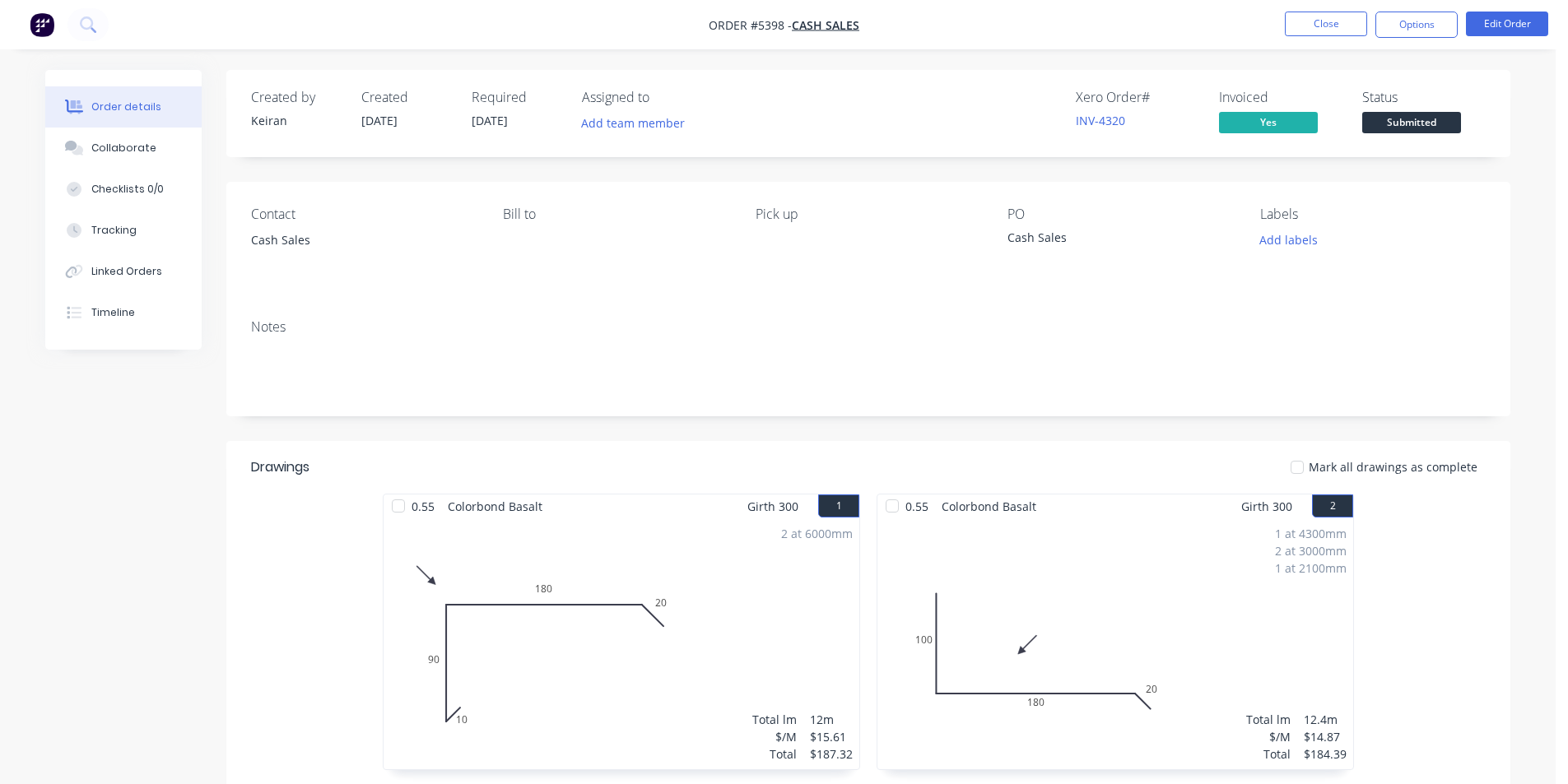
click at [1315, 37] on li "Close" at bounding box center [1325, 24] width 82 height 26
click at [1315, 35] on button "Close" at bounding box center [1325, 24] width 82 height 25
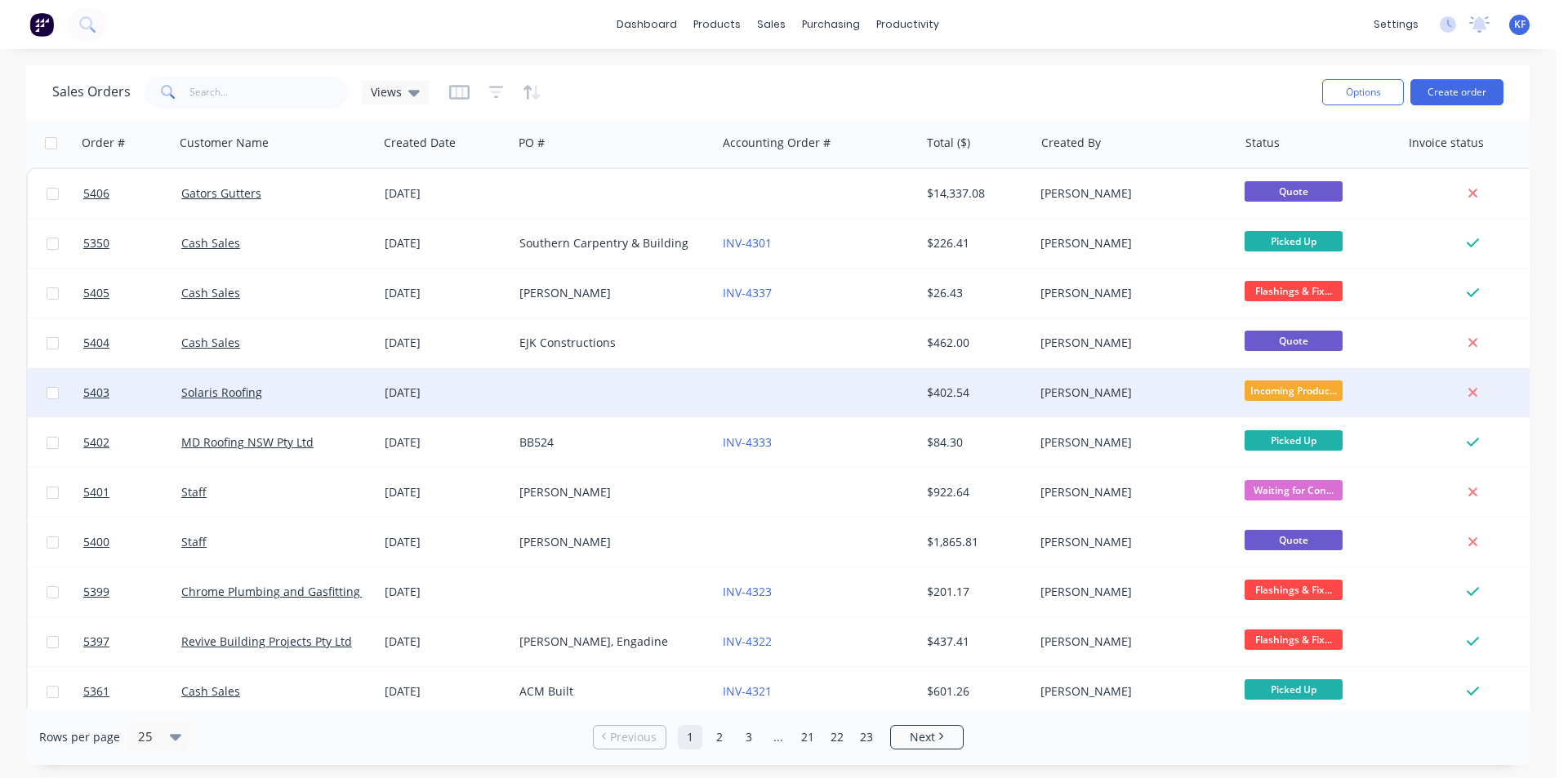
click at [586, 389] on div at bounding box center [614, 392] width 204 height 49
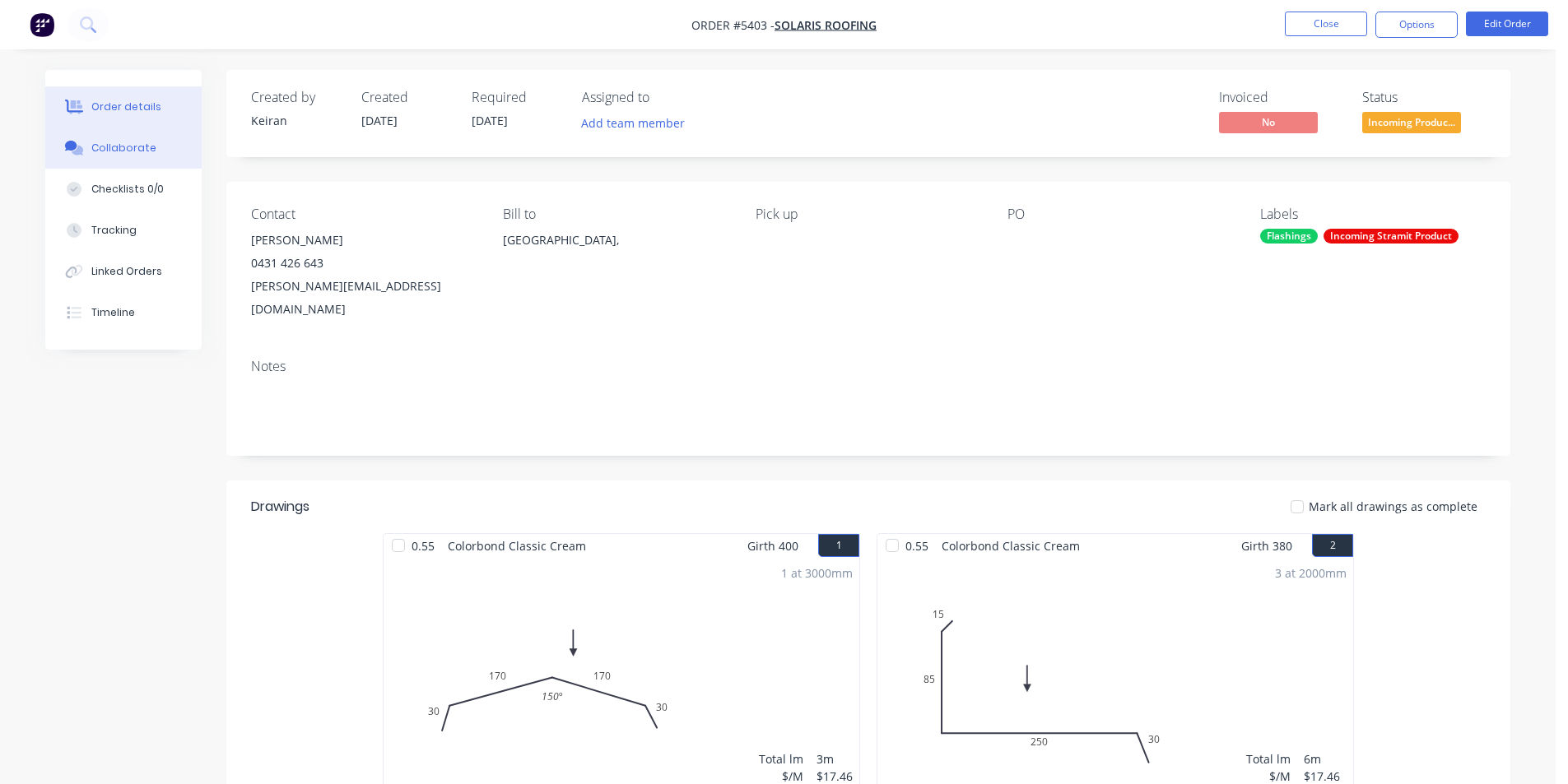
click at [83, 146] on icon at bounding box center [74, 147] width 19 height 14
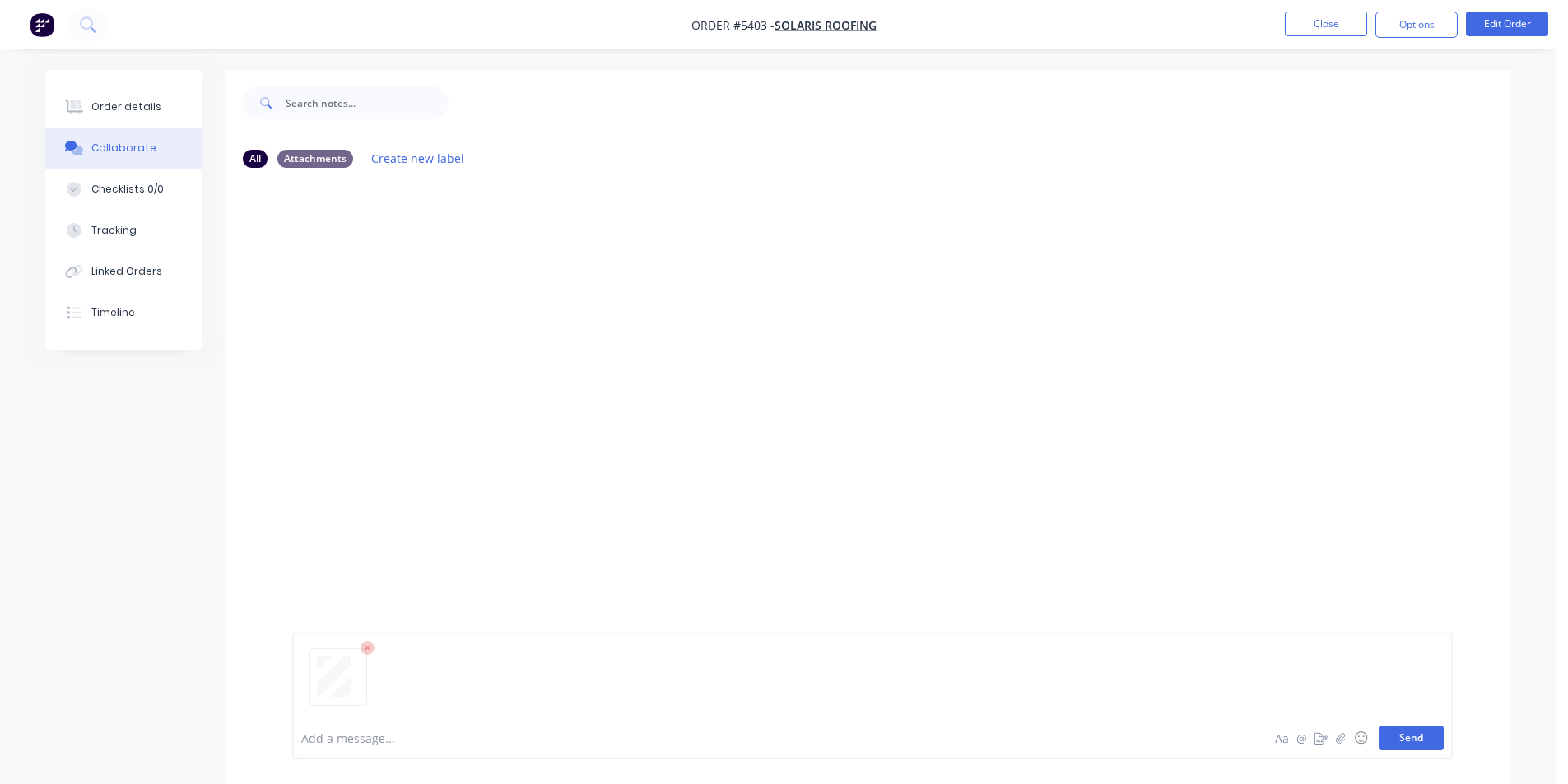
click at [1421, 739] on button "Send" at bounding box center [1411, 738] width 65 height 25
click at [1358, 21] on button "Close" at bounding box center [1325, 24] width 82 height 25
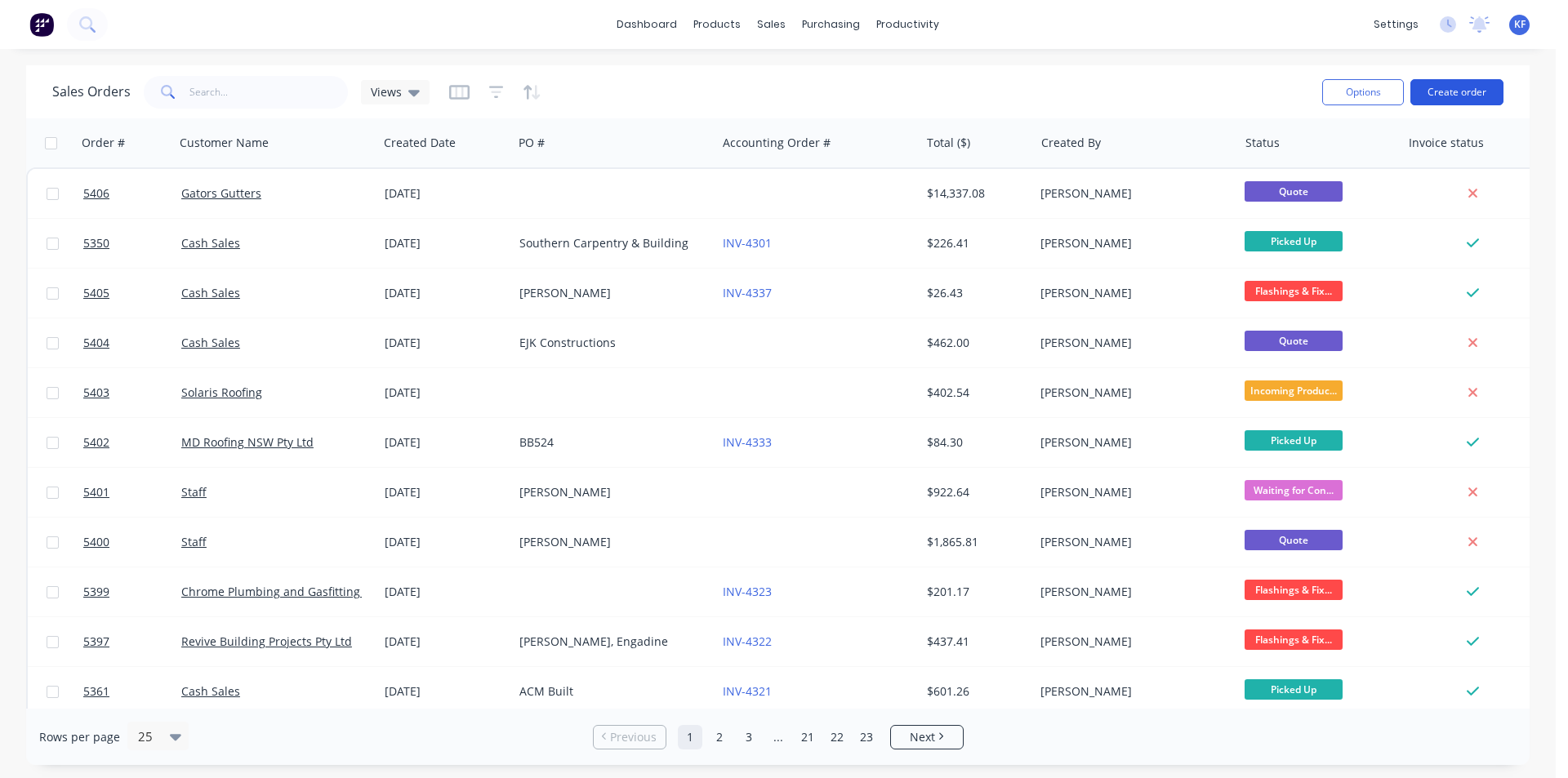
click at [1478, 87] on button "Create order" at bounding box center [1456, 92] width 93 height 26
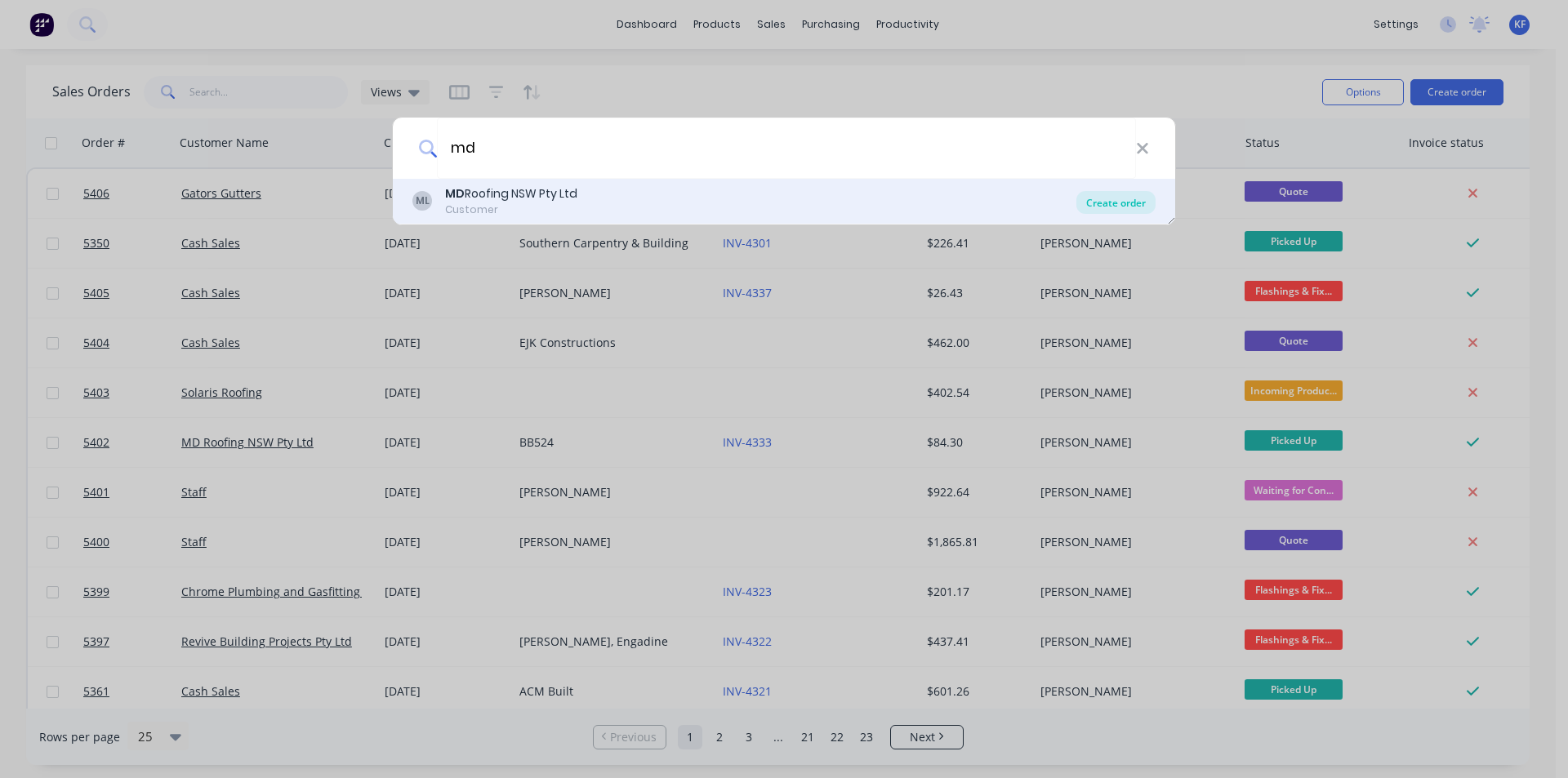
type input "md"
click at [1135, 200] on div "Create order" at bounding box center [1116, 203] width 79 height 23
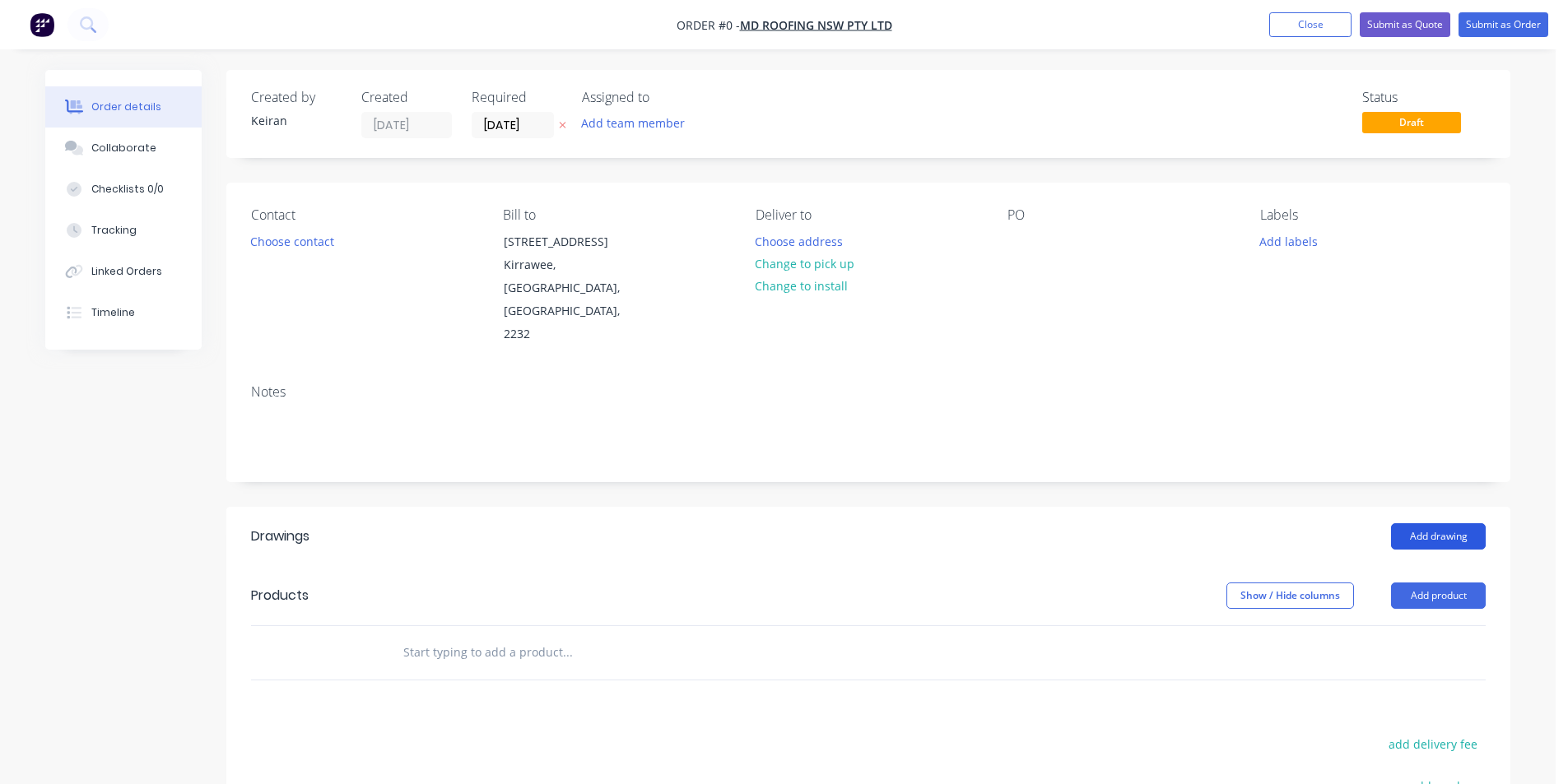
click at [1421, 523] on button "Add drawing" at bounding box center [1439, 536] width 94 height 26
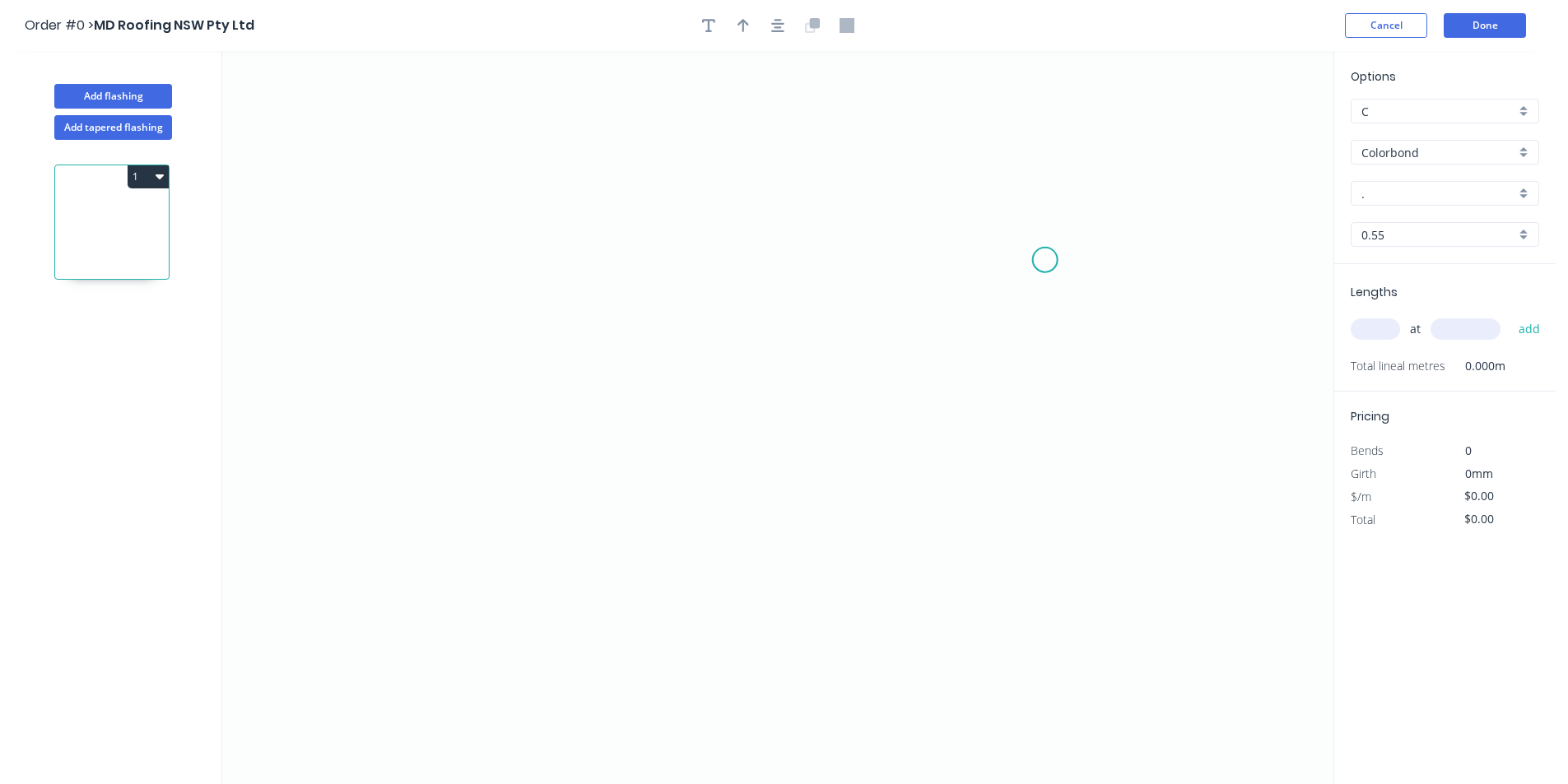
click at [1046, 260] on icon "0" at bounding box center [778, 417] width 1111 height 733
click at [1003, 218] on icon "0" at bounding box center [778, 417] width 1111 height 733
click at [424, 185] on icon "0 ?" at bounding box center [778, 417] width 1111 height 733
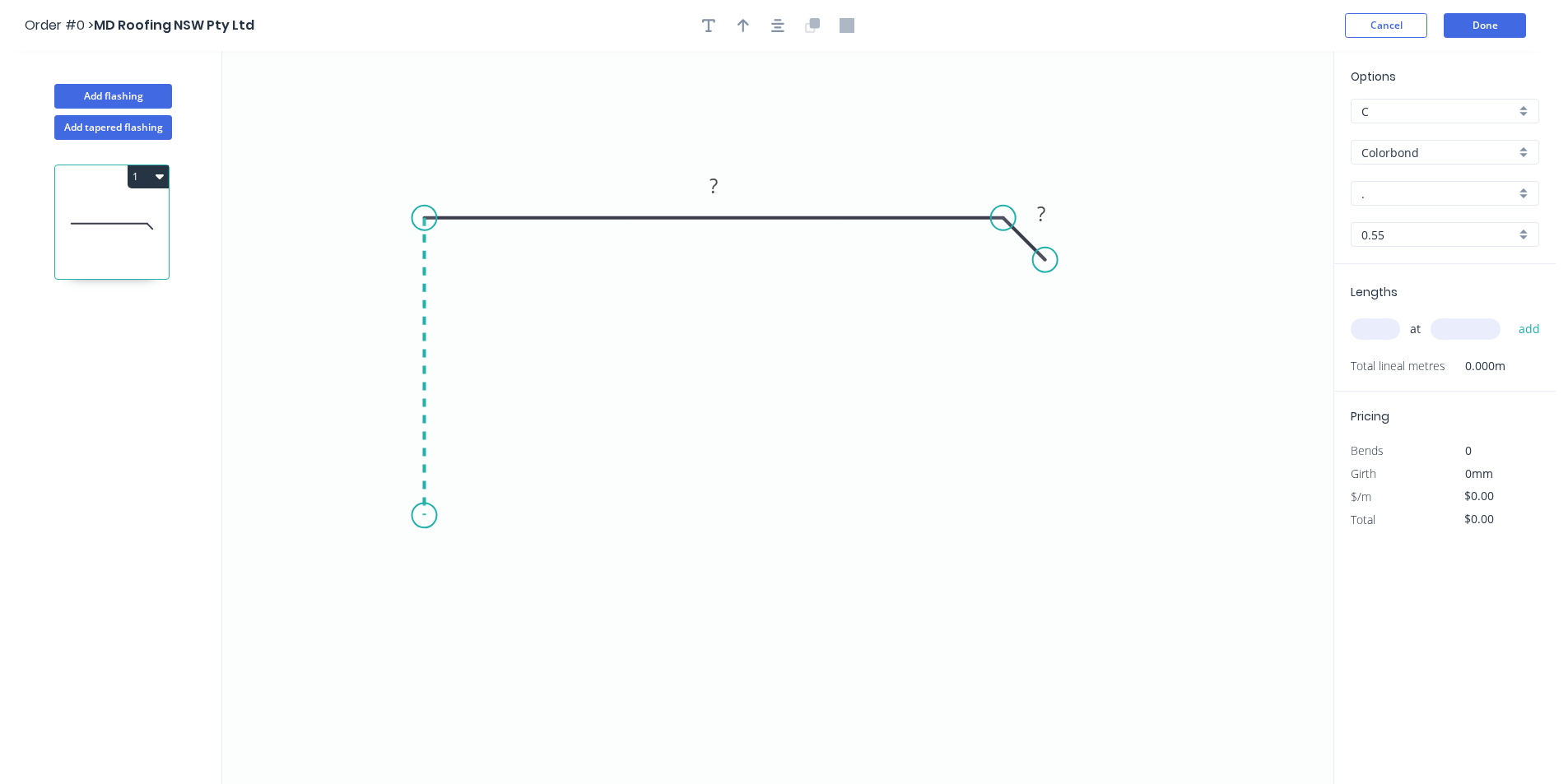
click at [428, 516] on icon "0 ? ?" at bounding box center [778, 417] width 1111 height 733
click at [510, 523] on icon "0 ? ? ?" at bounding box center [778, 417] width 1111 height 733
click at [505, 593] on icon "0 ? ? ? ?" at bounding box center [778, 417] width 1111 height 733
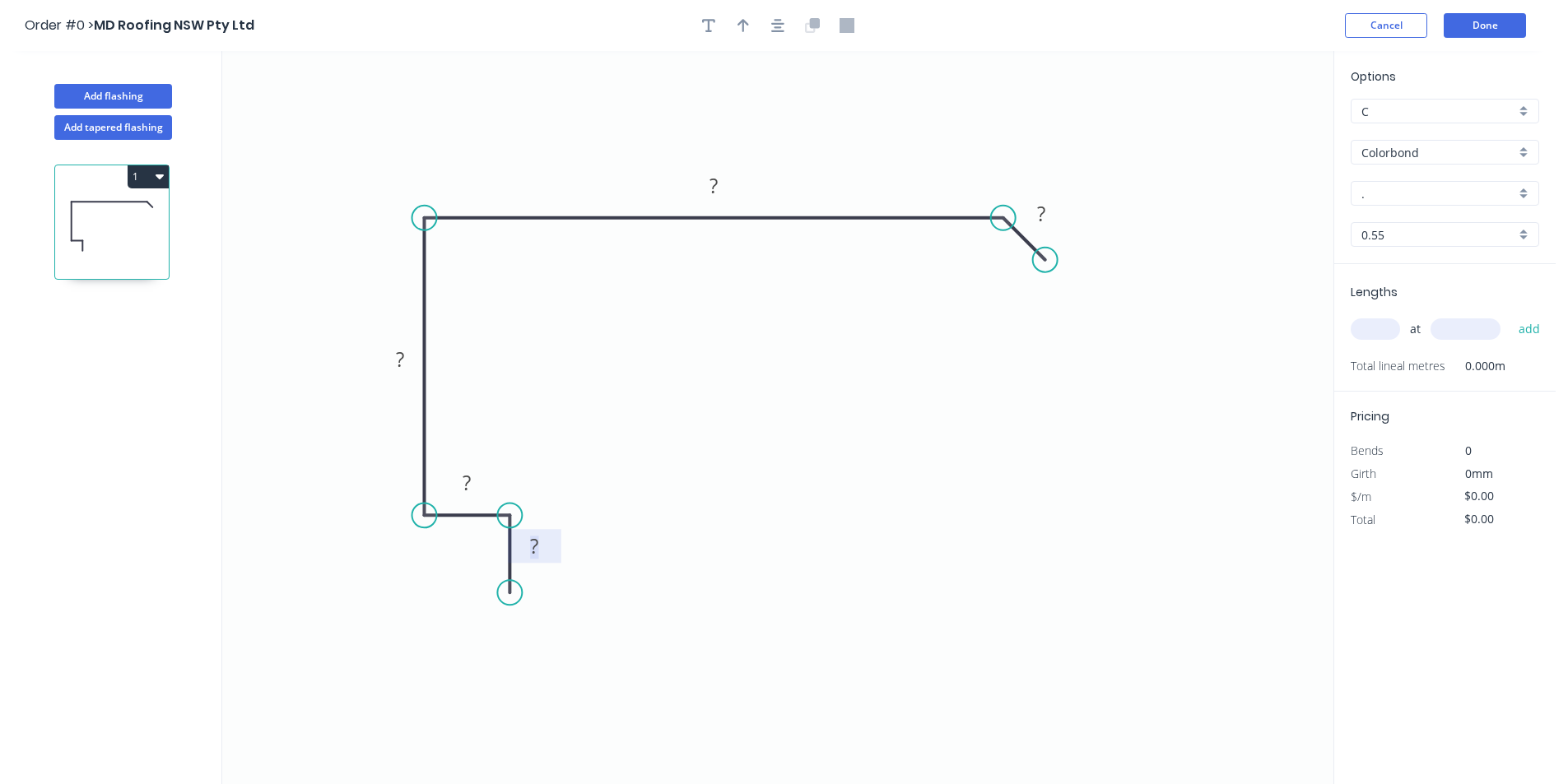
click at [528, 557] on rect at bounding box center [534, 547] width 33 height 23
click at [778, 31] on icon "button" at bounding box center [778, 26] width 13 height 13
type input "$16.05"
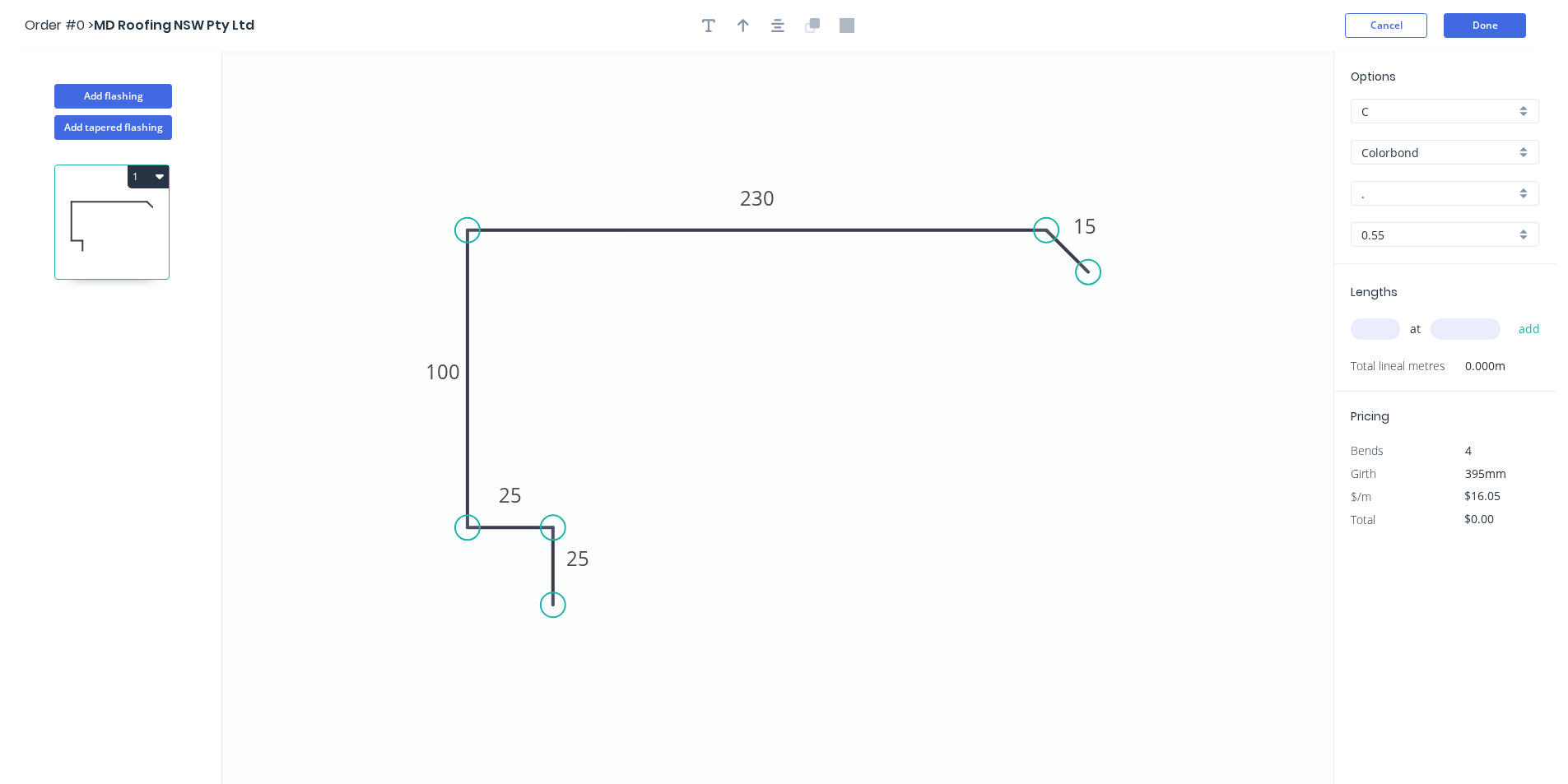
click at [741, 26] on icon "button" at bounding box center [743, 25] width 12 height 14
click at [431, 182] on icon at bounding box center [430, 163] width 14 height 53
click at [1403, 197] on input "." at bounding box center [1439, 194] width 154 height 17
click at [1403, 221] on div "[PERSON_NAME]" at bounding box center [1446, 225] width 187 height 29
type input "[PERSON_NAME]"
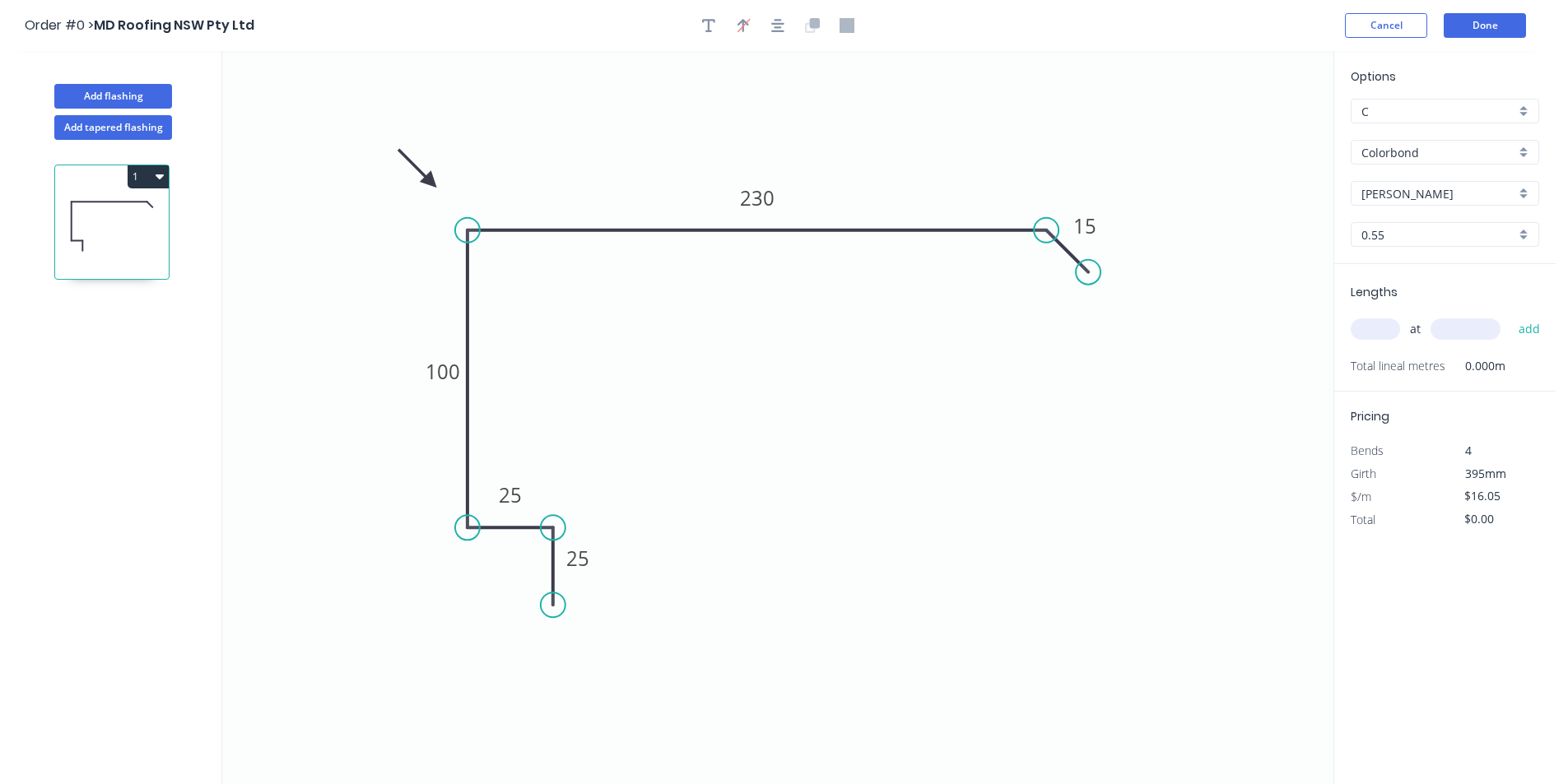
click at [1390, 324] on input "text" at bounding box center [1375, 329] width 49 height 21
type input "1"
type input "1900"
click at [1511, 315] on button "add" at bounding box center [1530, 328] width 39 height 28
type input "$30.50"
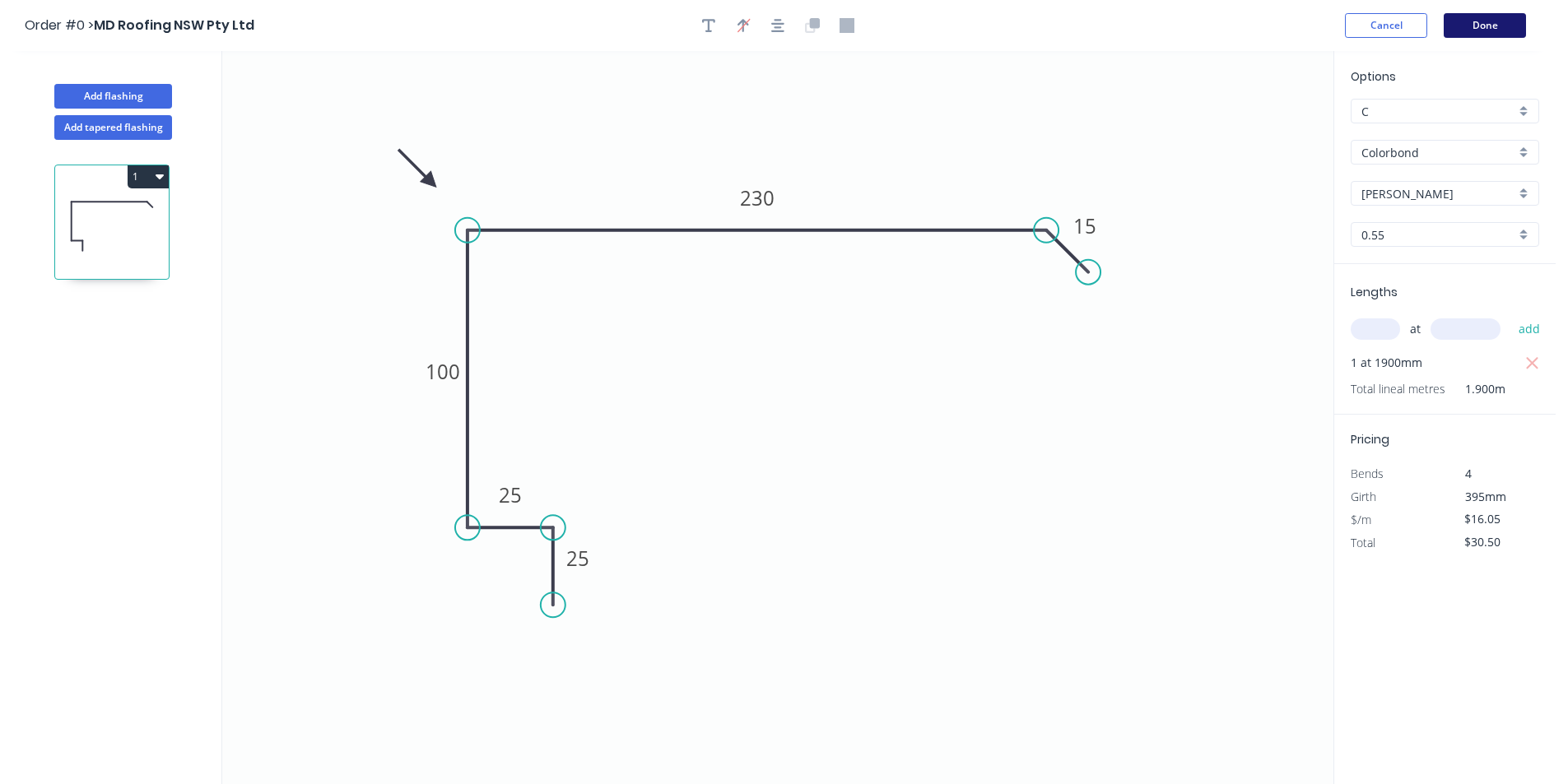
click at [1468, 25] on button "Done" at bounding box center [1484, 26] width 82 height 25
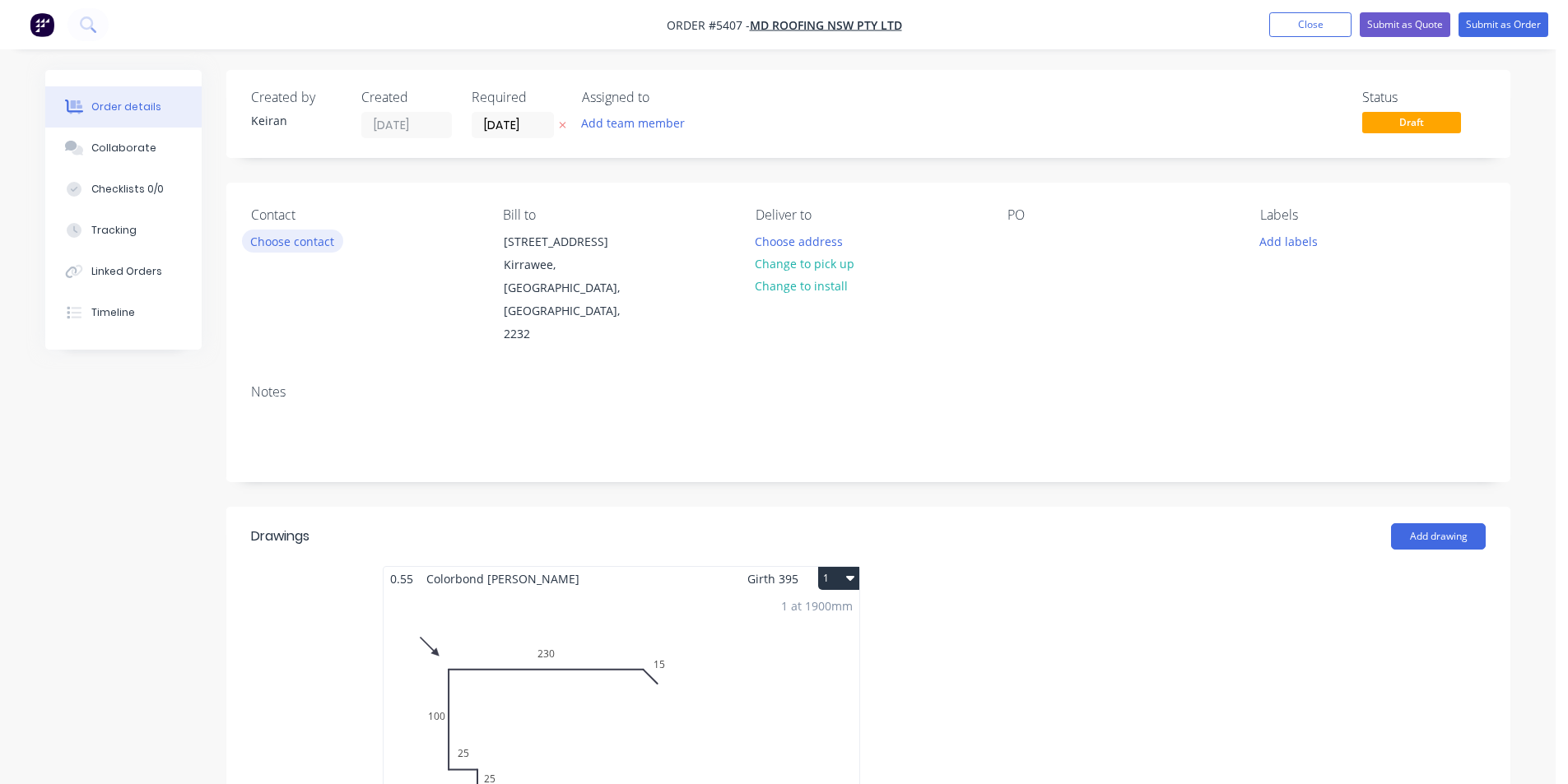
click at [325, 251] on button "Choose contact" at bounding box center [292, 240] width 101 height 22
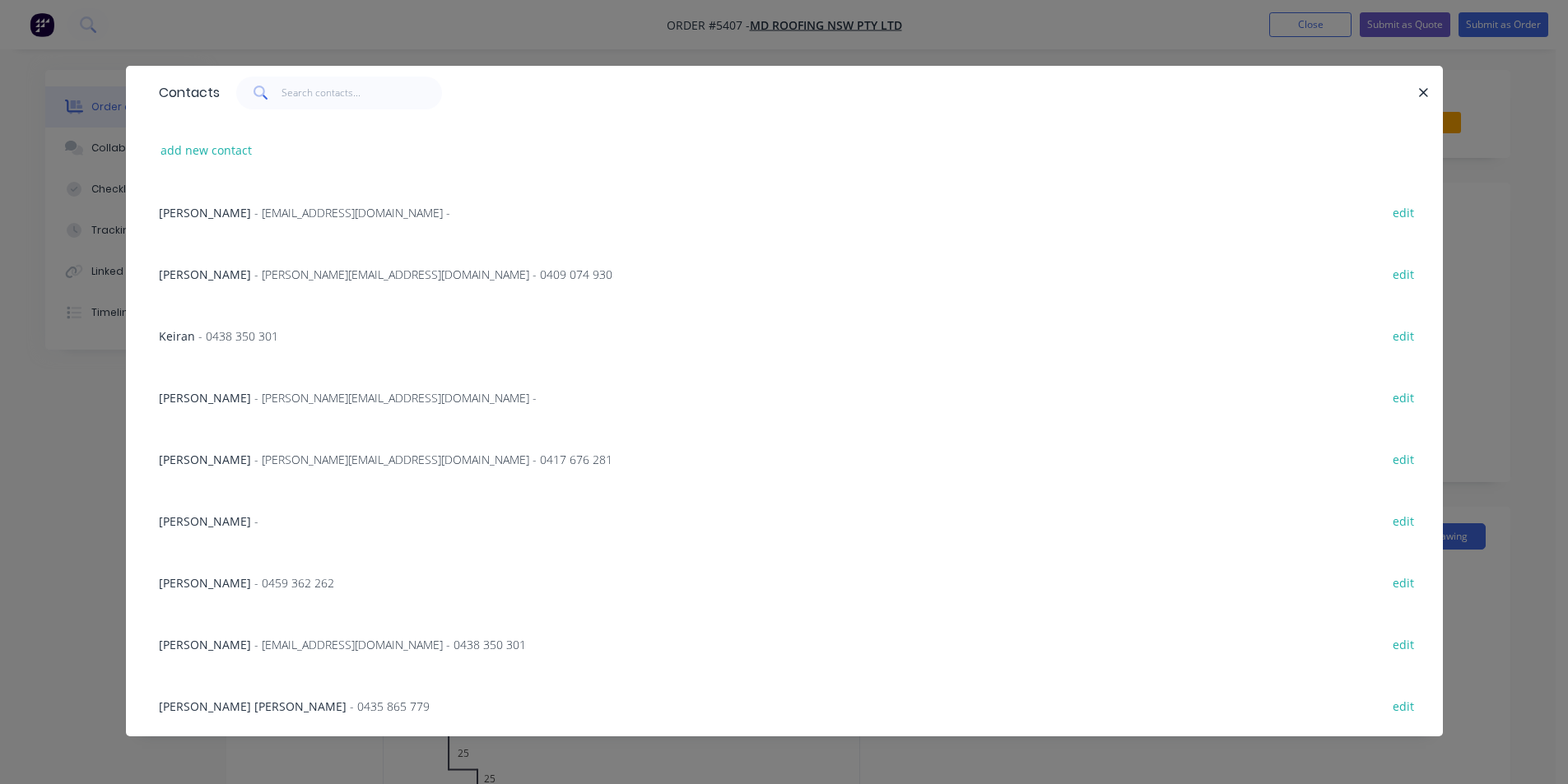
click at [215, 585] on div "Sean Ryan - 0459 362 262" at bounding box center [247, 583] width 175 height 17
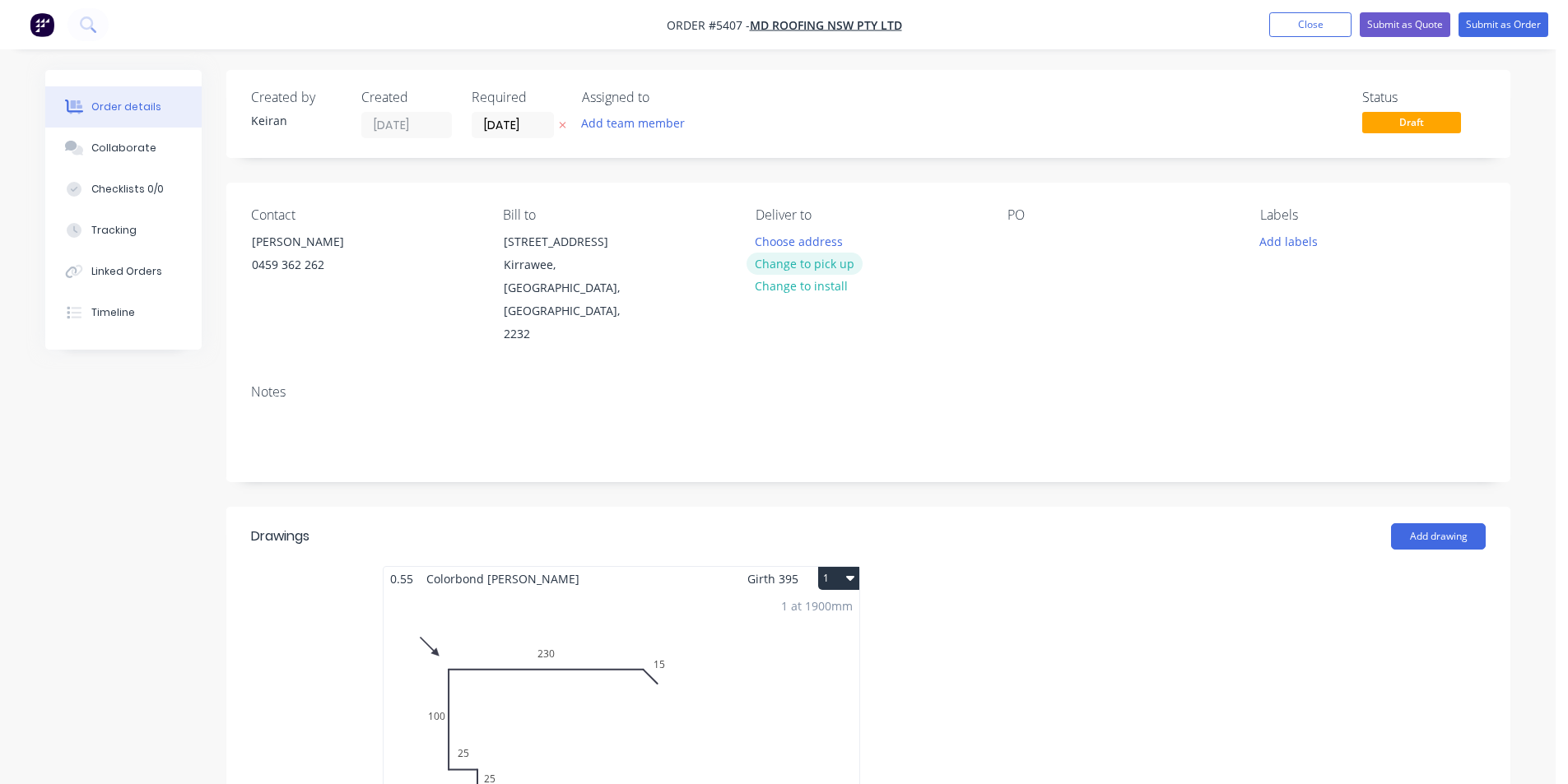
click at [843, 264] on button "Change to pick up" at bounding box center [805, 263] width 117 height 22
click at [1037, 244] on div "PO" at bounding box center [1121, 276] width 226 height 139
click at [1017, 243] on div at bounding box center [1021, 241] width 26 height 24
click at [1241, 238] on div "Contact Sean Ryan 0459 362 262 Bill to 86 Oak Road Kirrawee, New South Wales, A…" at bounding box center [868, 277] width 1285 height 189
click at [1279, 240] on button "Add labels" at bounding box center [1289, 240] width 76 height 22
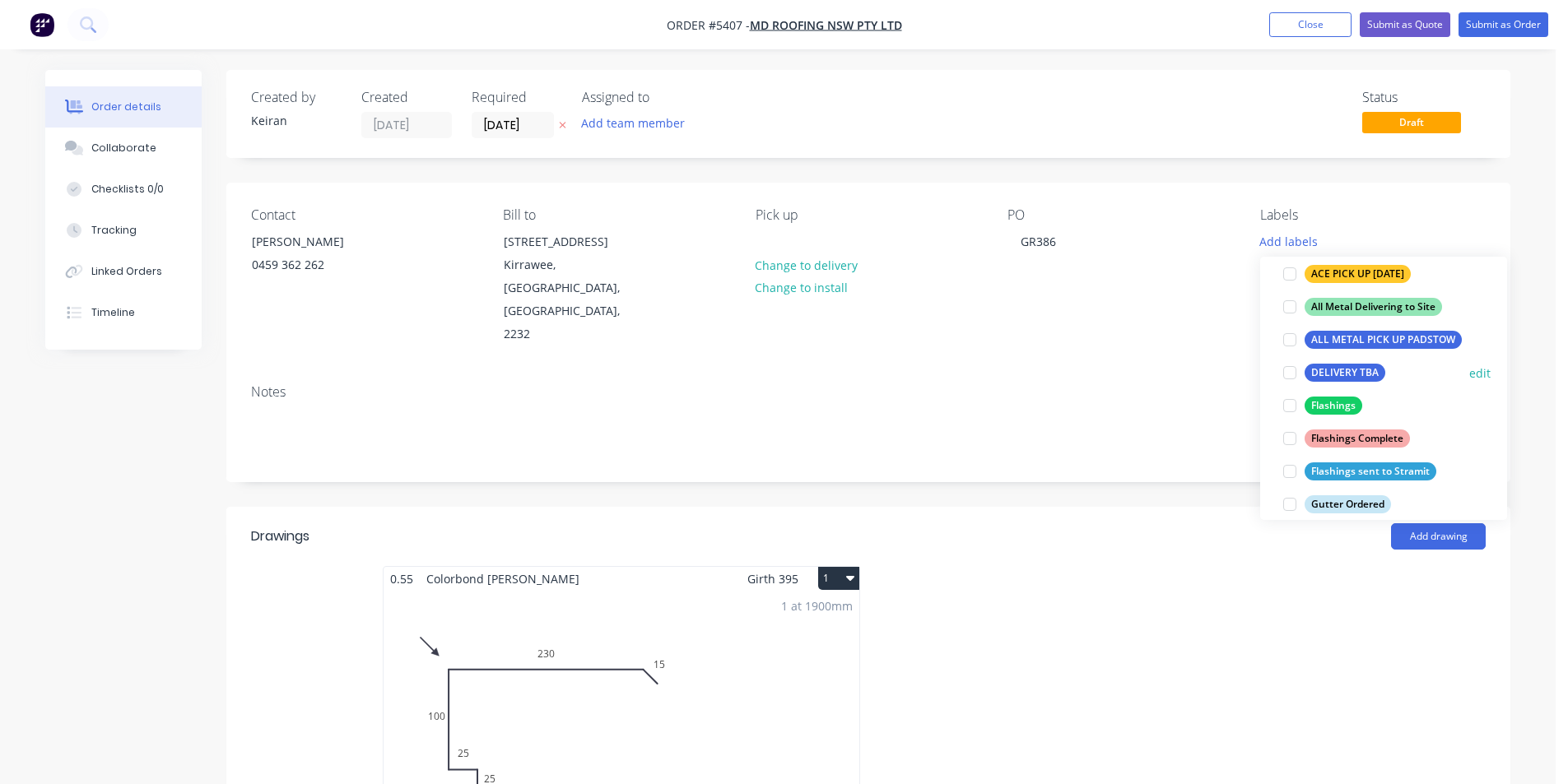
scroll to position [247, 0]
click at [1290, 404] on div at bounding box center [1290, 405] width 33 height 33
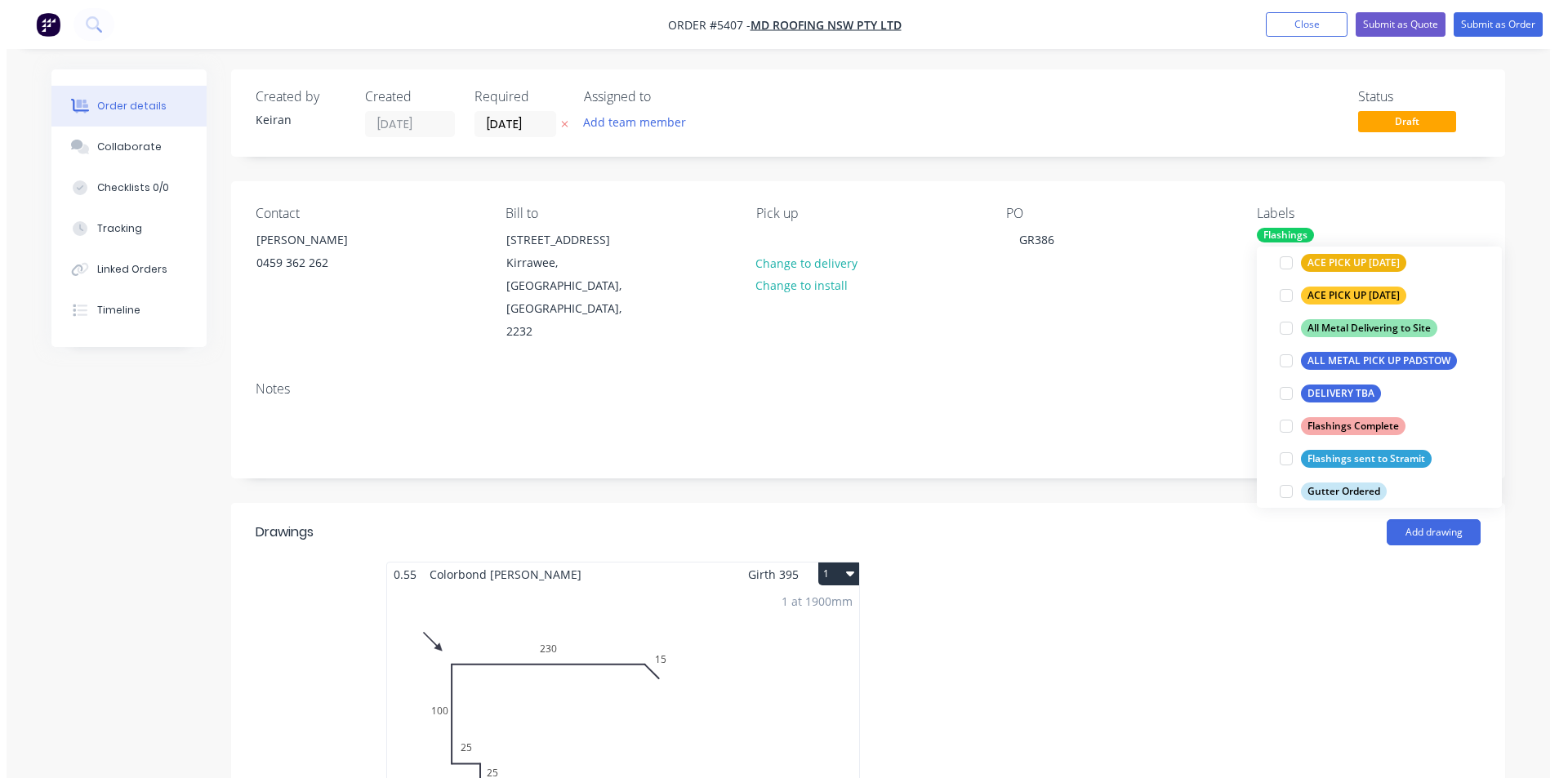
scroll to position [0, 0]
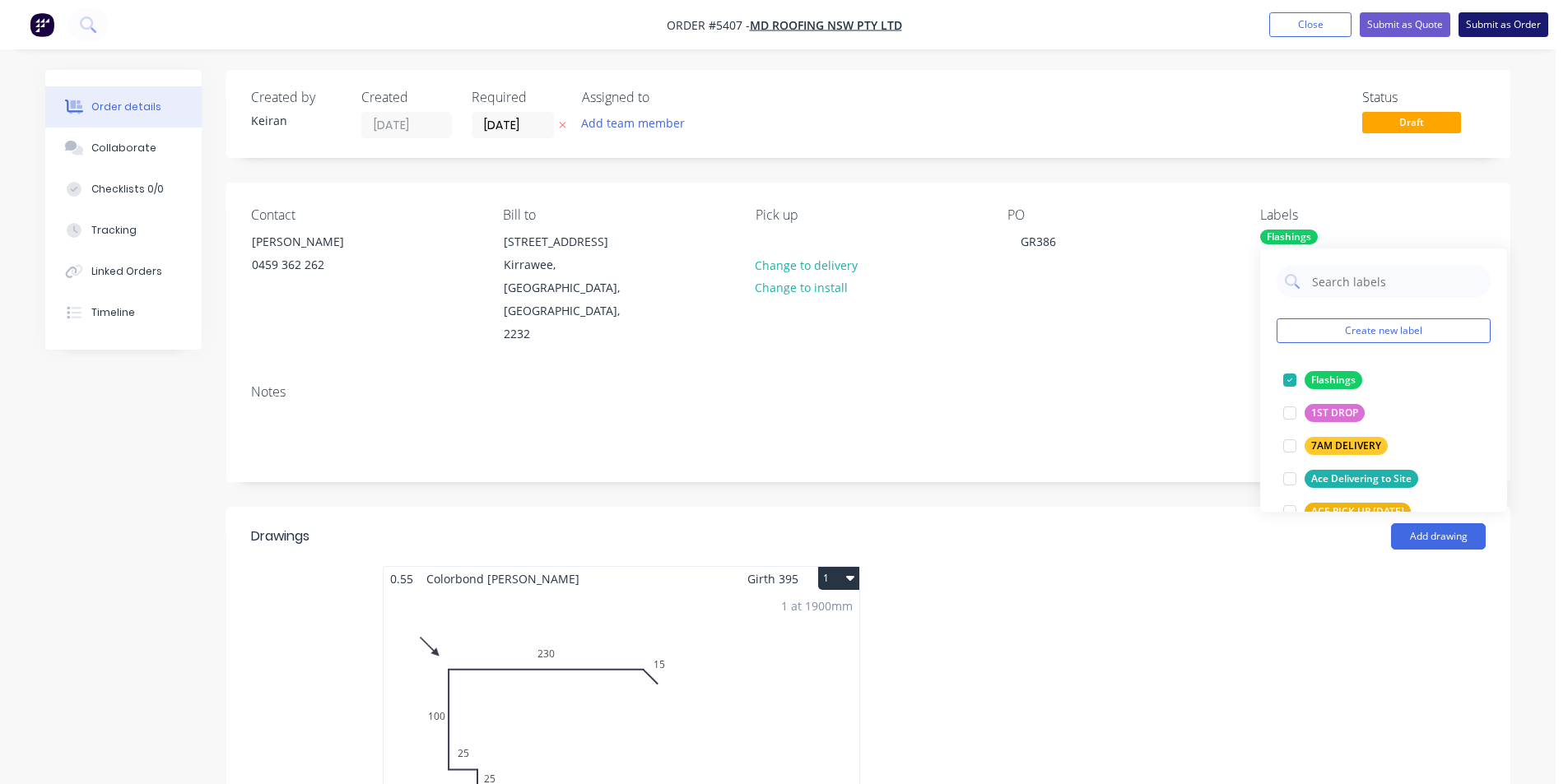
click at [1528, 29] on button "Submit as Order" at bounding box center [1503, 25] width 90 height 25
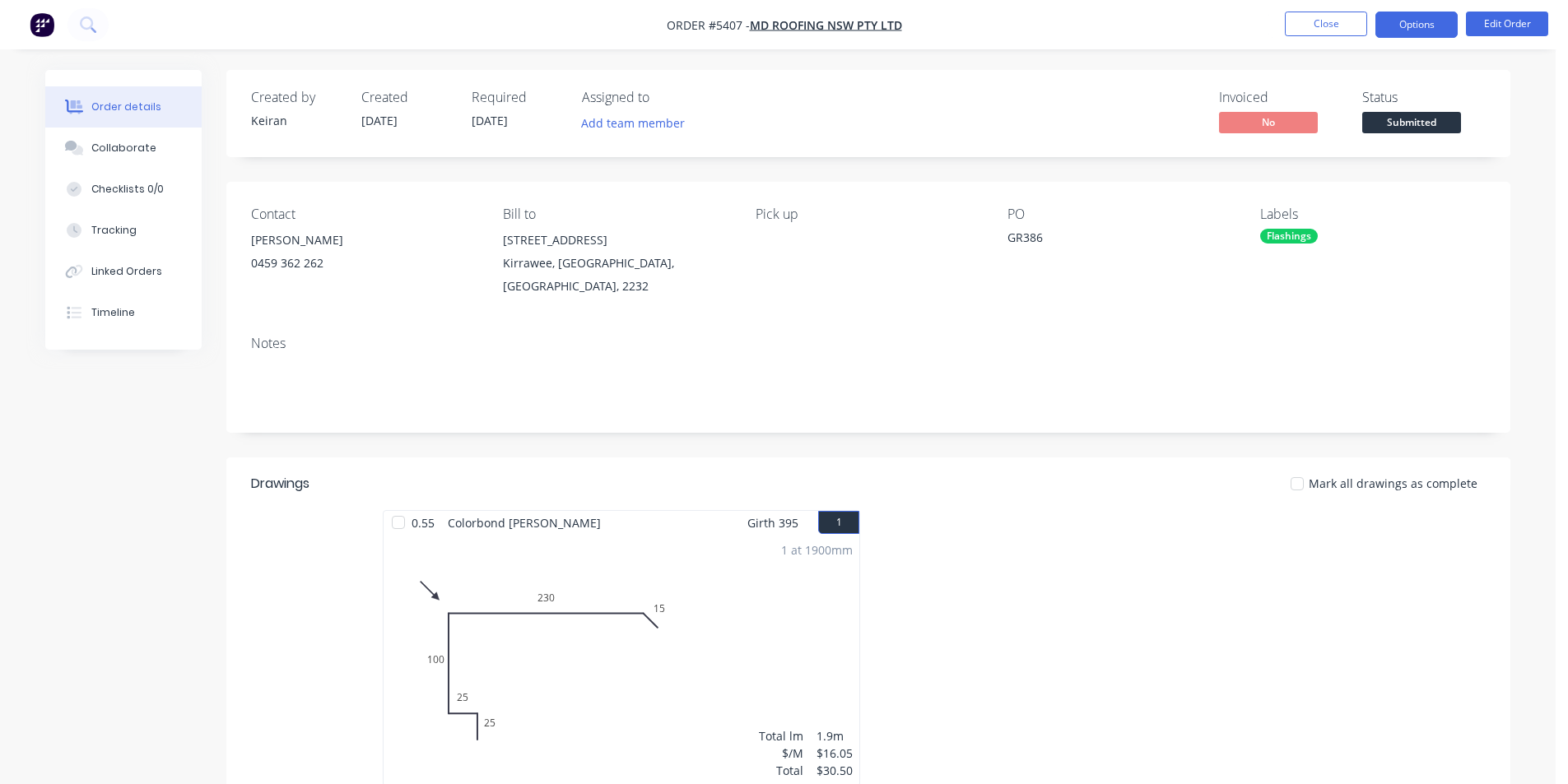
click at [1438, 25] on button "Options" at bounding box center [1416, 24] width 82 height 26
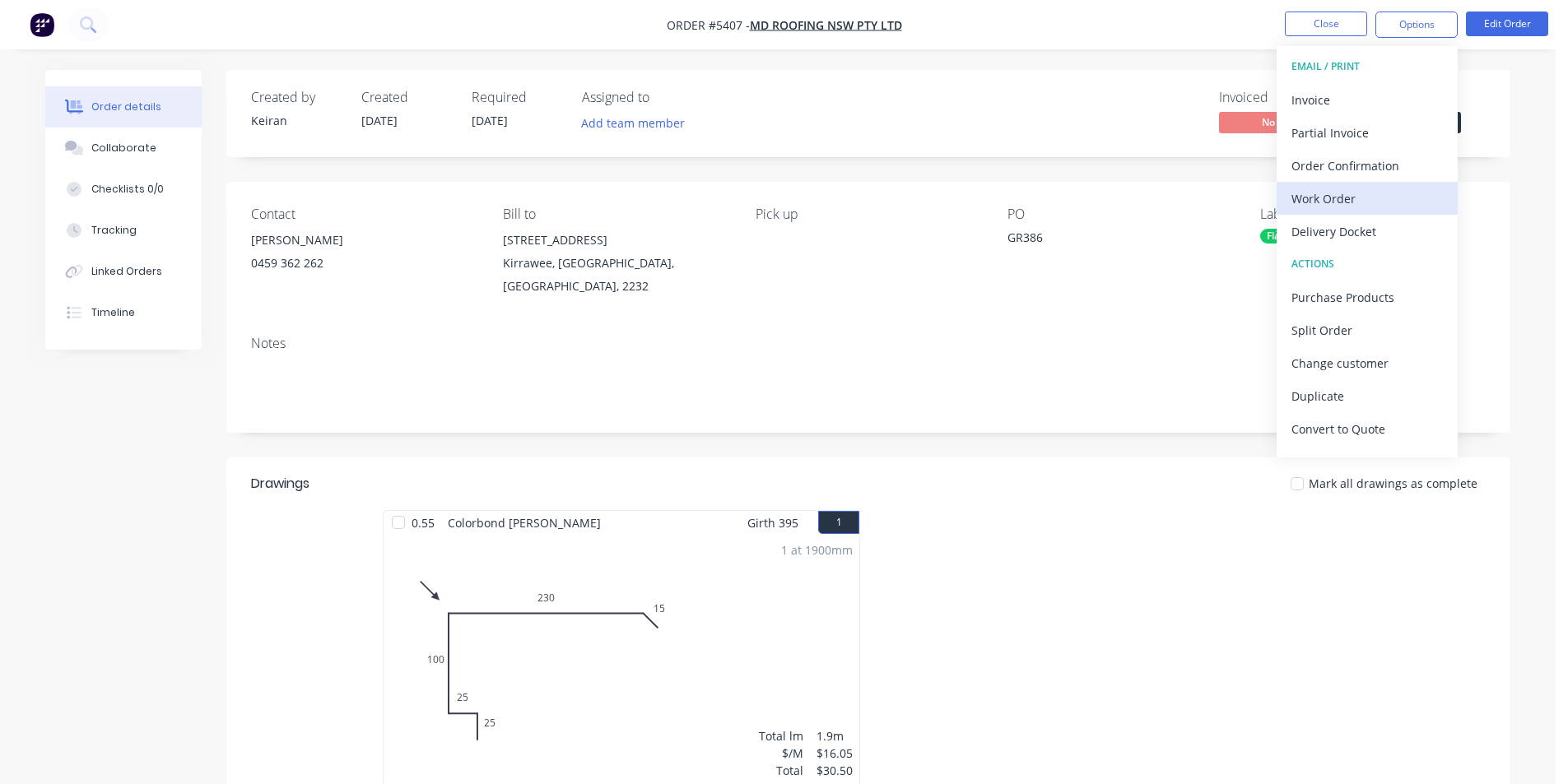
click at [1375, 194] on div "Work Order" at bounding box center [1367, 198] width 151 height 24
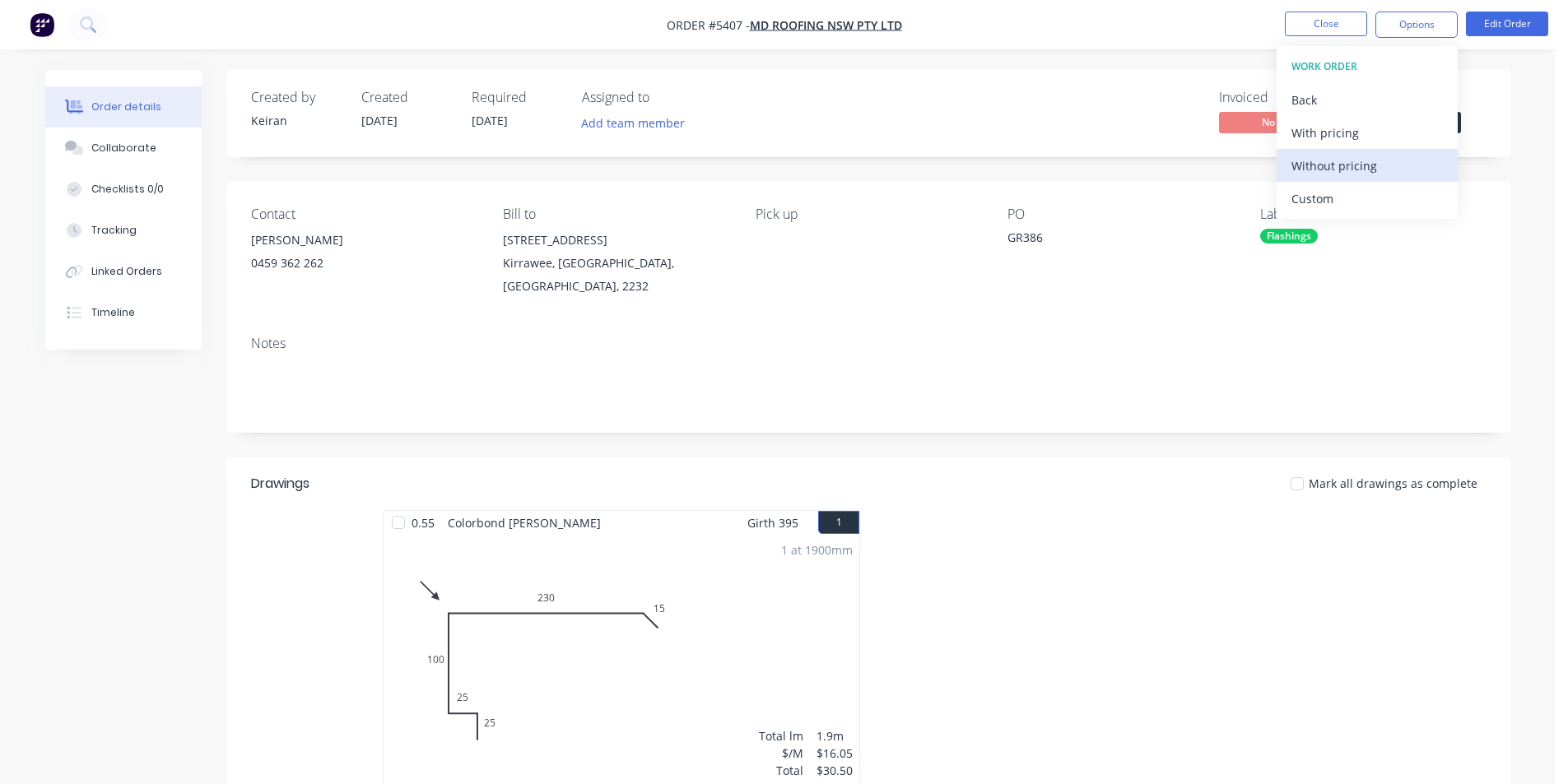
drag, startPoint x: 1375, startPoint y: 194, endPoint x: 1362, endPoint y: 177, distance: 21.4
click at [1365, 198] on div "Custom" at bounding box center [1367, 198] width 151 height 24
click at [1361, 170] on div "Without pricing" at bounding box center [1367, 166] width 151 height 24
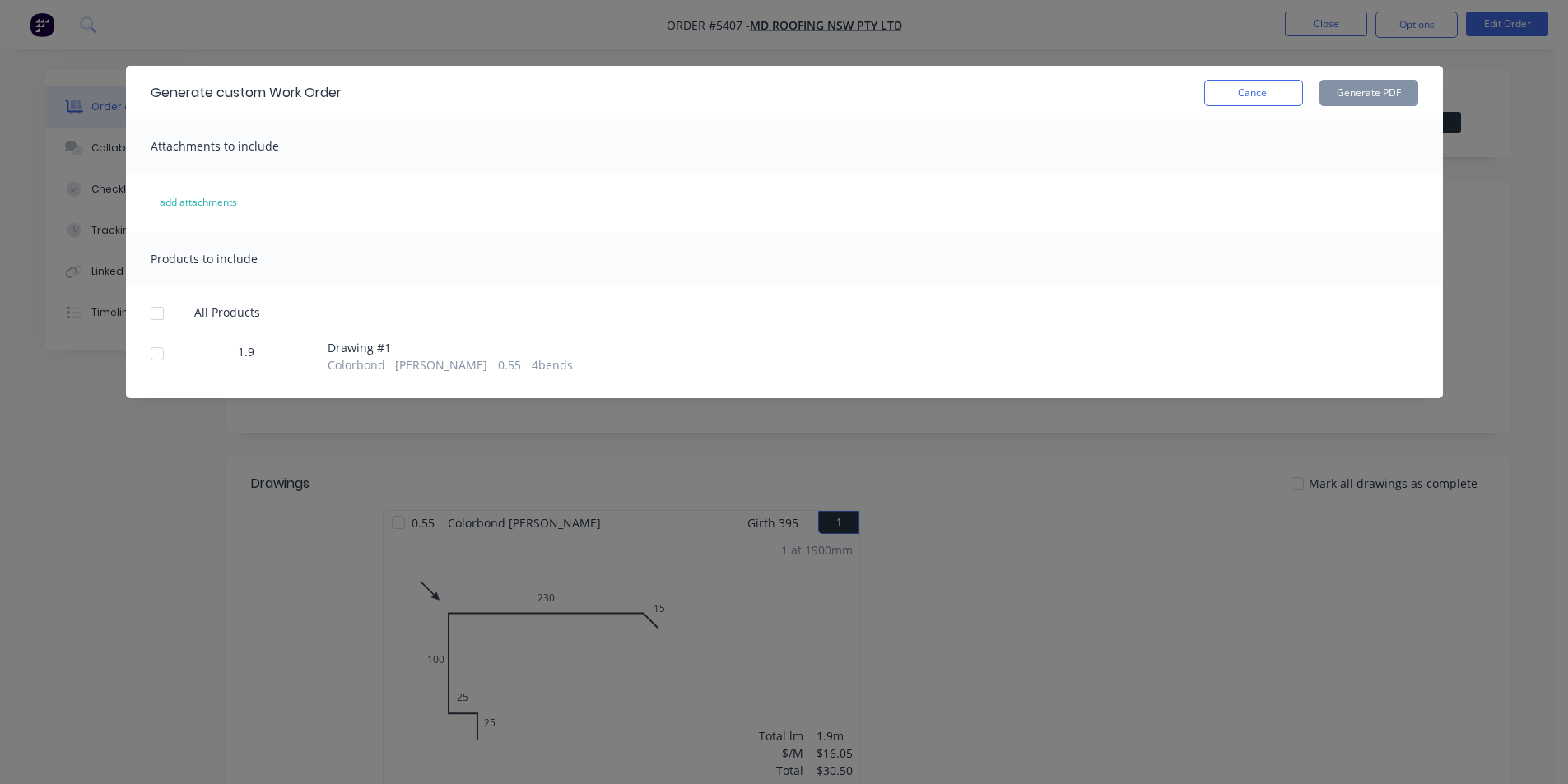
drag, startPoint x: 159, startPoint y: 362, endPoint x: 210, endPoint y: 339, distance: 55.9
click at [160, 362] on div at bounding box center [157, 353] width 33 height 33
click at [1347, 107] on div "Generate custom Work Order Cancel Generate PDF" at bounding box center [784, 92] width 1317 height 54
click at [1353, 102] on button "Generate PDF" at bounding box center [1369, 92] width 99 height 26
click at [1361, 96] on button "Generate PDF" at bounding box center [1369, 92] width 99 height 26
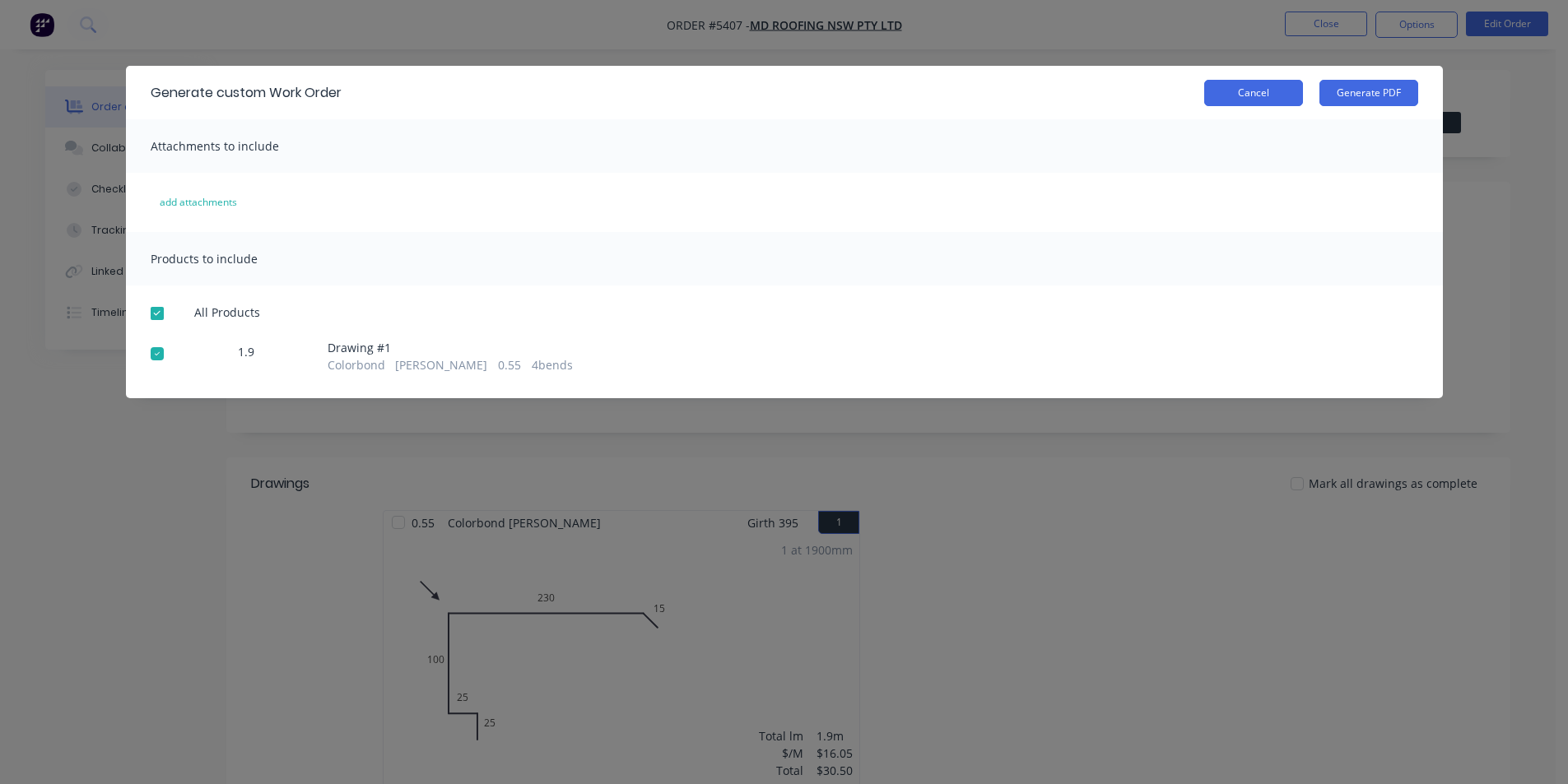
click at [1265, 88] on button "Cancel" at bounding box center [1254, 92] width 99 height 26
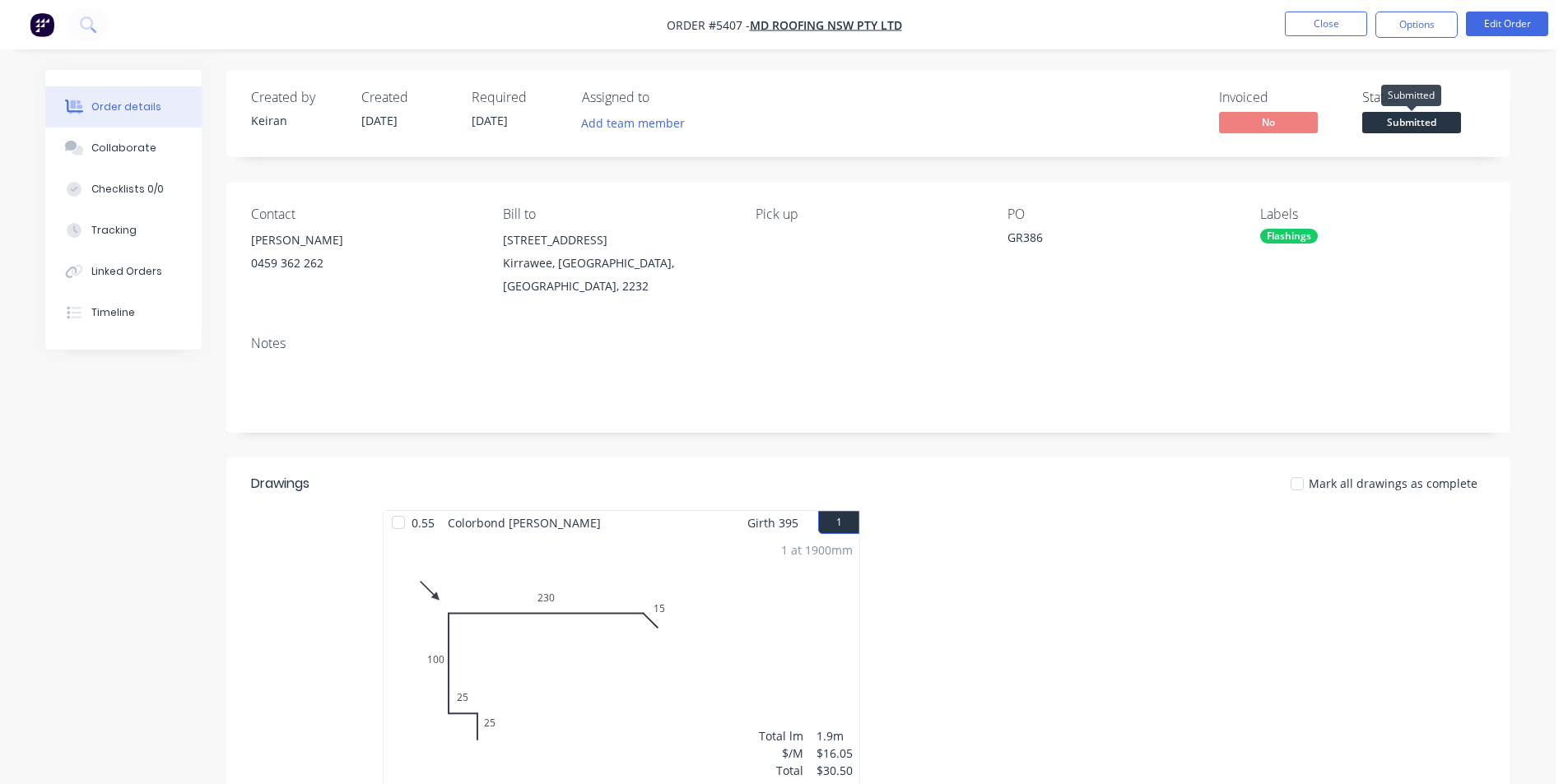
click at [1408, 121] on span "Submitted" at bounding box center [1412, 121] width 99 height 20
click at [1155, 314] on div "Contact Sean Ryan 0459 362 262 Bill to 86 Oak Road Kirrawee, New South Wales, A…" at bounding box center [868, 252] width 1285 height 141
click at [1409, 116] on span "Submitted" at bounding box center [1412, 121] width 99 height 20
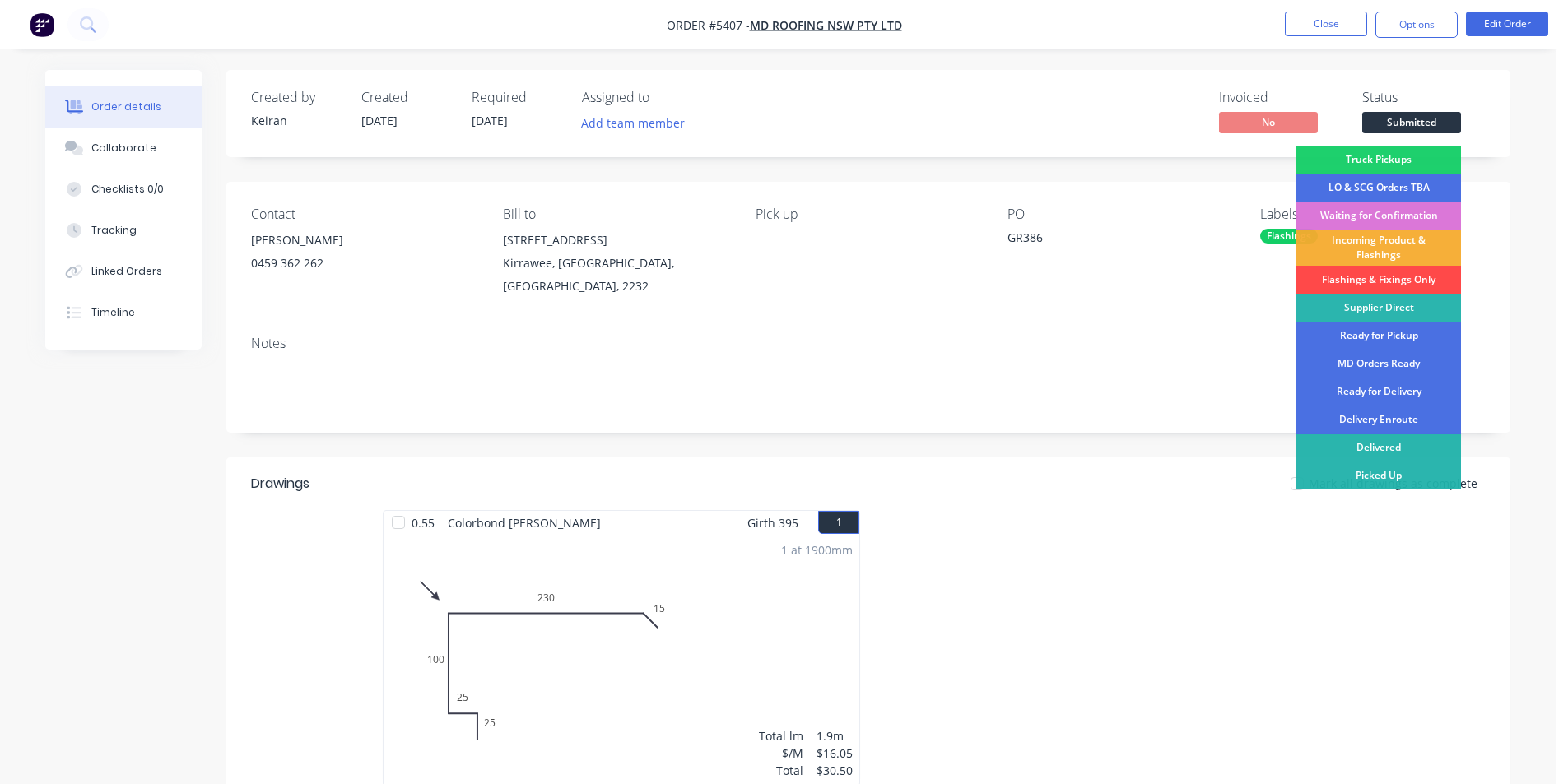
click at [1398, 279] on div "Flashings & Fixings Only" at bounding box center [1378, 279] width 165 height 28
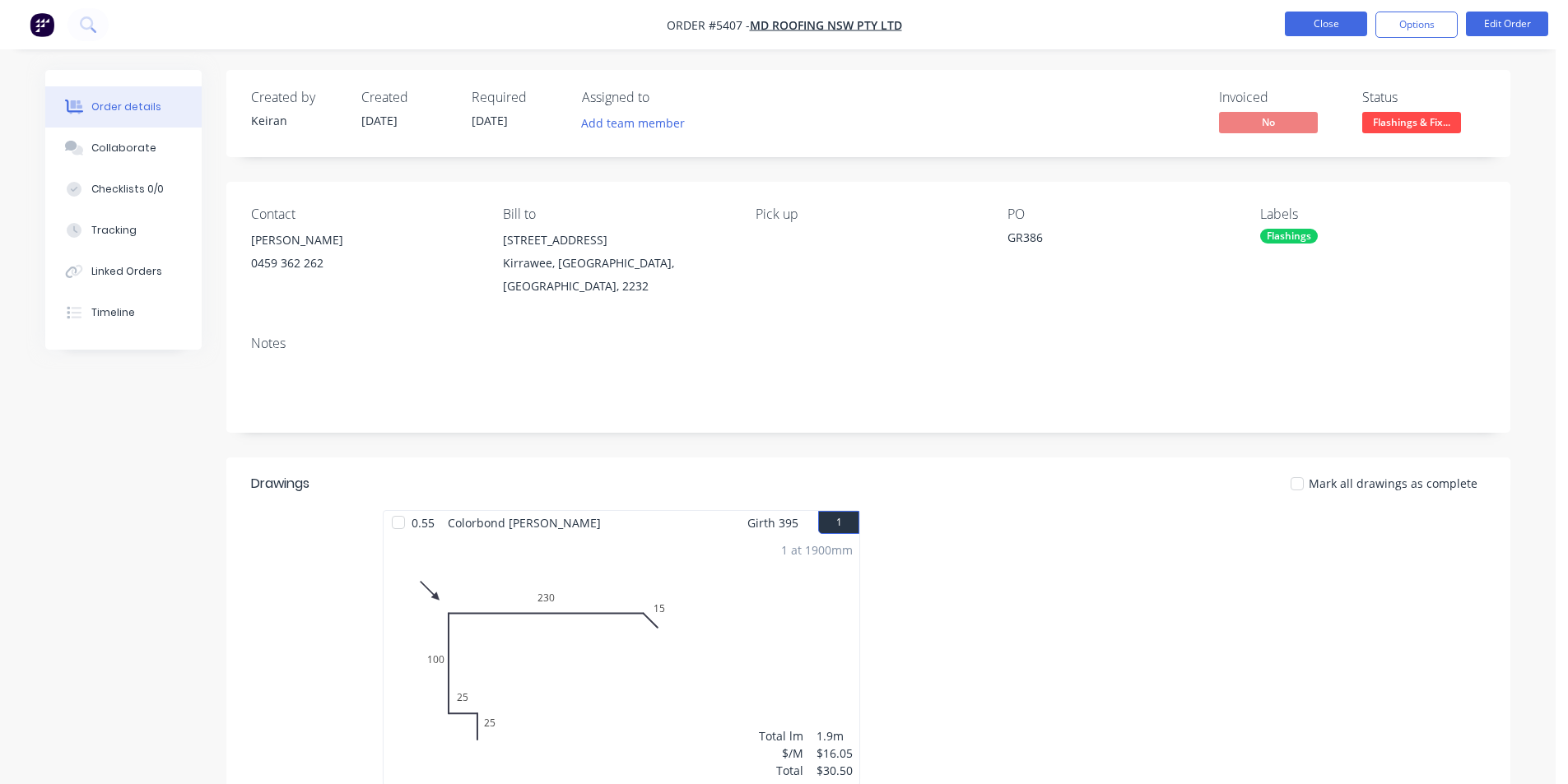
click at [1342, 30] on button "Close" at bounding box center [1325, 24] width 82 height 25
